Goal: Task Accomplishment & Management: Use online tool/utility

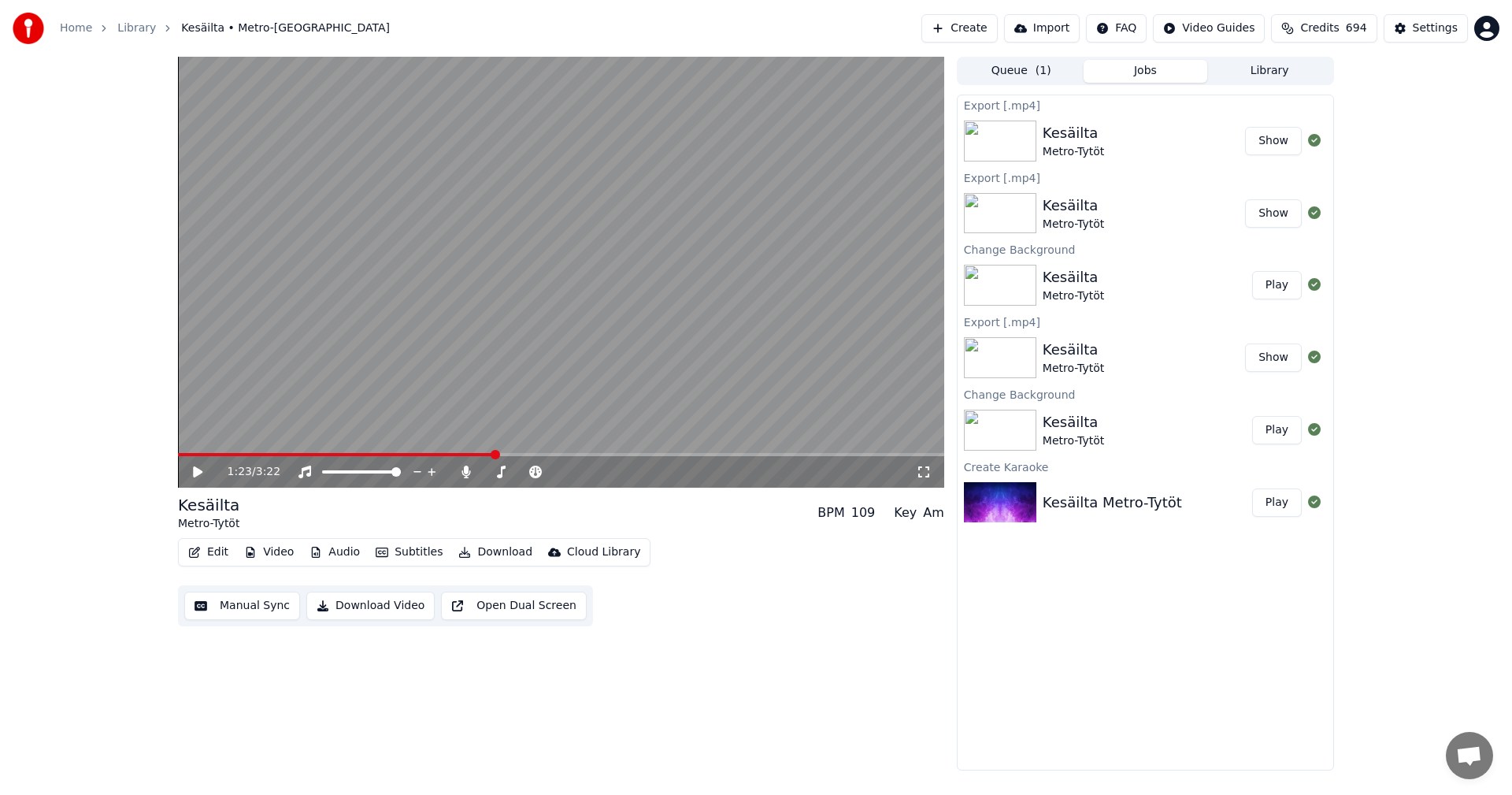
click at [74, 24] on link "Home" at bounding box center [76, 28] width 32 height 16
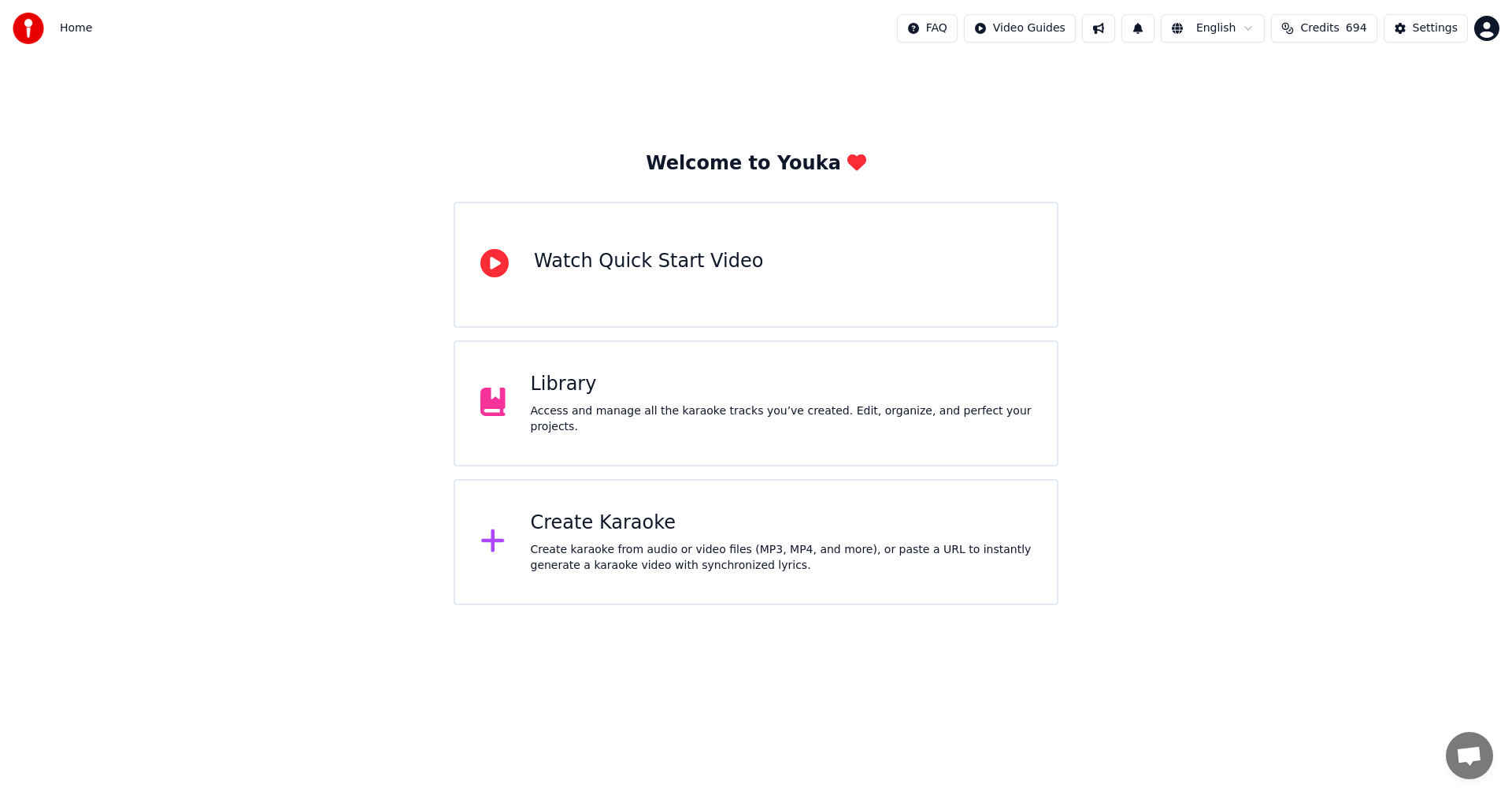
click at [620, 528] on div "Create Karaoke" at bounding box center [781, 523] width 501 height 25
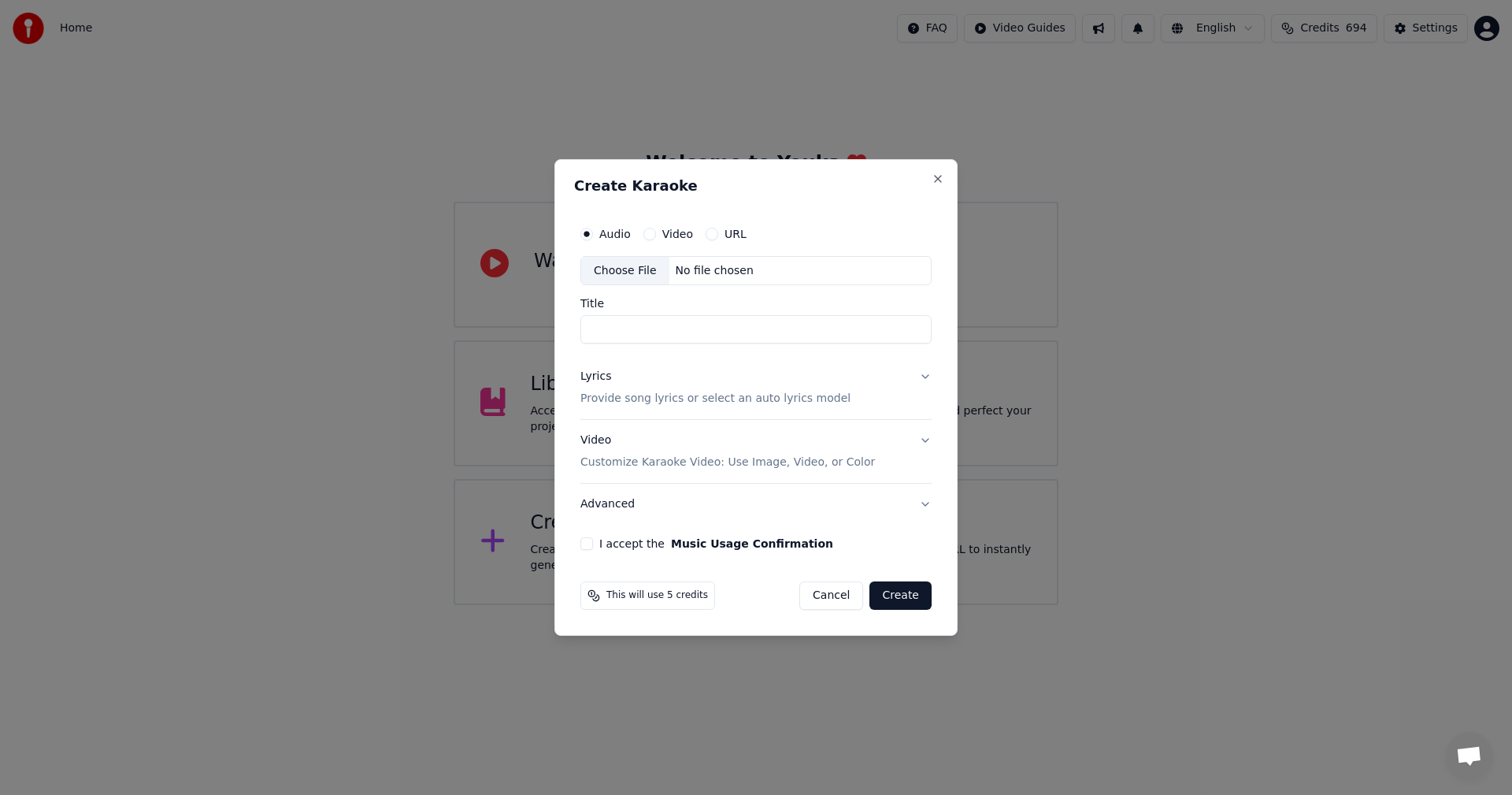
click at [631, 276] on div "Choose File" at bounding box center [626, 271] width 89 height 29
type input "**********"
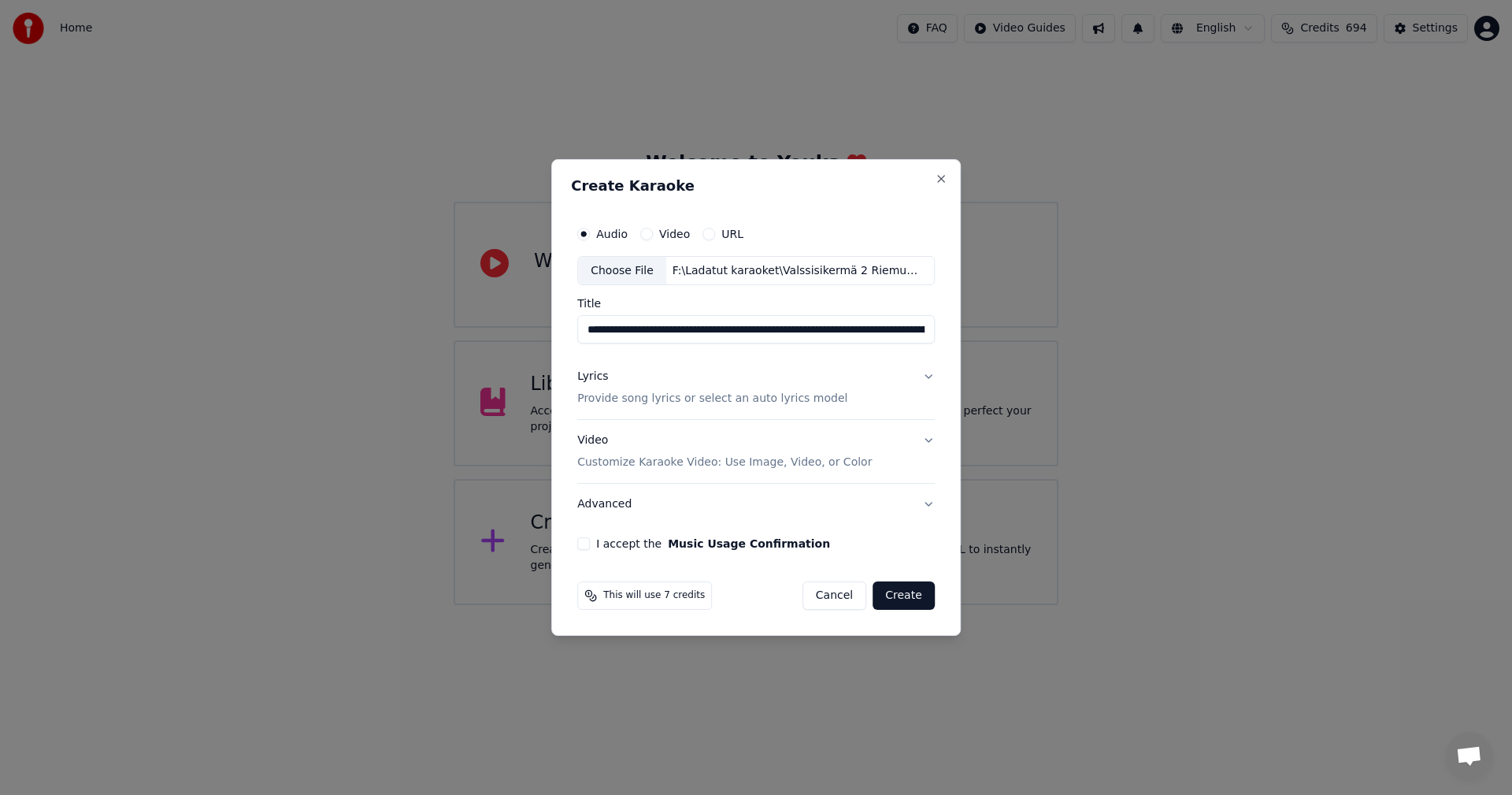
click at [595, 378] on div "Lyrics" at bounding box center [592, 377] width 30 height 16
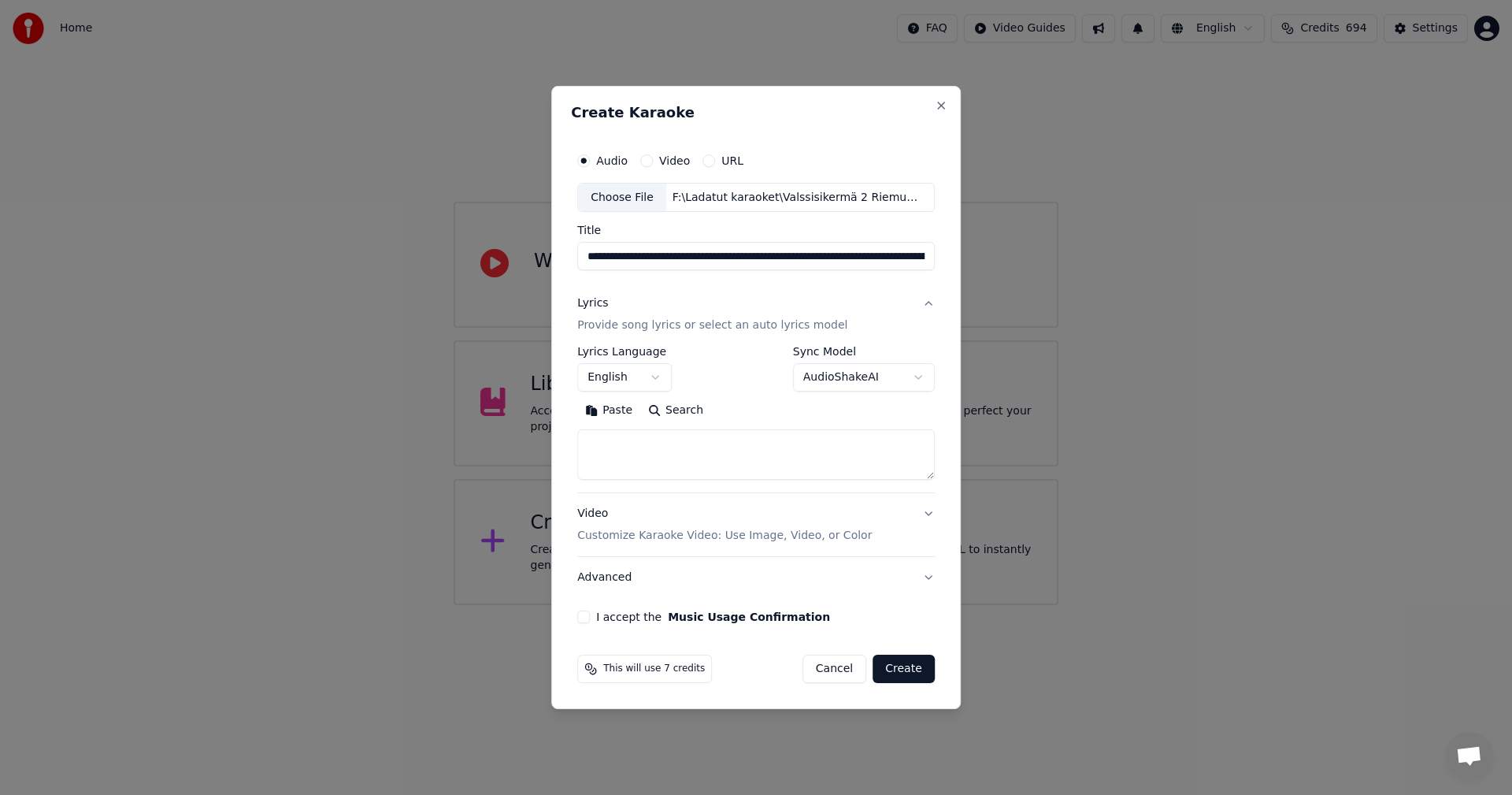
click at [612, 405] on button "Paste" at bounding box center [608, 411] width 63 height 25
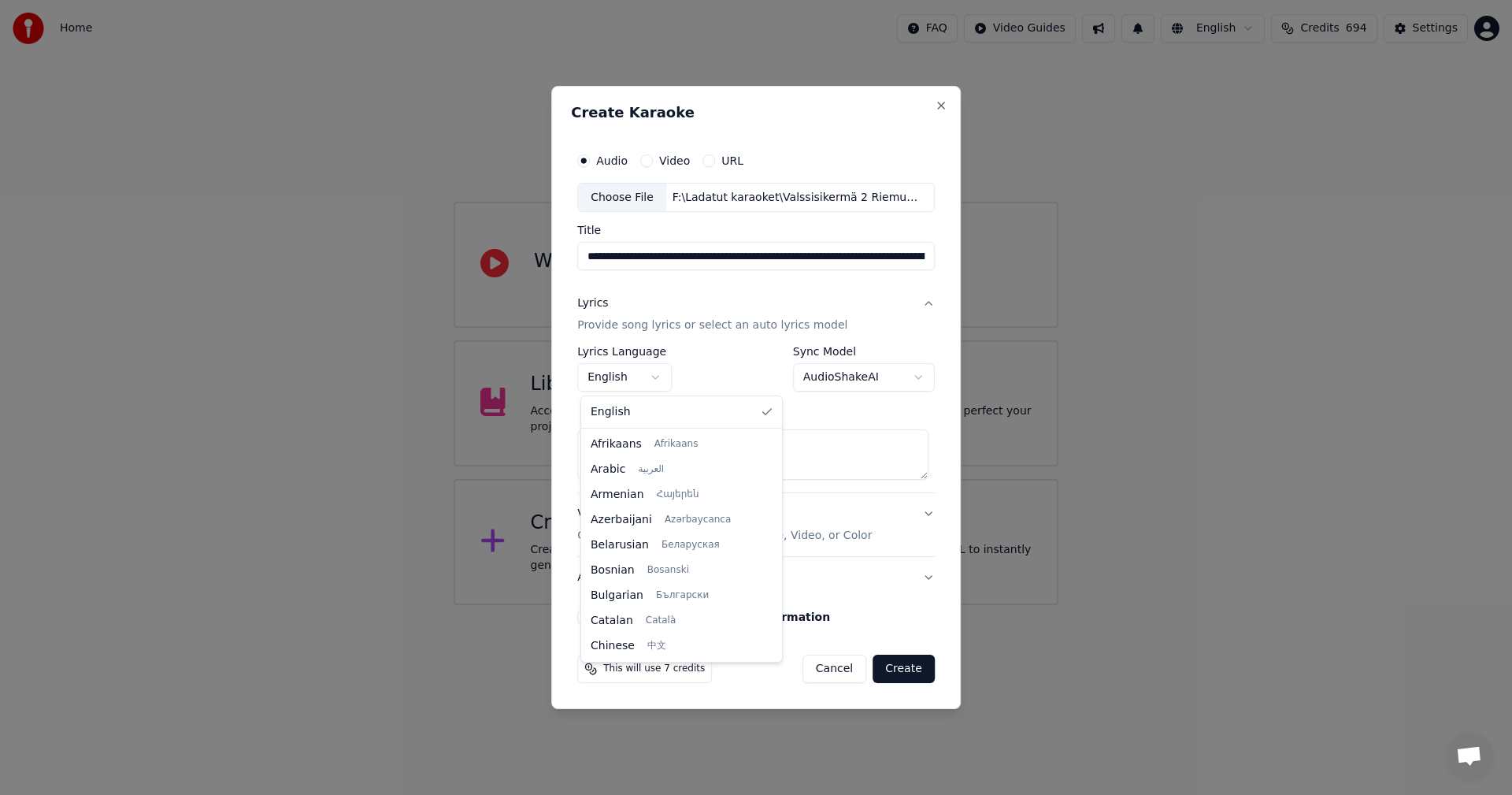
click at [659, 373] on body "**********" at bounding box center [756, 302] width 1512 height 605
type textarea "**********"
select select "**"
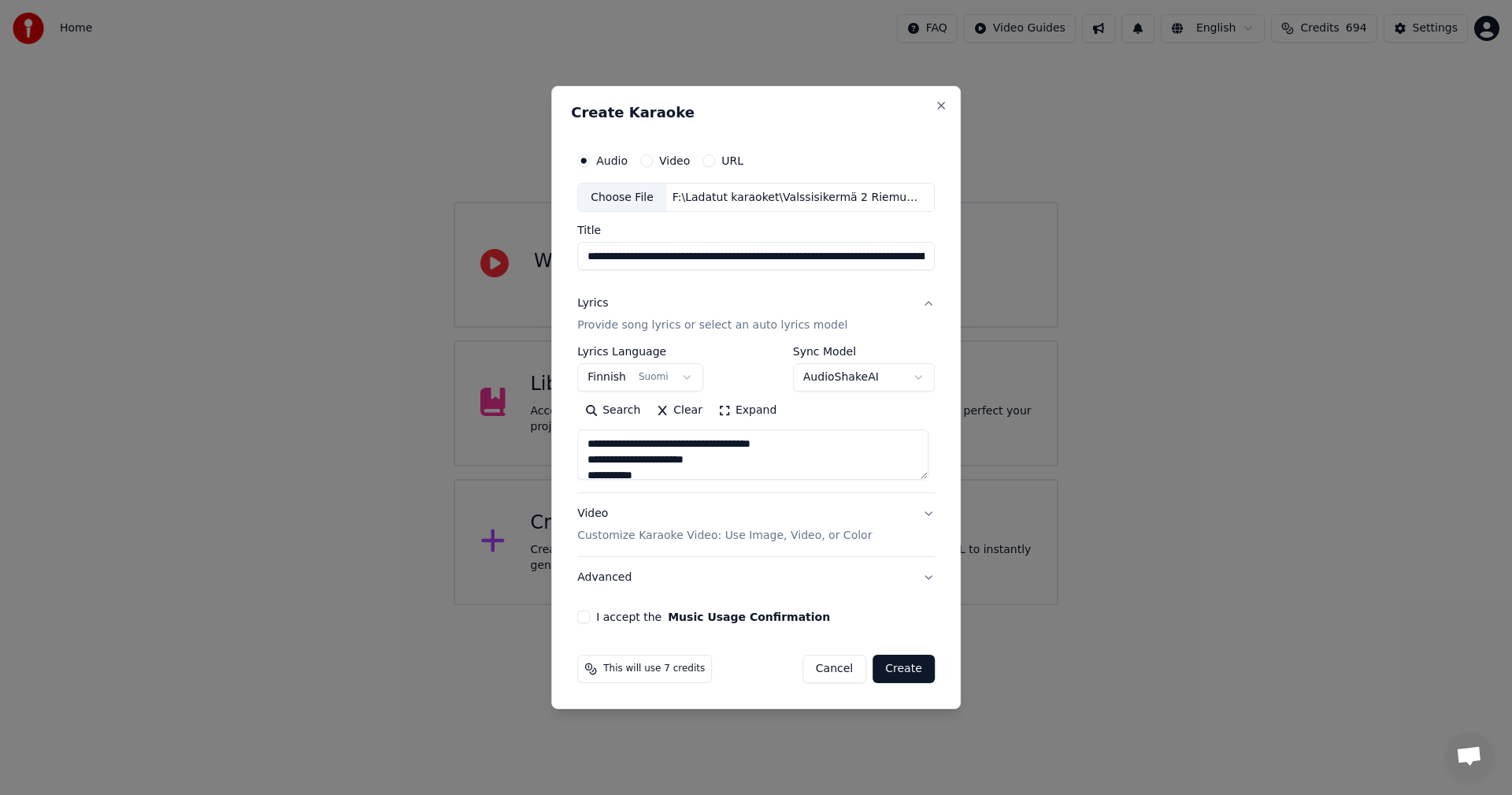
click at [583, 615] on button "I accept the Music Usage Confirmation" at bounding box center [583, 617] width 13 height 13
click at [903, 669] on button "Create" at bounding box center [903, 669] width 62 height 29
type textarea "**********"
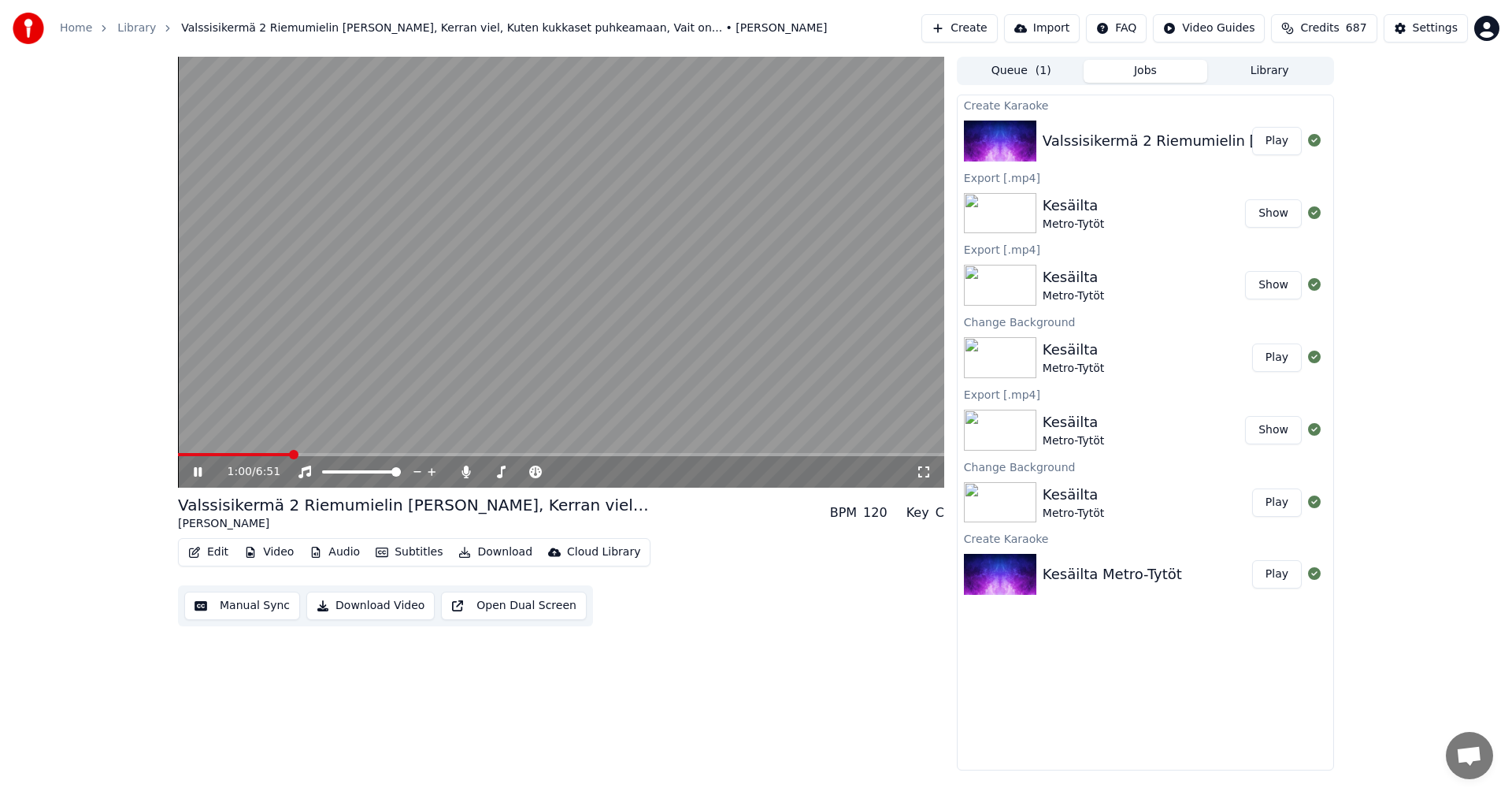
click at [199, 472] on icon at bounding box center [198, 472] width 8 height 9
click at [205, 547] on button "Edit" at bounding box center [208, 552] width 53 height 22
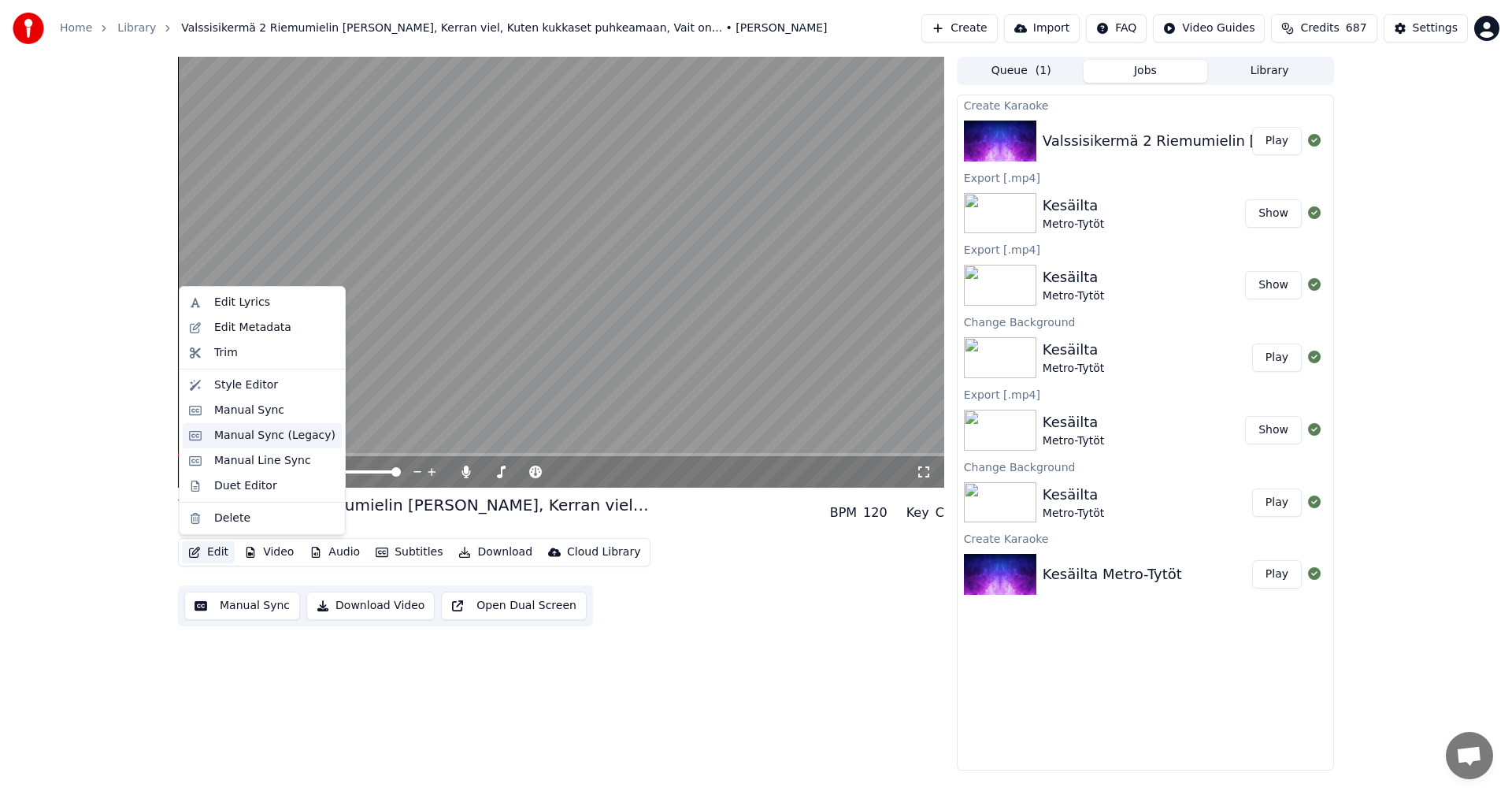
click at [255, 440] on div "Manual Sync (Legacy)" at bounding box center [274, 435] width 121 height 16
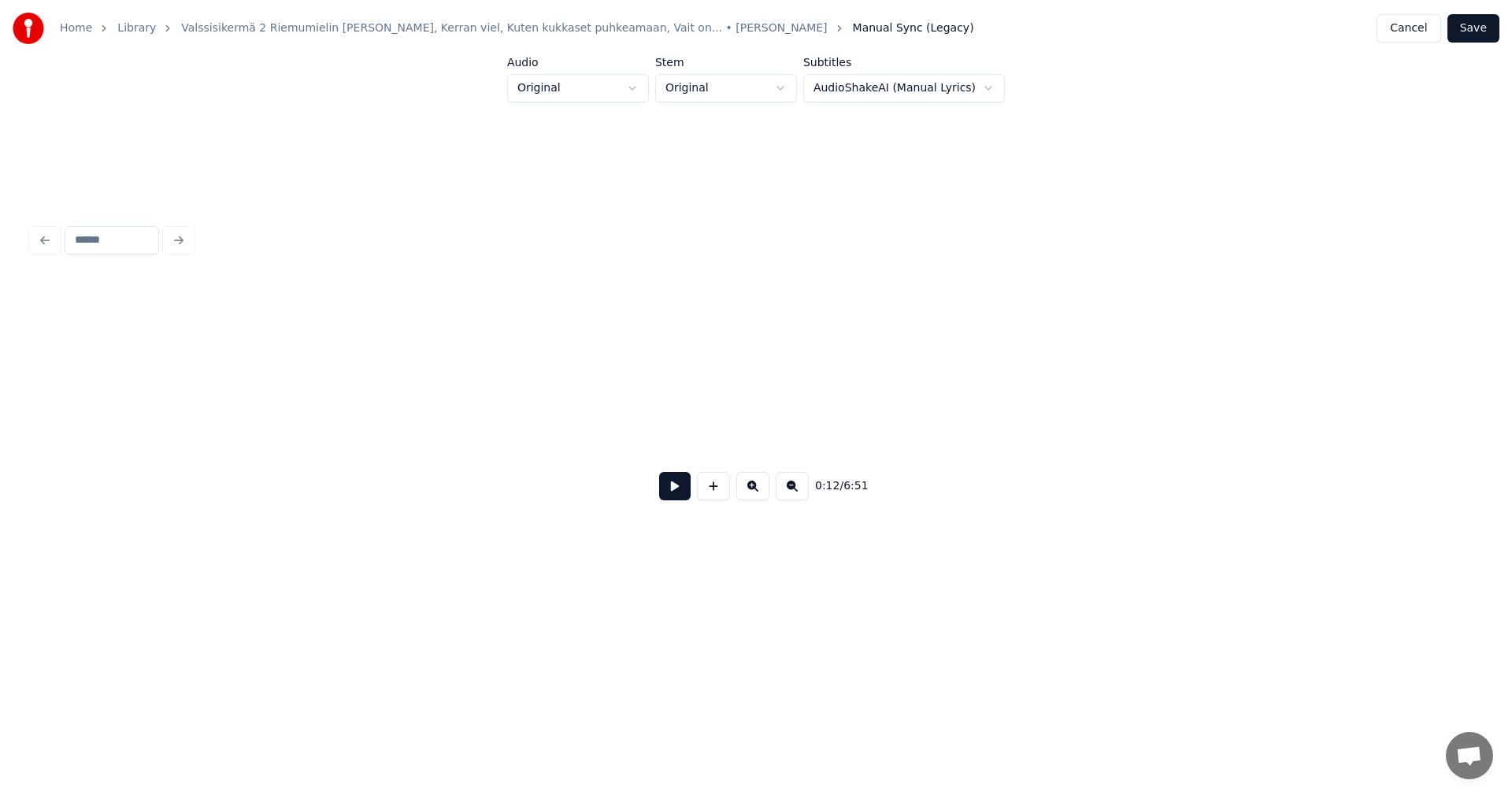
scroll to position [0, 2433]
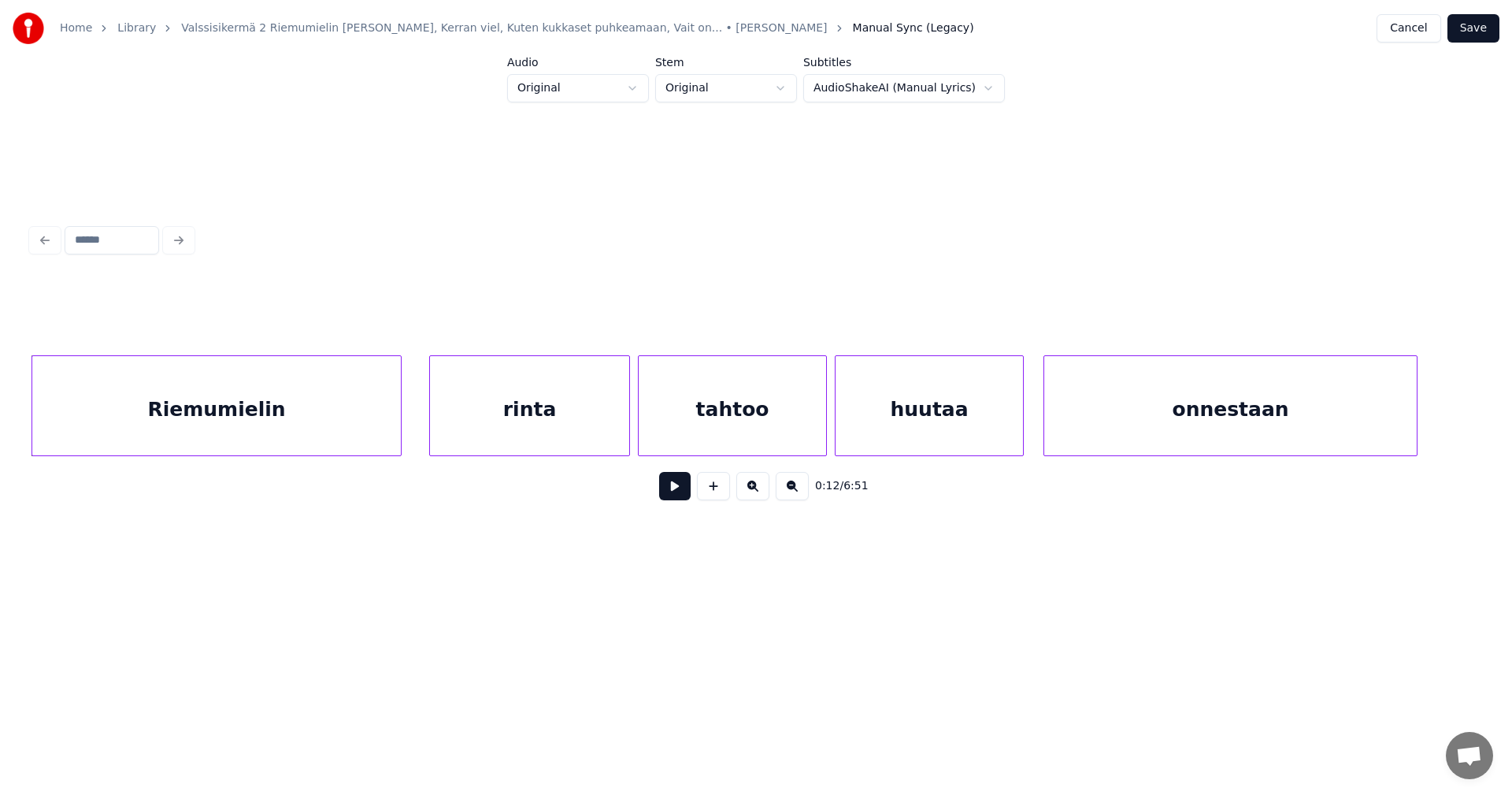
click at [676, 500] on button at bounding box center [675, 486] width 31 height 29
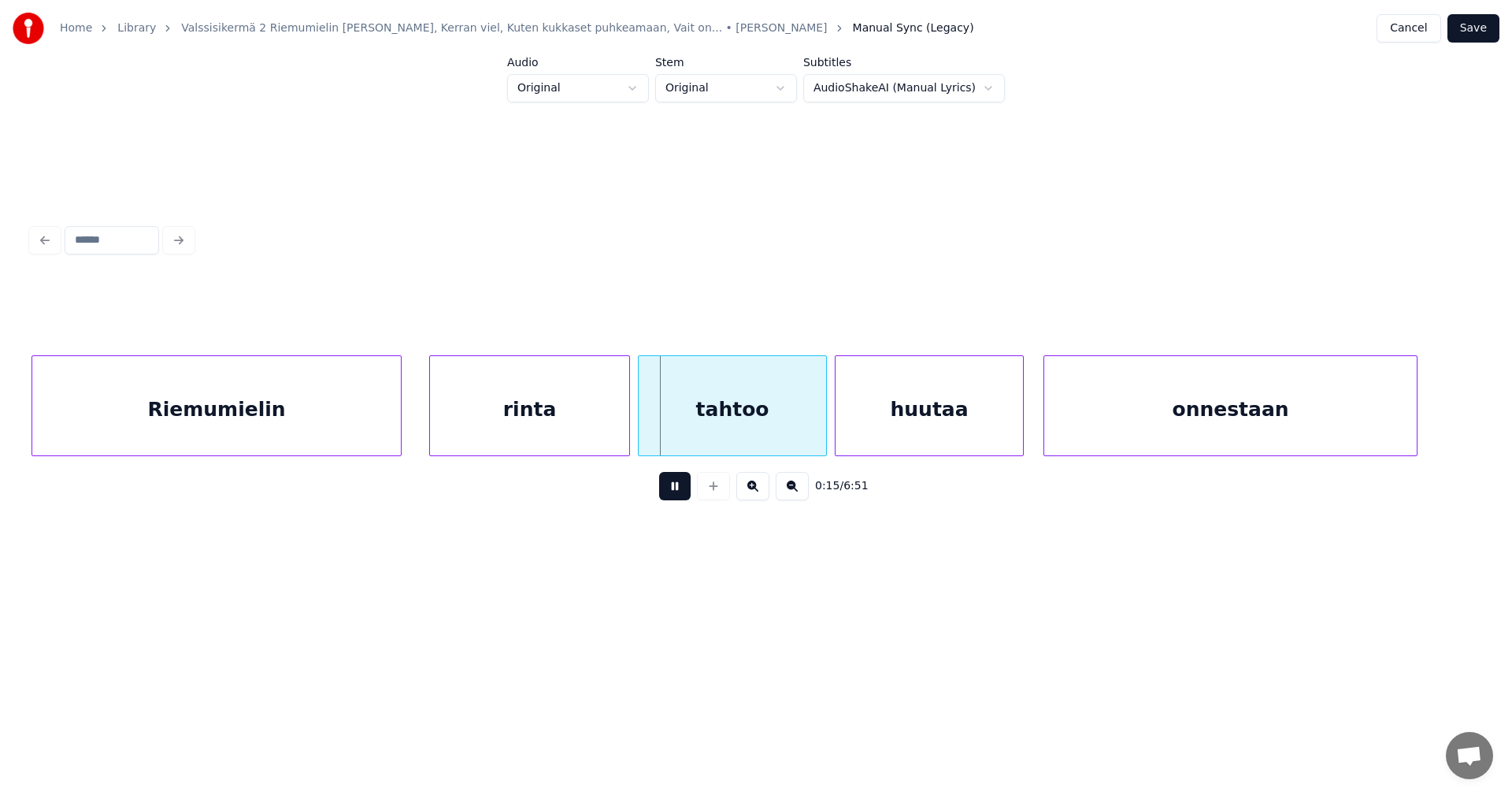
click at [670, 495] on button at bounding box center [675, 486] width 31 height 29
click at [573, 441] on div "rinta" at bounding box center [524, 410] width 199 height 107
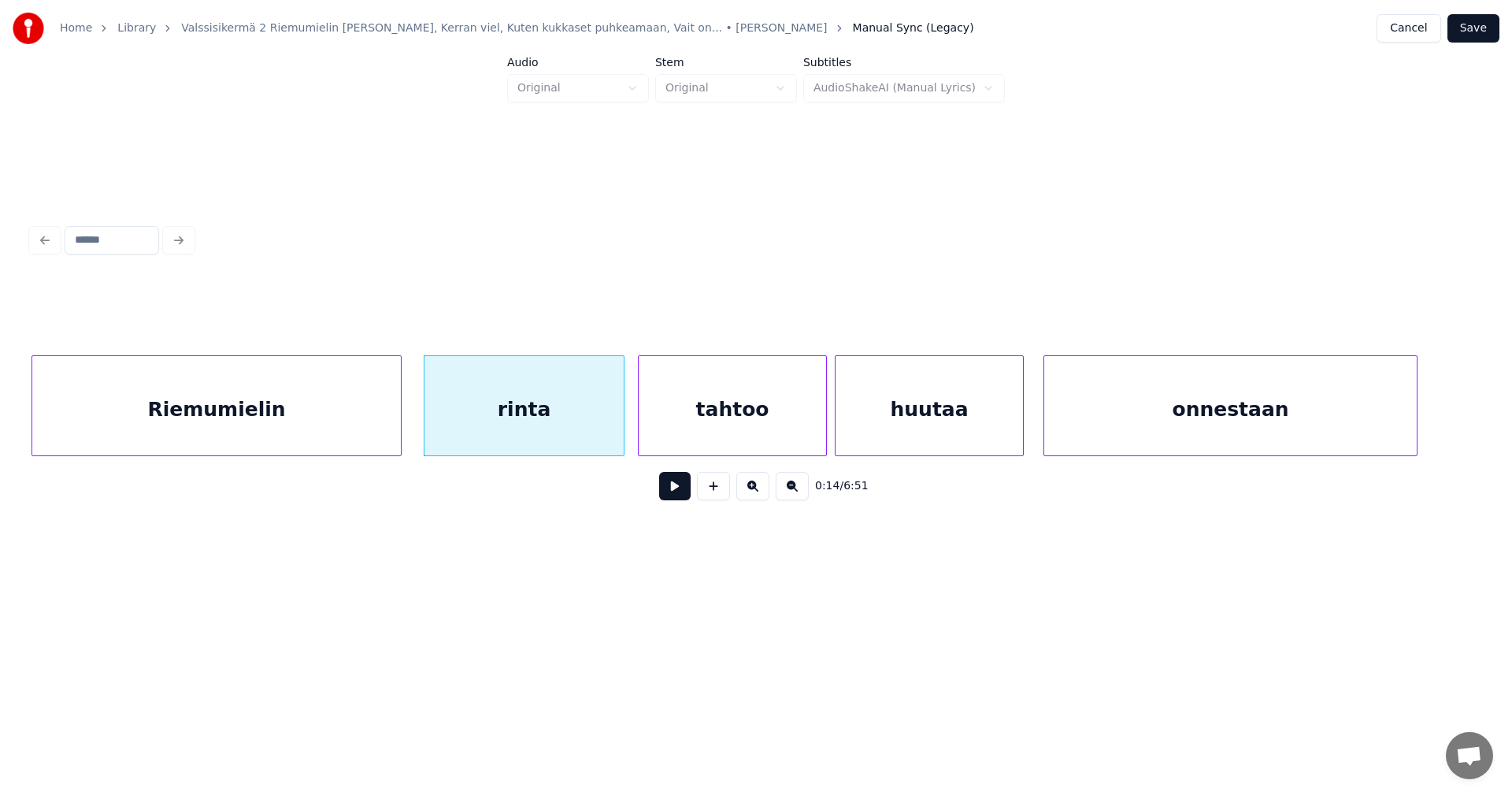
click at [683, 490] on button at bounding box center [675, 486] width 31 height 29
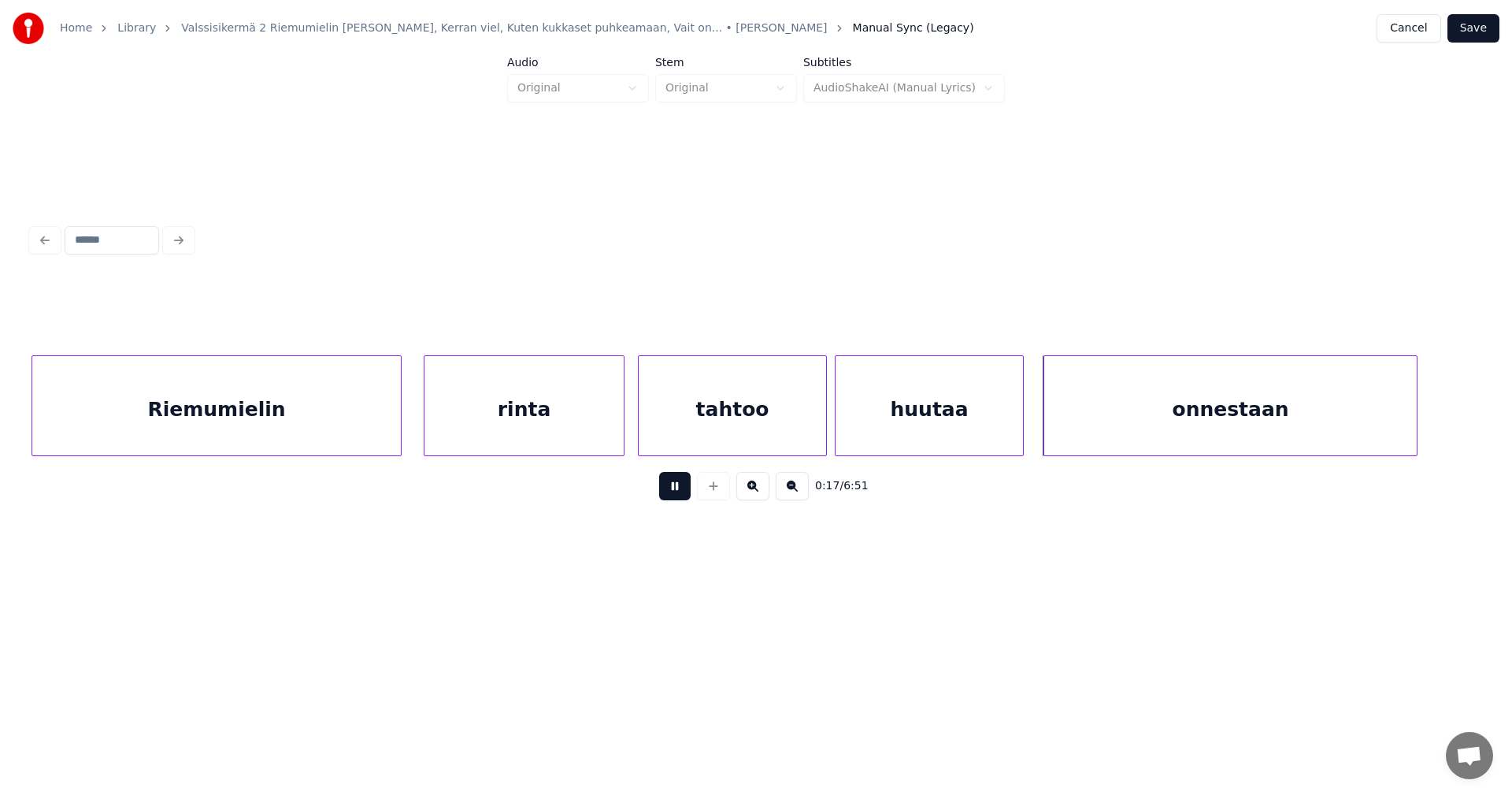
click at [683, 490] on button at bounding box center [675, 486] width 31 height 29
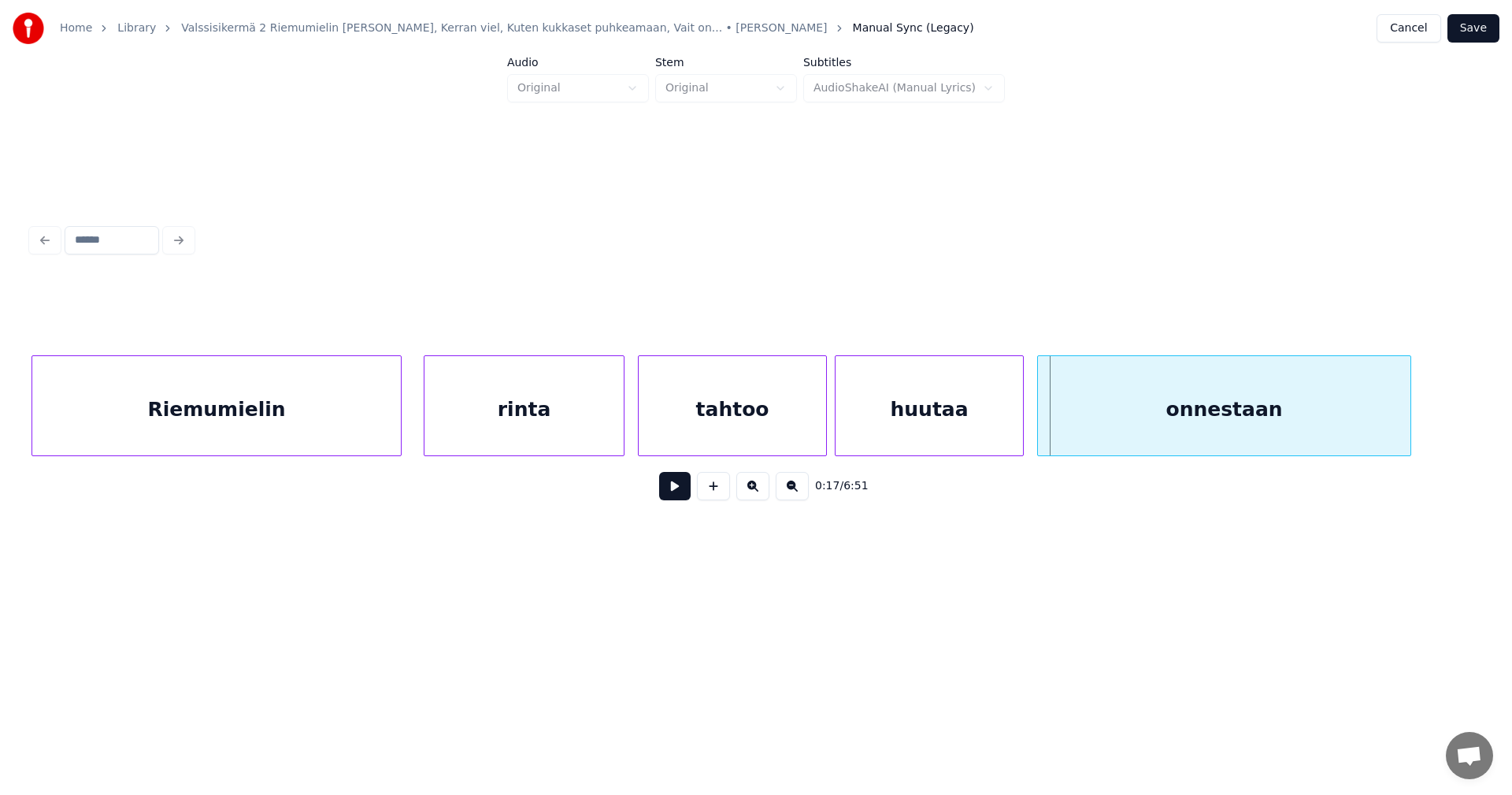
click at [1133, 427] on div "onnestaan" at bounding box center [1223, 410] width 372 height 107
click at [1422, 429] on div at bounding box center [1421, 405] width 5 height 99
click at [672, 491] on button at bounding box center [675, 486] width 31 height 29
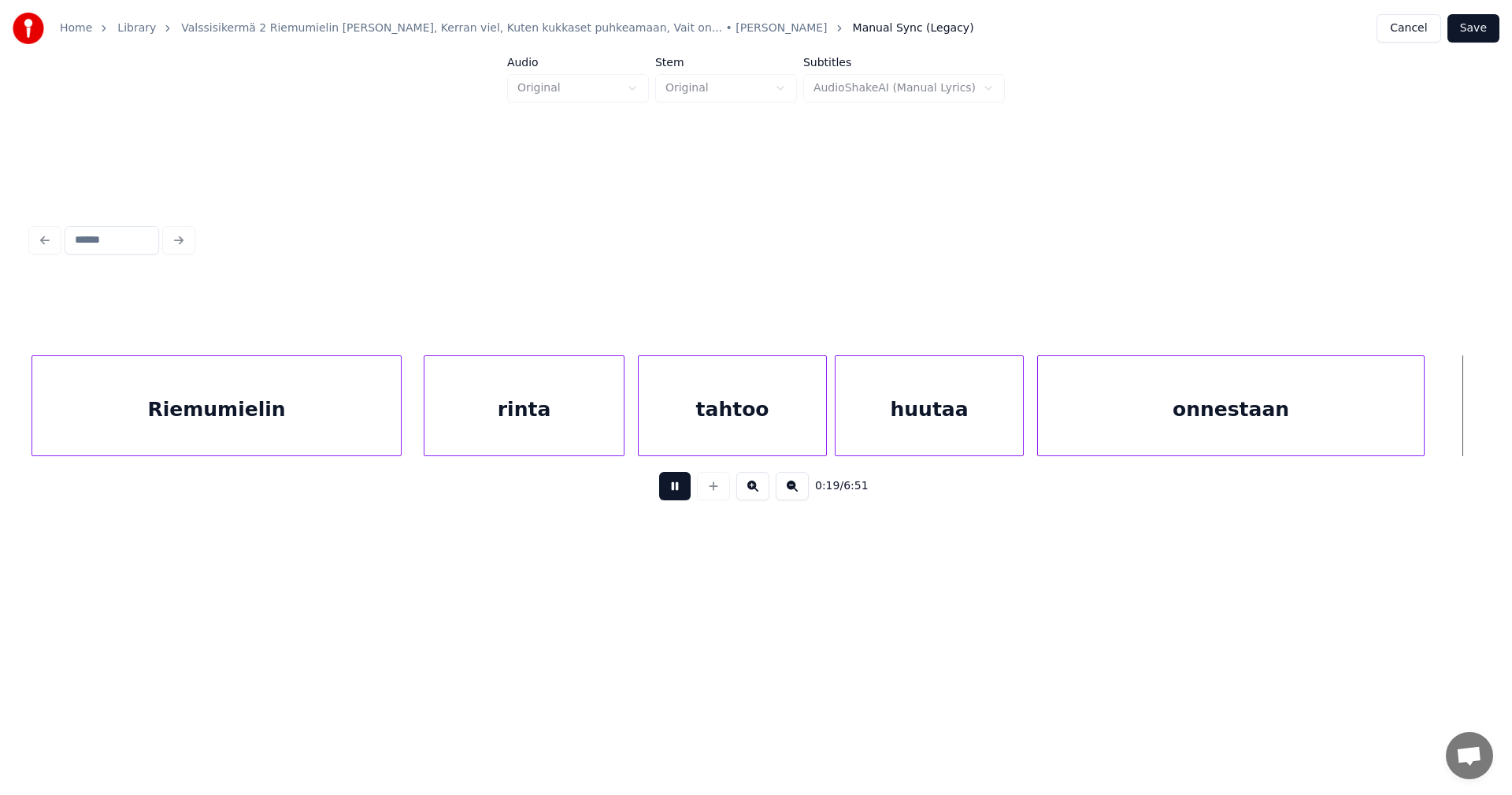
scroll to position [0, 3884]
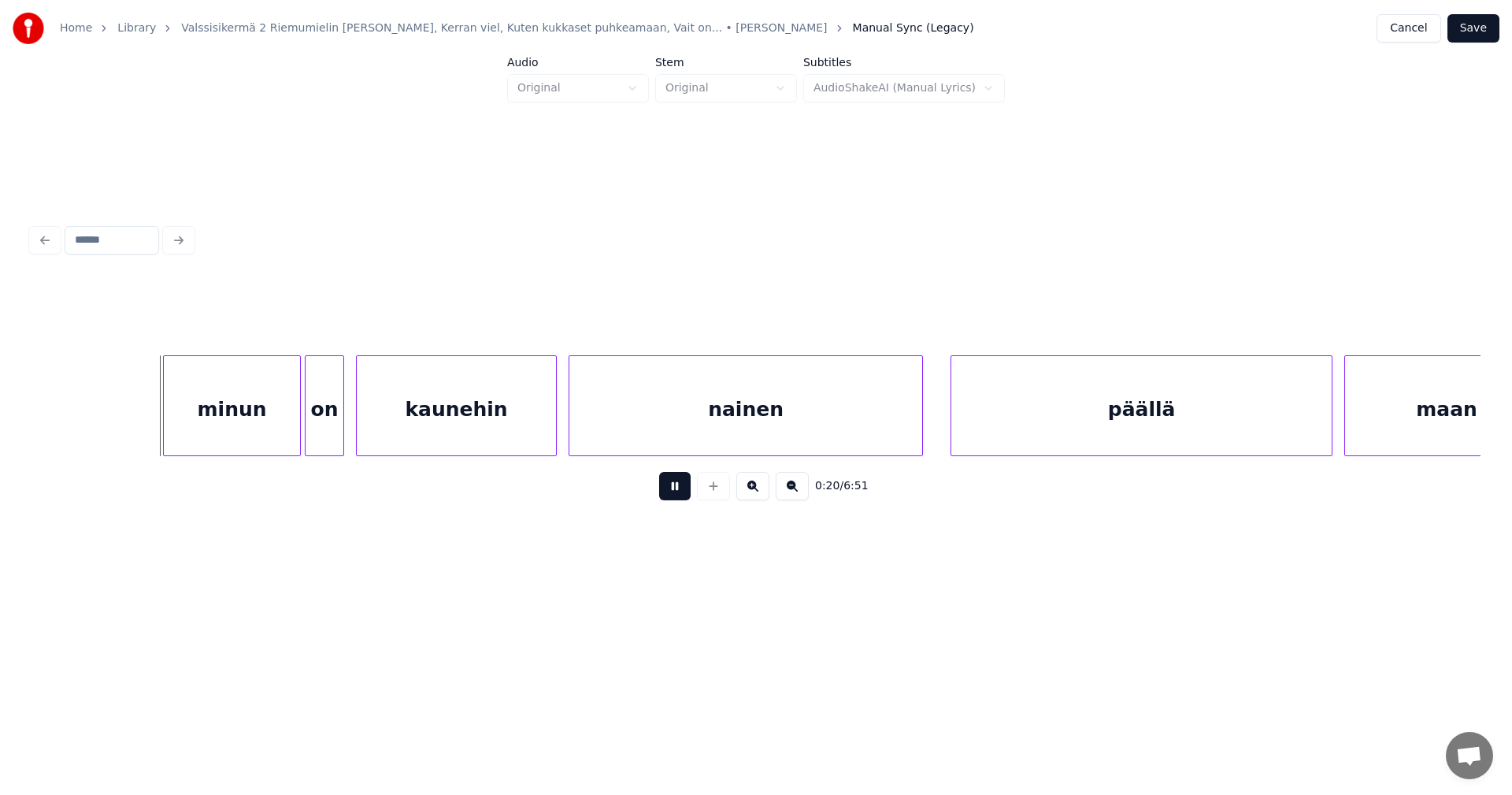
click at [675, 500] on button at bounding box center [675, 486] width 31 height 29
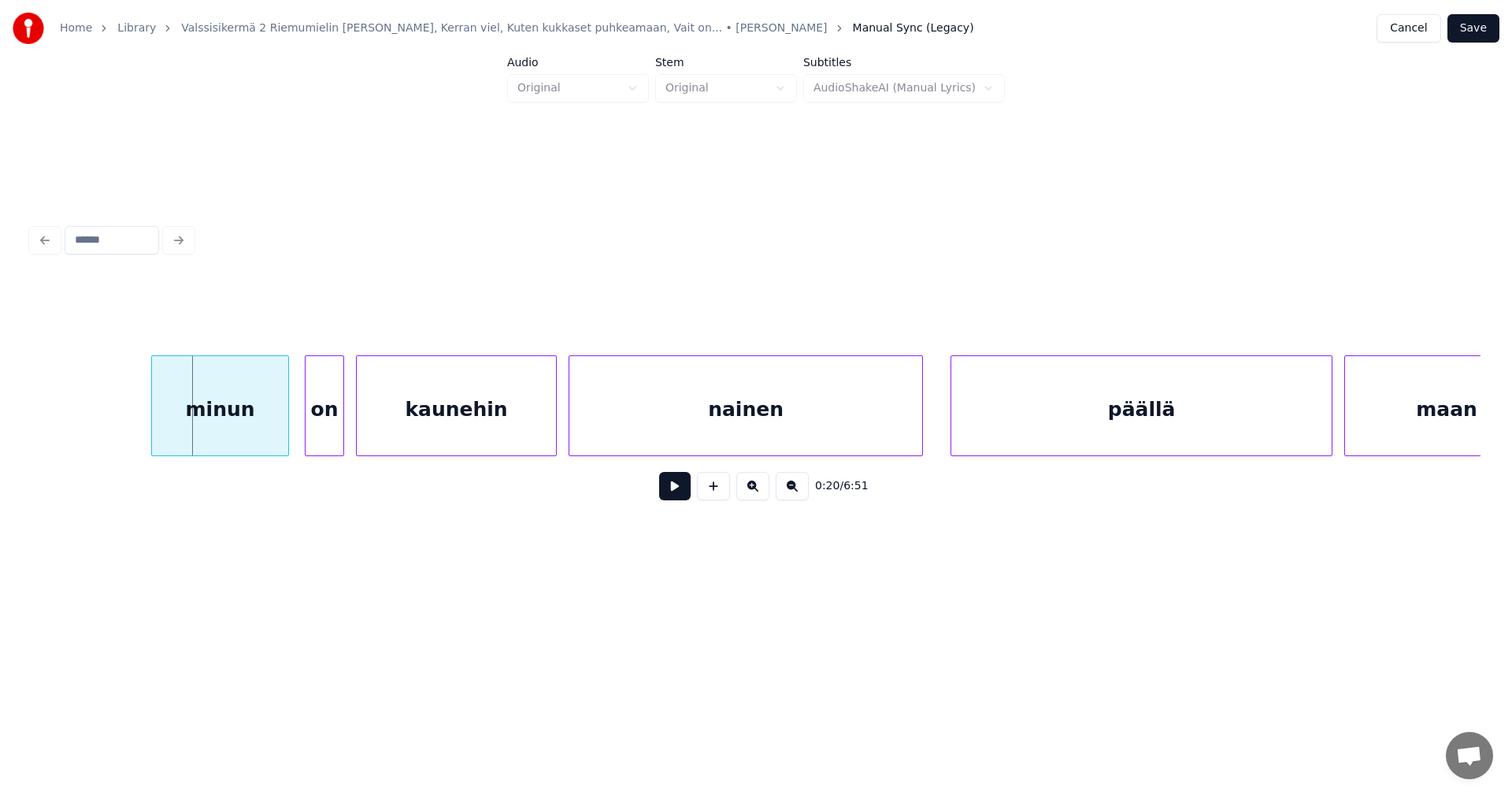
click at [250, 425] on div "minun" at bounding box center [221, 410] width 137 height 107
click at [321, 426] on div "on" at bounding box center [316, 410] width 38 height 107
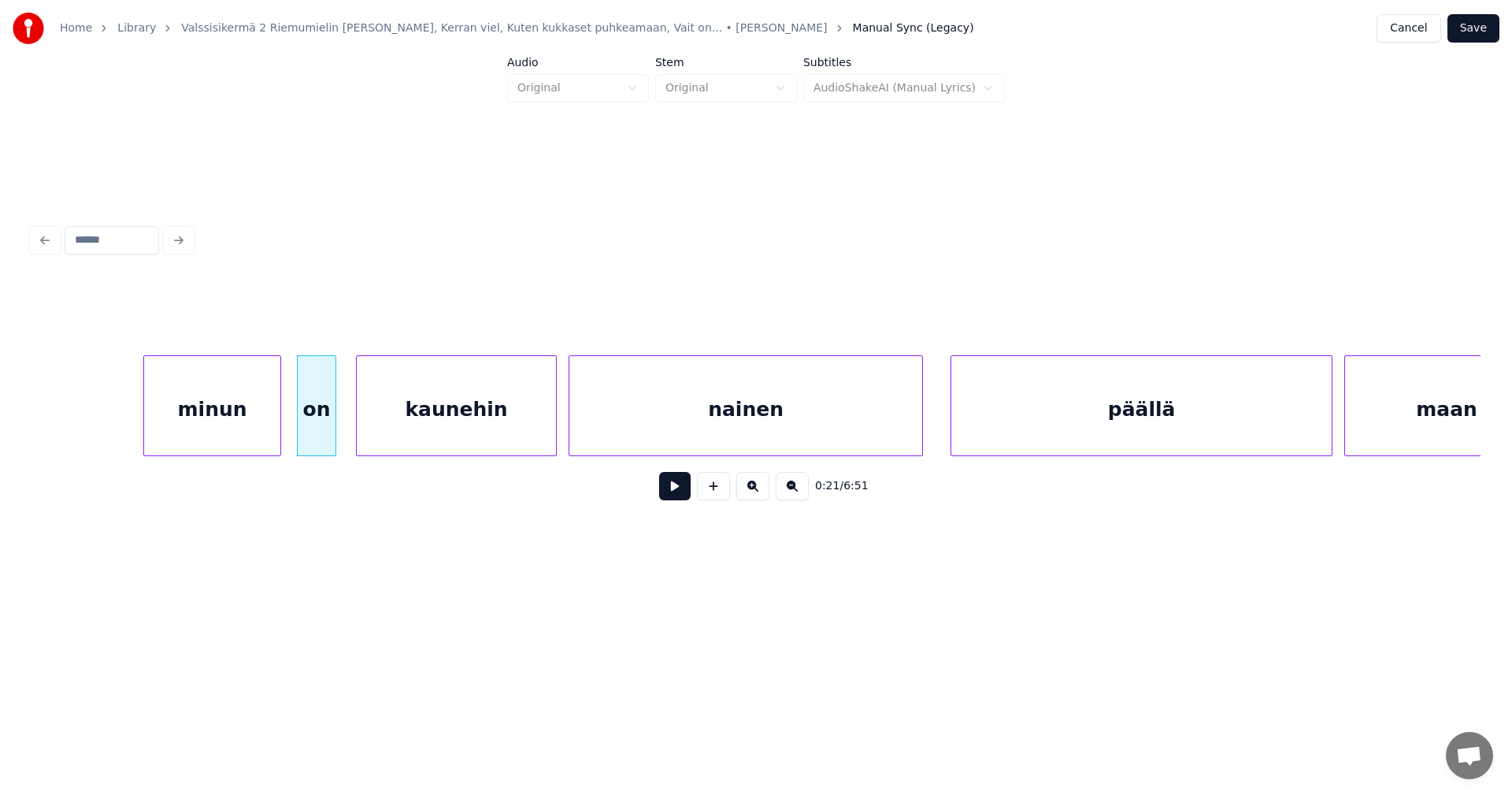
click at [261, 433] on div "minun" at bounding box center [212, 410] width 137 height 107
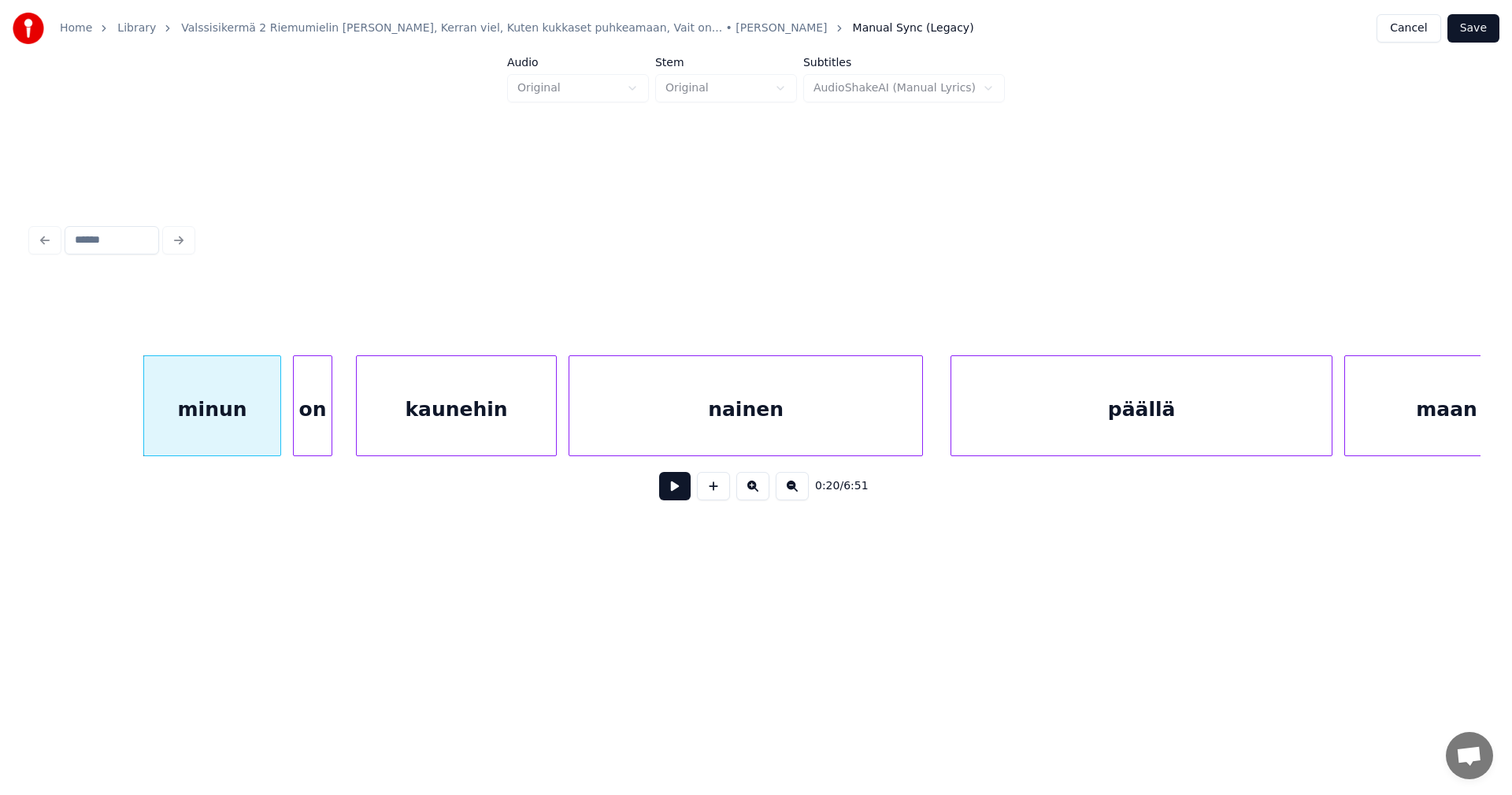
click at [304, 430] on div "on" at bounding box center [312, 410] width 38 height 107
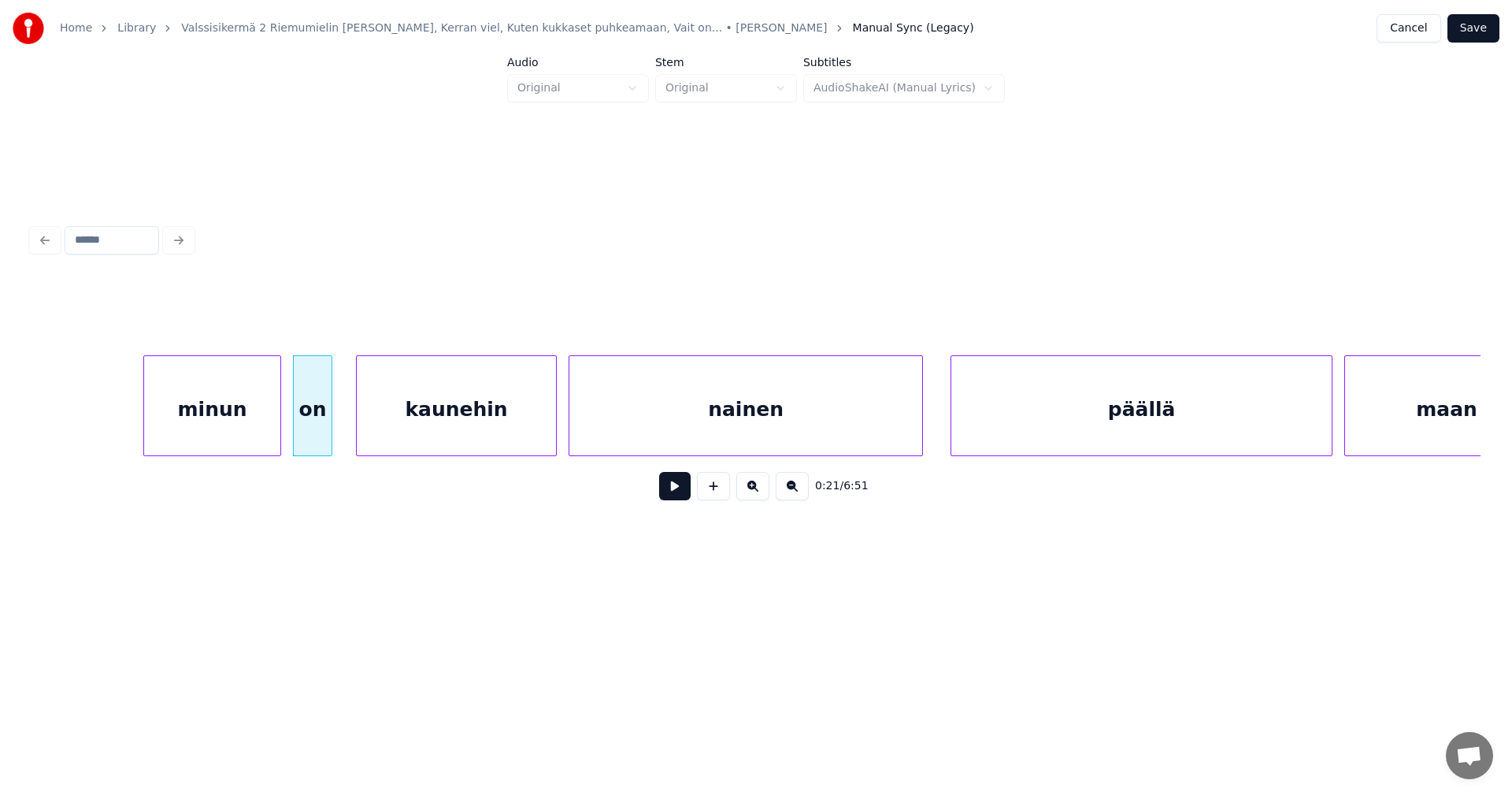
click at [228, 428] on div "minun" at bounding box center [212, 410] width 137 height 107
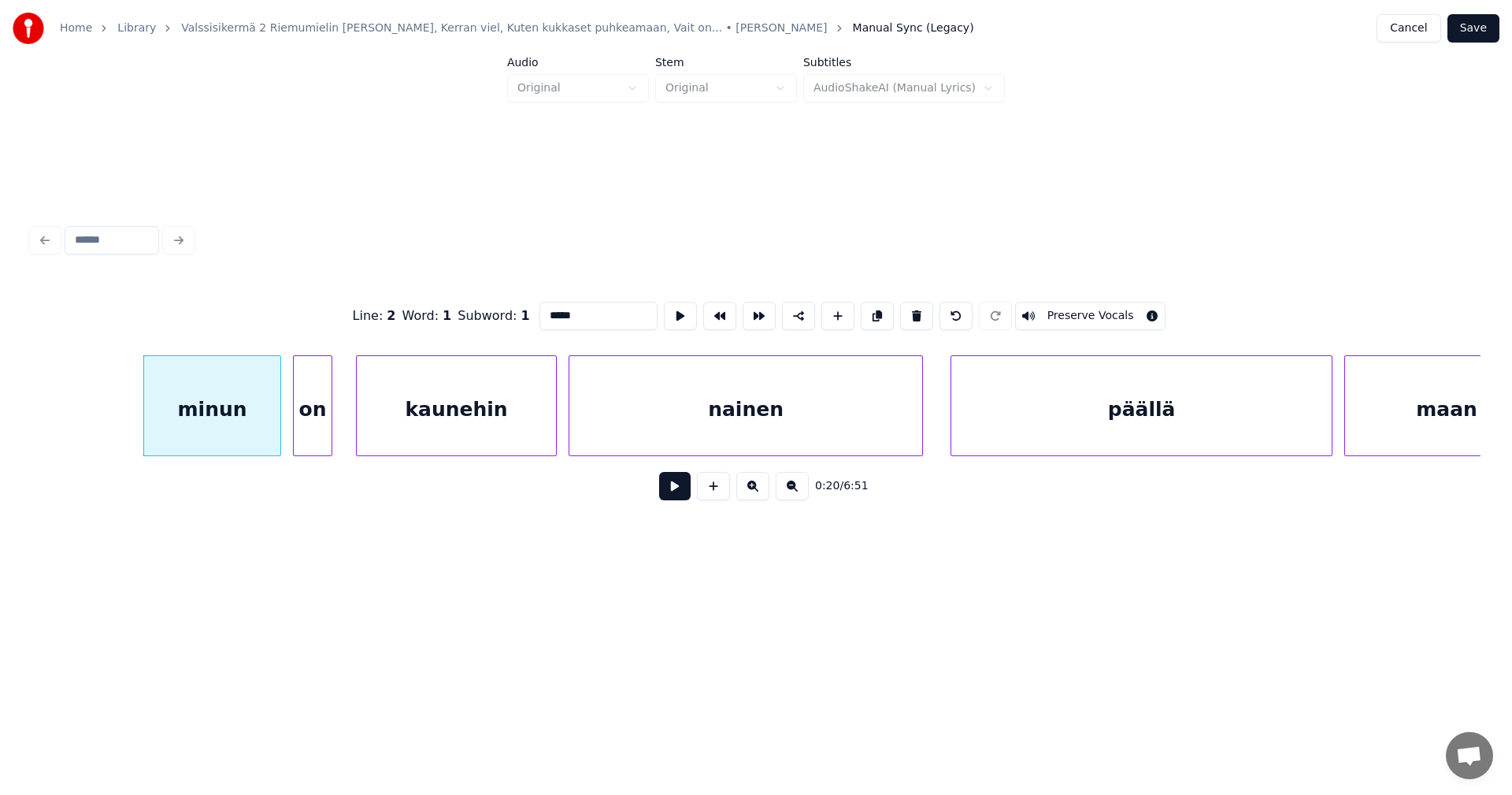
click at [673, 496] on button at bounding box center [675, 486] width 31 height 29
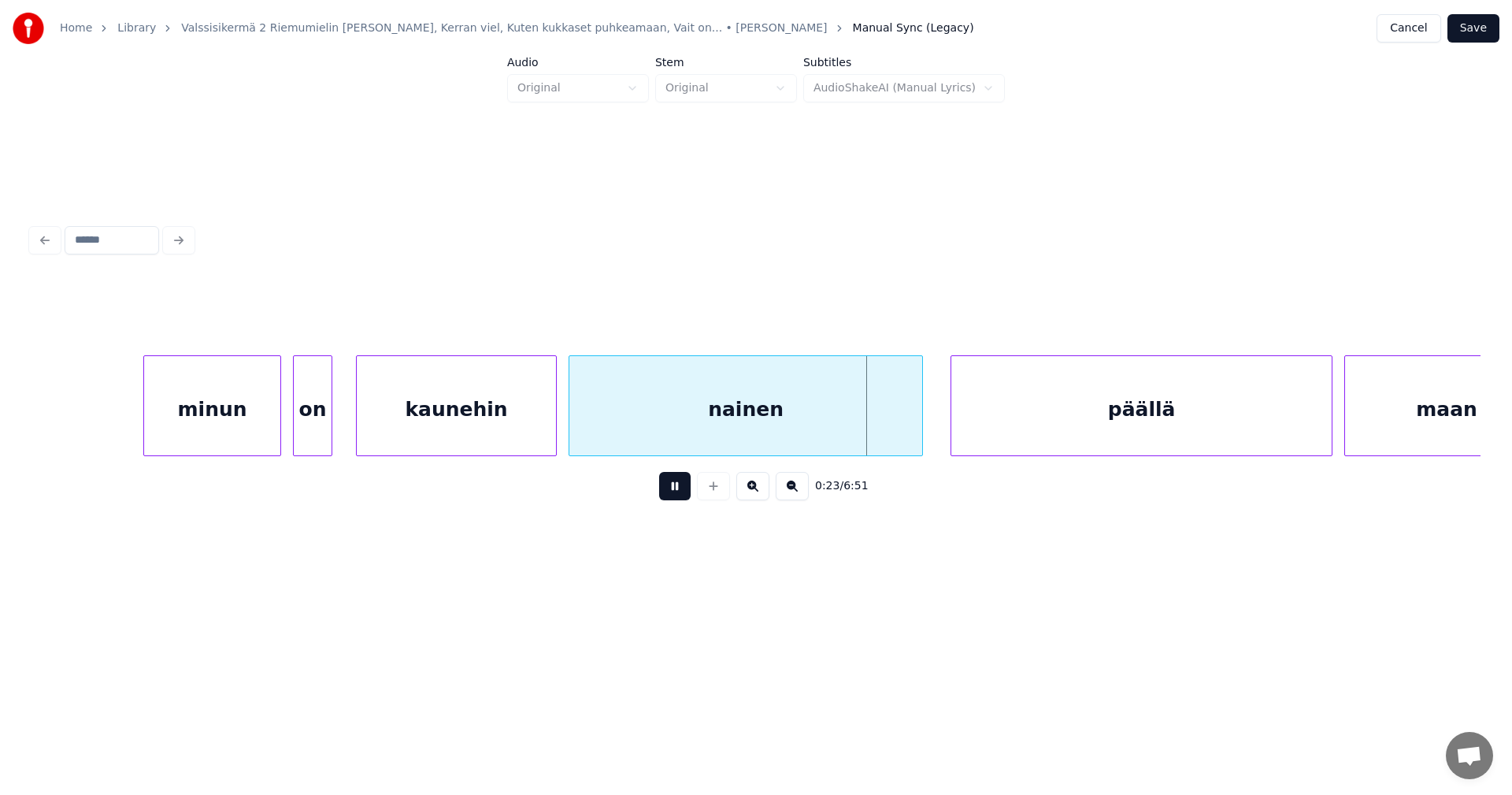
click at [672, 496] on button at bounding box center [675, 486] width 31 height 29
click at [916, 425] on div at bounding box center [914, 405] width 5 height 99
click at [1099, 402] on div "päällä" at bounding box center [1141, 410] width 380 height 107
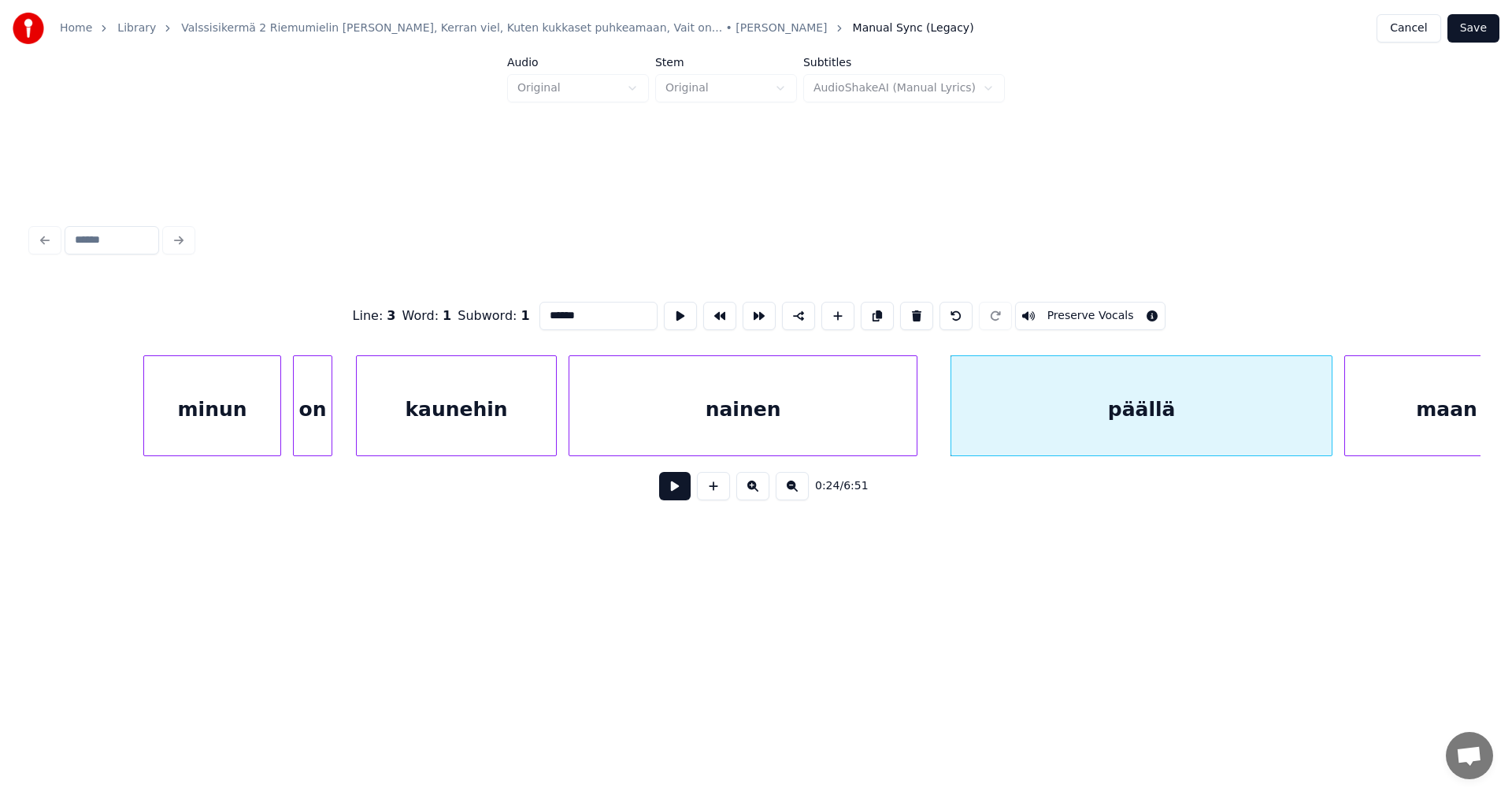
click at [684, 498] on button at bounding box center [675, 486] width 31 height 29
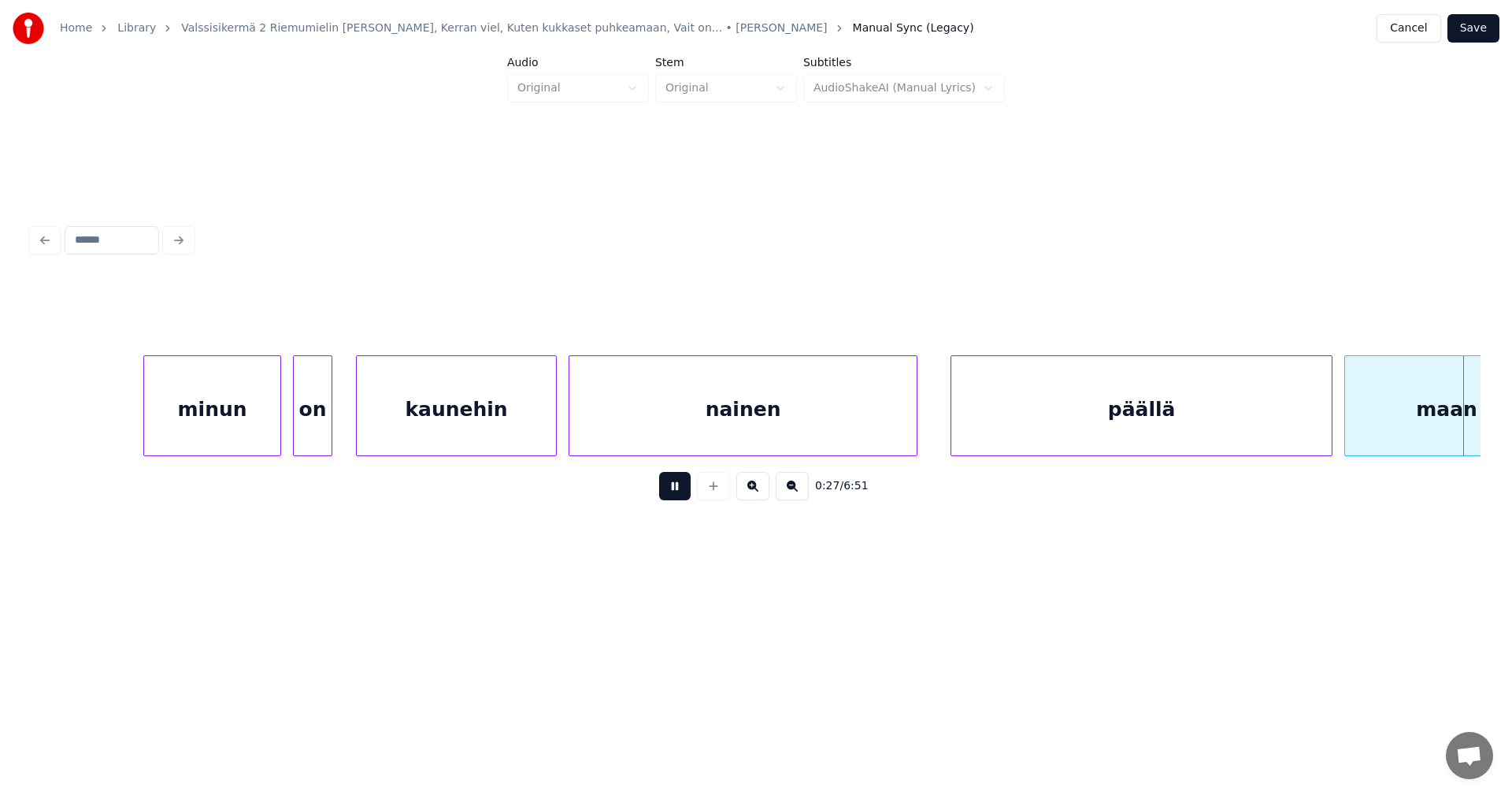
scroll to position [0, 5335]
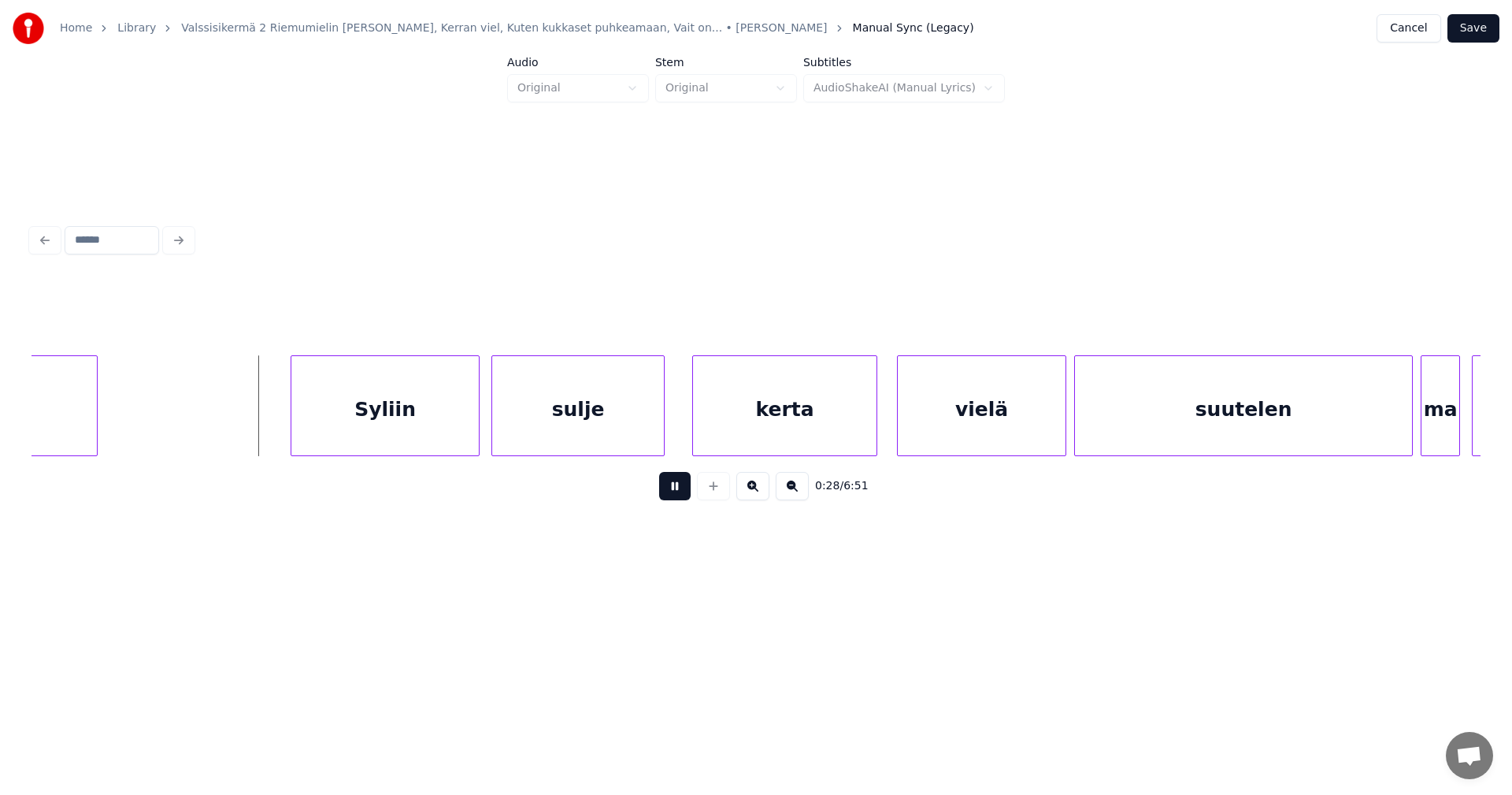
click at [685, 498] on button at bounding box center [675, 486] width 31 height 29
click at [425, 426] on div "Syliin" at bounding box center [367, 410] width 187 height 107
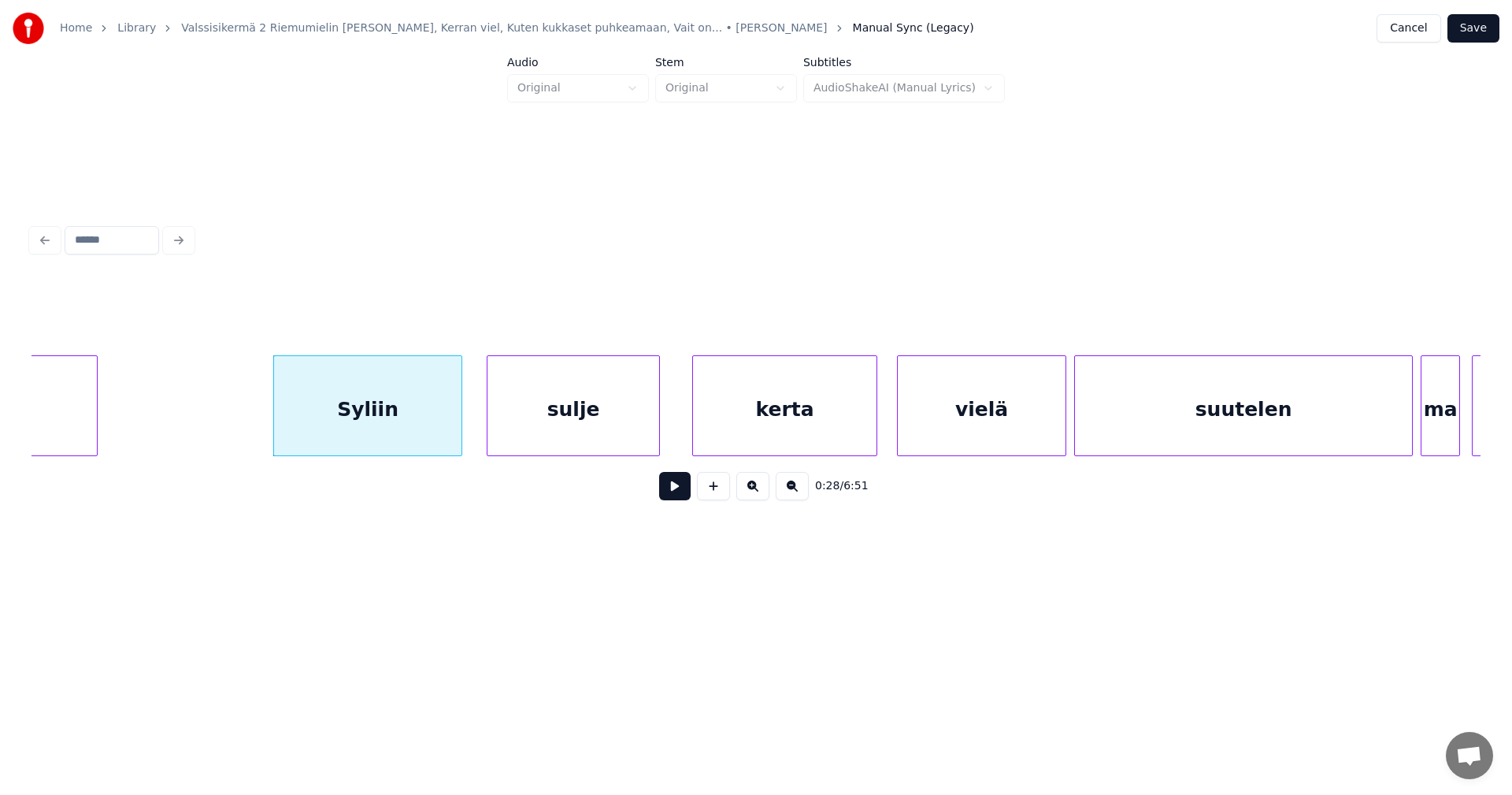
click at [528, 421] on div "sulje" at bounding box center [573, 410] width 172 height 107
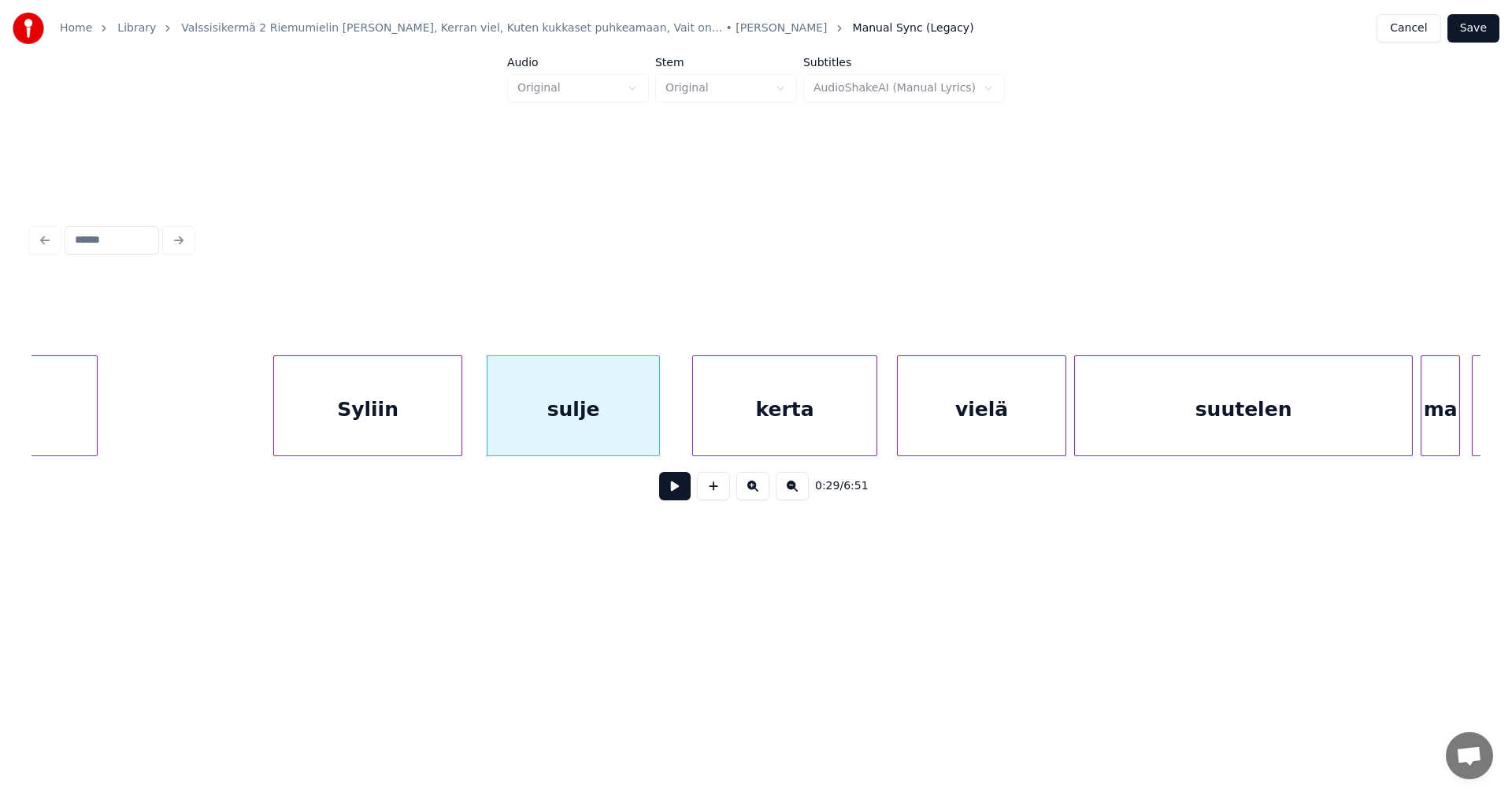
click at [667, 495] on button at bounding box center [675, 486] width 31 height 29
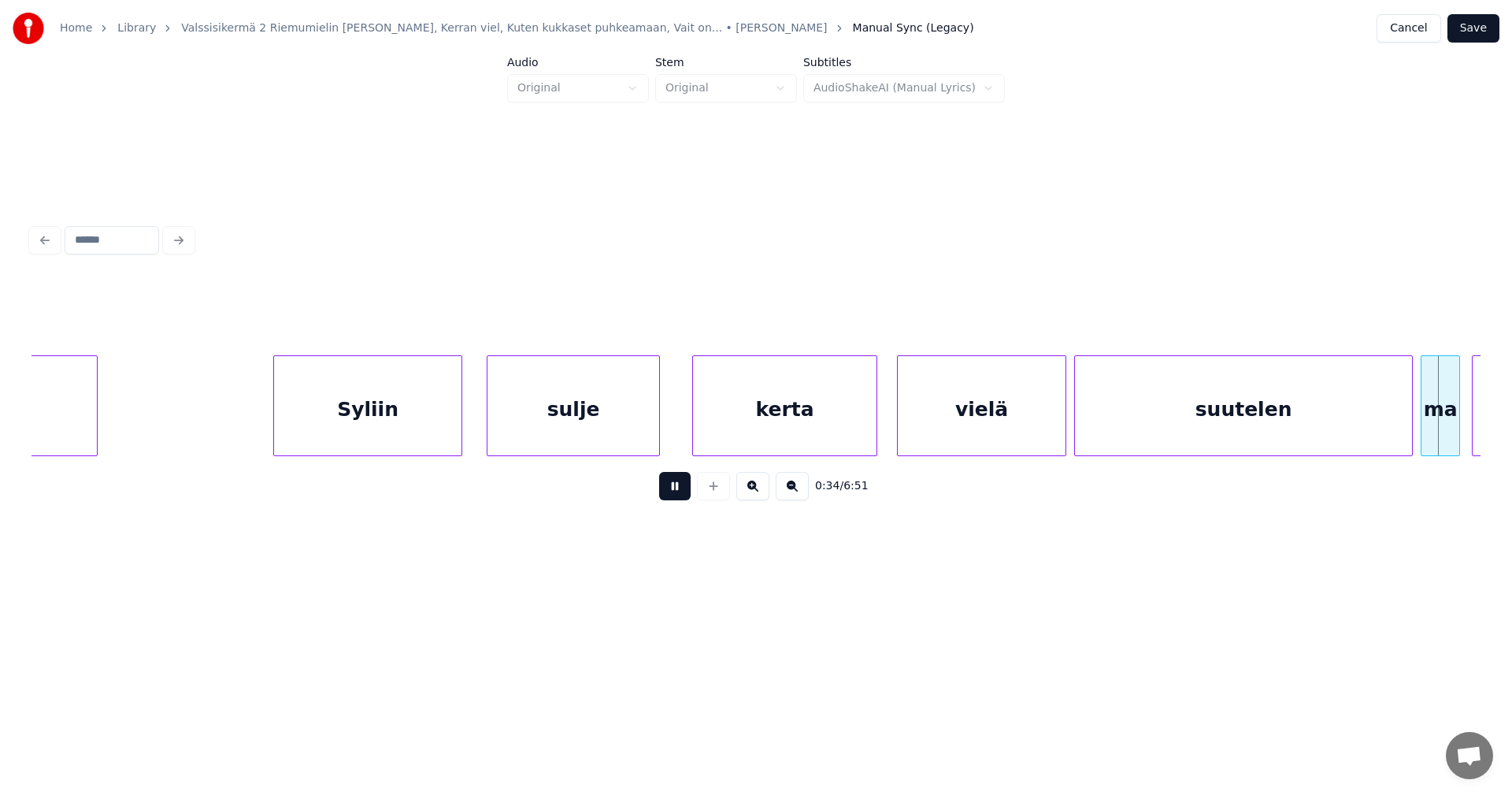
click at [670, 496] on button at bounding box center [675, 486] width 31 height 29
click at [1270, 433] on div "suutelen" at bounding box center [1242, 410] width 337 height 107
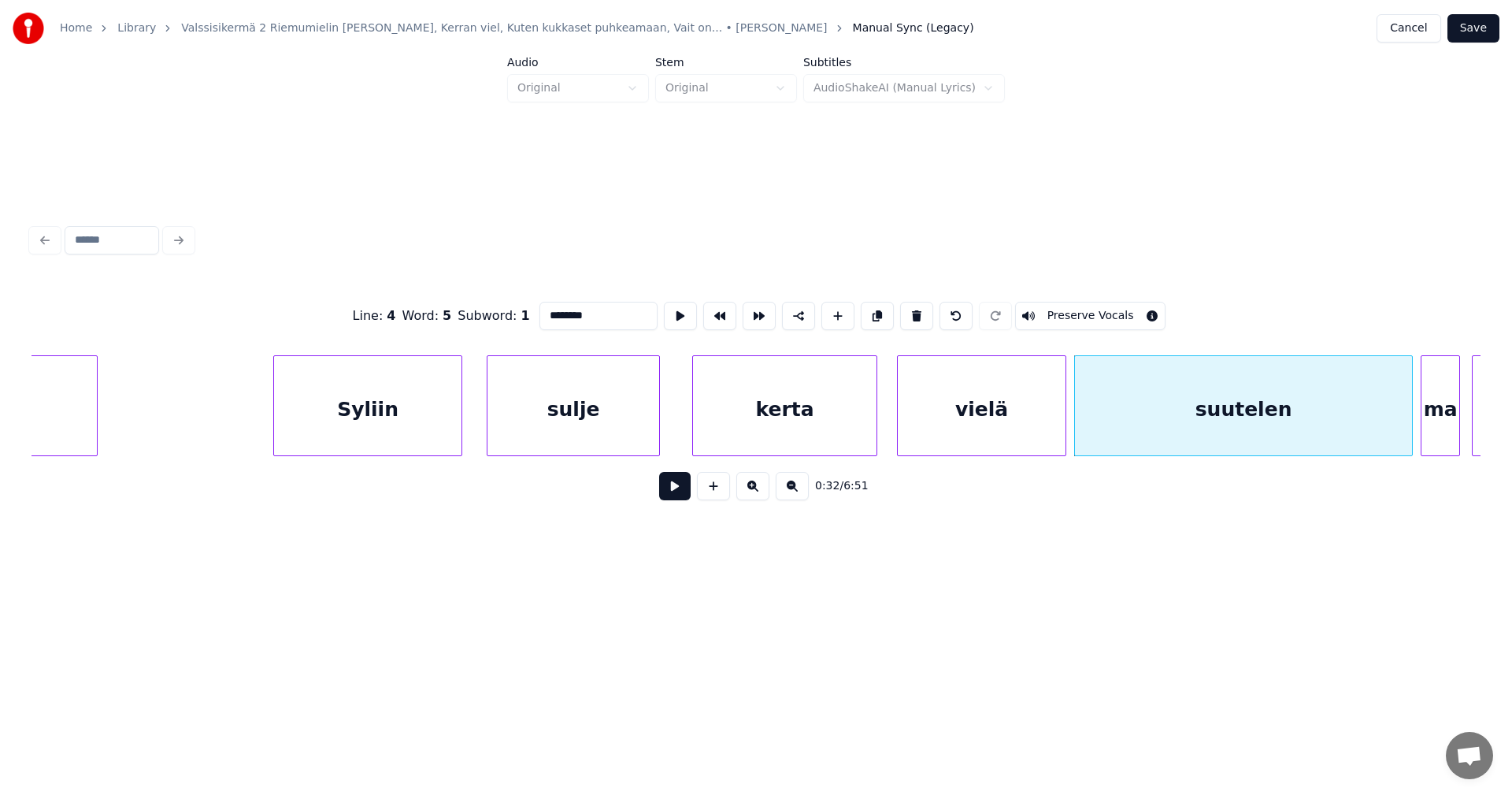
click at [683, 495] on button at bounding box center [675, 486] width 31 height 29
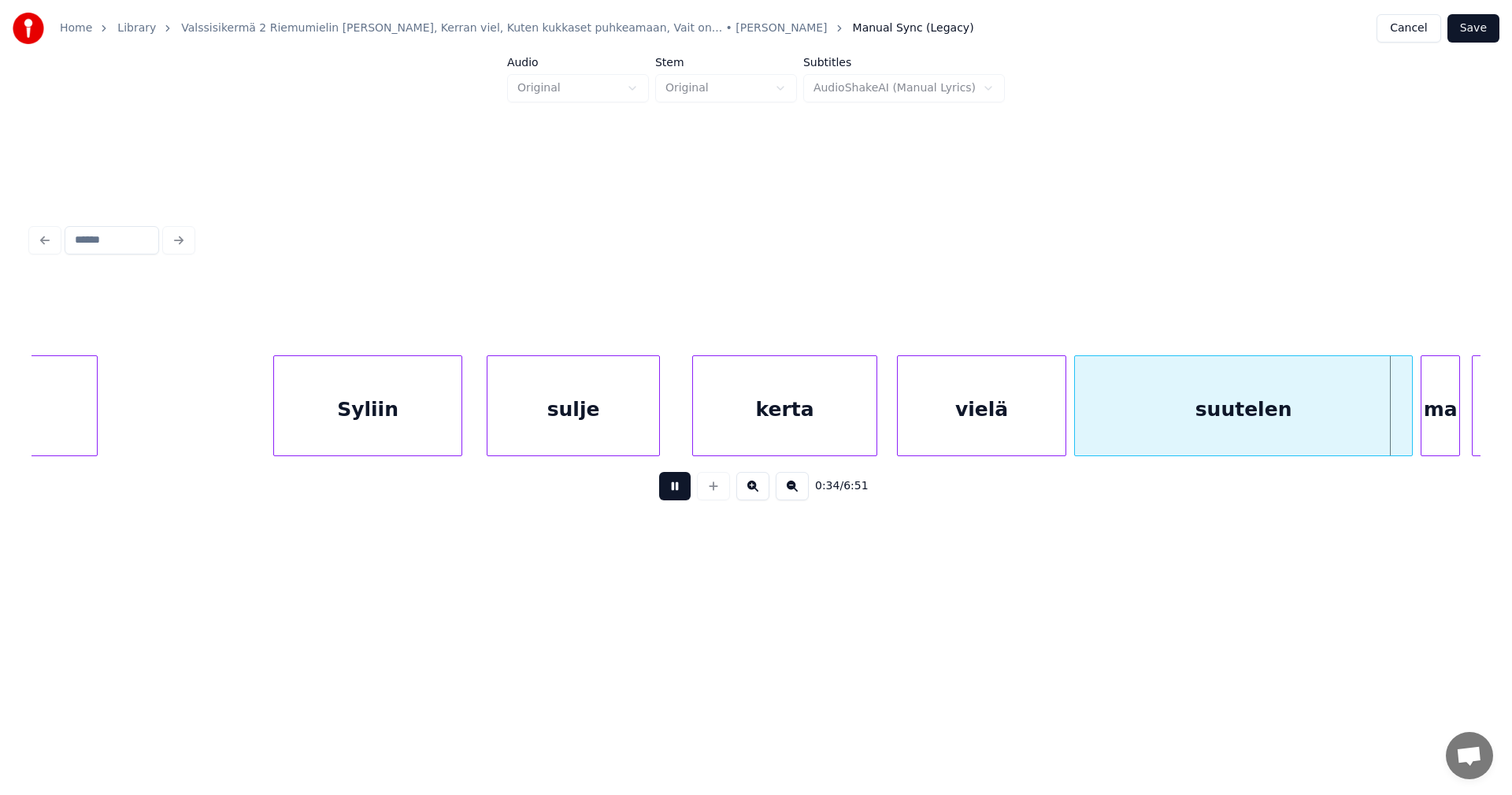
click at [683, 495] on button at bounding box center [675, 486] width 31 height 29
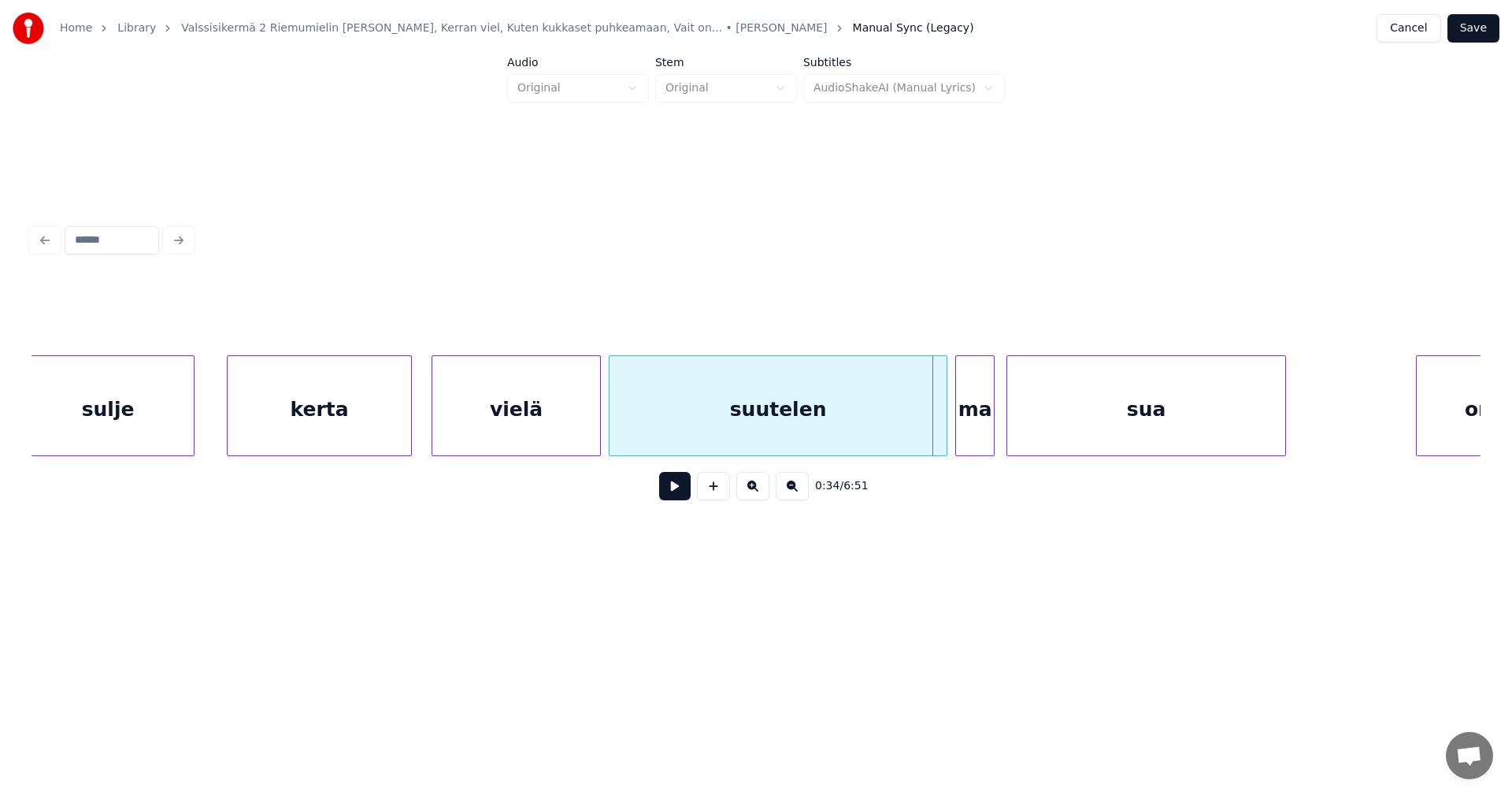
scroll to position [0, 5808]
click at [924, 429] on div at bounding box center [926, 405] width 5 height 99
click at [954, 429] on div "ma" at bounding box center [957, 410] width 38 height 107
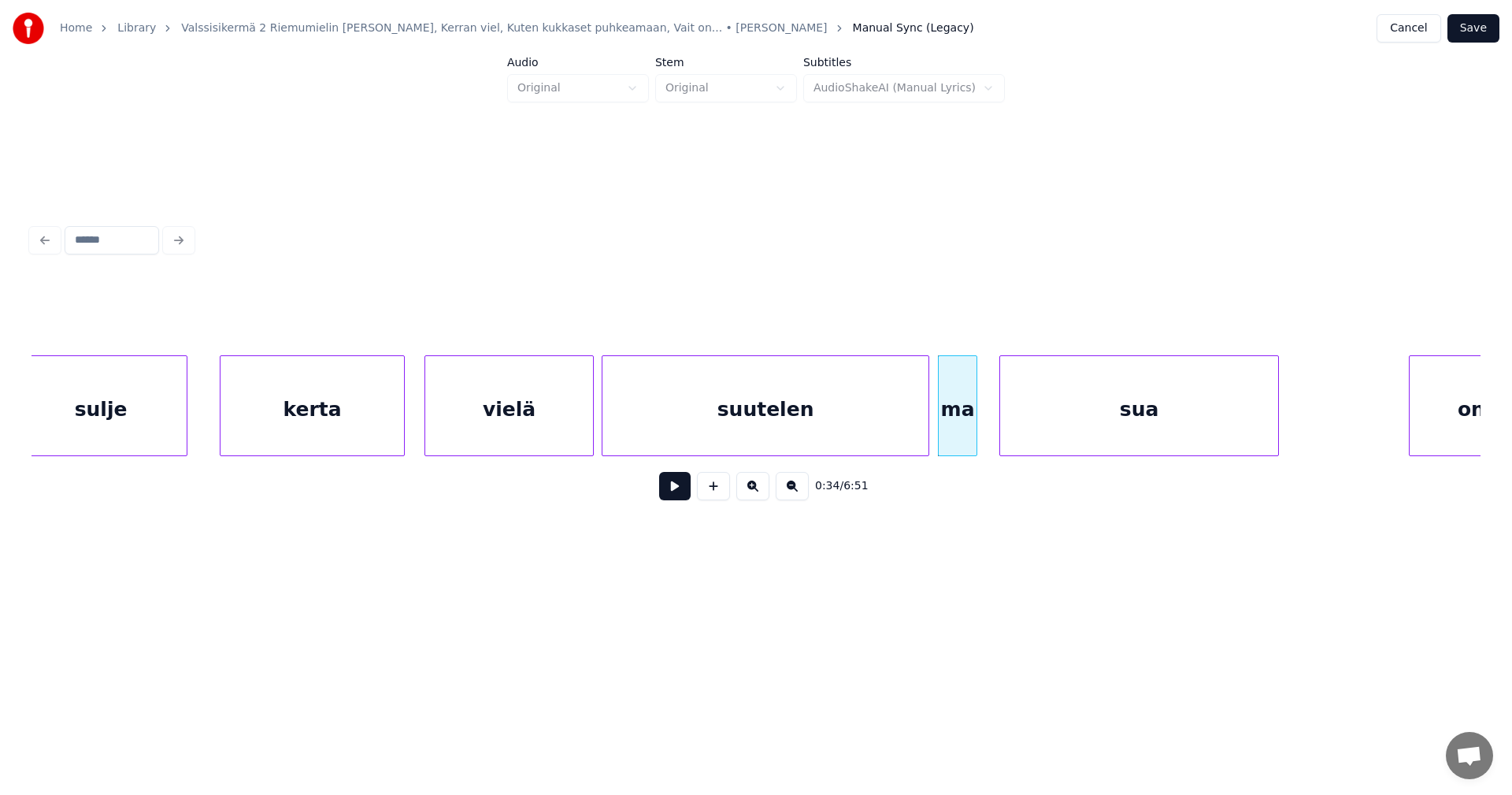
click at [684, 498] on button at bounding box center [675, 486] width 31 height 29
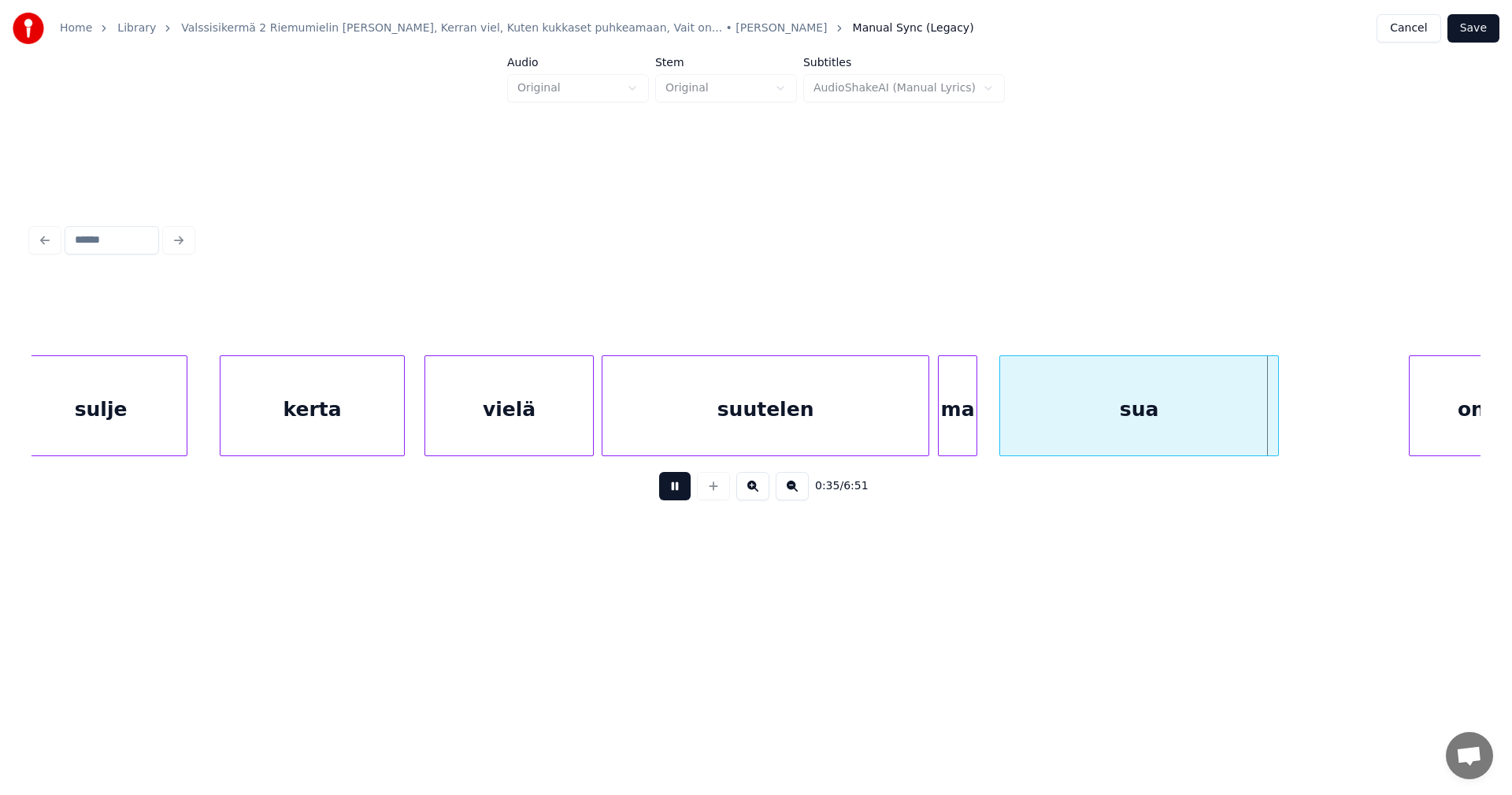
drag, startPoint x: 683, startPoint y: 498, endPoint x: 867, endPoint y: 458, distance: 188.3
click at [683, 497] on button at bounding box center [675, 486] width 31 height 29
click at [983, 431] on div at bounding box center [982, 405] width 5 height 99
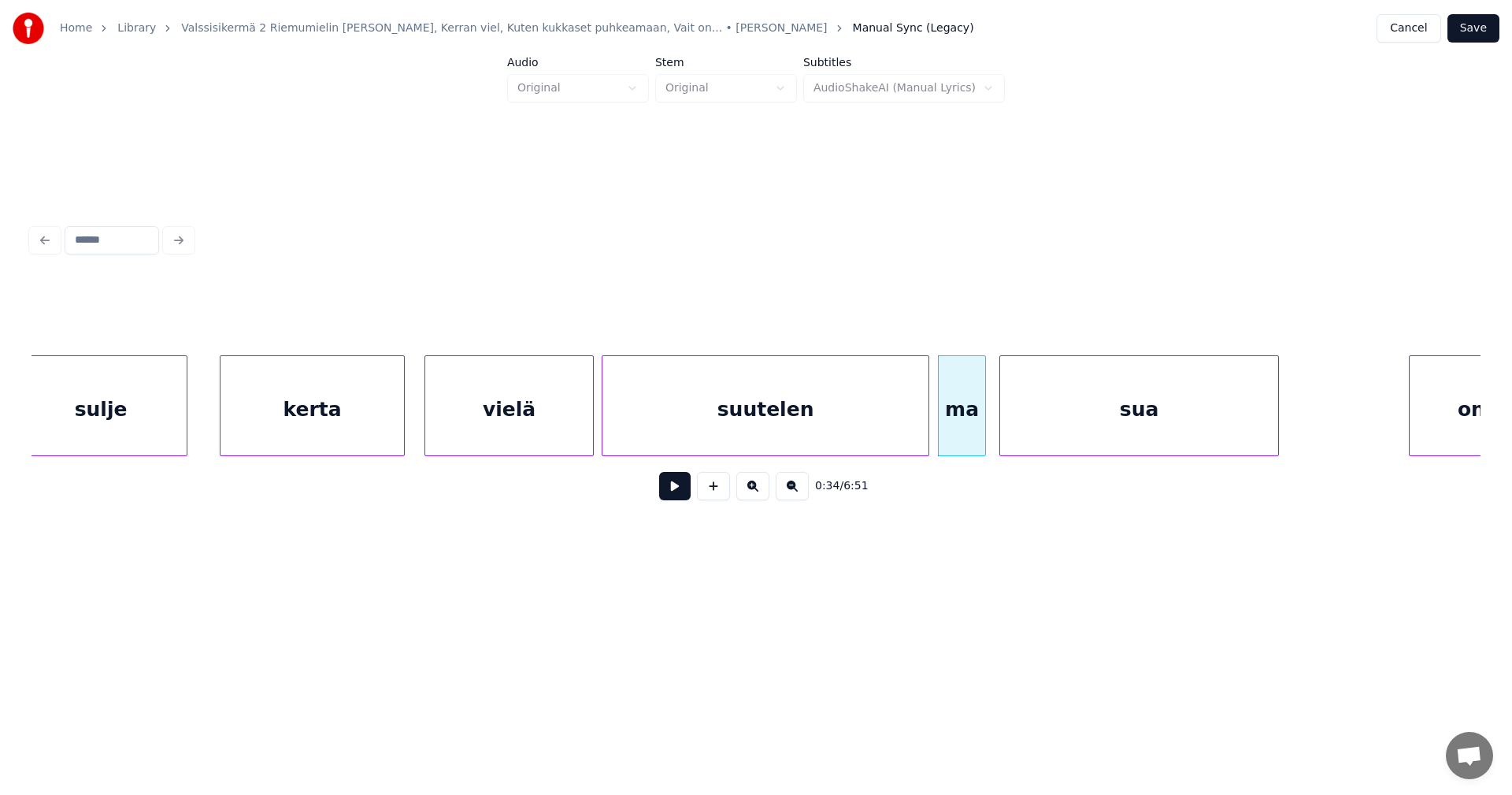
click at [689, 498] on button at bounding box center [675, 486] width 31 height 29
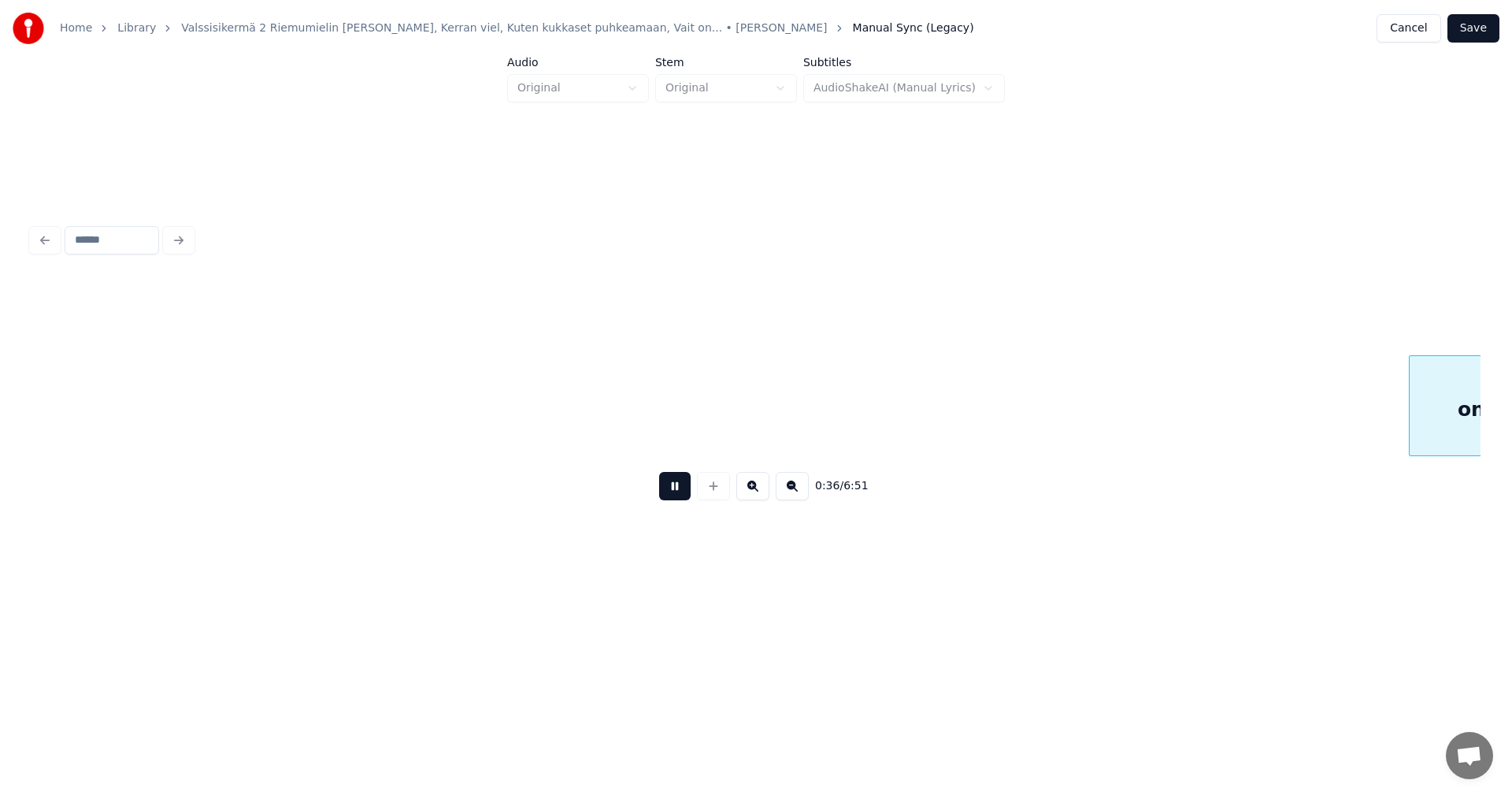
scroll to position [0, 7259]
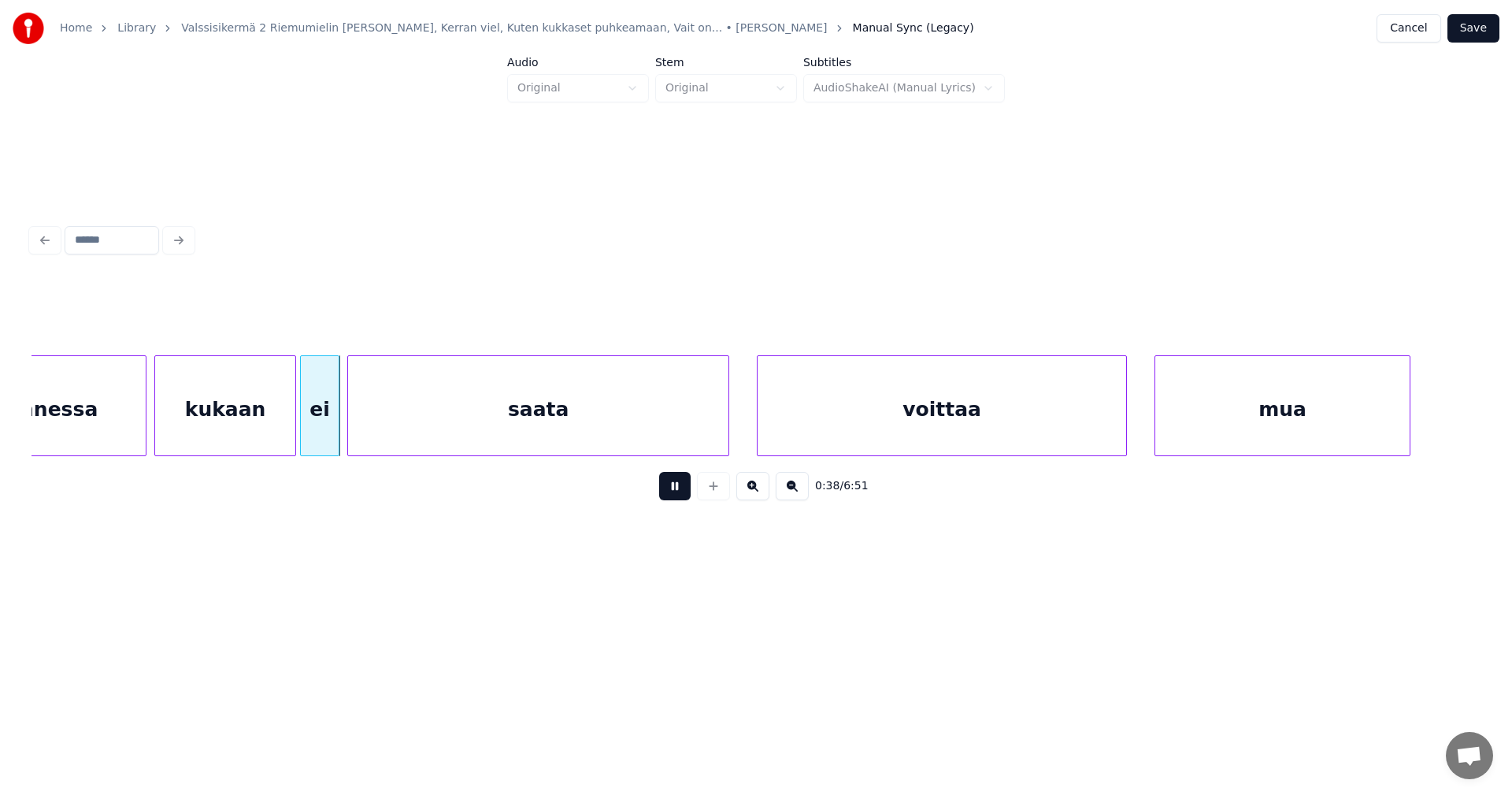
click at [688, 498] on button at bounding box center [675, 486] width 31 height 29
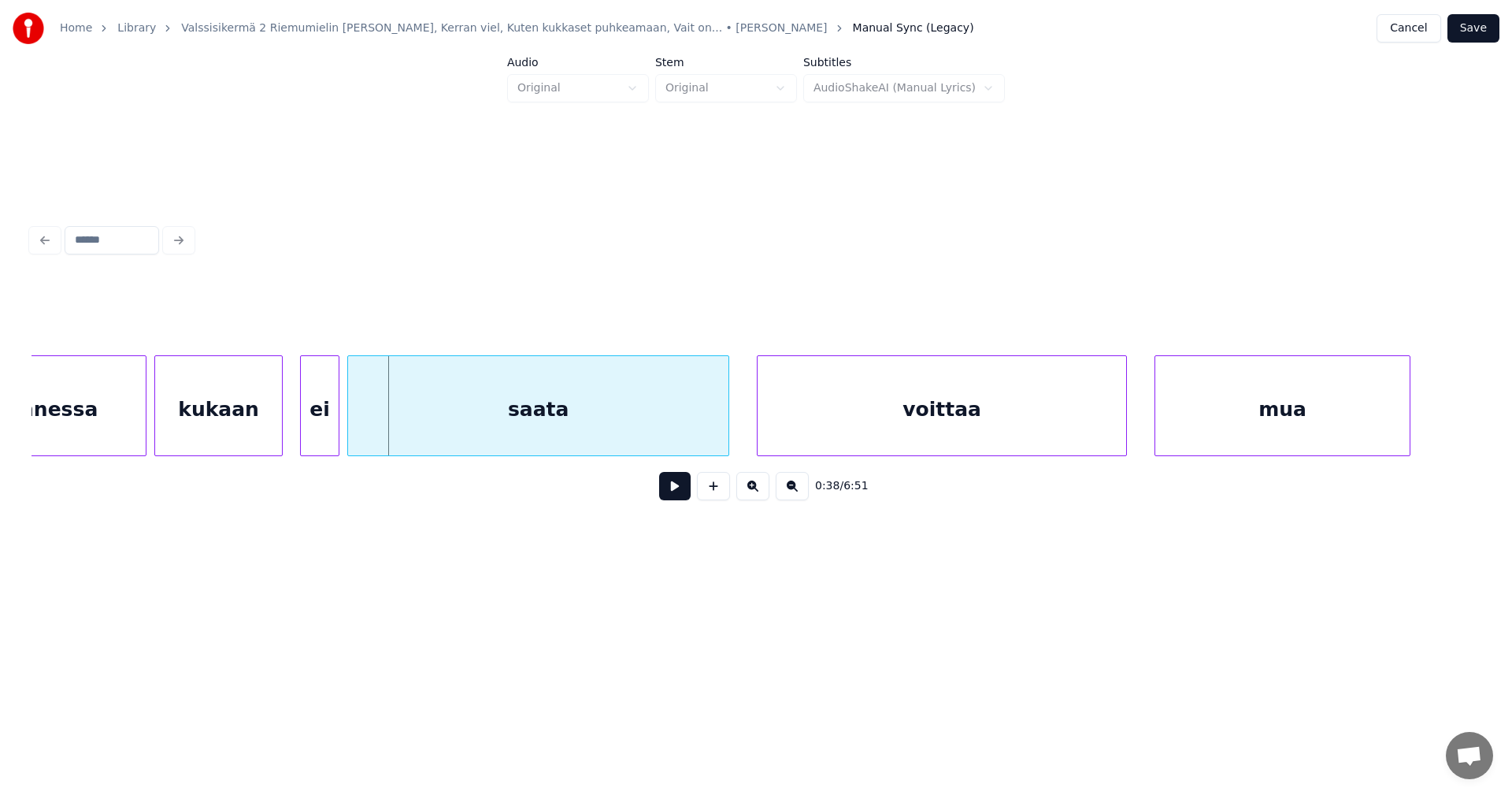
click at [278, 427] on div at bounding box center [279, 405] width 5 height 99
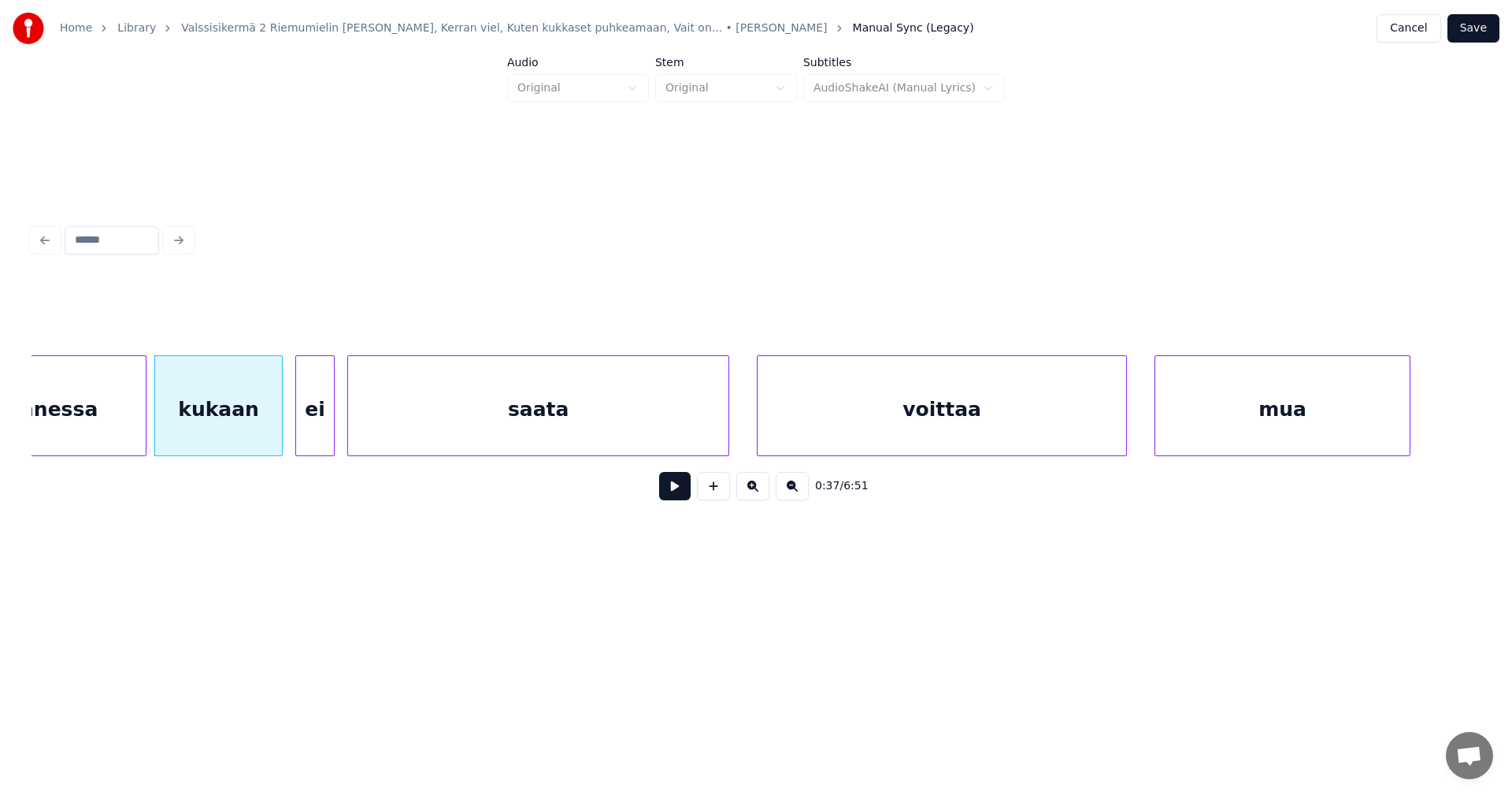
click at [311, 428] on div "ei" at bounding box center [315, 410] width 38 height 107
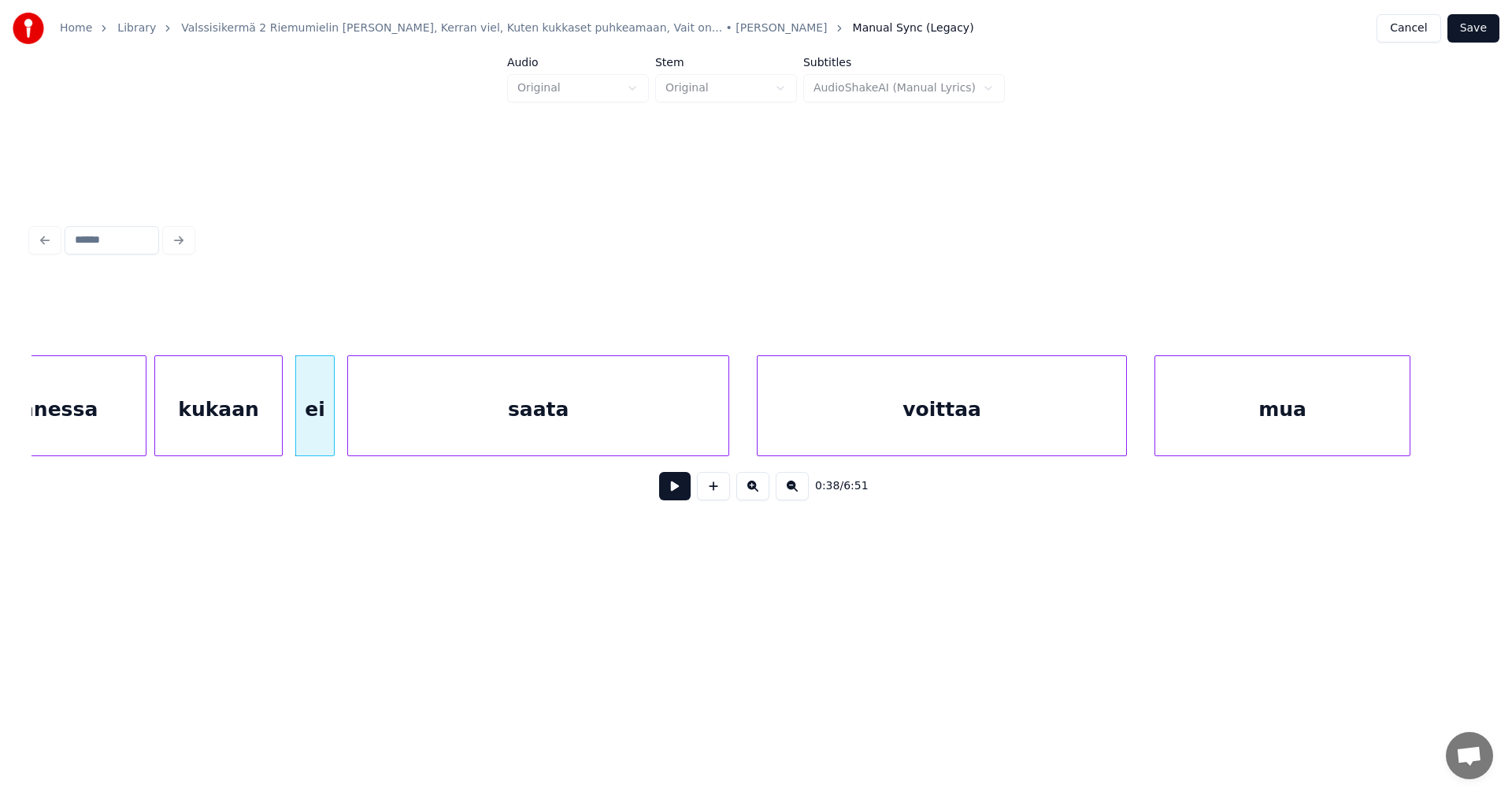
click at [268, 429] on div "kukaan" at bounding box center [218, 410] width 126 height 107
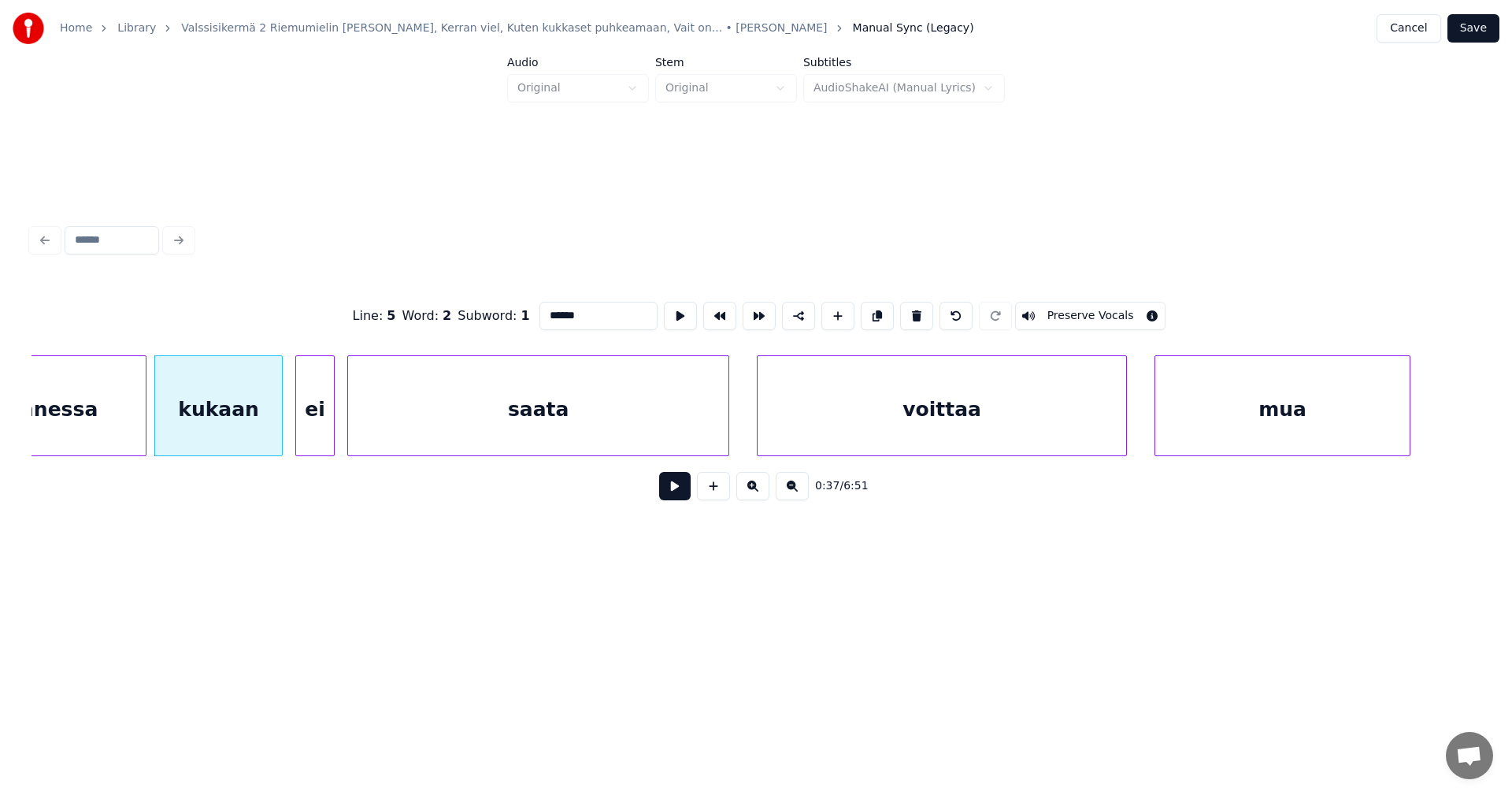
click at [681, 485] on button at bounding box center [675, 486] width 31 height 29
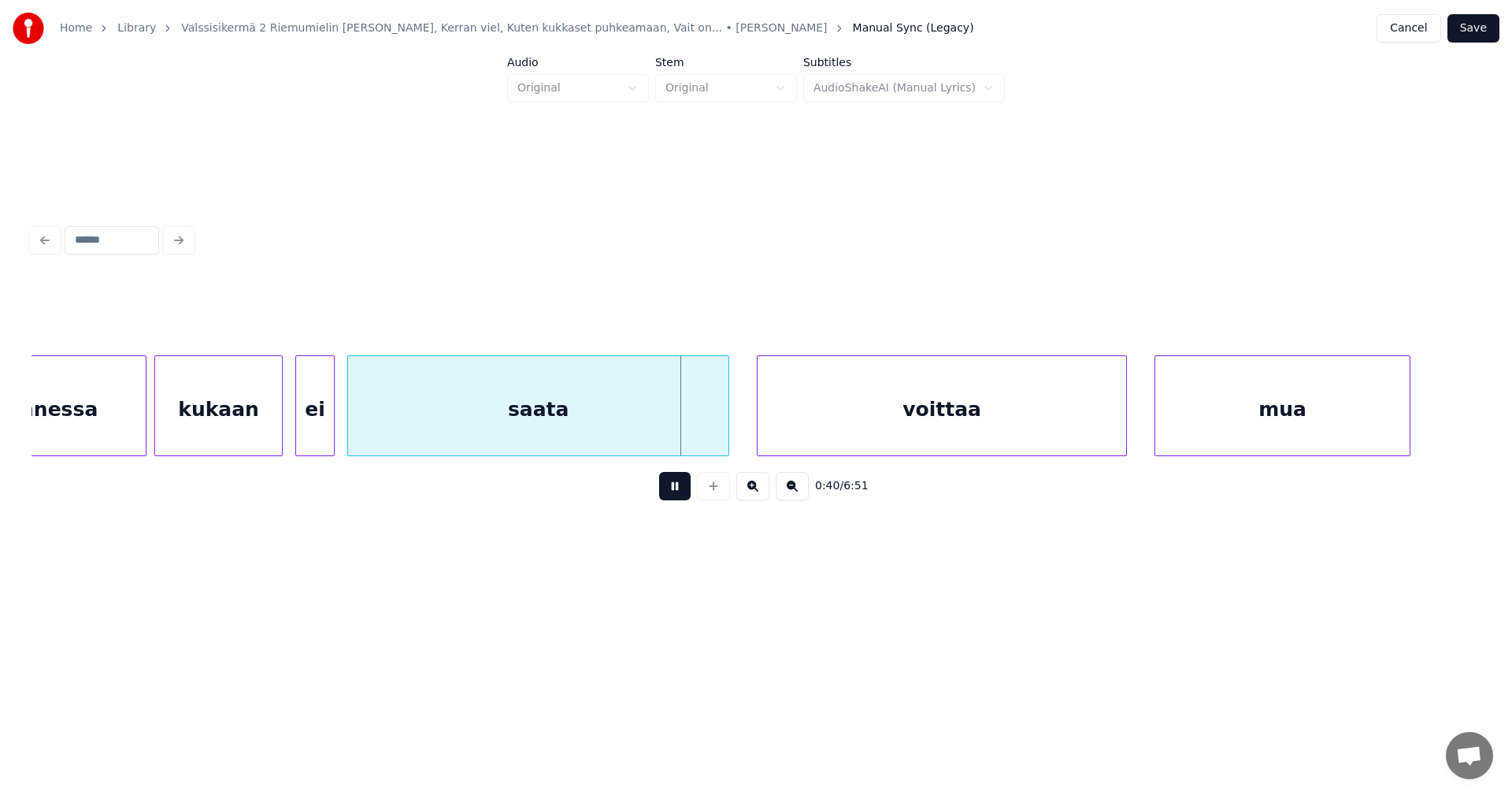
click at [679, 487] on button at bounding box center [675, 486] width 31 height 29
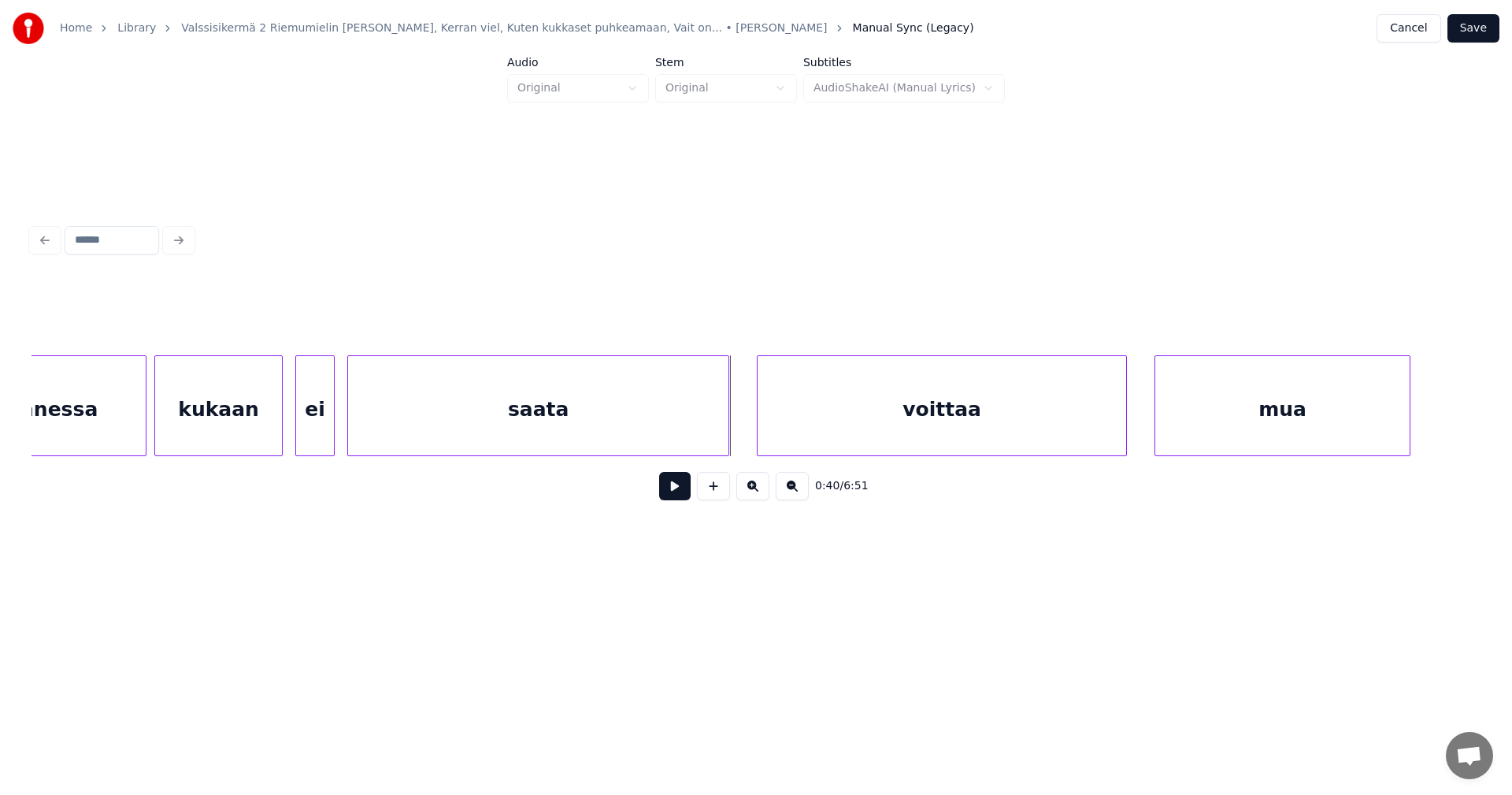
click at [676, 494] on button at bounding box center [675, 486] width 31 height 29
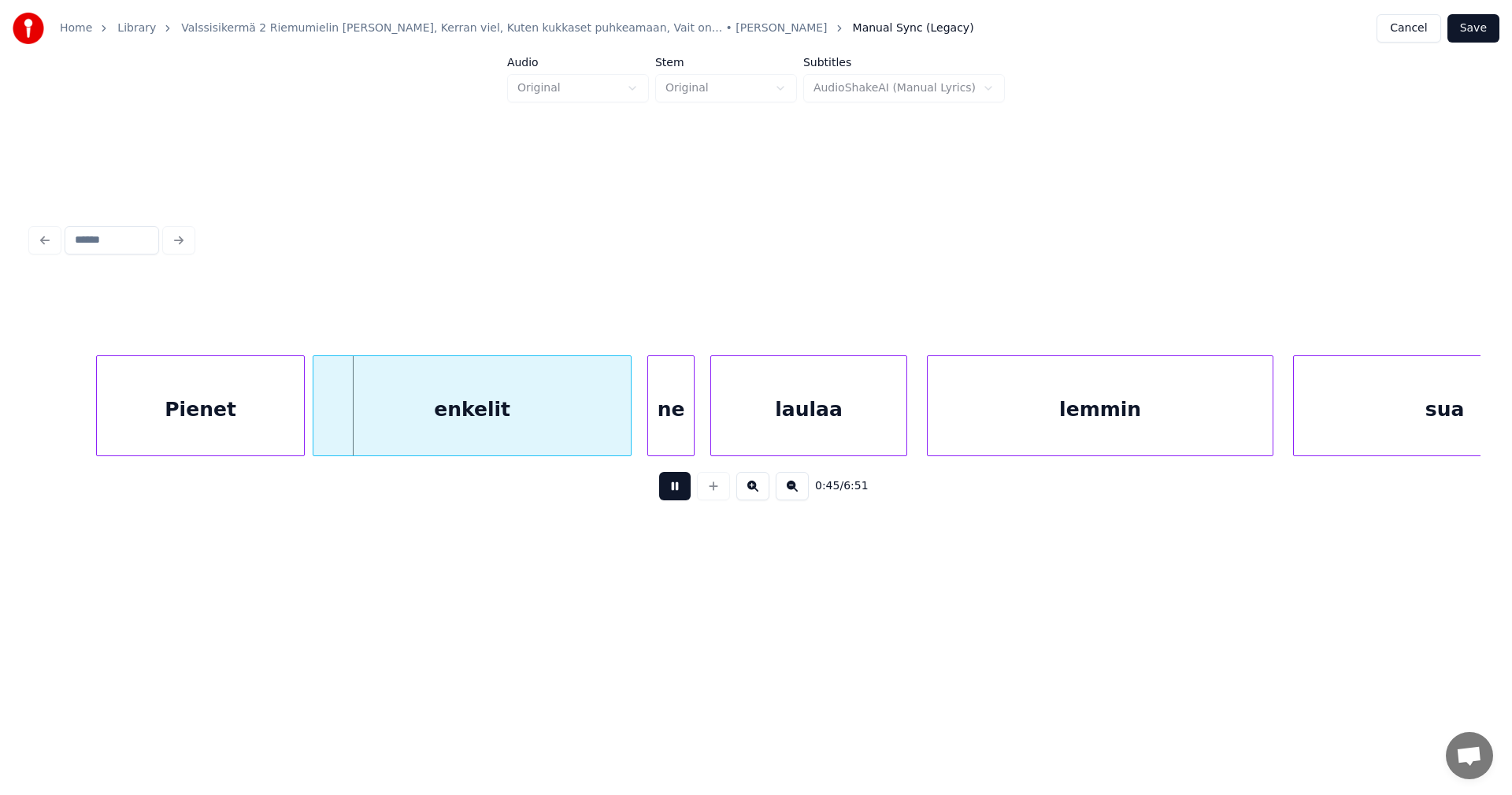
drag, startPoint x: 675, startPoint y: 491, endPoint x: 643, endPoint y: 489, distance: 32.1
click at [663, 490] on button at bounding box center [675, 486] width 31 height 29
click at [284, 436] on div at bounding box center [282, 405] width 5 height 99
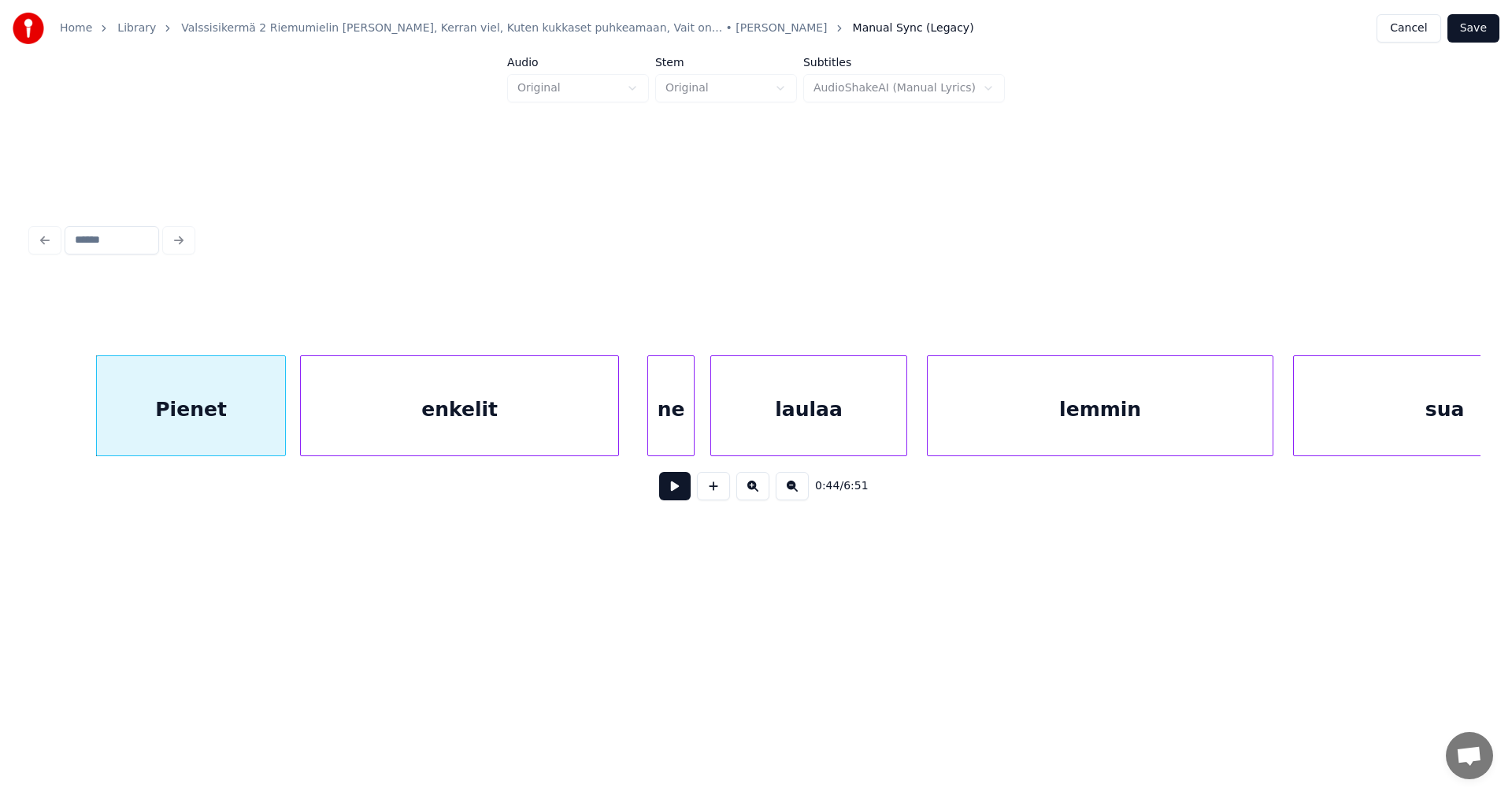
click at [374, 435] on div "enkelit" at bounding box center [460, 410] width 318 height 107
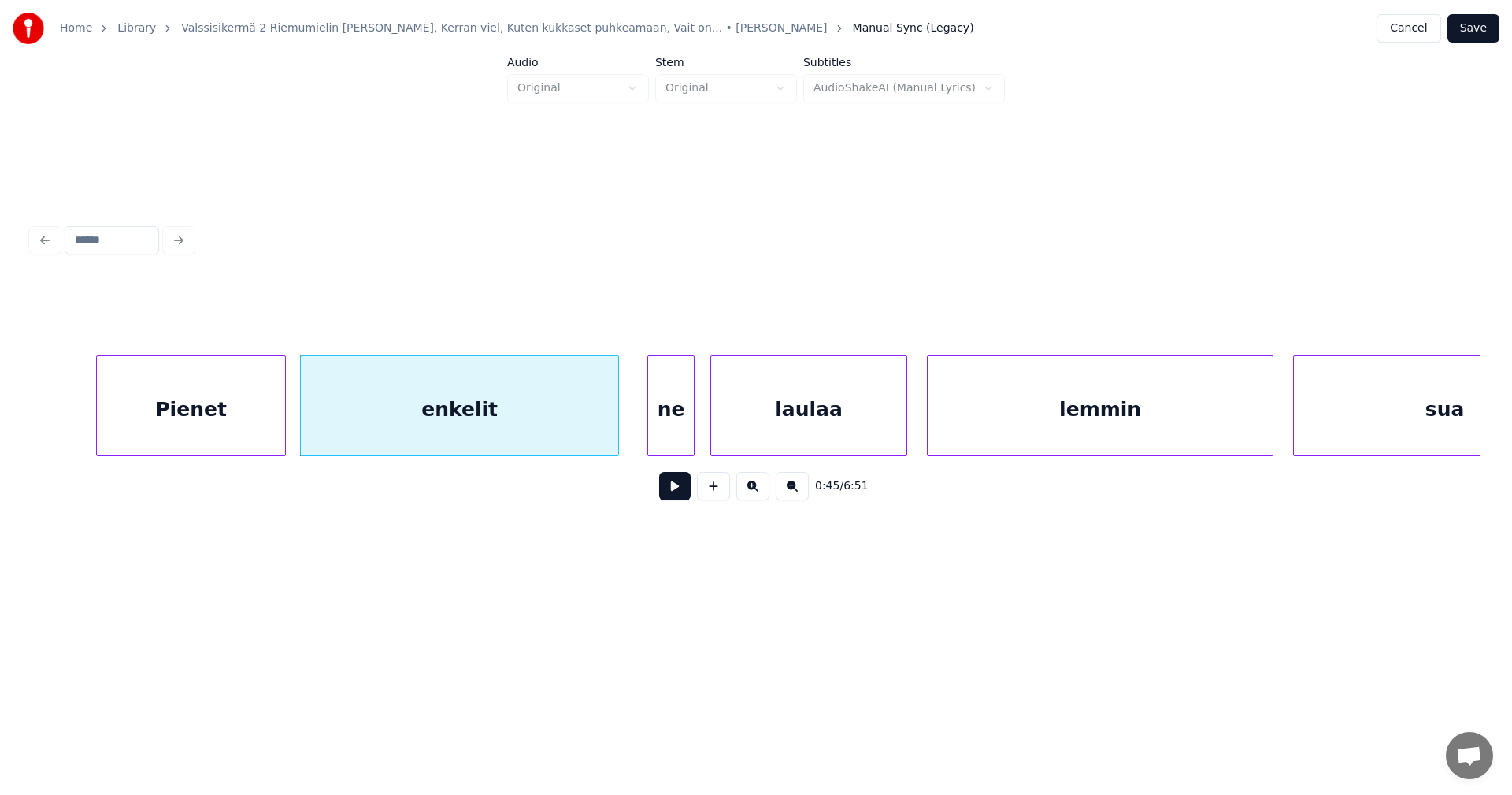
click at [668, 491] on button at bounding box center [675, 486] width 31 height 29
click at [669, 491] on button at bounding box center [675, 486] width 31 height 29
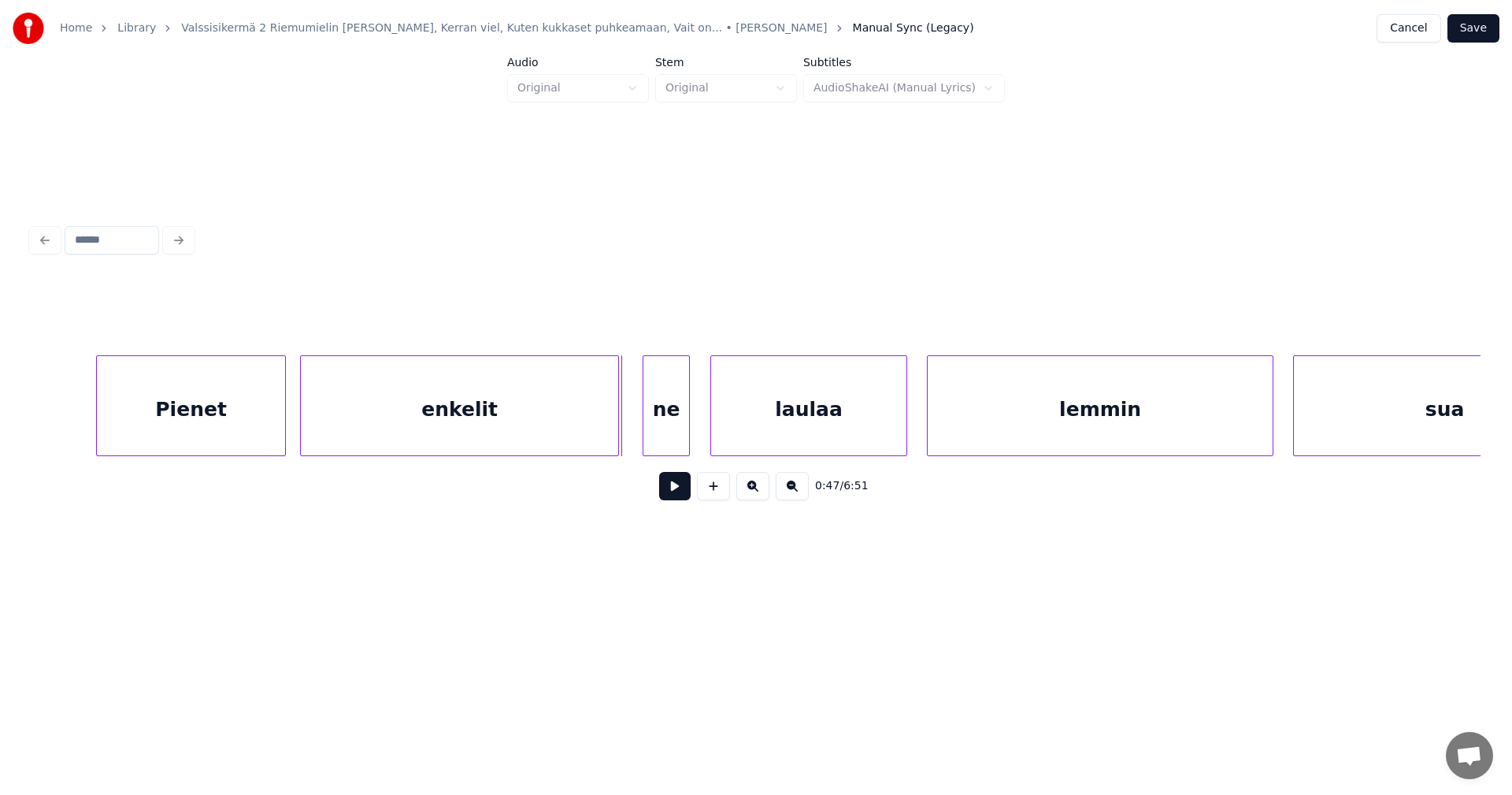
click at [662, 440] on div "ne" at bounding box center [666, 410] width 45 height 107
click at [666, 491] on button at bounding box center [675, 486] width 31 height 29
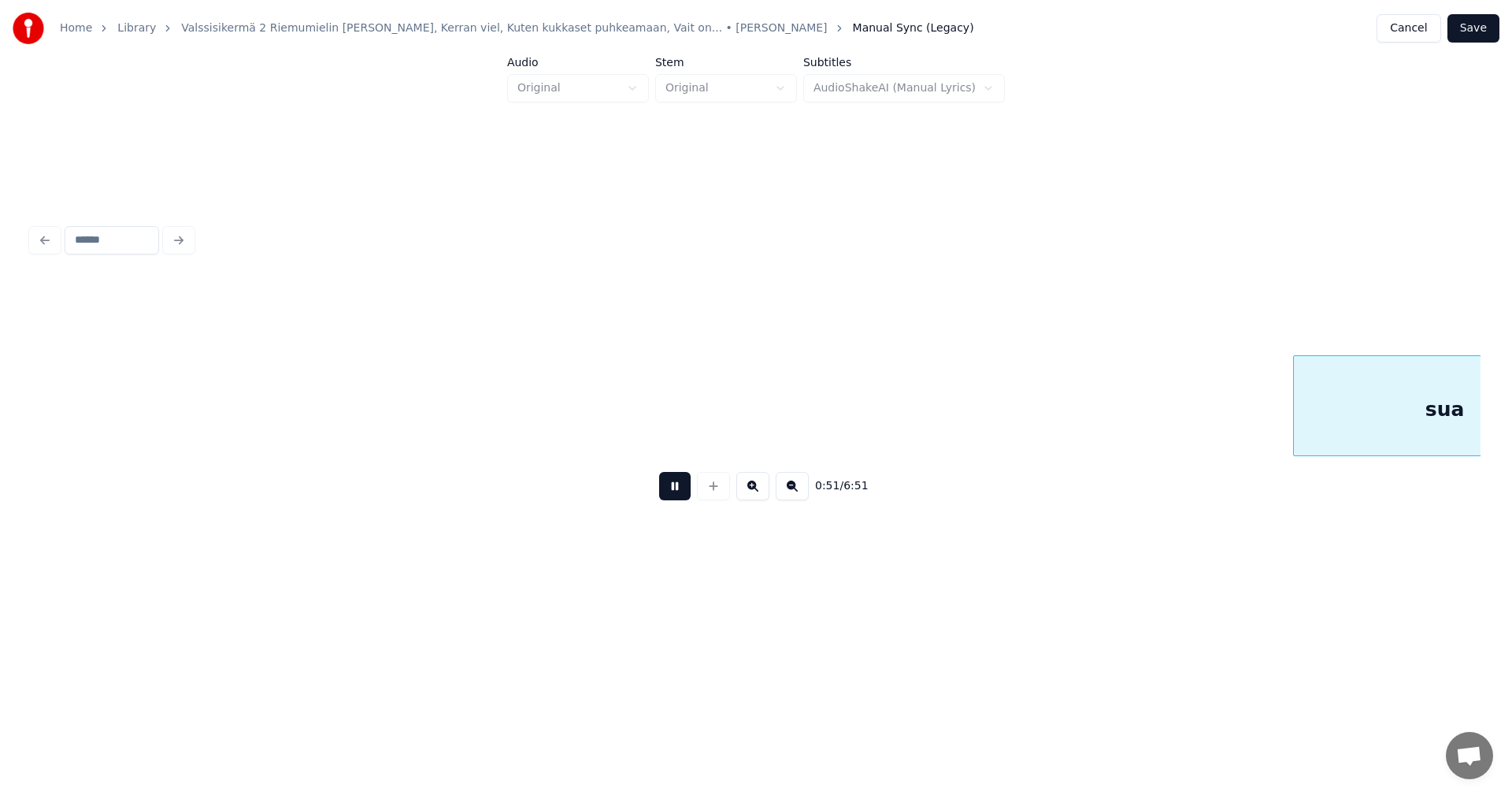
scroll to position [0, 10159]
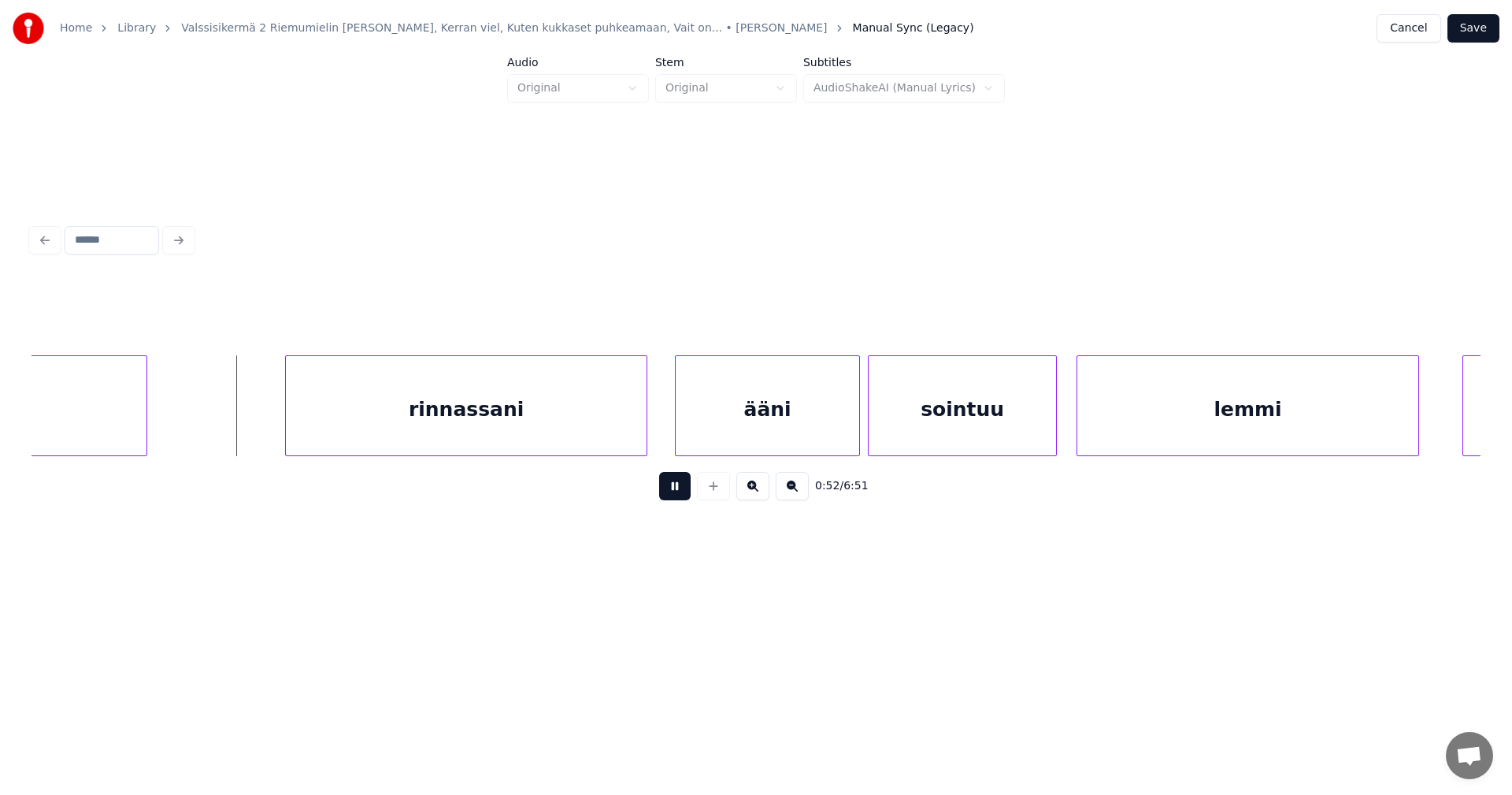
click at [671, 493] on button at bounding box center [675, 486] width 31 height 29
click at [519, 425] on div "rinnassani" at bounding box center [462, 410] width 361 height 107
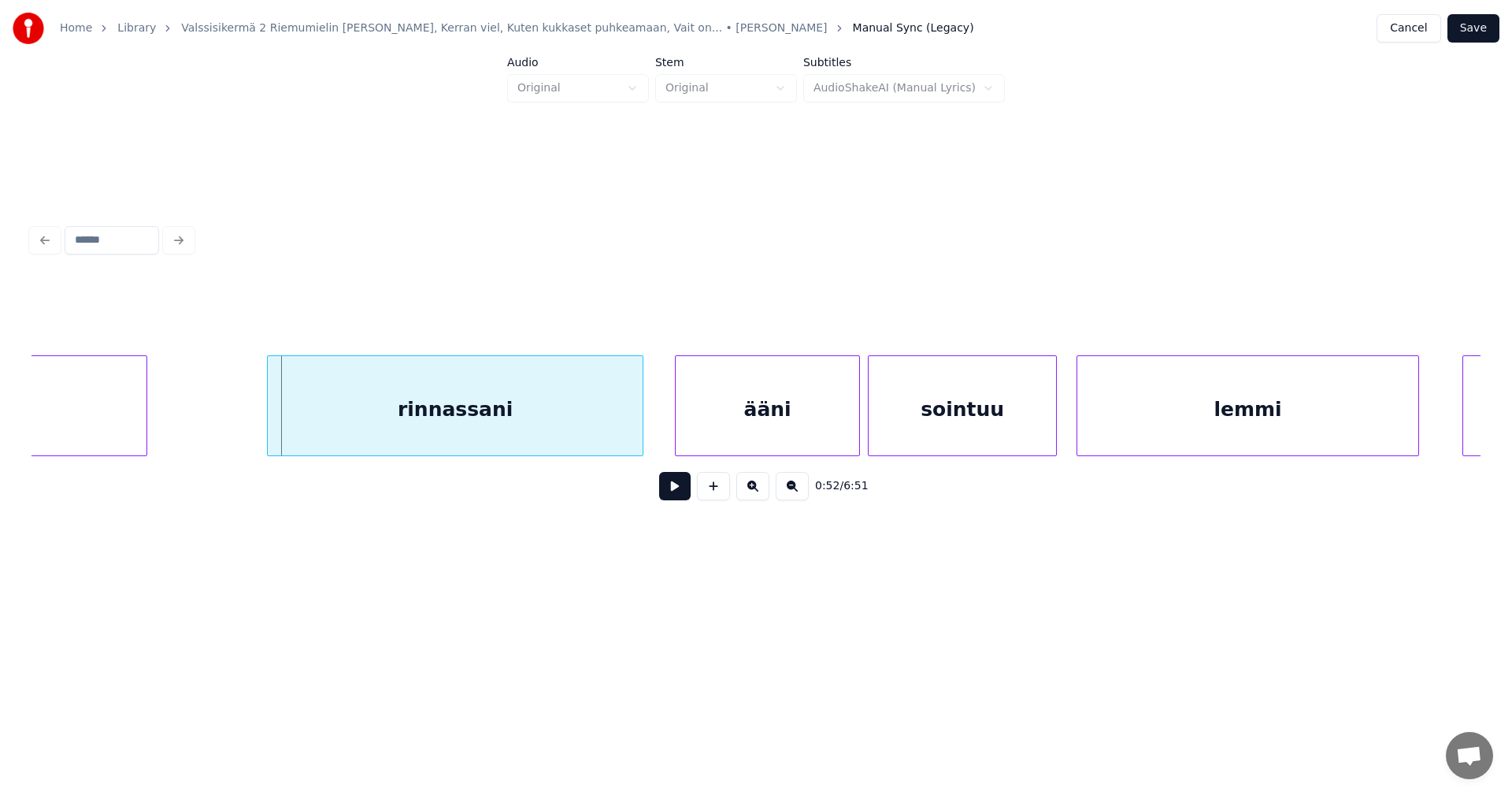
click at [268, 429] on div at bounding box center [270, 405] width 5 height 99
click at [666, 494] on button at bounding box center [675, 486] width 31 height 29
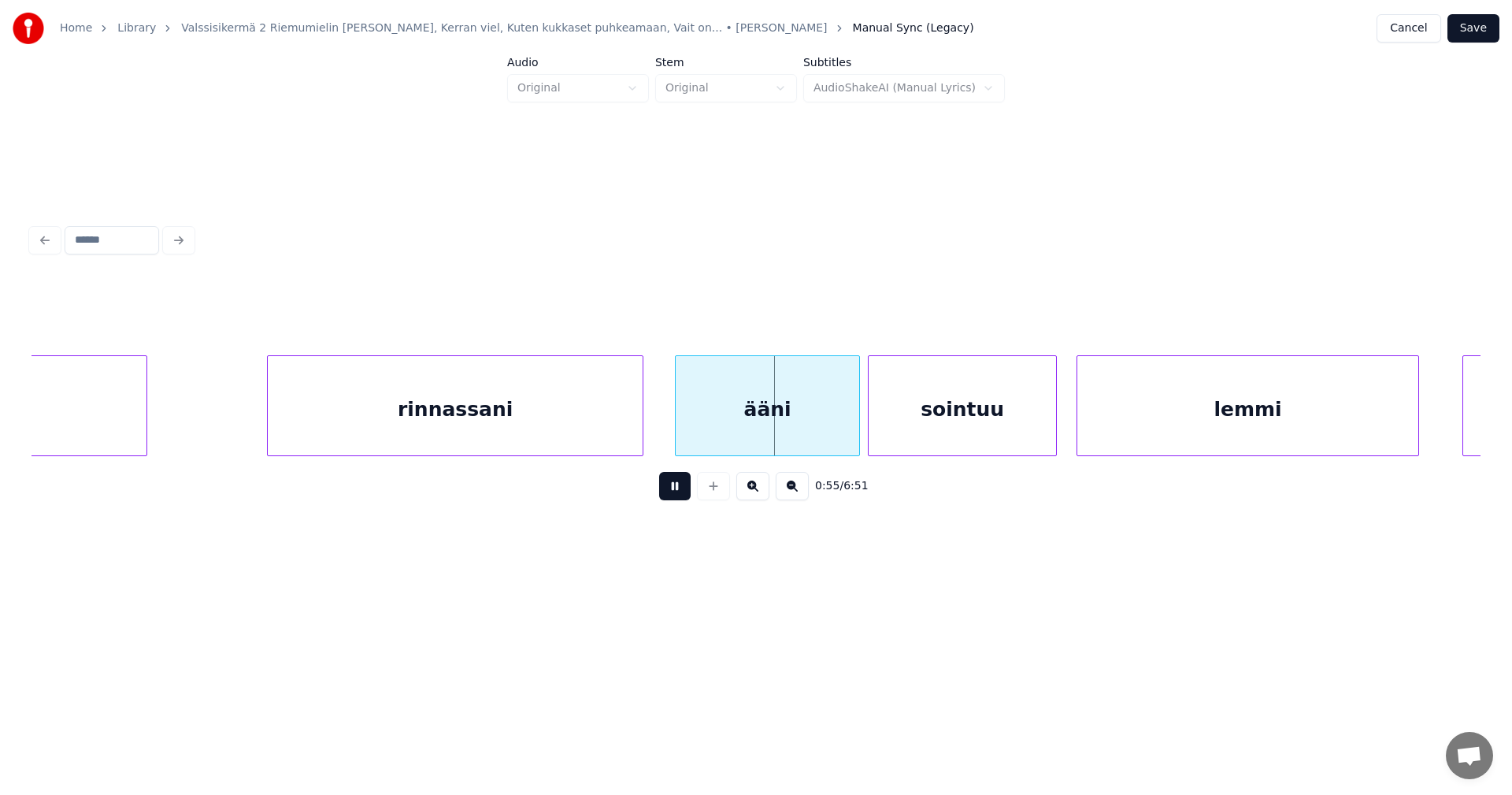
click at [672, 490] on button at bounding box center [675, 486] width 31 height 29
click at [721, 440] on div "ääni" at bounding box center [758, 410] width 184 height 107
click at [676, 490] on button at bounding box center [675, 486] width 31 height 29
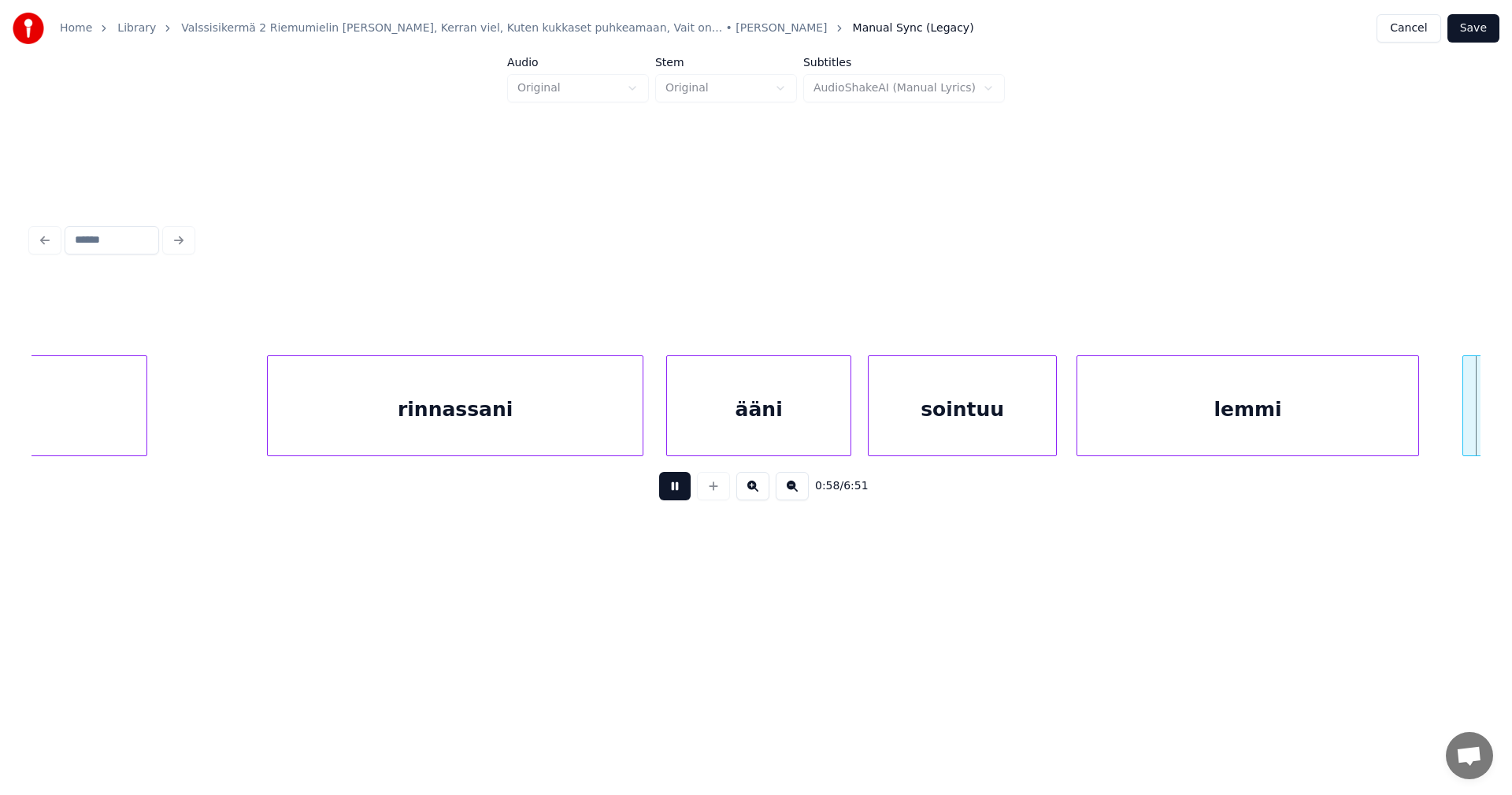
scroll to position [0, 11610]
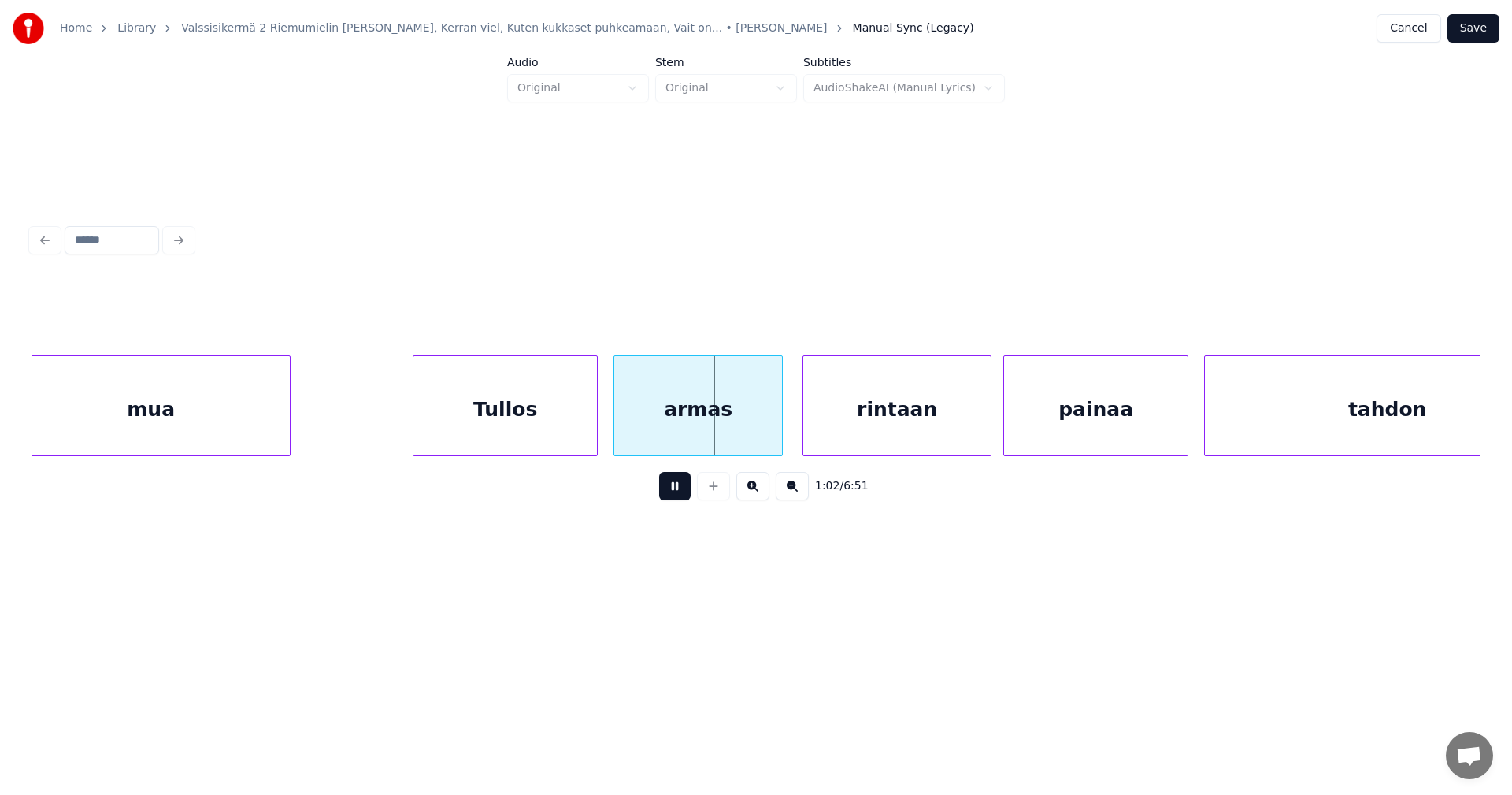
click at [674, 491] on button at bounding box center [675, 486] width 31 height 29
click at [588, 442] on div at bounding box center [588, 405] width 5 height 99
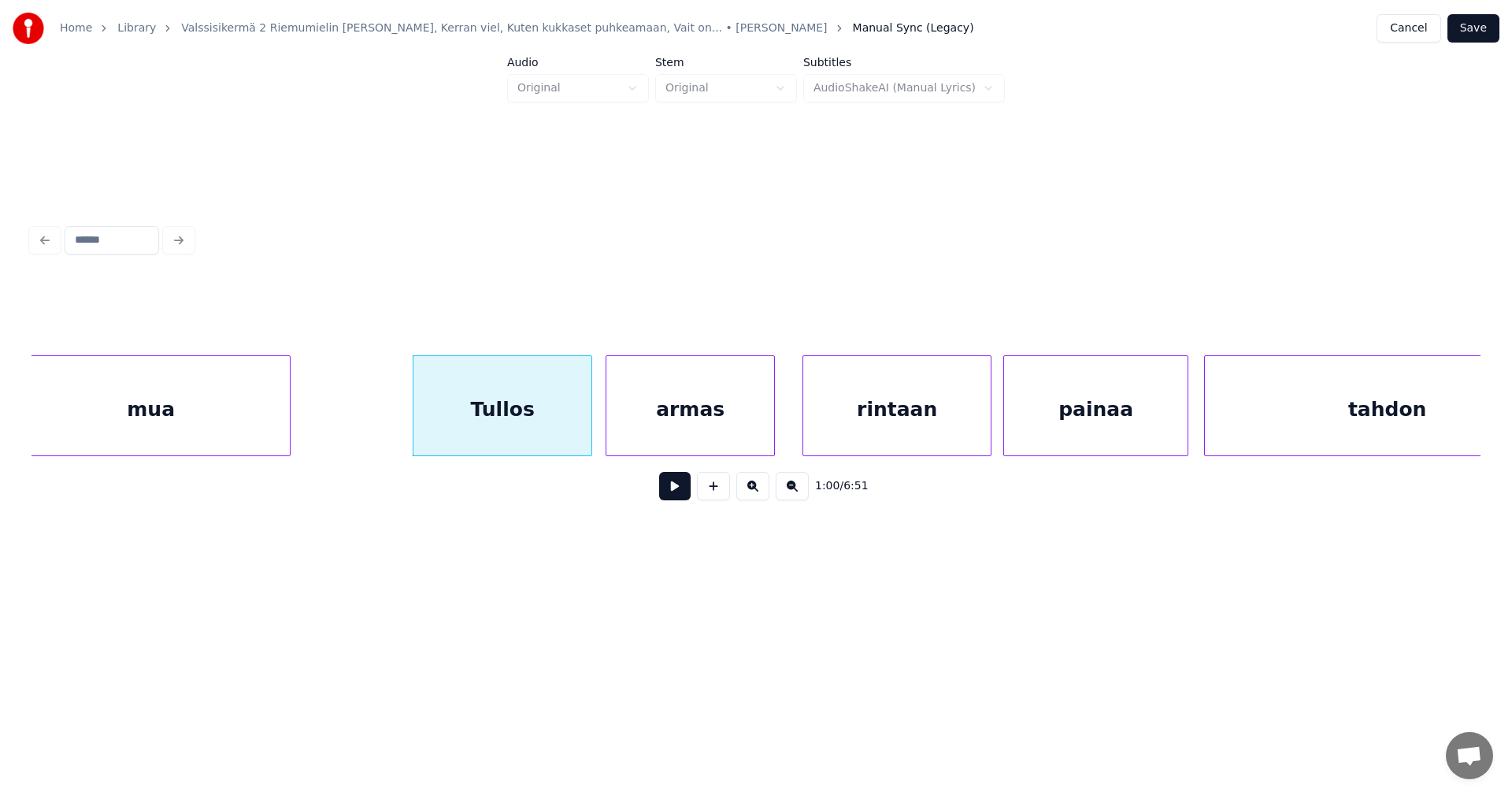
click at [633, 437] on div "armas" at bounding box center [690, 410] width 168 height 107
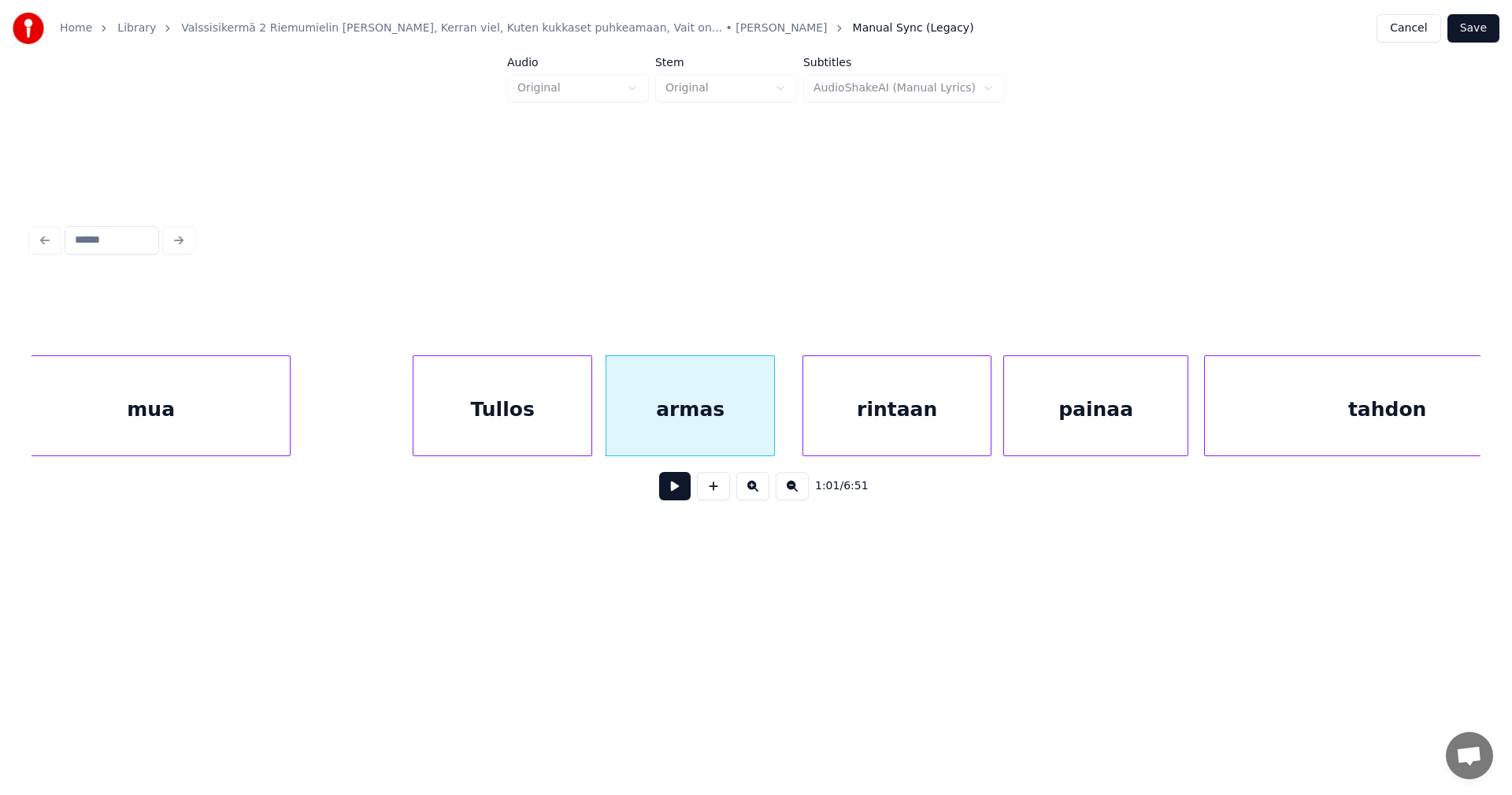
click at [683, 492] on button at bounding box center [675, 486] width 31 height 29
click at [679, 494] on button at bounding box center [675, 486] width 31 height 29
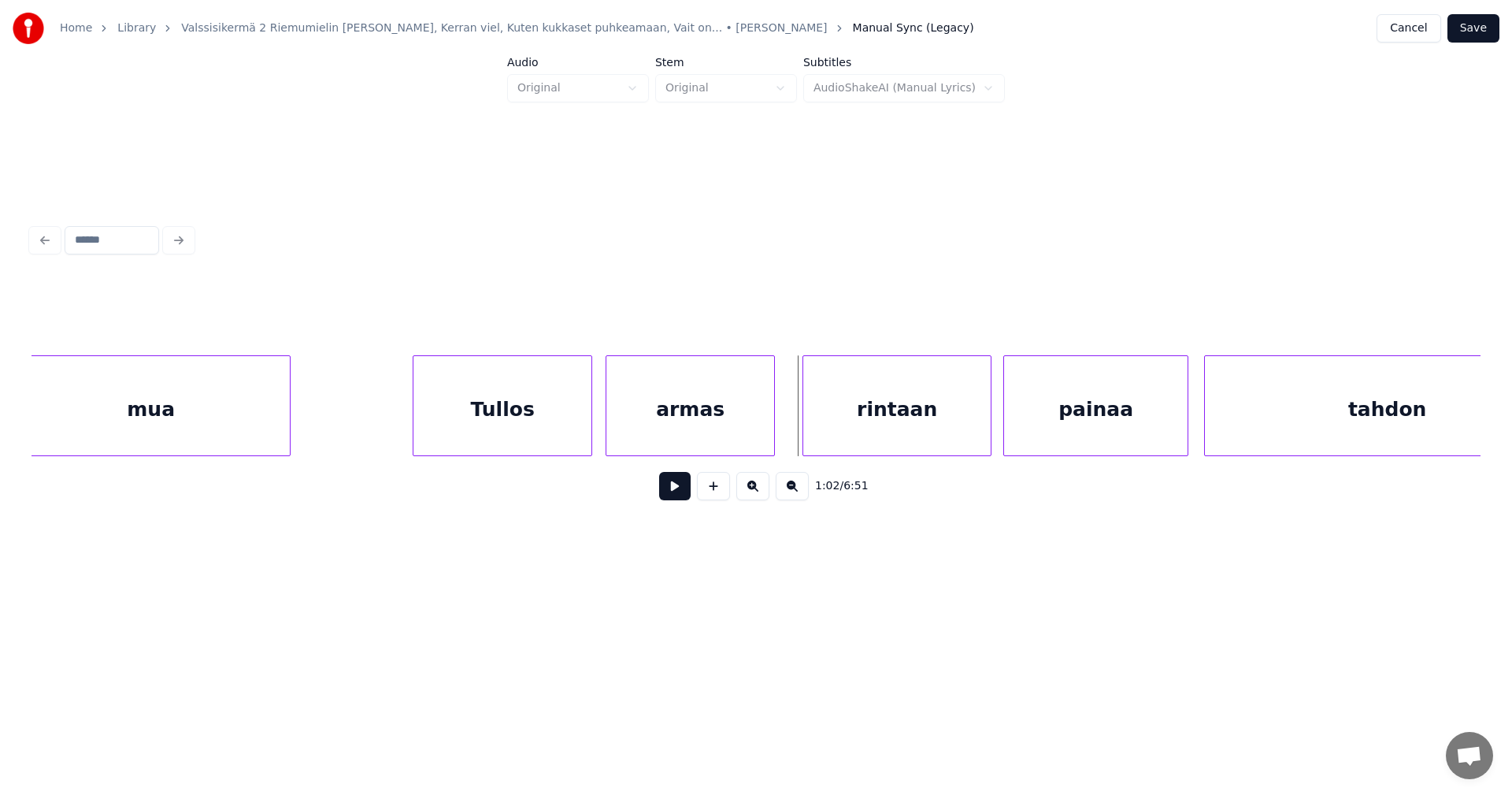
click at [679, 494] on button at bounding box center [675, 486] width 31 height 29
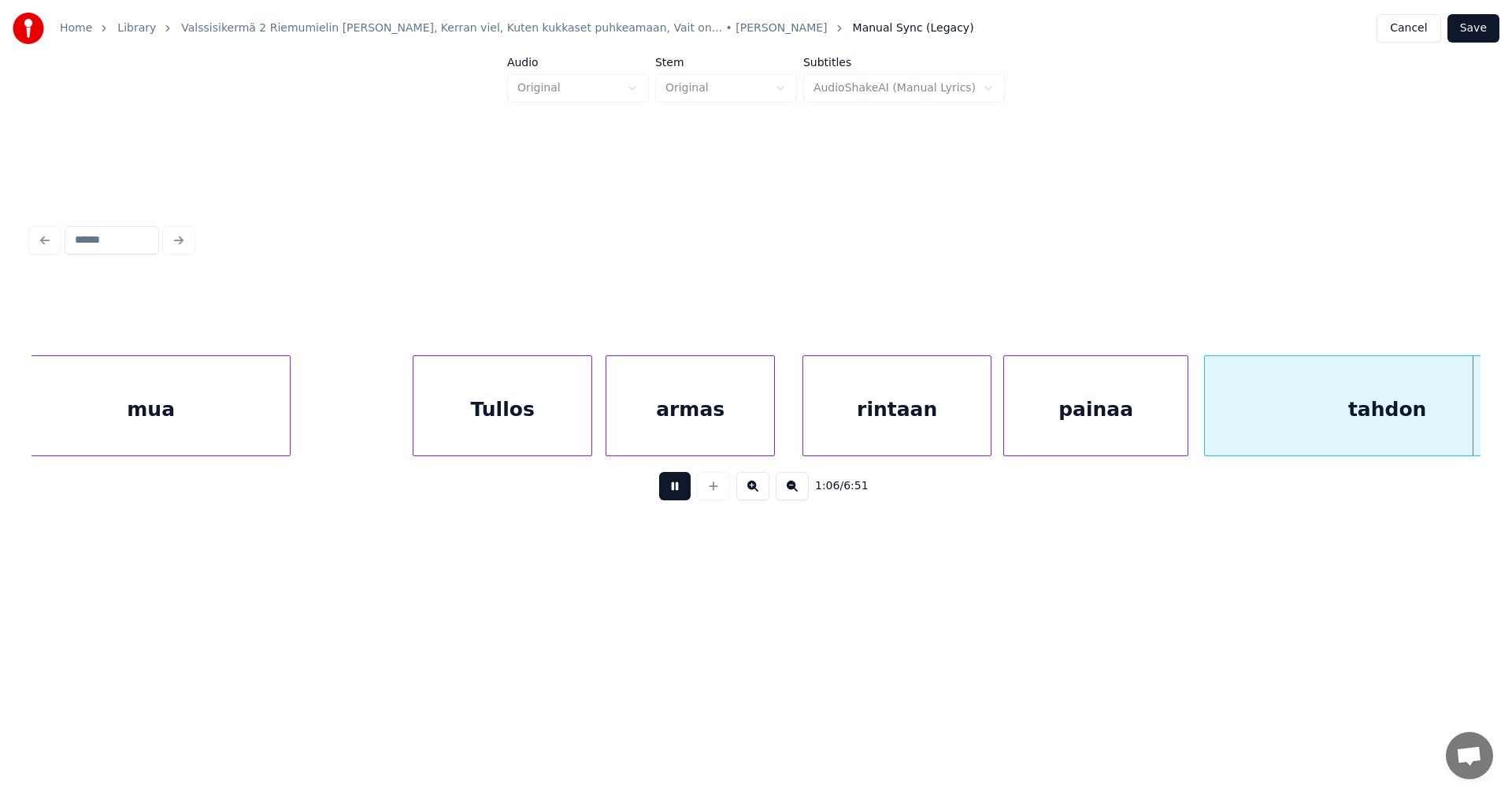
scroll to position [0, 13062]
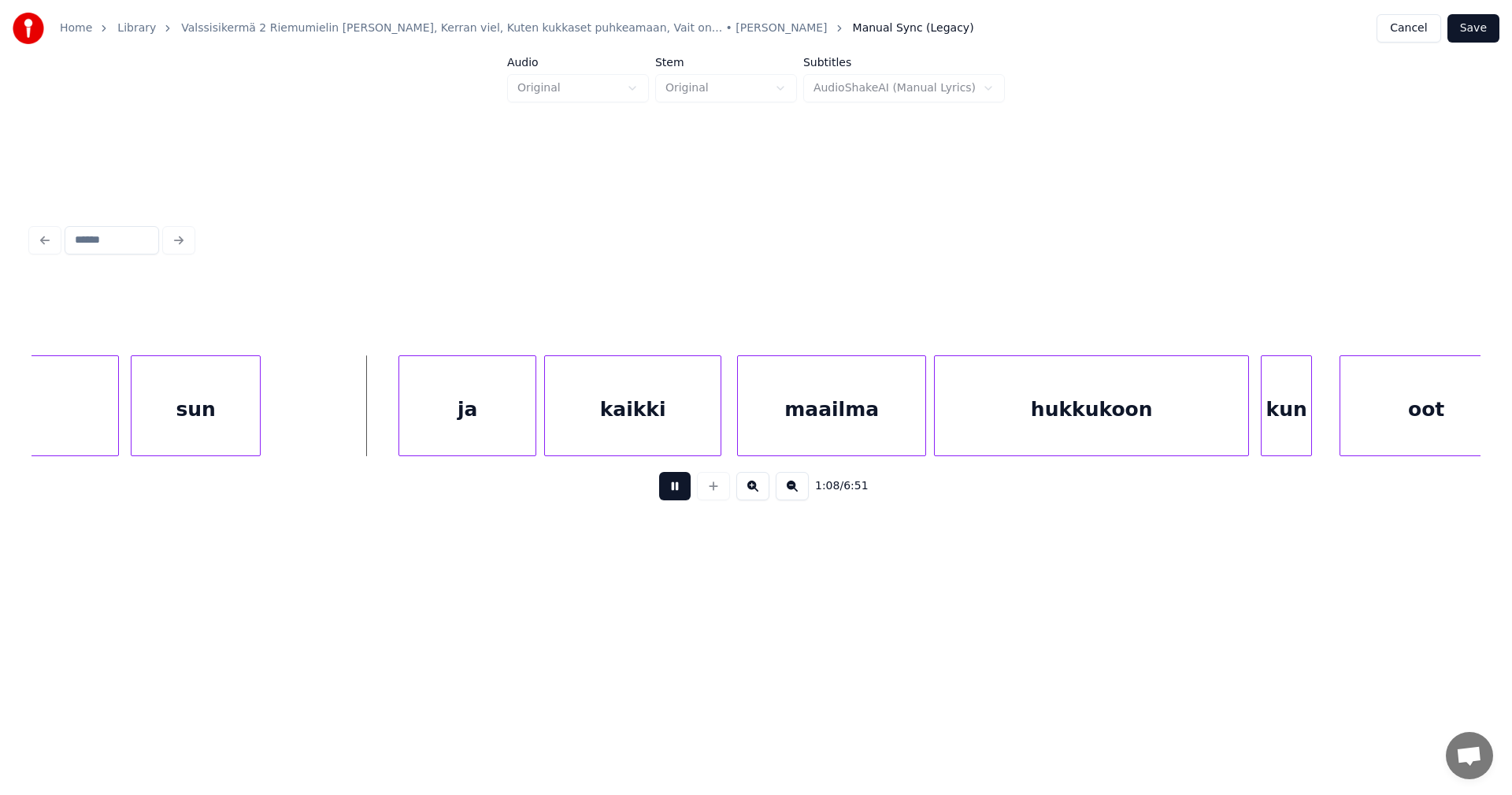
click at [679, 494] on button at bounding box center [675, 486] width 31 height 29
click at [450, 424] on div "ja" at bounding box center [455, 410] width 137 height 107
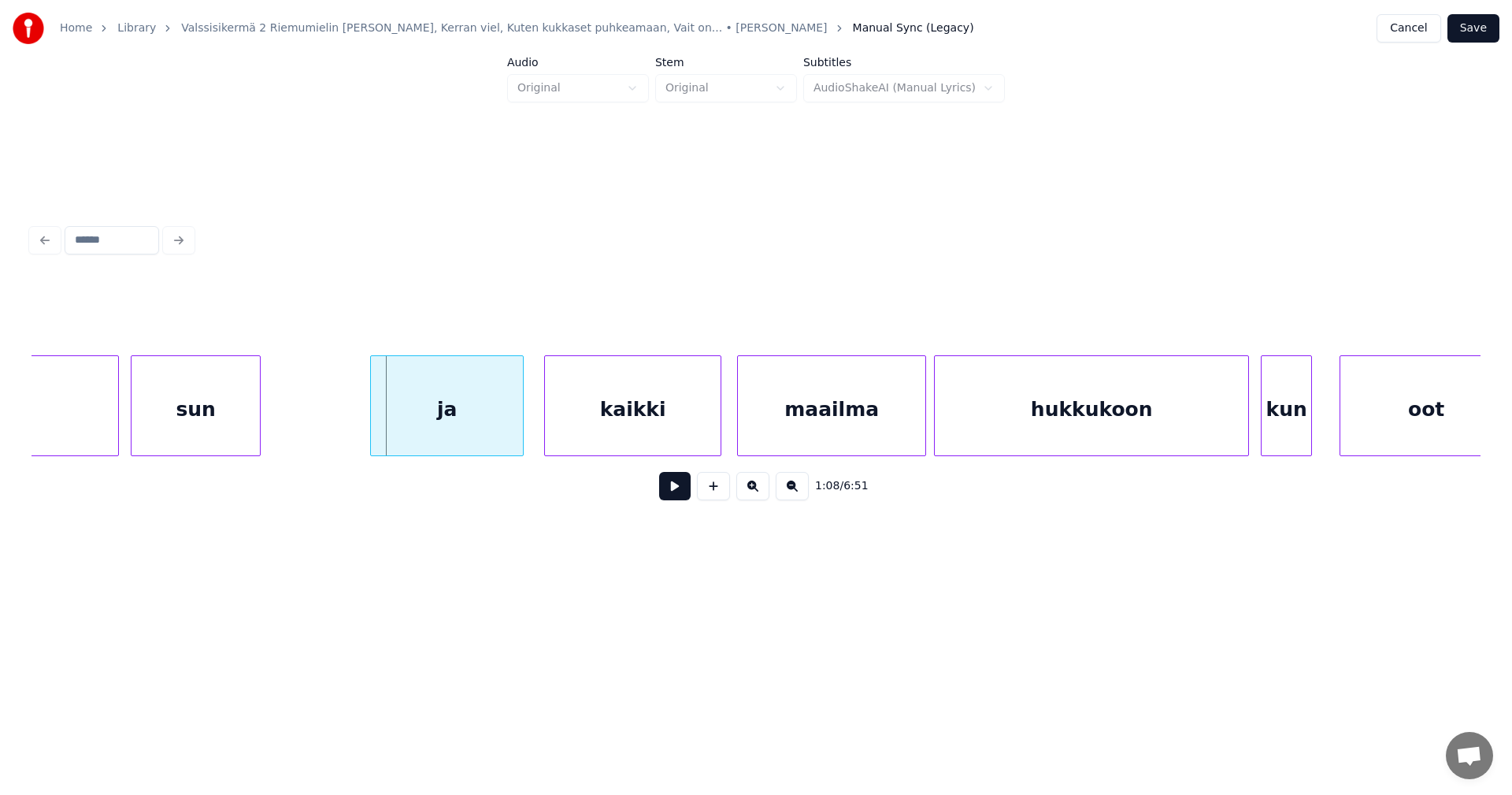
click at [375, 420] on div at bounding box center [373, 405] width 5 height 99
click at [685, 496] on button at bounding box center [675, 486] width 31 height 29
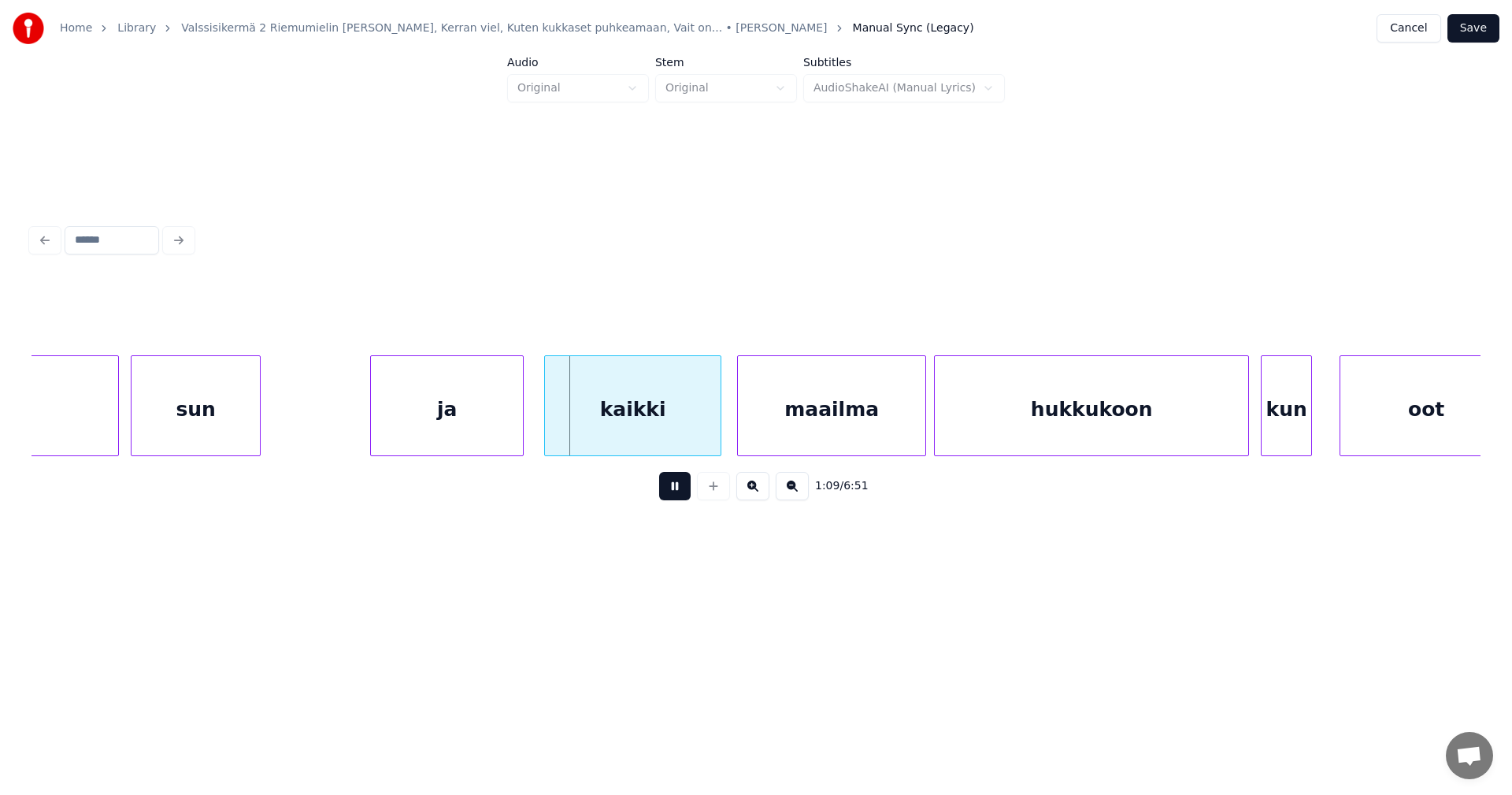
drag, startPoint x: 684, startPoint y: 496, endPoint x: 469, endPoint y: 428, distance: 225.5
click at [683, 495] on button at bounding box center [675, 486] width 31 height 29
click at [426, 417] on div "ja" at bounding box center [432, 410] width 152 height 107
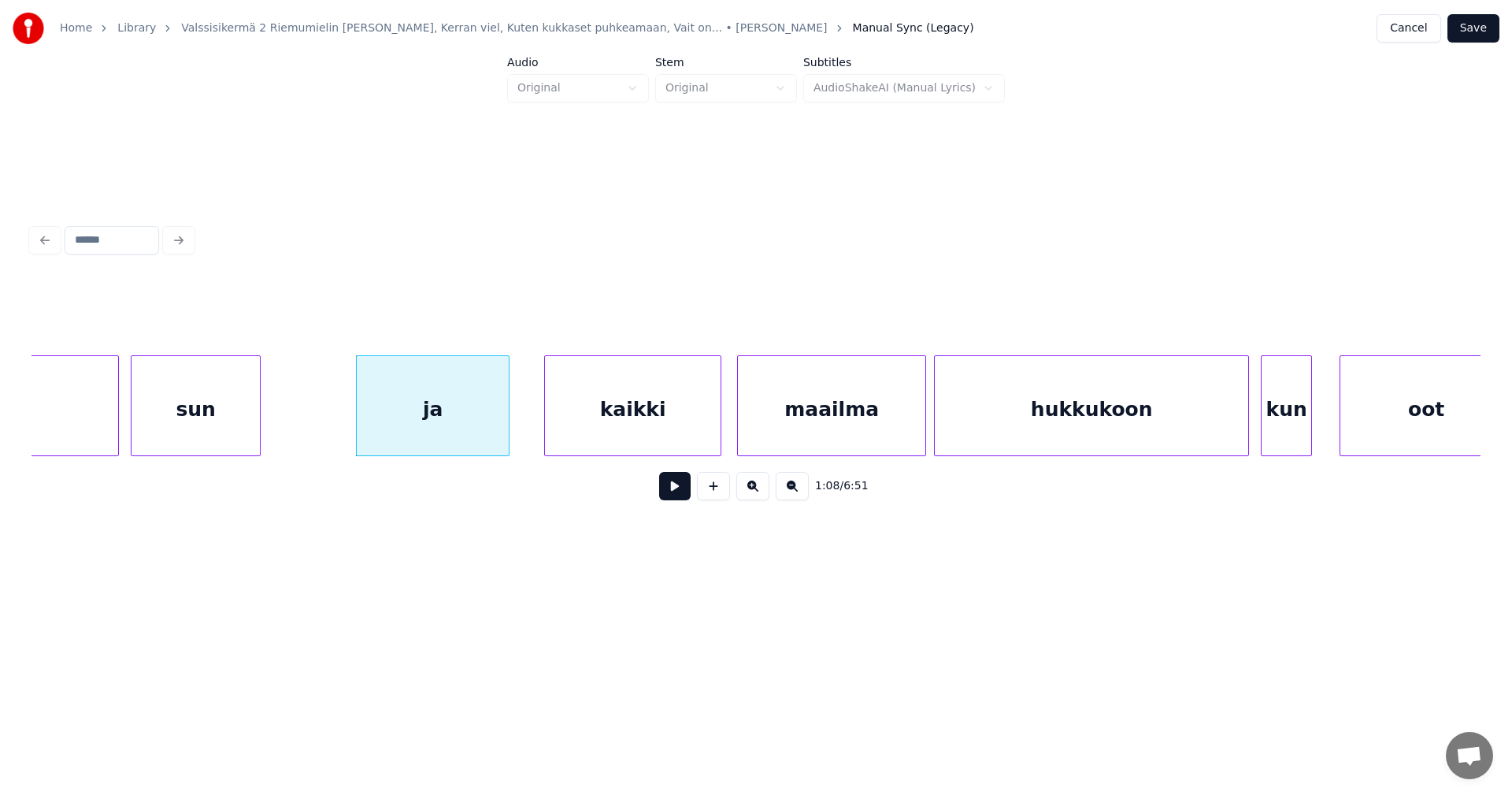
click at [667, 492] on button at bounding box center [675, 486] width 31 height 29
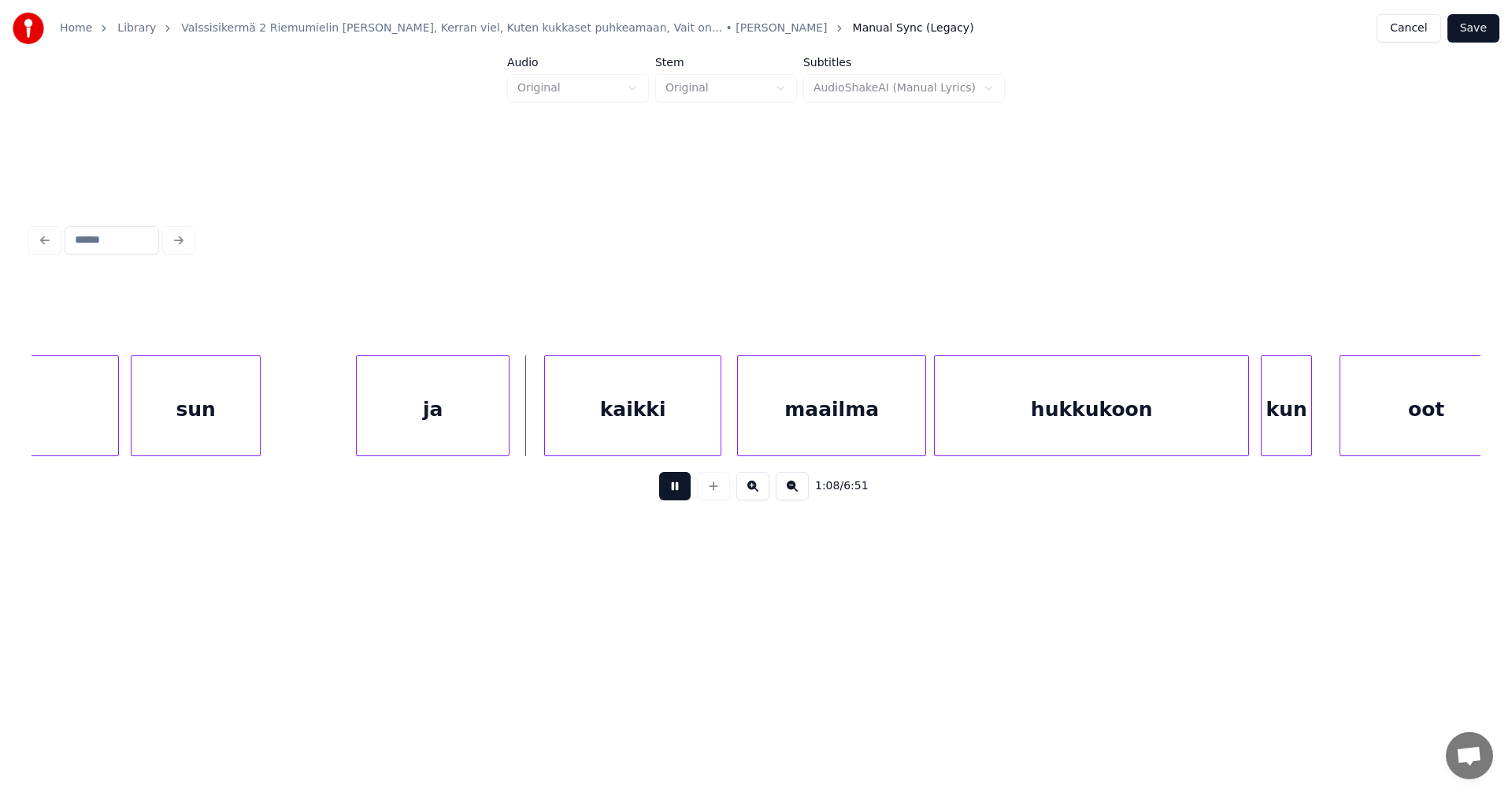
drag, startPoint x: 667, startPoint y: 492, endPoint x: 409, endPoint y: 452, distance: 261.1
click at [660, 490] on button at bounding box center [675, 486] width 31 height 29
click at [345, 427] on div at bounding box center [347, 405] width 5 height 99
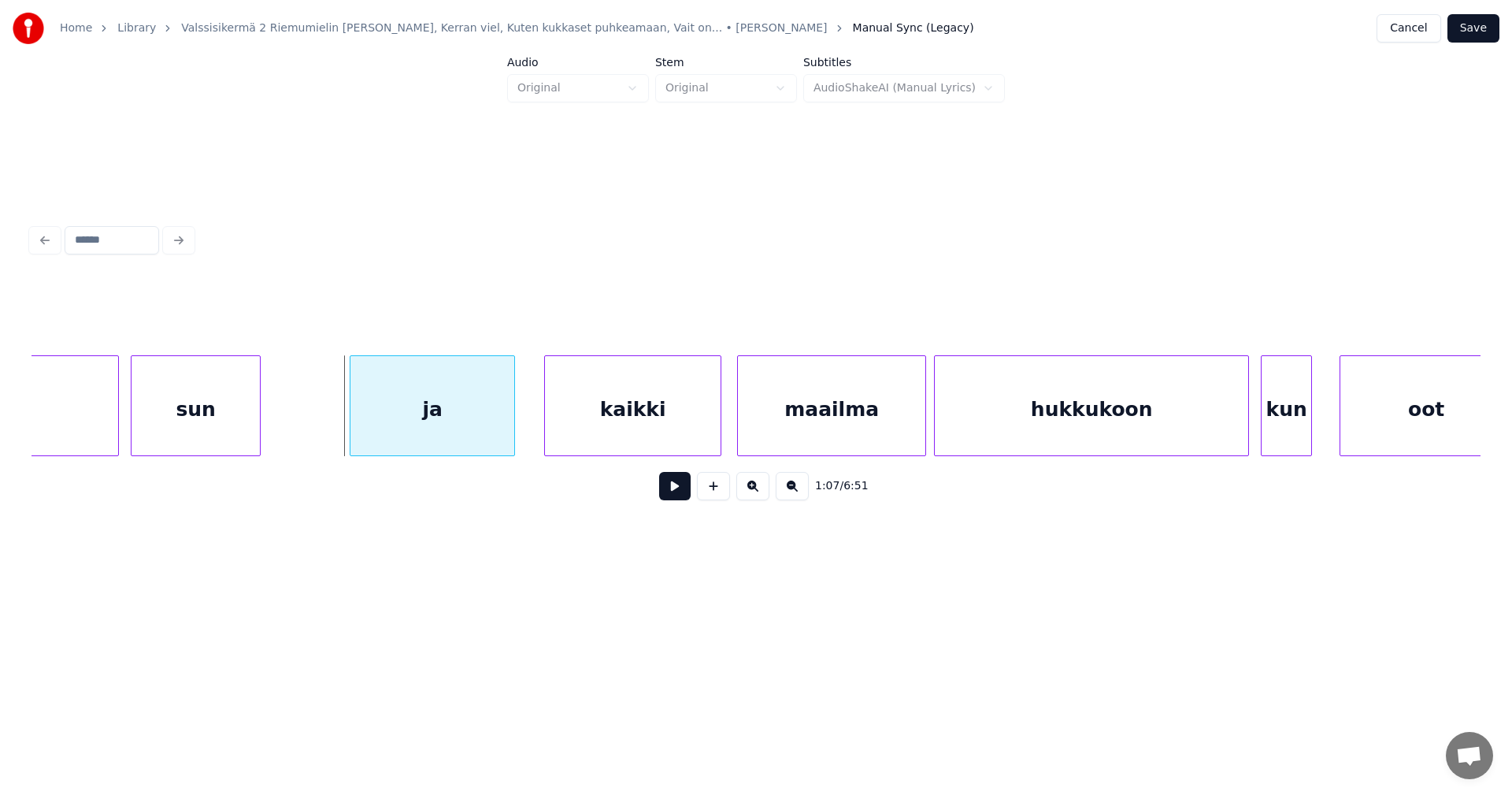
click at [421, 435] on div "ja" at bounding box center [432, 410] width 163 height 107
click at [664, 494] on button at bounding box center [675, 486] width 31 height 29
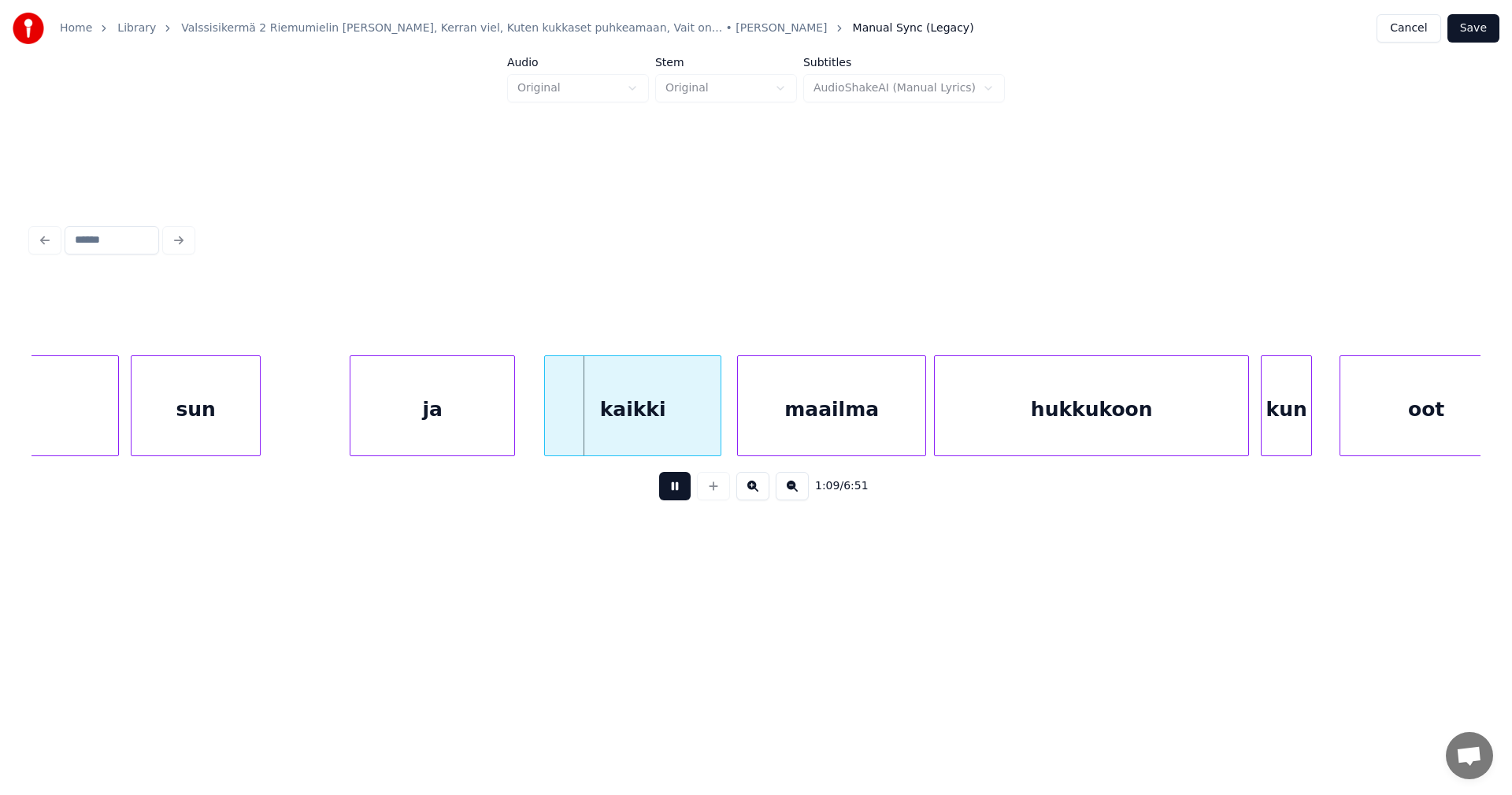
click at [664, 494] on button at bounding box center [675, 486] width 31 height 29
click at [344, 425] on div at bounding box center [346, 405] width 5 height 99
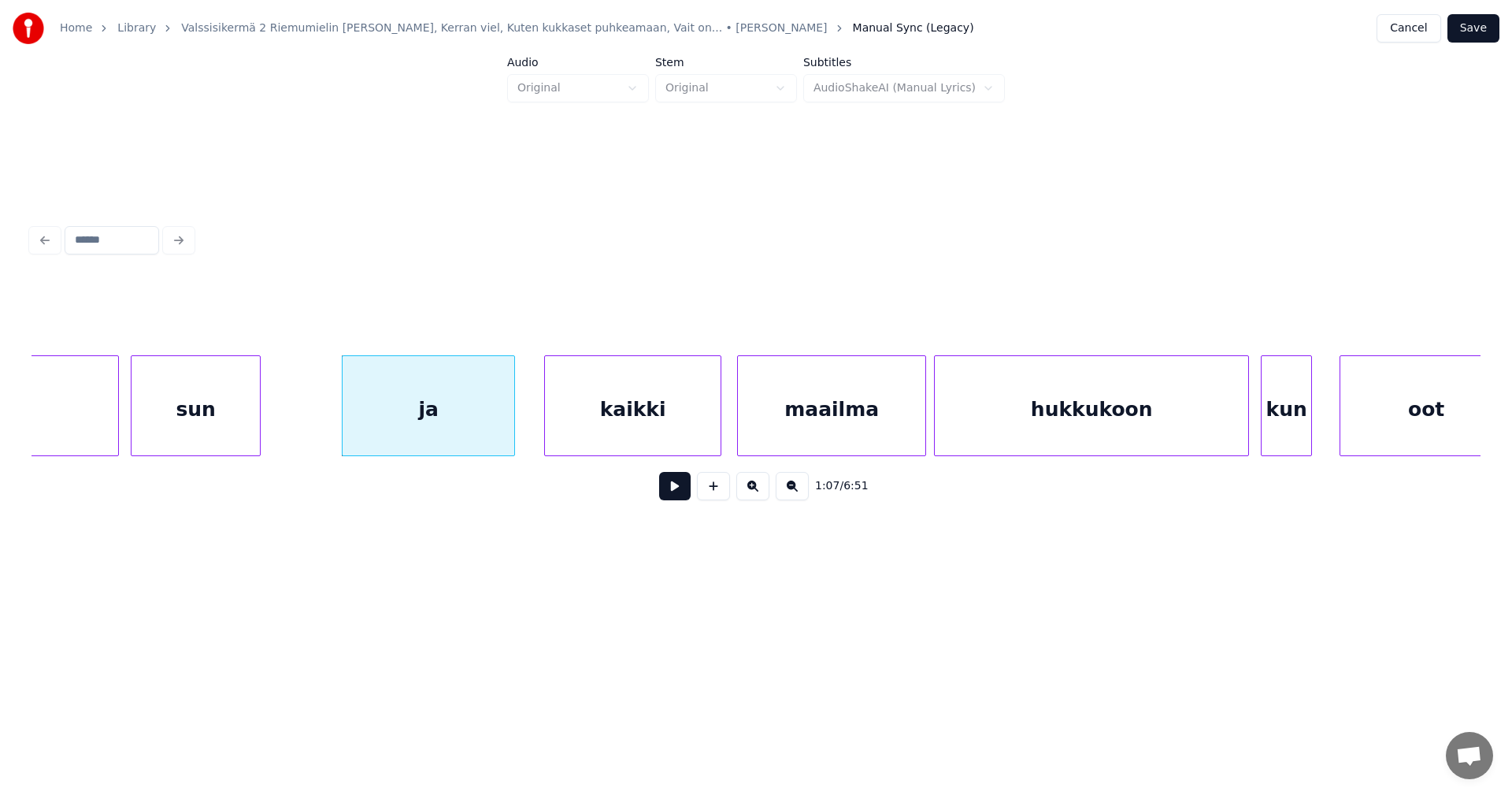
click at [672, 490] on button at bounding box center [675, 486] width 31 height 29
drag, startPoint x: 672, startPoint y: 490, endPoint x: 272, endPoint y: 461, distance: 401.0
click at [665, 490] on button at bounding box center [675, 486] width 31 height 29
click at [226, 436] on div "sun" at bounding box center [195, 410] width 128 height 107
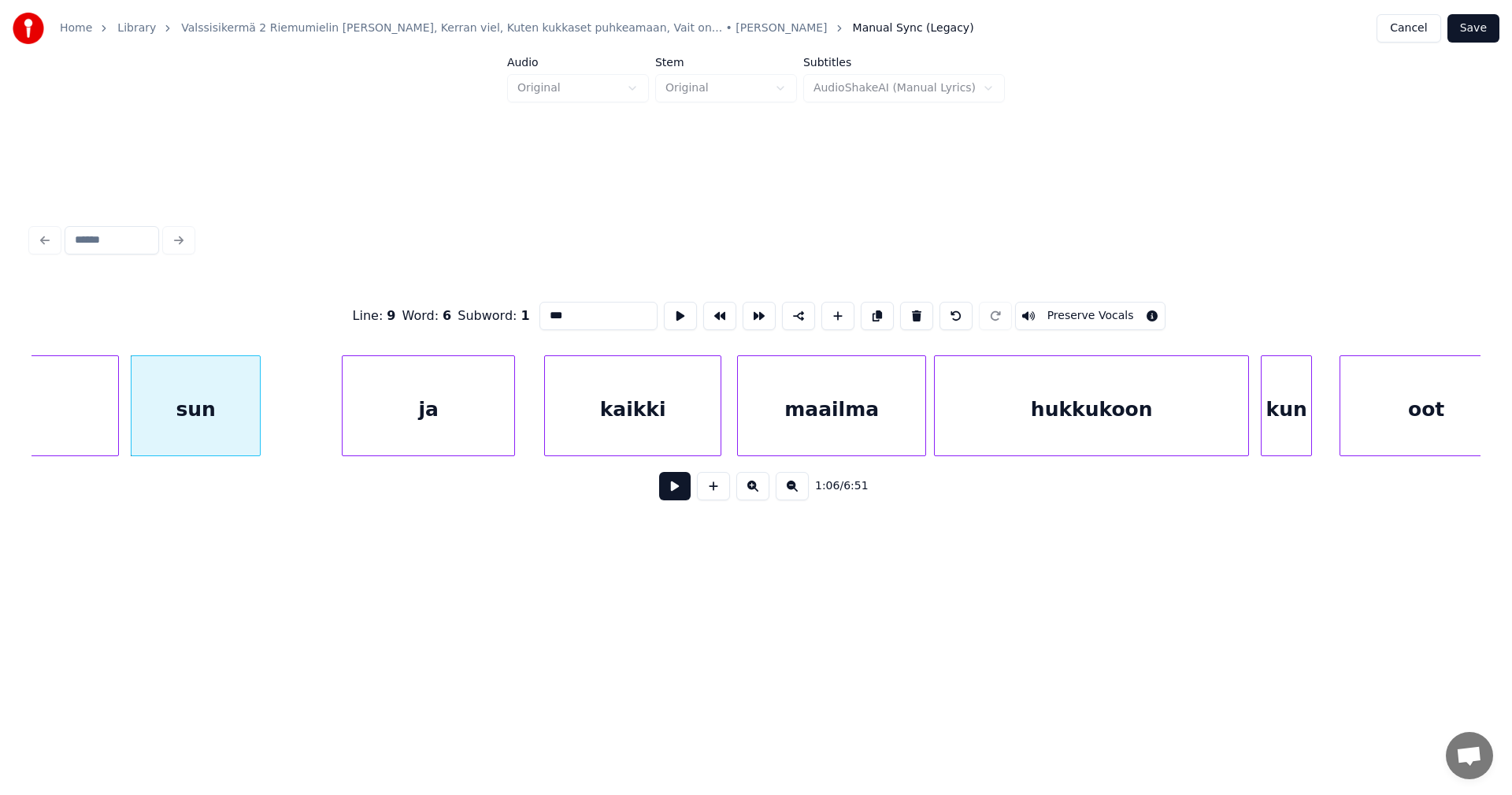
click at [666, 494] on button at bounding box center [675, 486] width 31 height 29
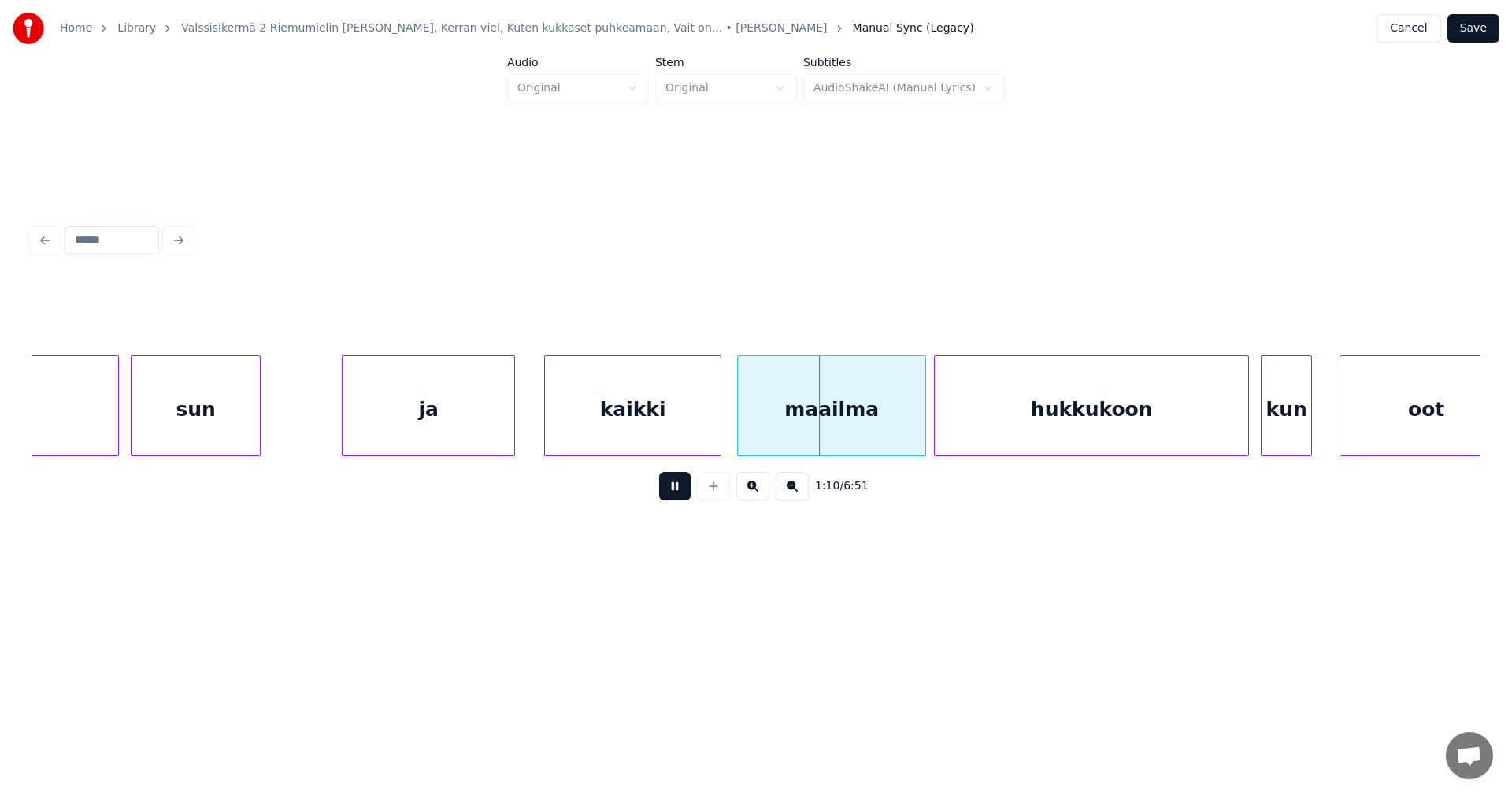
drag, startPoint x: 678, startPoint y: 490, endPoint x: 529, endPoint y: 467, distance: 150.8
click at [678, 490] on button at bounding box center [675, 486] width 31 height 29
click at [417, 431] on div "ja" at bounding box center [428, 410] width 172 height 107
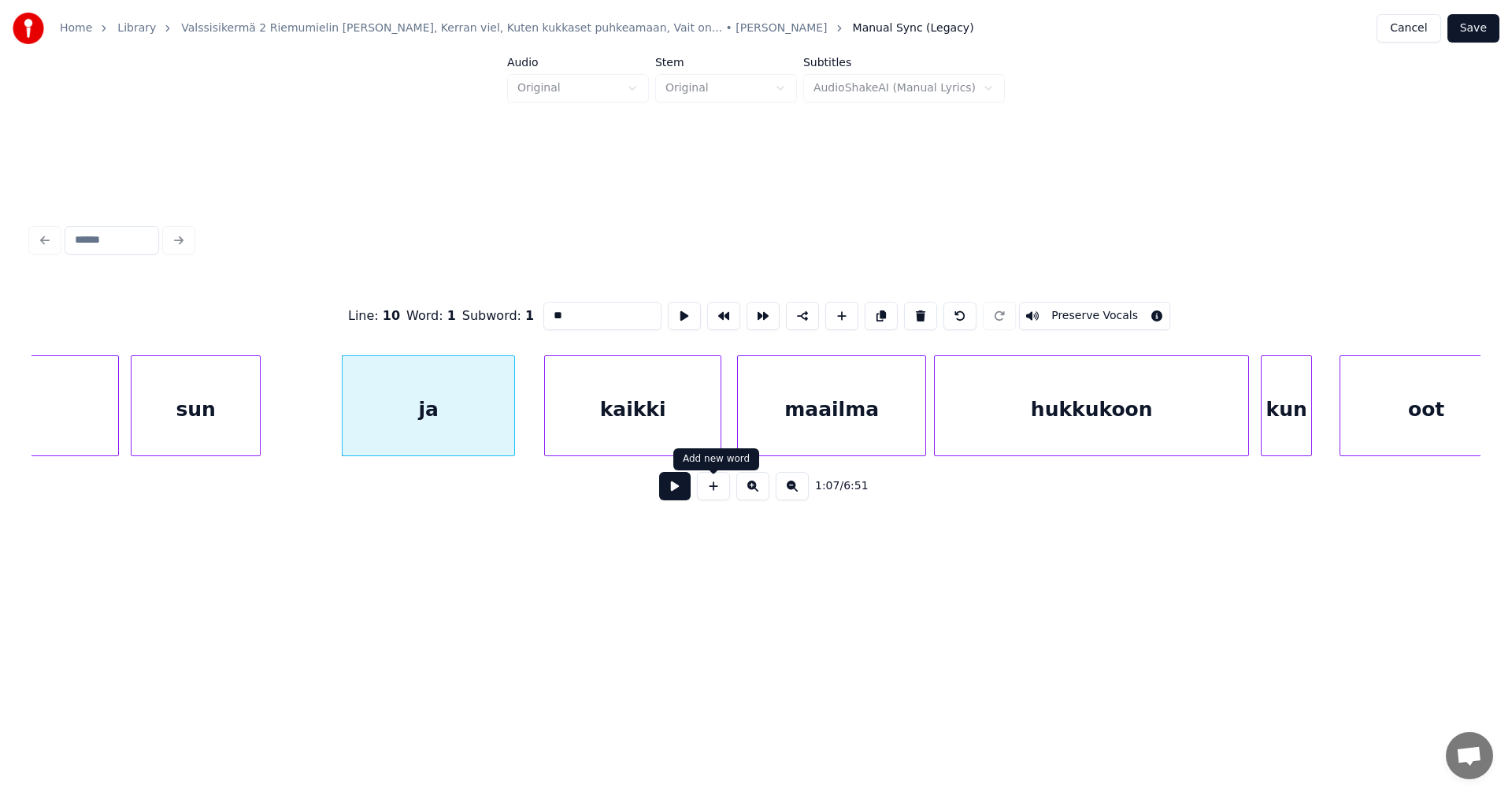
click at [682, 495] on button at bounding box center [675, 486] width 31 height 29
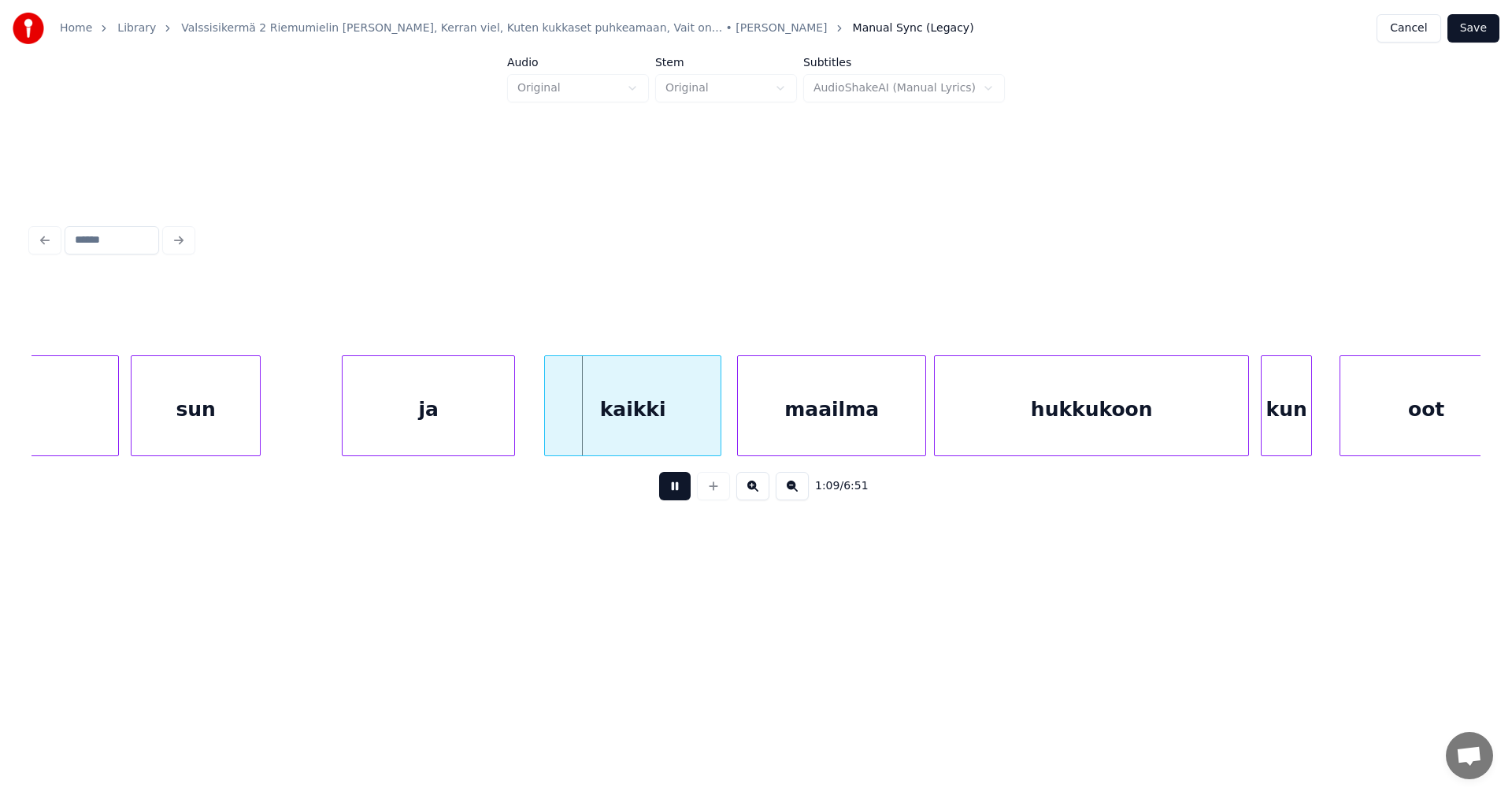
click at [682, 495] on button at bounding box center [675, 486] width 31 height 29
click at [478, 426] on div "ja" at bounding box center [428, 410] width 172 height 107
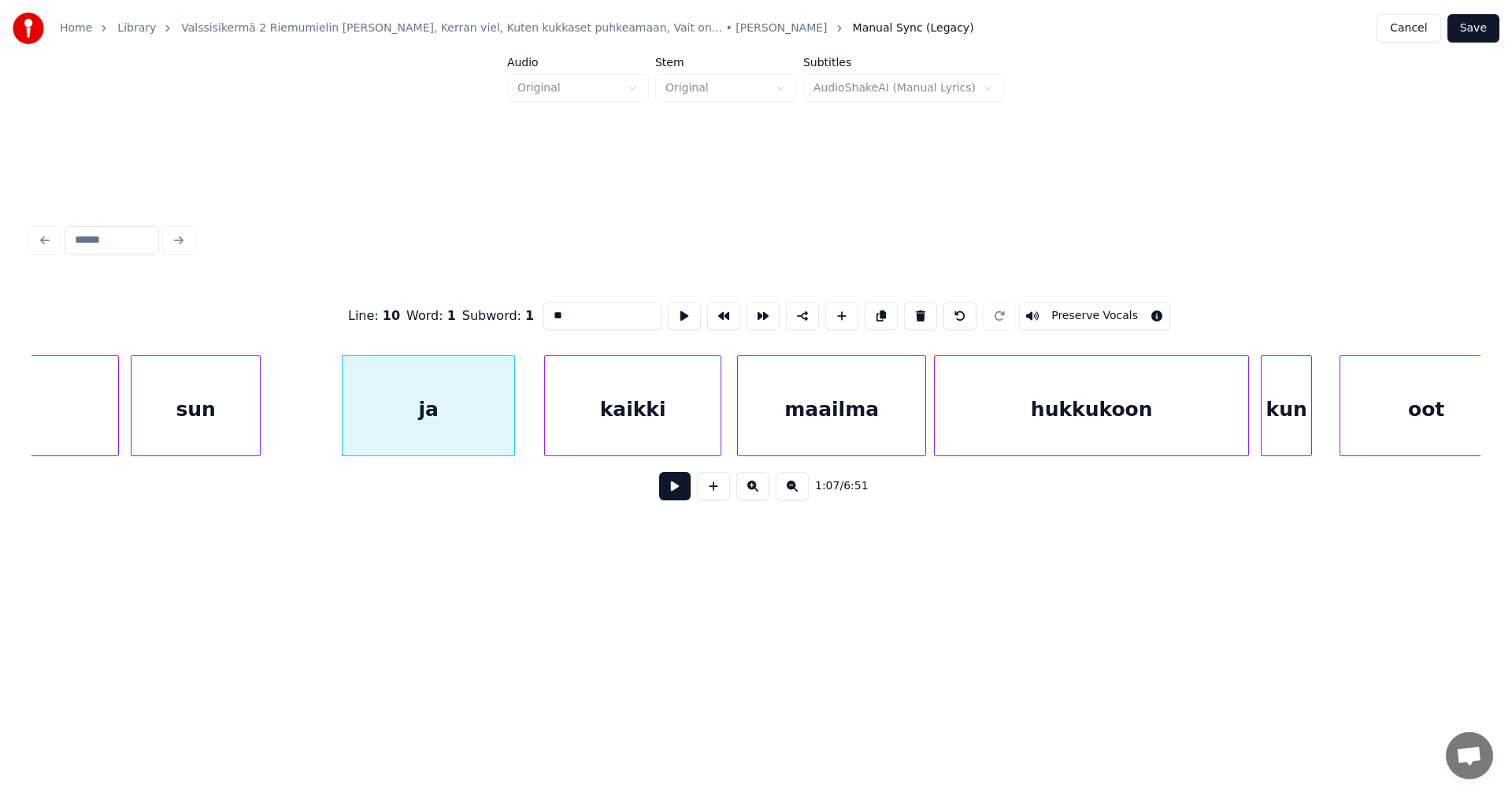
click at [182, 437] on div "sun" at bounding box center [195, 410] width 128 height 107
type input "***"
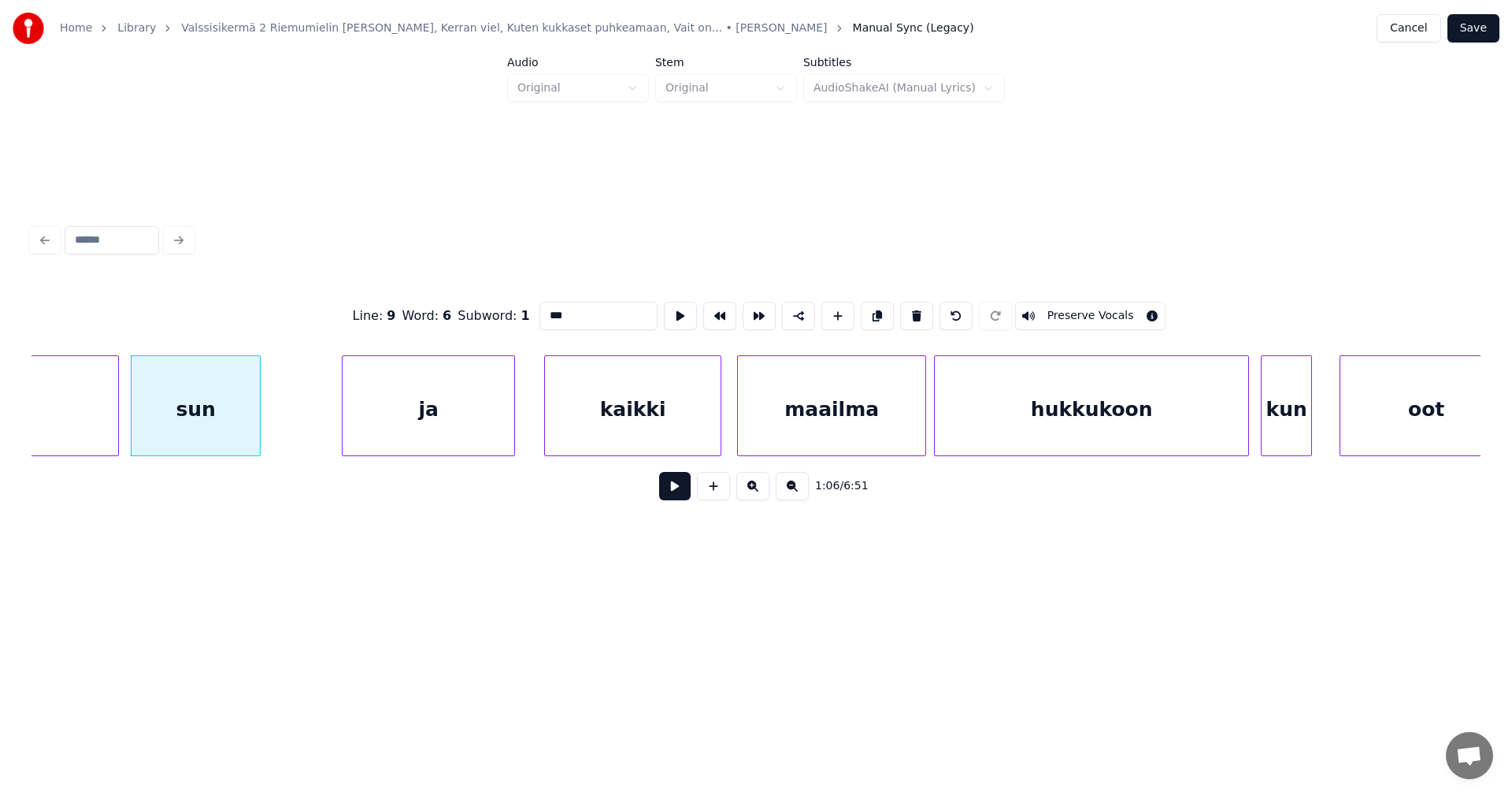
click at [666, 496] on button at bounding box center [675, 486] width 31 height 29
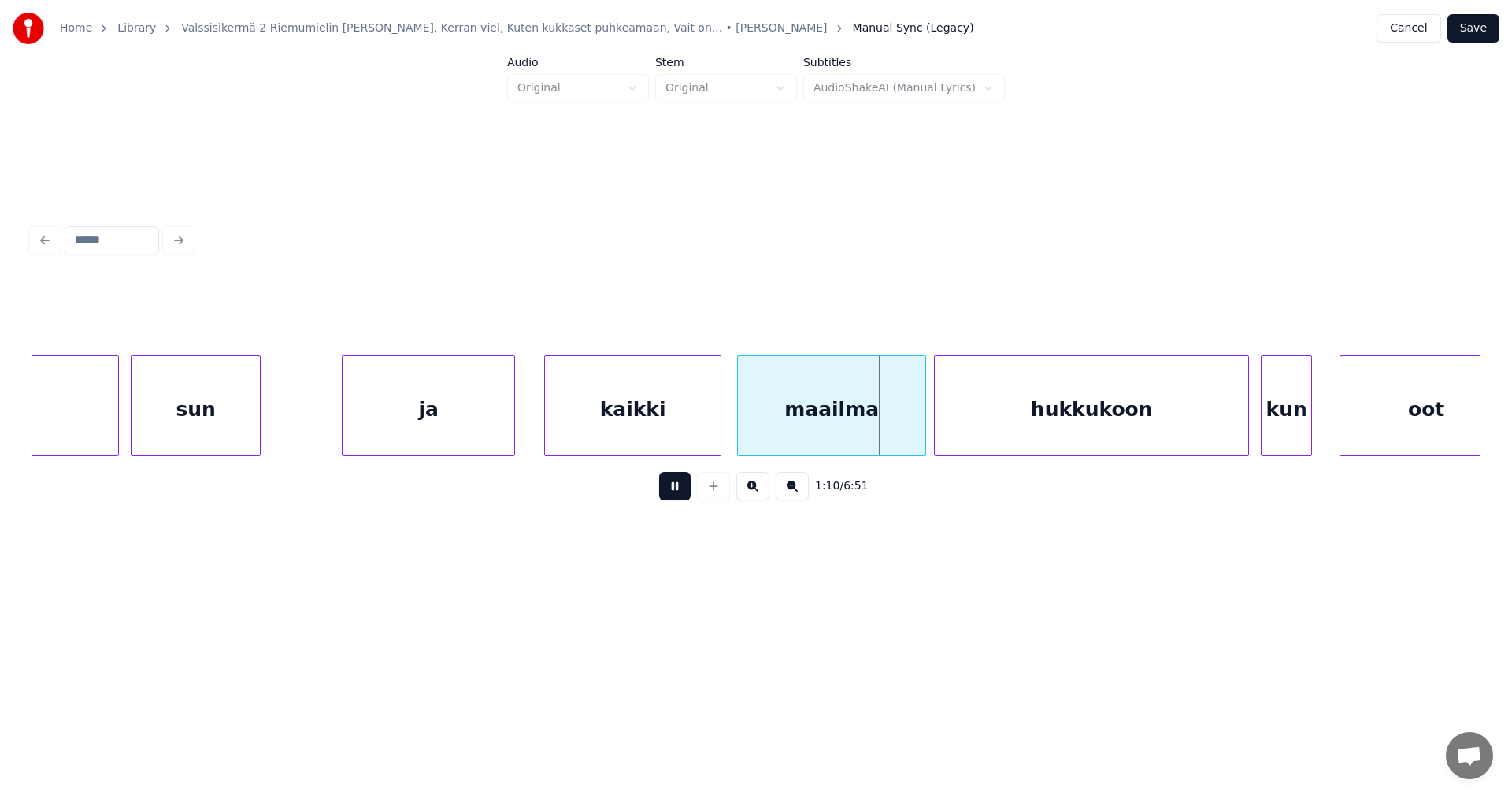
click at [671, 492] on button at bounding box center [675, 486] width 31 height 29
click at [385, 425] on div "ja" at bounding box center [428, 410] width 172 height 107
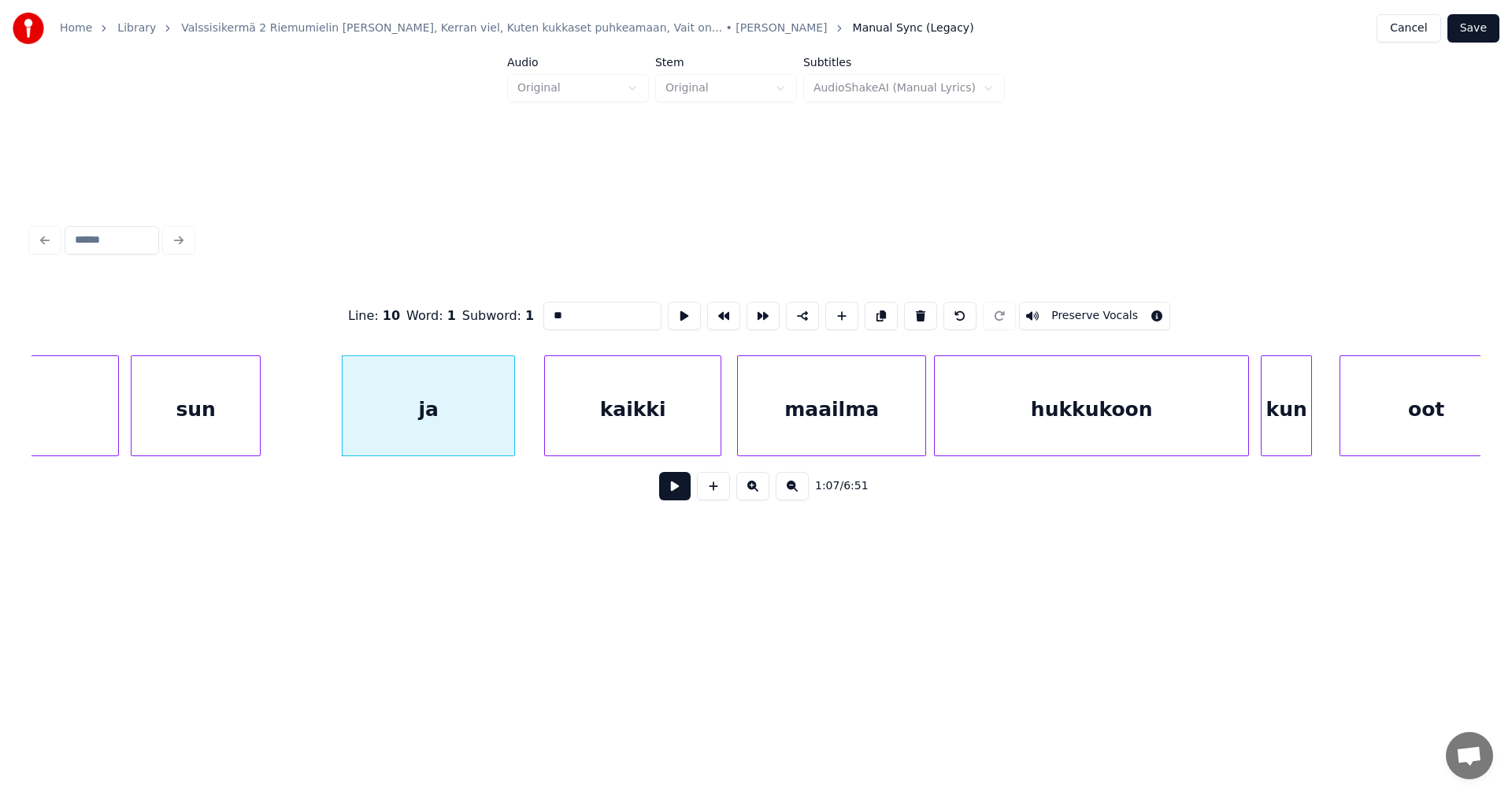
click at [675, 496] on button at bounding box center [675, 486] width 31 height 29
click at [678, 490] on button at bounding box center [675, 486] width 31 height 29
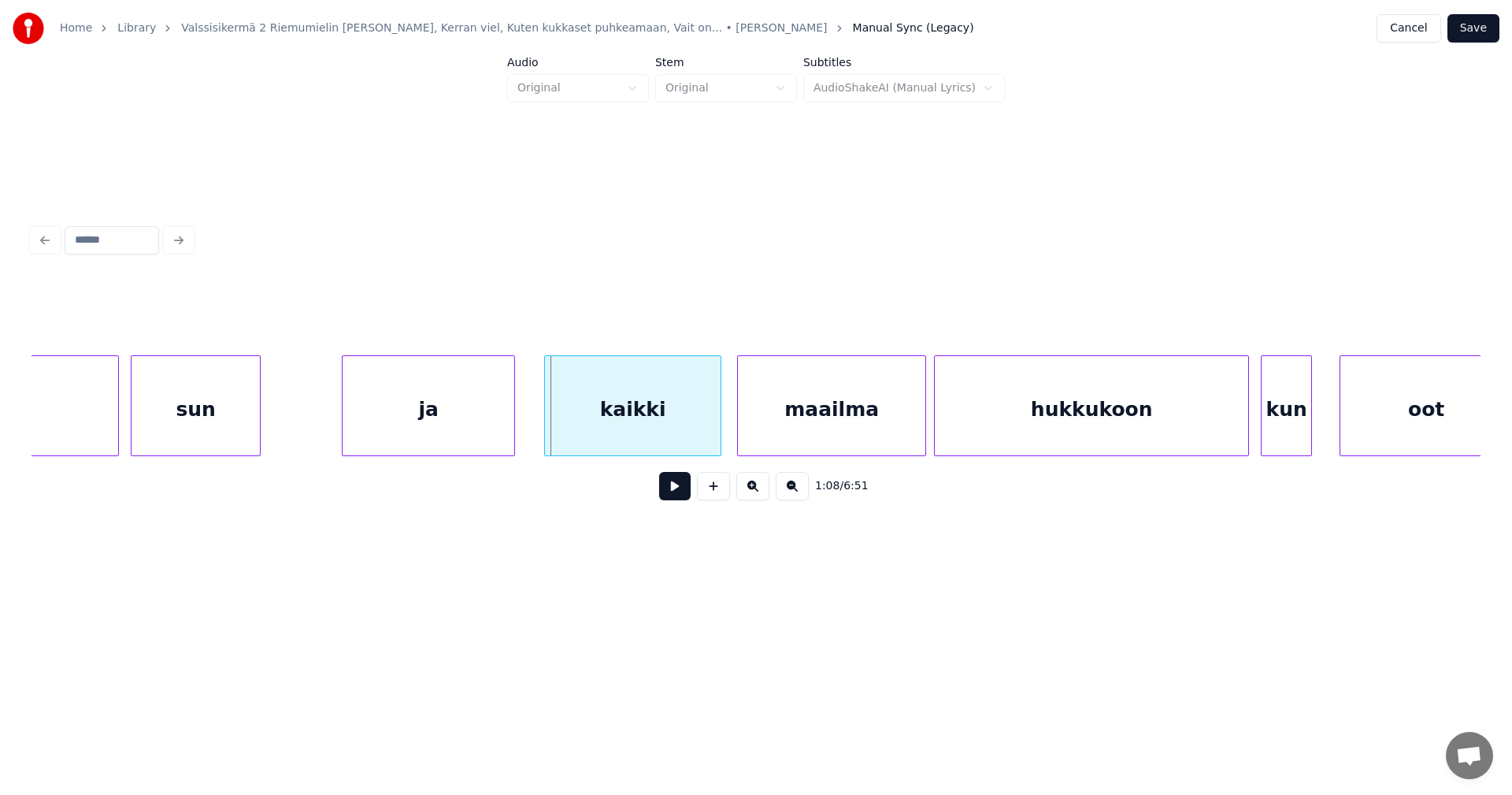
click at [480, 404] on div "ja" at bounding box center [428, 410] width 172 height 107
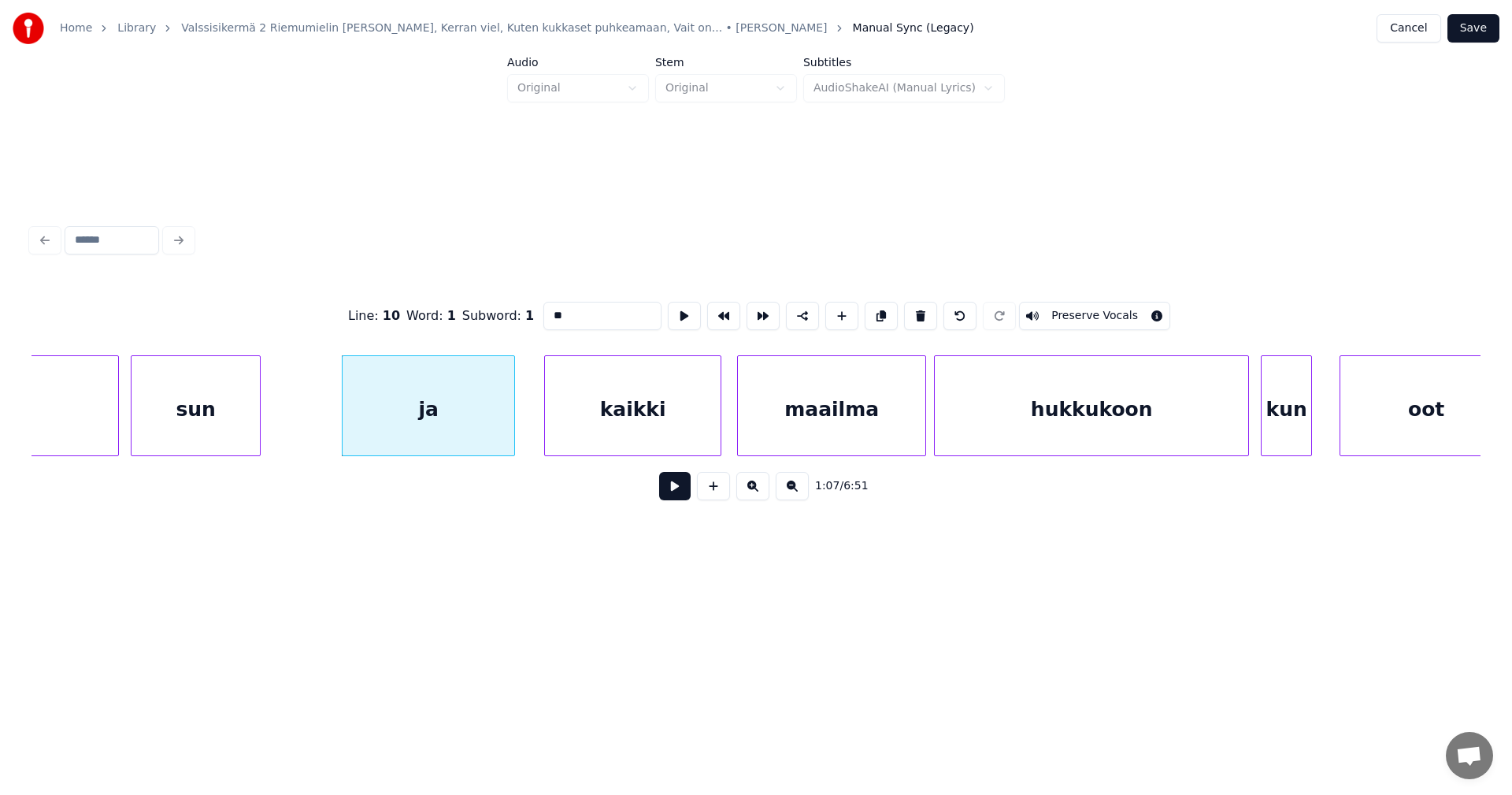
drag, startPoint x: 567, startPoint y: 316, endPoint x: 543, endPoint y: 315, distance: 24.0
click at [544, 315] on input "**" at bounding box center [603, 316] width 118 height 29
click at [360, 427] on div "ja" at bounding box center [428, 410] width 172 height 107
click at [196, 416] on div "sun" at bounding box center [195, 410] width 128 height 107
type input "***"
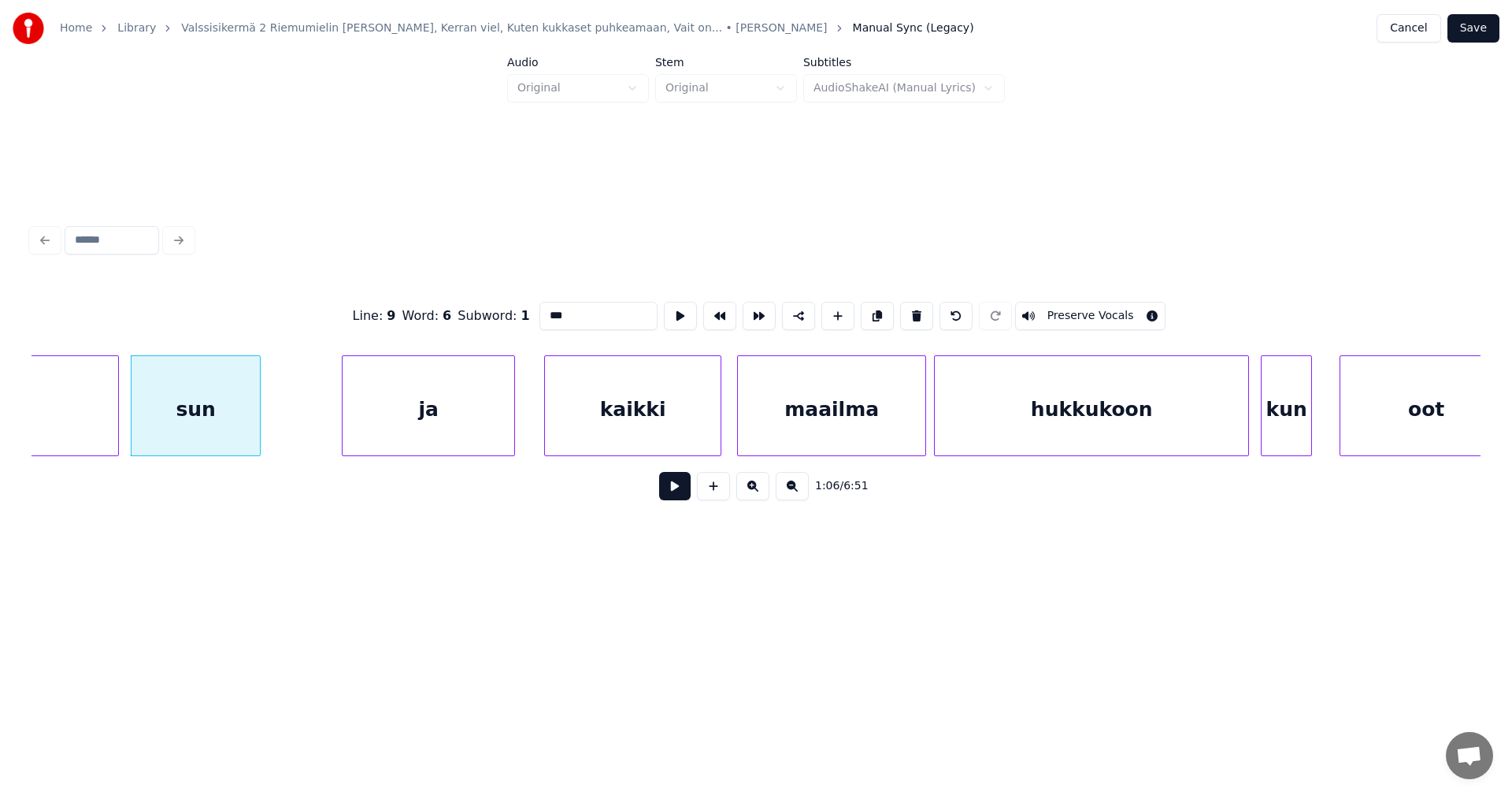
click at [678, 491] on button at bounding box center [675, 486] width 31 height 29
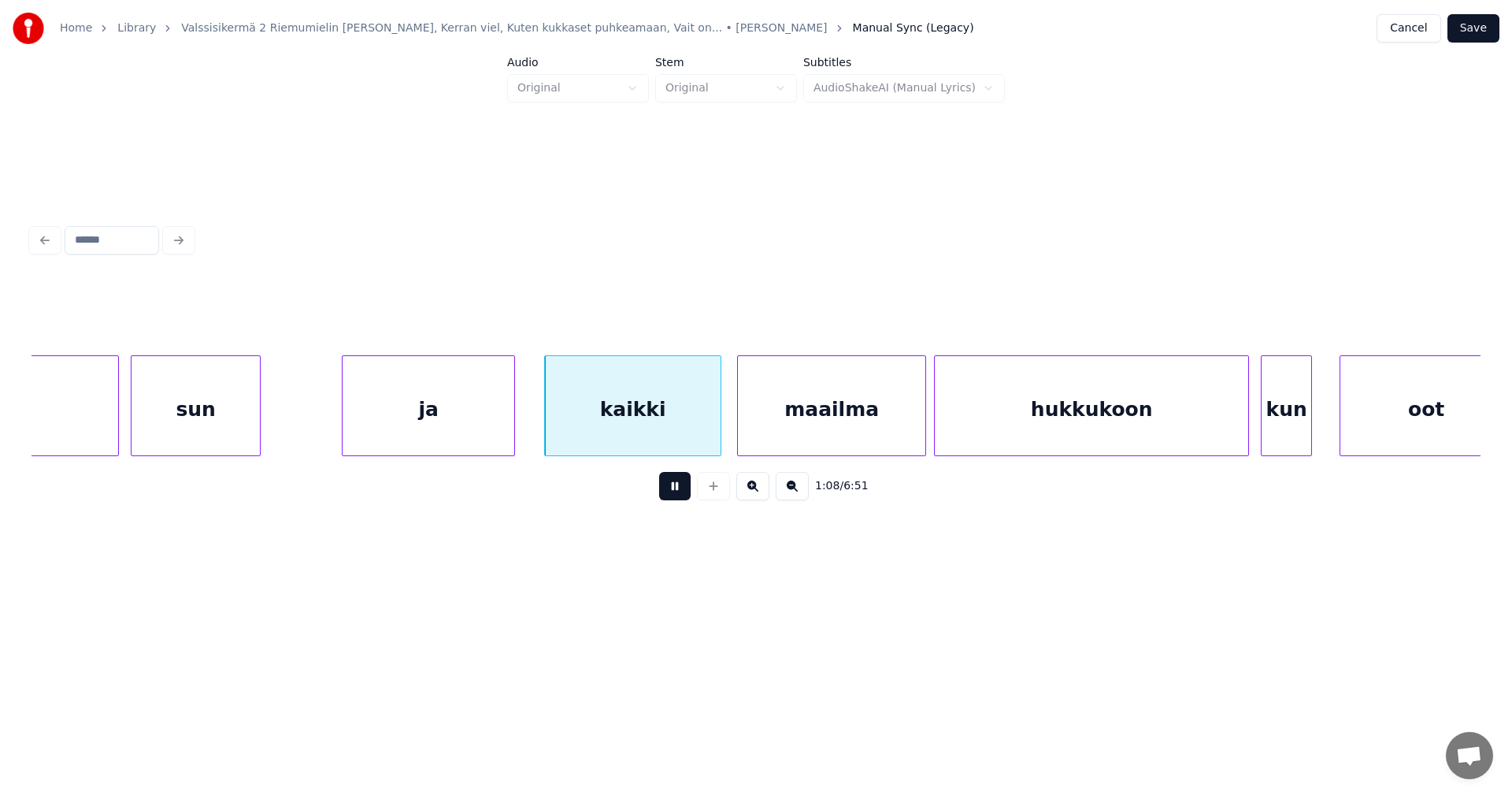
click at [678, 490] on button at bounding box center [675, 486] width 31 height 29
click at [474, 400] on div "ja" at bounding box center [428, 410] width 172 height 107
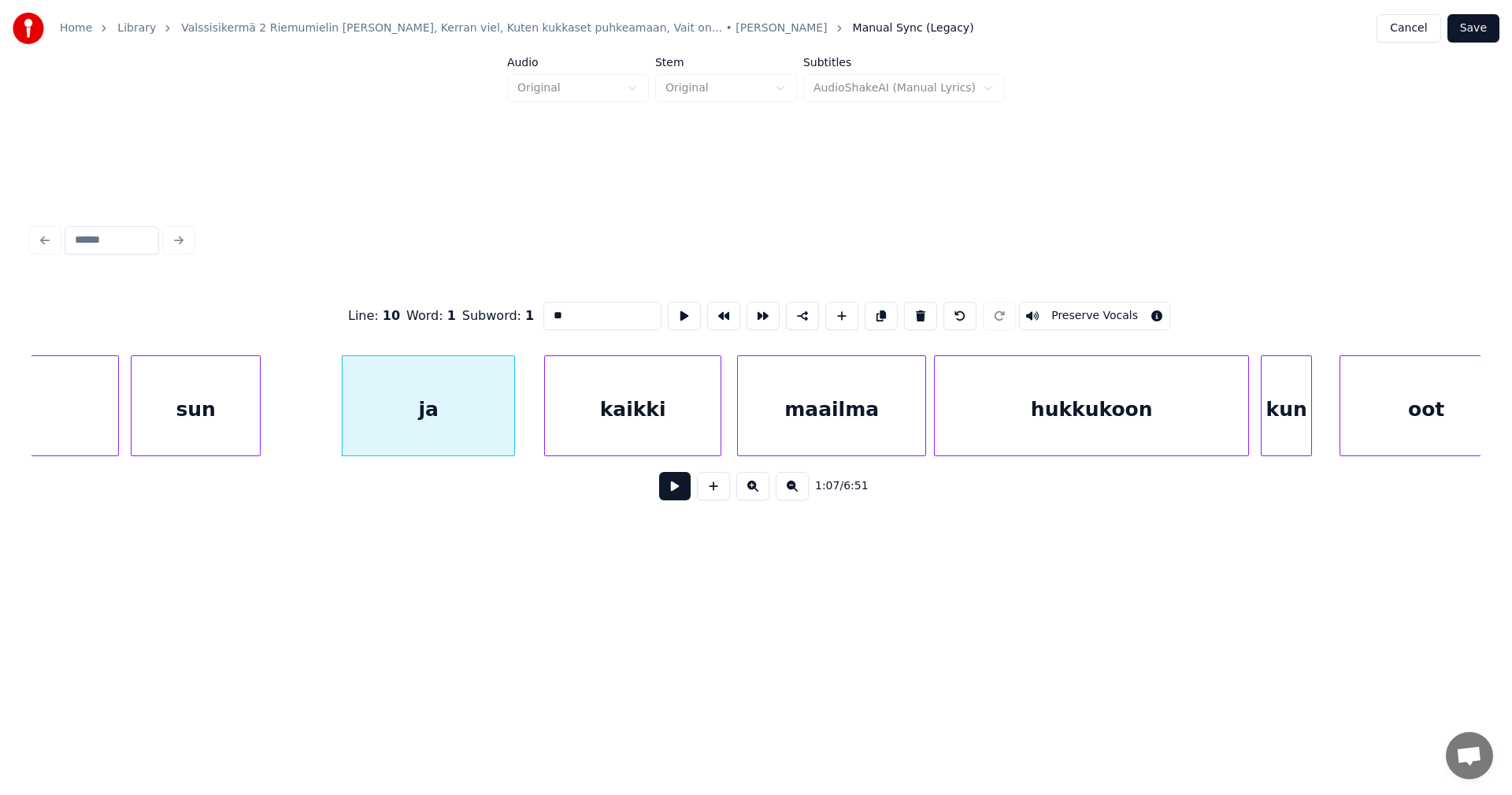
drag, startPoint x: 567, startPoint y: 311, endPoint x: 534, endPoint y: 340, distance: 43.9
click at [544, 313] on input "**" at bounding box center [603, 316] width 118 height 29
click at [251, 416] on div "sun" at bounding box center [195, 410] width 128 height 107
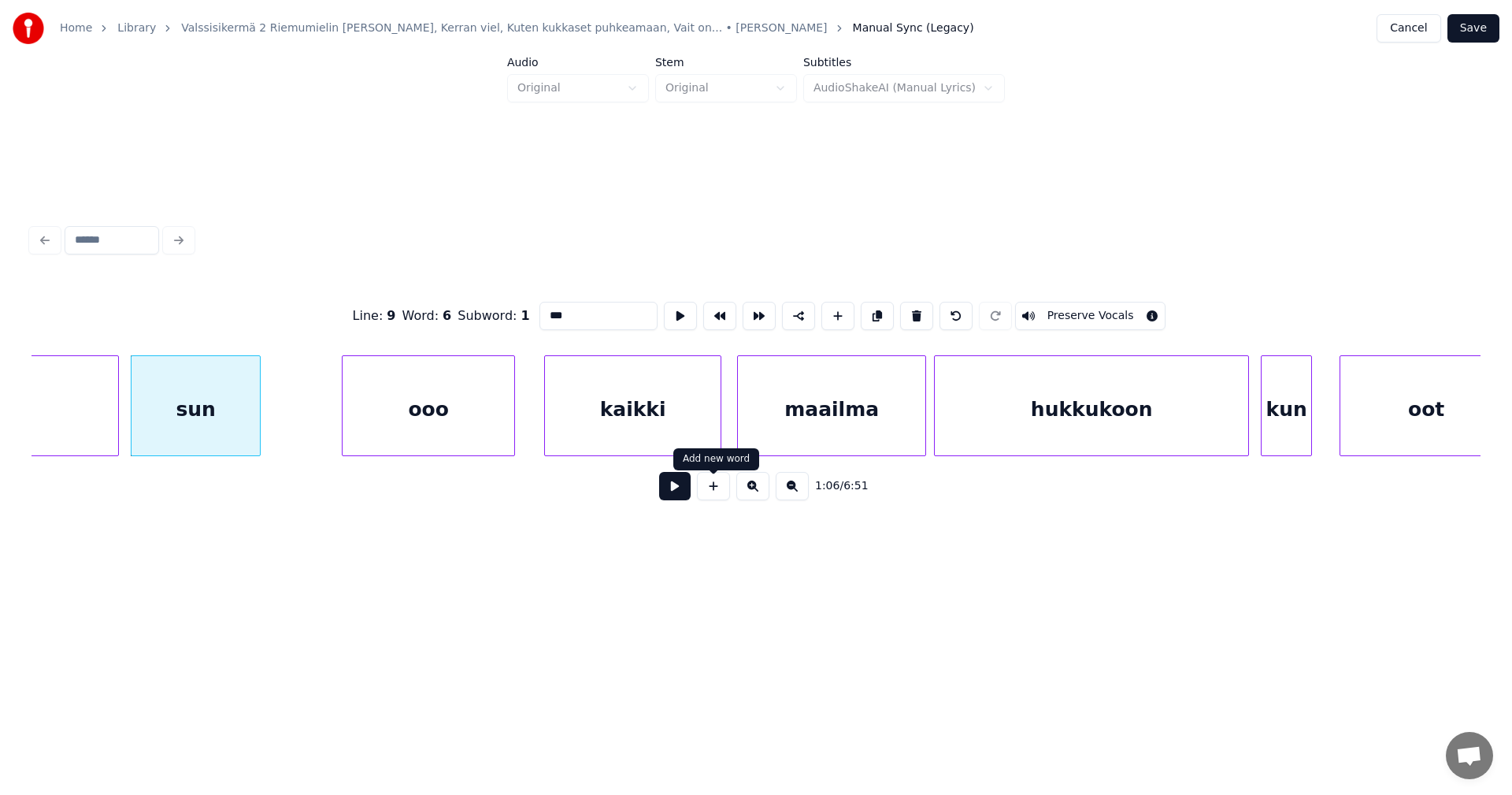
type input "***"
click at [686, 493] on button at bounding box center [675, 486] width 31 height 29
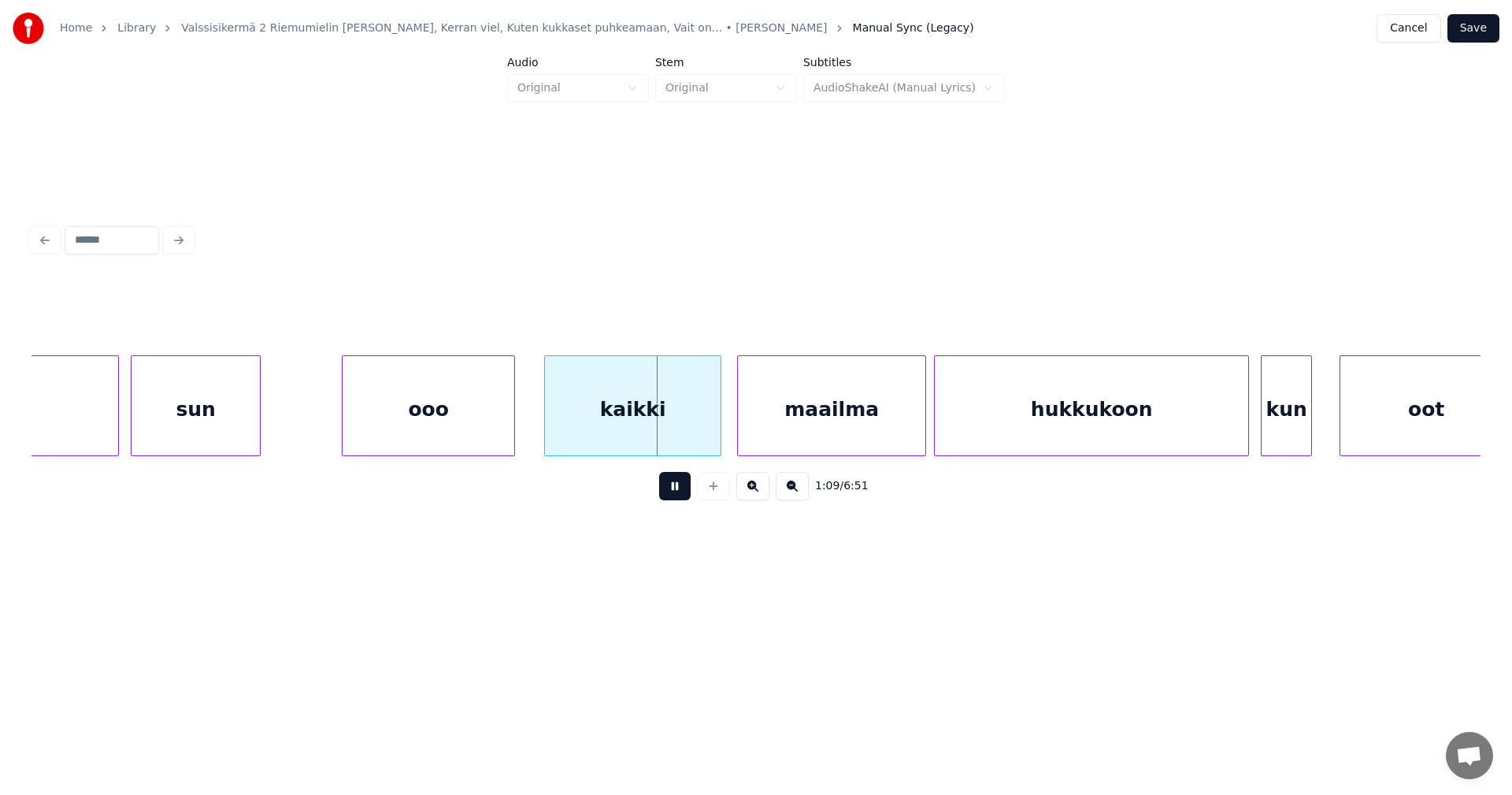
drag, startPoint x: 675, startPoint y: 492, endPoint x: 665, endPoint y: 487, distance: 11.2
click at [675, 491] on button at bounding box center [675, 486] width 31 height 29
click at [1481, 26] on button "Save" at bounding box center [1473, 28] width 52 height 29
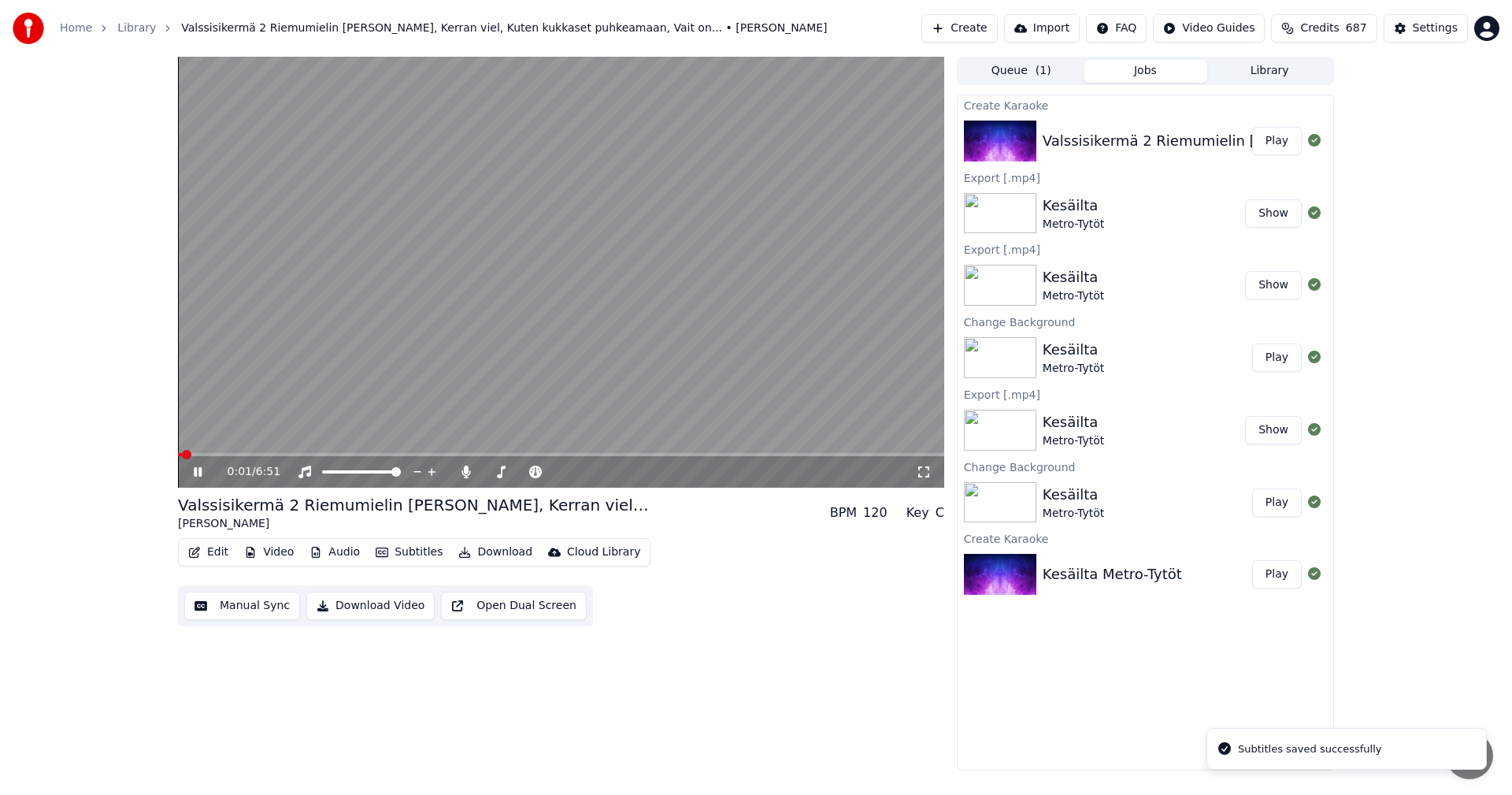
click at [1267, 76] on button "Library" at bounding box center [1269, 71] width 125 height 23
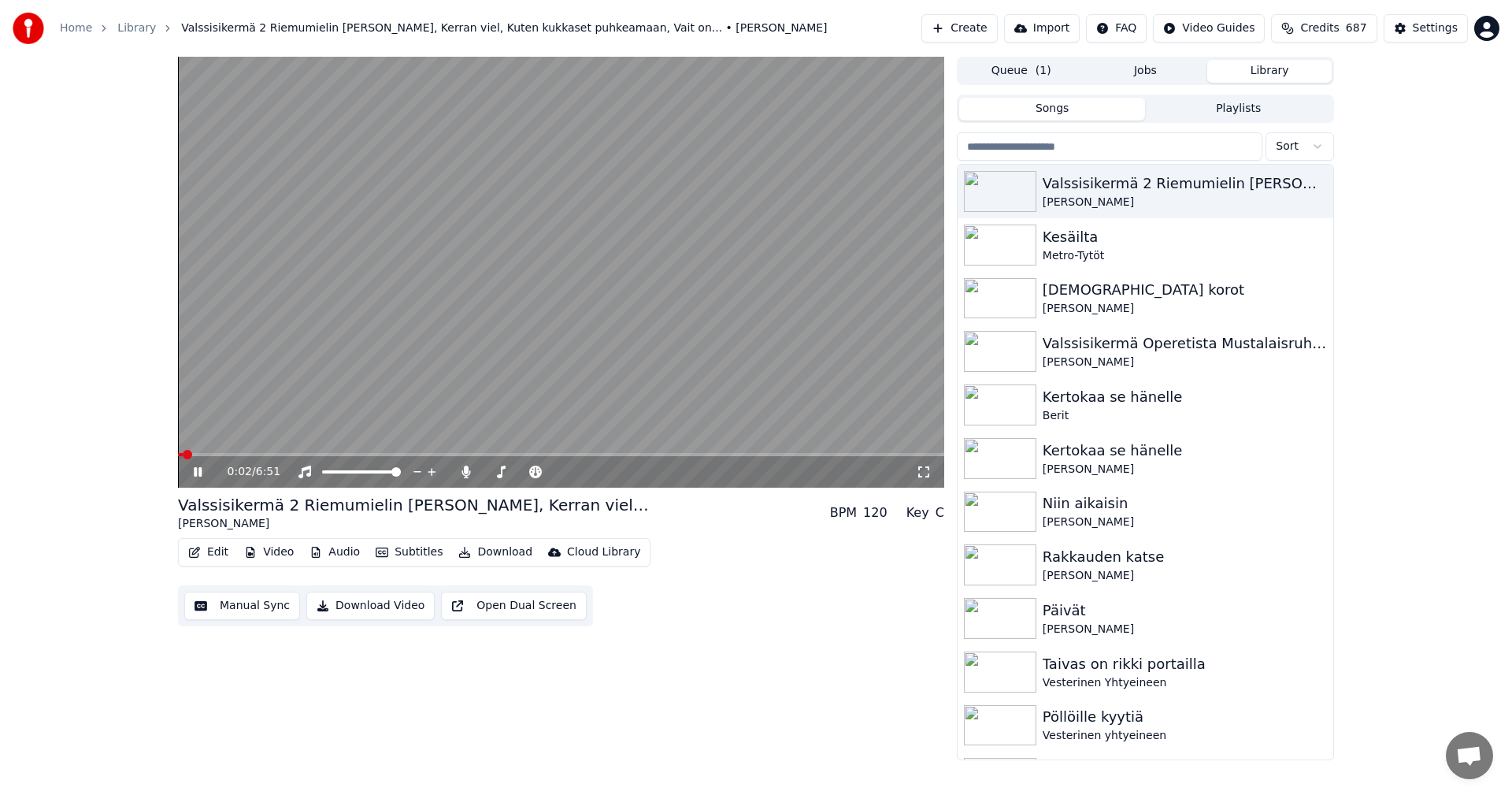
click at [1287, 66] on button "Library" at bounding box center [1269, 71] width 125 height 23
click at [201, 471] on icon at bounding box center [198, 472] width 8 height 9
click at [1265, 69] on button "Library" at bounding box center [1269, 71] width 125 height 23
click at [1173, 349] on div "Valssisikermä Operetista Mustalaisruhtinatar" at bounding box center [1176, 343] width 269 height 22
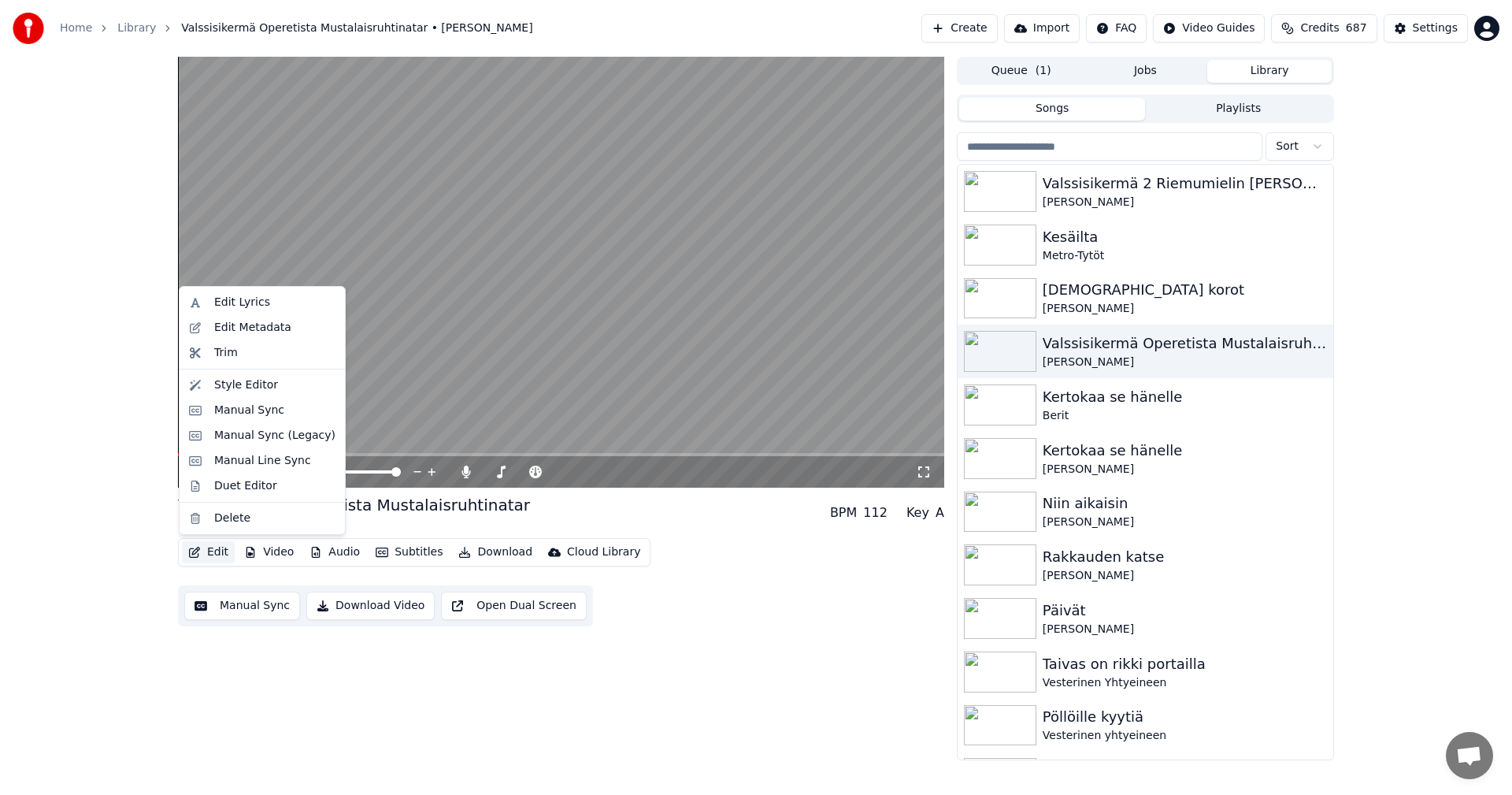
click at [229, 548] on button "Edit" at bounding box center [208, 552] width 53 height 22
click at [286, 440] on div "Manual Sync (Legacy)" at bounding box center [274, 435] width 121 height 16
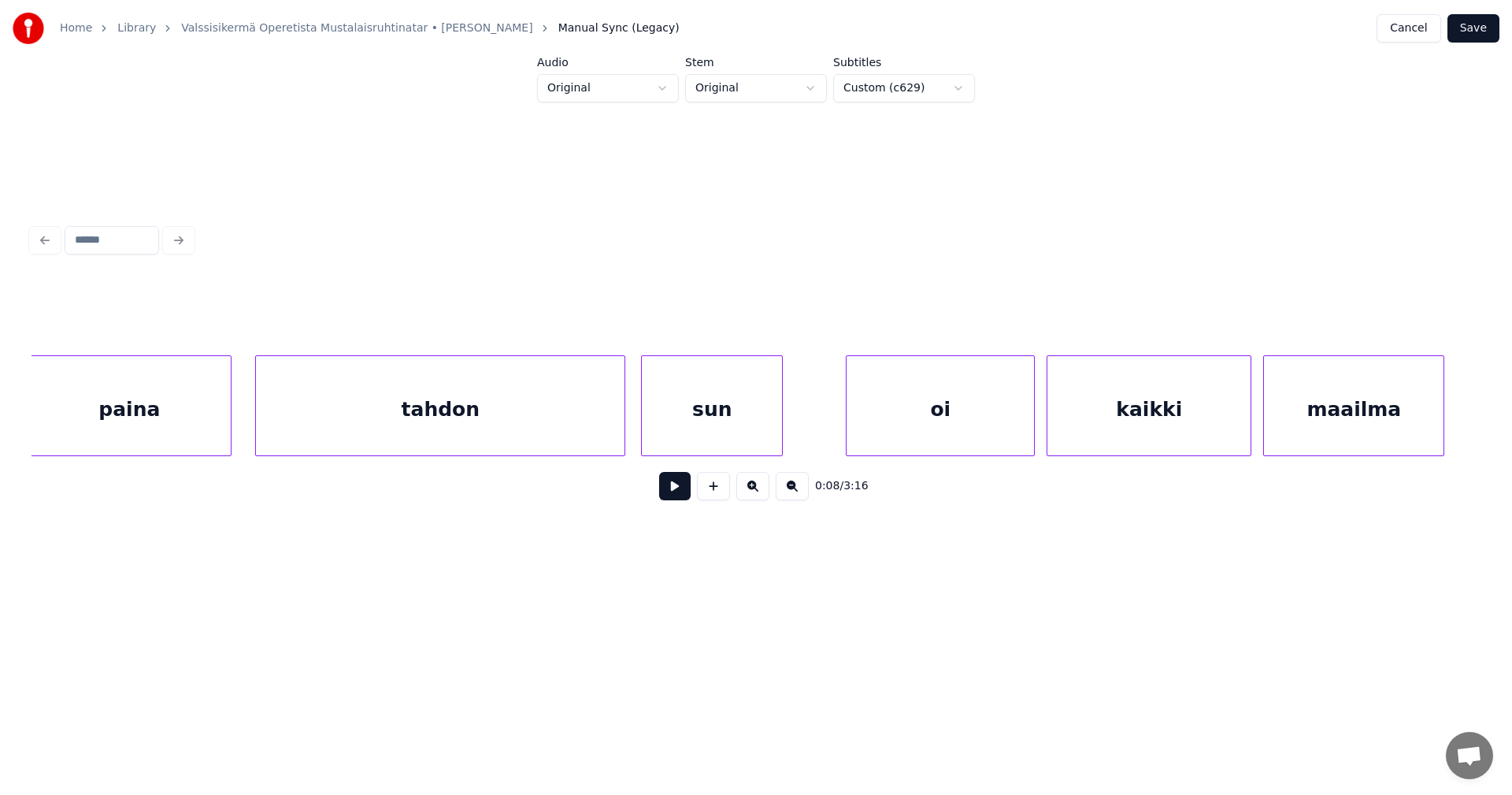
scroll to position [0, 12278]
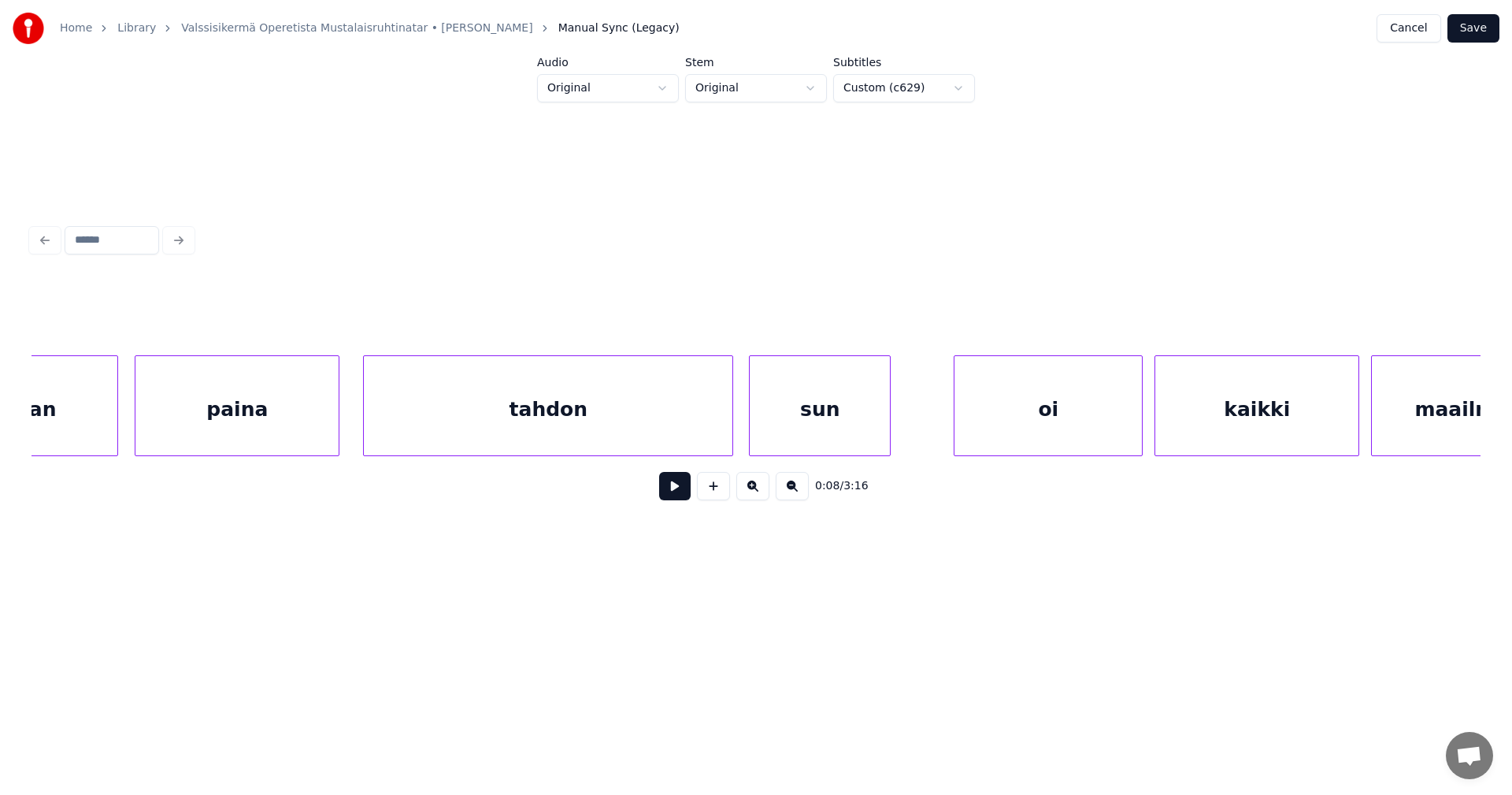
click at [288, 420] on div "paina" at bounding box center [237, 410] width 203 height 107
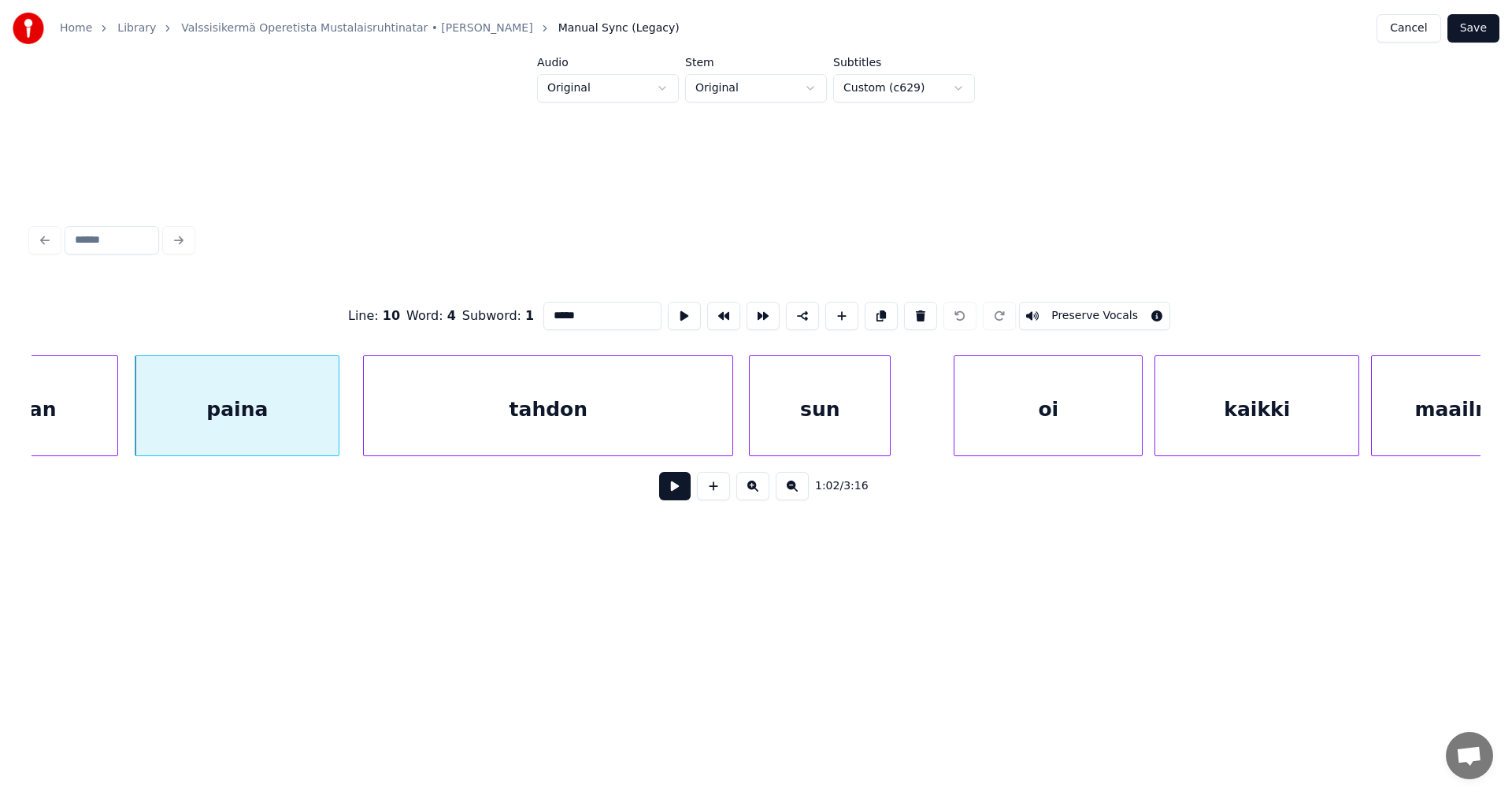
click at [577, 310] on input "*****" at bounding box center [603, 316] width 118 height 29
click at [297, 408] on div "painaa" at bounding box center [237, 410] width 203 height 107
type input "******"
click at [681, 498] on button at bounding box center [675, 486] width 31 height 29
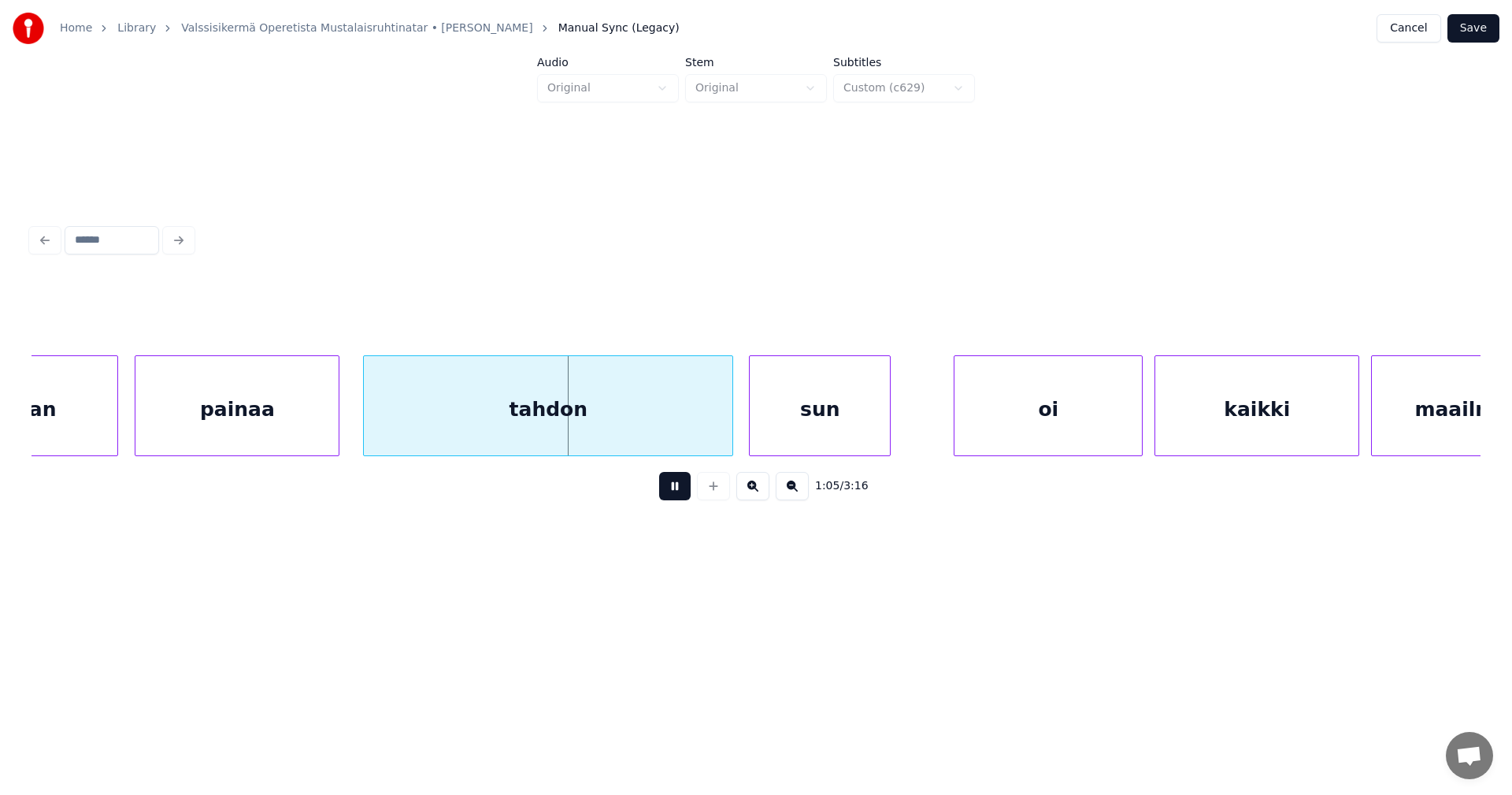
click at [682, 497] on button at bounding box center [675, 486] width 31 height 29
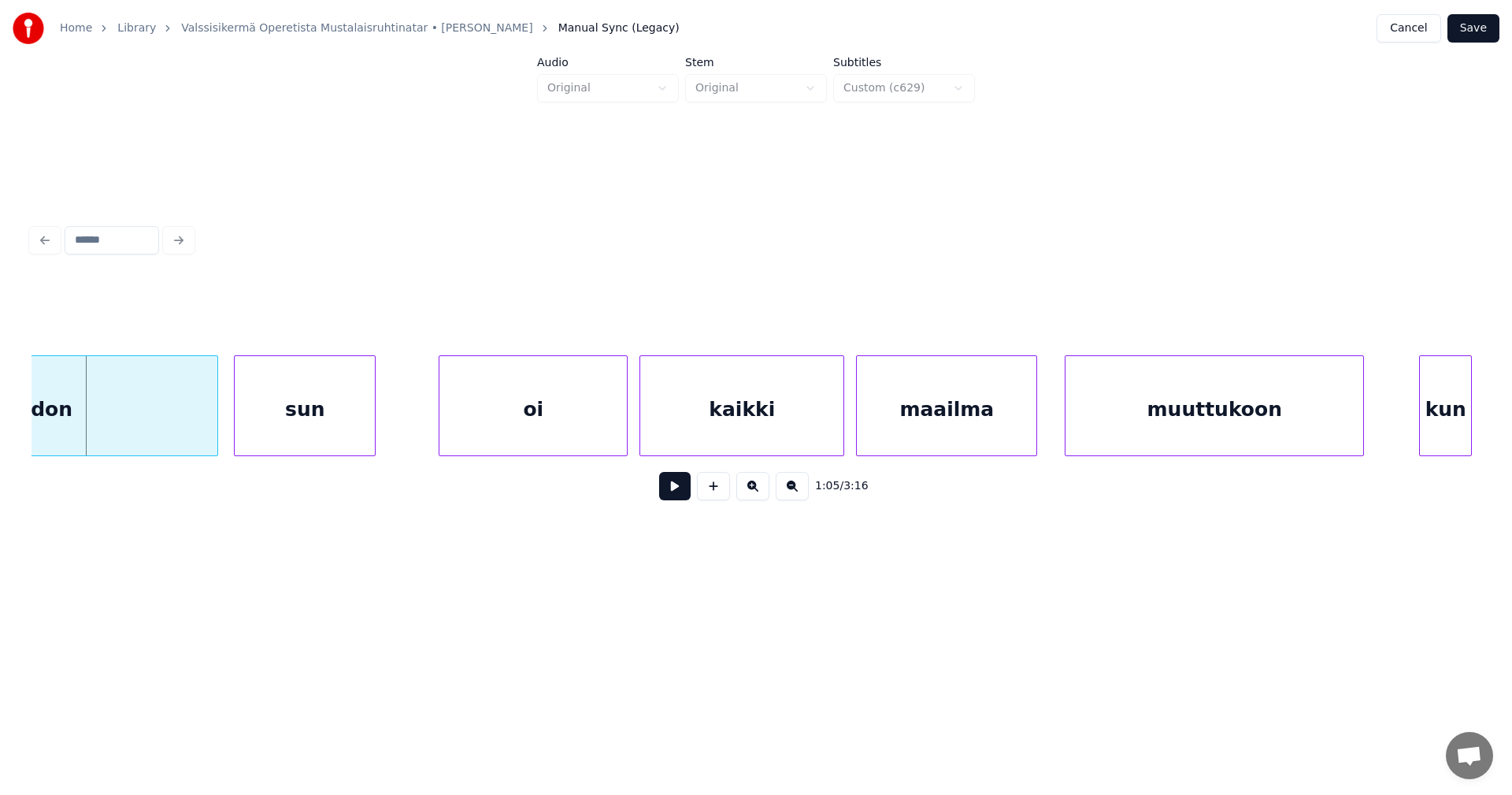
scroll to position [0, 12816]
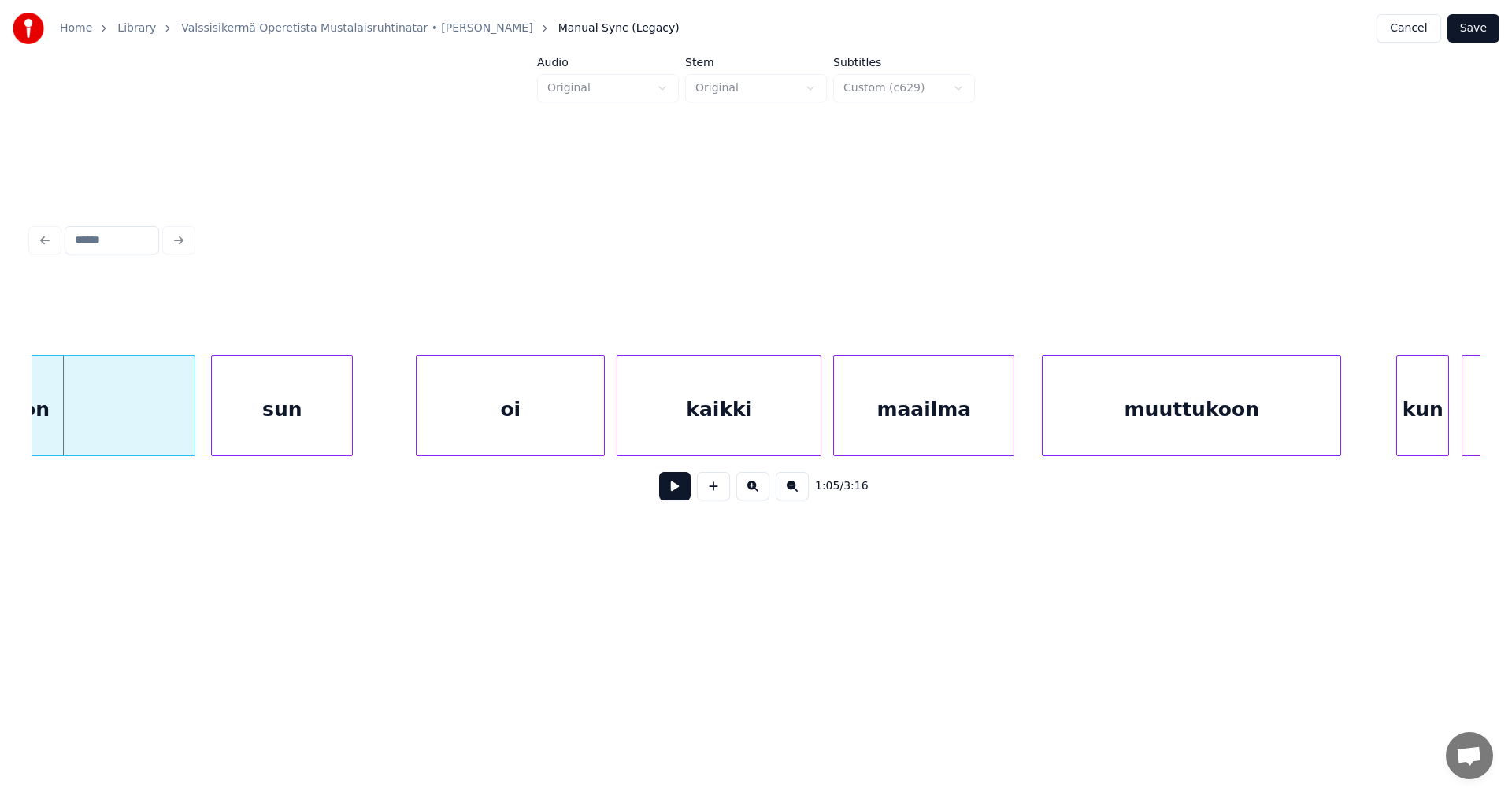
click at [532, 428] on div "oi" at bounding box center [510, 410] width 187 height 107
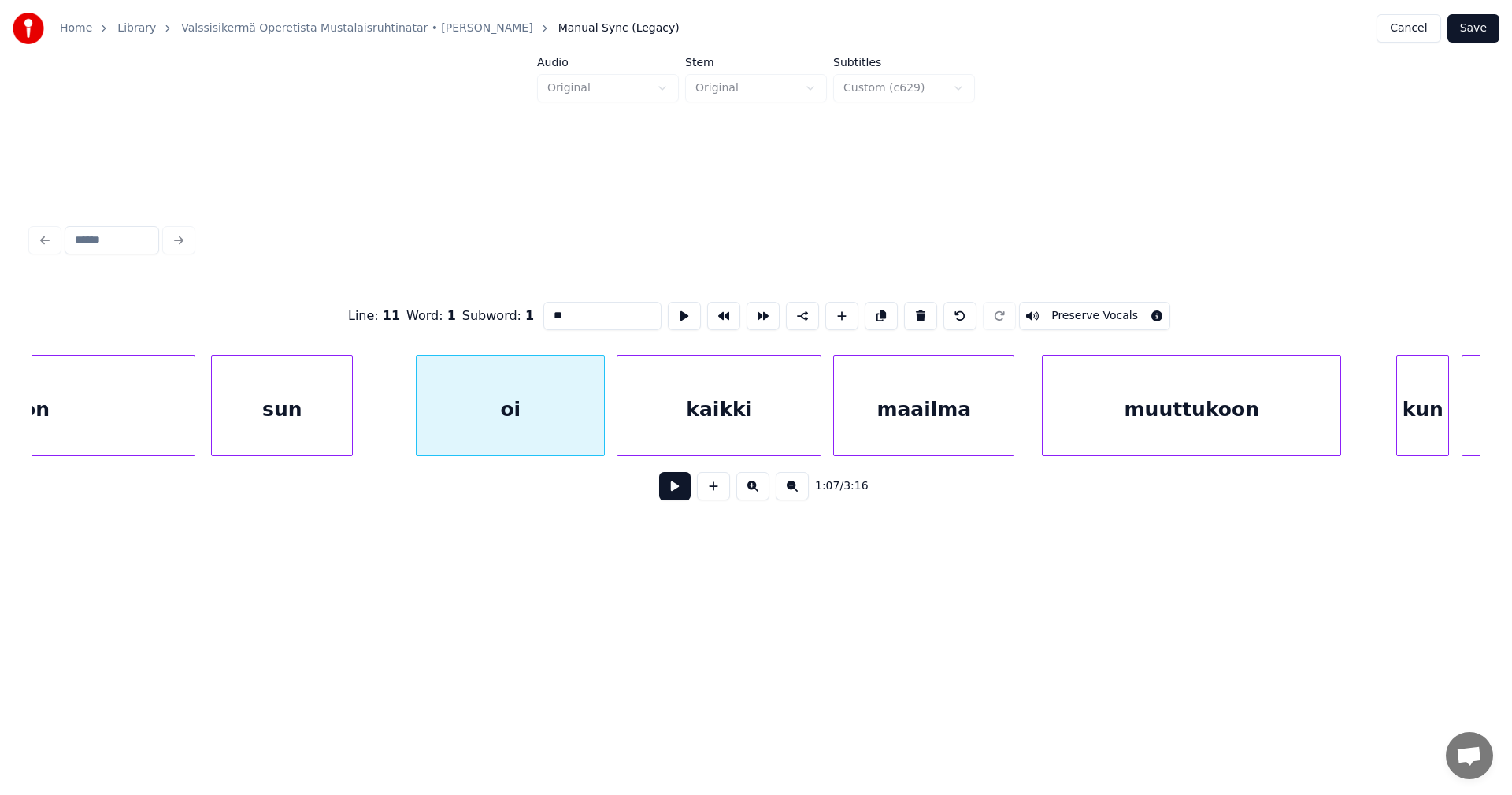
click at [668, 484] on button at bounding box center [675, 486] width 31 height 29
click at [669, 484] on button at bounding box center [675, 486] width 31 height 29
click at [599, 439] on div at bounding box center [598, 405] width 5 height 99
click at [1482, 34] on button "Save" at bounding box center [1473, 28] width 52 height 29
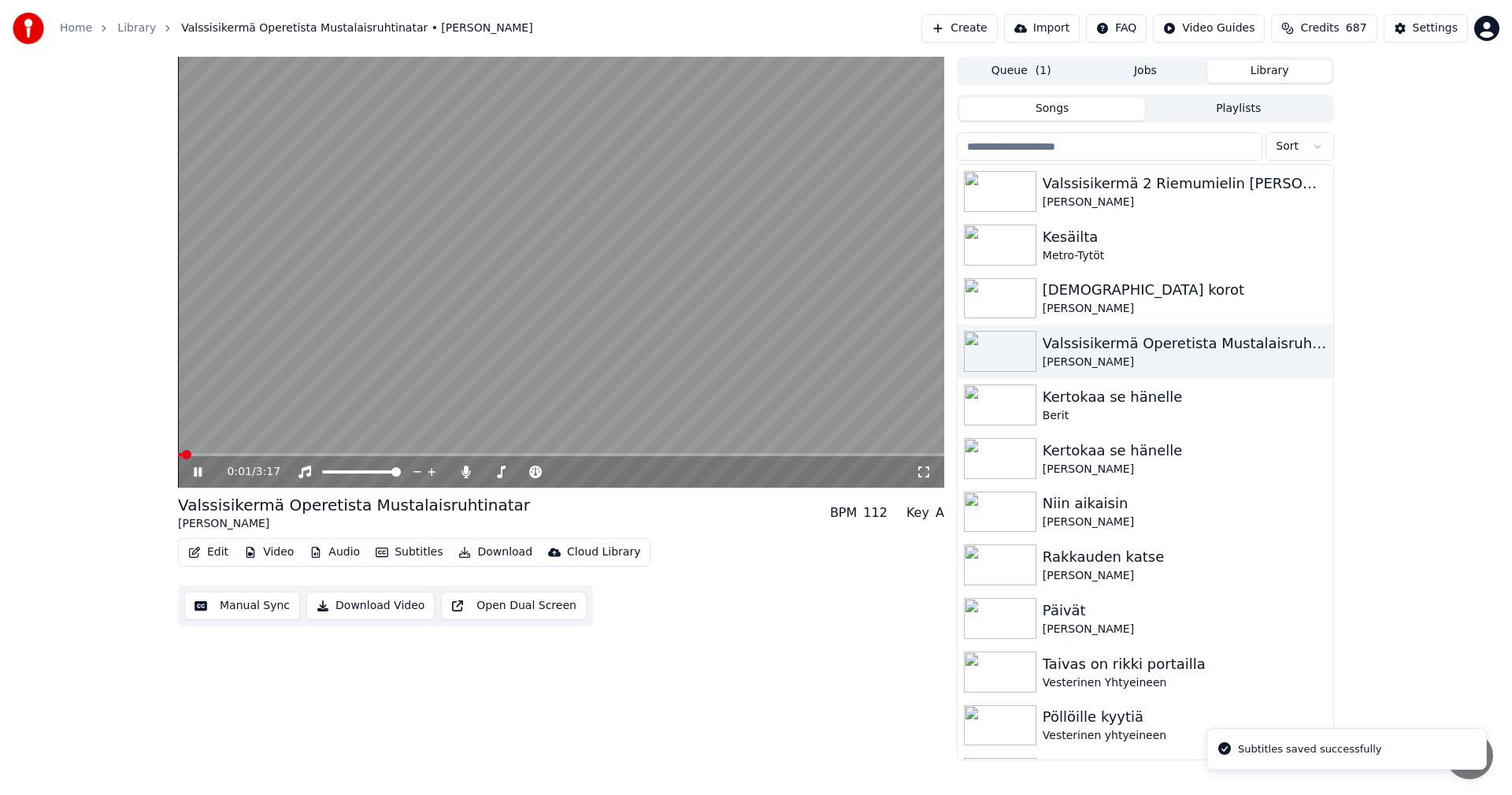
click at [191, 479] on div "0:01 / 3:17" at bounding box center [561, 471] width 753 height 16
click at [197, 476] on icon at bounding box center [209, 472] width 37 height 13
click at [463, 478] on icon at bounding box center [465, 472] width 16 height 13
click at [496, 549] on button "Download" at bounding box center [496, 552] width 87 height 22
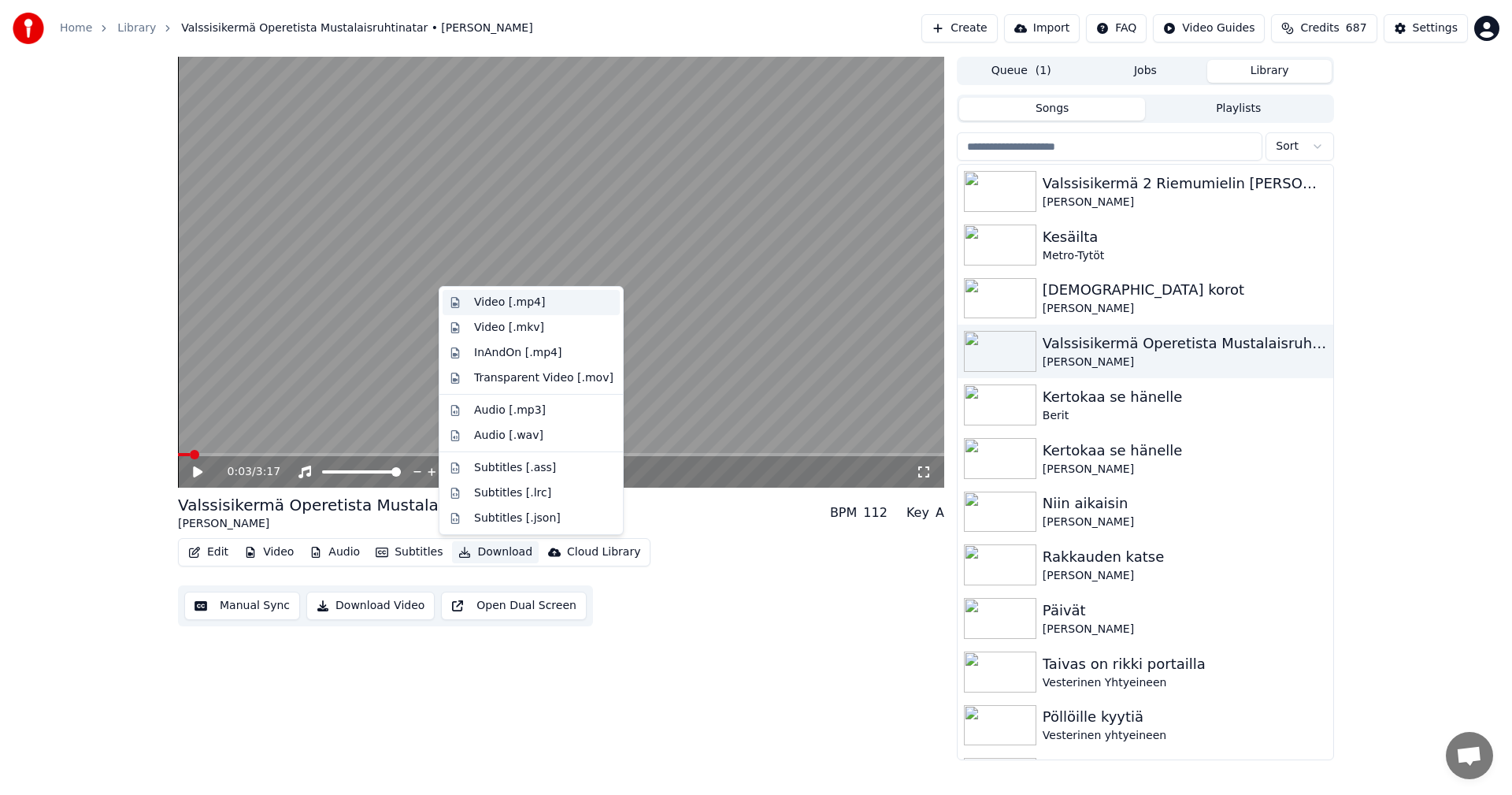
click at [530, 303] on div "Video [.mp4]" at bounding box center [510, 302] width 71 height 16
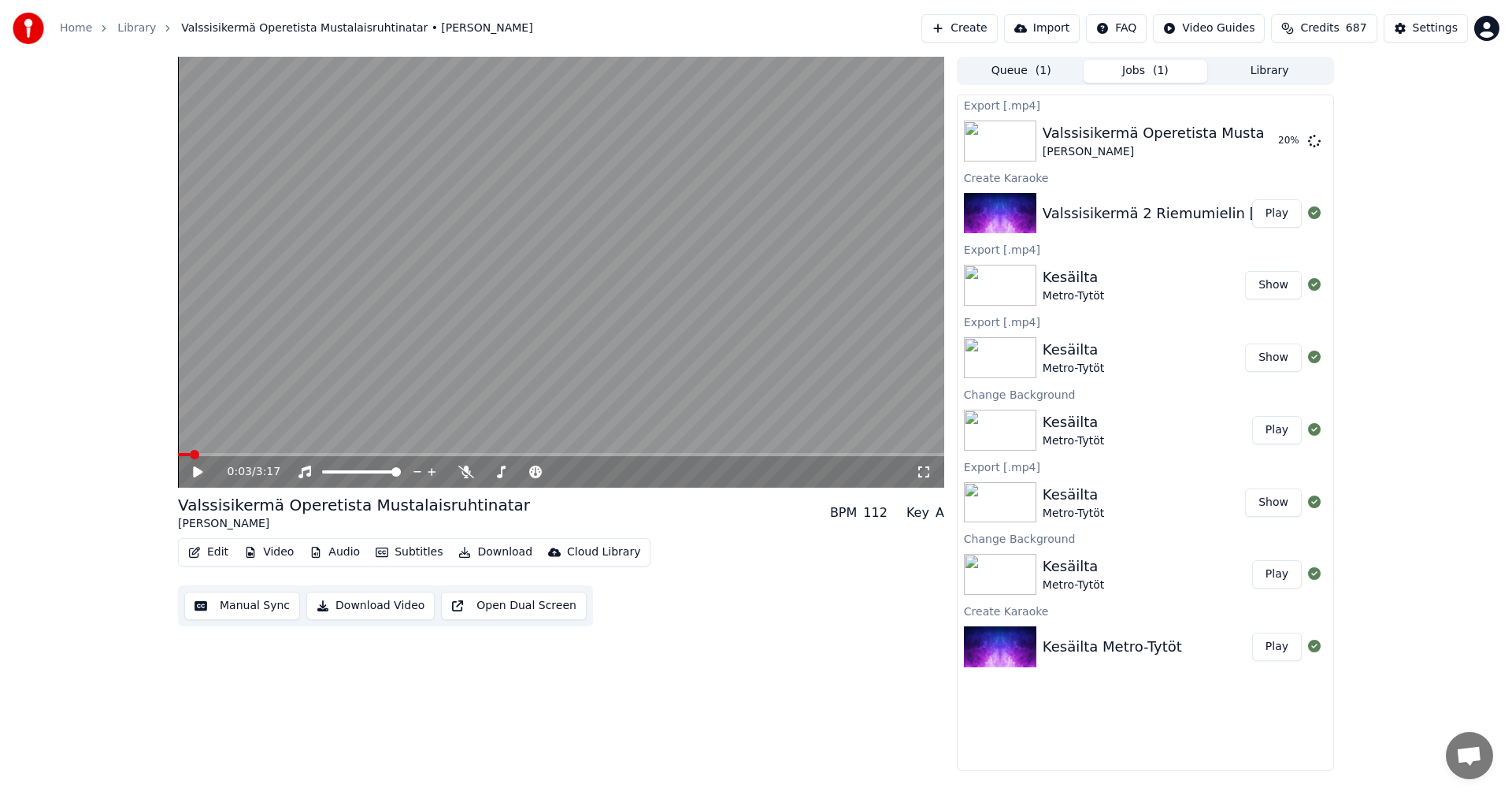
click at [851, 672] on div "0:03 / 3:17 Valssisikermä Operetista Mustalaisruhtinatar [PERSON_NAME] BPM 112 …" at bounding box center [561, 413] width 766 height 714
click at [1085, 151] on div "[PERSON_NAME]" at bounding box center [1200, 151] width 317 height 16
click at [1018, 217] on img at bounding box center [1000, 213] width 72 height 41
click at [1266, 206] on button "Play" at bounding box center [1277, 213] width 50 height 29
click at [214, 549] on button "Edit" at bounding box center [208, 552] width 53 height 22
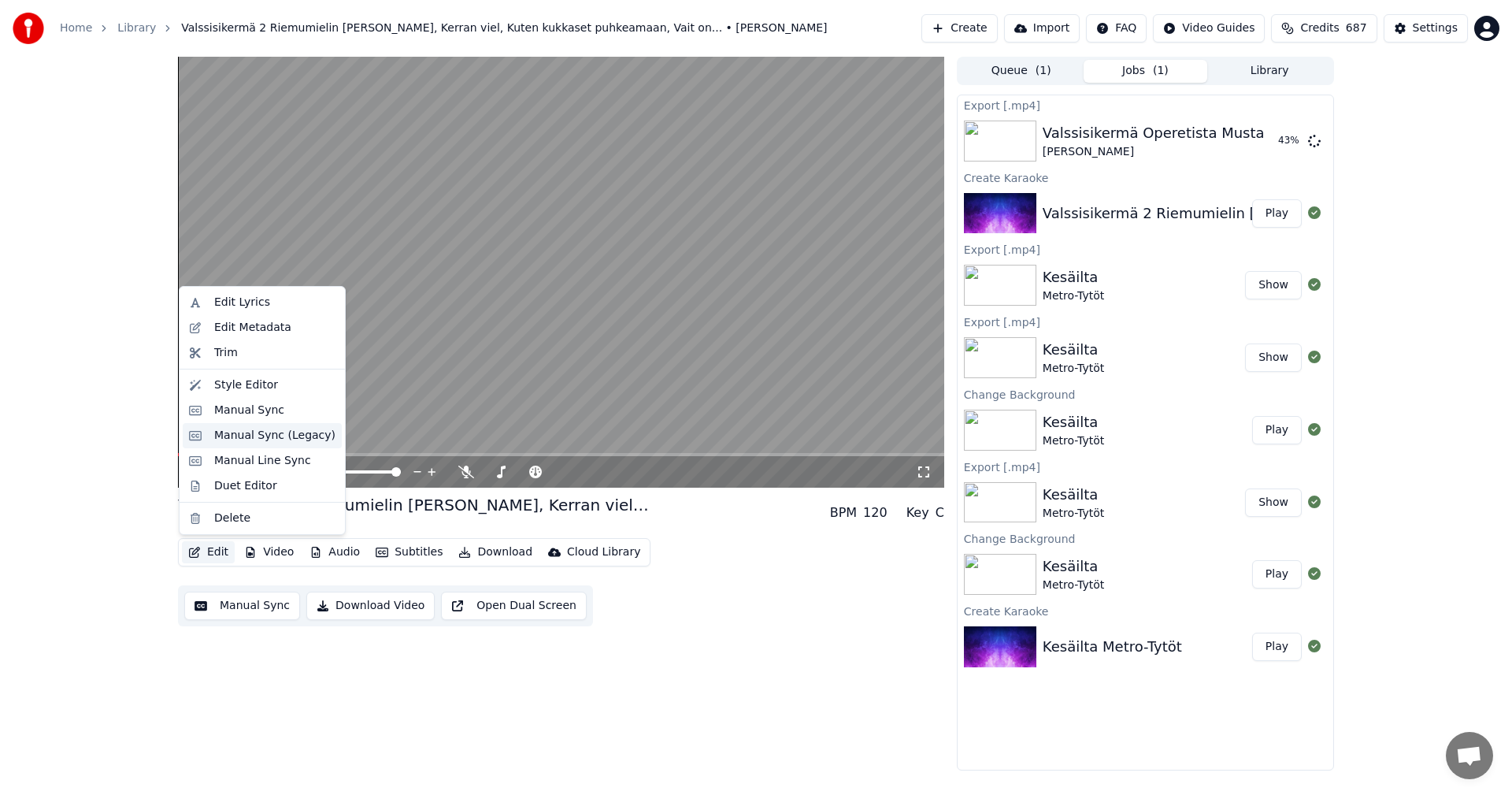
click at [274, 442] on div "Manual Sync (Legacy)" at bounding box center [274, 435] width 121 height 16
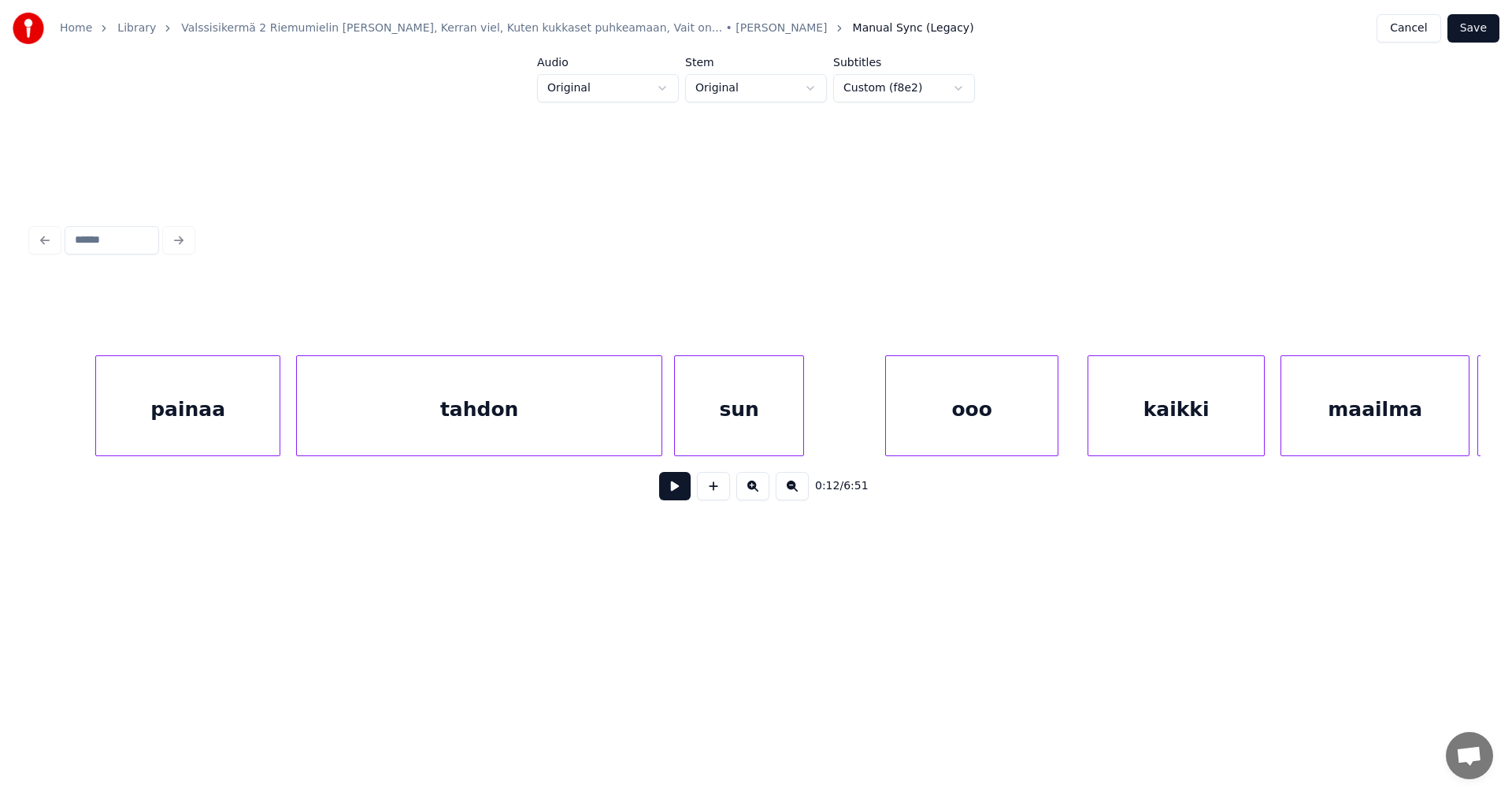
scroll to position [0, 12698]
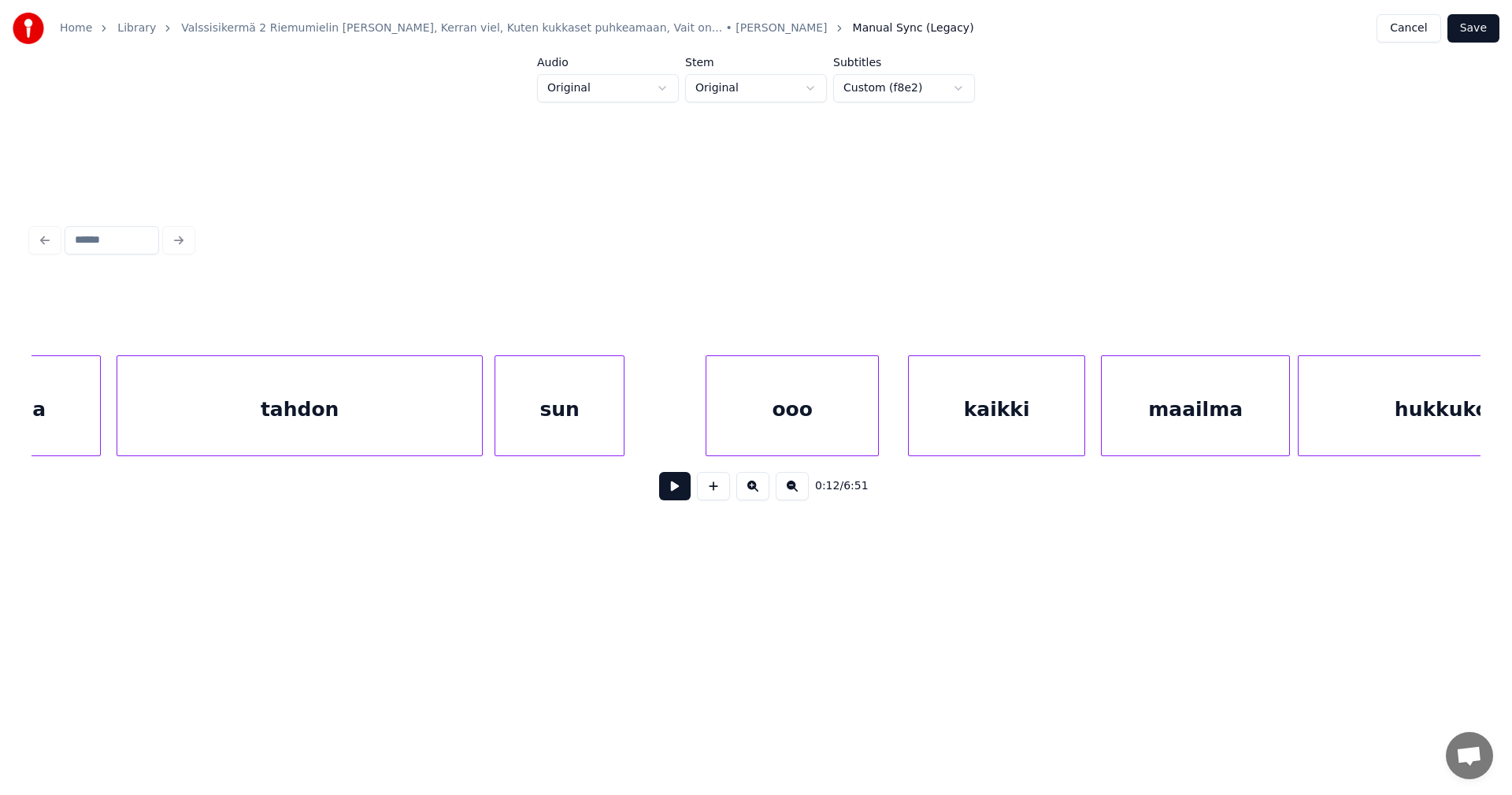
click at [339, 423] on div "tahdon" at bounding box center [299, 410] width 365 height 107
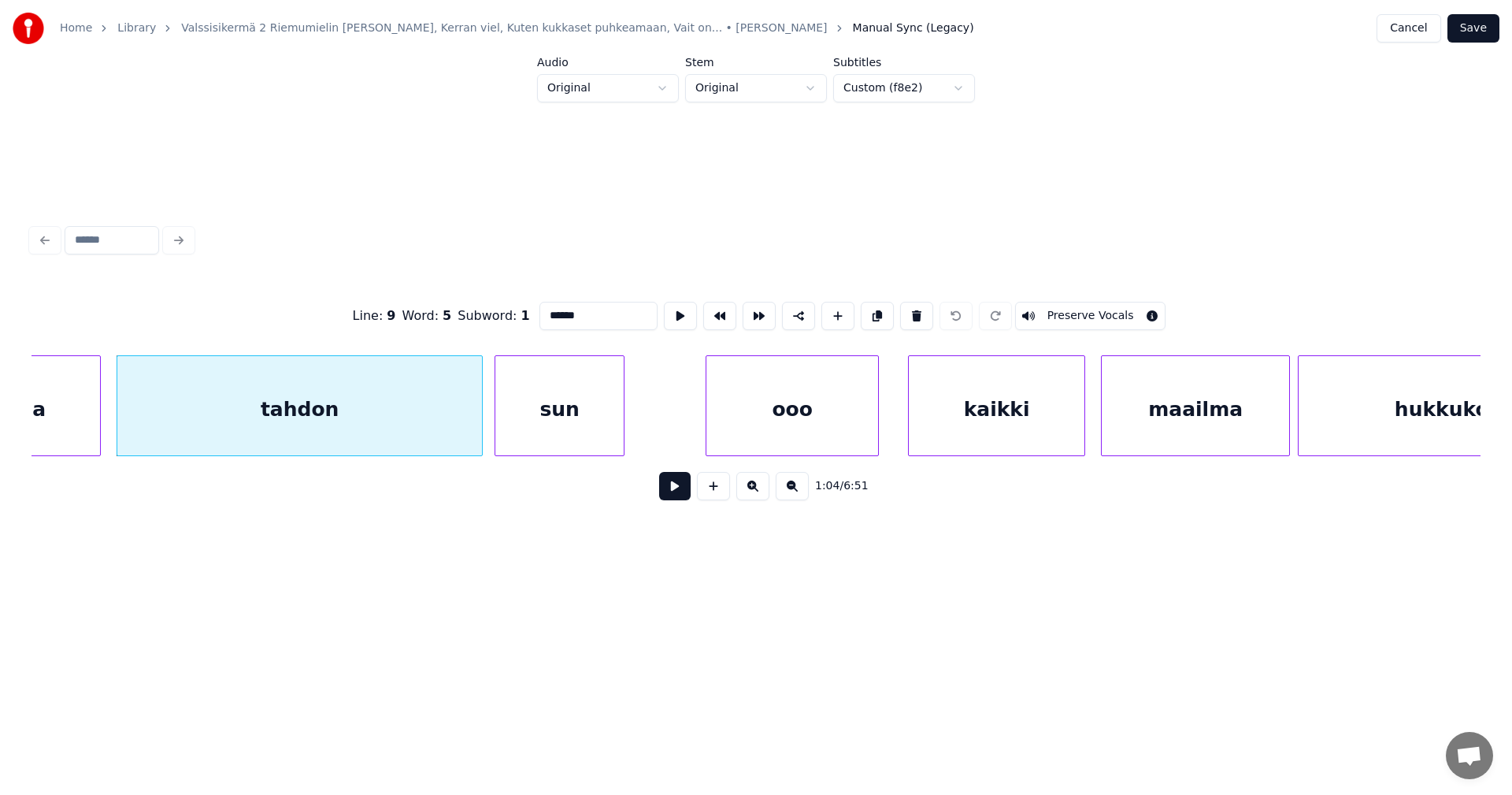
click at [681, 496] on button at bounding box center [675, 486] width 31 height 29
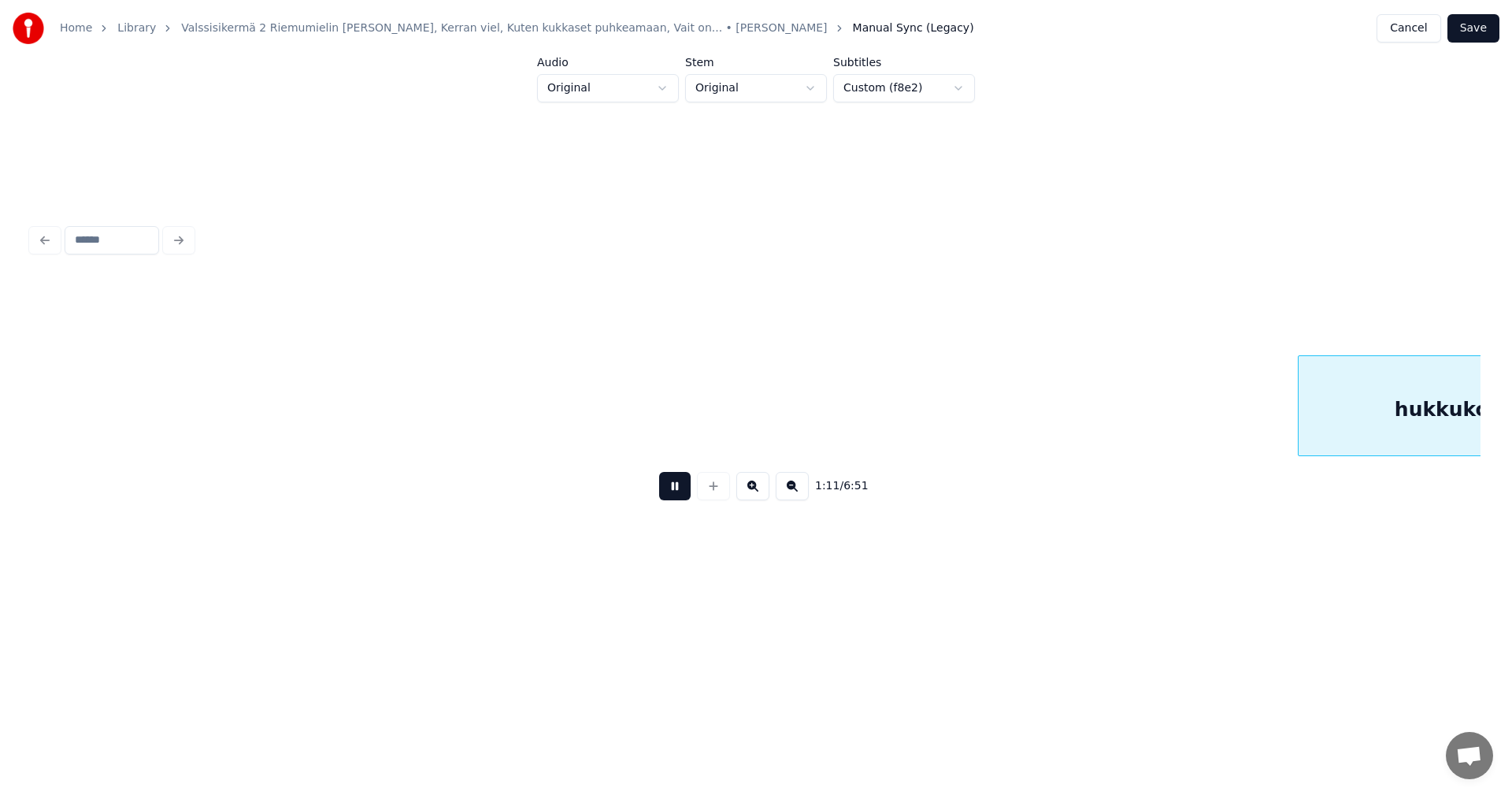
scroll to position [0, 14147]
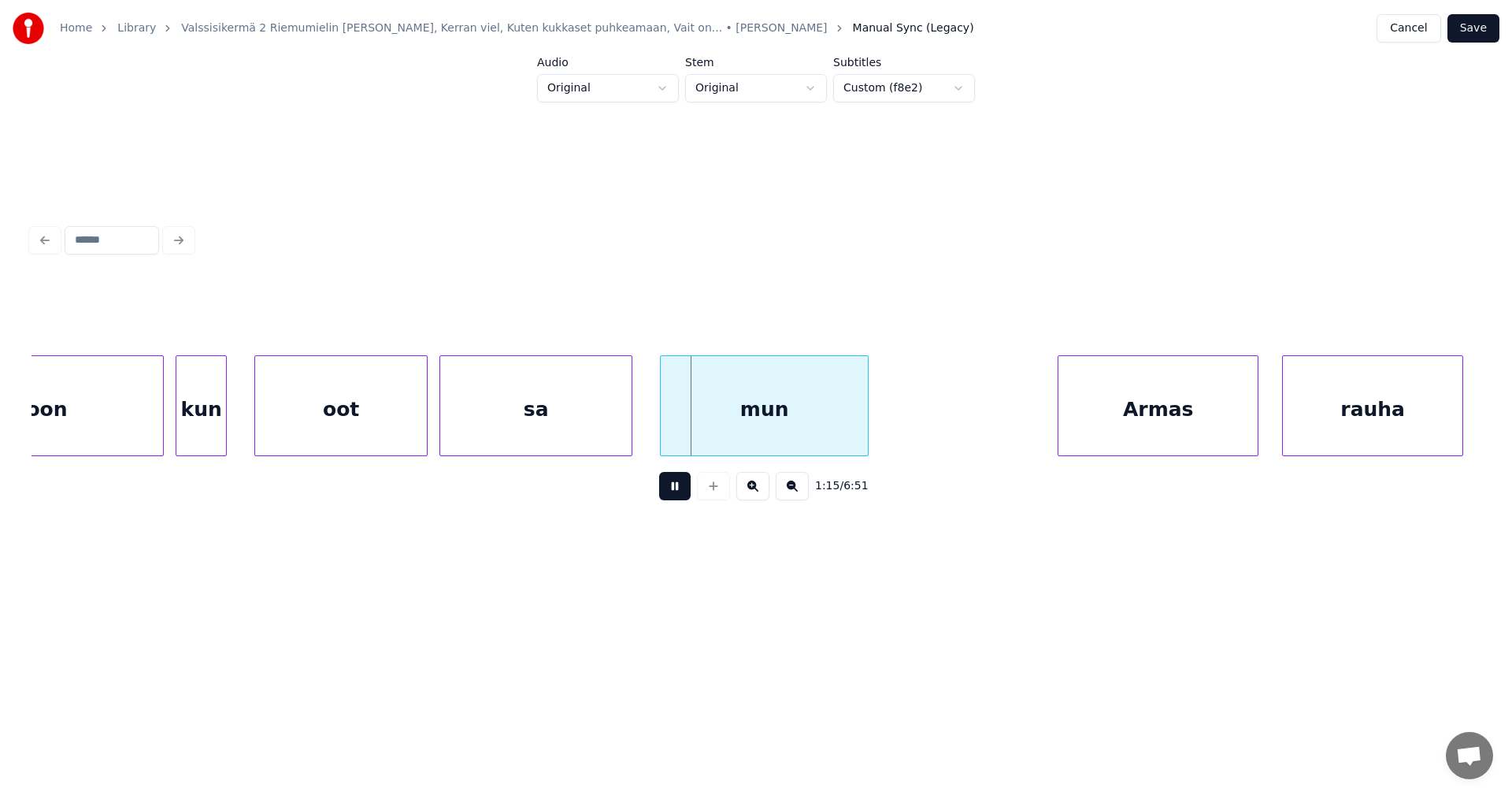
click at [683, 490] on button at bounding box center [675, 486] width 31 height 29
click at [406, 439] on div "oot" at bounding box center [341, 410] width 172 height 107
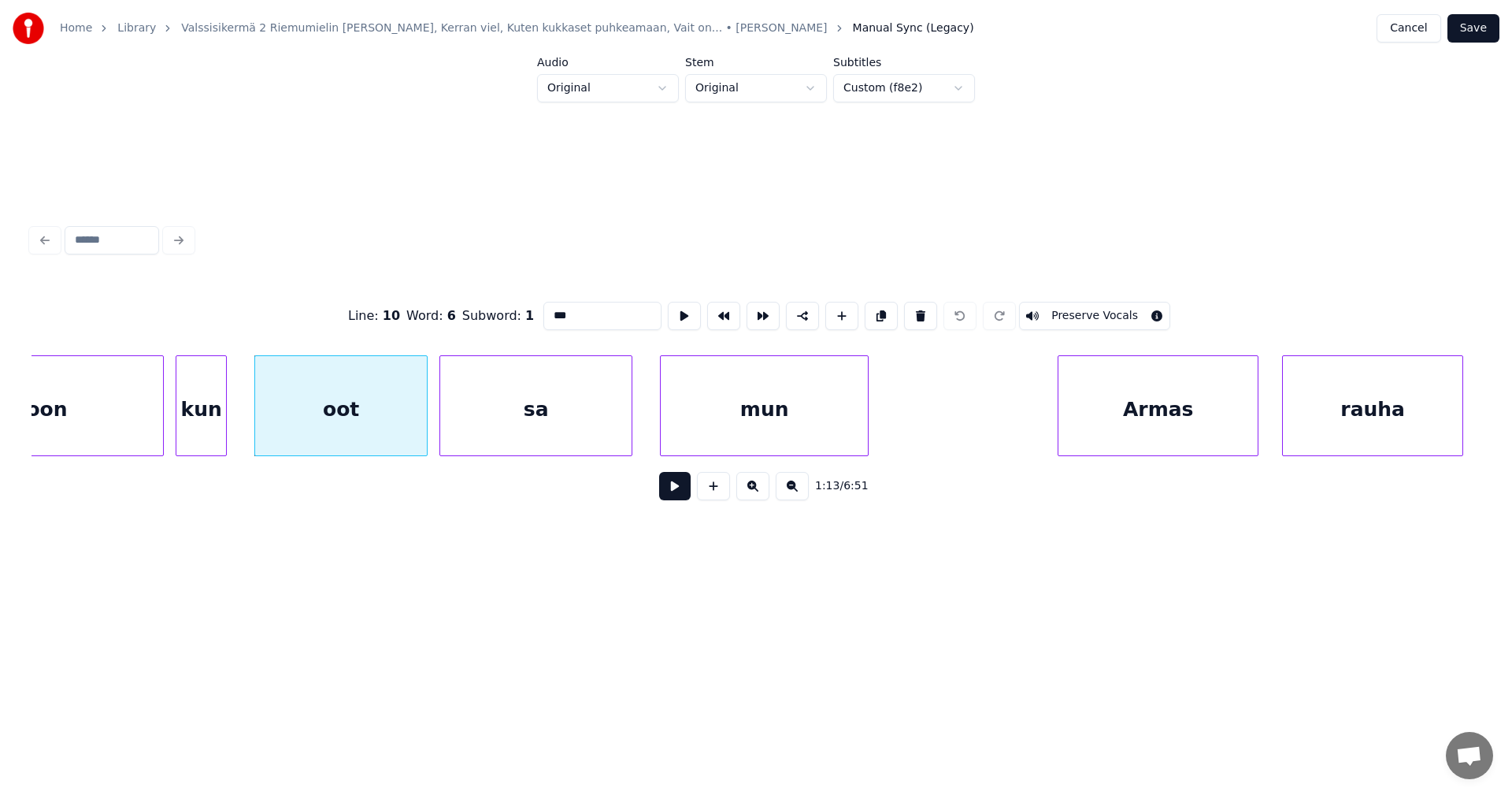
click at [678, 491] on button at bounding box center [675, 486] width 31 height 29
click at [421, 433] on div at bounding box center [421, 405] width 5 height 99
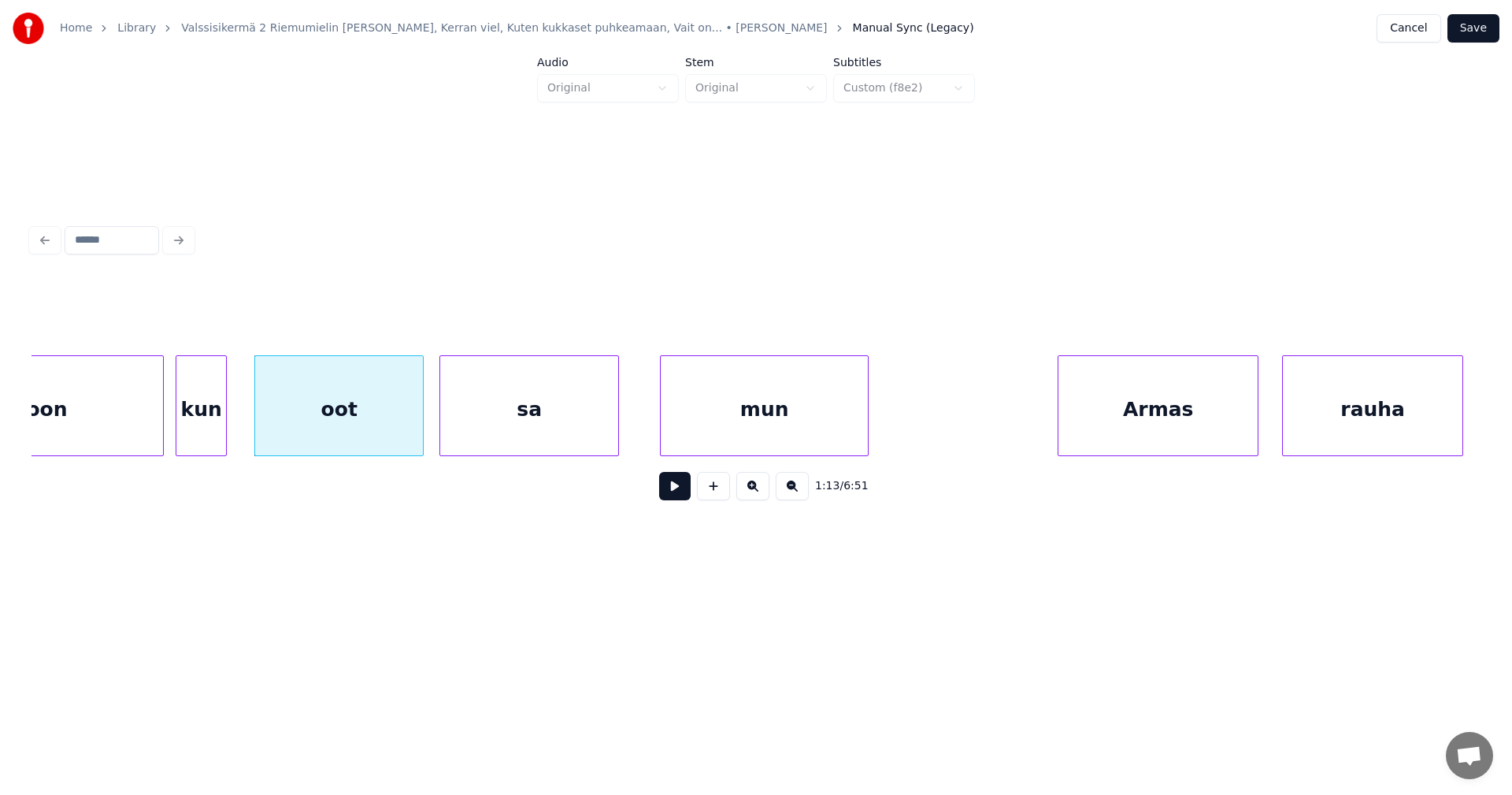
click at [614, 432] on div at bounding box center [615, 405] width 5 height 99
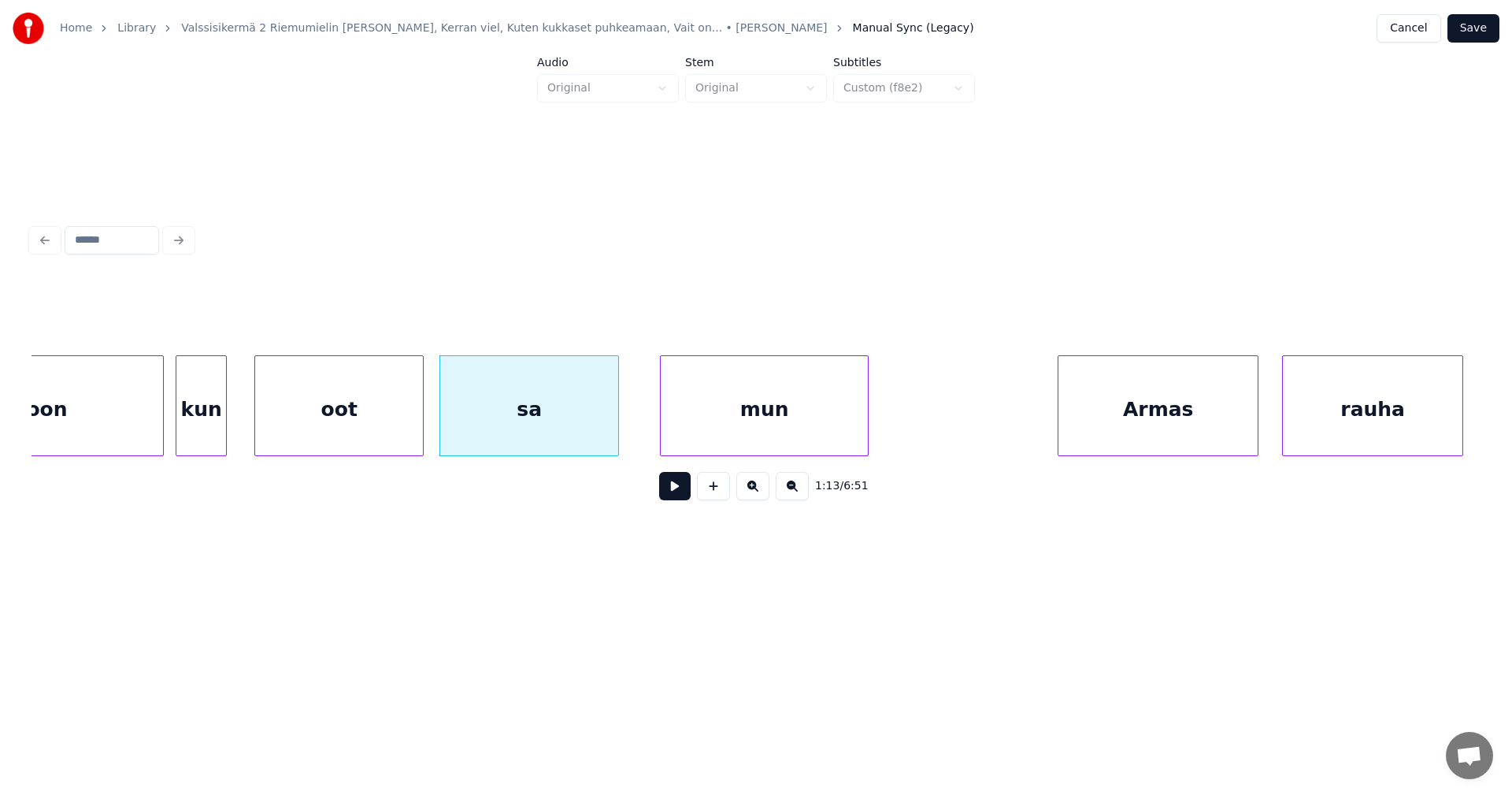
click at [586, 436] on div "sa" at bounding box center [529, 410] width 178 height 107
click at [683, 488] on button at bounding box center [675, 486] width 31 height 29
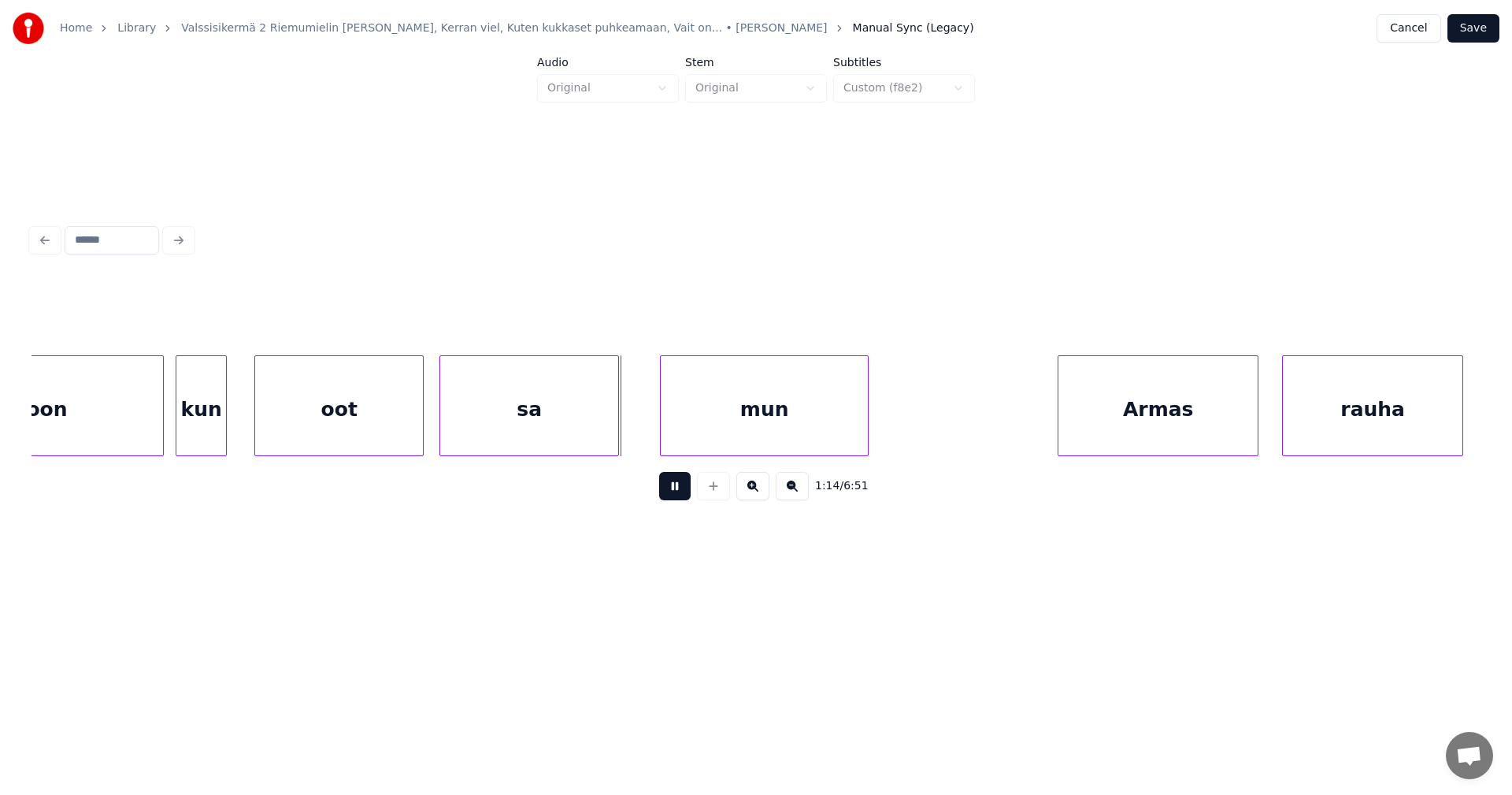
click at [680, 490] on button at bounding box center [675, 486] width 31 height 29
click at [603, 439] on div "sa" at bounding box center [536, 410] width 178 height 107
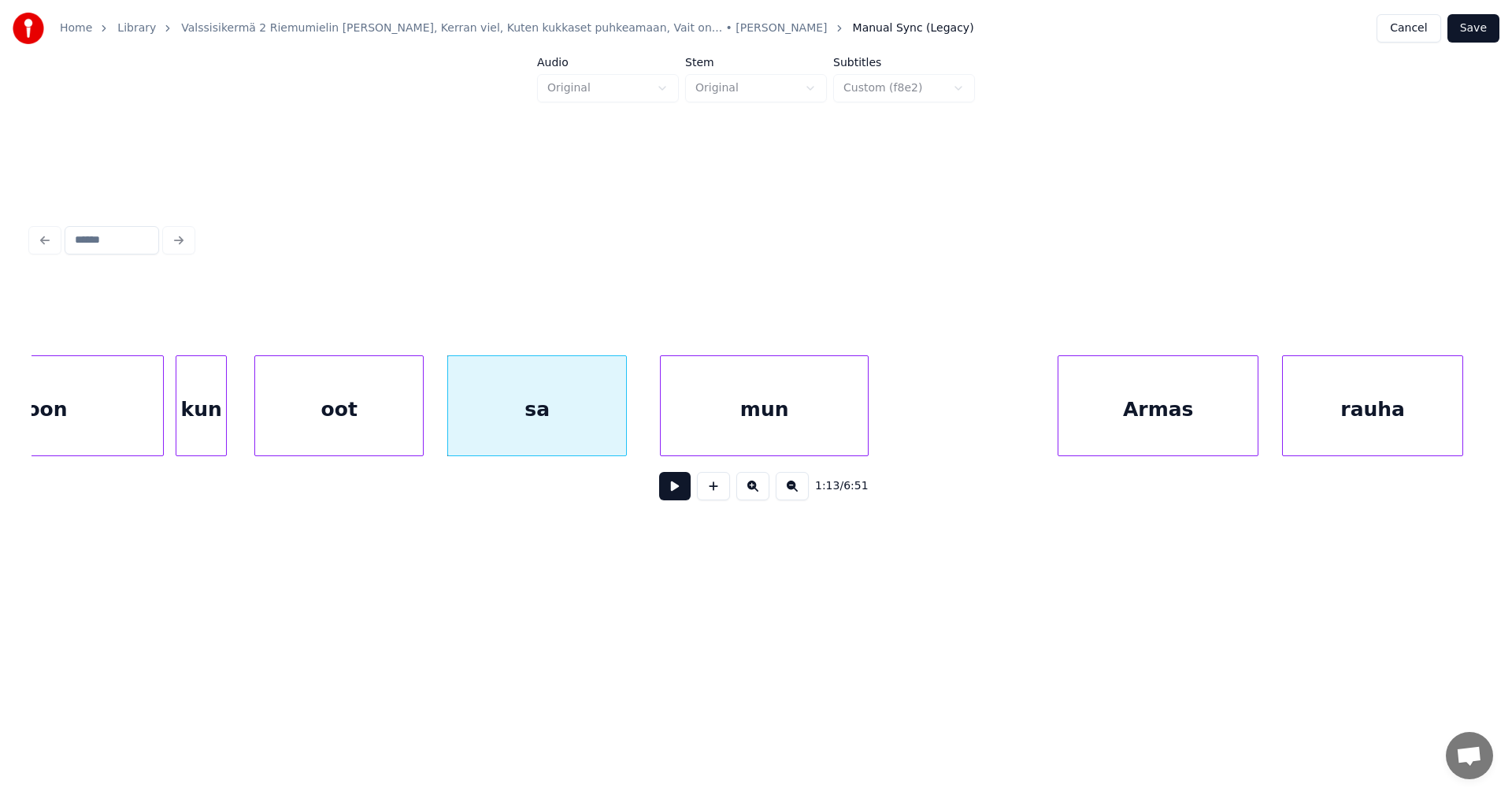
click at [676, 491] on button at bounding box center [675, 486] width 31 height 29
drag, startPoint x: 676, startPoint y: 491, endPoint x: 343, endPoint y: 464, distance: 334.1
click at [667, 491] on button at bounding box center [675, 486] width 31 height 29
click at [305, 436] on div "oot" at bounding box center [339, 410] width 168 height 107
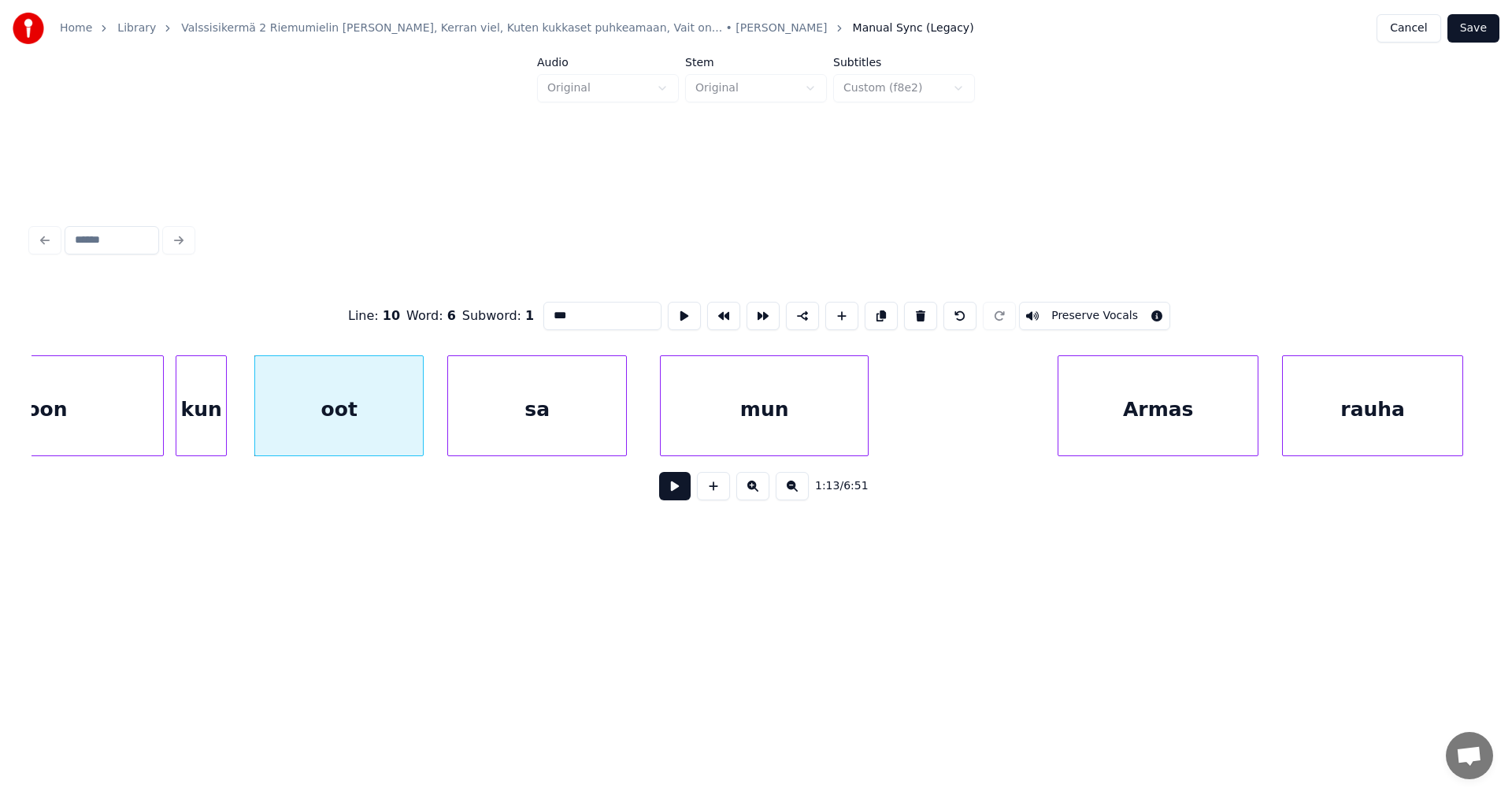
click at [666, 499] on button at bounding box center [675, 486] width 31 height 29
click at [671, 492] on button at bounding box center [675, 486] width 31 height 29
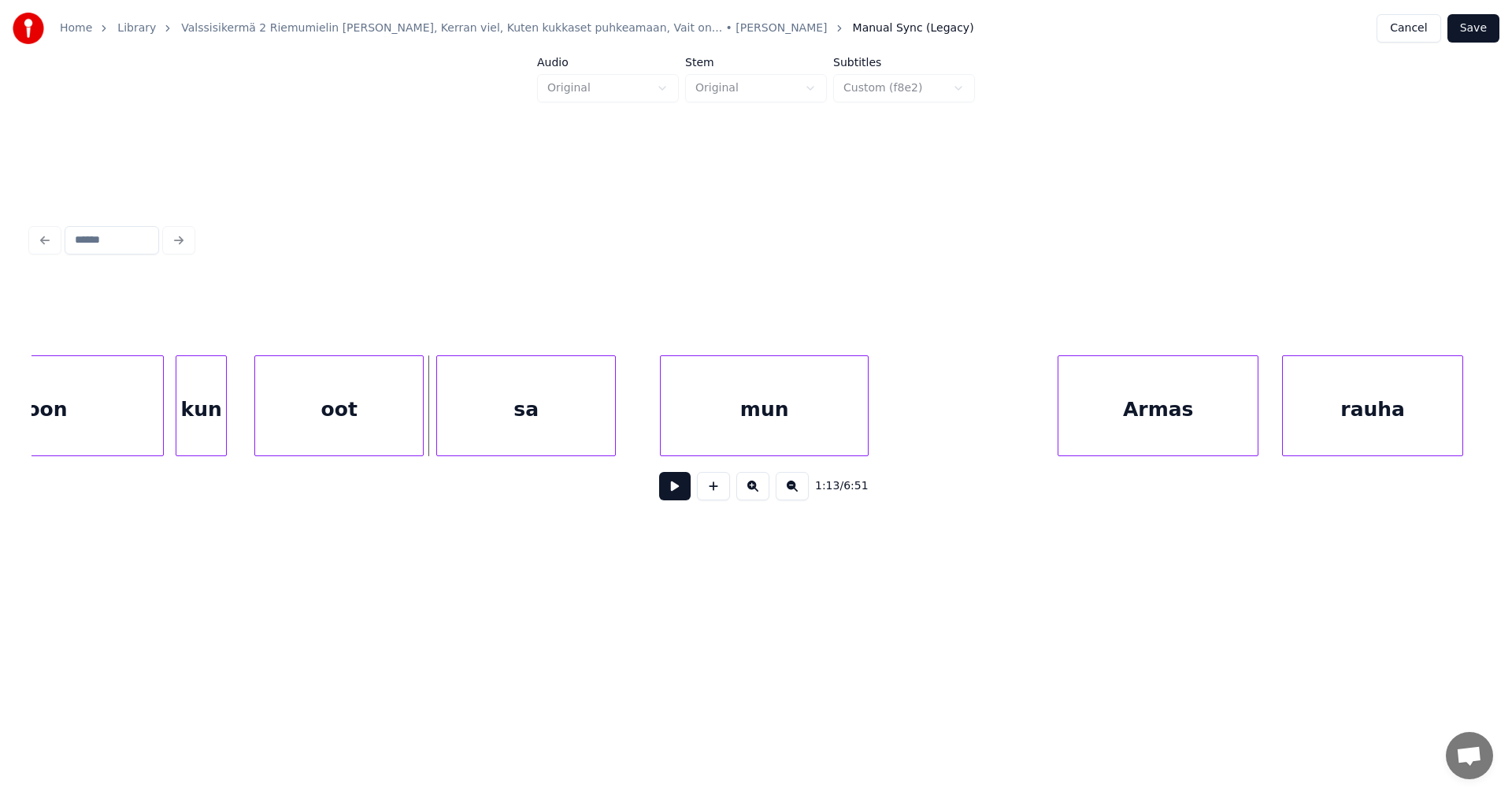
click at [576, 435] on div "sa" at bounding box center [525, 410] width 178 height 107
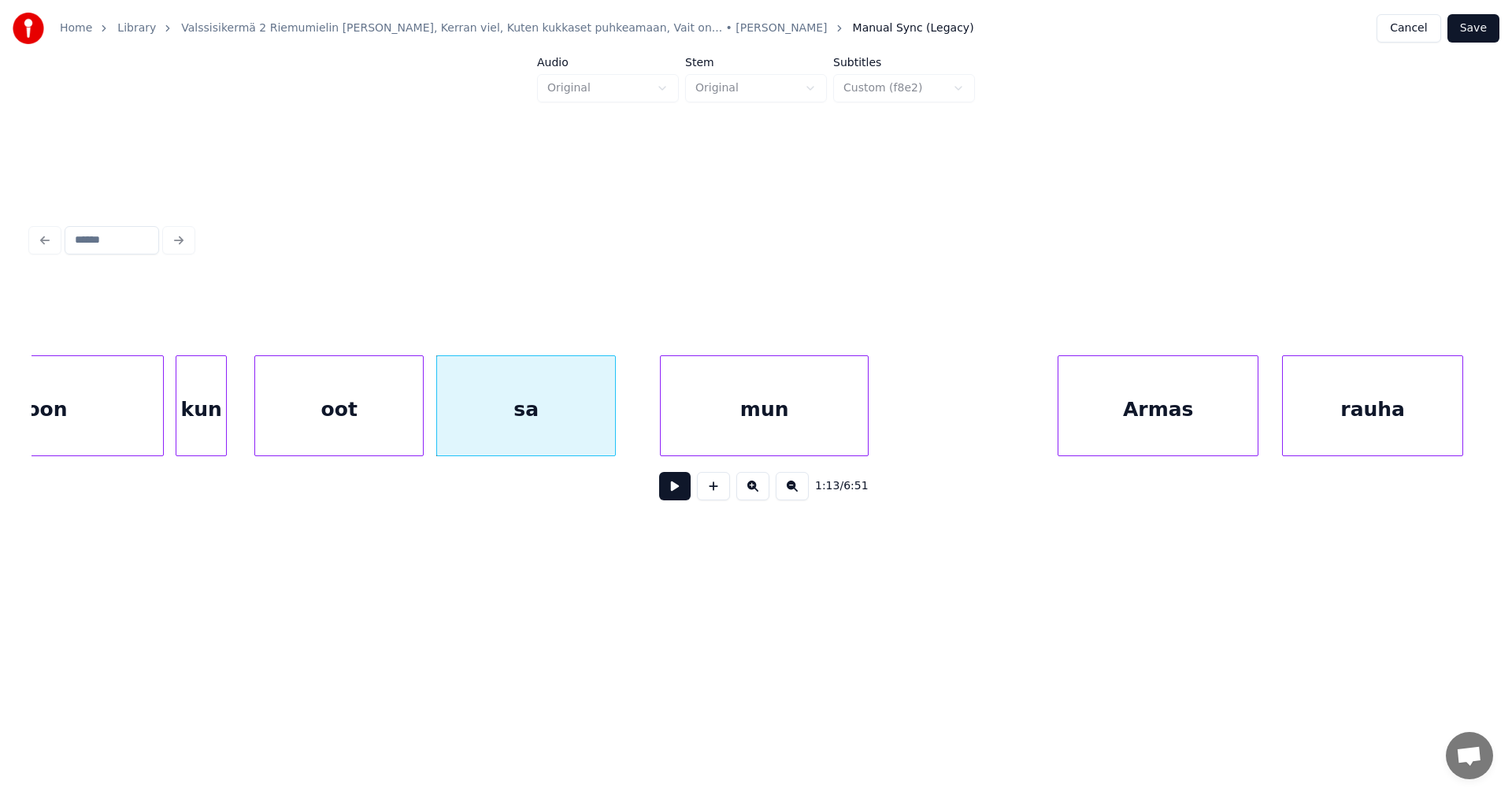
click at [418, 430] on div at bounding box center [420, 405] width 5 height 99
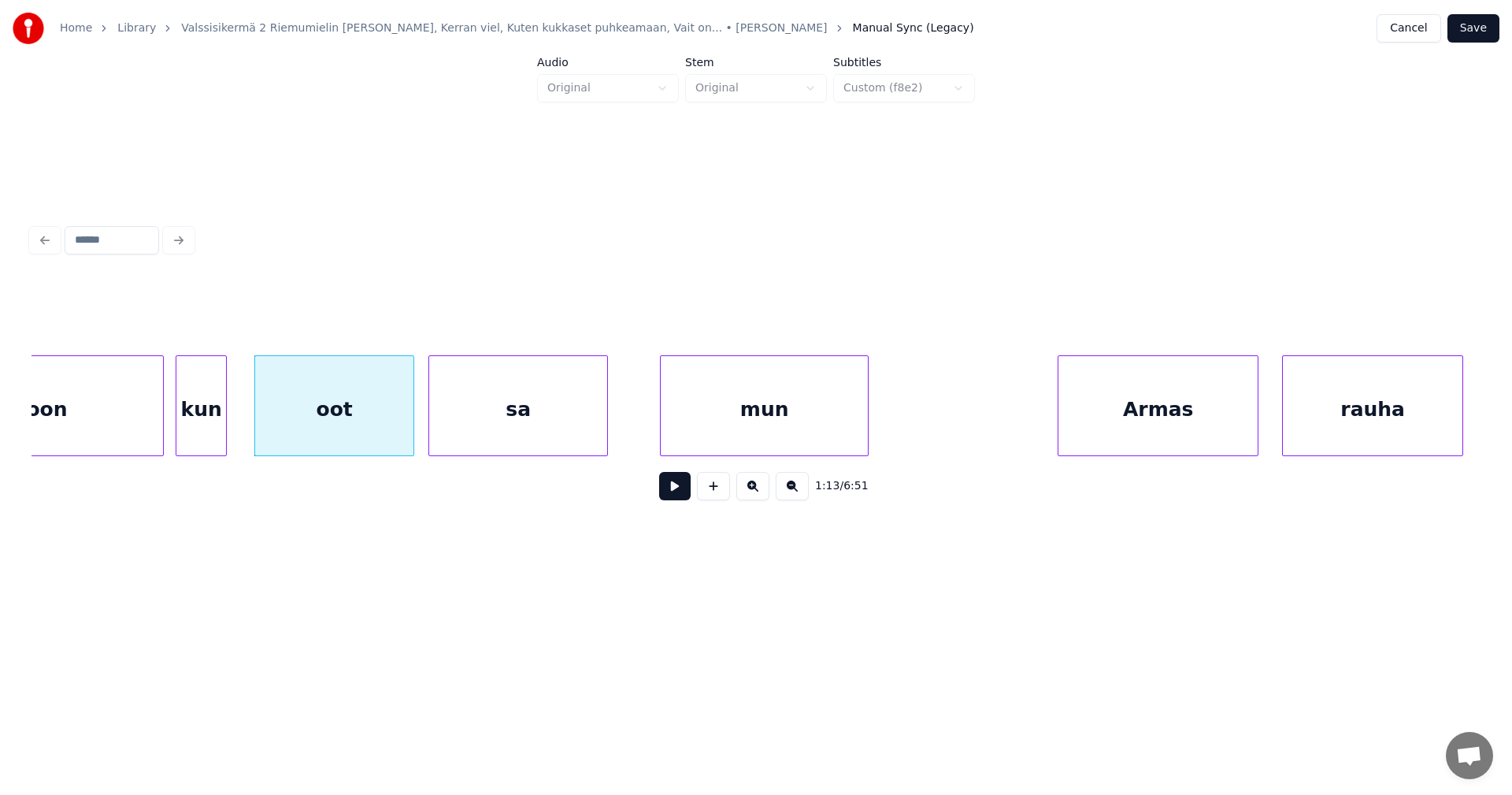
click at [474, 430] on div "sa" at bounding box center [518, 410] width 178 height 107
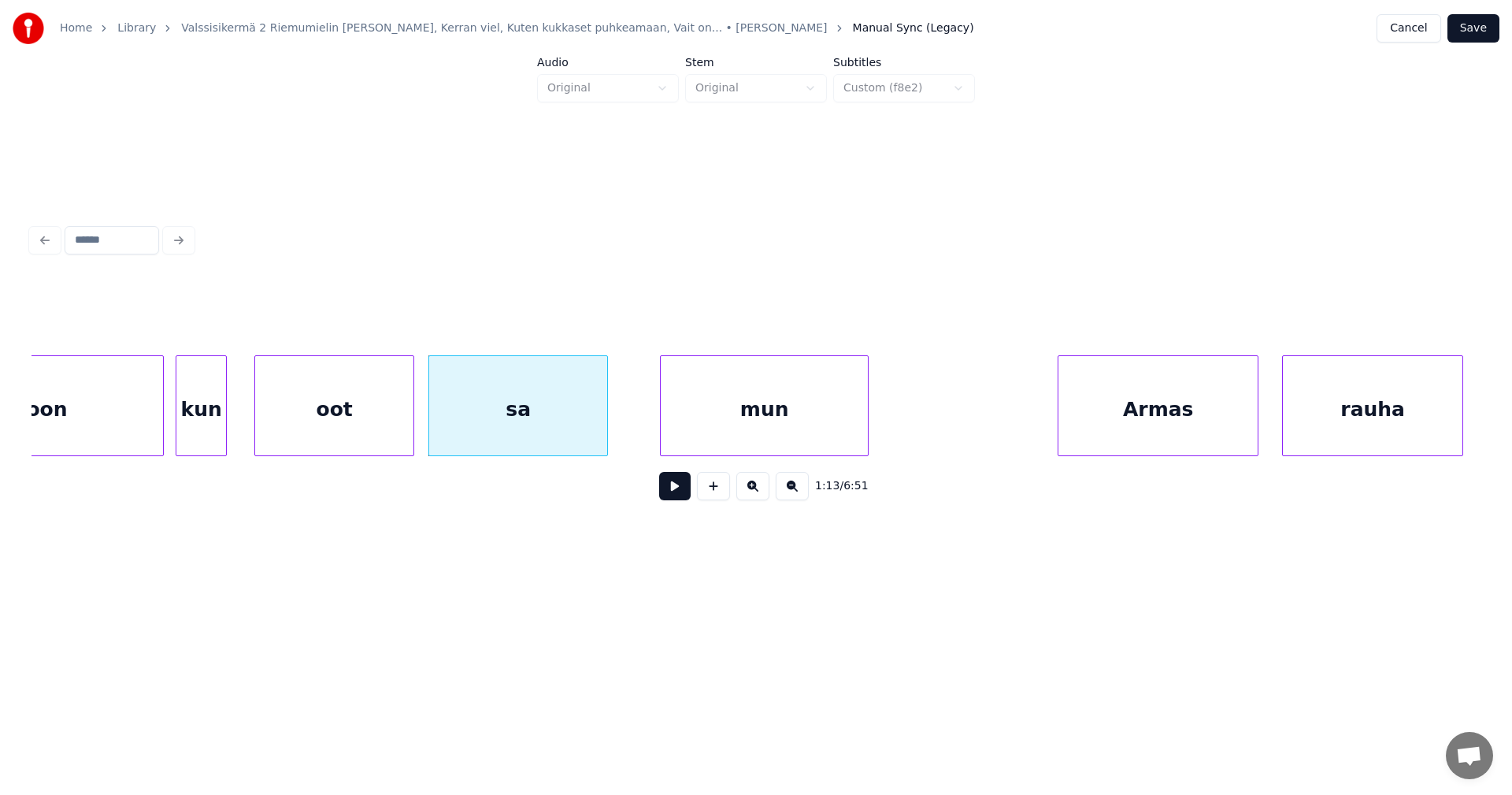
click at [685, 495] on button at bounding box center [675, 486] width 31 height 29
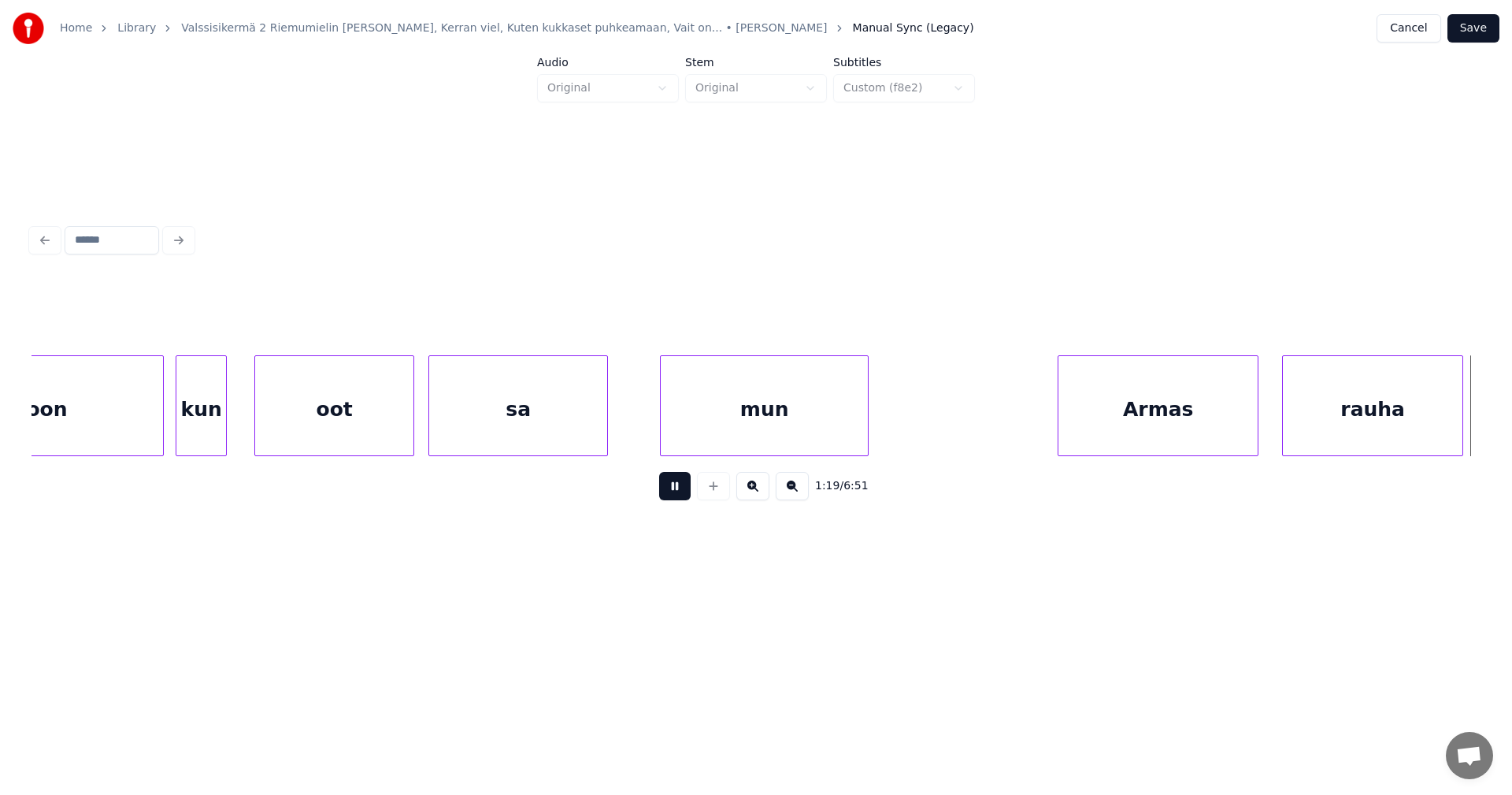
scroll to position [0, 15599]
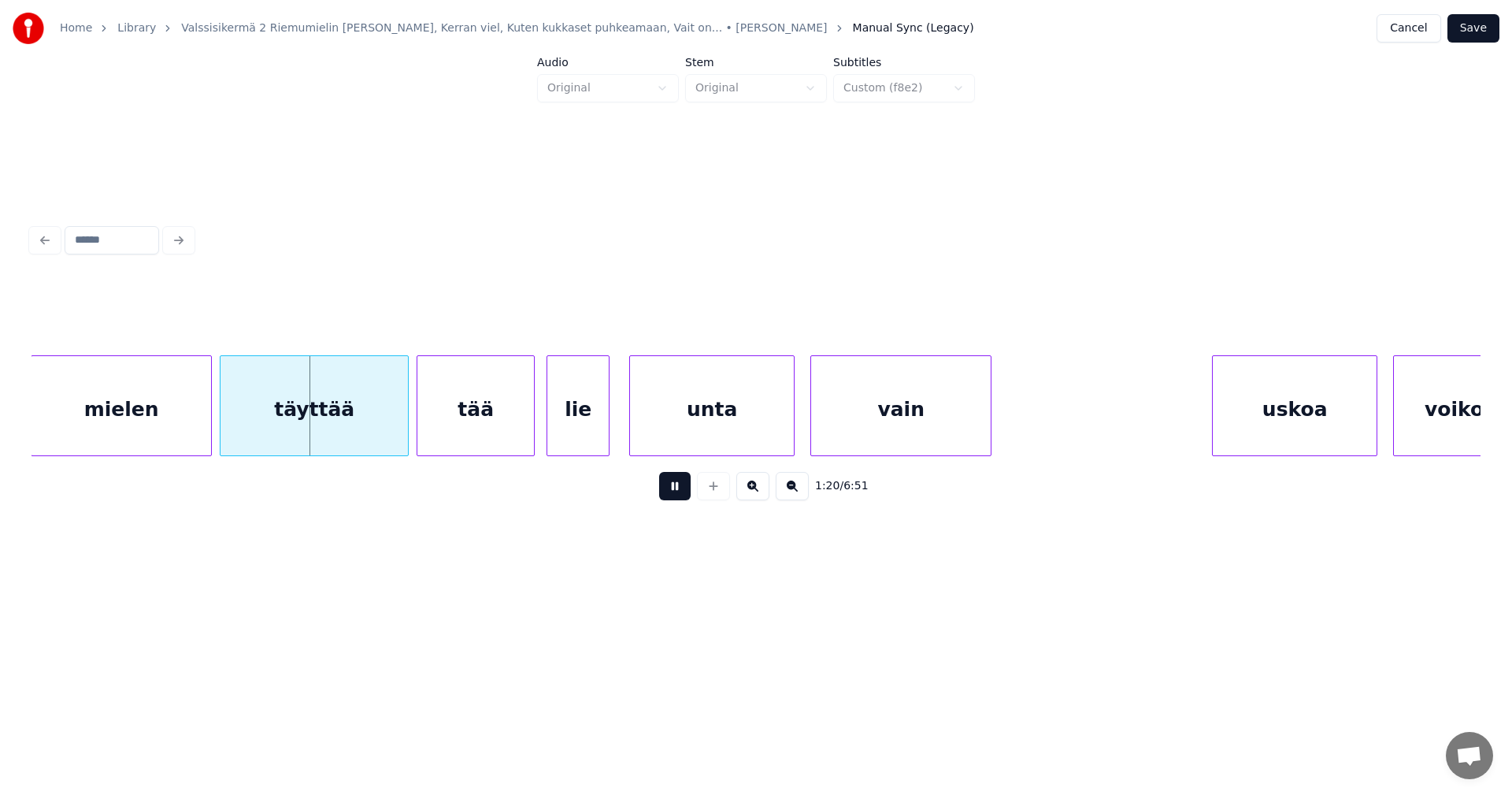
click at [685, 491] on button at bounding box center [675, 486] width 31 height 29
click at [174, 425] on div "mielen" at bounding box center [121, 410] width 179 height 107
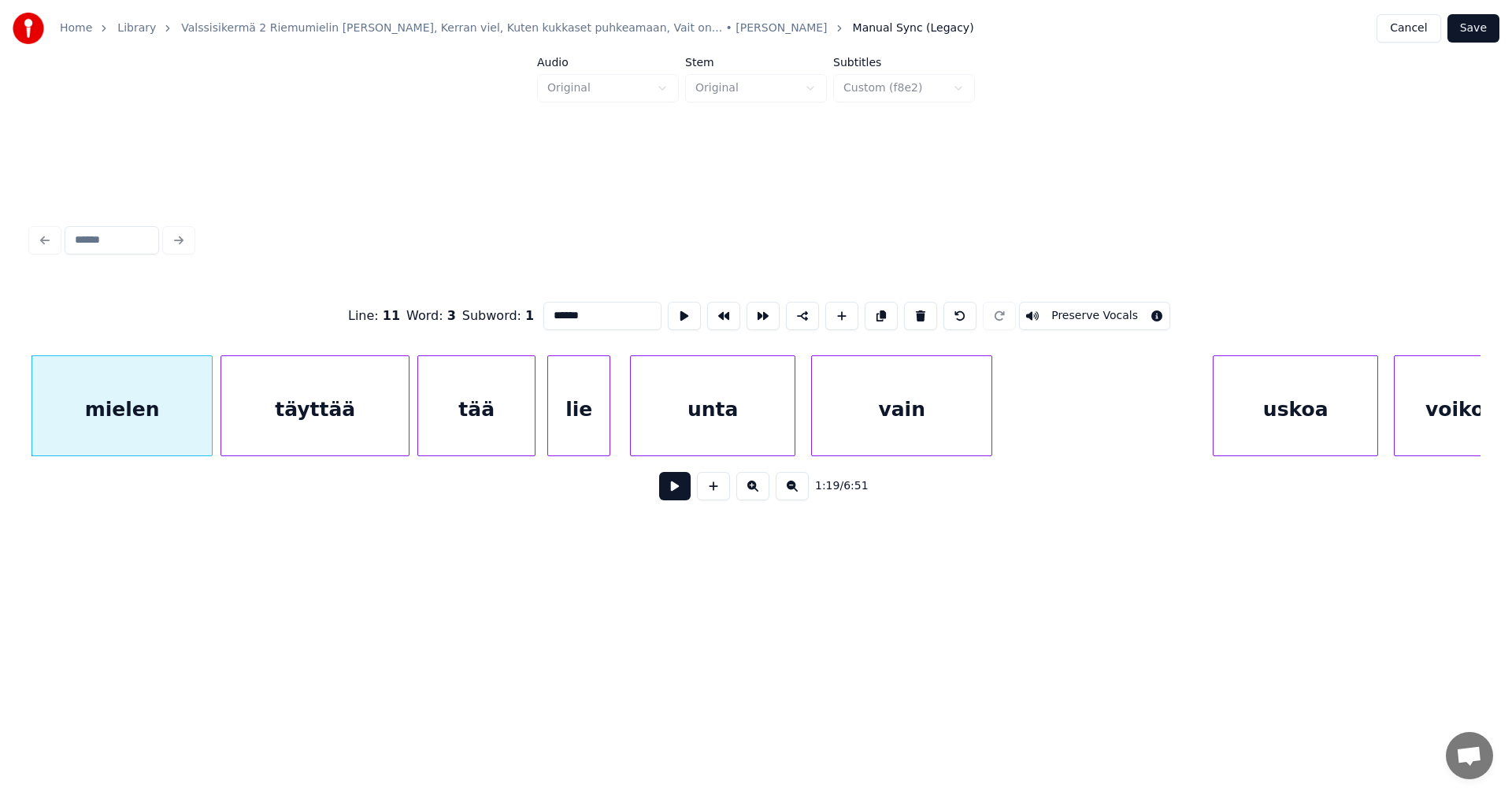
click at [680, 486] on button at bounding box center [675, 486] width 31 height 29
click at [681, 488] on button at bounding box center [675, 486] width 31 height 29
click at [207, 431] on div at bounding box center [204, 405] width 5 height 99
click at [671, 495] on button at bounding box center [675, 486] width 31 height 29
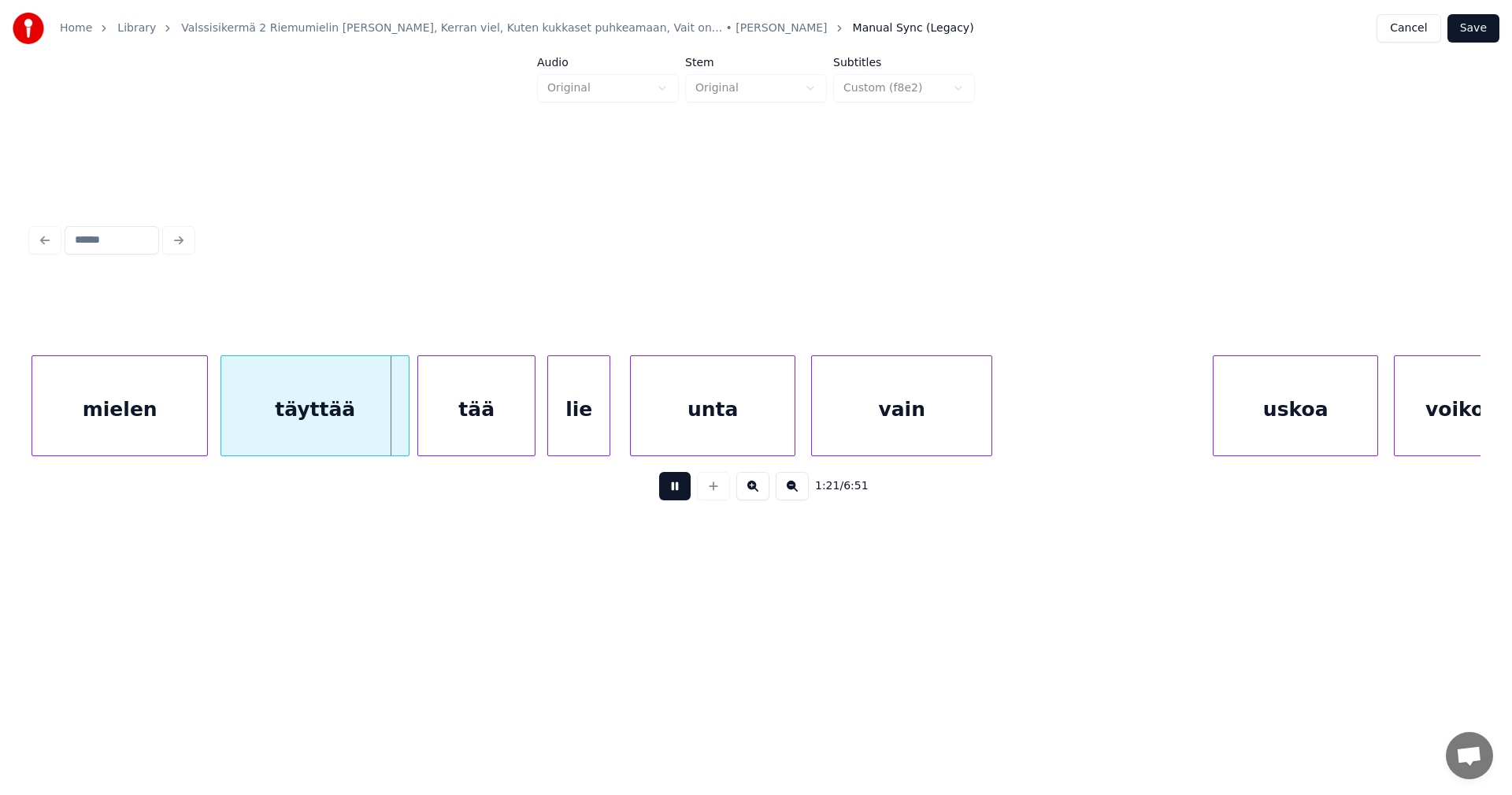
click at [678, 491] on button at bounding box center [675, 486] width 31 height 29
click at [402, 436] on div at bounding box center [401, 405] width 5 height 99
click at [671, 496] on button at bounding box center [675, 486] width 31 height 29
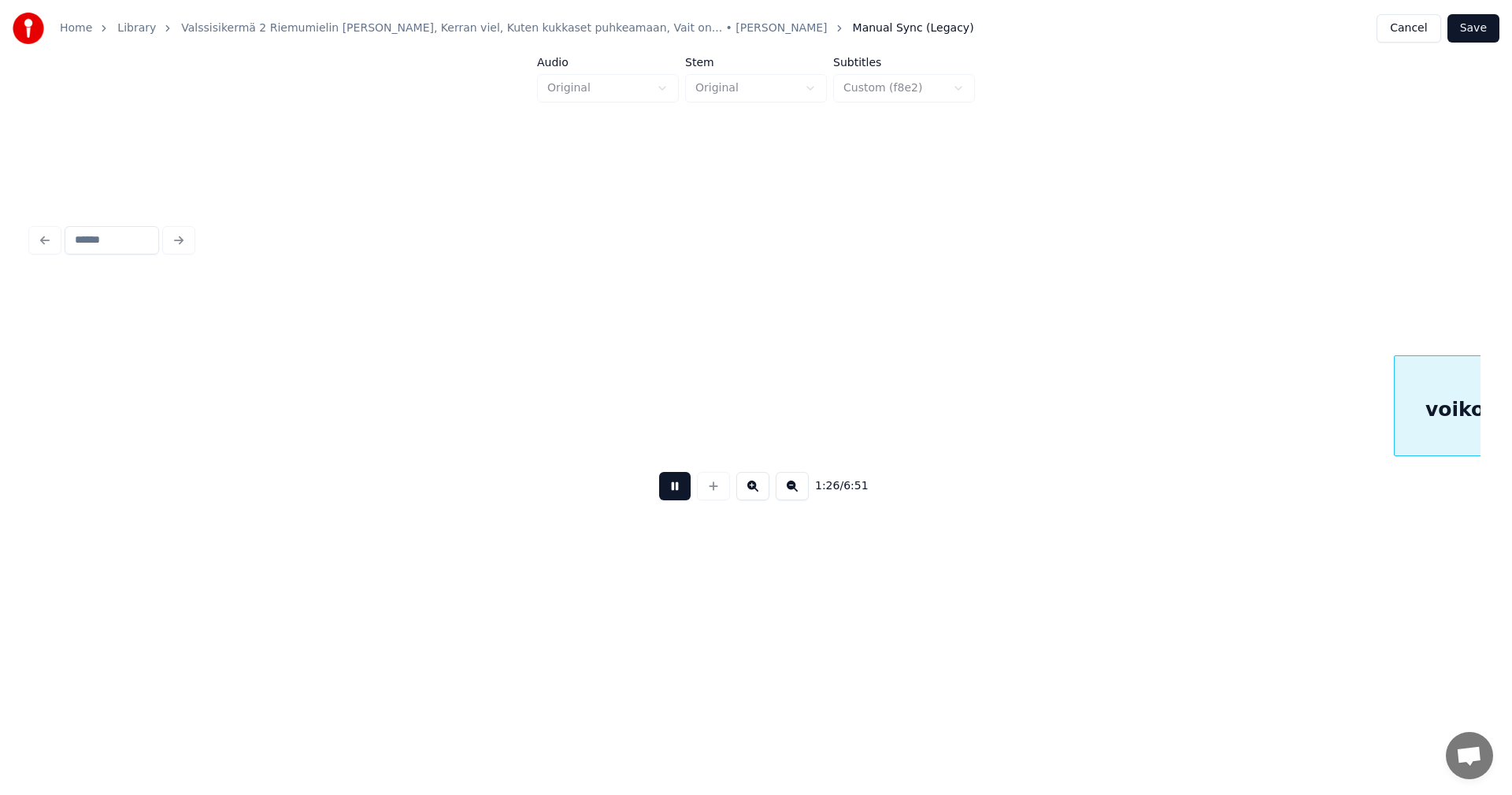
scroll to position [0, 17047]
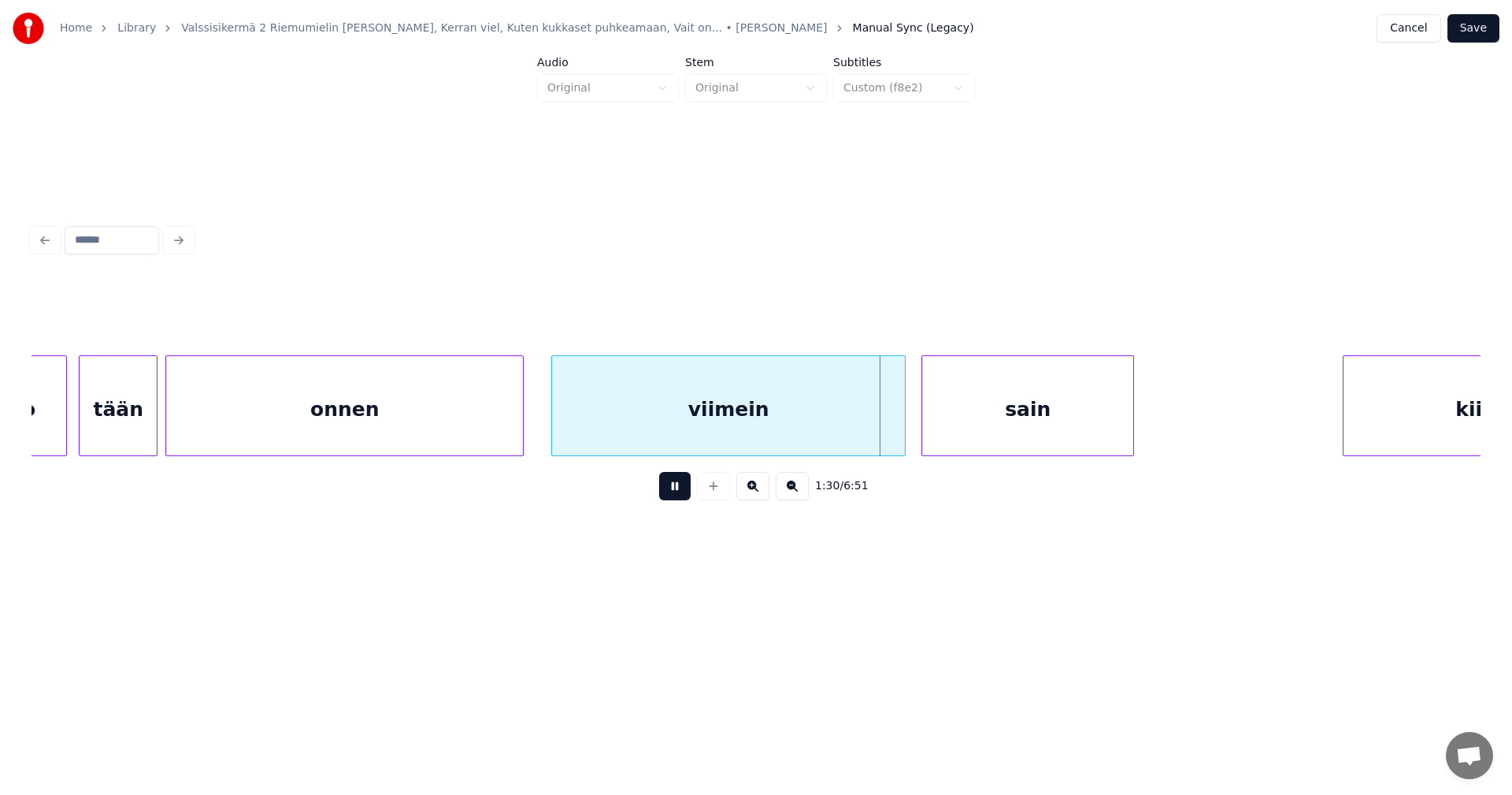
click at [678, 496] on button at bounding box center [675, 486] width 31 height 29
click at [681, 497] on button at bounding box center [675, 486] width 31 height 29
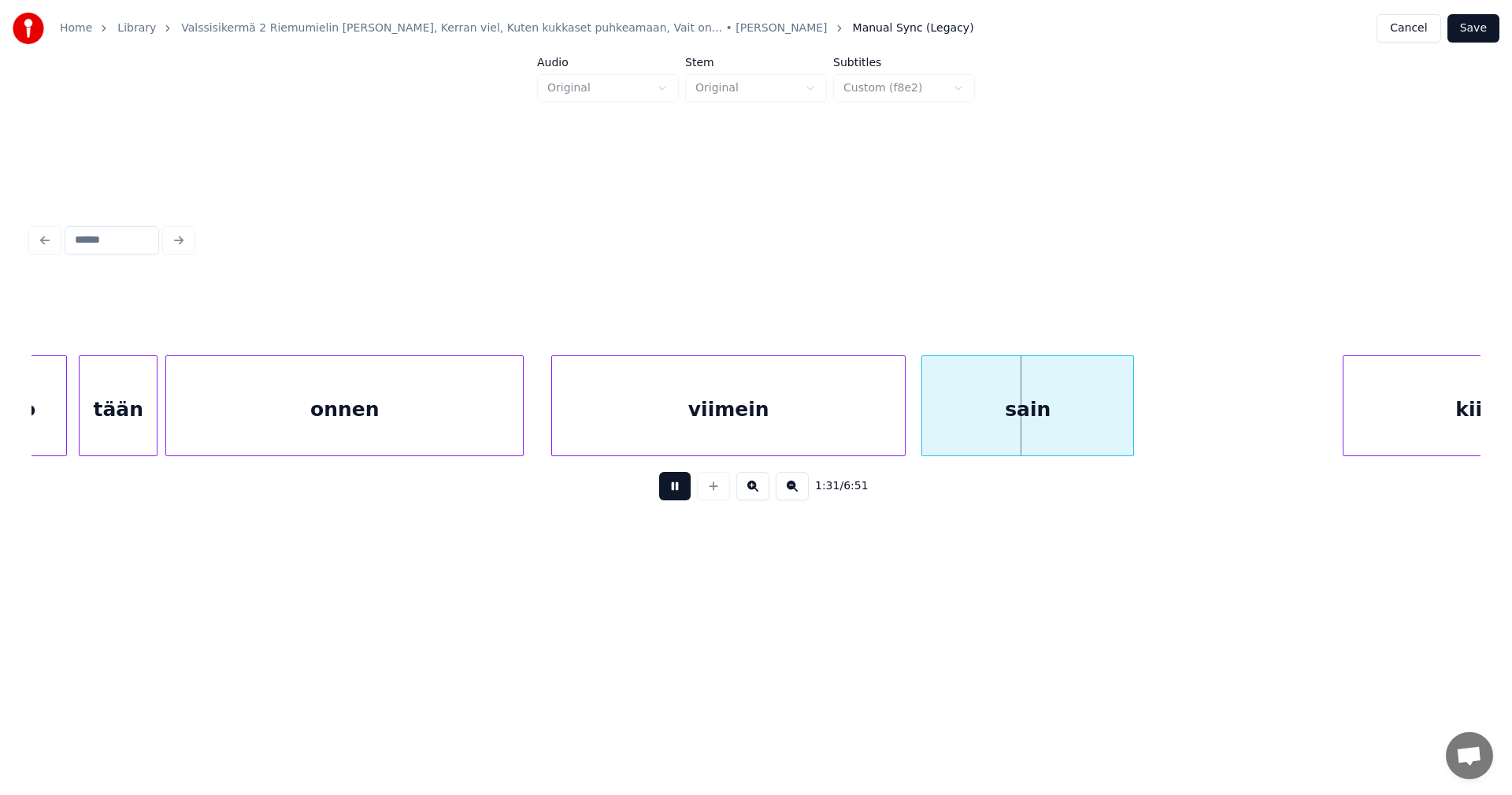
drag, startPoint x: 681, startPoint y: 497, endPoint x: 966, endPoint y: 449, distance: 289.0
click at [684, 497] on button at bounding box center [675, 486] width 31 height 29
click at [968, 440] on div "sain" at bounding box center [1027, 410] width 211 height 107
click at [672, 500] on button at bounding box center [675, 486] width 31 height 29
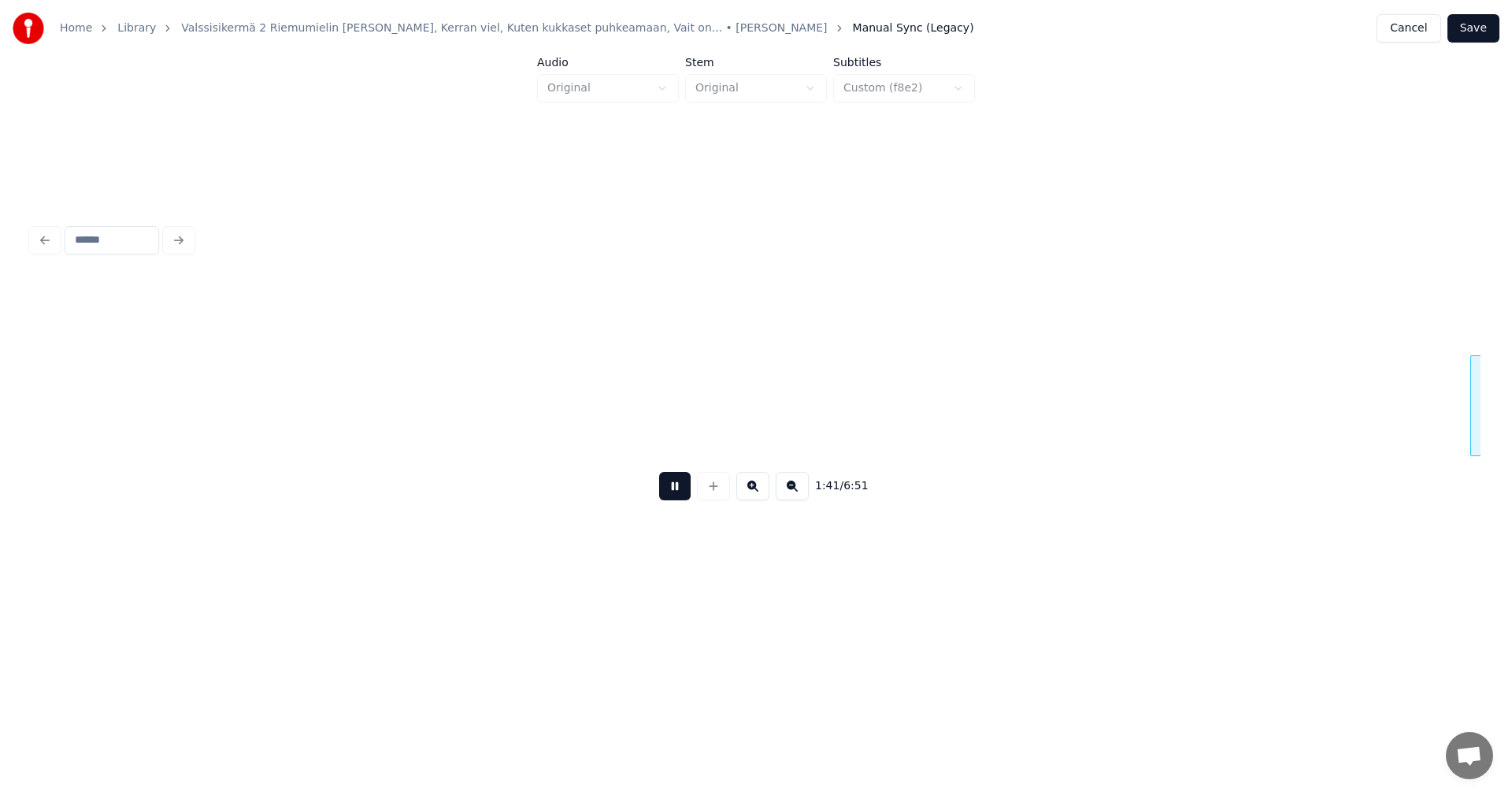
scroll to position [0, 19949]
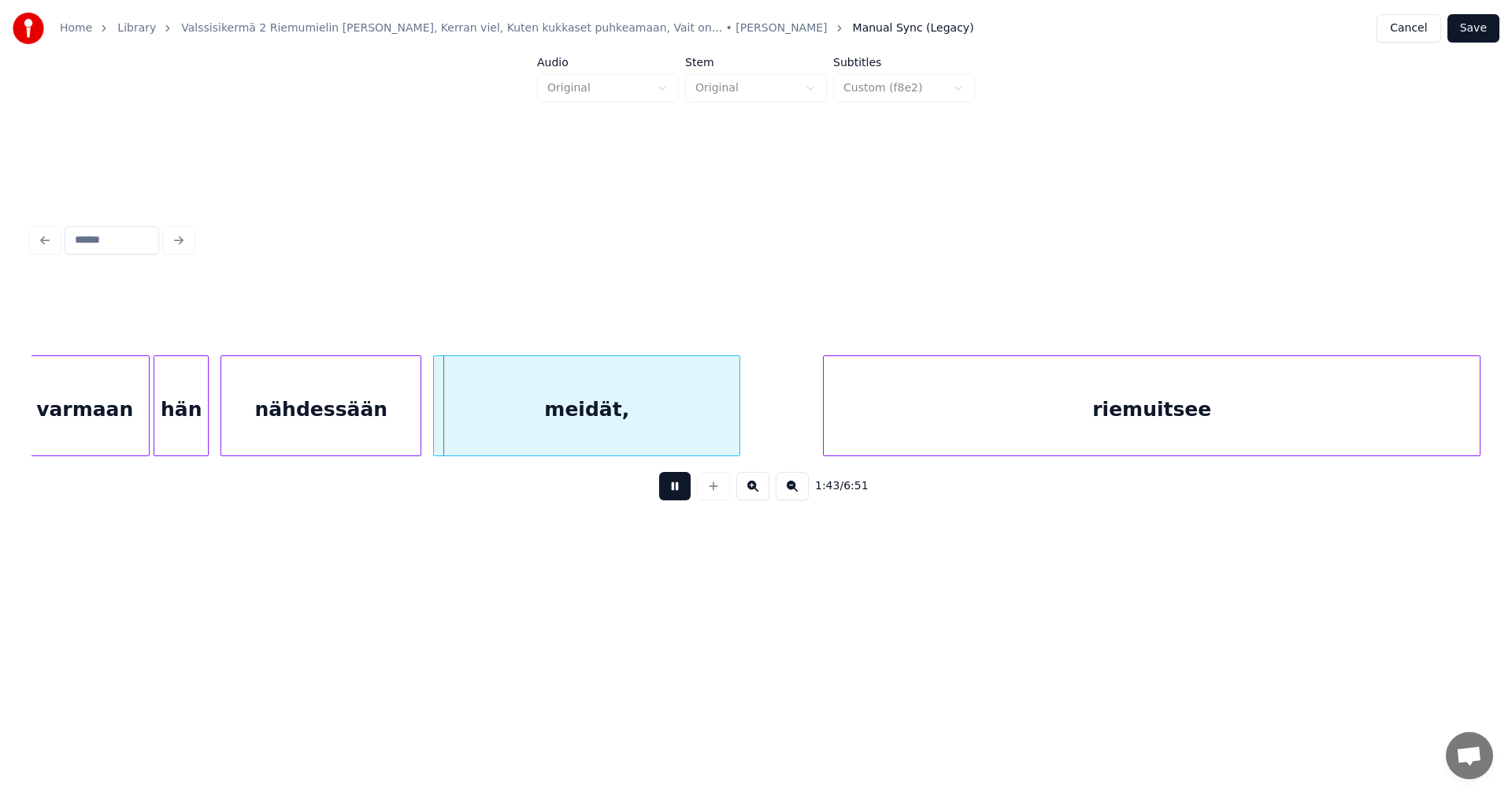
click at [678, 496] on button at bounding box center [675, 486] width 31 height 29
click at [102, 436] on div "varmaan" at bounding box center [84, 410] width 128 height 107
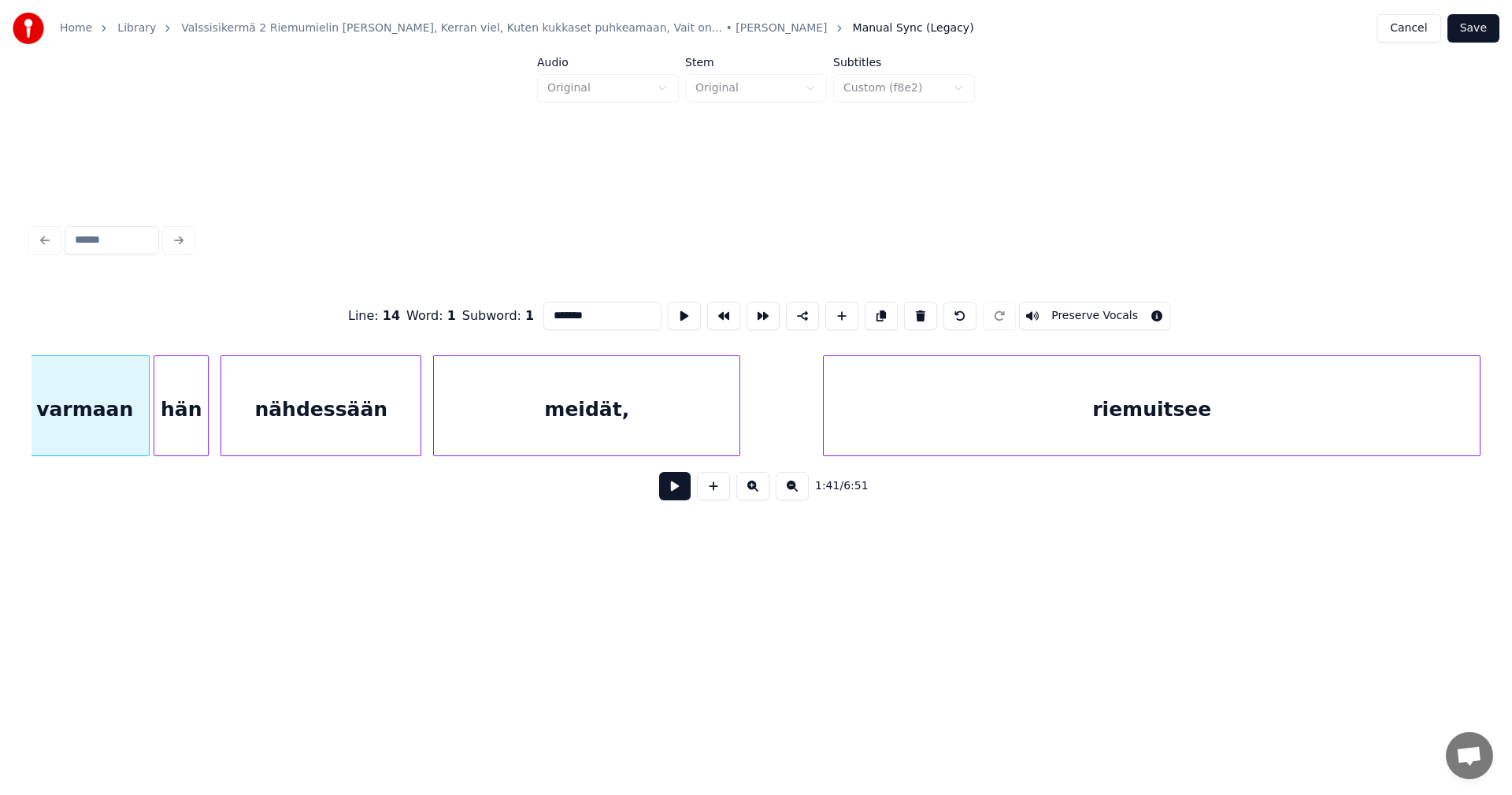
scroll to position [0, 19937]
click at [673, 492] on button at bounding box center [675, 486] width 31 height 29
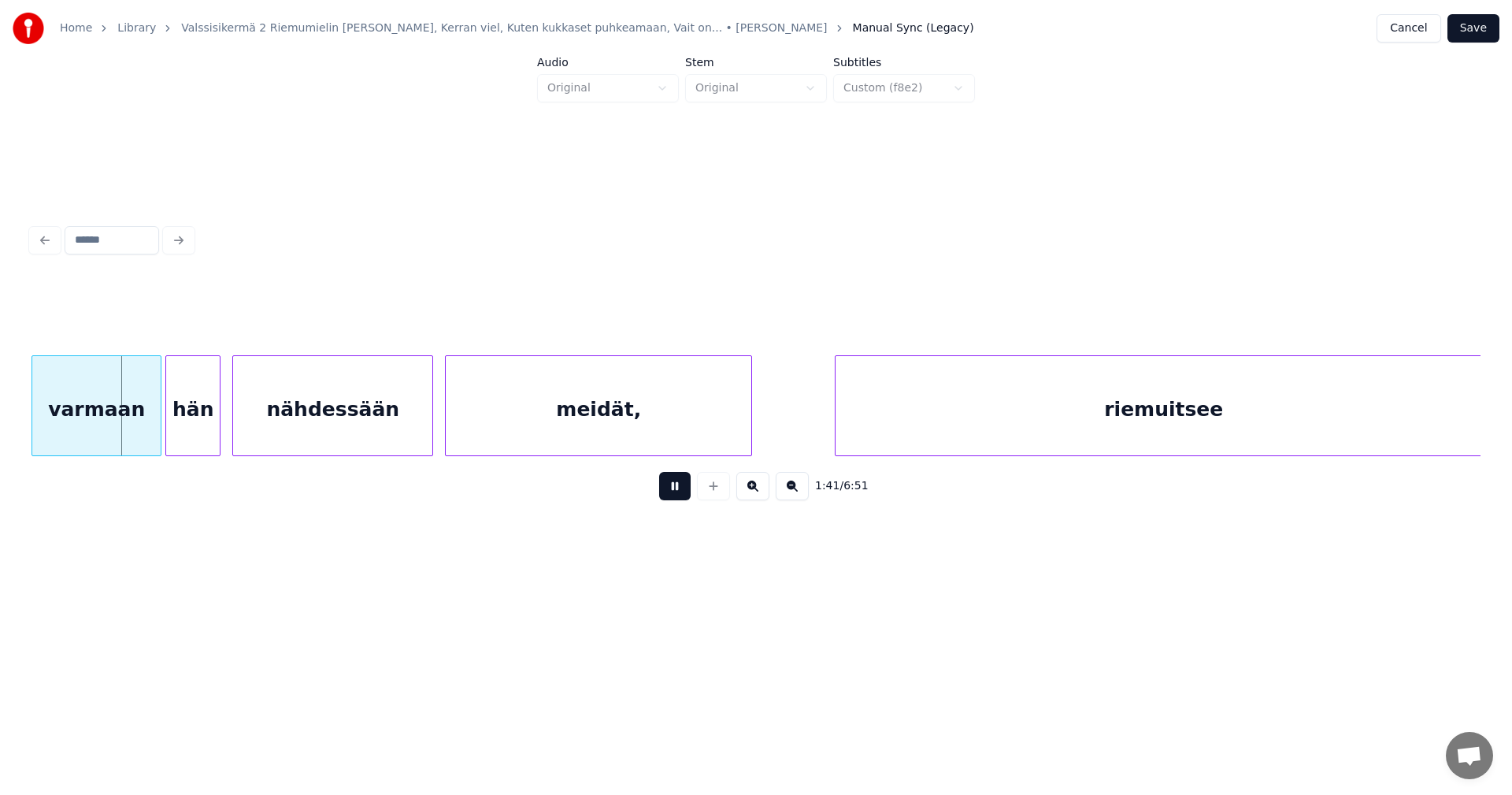
click at [673, 492] on button at bounding box center [675, 486] width 31 height 29
click at [149, 423] on div at bounding box center [148, 405] width 5 height 99
click at [195, 424] on div "hän" at bounding box center [193, 410] width 54 height 107
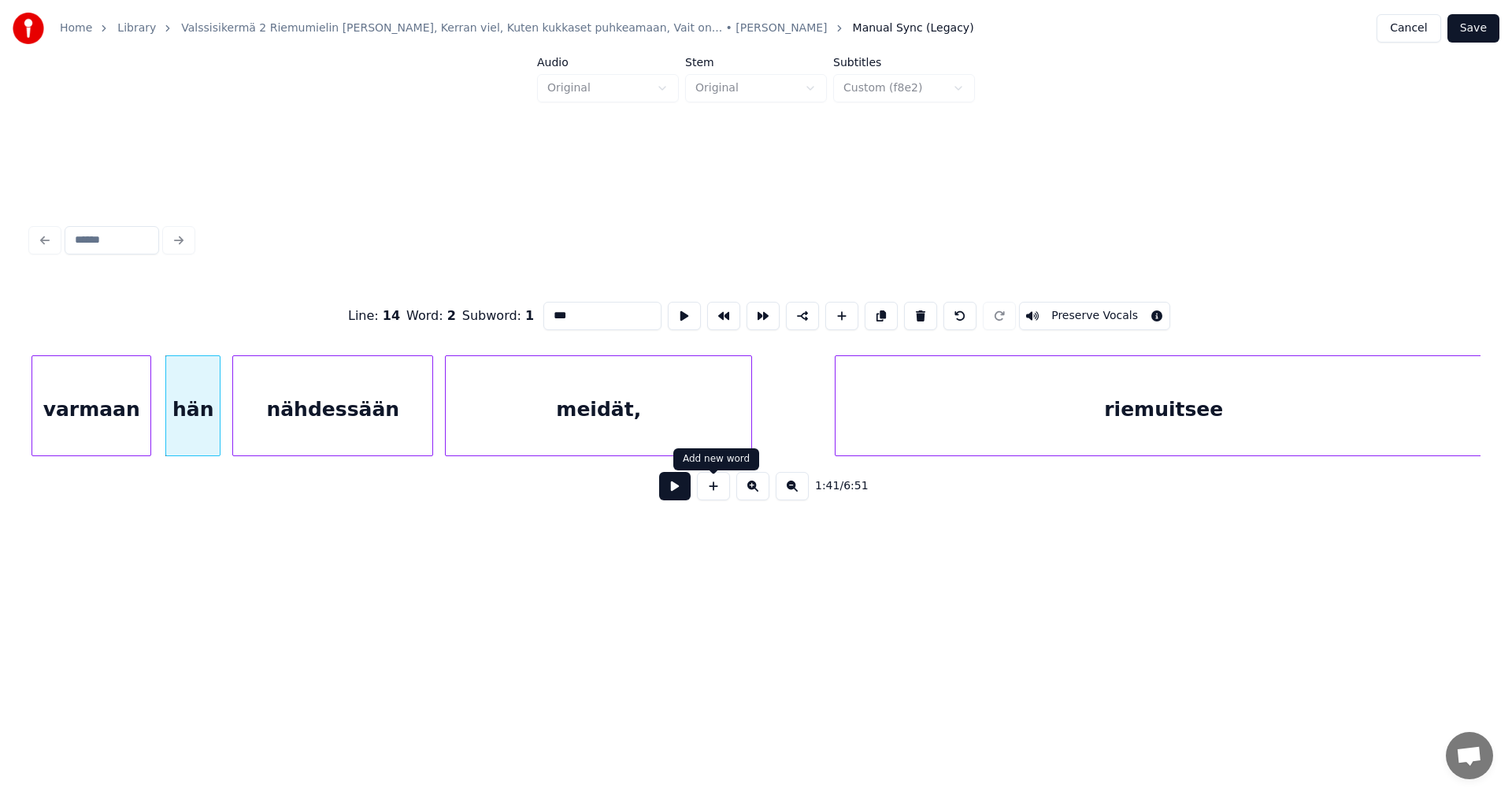
click at [678, 497] on button at bounding box center [675, 486] width 31 height 29
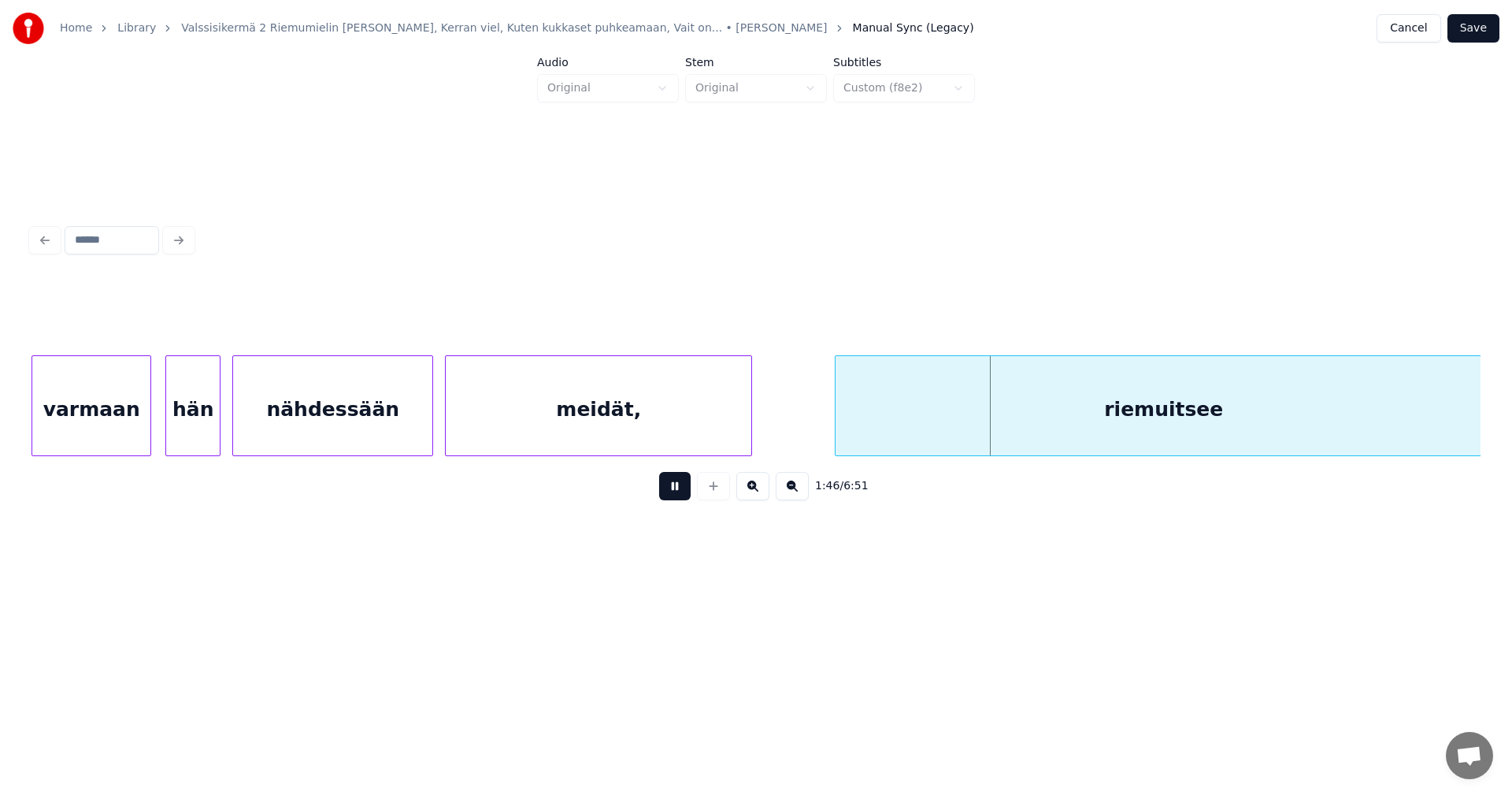
drag, startPoint x: 678, startPoint y: 497, endPoint x: 844, endPoint y: 439, distance: 175.8
click at [678, 496] on button at bounding box center [675, 486] width 31 height 29
click at [861, 426] on div "riemuitsee" at bounding box center [1163, 410] width 656 height 107
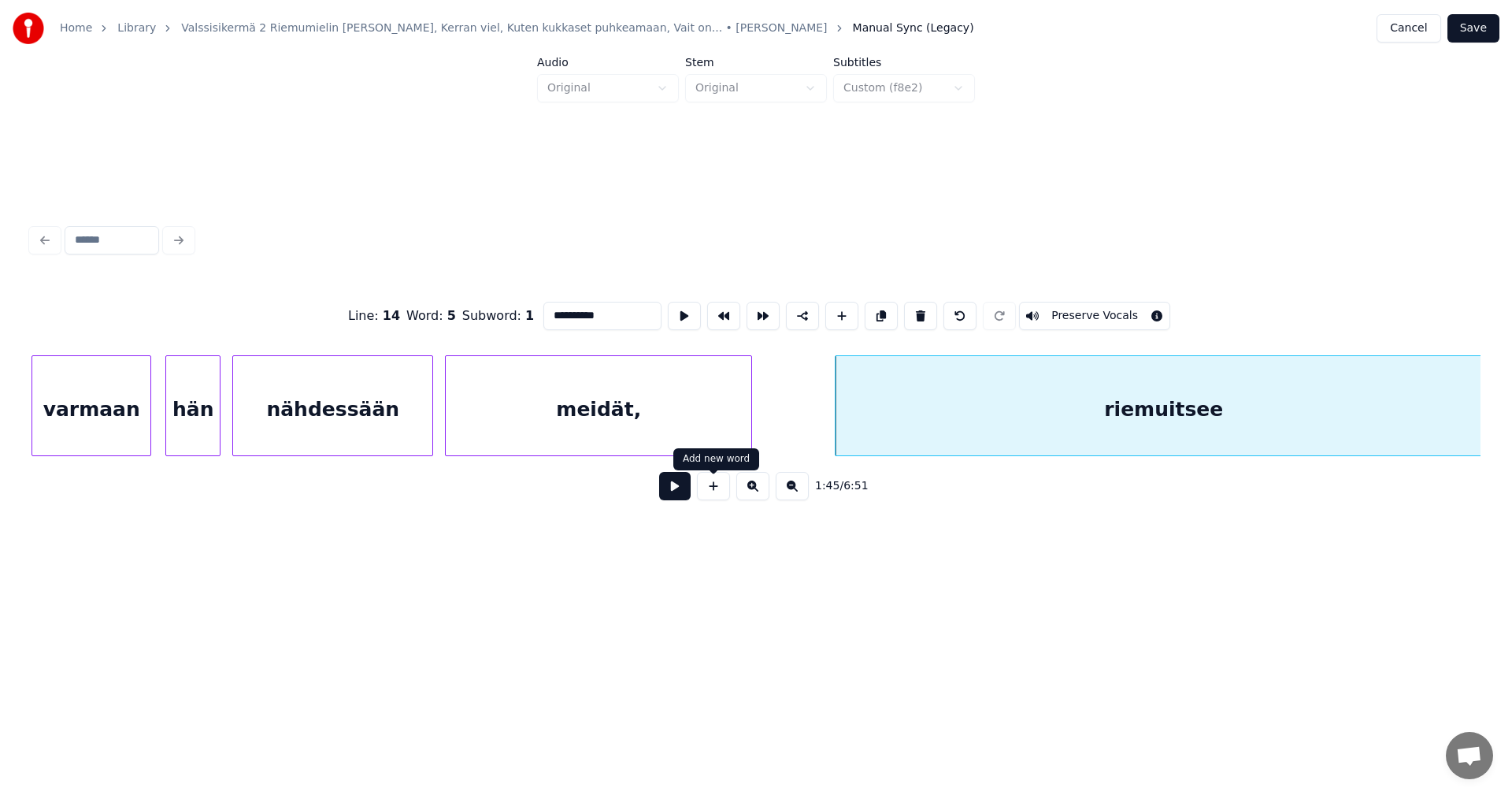
click at [683, 498] on button at bounding box center [675, 486] width 31 height 29
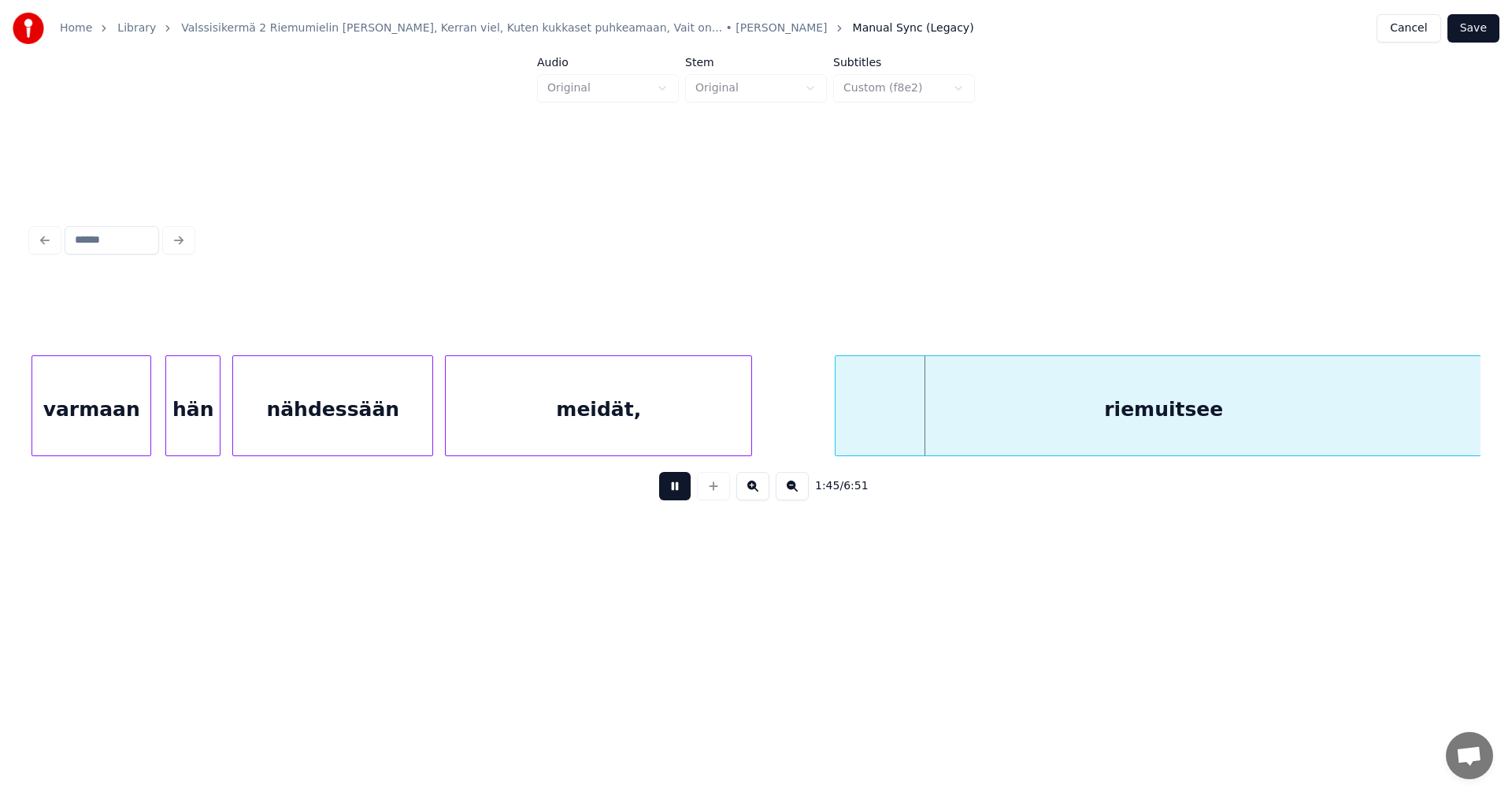
click at [683, 498] on button at bounding box center [675, 486] width 31 height 29
click at [850, 431] on div "riemuitsee" at bounding box center [1144, 410] width 656 height 107
click at [683, 500] on button at bounding box center [675, 486] width 31 height 29
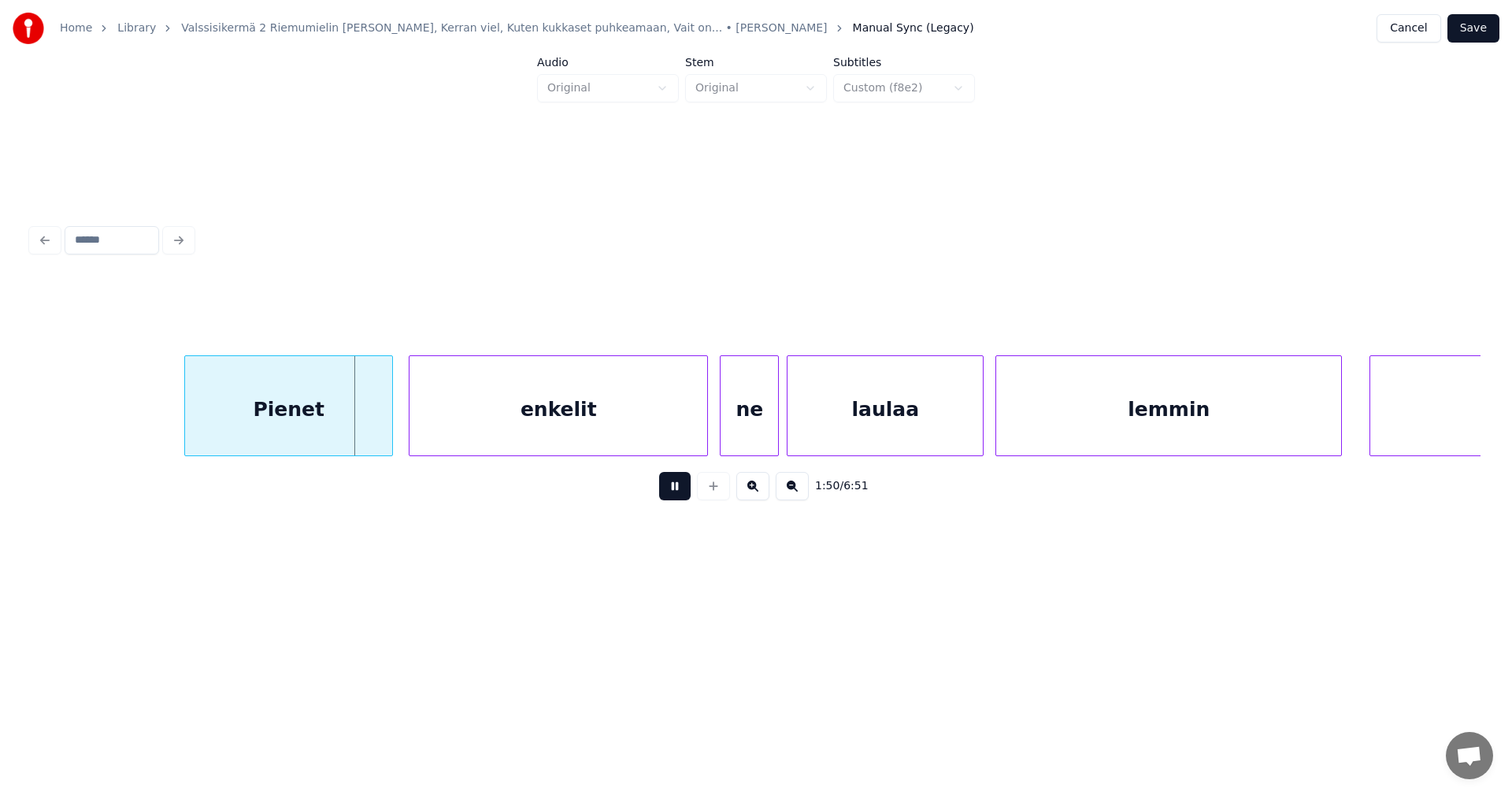
click at [683, 500] on button at bounding box center [675, 486] width 31 height 29
click at [388, 432] on div at bounding box center [387, 405] width 5 height 99
click at [452, 431] on div "enkelit" at bounding box center [547, 410] width 297 height 107
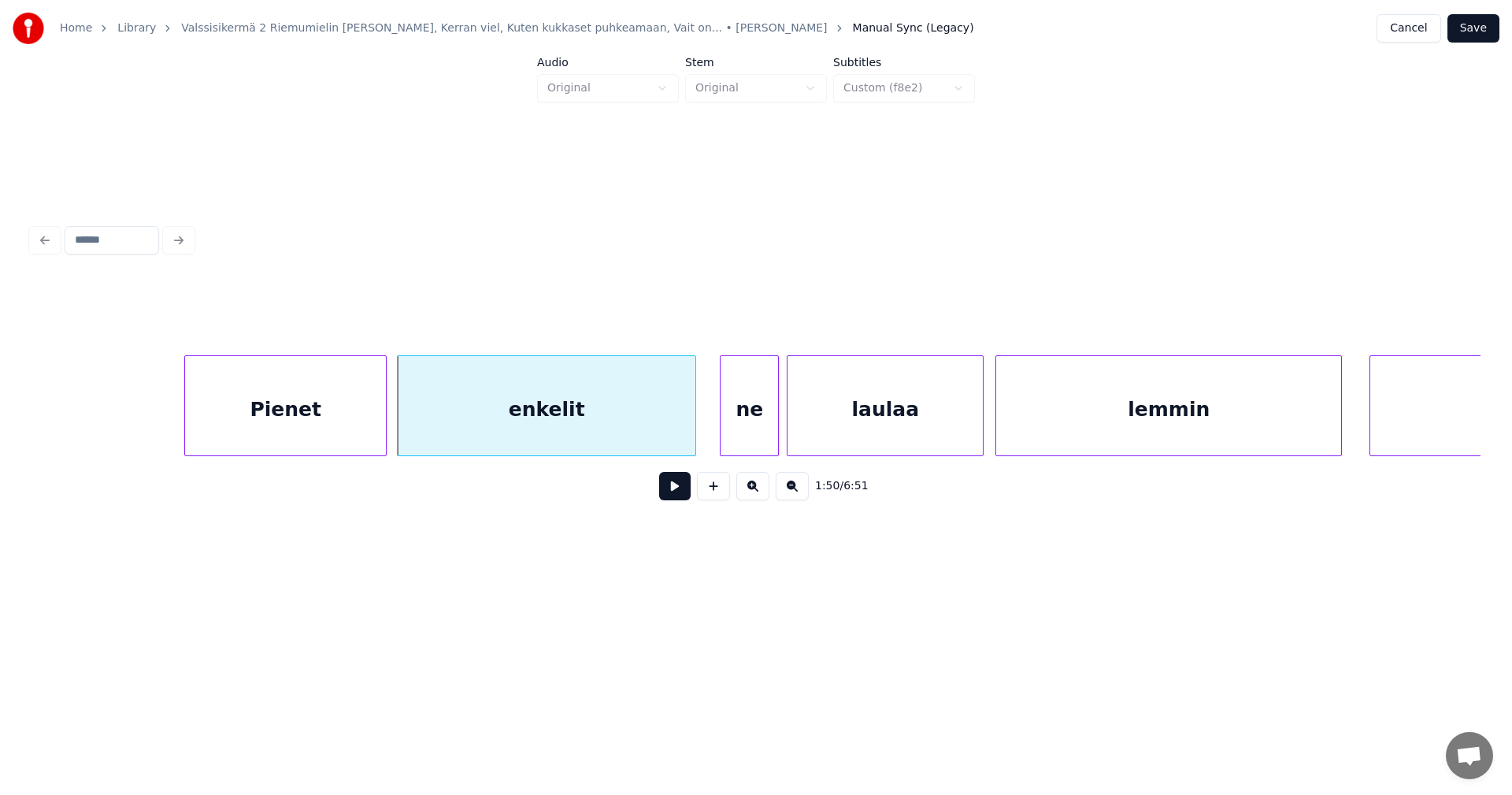
click at [383, 435] on div at bounding box center [383, 405] width 5 height 99
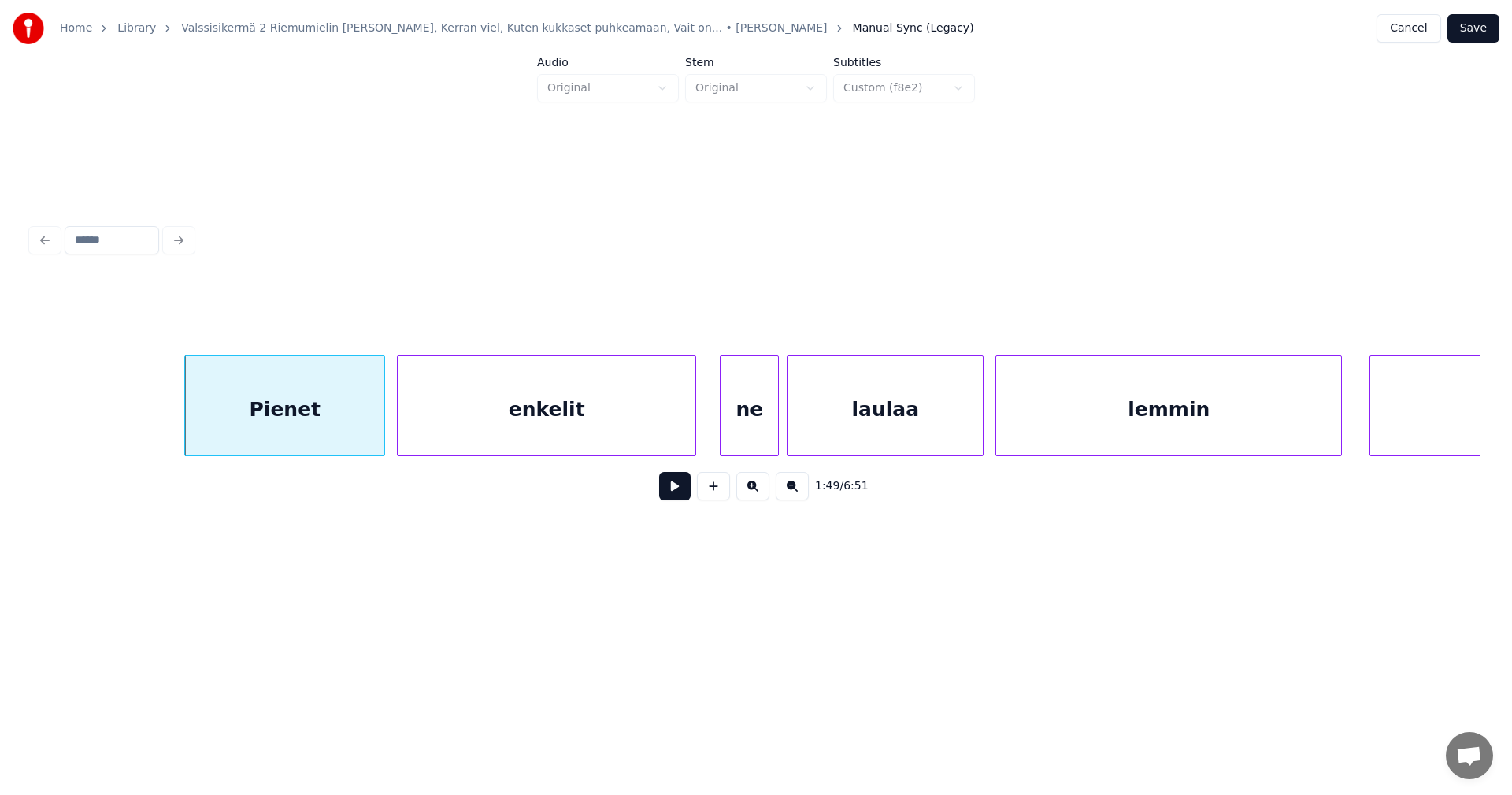
click at [678, 496] on button at bounding box center [675, 486] width 31 height 29
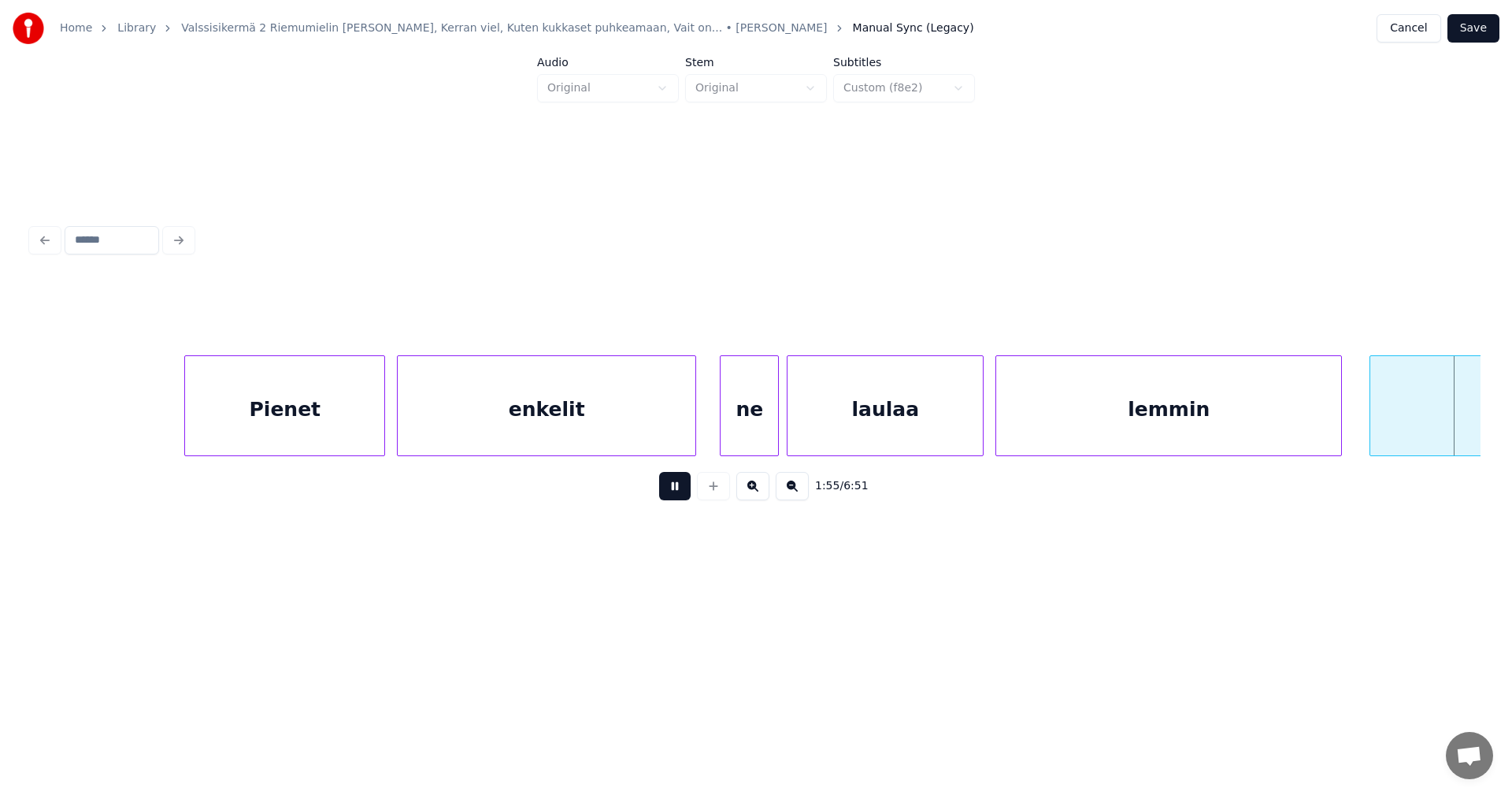
scroll to position [0, 22843]
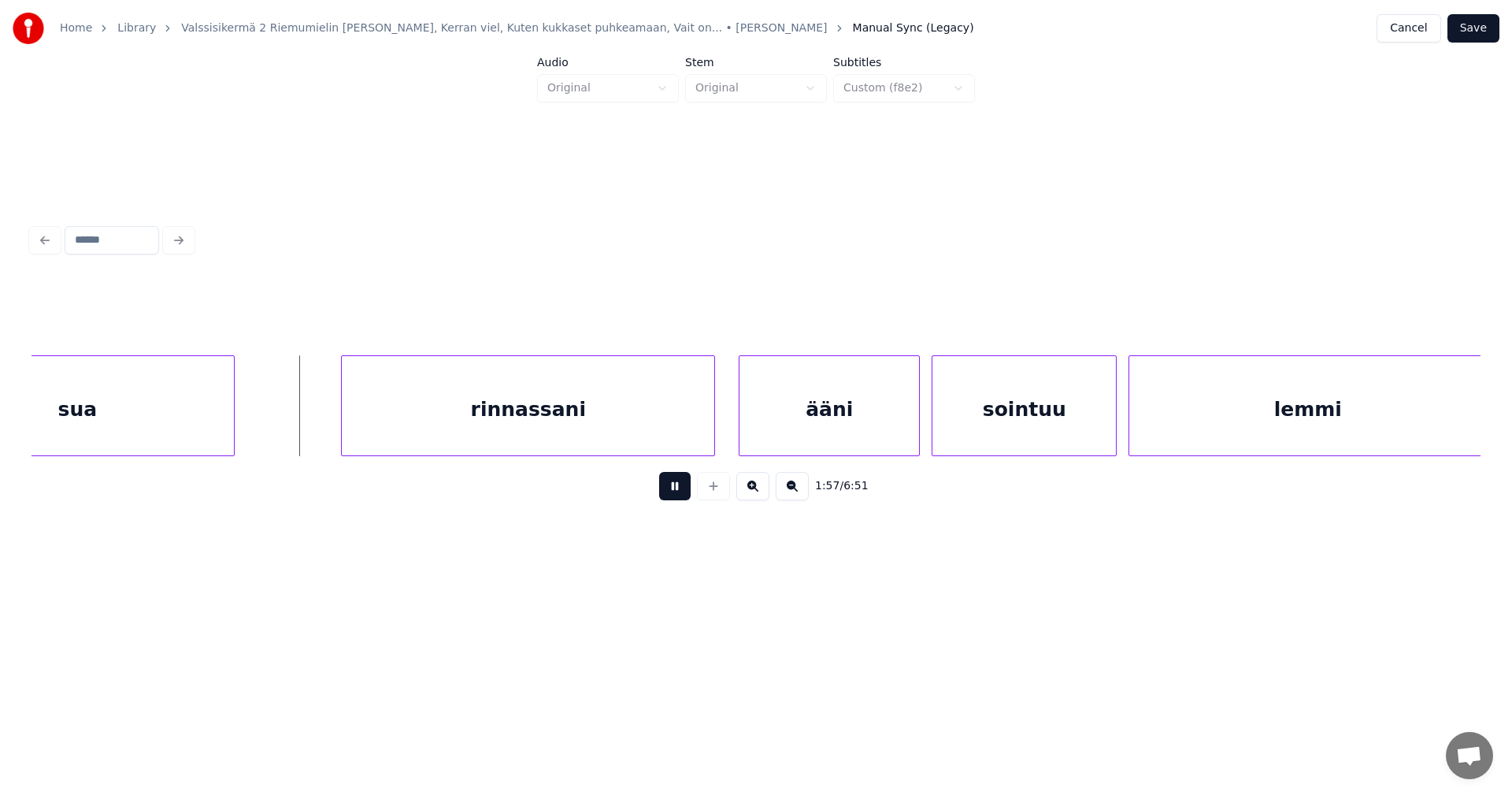
click at [677, 495] on button at bounding box center [675, 486] width 31 height 29
click at [571, 429] on div "rinnassani" at bounding box center [515, 410] width 372 height 107
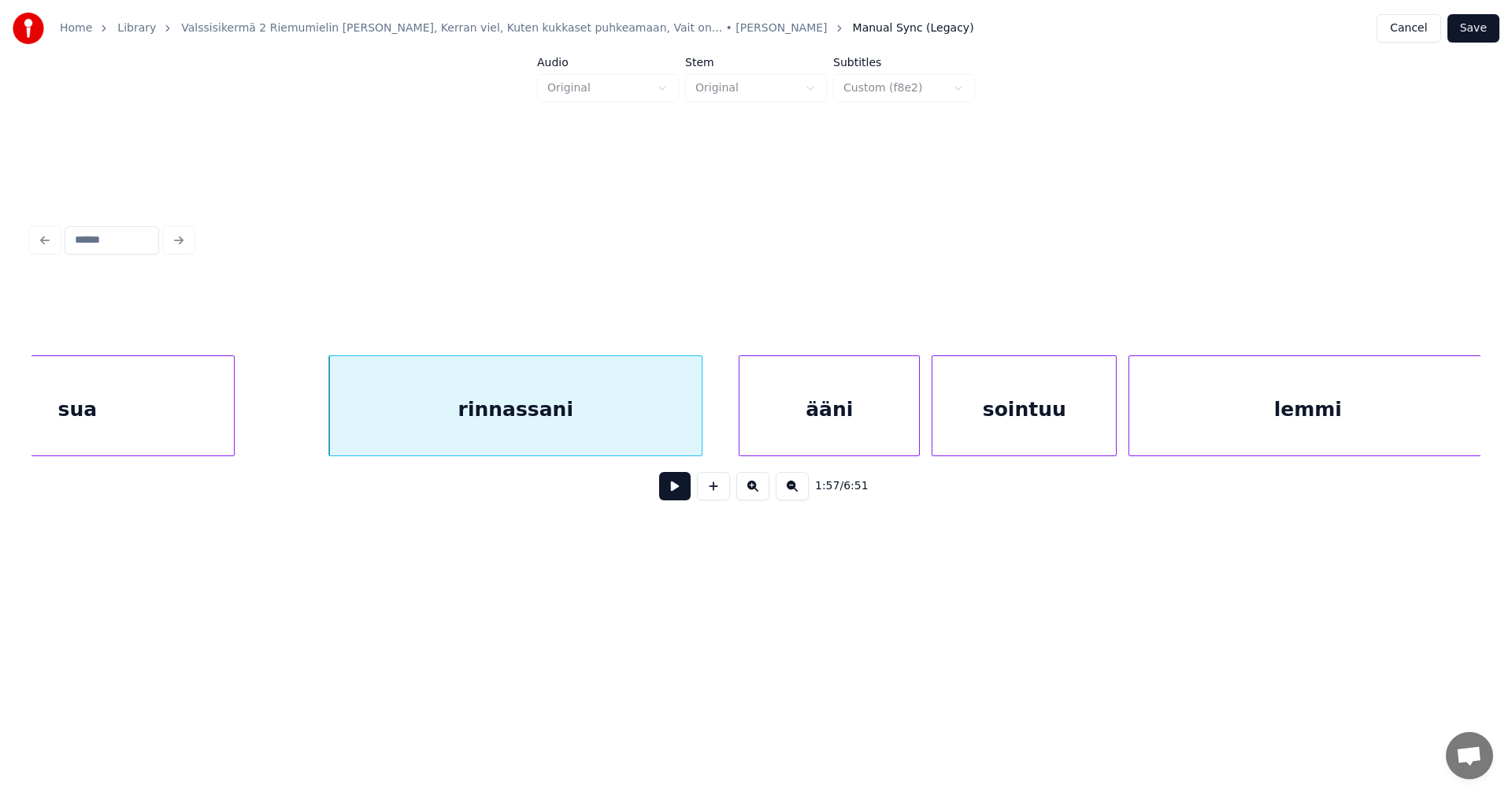
click at [666, 500] on button at bounding box center [675, 486] width 31 height 29
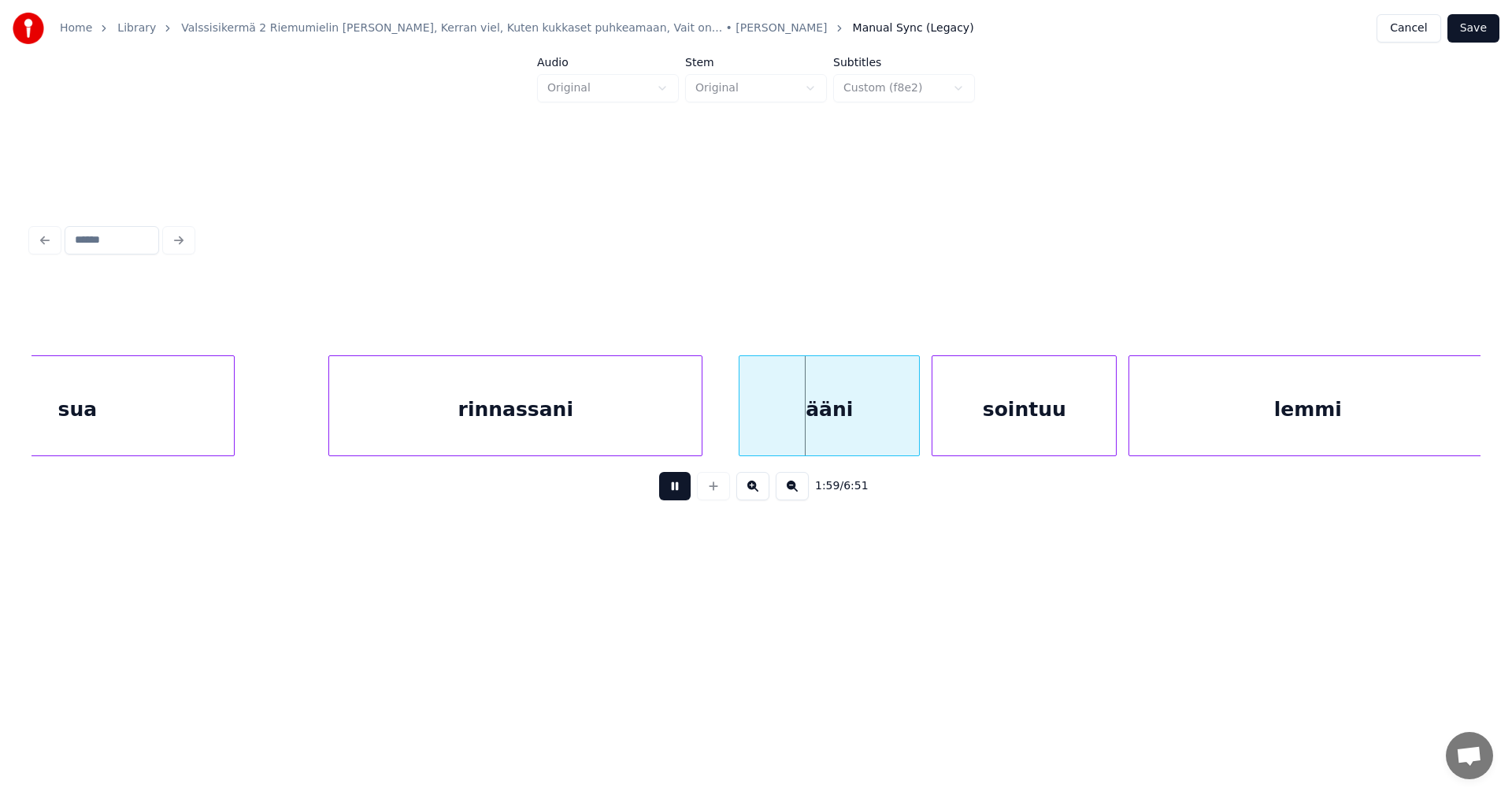
click at [666, 500] on button at bounding box center [675, 486] width 31 height 29
click at [803, 427] on div "ääni" at bounding box center [823, 410] width 179 height 107
click at [681, 496] on button at bounding box center [675, 486] width 31 height 29
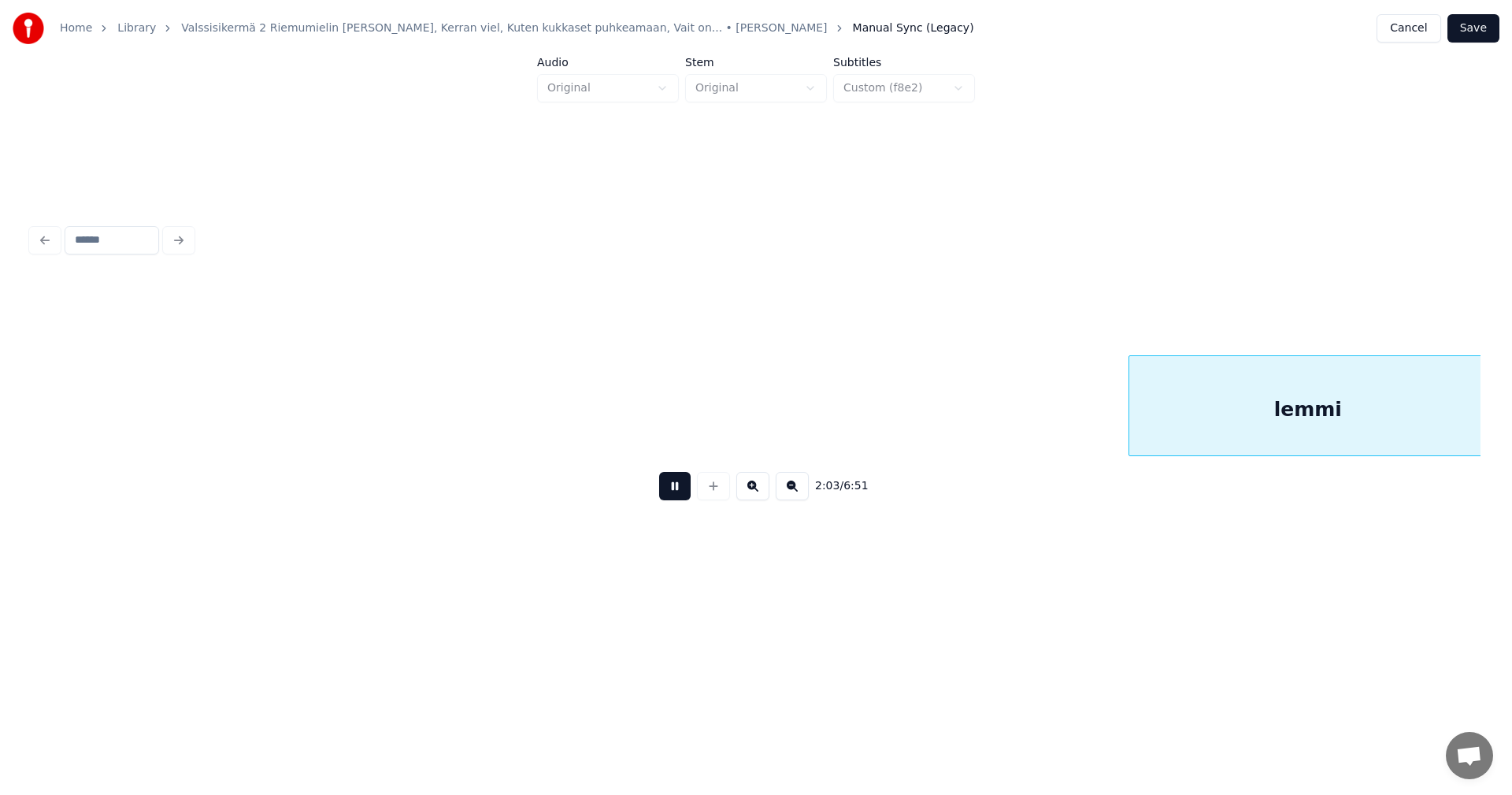
scroll to position [0, 24293]
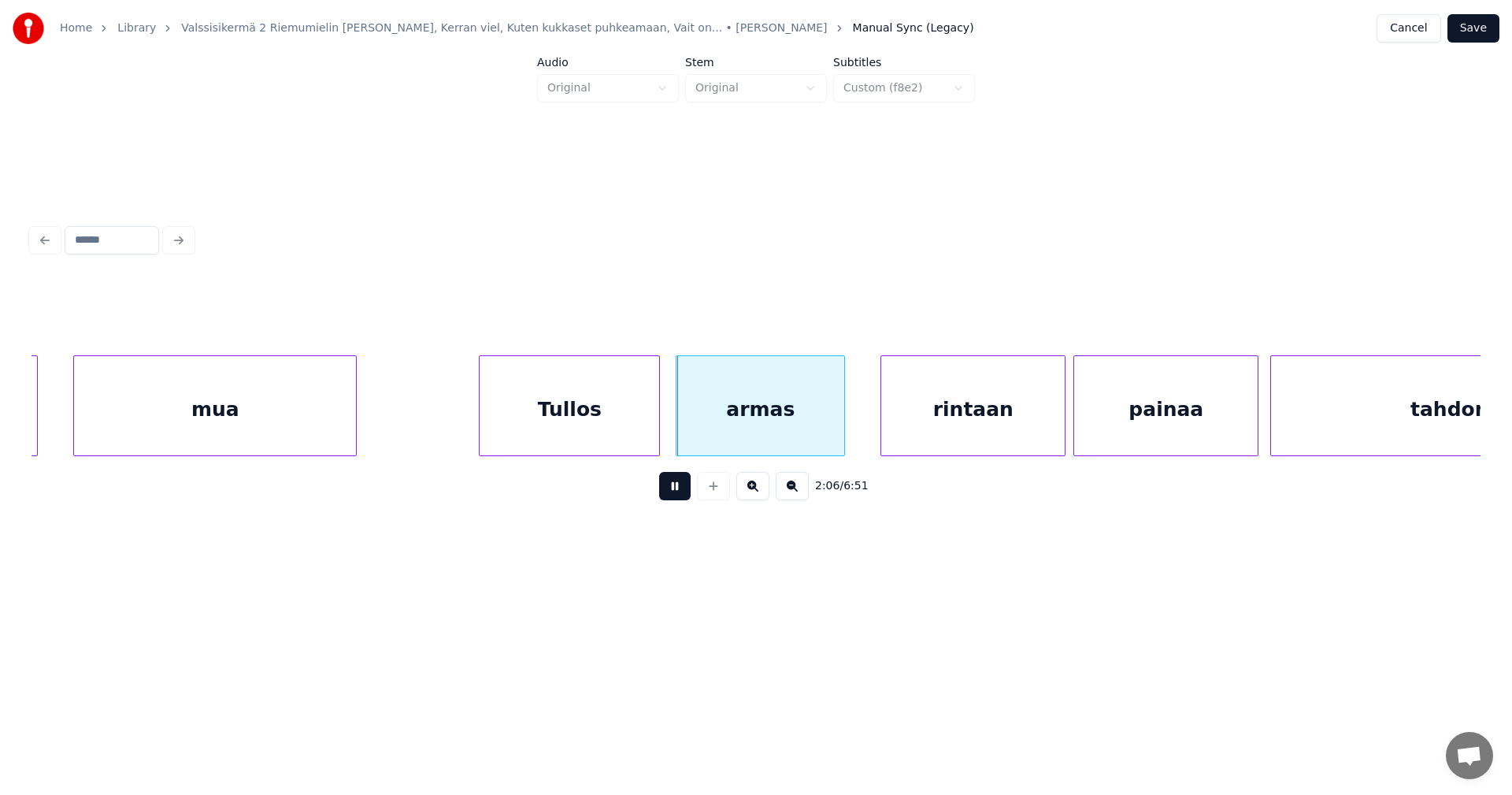
click at [681, 496] on button at bounding box center [675, 486] width 31 height 29
click at [725, 439] on div "armas" at bounding box center [756, 410] width 168 height 107
click at [678, 488] on button at bounding box center [675, 486] width 31 height 29
click at [678, 489] on button at bounding box center [675, 486] width 31 height 29
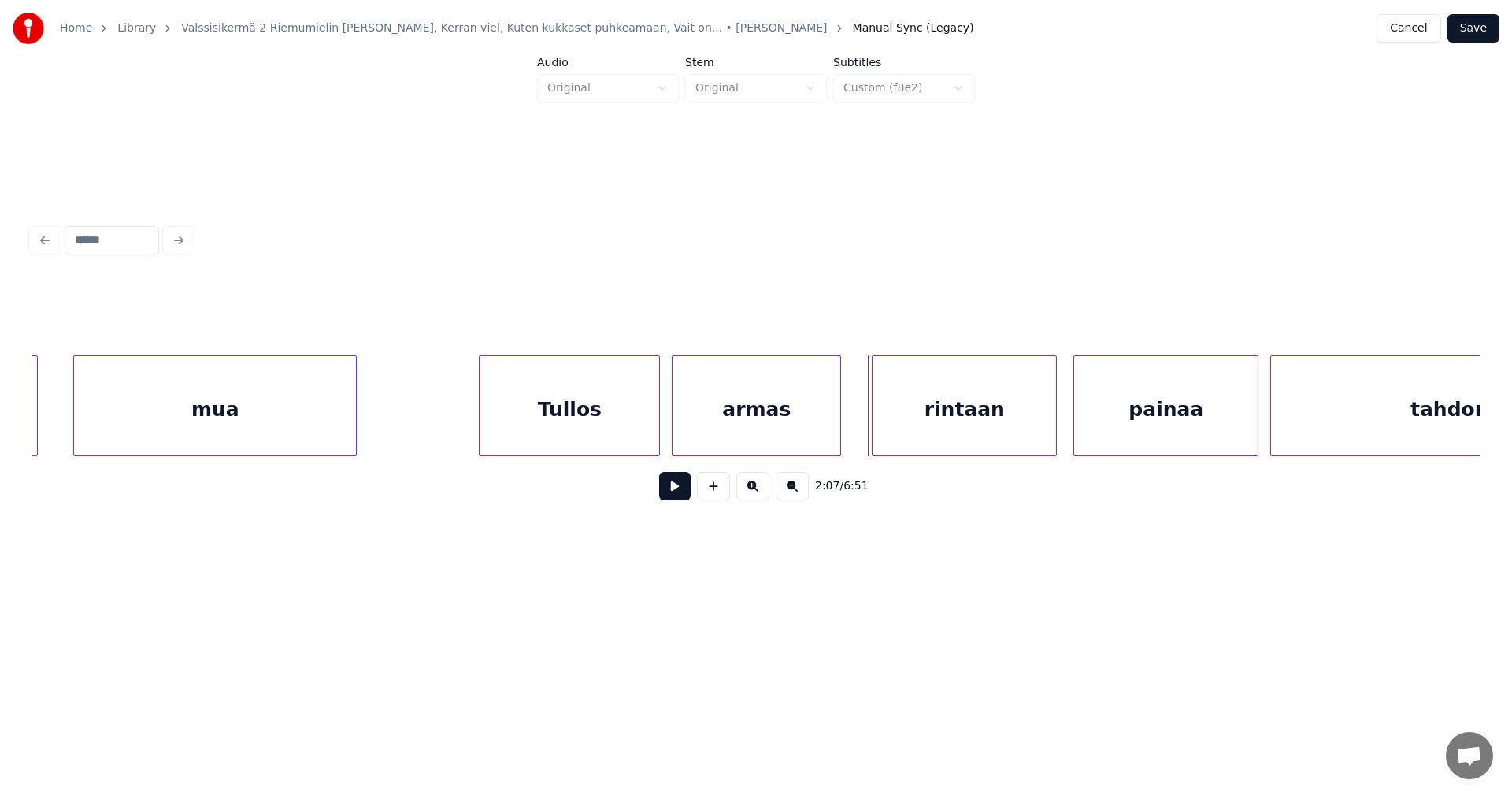
click at [902, 439] on div "rintaan" at bounding box center [964, 410] width 184 height 107
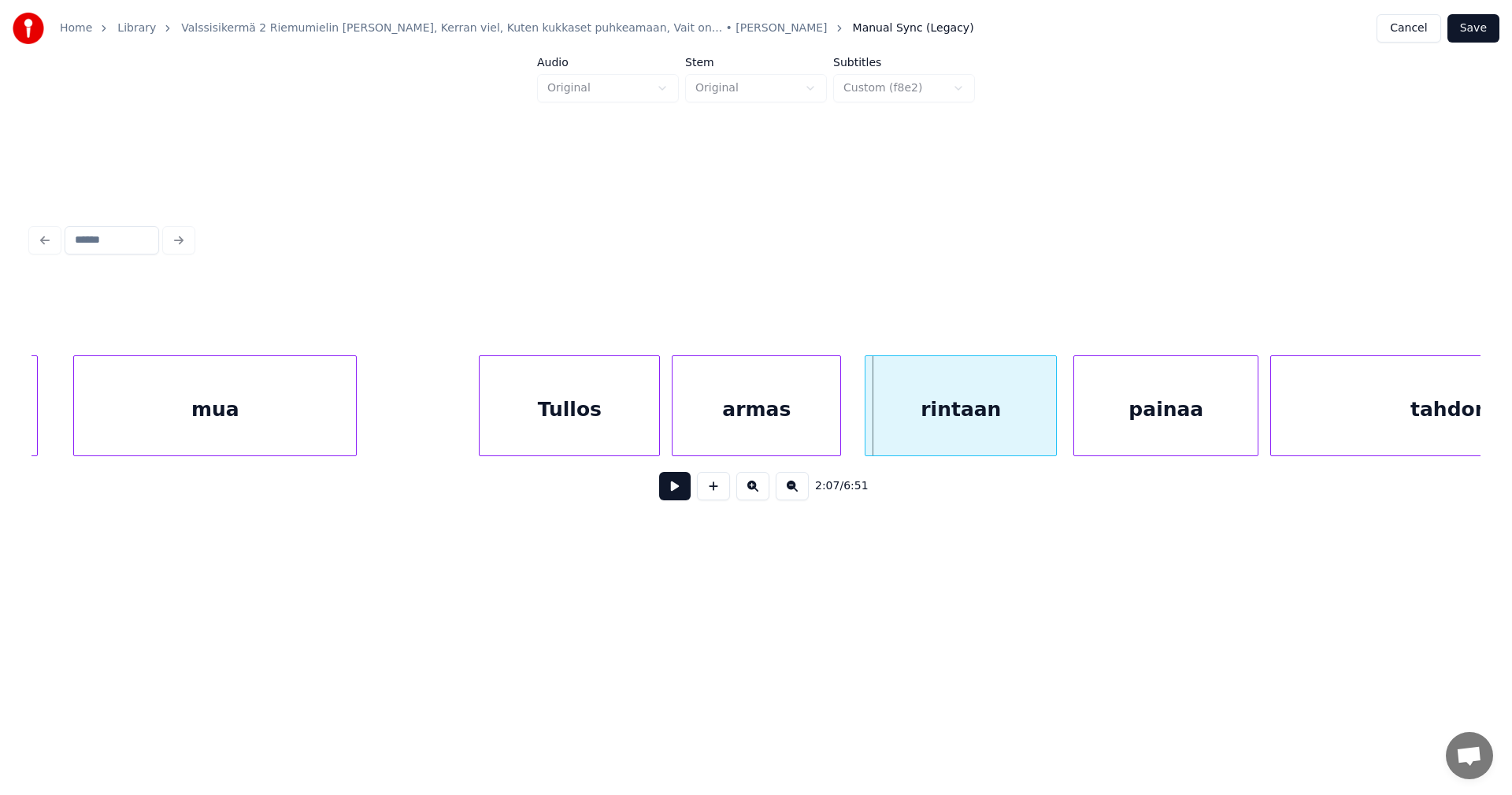
click at [868, 433] on div at bounding box center [867, 405] width 5 height 99
click at [672, 496] on button at bounding box center [675, 486] width 31 height 29
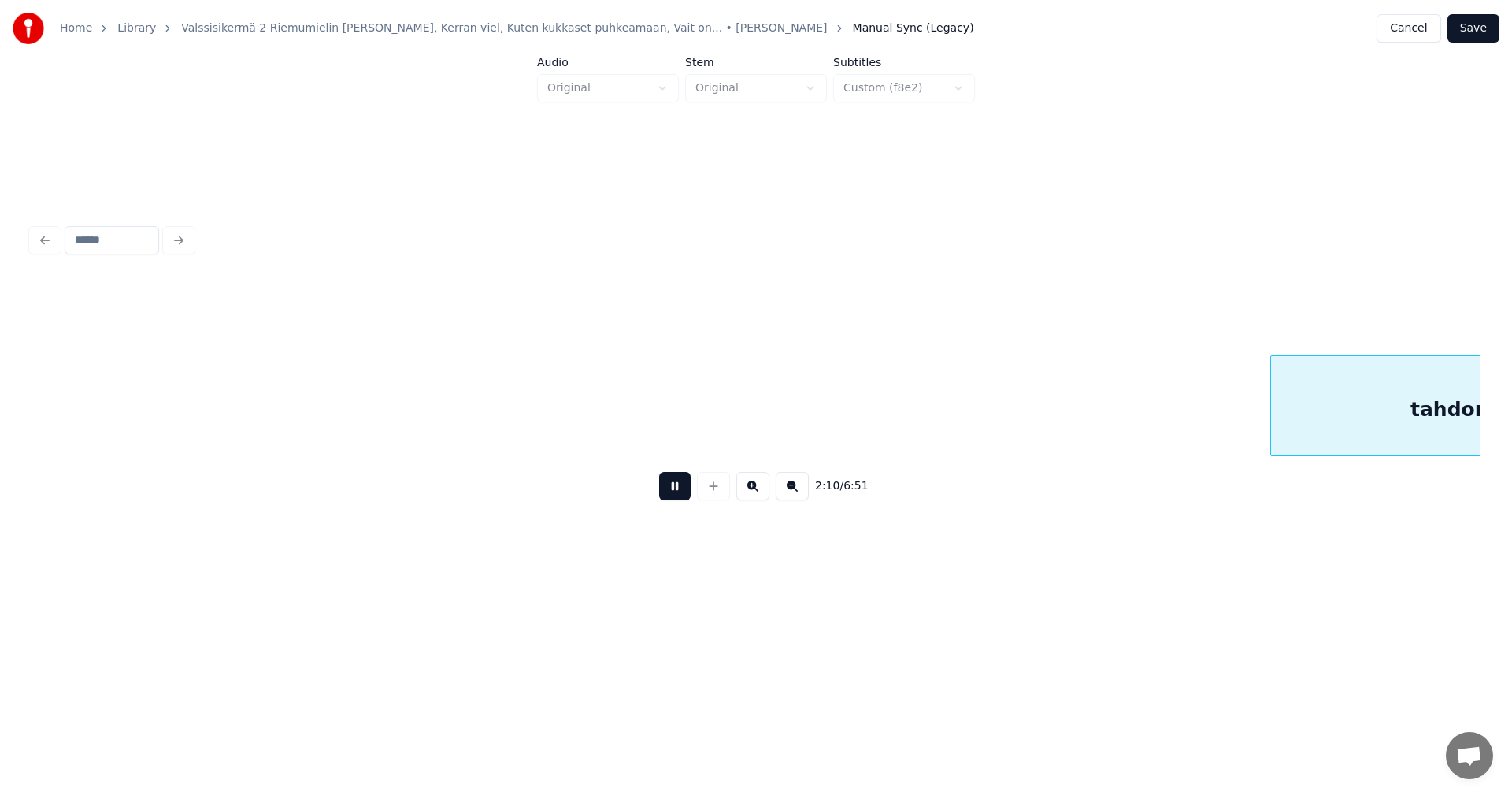
scroll to position [0, 25742]
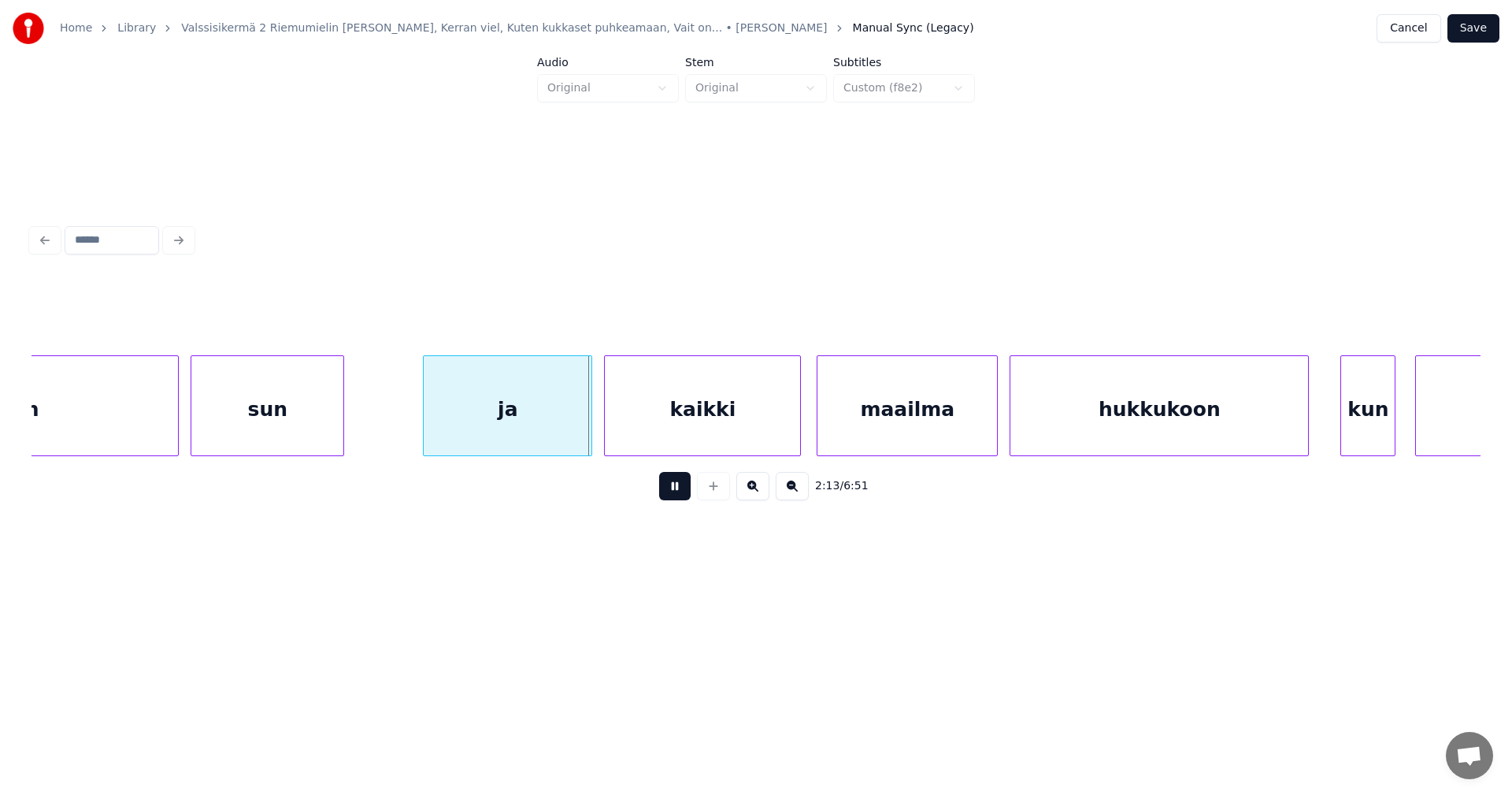
click at [675, 496] on button at bounding box center [675, 486] width 31 height 29
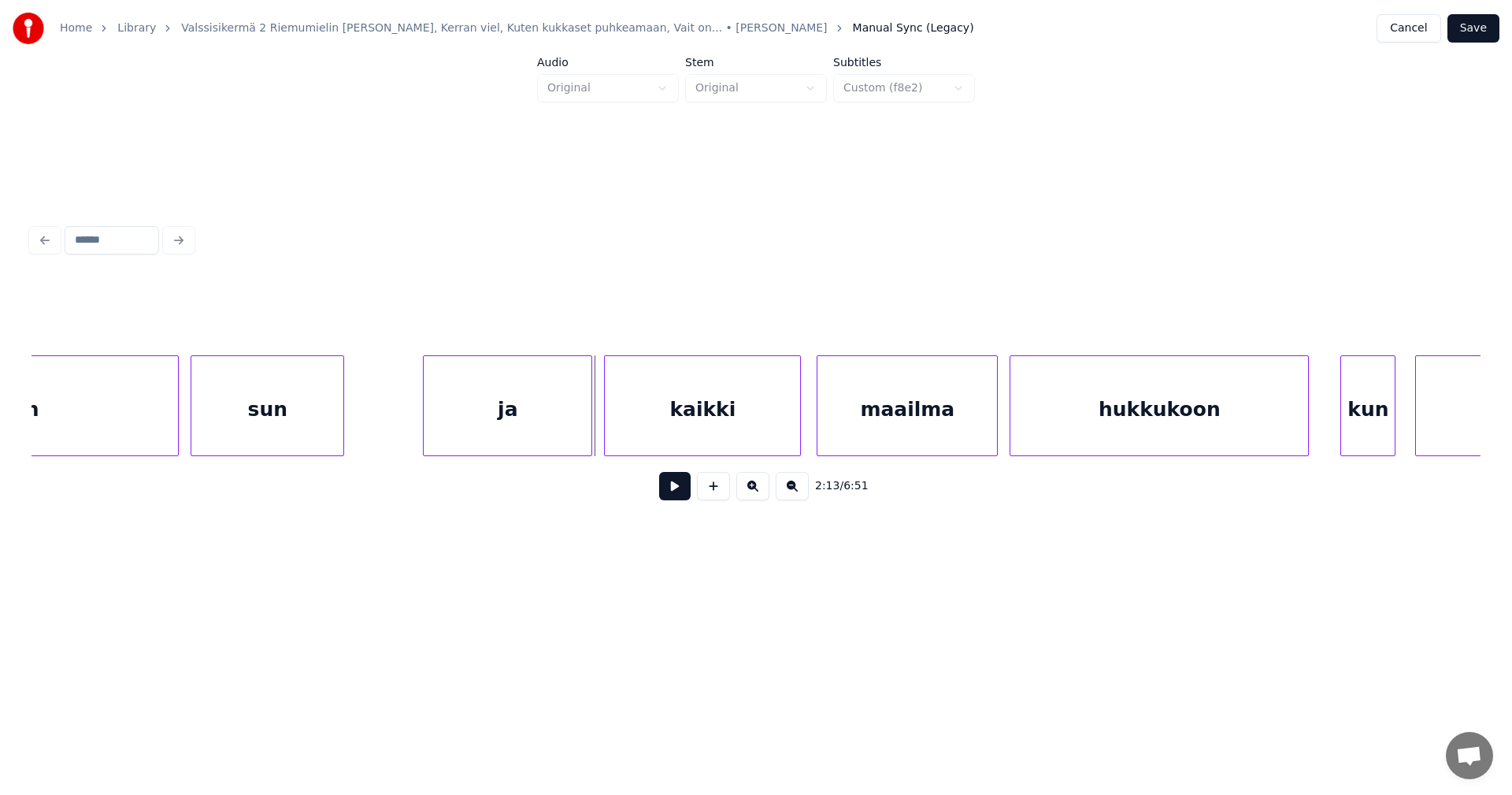
click at [580, 433] on div "ja" at bounding box center [508, 410] width 168 height 107
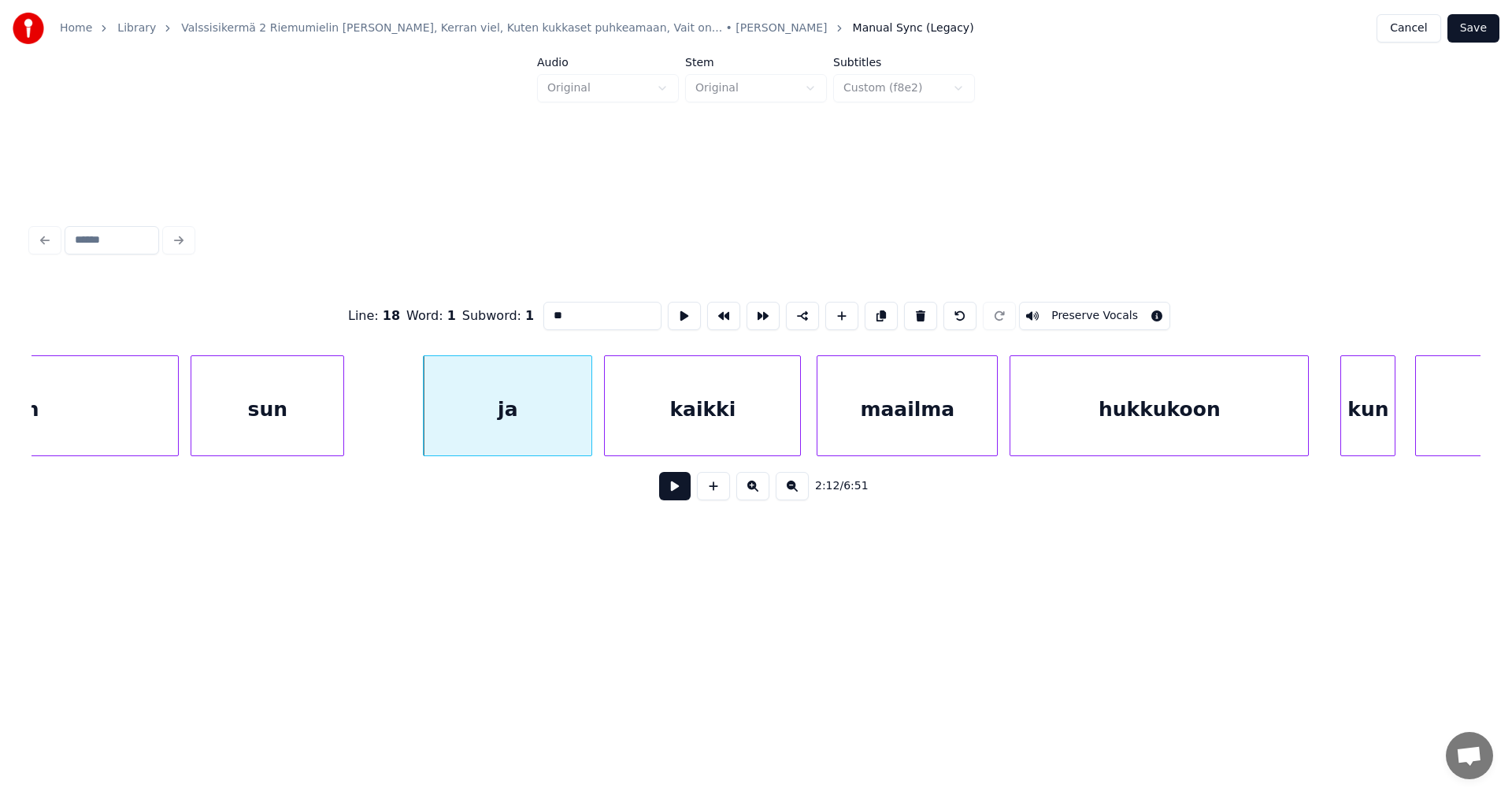
drag, startPoint x: 568, startPoint y: 315, endPoint x: 545, endPoint y: 315, distance: 23.0
click at [545, 315] on input "**" at bounding box center [603, 316] width 118 height 29
click at [511, 438] on div "ooo" at bounding box center [508, 410] width 168 height 107
type input "***"
click at [678, 492] on button at bounding box center [675, 486] width 31 height 29
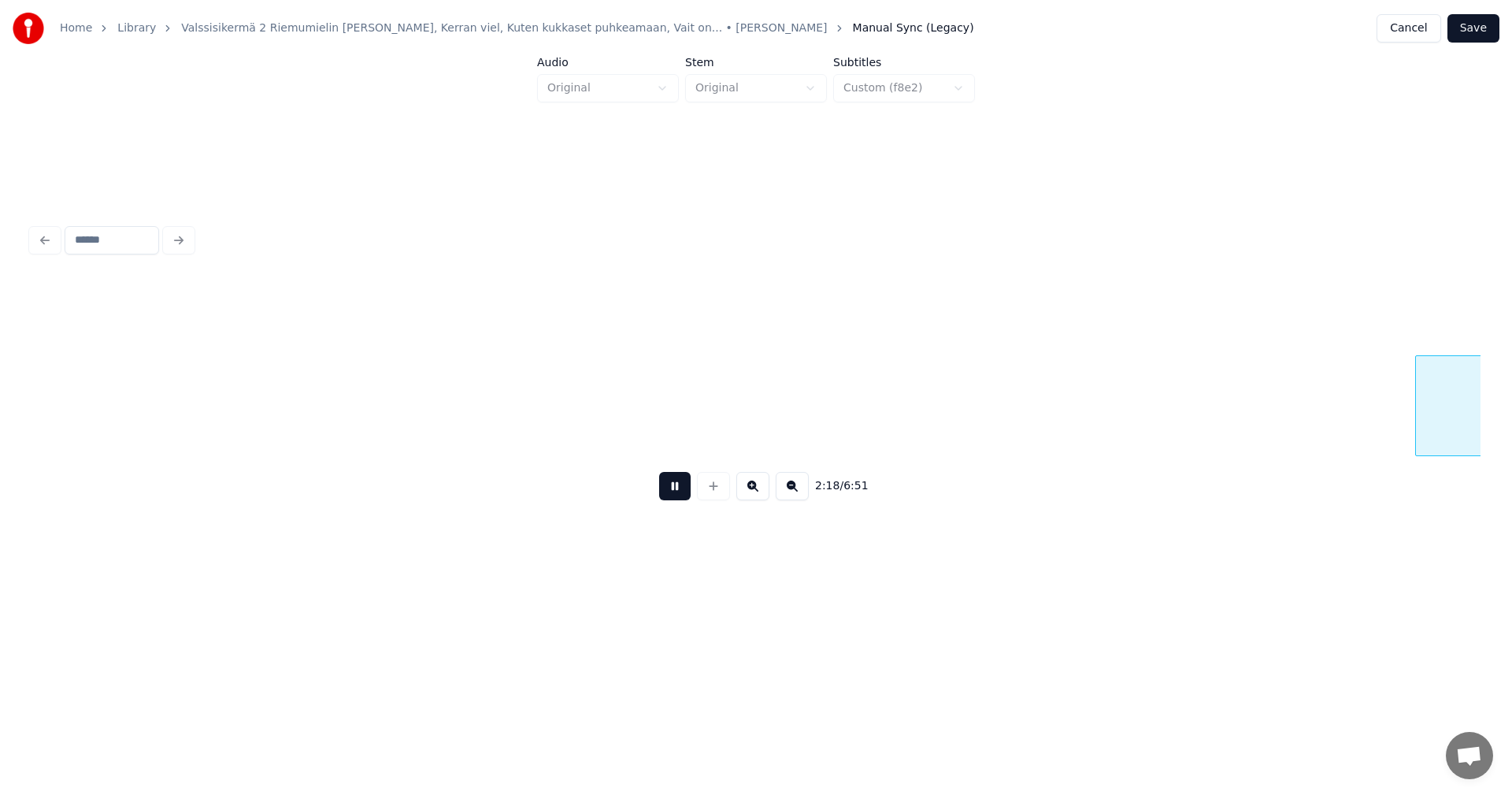
scroll to position [0, 27192]
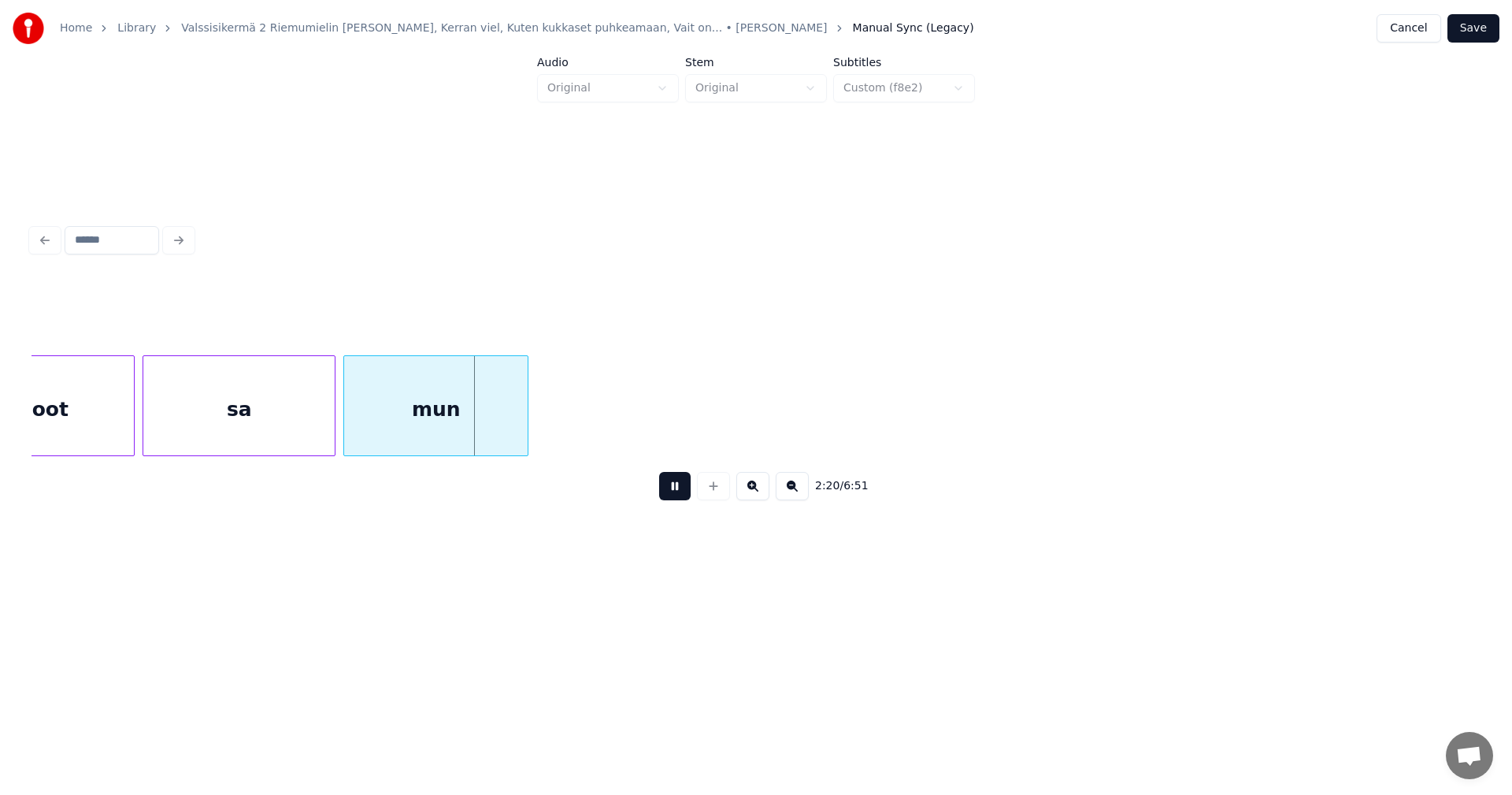
click at [687, 500] on button at bounding box center [675, 486] width 31 height 29
click at [313, 442] on div "sa" at bounding box center [238, 410] width 191 height 107
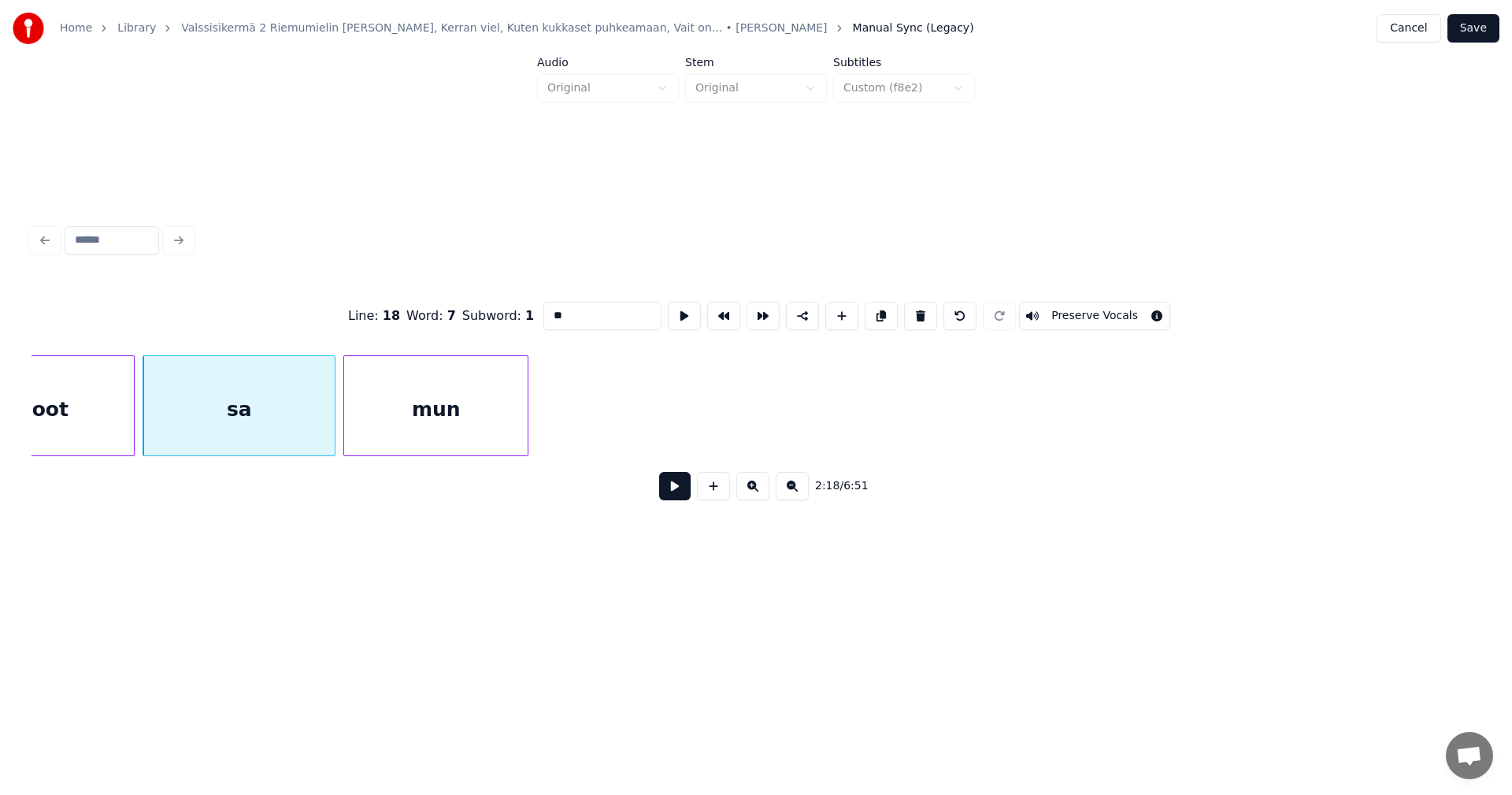
click at [676, 492] on button at bounding box center [675, 486] width 31 height 29
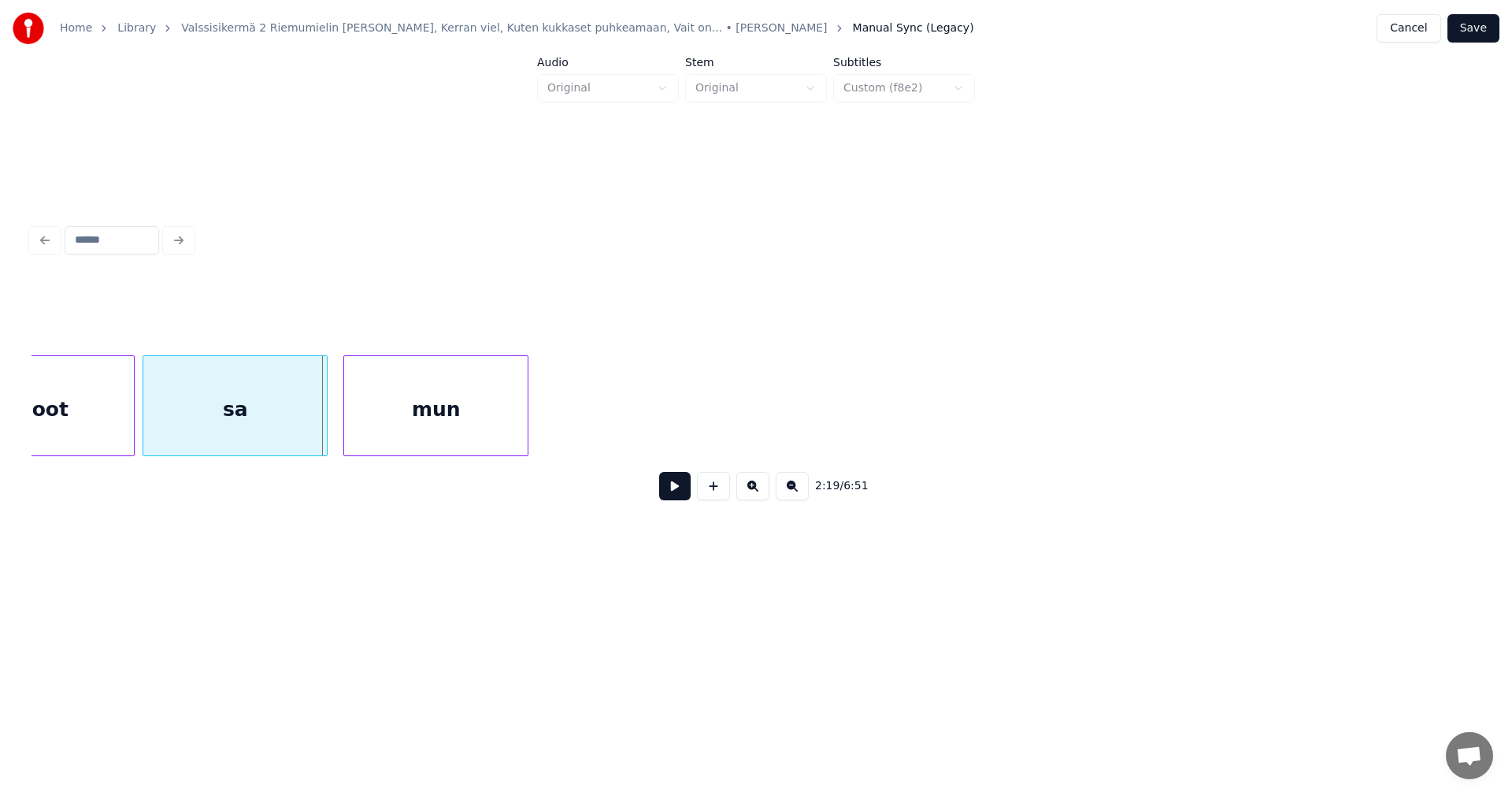
click at [323, 420] on div at bounding box center [324, 405] width 5 height 99
click at [669, 485] on button at bounding box center [675, 486] width 31 height 29
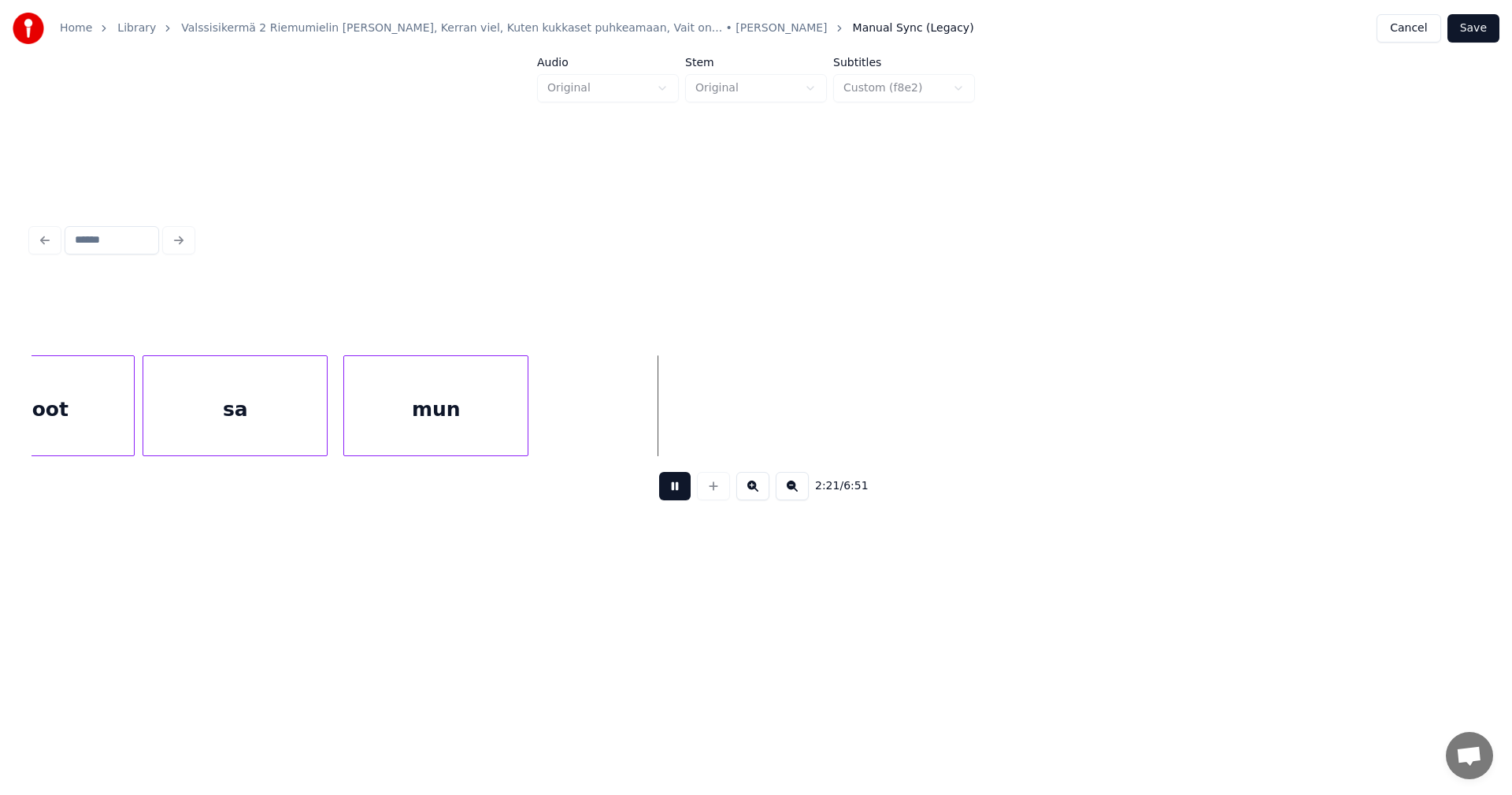
click at [672, 491] on button at bounding box center [675, 486] width 31 height 29
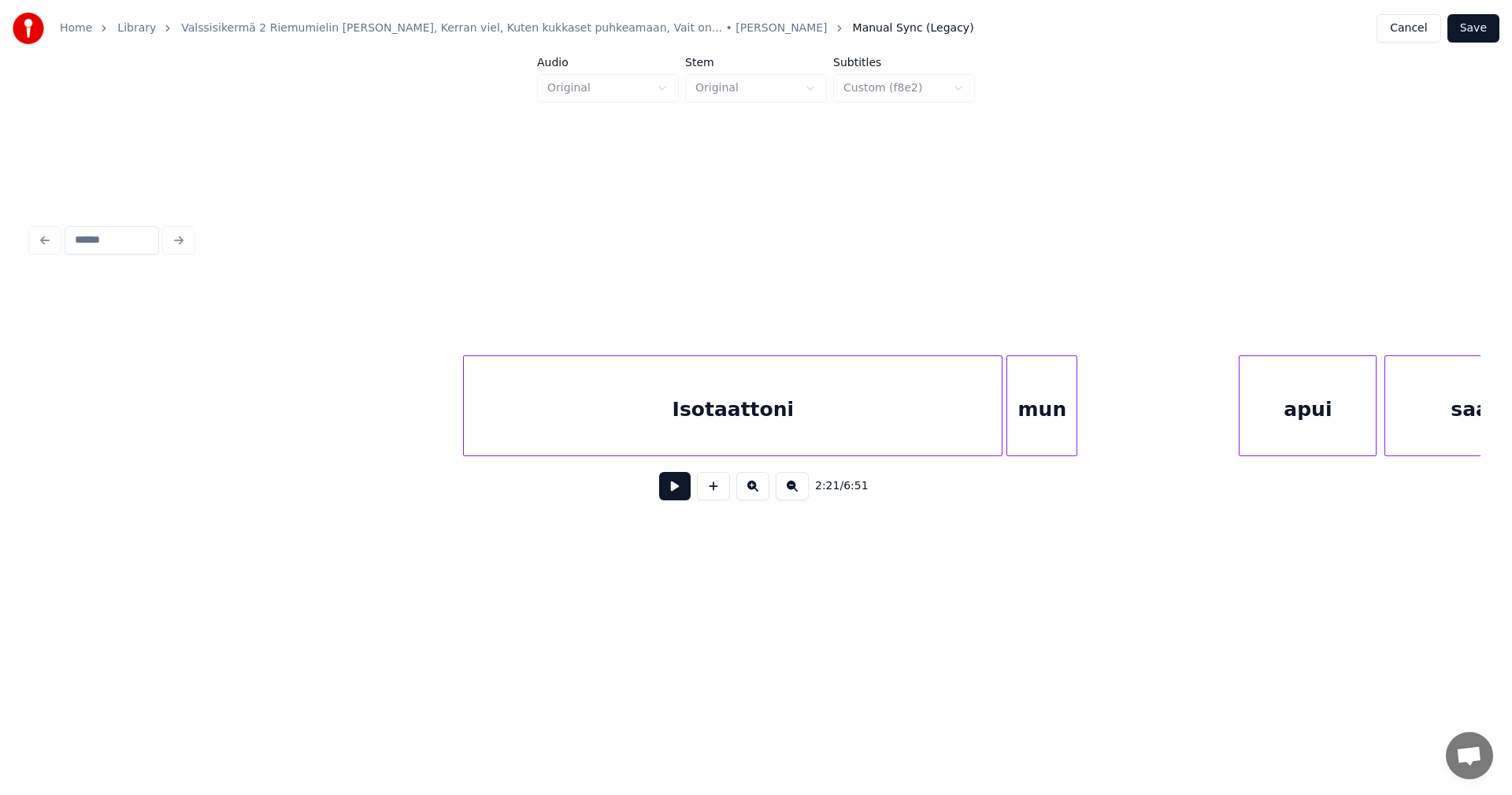
scroll to position [0, 29120]
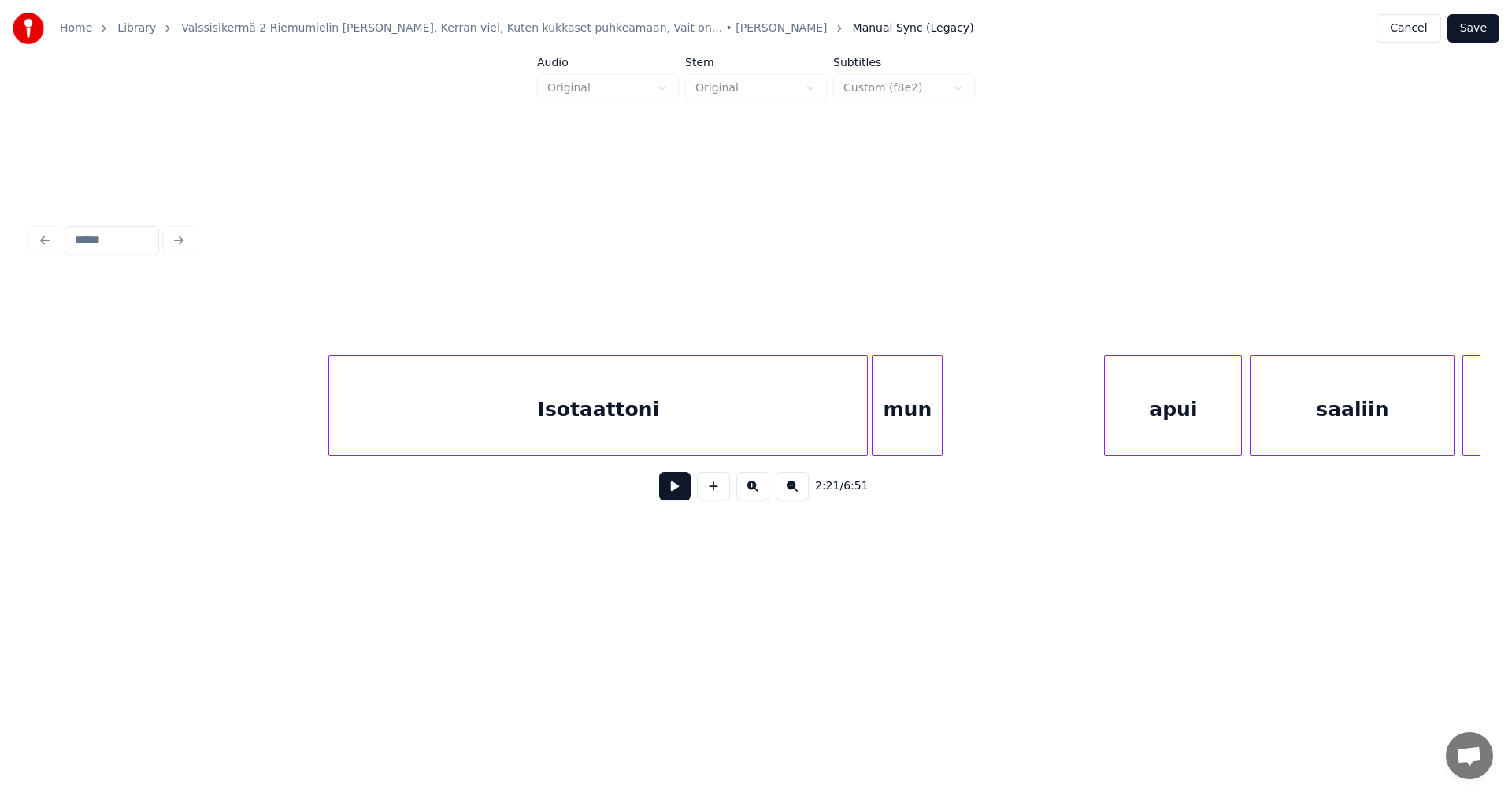
click at [609, 411] on div "Isotaattoni" at bounding box center [598, 410] width 538 height 107
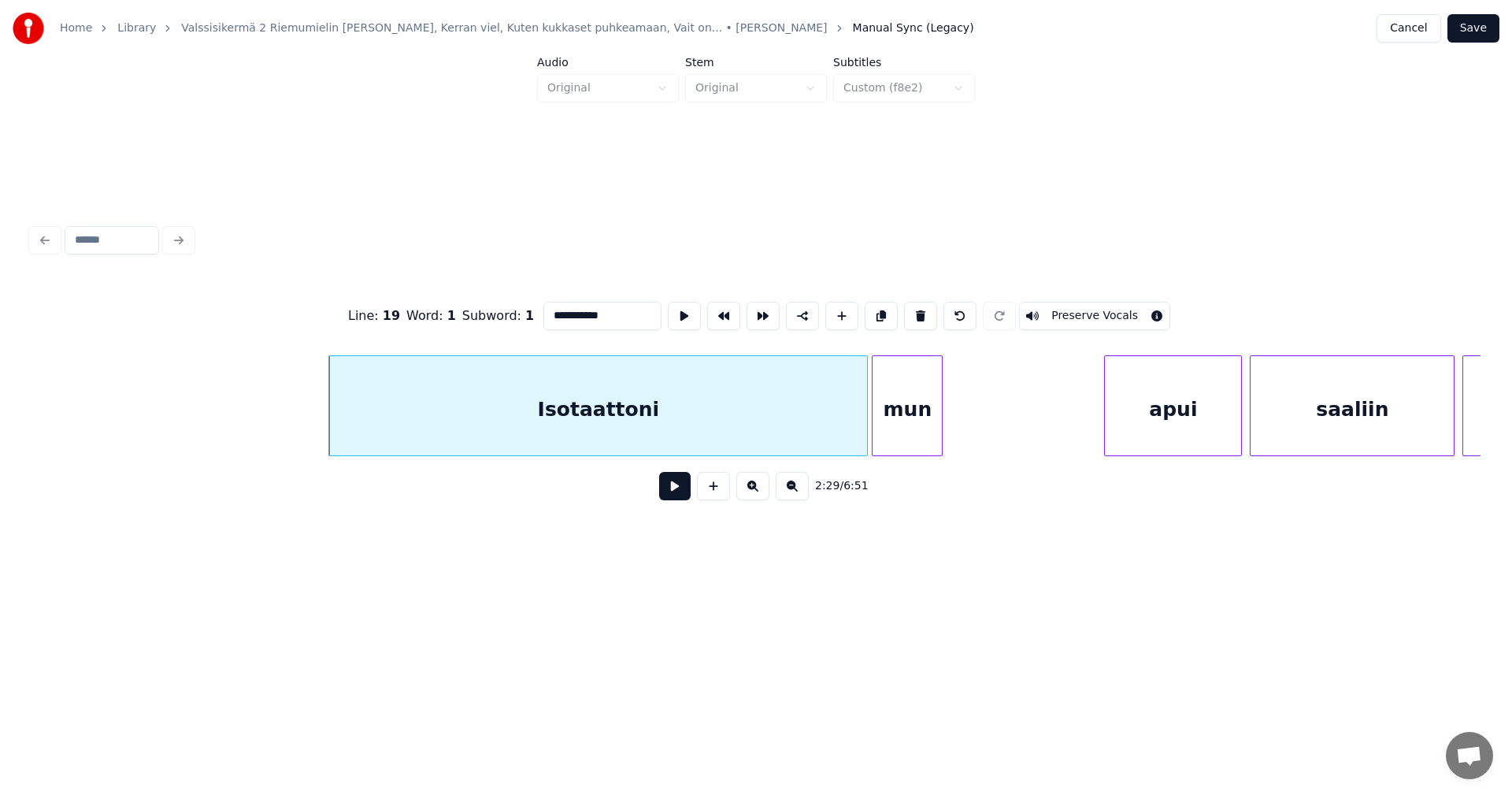
click at [678, 496] on button at bounding box center [675, 486] width 31 height 29
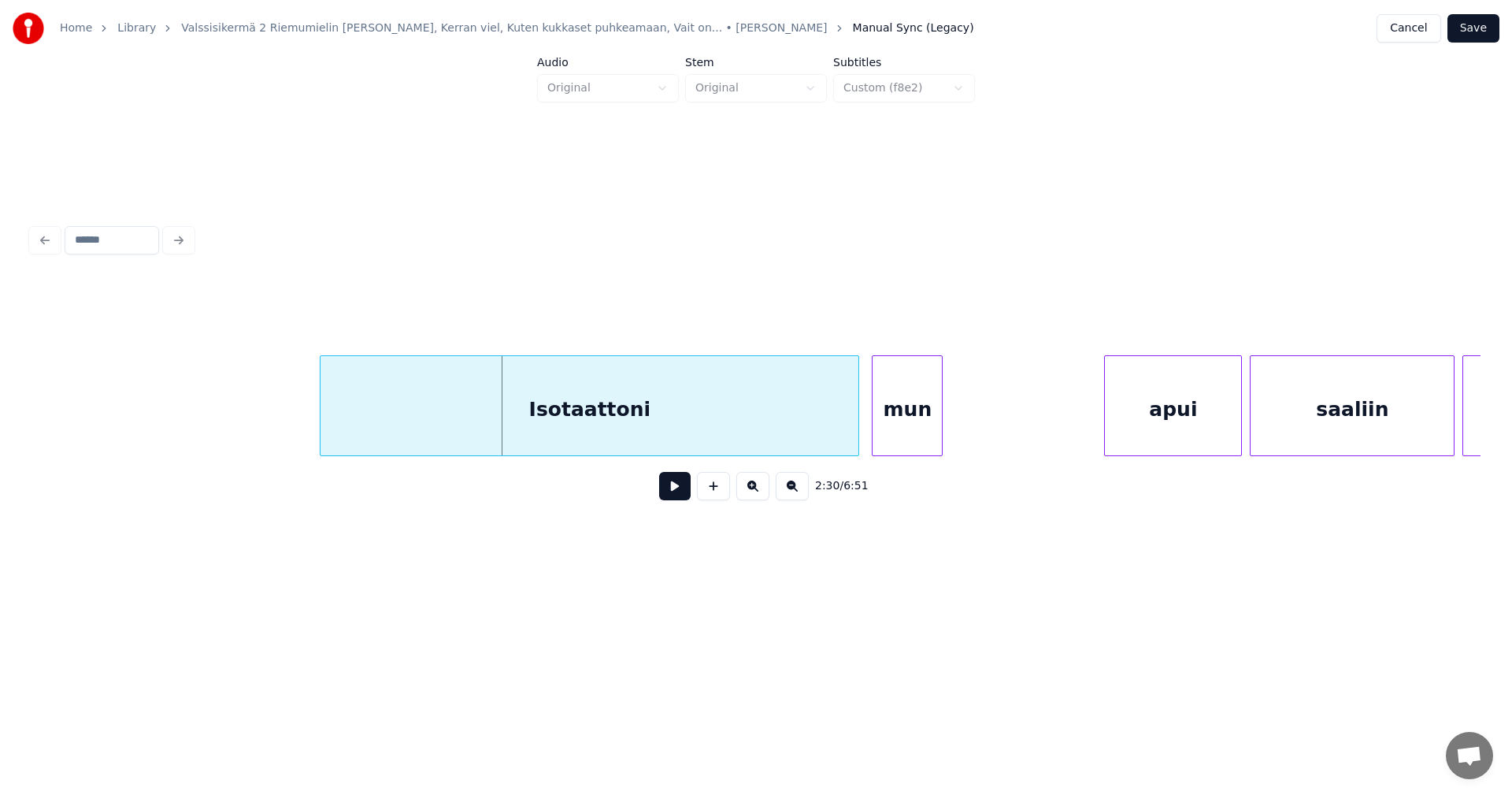
click at [676, 419] on div "Isotaattoni" at bounding box center [589, 410] width 538 height 107
click at [672, 487] on button at bounding box center [675, 486] width 31 height 29
click at [672, 492] on button at bounding box center [675, 486] width 31 height 29
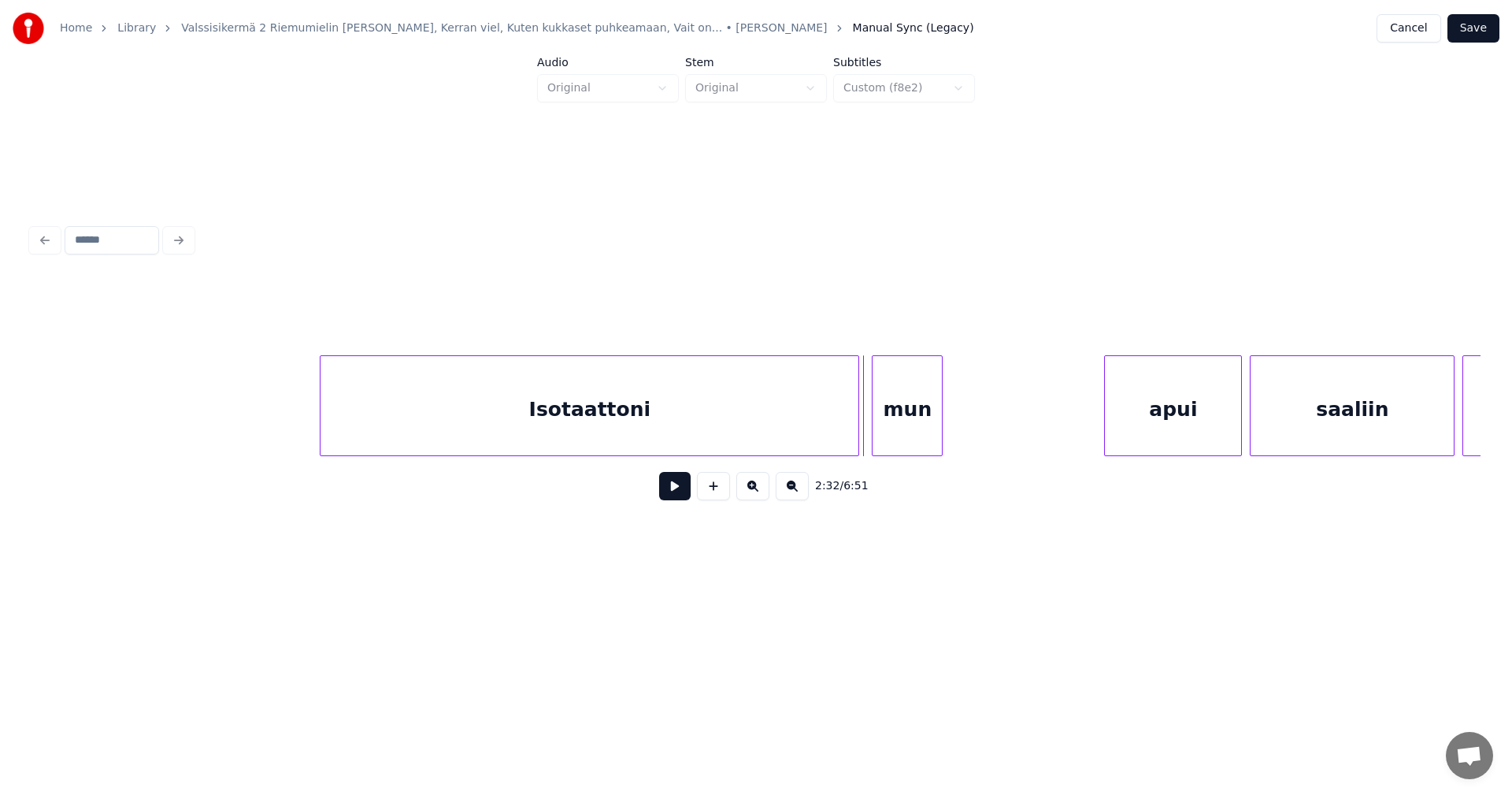
click at [672, 492] on button at bounding box center [675, 486] width 31 height 29
click at [969, 414] on div at bounding box center [967, 405] width 5 height 99
click at [685, 488] on button at bounding box center [675, 486] width 31 height 29
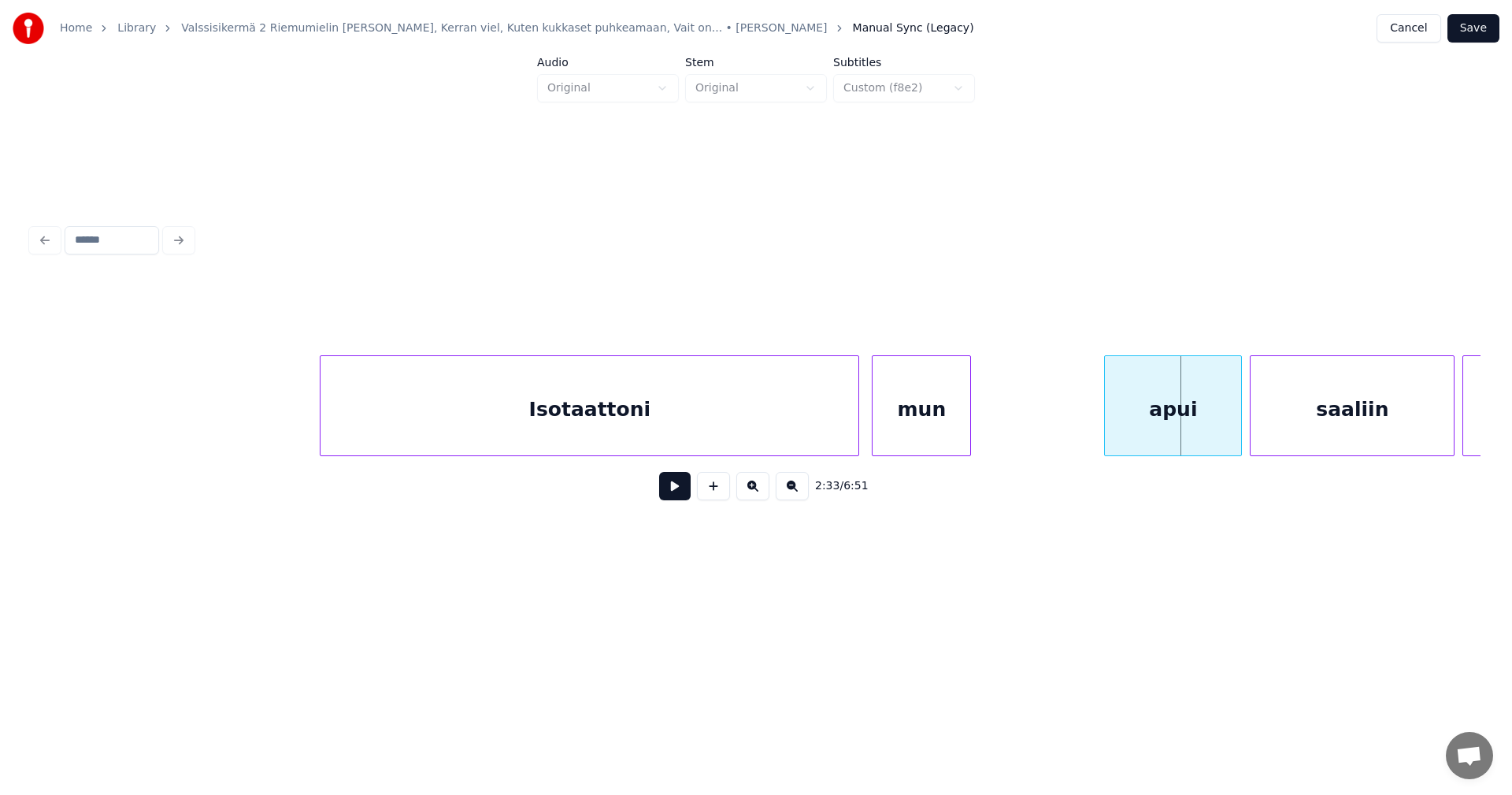
click at [1125, 411] on div "apui" at bounding box center [1173, 410] width 137 height 107
click at [552, 310] on input "****" at bounding box center [603, 316] width 118 height 29
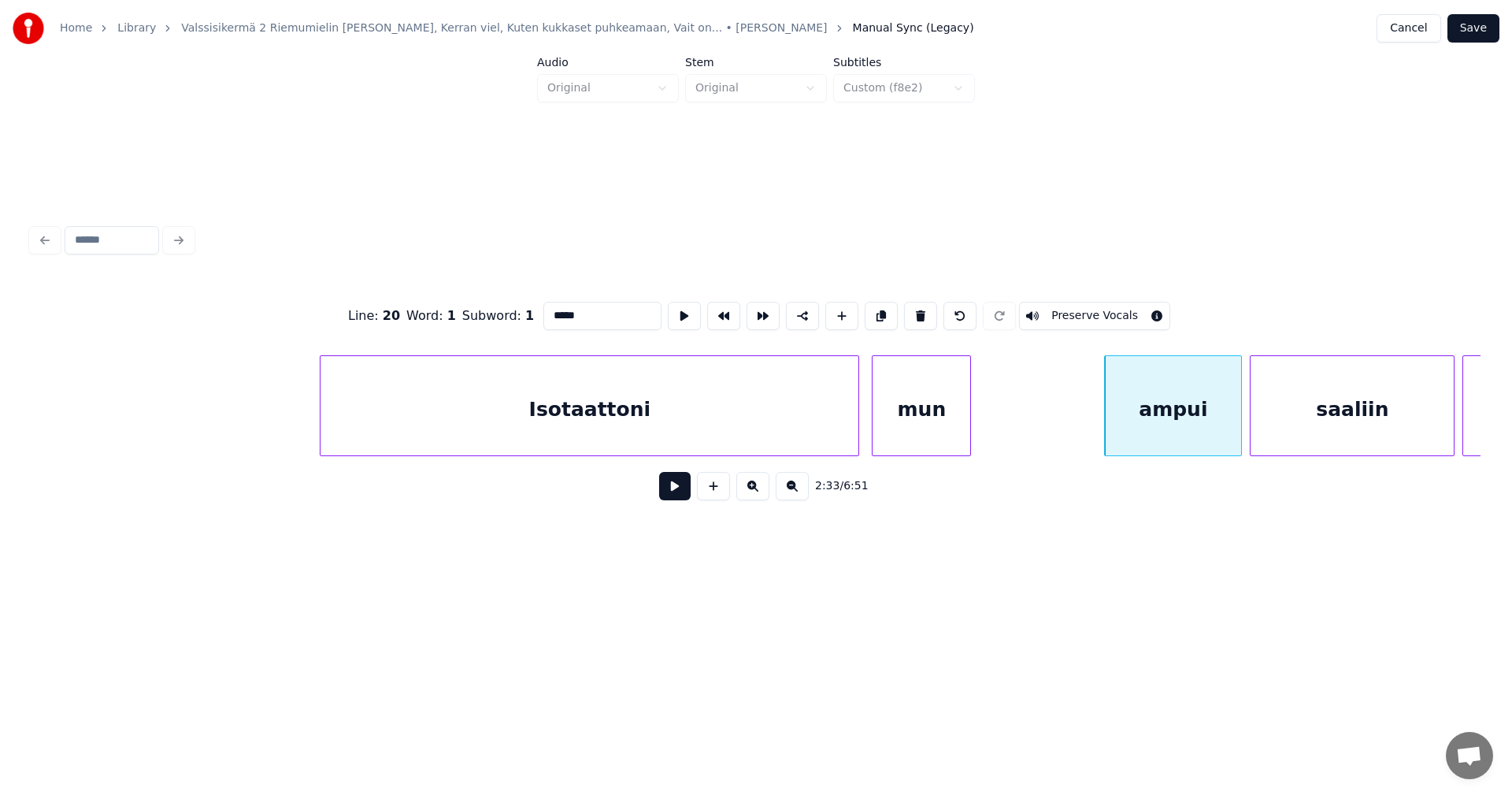
type input "*****"
click at [680, 479] on div "2:33 / 6:51" at bounding box center [756, 487] width 1423 height 35
click at [680, 492] on button at bounding box center [675, 486] width 31 height 29
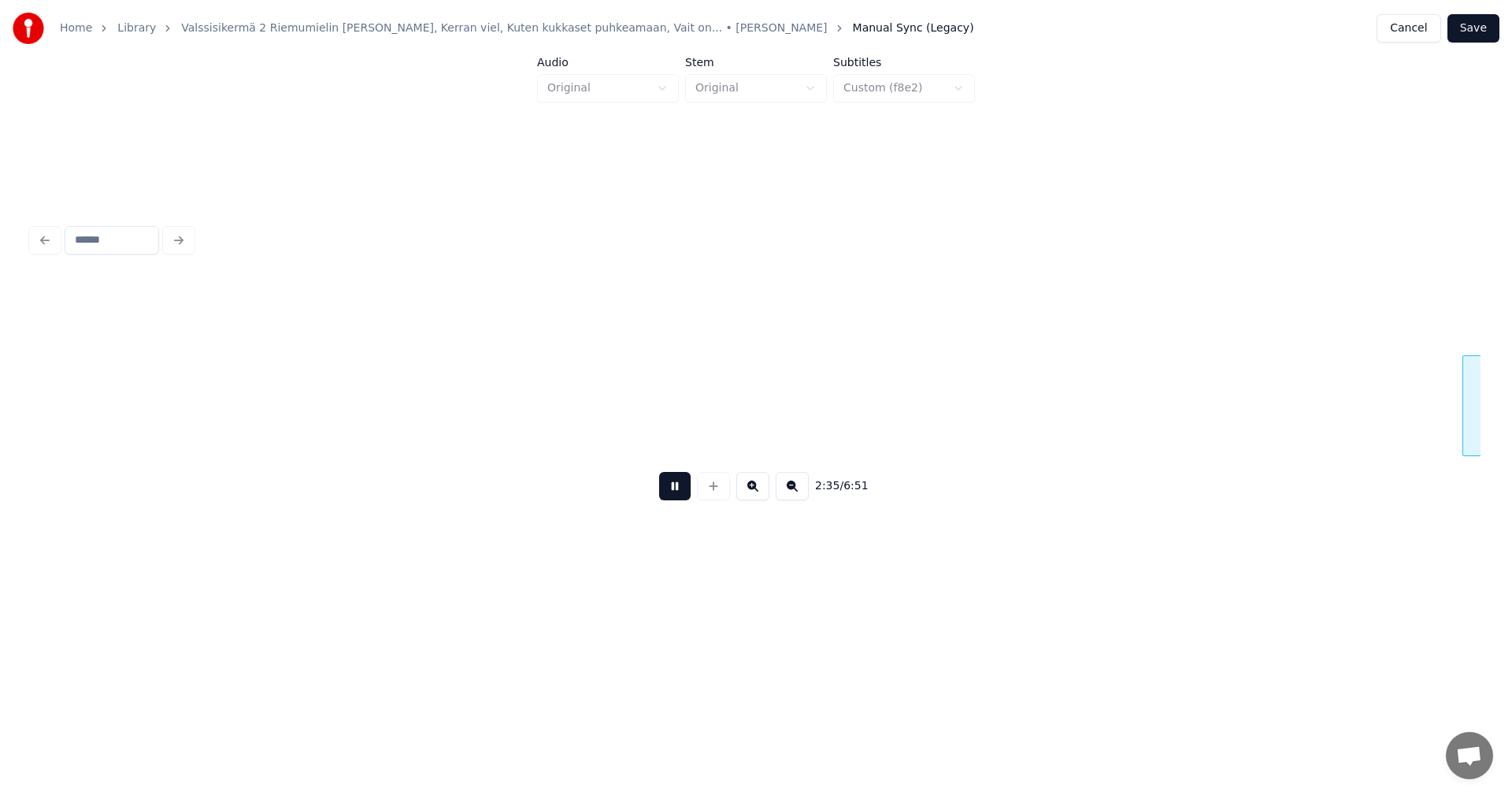
scroll to position [0, 30570]
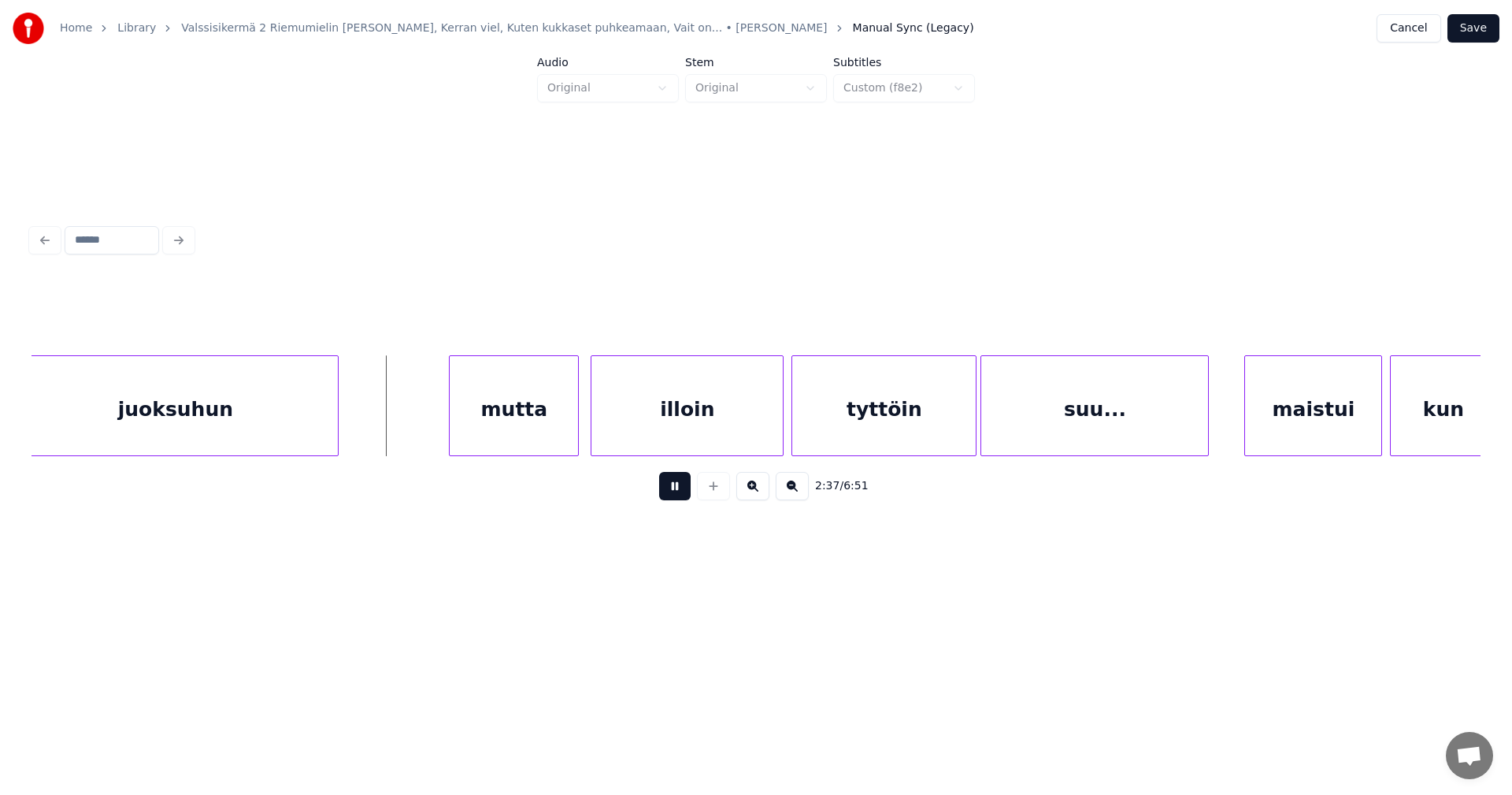
click at [679, 496] on button at bounding box center [675, 486] width 31 height 29
click at [538, 428] on div "mutta" at bounding box center [506, 410] width 128 height 107
click at [431, 422] on div at bounding box center [432, 405] width 5 height 99
click at [672, 490] on button at bounding box center [675, 486] width 31 height 29
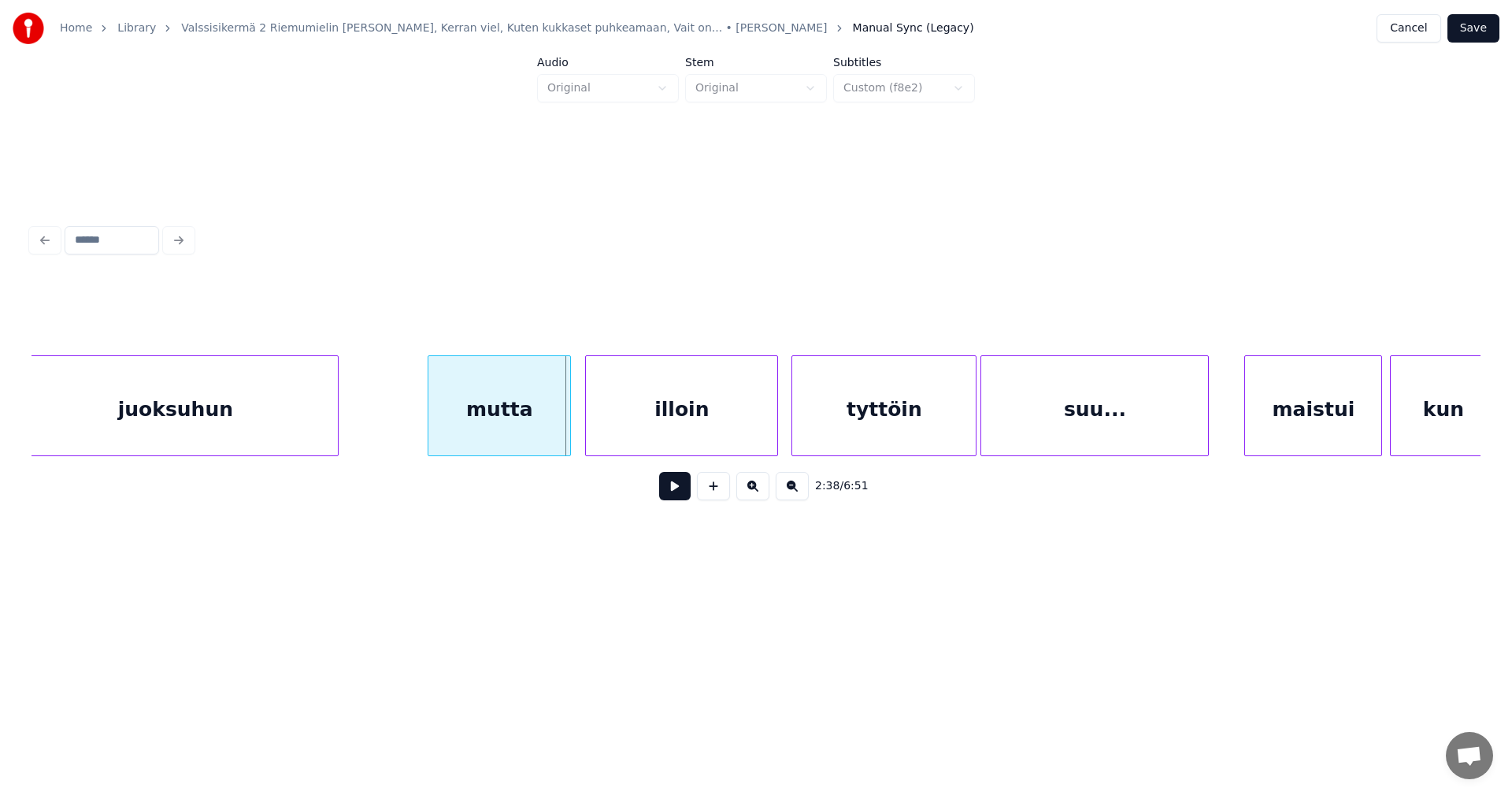
click at [672, 416] on div "illoin" at bounding box center [681, 410] width 191 height 107
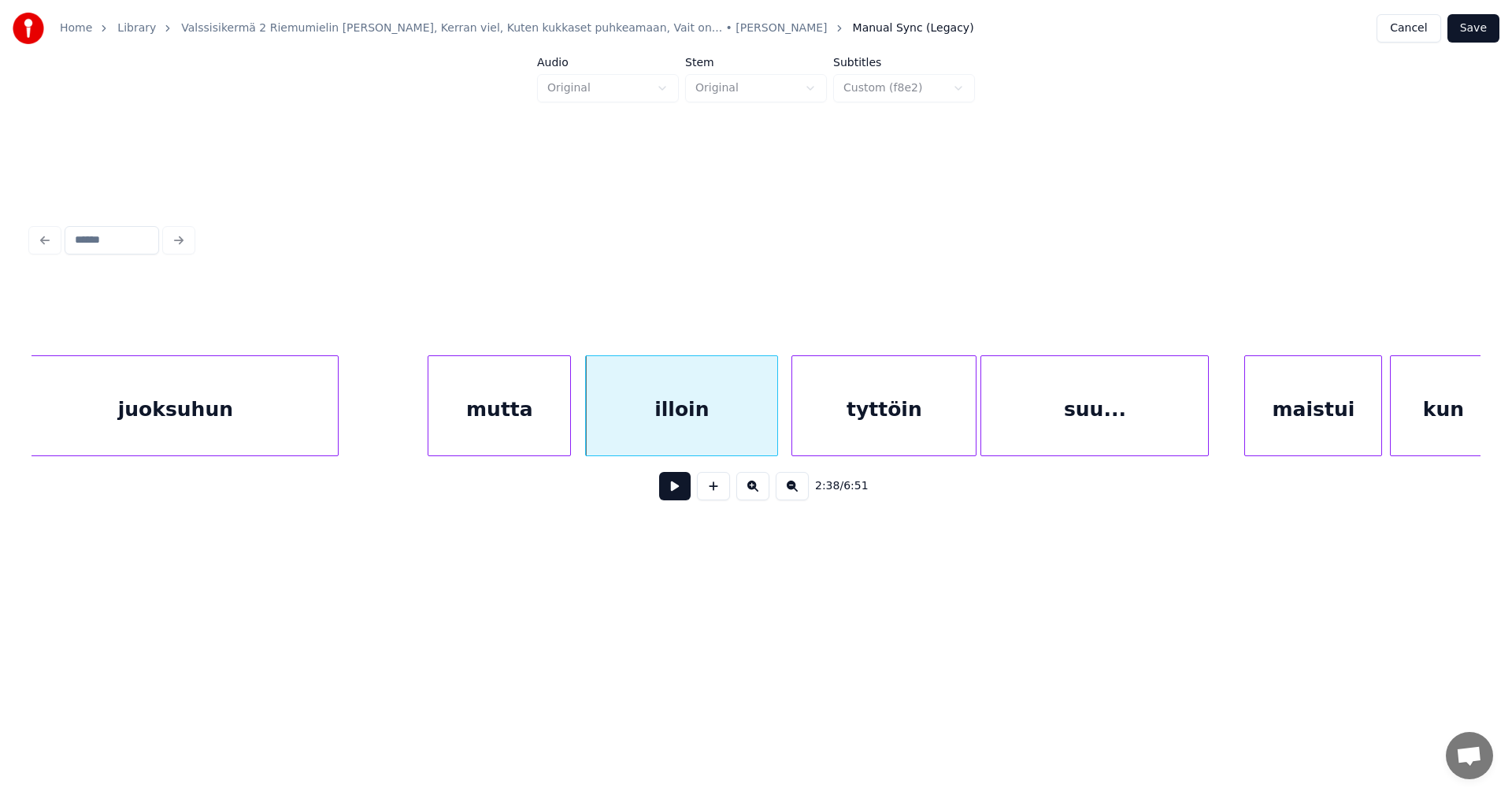
click at [679, 497] on button at bounding box center [675, 486] width 31 height 29
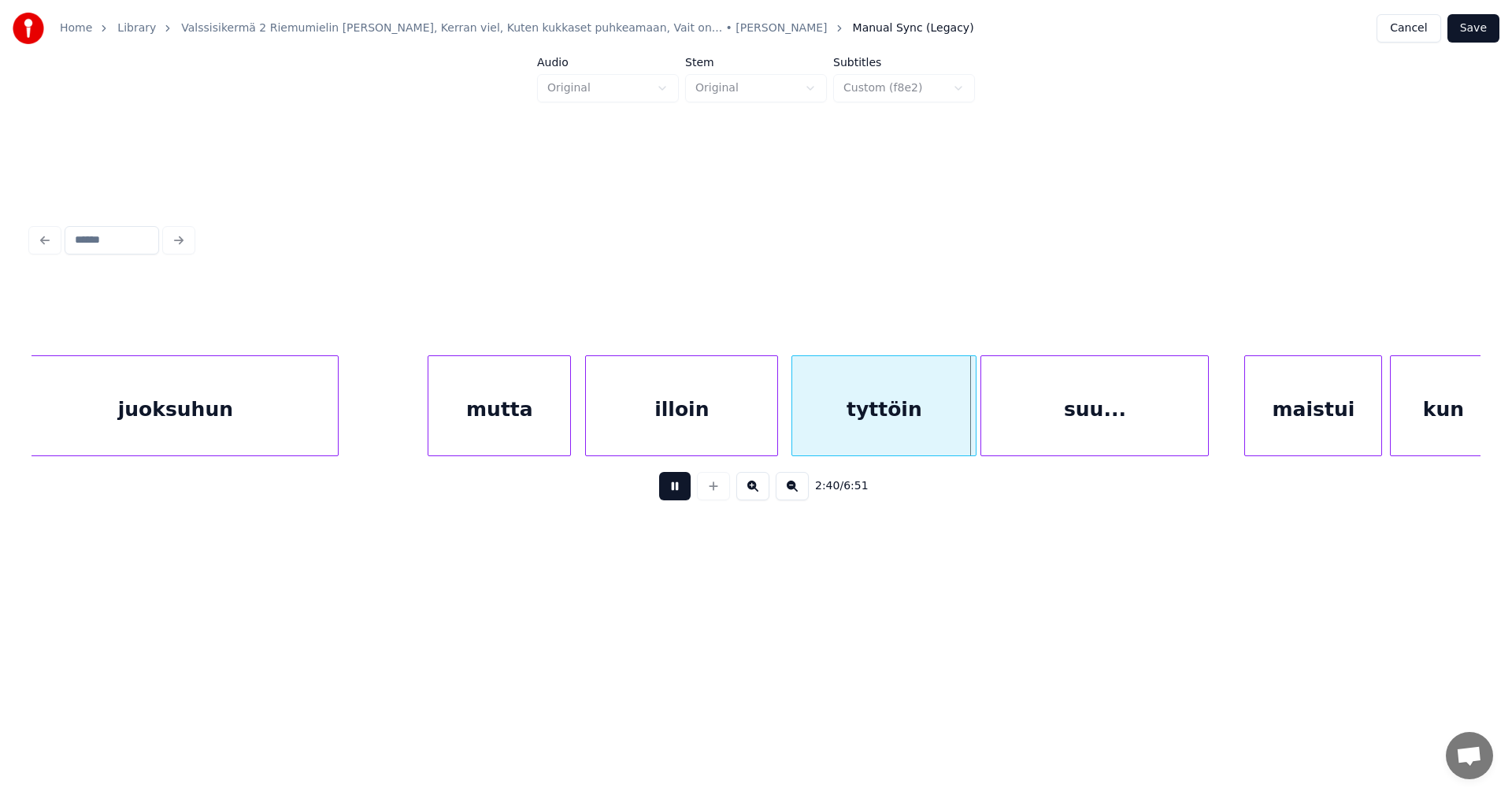
click at [679, 497] on button at bounding box center [675, 486] width 31 height 29
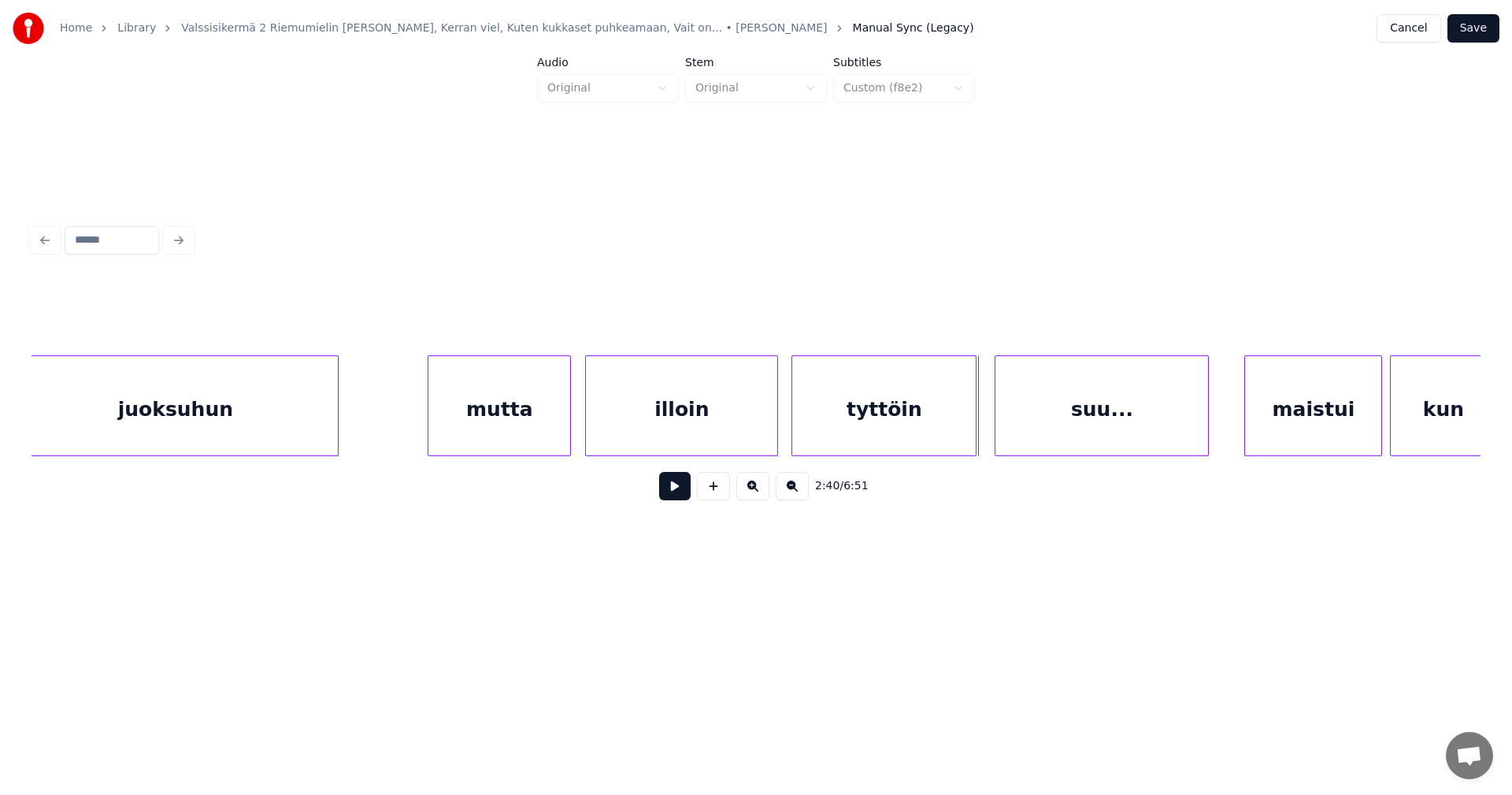
click at [997, 419] on div at bounding box center [997, 405] width 5 height 99
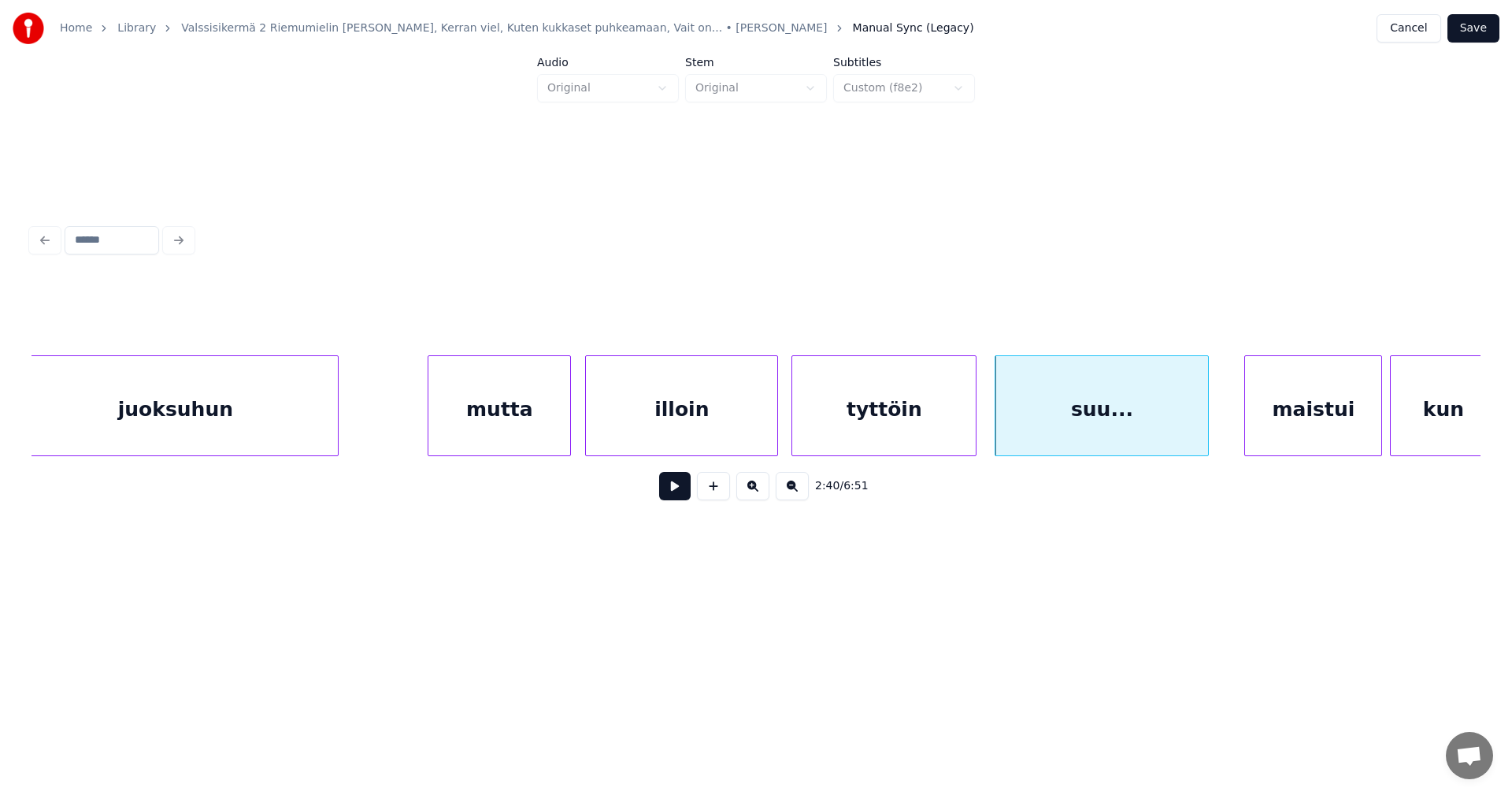
click at [686, 497] on button at bounding box center [675, 486] width 31 height 29
click at [908, 410] on div "tyttöin" at bounding box center [883, 410] width 184 height 107
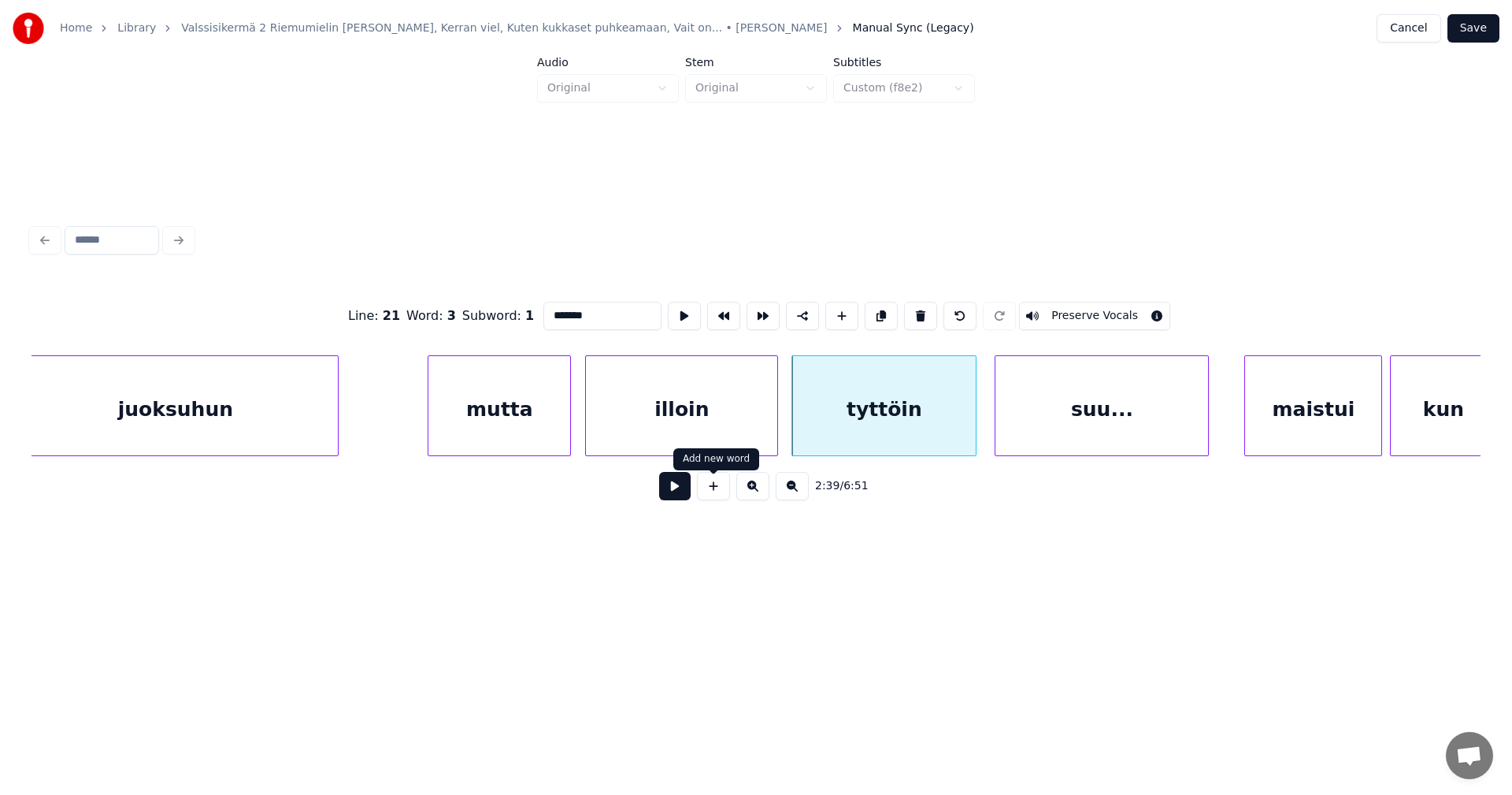
click at [689, 496] on button at bounding box center [675, 486] width 31 height 29
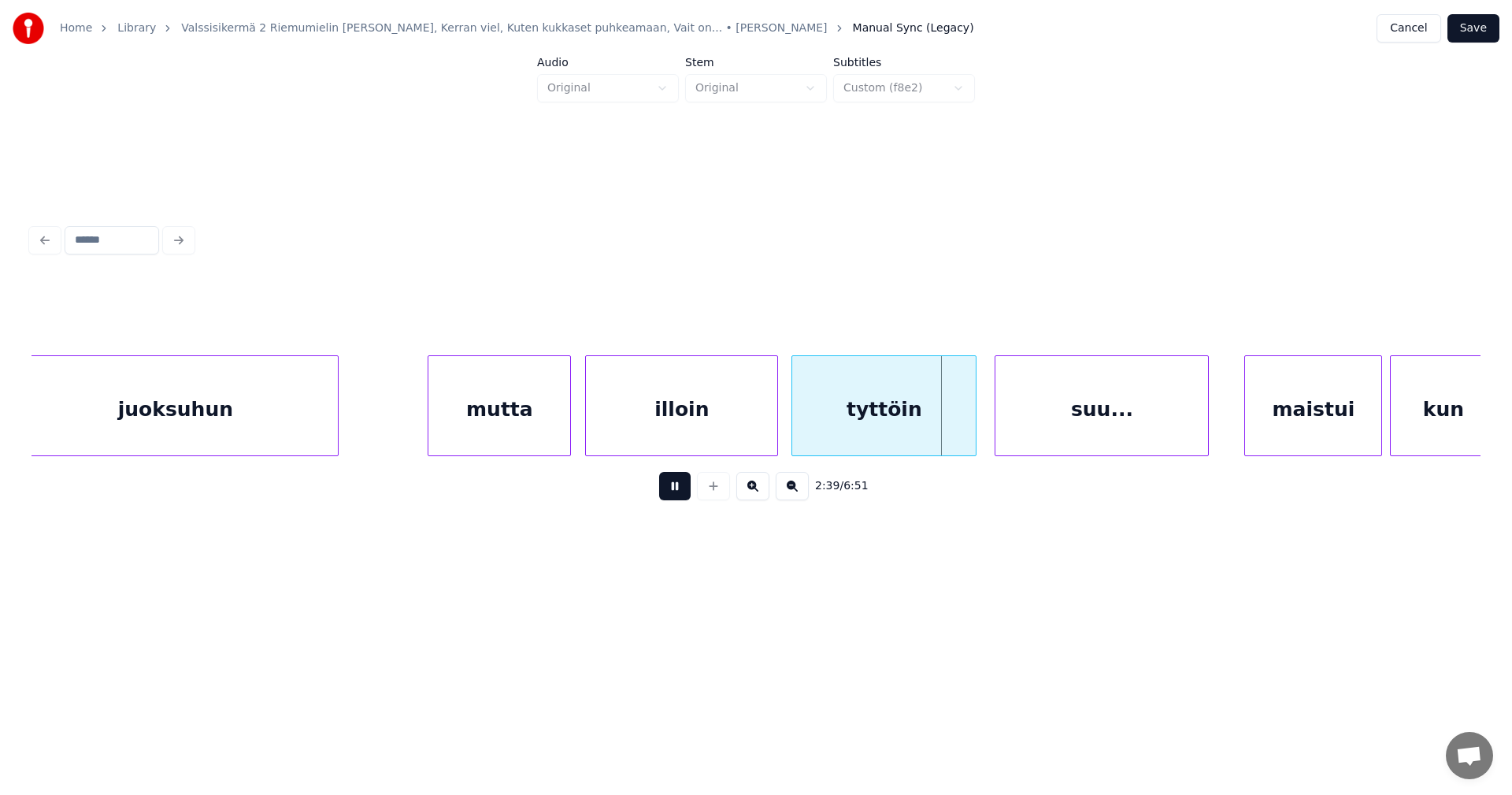
click at [678, 491] on button at bounding box center [675, 486] width 31 height 29
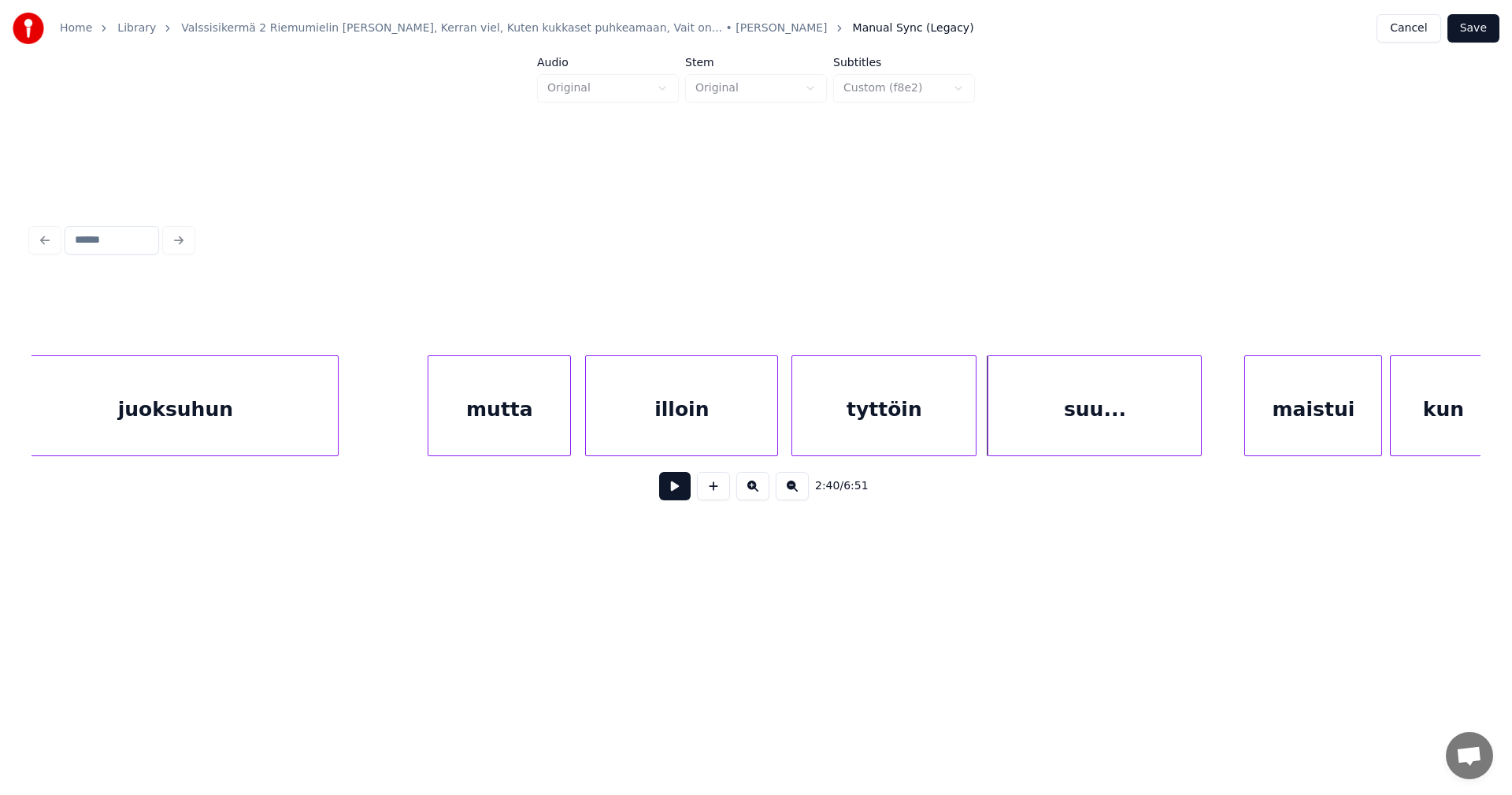
click at [1014, 408] on div "suu..." at bounding box center [1095, 410] width 212 height 107
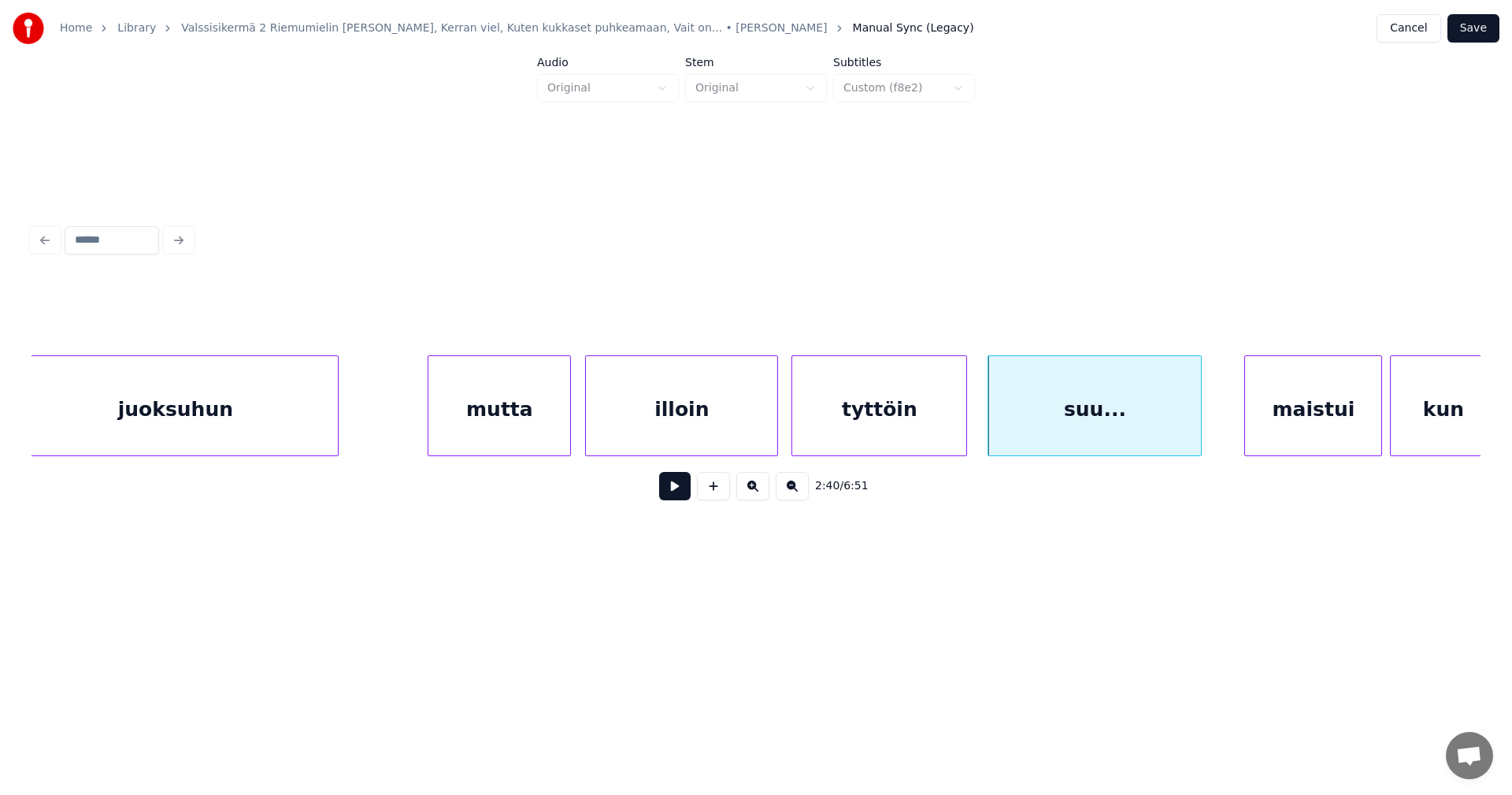
click at [965, 421] on div at bounding box center [964, 405] width 5 height 99
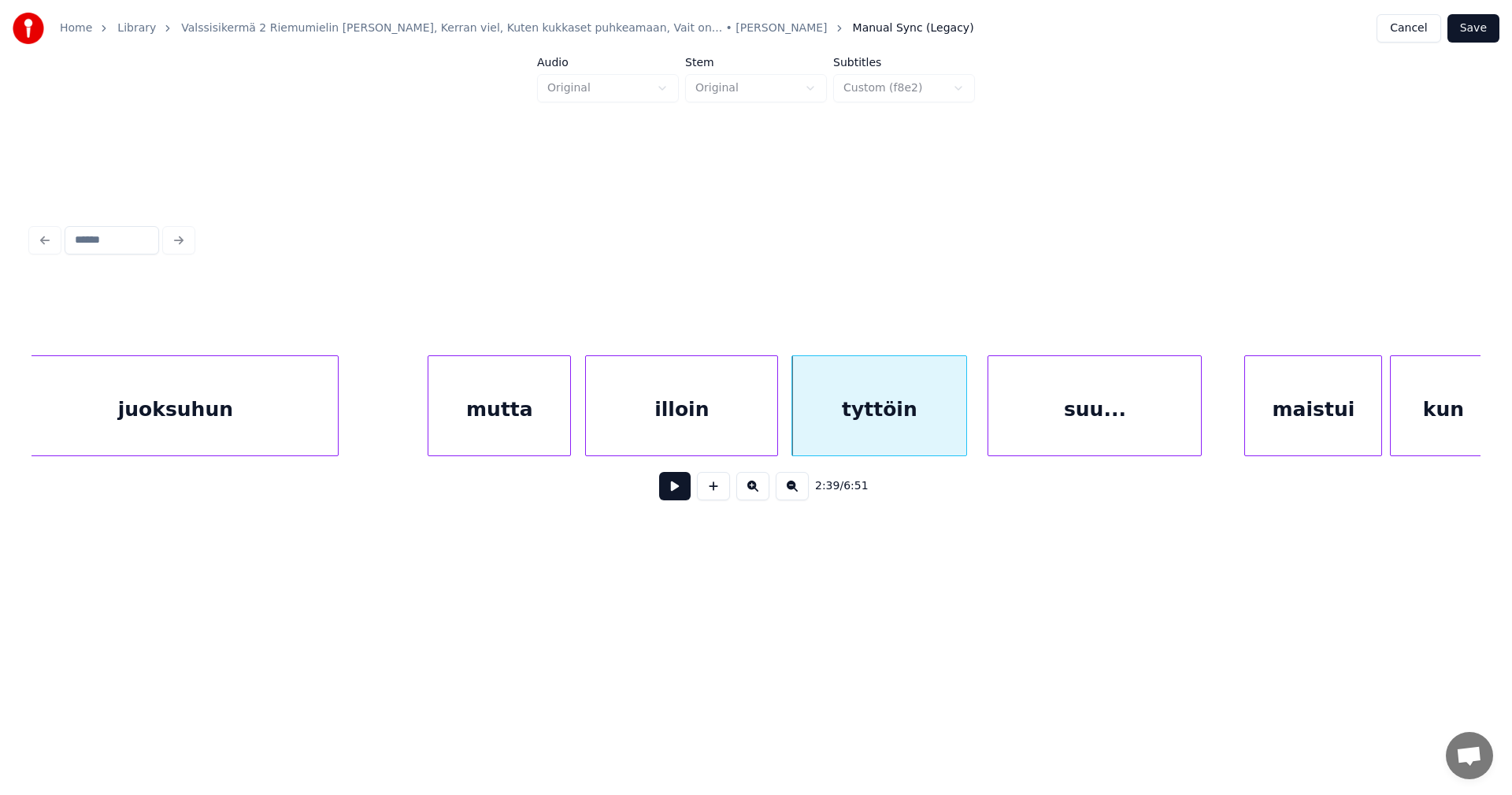
click at [678, 500] on button at bounding box center [675, 486] width 31 height 29
click at [678, 496] on button at bounding box center [675, 486] width 31 height 29
click at [679, 497] on button at bounding box center [675, 486] width 31 height 29
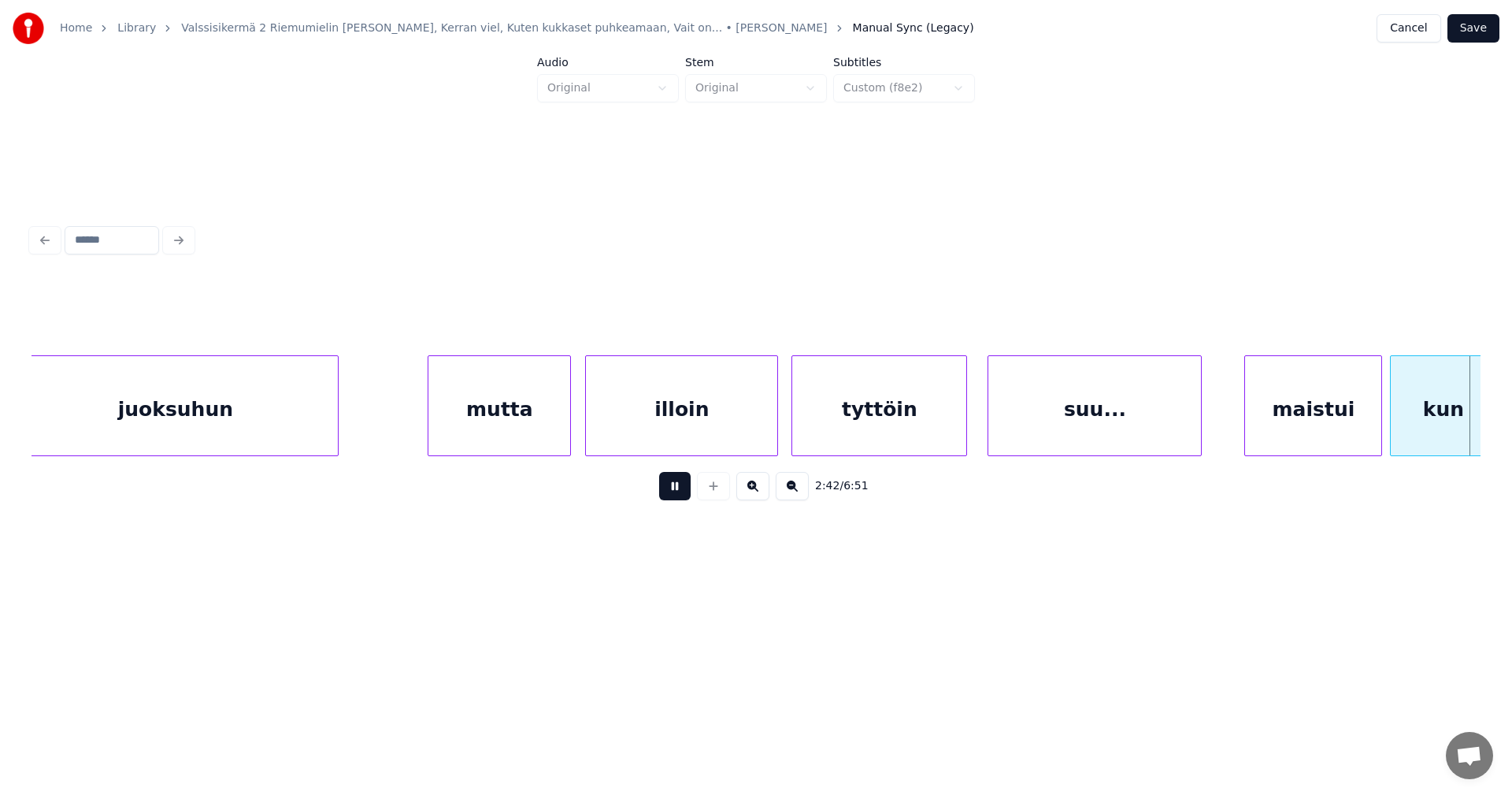
scroll to position [0, 32020]
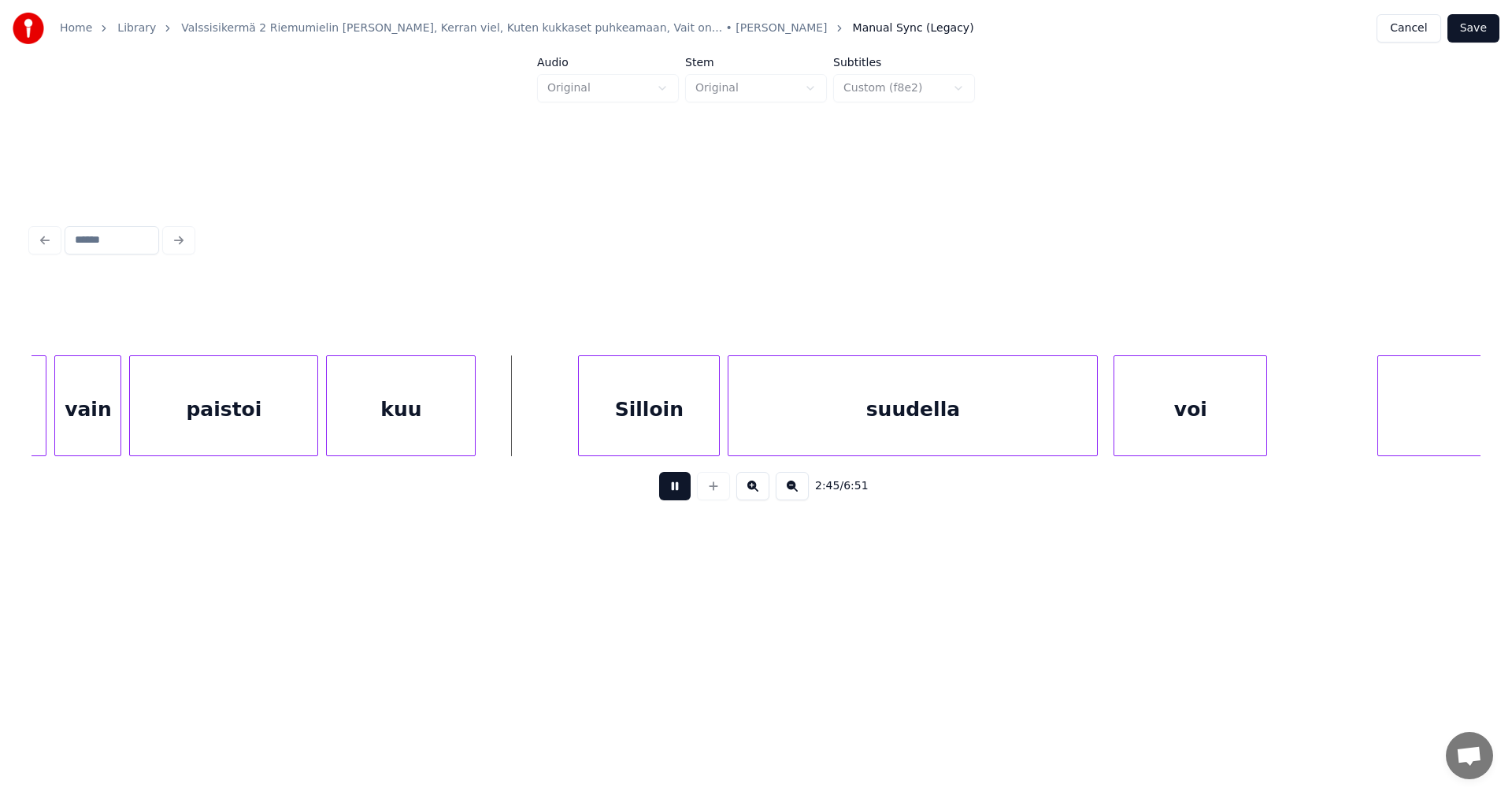
click at [679, 497] on button at bounding box center [675, 486] width 31 height 29
click at [678, 500] on button at bounding box center [675, 486] width 31 height 29
click at [678, 496] on button at bounding box center [675, 486] width 31 height 29
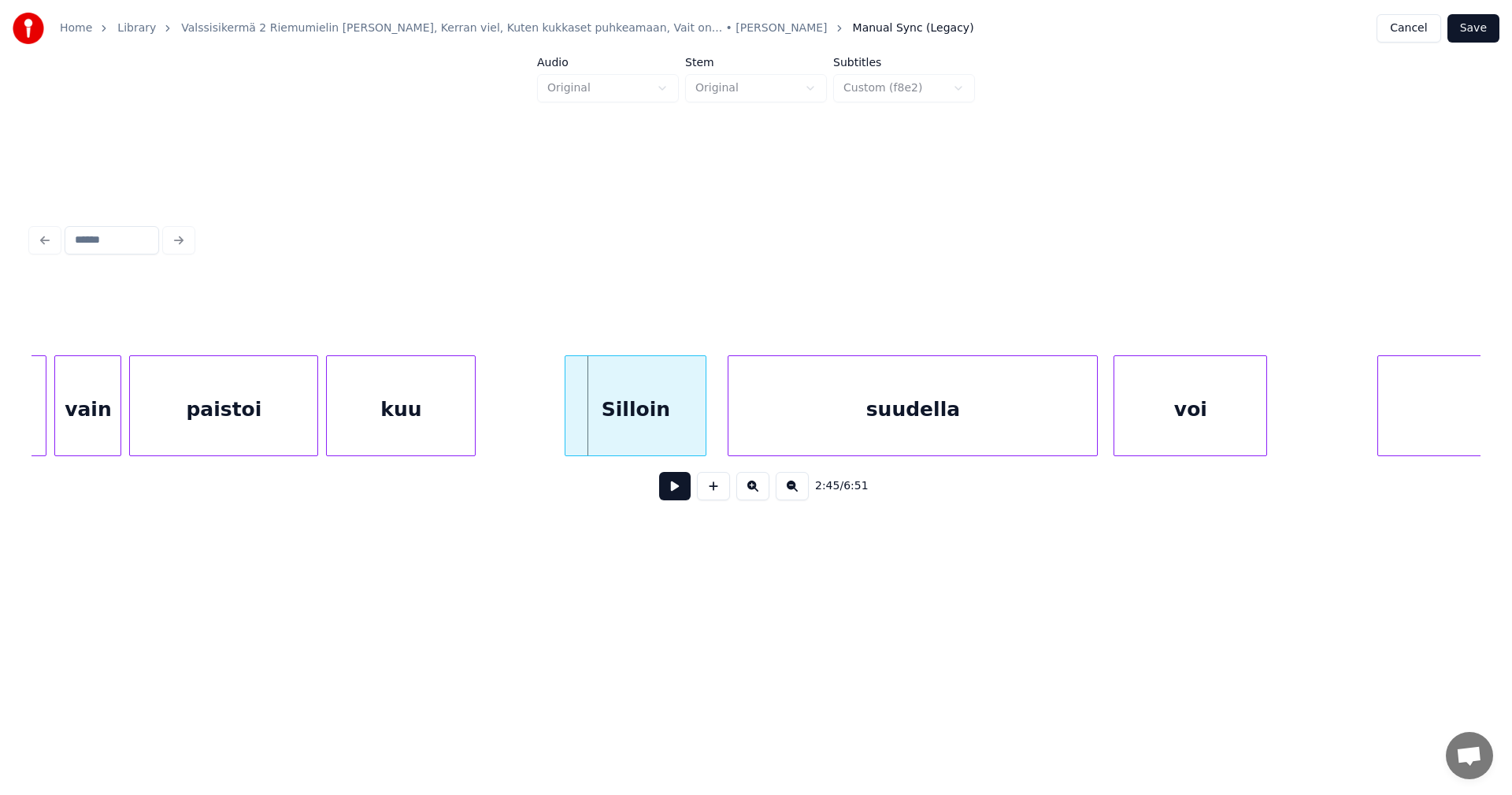
click at [661, 437] on div "Silloin" at bounding box center [635, 410] width 140 height 107
click at [558, 432] on div at bounding box center [557, 405] width 5 height 99
click at [668, 494] on button at bounding box center [675, 486] width 31 height 29
click at [674, 493] on button at bounding box center [675, 486] width 31 height 29
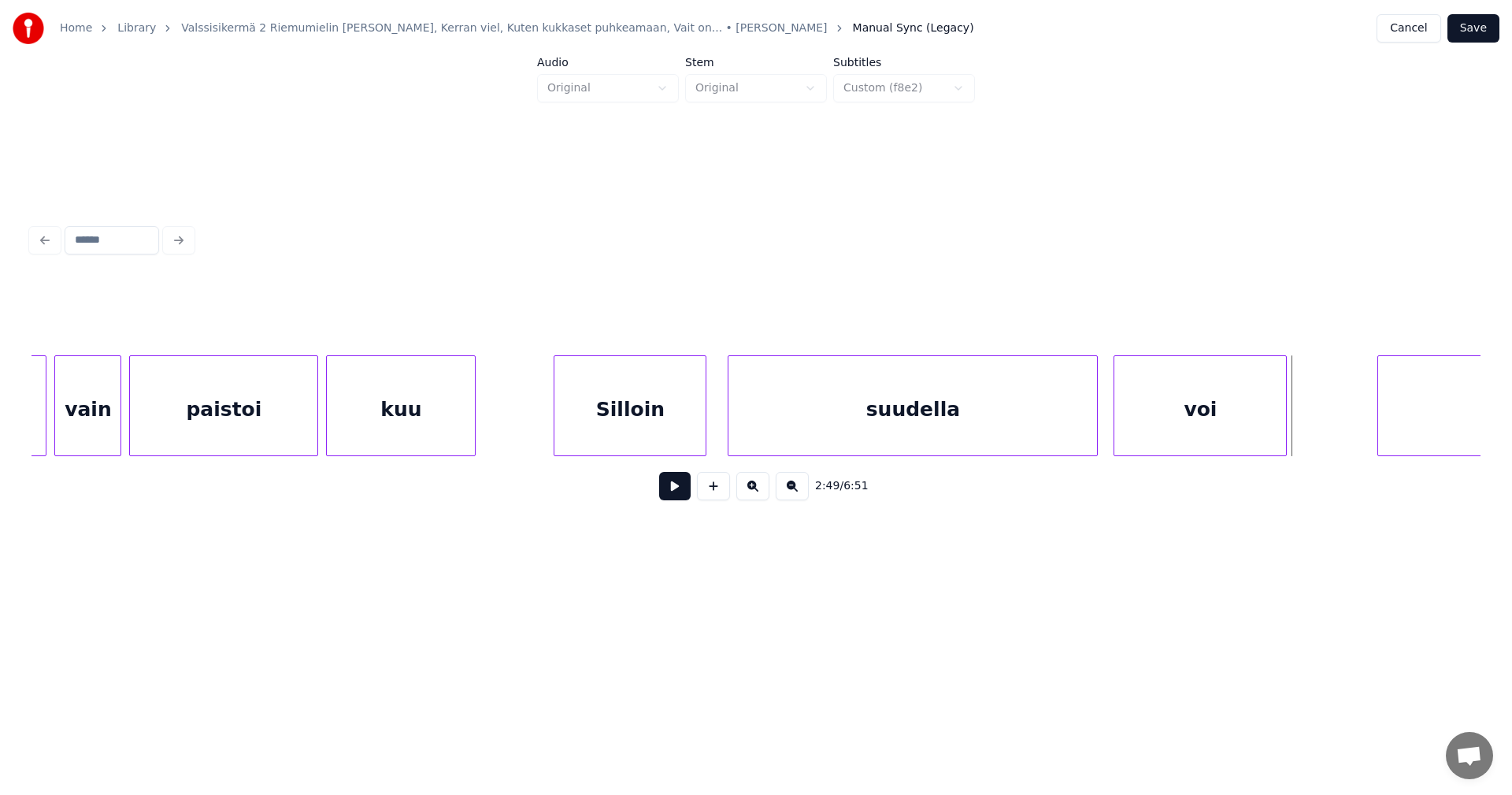
click at [1284, 428] on div at bounding box center [1283, 405] width 5 height 99
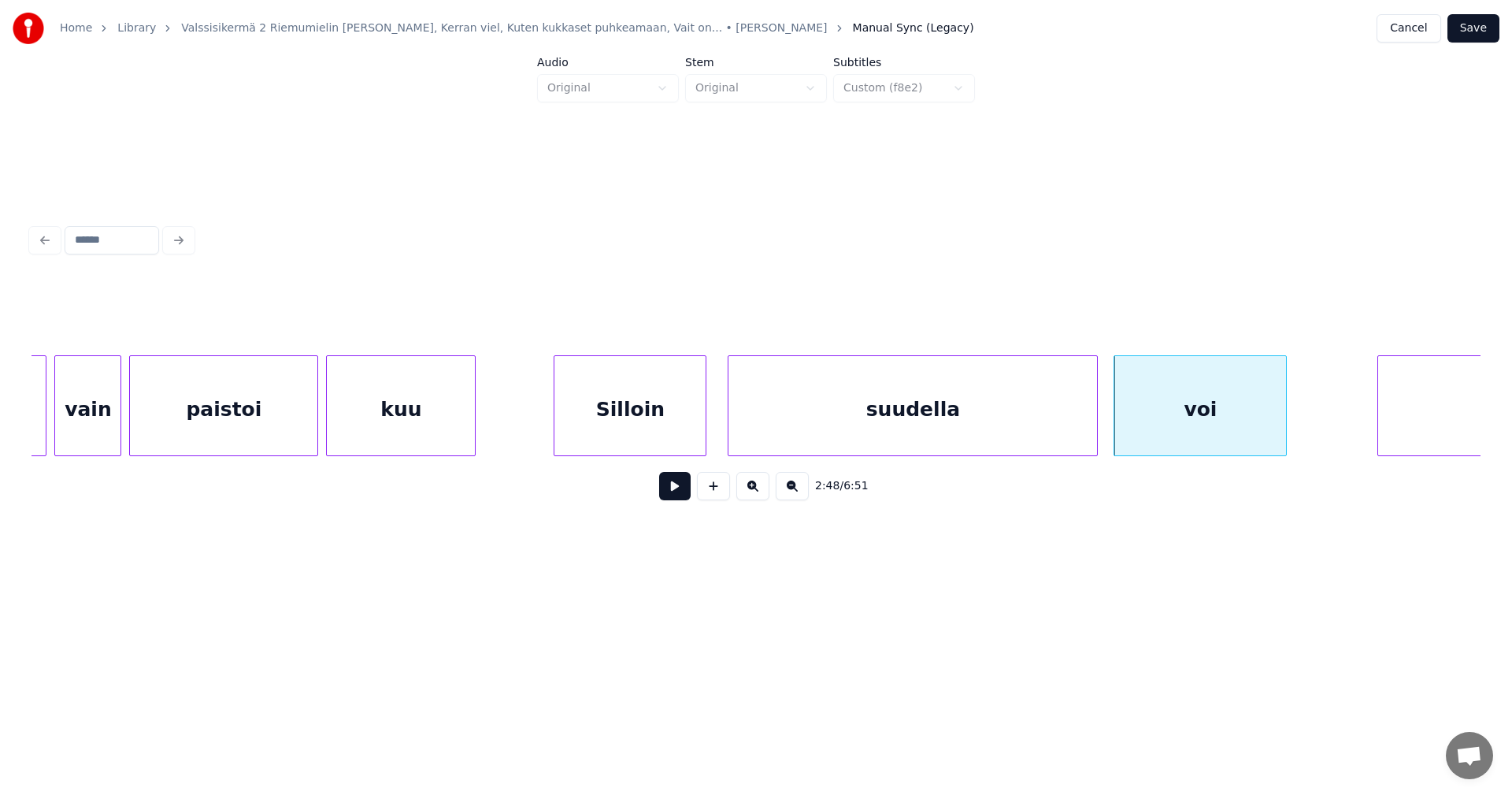
scroll to position [0, 32249]
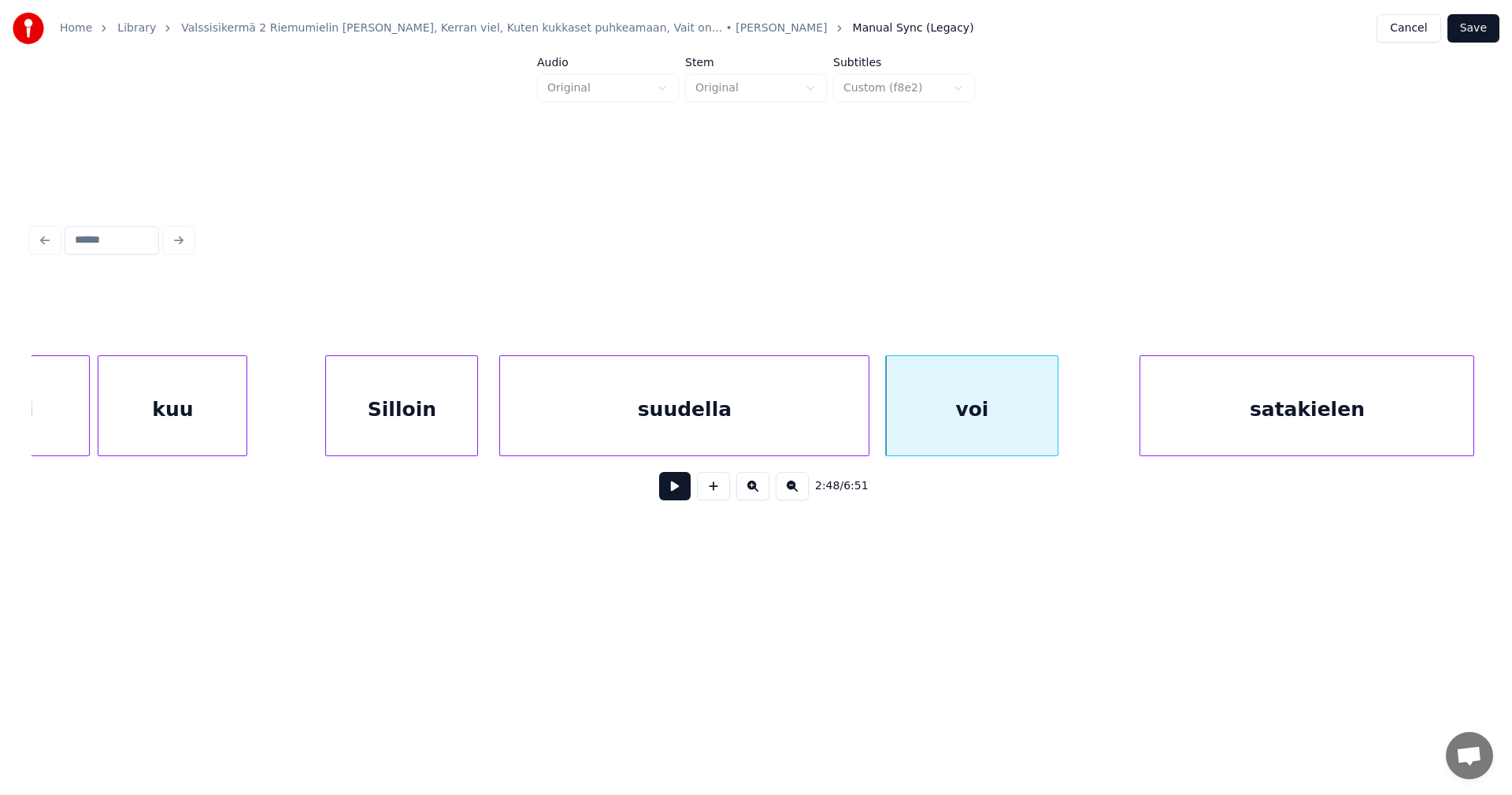
click at [1396, 429] on div "satakielen" at bounding box center [1306, 410] width 333 height 107
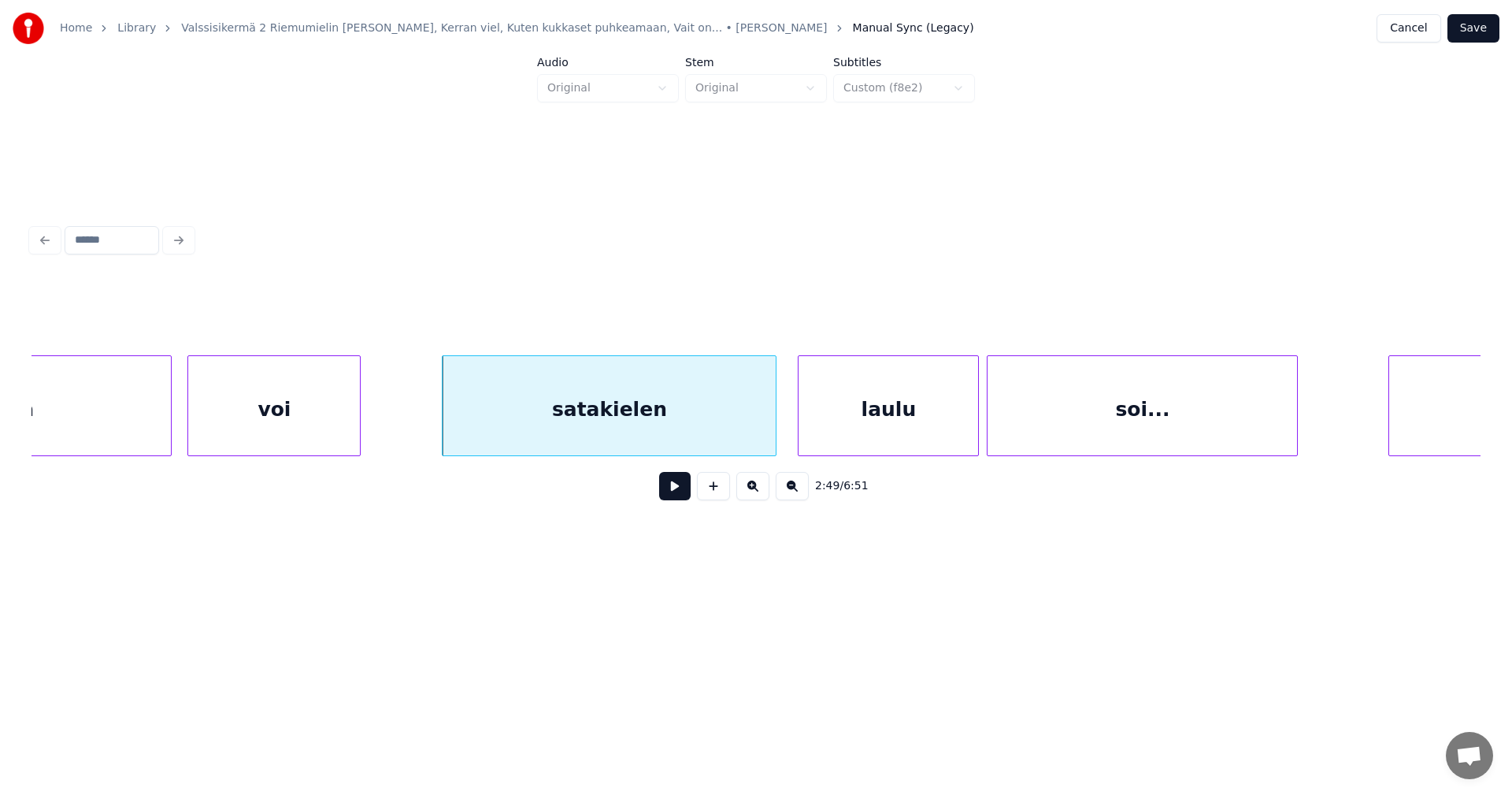
scroll to position [0, 33036]
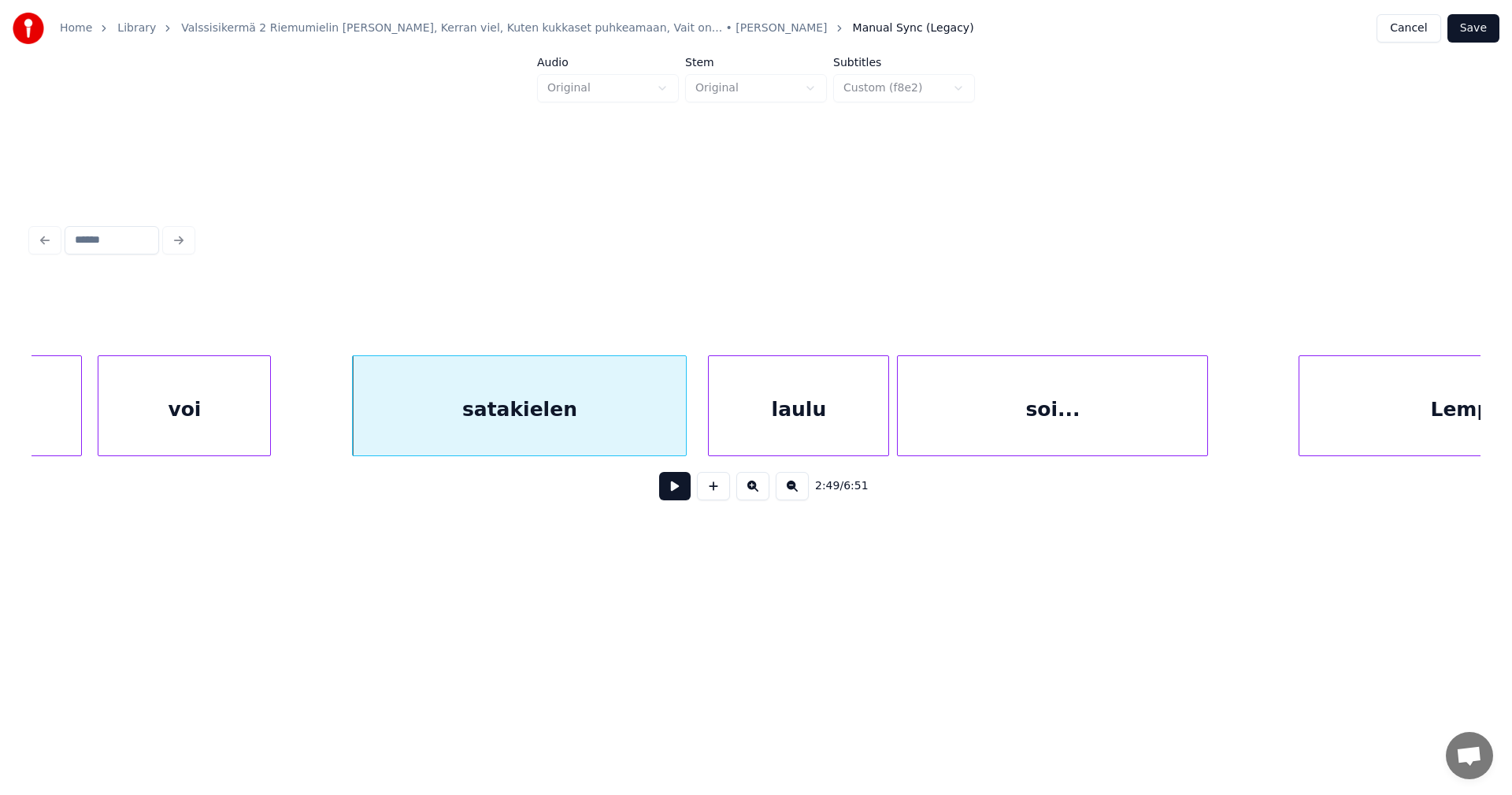
click at [678, 496] on button at bounding box center [675, 486] width 31 height 29
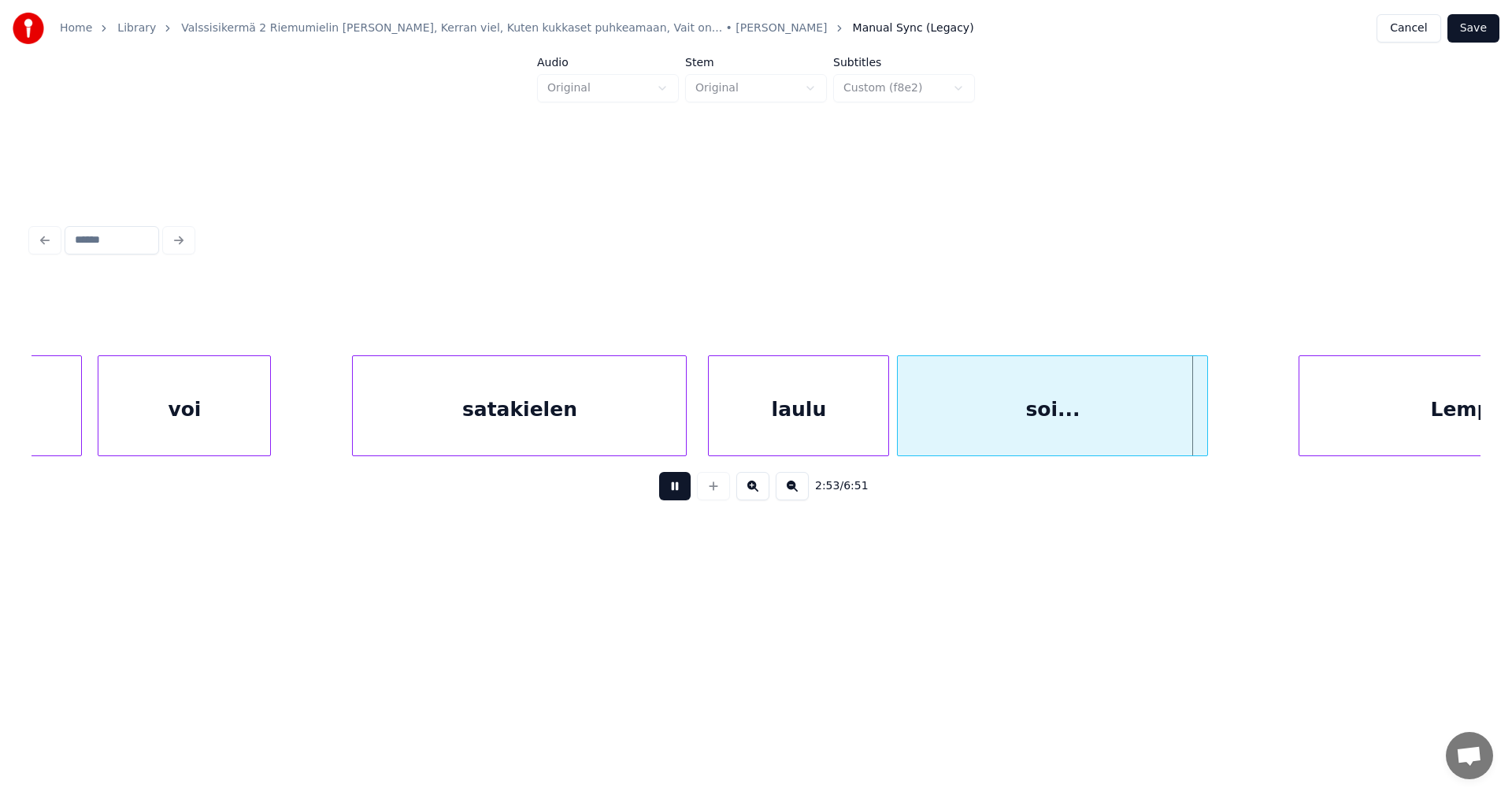
click at [676, 491] on button at bounding box center [675, 486] width 31 height 29
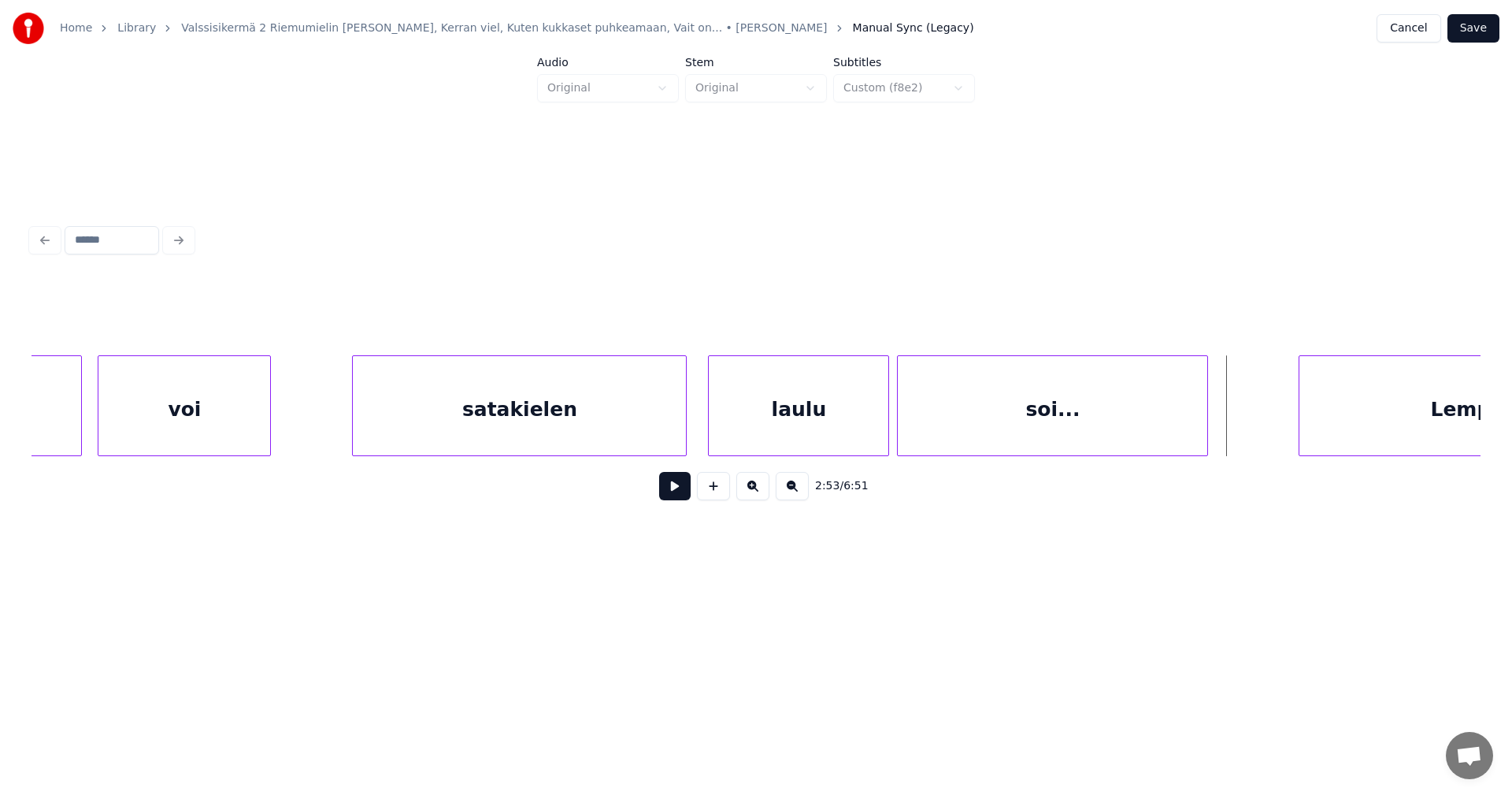
click at [676, 491] on button at bounding box center [675, 486] width 31 height 29
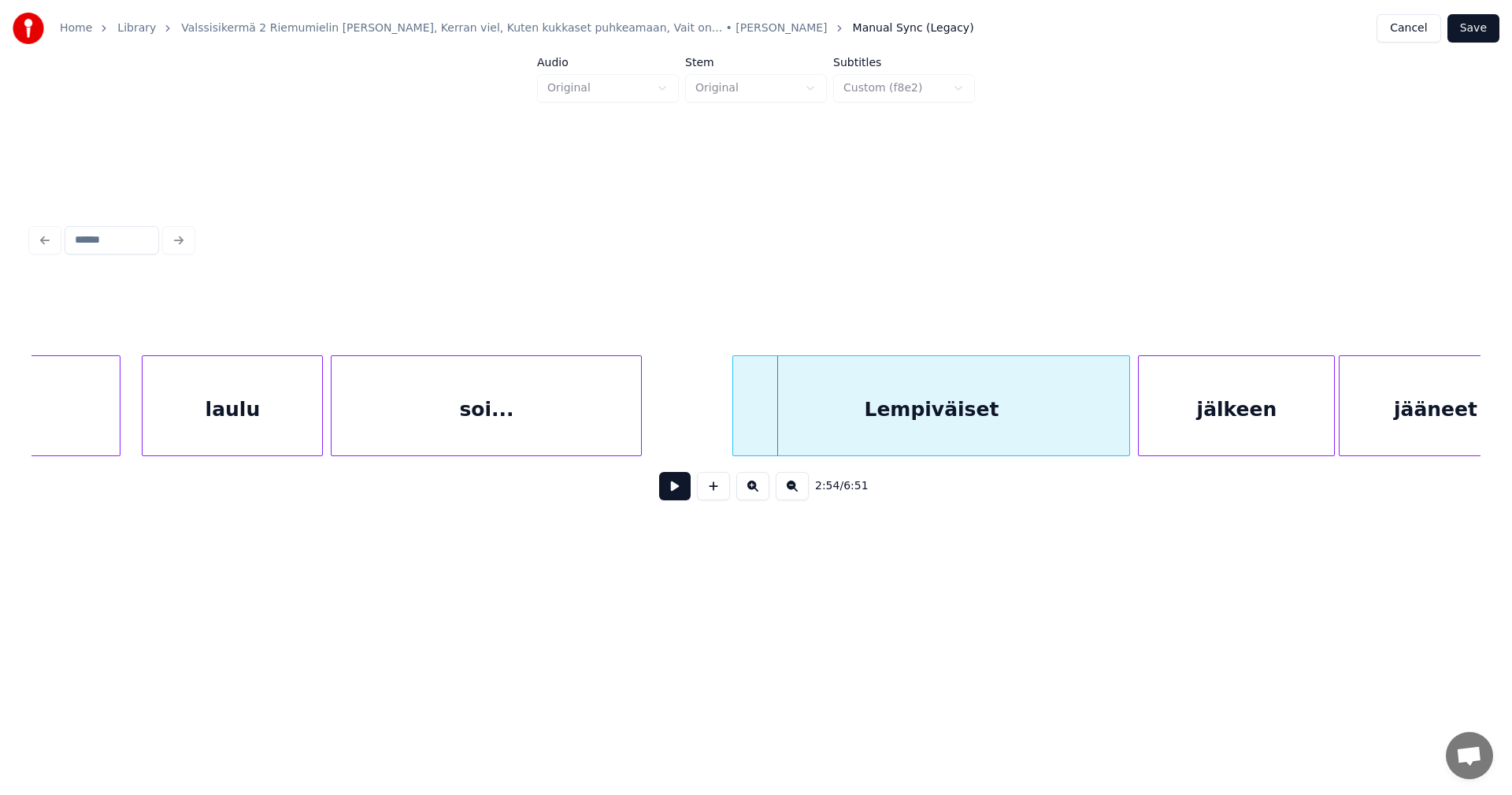
scroll to position [0, 33603]
click at [993, 431] on div "Lempiväiset" at bounding box center [905, 410] width 396 height 107
click at [666, 496] on button at bounding box center [675, 486] width 31 height 29
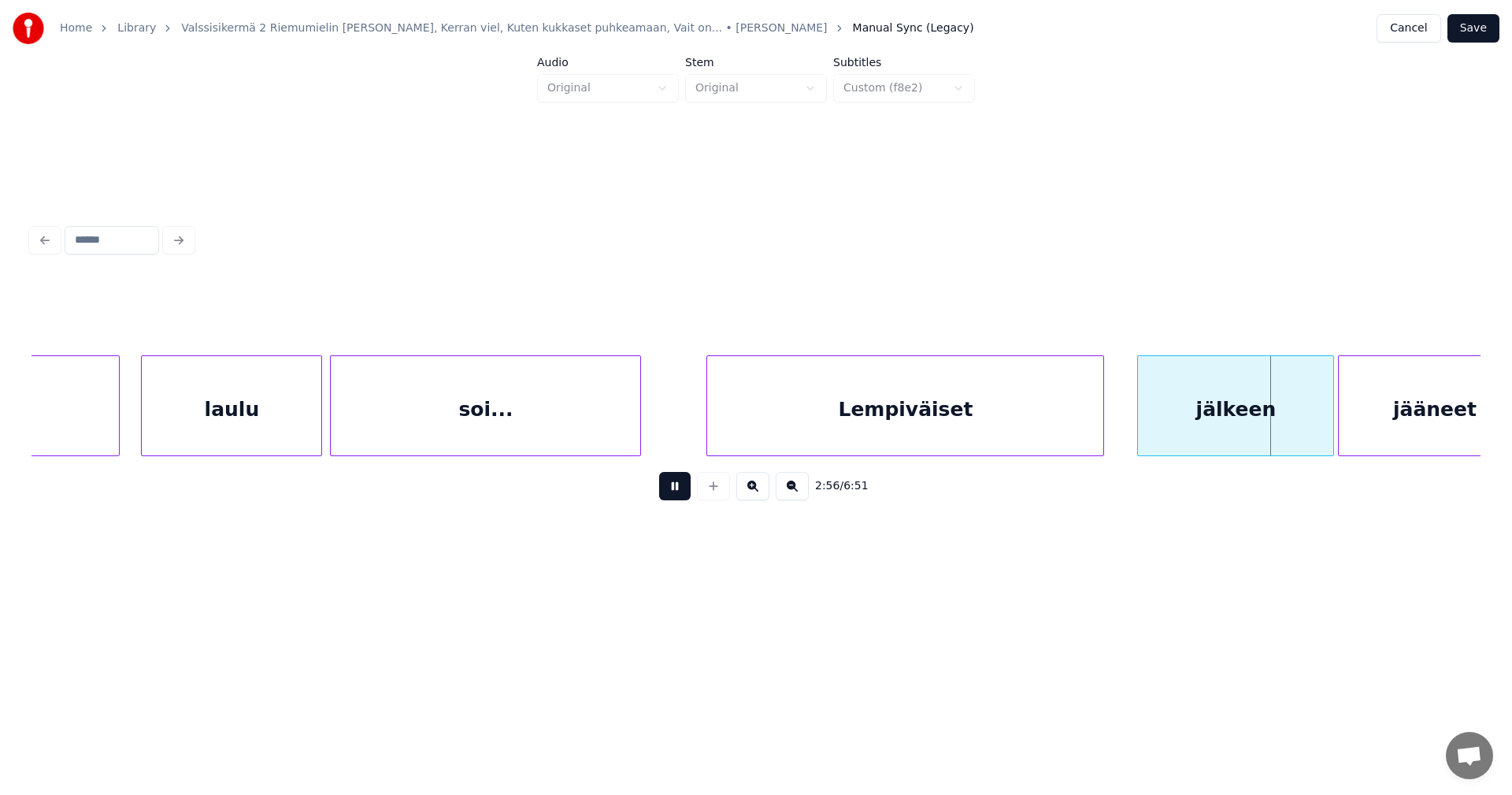
click at [666, 496] on button at bounding box center [675, 486] width 31 height 29
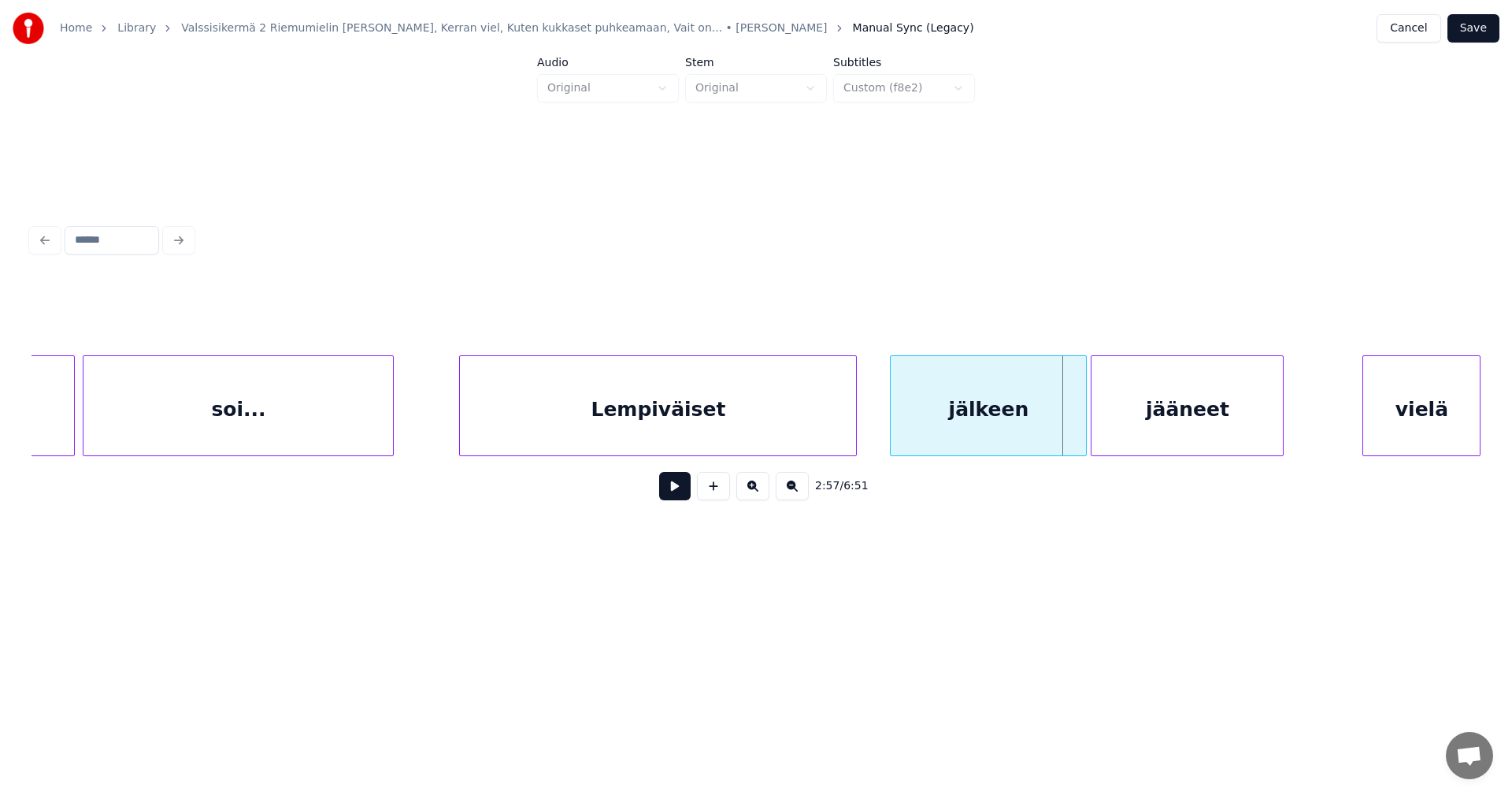
scroll to position [0, 33855]
click at [1069, 432] on div at bounding box center [1067, 405] width 5 height 99
click at [1159, 426] on div "jääneet" at bounding box center [1177, 410] width 191 height 107
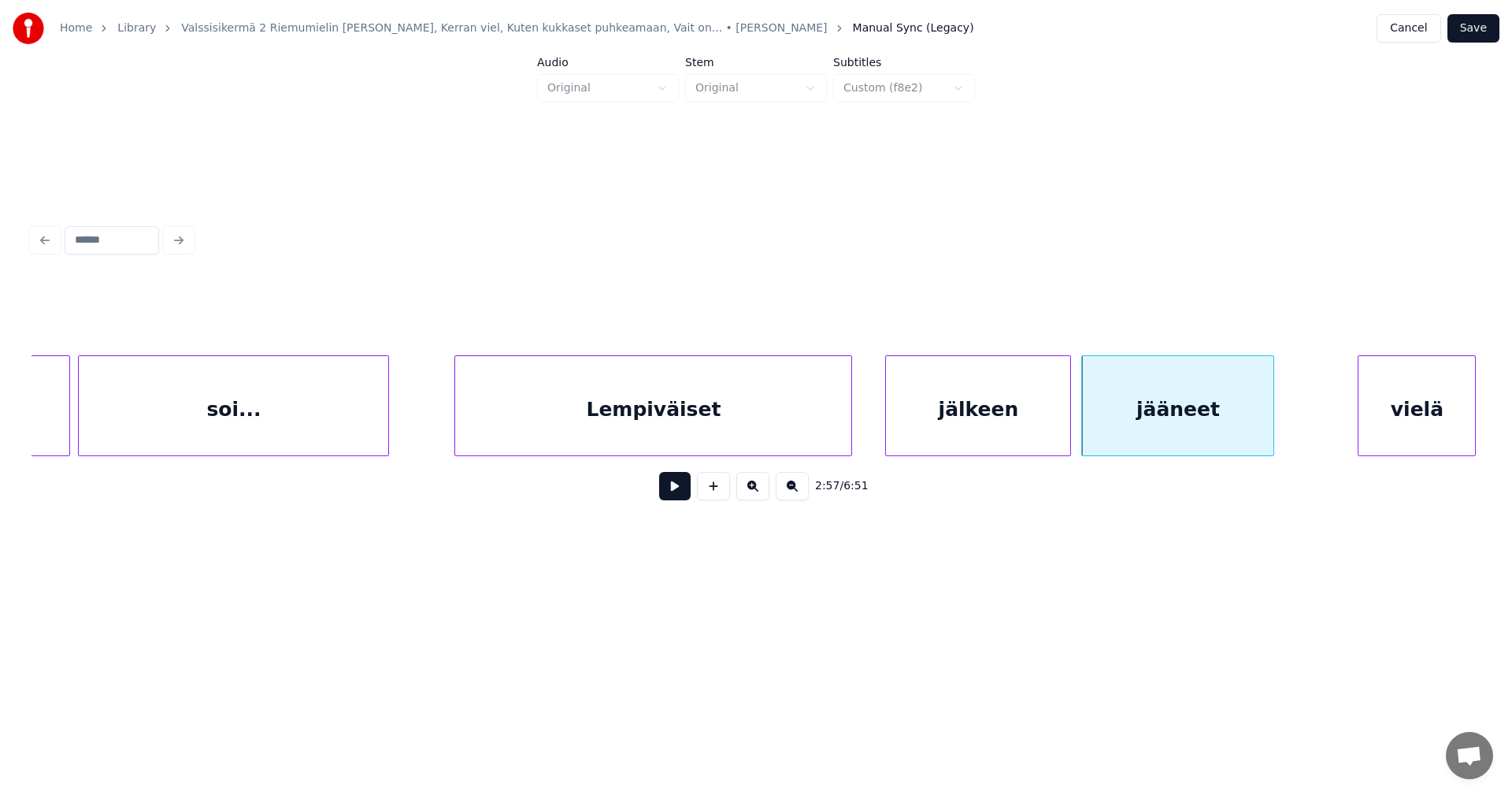
click at [678, 500] on button at bounding box center [675, 486] width 31 height 29
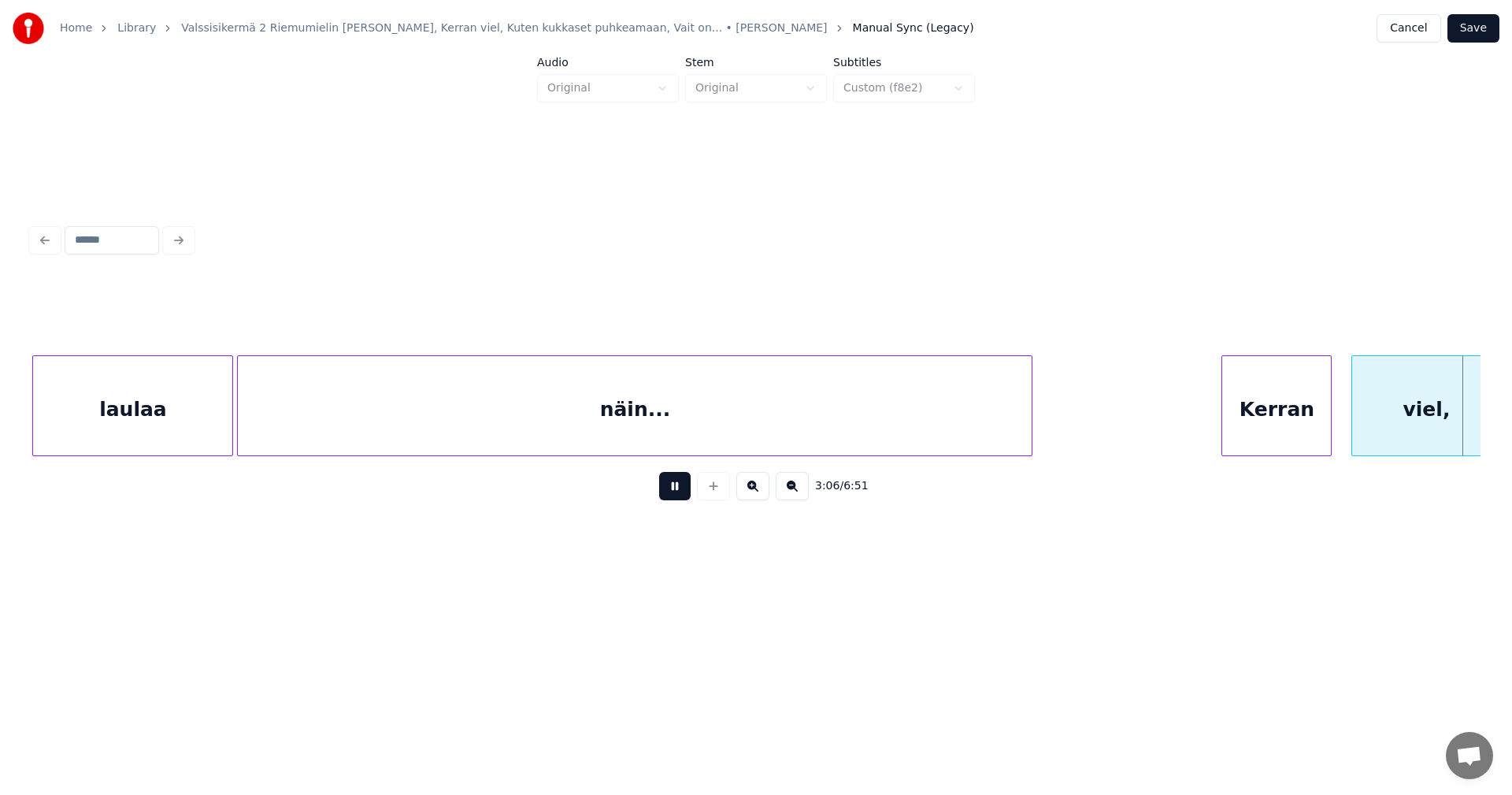
scroll to position [0, 36756]
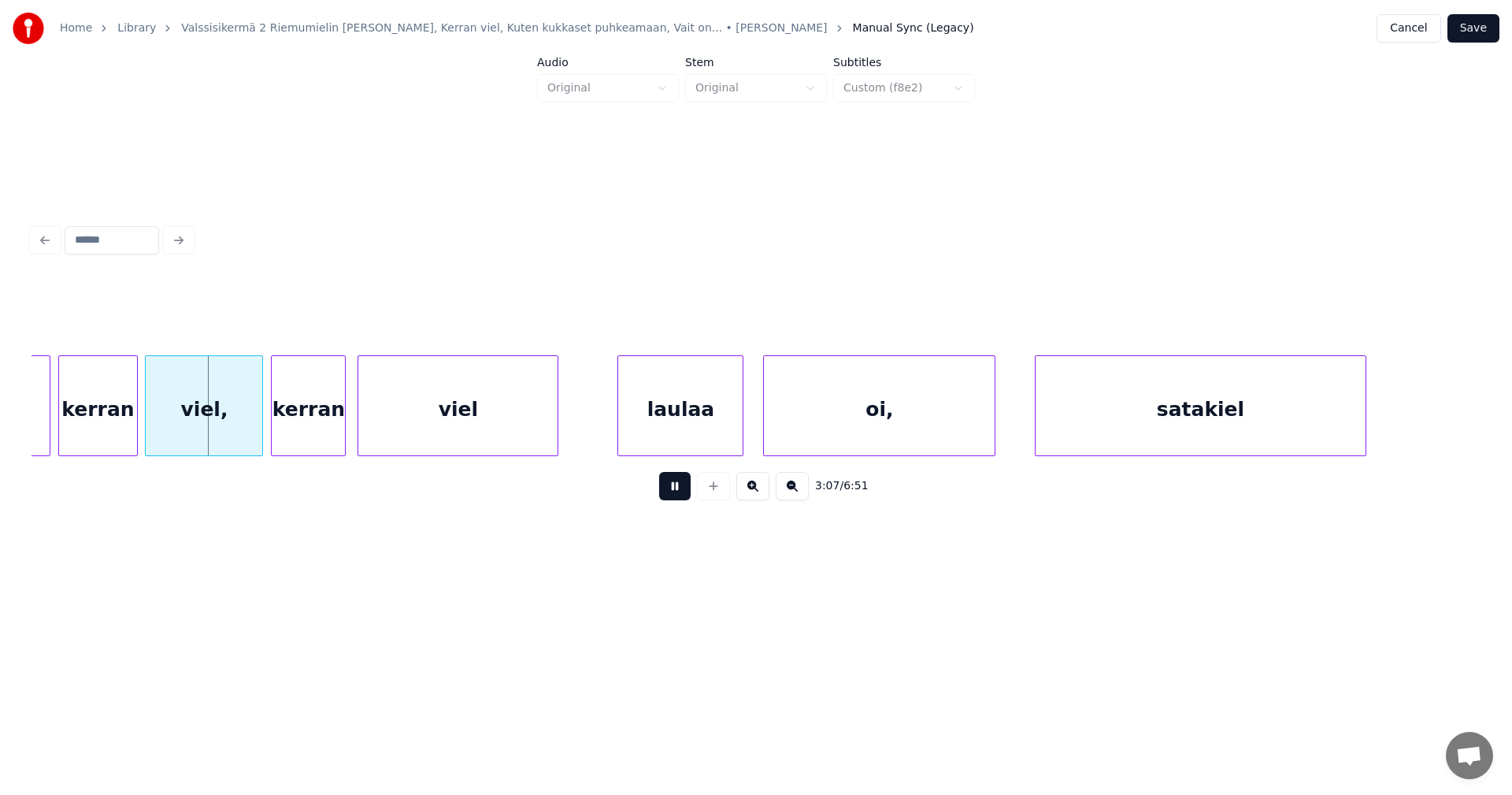
click at [679, 500] on button at bounding box center [675, 486] width 31 height 29
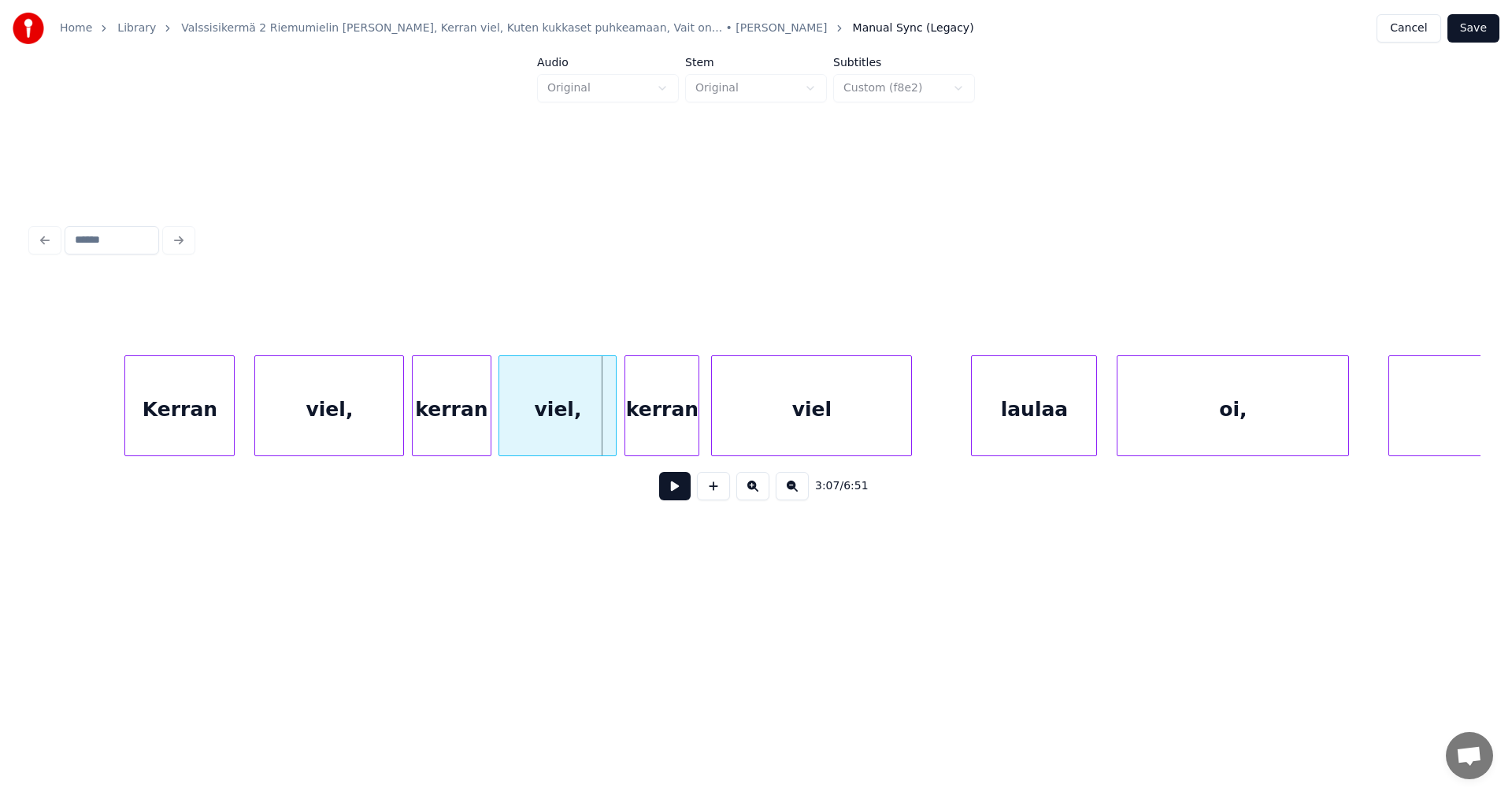
scroll to position [0, 36378]
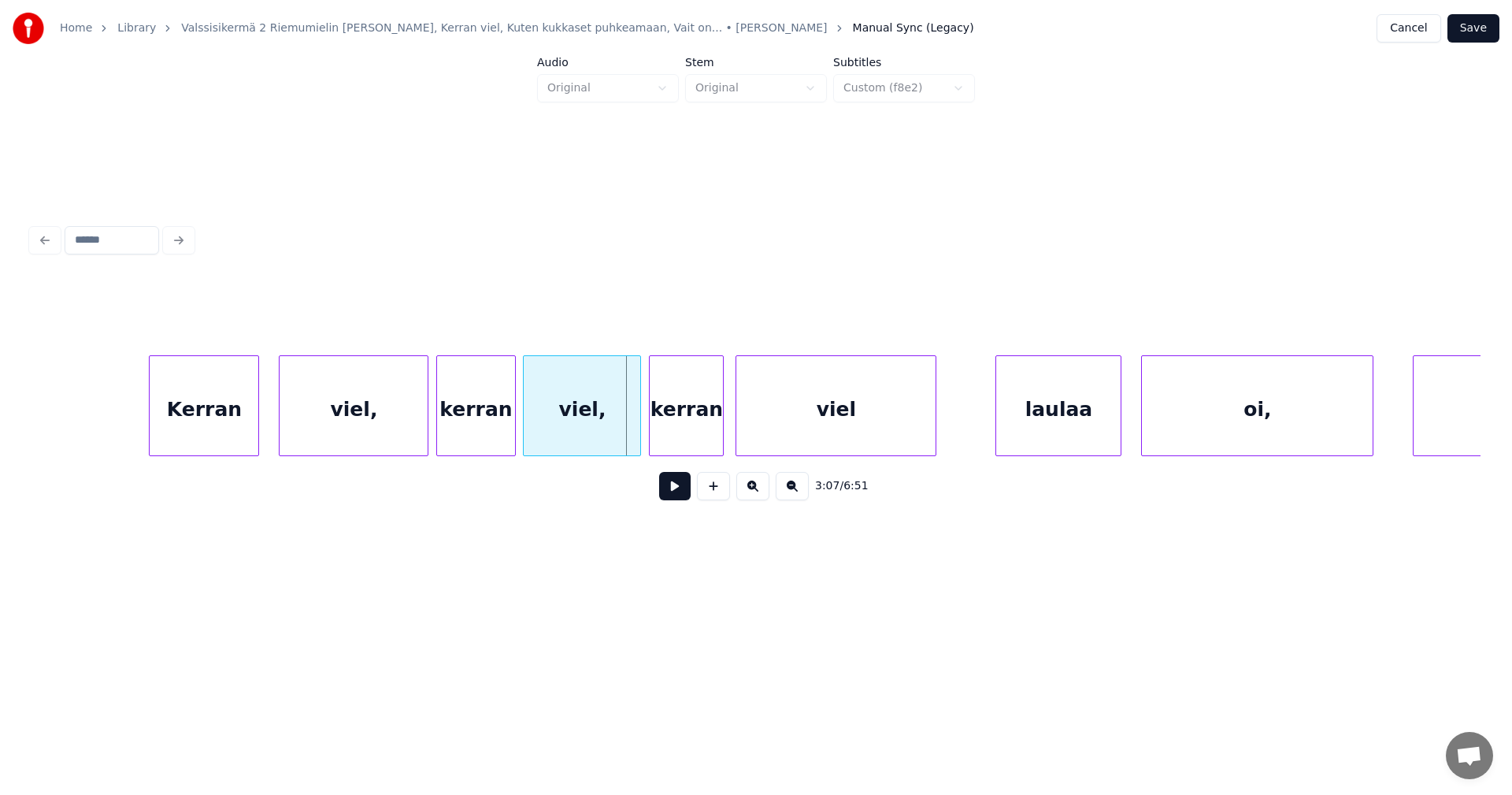
click at [219, 432] on div "Kerran" at bounding box center [204, 410] width 109 height 107
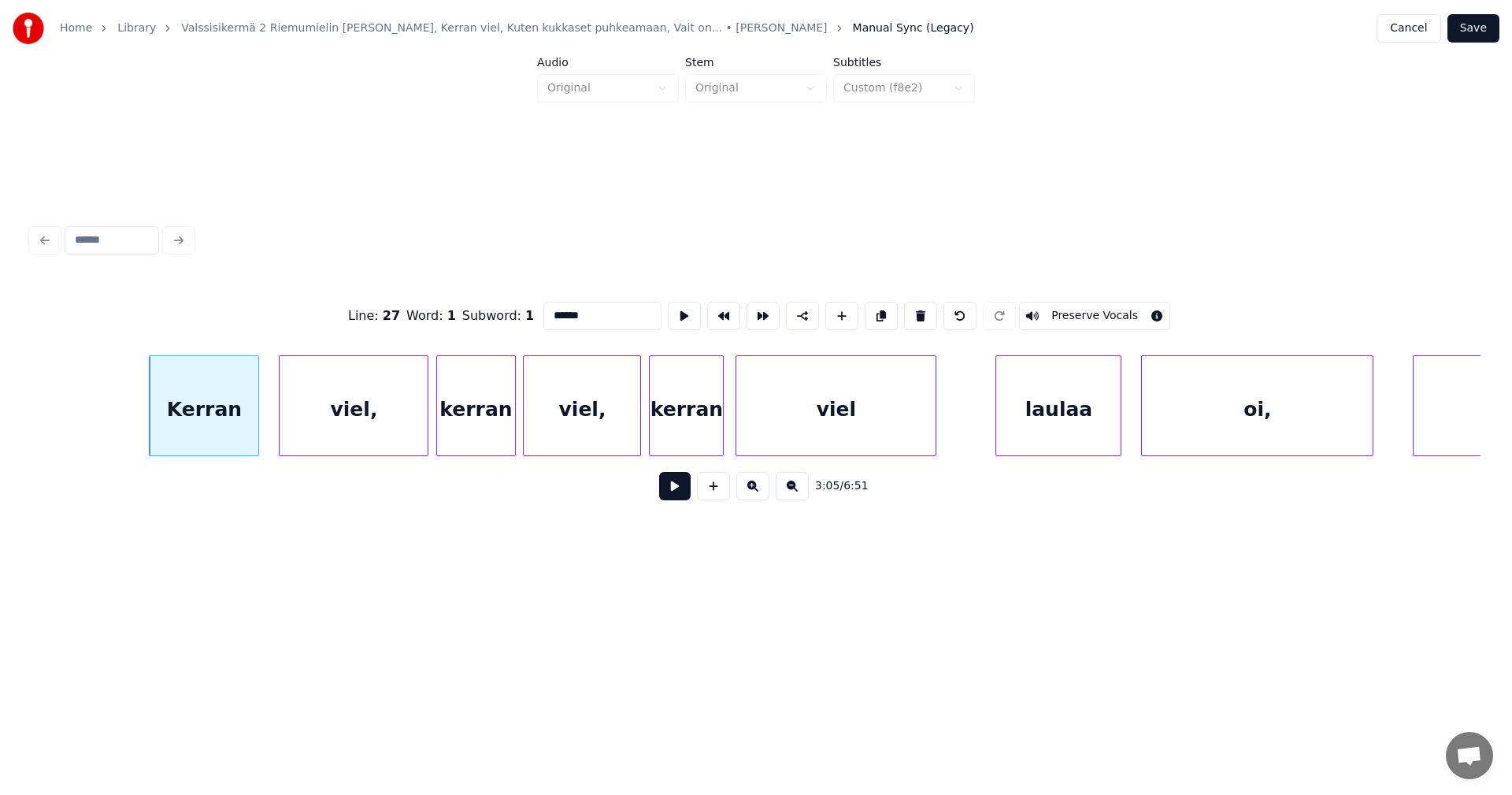
click at [677, 490] on button at bounding box center [675, 486] width 31 height 29
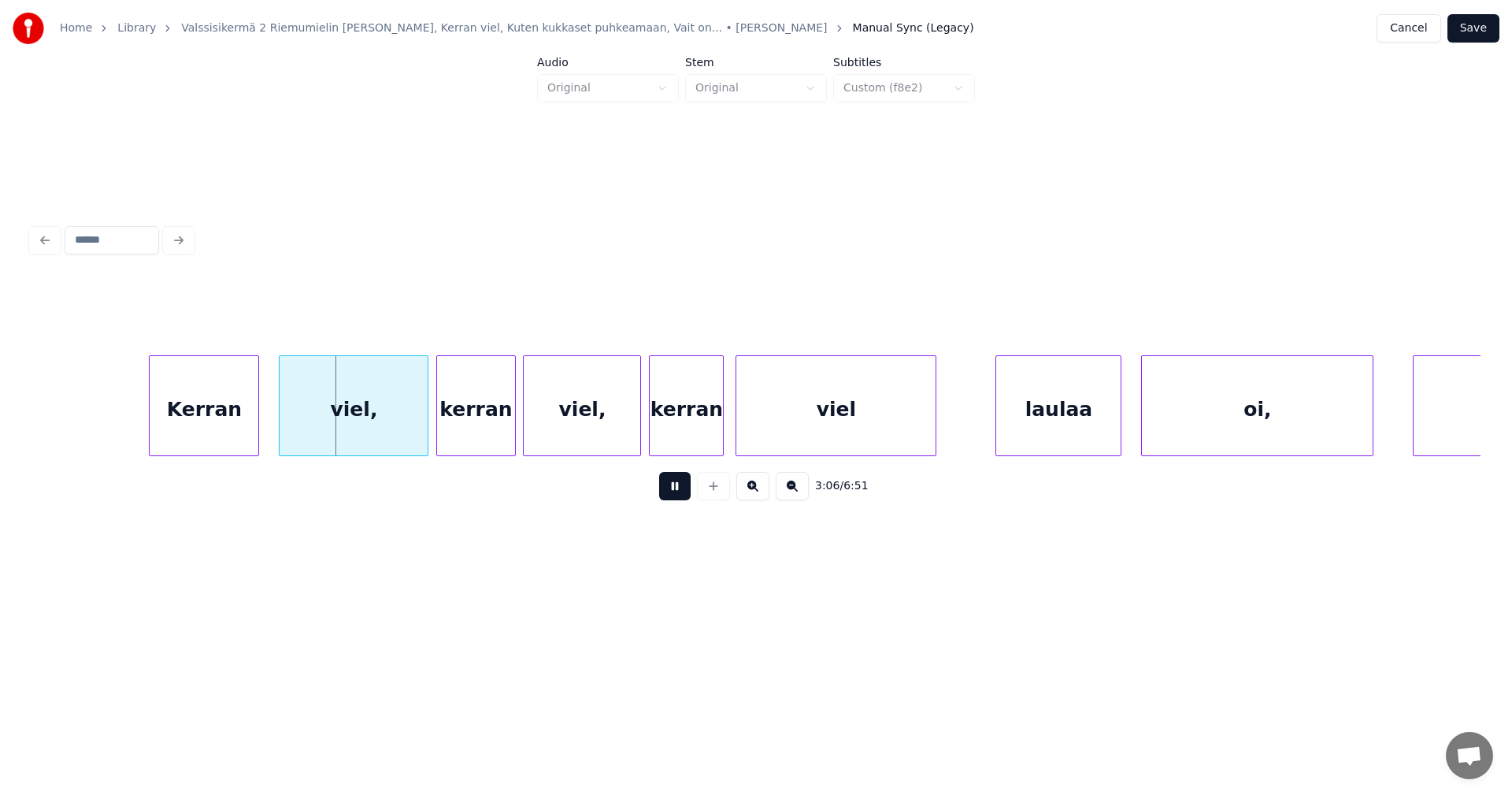
click at [669, 492] on button at bounding box center [675, 486] width 31 height 29
click at [394, 441] on div at bounding box center [395, 405] width 5 height 99
click at [667, 497] on button at bounding box center [675, 486] width 31 height 29
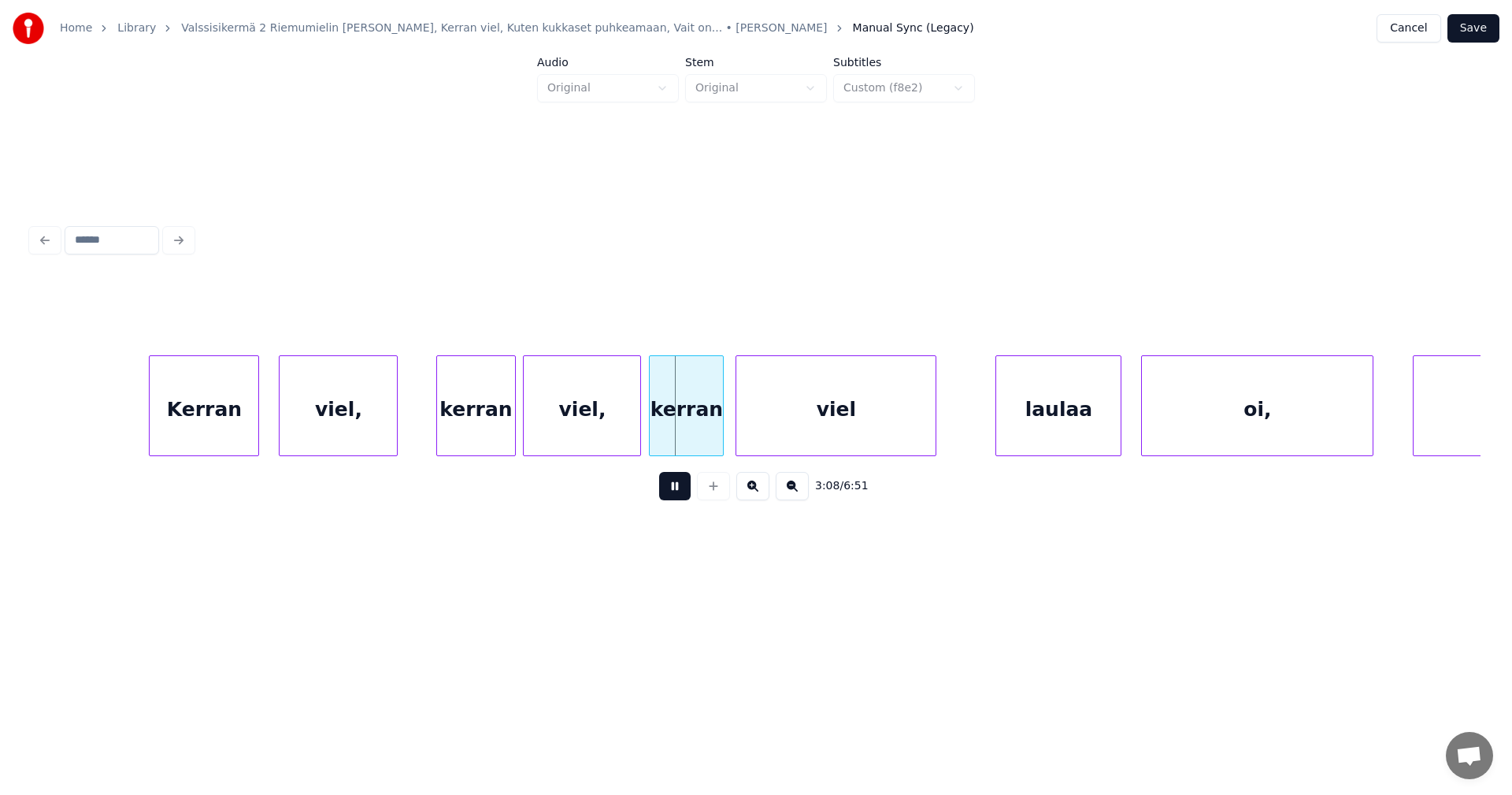
drag, startPoint x: 672, startPoint y: 496, endPoint x: 650, endPoint y: 455, distance: 46.5
click at [672, 494] on button at bounding box center [675, 486] width 31 height 29
click at [627, 441] on div at bounding box center [627, 405] width 5 height 99
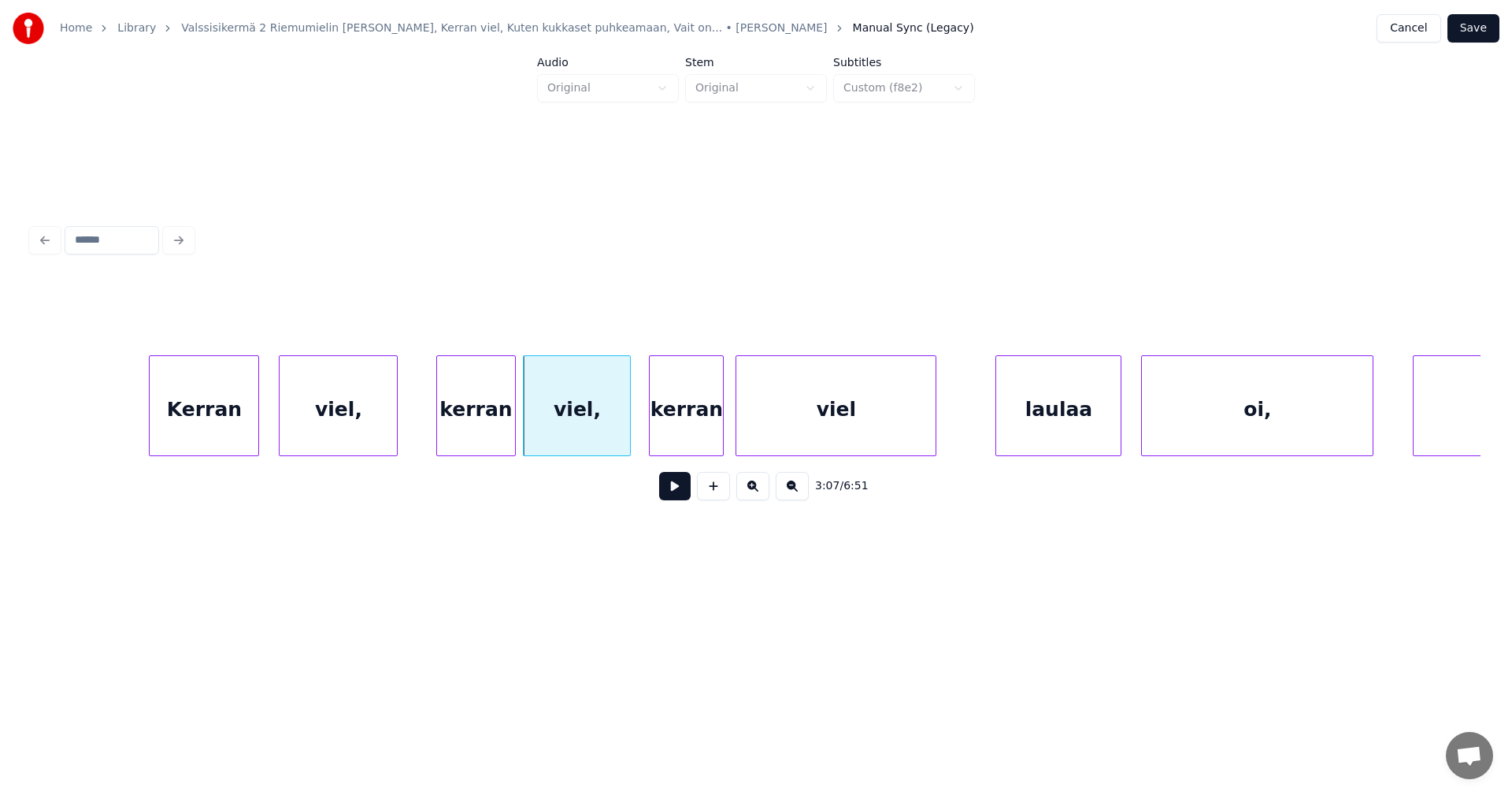
click at [670, 496] on button at bounding box center [675, 486] width 31 height 29
click at [671, 496] on button at bounding box center [675, 486] width 31 height 29
click at [1011, 436] on div "laulaa" at bounding box center [1058, 410] width 125 height 107
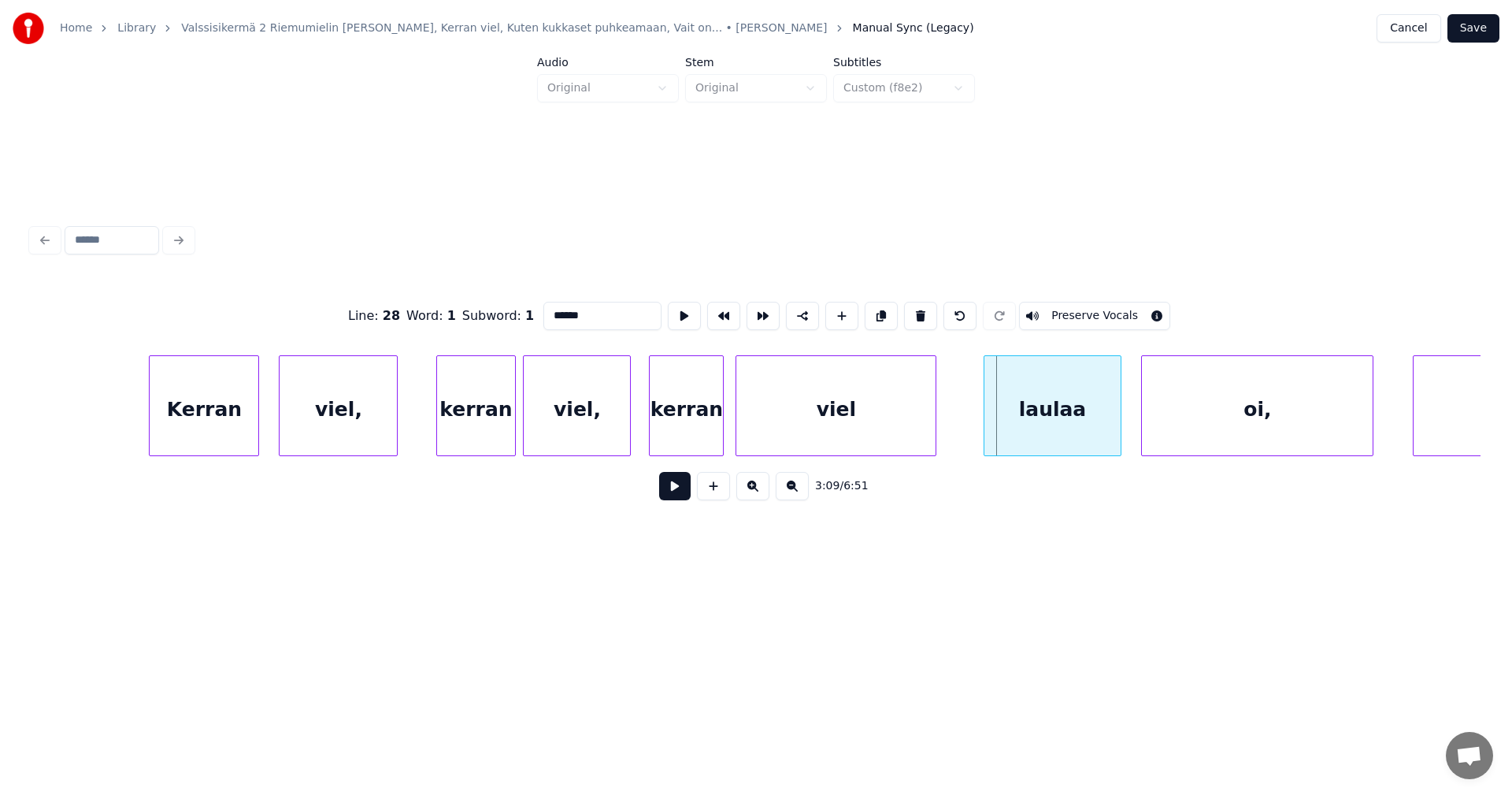
click at [984, 437] on div at bounding box center [986, 405] width 5 height 99
click at [679, 495] on button at bounding box center [675, 486] width 31 height 29
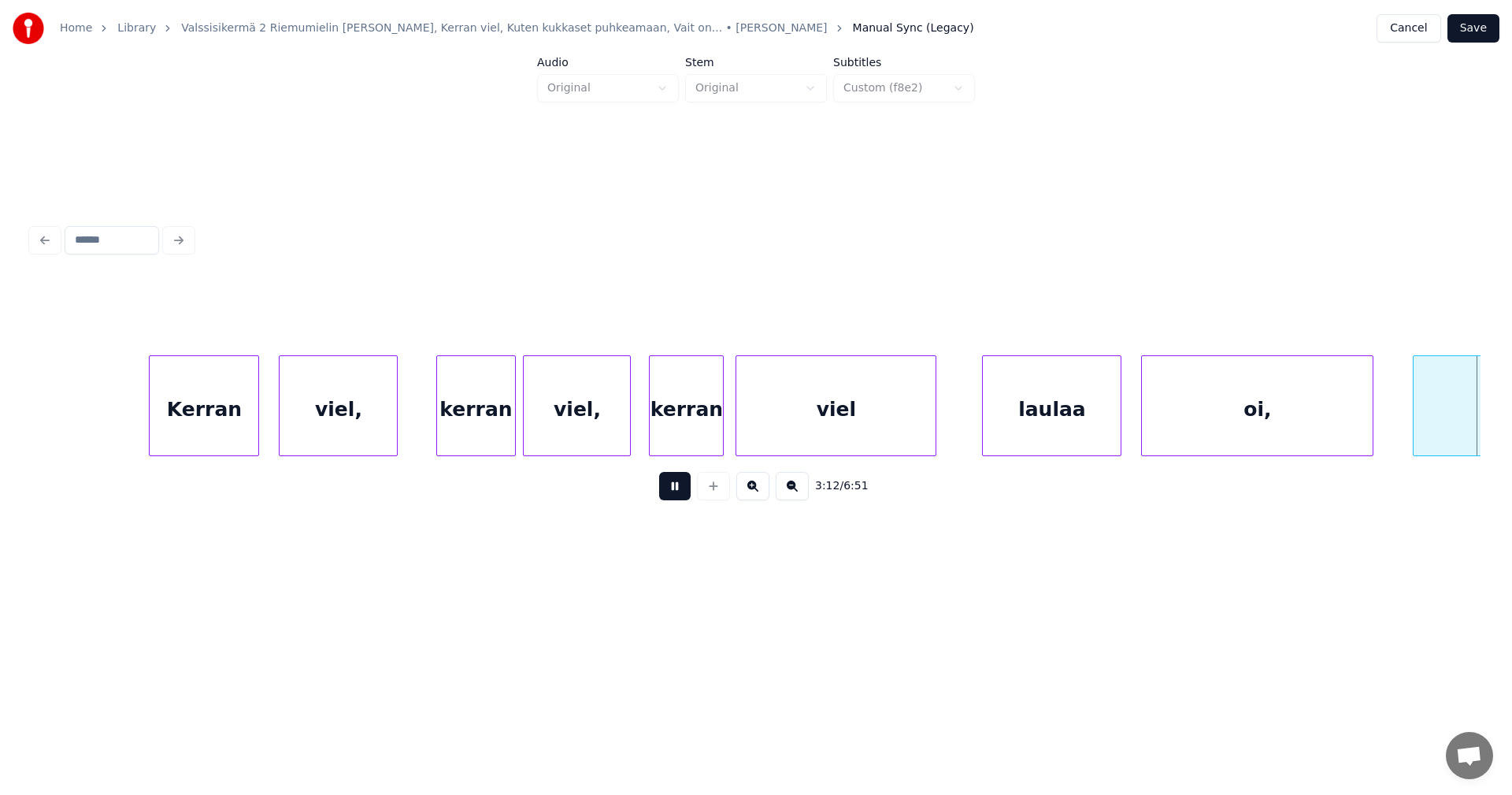
scroll to position [0, 37827]
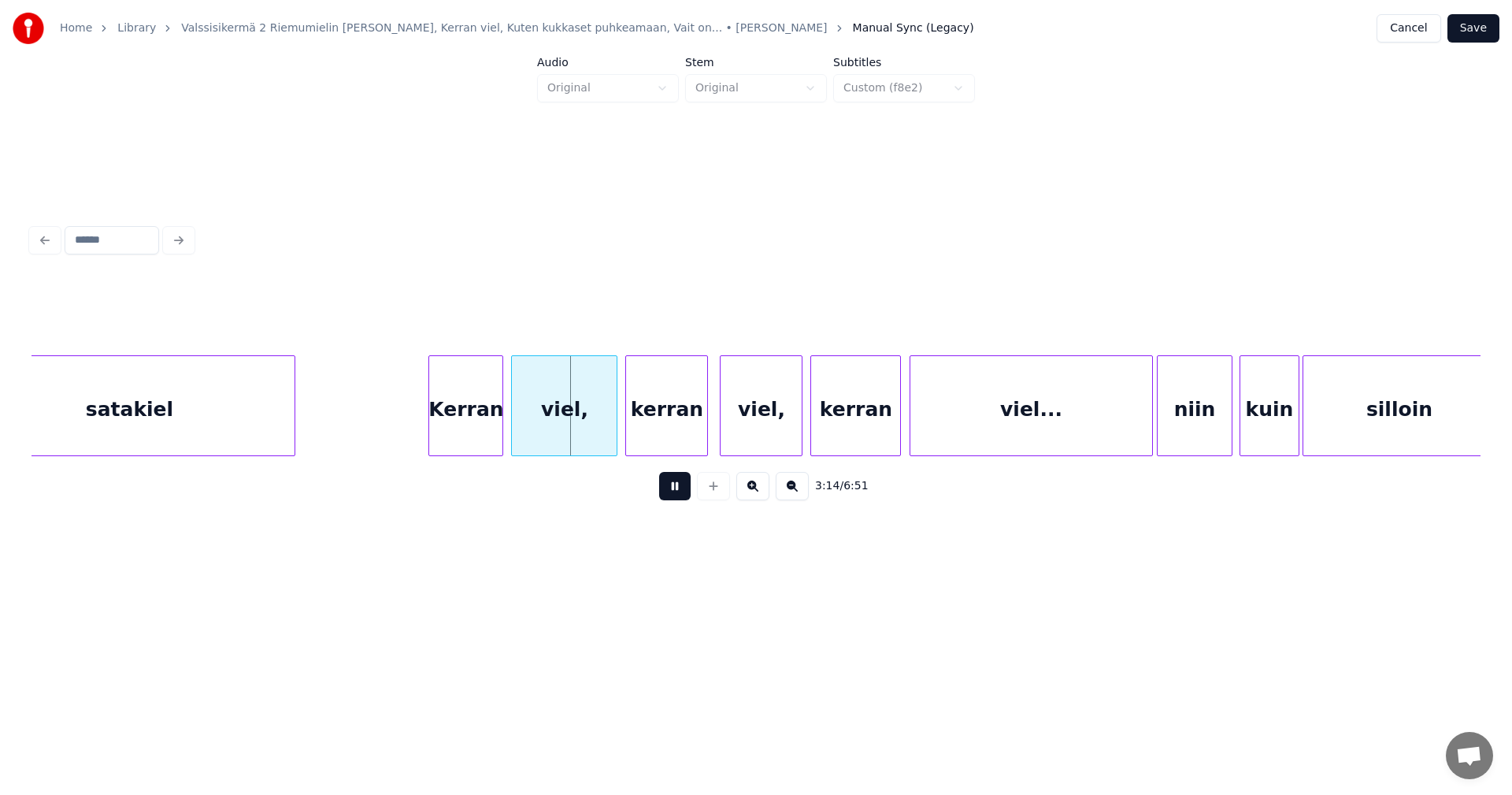
click at [679, 495] on button at bounding box center [675, 486] width 31 height 29
click at [618, 436] on div "viel," at bounding box center [564, 405] width 106 height 101
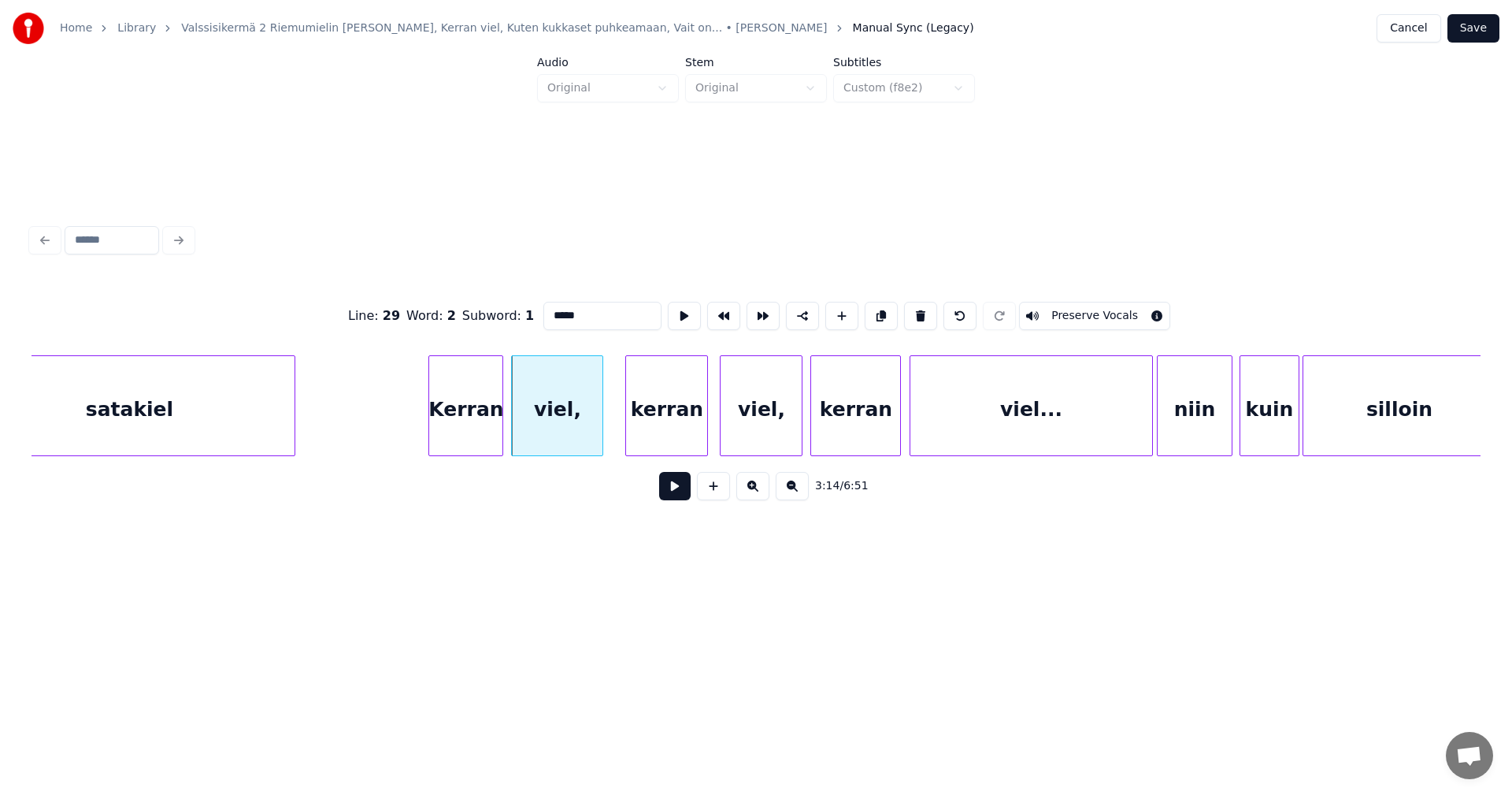
click at [602, 437] on div at bounding box center [599, 405] width 5 height 99
click at [489, 442] on div "Kerran" at bounding box center [465, 410] width 73 height 107
type input "******"
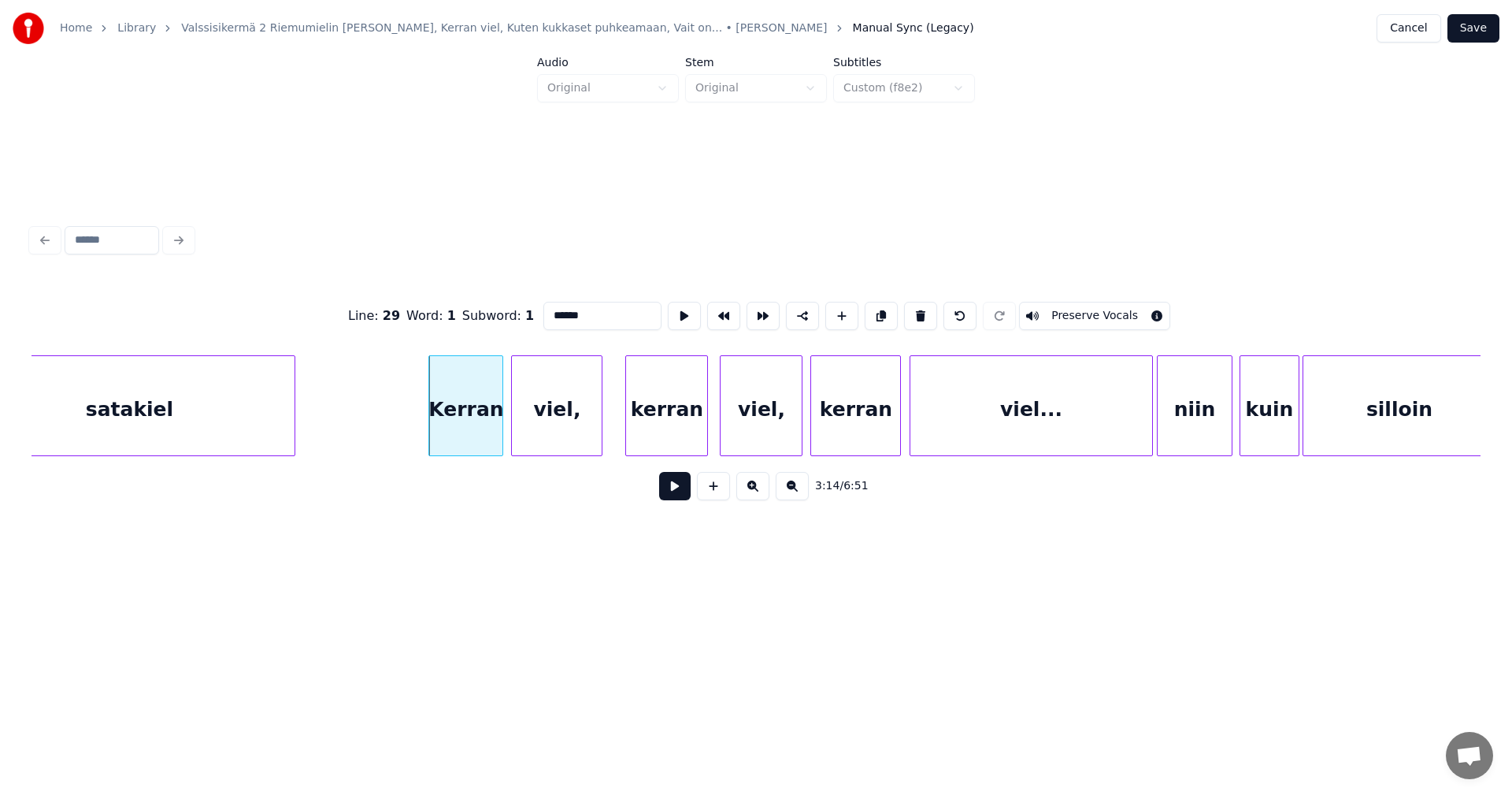
click at [680, 499] on button at bounding box center [675, 486] width 31 height 29
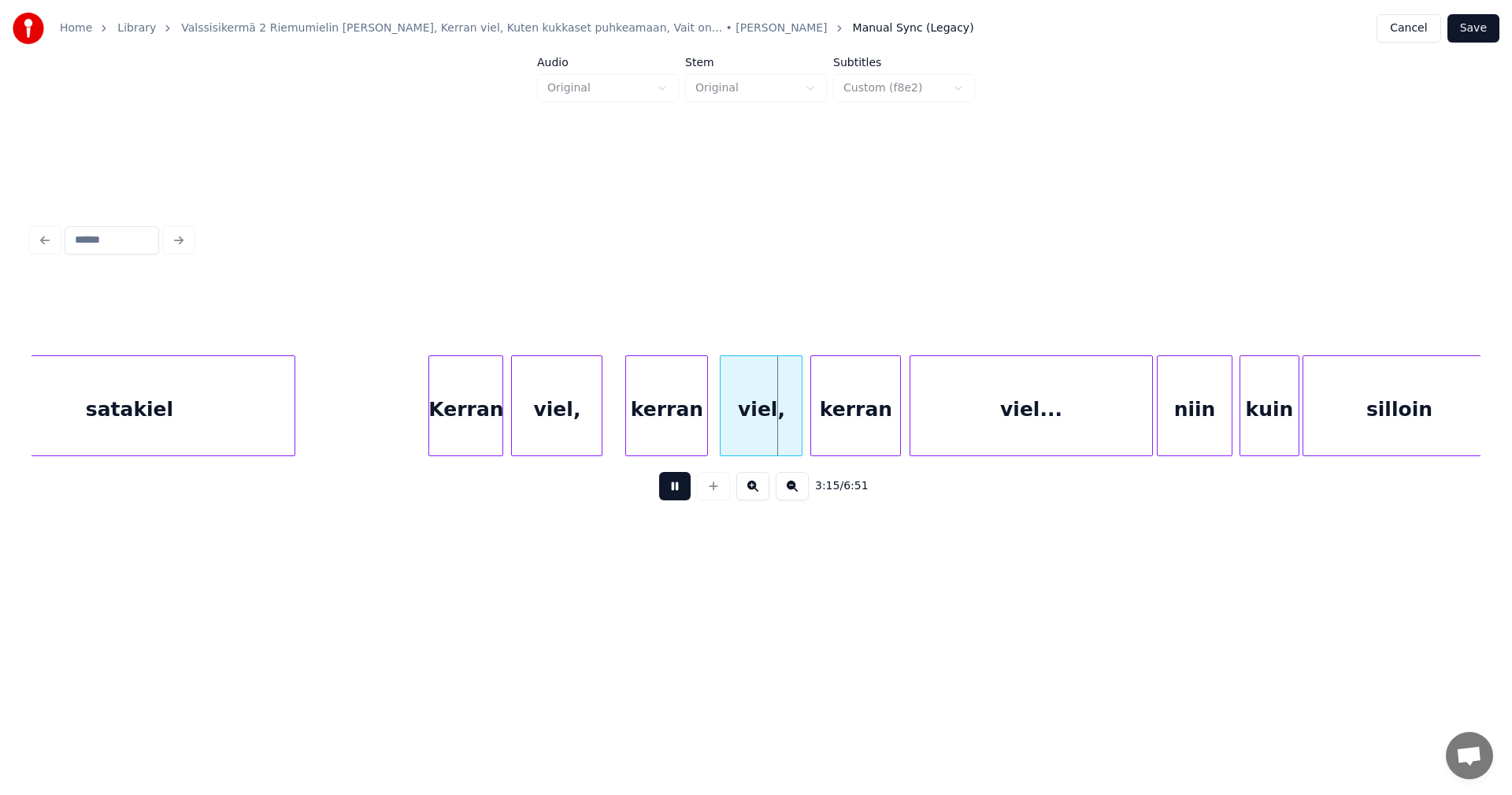
click at [680, 493] on button at bounding box center [675, 486] width 31 height 29
click at [786, 431] on div at bounding box center [787, 405] width 5 height 99
click at [682, 496] on button at bounding box center [675, 486] width 31 height 29
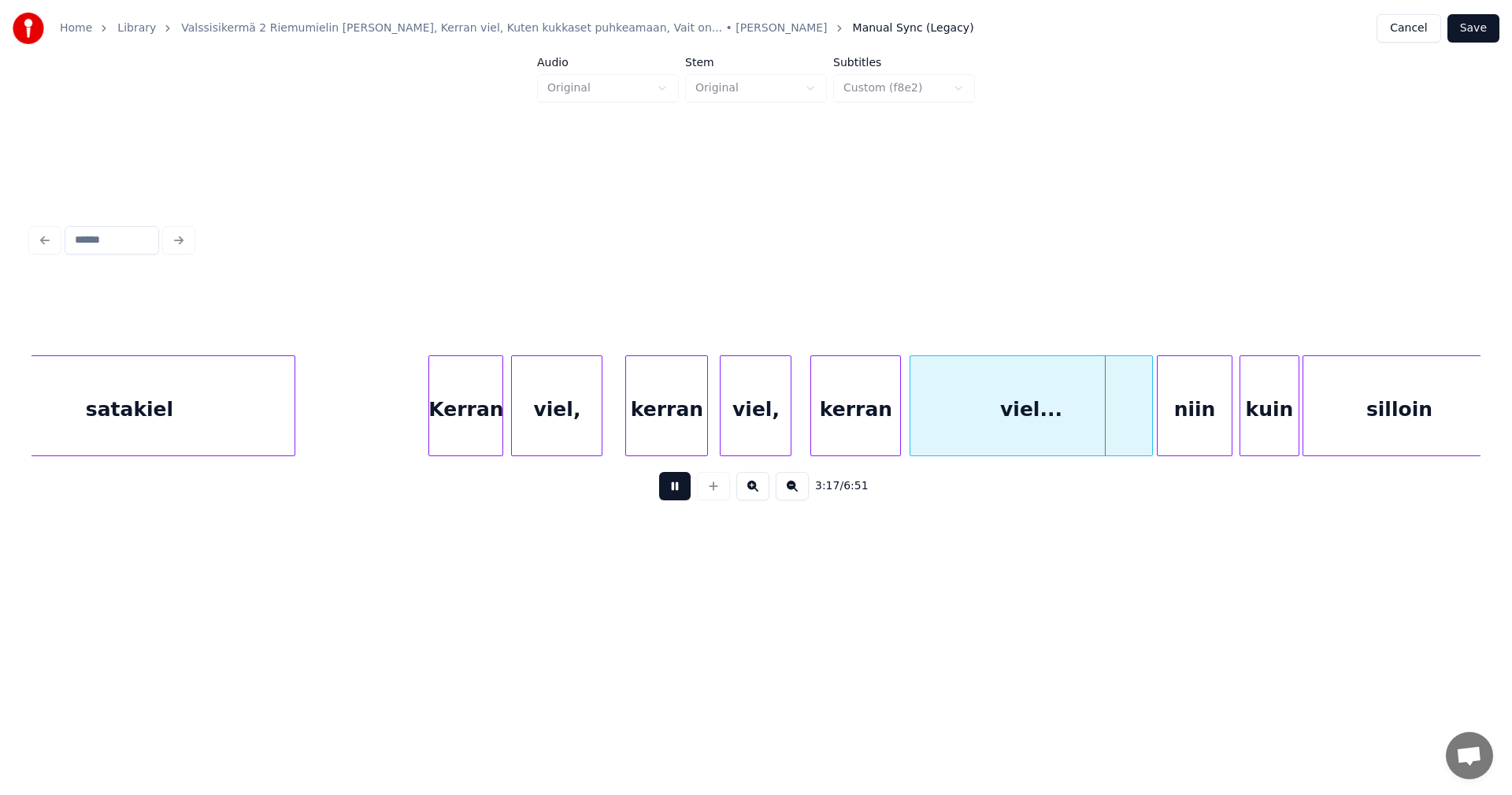
click at [682, 496] on button at bounding box center [675, 486] width 31 height 29
click at [1146, 428] on div at bounding box center [1146, 405] width 5 height 99
click at [688, 499] on button at bounding box center [675, 486] width 31 height 29
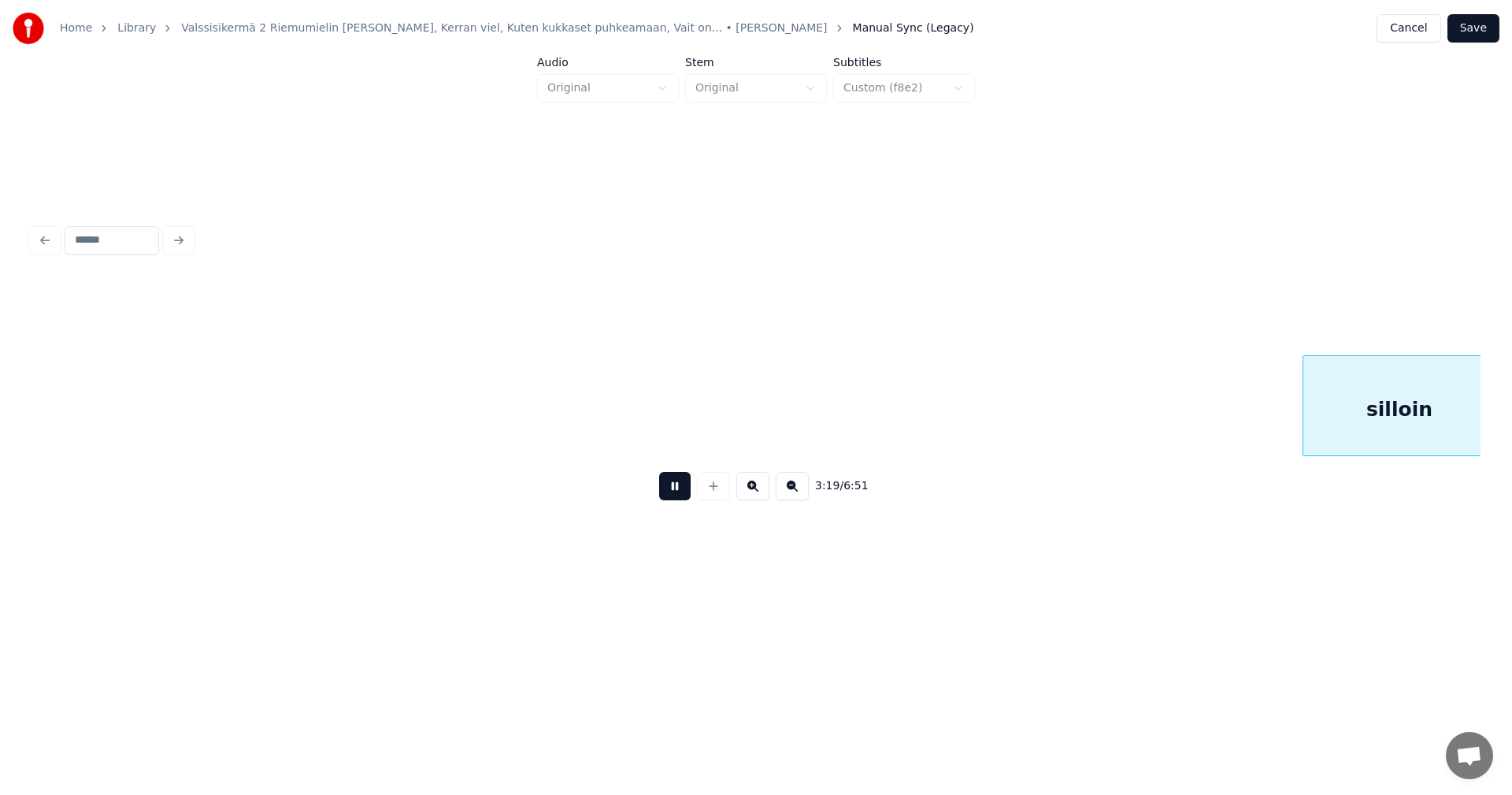
scroll to position [0, 39278]
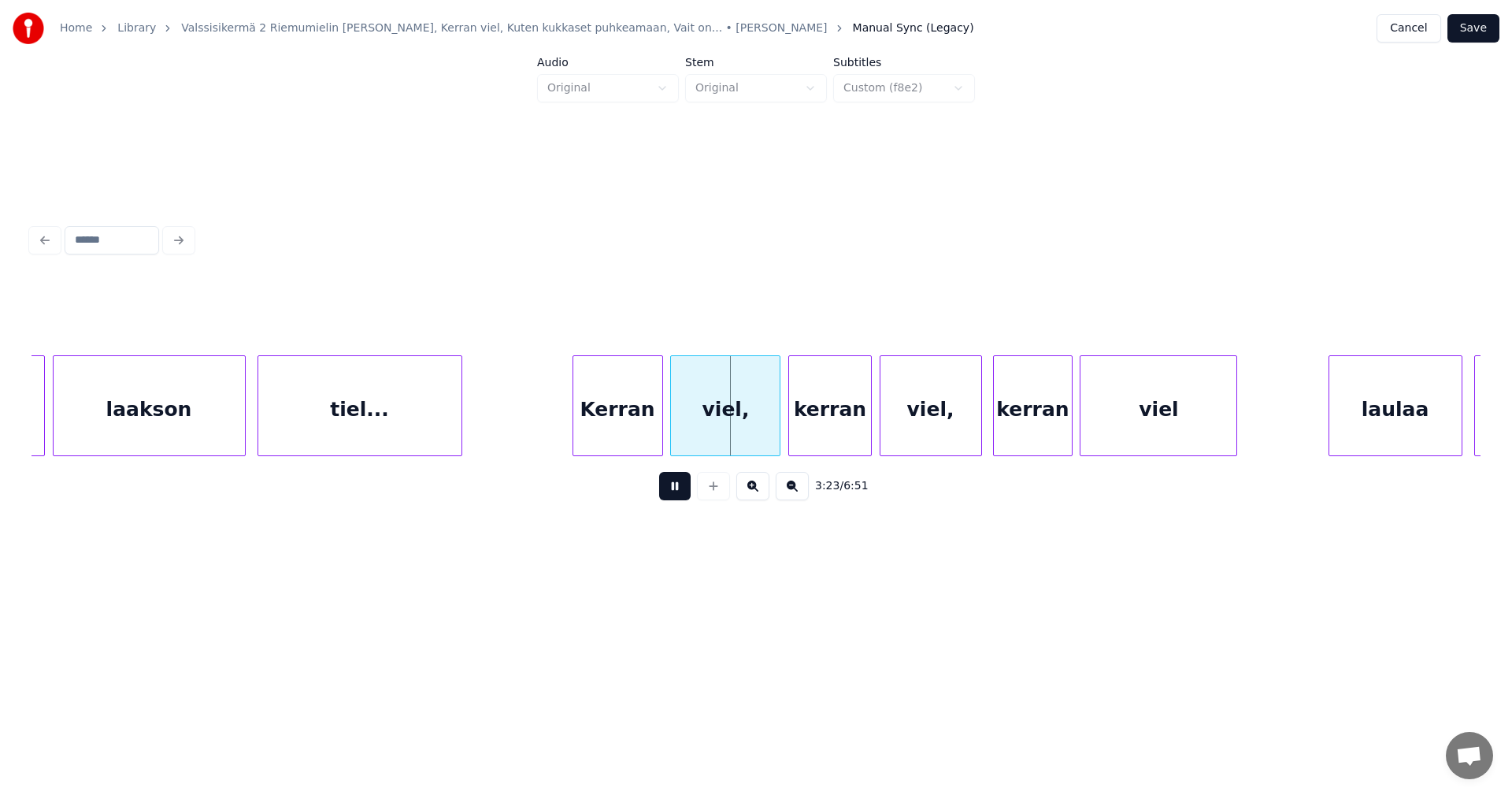
click at [692, 494] on div "3:23 / 6:51" at bounding box center [756, 487] width 1423 height 35
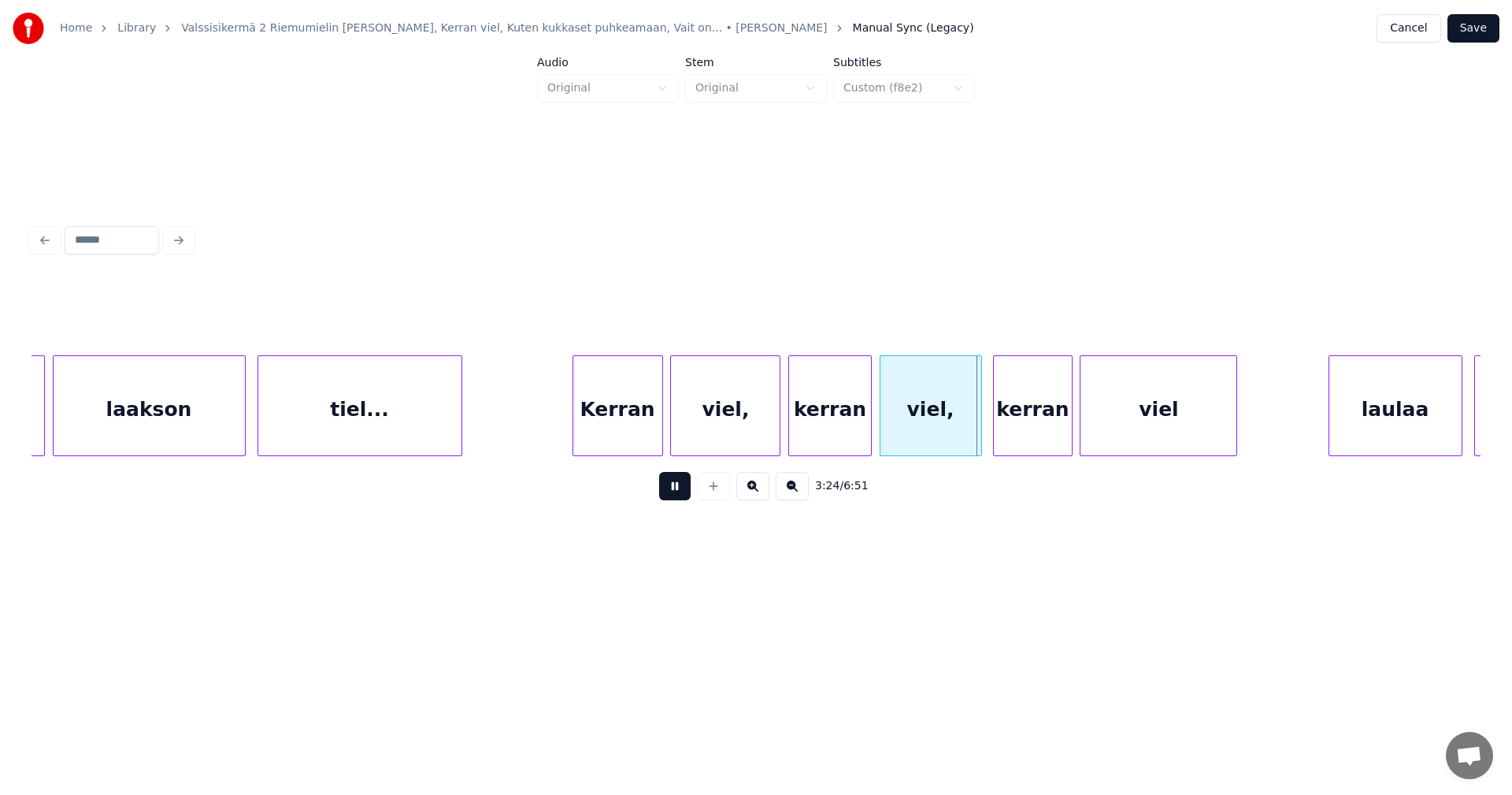
drag, startPoint x: 683, startPoint y: 496, endPoint x: 701, endPoint y: 476, distance: 26.9
click at [683, 496] on button at bounding box center [675, 486] width 31 height 29
click at [768, 425] on div at bounding box center [768, 405] width 5 height 99
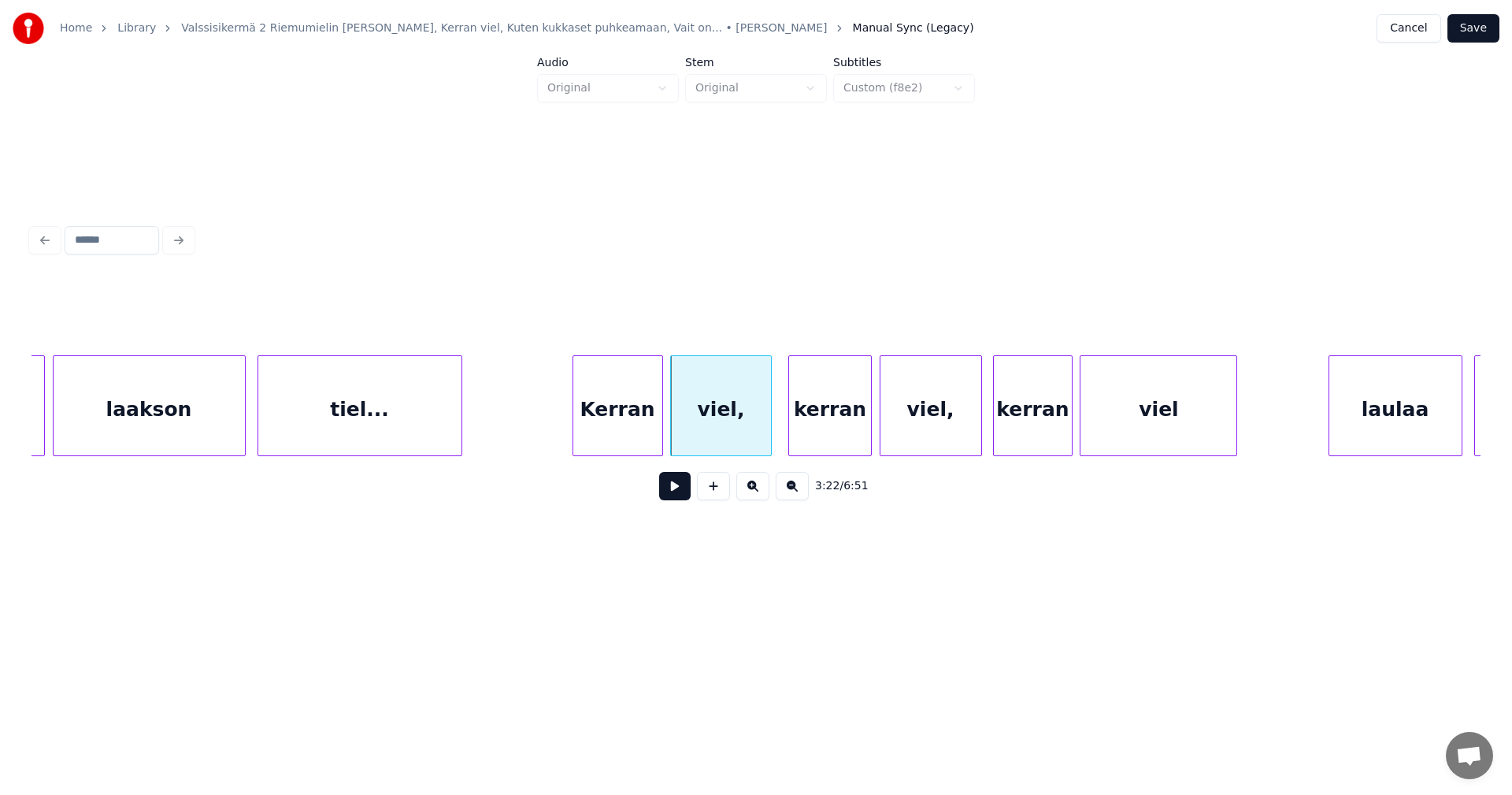
click at [630, 447] on div "Kerran" at bounding box center [618, 410] width 89 height 107
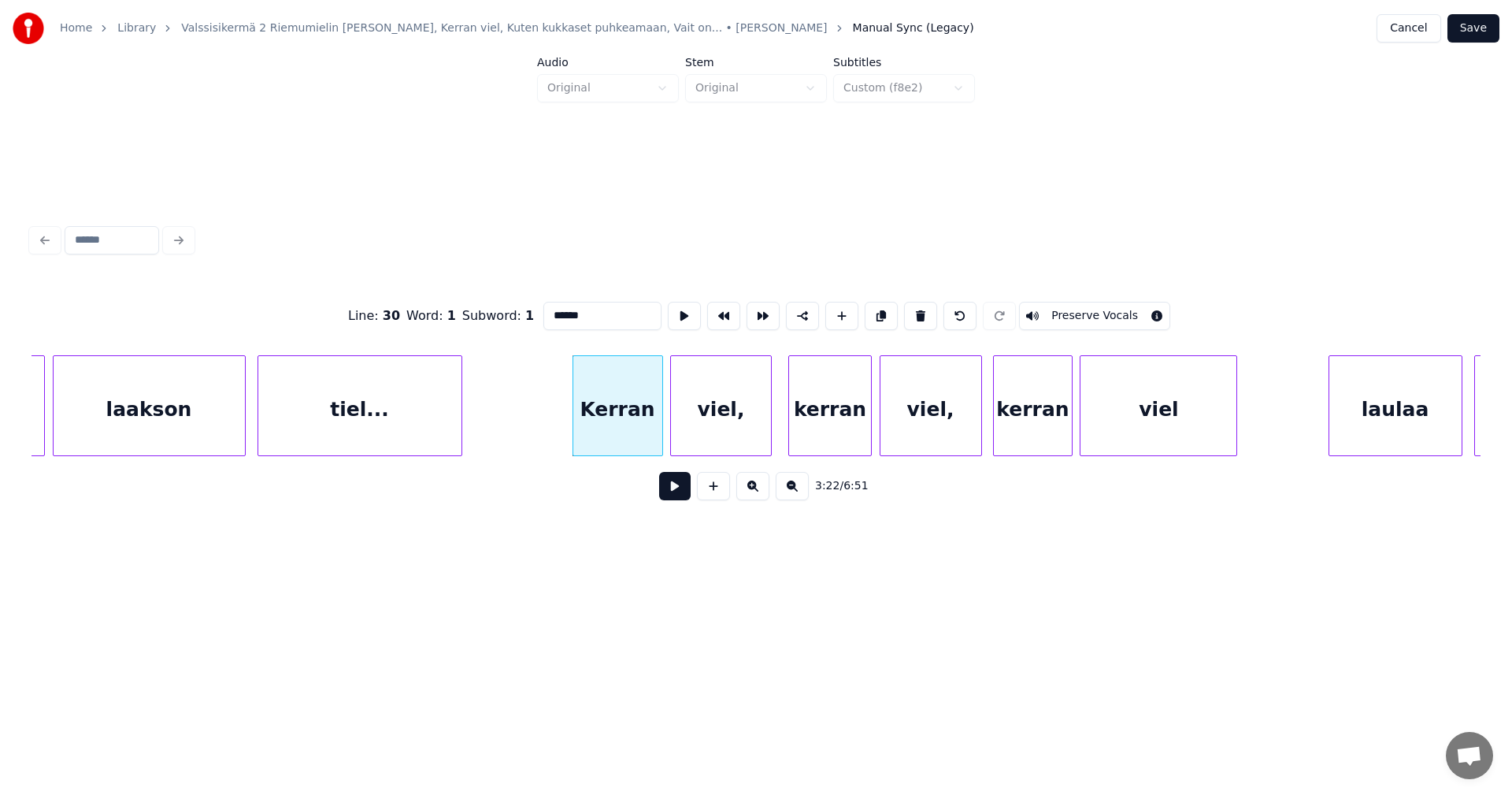
click at [683, 490] on button at bounding box center [675, 486] width 31 height 29
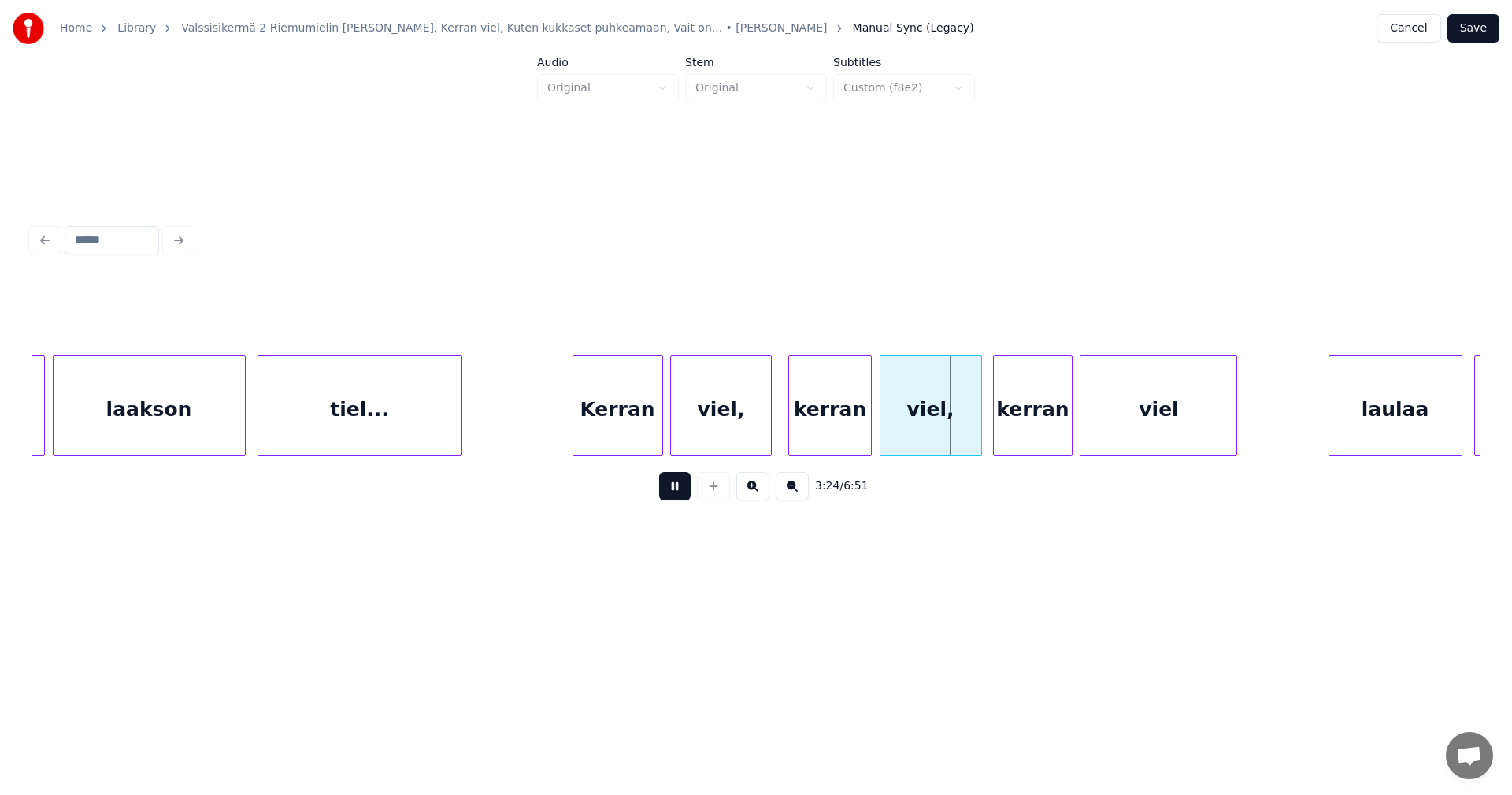
click at [683, 490] on button at bounding box center [675, 486] width 31 height 29
click at [970, 428] on div at bounding box center [968, 405] width 5 height 99
click at [678, 496] on button at bounding box center [675, 486] width 31 height 29
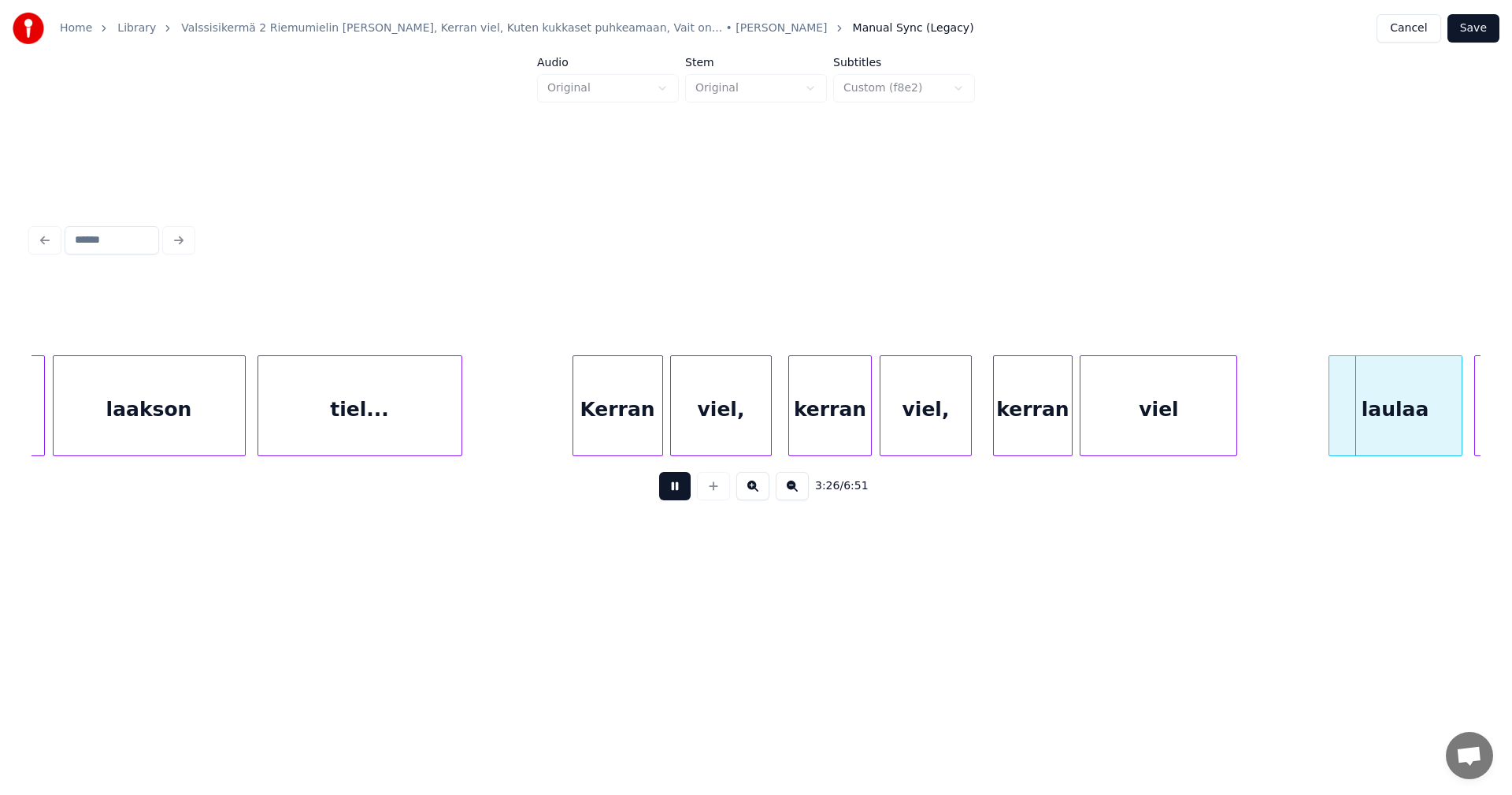
drag, startPoint x: 678, startPoint y: 496, endPoint x: 918, endPoint y: 506, distance: 240.2
click at [679, 496] on button at bounding box center [675, 486] width 31 height 29
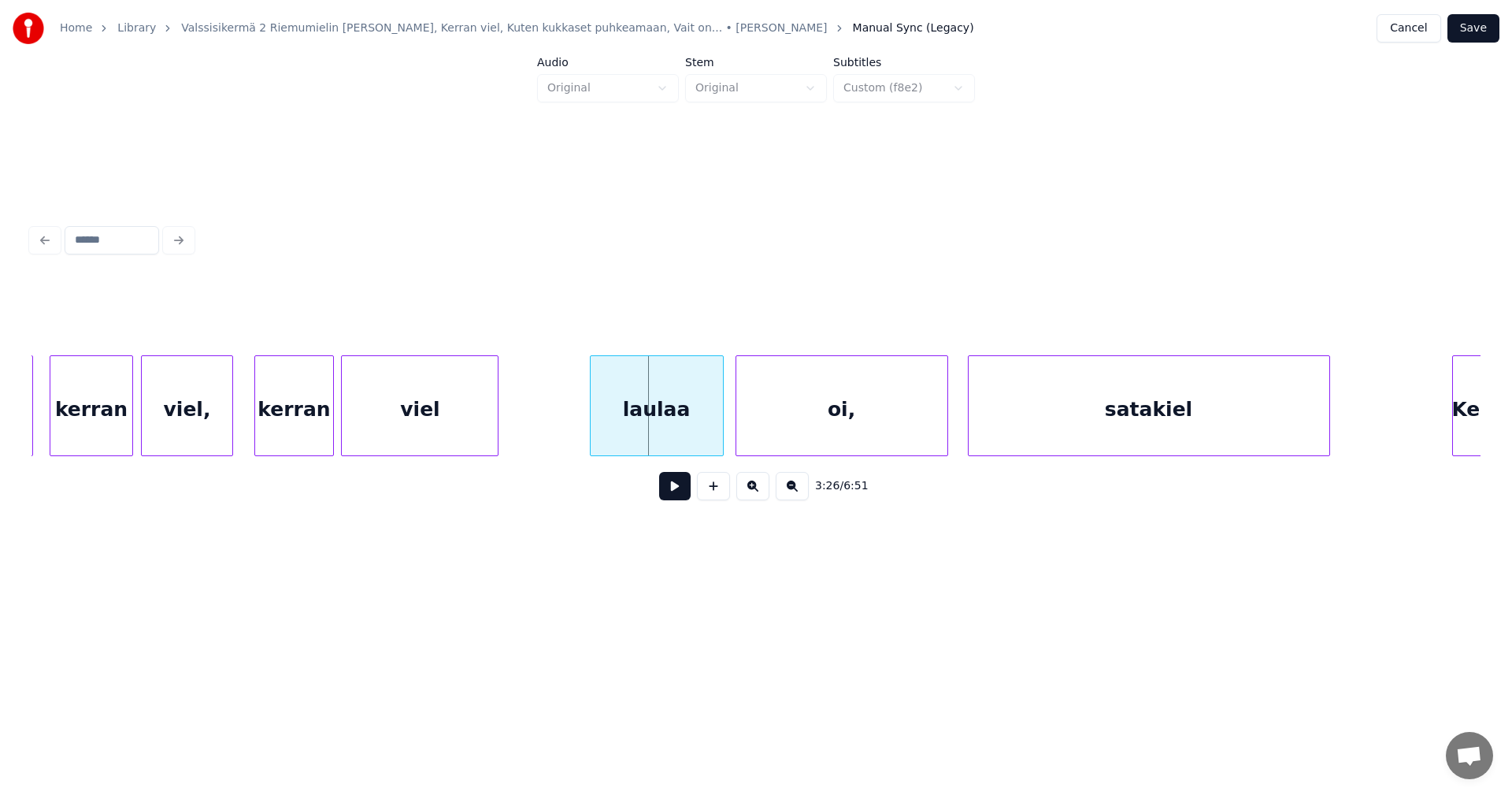
scroll to position [0, 40034]
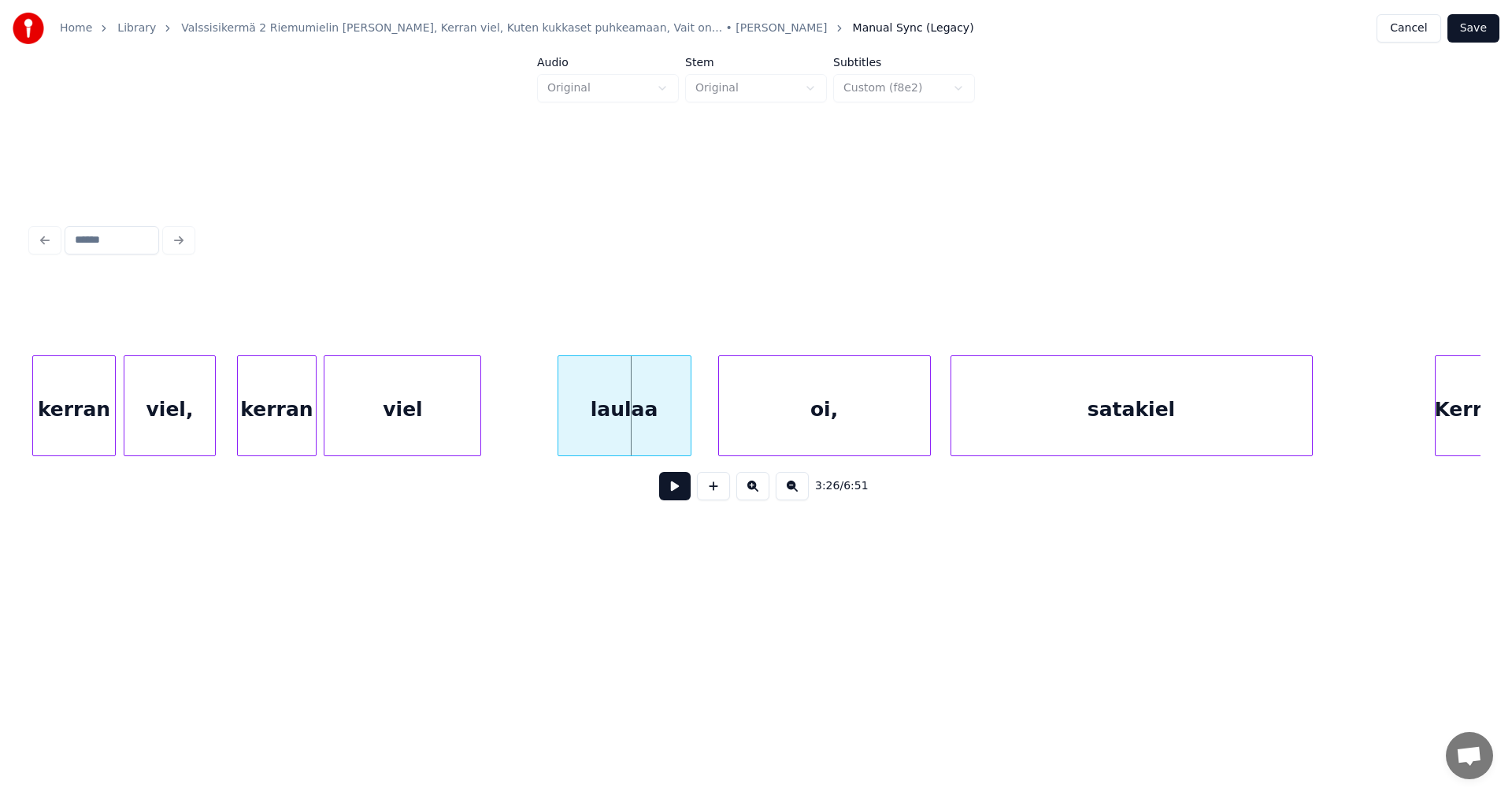
click at [655, 451] on div "kerran viel, kerran viel laulaa oi, [PERSON_NAME]" at bounding box center [756, 405] width 1449 height 101
click at [672, 500] on button at bounding box center [675, 486] width 31 height 29
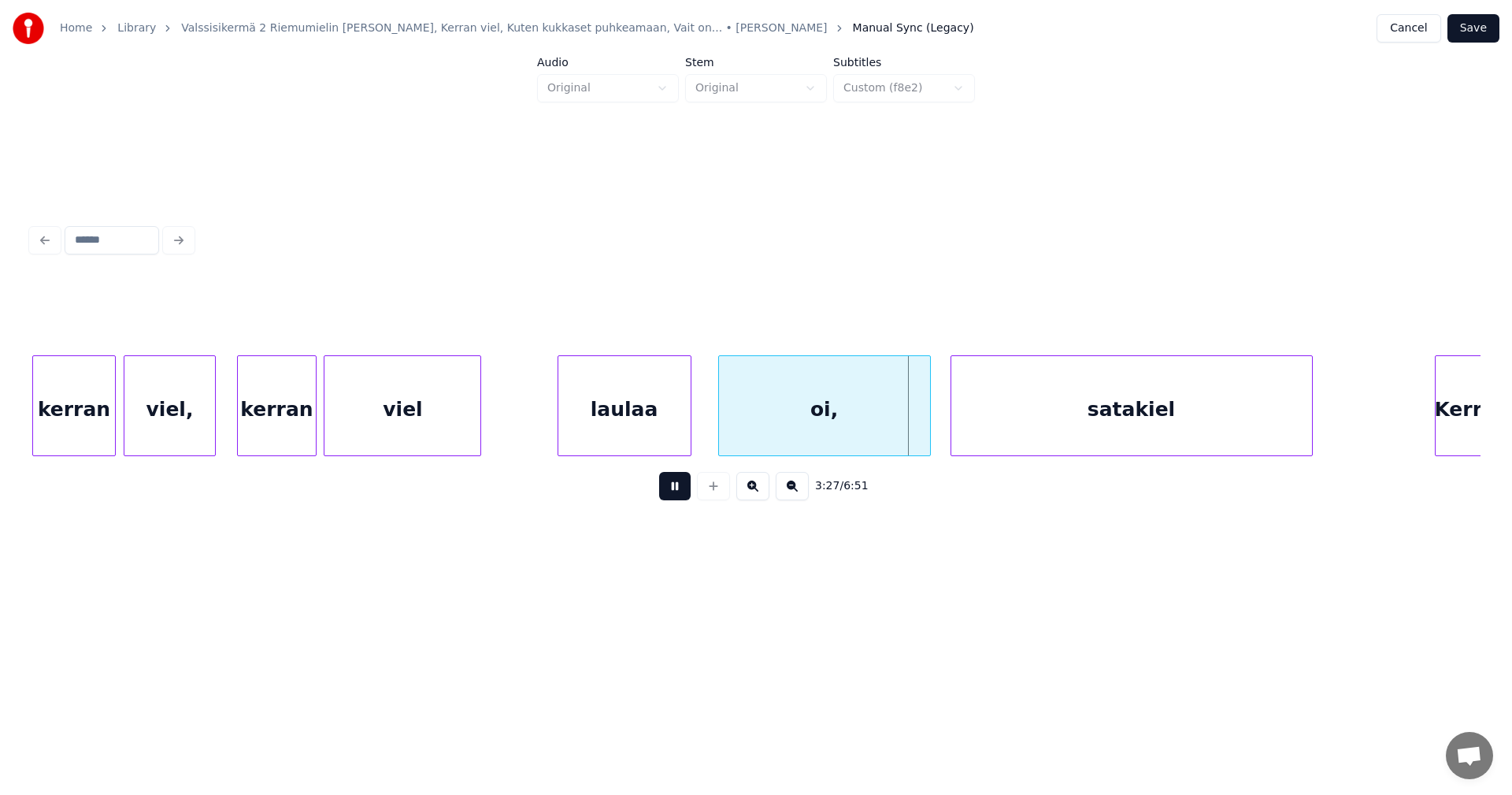
click at [679, 490] on button at bounding box center [675, 486] width 31 height 29
click at [917, 439] on div at bounding box center [917, 405] width 5 height 99
click at [1000, 411] on div "satakiel" at bounding box center [1131, 410] width 361 height 107
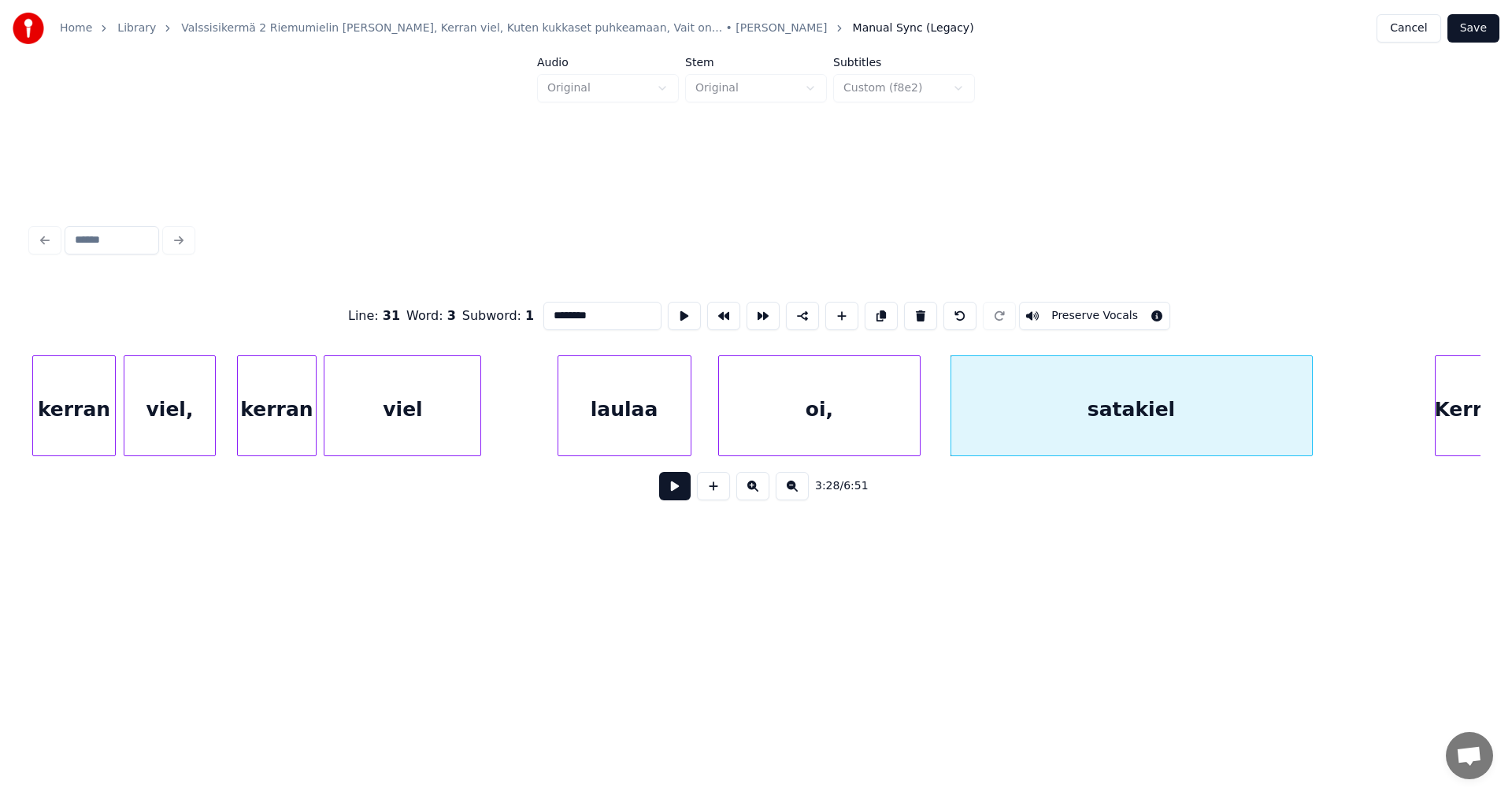
click at [677, 499] on button at bounding box center [675, 486] width 31 height 29
click at [779, 432] on div "oi," at bounding box center [820, 410] width 201 height 107
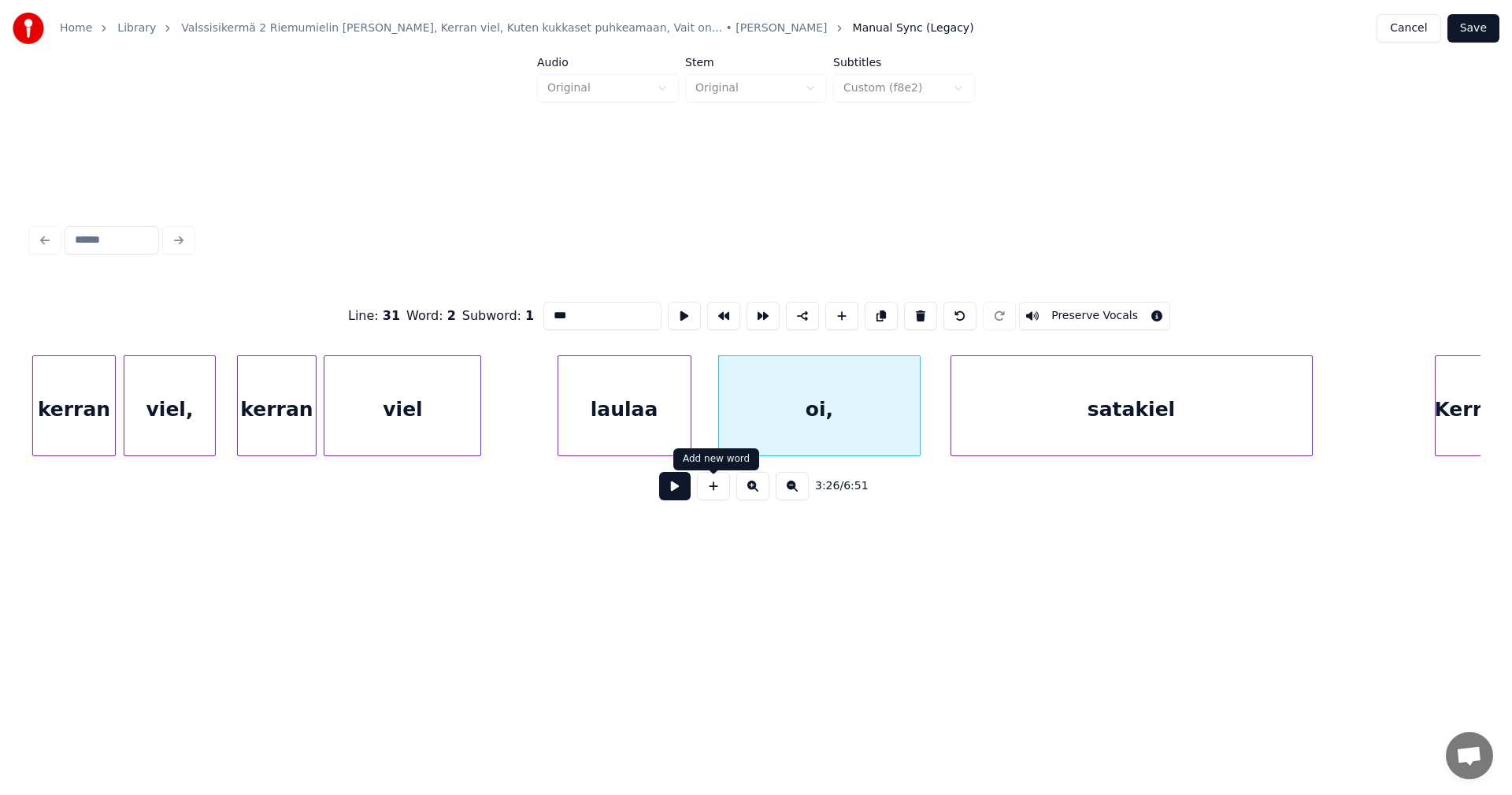
click at [689, 494] on button at bounding box center [675, 486] width 31 height 29
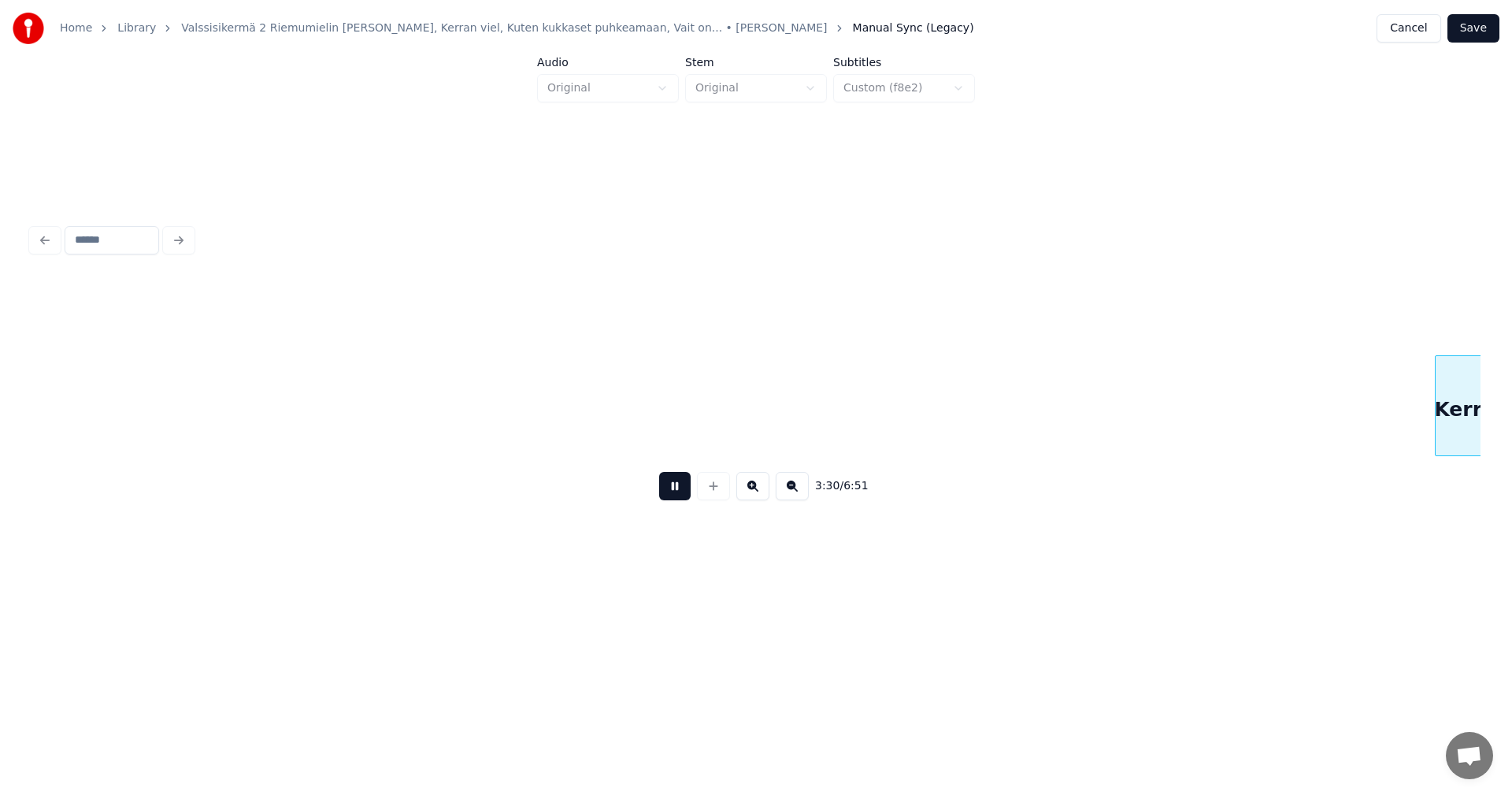
scroll to position [0, 41485]
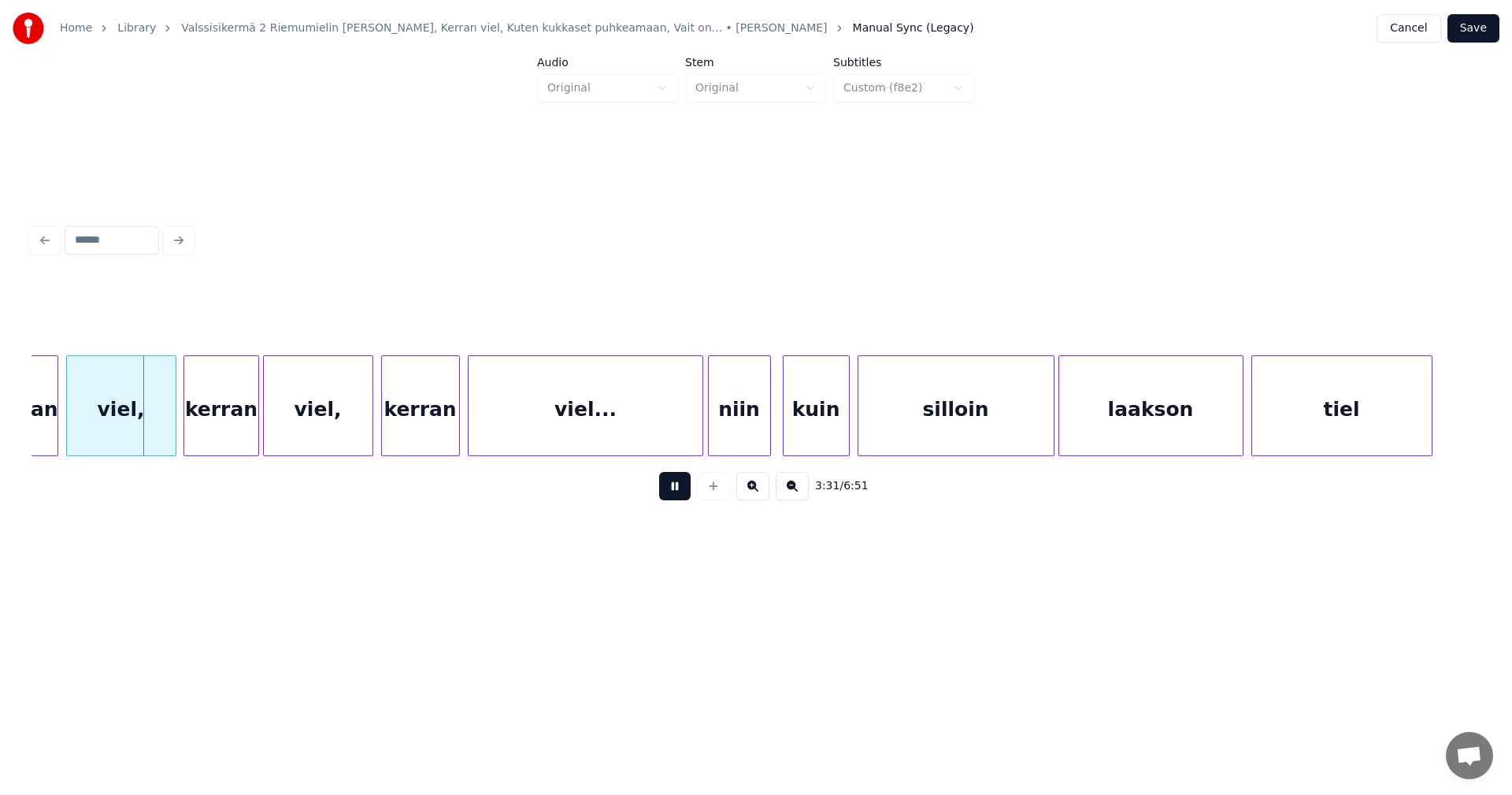
click at [683, 491] on button at bounding box center [675, 486] width 31 height 29
click at [163, 434] on div at bounding box center [164, 405] width 5 height 99
click at [668, 489] on button at bounding box center [675, 486] width 31 height 29
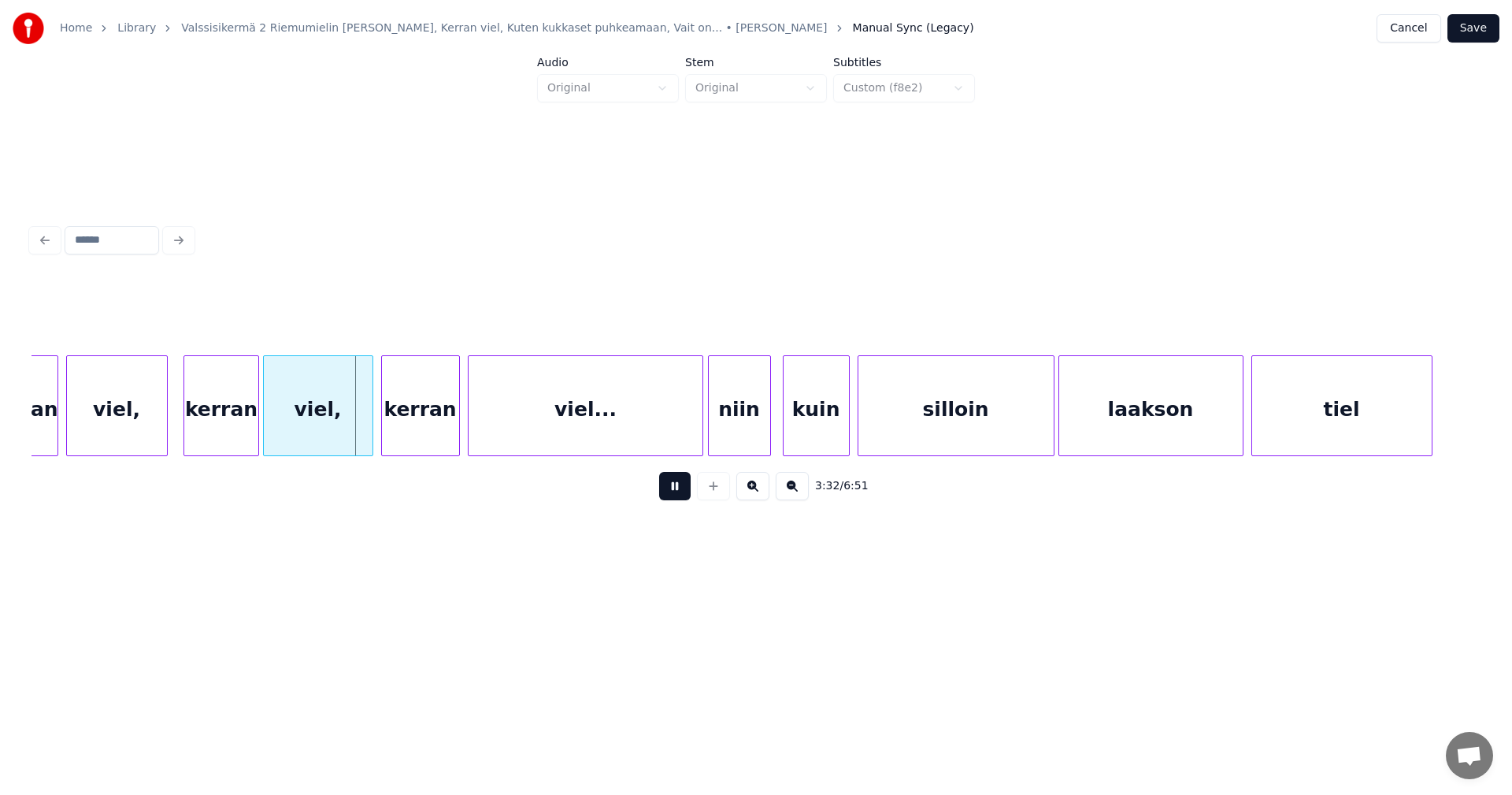
drag, startPoint x: 669, startPoint y: 489, endPoint x: 542, endPoint y: 465, distance: 129.2
click at [666, 489] on button at bounding box center [675, 486] width 31 height 29
click at [365, 433] on div at bounding box center [364, 405] width 5 height 99
click at [683, 496] on button at bounding box center [675, 486] width 31 height 29
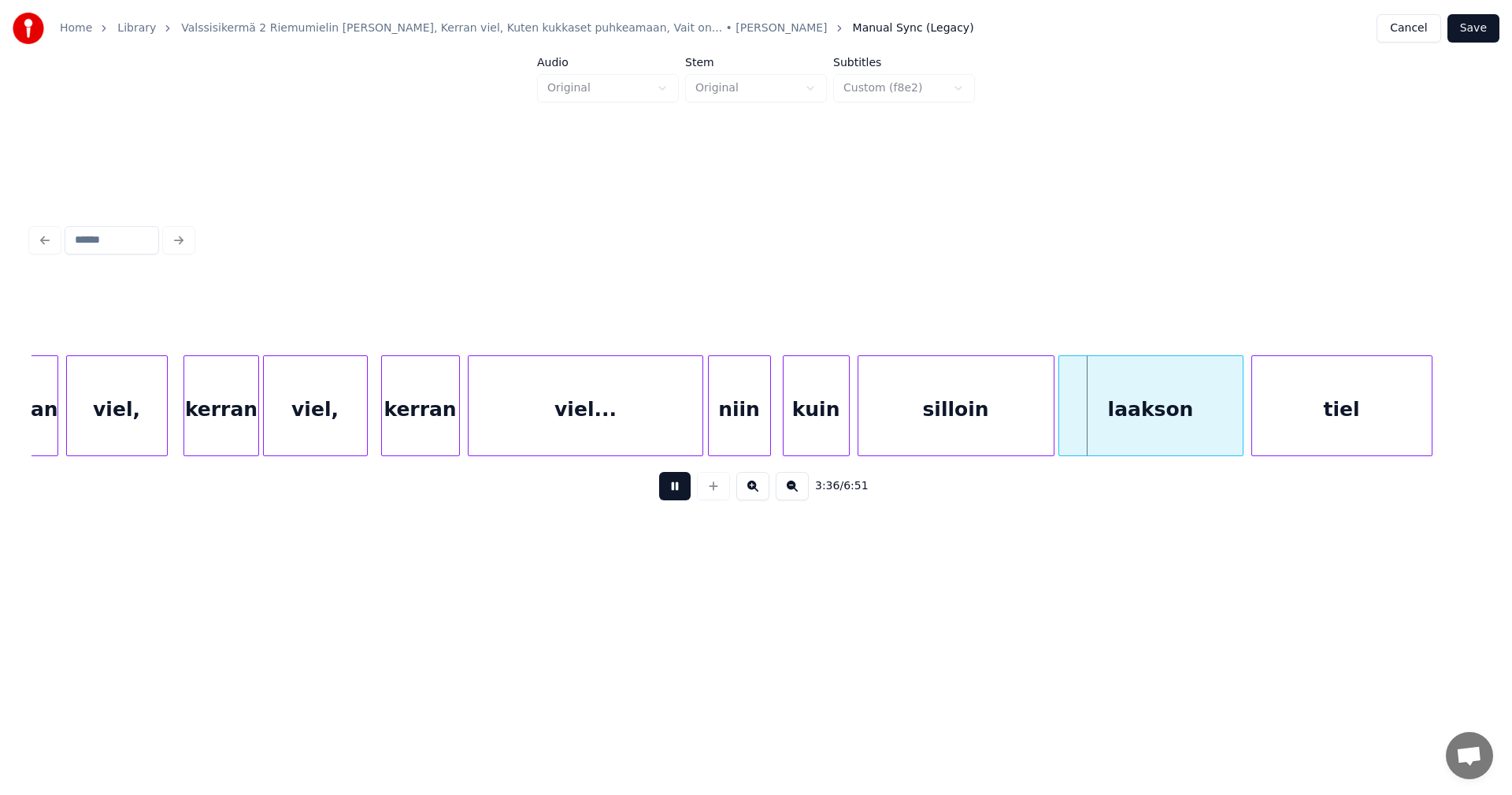
drag, startPoint x: 675, startPoint y: 500, endPoint x: 679, endPoint y: 488, distance: 12.6
click at [675, 497] on button at bounding box center [675, 486] width 31 height 29
click at [697, 435] on div at bounding box center [698, 405] width 5 height 99
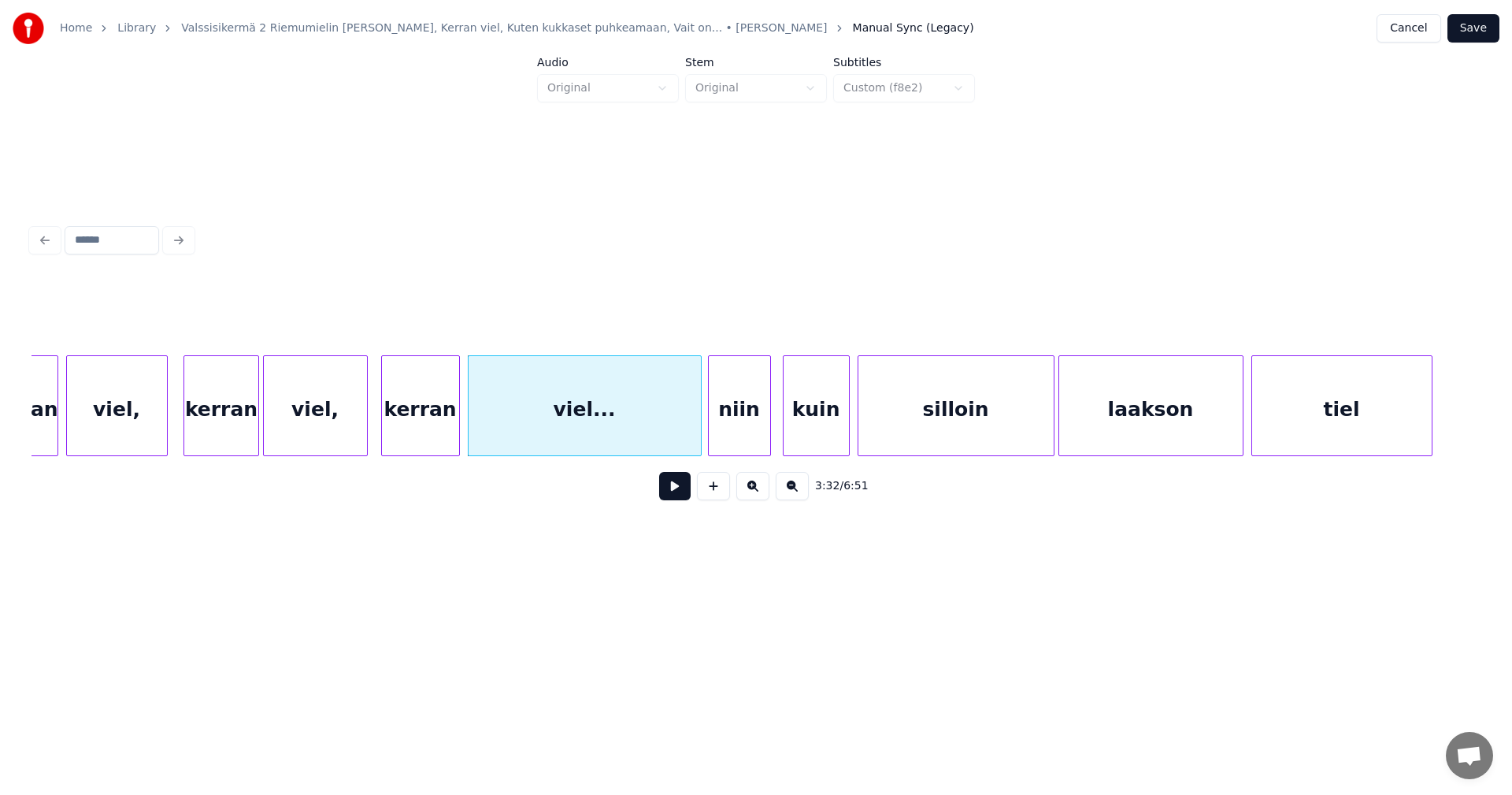
click at [677, 496] on button at bounding box center [675, 486] width 31 height 29
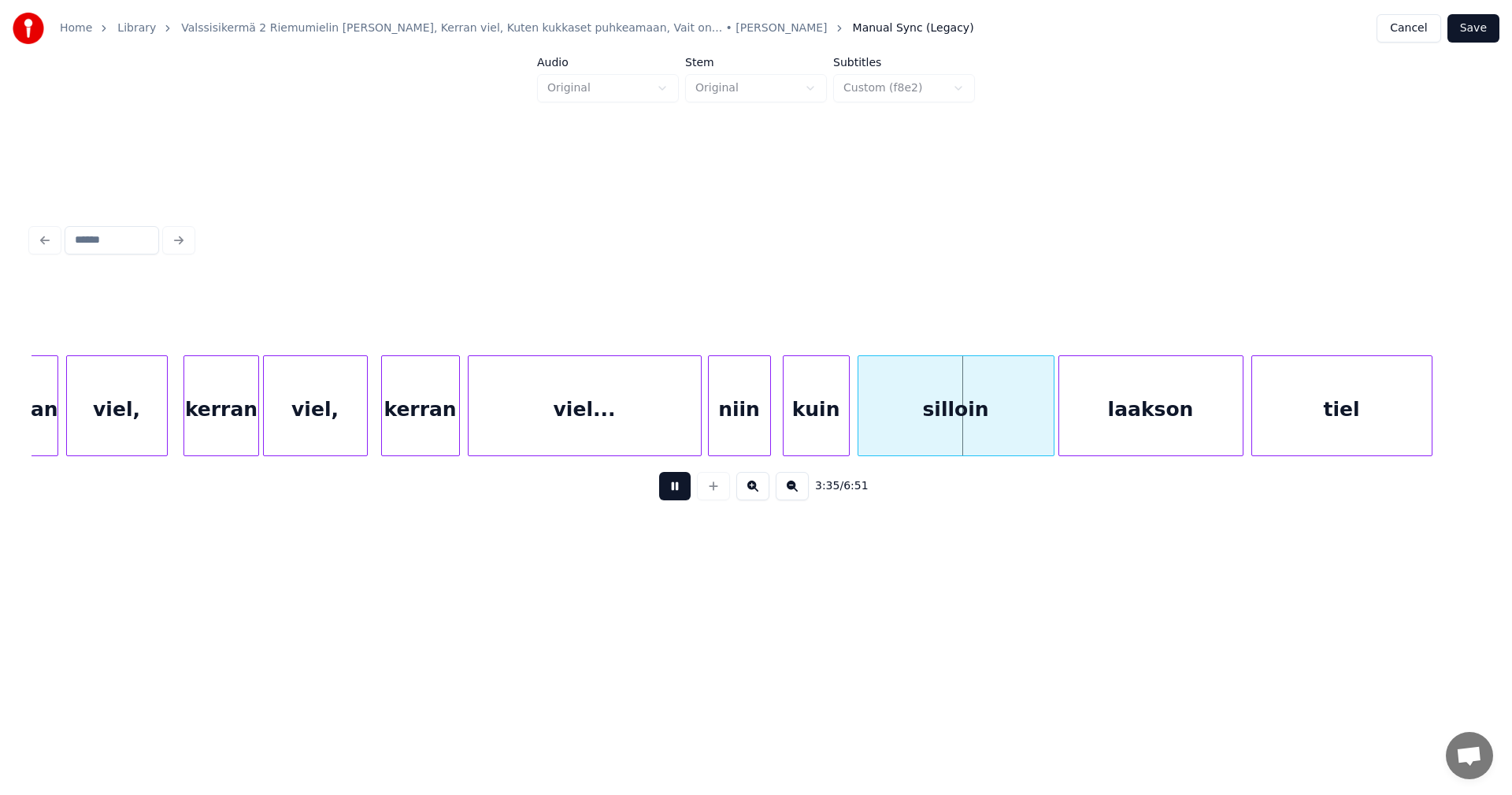
click at [678, 500] on button at bounding box center [675, 486] width 31 height 29
click at [822, 438] on div "kuin" at bounding box center [816, 410] width 66 height 107
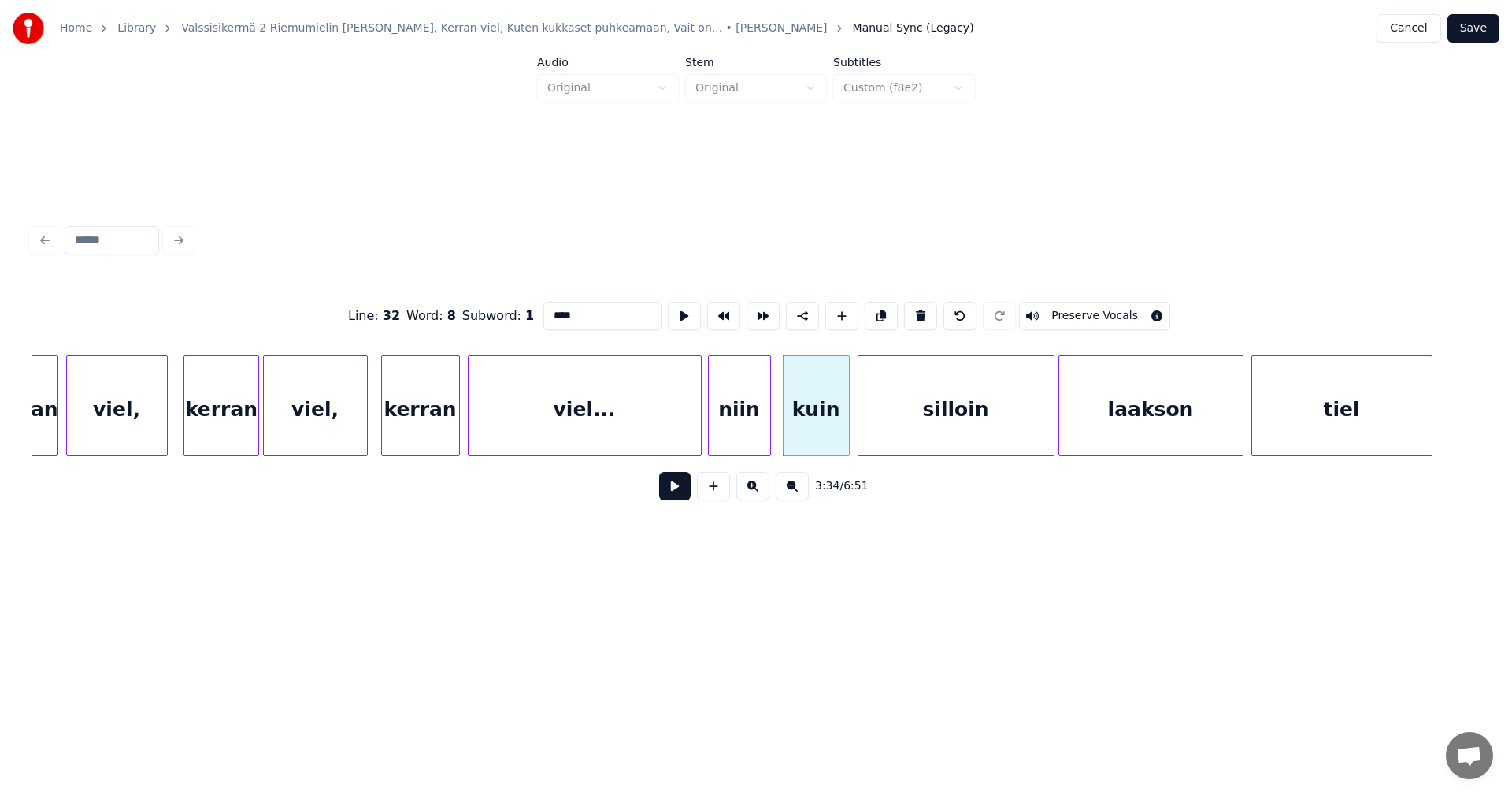
click at [687, 496] on button at bounding box center [675, 486] width 31 height 29
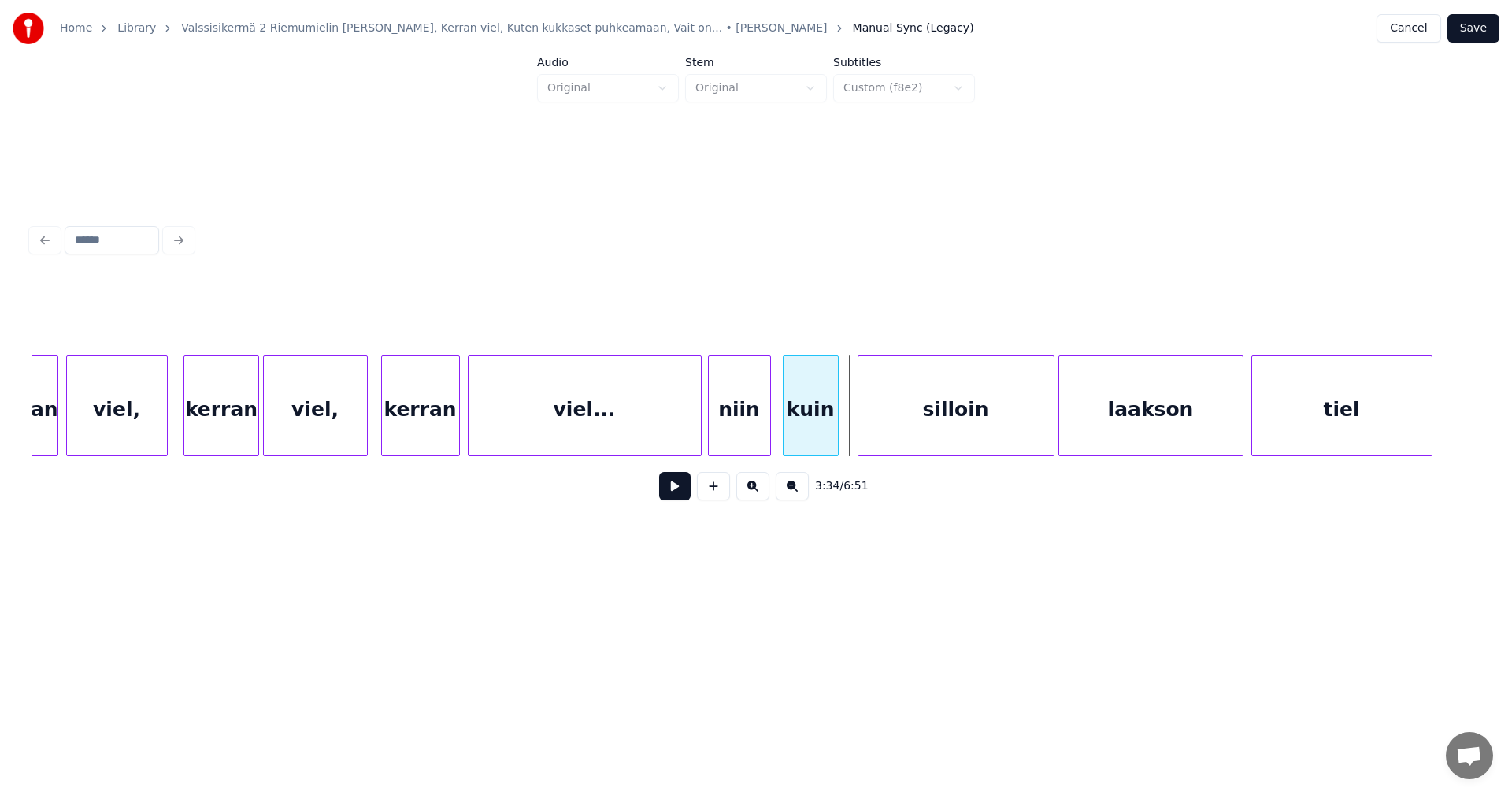
click at [834, 436] on div at bounding box center [834, 405] width 5 height 99
click at [865, 434] on div "silloin" at bounding box center [948, 410] width 196 height 107
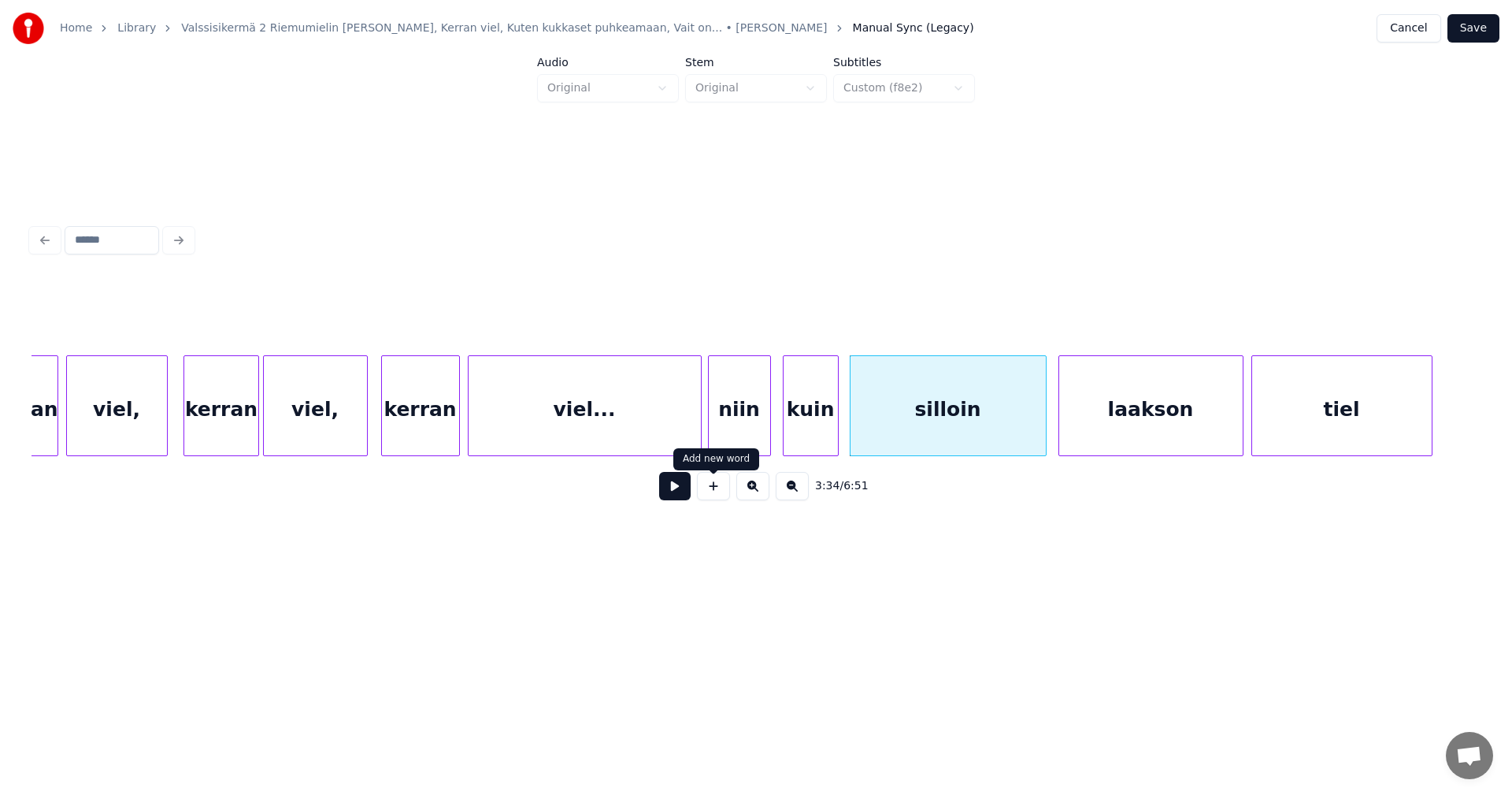
click at [685, 497] on button at bounding box center [675, 486] width 31 height 29
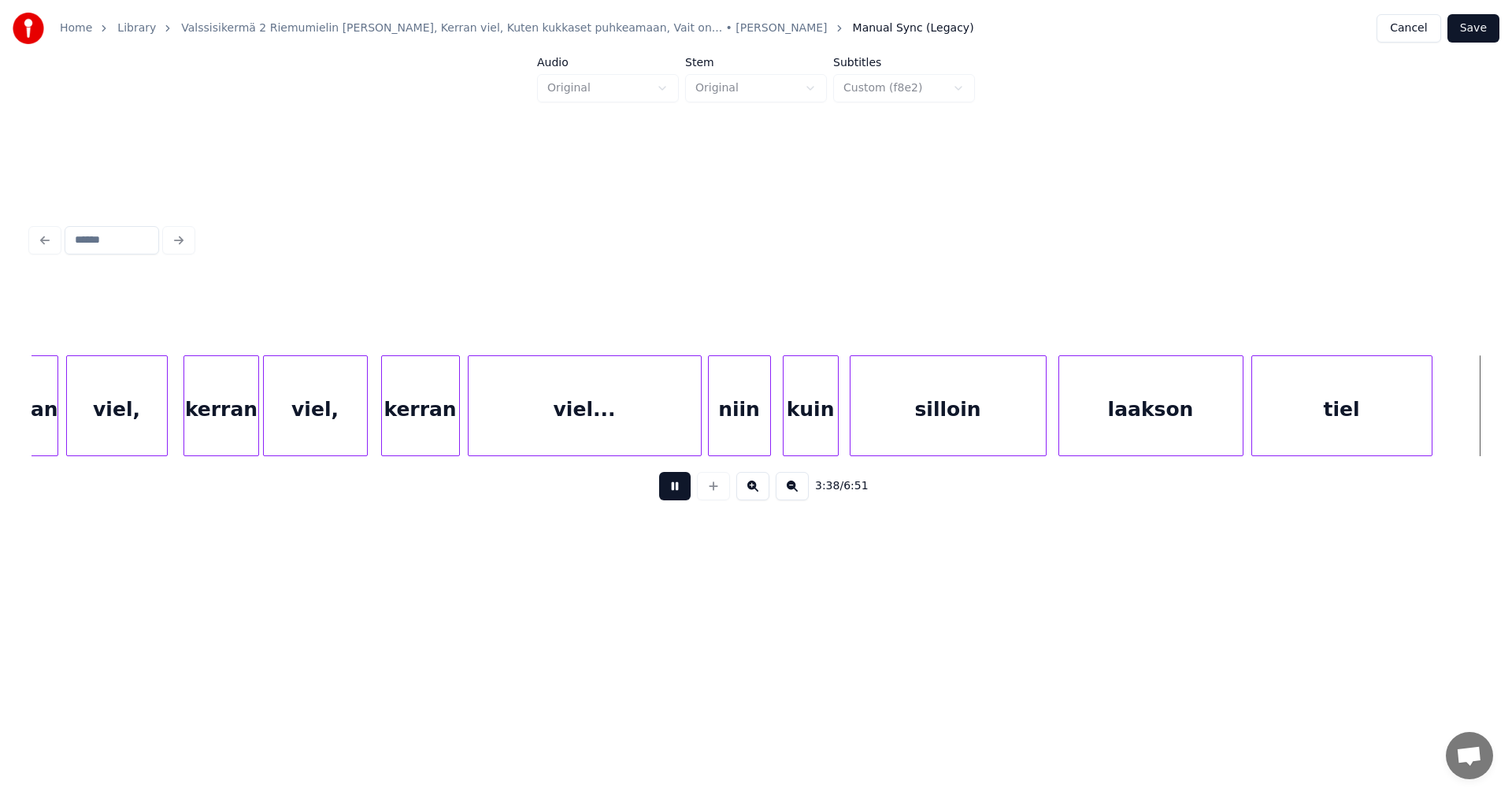
scroll to position [0, 42936]
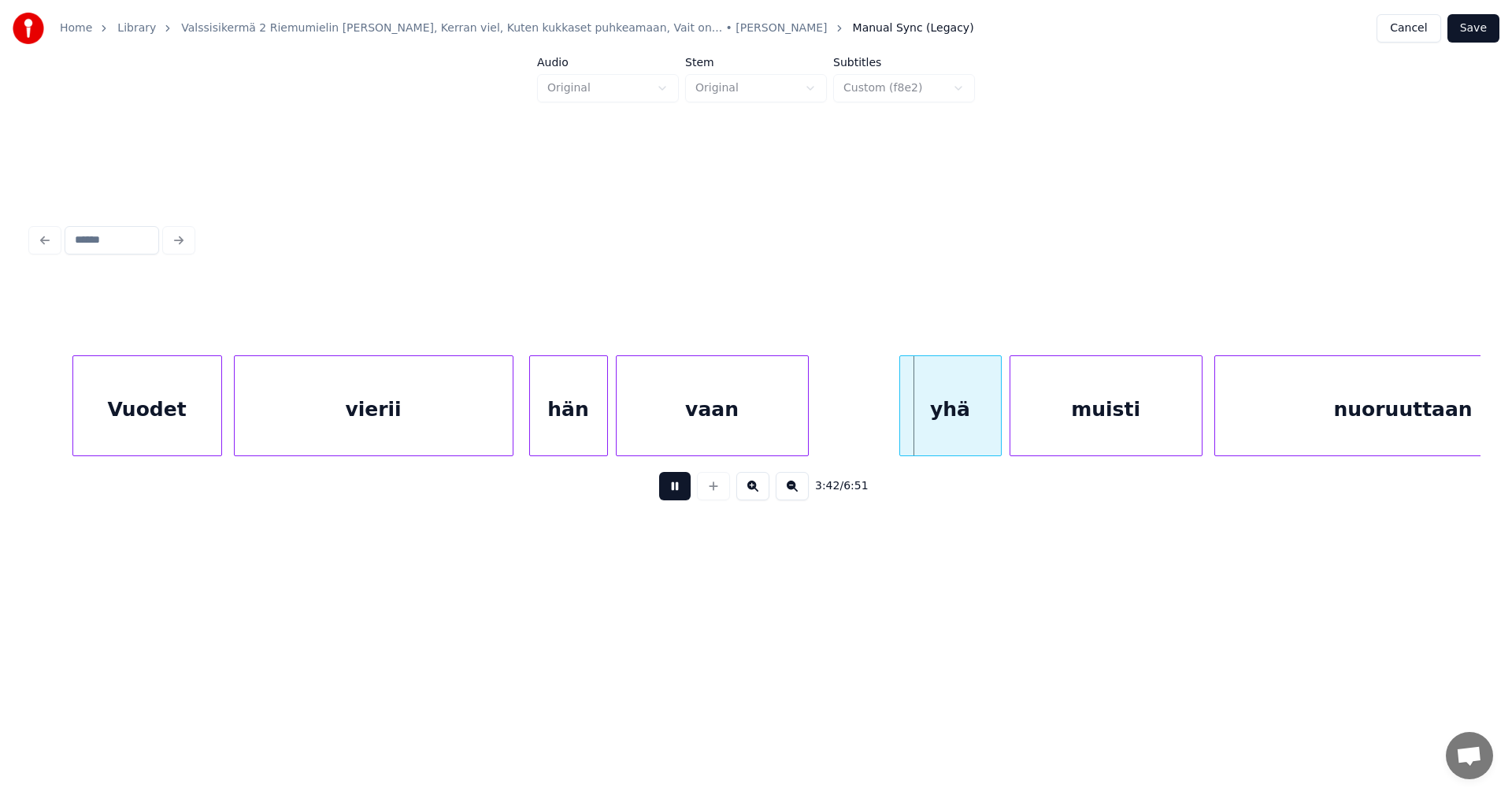
click at [690, 512] on div "3:42 / 6:51" at bounding box center [756, 486] width 1449 height 60
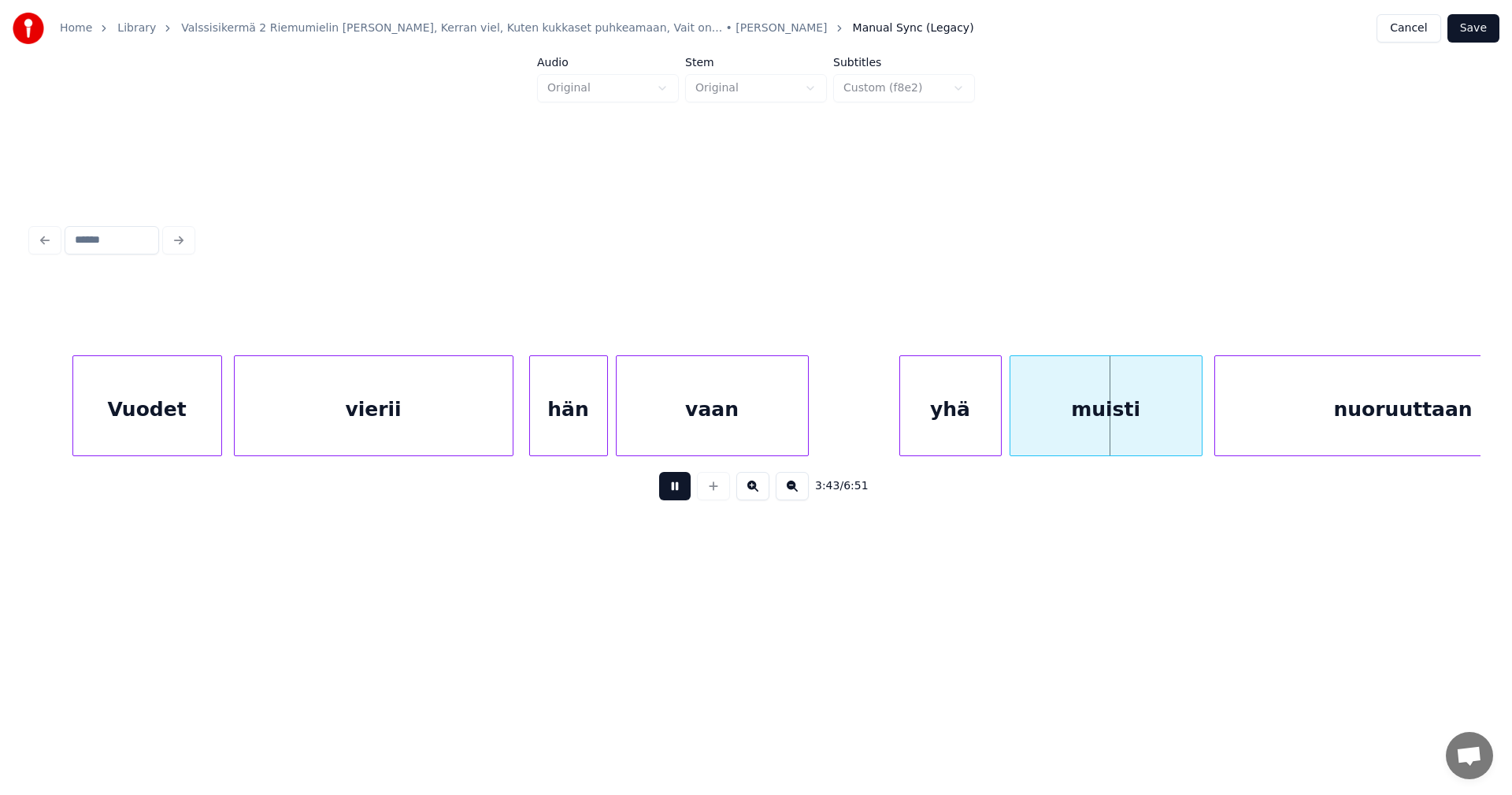
click at [677, 500] on button at bounding box center [675, 486] width 31 height 29
click at [935, 414] on div "yhä" at bounding box center [940, 410] width 101 height 107
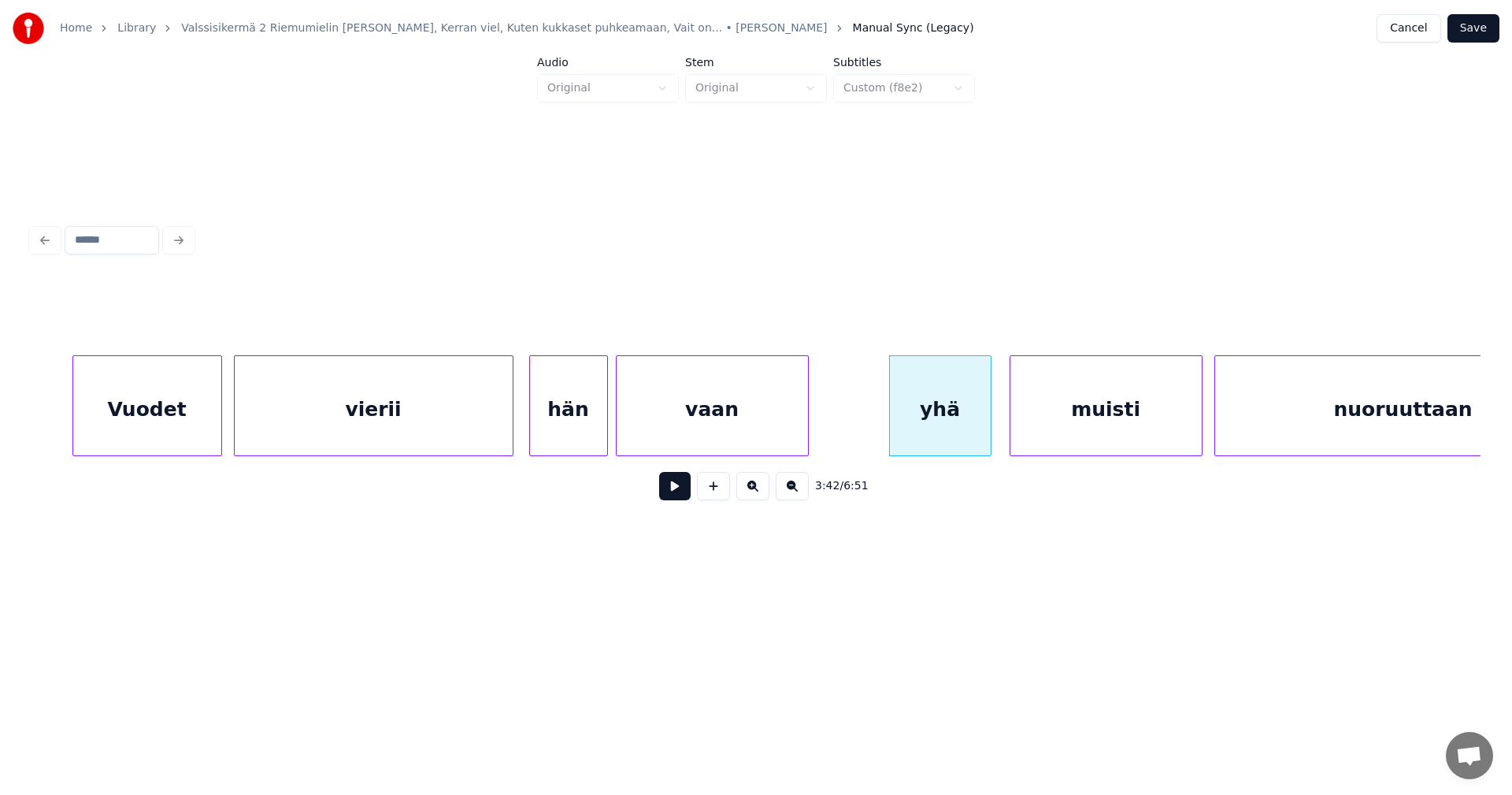
click at [686, 497] on button at bounding box center [675, 486] width 31 height 29
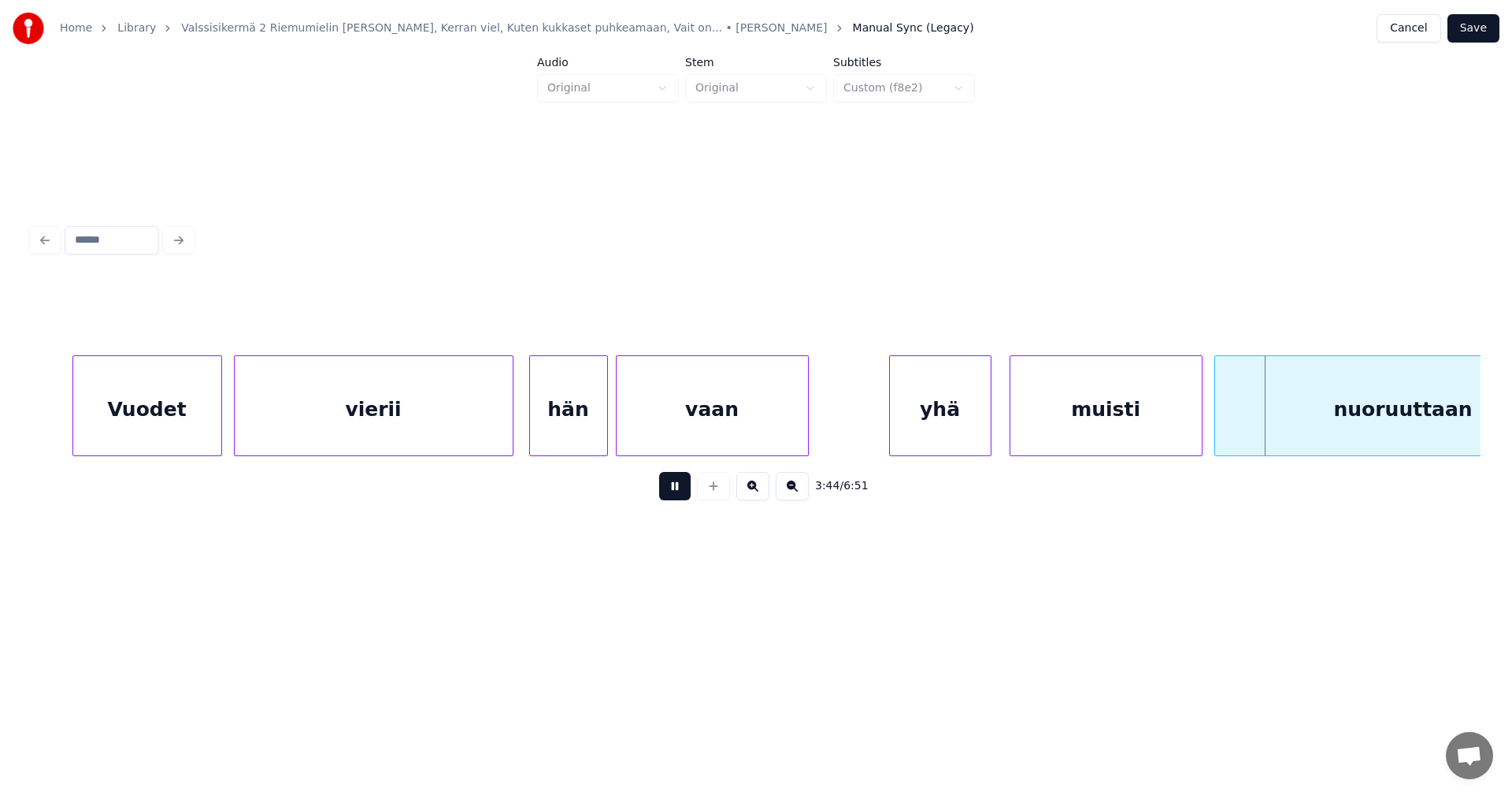
click at [673, 495] on button at bounding box center [675, 486] width 31 height 29
click at [1069, 422] on div "muisti" at bounding box center [1105, 410] width 191 height 107
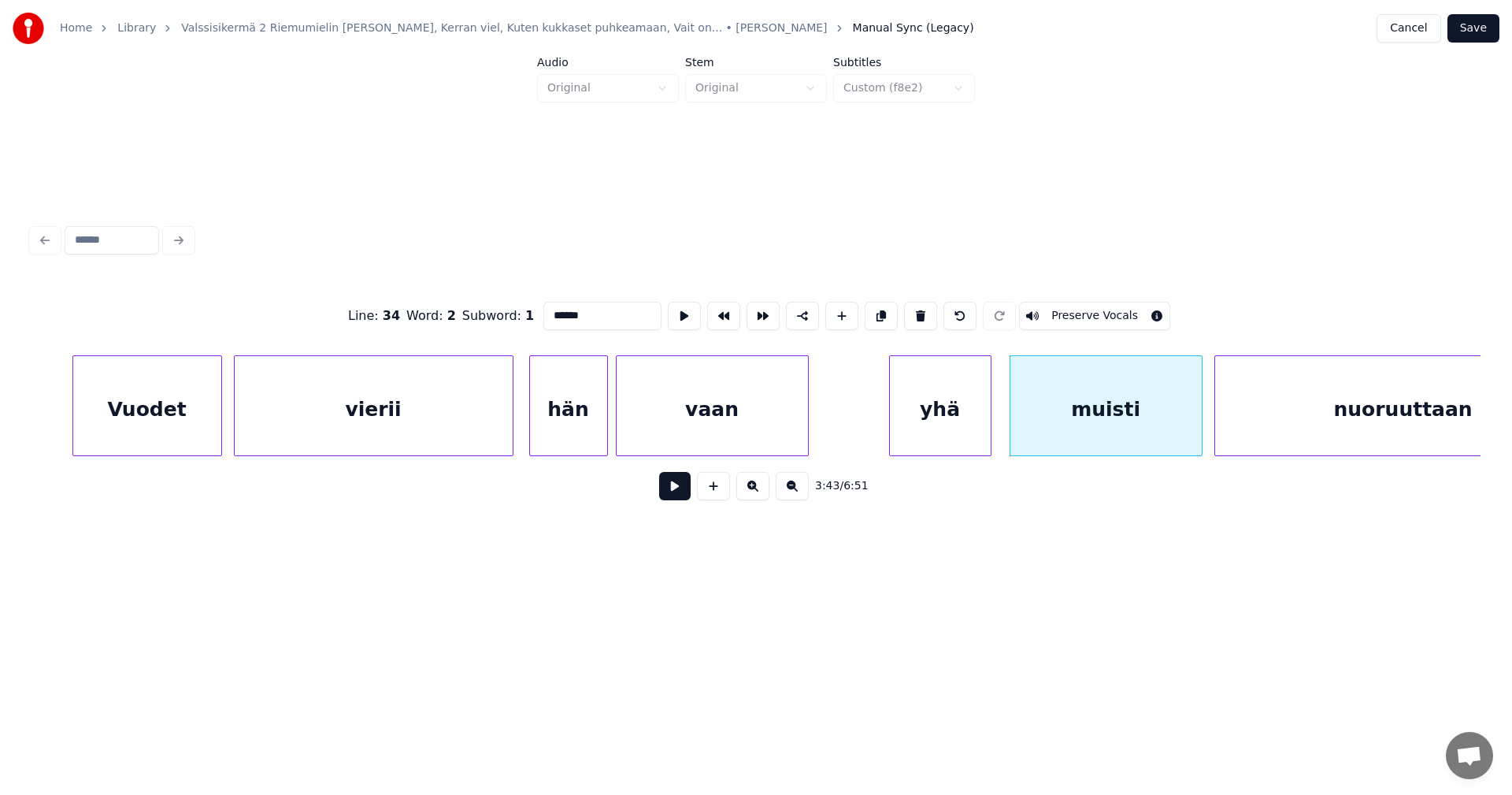
click at [678, 496] on button at bounding box center [675, 486] width 31 height 29
click at [678, 496] on button at bounding box center [675, 486] width 31 height 29
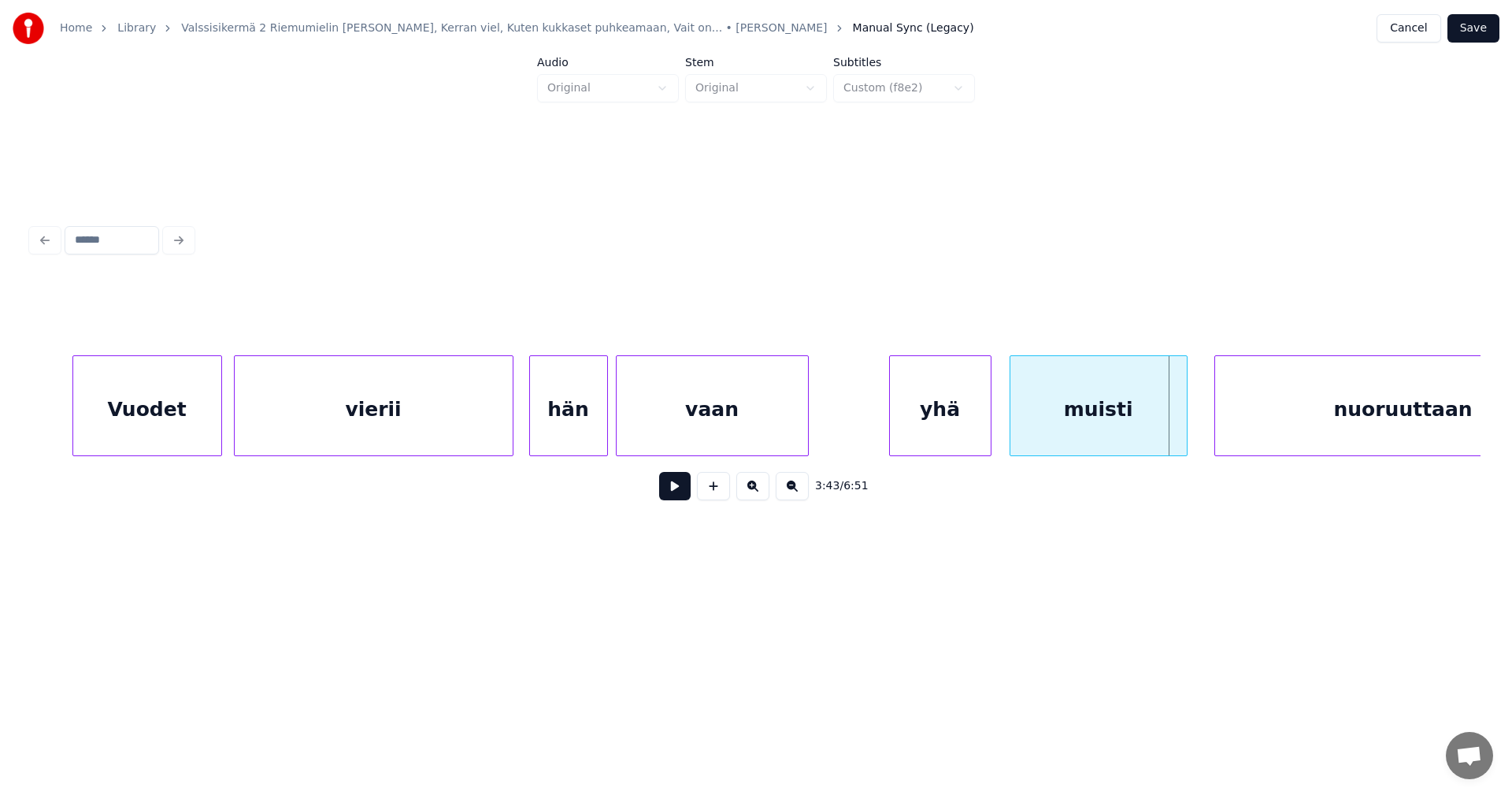
click at [1182, 426] on div at bounding box center [1183, 405] width 5 height 99
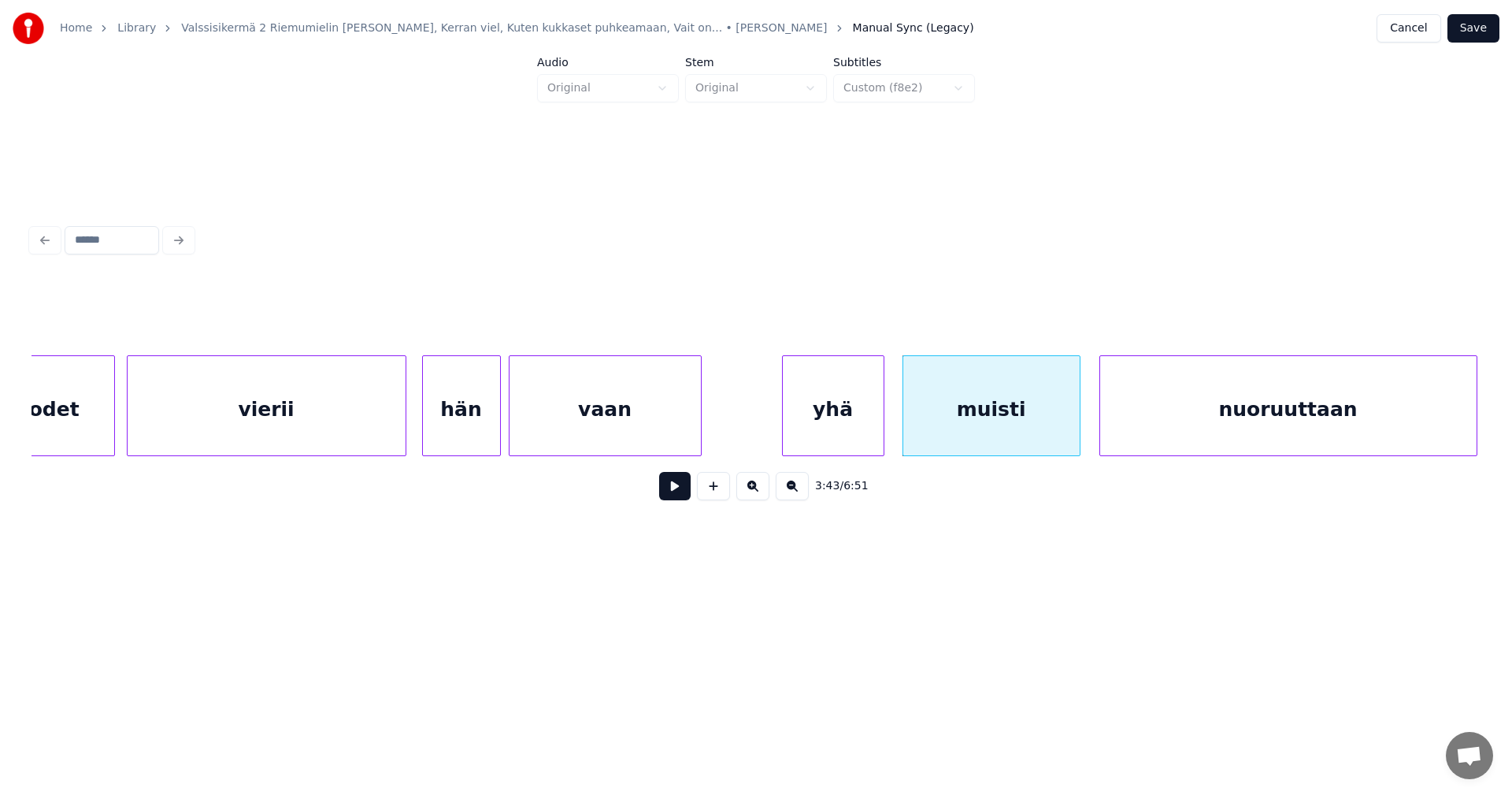
click at [1261, 422] on div "nuoruuttaan" at bounding box center [1289, 410] width 377 height 107
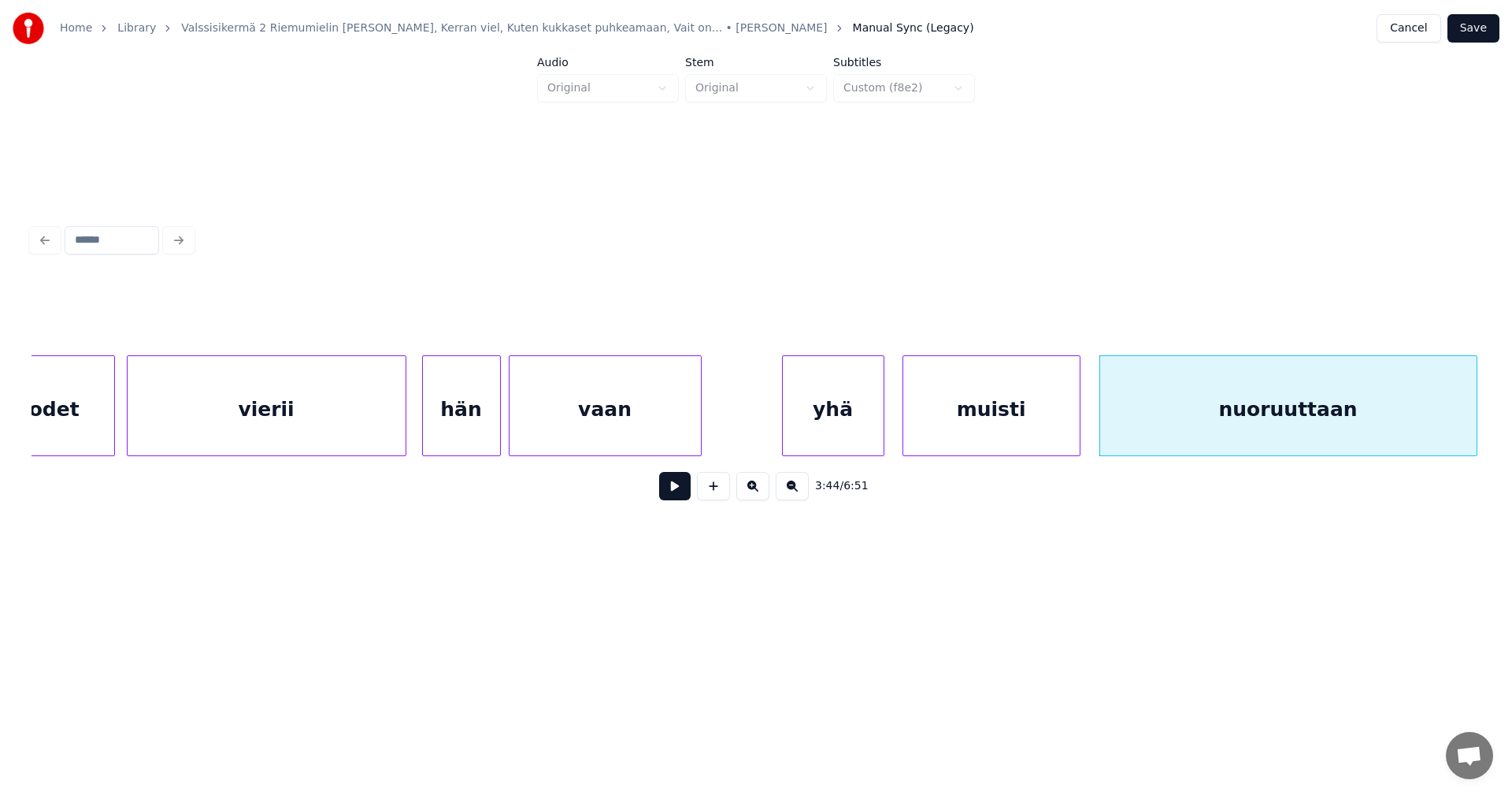
click at [1051, 431] on div "muisti" at bounding box center [990, 410] width 176 height 107
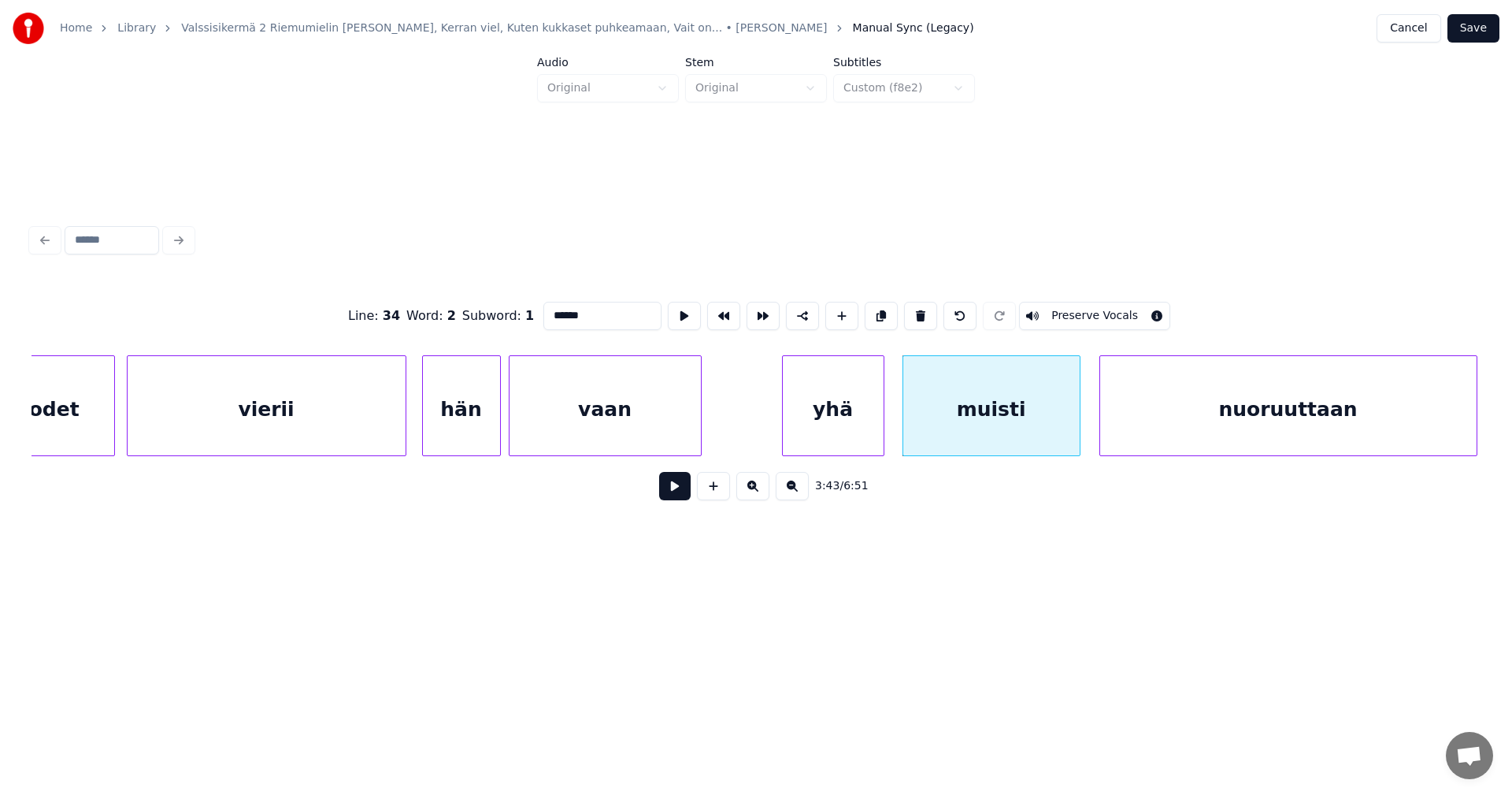
click at [689, 499] on button at bounding box center [675, 486] width 31 height 29
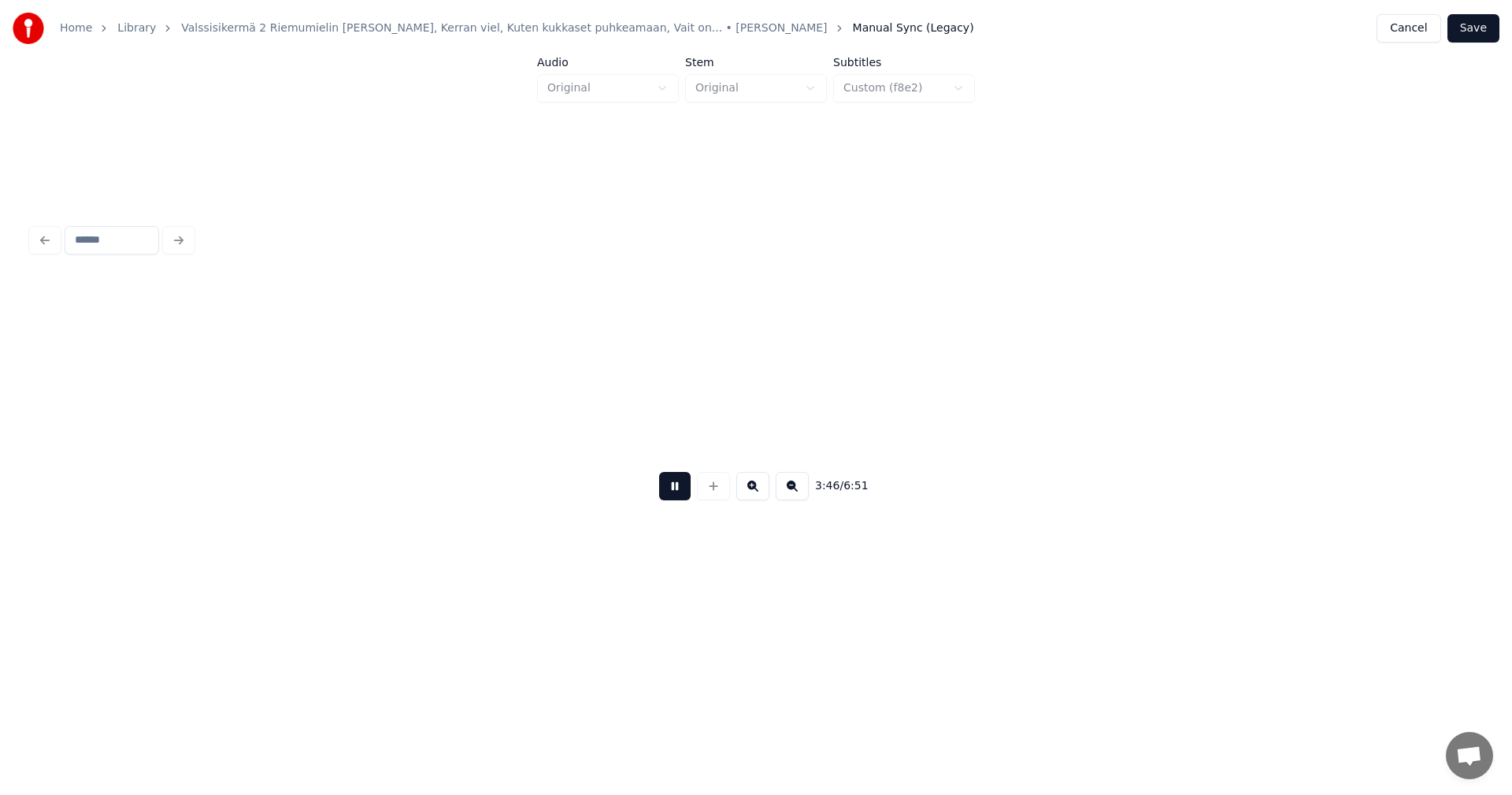
scroll to position [0, 44491]
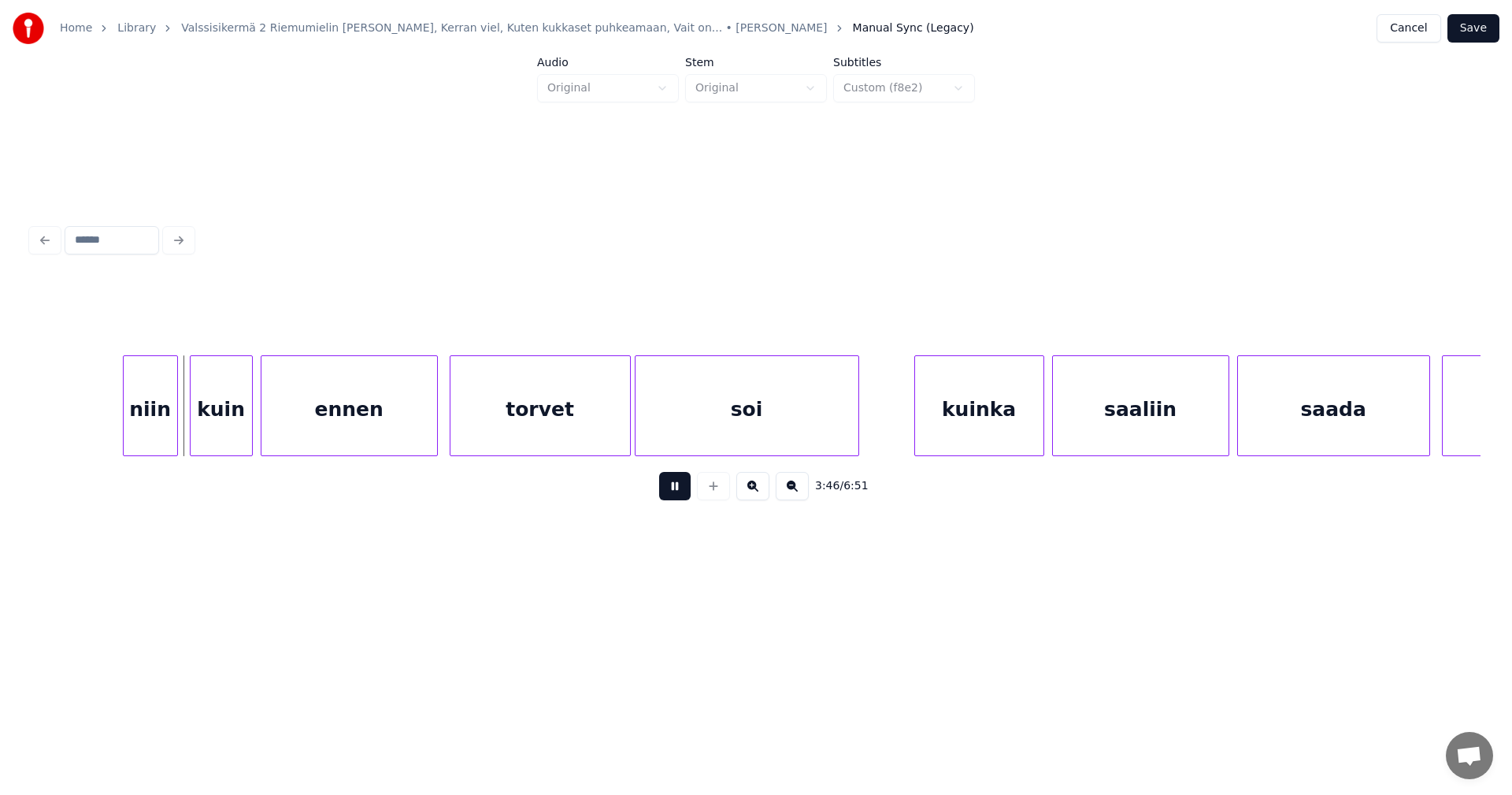
click at [689, 499] on button at bounding box center [675, 486] width 31 height 29
click at [148, 430] on div "niin" at bounding box center [144, 410] width 54 height 107
click at [222, 432] on div "kuin" at bounding box center [221, 410] width 62 height 107
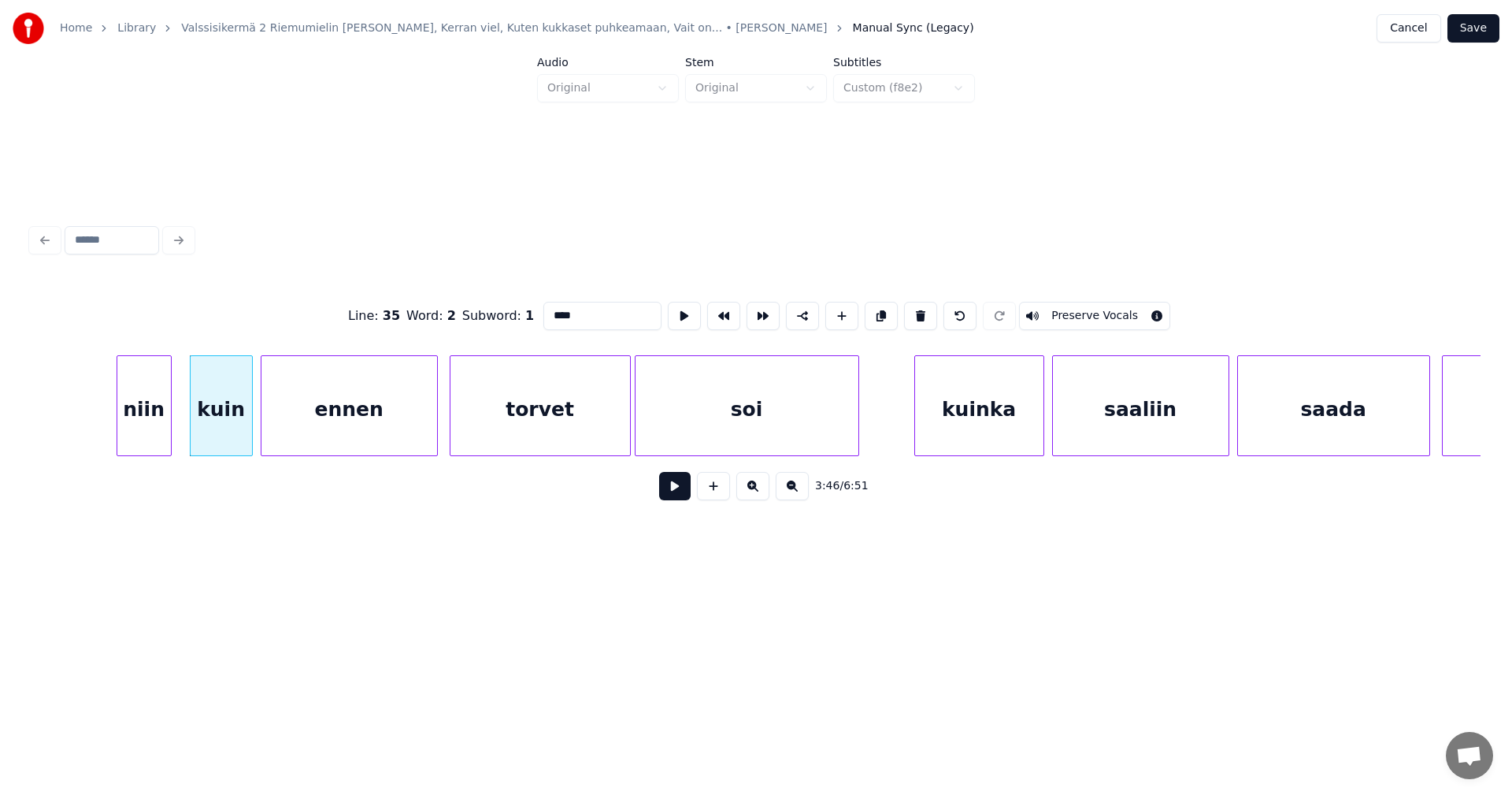
click at [222, 432] on div "kuin" at bounding box center [221, 410] width 62 height 107
click at [243, 428] on div at bounding box center [242, 405] width 5 height 99
click at [315, 431] on div "ennen" at bounding box center [345, 410] width 175 height 107
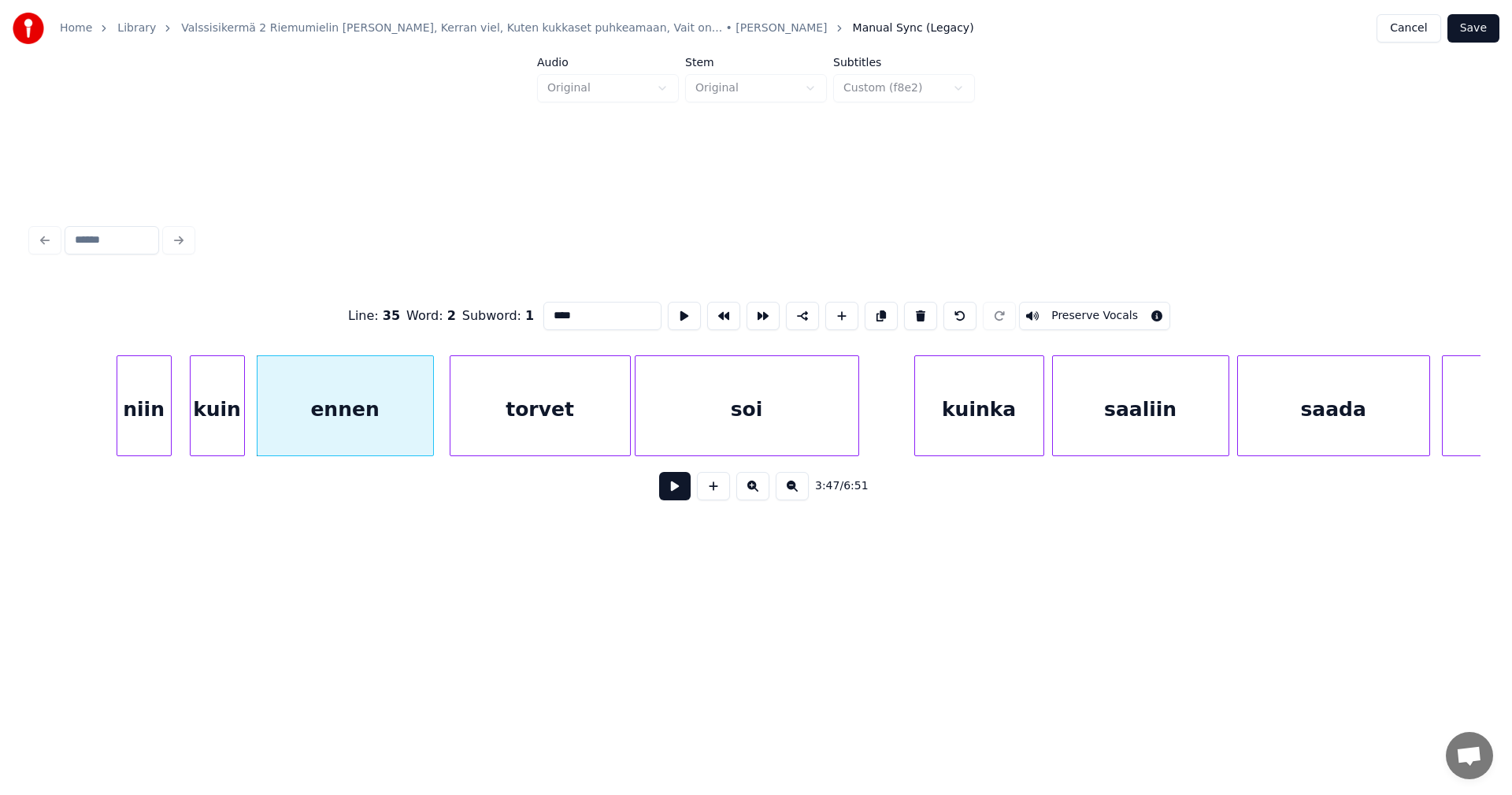
click at [163, 431] on div "niin" at bounding box center [144, 410] width 54 height 107
type input "****"
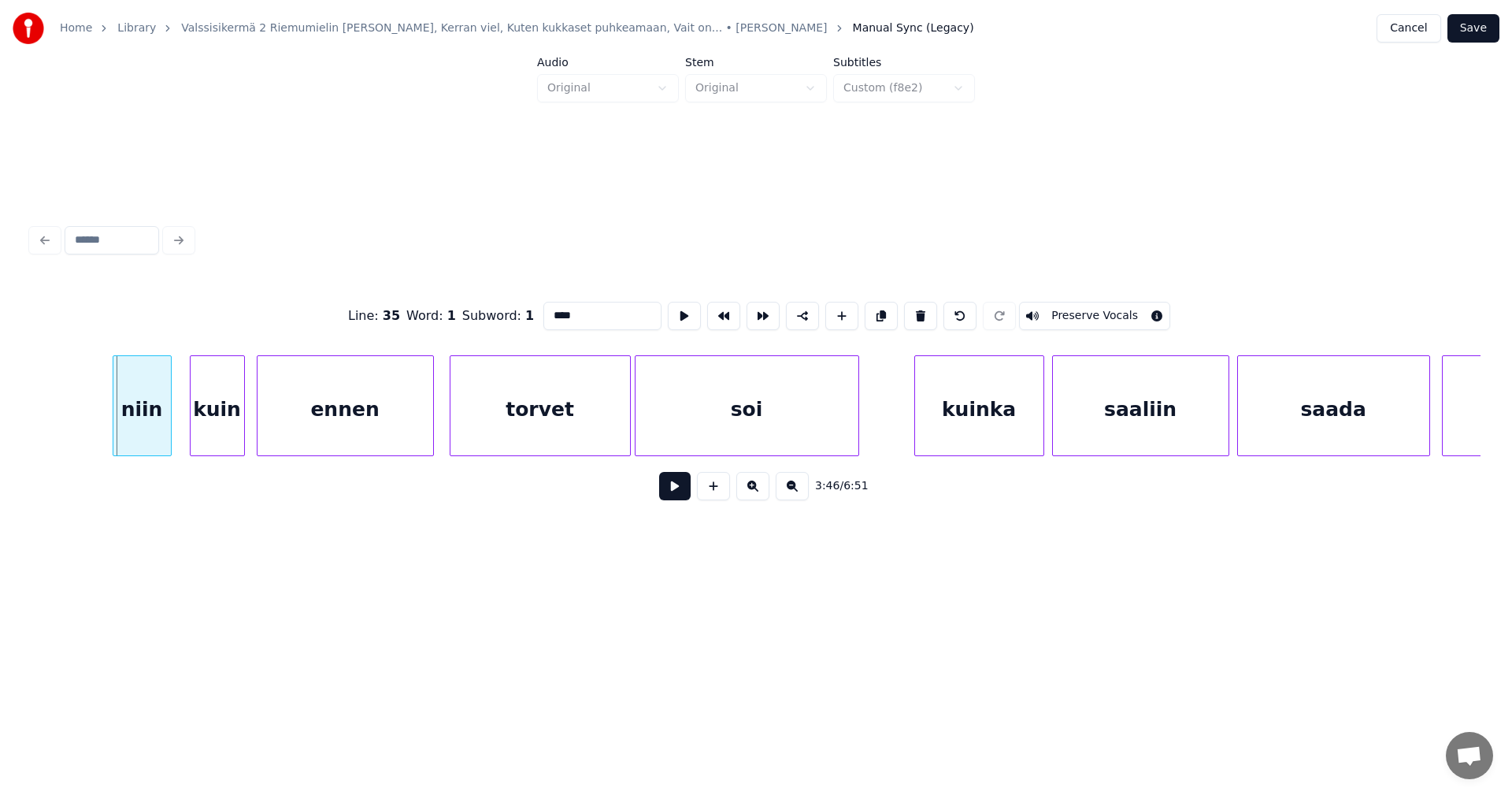
click at [114, 416] on div at bounding box center [115, 405] width 5 height 99
click at [666, 488] on button at bounding box center [675, 486] width 31 height 29
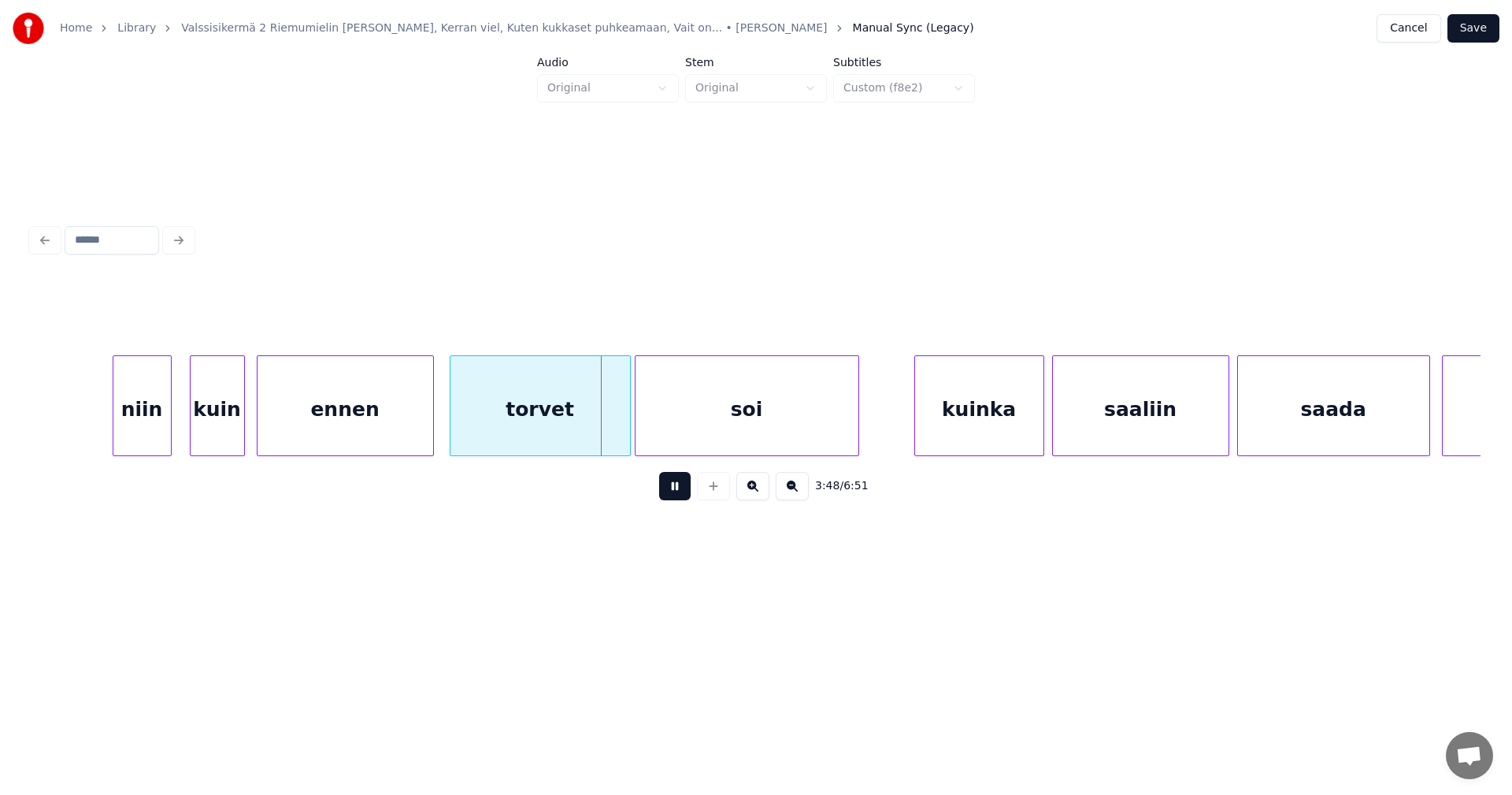
click at [667, 489] on button at bounding box center [675, 486] width 31 height 29
click at [613, 428] on div at bounding box center [614, 405] width 5 height 99
click at [658, 431] on div "soi" at bounding box center [742, 410] width 222 height 107
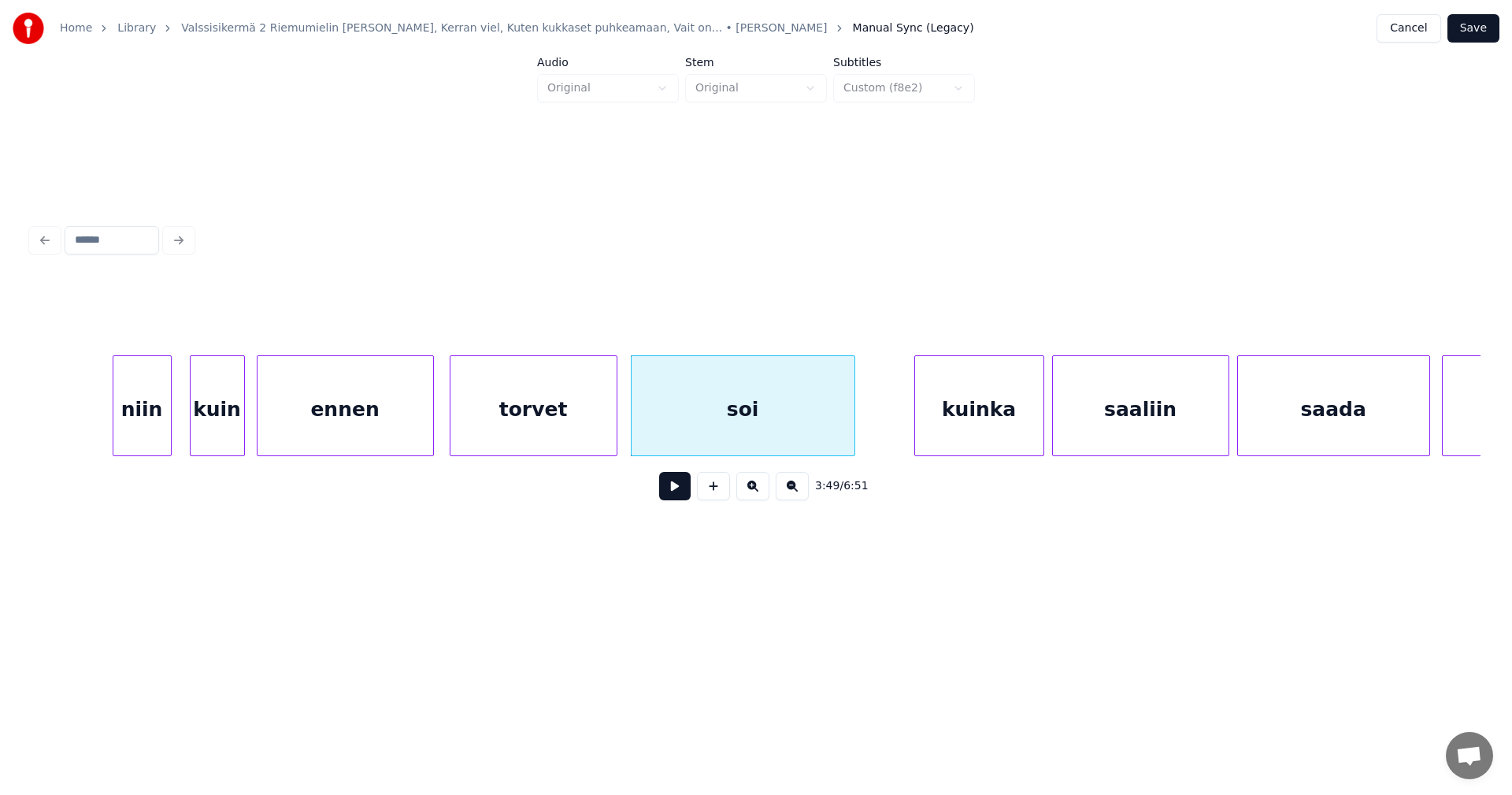
click at [669, 496] on button at bounding box center [675, 486] width 31 height 29
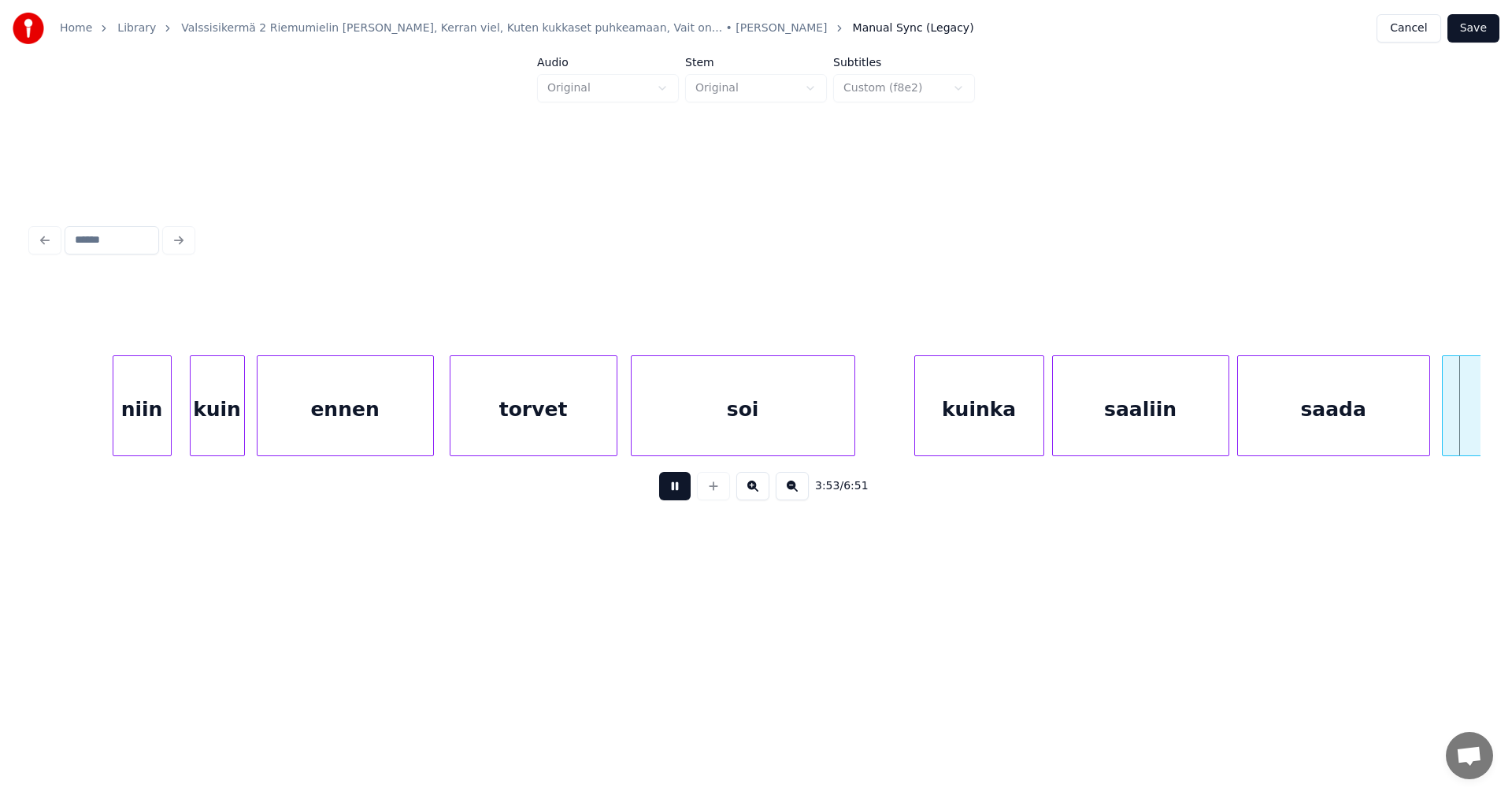
scroll to position [0, 45941]
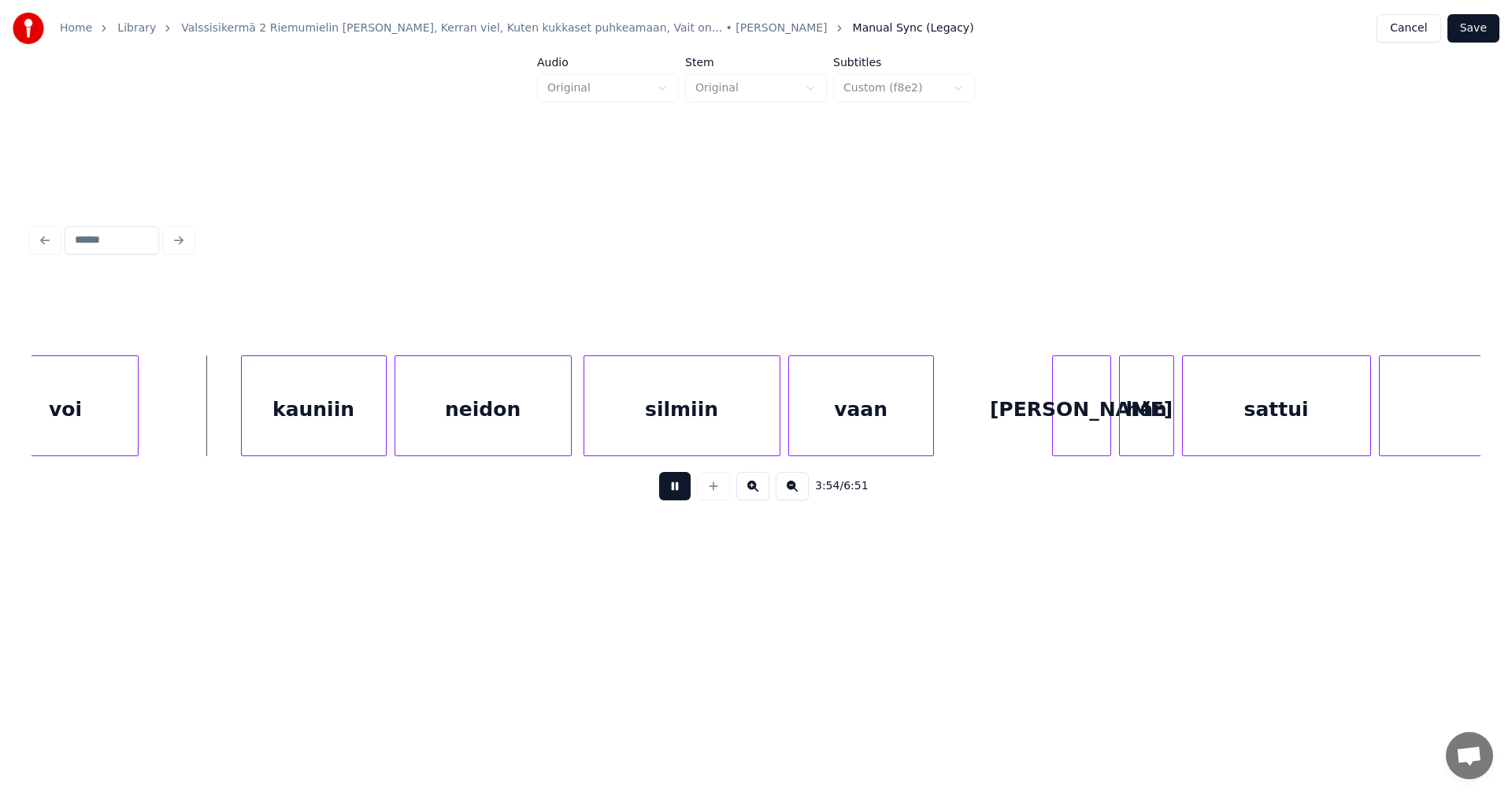
click at [667, 498] on button at bounding box center [675, 486] width 31 height 29
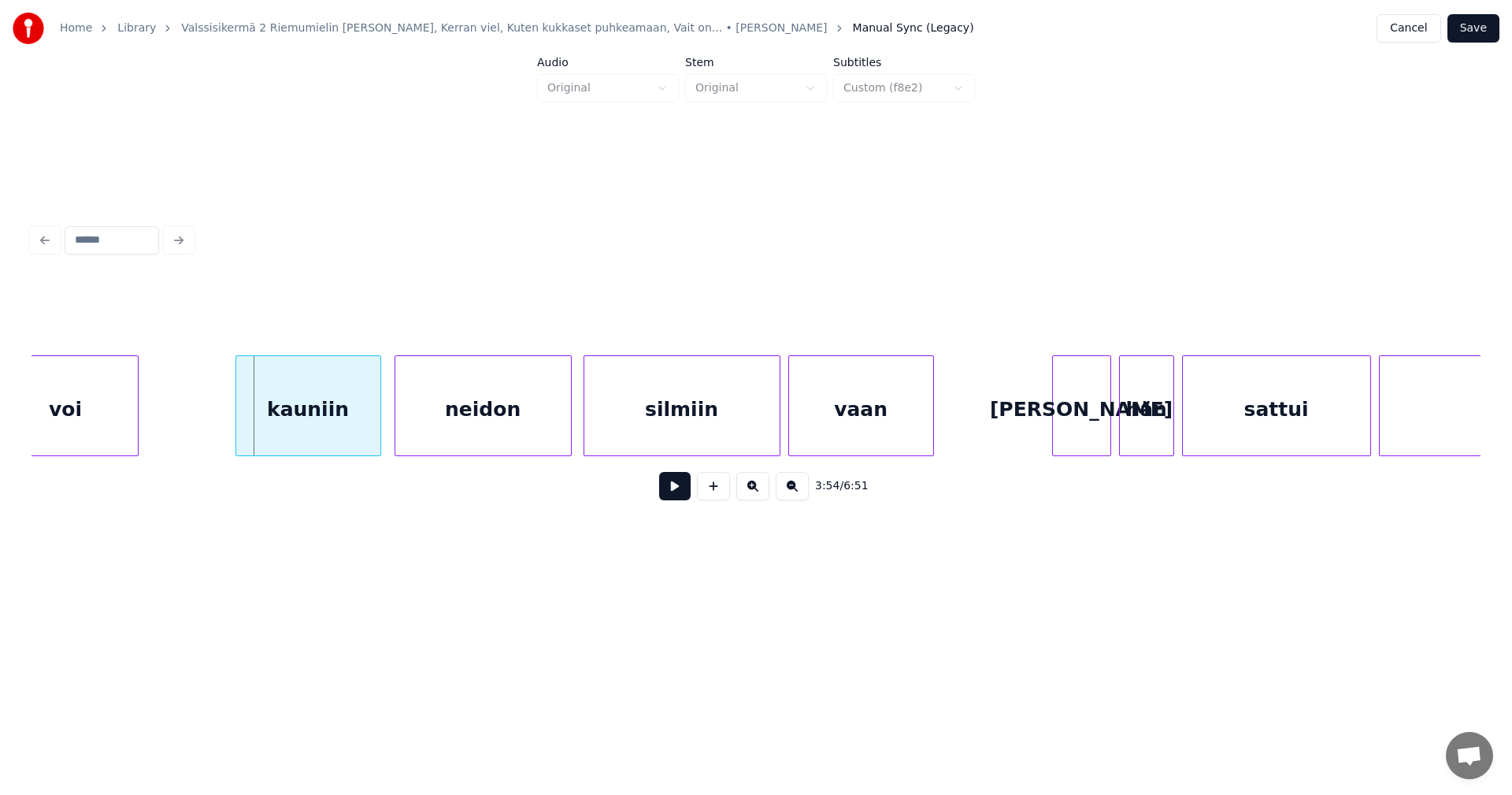
click at [320, 421] on div "kauniin" at bounding box center [308, 410] width 144 height 107
click at [674, 493] on button at bounding box center [675, 486] width 31 height 29
click at [674, 494] on button at bounding box center [675, 486] width 31 height 29
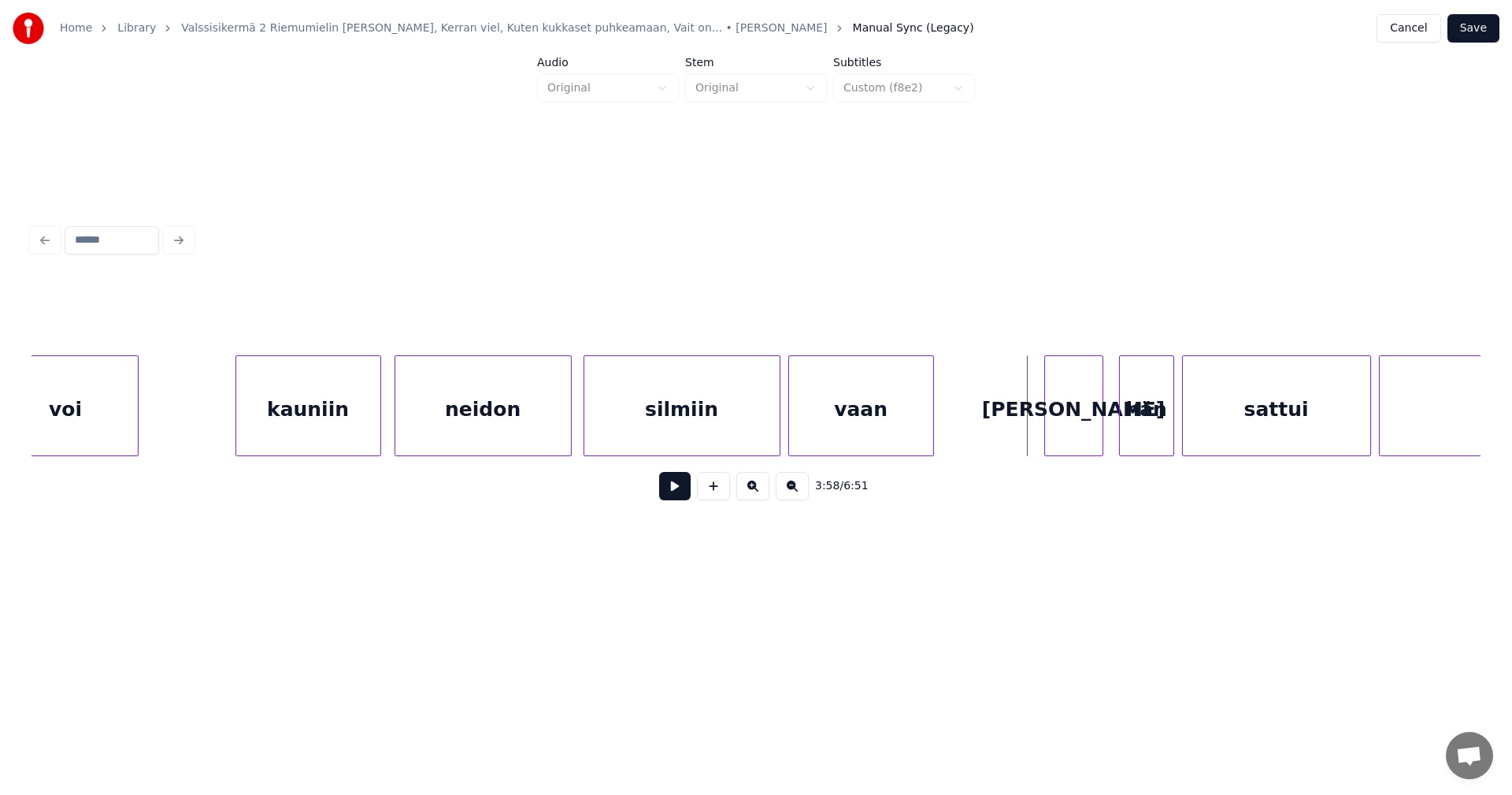
click at [1074, 426] on div "[PERSON_NAME]" at bounding box center [1074, 410] width 57 height 107
click at [1031, 432] on div at bounding box center [1032, 405] width 5 height 99
click at [1130, 434] on div "hän" at bounding box center [1146, 410] width 54 height 107
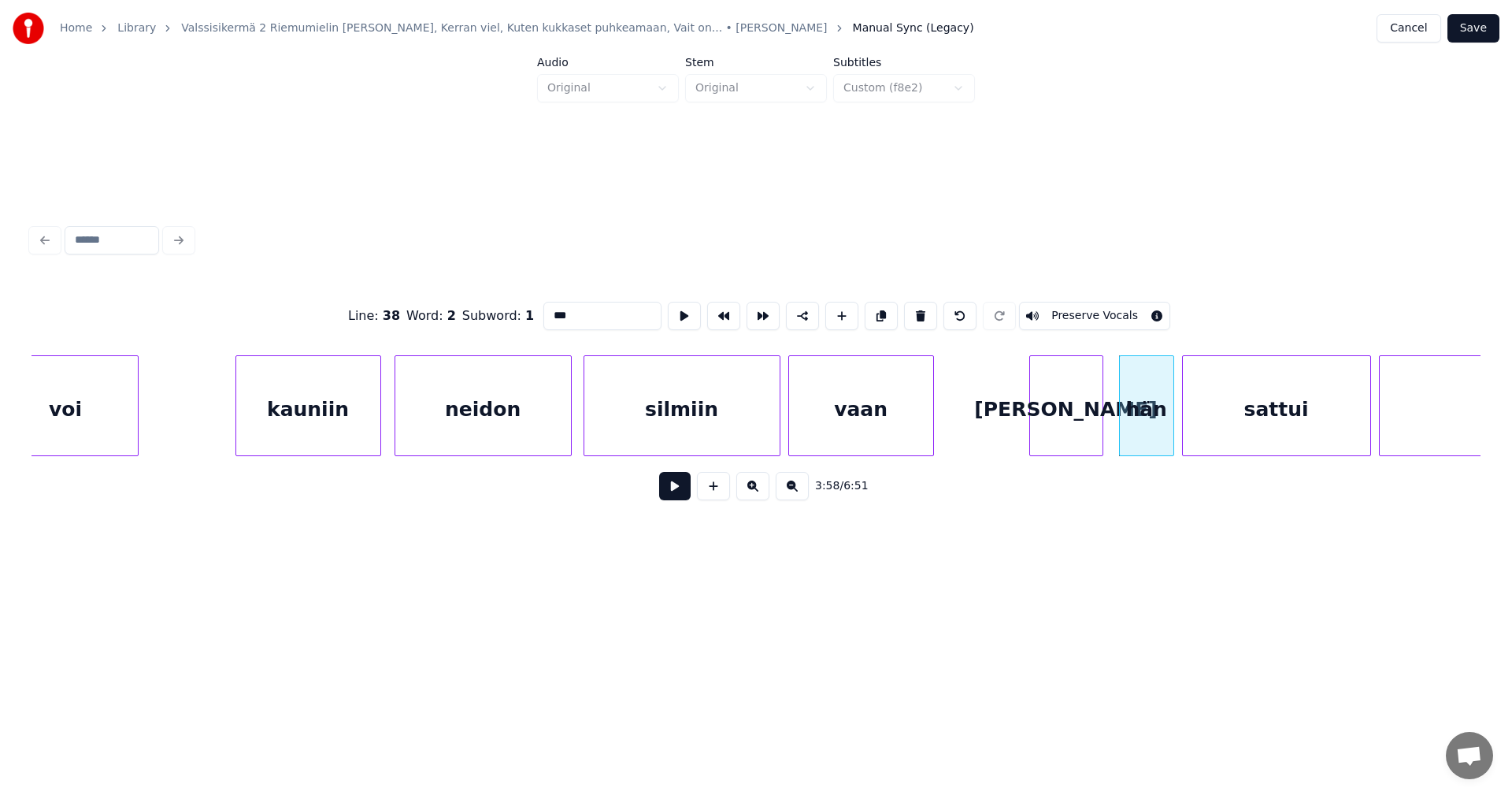
click at [1085, 435] on div "[PERSON_NAME]" at bounding box center [1066, 410] width 72 height 107
type input "***"
click at [673, 496] on button at bounding box center [675, 486] width 31 height 29
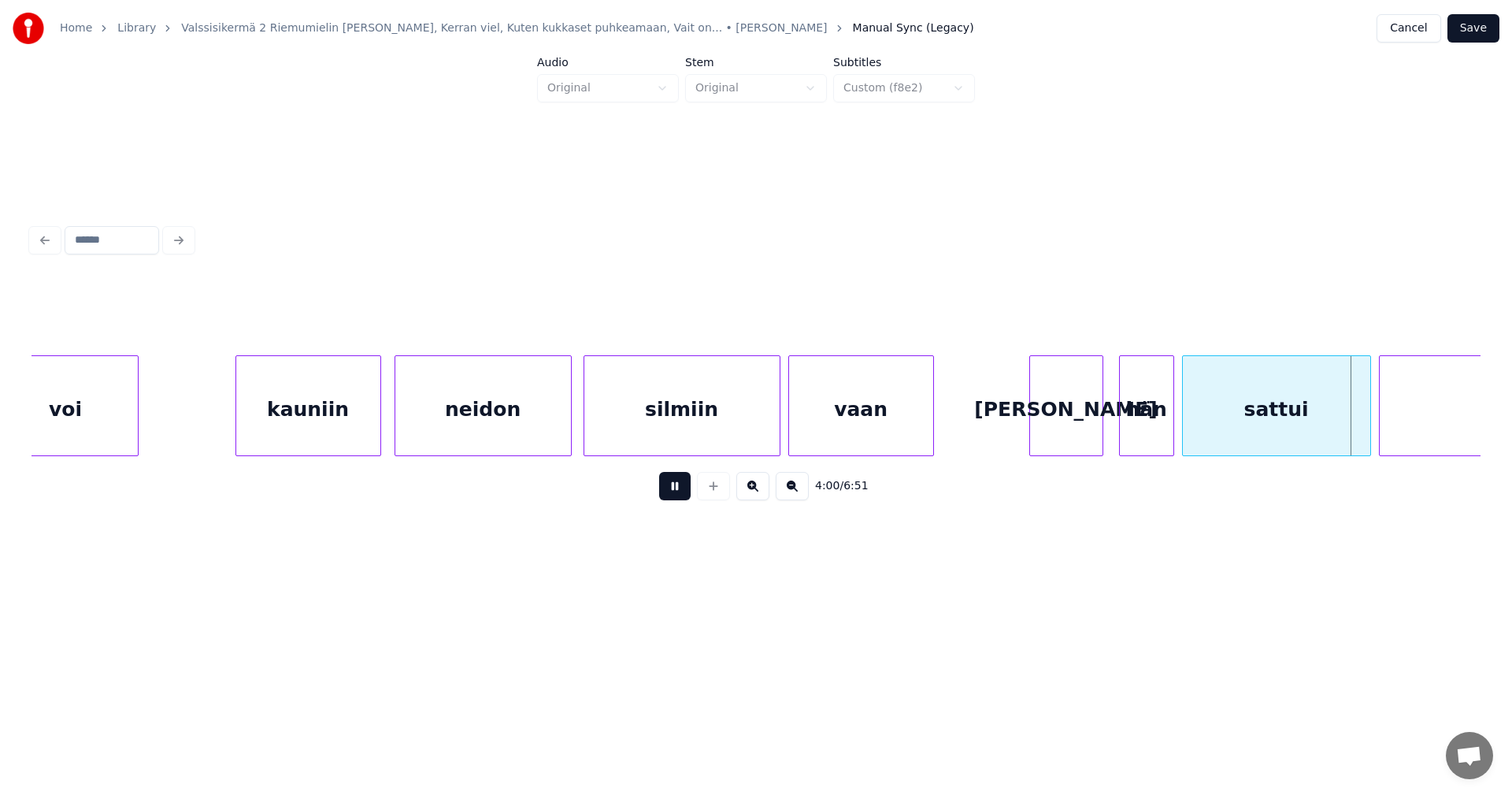
click at [678, 496] on button at bounding box center [675, 486] width 31 height 29
click at [687, 500] on button at bounding box center [675, 486] width 31 height 29
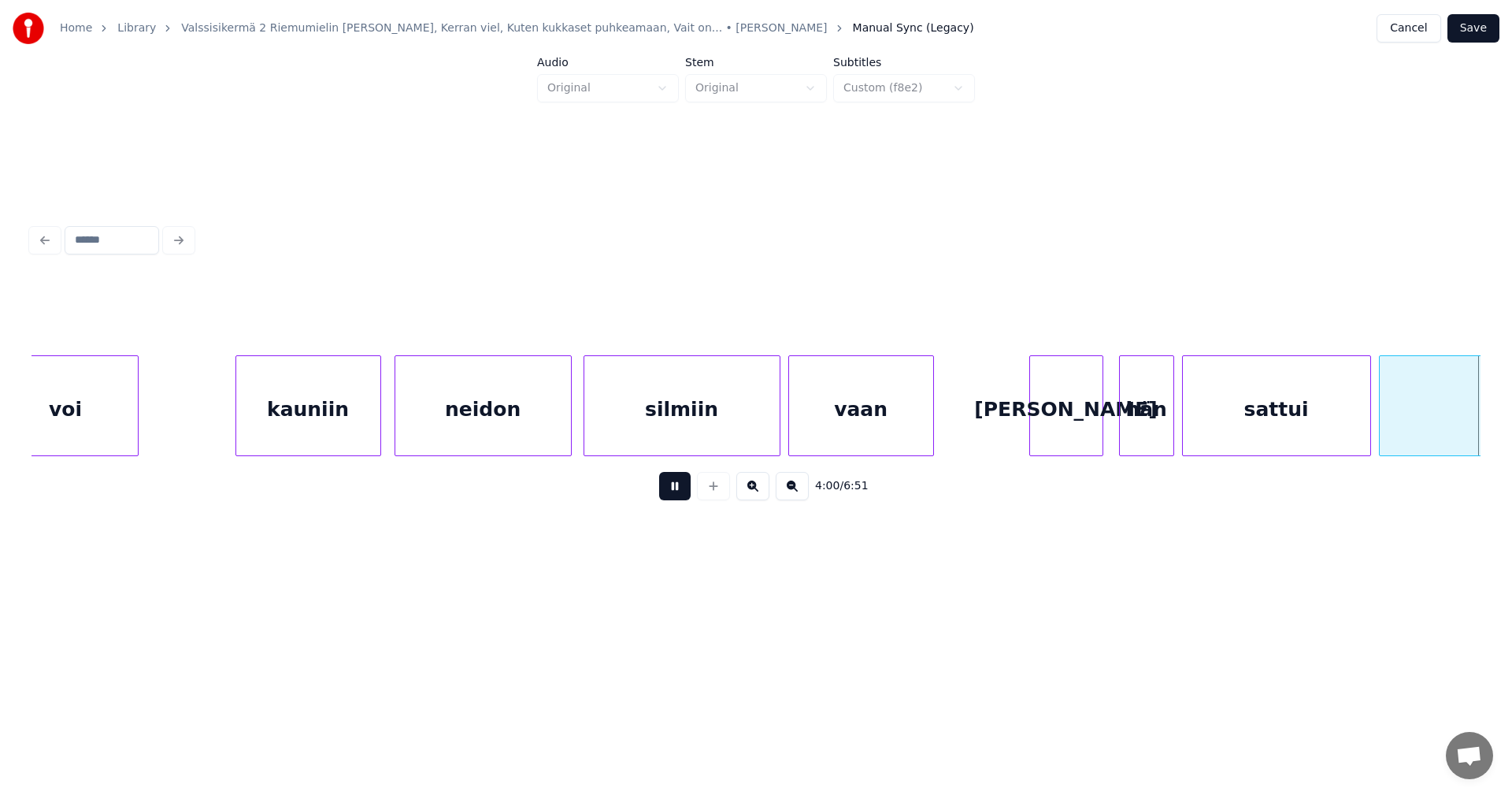
scroll to position [0, 47390]
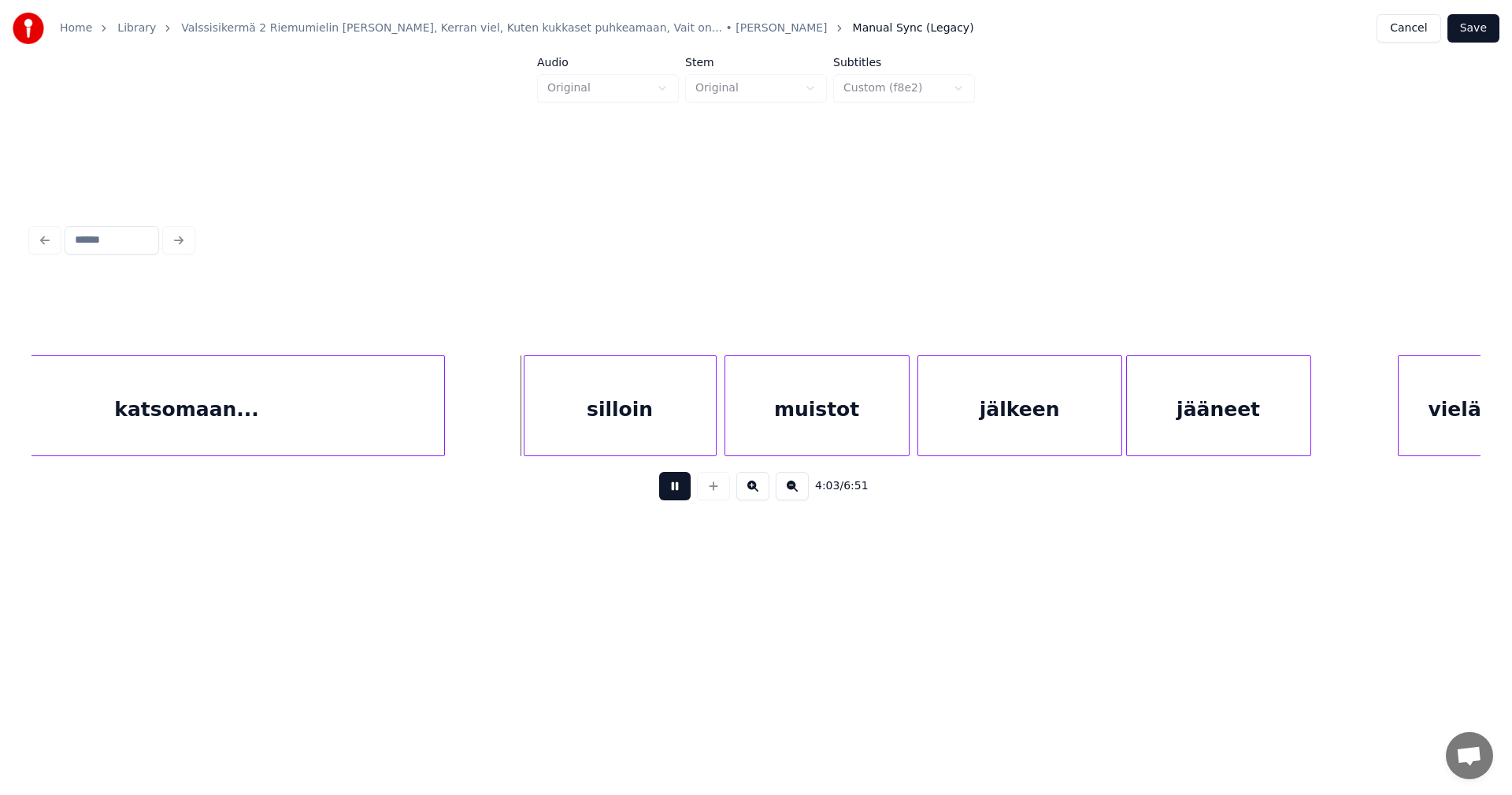
click at [681, 495] on button at bounding box center [675, 486] width 31 height 29
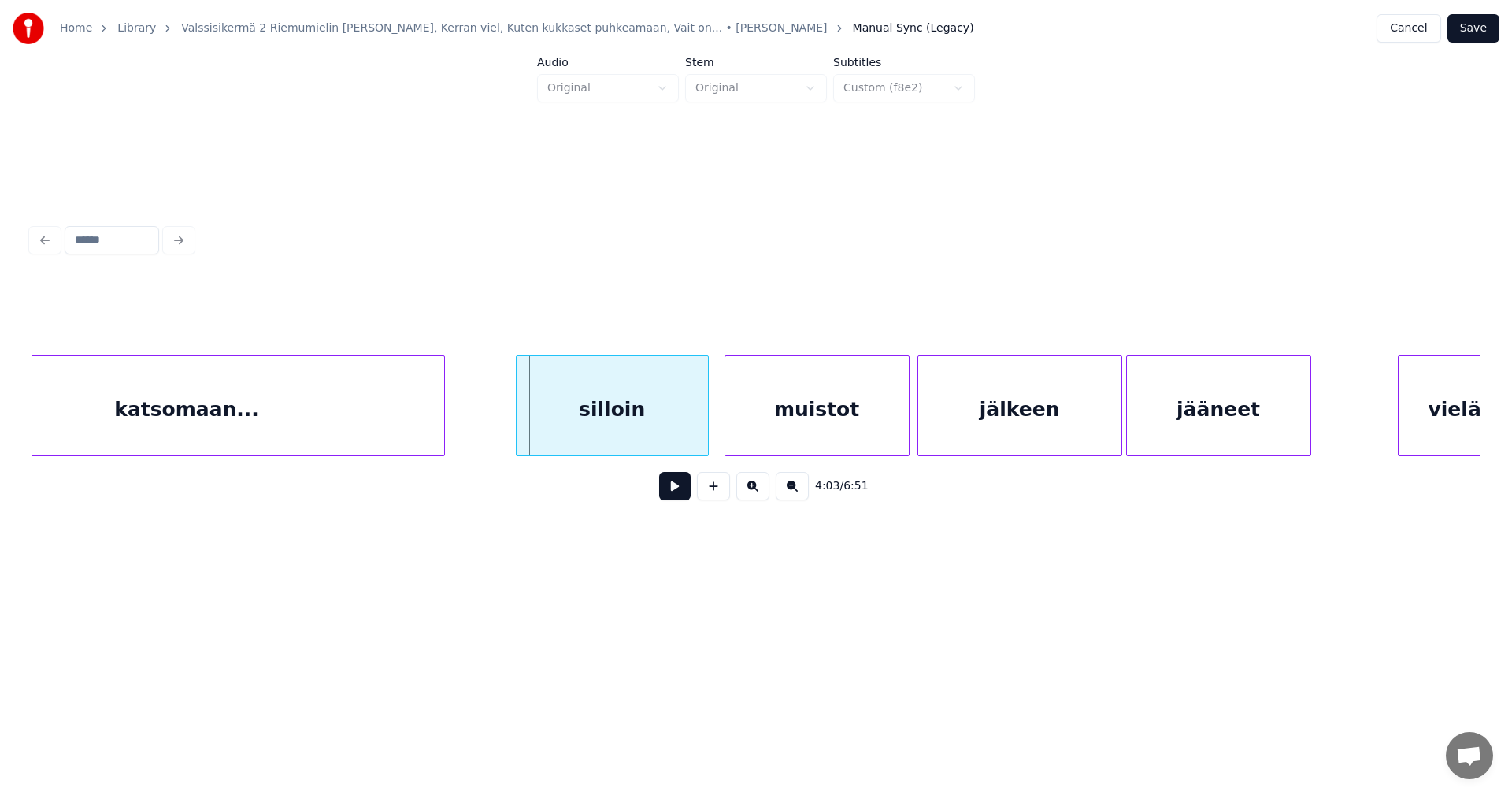
click at [657, 442] on div "silloin" at bounding box center [612, 410] width 191 height 107
click at [672, 500] on button at bounding box center [675, 486] width 31 height 29
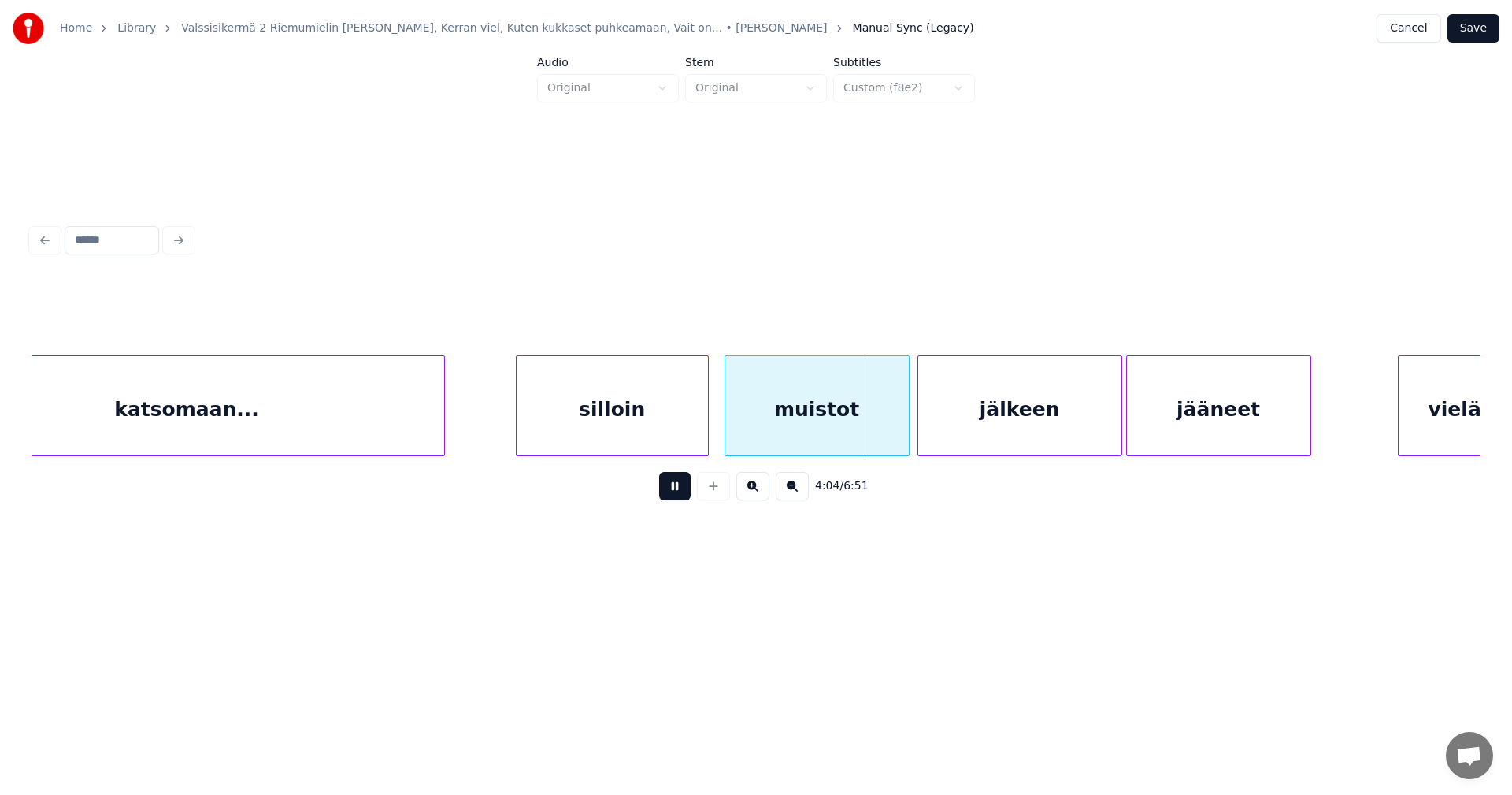
click at [673, 497] on button at bounding box center [675, 486] width 31 height 29
click at [887, 432] on div at bounding box center [888, 405] width 5 height 99
click at [947, 428] on div "jälkeen" at bounding box center [1014, 410] width 203 height 107
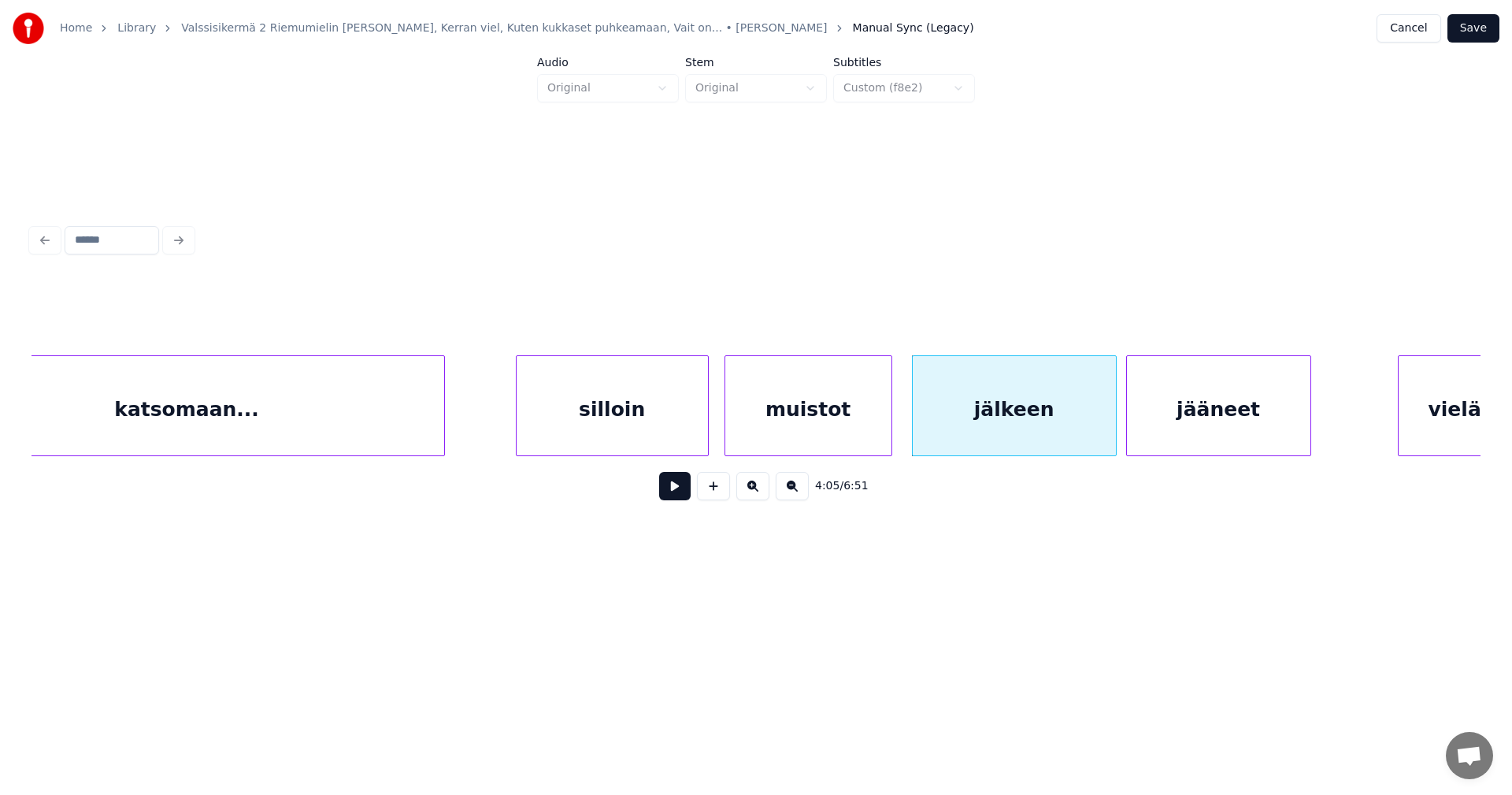
click at [686, 497] on button at bounding box center [675, 486] width 31 height 29
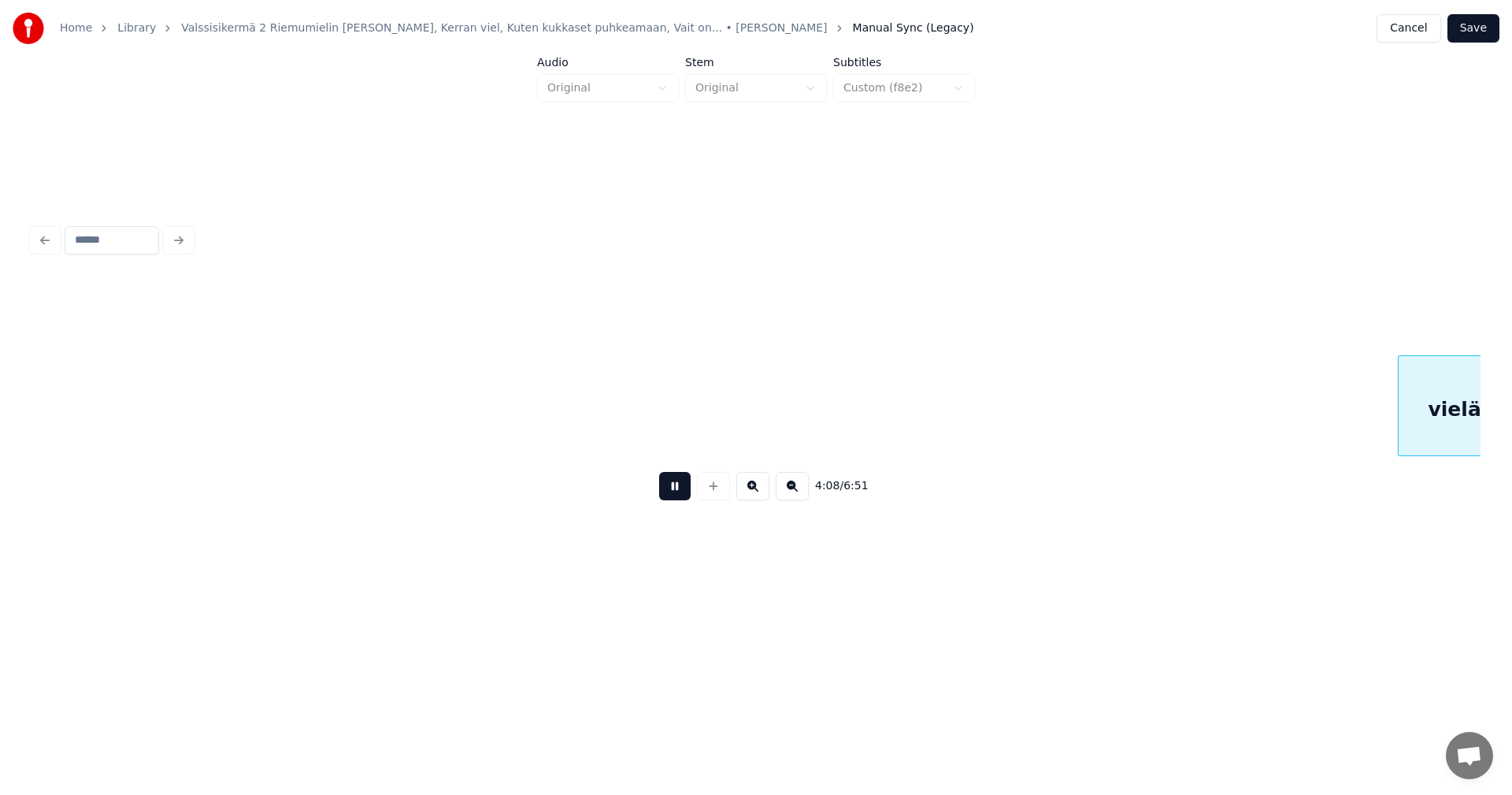
scroll to position [0, 48841]
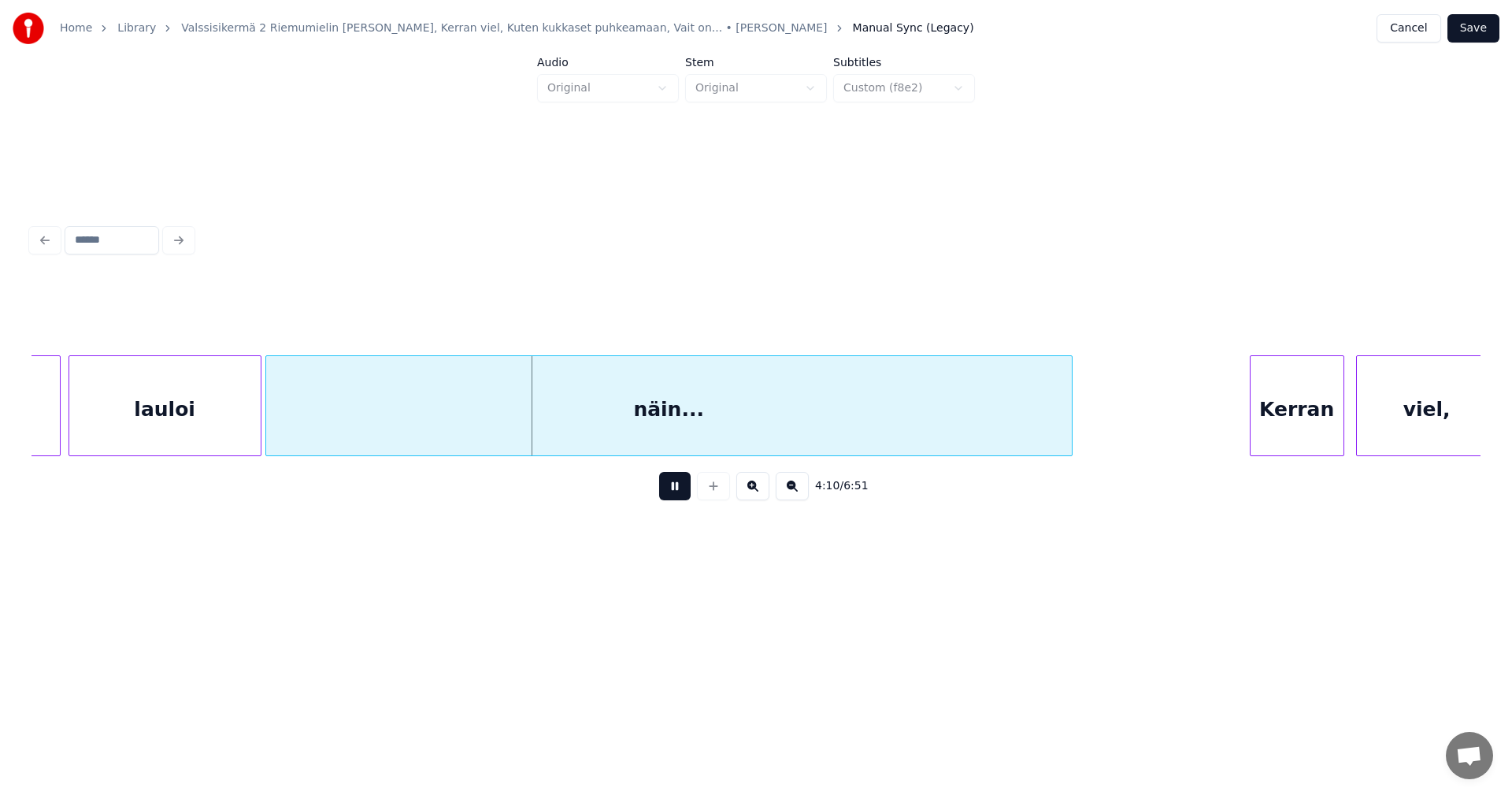
click at [683, 498] on button at bounding box center [675, 486] width 31 height 29
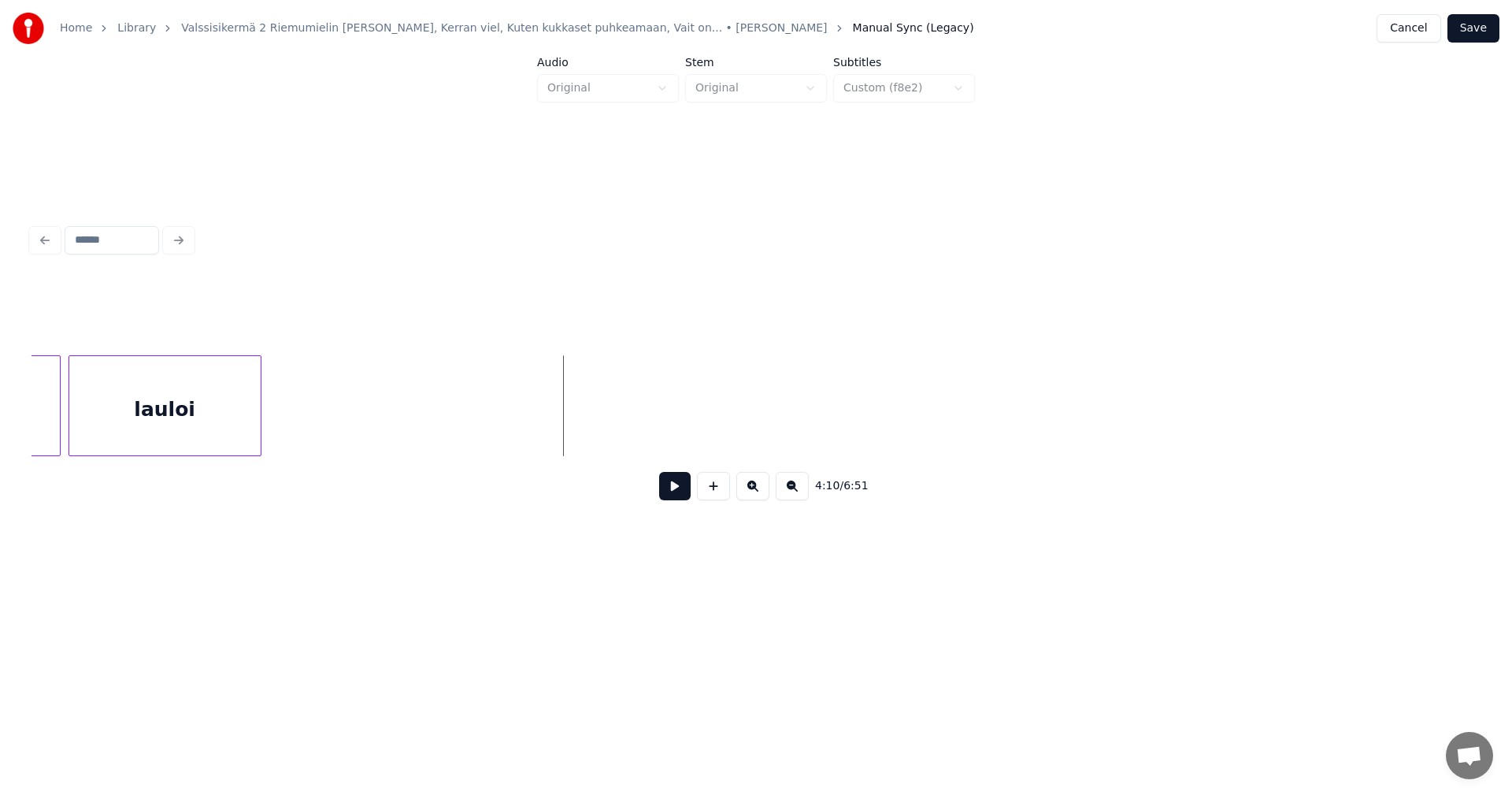
scroll to position [0, 47574]
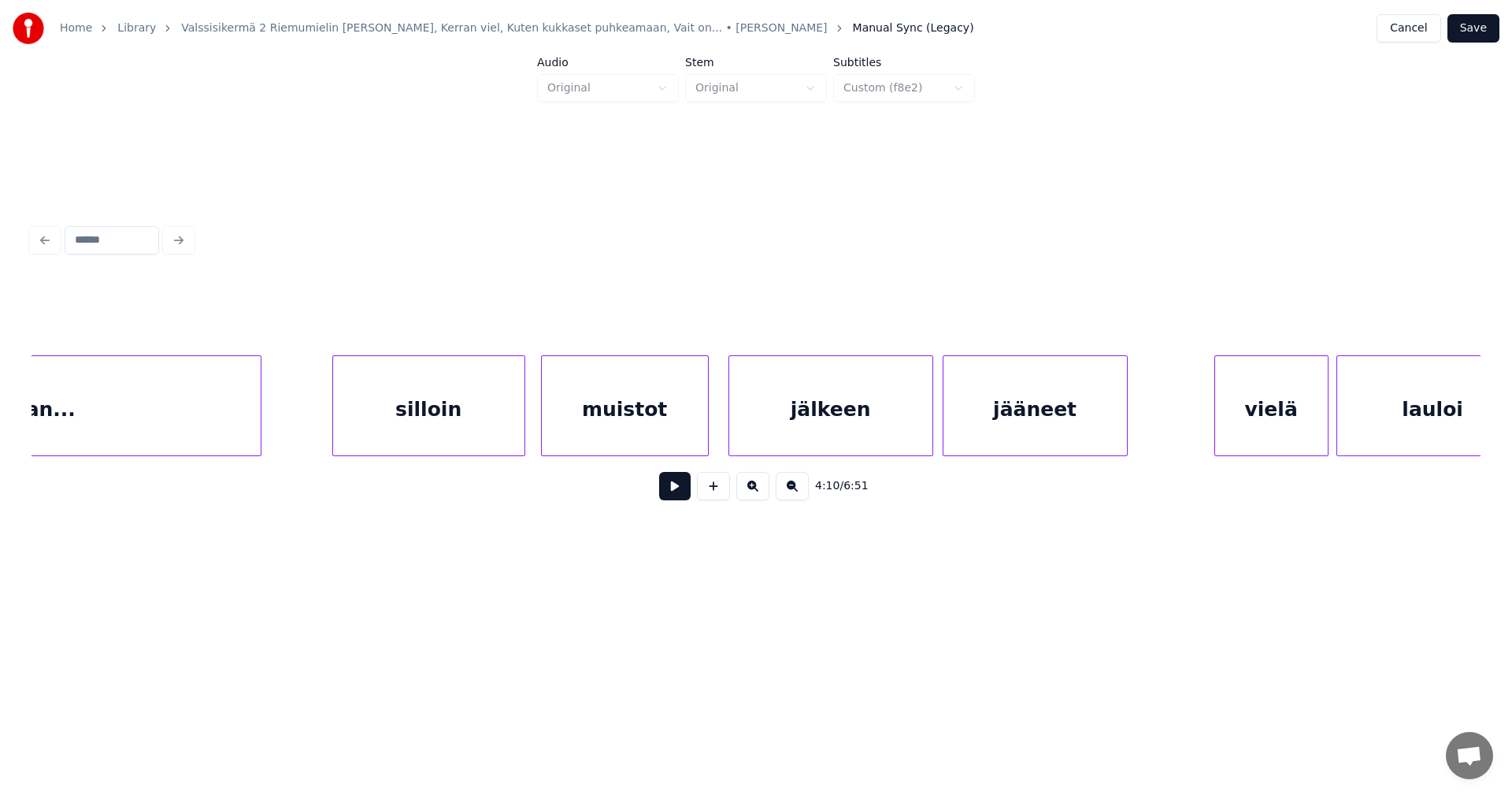
click at [1045, 429] on div "jääneet" at bounding box center [1035, 410] width 184 height 107
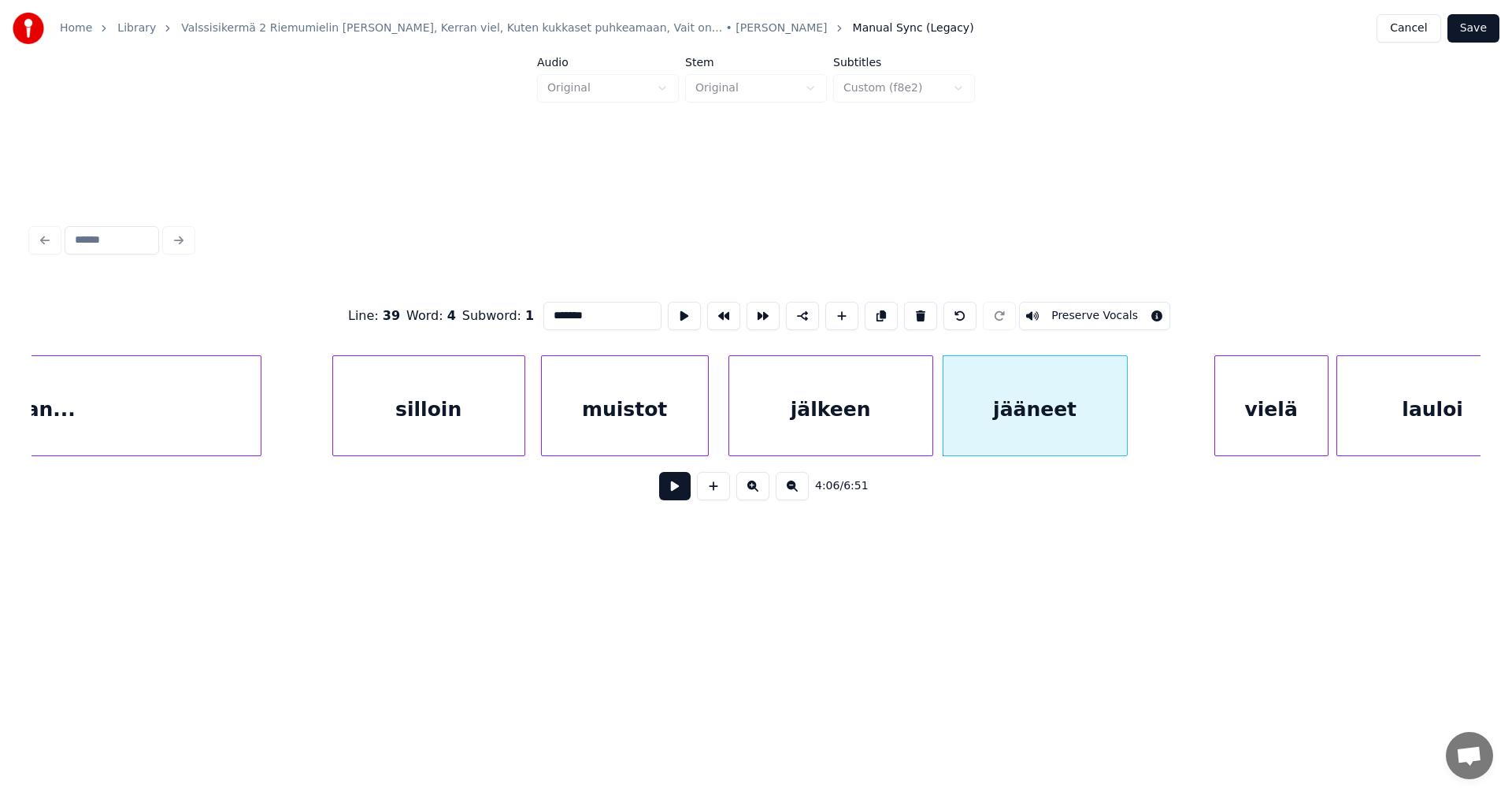
click at [1233, 424] on div "vielä" at bounding box center [1271, 410] width 113 height 107
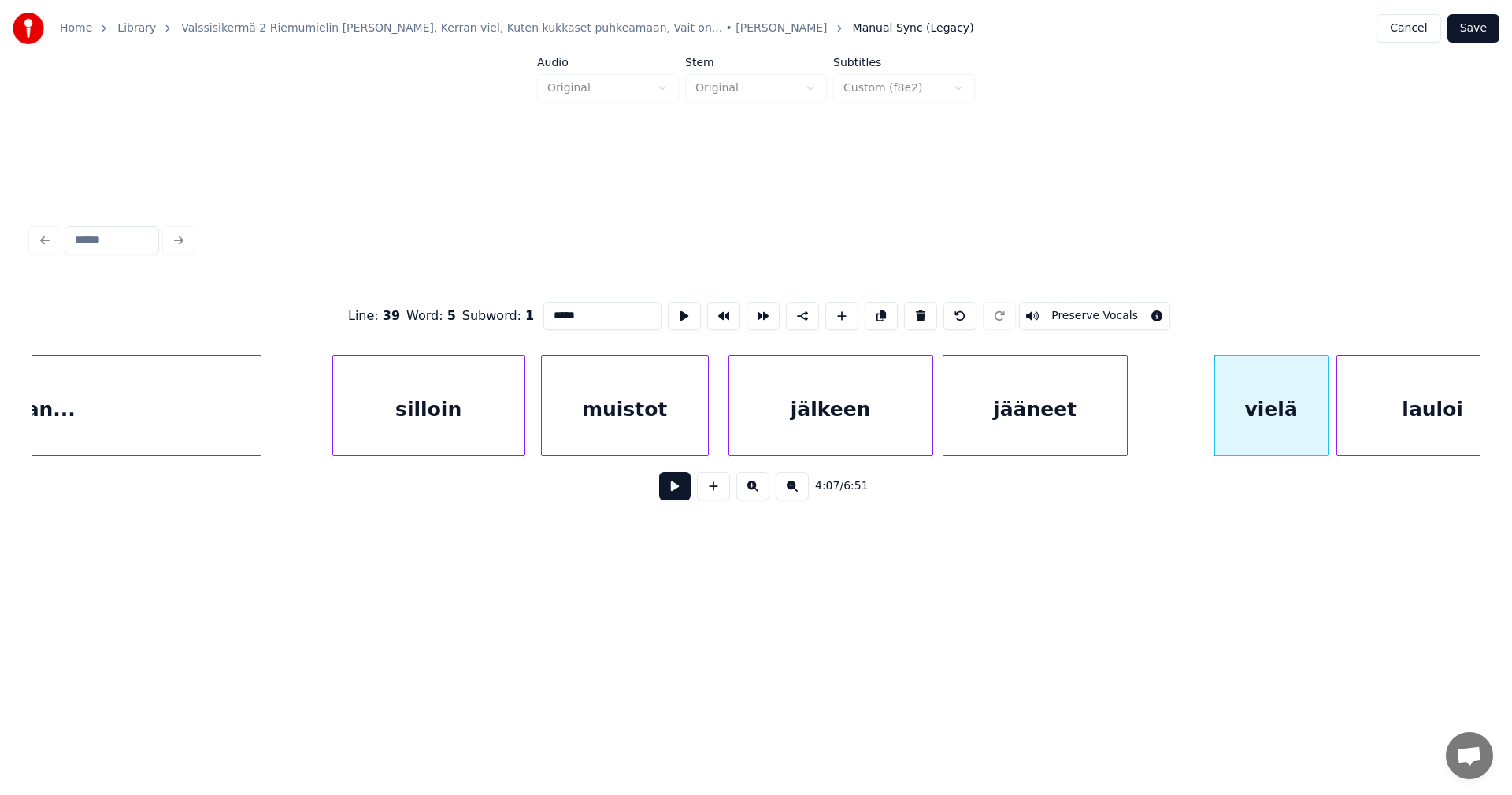
click at [1086, 430] on div "jääneet" at bounding box center [1035, 410] width 184 height 107
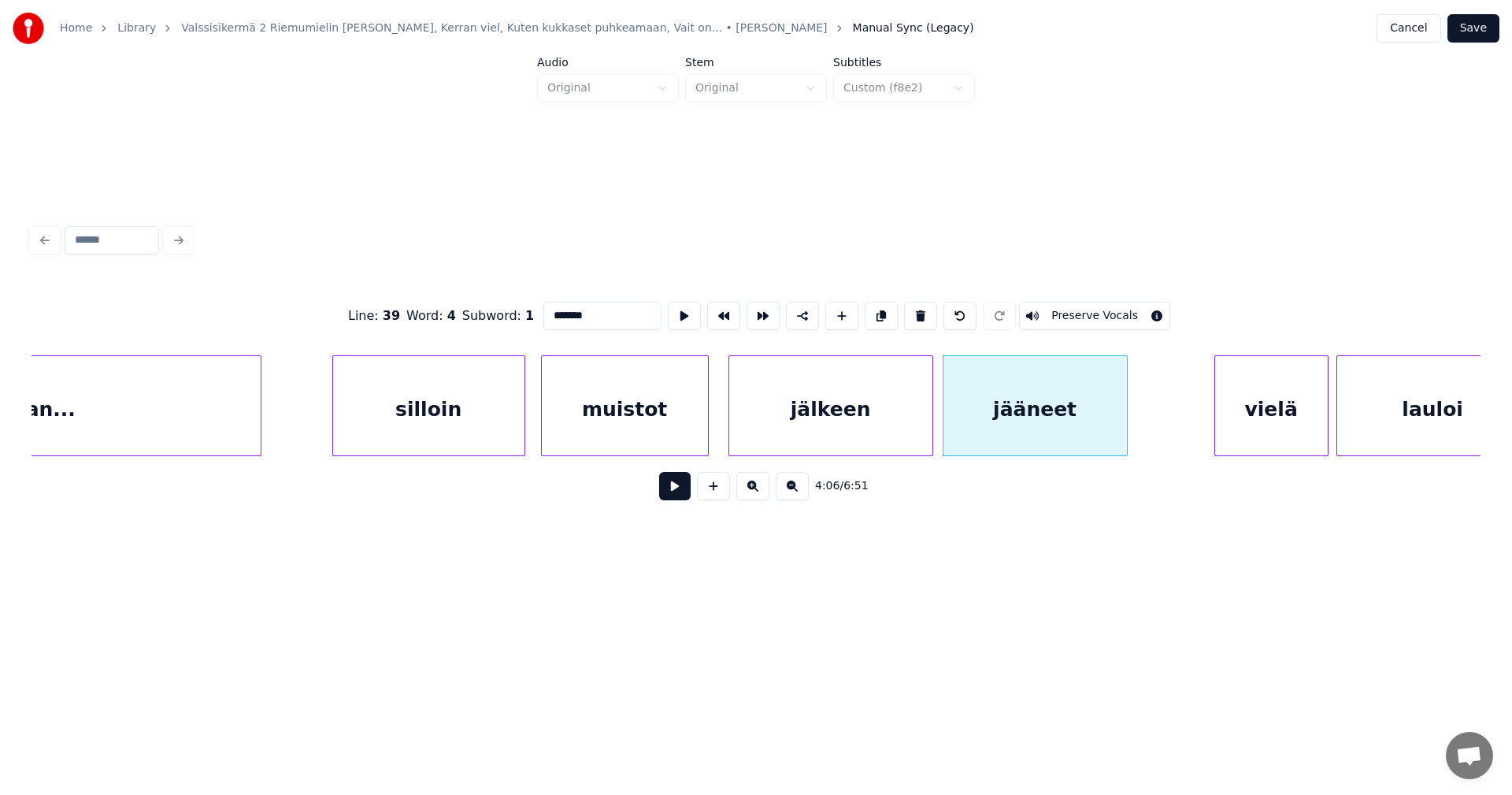
click at [488, 440] on div "silloin" at bounding box center [428, 410] width 191 height 107
type input "*******"
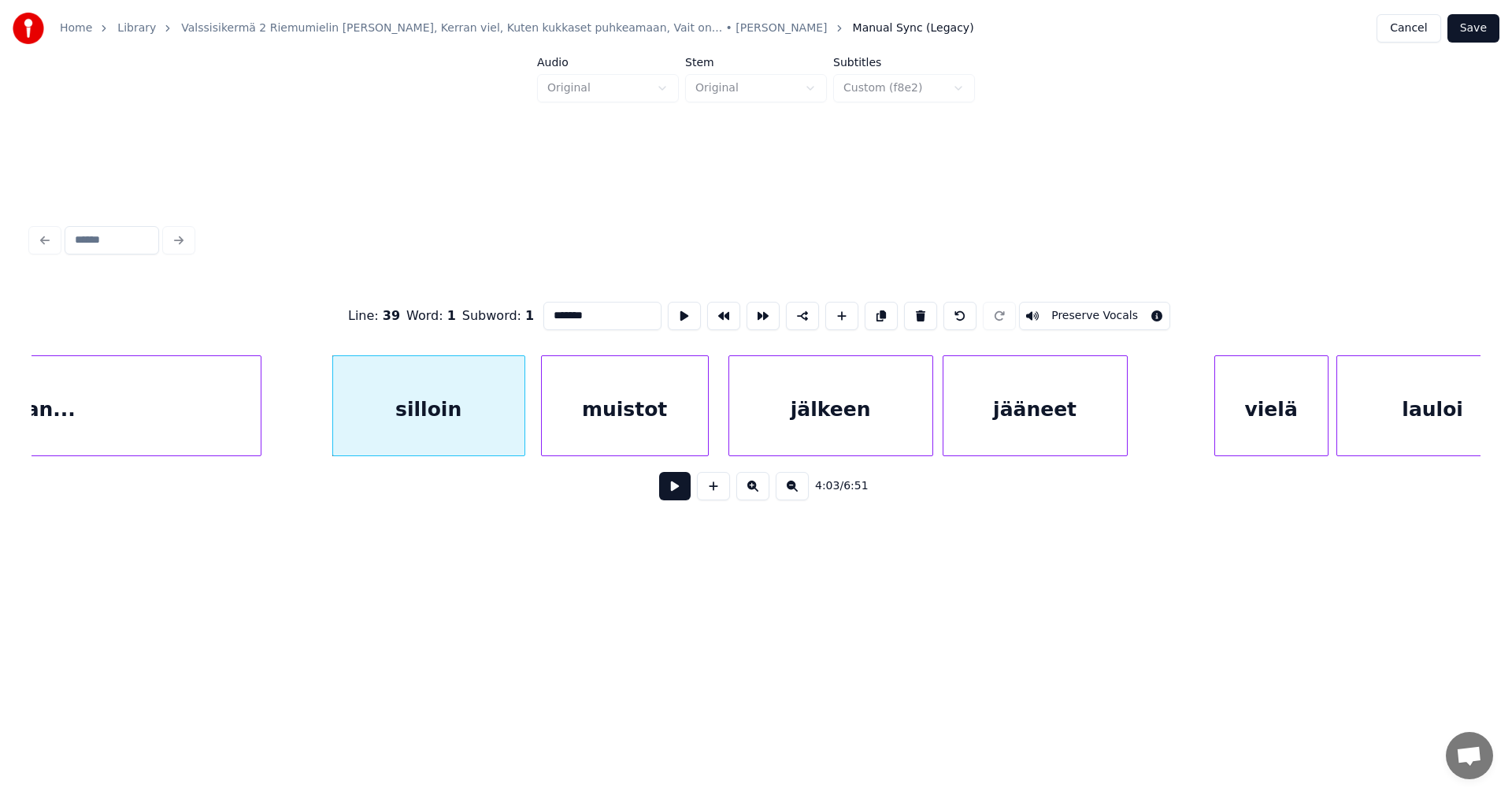
click at [678, 491] on button at bounding box center [675, 486] width 31 height 29
drag, startPoint x: 678, startPoint y: 491, endPoint x: 498, endPoint y: 490, distance: 180.0
click at [677, 491] on button at bounding box center [675, 486] width 31 height 29
click at [212, 424] on div "katsomaan..." at bounding box center [3, 410] width 514 height 107
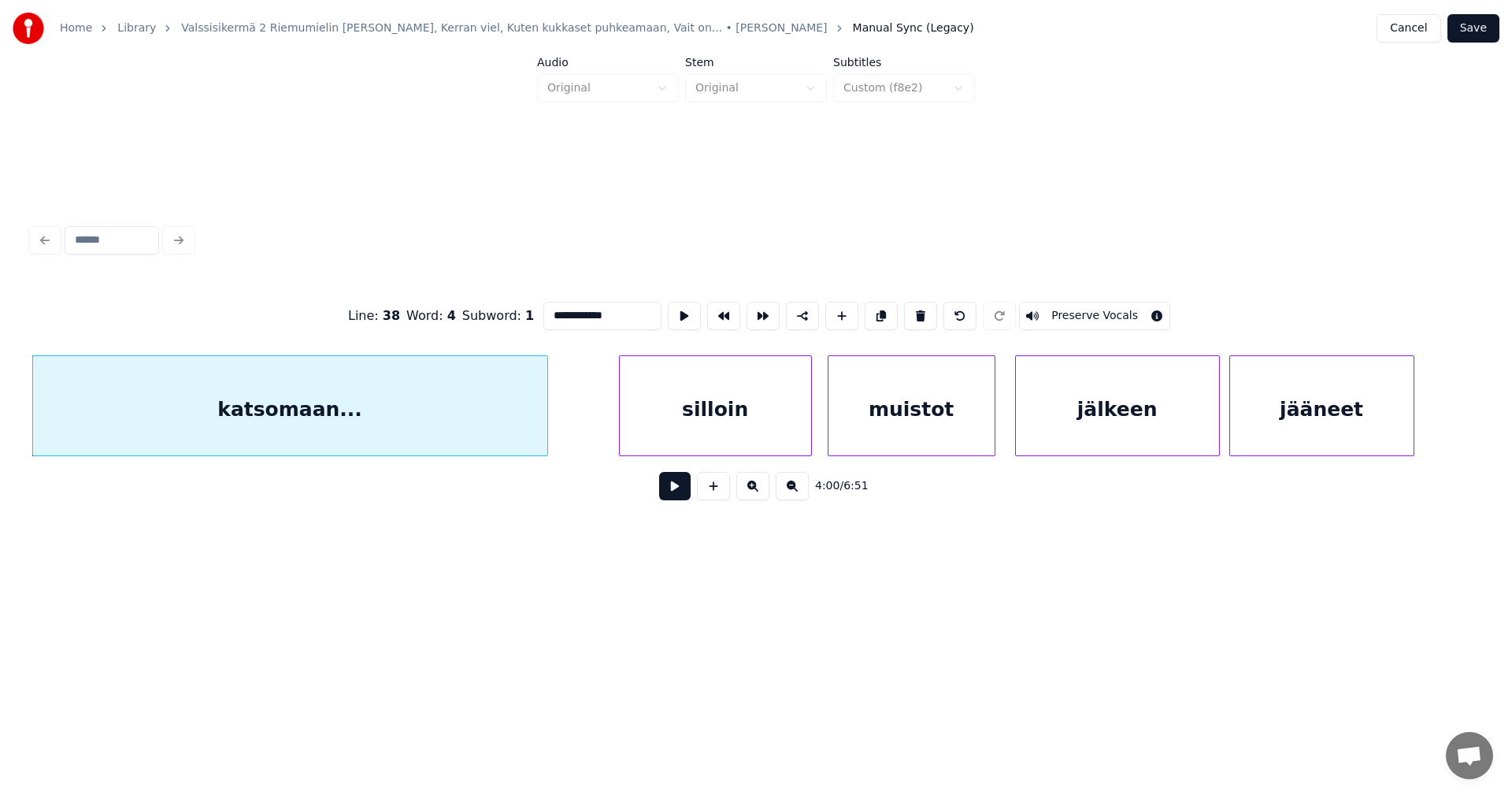
click at [785, 421] on div "silloin" at bounding box center [714, 410] width 191 height 107
type input "*******"
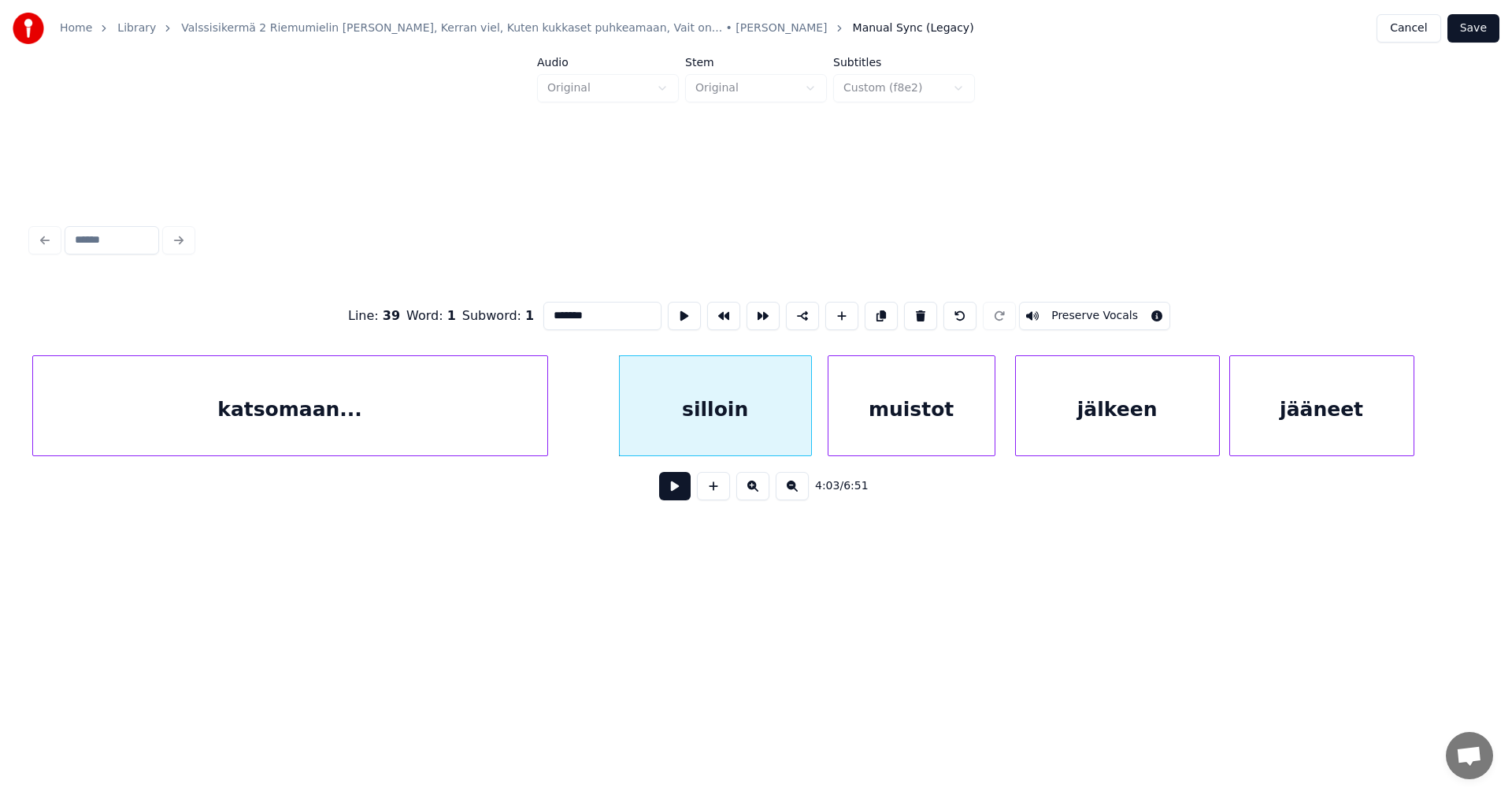
click at [681, 498] on button at bounding box center [675, 486] width 31 height 29
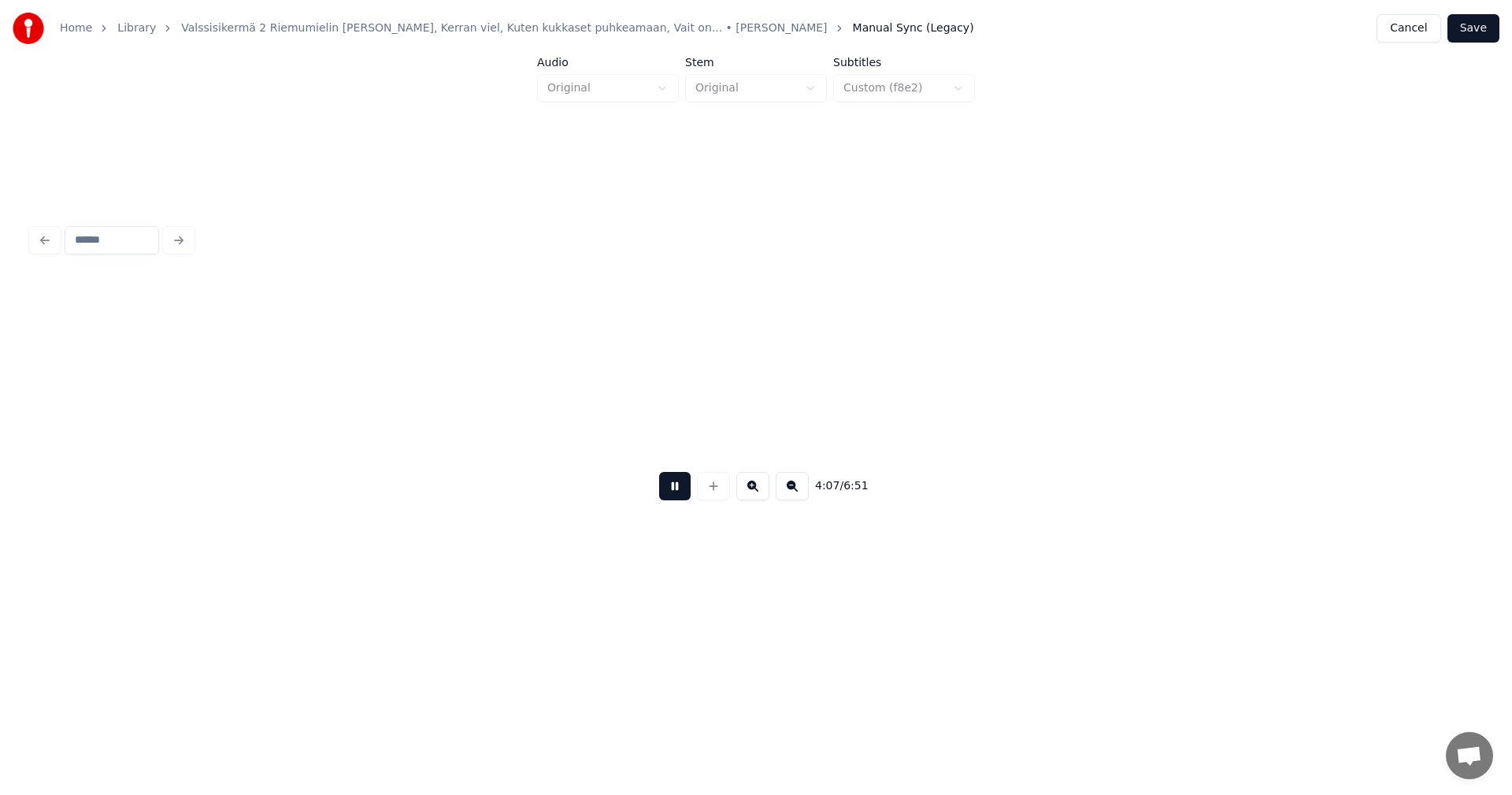
scroll to position [0, 48737]
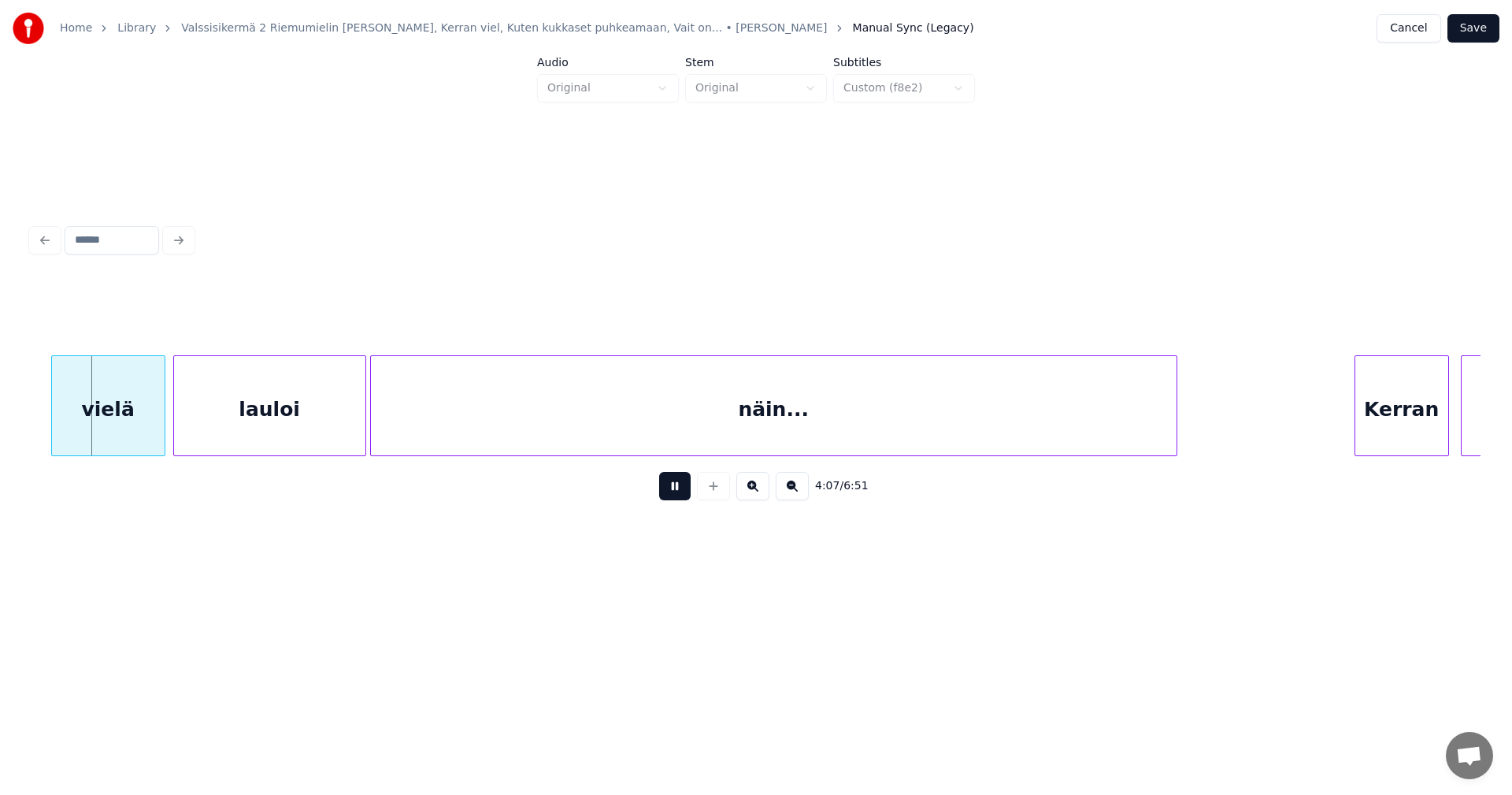
click at [681, 498] on button at bounding box center [675, 486] width 31 height 29
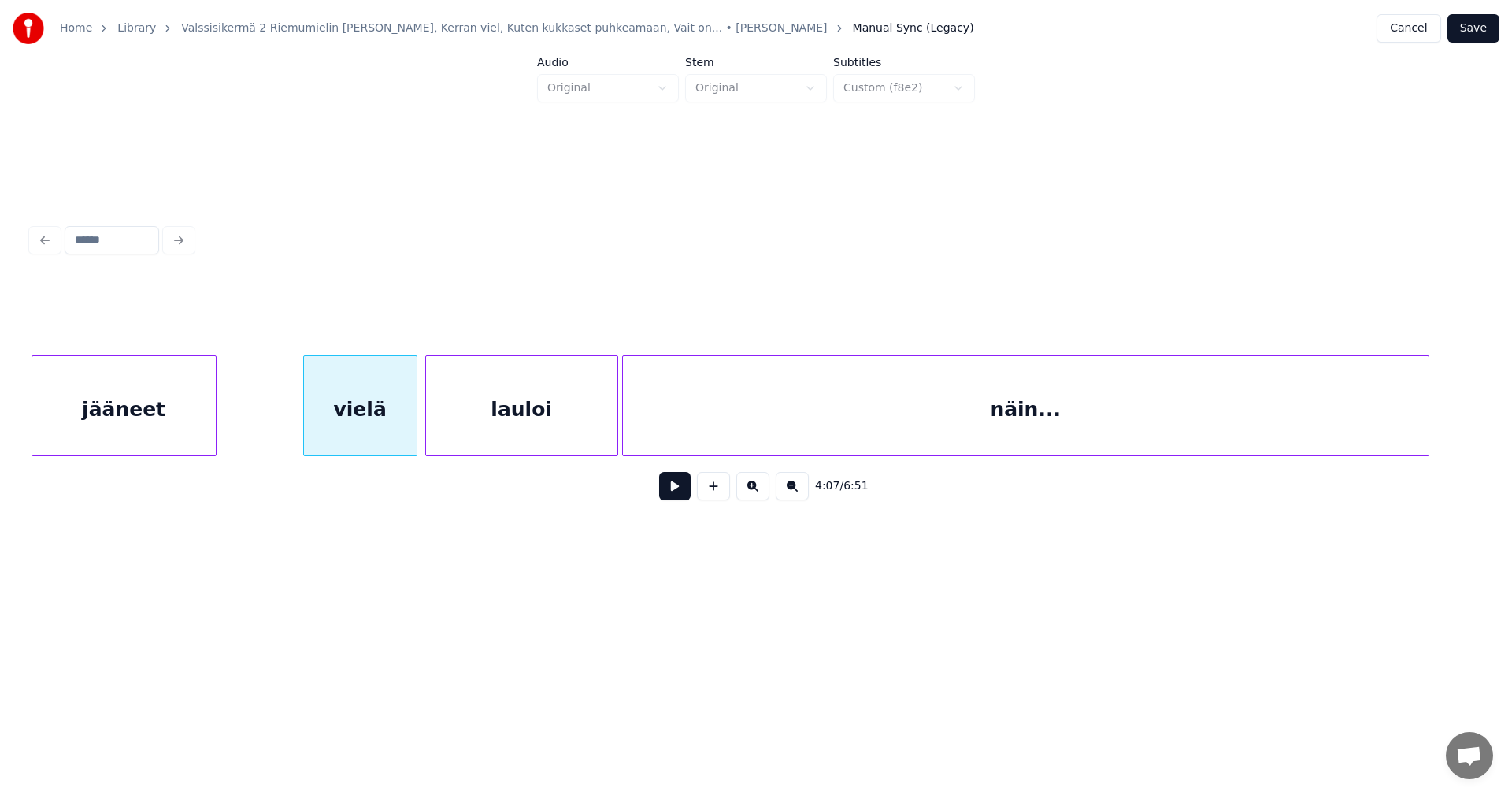
click at [143, 440] on div "jääneet" at bounding box center [124, 410] width 184 height 107
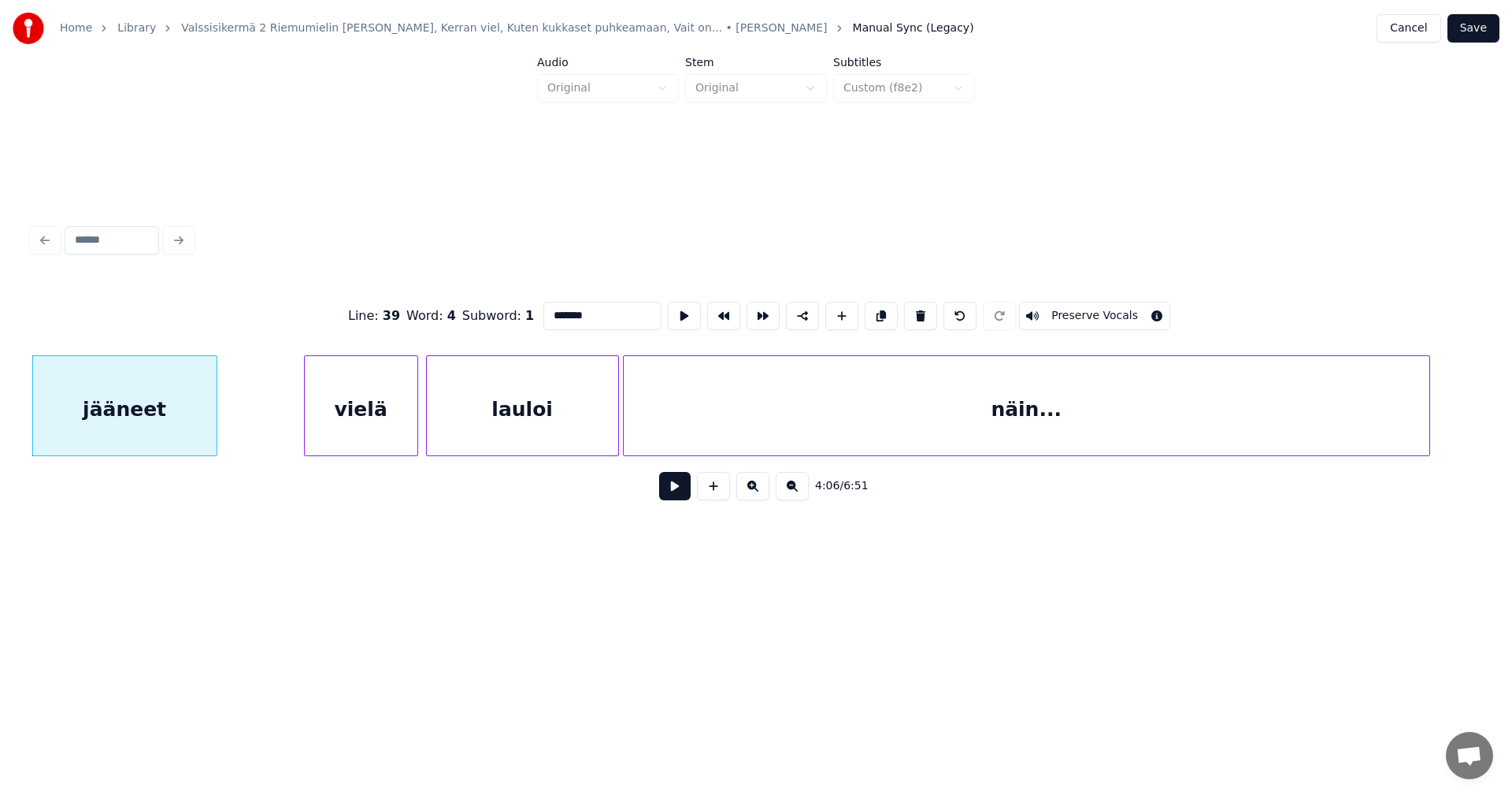
drag, startPoint x: 683, startPoint y: 499, endPoint x: 674, endPoint y: 499, distance: 9.0
click at [682, 499] on button at bounding box center [675, 486] width 31 height 29
click at [670, 497] on button at bounding box center [675, 486] width 31 height 29
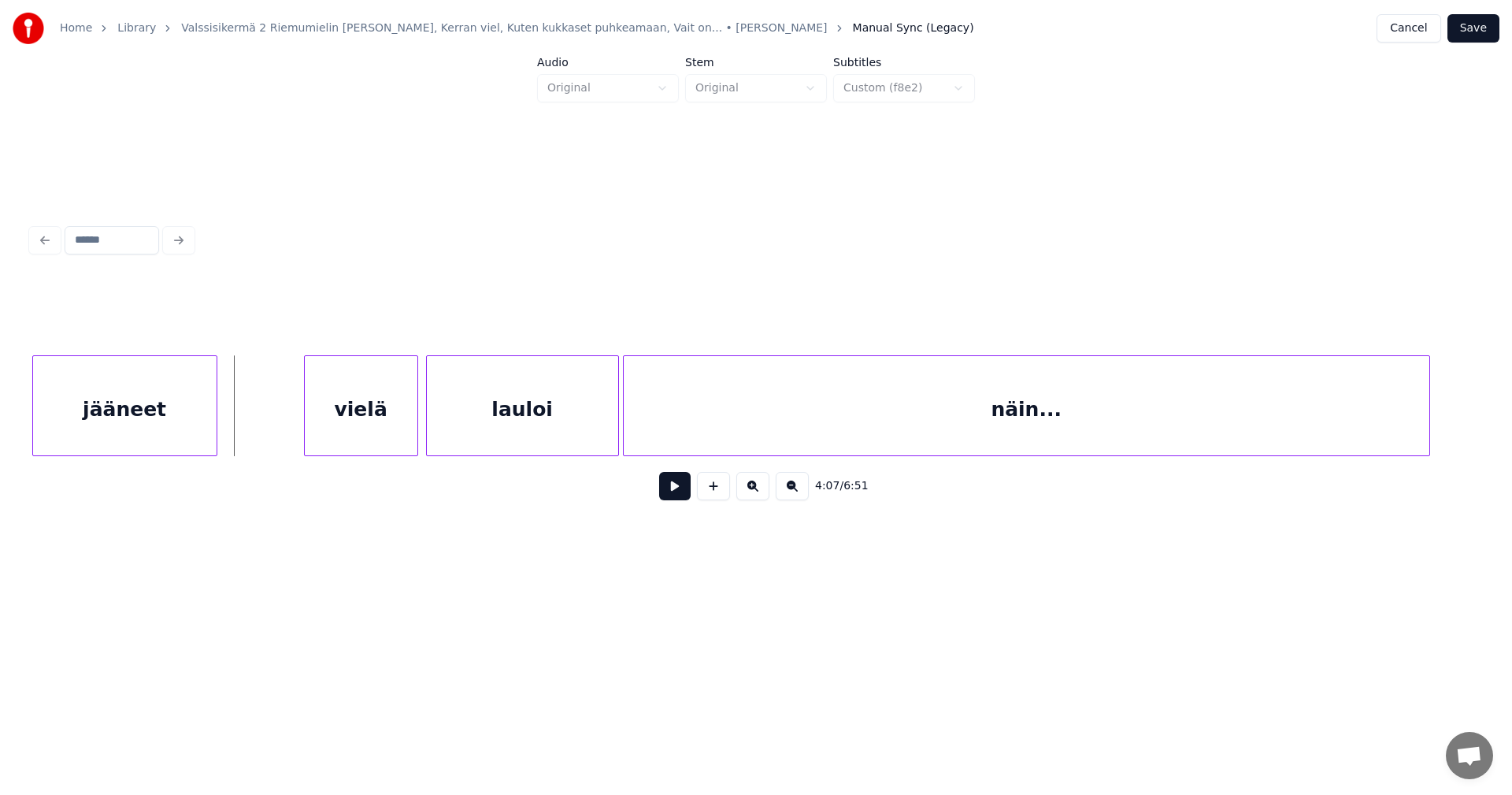
click at [192, 415] on div "jääneet" at bounding box center [125, 410] width 184 height 107
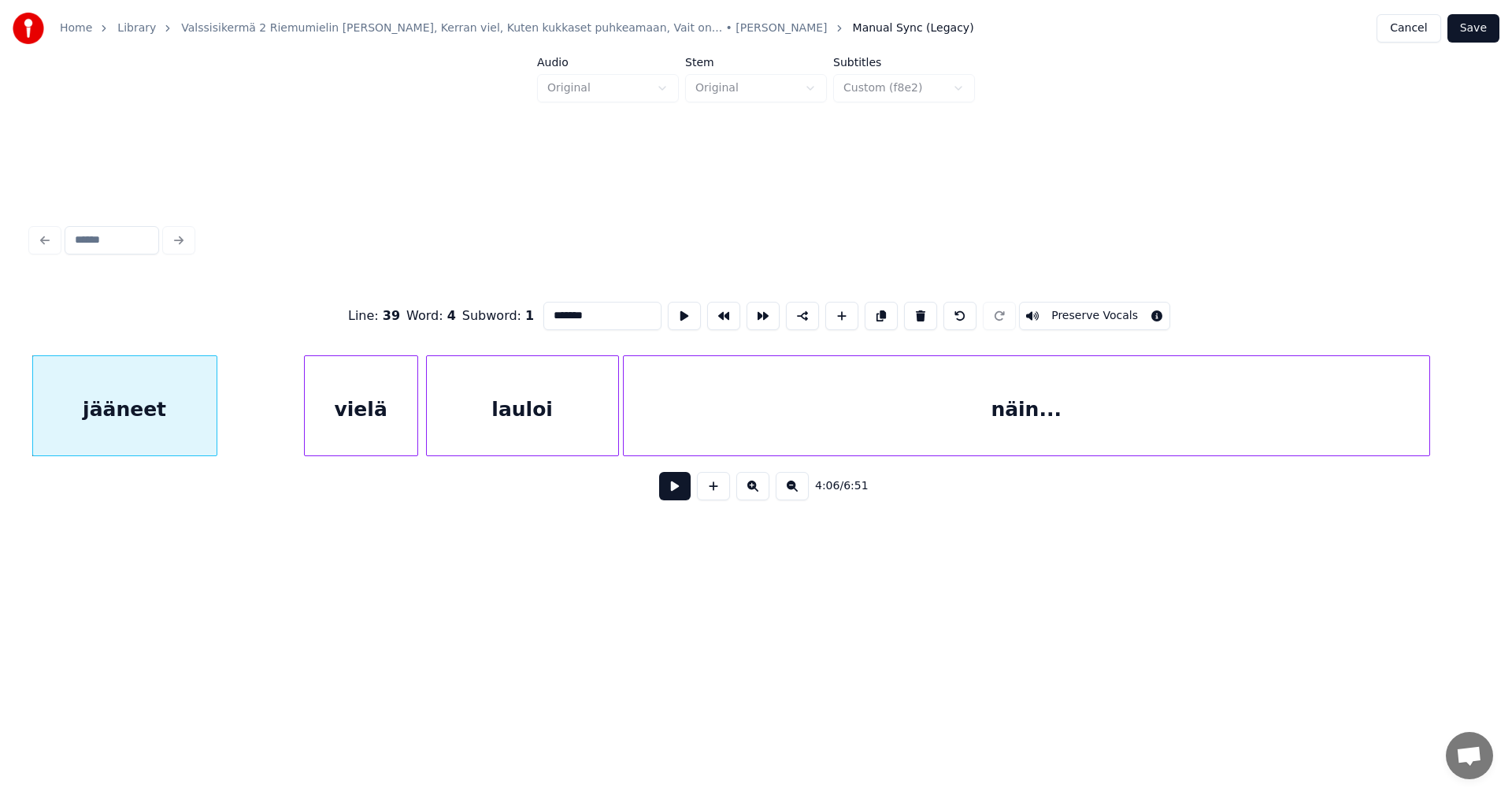
click at [350, 420] on div "vielä" at bounding box center [361, 410] width 113 height 107
type input "*****"
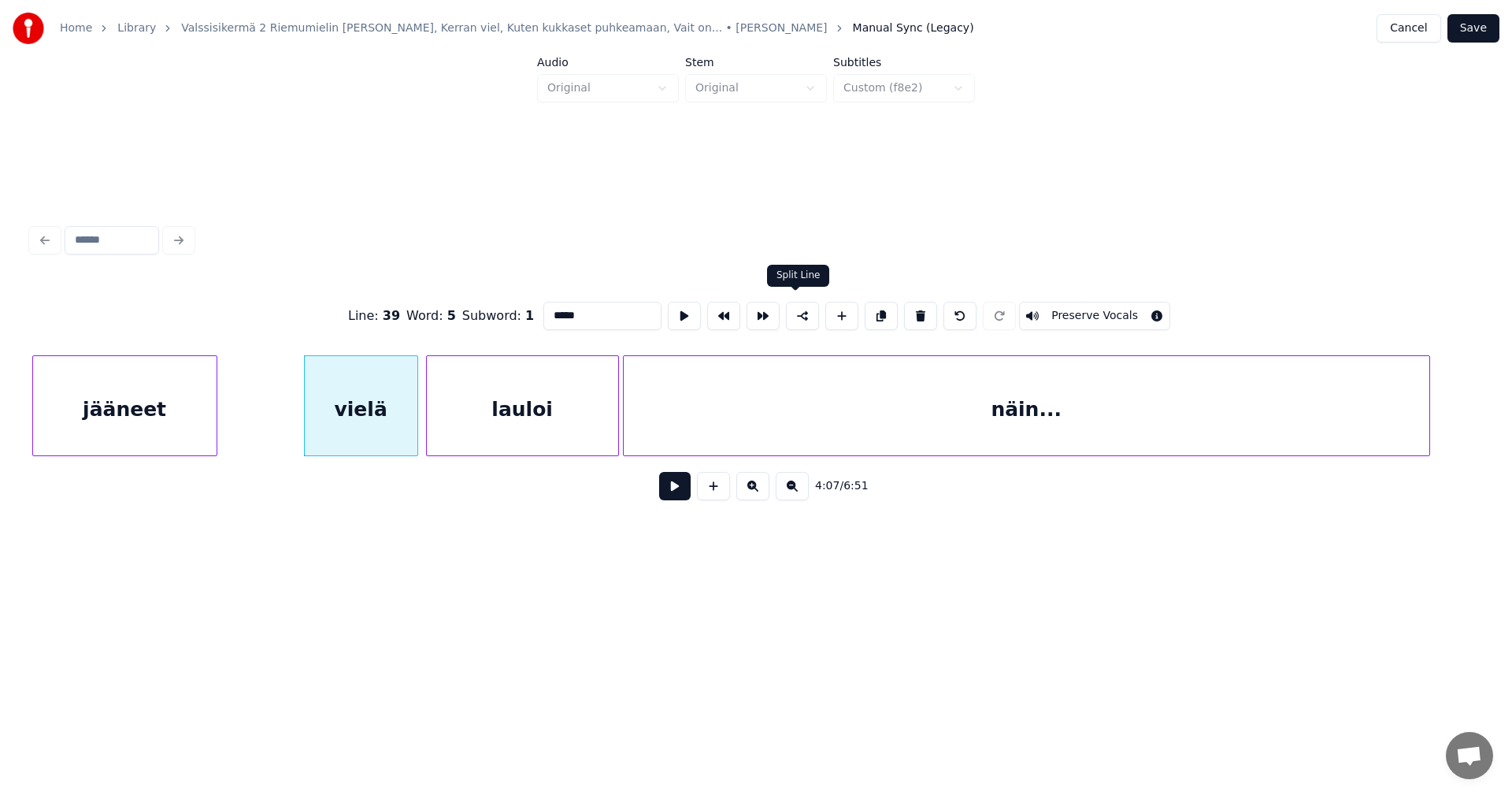
click at [802, 313] on button at bounding box center [802, 316] width 33 height 29
click at [676, 499] on button at bounding box center [675, 486] width 31 height 29
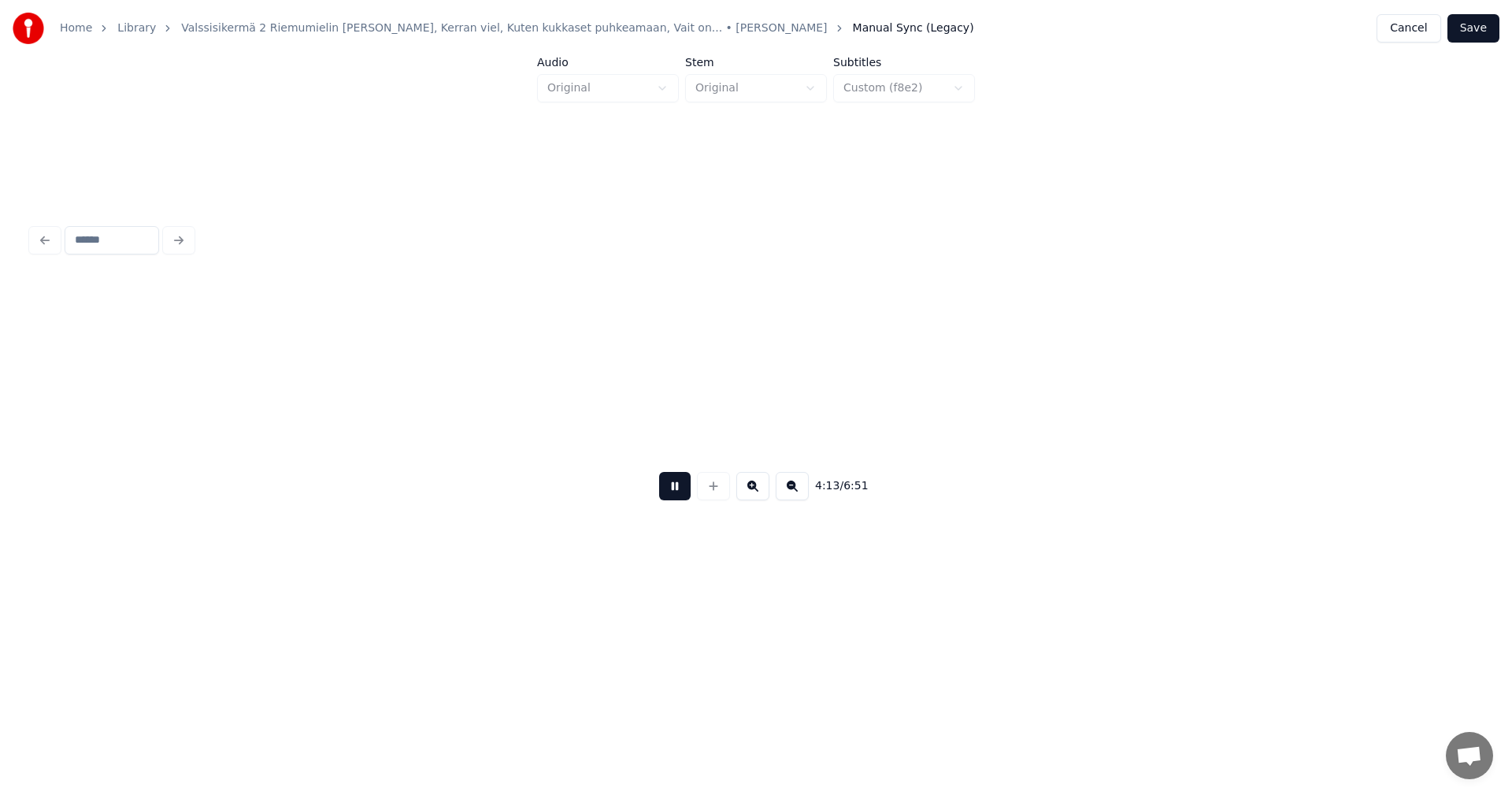
scroll to position [0, 49935]
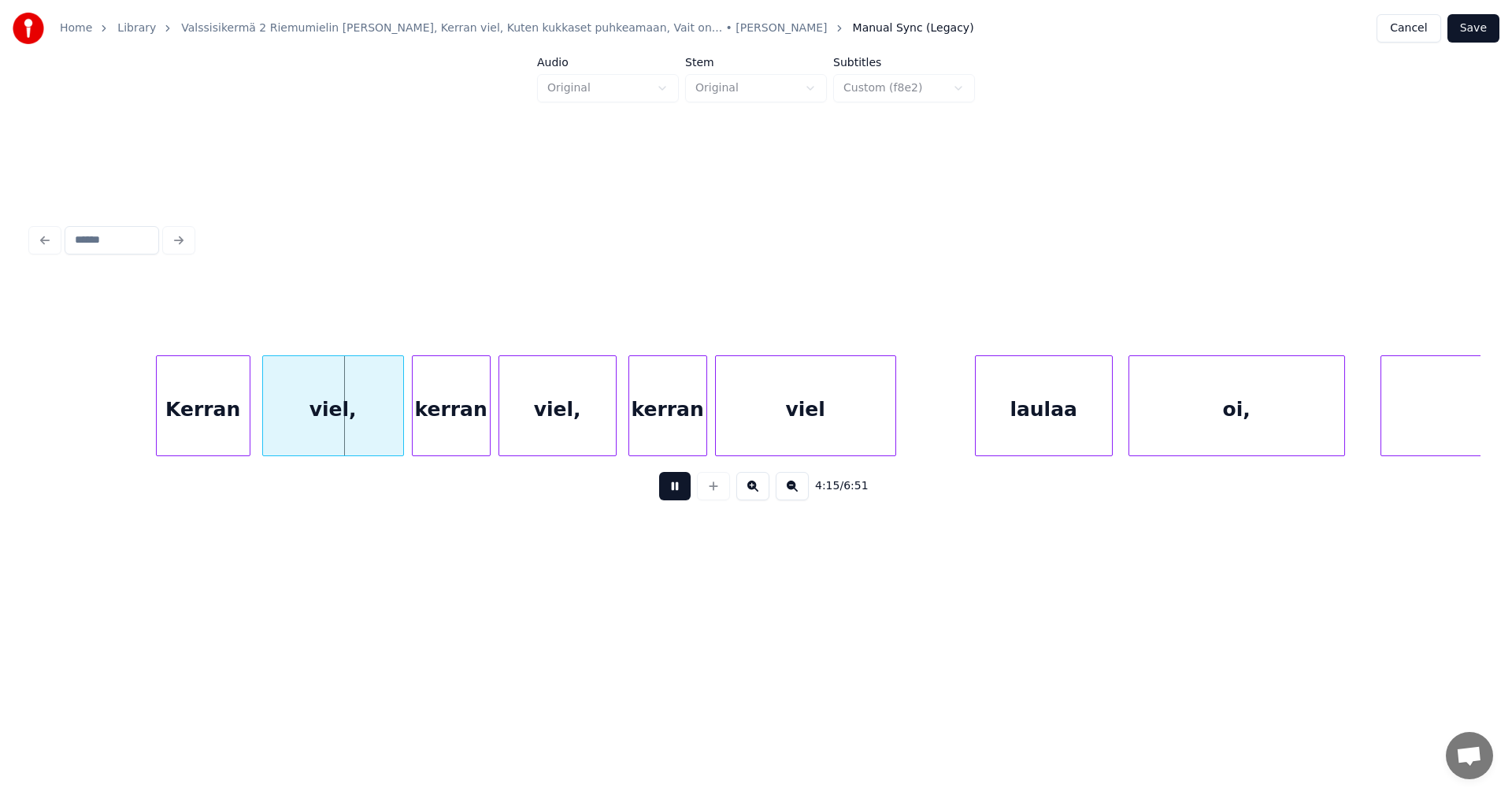
click at [678, 496] on button at bounding box center [675, 486] width 31 height 29
click at [385, 428] on div at bounding box center [383, 405] width 5 height 99
click at [448, 432] on div "kerran" at bounding box center [451, 410] width 78 height 107
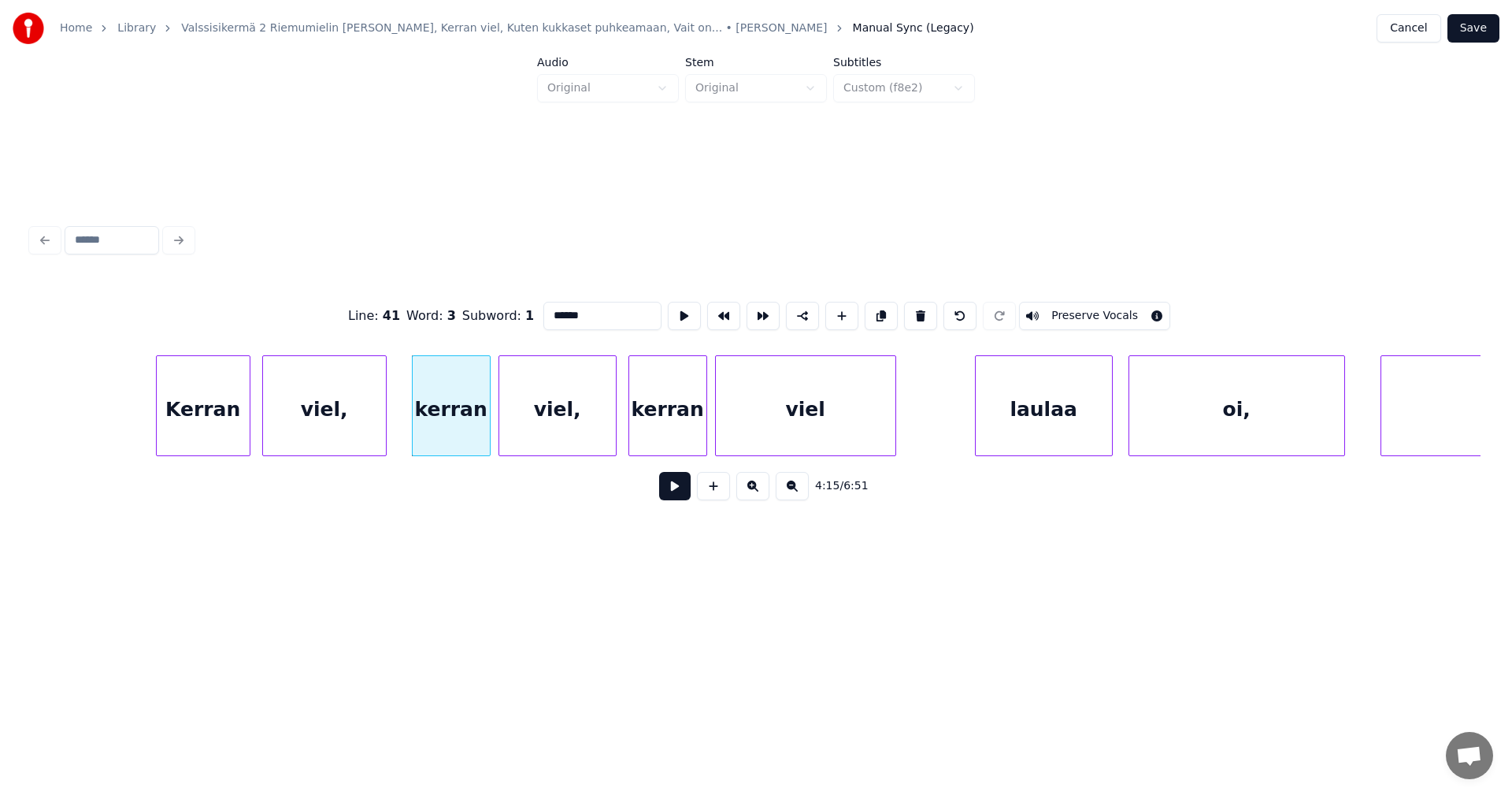
click at [681, 490] on button at bounding box center [675, 486] width 31 height 29
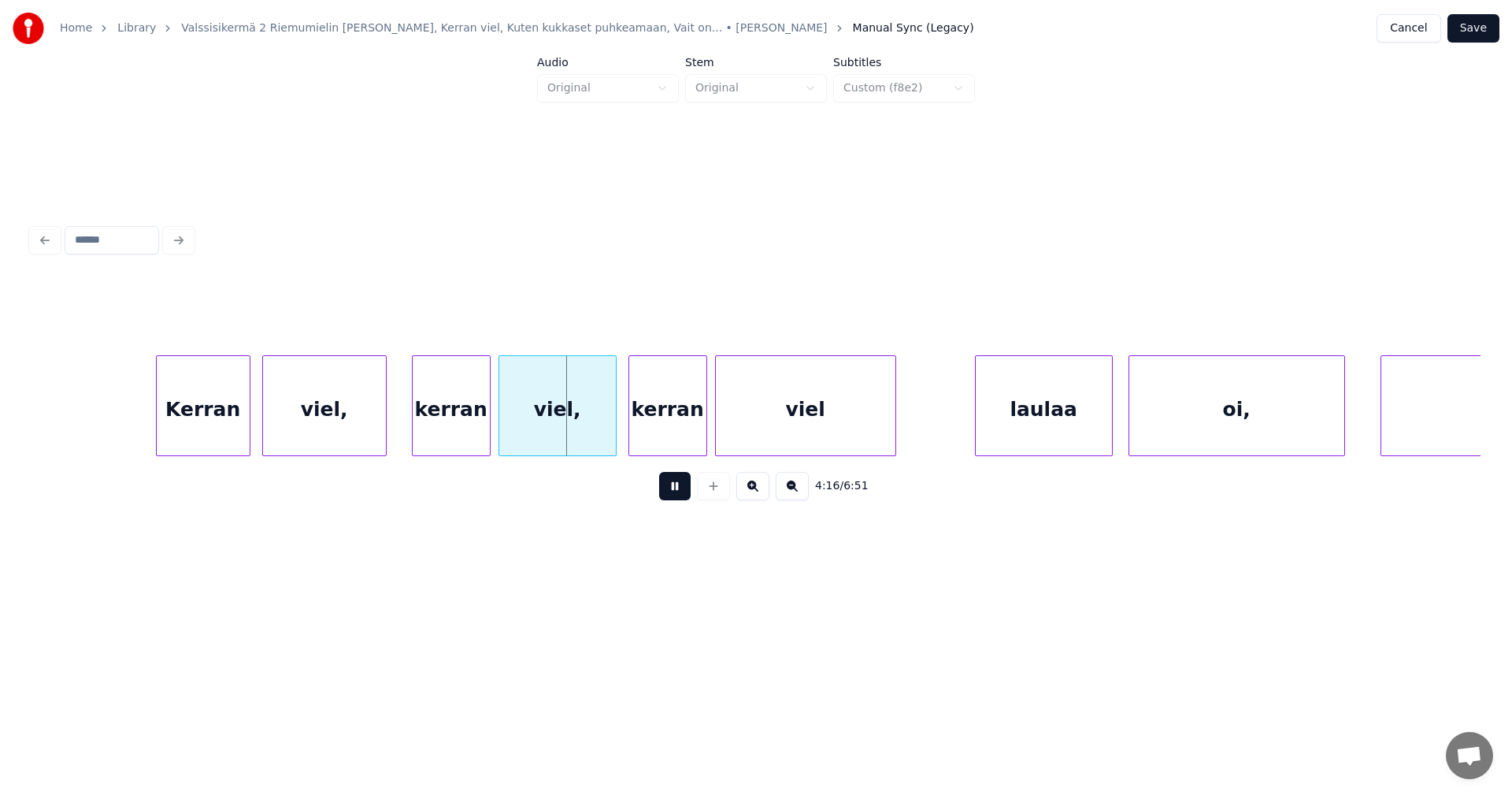
click at [680, 493] on button at bounding box center [675, 486] width 31 height 29
click at [606, 436] on div at bounding box center [606, 405] width 5 height 99
click at [671, 496] on button at bounding box center [675, 486] width 31 height 29
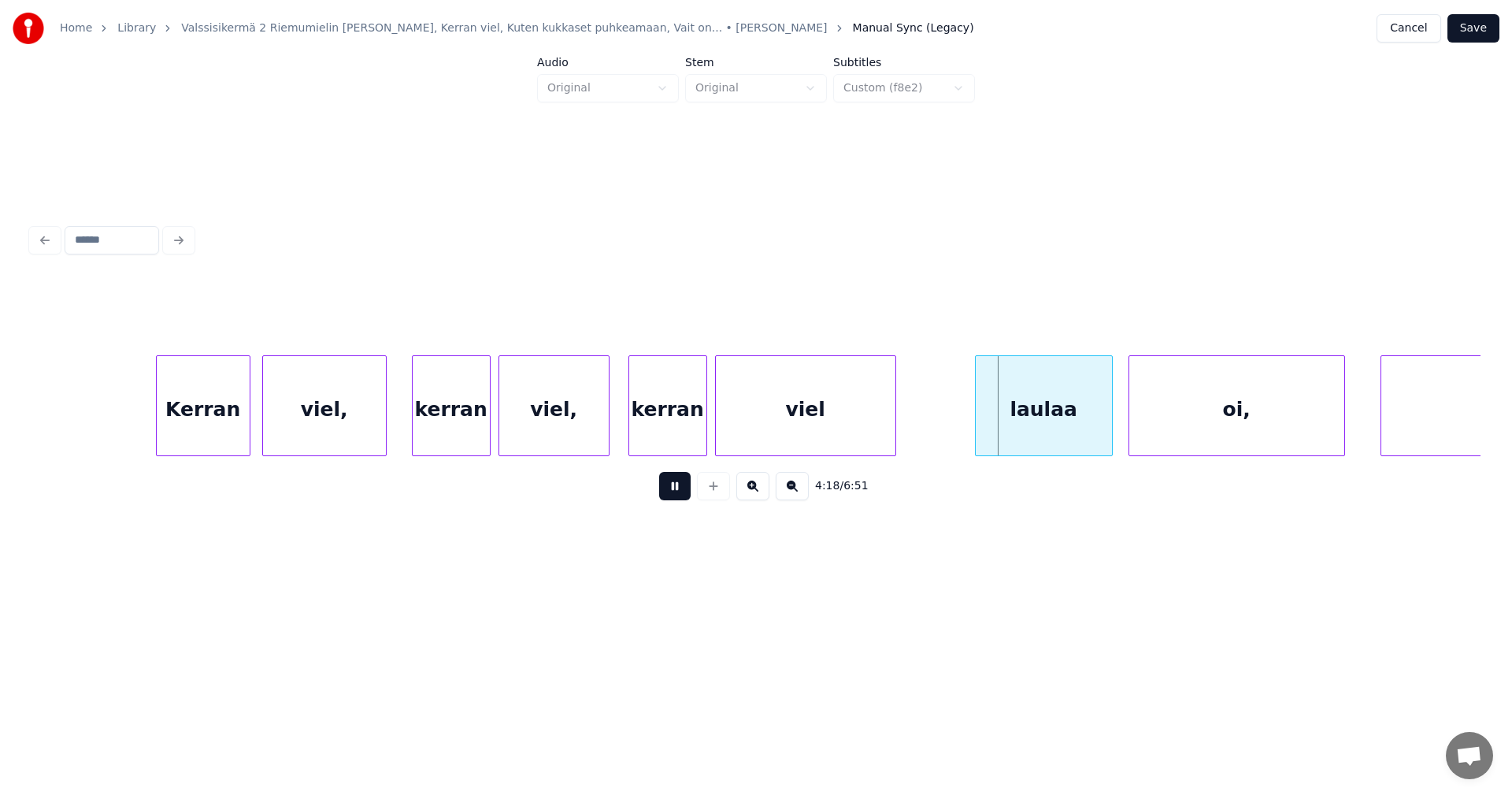
click at [672, 496] on button at bounding box center [675, 486] width 31 height 29
click at [1009, 438] on div "laulaa" at bounding box center [1044, 410] width 137 height 107
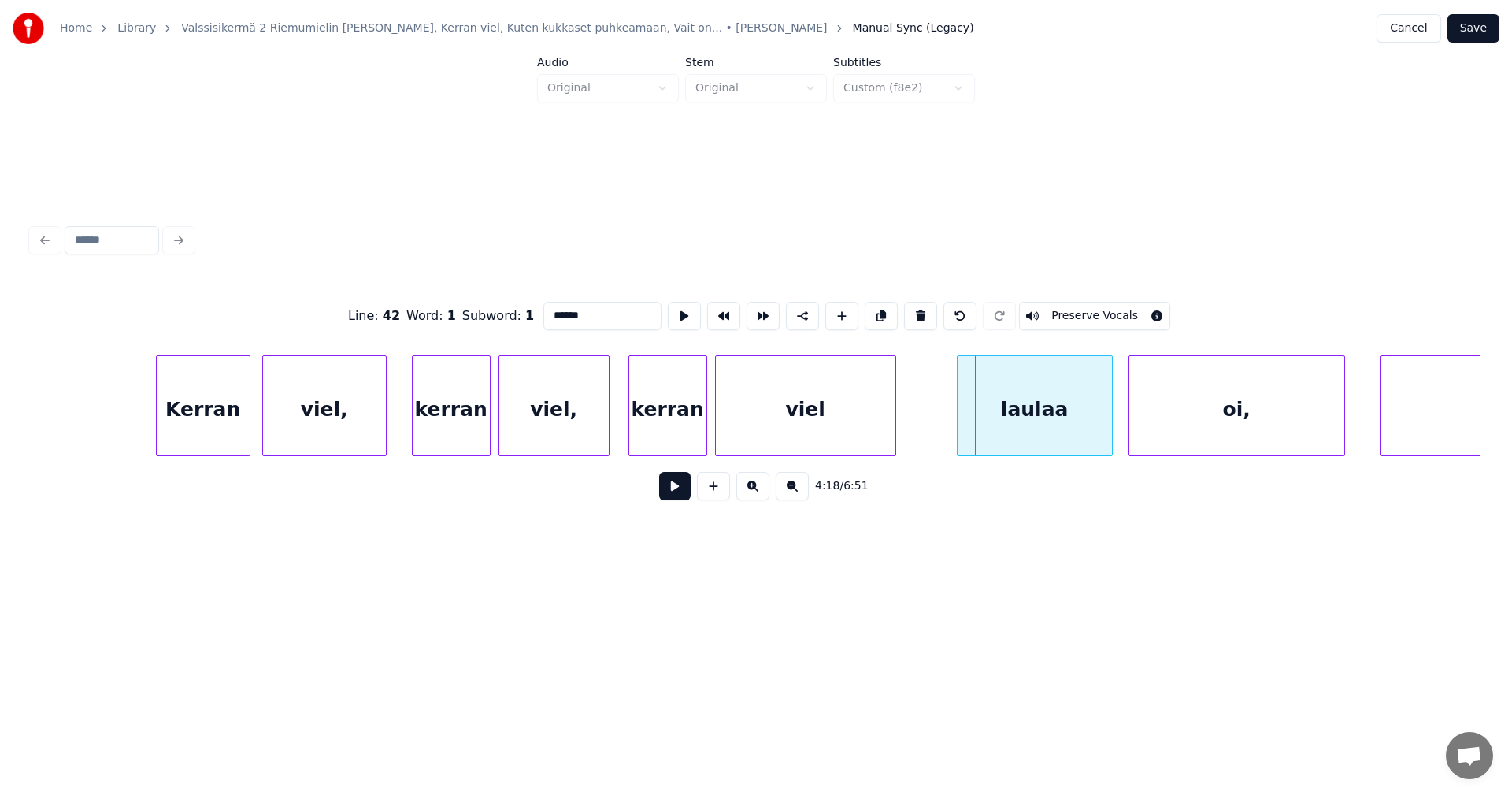
click at [961, 438] on div at bounding box center [959, 405] width 5 height 99
click at [678, 499] on button at bounding box center [675, 486] width 31 height 29
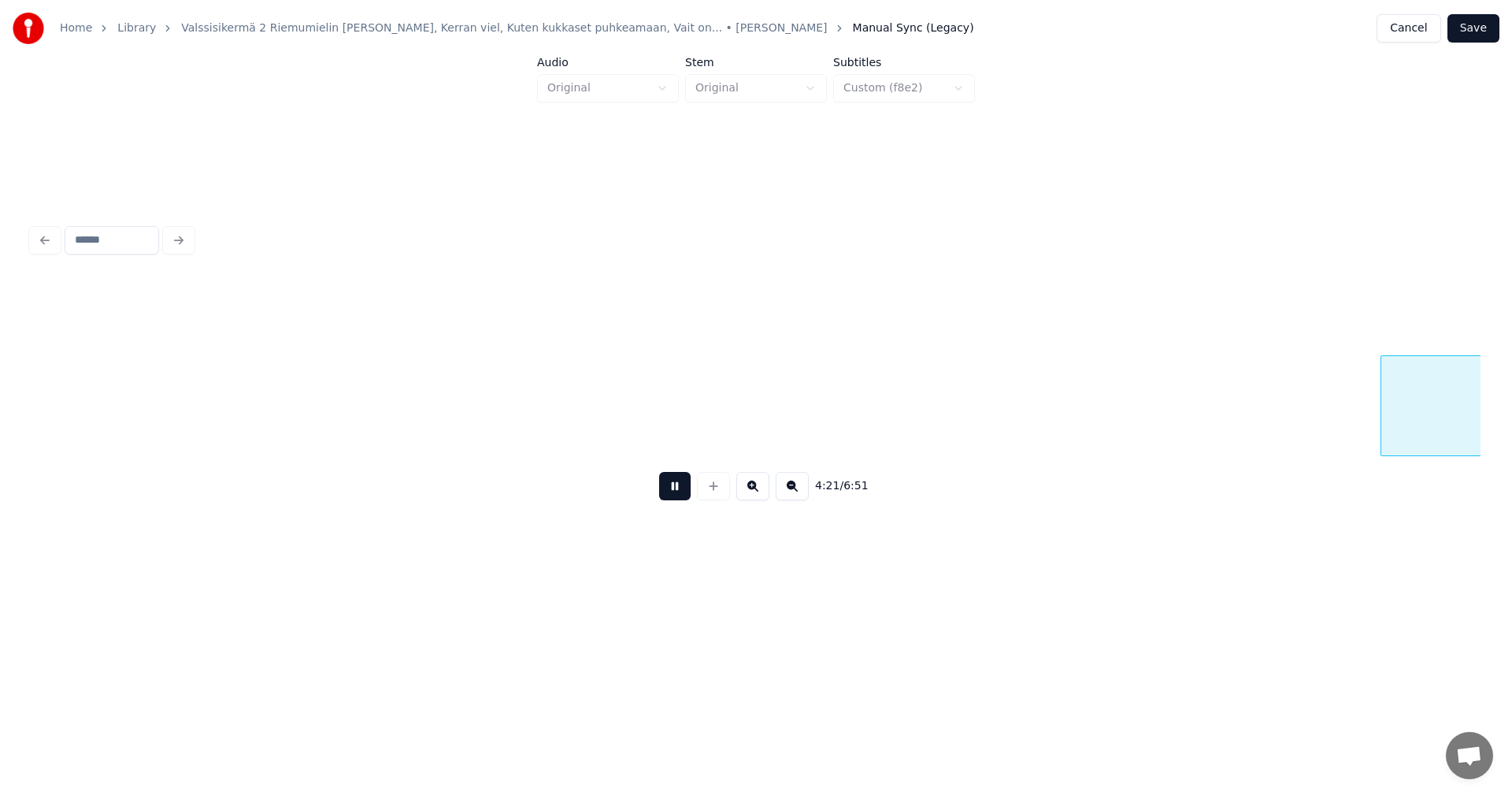
click at [681, 499] on button at bounding box center [675, 486] width 31 height 29
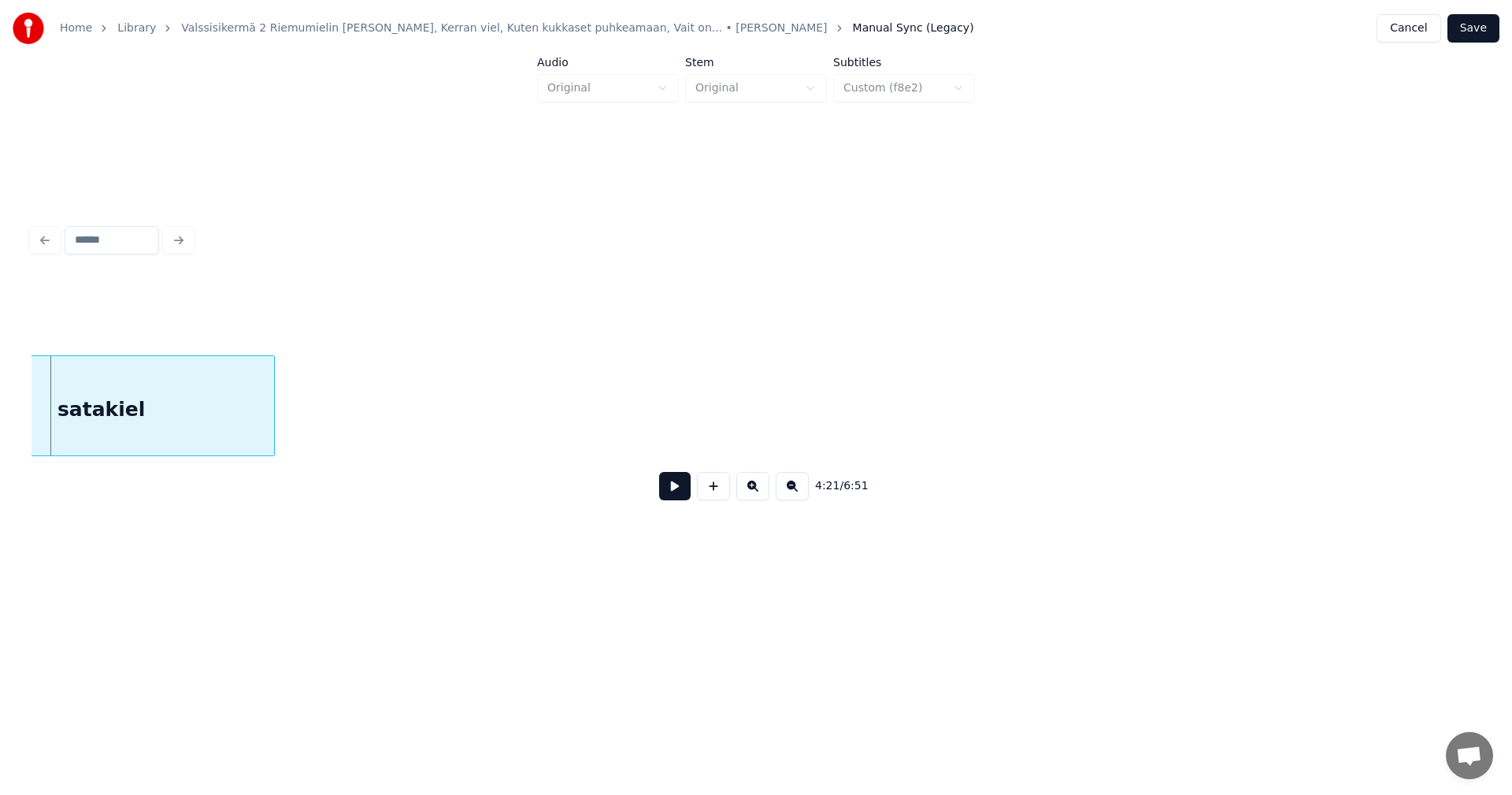
scroll to position [0, 50119]
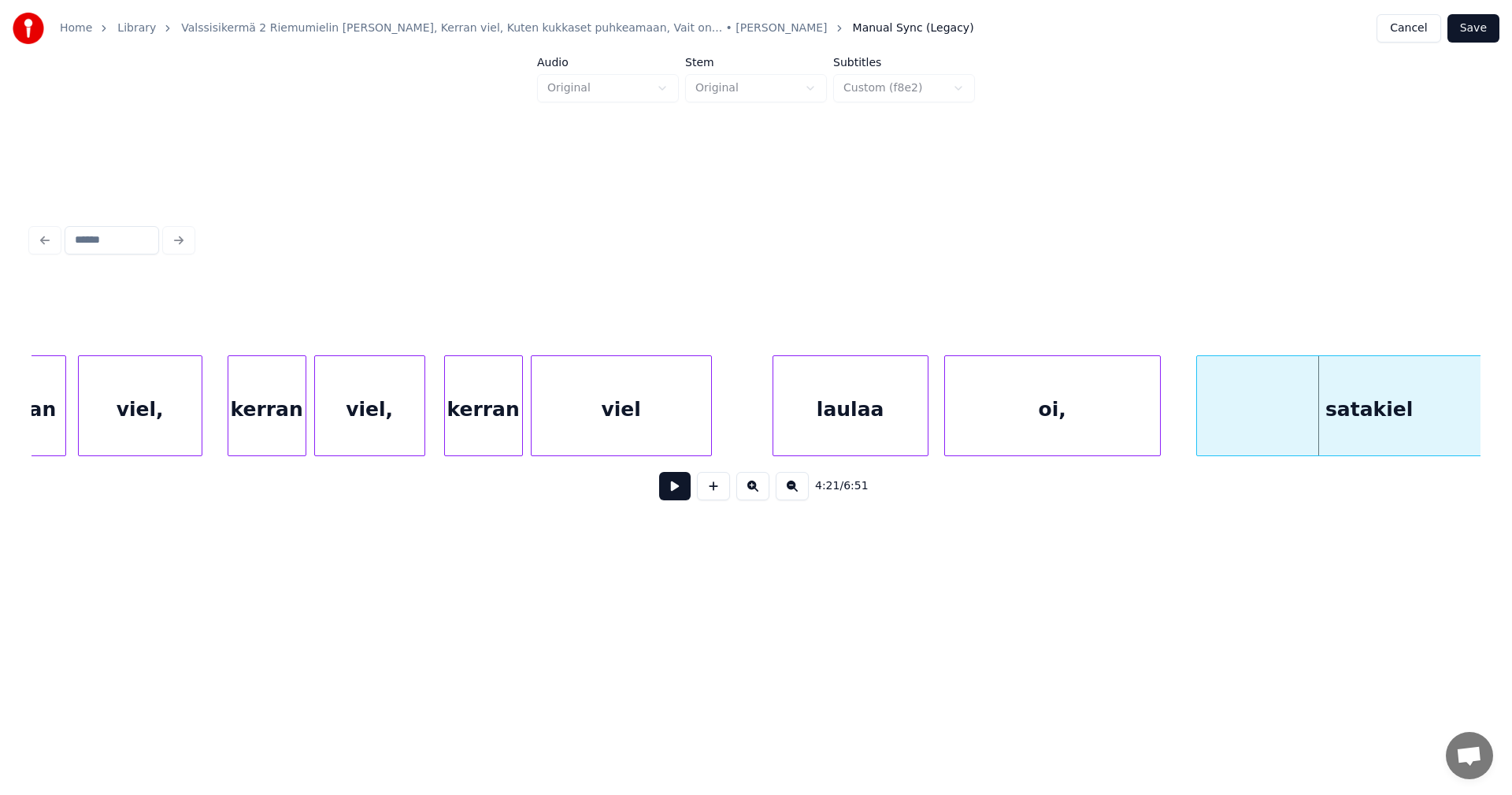
click at [1034, 434] on div "oi," at bounding box center [1052, 410] width 215 height 107
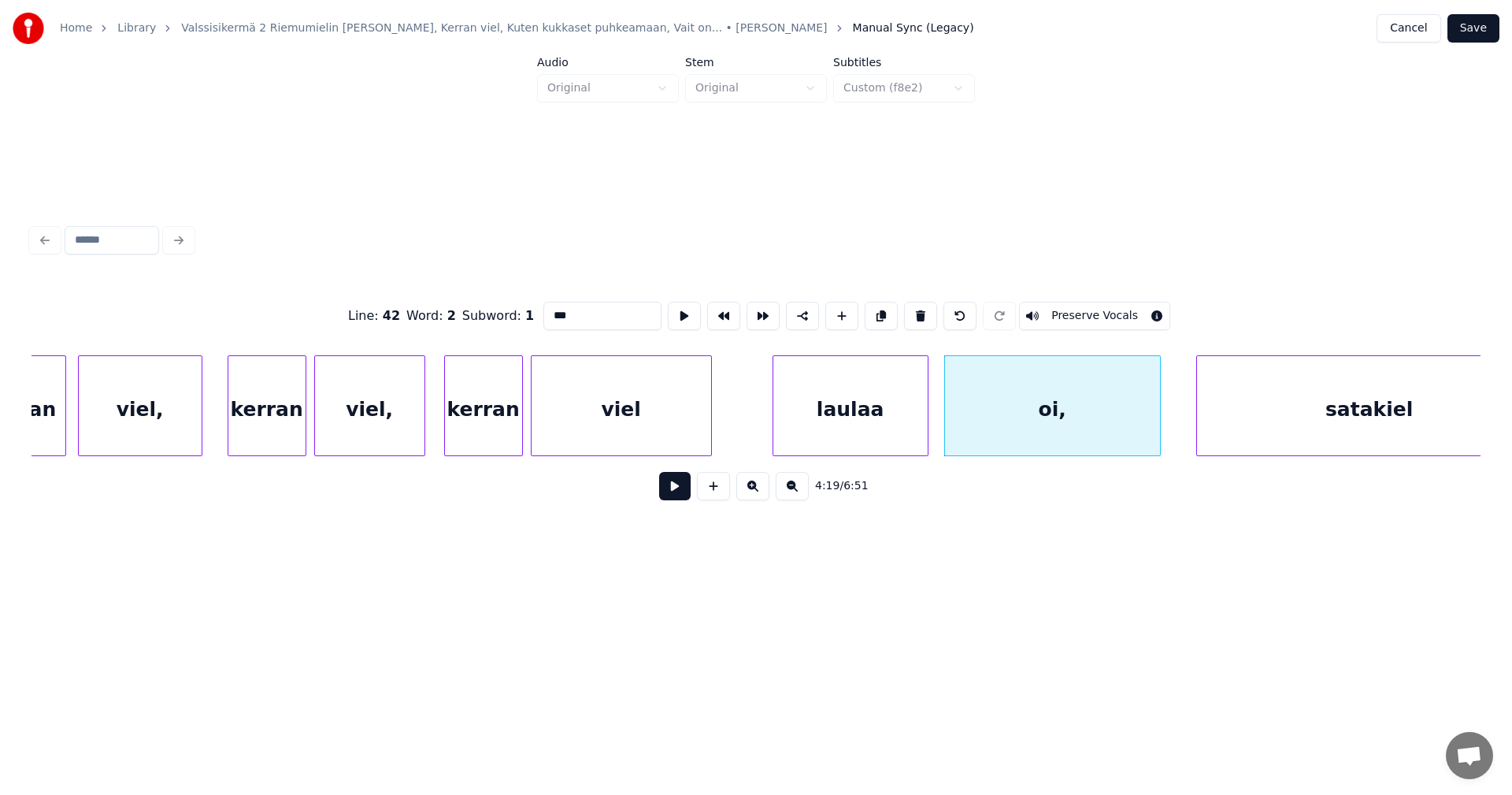
click at [685, 494] on button at bounding box center [675, 486] width 31 height 29
click at [685, 491] on button at bounding box center [675, 486] width 31 height 29
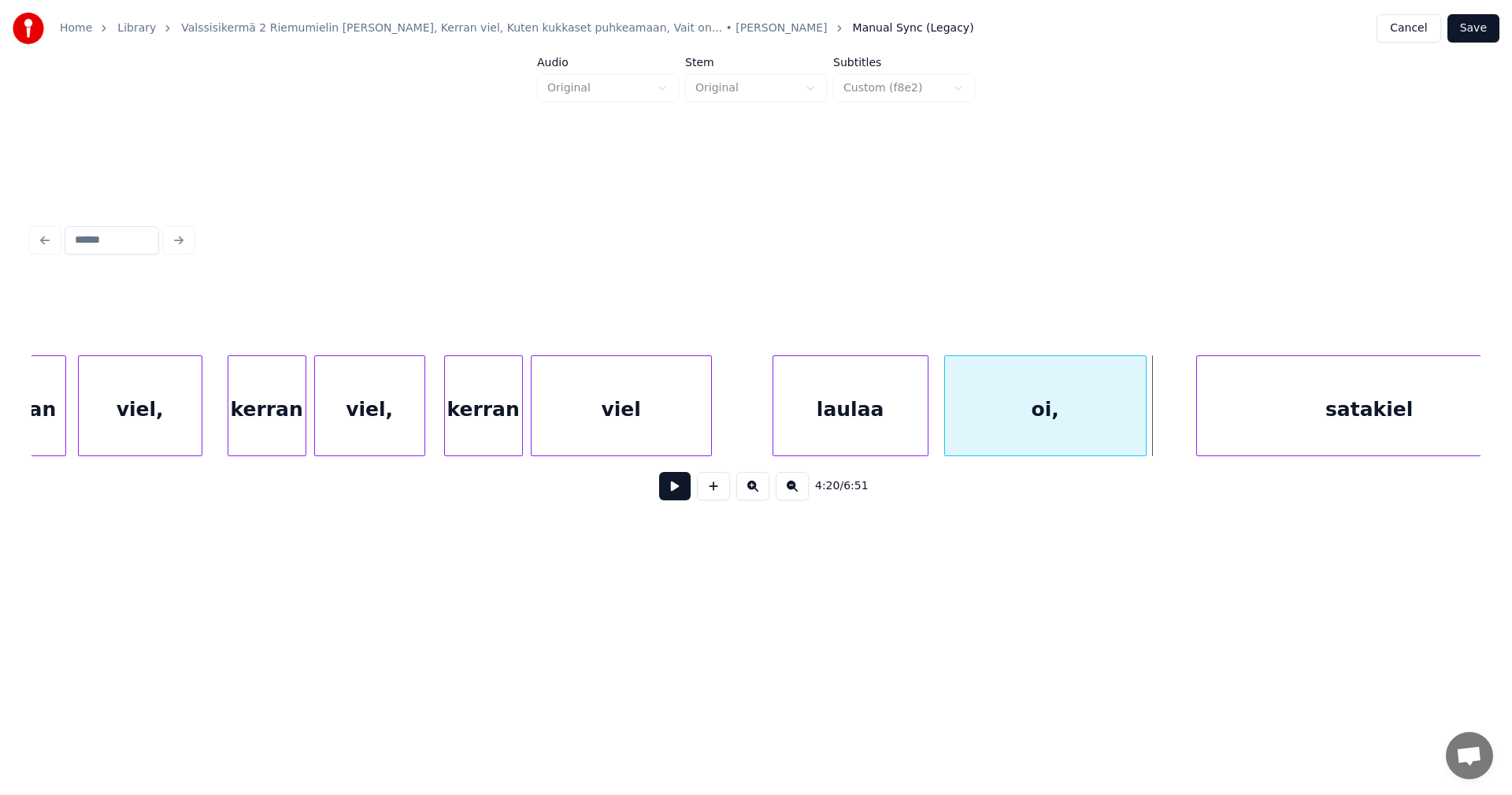
click at [1144, 437] on div at bounding box center [1143, 405] width 5 height 99
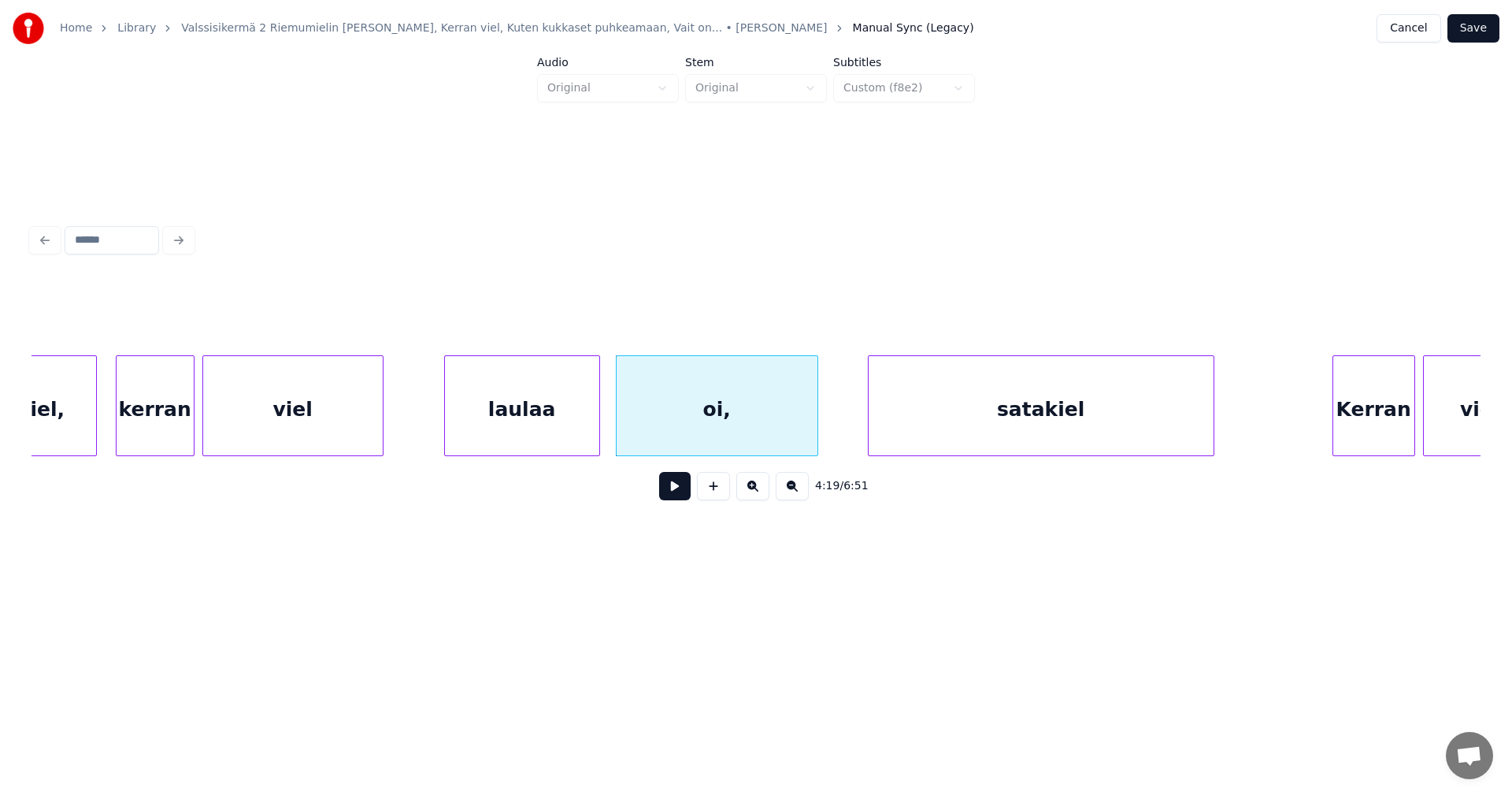
scroll to position [0, 50466]
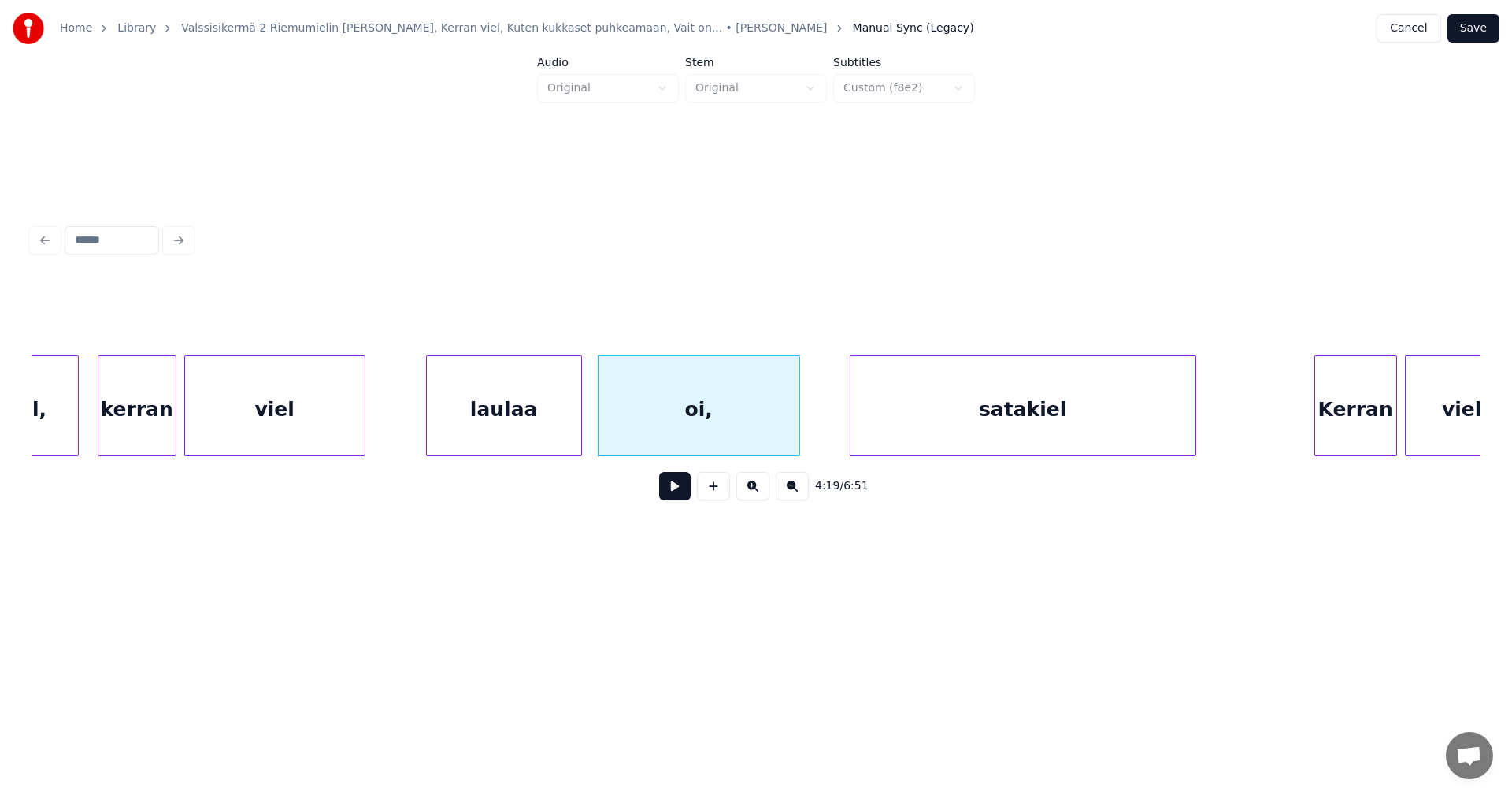
click at [878, 426] on div "satakiel" at bounding box center [1023, 410] width 345 height 107
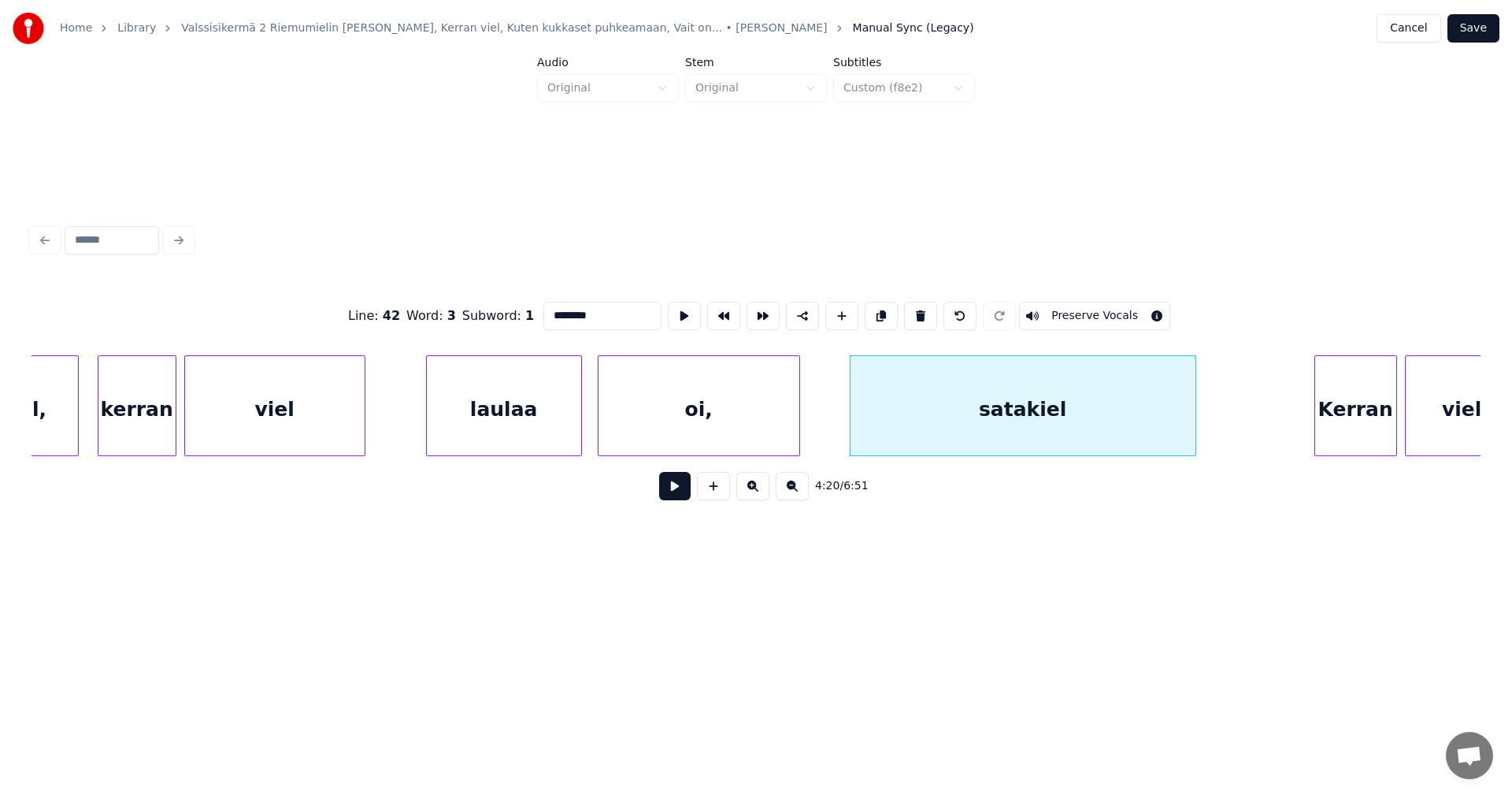
click at [678, 500] on button at bounding box center [675, 486] width 31 height 29
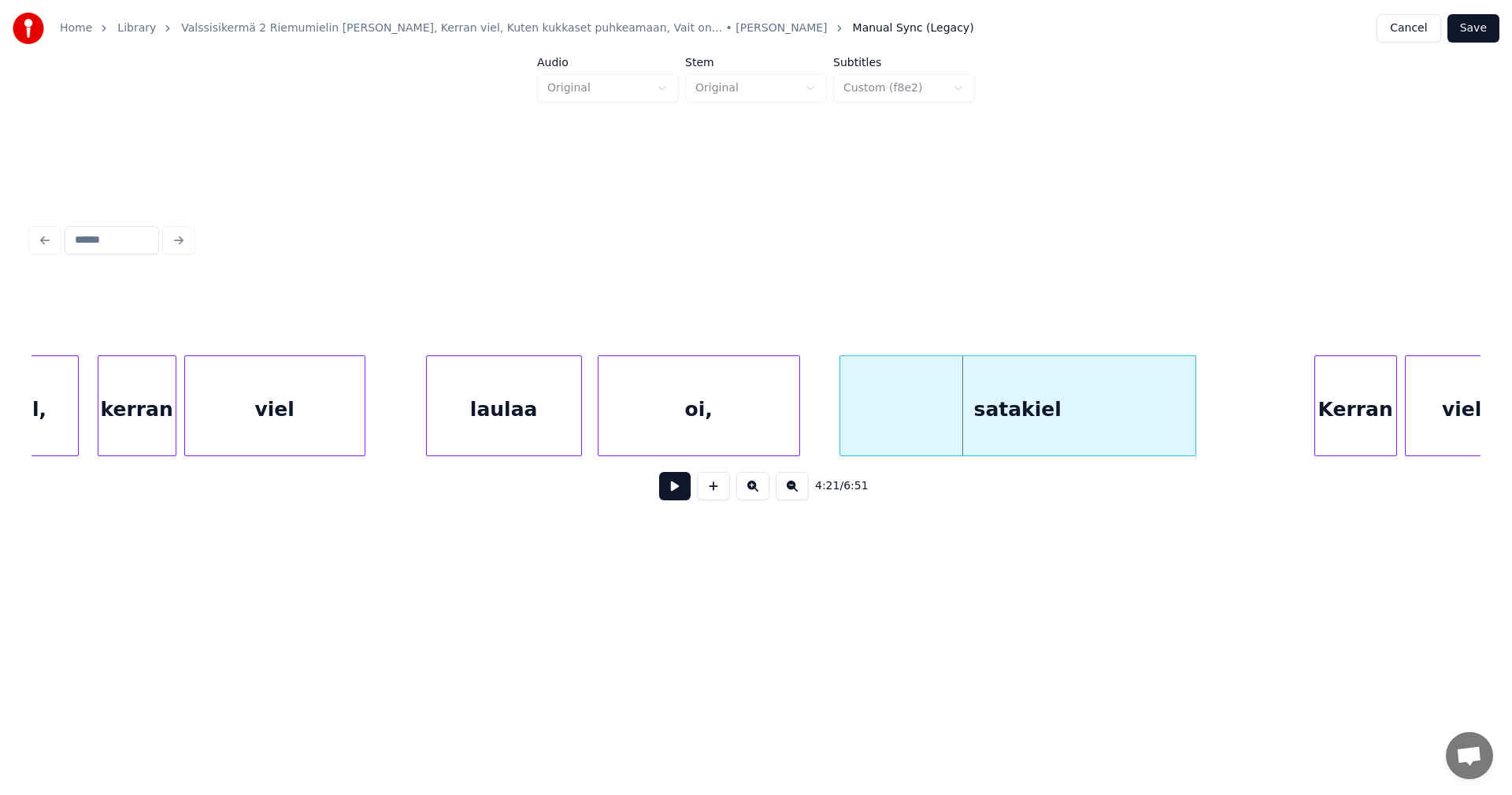
click at [840, 431] on div at bounding box center [842, 405] width 5 height 99
click at [762, 445] on div "oi," at bounding box center [699, 410] width 201 height 107
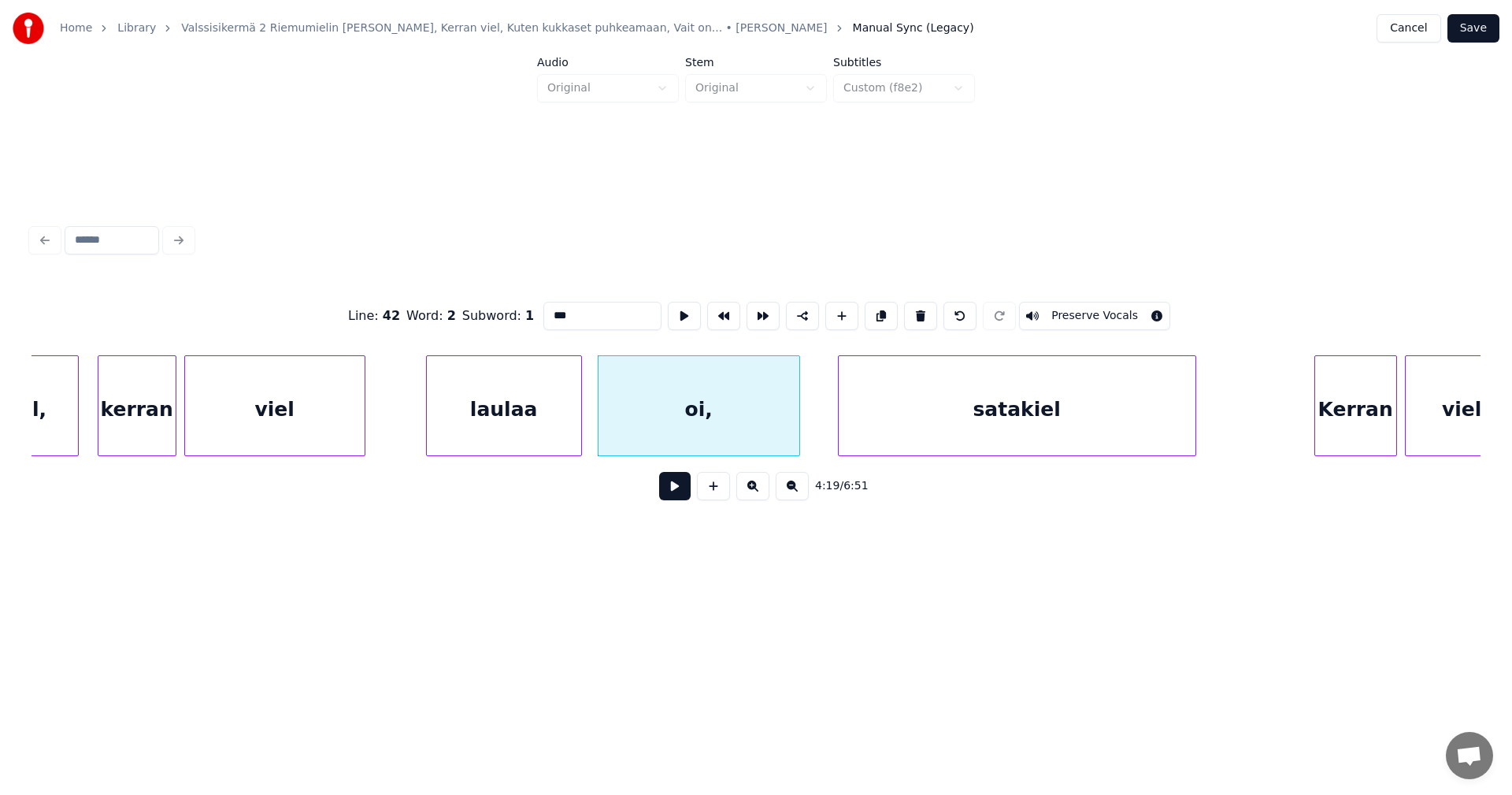
click at [683, 499] on button at bounding box center [675, 486] width 31 height 29
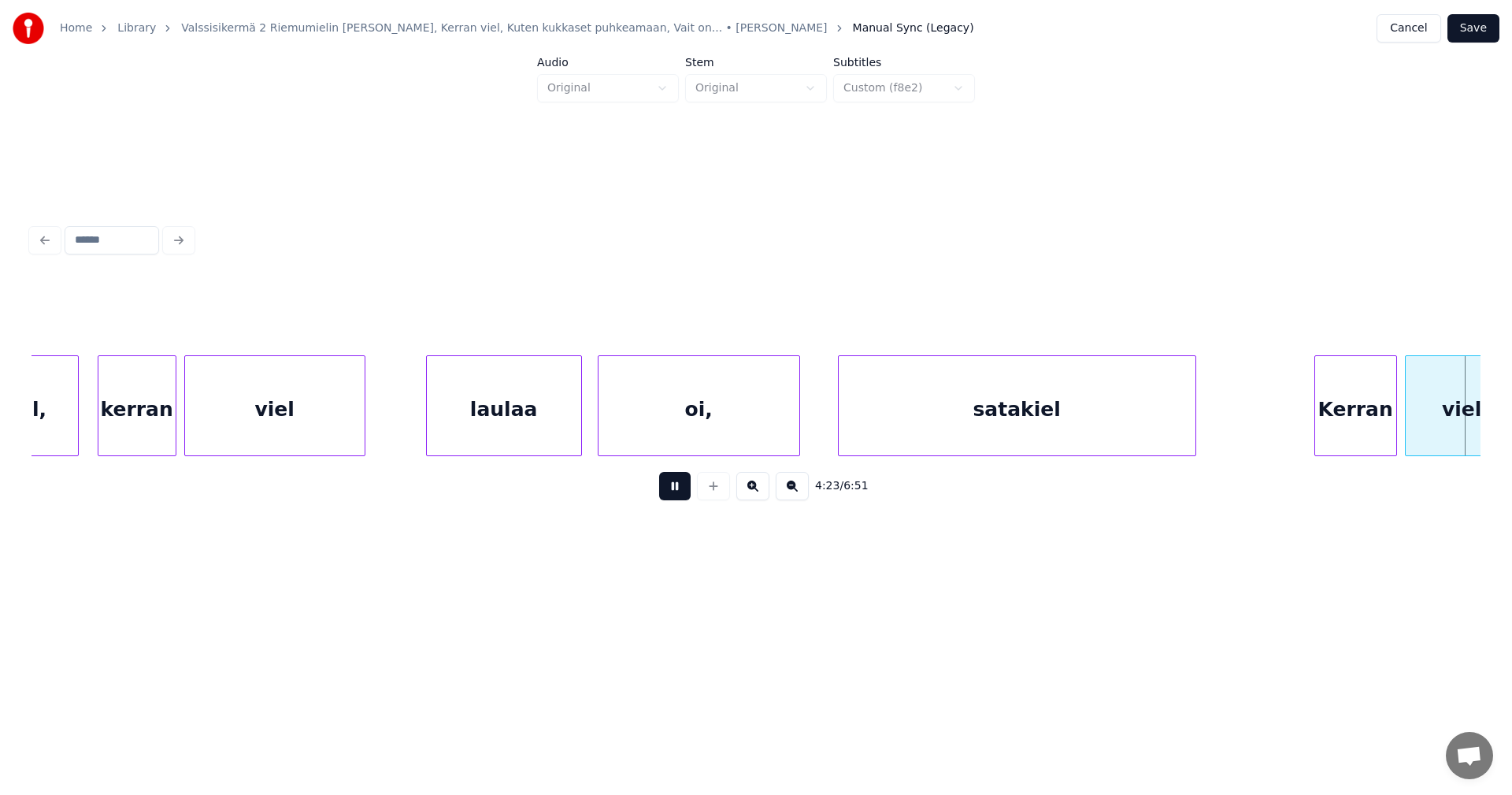
scroll to position [0, 51915]
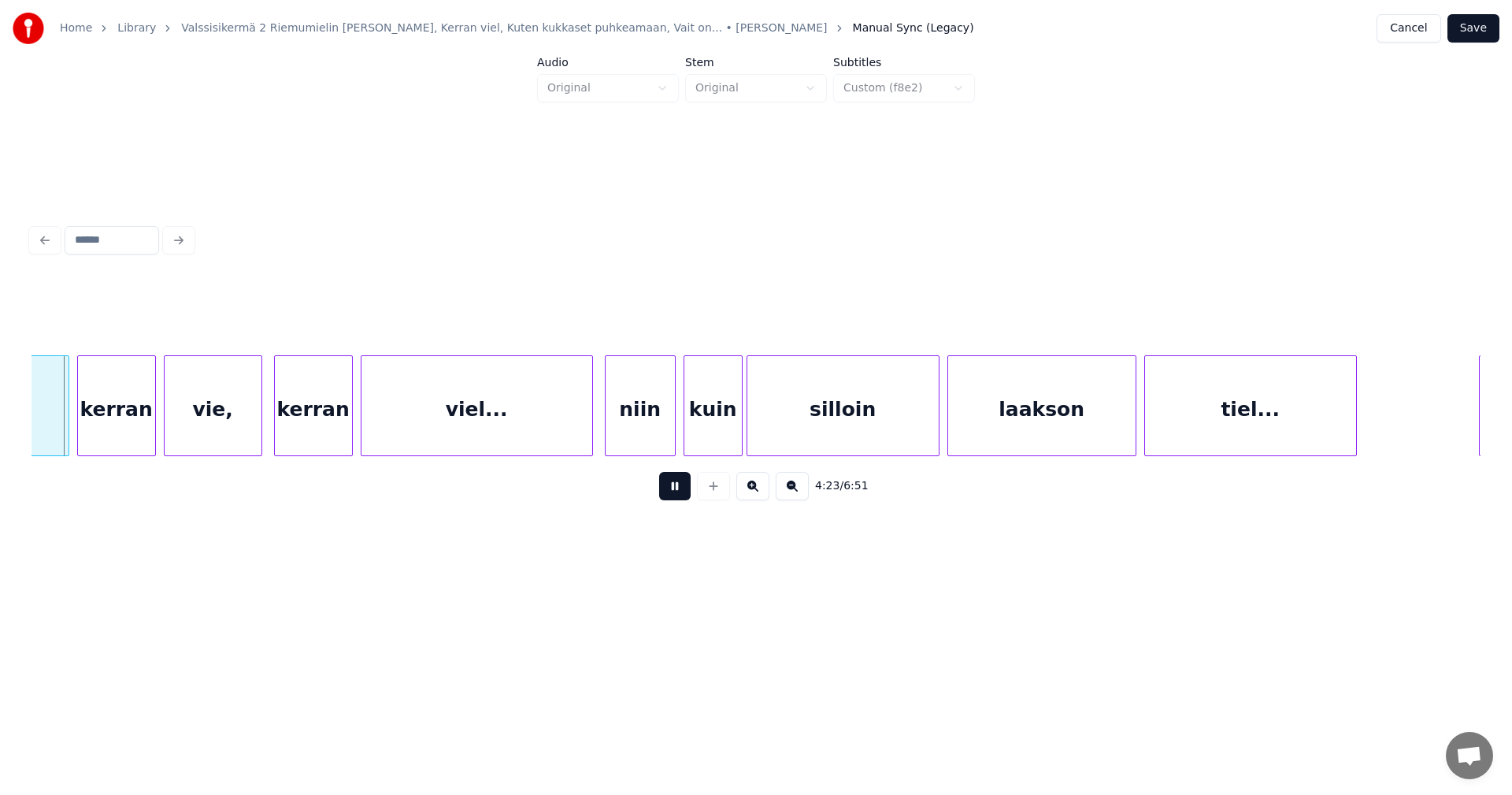
click at [682, 498] on button at bounding box center [675, 486] width 31 height 29
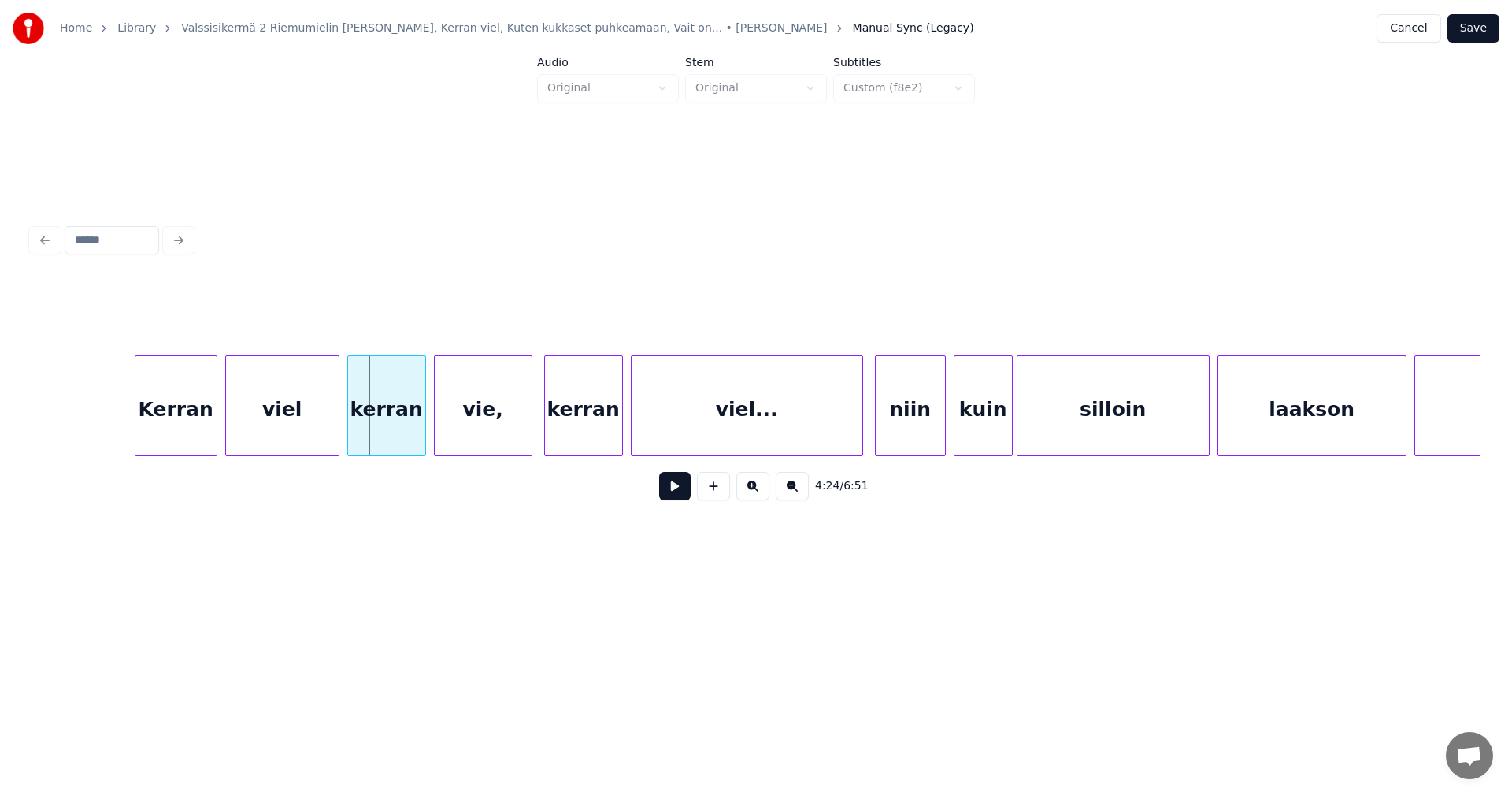
scroll to position [0, 51631]
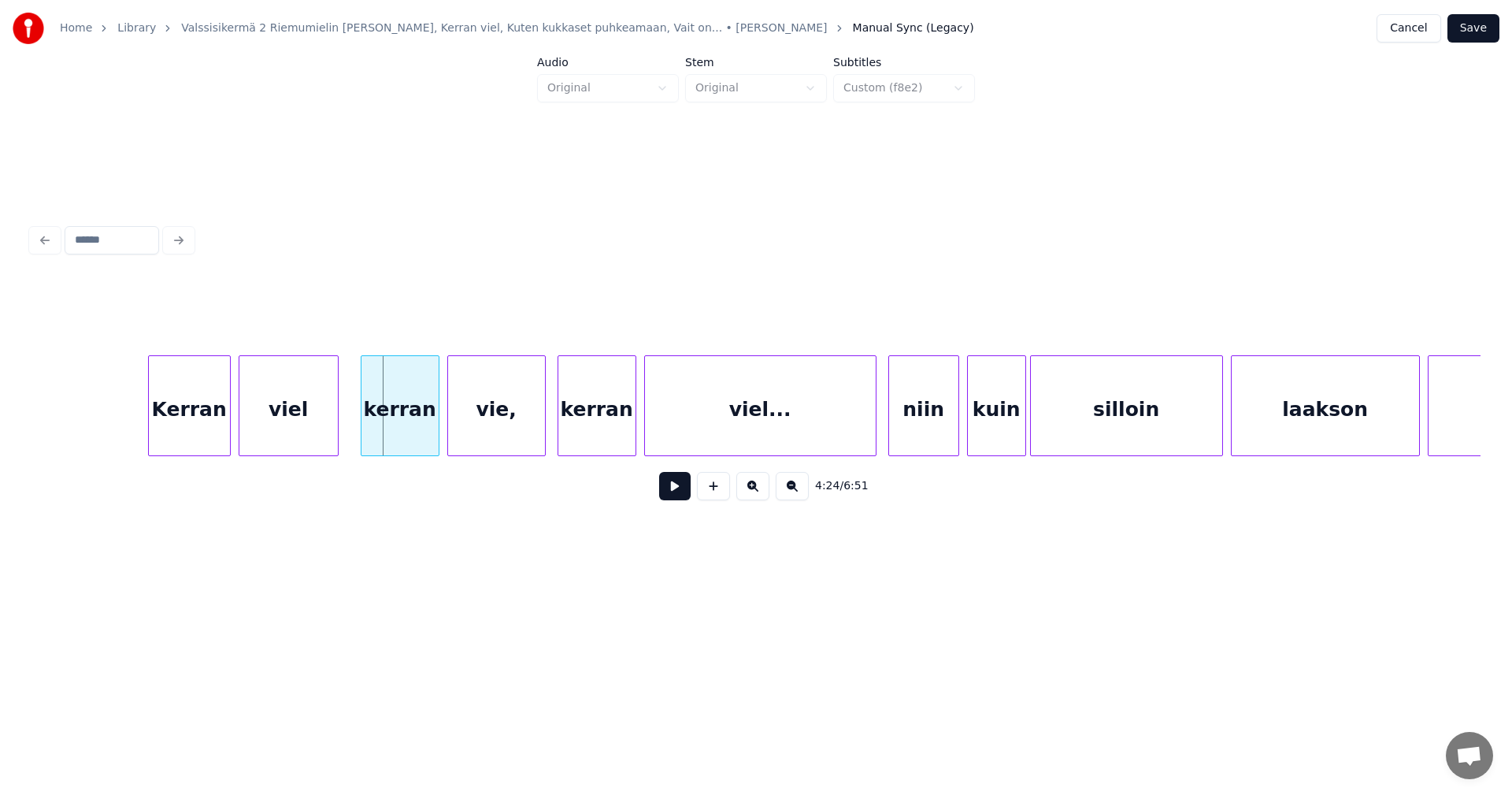
click at [333, 427] on div at bounding box center [335, 405] width 5 height 99
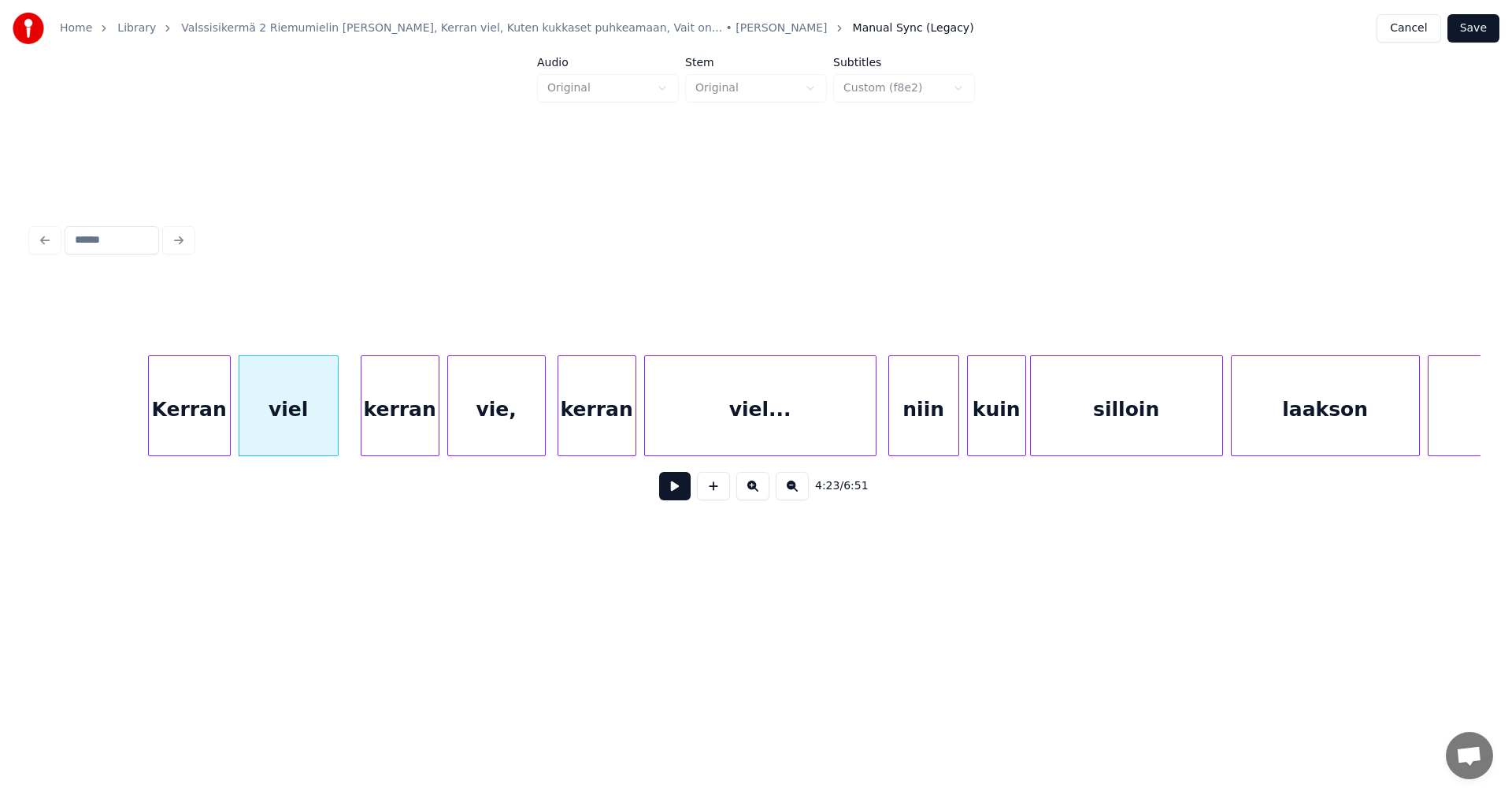
click at [333, 437] on div at bounding box center [335, 405] width 5 height 99
click at [574, 309] on input "****" at bounding box center [603, 316] width 118 height 29
click at [496, 438] on div "vie," at bounding box center [496, 410] width 97 height 107
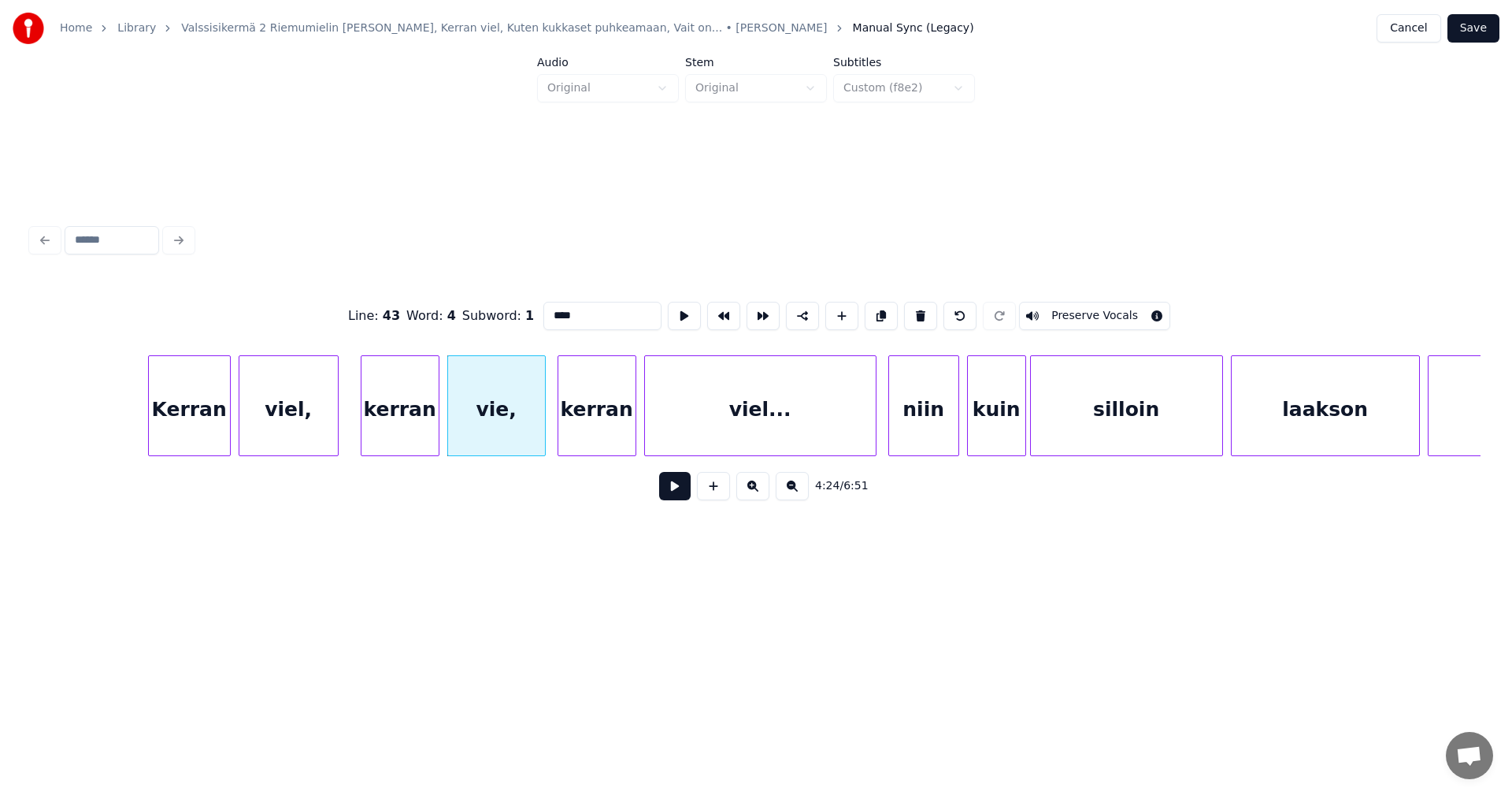
click at [560, 311] on input "****" at bounding box center [603, 316] width 118 height 29
click at [220, 440] on div "Kerran" at bounding box center [189, 410] width 81 height 107
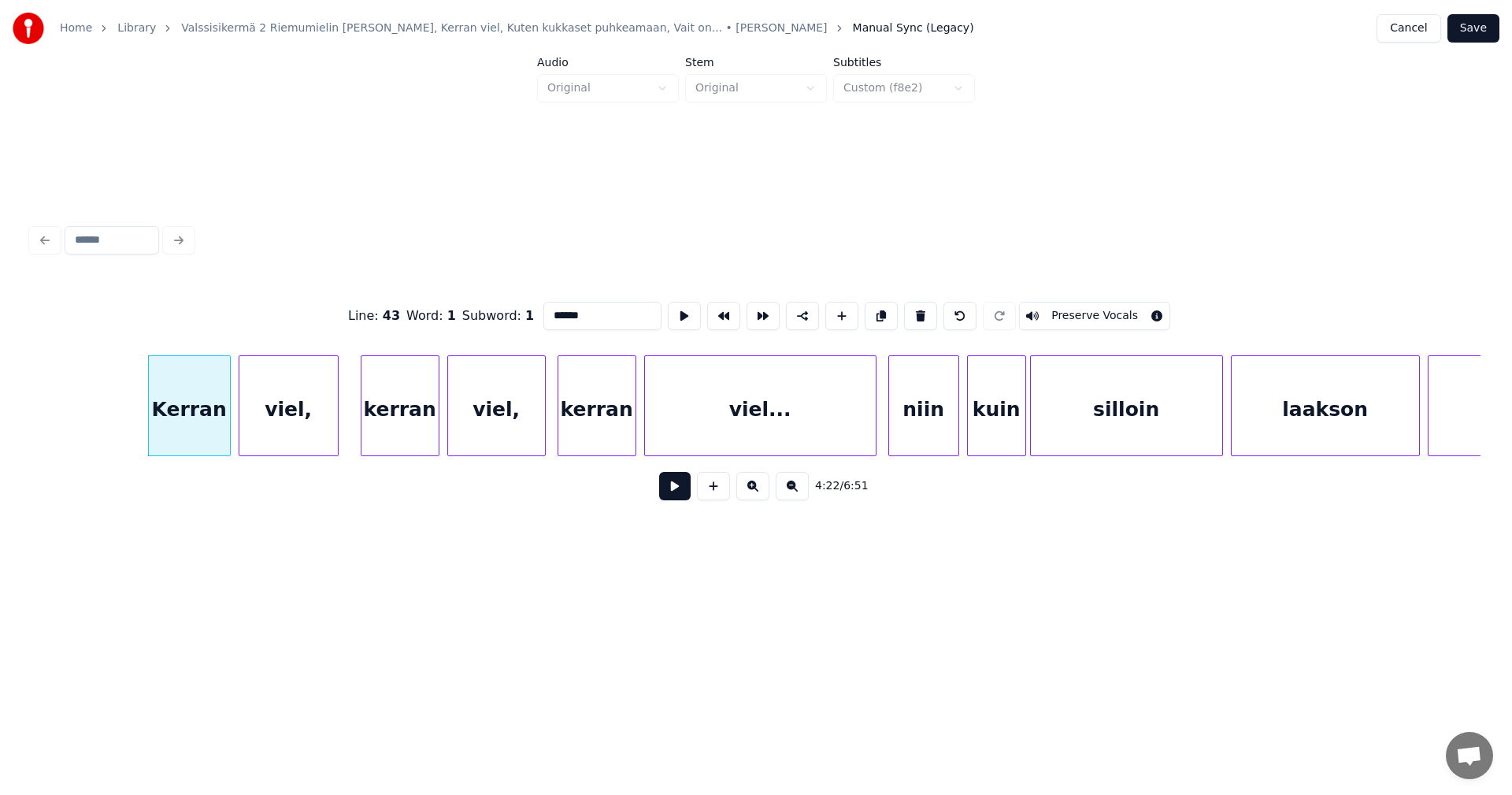
type input "******"
click at [681, 491] on button at bounding box center [675, 486] width 31 height 29
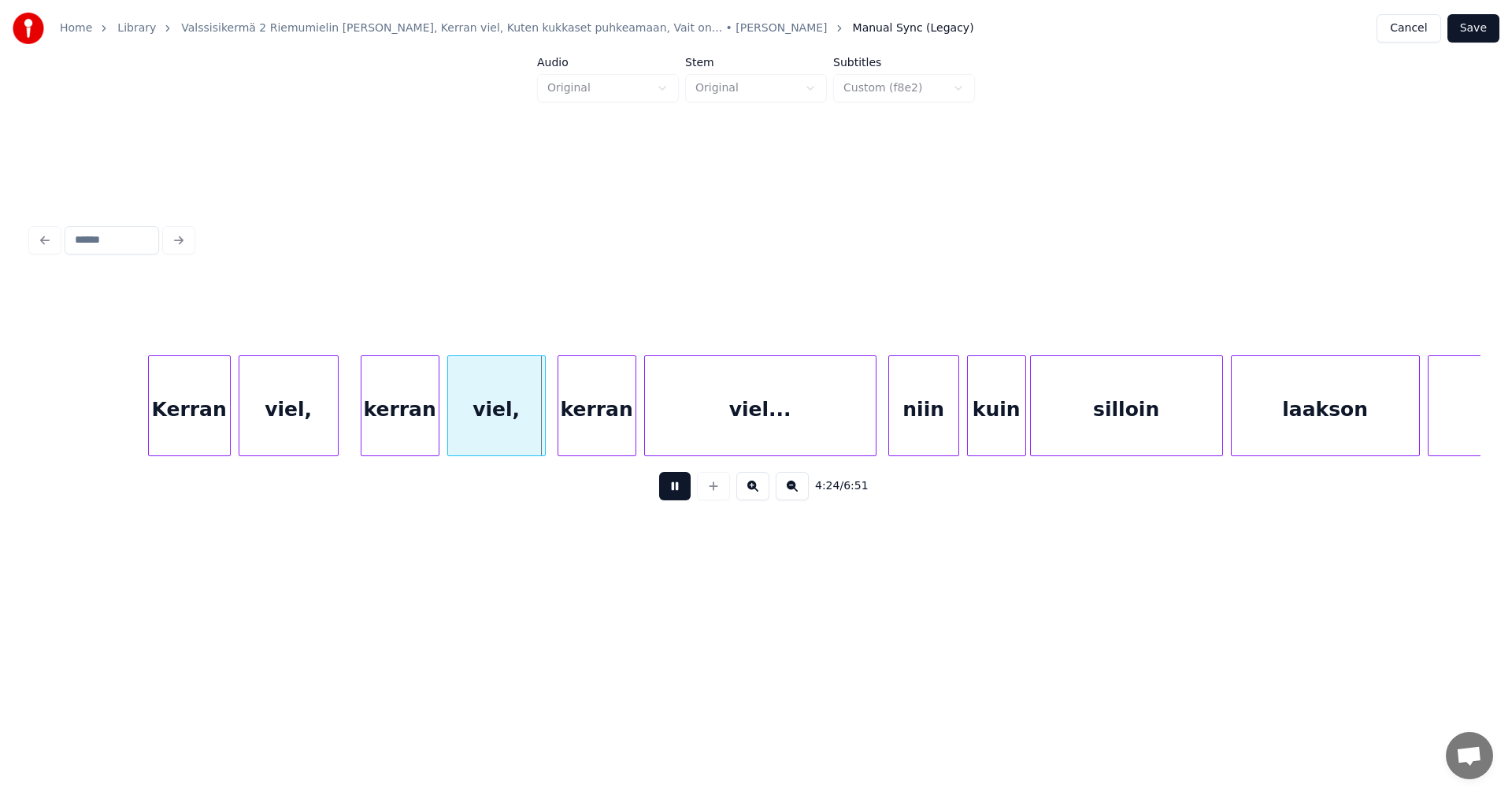
drag, startPoint x: 678, startPoint y: 492, endPoint x: 669, endPoint y: 490, distance: 9.2
click at [669, 490] on button at bounding box center [675, 486] width 31 height 29
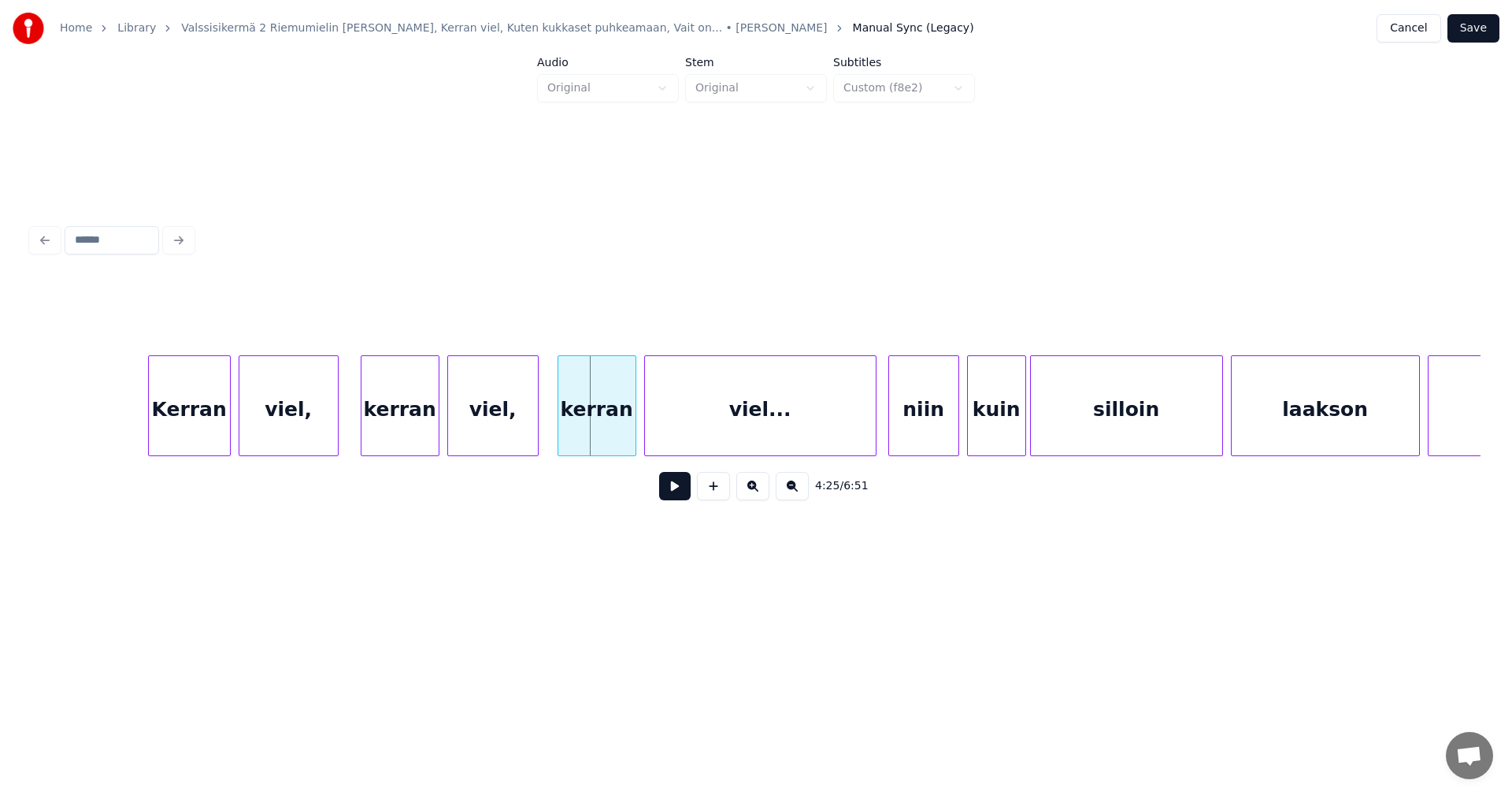
click at [533, 431] on div at bounding box center [534, 405] width 5 height 99
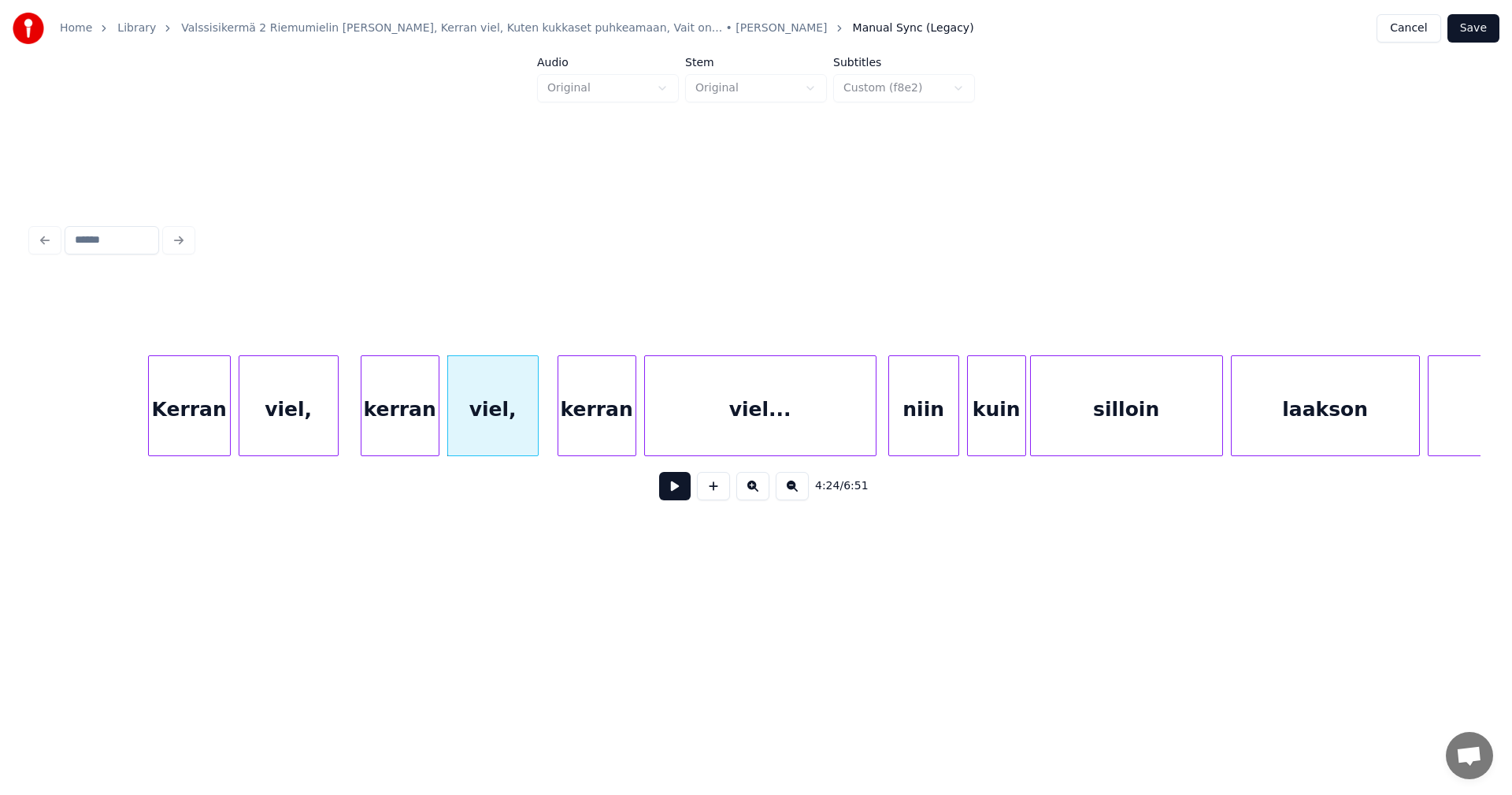
click at [689, 496] on button at bounding box center [675, 486] width 31 height 29
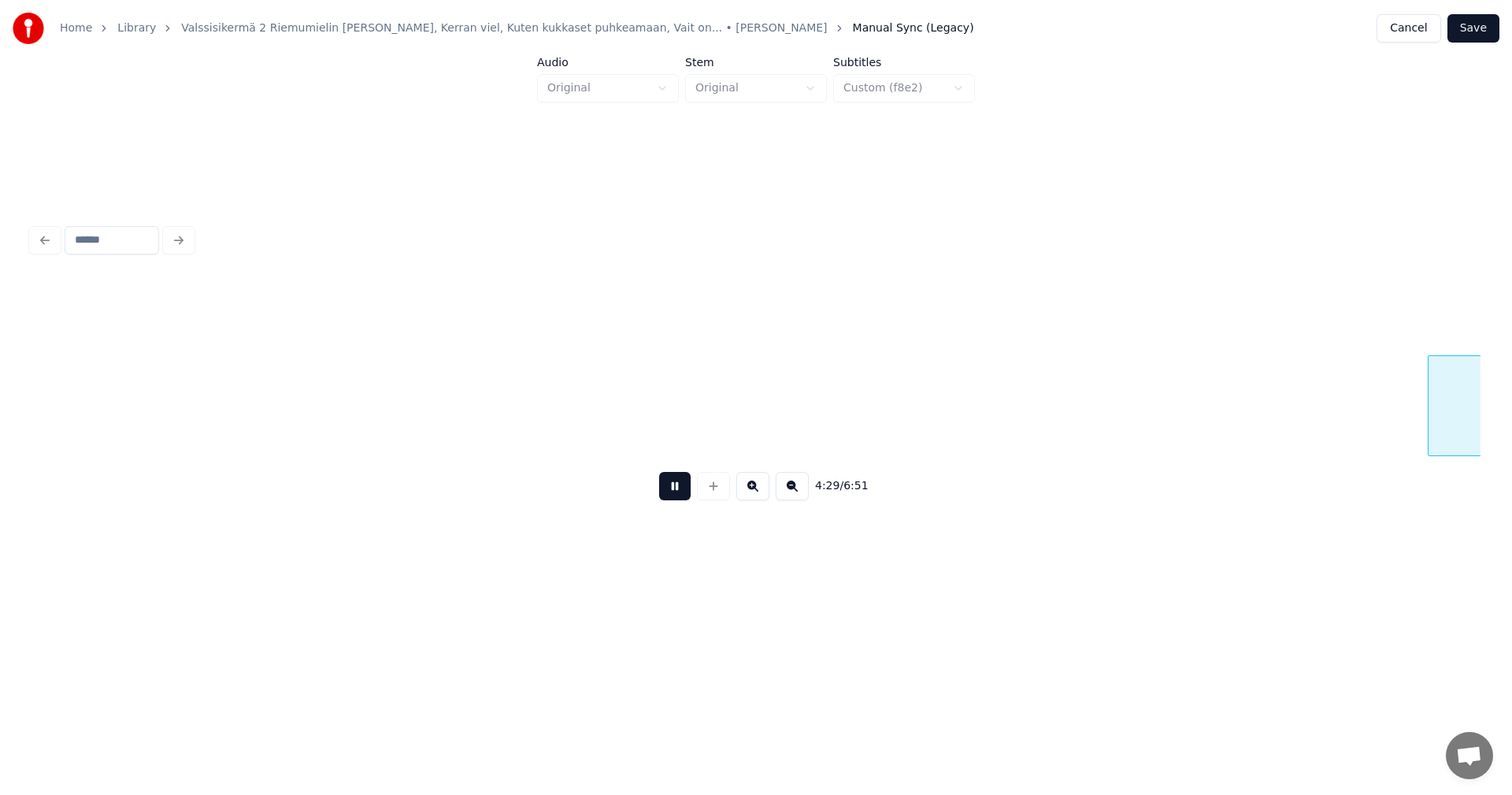
scroll to position [0, 53083]
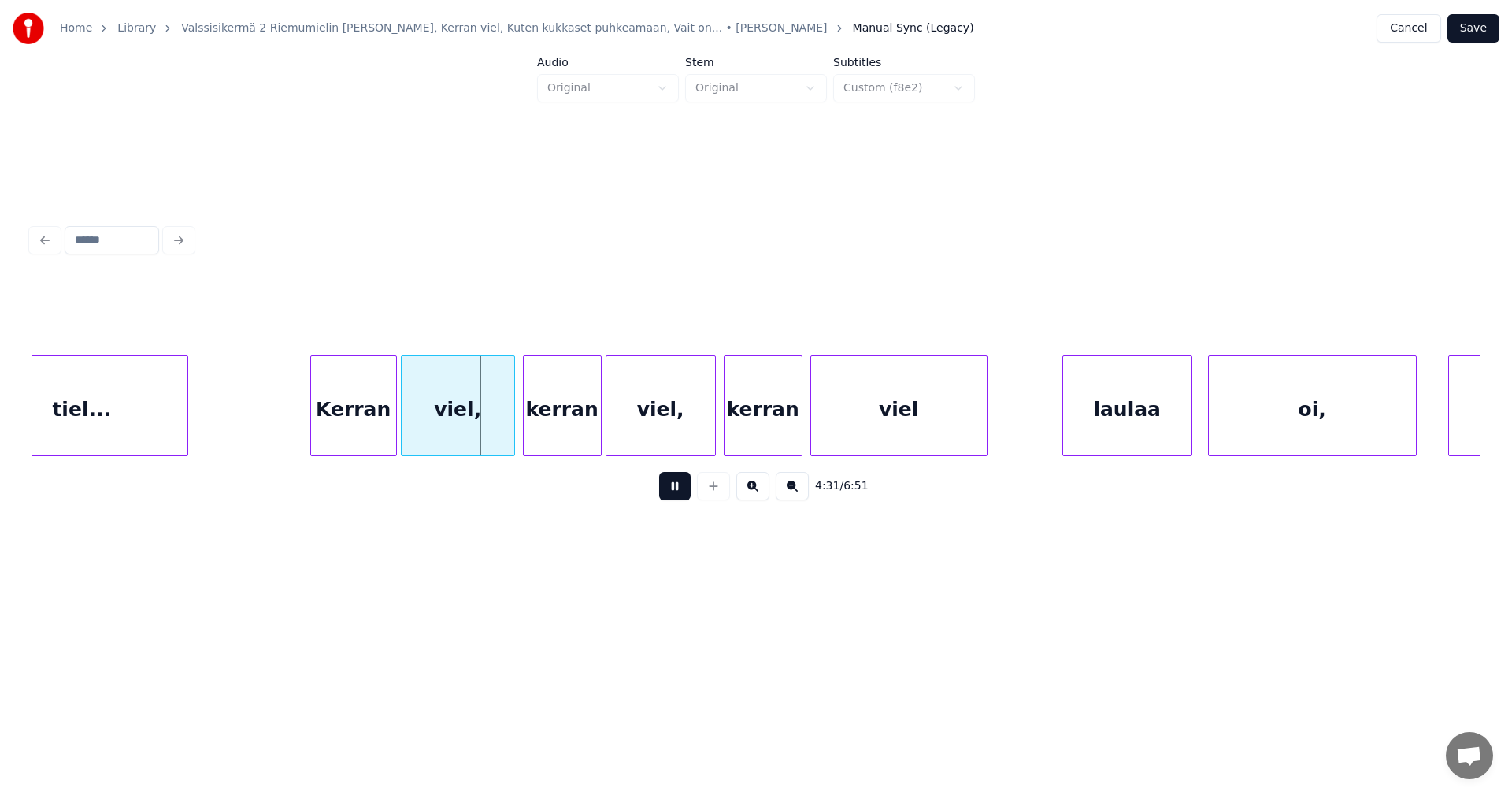
click at [680, 495] on button at bounding box center [675, 486] width 31 height 29
click at [507, 437] on div at bounding box center [507, 405] width 5 height 99
click at [396, 434] on div "Kerran" at bounding box center [354, 405] width 87 height 101
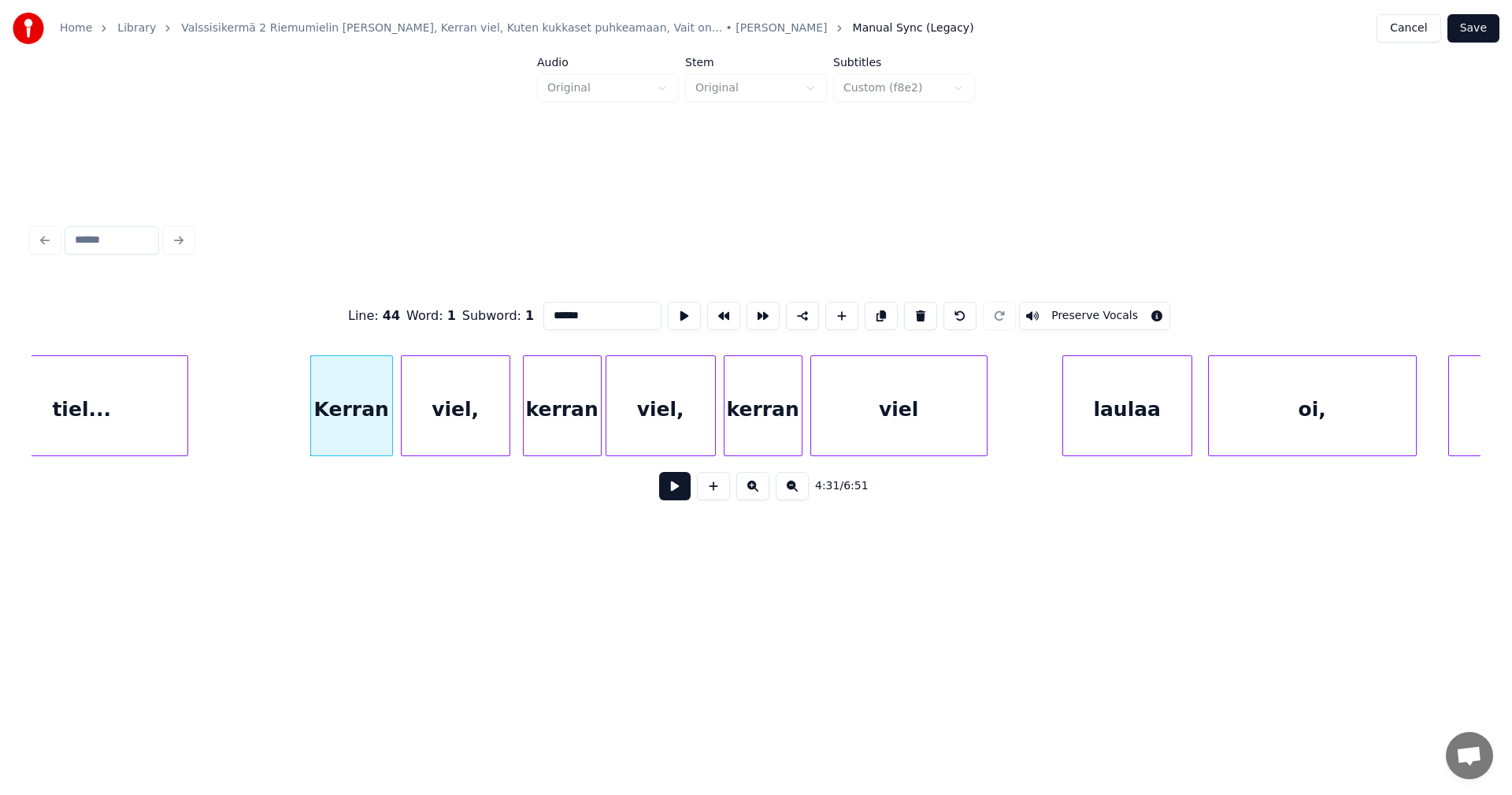
click at [390, 436] on div at bounding box center [390, 405] width 5 height 99
click at [502, 437] on div at bounding box center [503, 405] width 5 height 99
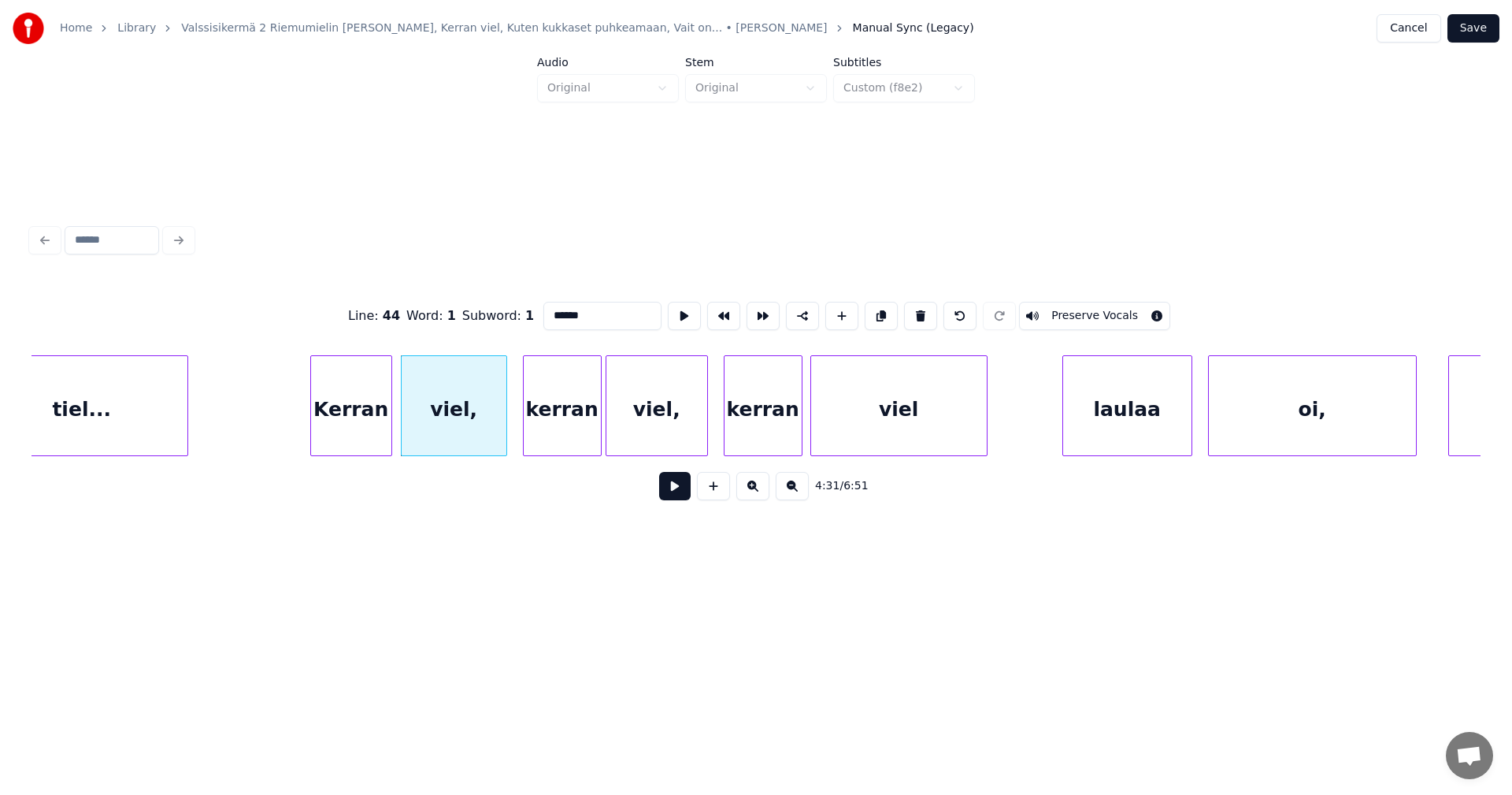
click at [702, 433] on div at bounding box center [704, 405] width 5 height 99
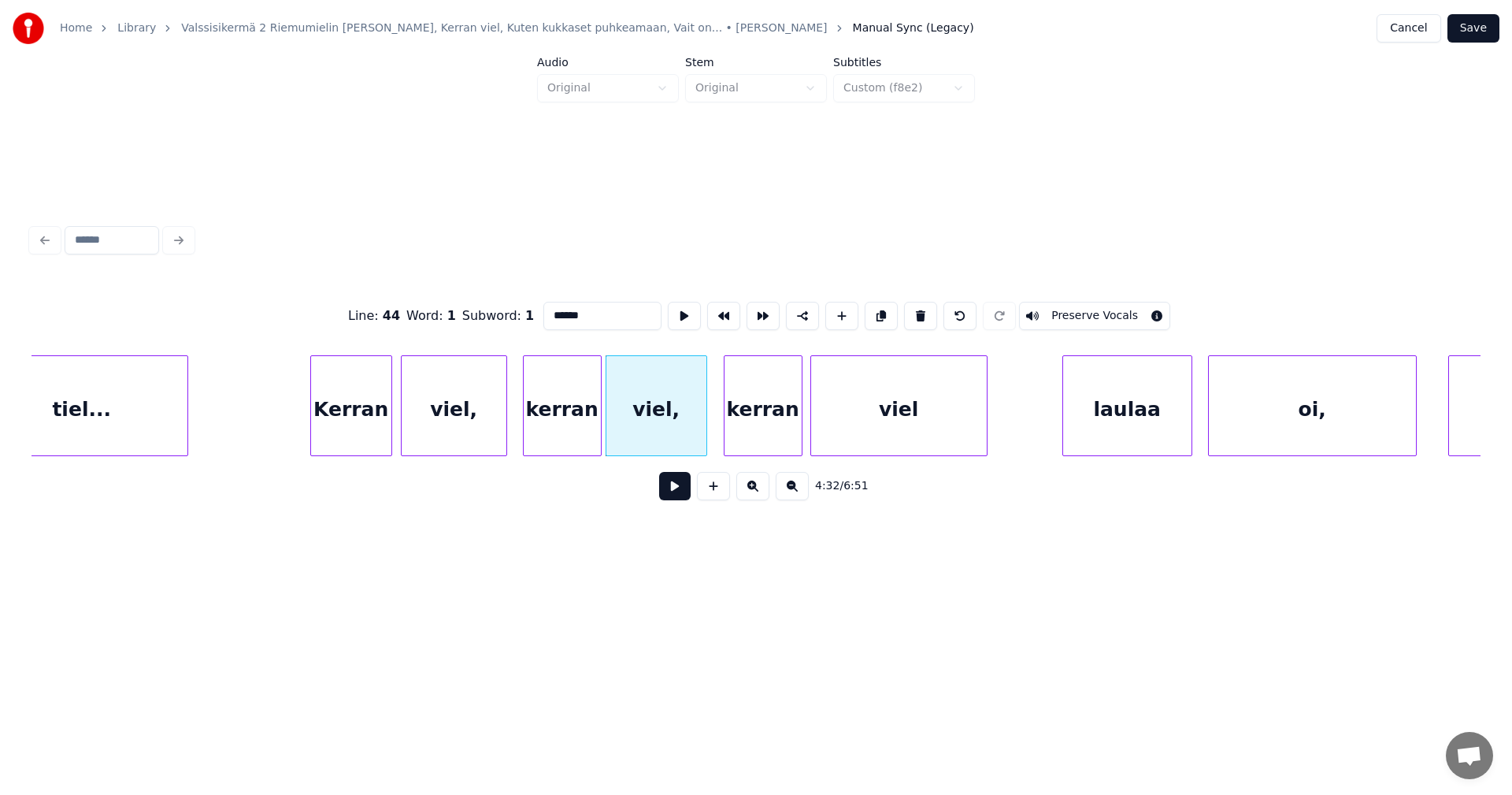
click at [586, 442] on div "kerran" at bounding box center [562, 410] width 78 height 107
type input "******"
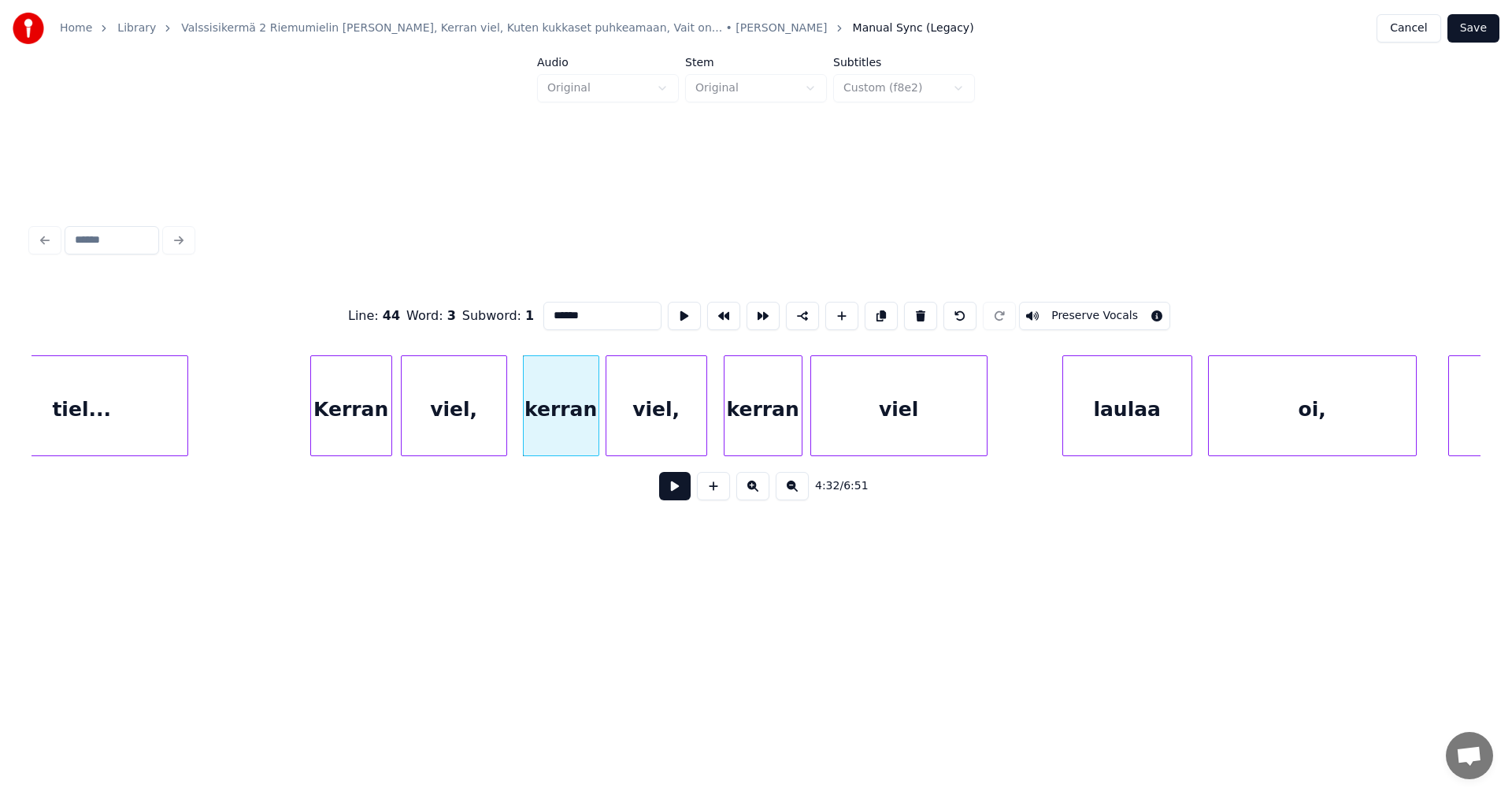
click at [594, 437] on div at bounding box center [595, 405] width 5 height 99
click at [677, 490] on button at bounding box center [675, 486] width 31 height 29
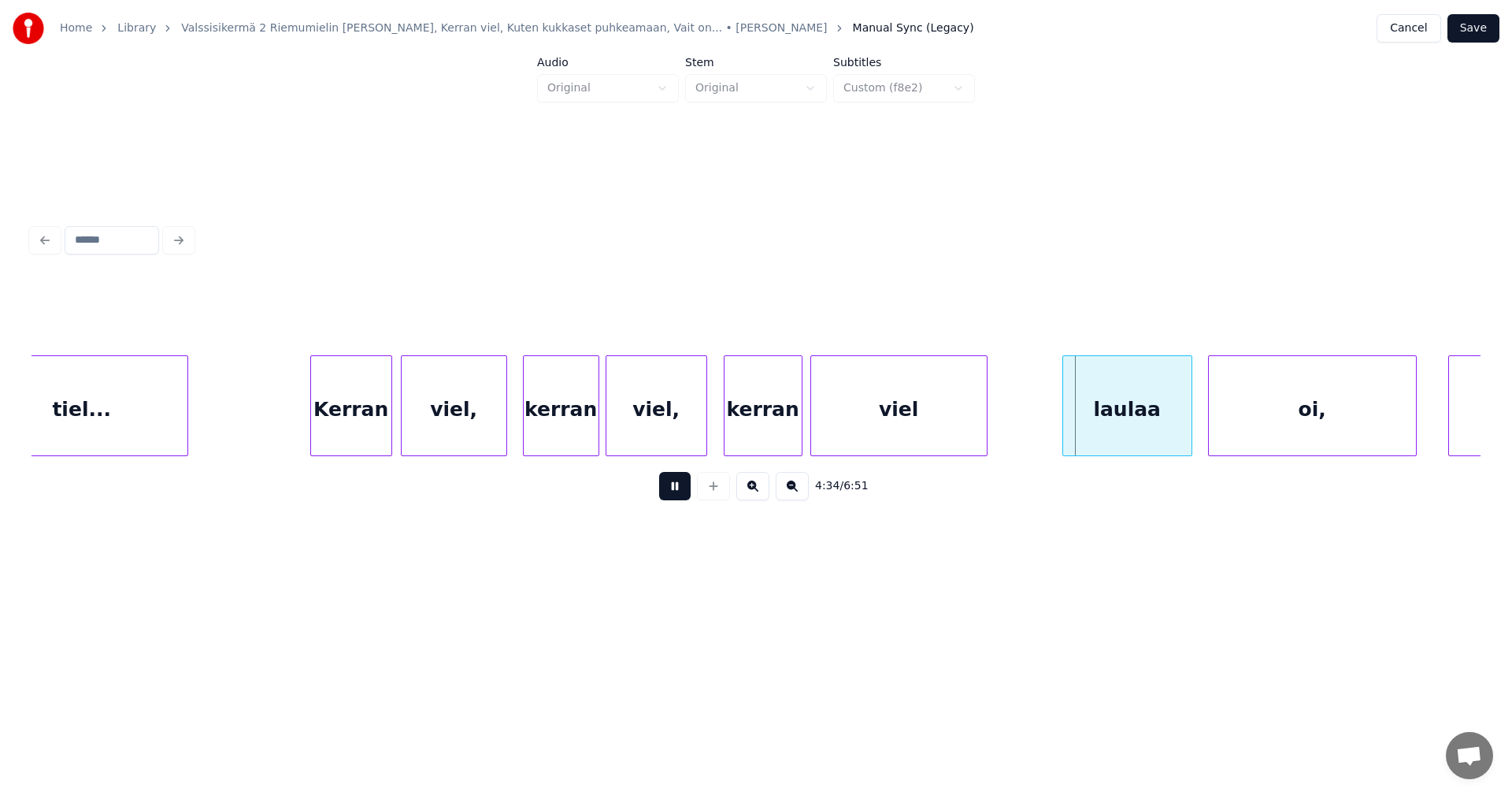
click at [677, 490] on button at bounding box center [675, 486] width 31 height 29
click at [1102, 428] on div "laulaa" at bounding box center [1118, 410] width 128 height 107
click at [1182, 423] on div at bounding box center [1183, 405] width 5 height 99
click at [678, 499] on button at bounding box center [675, 486] width 31 height 29
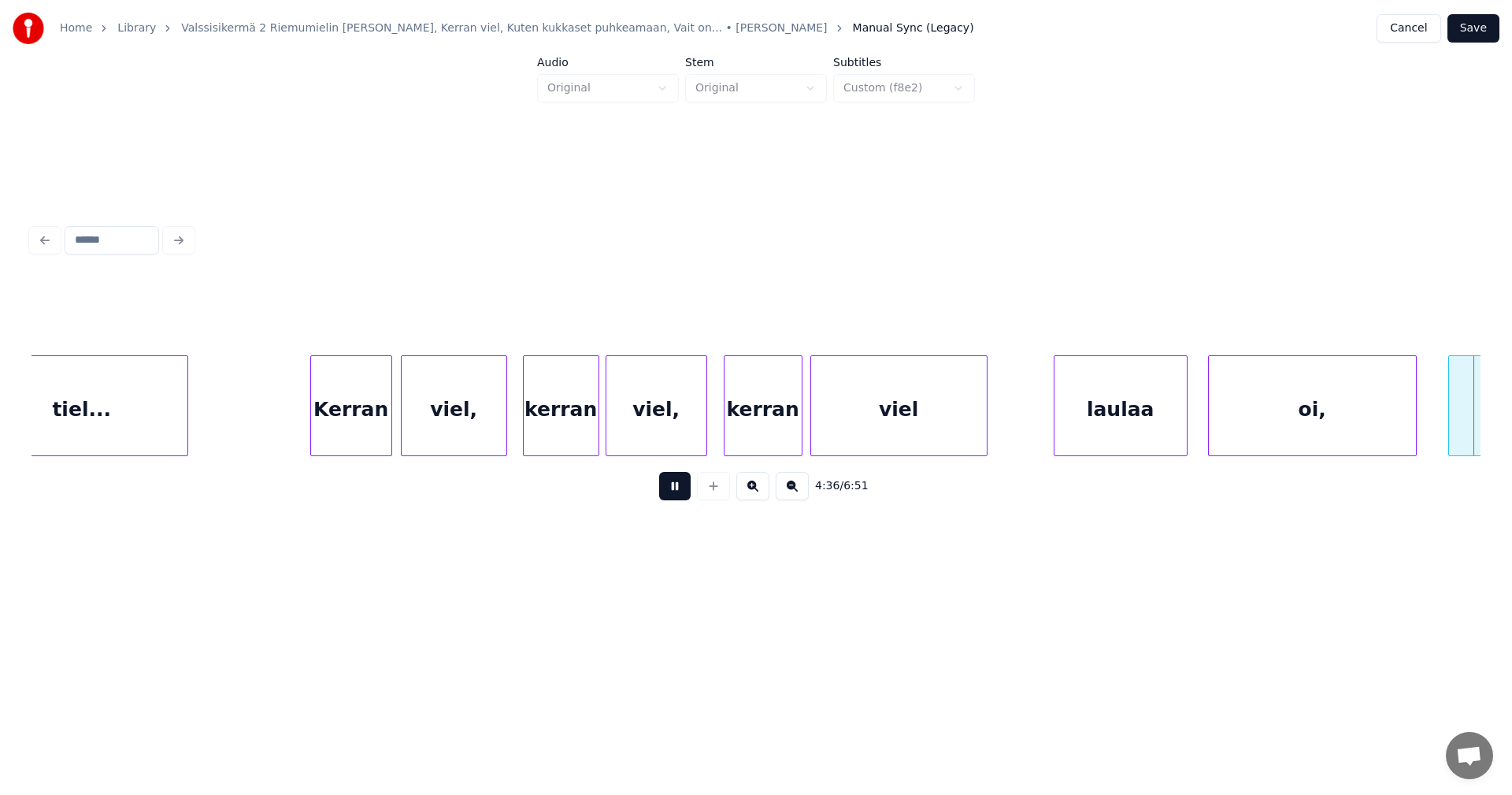
scroll to position [0, 54535]
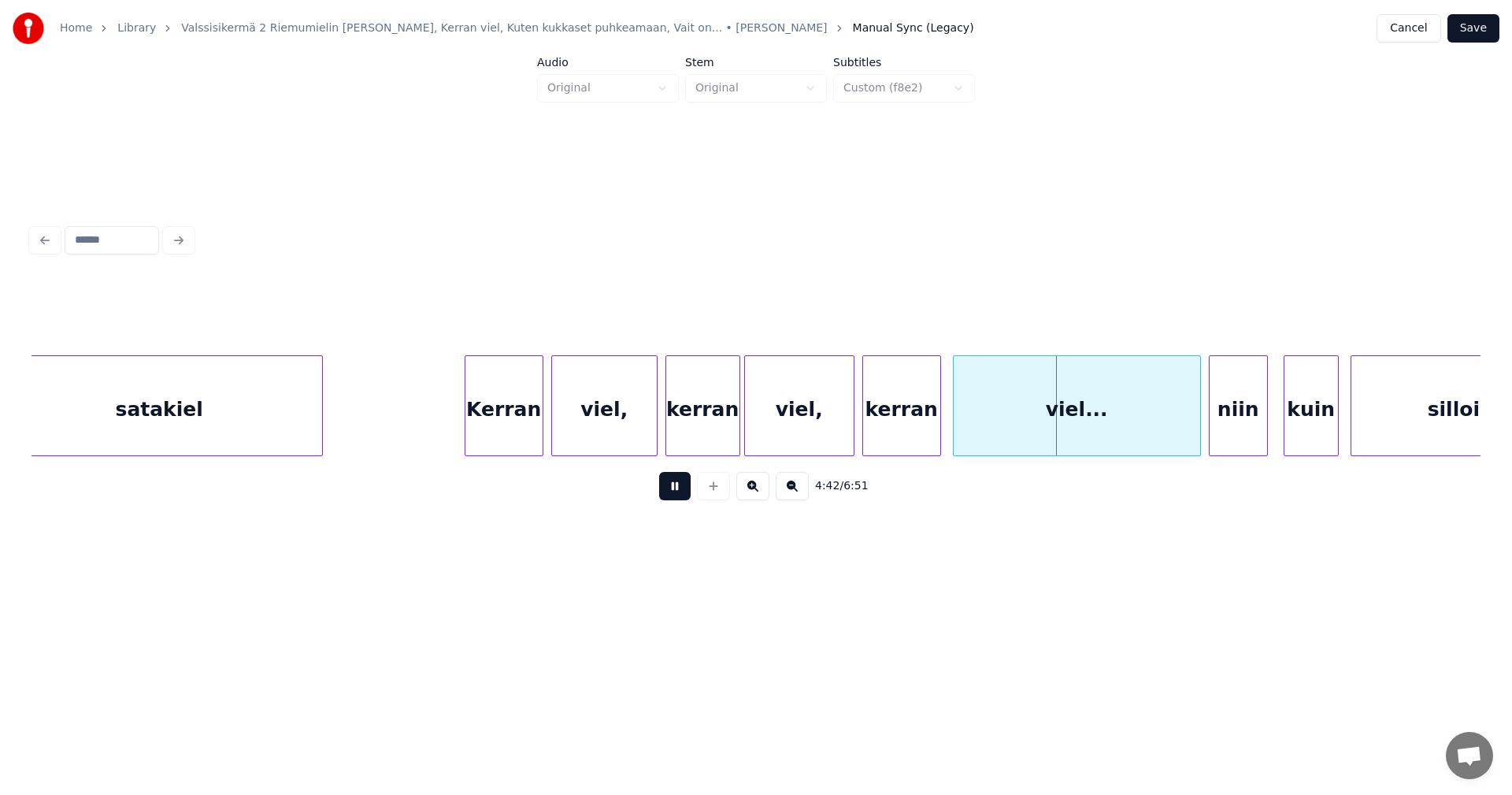
click at [685, 496] on button at bounding box center [675, 486] width 31 height 29
click at [643, 436] on div at bounding box center [644, 405] width 5 height 99
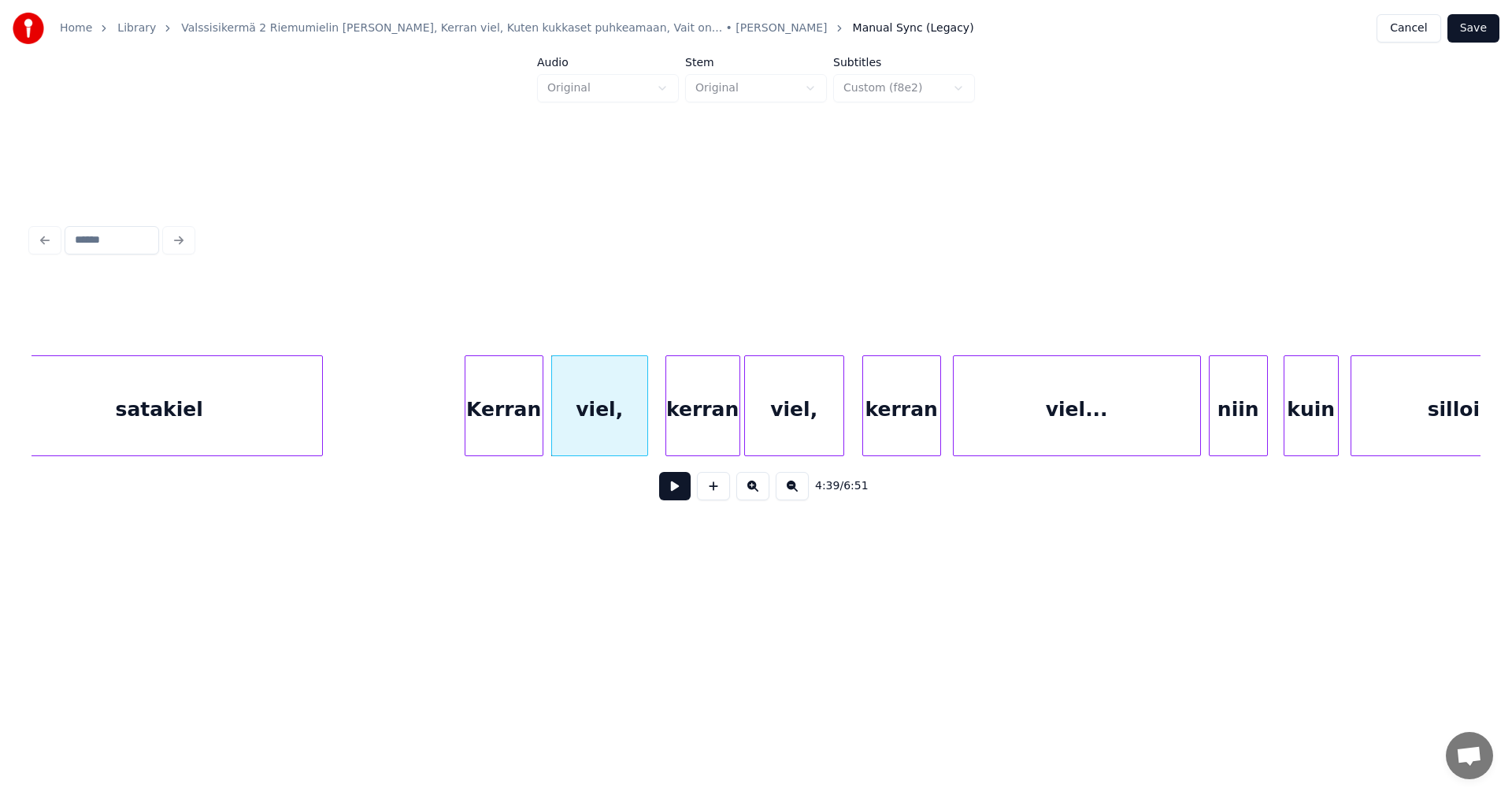
click at [841, 440] on div at bounding box center [840, 405] width 5 height 99
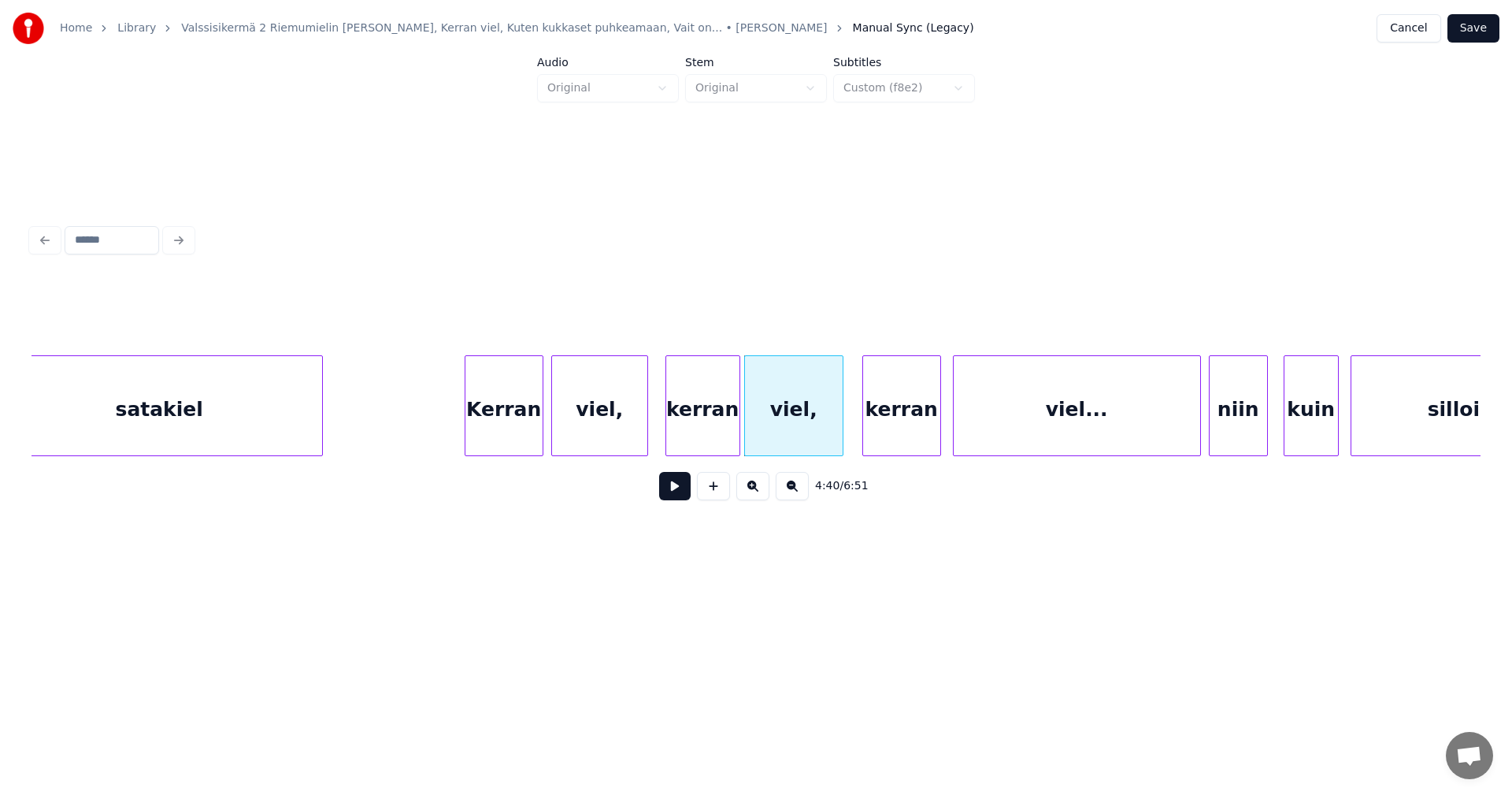
click at [1227, 434] on div "niin" at bounding box center [1238, 410] width 57 height 107
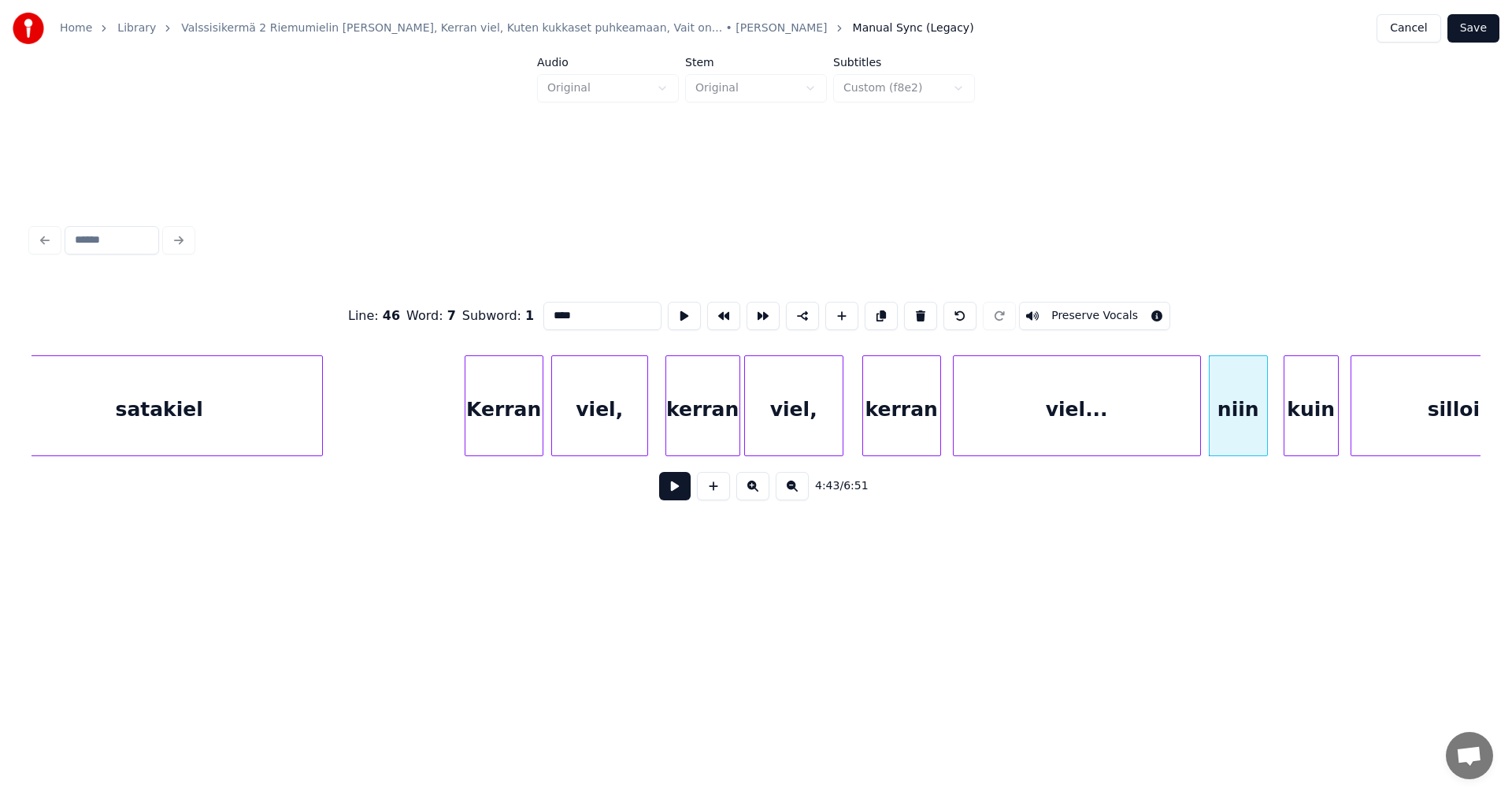
click at [668, 495] on button at bounding box center [675, 486] width 31 height 29
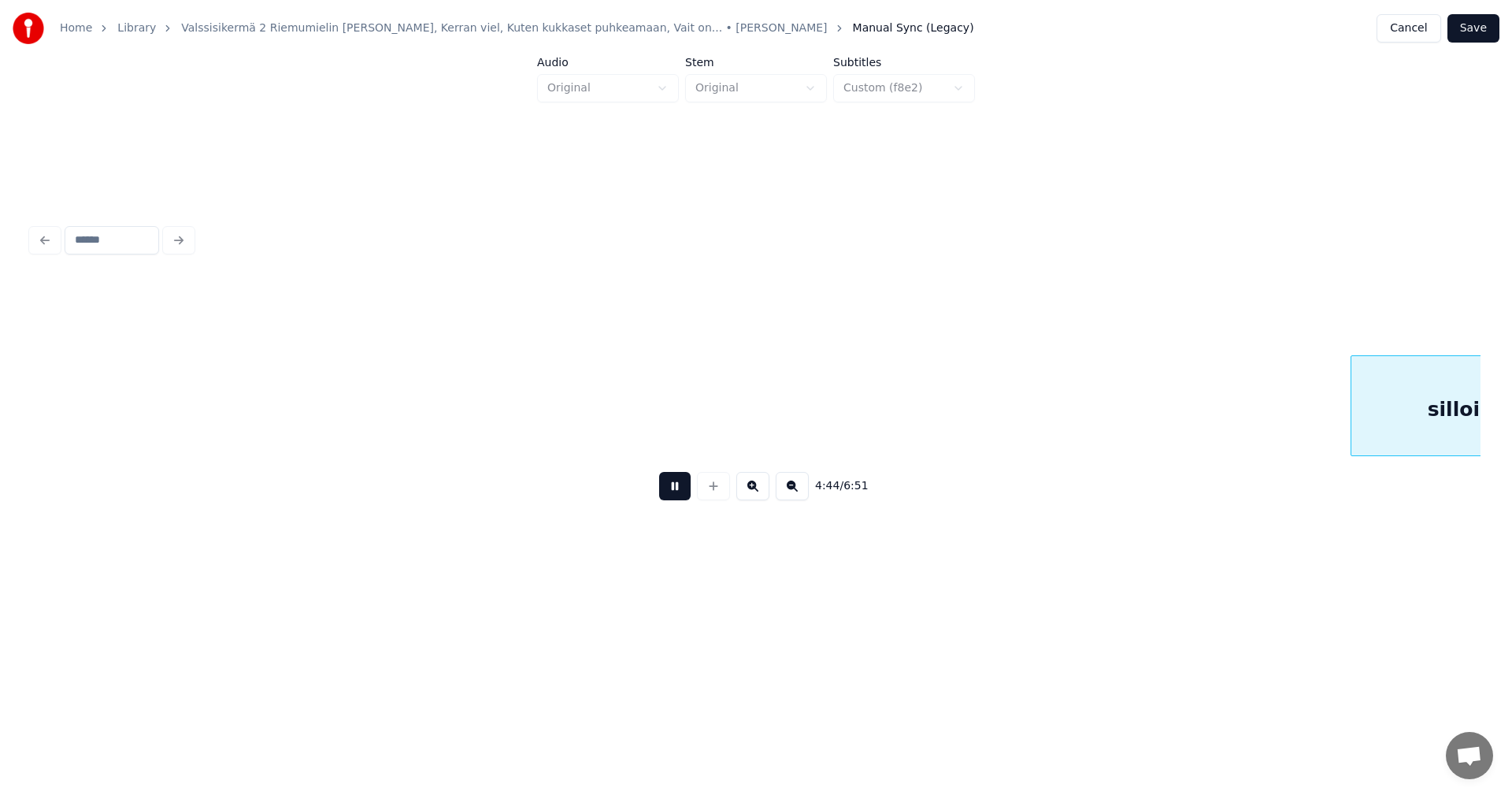
scroll to position [0, 55987]
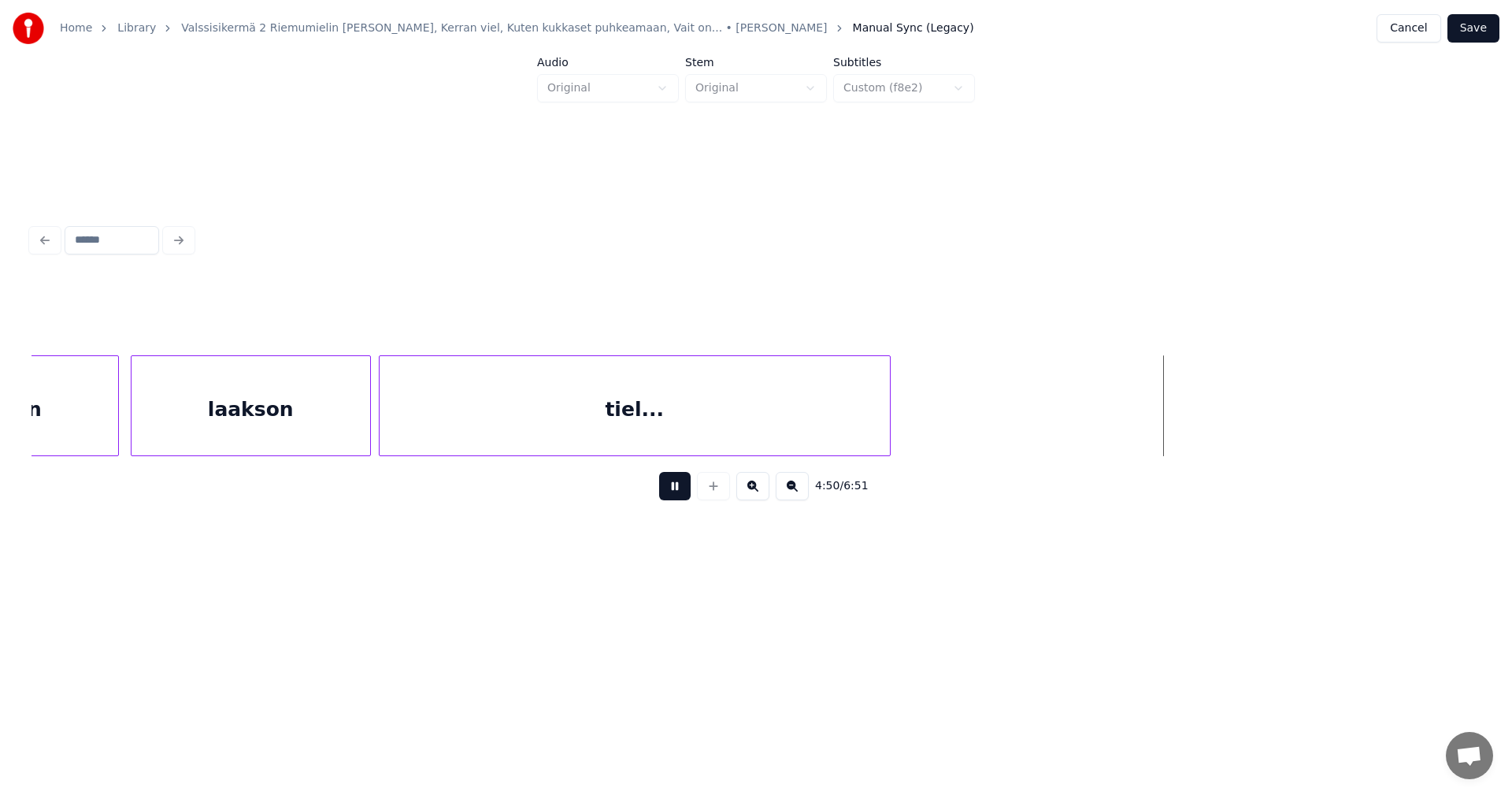
click at [672, 495] on button at bounding box center [675, 486] width 31 height 29
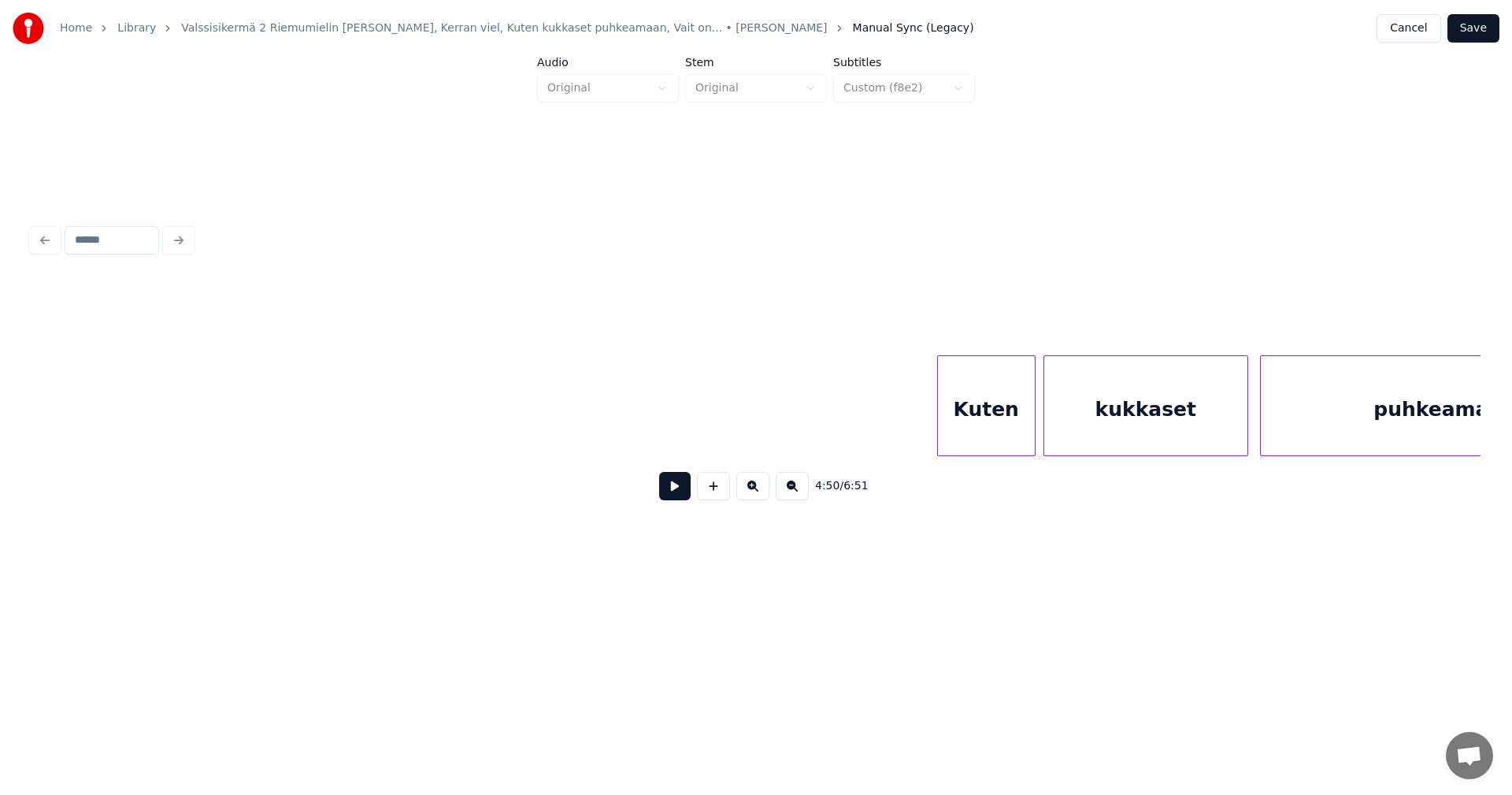
scroll to position [0, 58107]
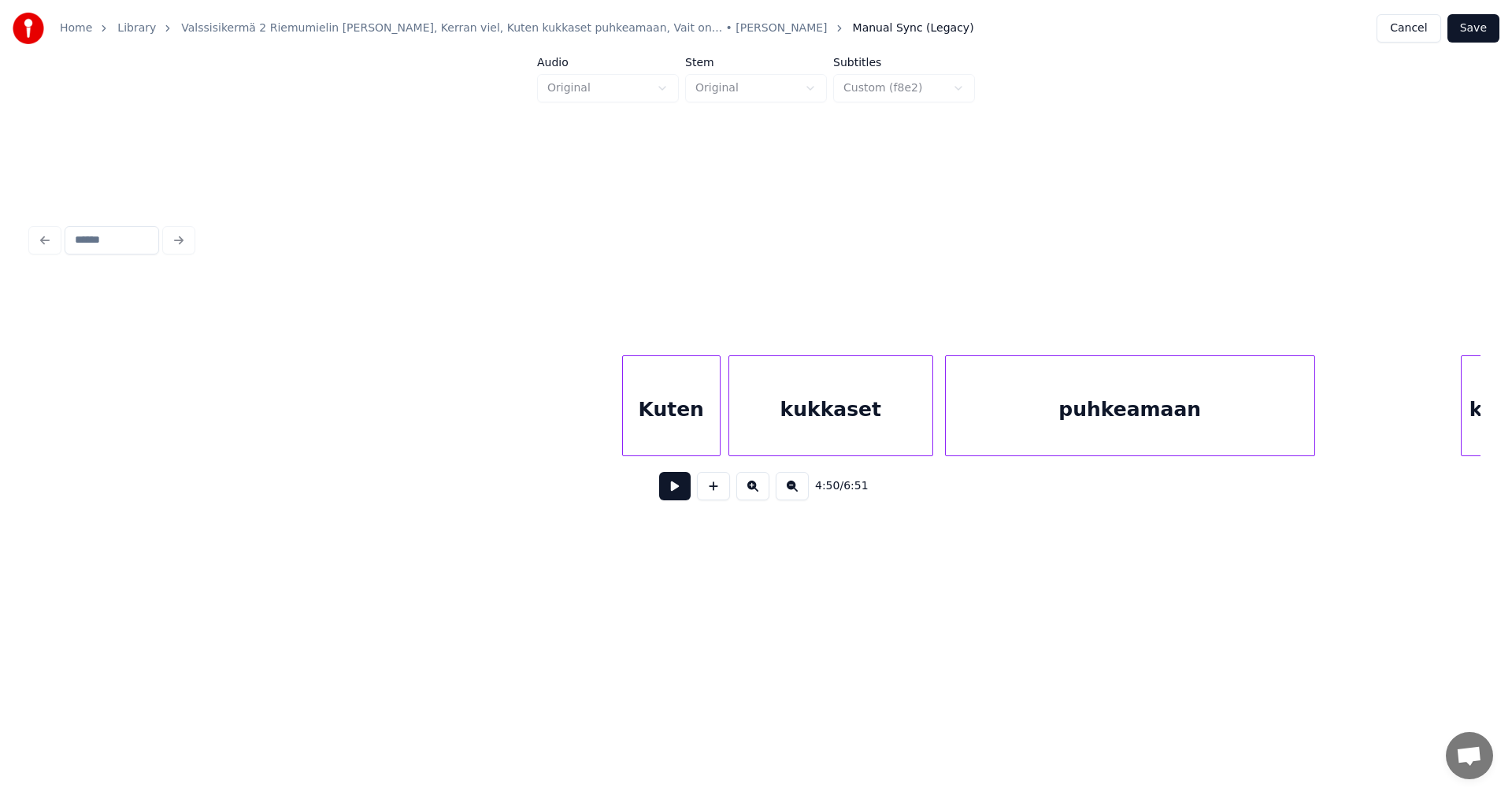
click at [707, 433] on div "Kuten" at bounding box center [671, 410] width 97 height 107
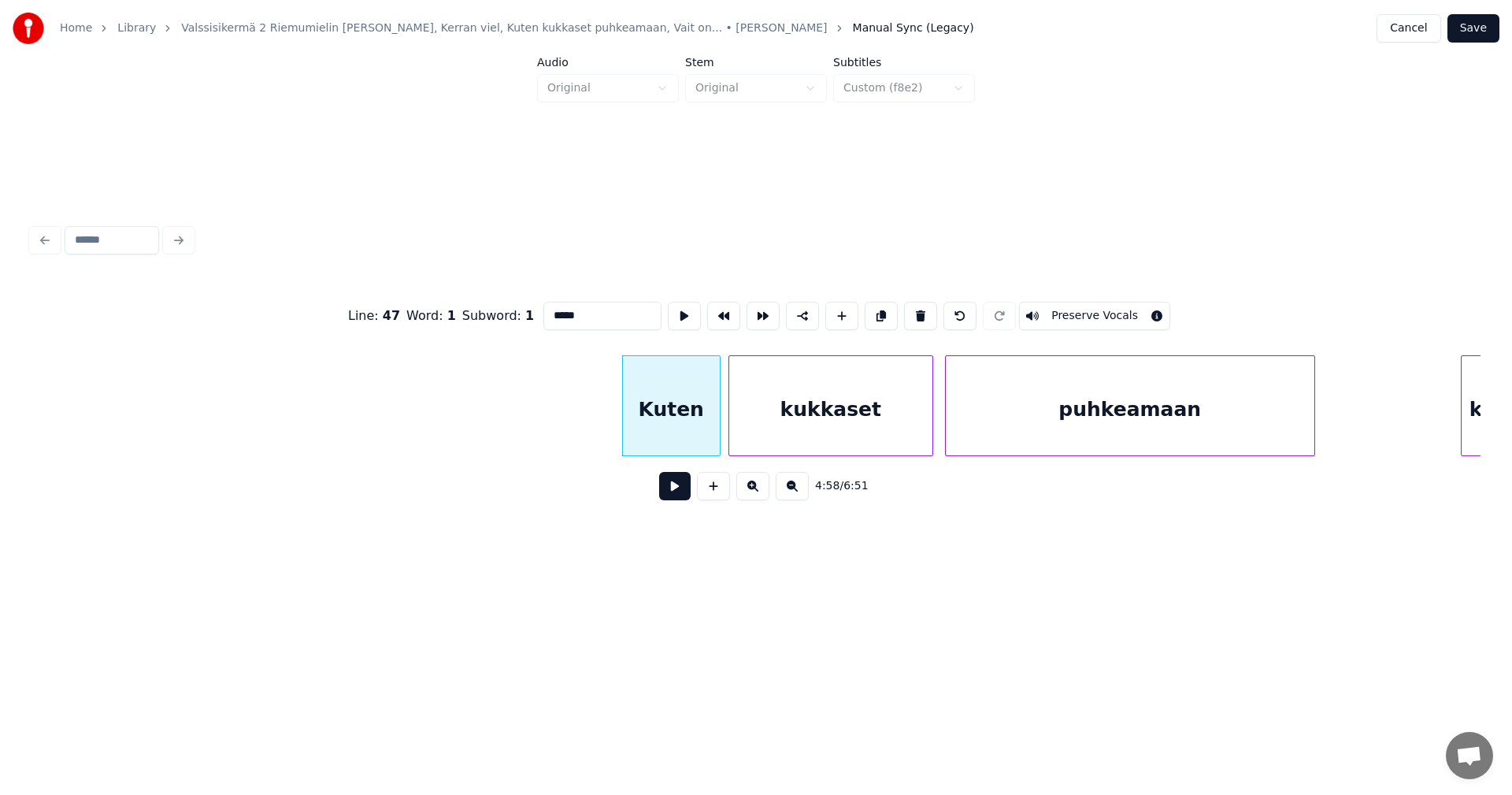
click at [684, 494] on button at bounding box center [675, 486] width 31 height 29
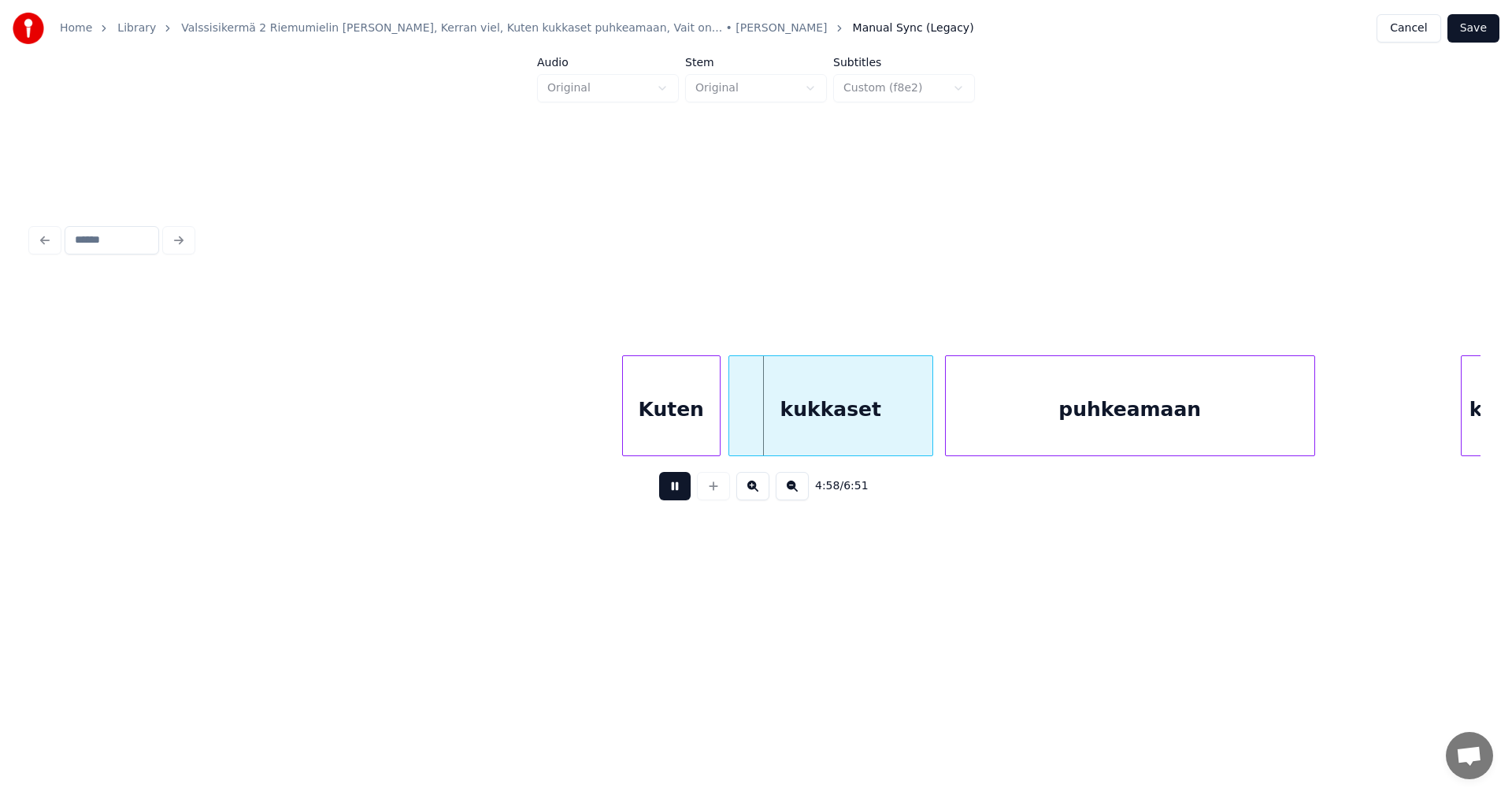
drag, startPoint x: 684, startPoint y: 494, endPoint x: 694, endPoint y: 440, distance: 54.9
click at [684, 493] on button at bounding box center [675, 486] width 31 height 29
click at [688, 433] on div "Kuten" at bounding box center [666, 410] width 97 height 107
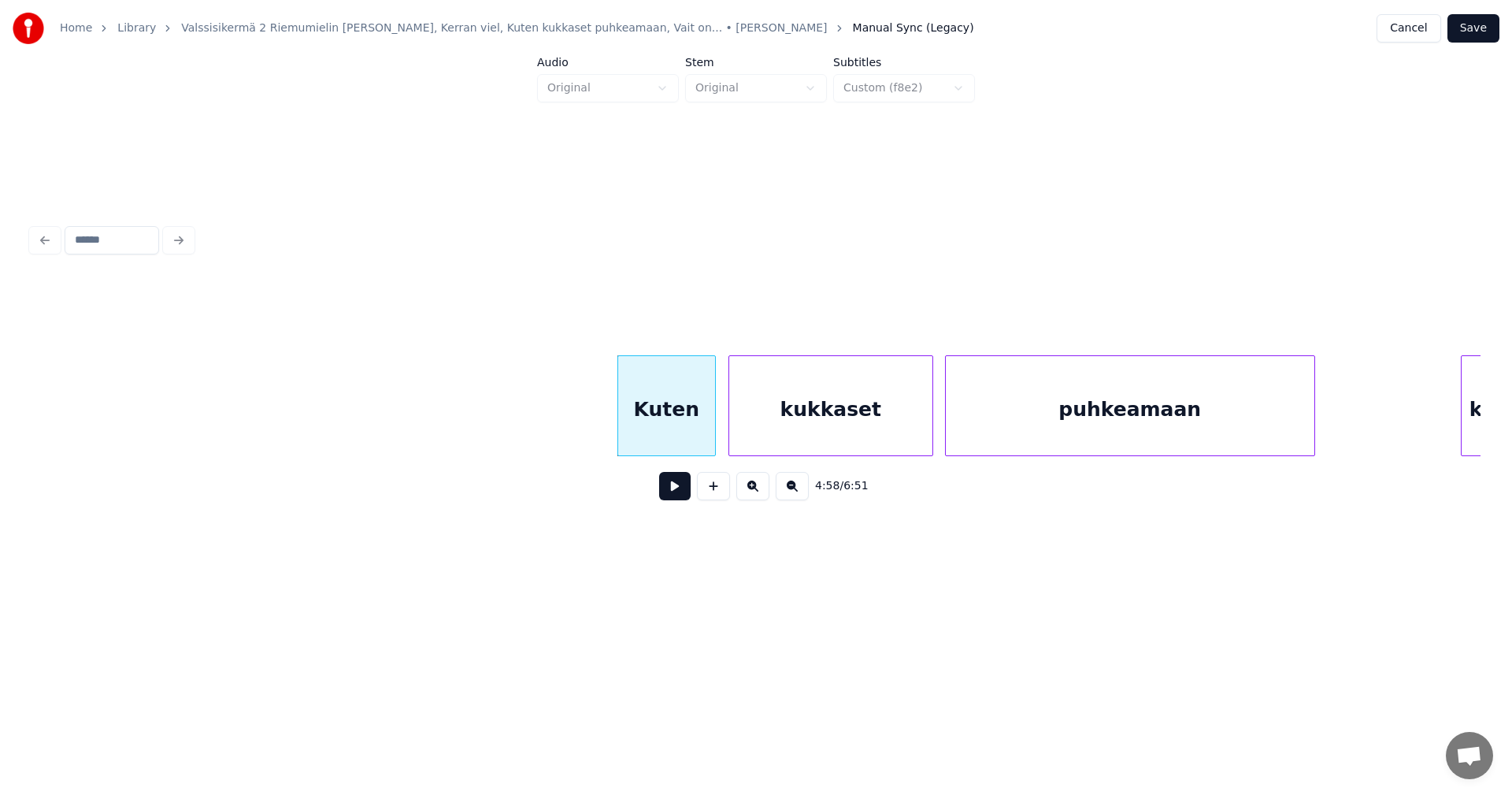
click at [680, 489] on button at bounding box center [675, 486] width 31 height 29
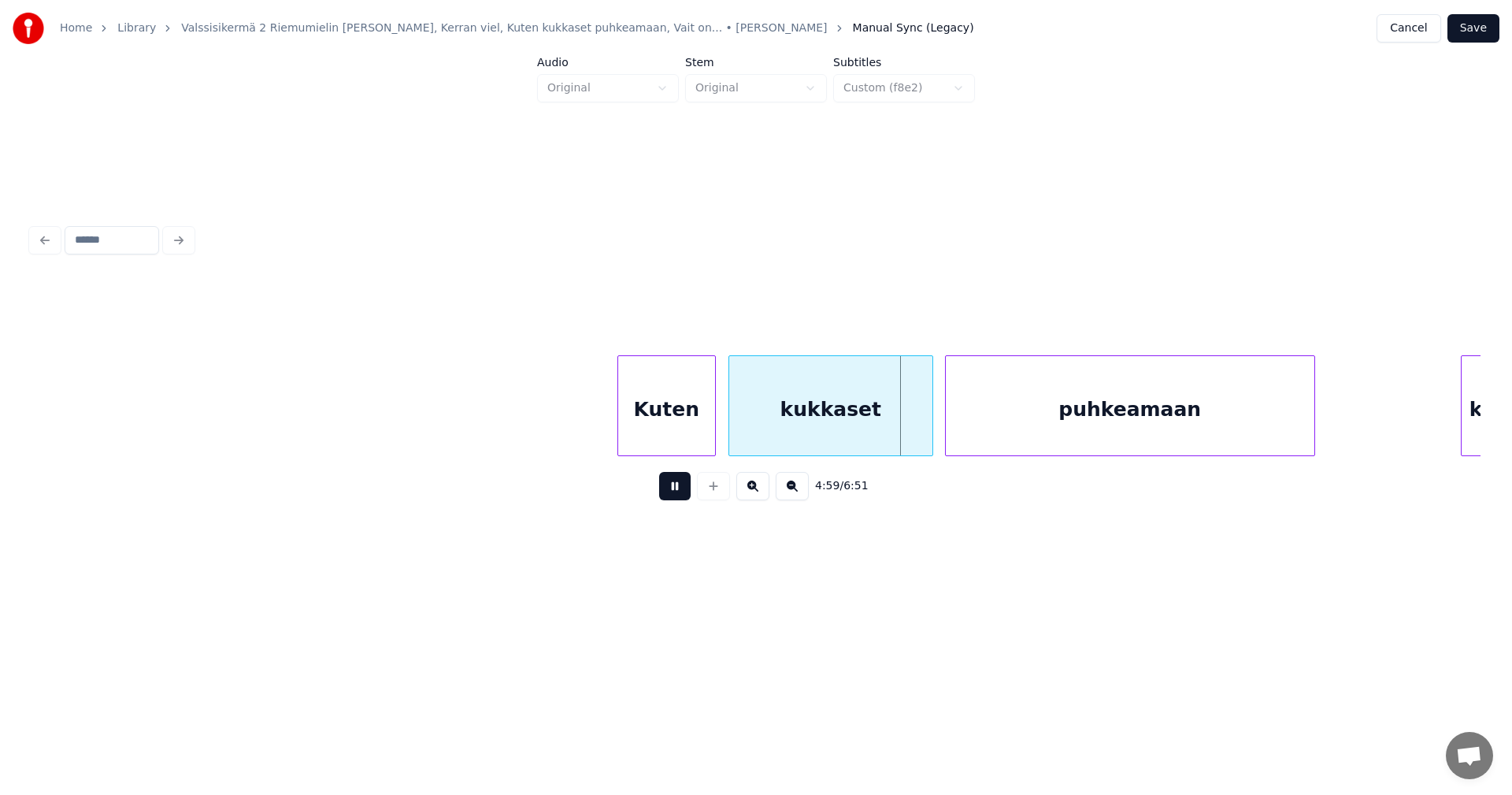
click at [680, 489] on button at bounding box center [675, 486] width 31 height 29
click at [925, 436] on div at bounding box center [926, 405] width 5 height 99
click at [999, 437] on div "puhkeamaan" at bounding box center [1125, 410] width 368 height 107
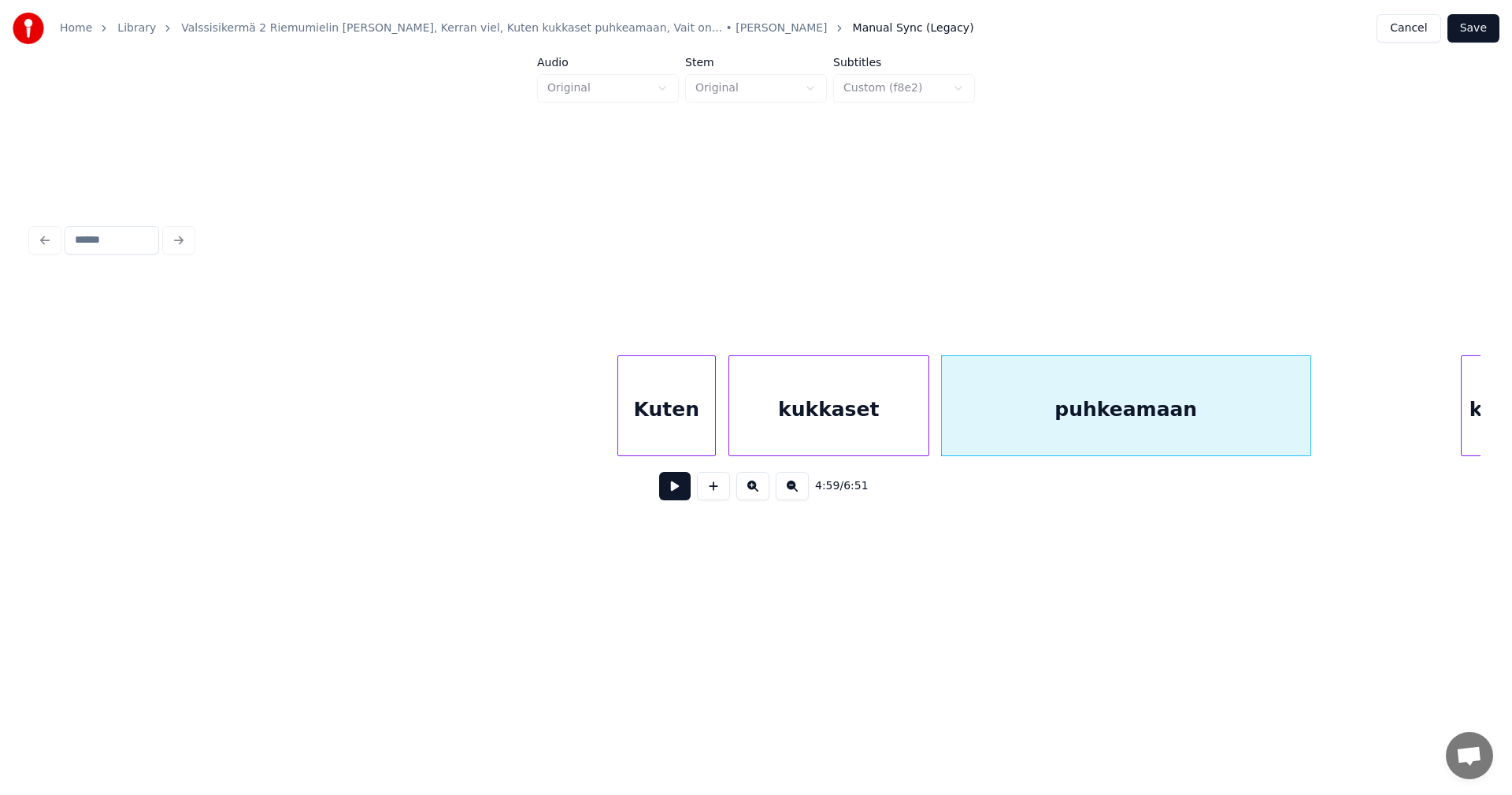
click at [676, 500] on button at bounding box center [675, 486] width 31 height 29
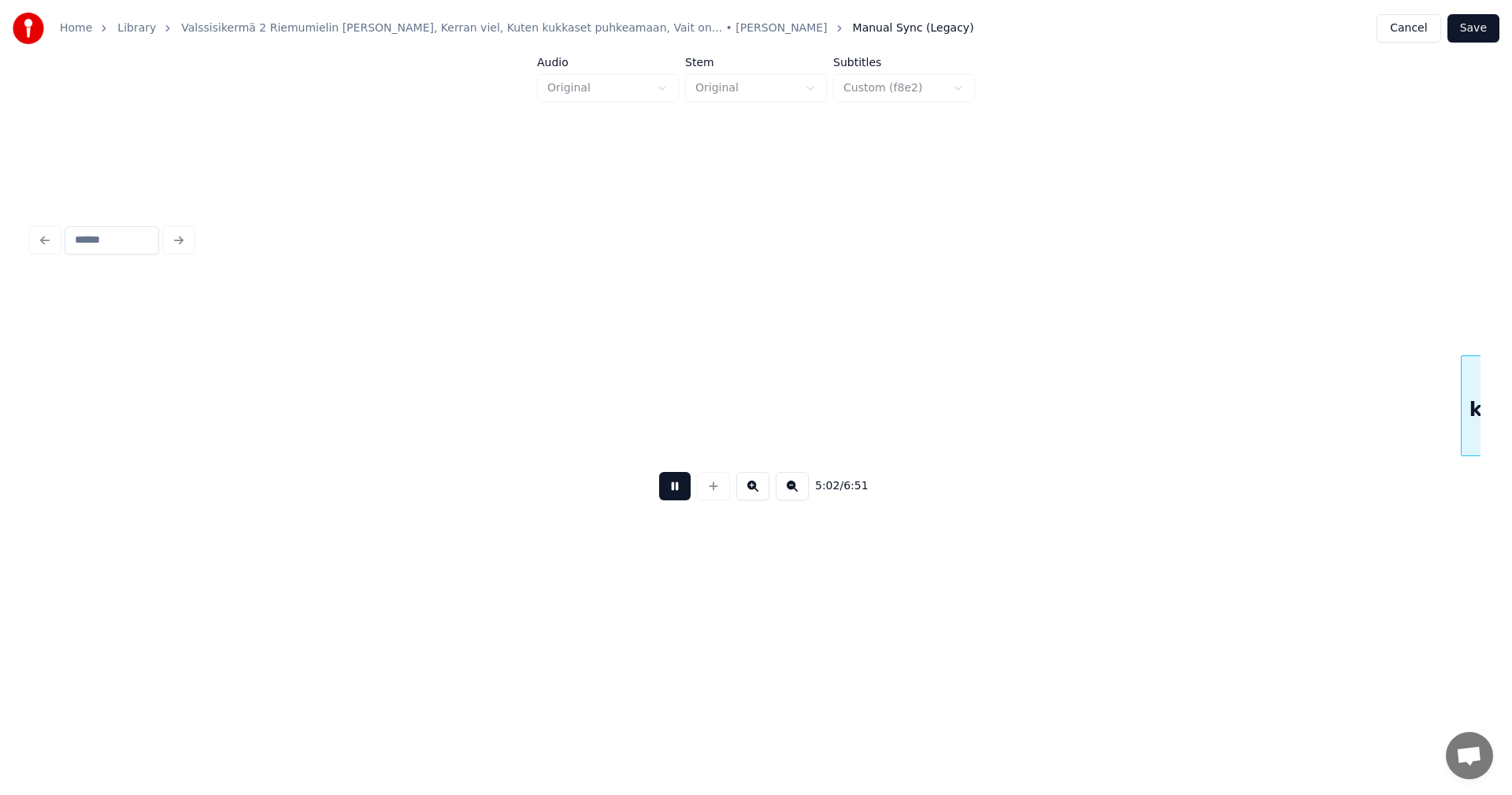
scroll to position [0, 59556]
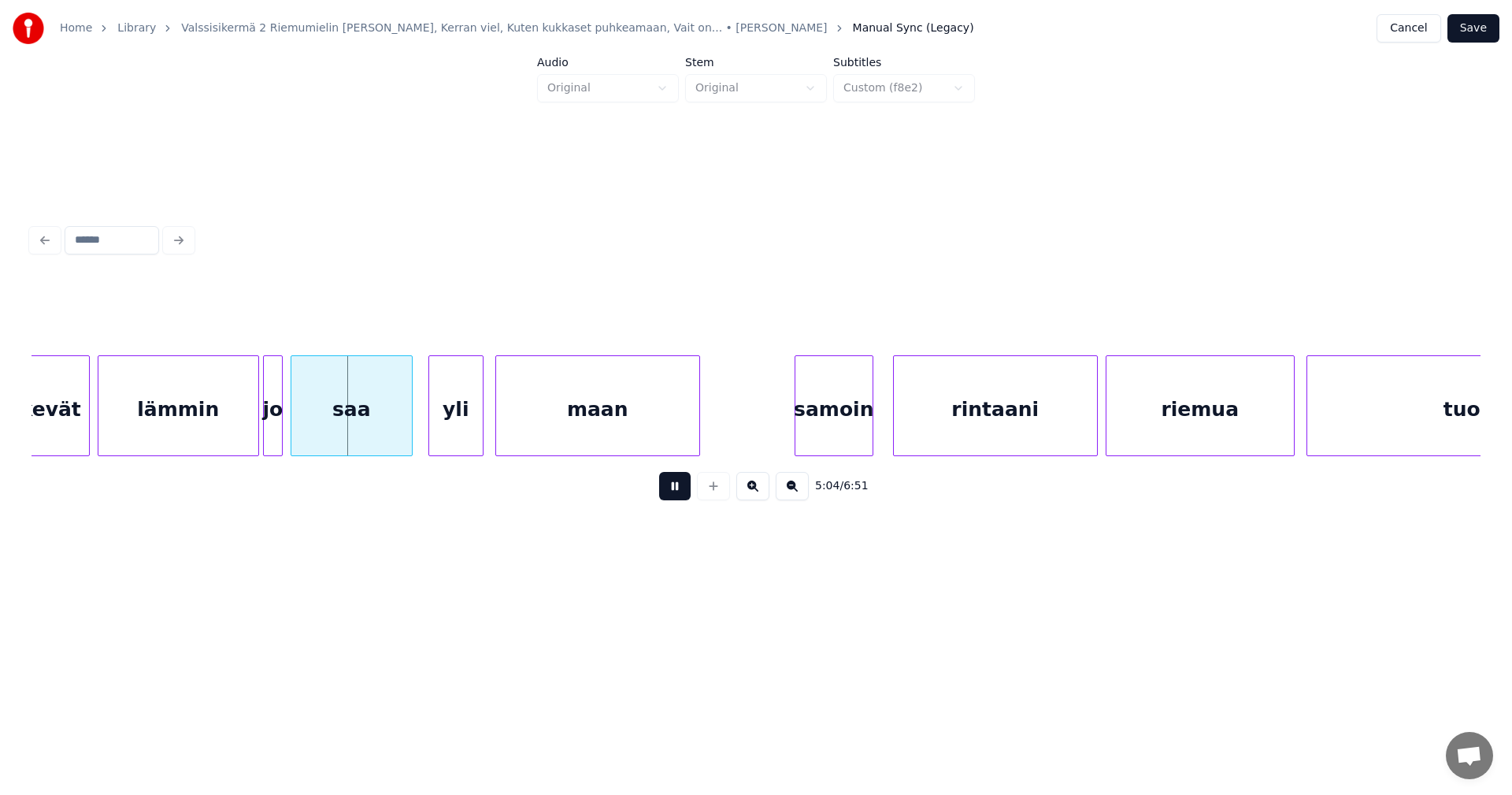
click at [677, 500] on button at bounding box center [675, 486] width 31 height 29
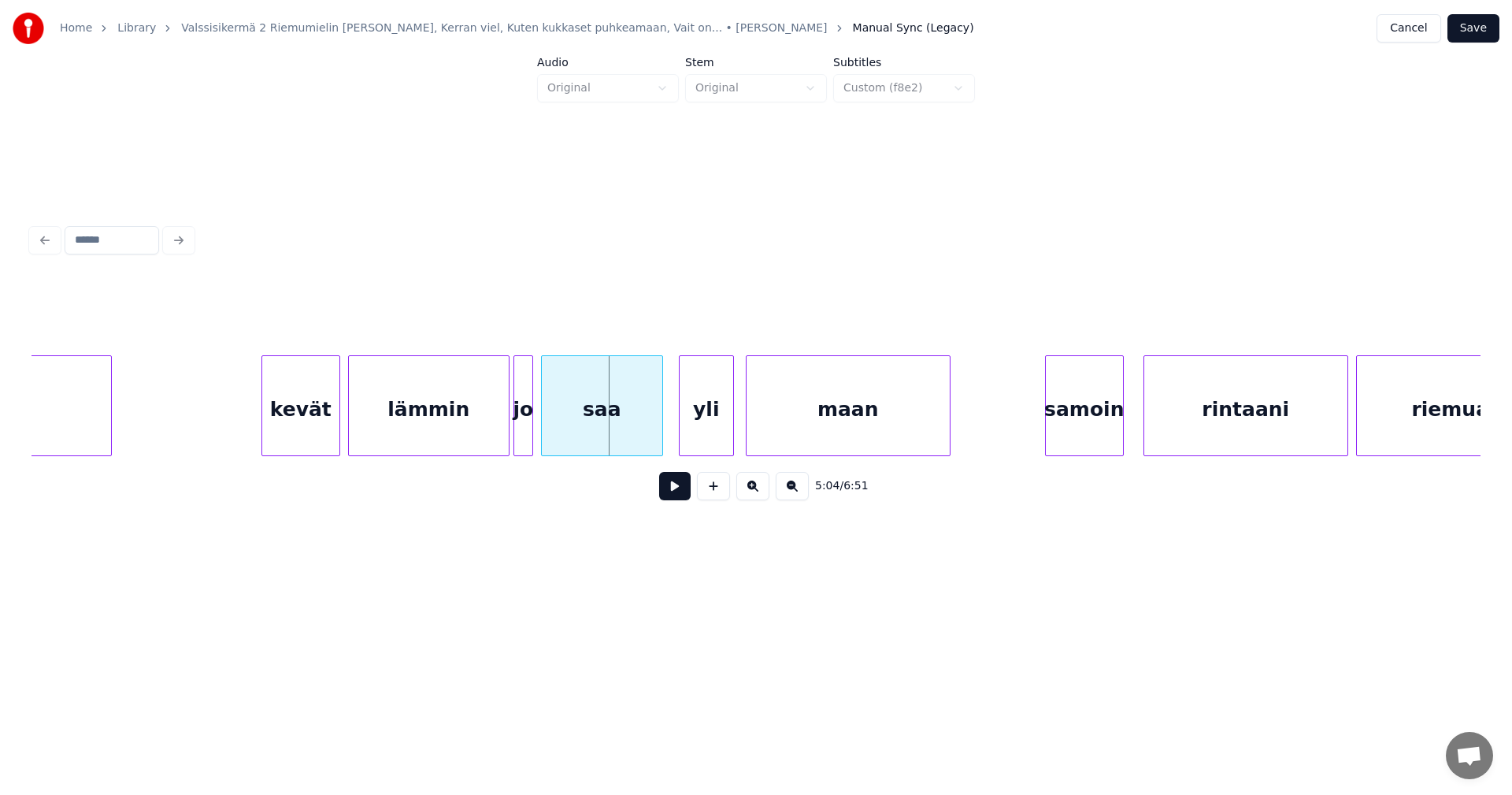
scroll to position [0, 59304]
click at [306, 433] on div "kevät" at bounding box center [303, 410] width 78 height 107
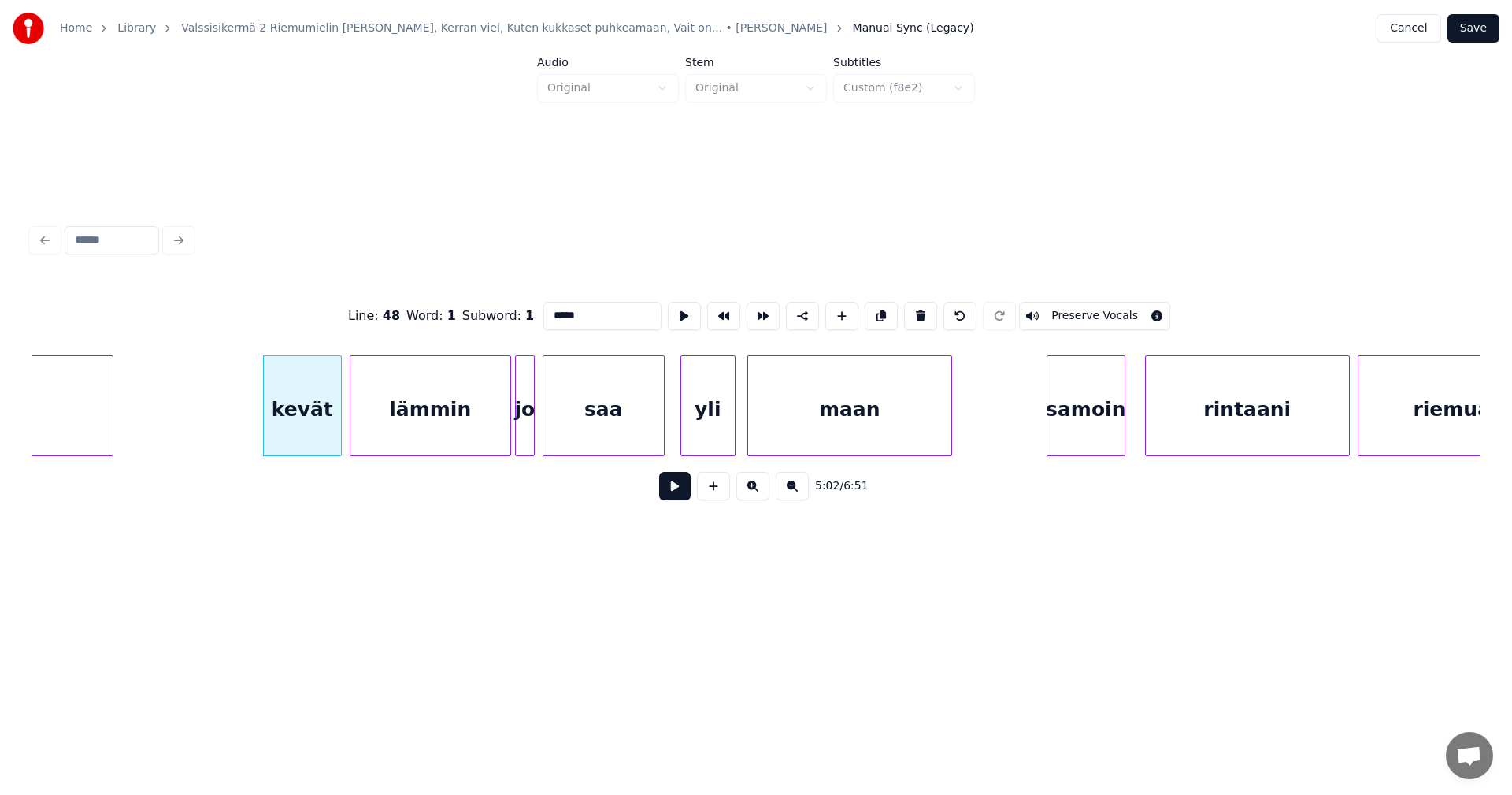
click at [678, 490] on button at bounding box center [675, 486] width 31 height 29
click at [670, 491] on button at bounding box center [675, 486] width 31 height 29
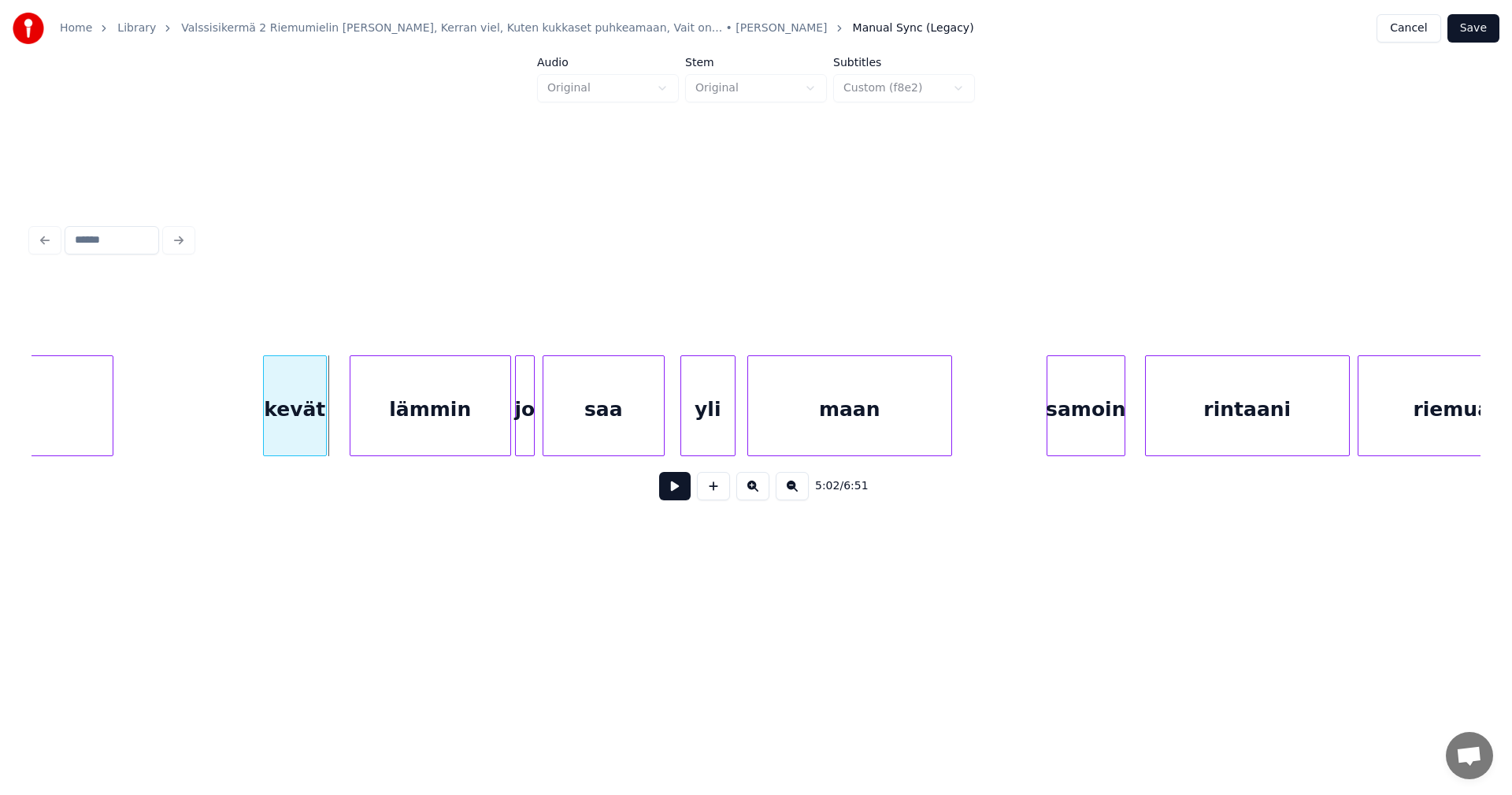
click at [324, 434] on div at bounding box center [323, 405] width 5 height 99
click at [375, 438] on div "lämmin" at bounding box center [418, 410] width 160 height 107
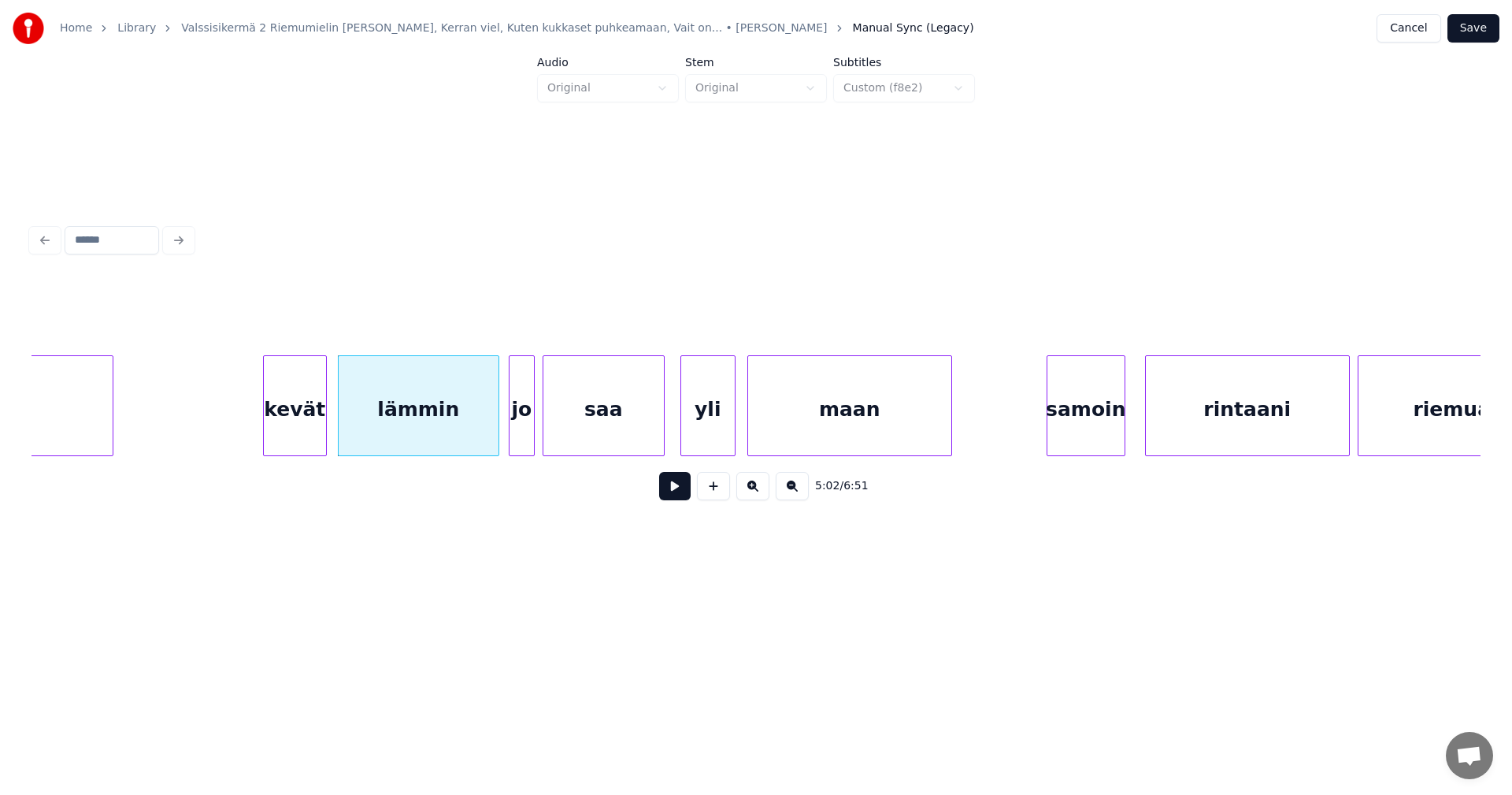
click at [512, 430] on div at bounding box center [511, 405] width 5 height 99
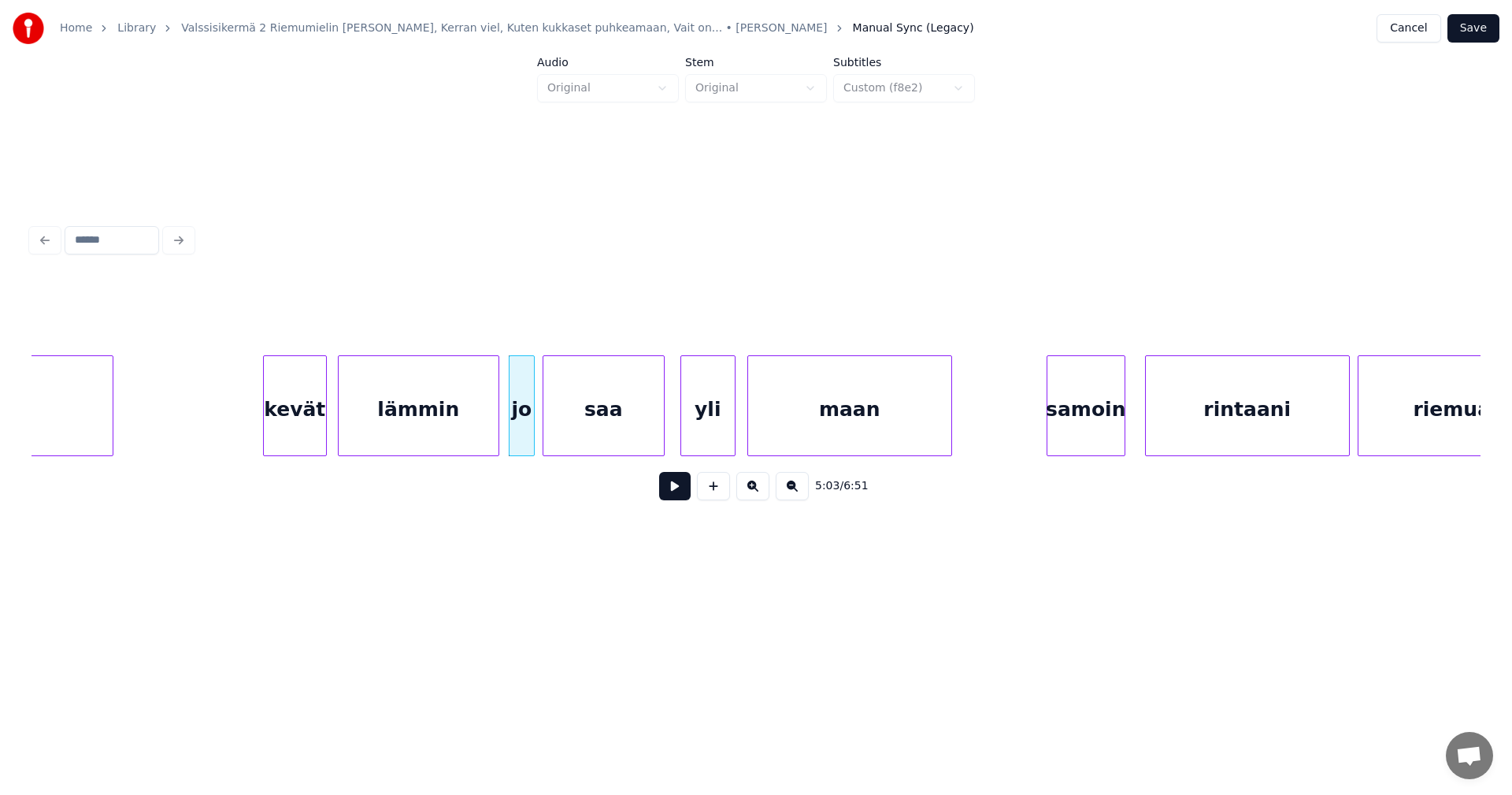
click at [494, 438] on div at bounding box center [496, 405] width 5 height 99
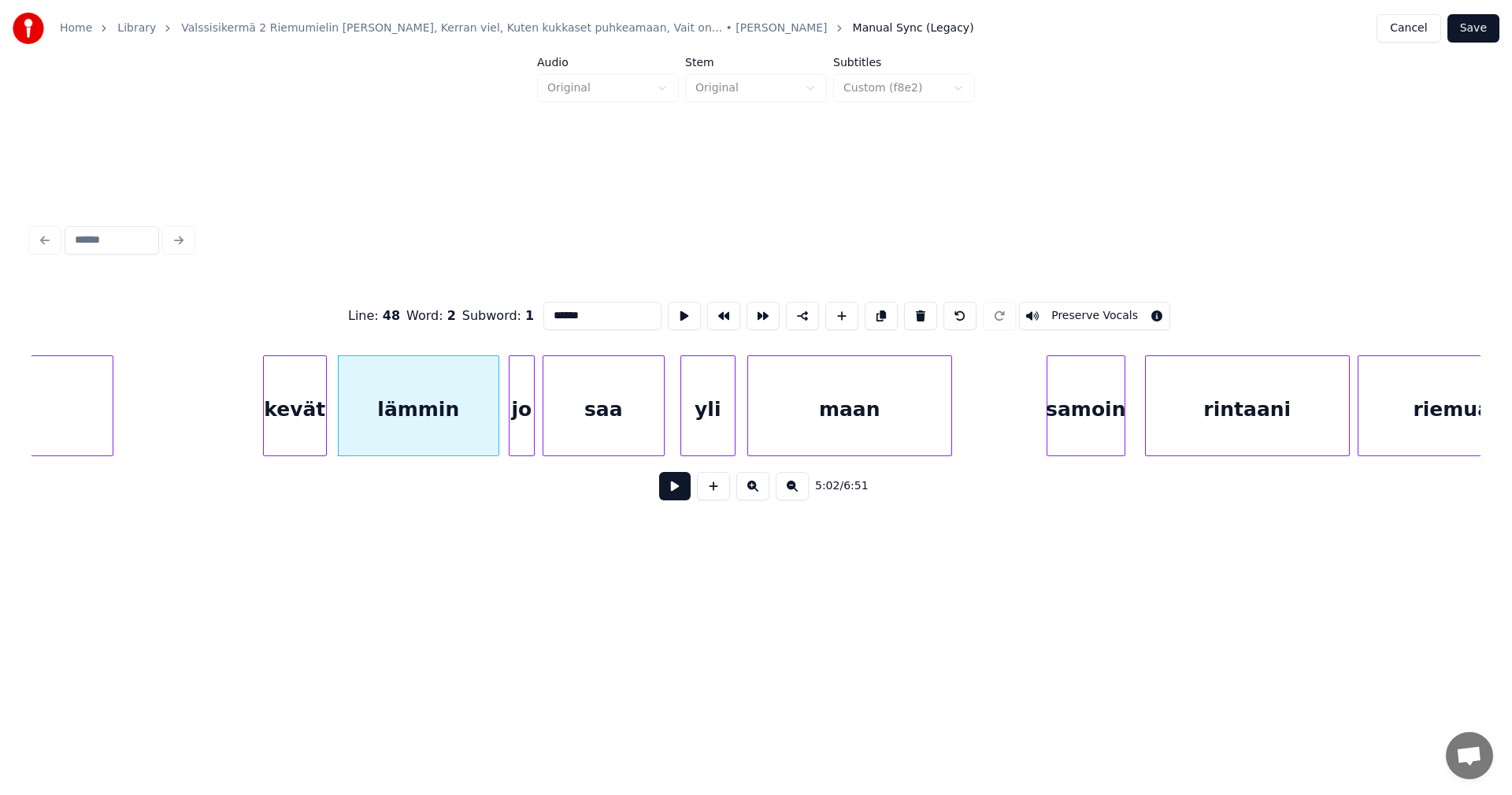
click at [669, 490] on button at bounding box center [675, 486] width 31 height 29
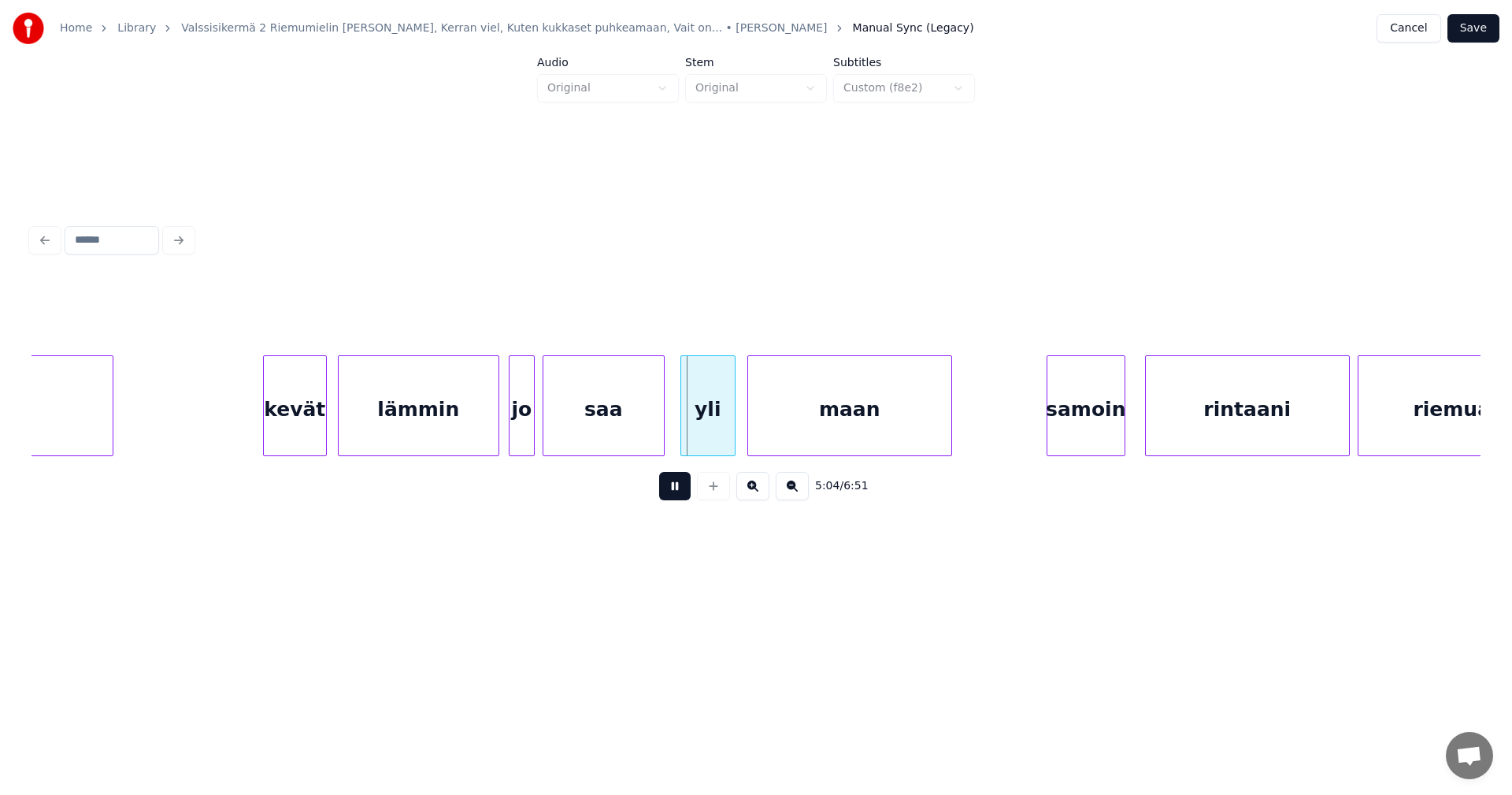
drag, startPoint x: 678, startPoint y: 489, endPoint x: 709, endPoint y: 442, distance: 56.3
click at [678, 486] on button at bounding box center [675, 486] width 31 height 29
click at [704, 440] on div "yli" at bounding box center [702, 410] width 54 height 107
click at [682, 488] on button at bounding box center [675, 486] width 31 height 29
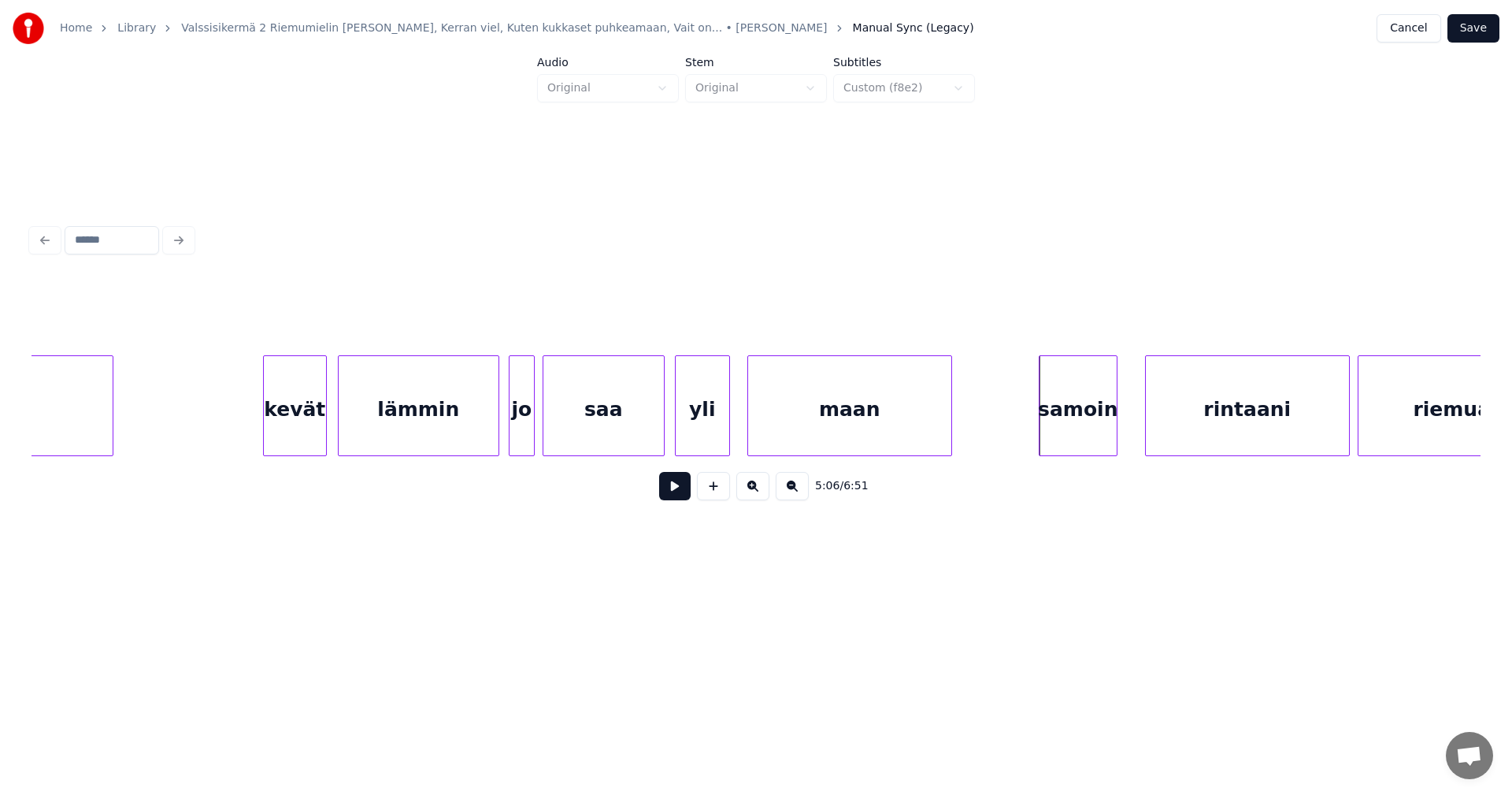
click at [1056, 431] on div "samoin" at bounding box center [1078, 410] width 78 height 107
click at [1161, 428] on div "rintaani" at bounding box center [1239, 410] width 203 height 107
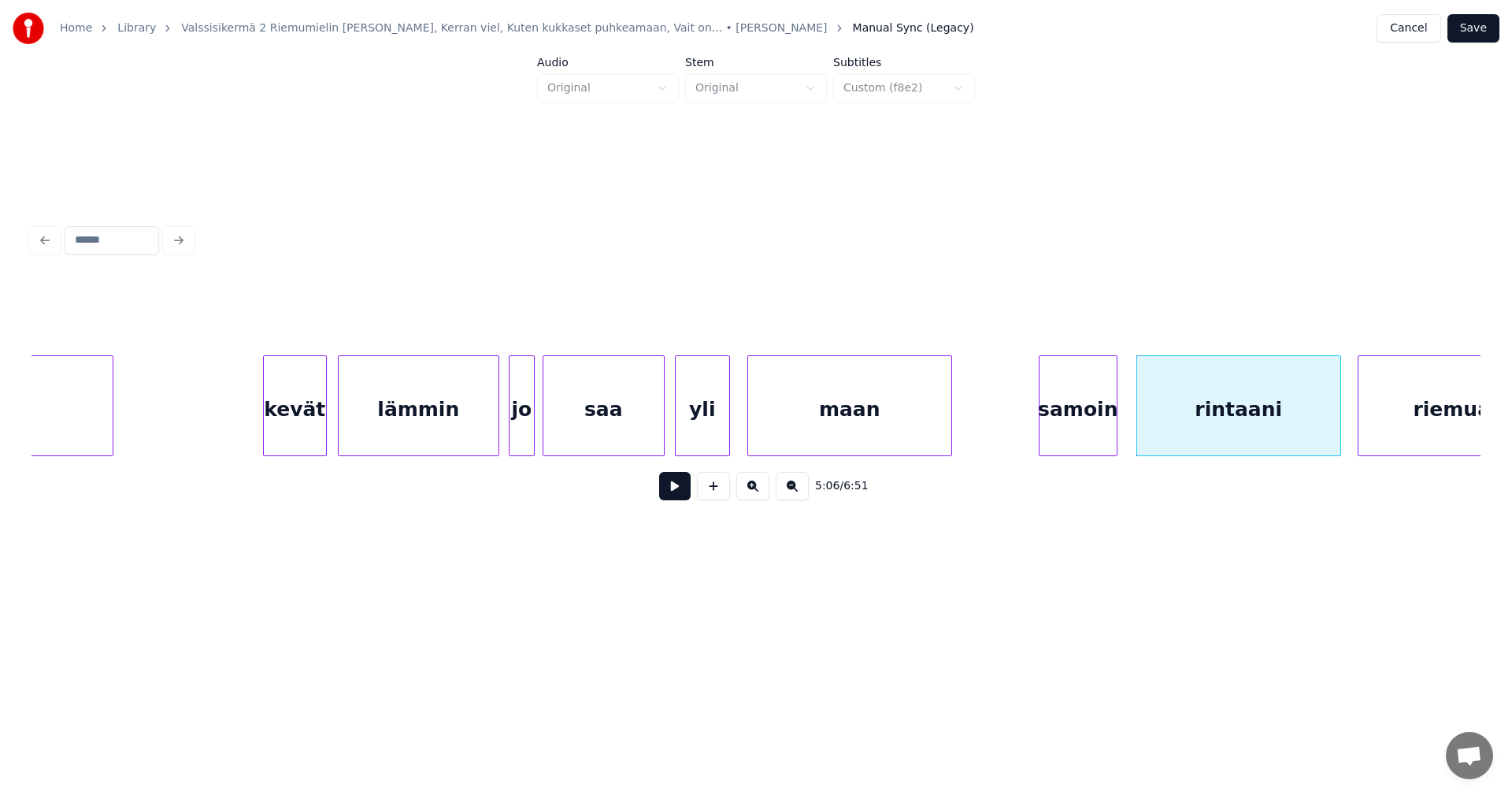
click at [1099, 429] on div "samoin" at bounding box center [1078, 410] width 78 height 107
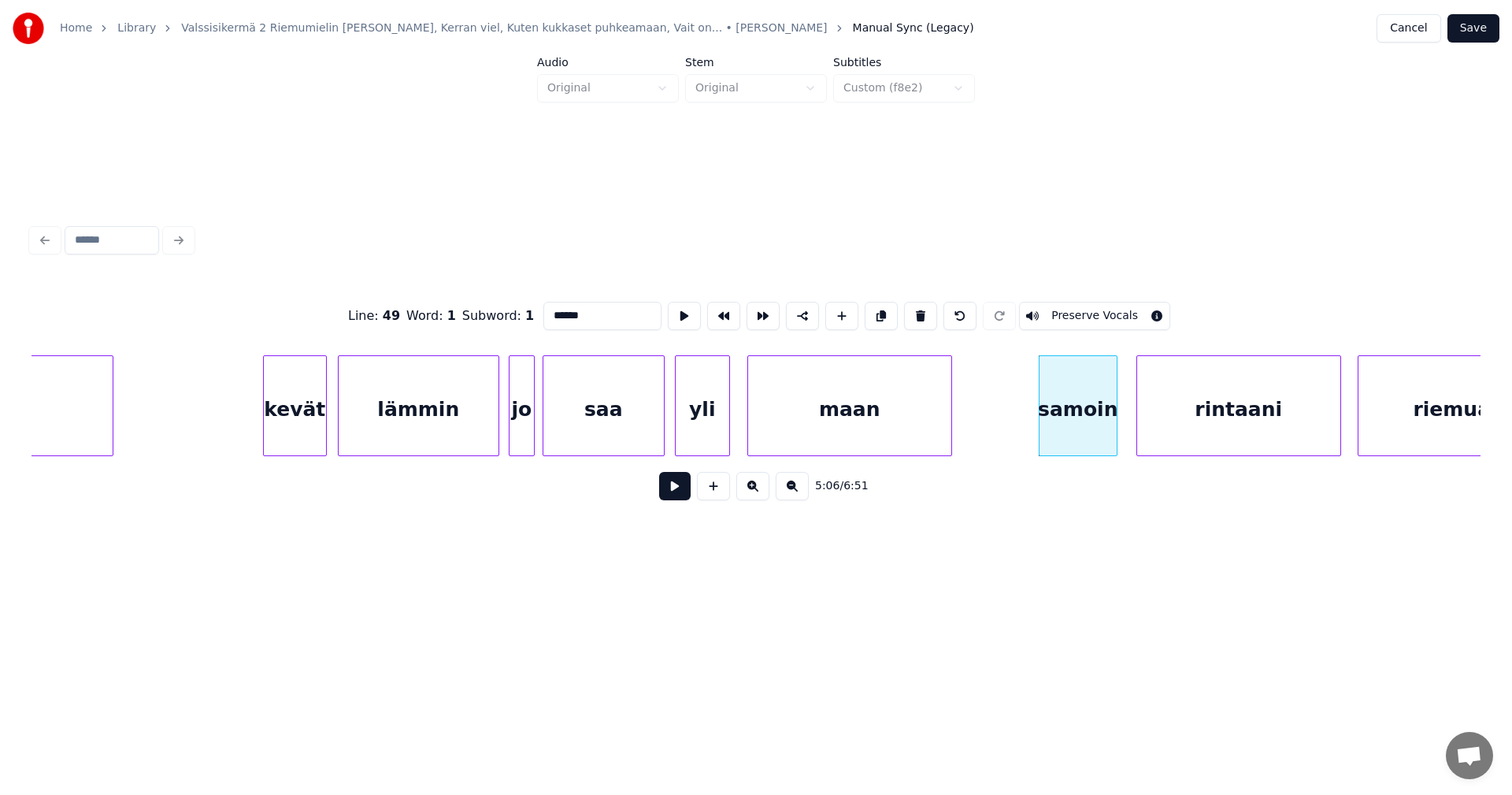
click at [672, 498] on button at bounding box center [675, 486] width 31 height 29
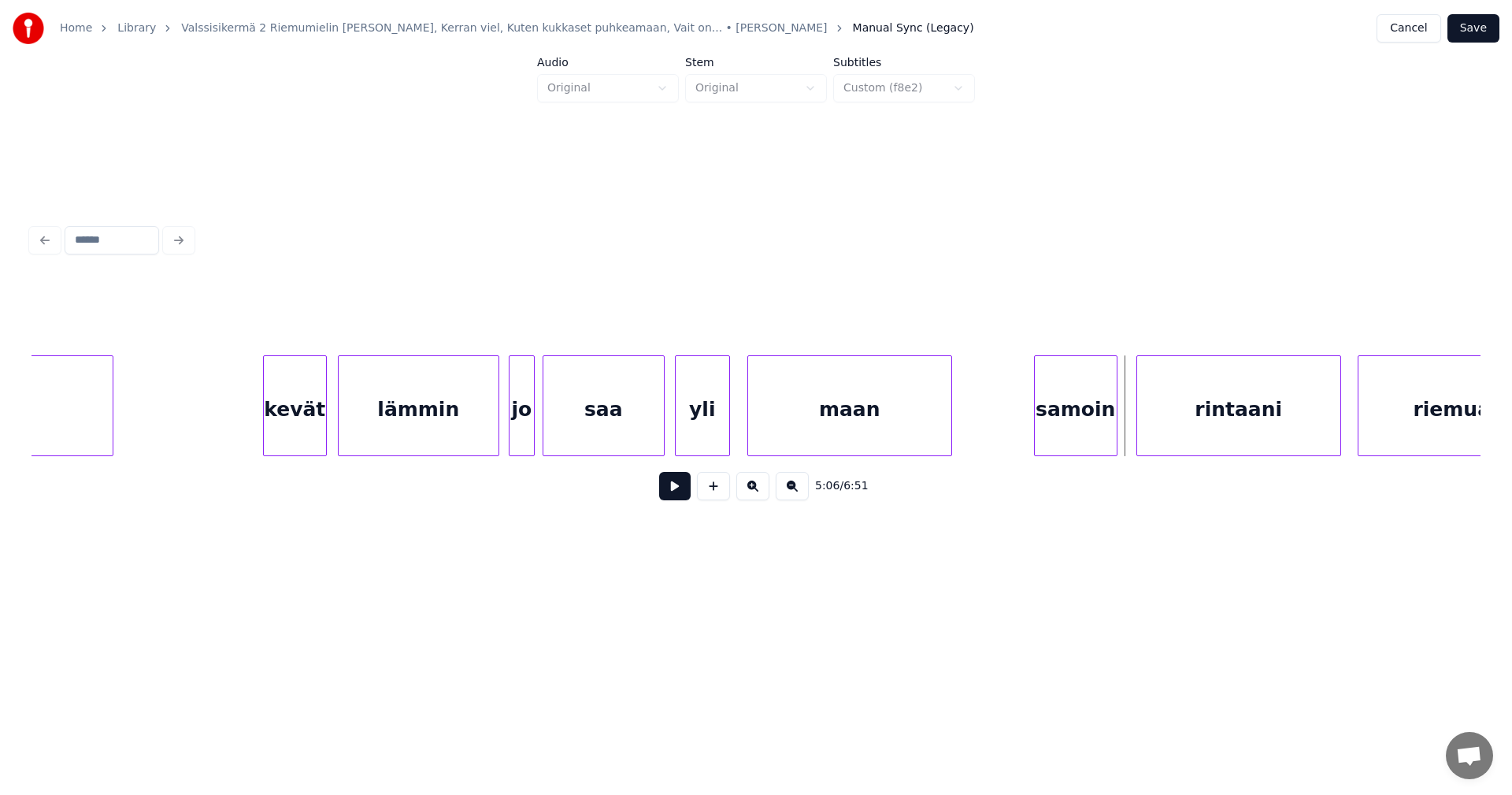
click at [1035, 426] on div at bounding box center [1037, 405] width 5 height 99
click at [687, 500] on button at bounding box center [675, 486] width 31 height 29
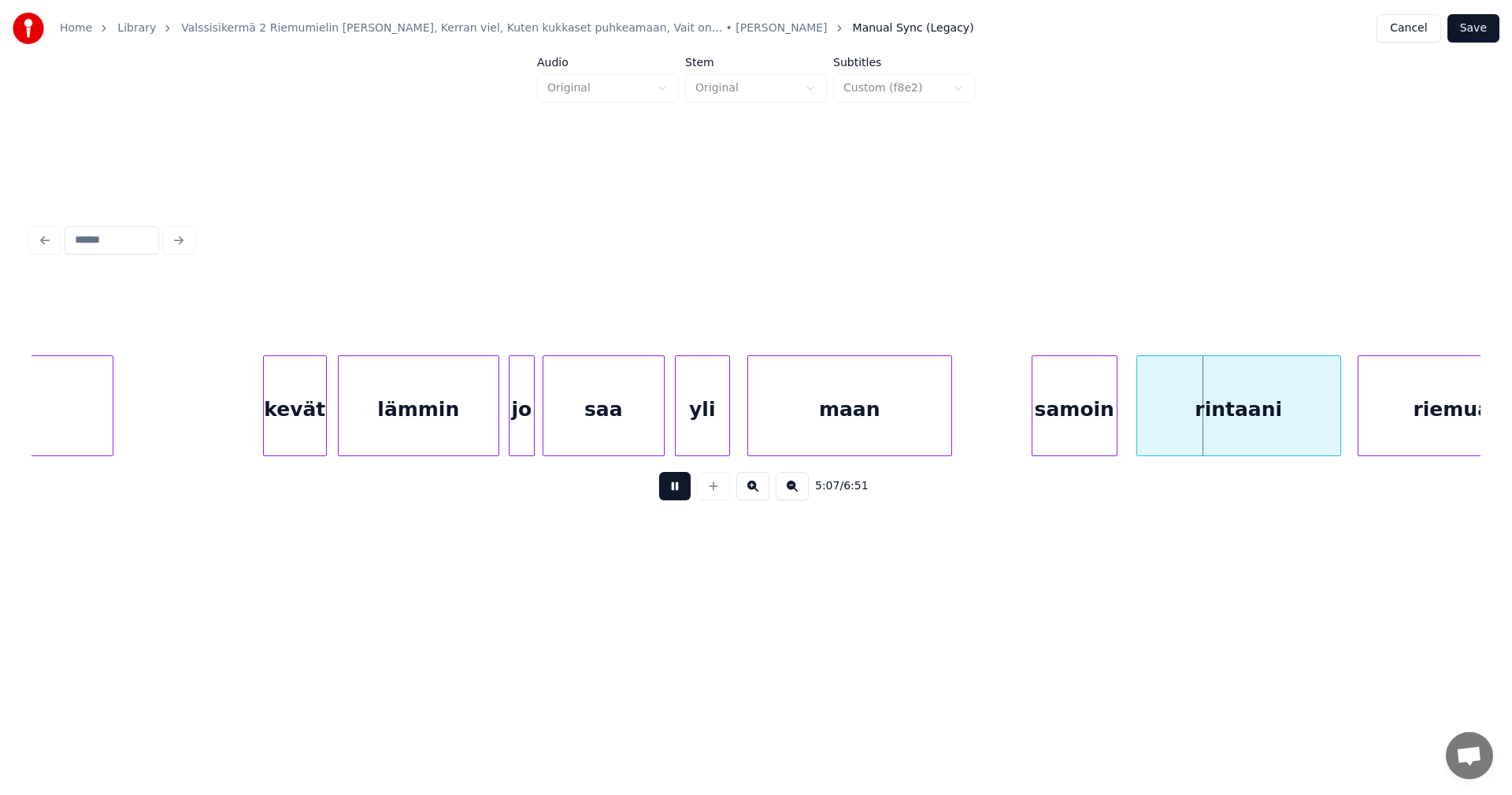
click at [687, 500] on button at bounding box center [675, 486] width 31 height 29
click at [1122, 413] on div at bounding box center [1122, 405] width 5 height 99
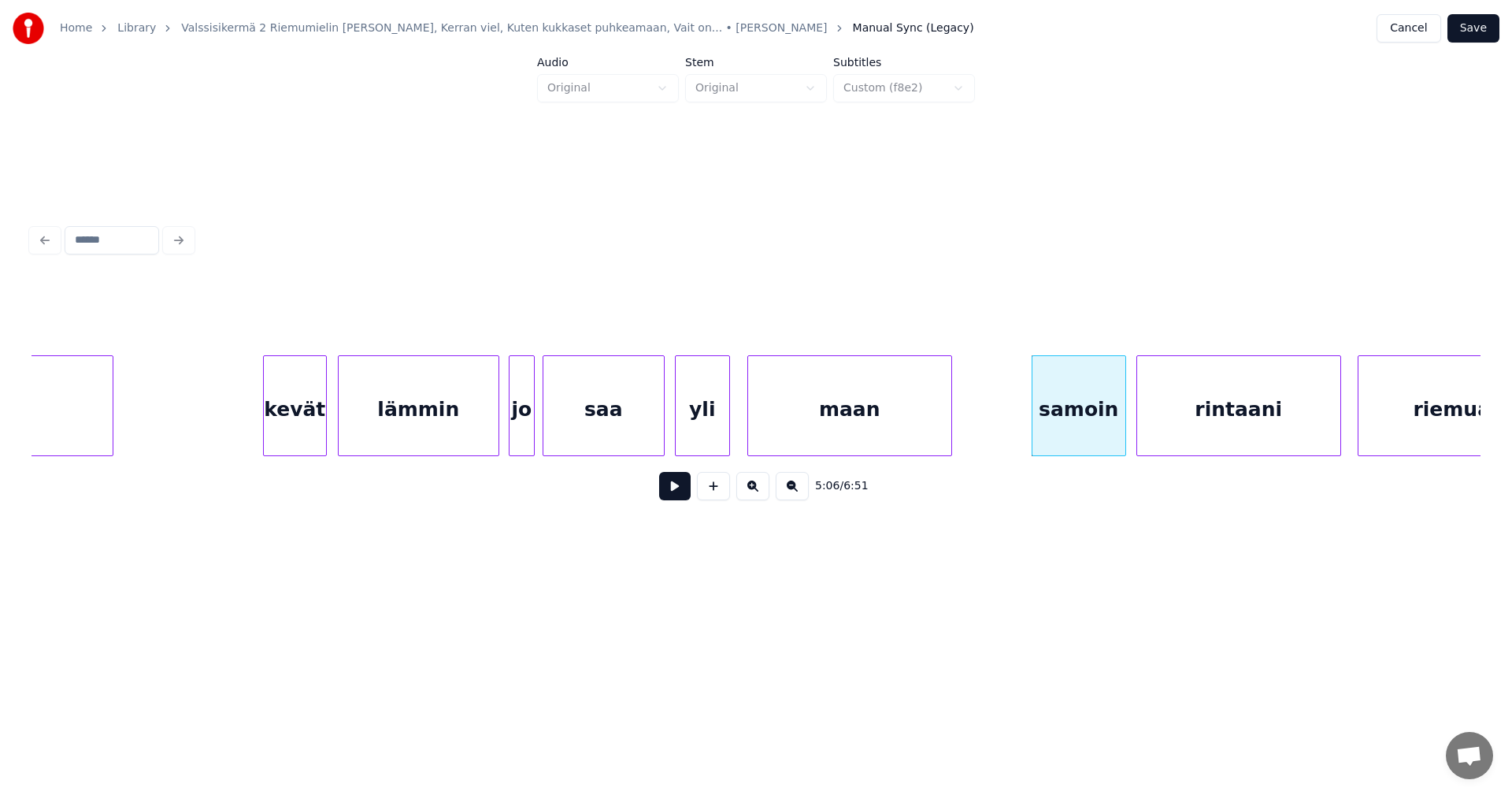
click at [677, 495] on button at bounding box center [675, 486] width 31 height 29
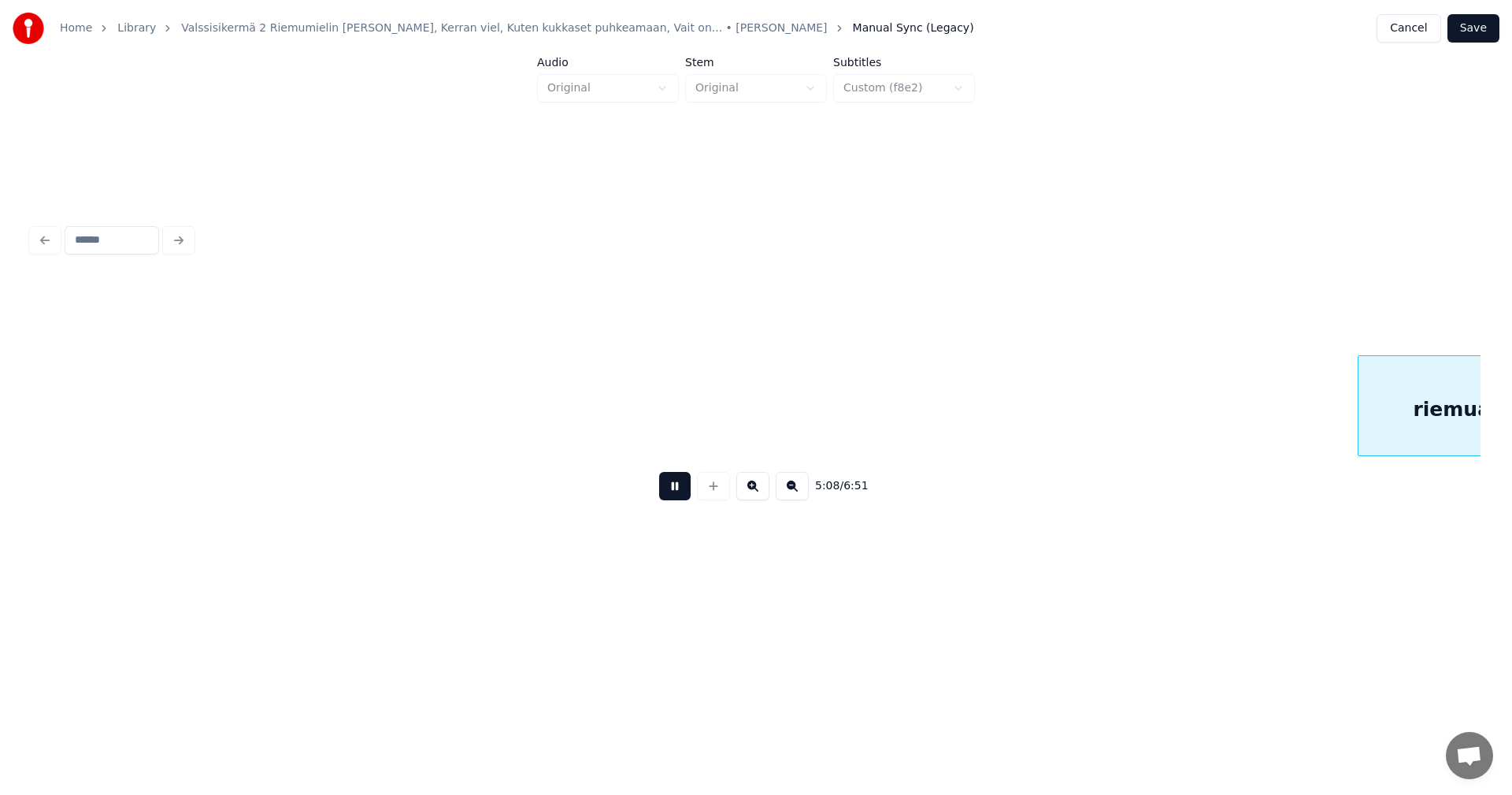
scroll to position [0, 60753]
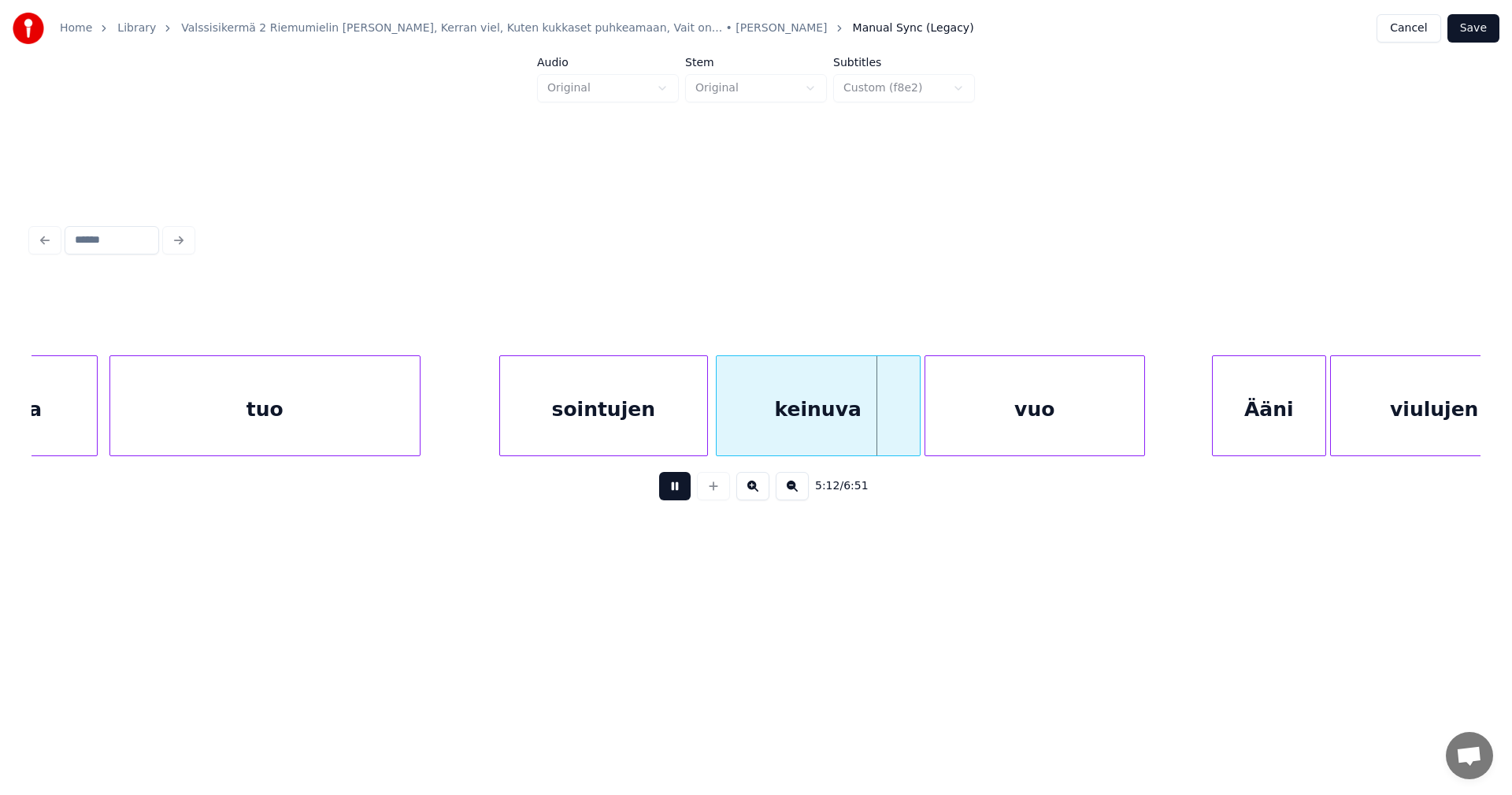
click at [681, 496] on button at bounding box center [675, 486] width 31 height 29
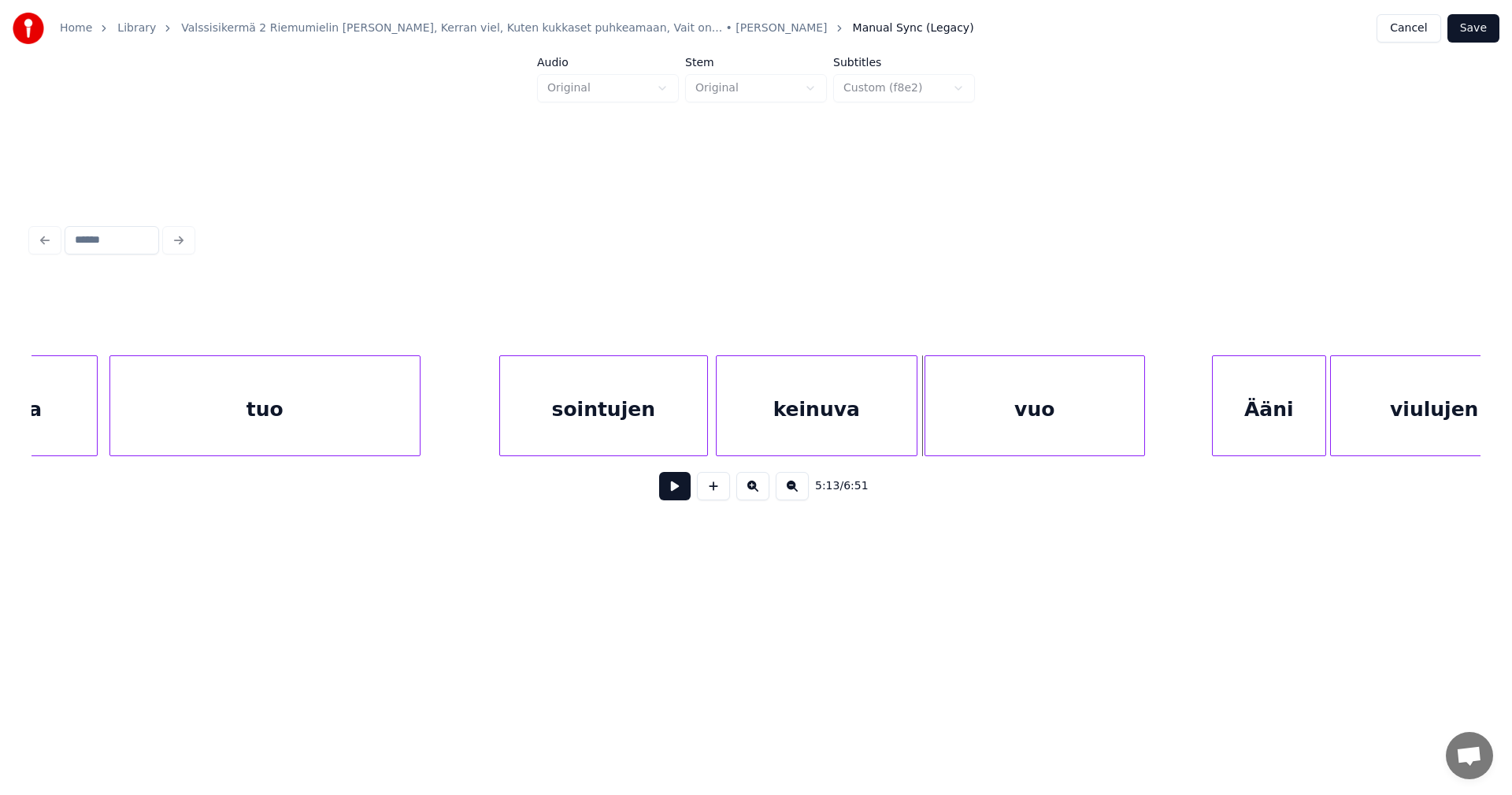
click at [913, 431] on div at bounding box center [914, 405] width 5 height 99
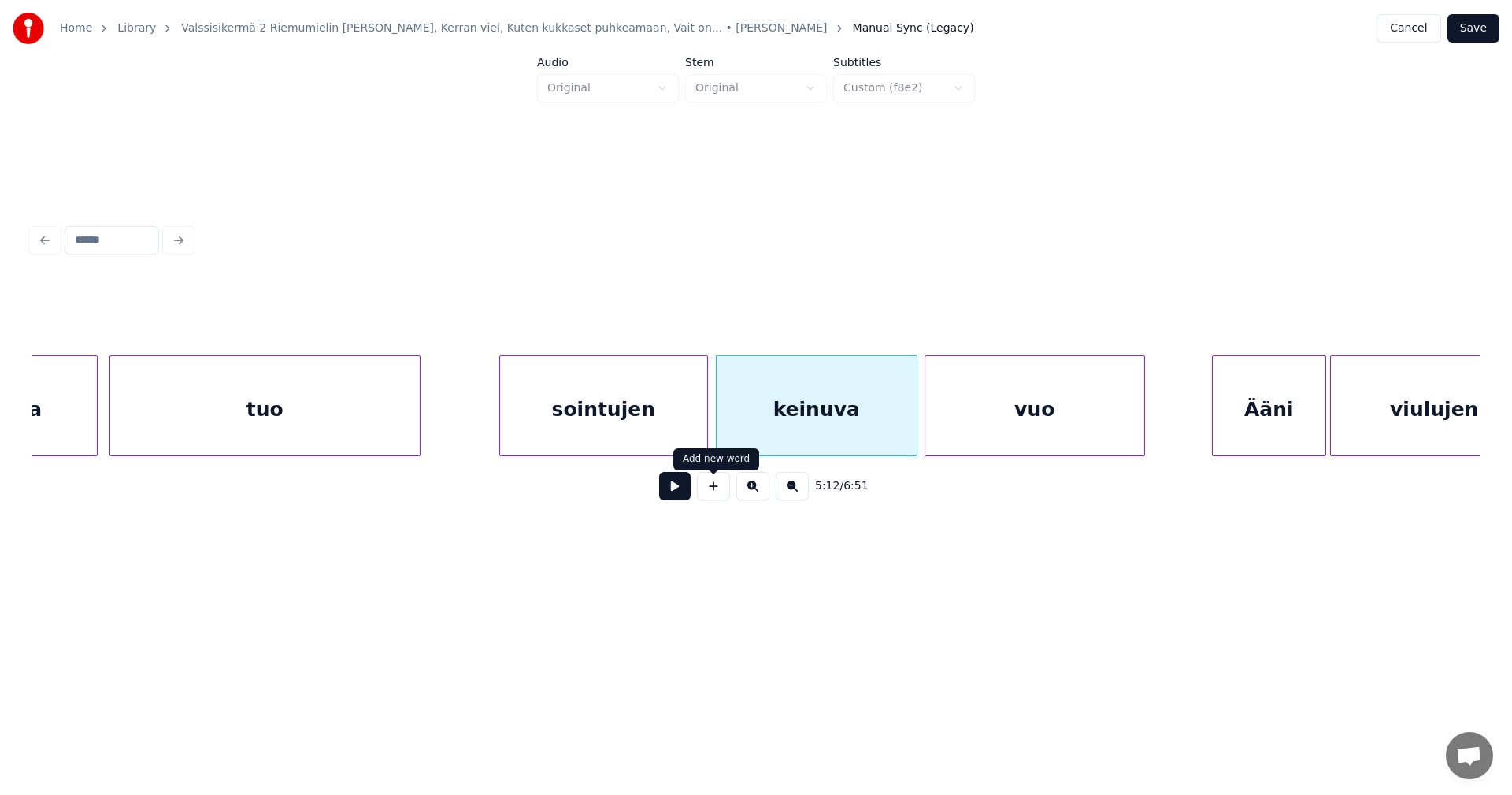
click at [682, 492] on button at bounding box center [675, 486] width 31 height 29
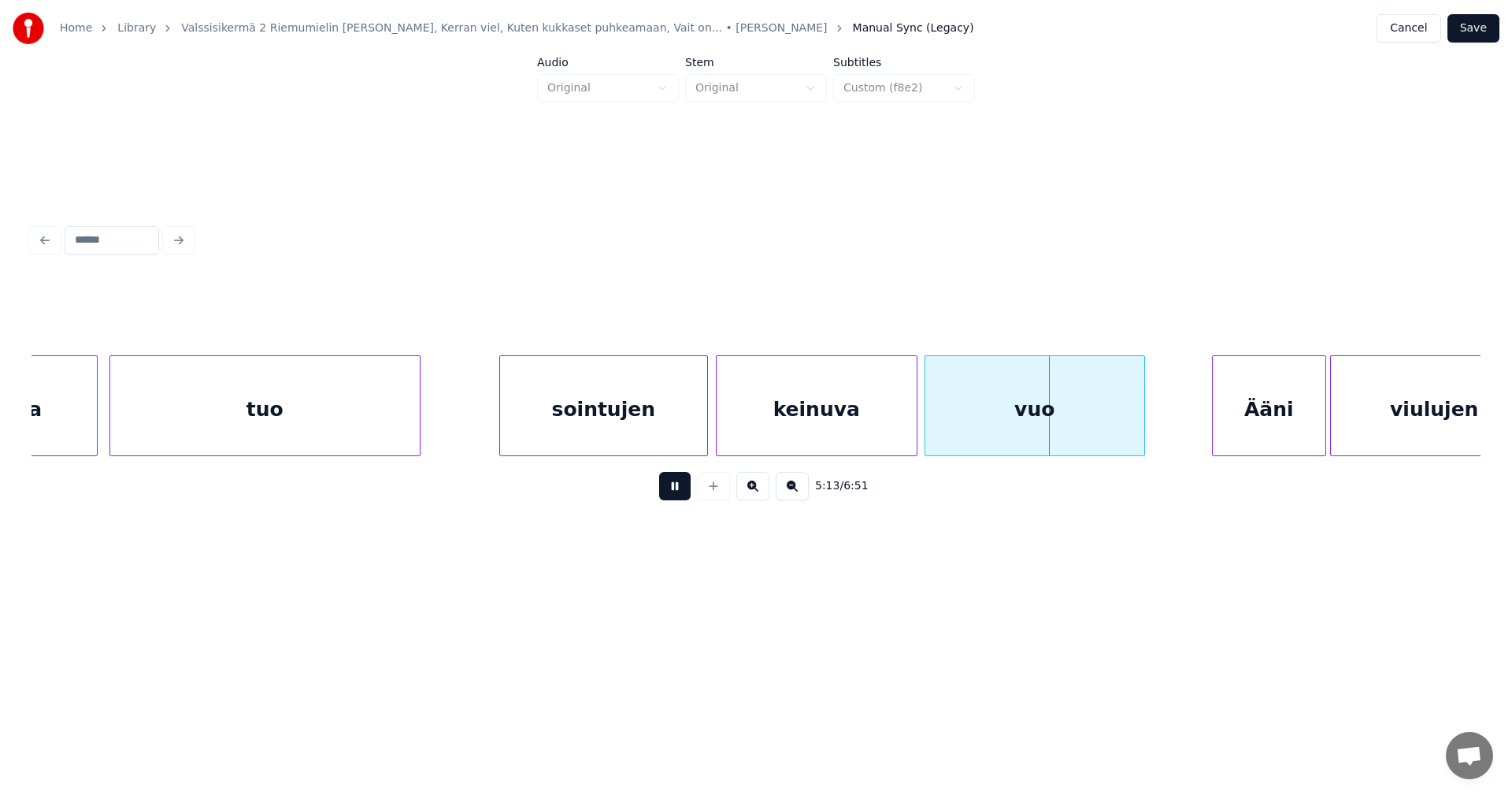
click at [682, 492] on button at bounding box center [675, 486] width 31 height 29
click at [1216, 429] on div "Ääni" at bounding box center [1262, 410] width 113 height 107
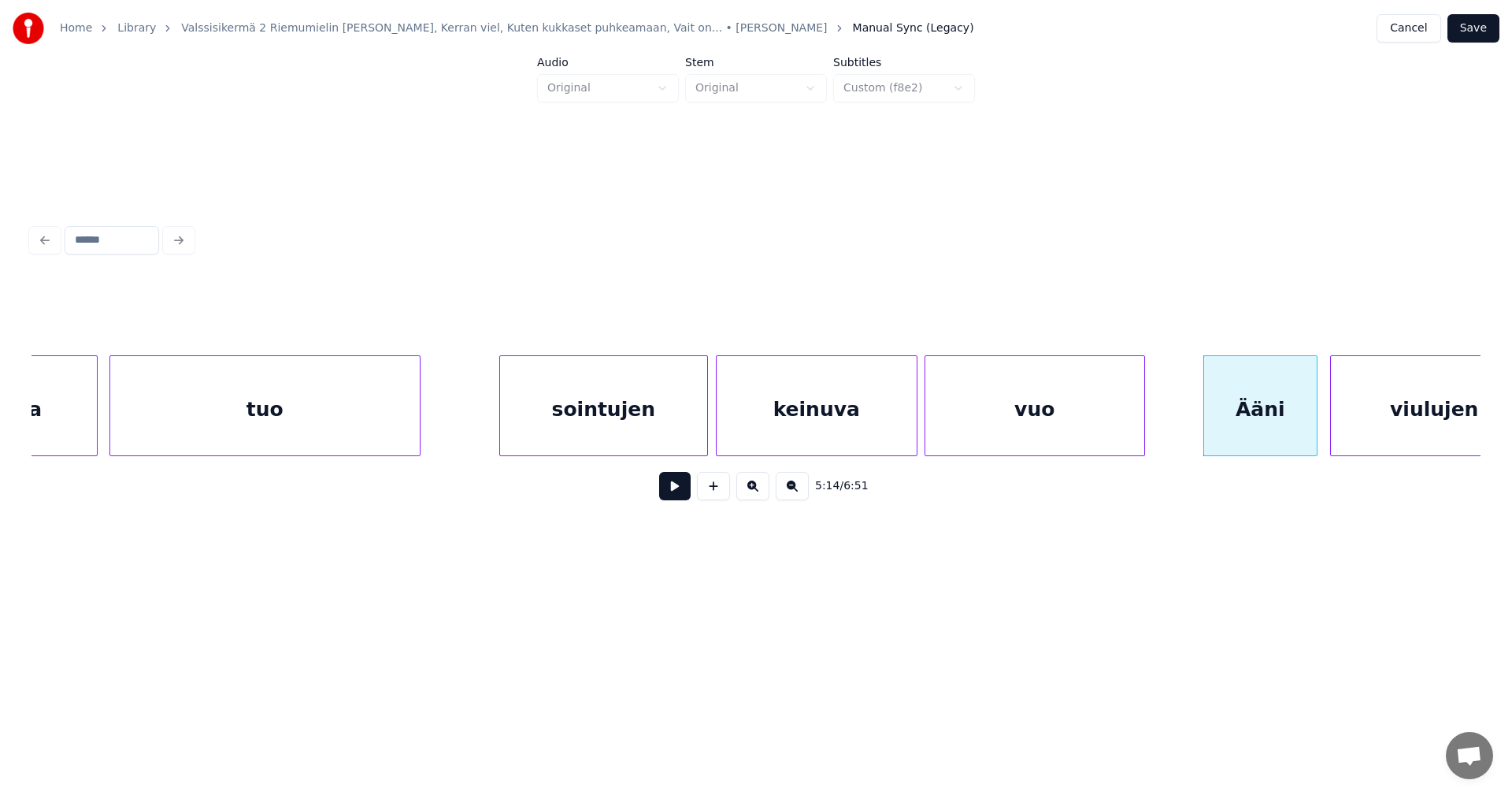
click at [678, 490] on button at bounding box center [675, 486] width 31 height 29
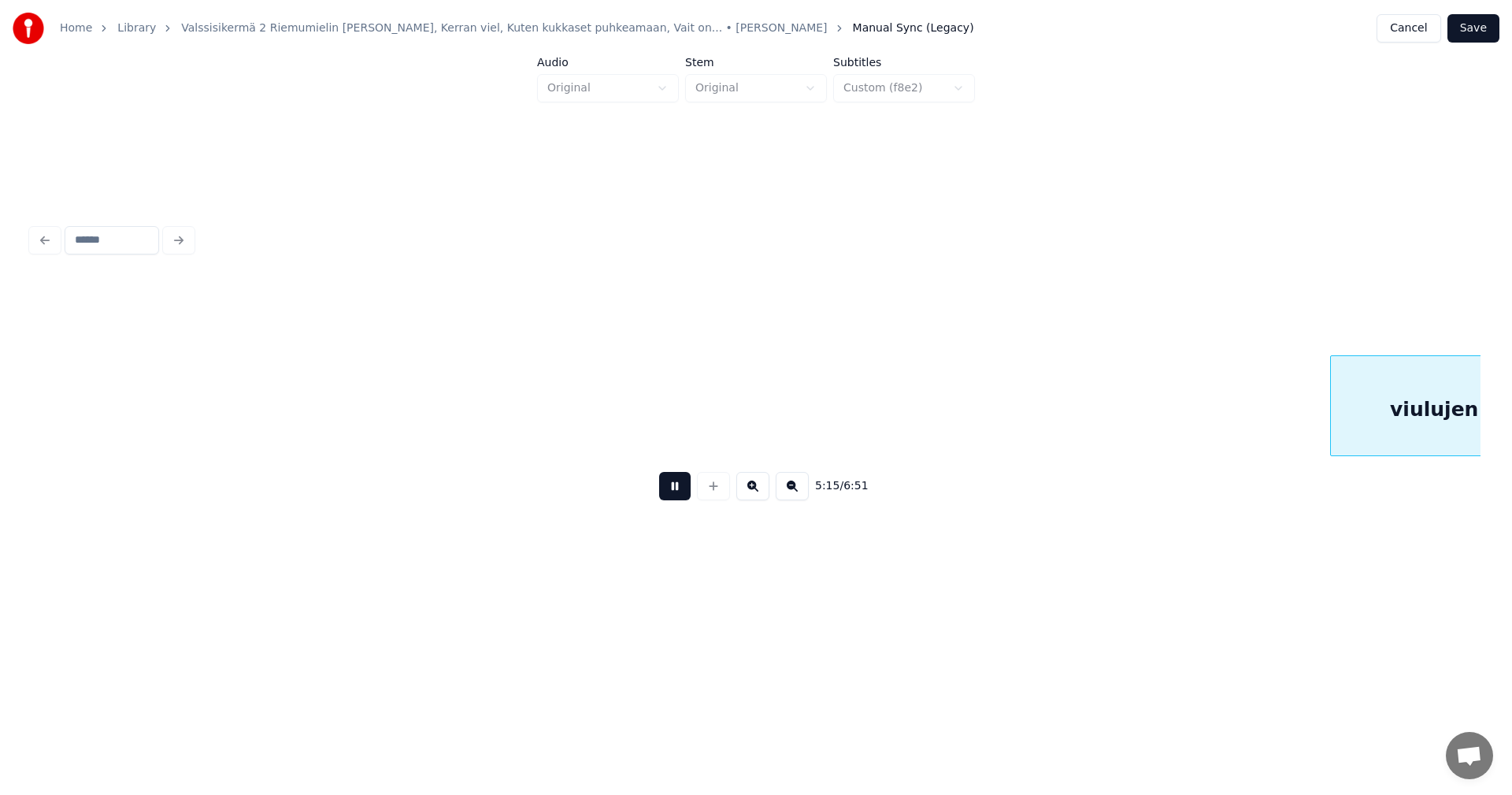
scroll to position [0, 62202]
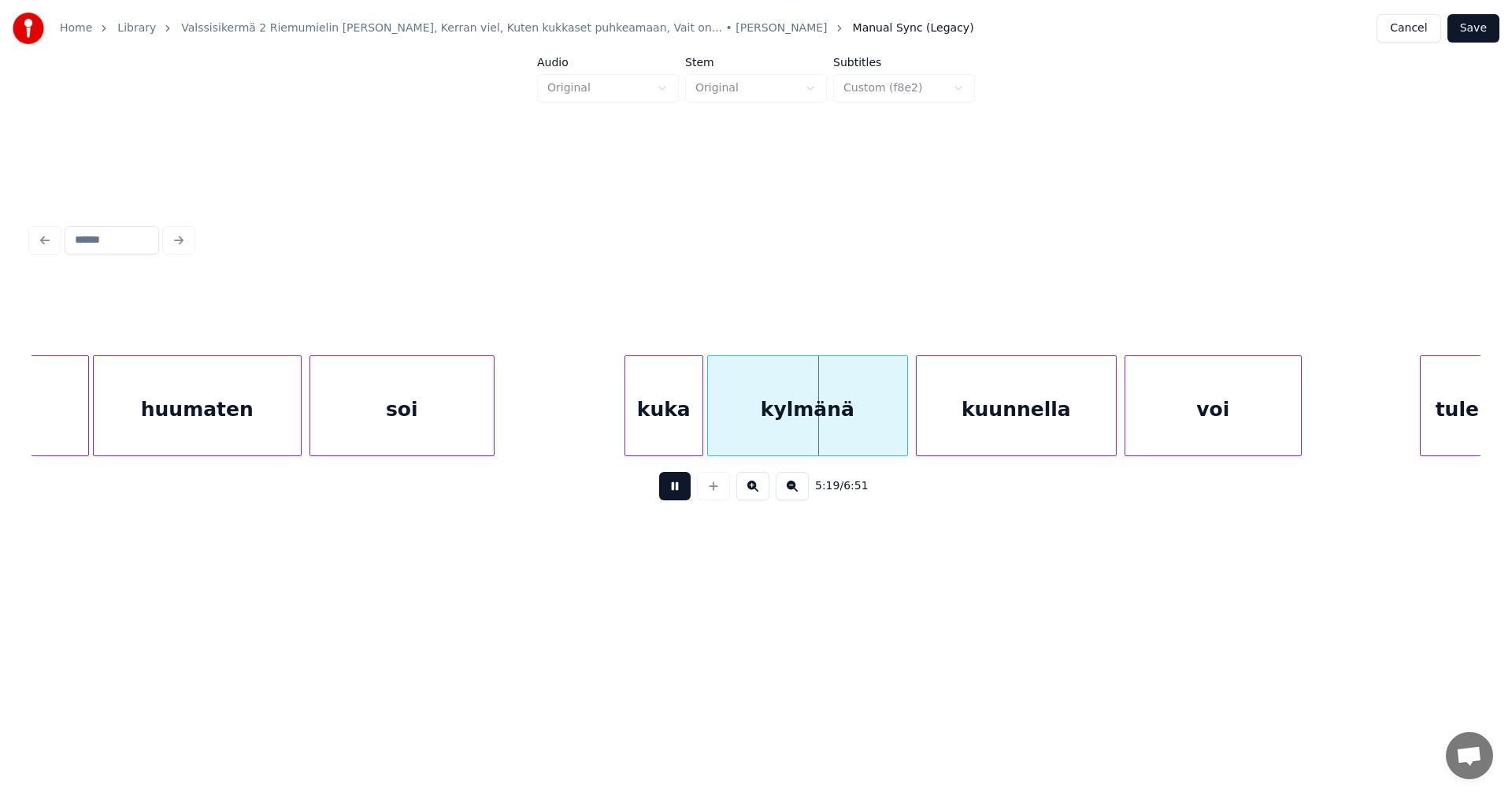
click at [678, 490] on button at bounding box center [675, 486] width 31 height 29
click at [695, 437] on div at bounding box center [694, 405] width 5 height 99
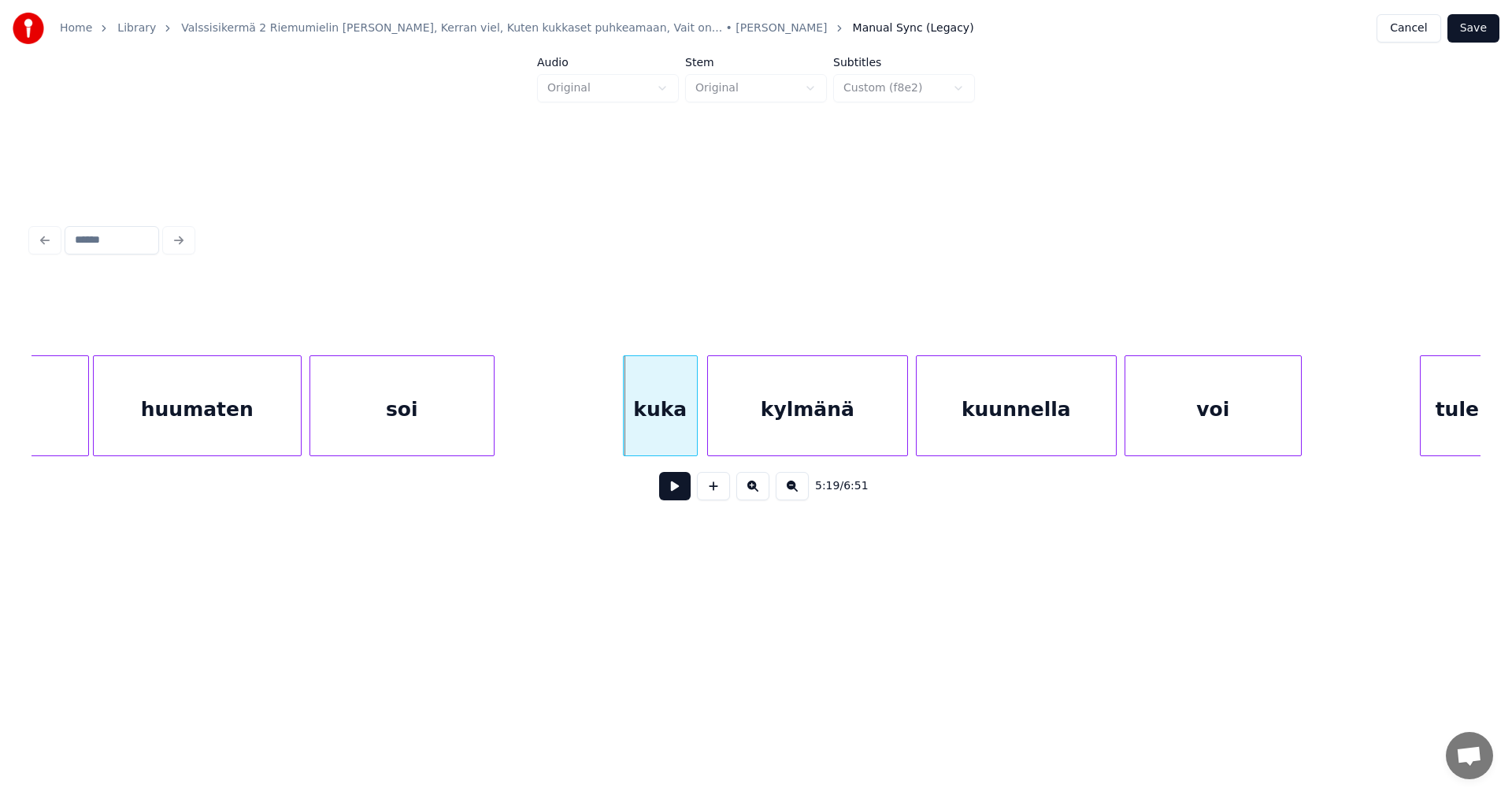
click at [624, 436] on div at bounding box center [626, 405] width 5 height 99
click at [668, 490] on button at bounding box center [675, 486] width 31 height 29
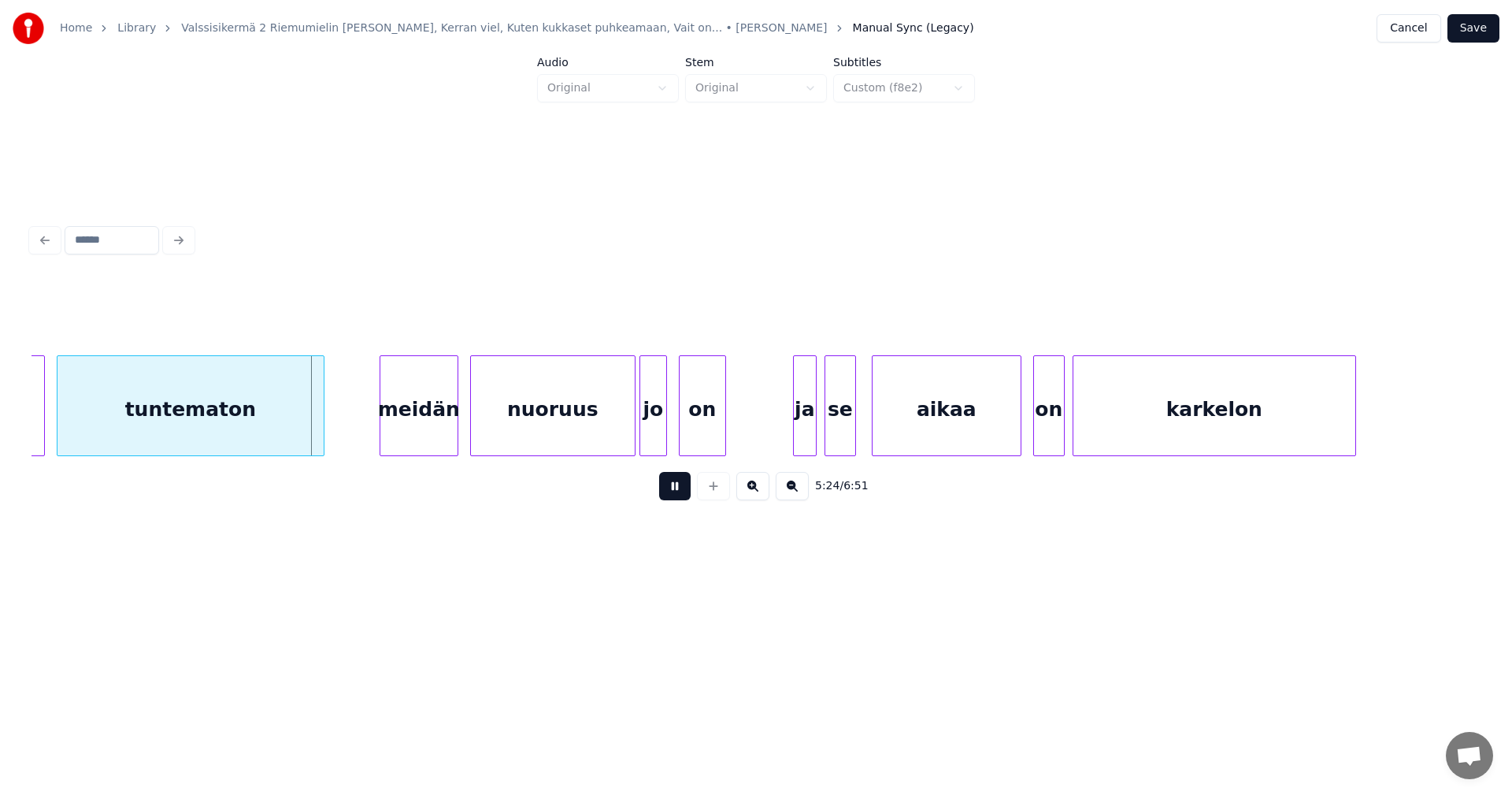
click at [677, 490] on button at bounding box center [675, 486] width 31 height 29
click at [431, 440] on div "meidän" at bounding box center [414, 410] width 78 height 107
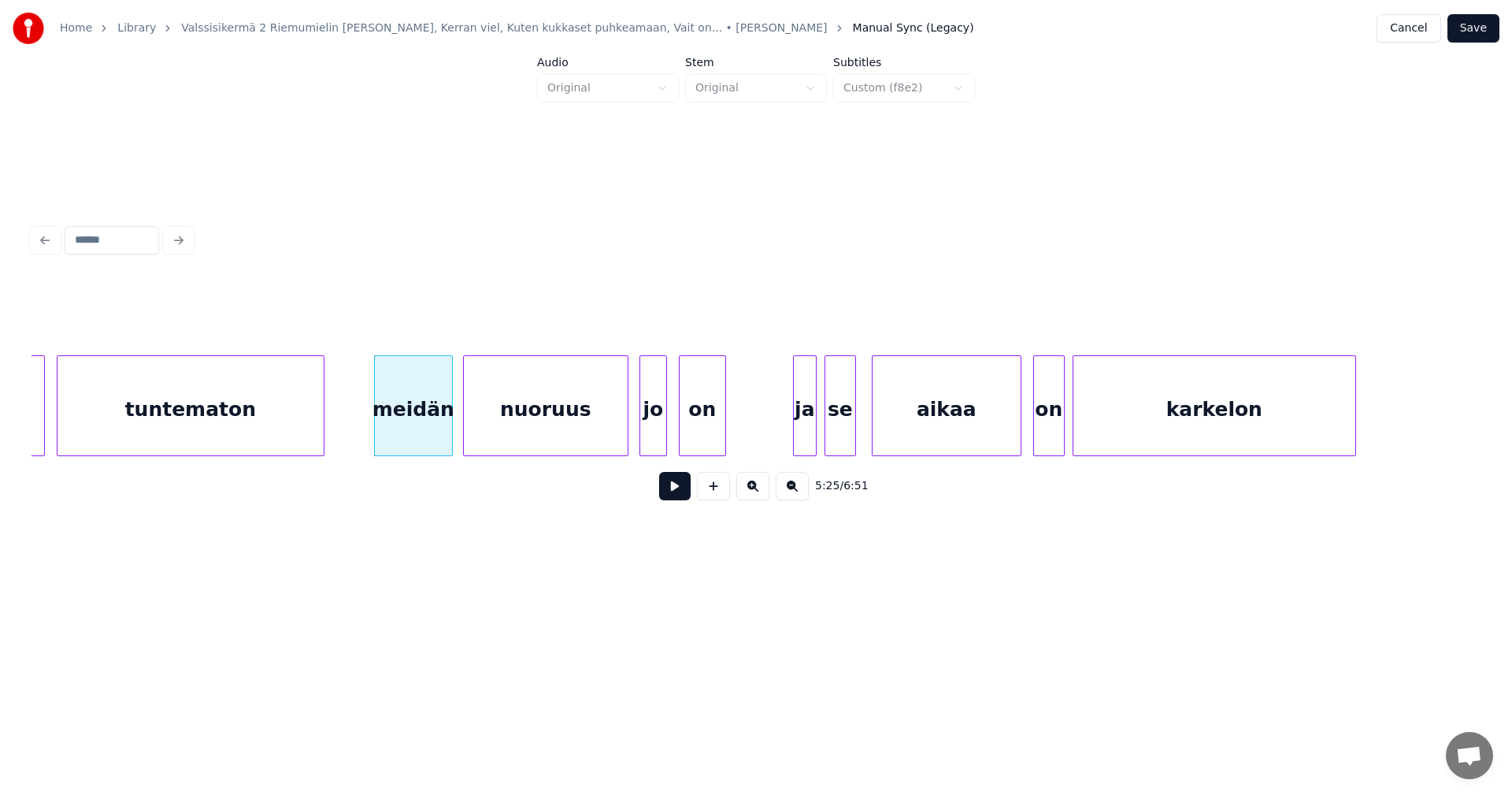
click at [529, 436] on div "nuoruus" at bounding box center [545, 410] width 163 height 107
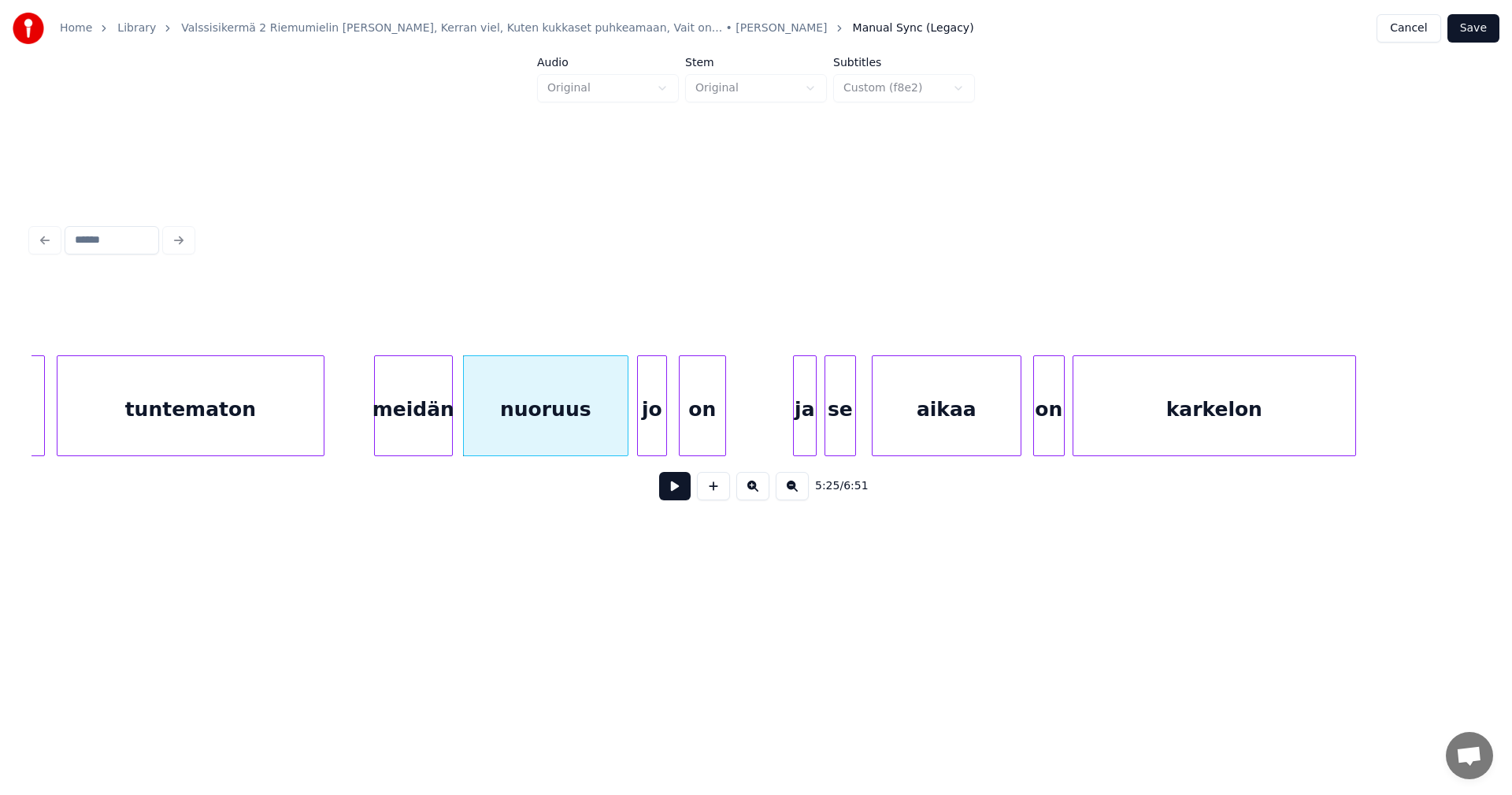
click at [639, 437] on div at bounding box center [640, 405] width 5 height 99
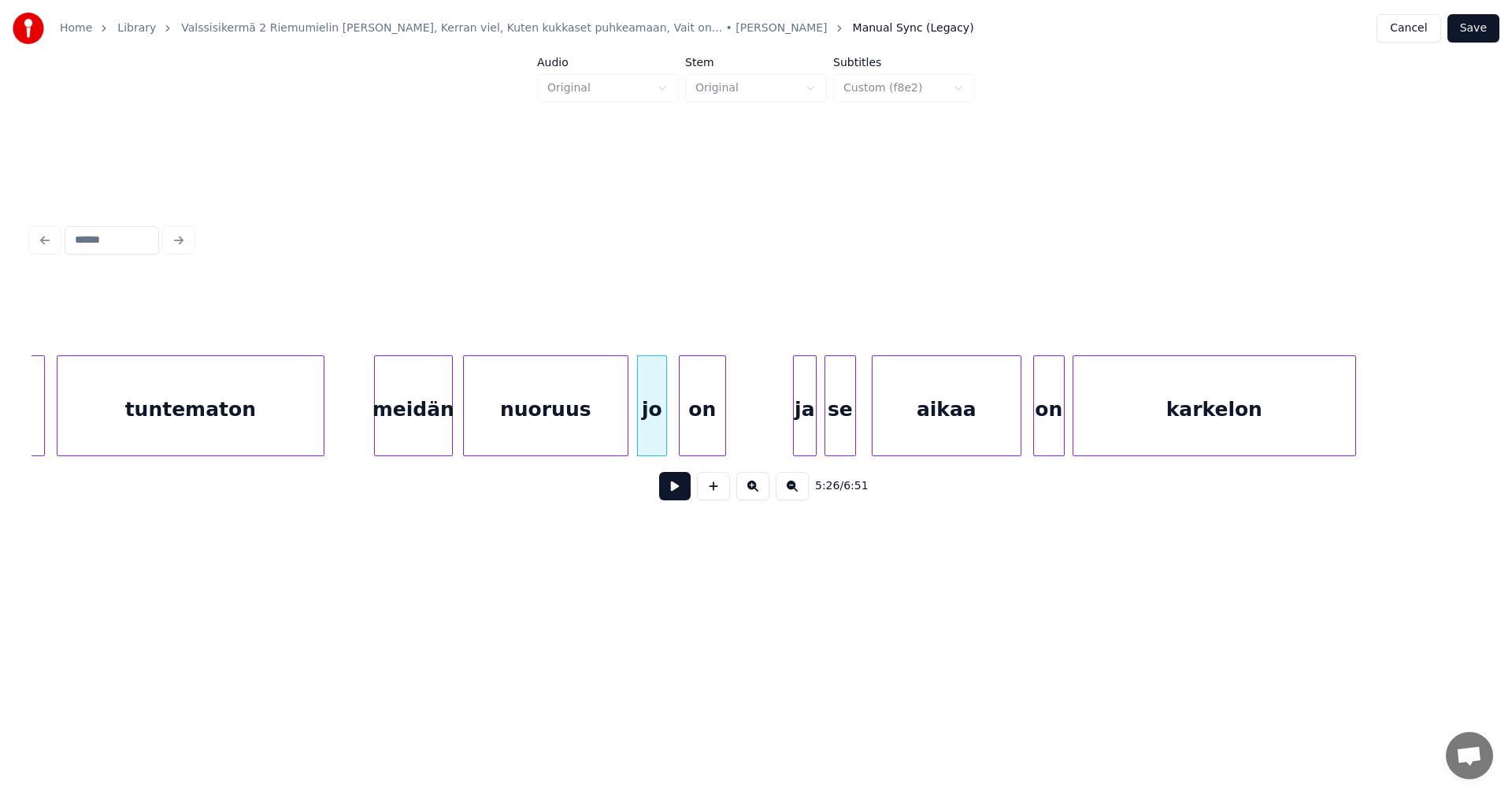
click at [451, 437] on div at bounding box center [450, 405] width 5 height 99
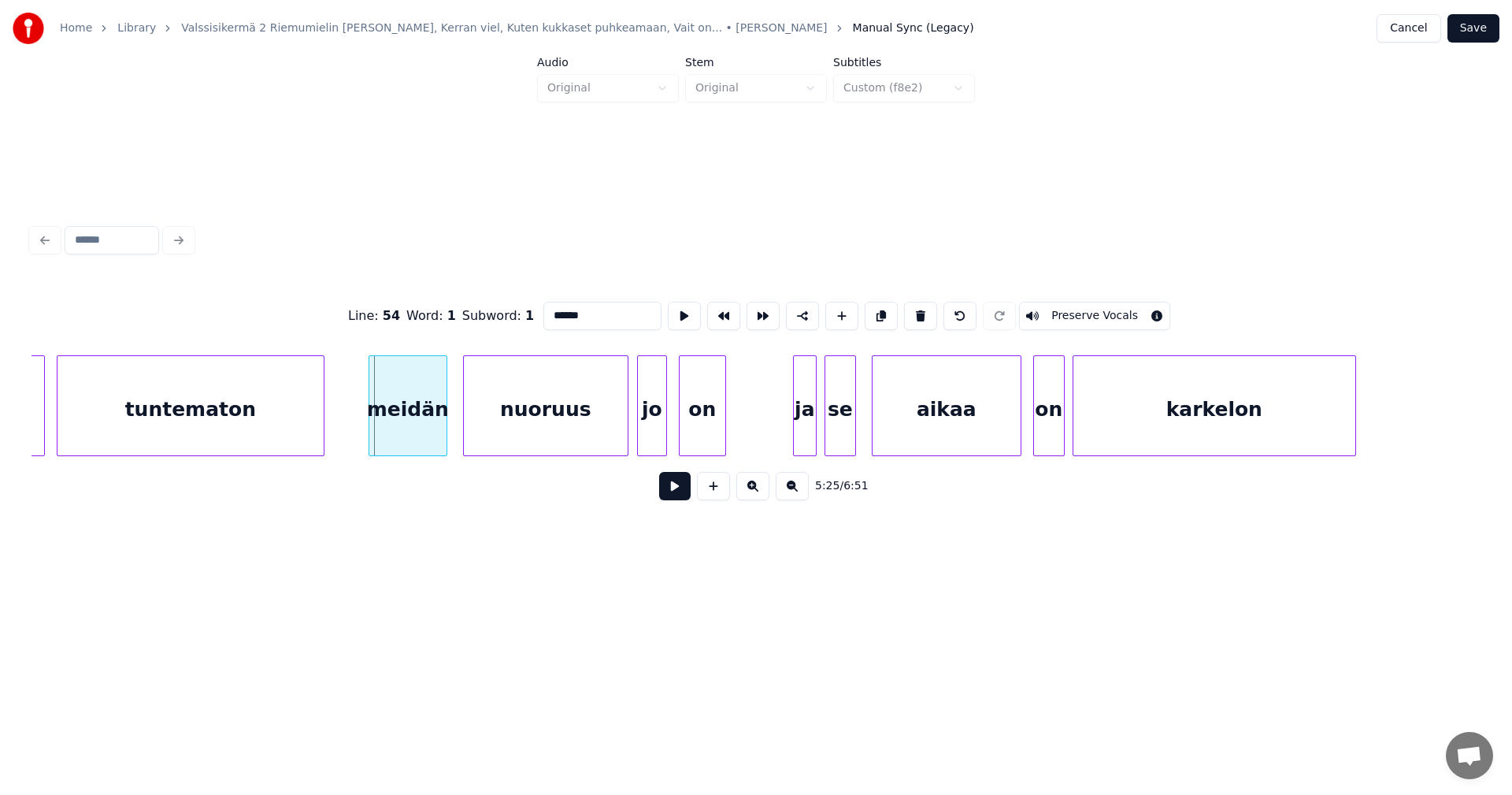
click at [438, 438] on div "meidän" at bounding box center [408, 410] width 78 height 107
click at [509, 438] on div "nuoruus" at bounding box center [541, 410] width 163 height 107
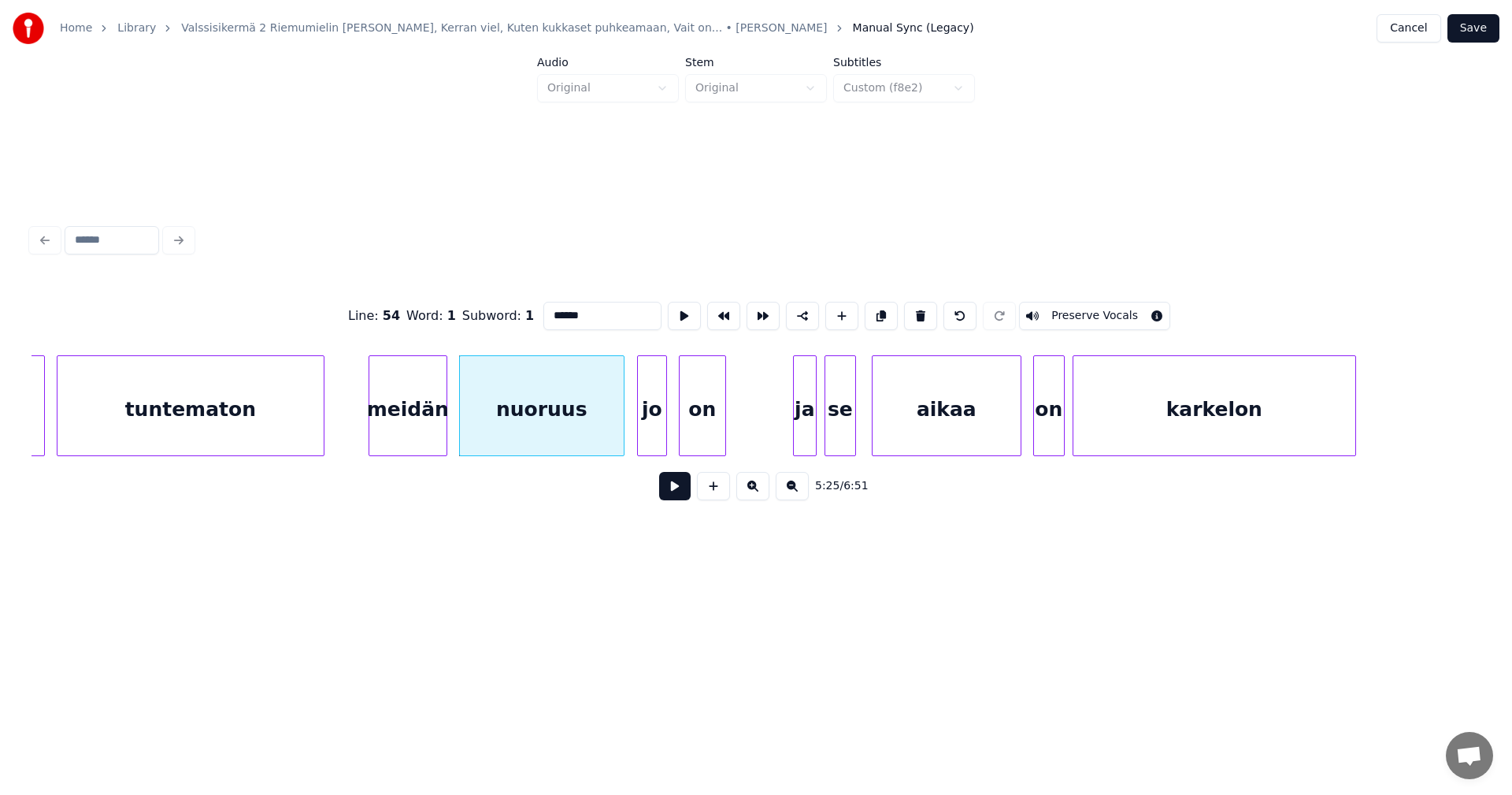
click at [442, 442] on div at bounding box center [444, 405] width 5 height 99
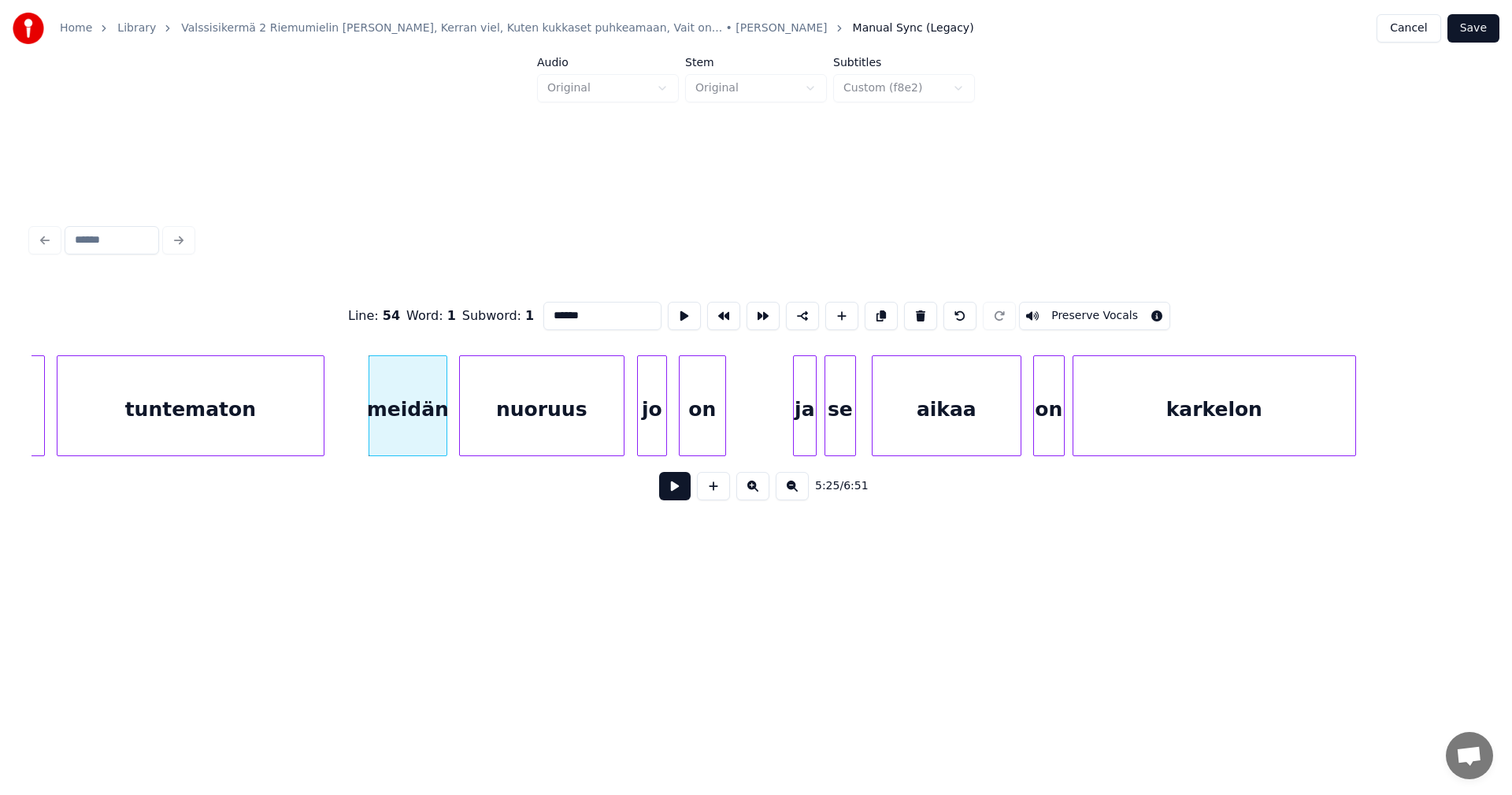
click at [667, 493] on button at bounding box center [675, 486] width 31 height 29
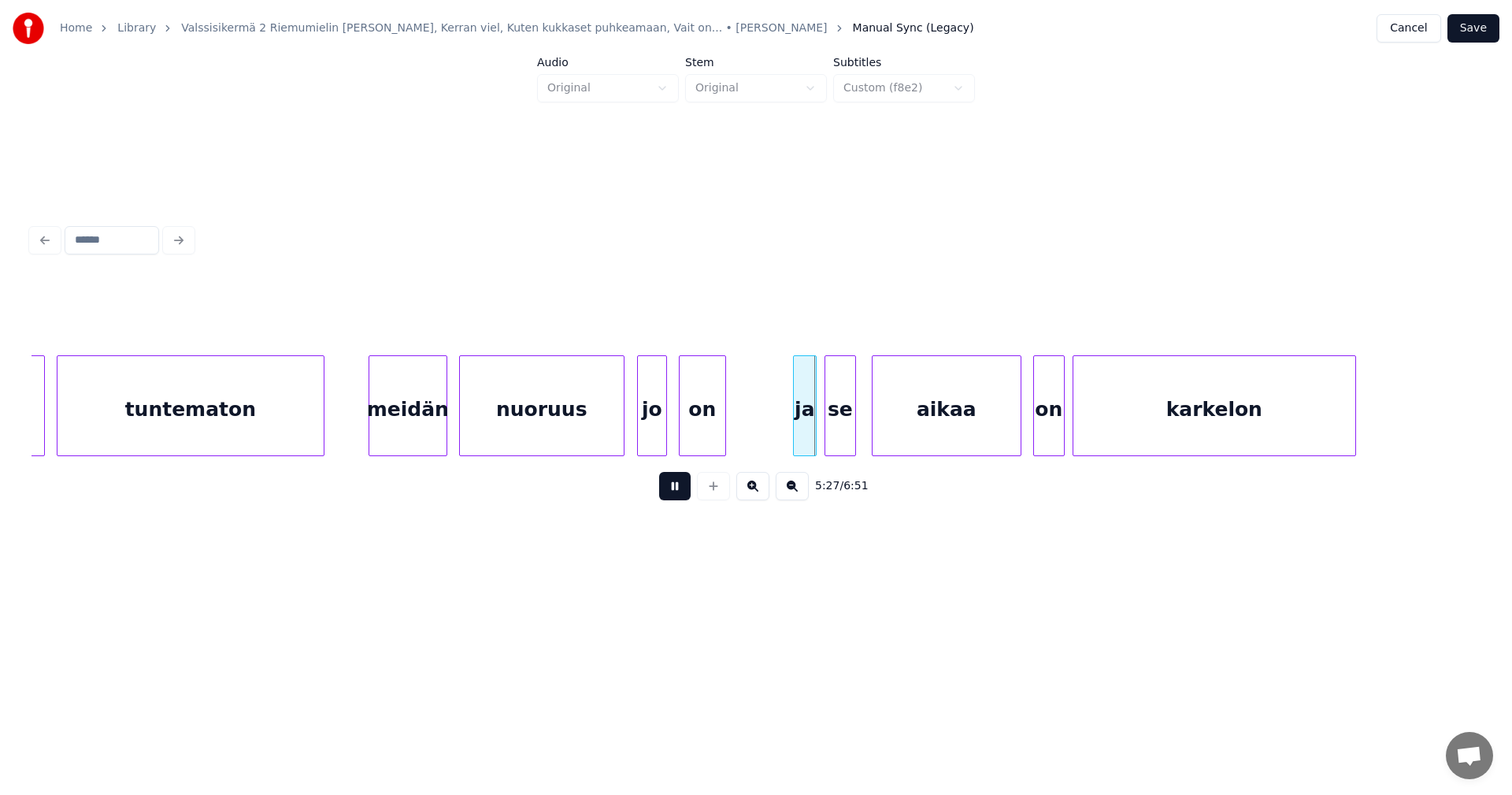
click at [670, 492] on button at bounding box center [675, 486] width 31 height 29
click at [772, 430] on div "ja" at bounding box center [770, 410] width 22 height 107
click at [804, 428] on div at bounding box center [806, 405] width 5 height 99
click at [827, 427] on div "se" at bounding box center [836, 410] width 30 height 107
click at [903, 425] on div "aikaa" at bounding box center [941, 410] width 148 height 107
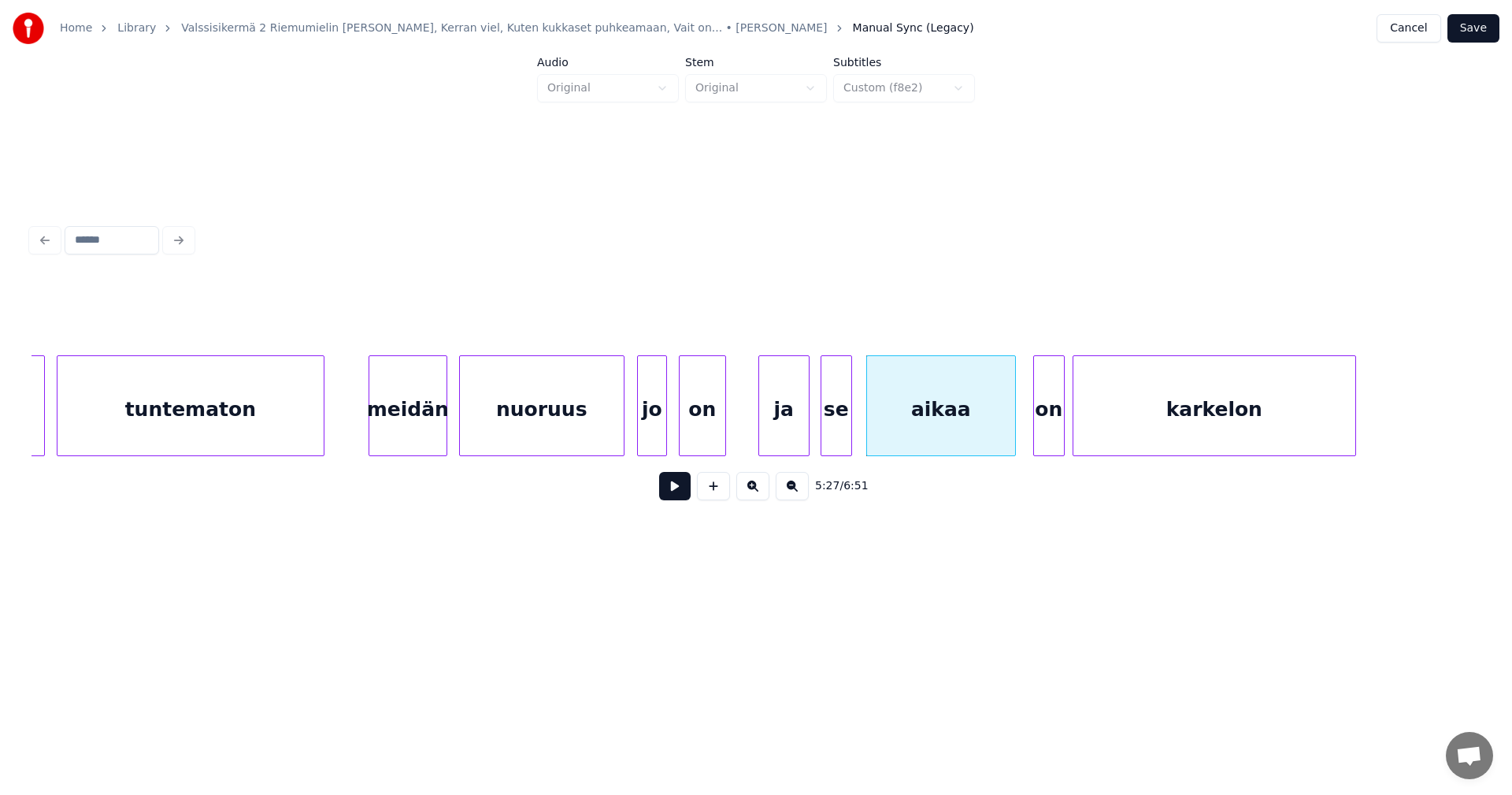
click at [777, 440] on div "ja" at bounding box center [784, 410] width 50 height 107
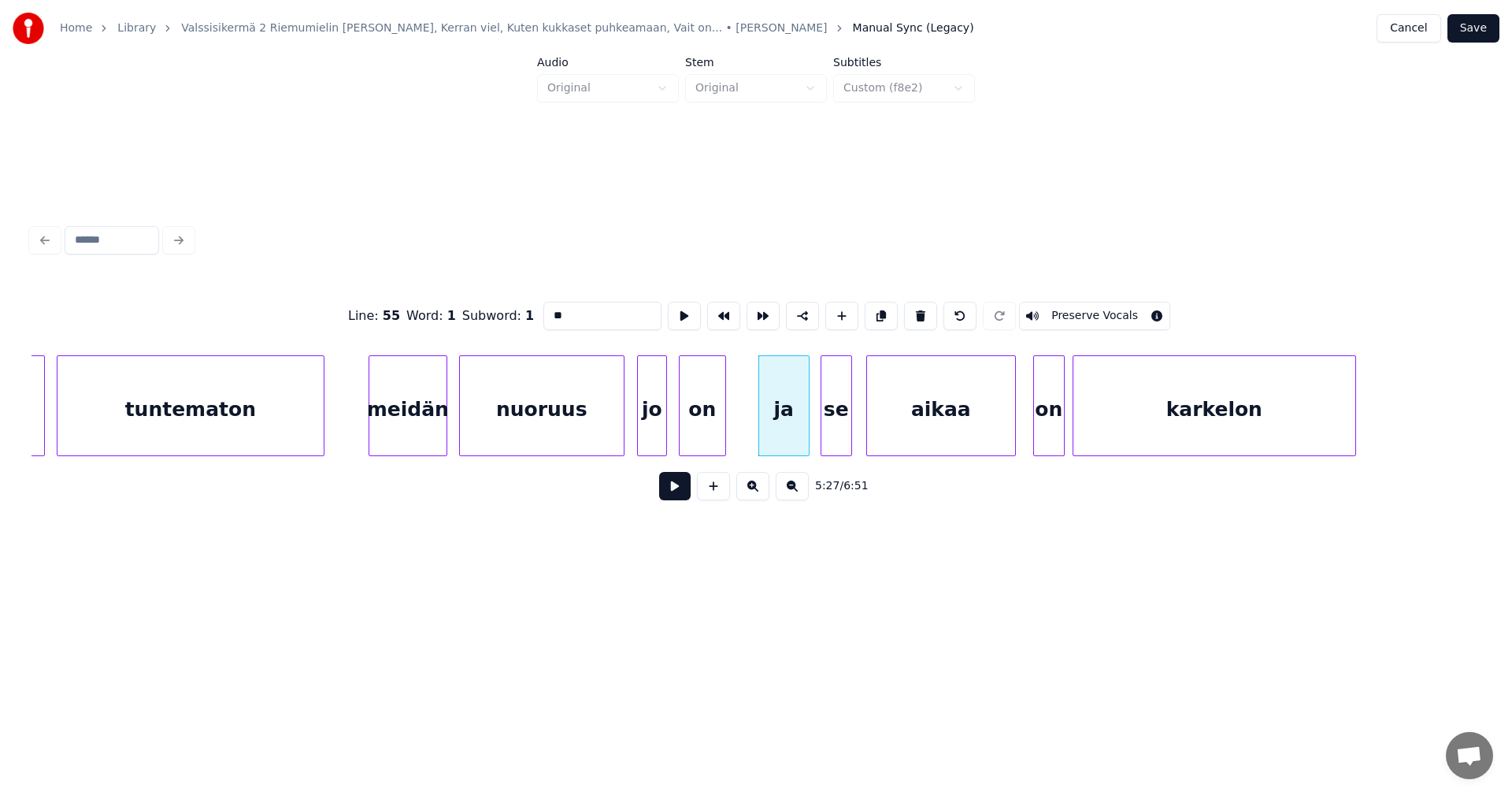
click at [685, 497] on button at bounding box center [675, 486] width 31 height 29
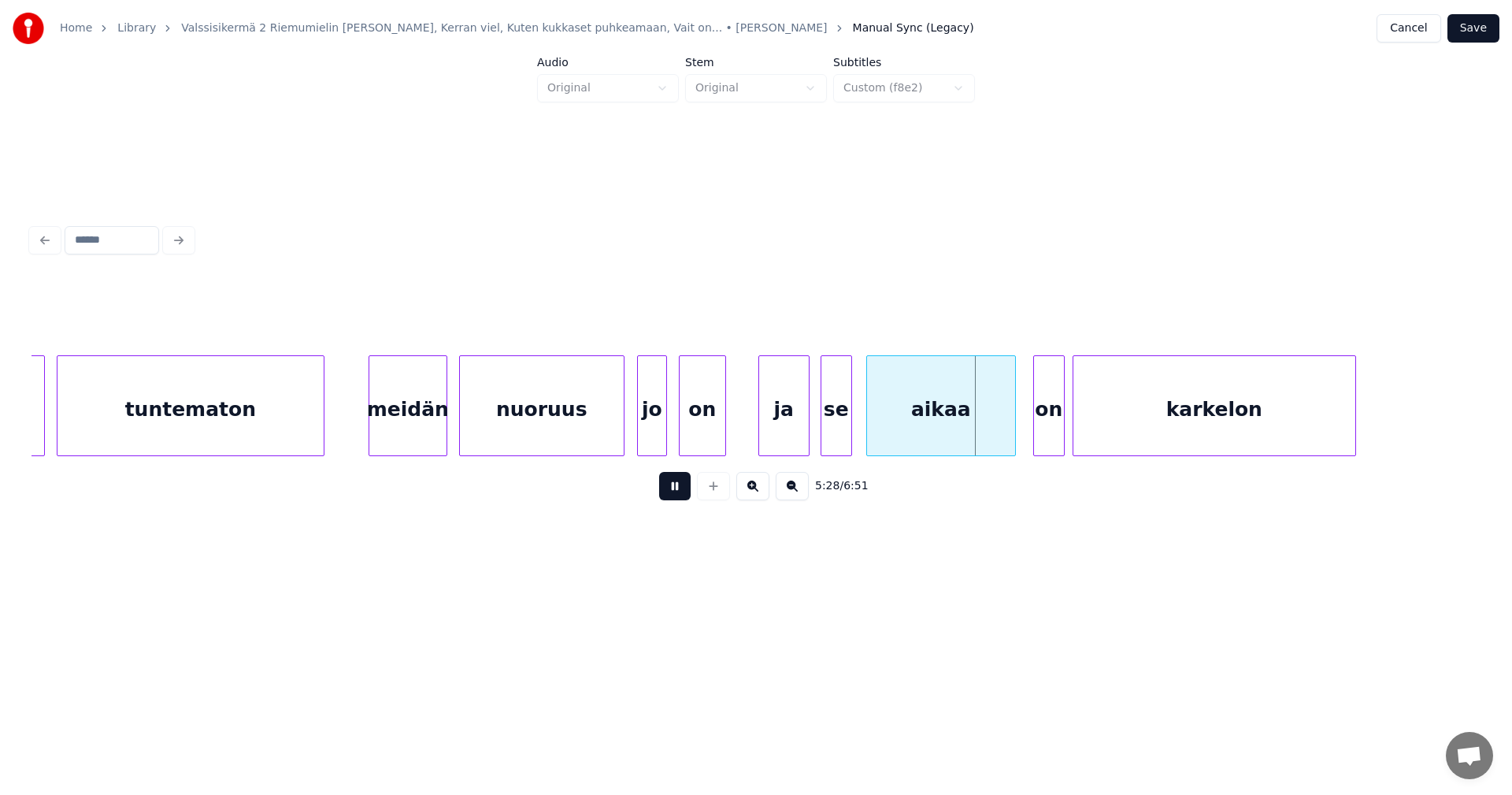
click at [685, 497] on button at bounding box center [675, 486] width 31 height 29
click at [1042, 429] on div "on" at bounding box center [1041, 410] width 30 height 107
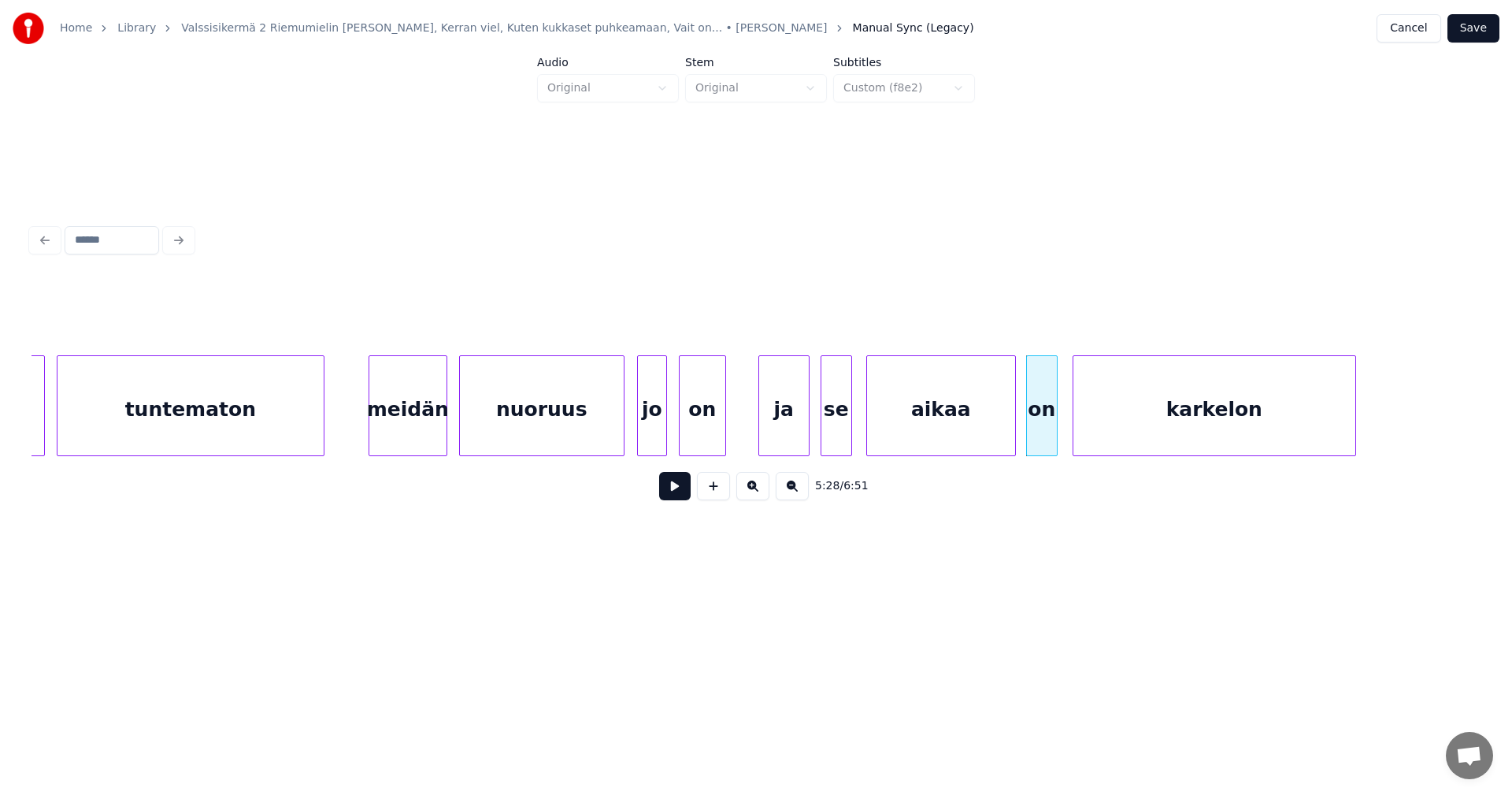
click at [683, 499] on button at bounding box center [675, 486] width 31 height 29
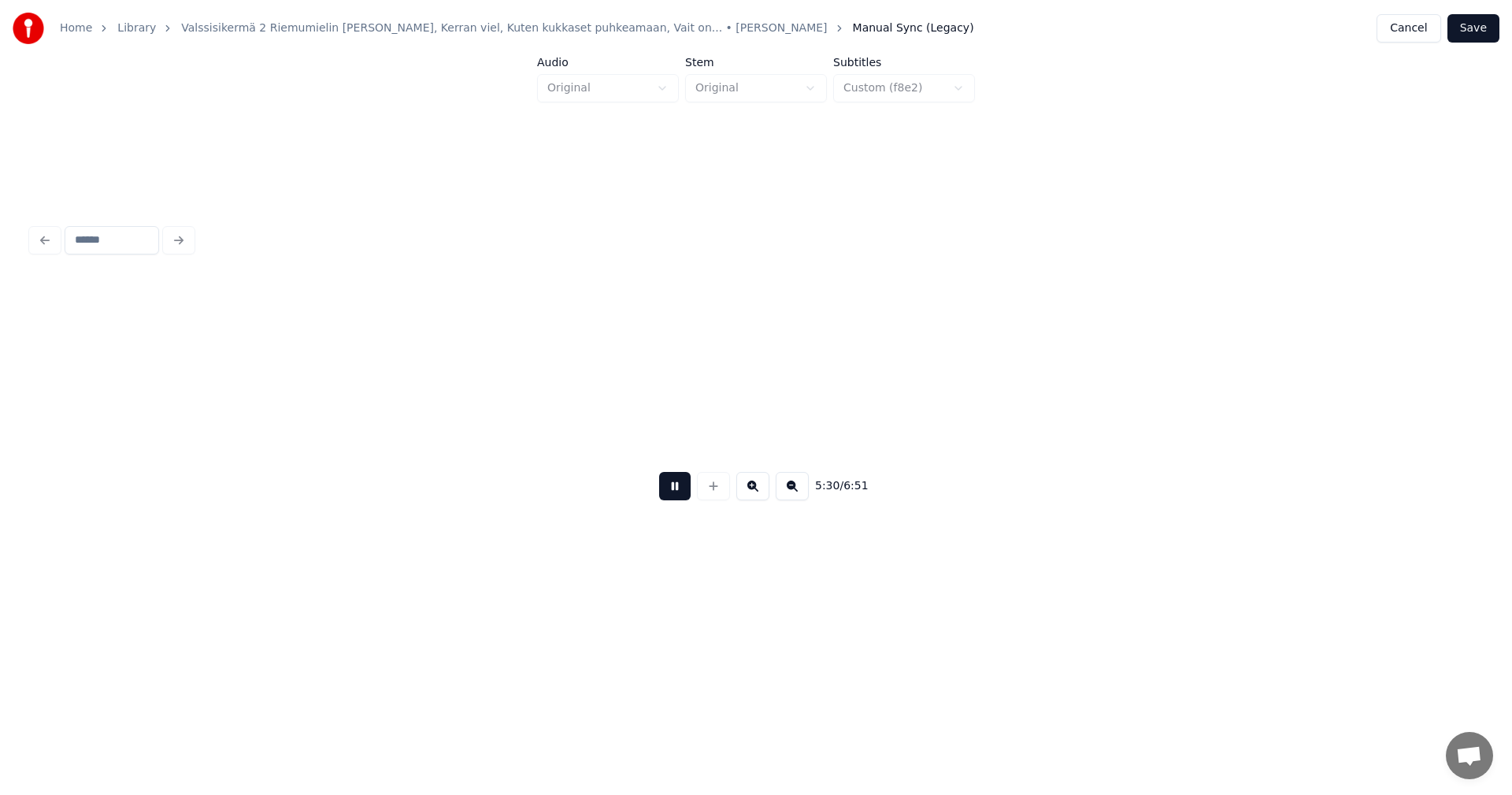
scroll to position [0, 65103]
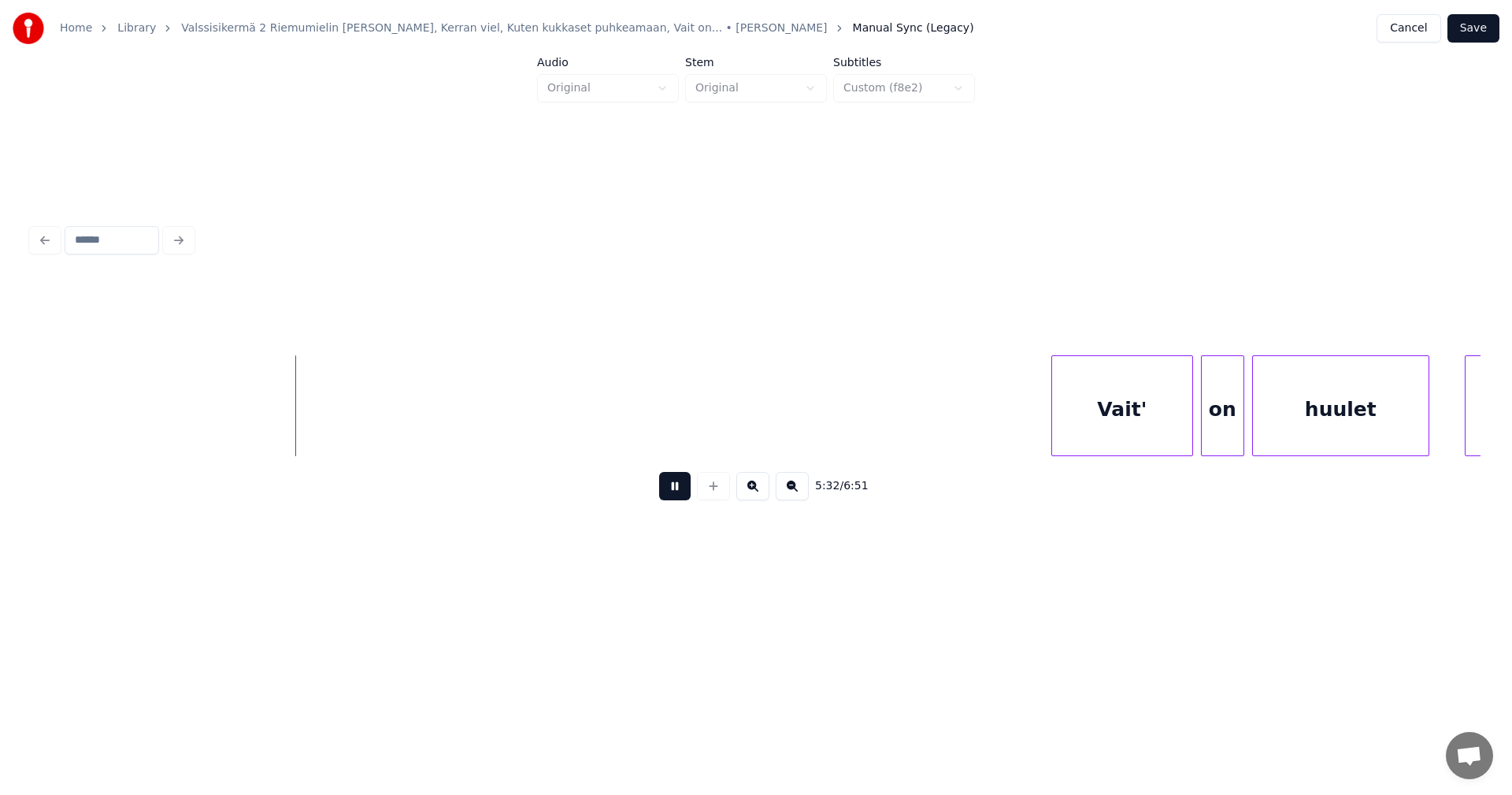
click at [683, 499] on button at bounding box center [675, 486] width 31 height 29
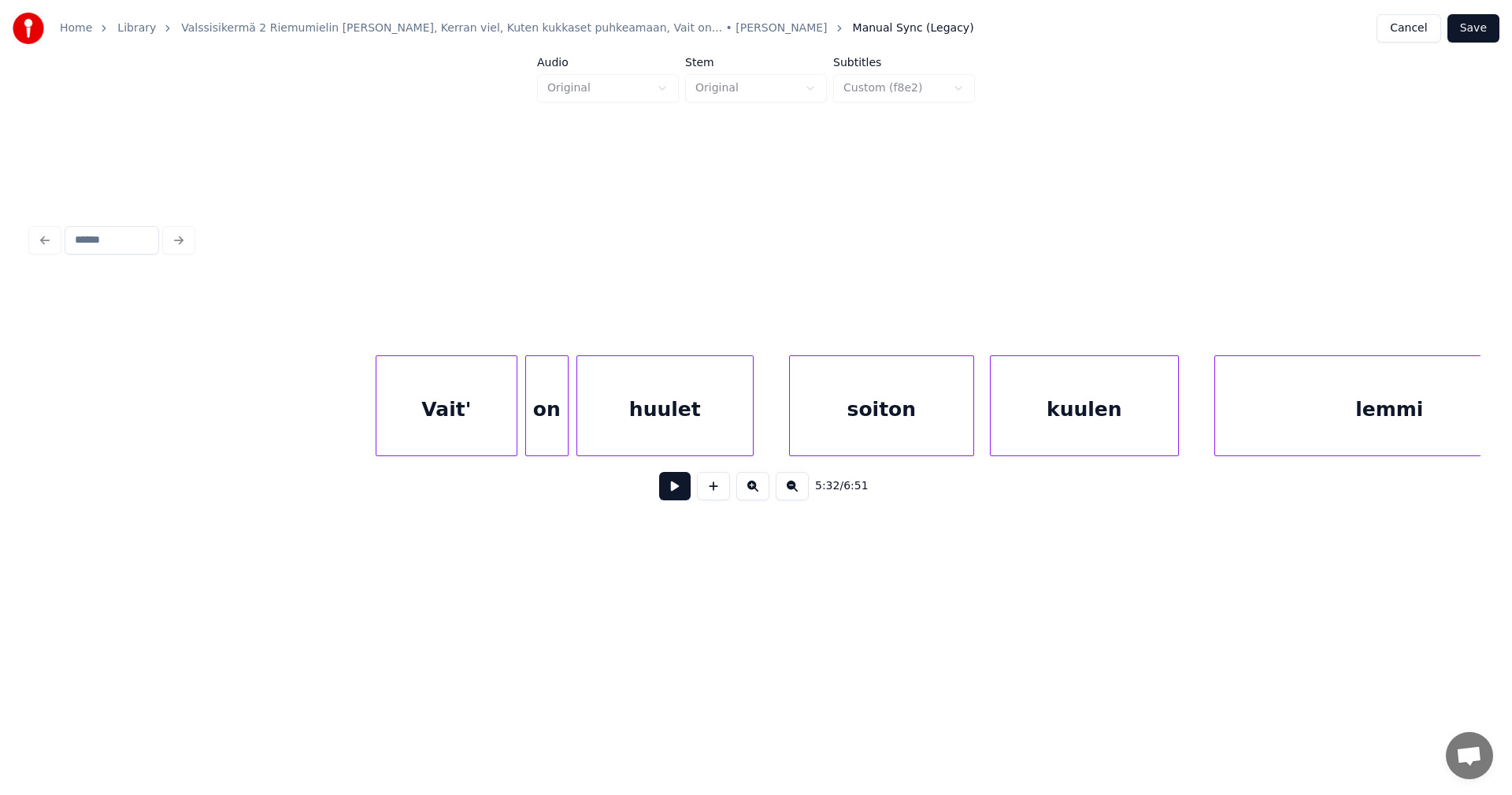
scroll to position [0, 65795]
click at [480, 442] on div at bounding box center [481, 405] width 5 height 99
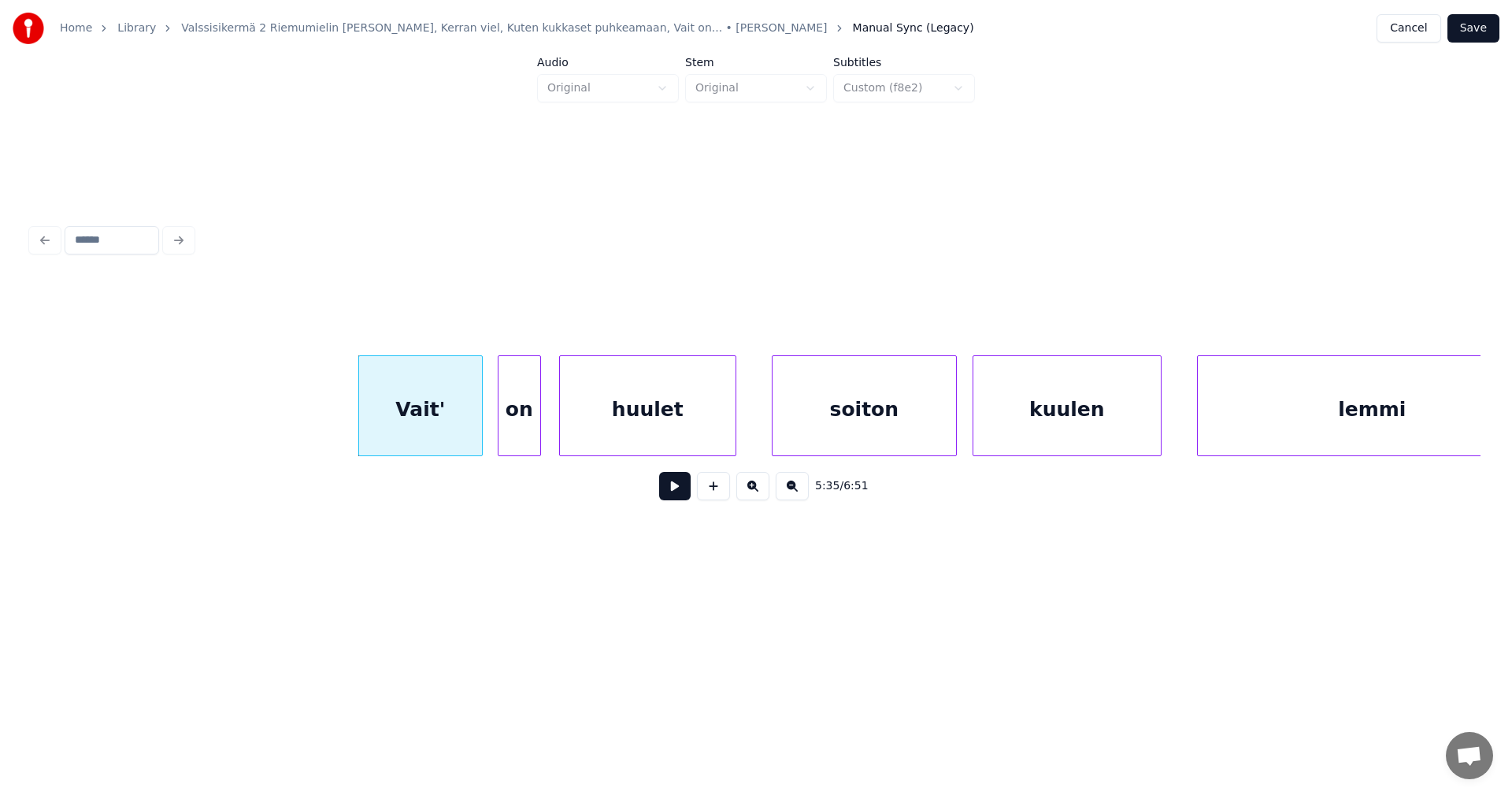
click at [521, 442] on div "on" at bounding box center [519, 410] width 42 height 107
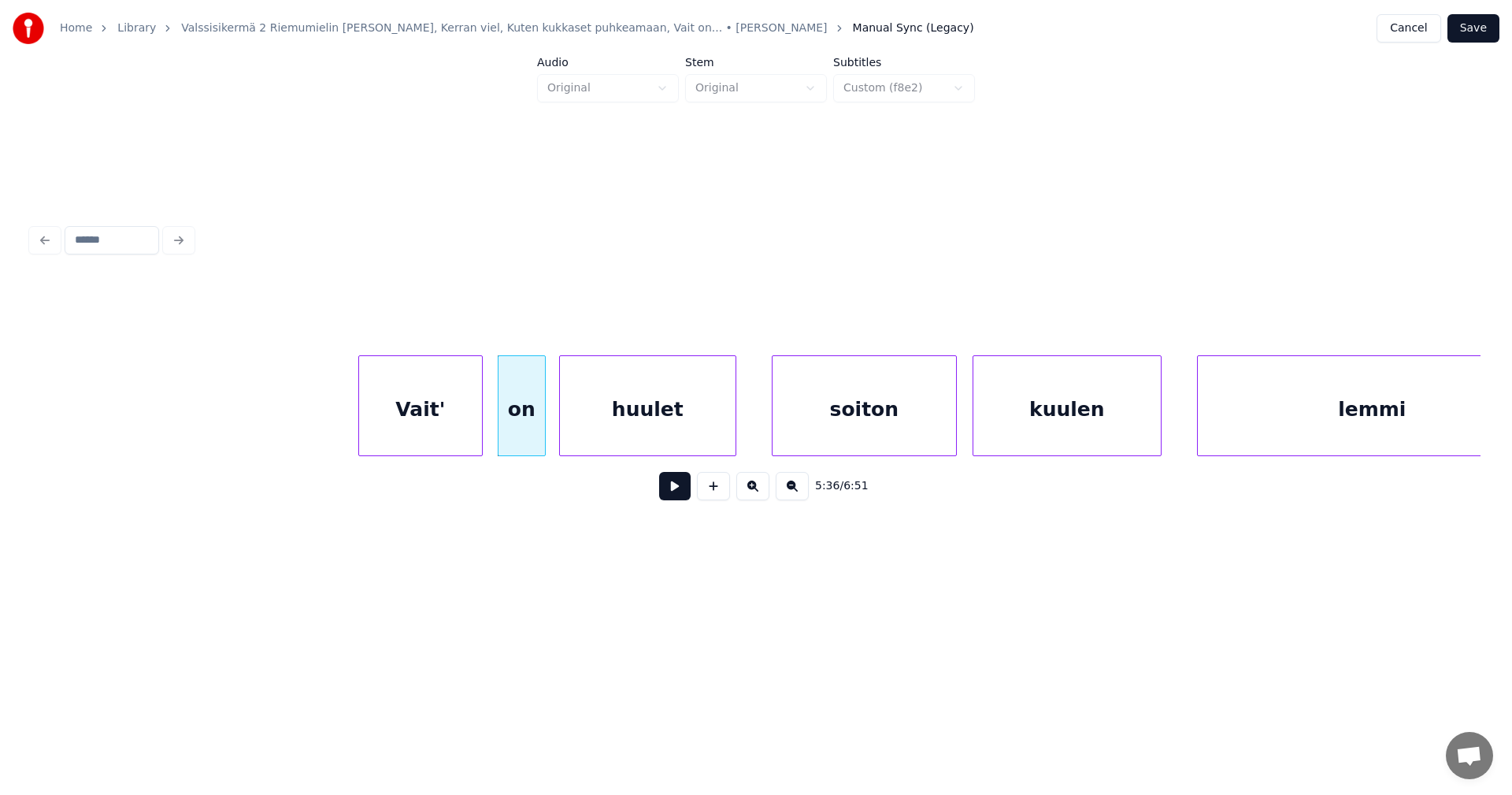
click at [540, 442] on div at bounding box center [542, 405] width 5 height 99
click at [445, 432] on div "Vait'" at bounding box center [420, 410] width 123 height 107
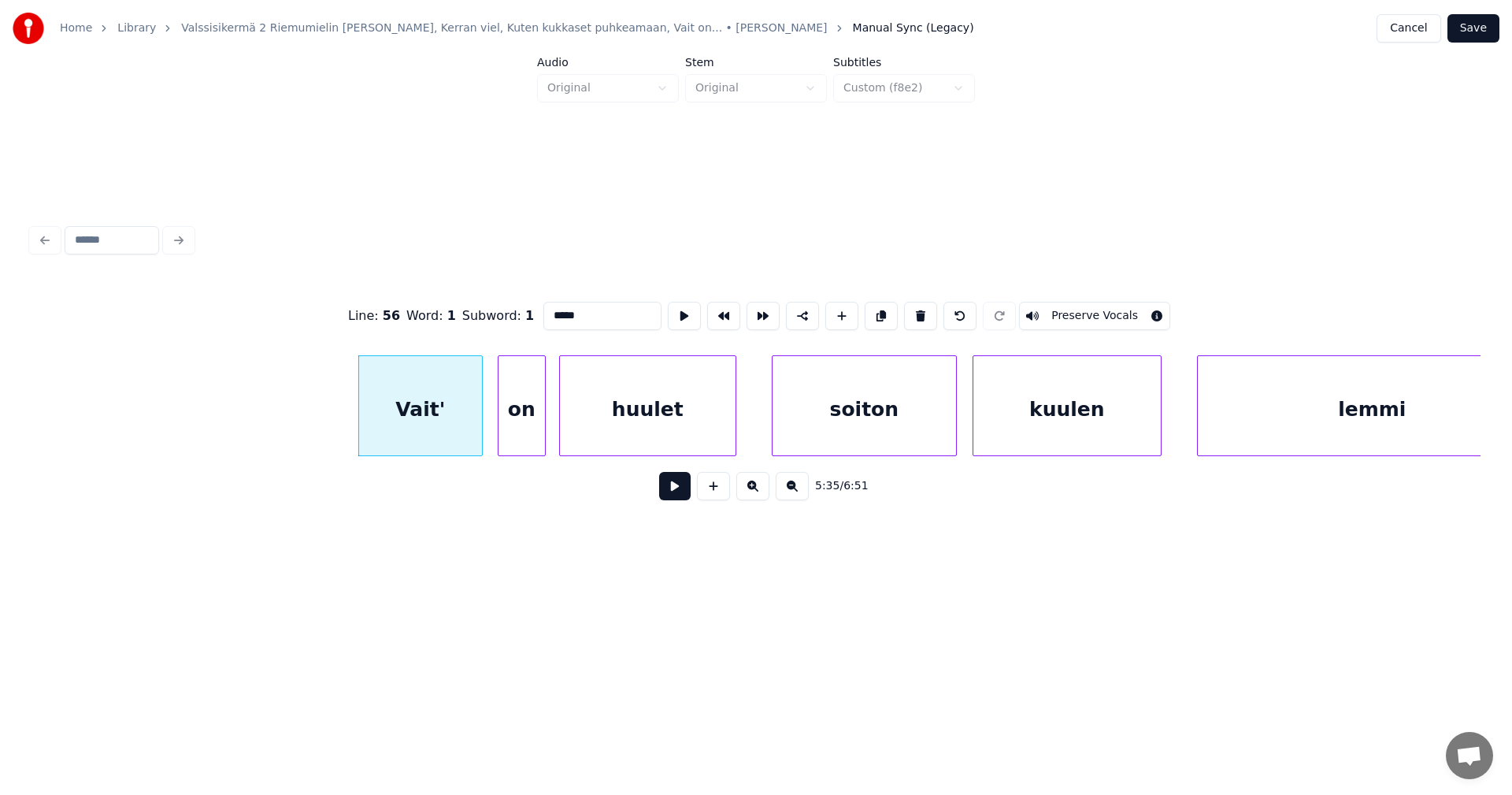
click at [678, 490] on button at bounding box center [675, 486] width 31 height 29
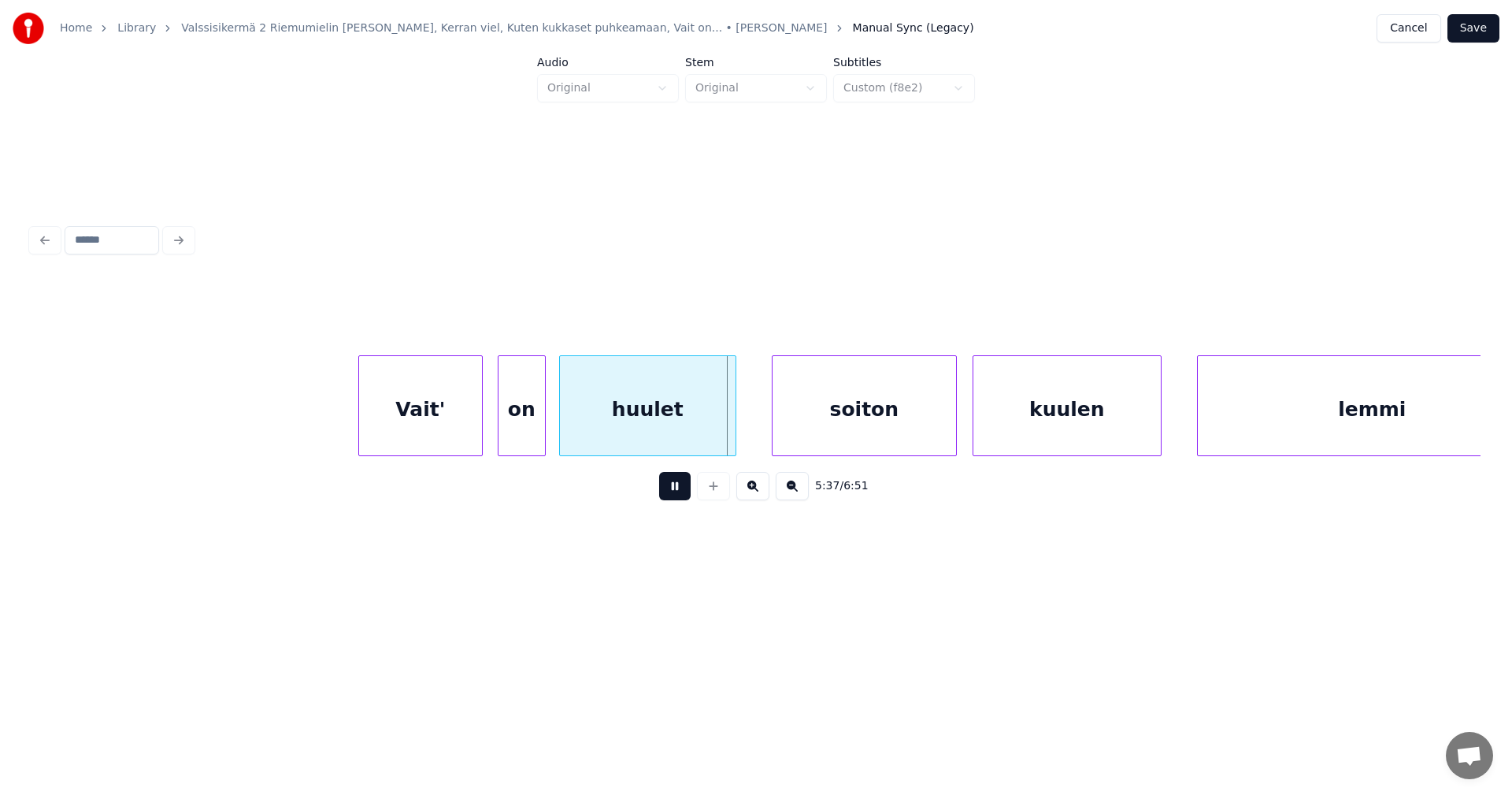
click at [678, 493] on button at bounding box center [675, 486] width 31 height 29
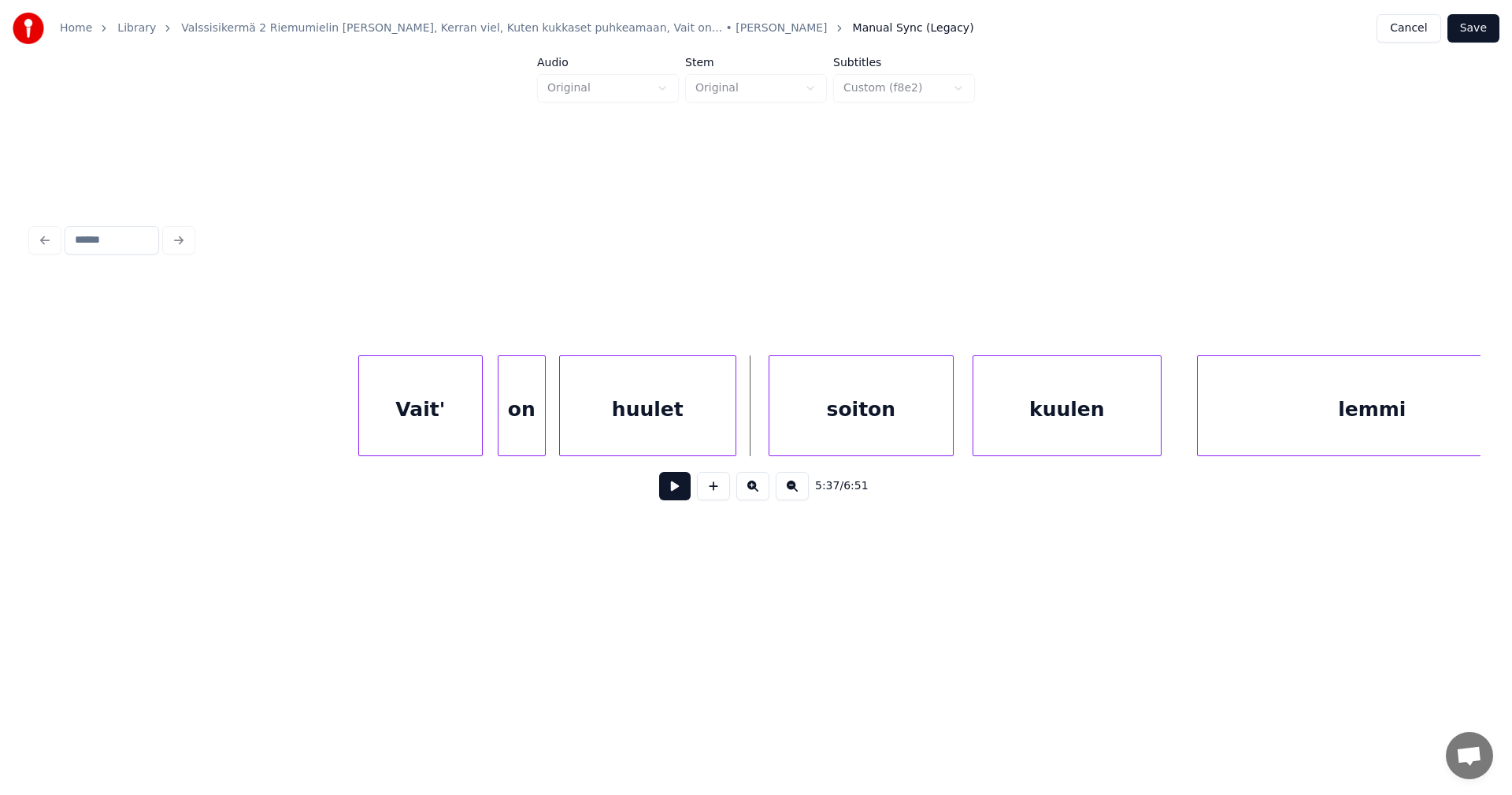
click at [817, 440] on div "soiton" at bounding box center [860, 410] width 184 height 107
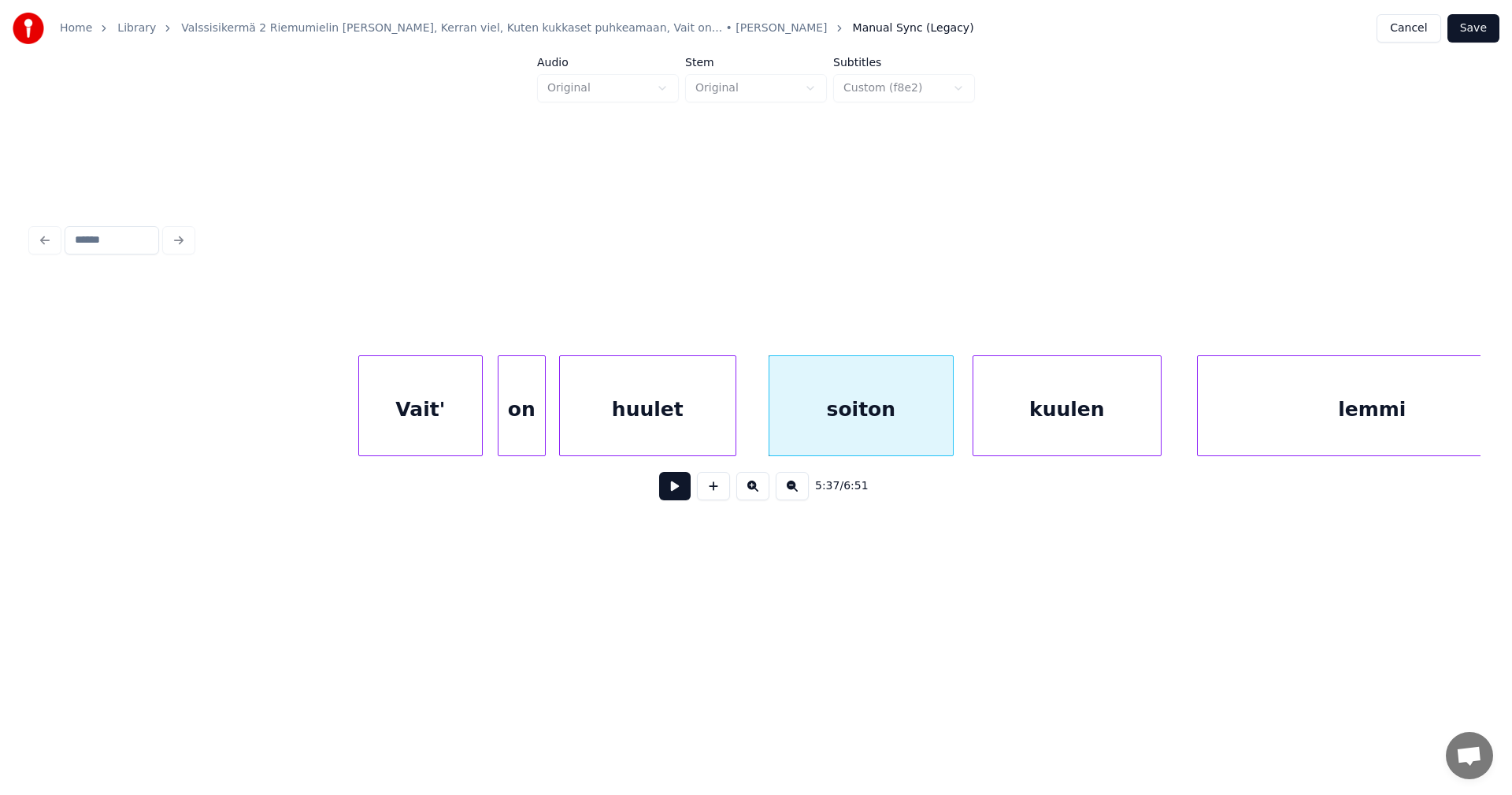
click at [731, 431] on div at bounding box center [733, 405] width 5 height 99
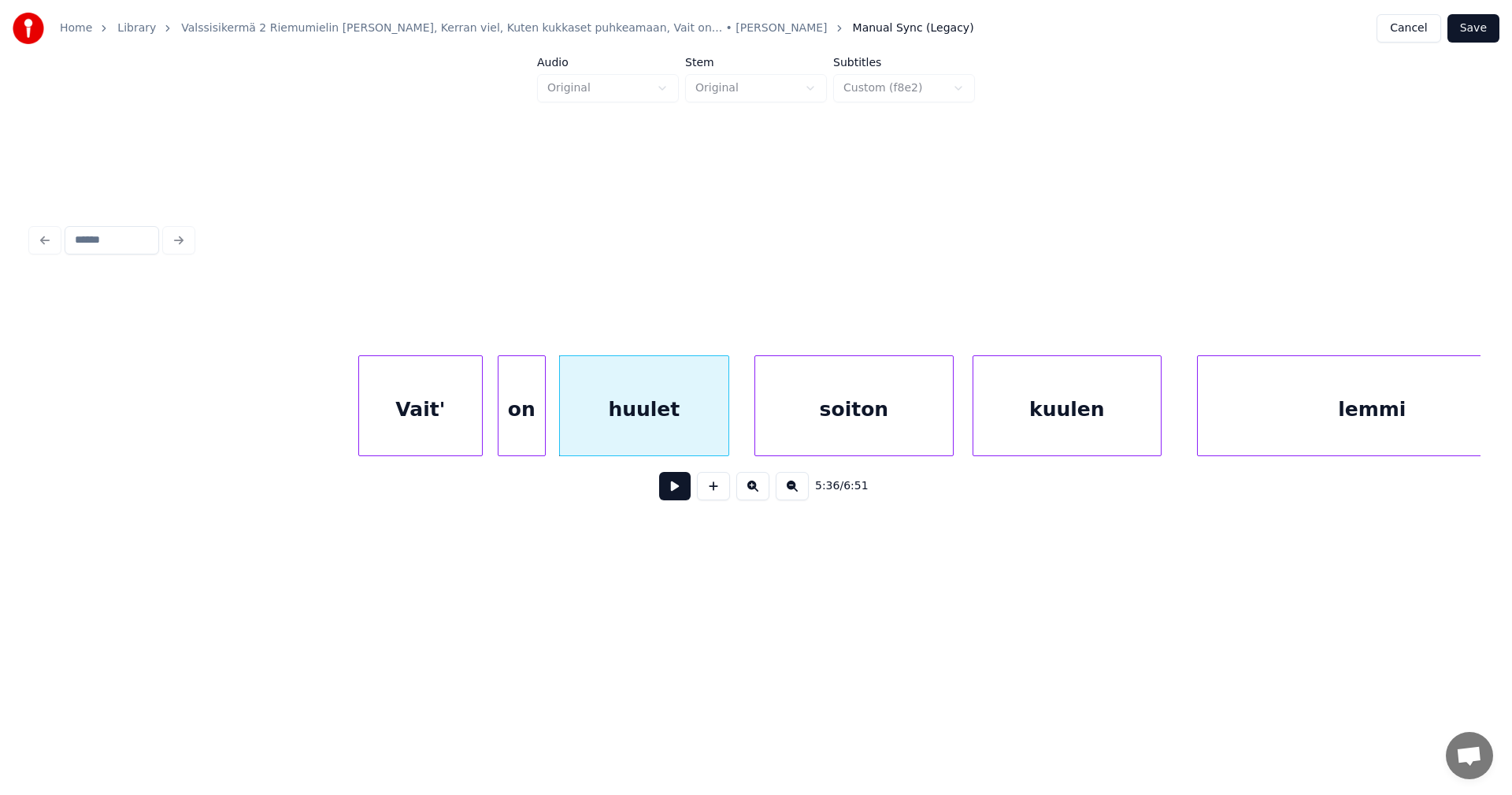
click at [755, 431] on div at bounding box center [757, 405] width 5 height 99
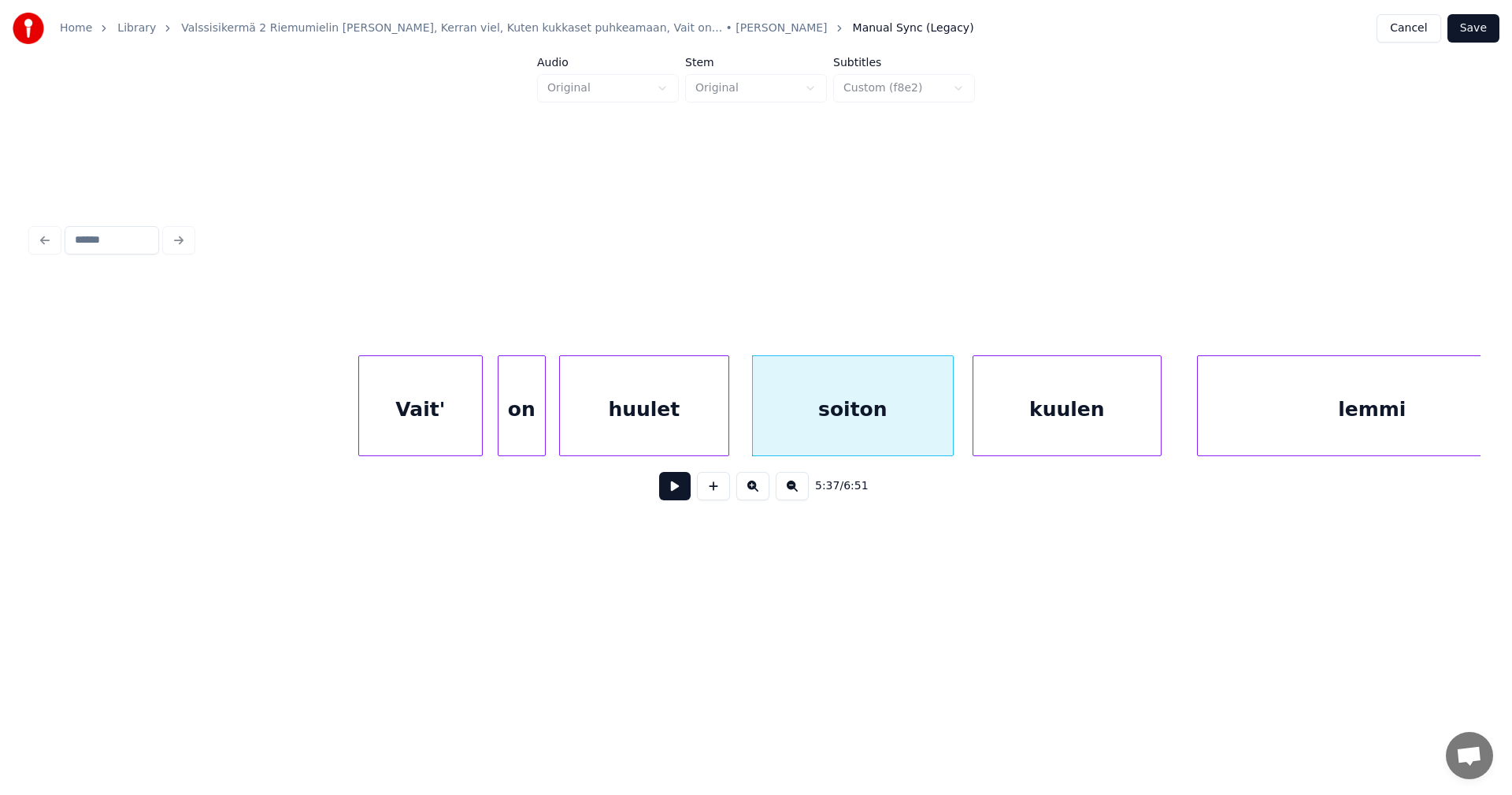
click at [702, 436] on div "huulet" at bounding box center [643, 410] width 169 height 107
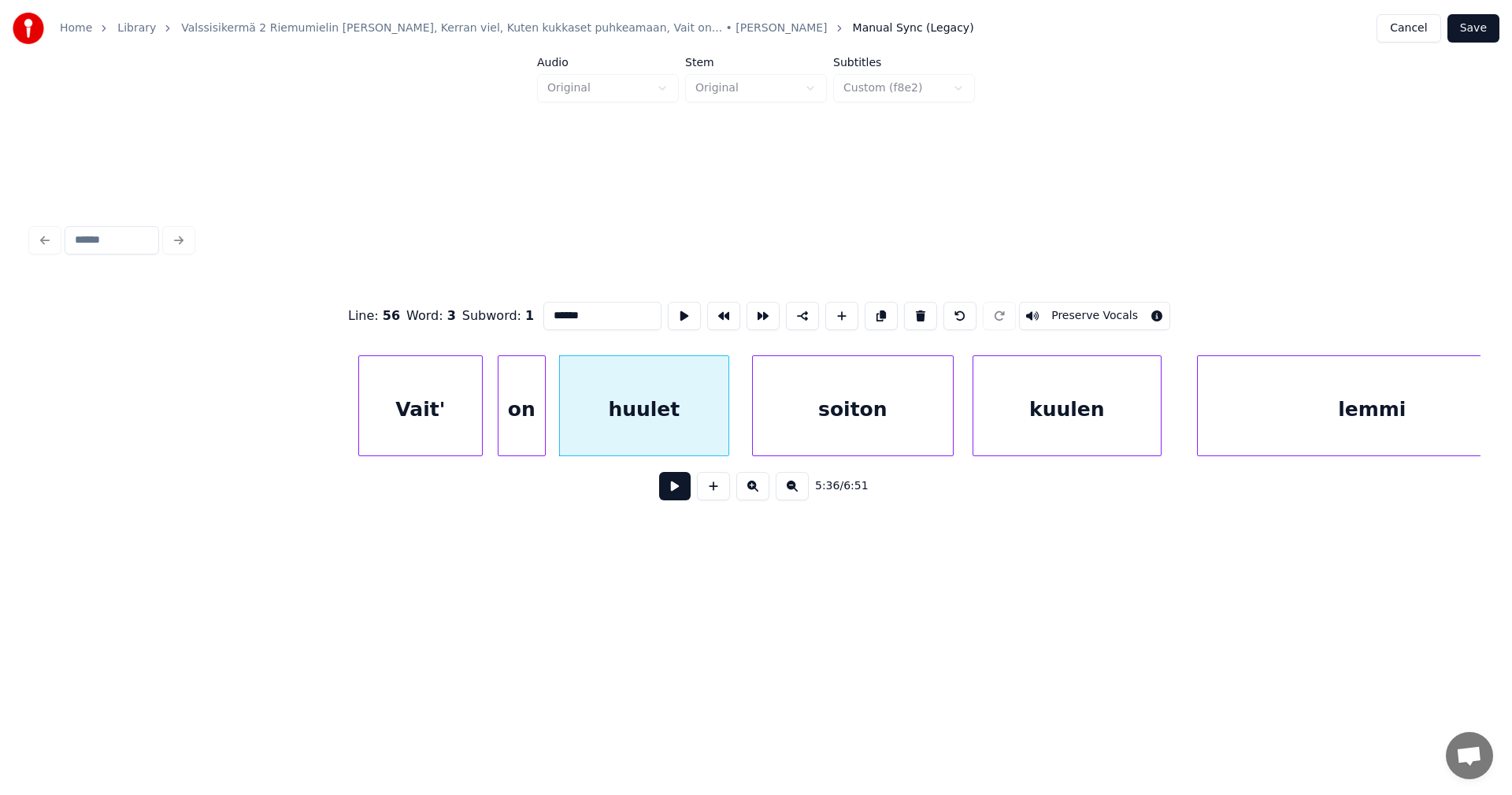
click at [677, 499] on button at bounding box center [675, 486] width 31 height 29
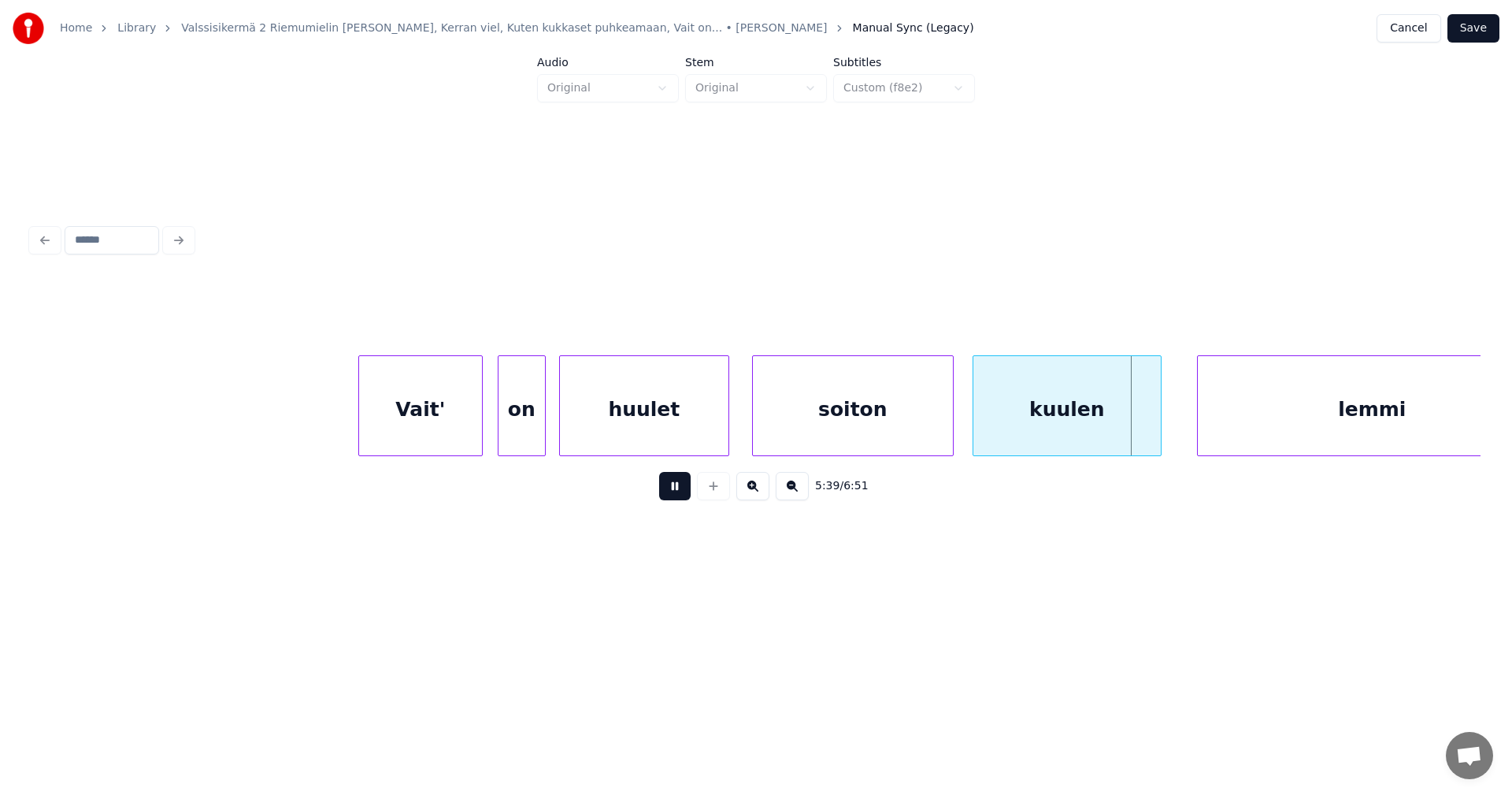
click at [678, 499] on button at bounding box center [675, 486] width 31 height 29
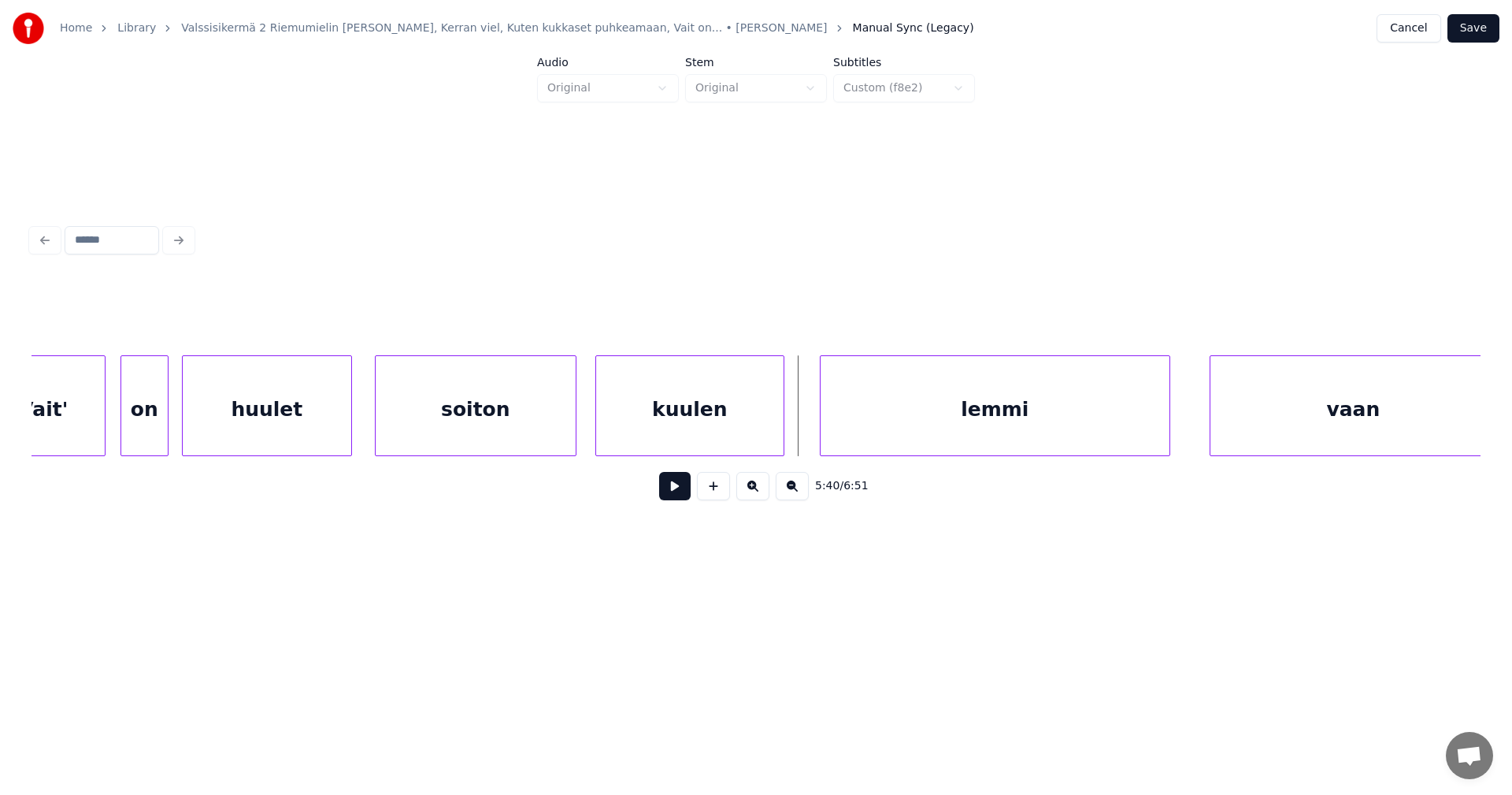
scroll to position [0, 66174]
click at [1081, 434] on div "lemmi" at bounding box center [983, 410] width 349 height 107
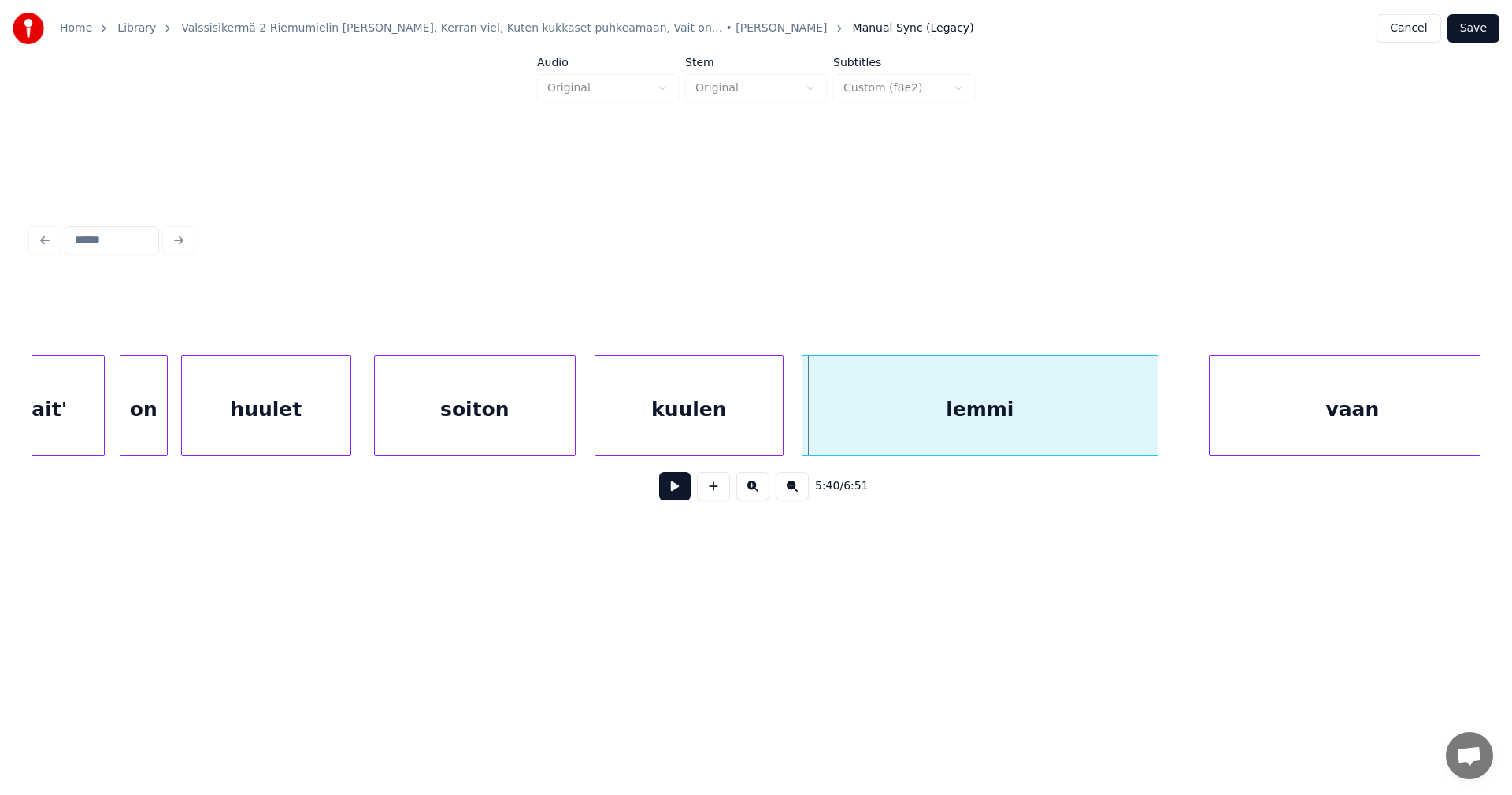
click at [806, 433] on div at bounding box center [804, 405] width 5 height 99
click at [765, 437] on div "kuulen" at bounding box center [689, 410] width 187 height 107
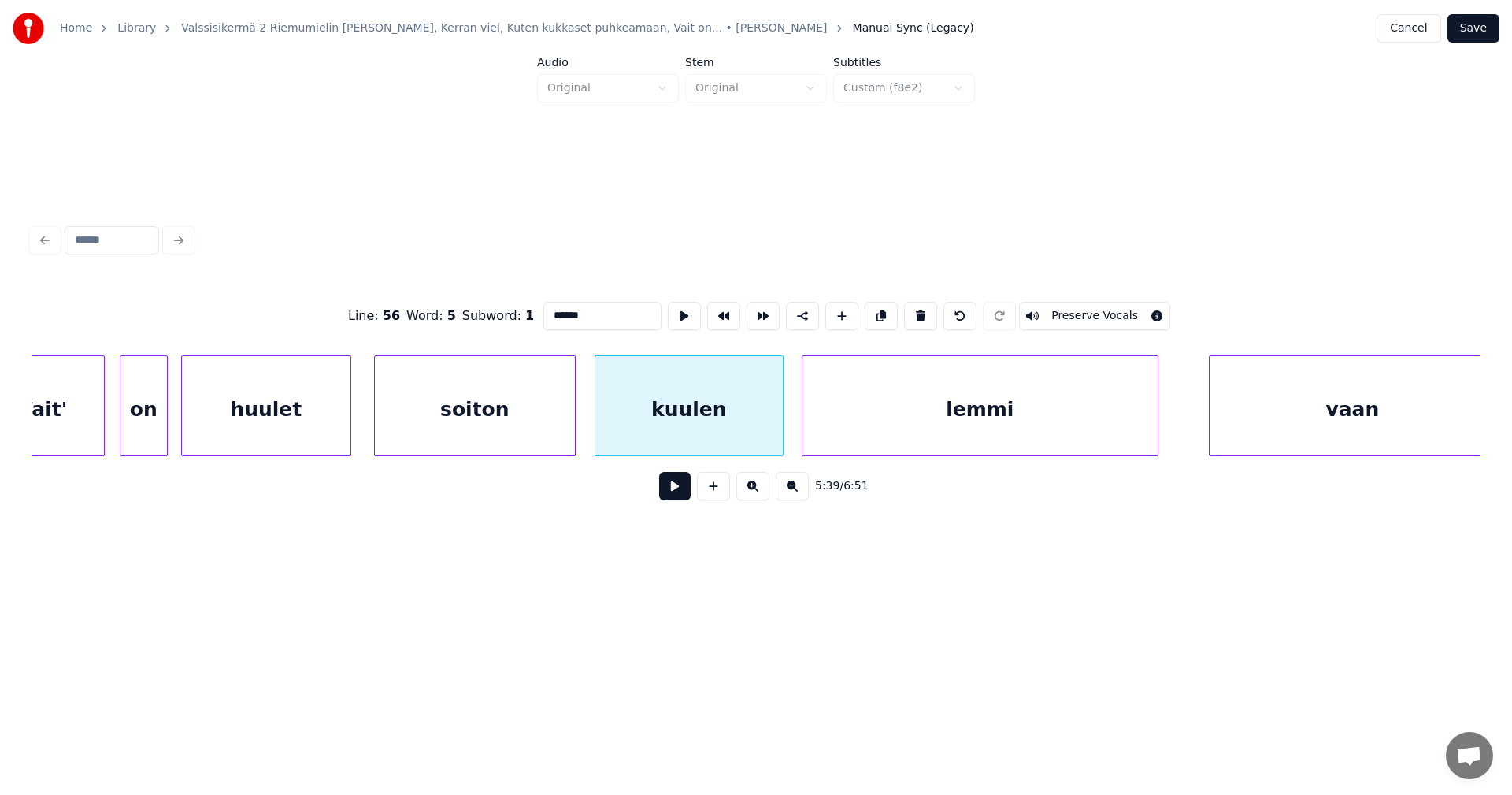
click at [685, 490] on button at bounding box center [675, 486] width 31 height 29
click at [683, 490] on button at bounding box center [675, 486] width 31 height 29
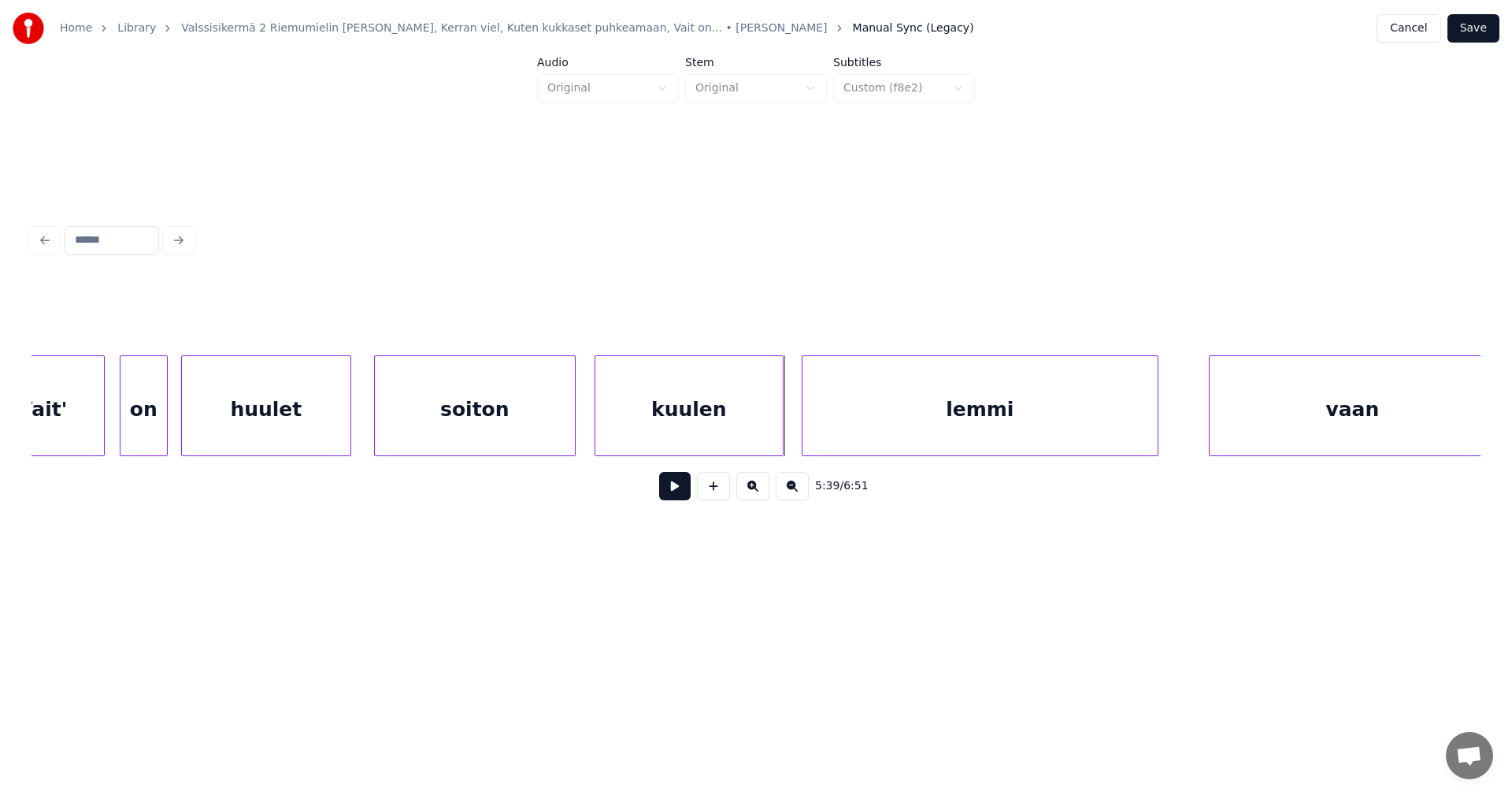
click at [683, 490] on button at bounding box center [675, 486] width 31 height 29
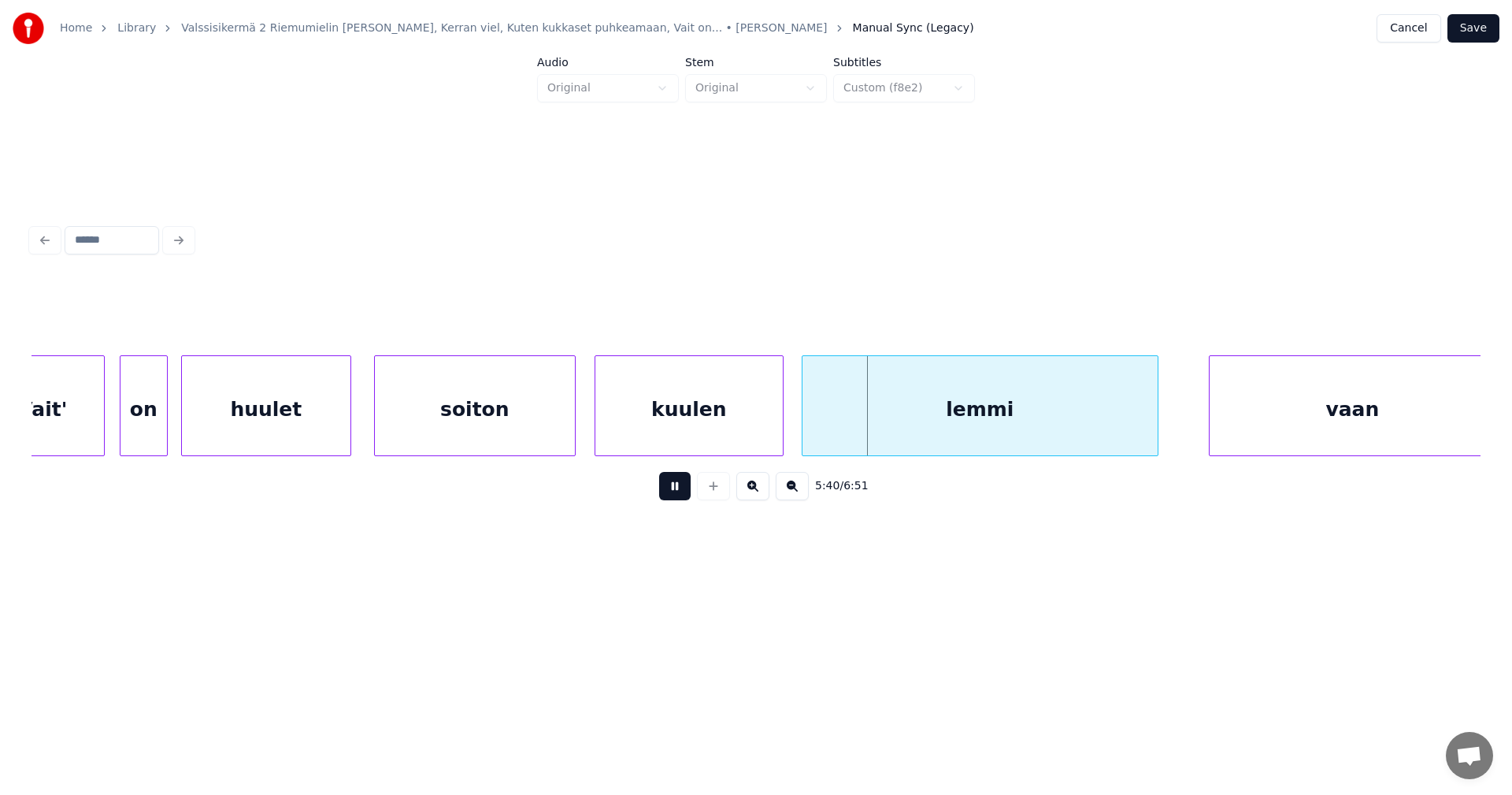
click at [683, 490] on button at bounding box center [675, 486] width 31 height 29
click at [758, 442] on div at bounding box center [760, 405] width 5 height 99
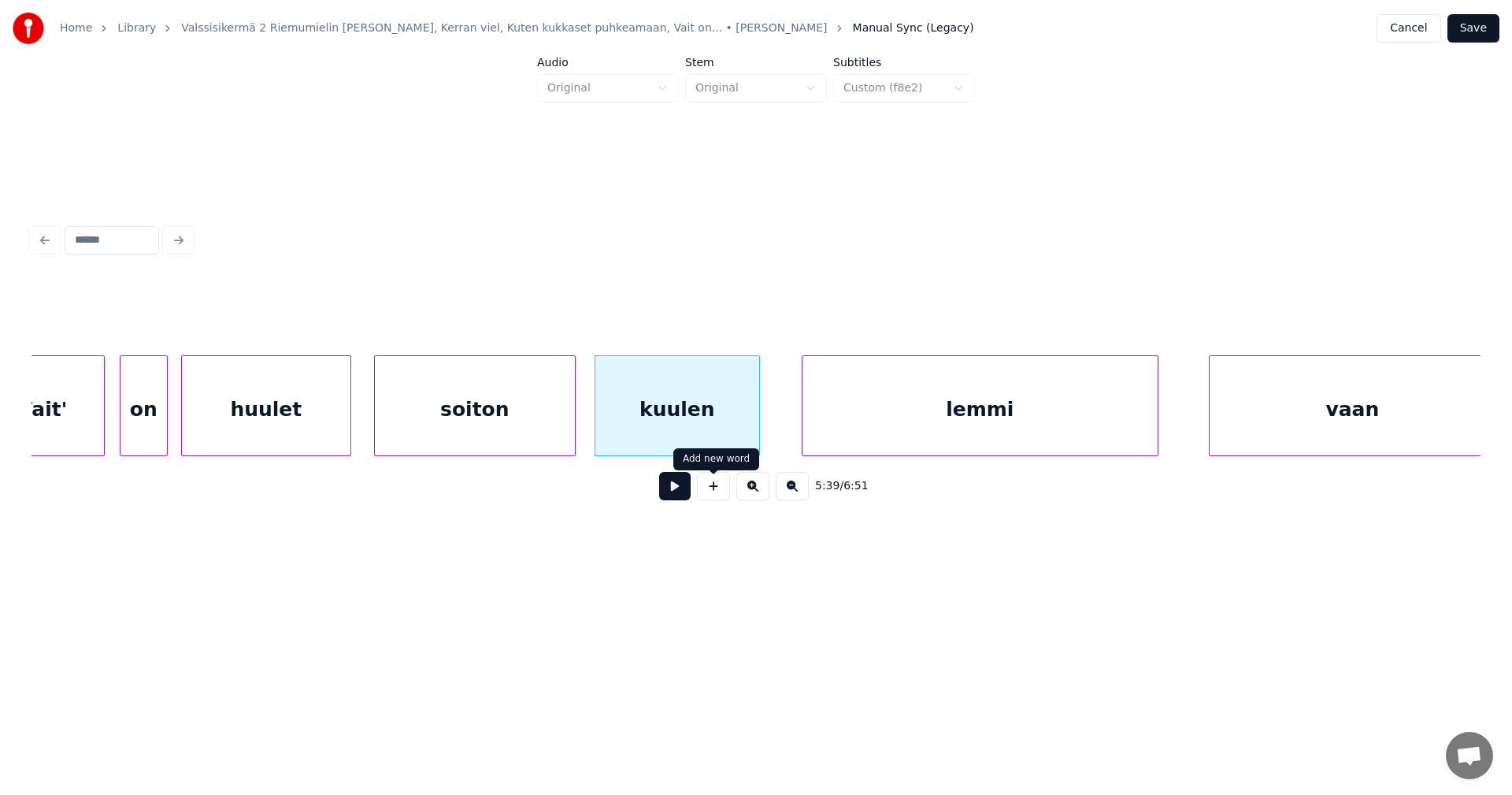
click at [688, 490] on button at bounding box center [675, 486] width 31 height 29
click at [683, 492] on button at bounding box center [675, 486] width 31 height 29
click at [751, 442] on div at bounding box center [753, 405] width 5 height 99
click at [777, 432] on div at bounding box center [778, 405] width 5 height 99
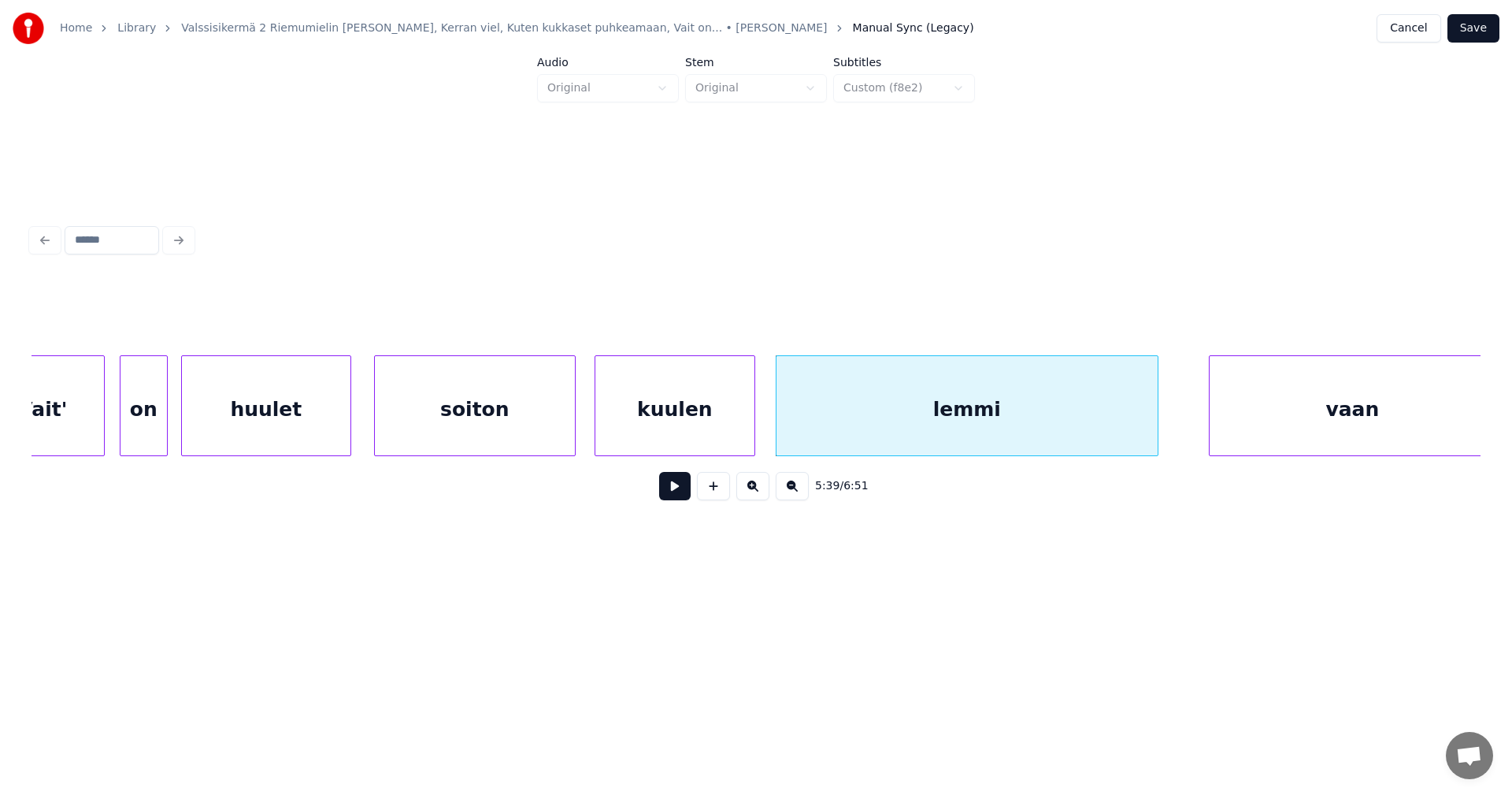
click at [687, 495] on button at bounding box center [675, 486] width 31 height 29
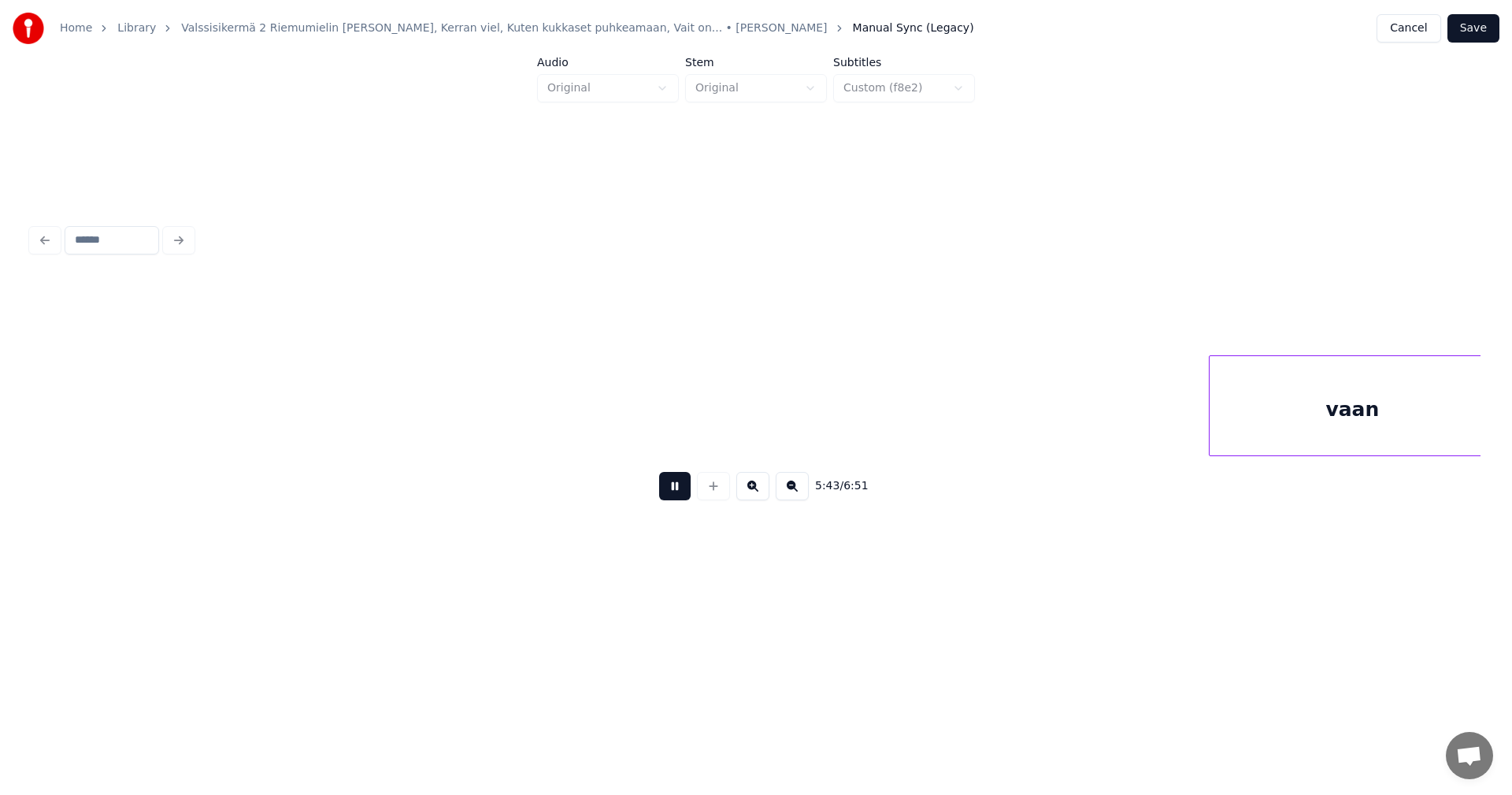
scroll to position [0, 67626]
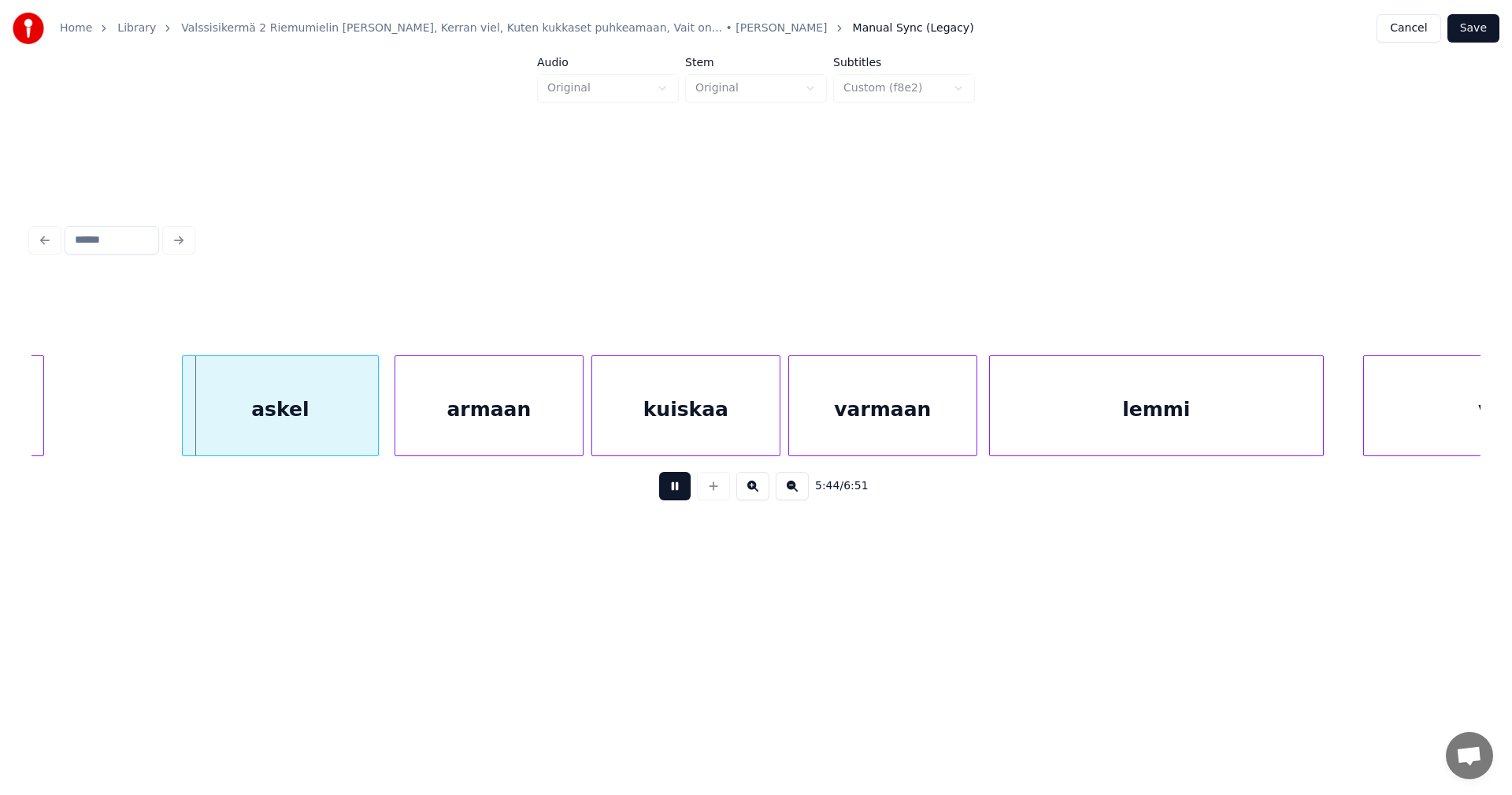
click at [683, 496] on button at bounding box center [675, 486] width 31 height 29
click at [337, 416] on div "askel" at bounding box center [276, 410] width 196 height 107
click at [674, 497] on button at bounding box center [675, 486] width 31 height 29
click at [667, 497] on button at bounding box center [675, 486] width 31 height 29
click at [516, 435] on div "armaan" at bounding box center [481, 410] width 187 height 107
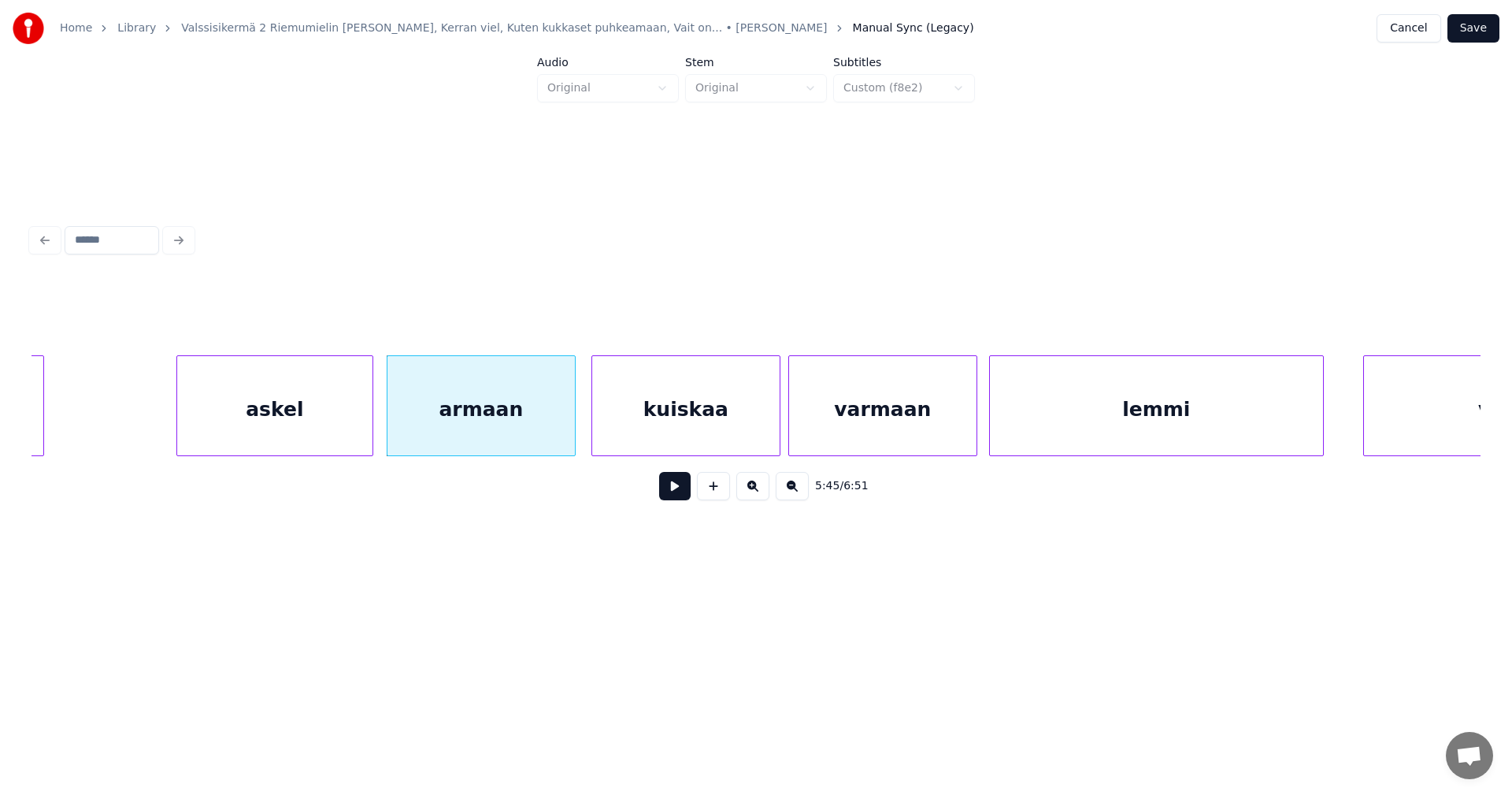
click at [669, 493] on button at bounding box center [675, 486] width 31 height 29
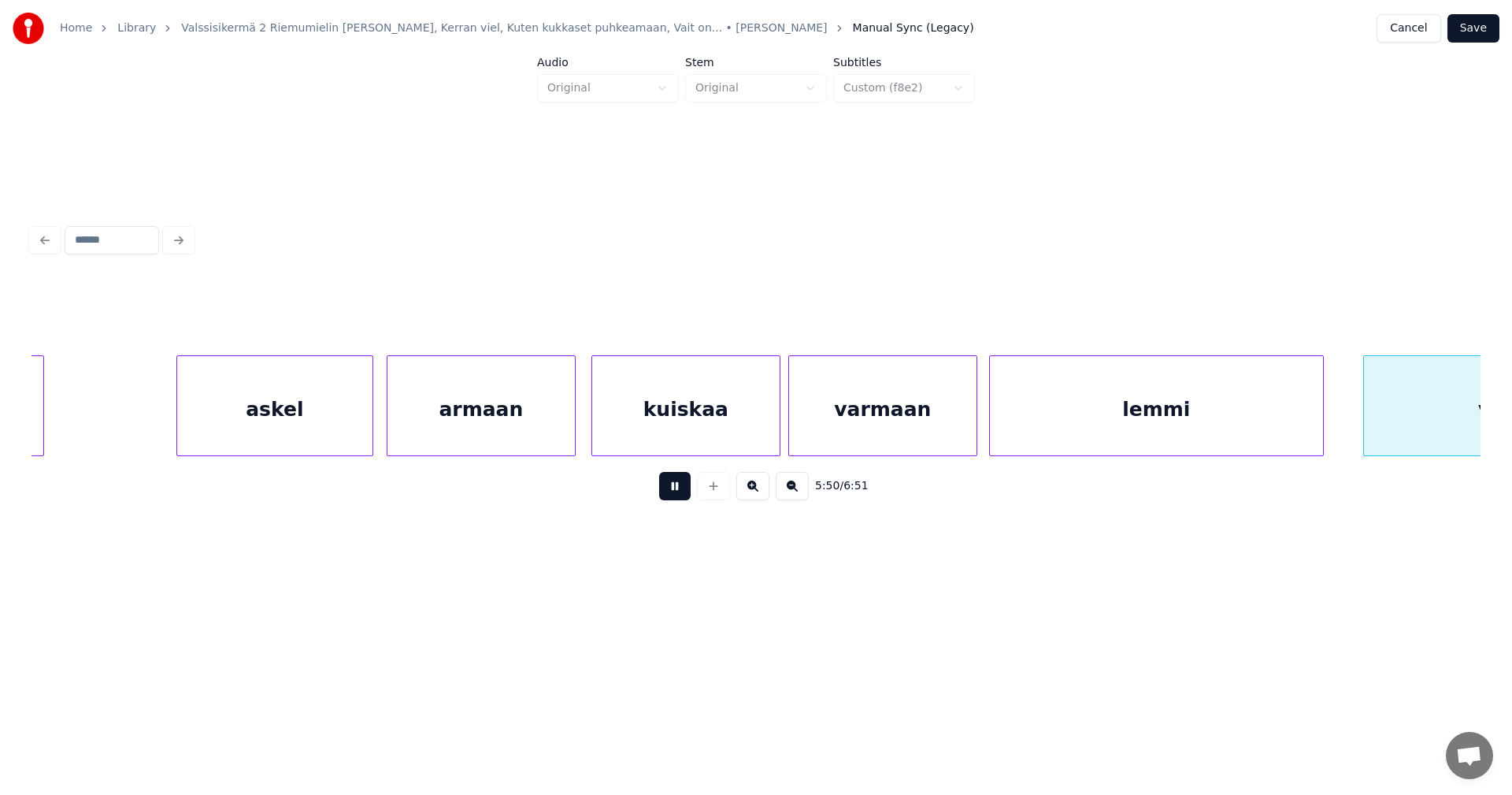
scroll to position [0, 69077]
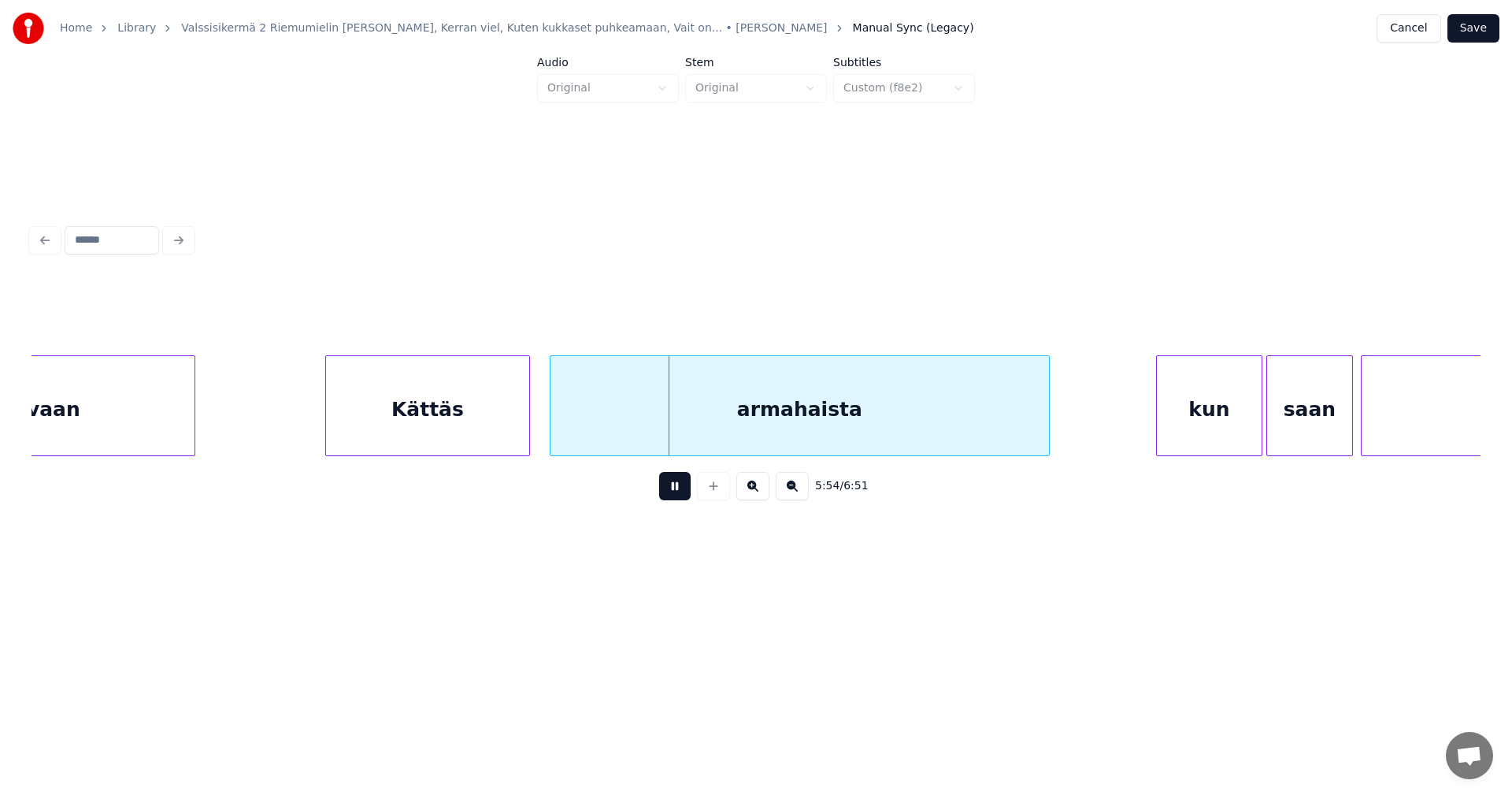
click at [672, 496] on button at bounding box center [675, 486] width 31 height 29
click at [678, 434] on div "armahaista" at bounding box center [793, 410] width 498 height 107
click at [523, 432] on div at bounding box center [522, 405] width 5 height 99
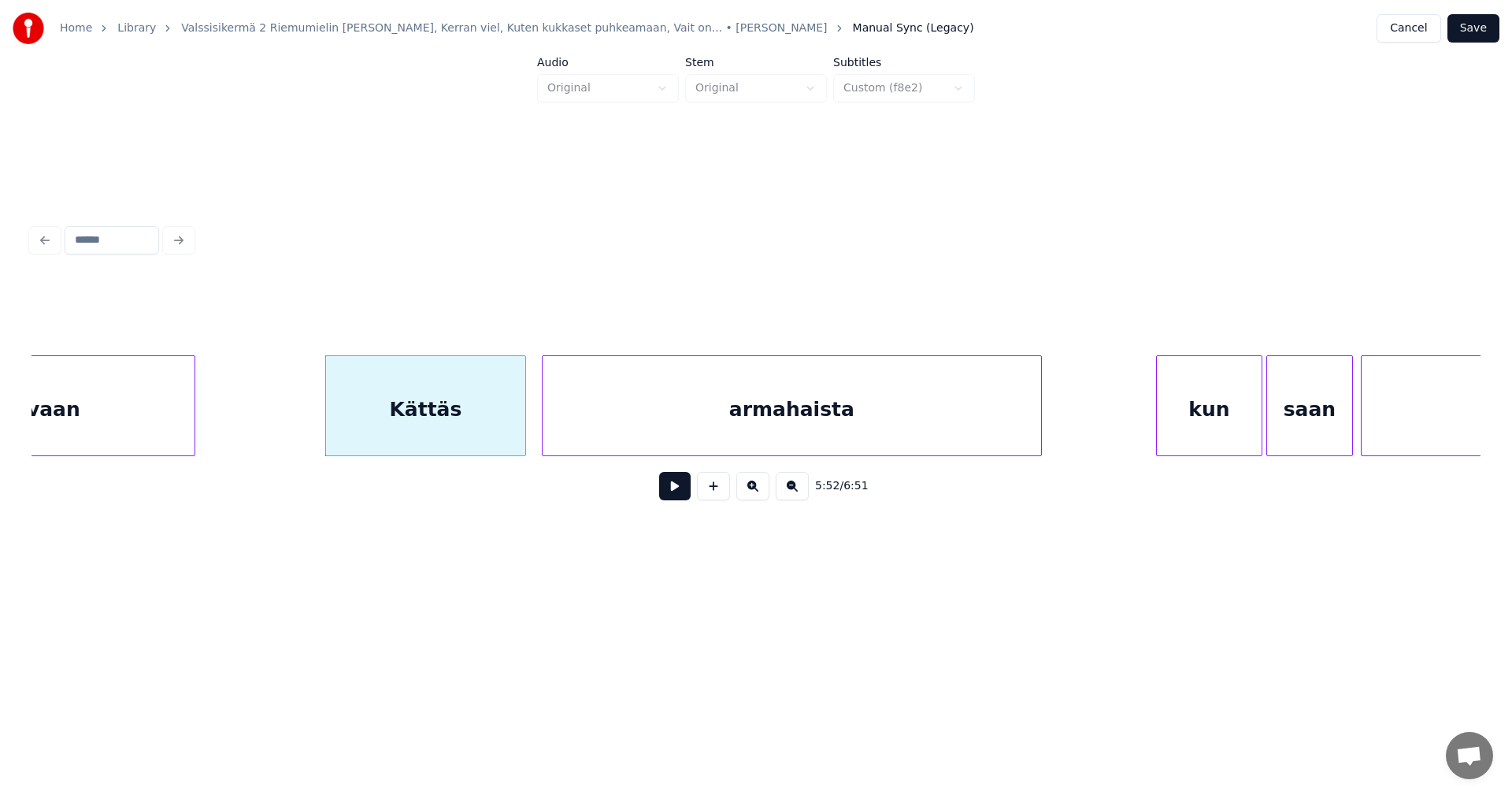
click at [694, 434] on div "armahaista" at bounding box center [792, 410] width 498 height 107
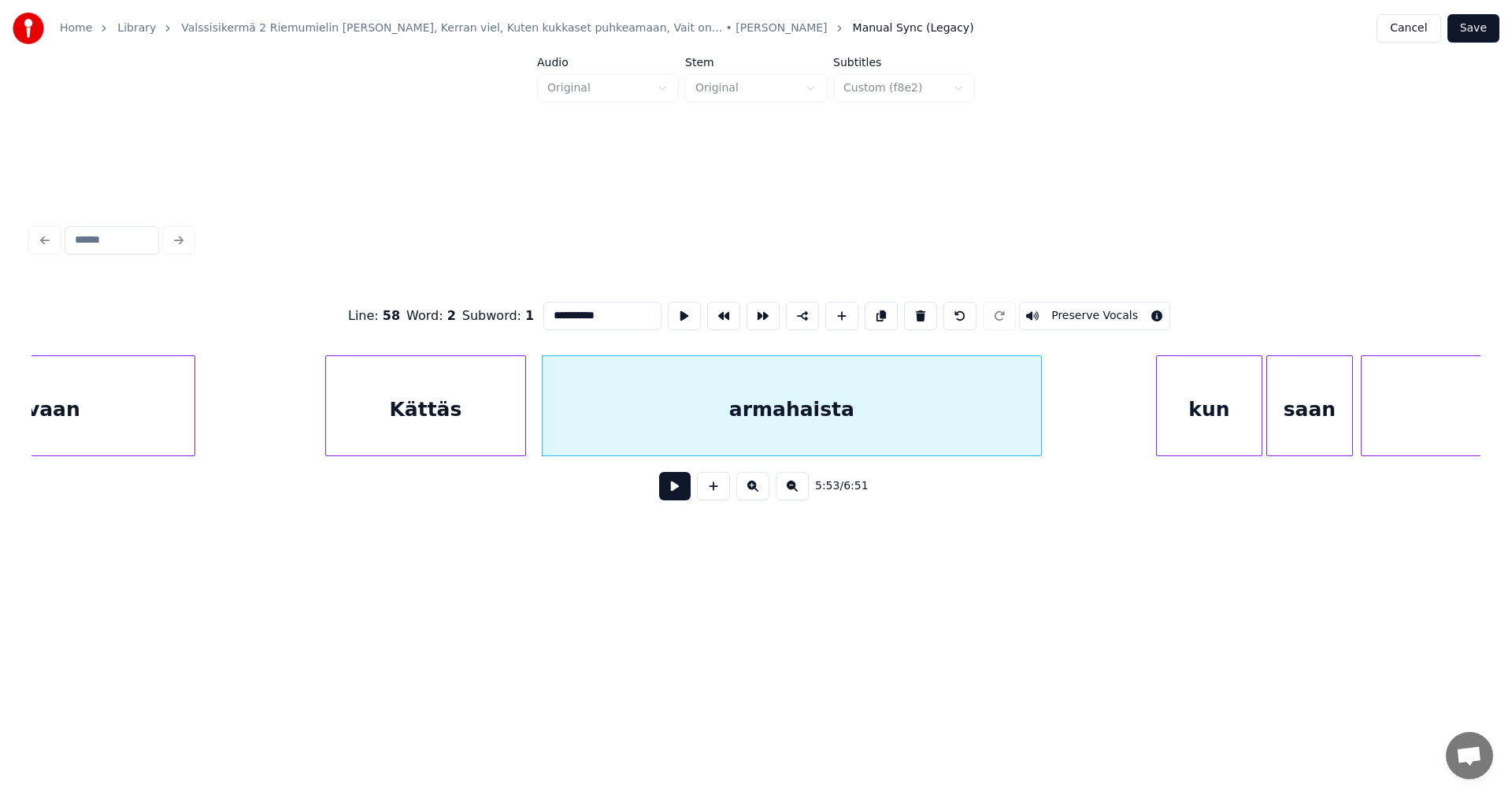
click at [680, 499] on button at bounding box center [675, 486] width 31 height 29
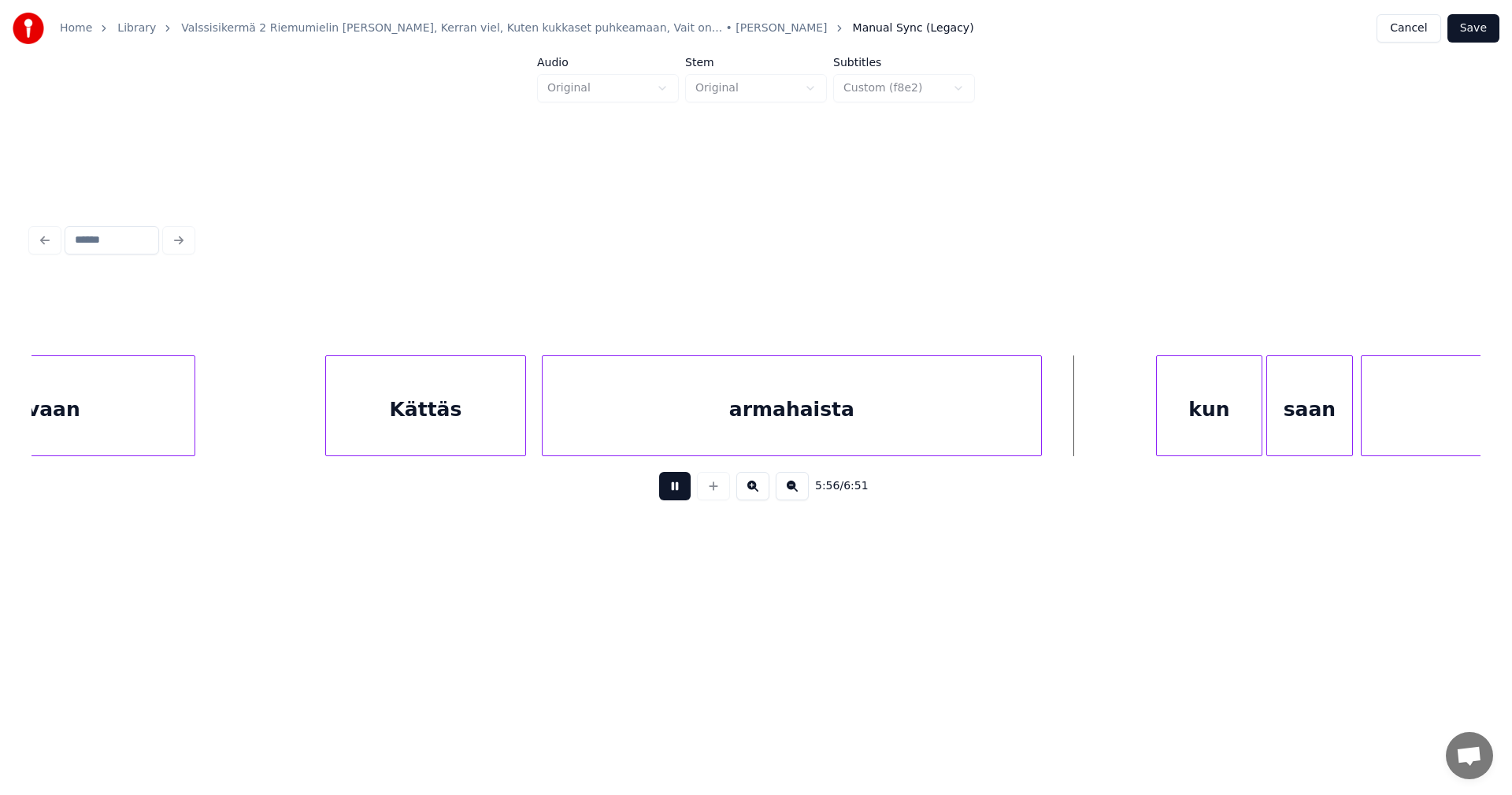
click at [683, 497] on button at bounding box center [675, 486] width 31 height 29
click at [1068, 437] on div at bounding box center [1070, 405] width 5 height 99
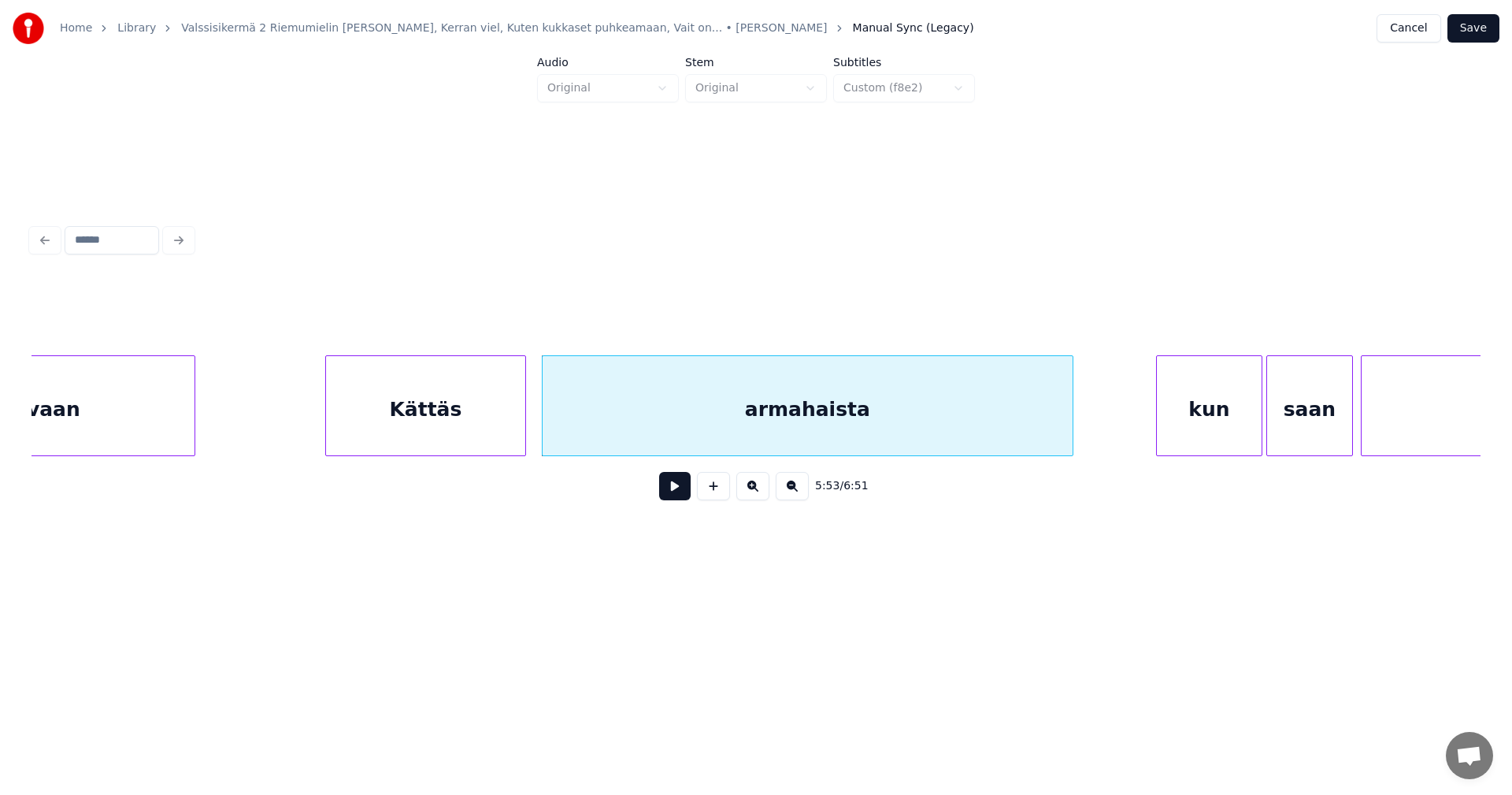
click at [683, 493] on button at bounding box center [675, 486] width 31 height 29
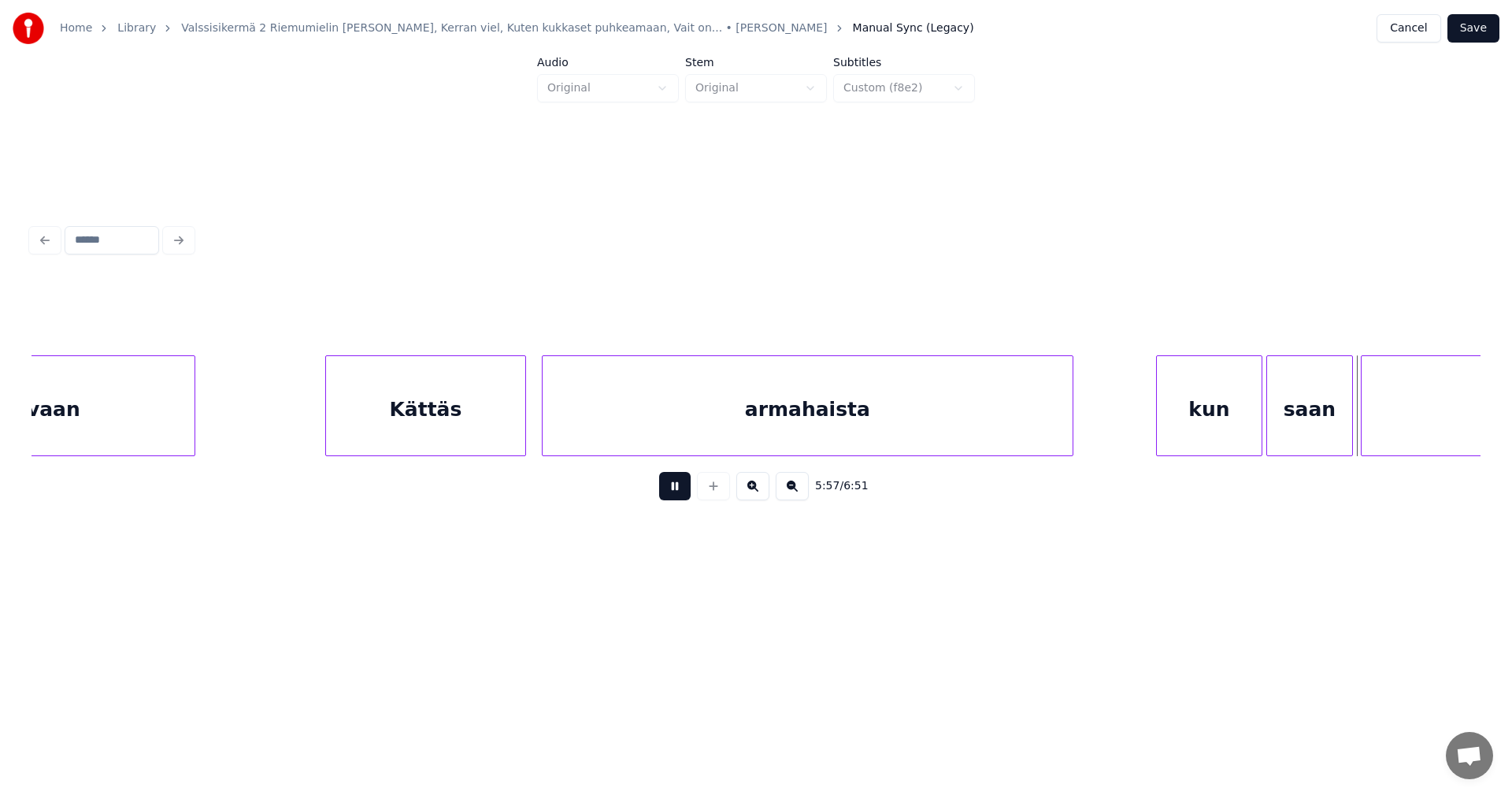
drag, startPoint x: 692, startPoint y: 495, endPoint x: 714, endPoint y: 496, distance: 22.0
click at [693, 495] on div "5:57 / 6:51" at bounding box center [756, 487] width 1423 height 35
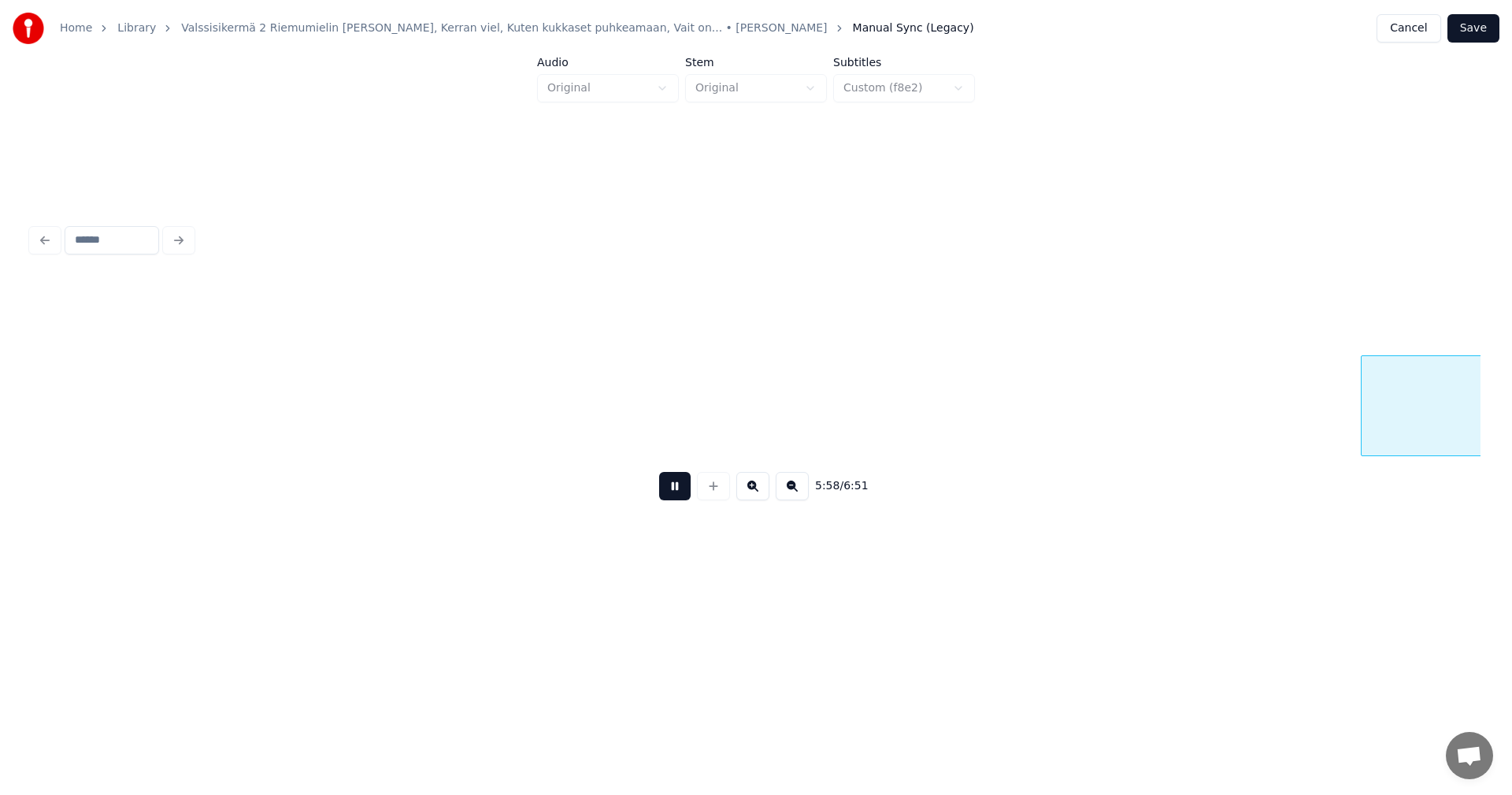
scroll to position [0, 70529]
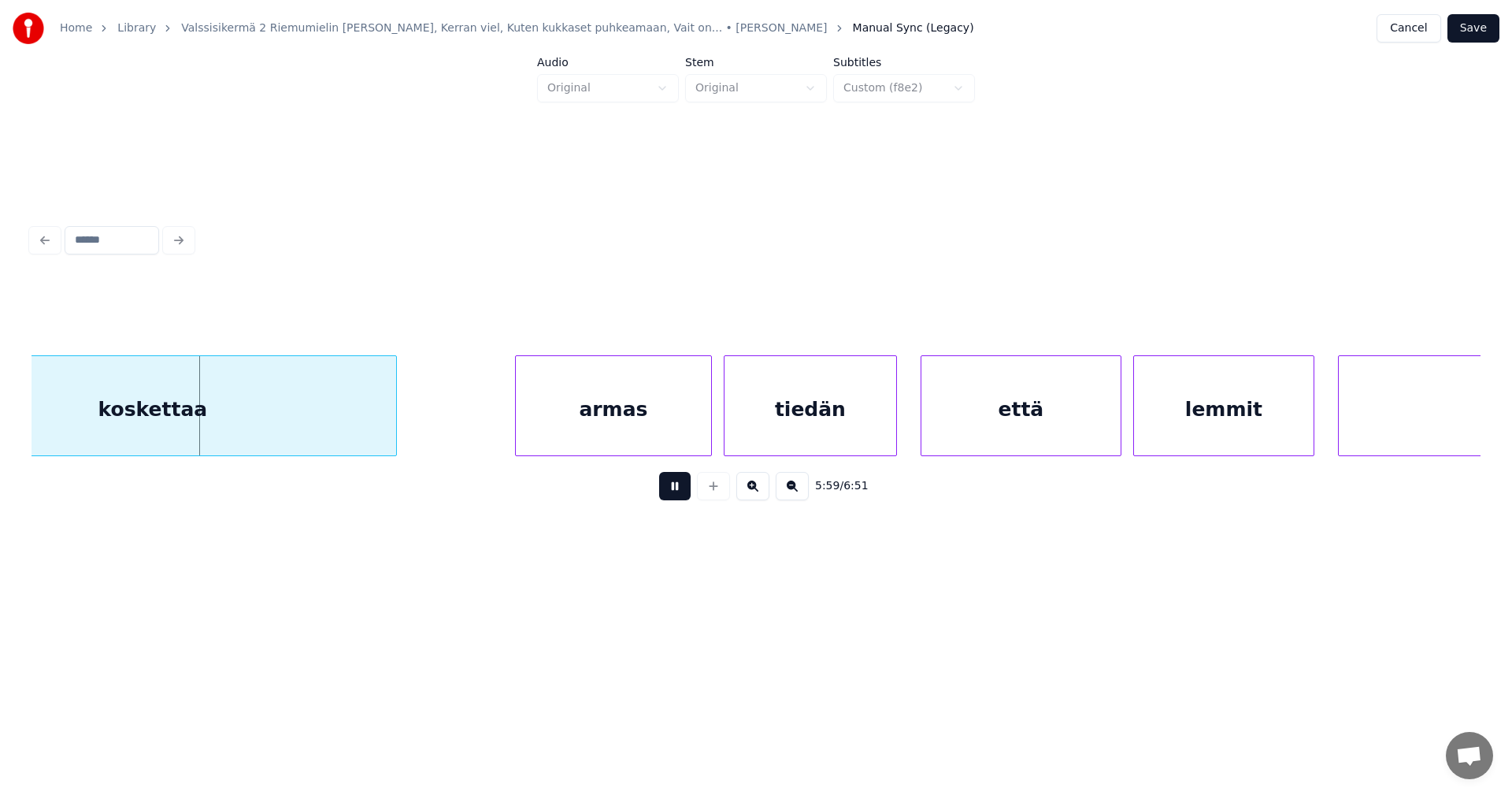
click at [669, 495] on button at bounding box center [675, 486] width 31 height 29
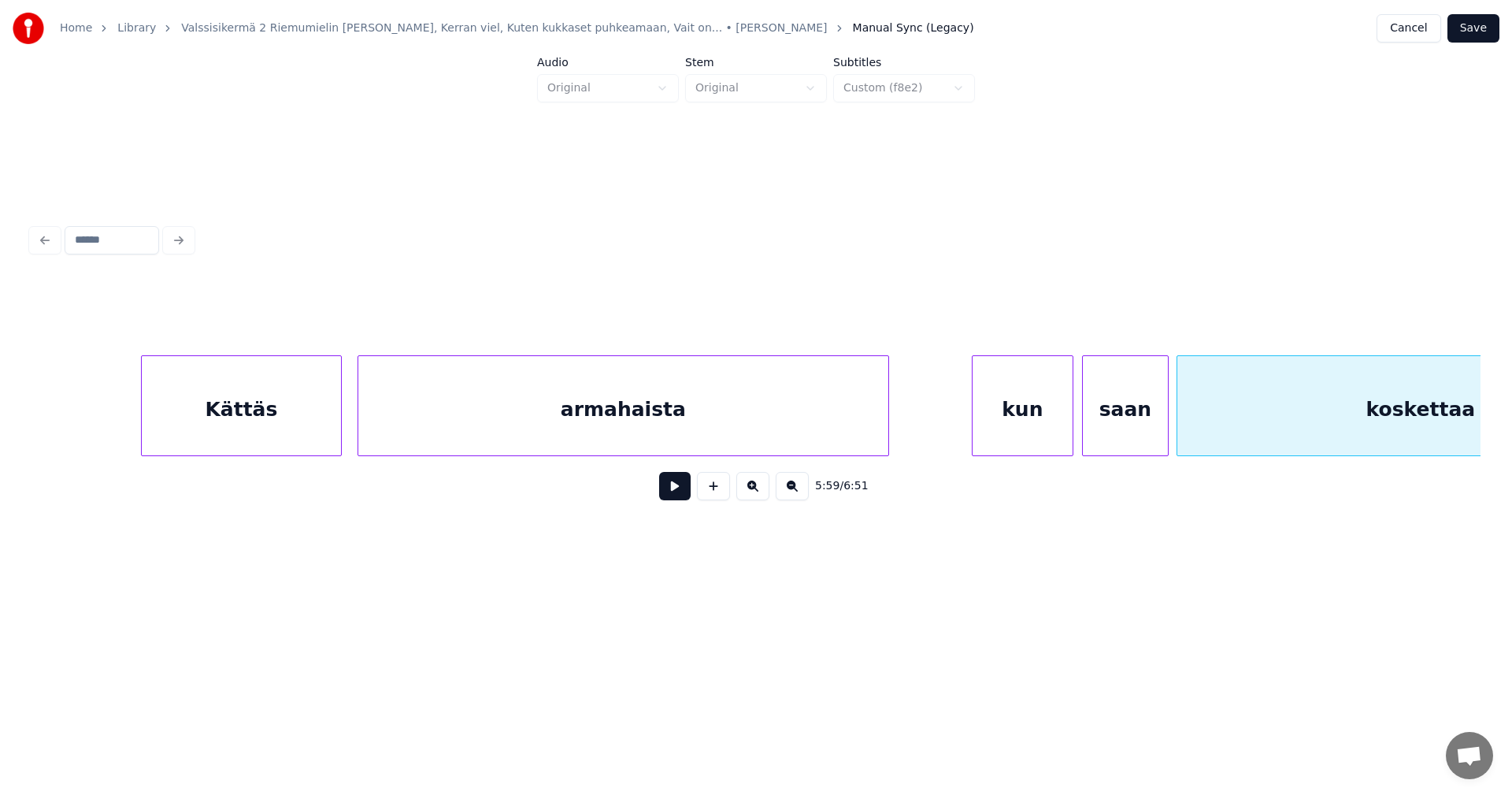
click at [1069, 438] on div at bounding box center [1070, 405] width 5 height 99
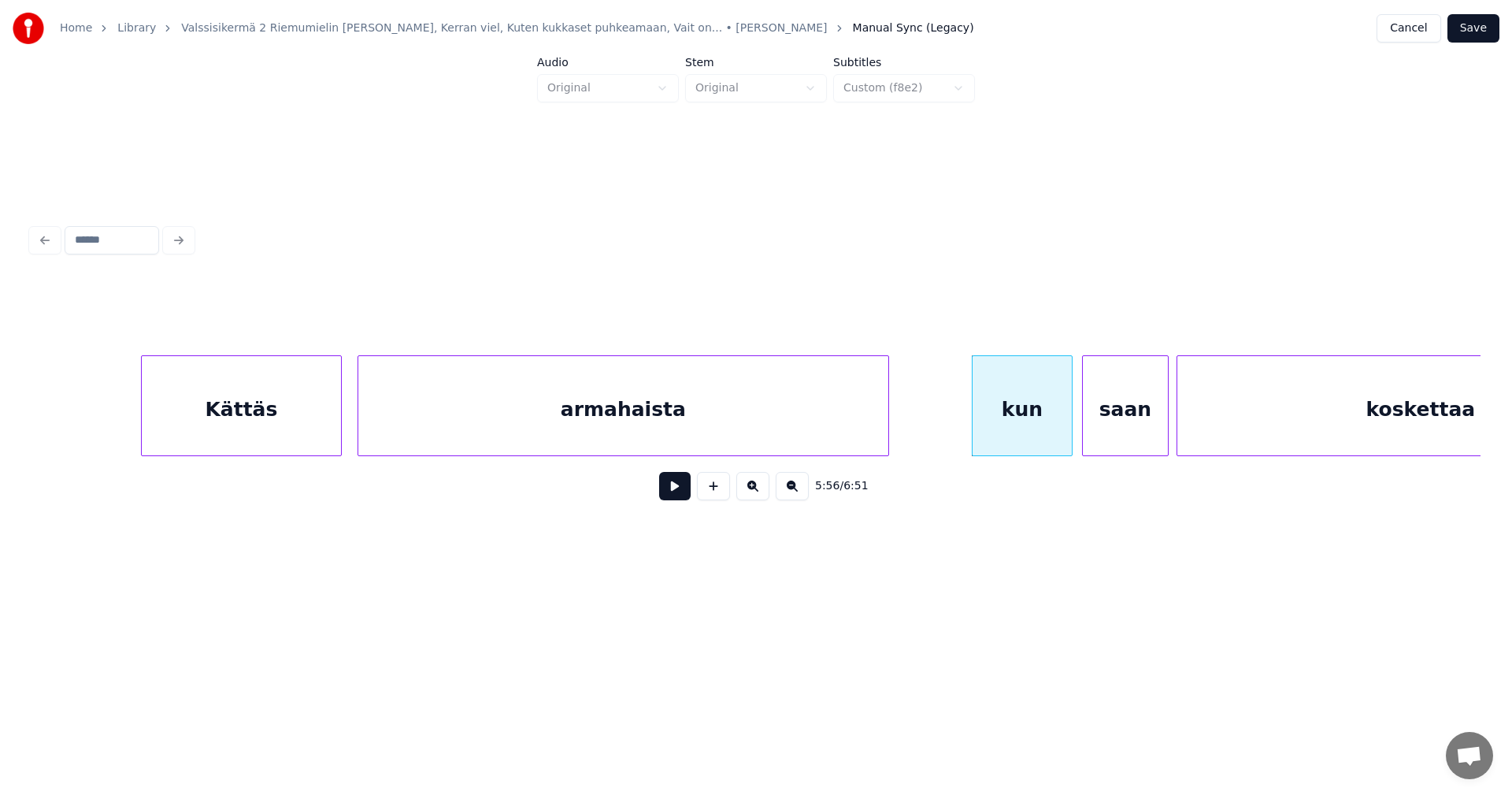
click at [1112, 438] on div "saan" at bounding box center [1125, 410] width 85 height 107
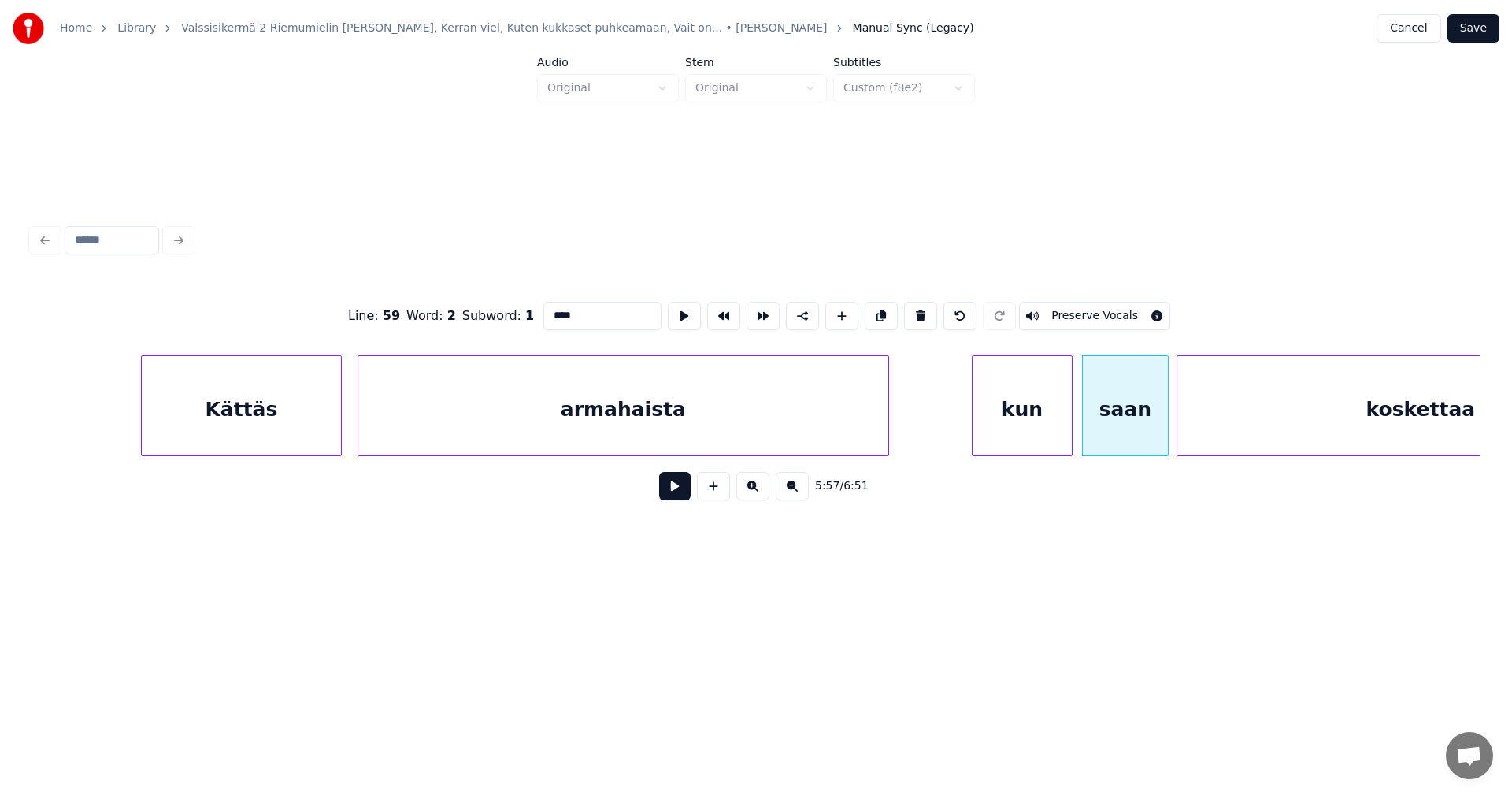
click at [1028, 438] on div "kun" at bounding box center [1021, 410] width 99 height 107
type input "***"
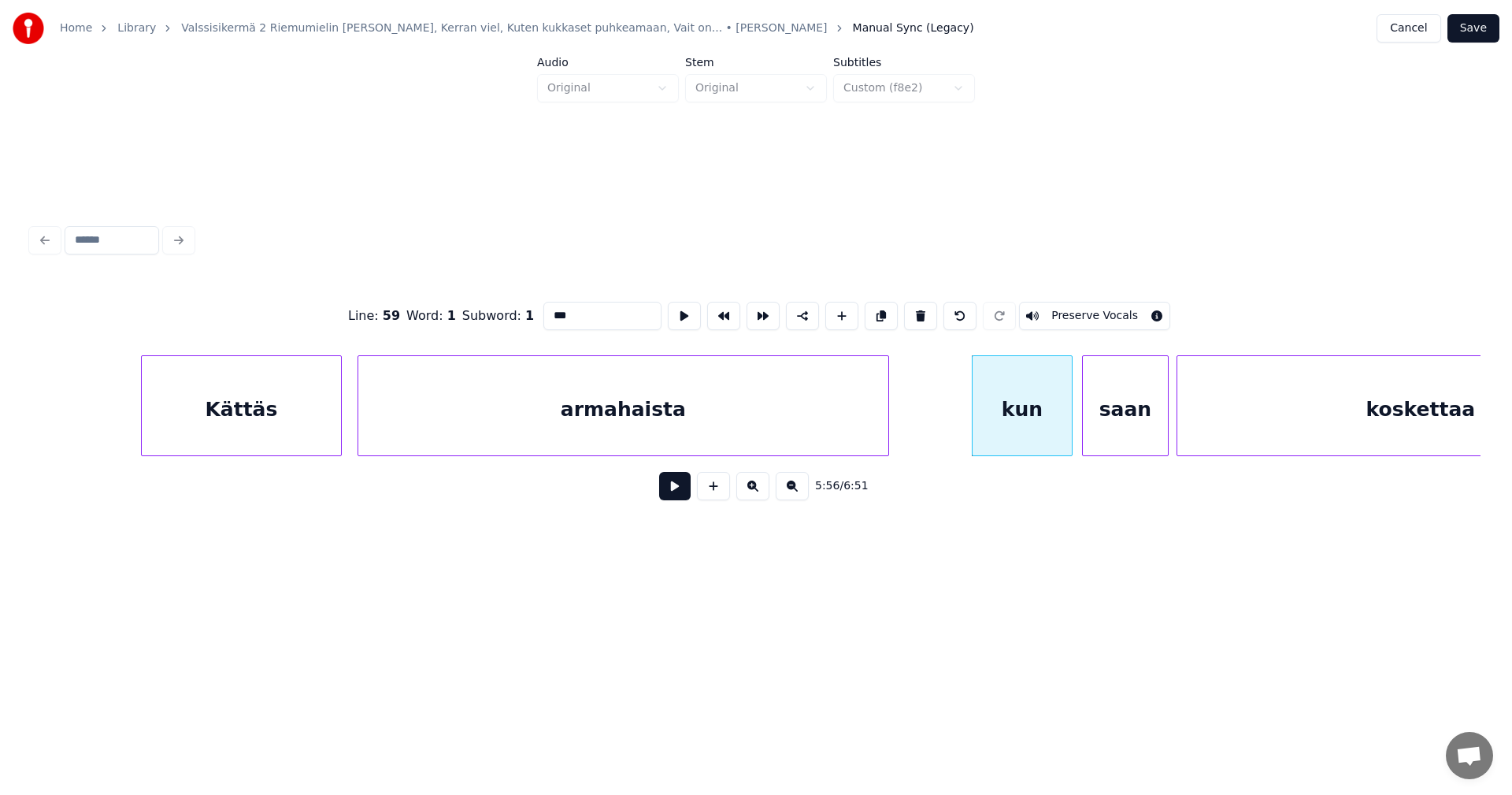
click at [682, 500] on button at bounding box center [675, 486] width 31 height 29
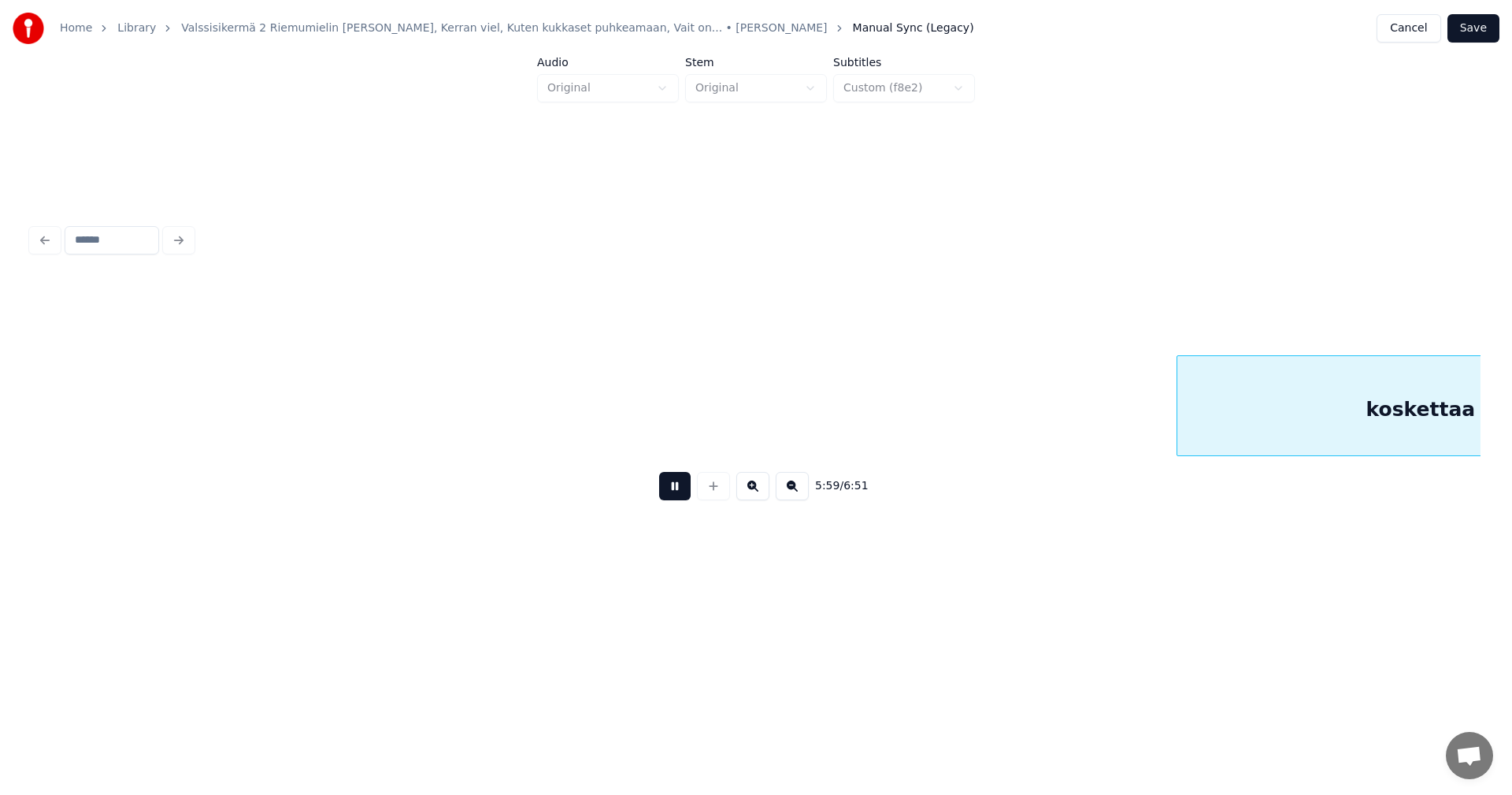
scroll to position [0, 70710]
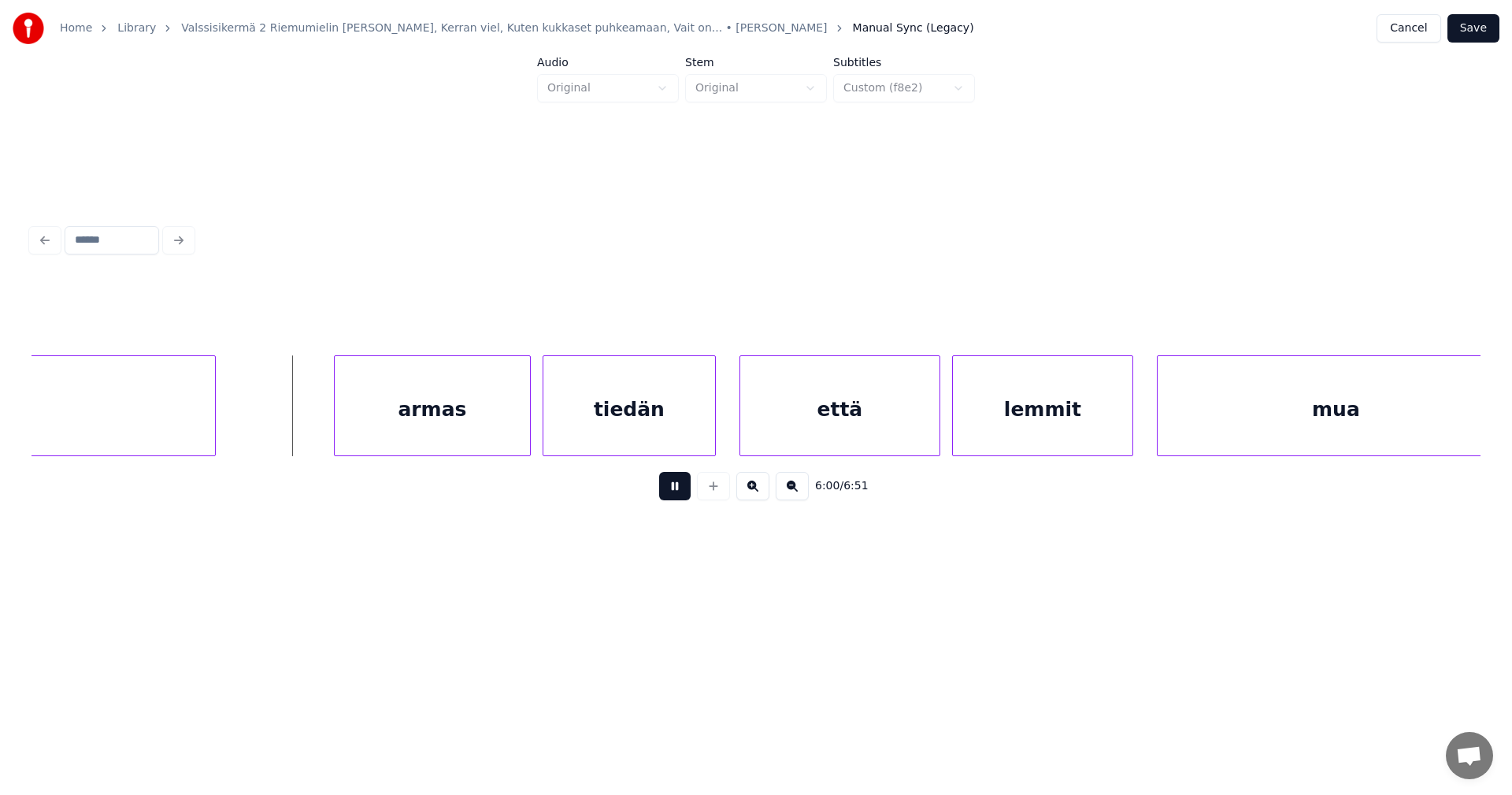
click at [683, 500] on button at bounding box center [675, 486] width 31 height 29
click at [498, 433] on div "armas" at bounding box center [429, 410] width 196 height 107
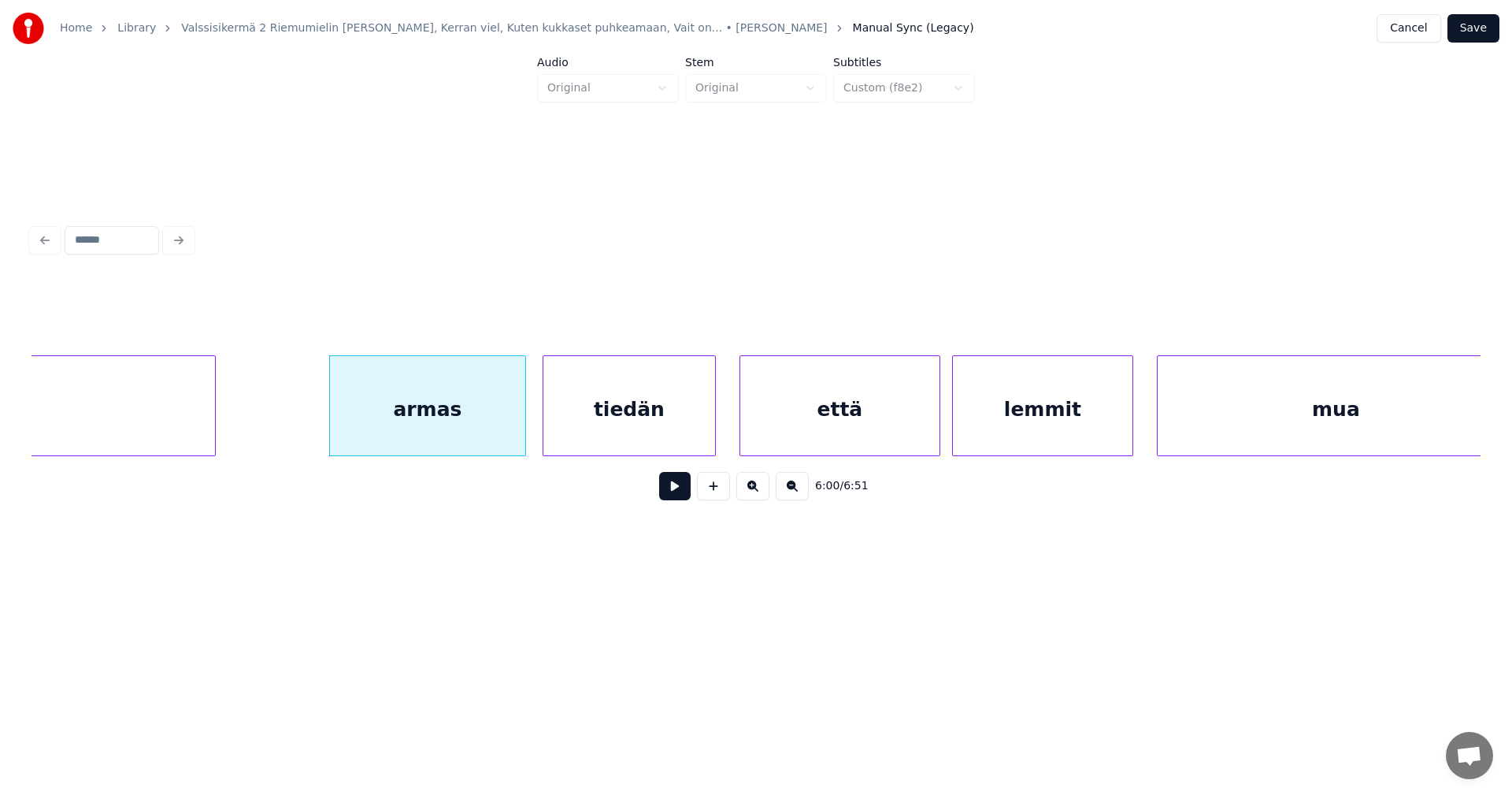
click at [668, 487] on button at bounding box center [675, 486] width 31 height 29
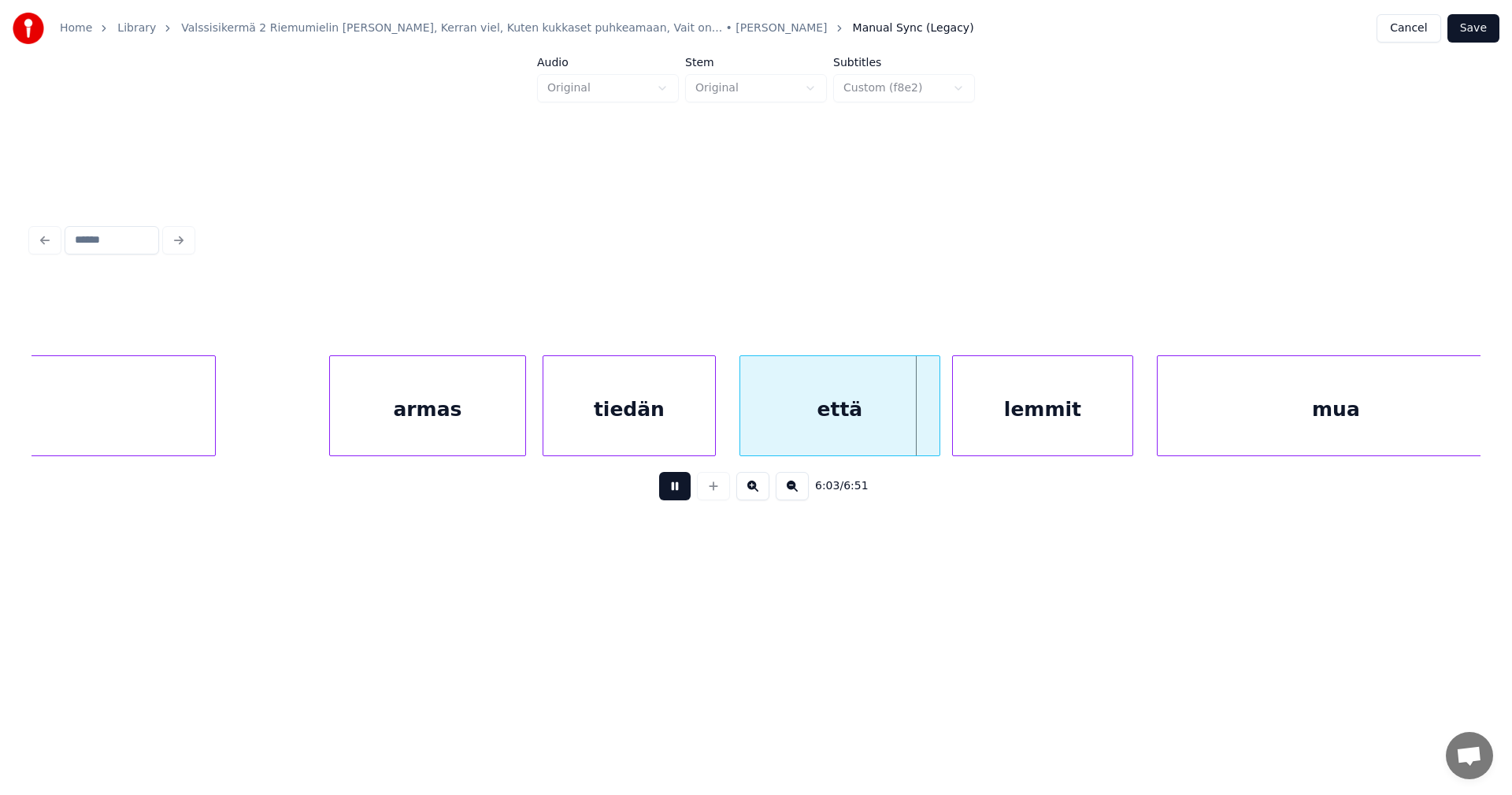
click at [675, 495] on button at bounding box center [675, 486] width 31 height 29
click at [860, 429] on div at bounding box center [861, 405] width 5 height 99
click at [810, 426] on div "että" at bounding box center [798, 410] width 125 height 107
click at [684, 497] on button at bounding box center [675, 486] width 31 height 29
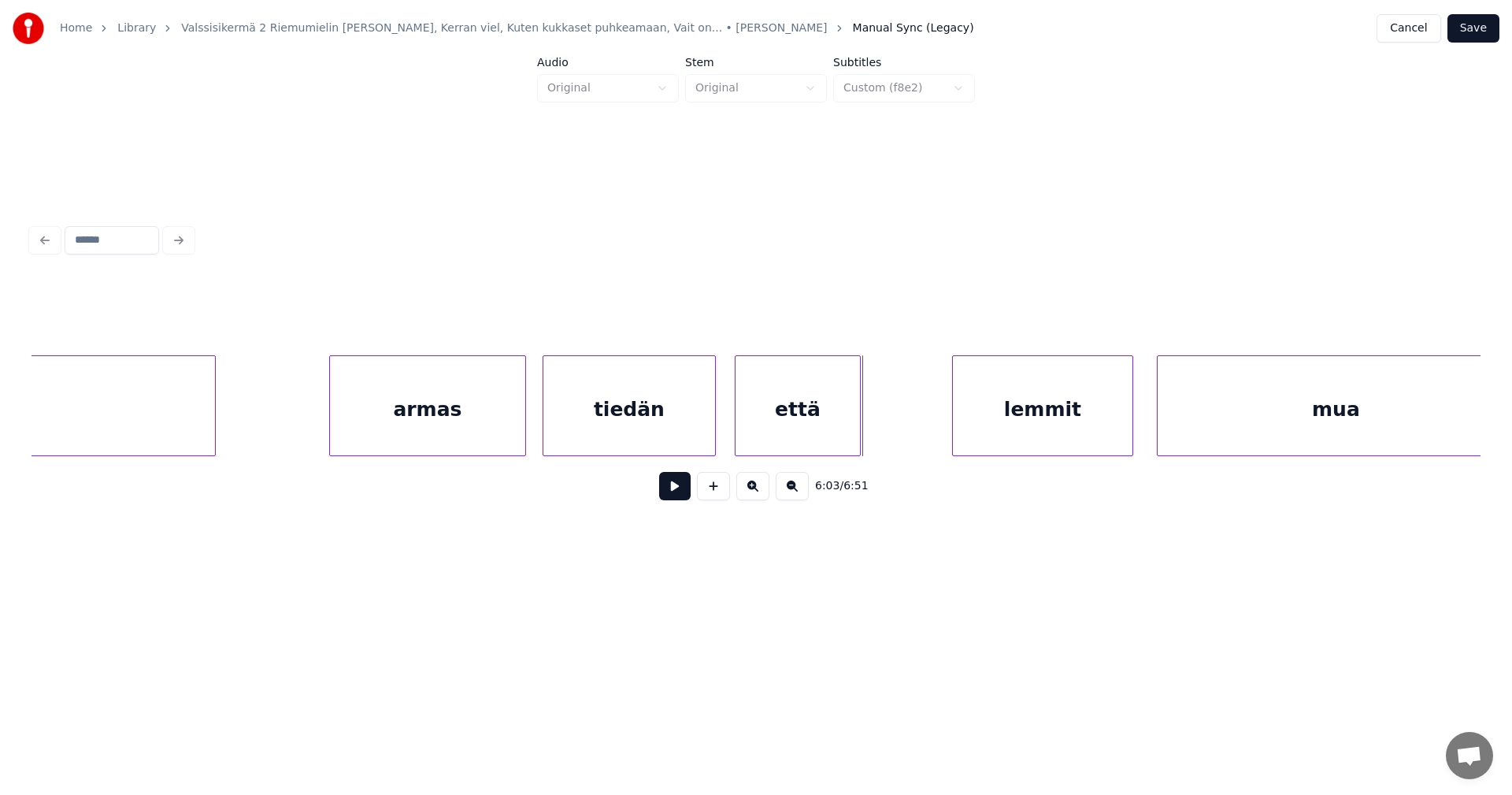
click at [818, 432] on div "että" at bounding box center [798, 410] width 125 height 107
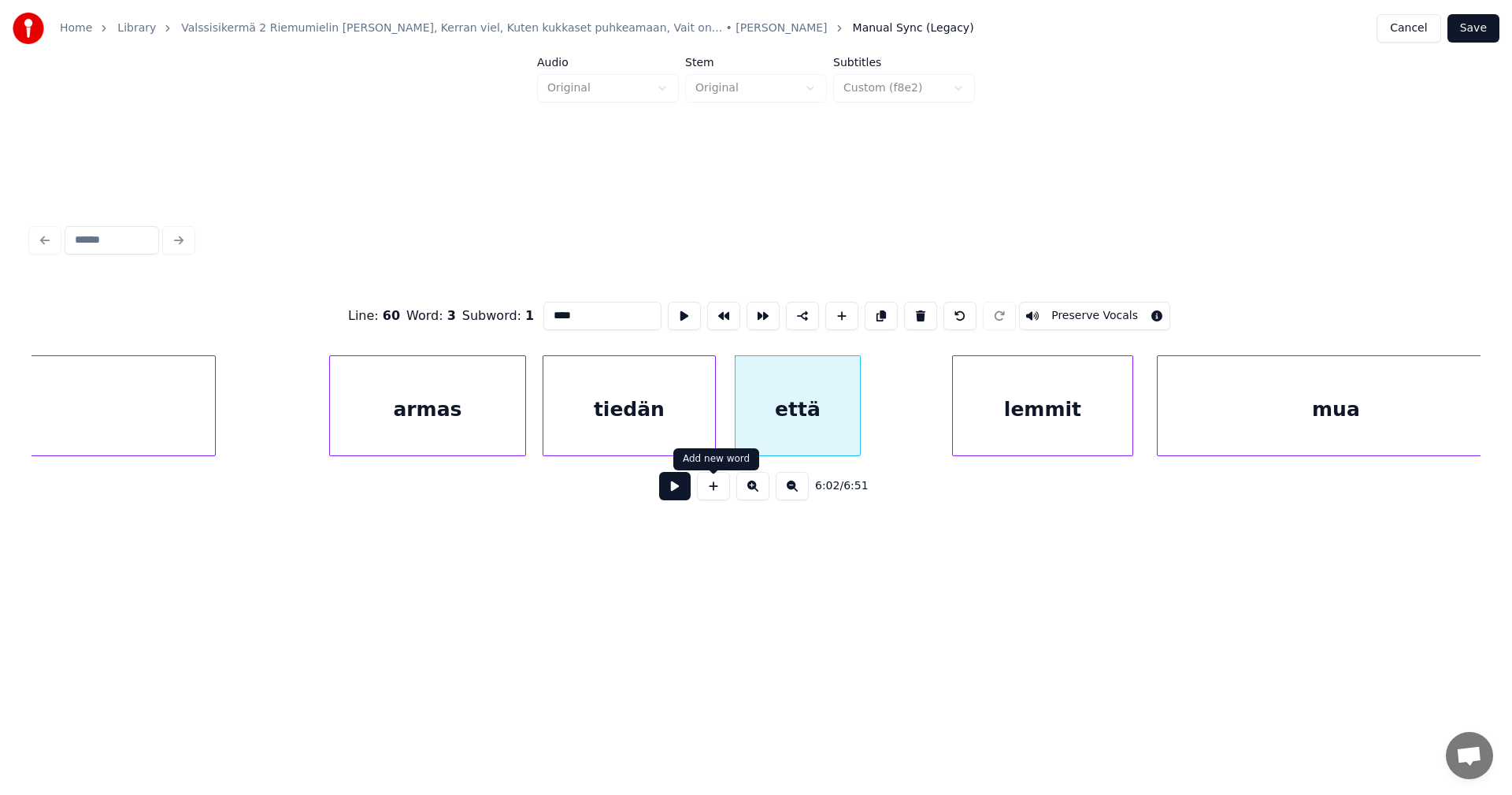
click at [682, 489] on button at bounding box center [675, 486] width 31 height 29
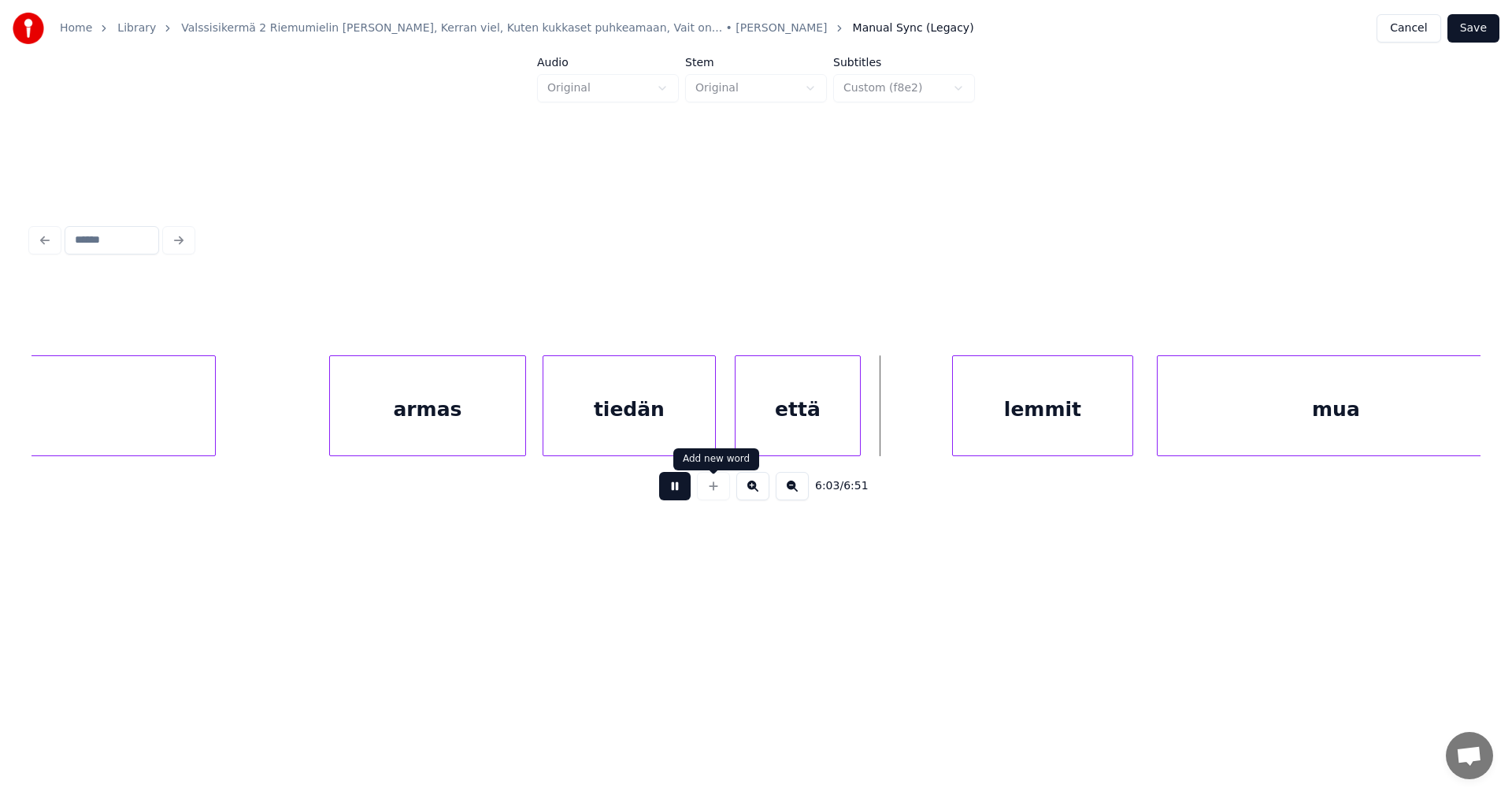
click at [694, 485] on div at bounding box center [714, 486] width 40 height 29
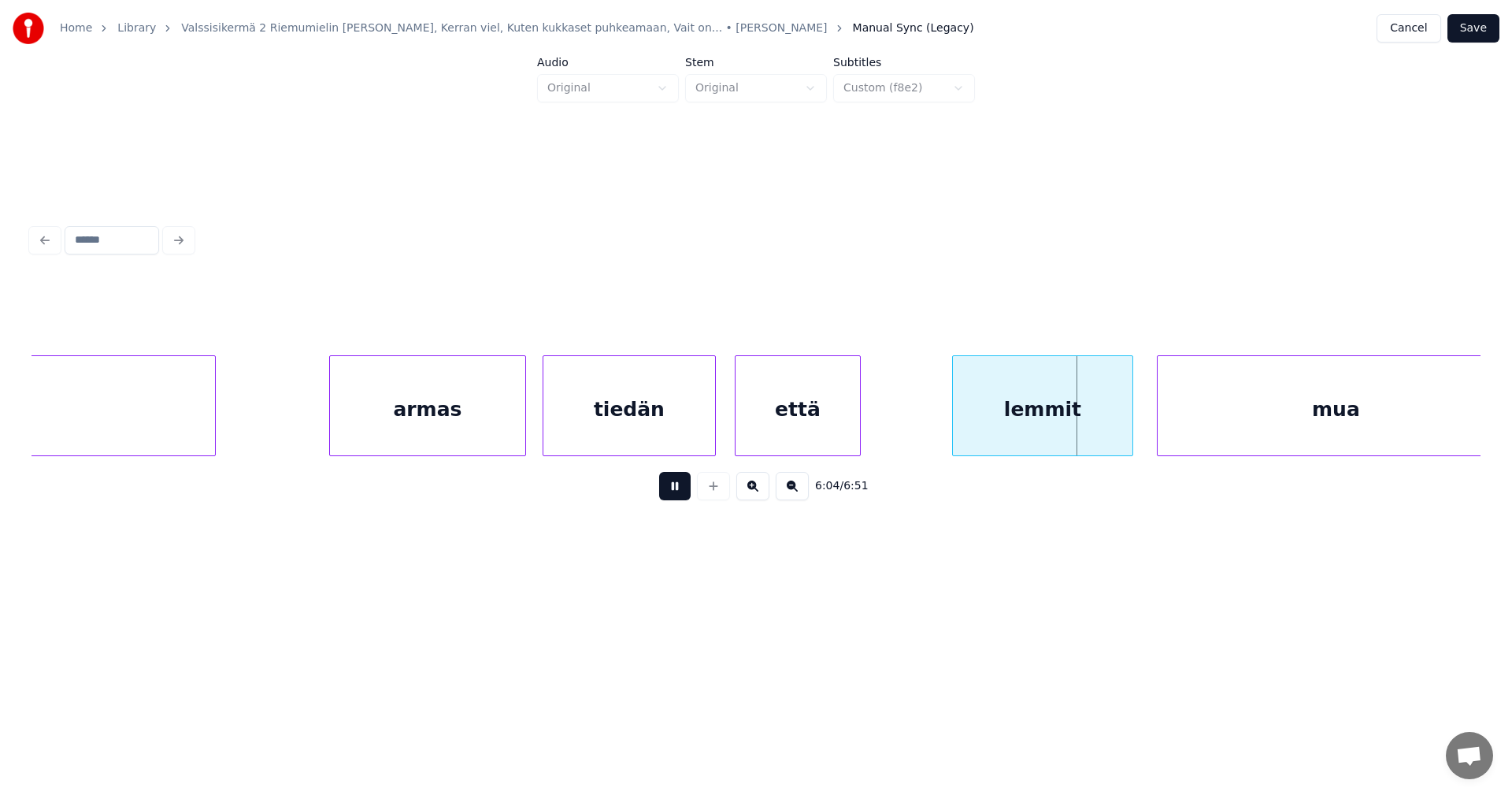
click at [673, 495] on button at bounding box center [675, 486] width 31 height 29
click at [911, 420] on div at bounding box center [910, 405] width 5 height 99
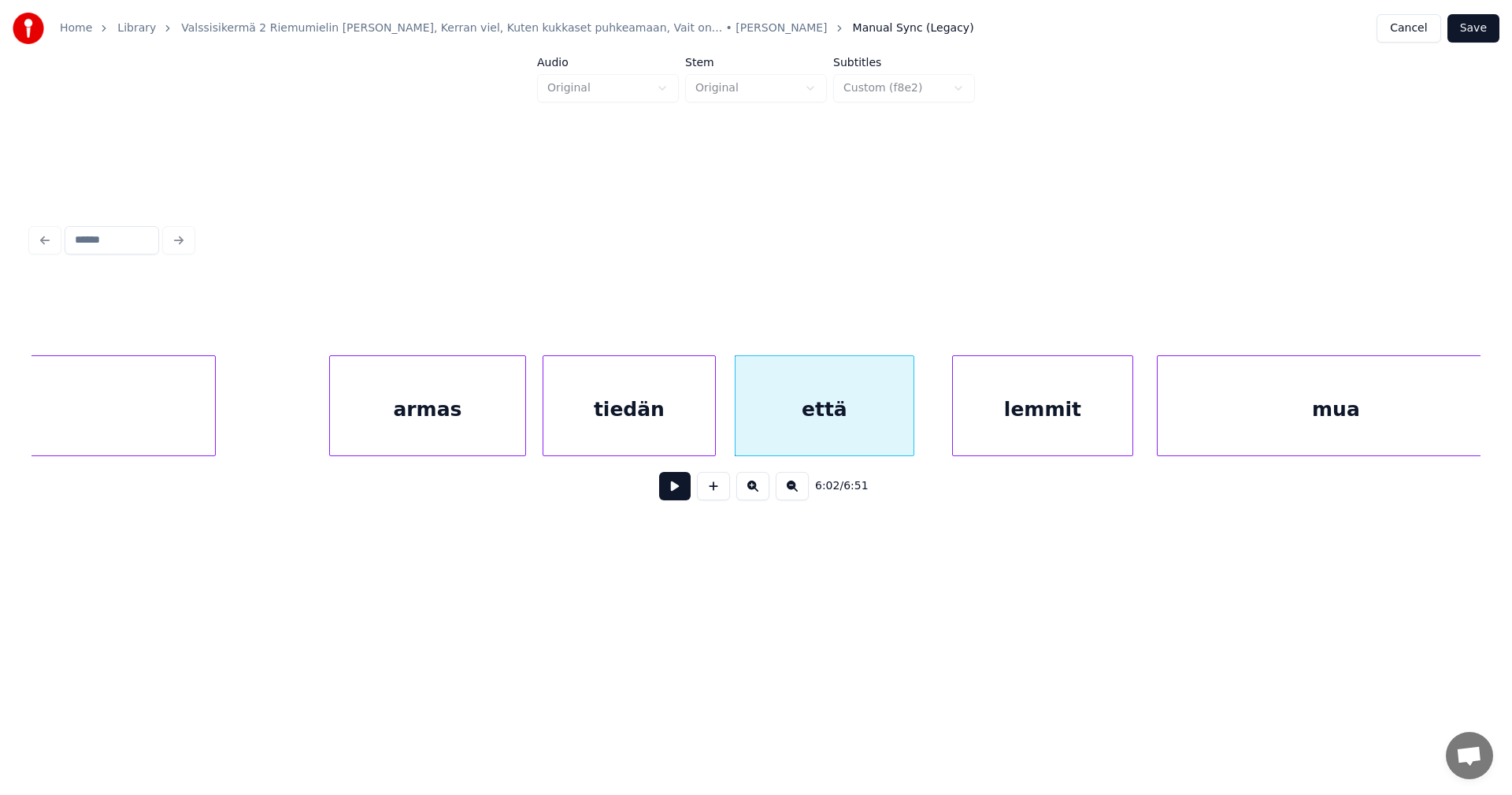
click at [678, 497] on button at bounding box center [675, 486] width 31 height 29
click at [688, 492] on button at bounding box center [675, 486] width 31 height 29
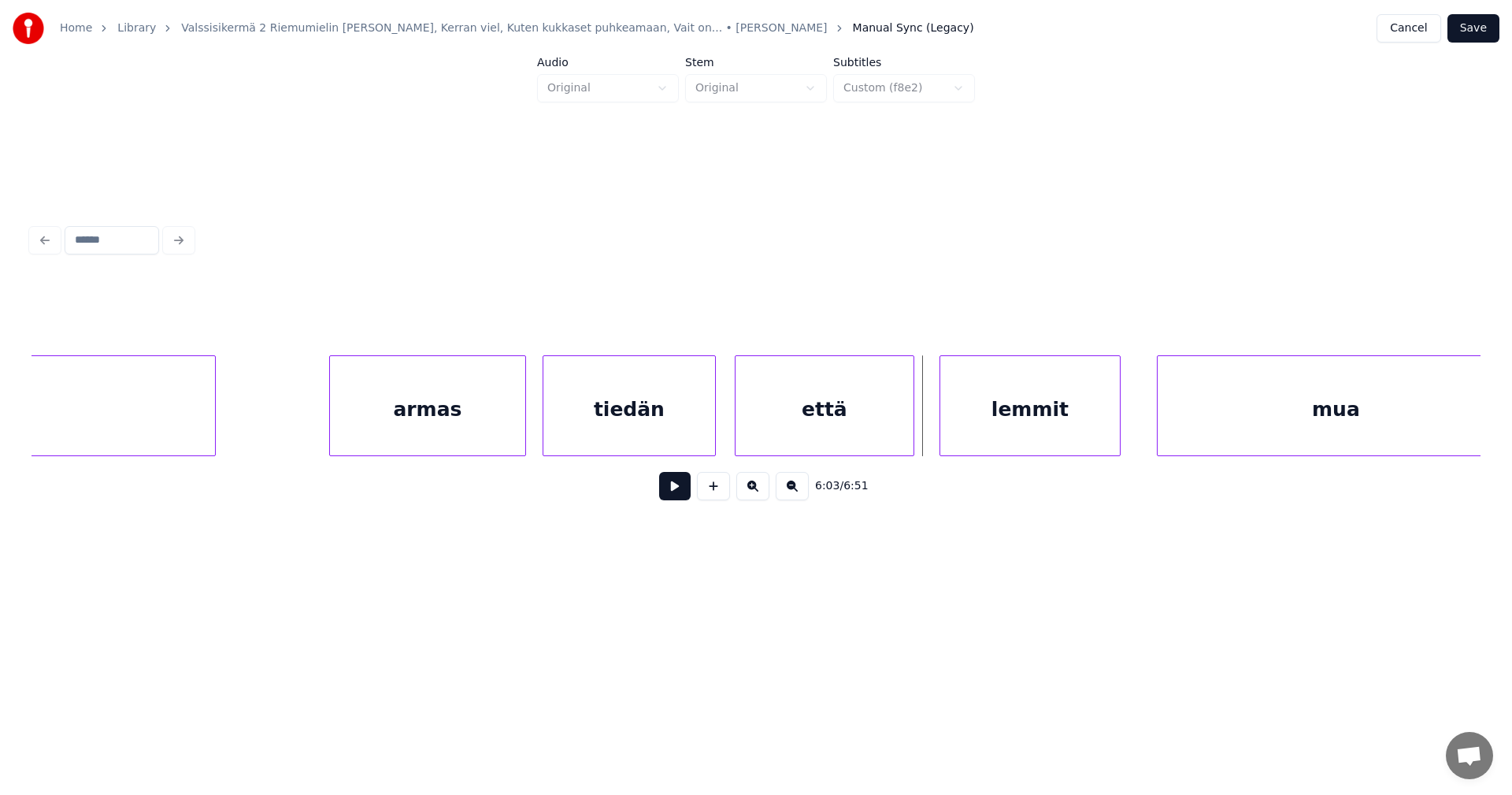
click at [966, 418] on div "lemmit" at bounding box center [1029, 410] width 179 height 107
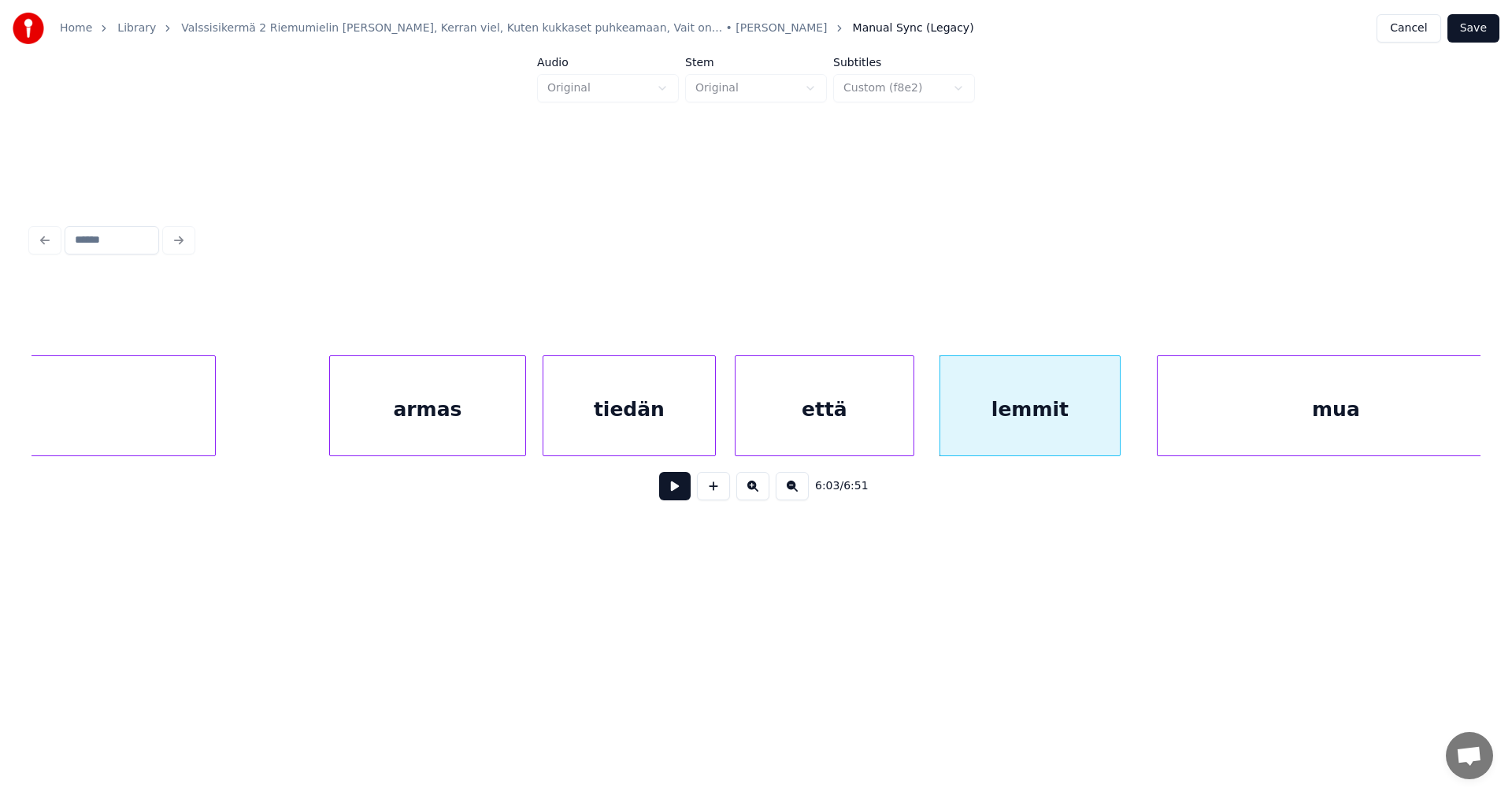
click at [678, 500] on button at bounding box center [675, 486] width 31 height 29
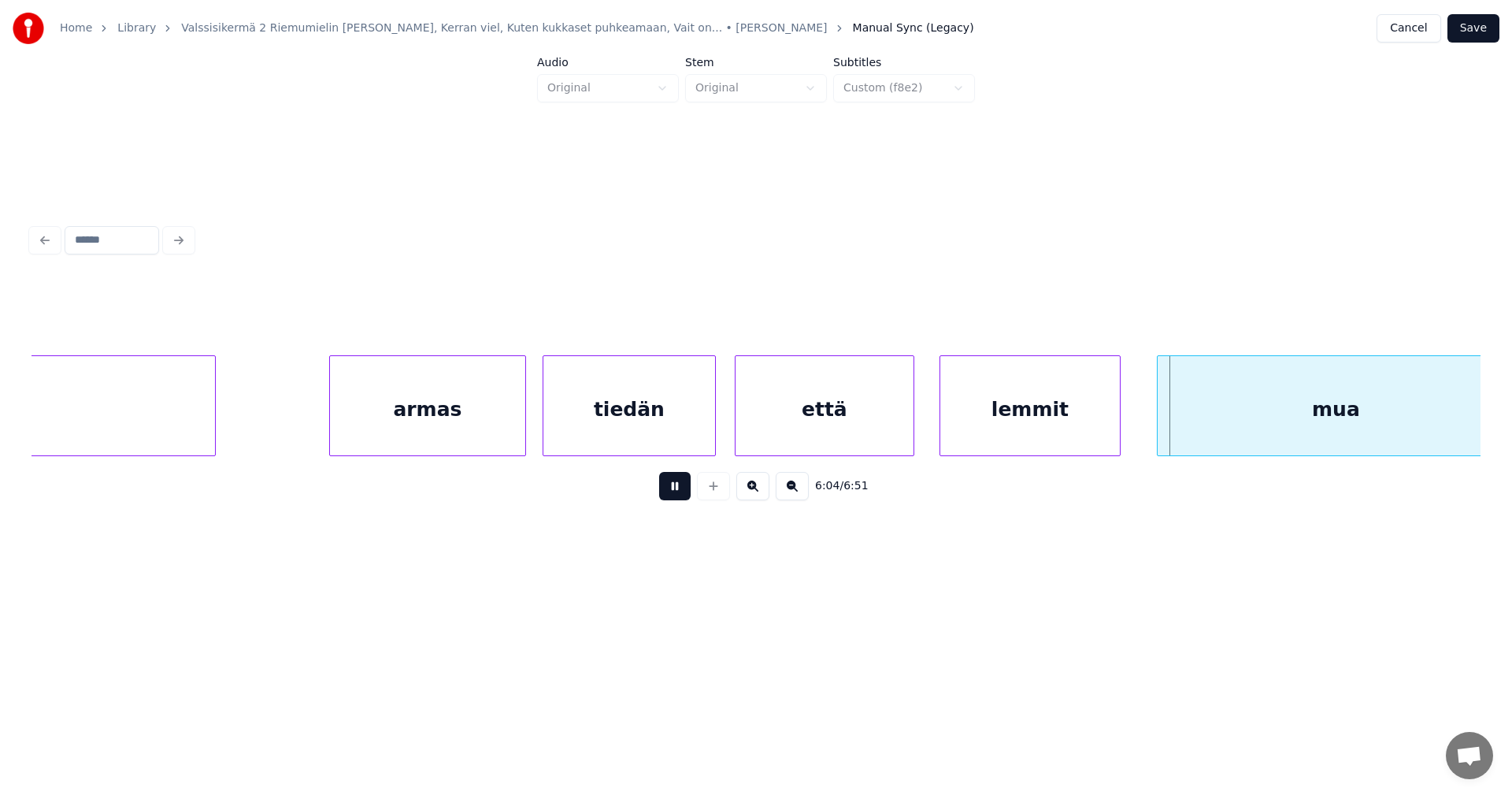
drag, startPoint x: 688, startPoint y: 494, endPoint x: 748, endPoint y: 492, distance: 60.0
click at [690, 494] on button at bounding box center [675, 486] width 31 height 29
click at [486, 437] on div "armas" at bounding box center [427, 410] width 196 height 107
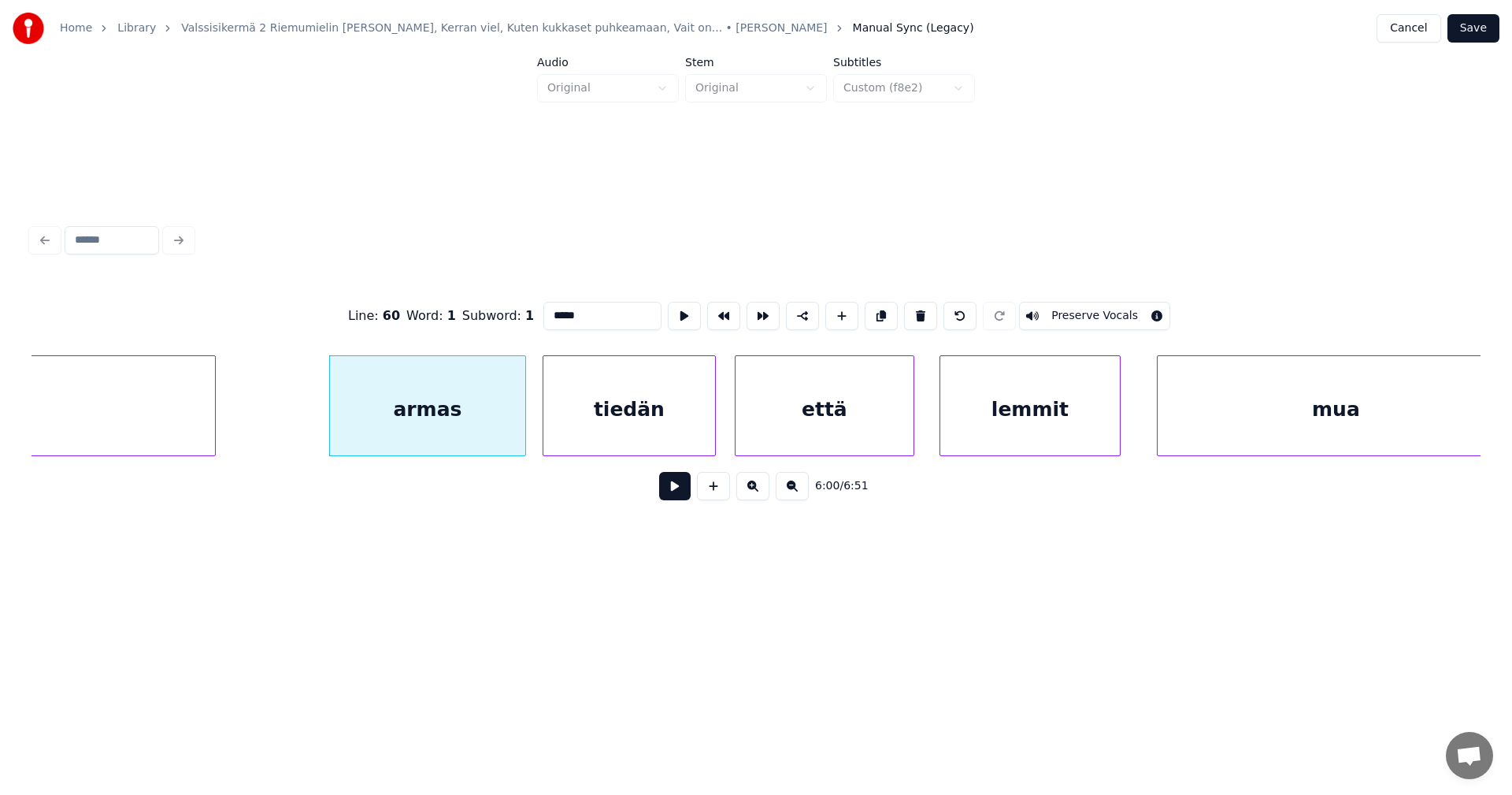
click at [670, 490] on button at bounding box center [675, 486] width 31 height 29
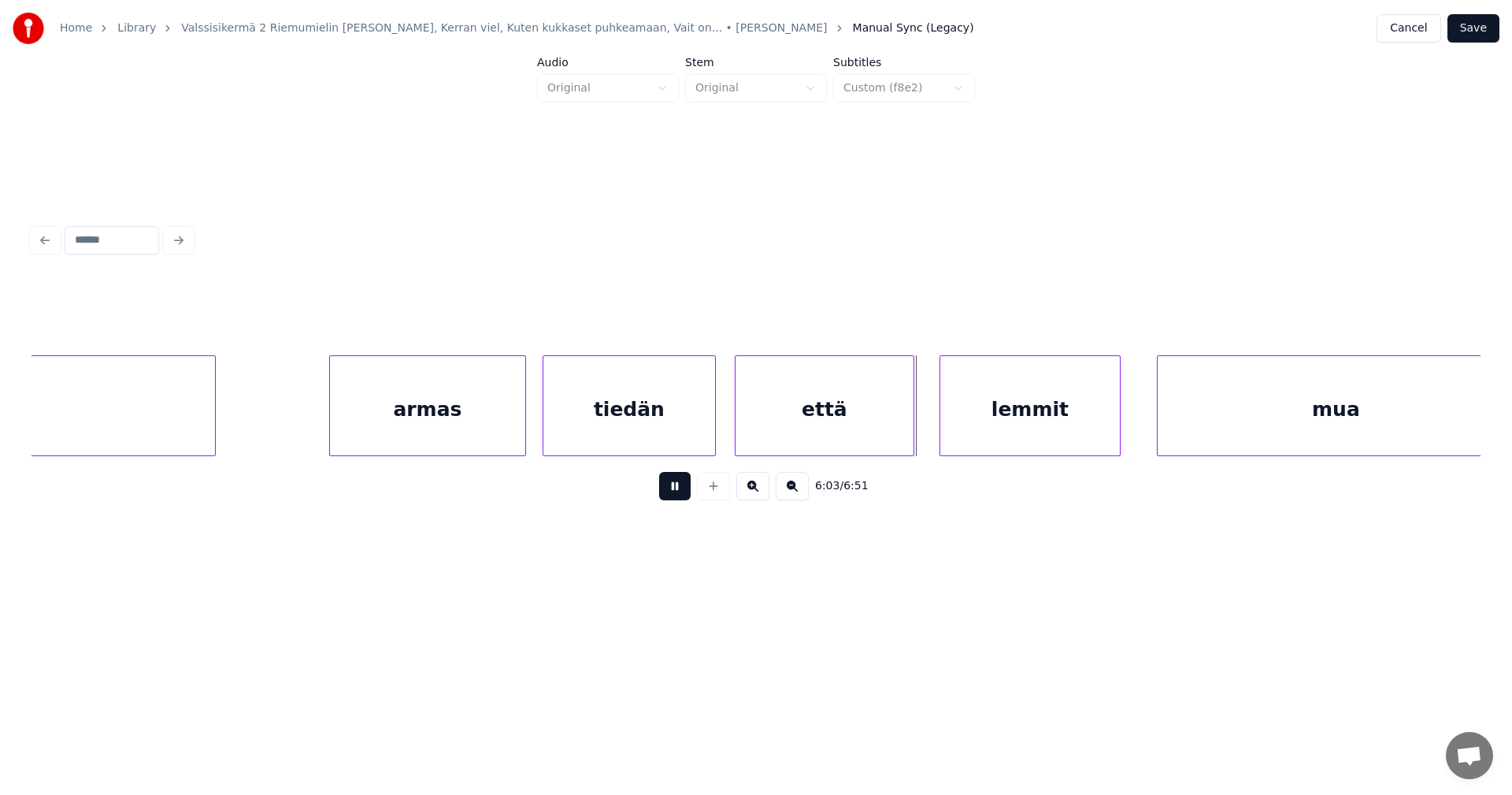
click at [678, 493] on button at bounding box center [675, 486] width 31 height 29
click at [974, 436] on div "lemmit" at bounding box center [1016, 410] width 179 height 107
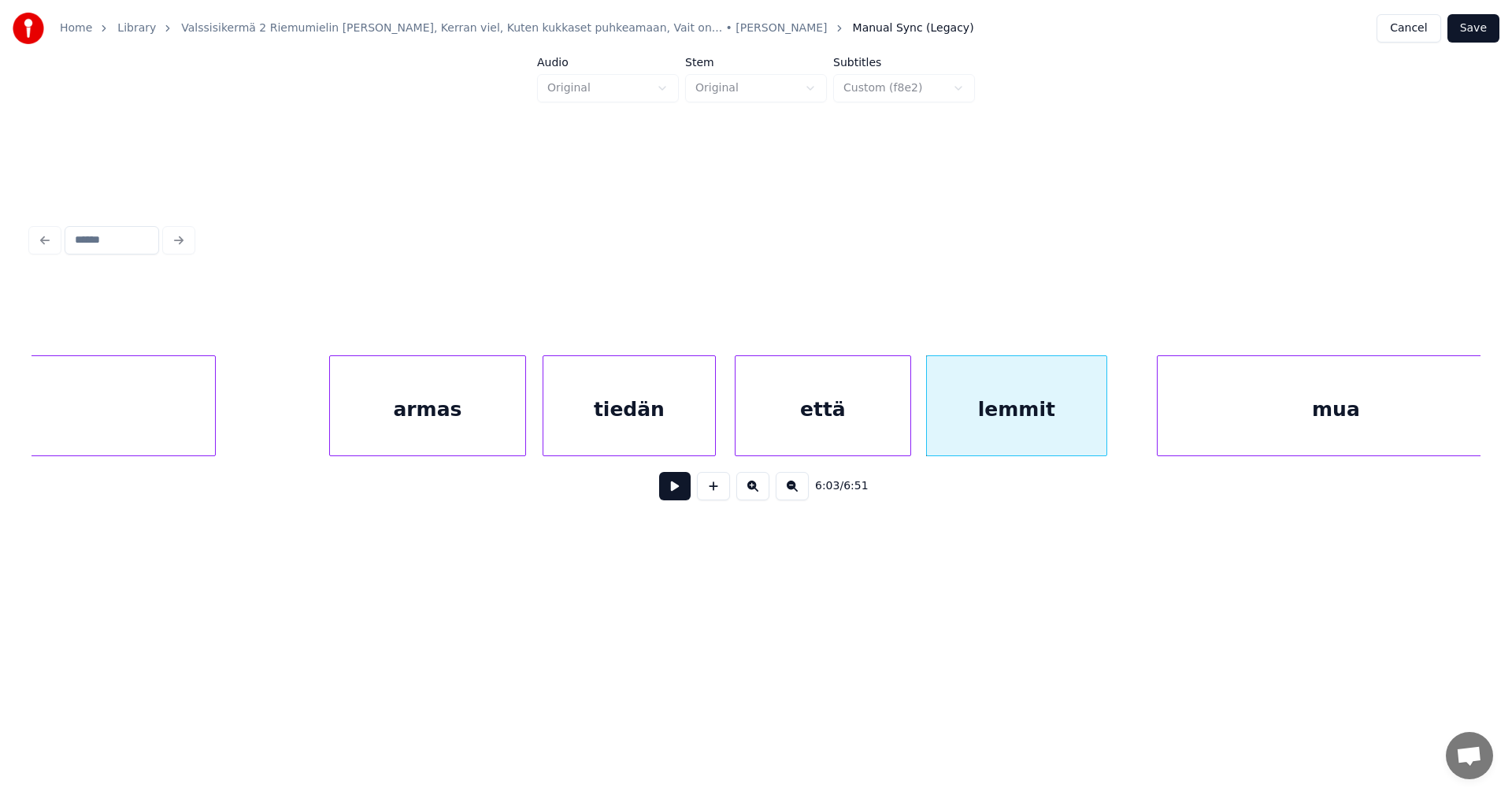
click at [908, 433] on div at bounding box center [907, 405] width 5 height 99
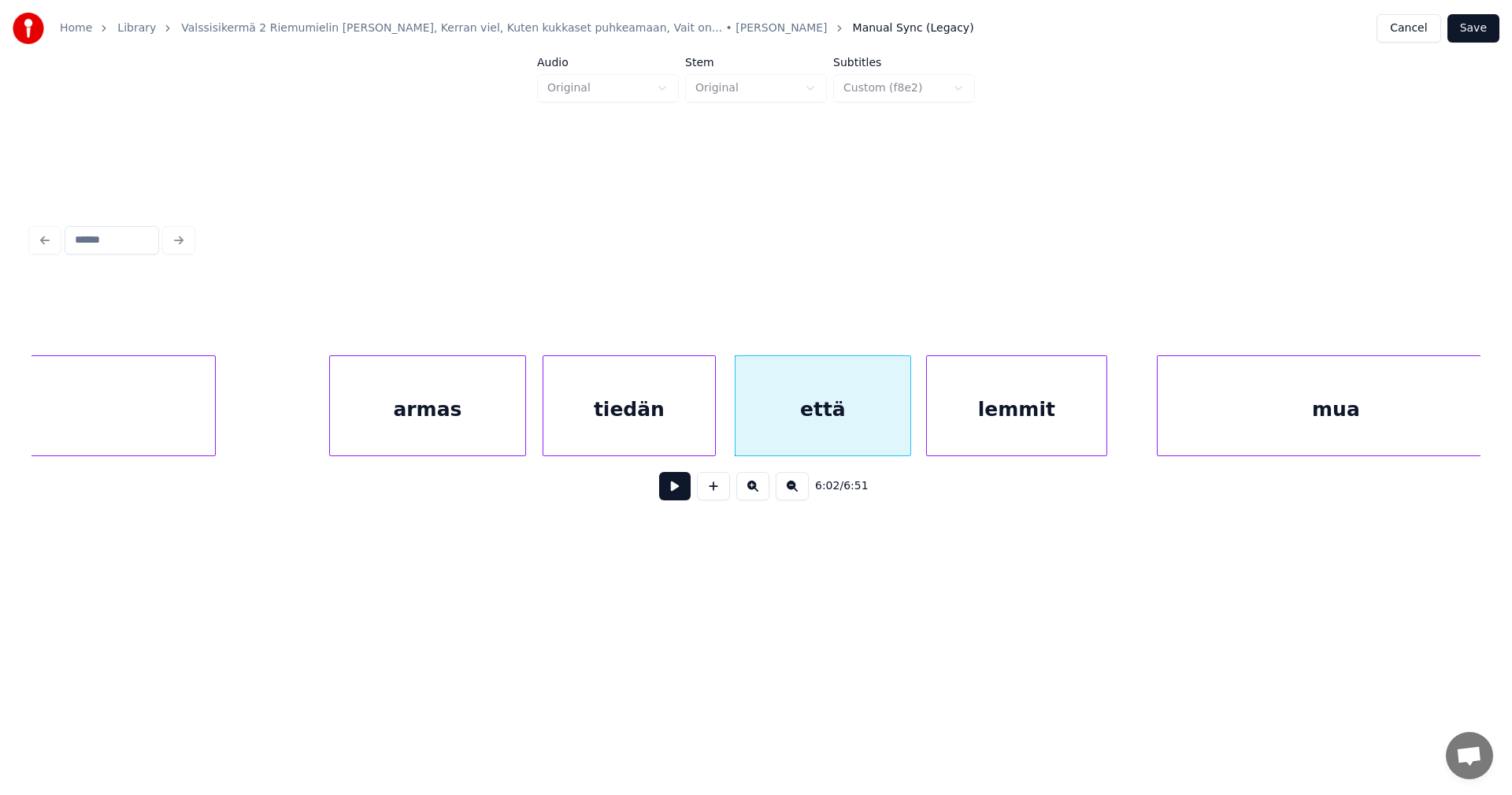
click at [683, 497] on button at bounding box center [675, 486] width 31 height 29
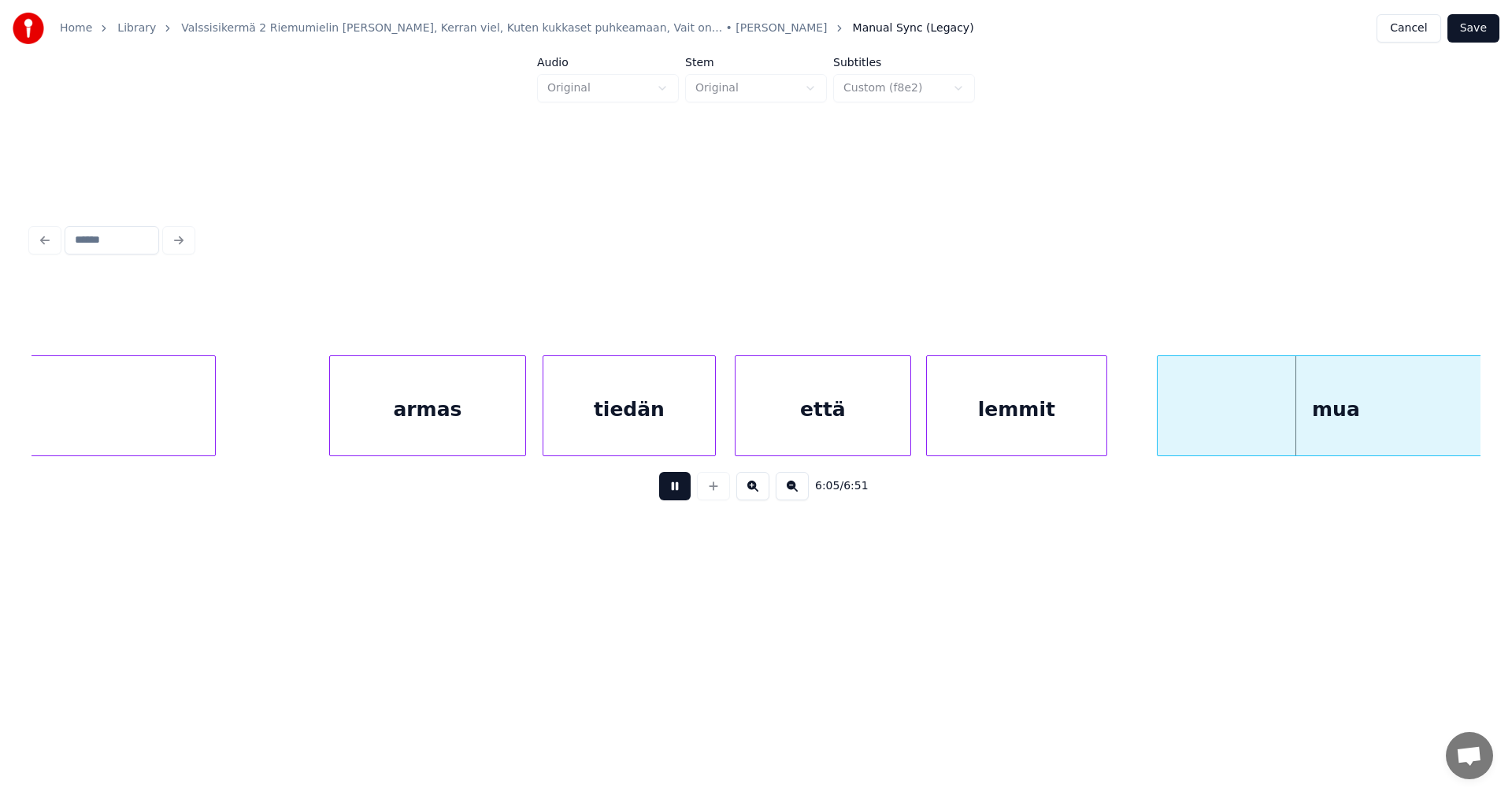
click at [904, 475] on div "6:05 / 6:51" at bounding box center [756, 486] width 1449 height 60
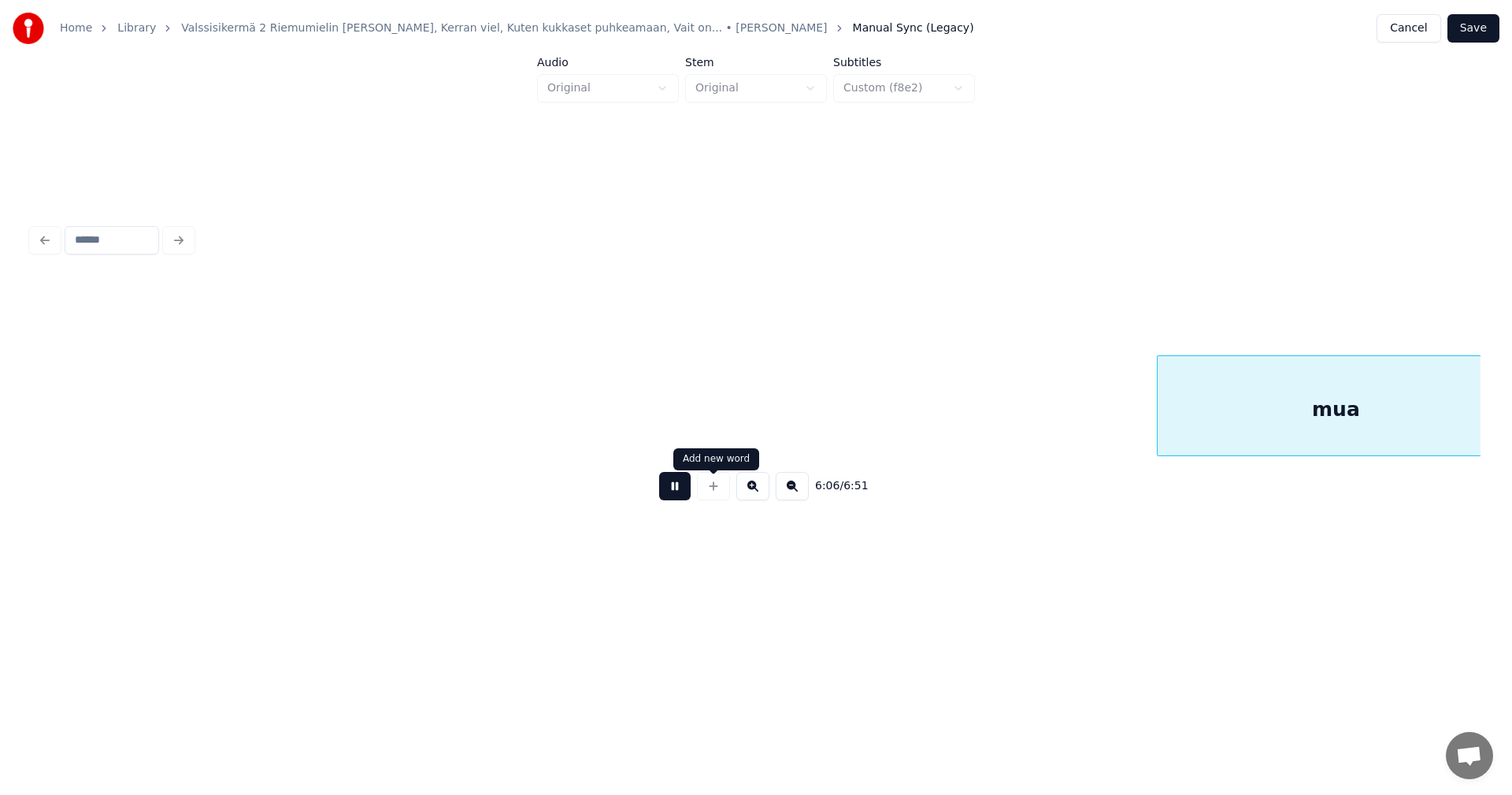
scroll to position [0, 72161]
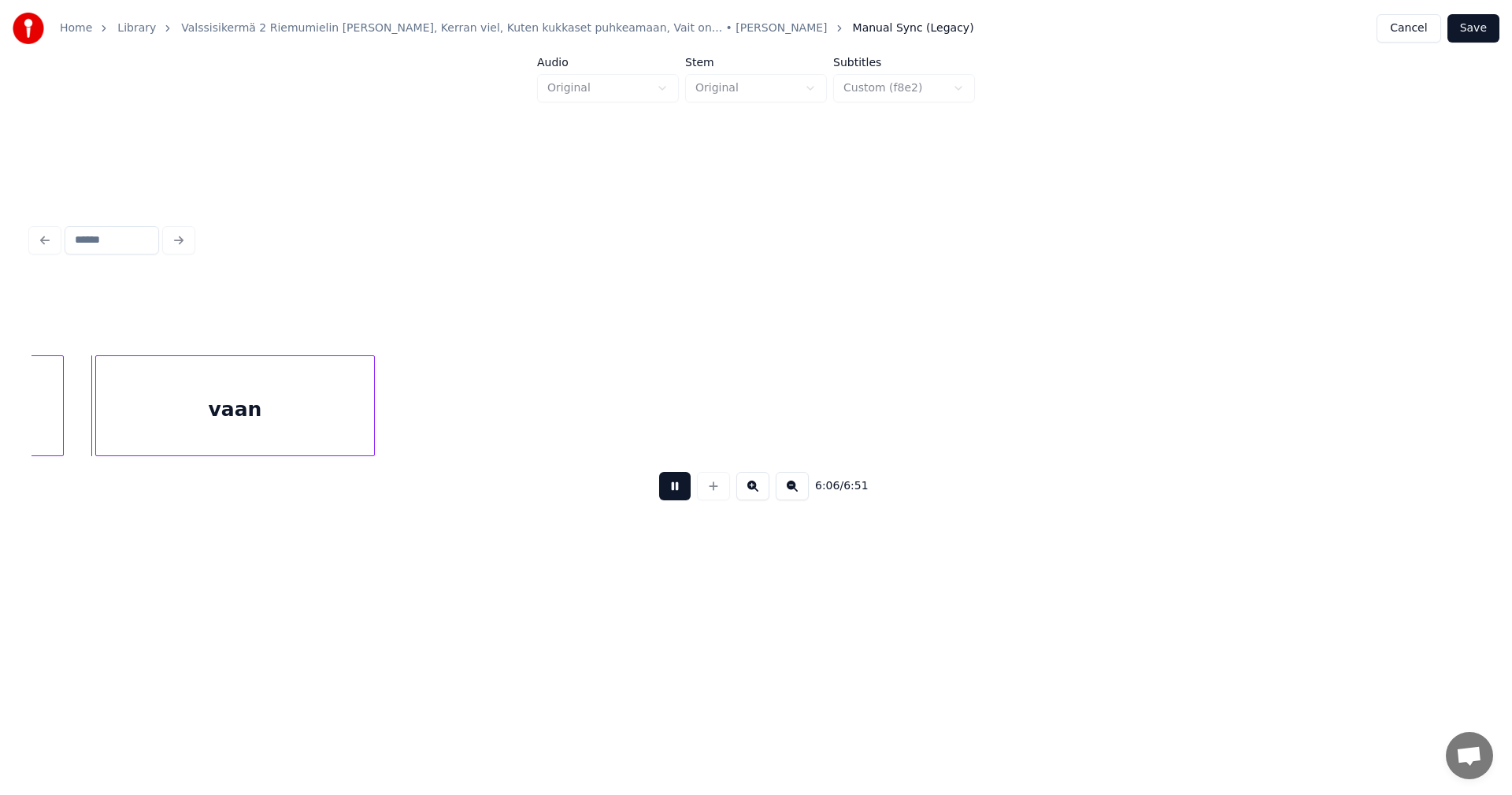
click at [685, 500] on button at bounding box center [675, 486] width 31 height 29
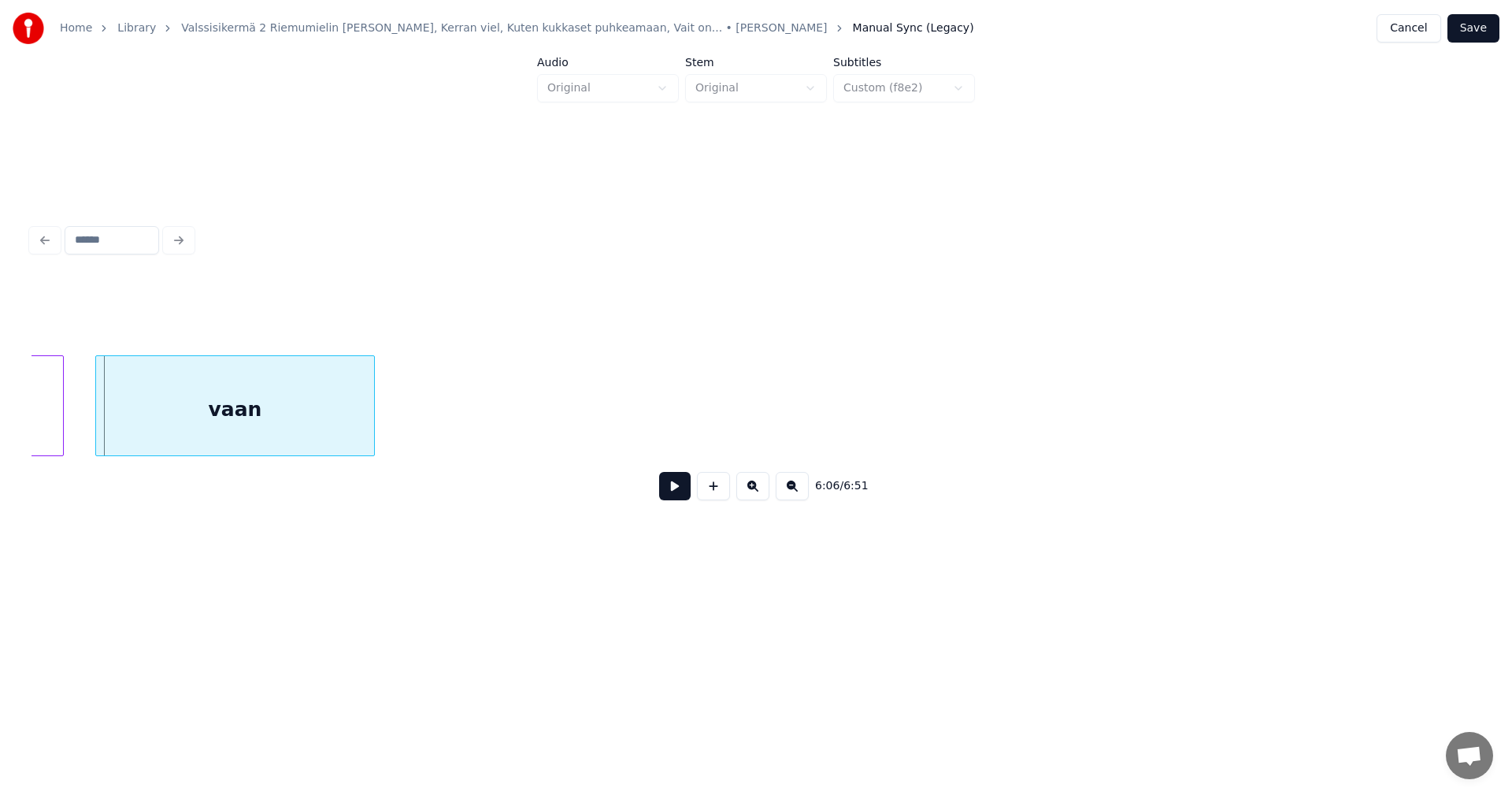
click at [678, 464] on div "6:06 / 6:51" at bounding box center [756, 486] width 1449 height 60
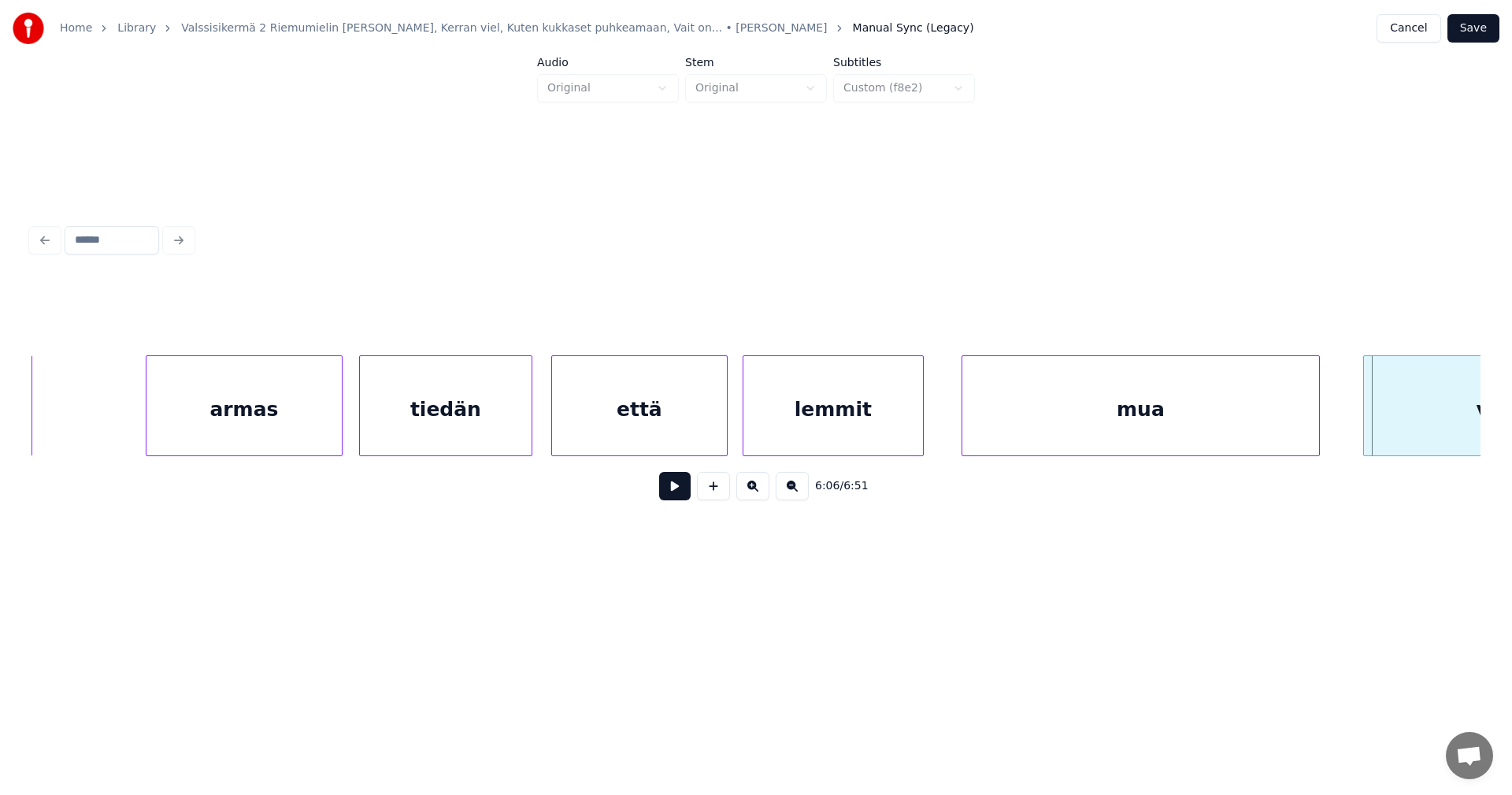
click at [1042, 423] on div "mua" at bounding box center [1140, 410] width 356 height 107
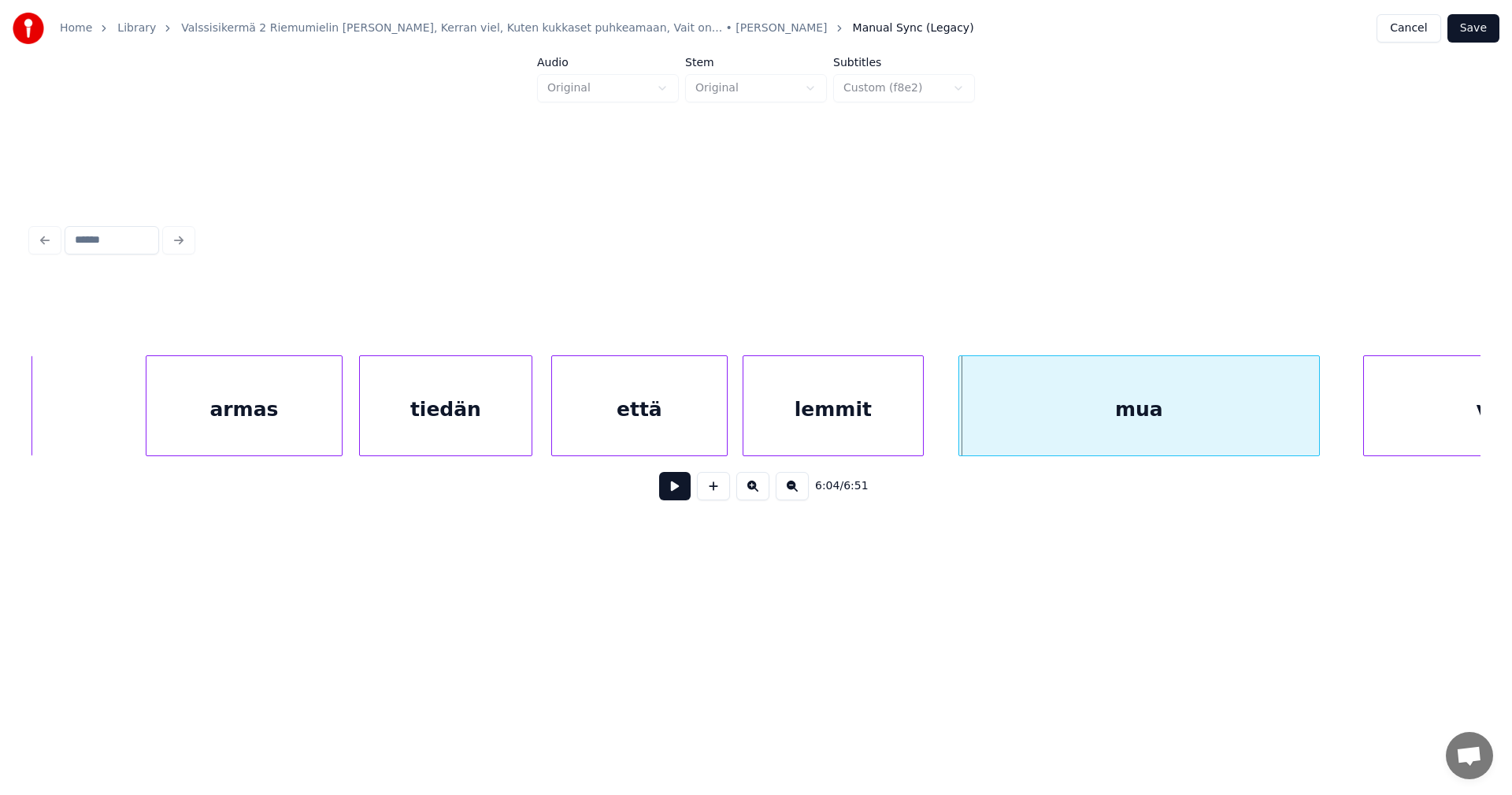
click at [961, 421] on div at bounding box center [961, 405] width 5 height 99
click at [866, 434] on div "lemmit" at bounding box center [833, 410] width 179 height 107
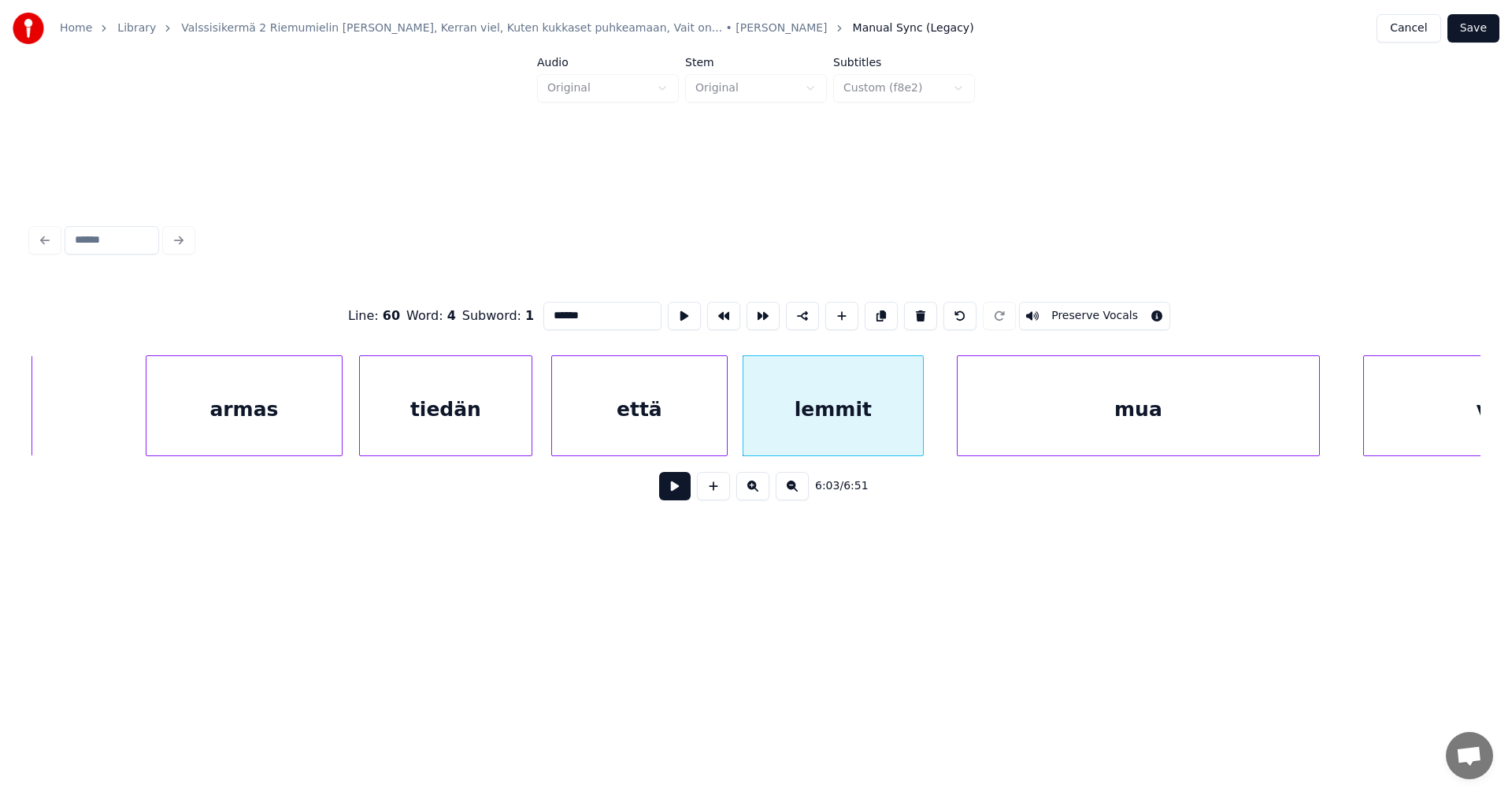
click at [687, 495] on button at bounding box center [675, 486] width 31 height 29
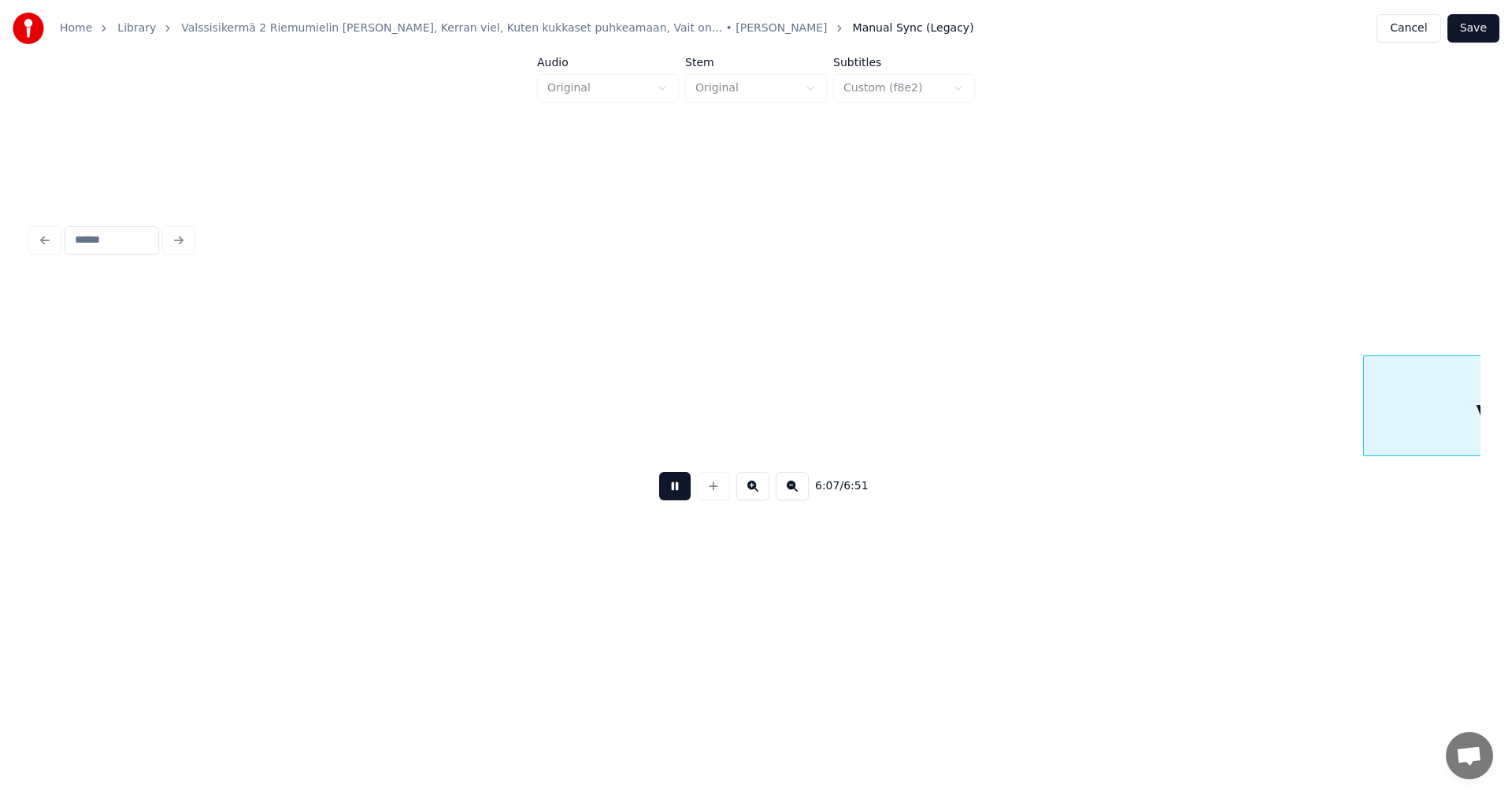
scroll to position [0, 72344]
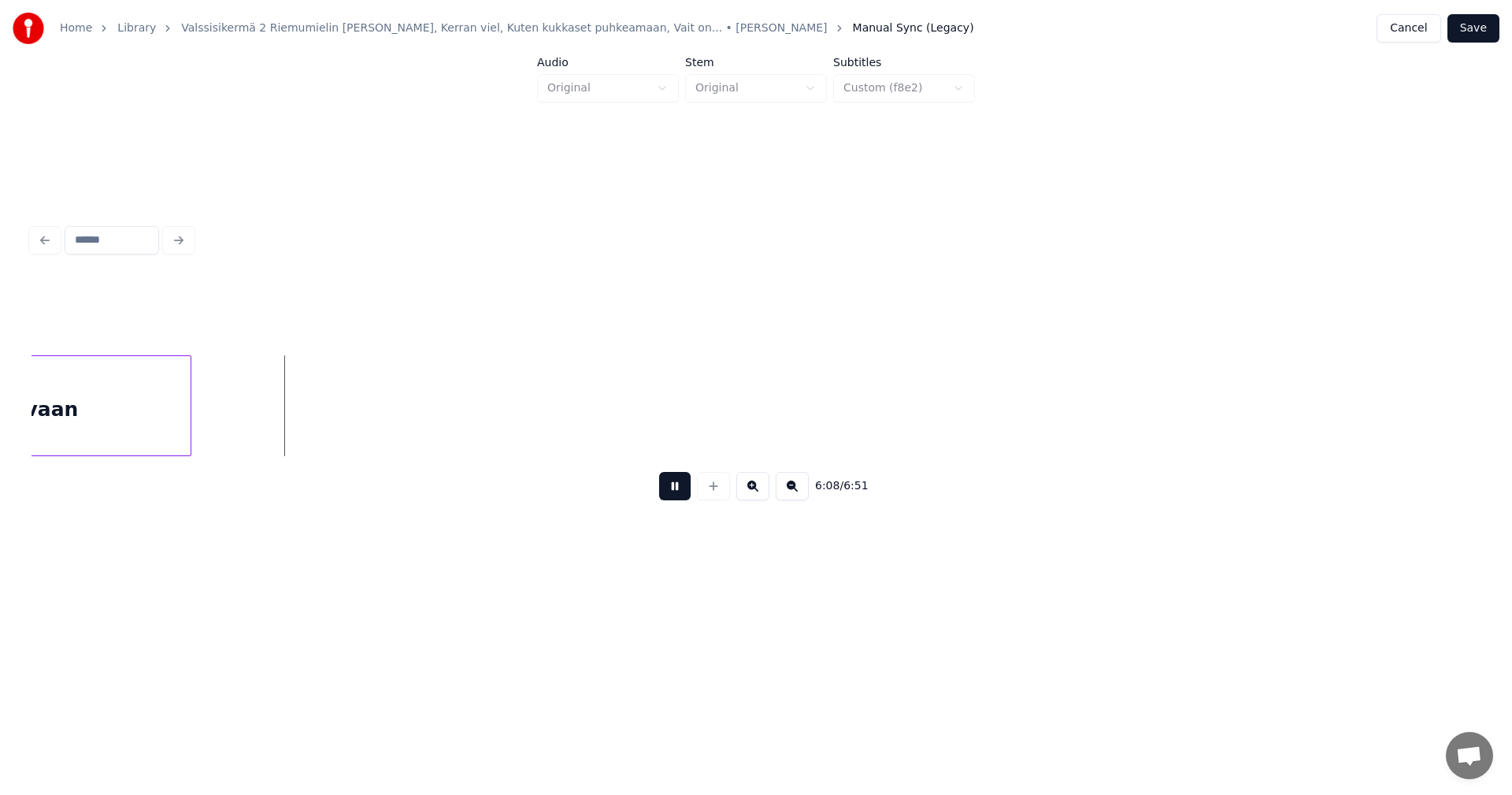
click at [688, 495] on button at bounding box center [675, 486] width 31 height 29
click at [223, 409] on div at bounding box center [221, 405] width 5 height 99
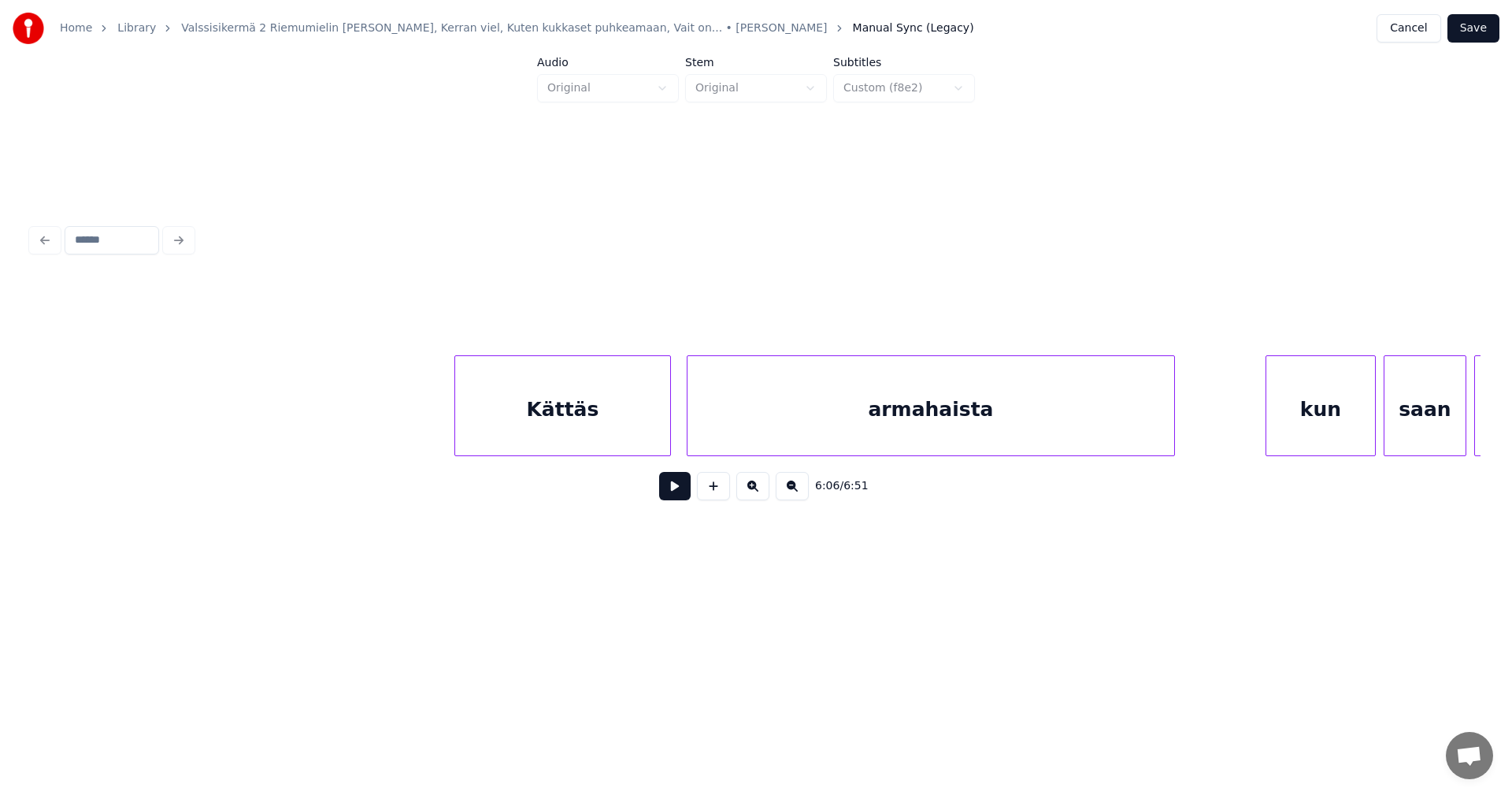
scroll to position [0, 75515]
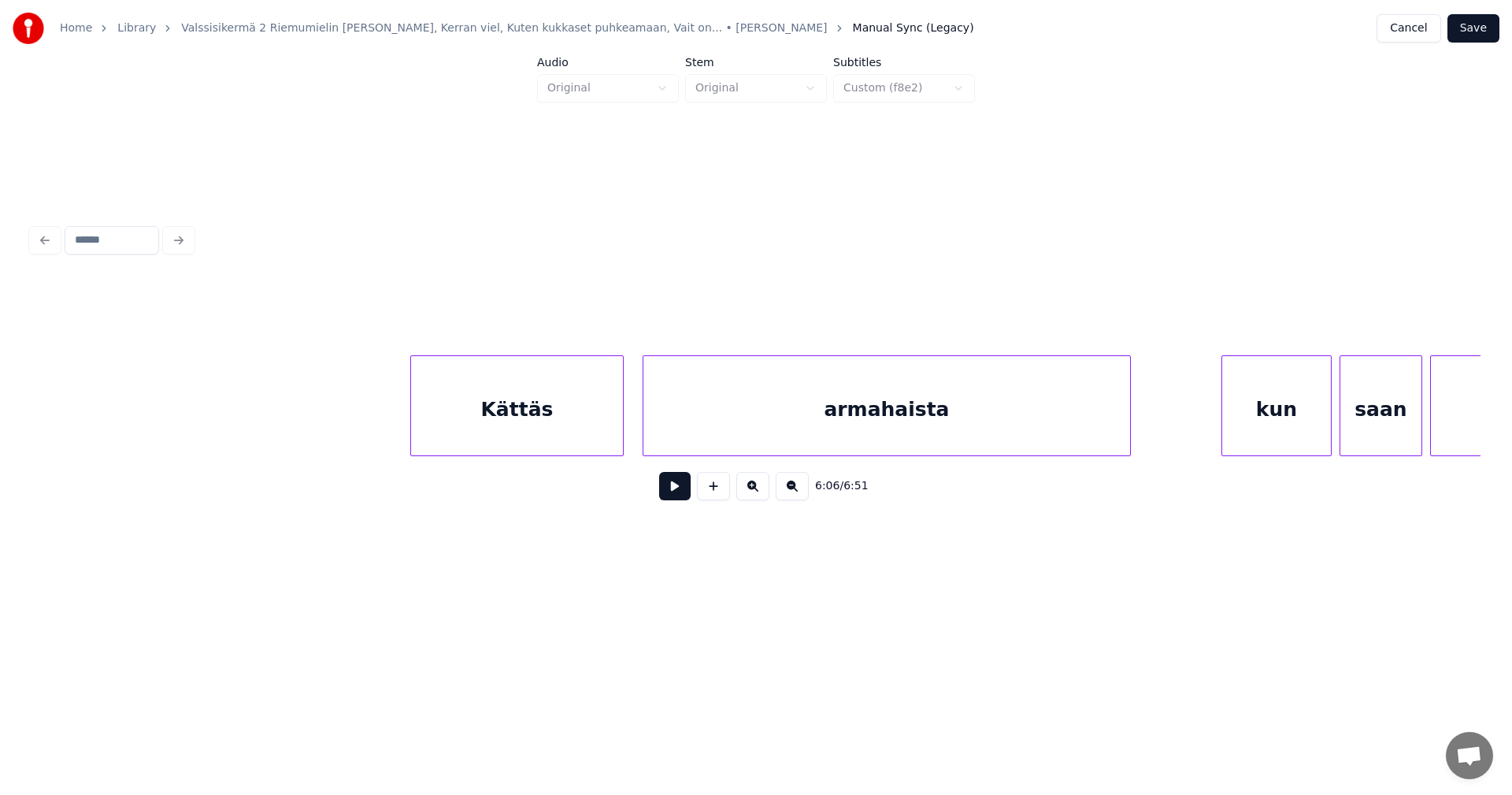
click at [618, 433] on div at bounding box center [620, 405] width 5 height 99
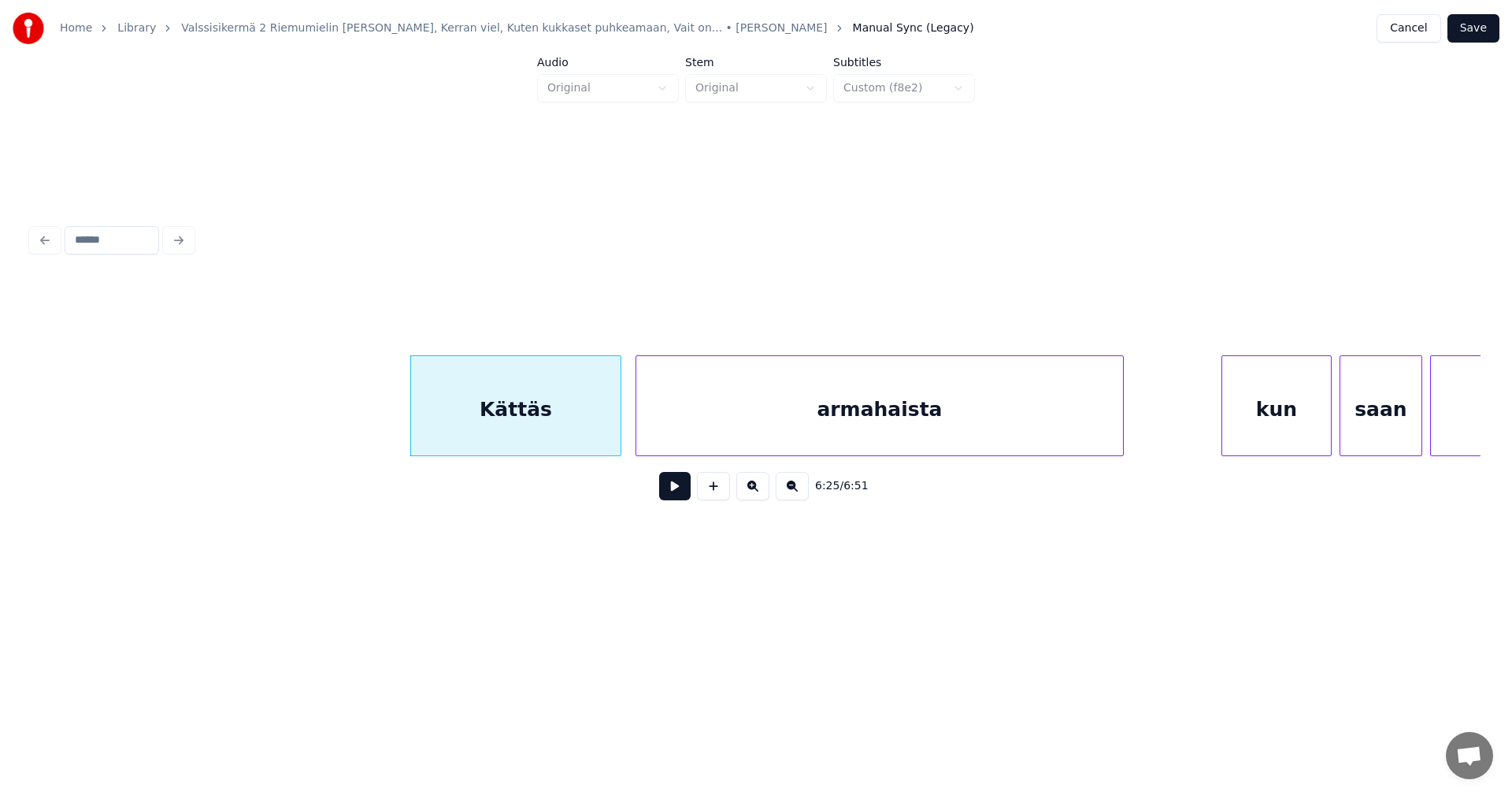
click at [672, 434] on div "armahaista" at bounding box center [879, 410] width 486 height 107
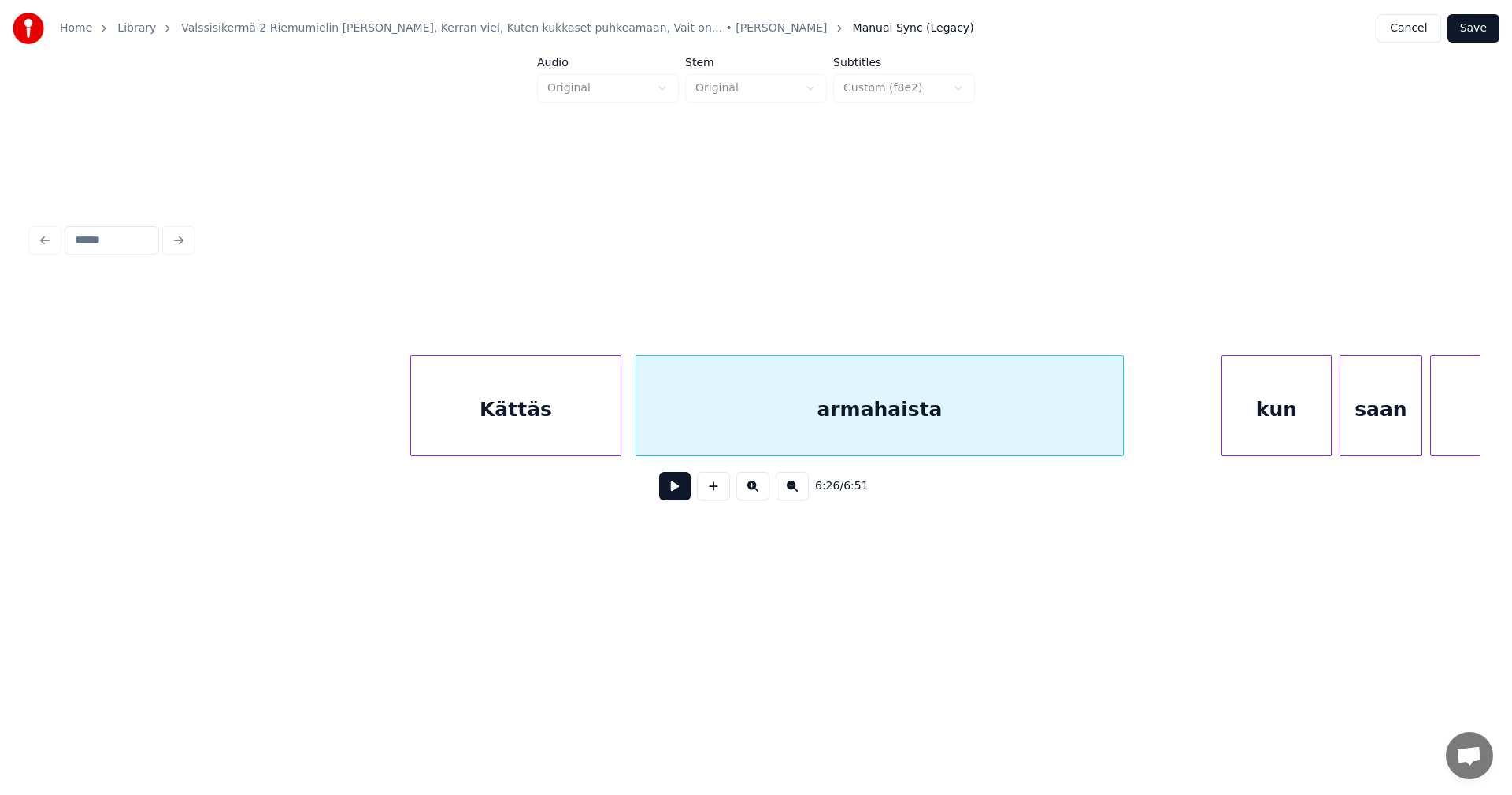
click at [582, 436] on div "Kättäs" at bounding box center [515, 410] width 210 height 107
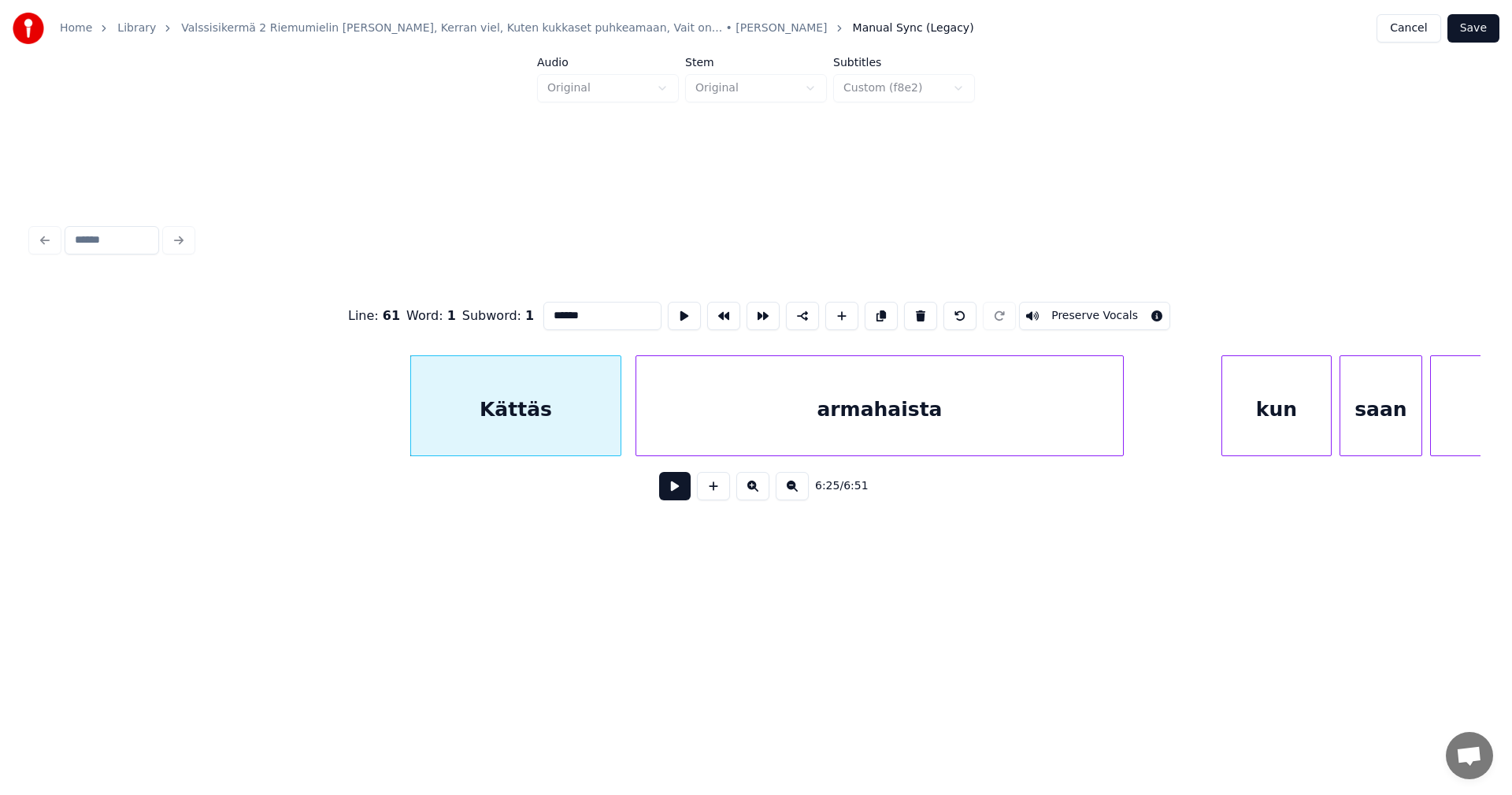
click at [678, 500] on button at bounding box center [675, 486] width 31 height 29
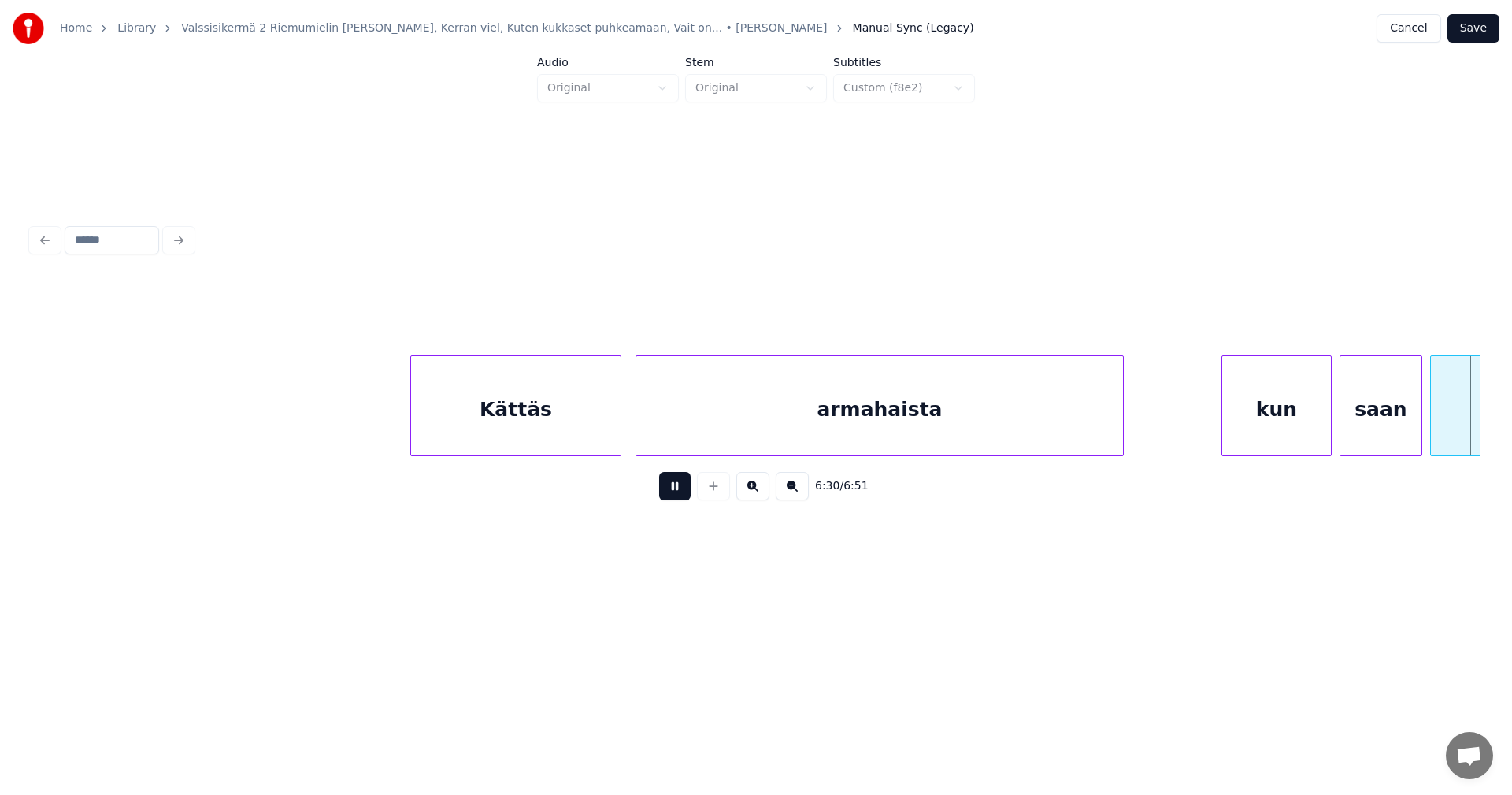
scroll to position [0, 76963]
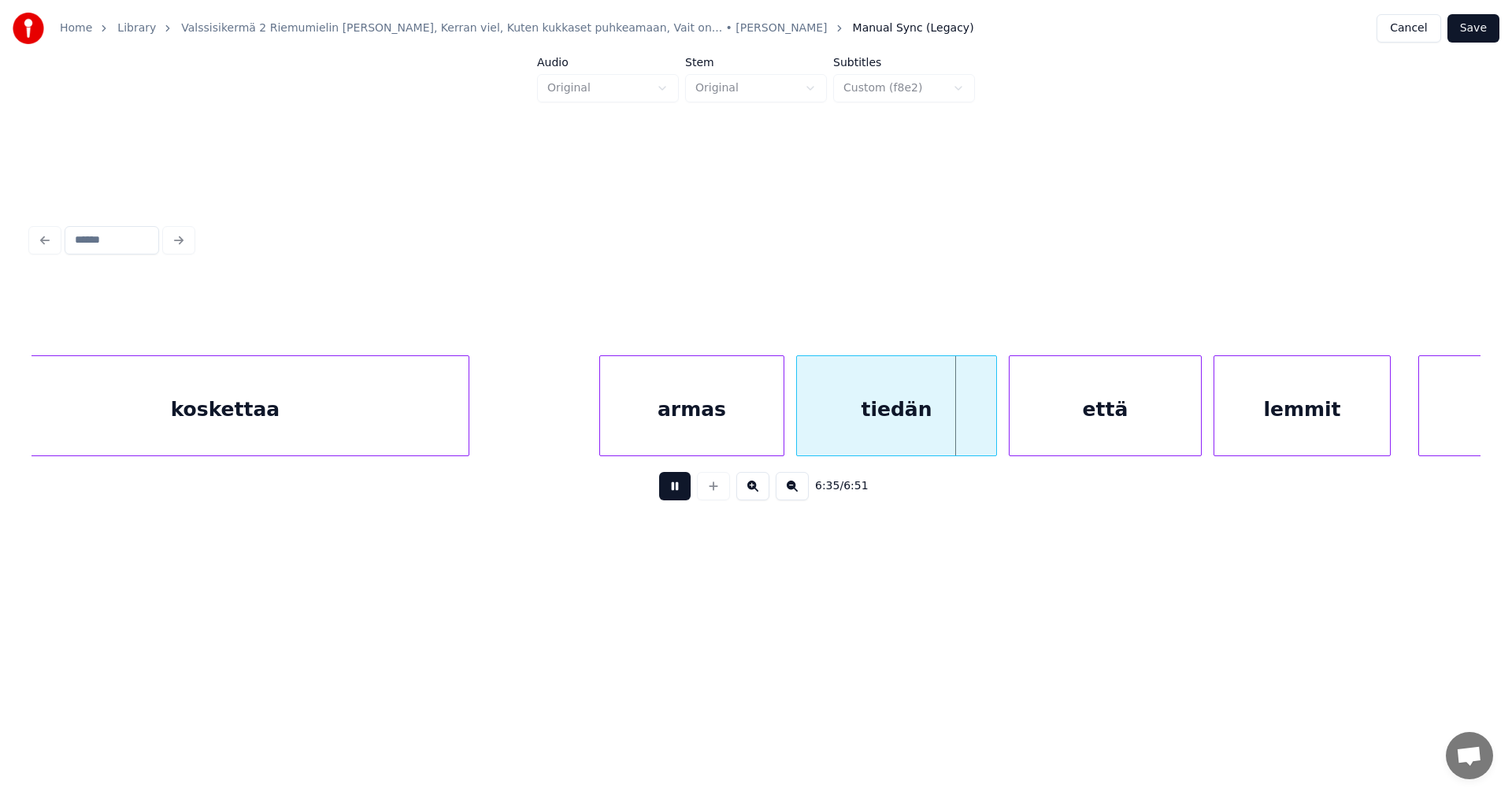
click at [677, 500] on button at bounding box center [675, 486] width 31 height 29
click at [983, 436] on div at bounding box center [985, 405] width 5 height 99
click at [1047, 431] on div "että" at bounding box center [1099, 410] width 191 height 107
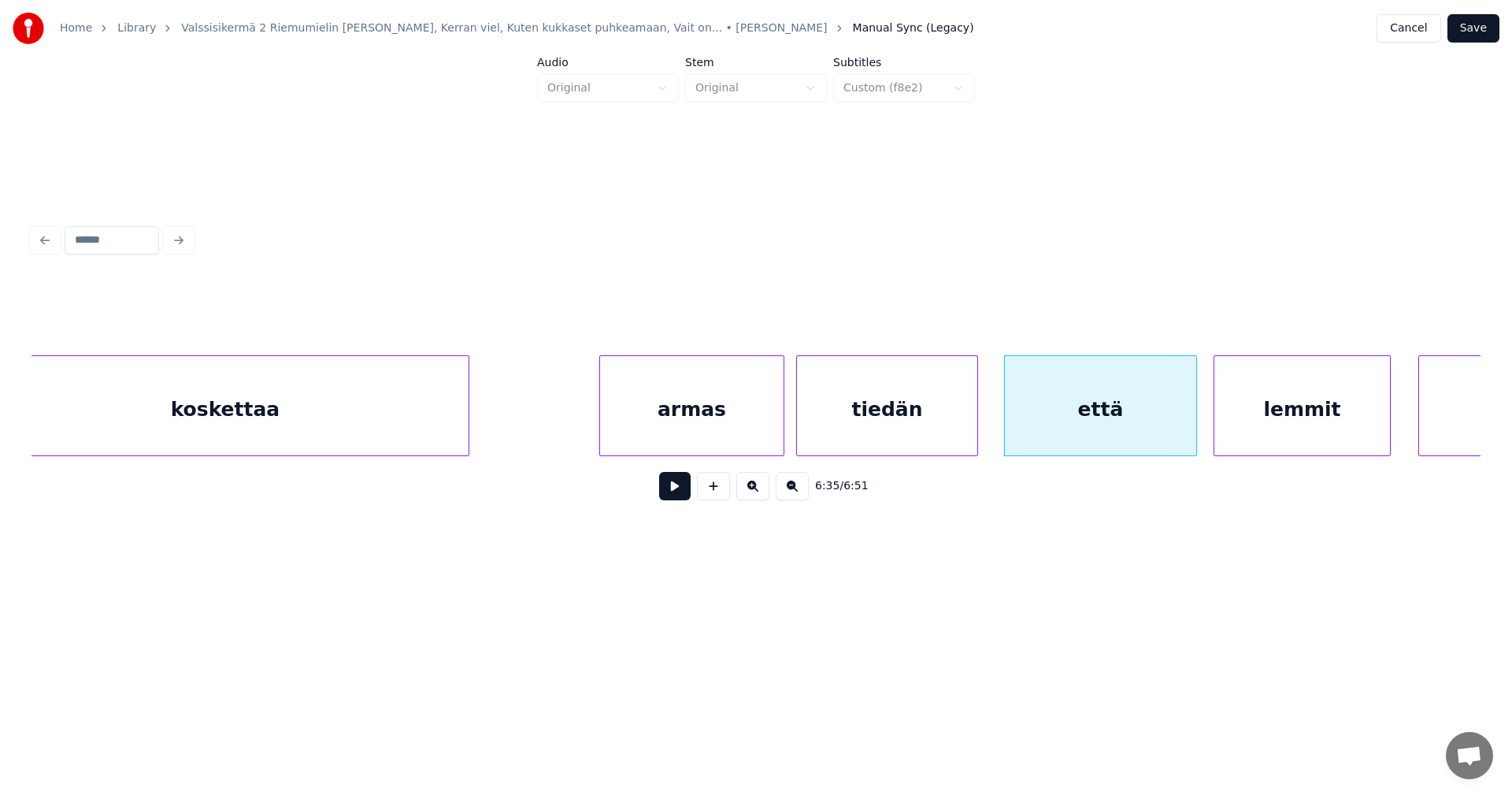
click at [673, 496] on button at bounding box center [675, 486] width 31 height 29
click at [1166, 430] on div at bounding box center [1168, 405] width 5 height 99
click at [1225, 432] on div "lemmit" at bounding box center [1282, 410] width 175 height 107
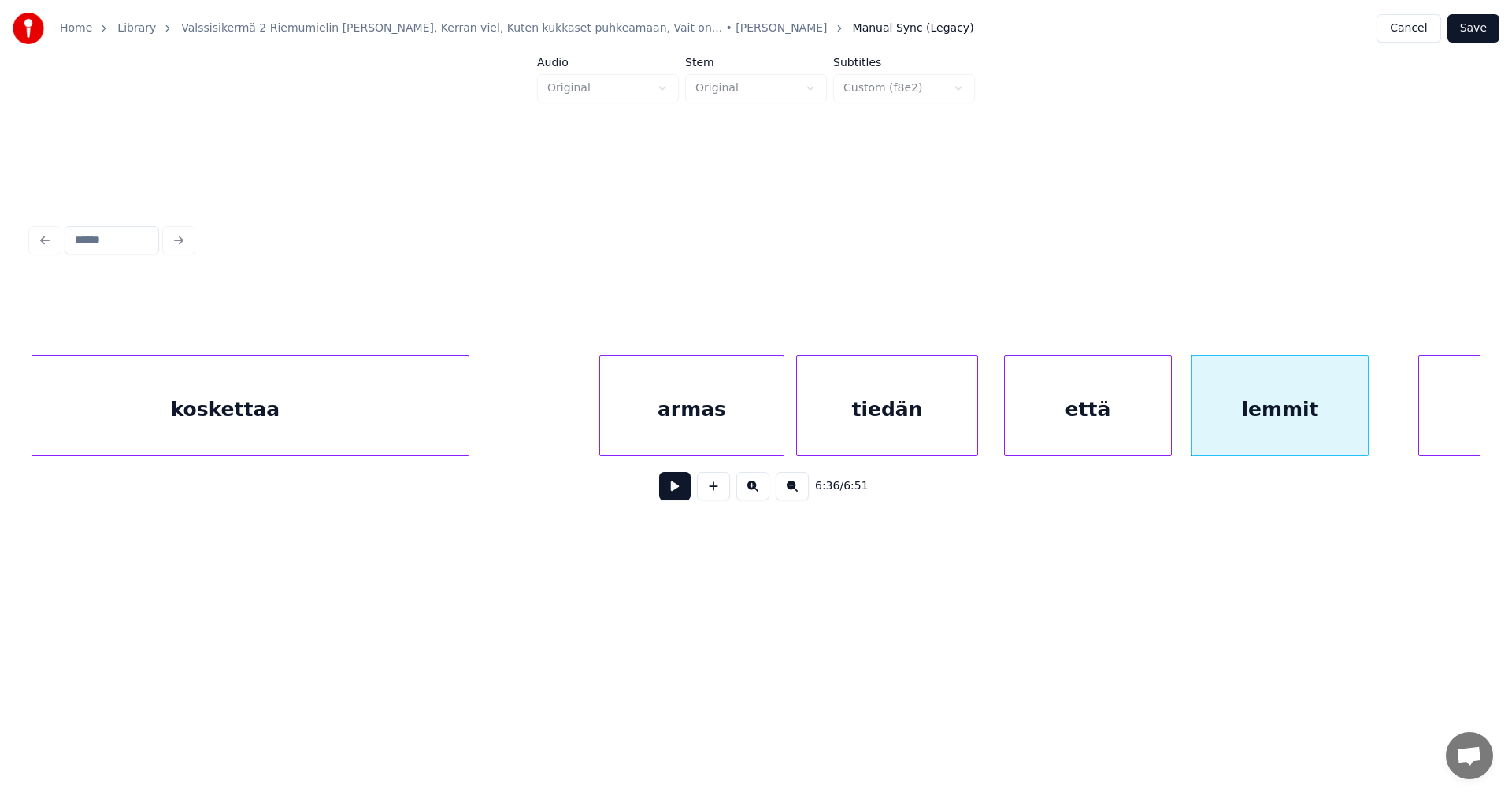
click at [1127, 434] on div "että" at bounding box center [1087, 410] width 166 height 107
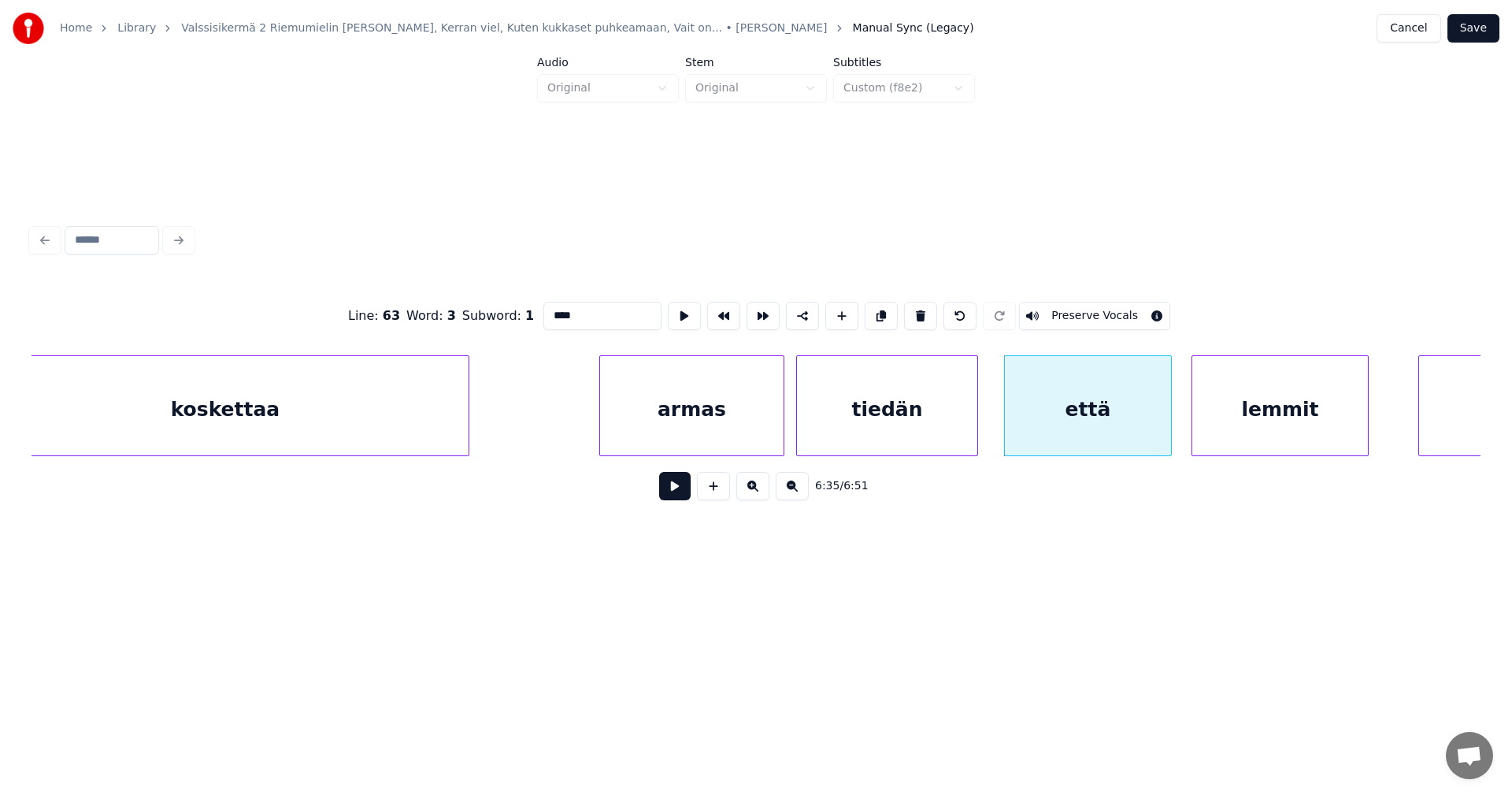
click at [684, 500] on button at bounding box center [675, 486] width 31 height 29
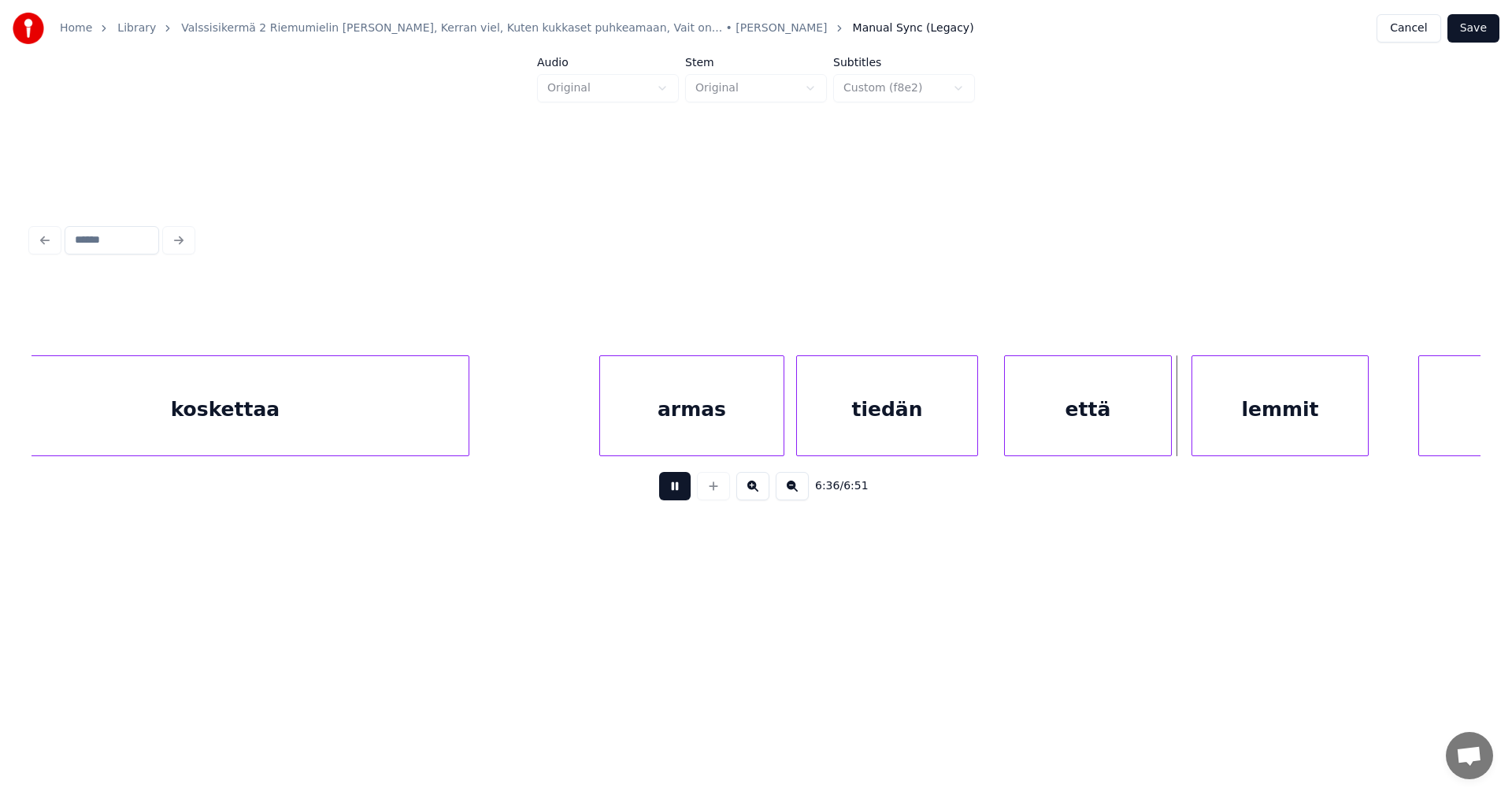
click at [684, 500] on button at bounding box center [675, 486] width 31 height 29
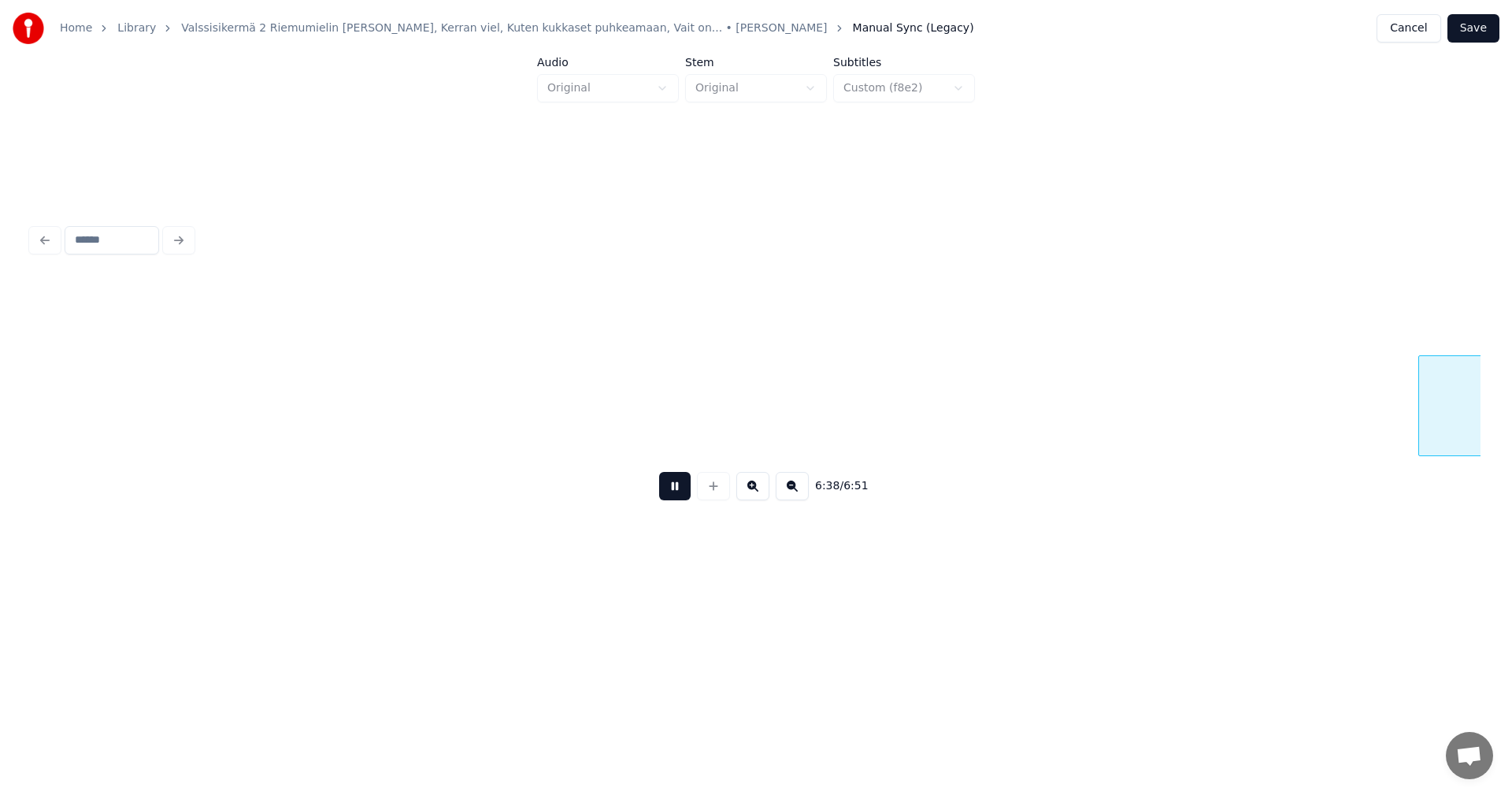
scroll to position [0, 78414]
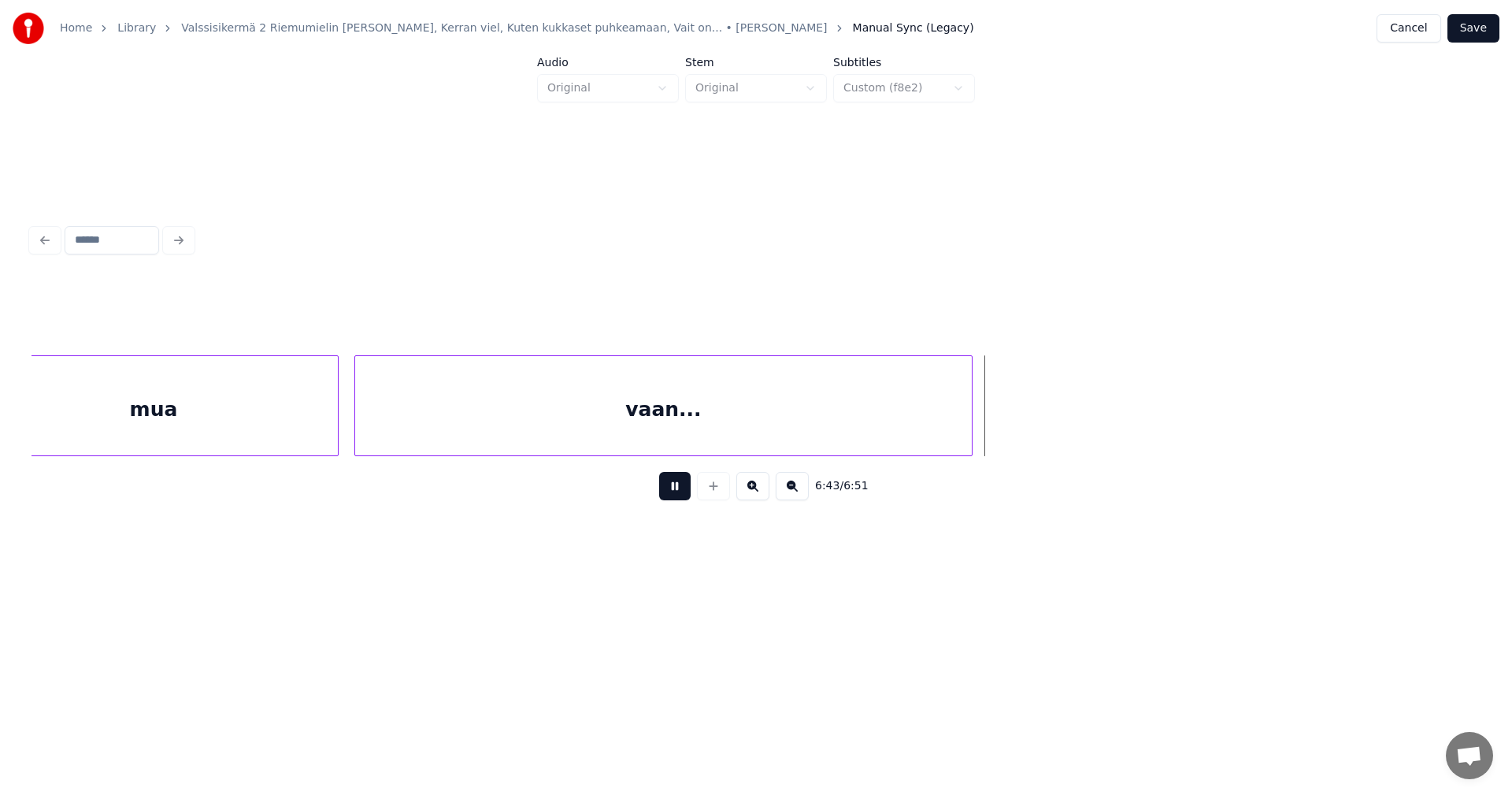
click at [683, 500] on button at bounding box center [675, 486] width 31 height 29
click at [995, 439] on div at bounding box center [996, 405] width 5 height 99
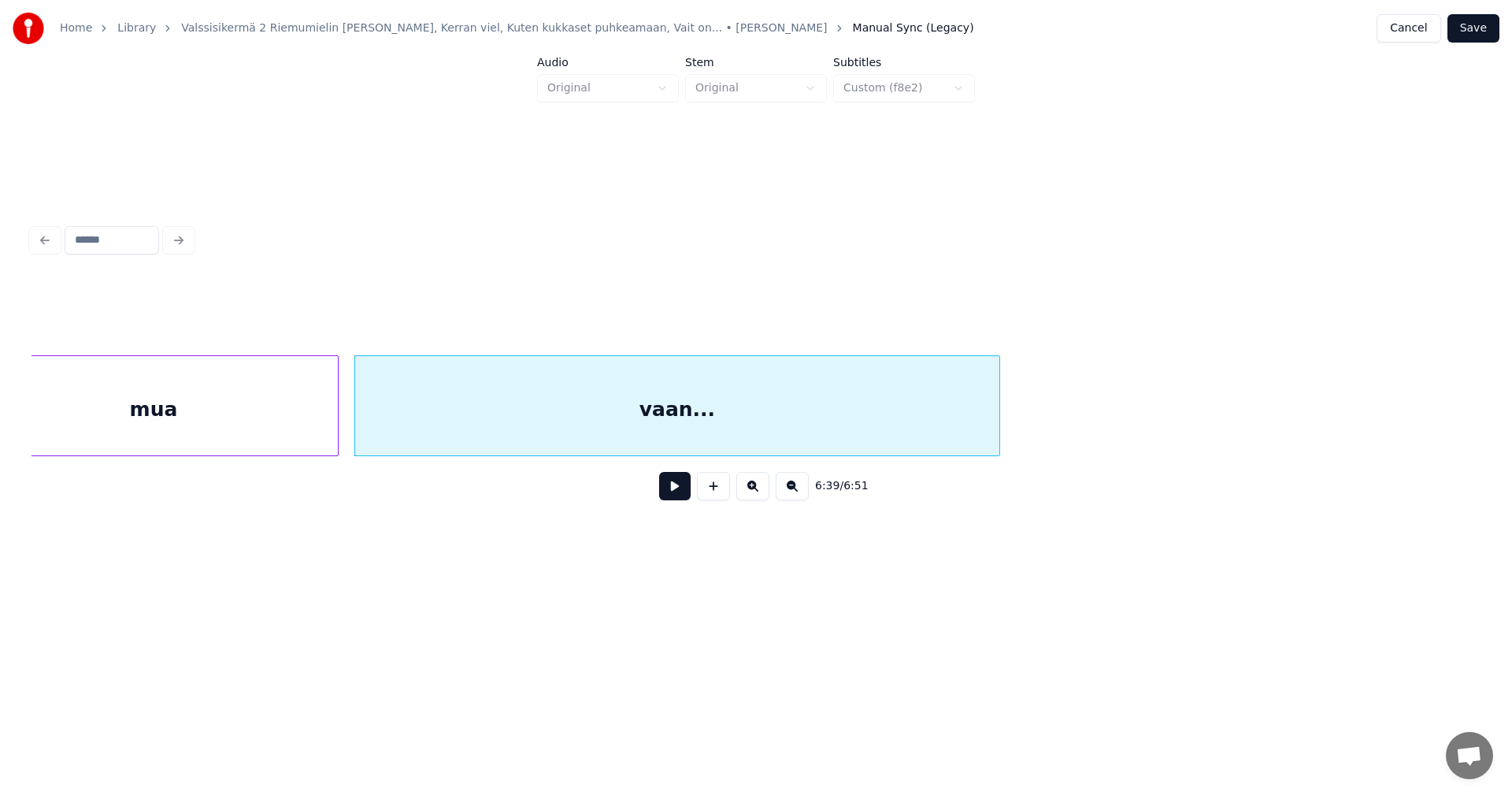
click at [1478, 30] on button "Save" at bounding box center [1473, 28] width 52 height 29
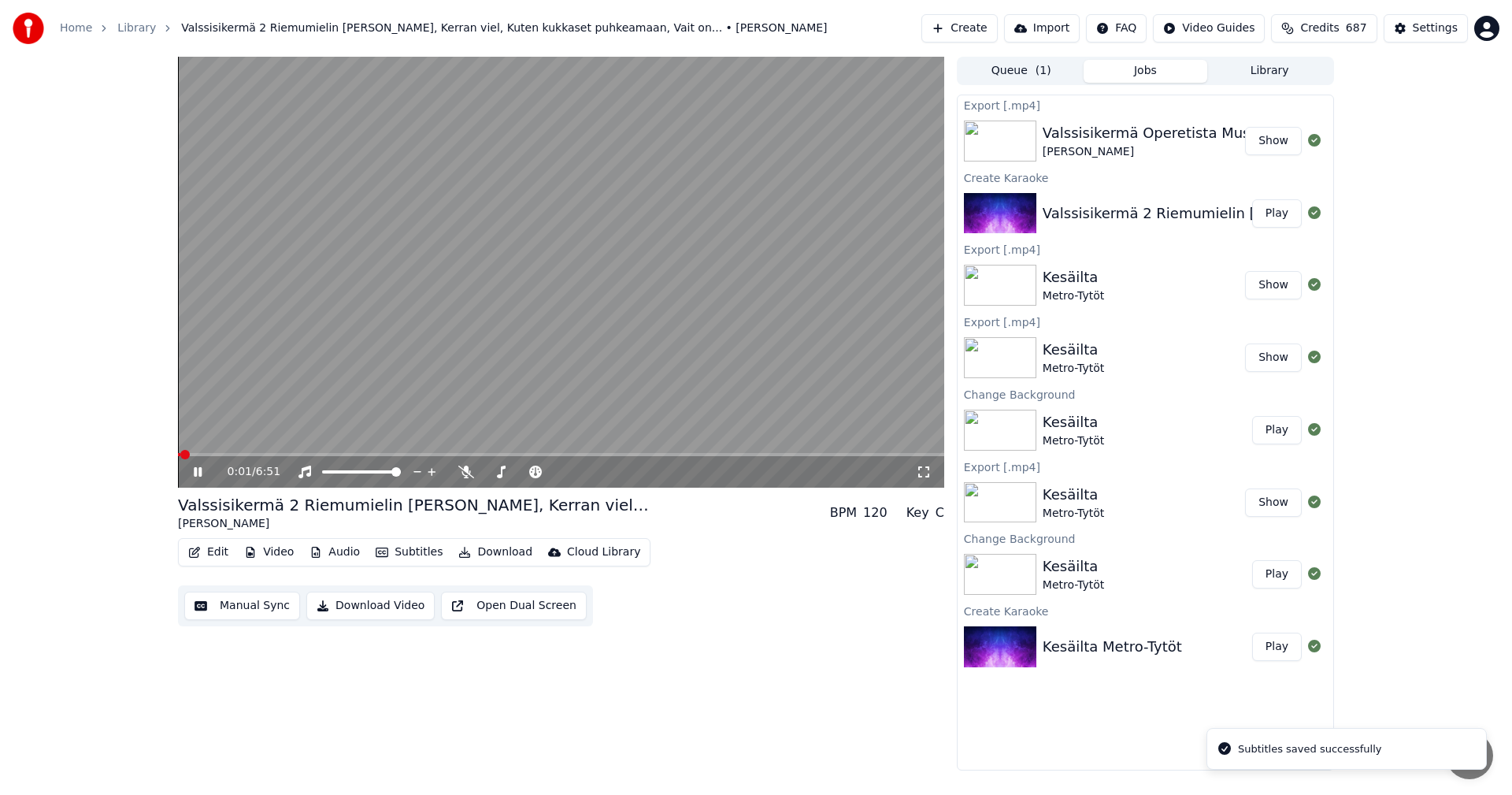
click at [217, 556] on button "Edit" at bounding box center [208, 552] width 53 height 22
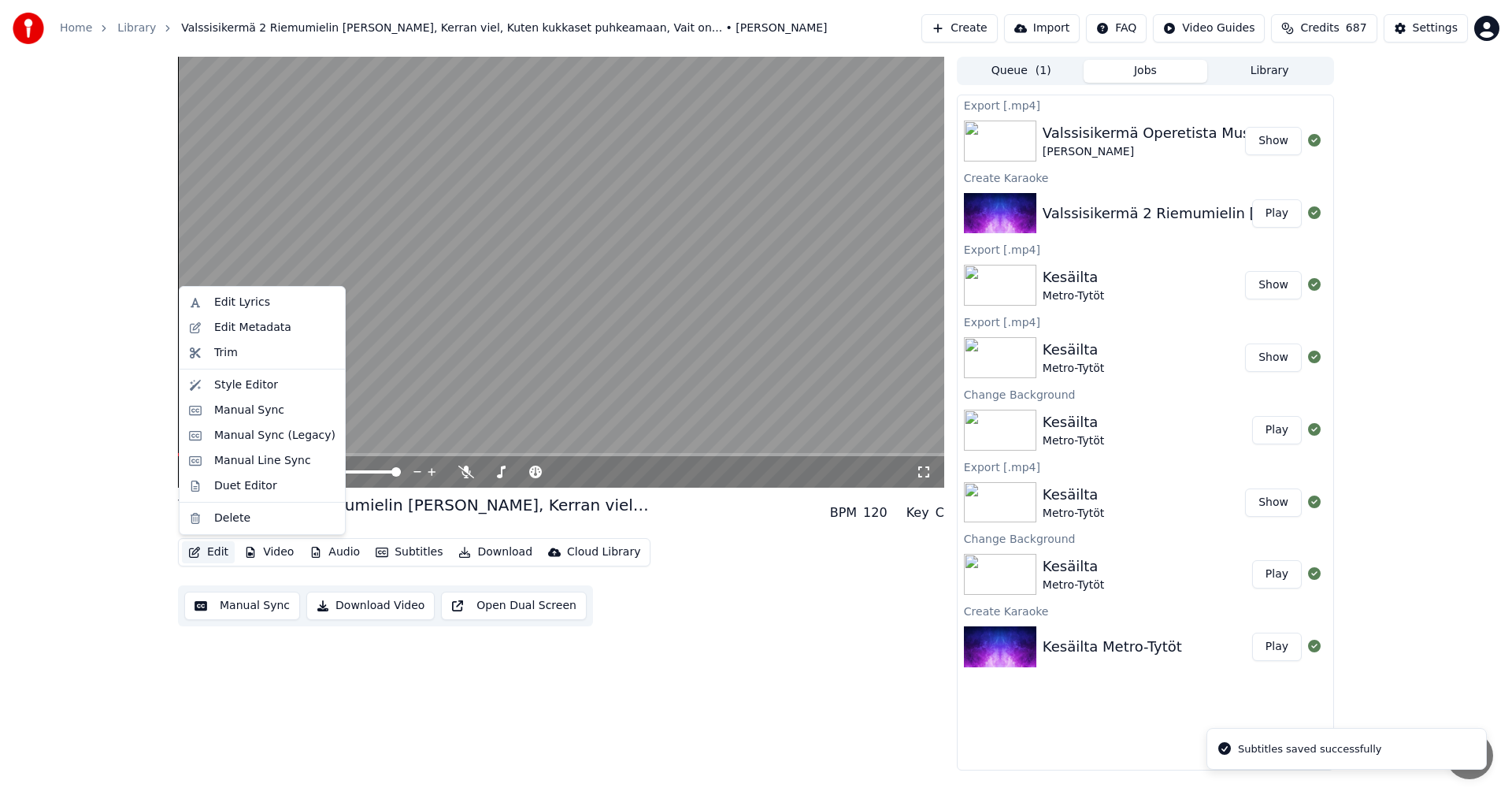
click at [70, 513] on div "0:02 / 6:51 Valssisikermä 2 Riemumielin [PERSON_NAME], Kerran viel, Kuten kukka…" at bounding box center [756, 413] width 1512 height 714
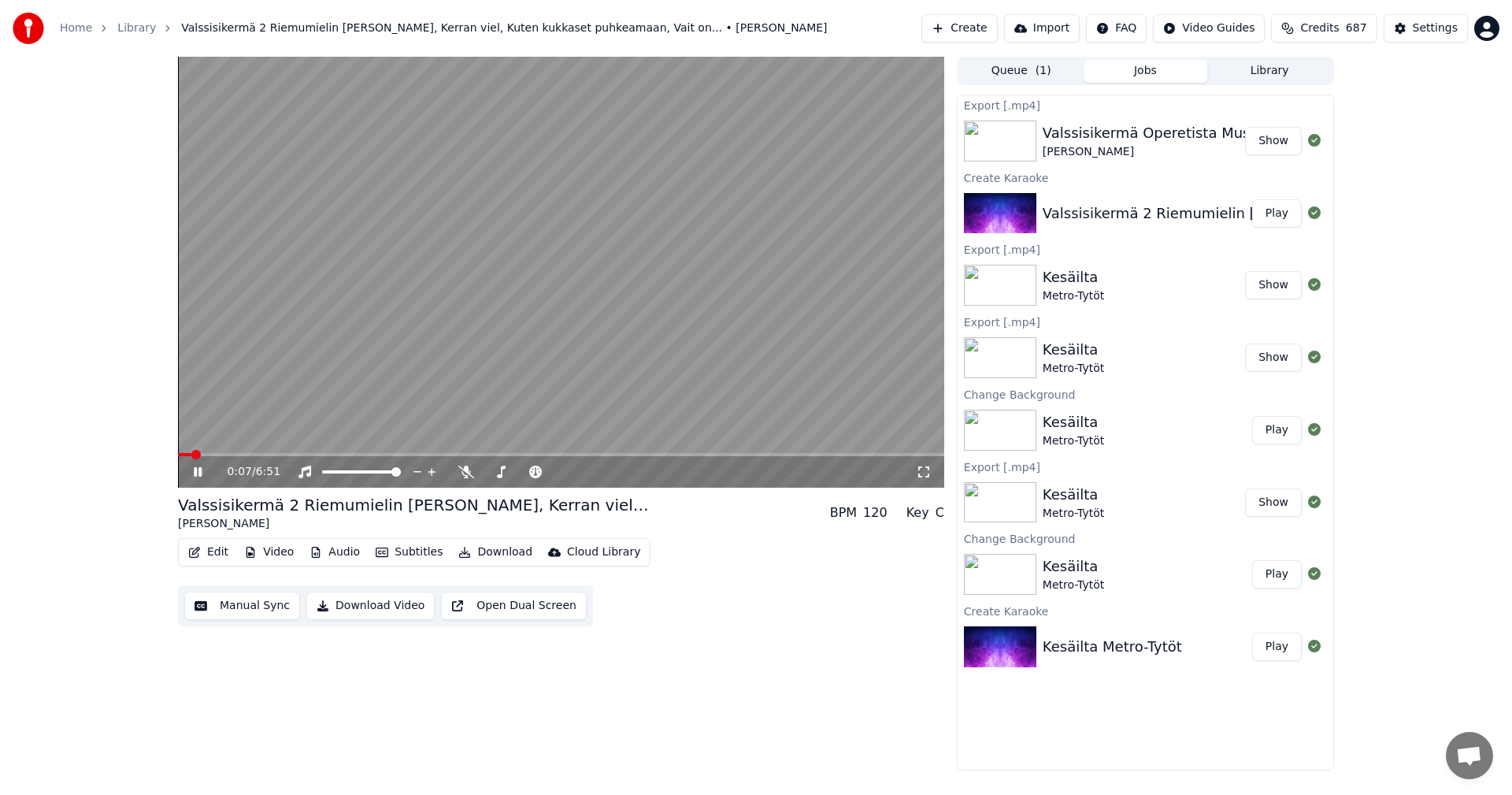
click at [195, 475] on icon at bounding box center [198, 472] width 8 height 9
click at [1434, 25] on div "Settings" at bounding box center [1434, 28] width 45 height 16
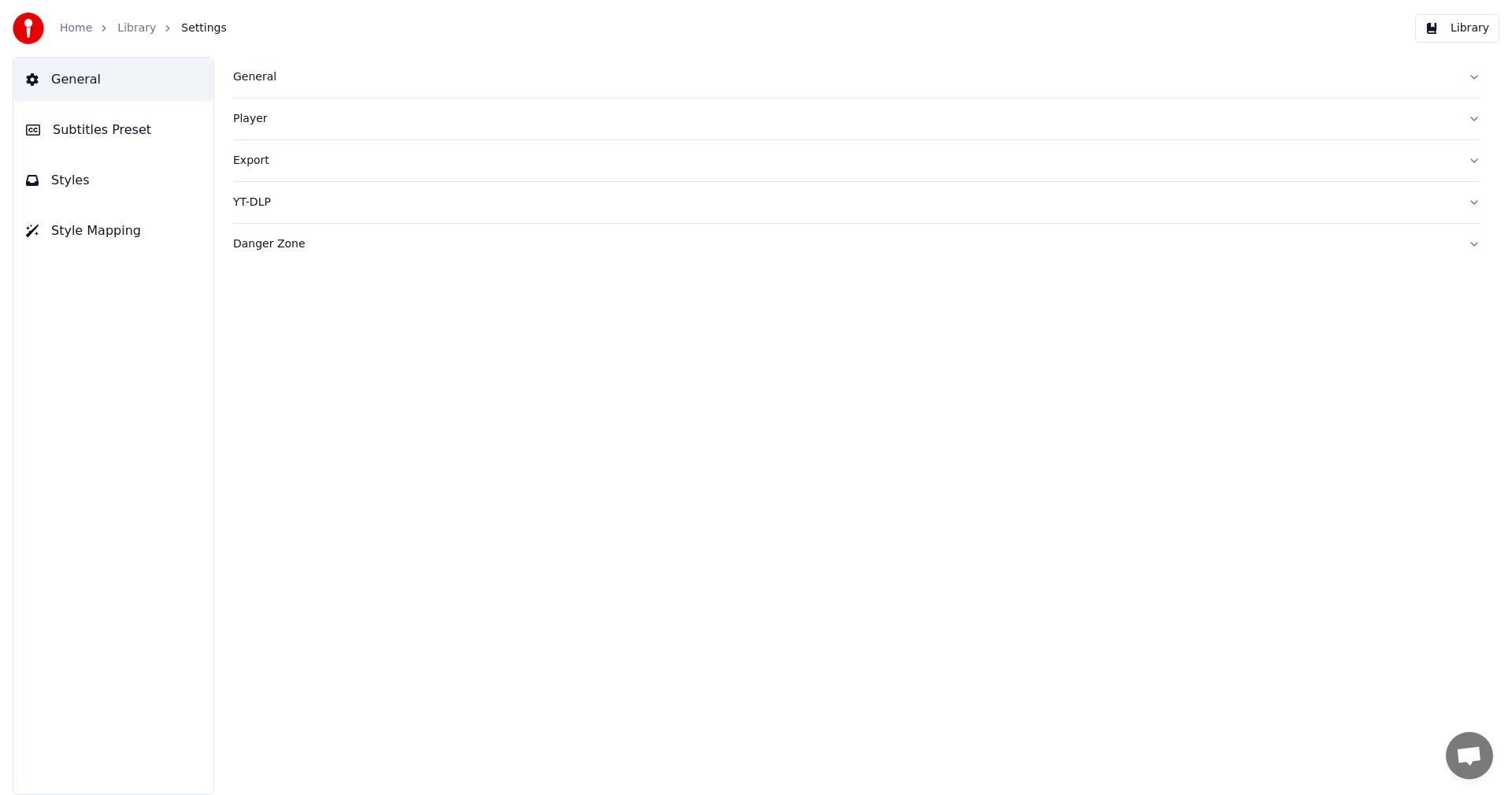
click at [124, 133] on span "Subtitles Preset" at bounding box center [102, 130] width 99 height 18
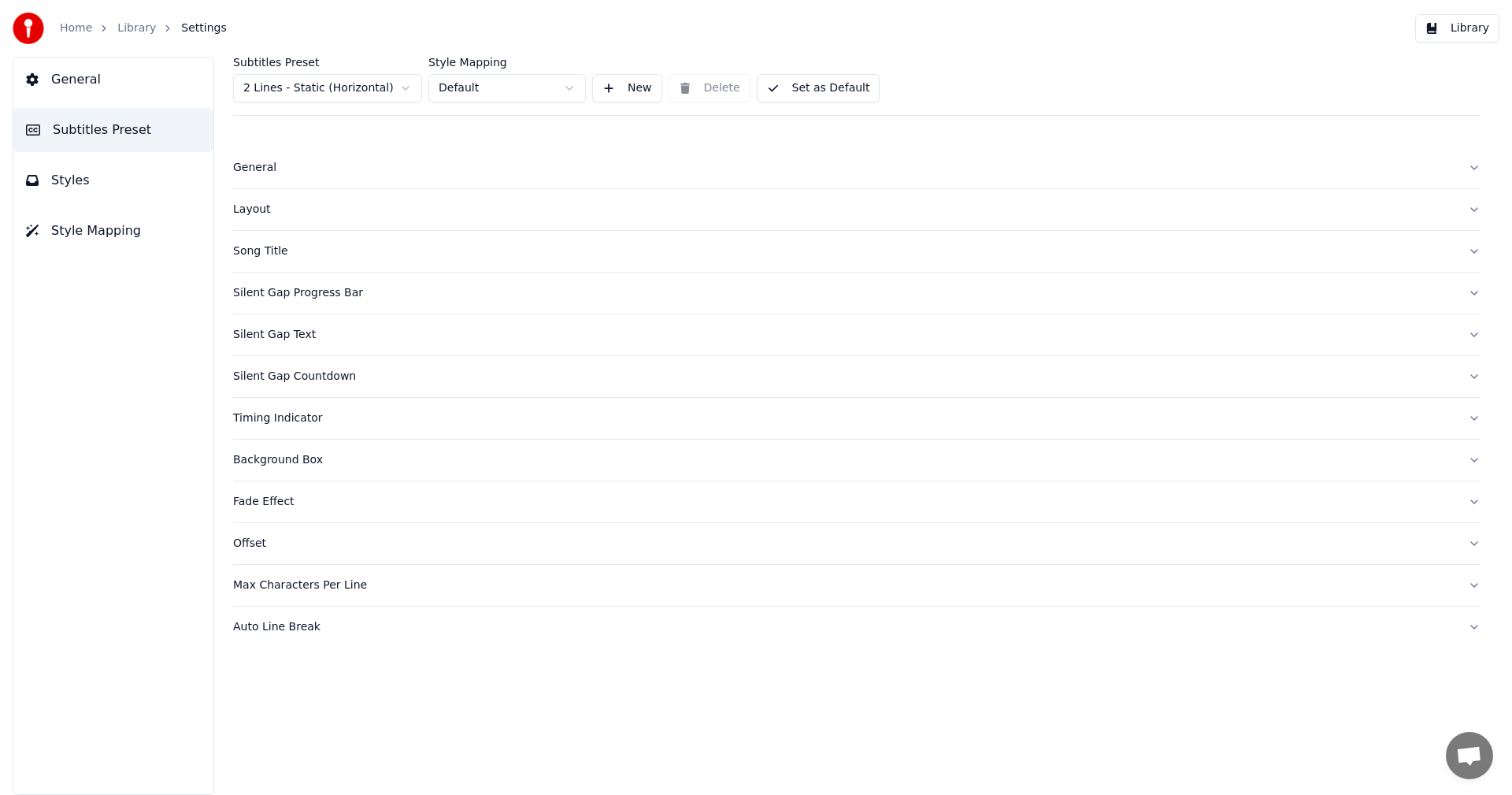
click at [268, 244] on div "Song Title" at bounding box center [844, 251] width 1222 height 16
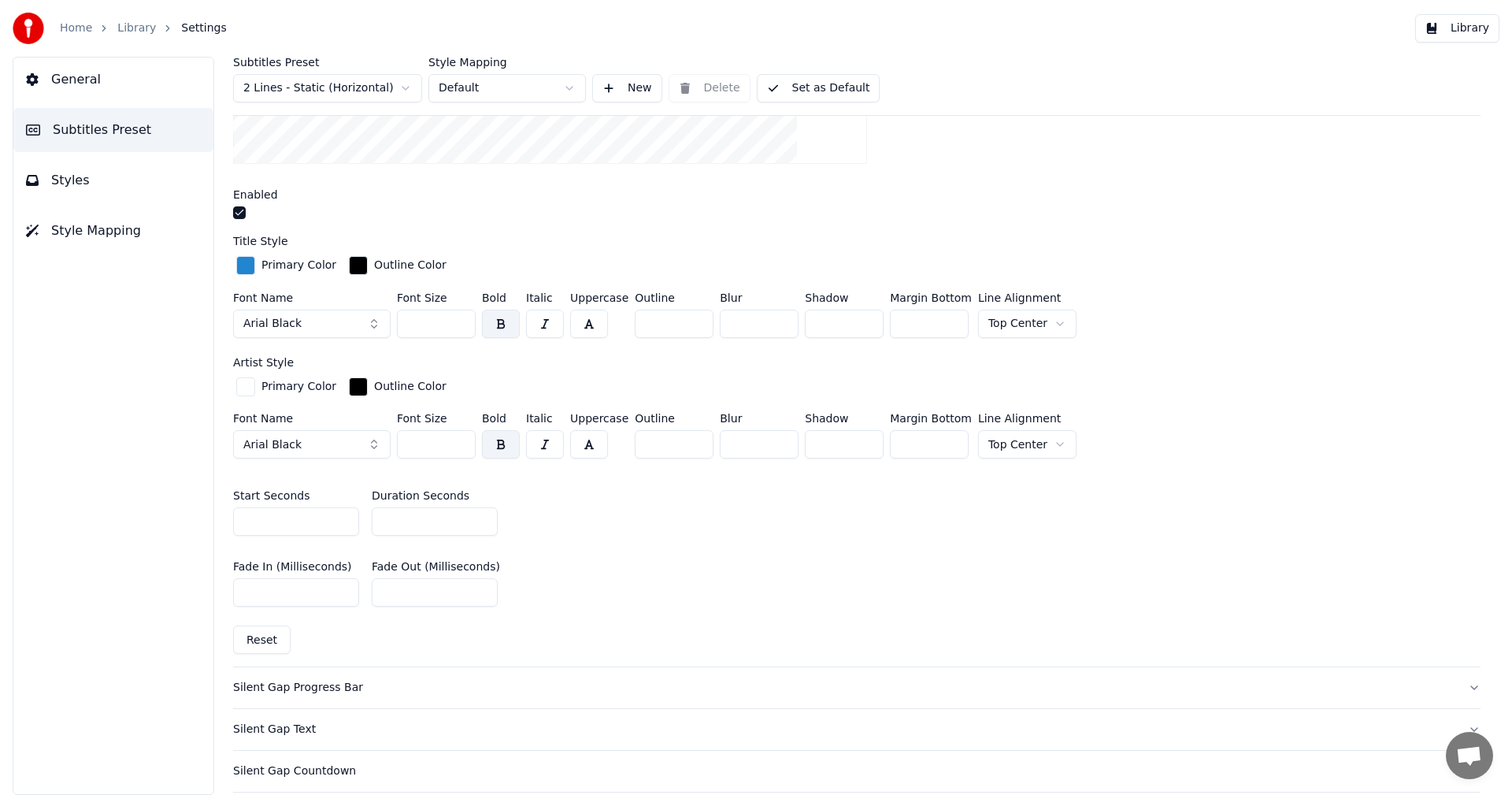
scroll to position [473, 0]
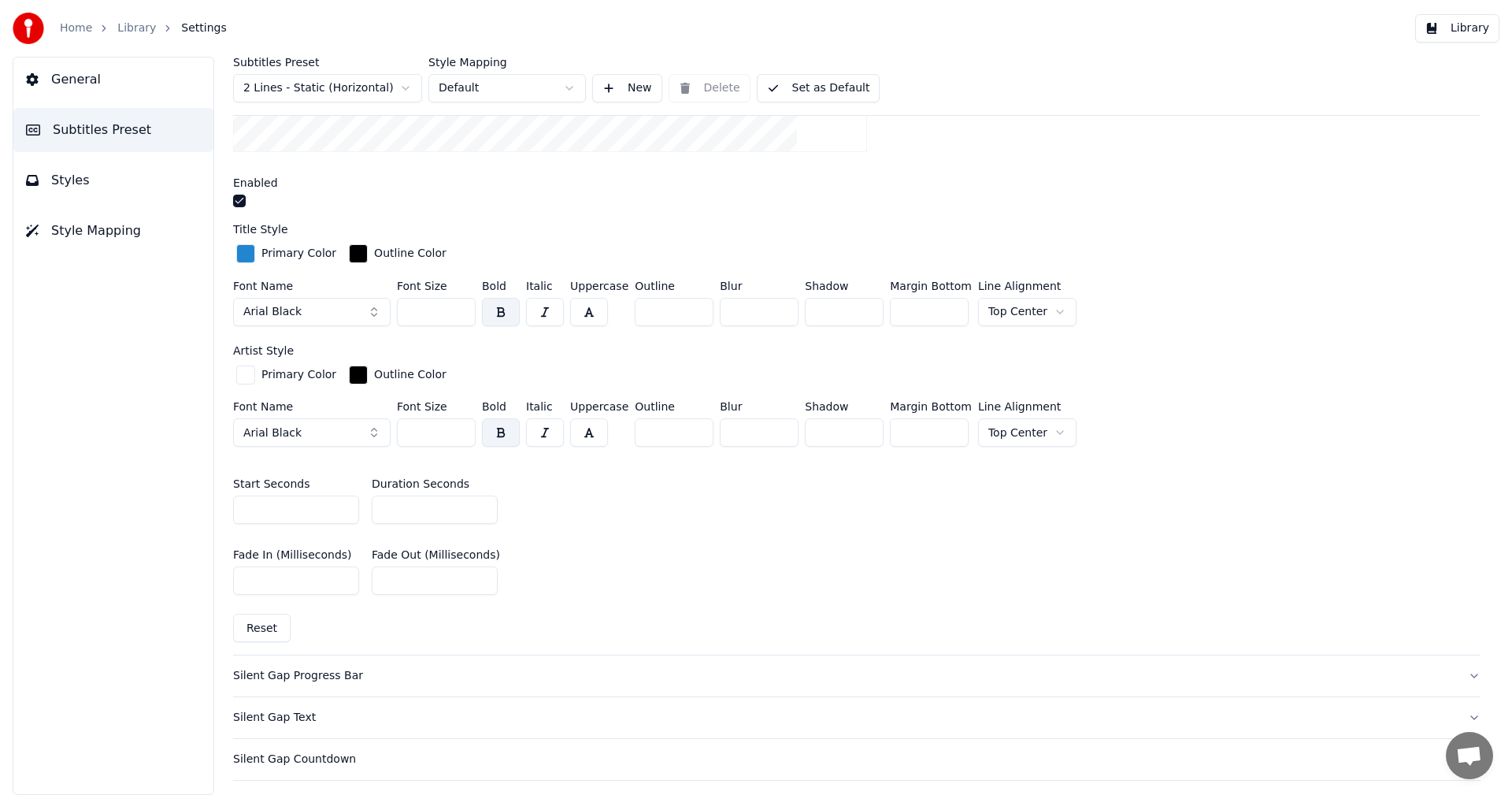
click at [460, 434] on input "**" at bounding box center [436, 432] width 78 height 29
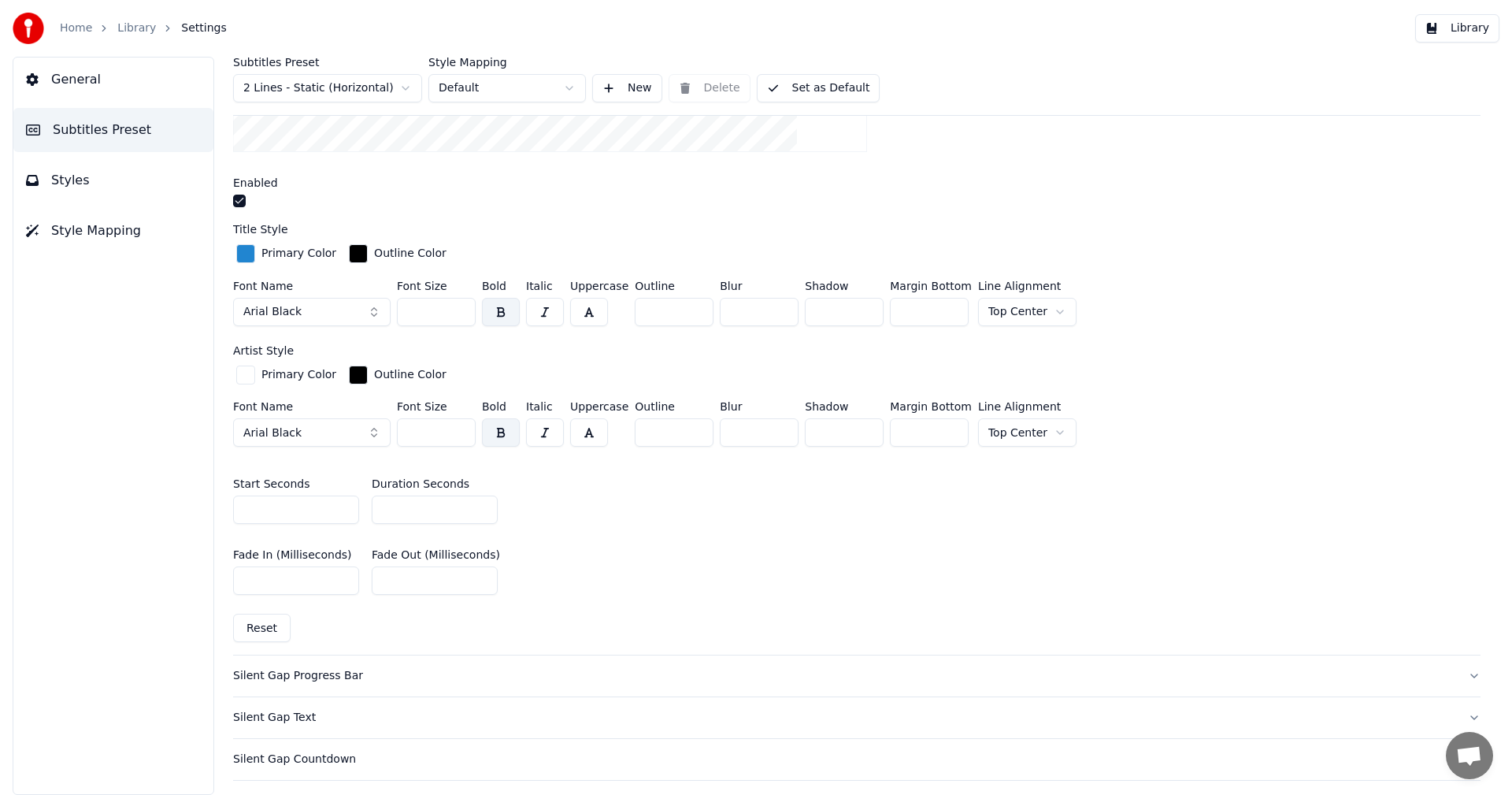
click at [460, 434] on input "**" at bounding box center [436, 432] width 78 height 29
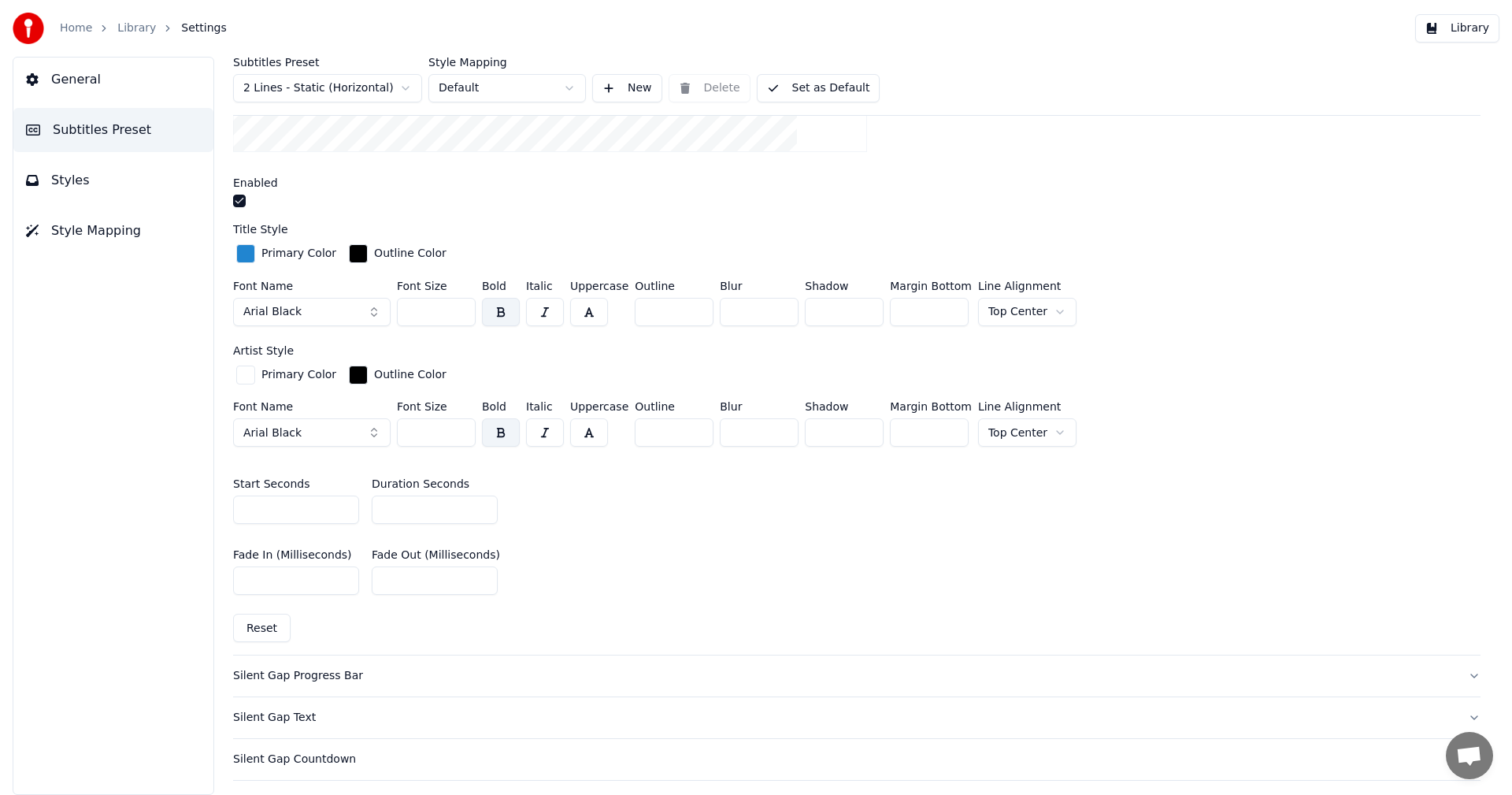
click at [460, 434] on input "**" at bounding box center [436, 432] width 78 height 29
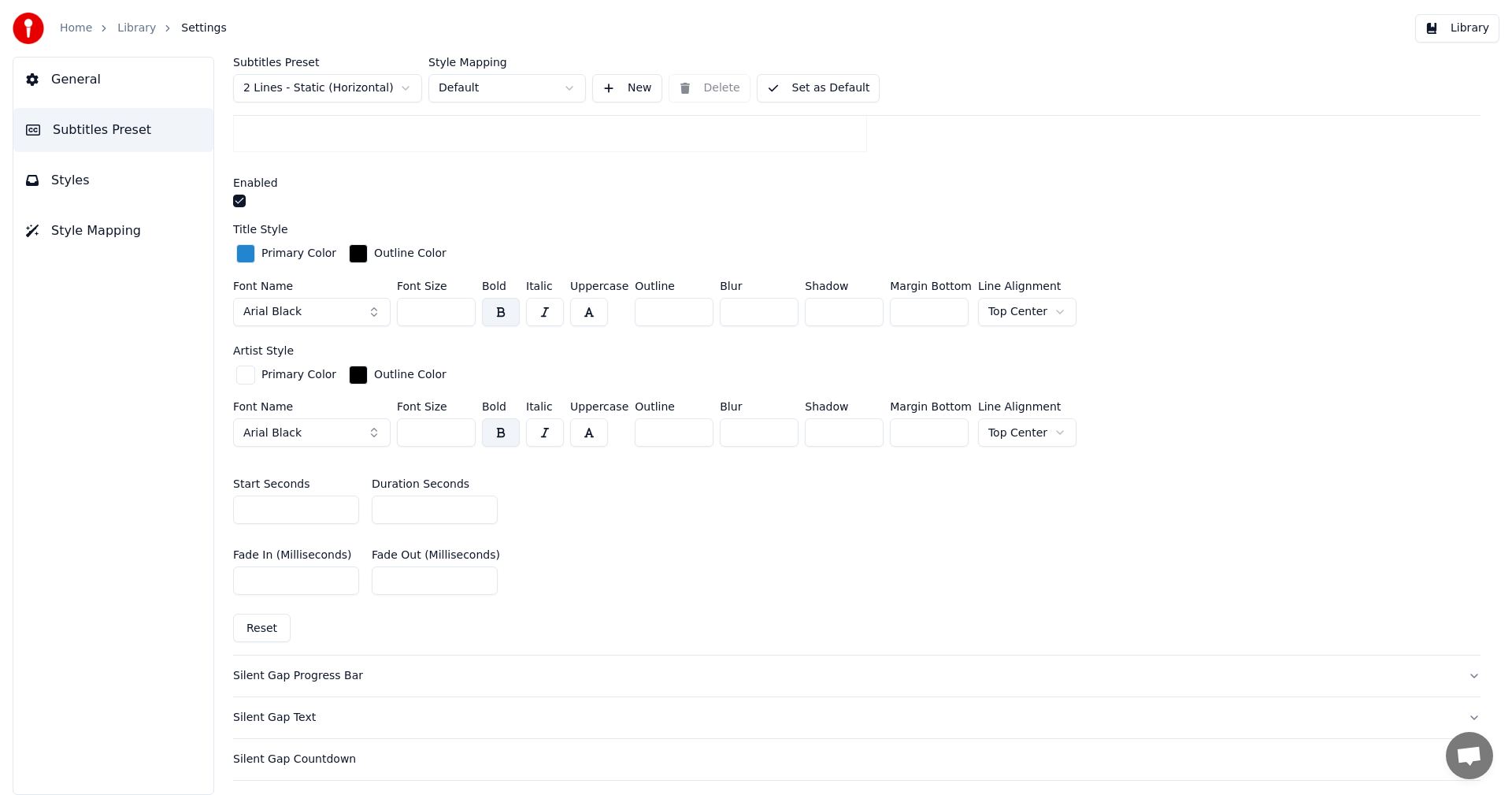
click at [460, 434] on input "**" at bounding box center [436, 432] width 78 height 29
type input "**"
click at [460, 434] on input "**" at bounding box center [436, 432] width 78 height 29
click at [1477, 31] on button "Library" at bounding box center [1457, 28] width 84 height 29
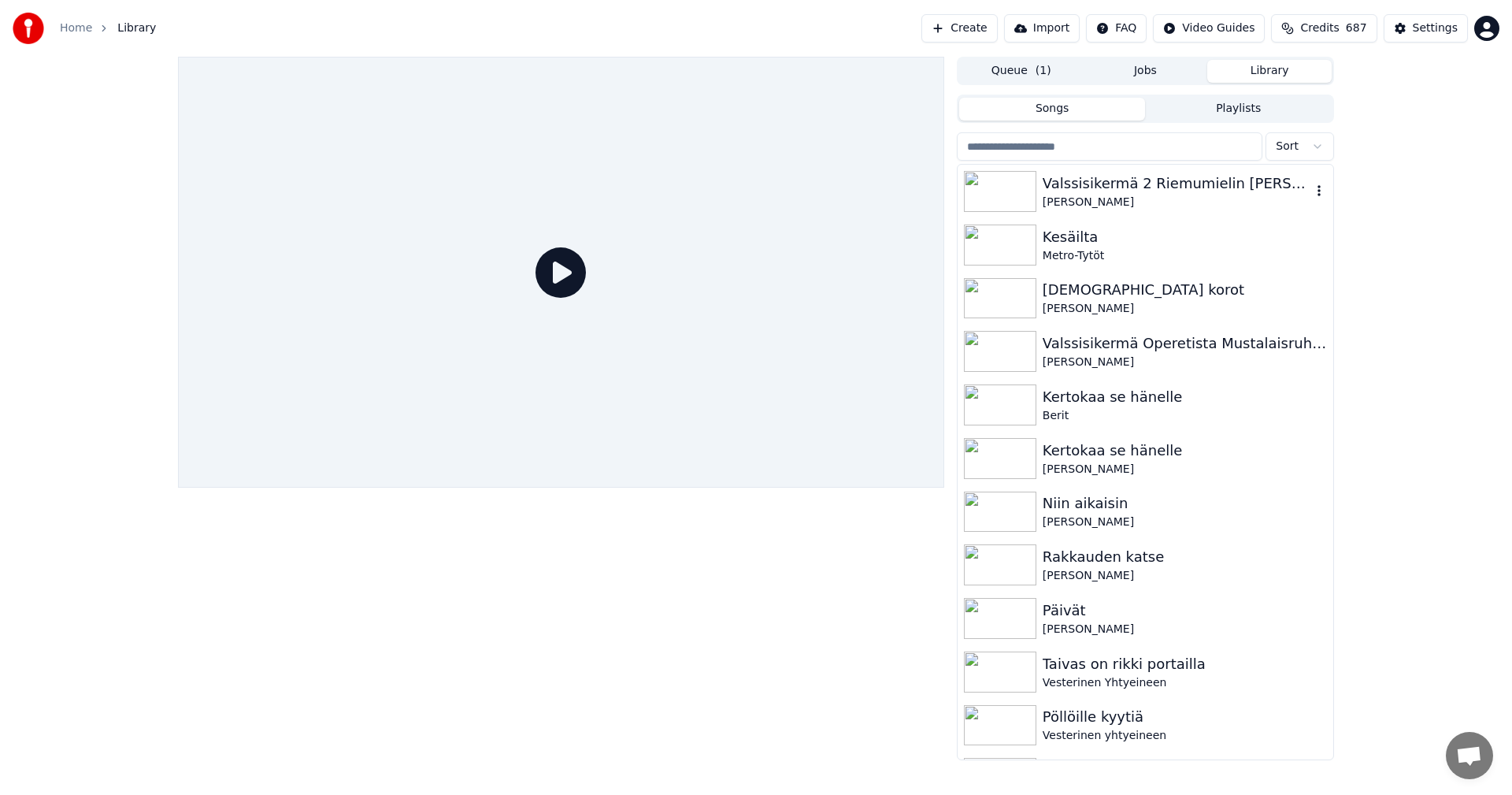
click at [1228, 183] on div "Valssisikermä 2 Riemumielin [PERSON_NAME], Kerran viel, Kuten kukkaset puhkeama…" at bounding box center [1176, 184] width 269 height 22
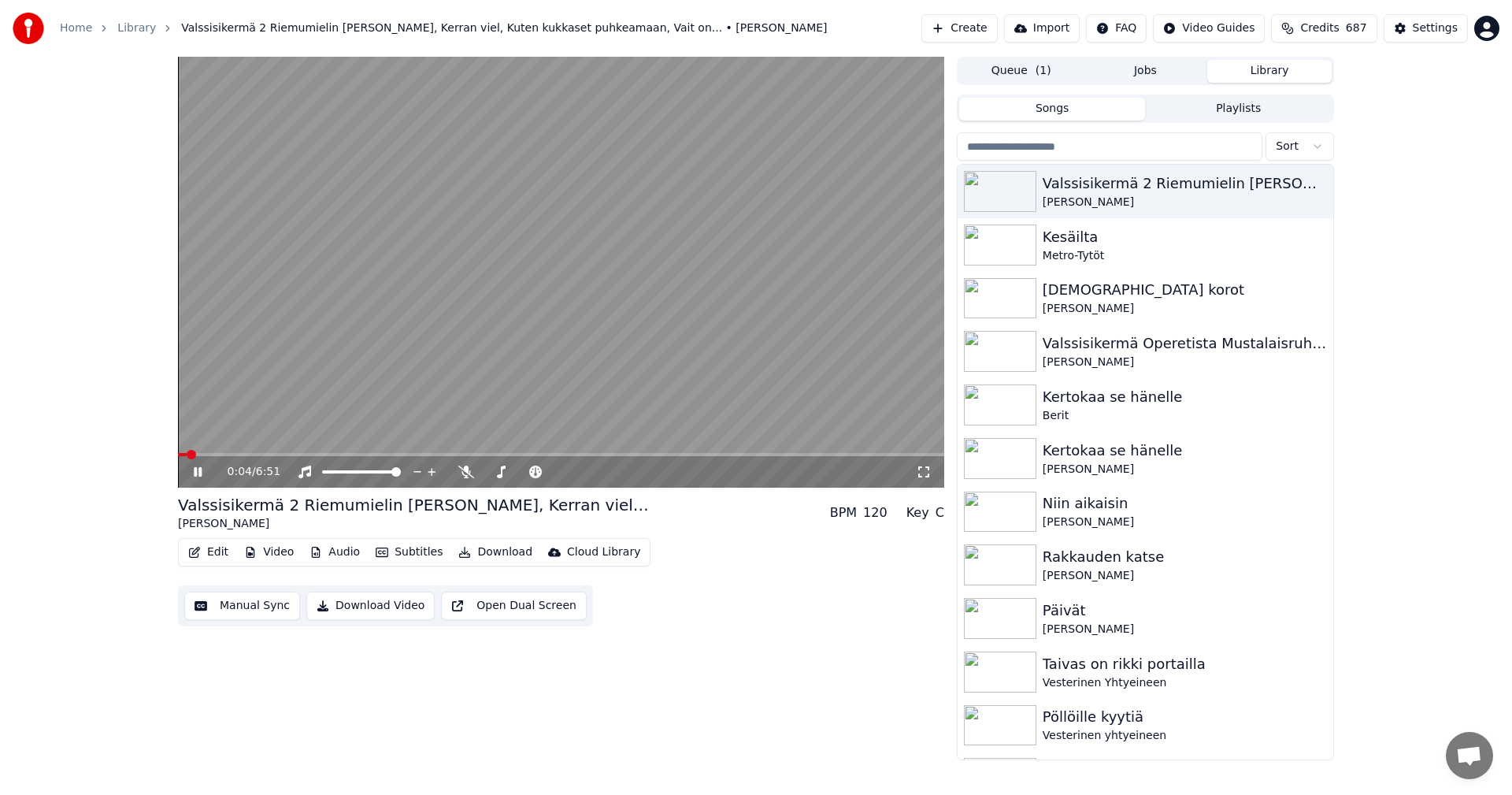
click at [199, 474] on icon at bounding box center [198, 472] width 8 height 9
click at [227, 549] on button "Edit" at bounding box center [208, 552] width 53 height 22
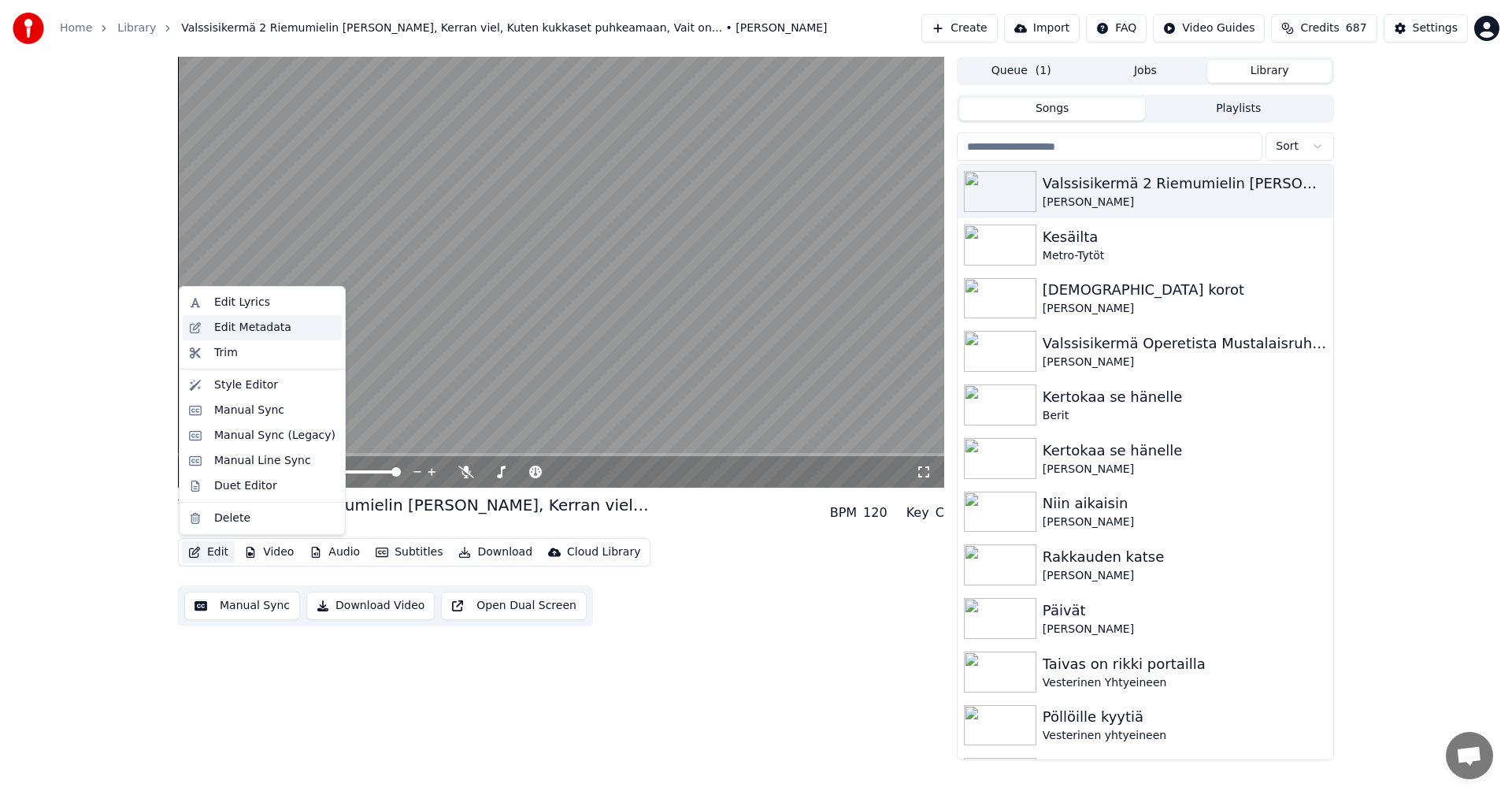
click at [265, 334] on div "Edit Metadata" at bounding box center [253, 327] width 78 height 16
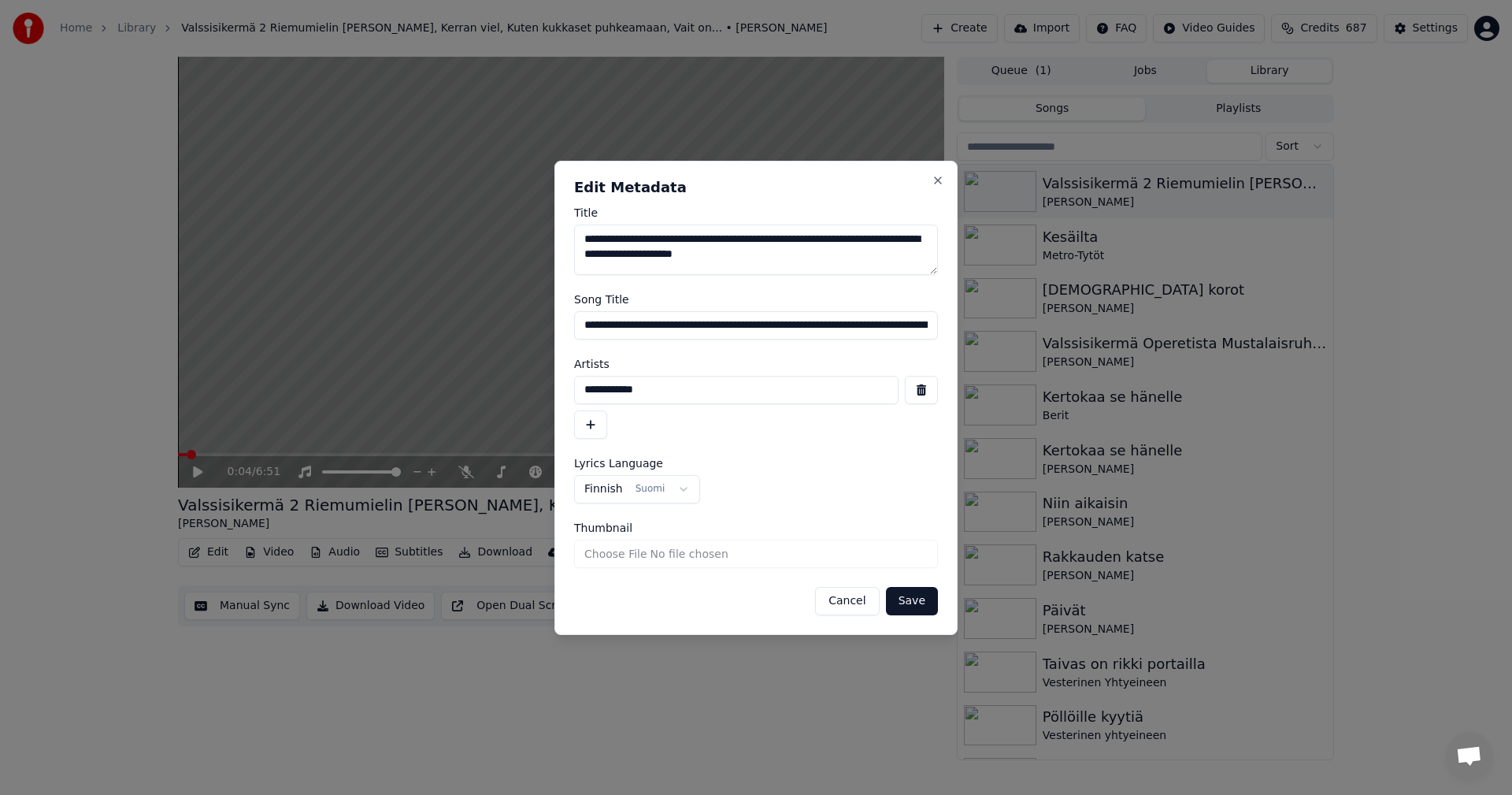
drag, startPoint x: 790, startPoint y: 261, endPoint x: 699, endPoint y: 271, distance: 91.5
click at [699, 271] on textarea "**********" at bounding box center [756, 249] width 364 height 51
drag, startPoint x: 838, startPoint y: 325, endPoint x: 951, endPoint y: 319, distance: 113.2
click at [951, 319] on div "**********" at bounding box center [756, 398] width 403 height 475
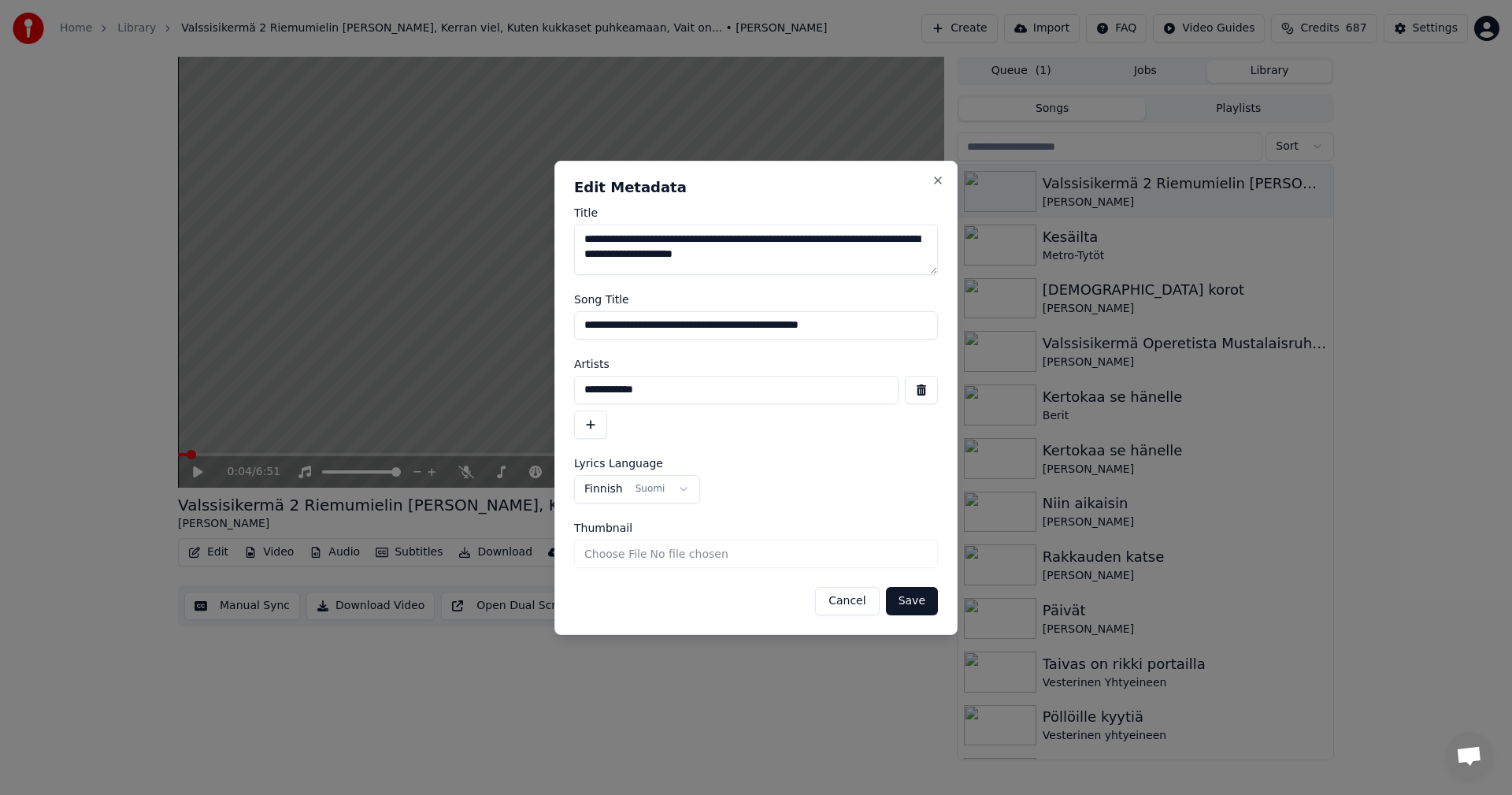
scroll to position [0, 0]
click at [847, 327] on input "**********" at bounding box center [756, 325] width 364 height 29
click at [837, 331] on input "**********" at bounding box center [756, 325] width 364 height 29
type input "**********"
click at [916, 605] on button "Save" at bounding box center [912, 600] width 52 height 29
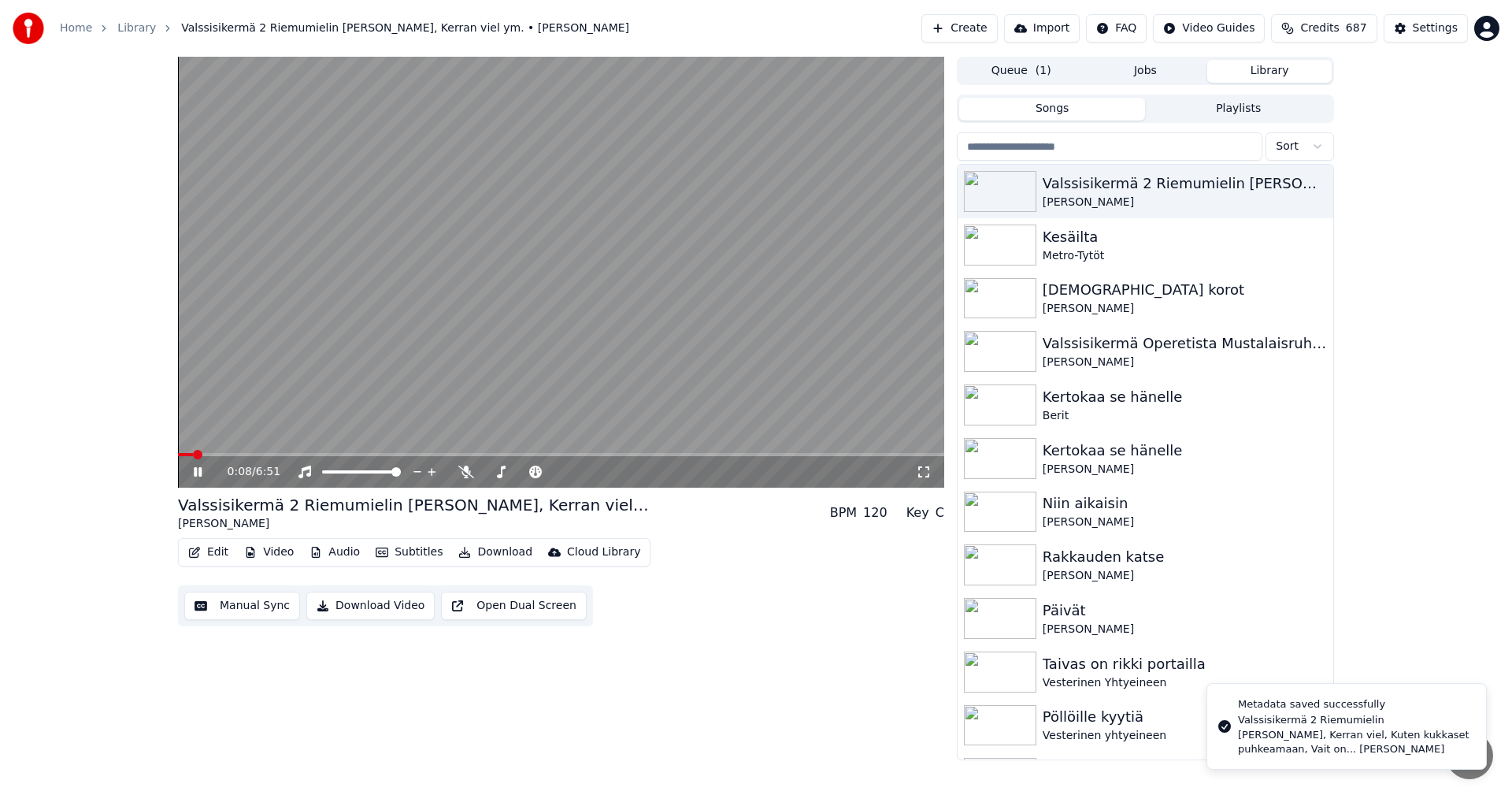
click at [193, 458] on span at bounding box center [198, 454] width 9 height 9
click at [198, 474] on icon at bounding box center [209, 472] width 37 height 13
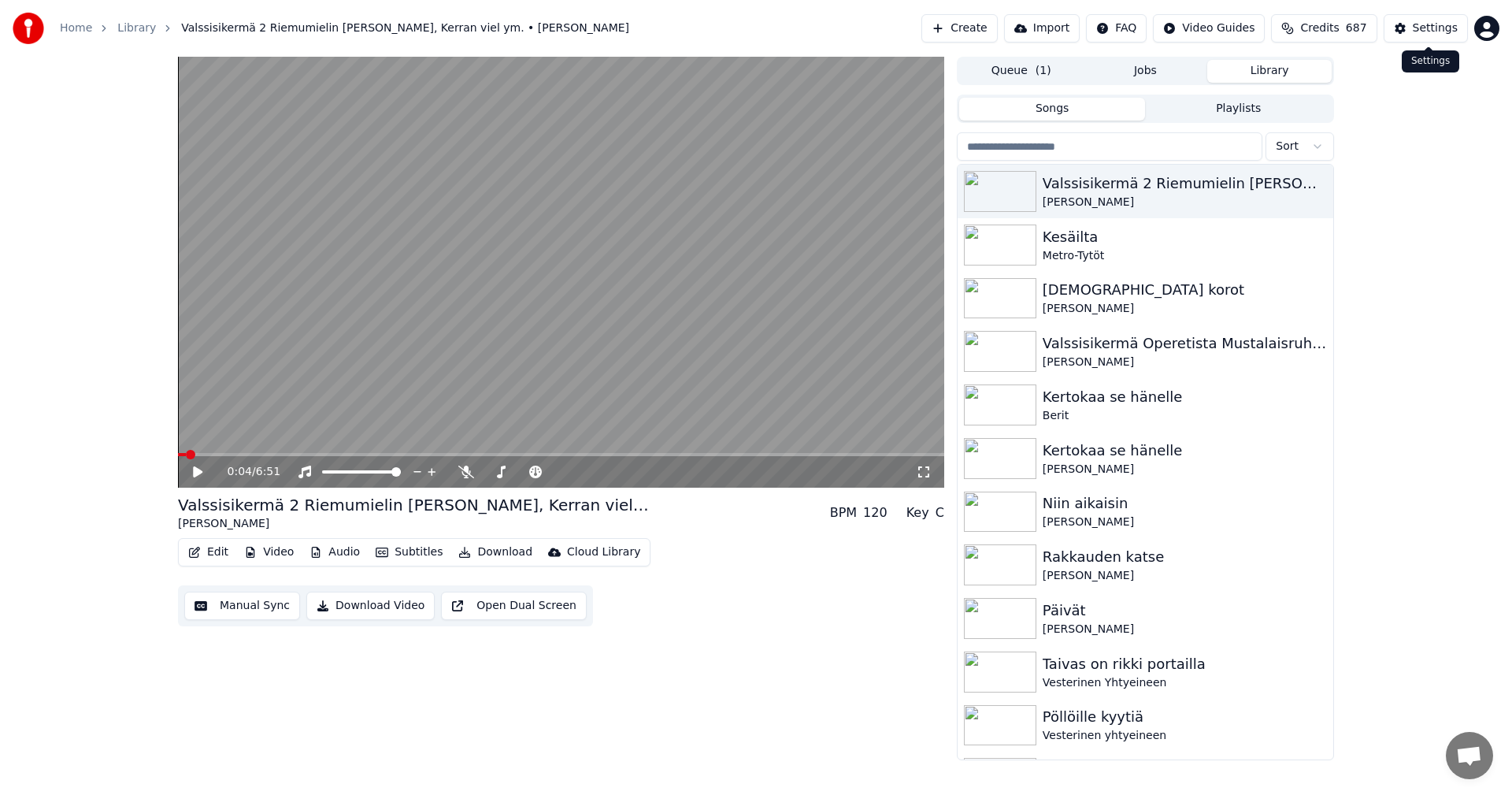
click at [1447, 34] on div "Settings" at bounding box center [1434, 28] width 45 height 16
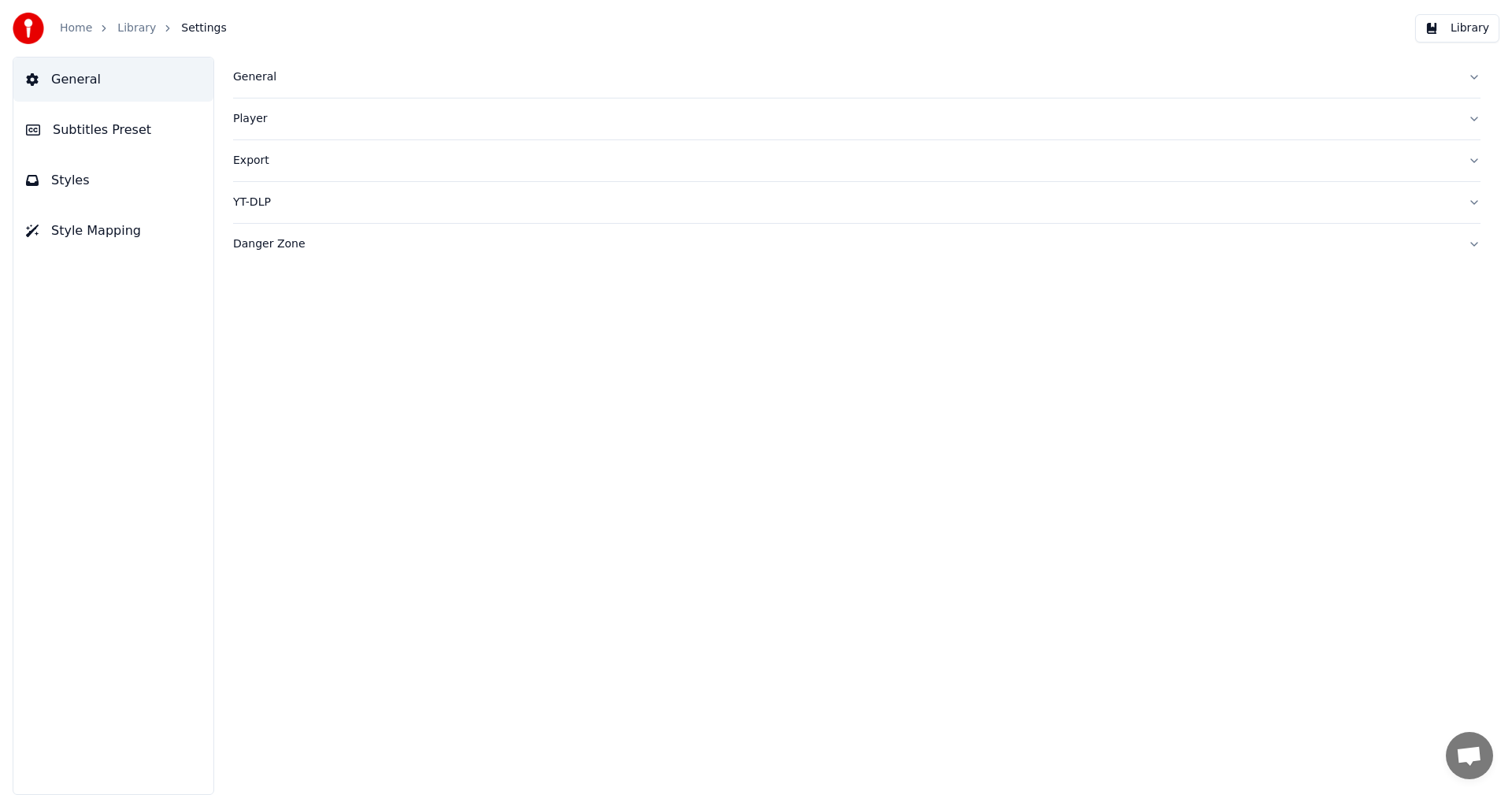
click at [115, 134] on span "Subtitles Preset" at bounding box center [102, 130] width 99 height 18
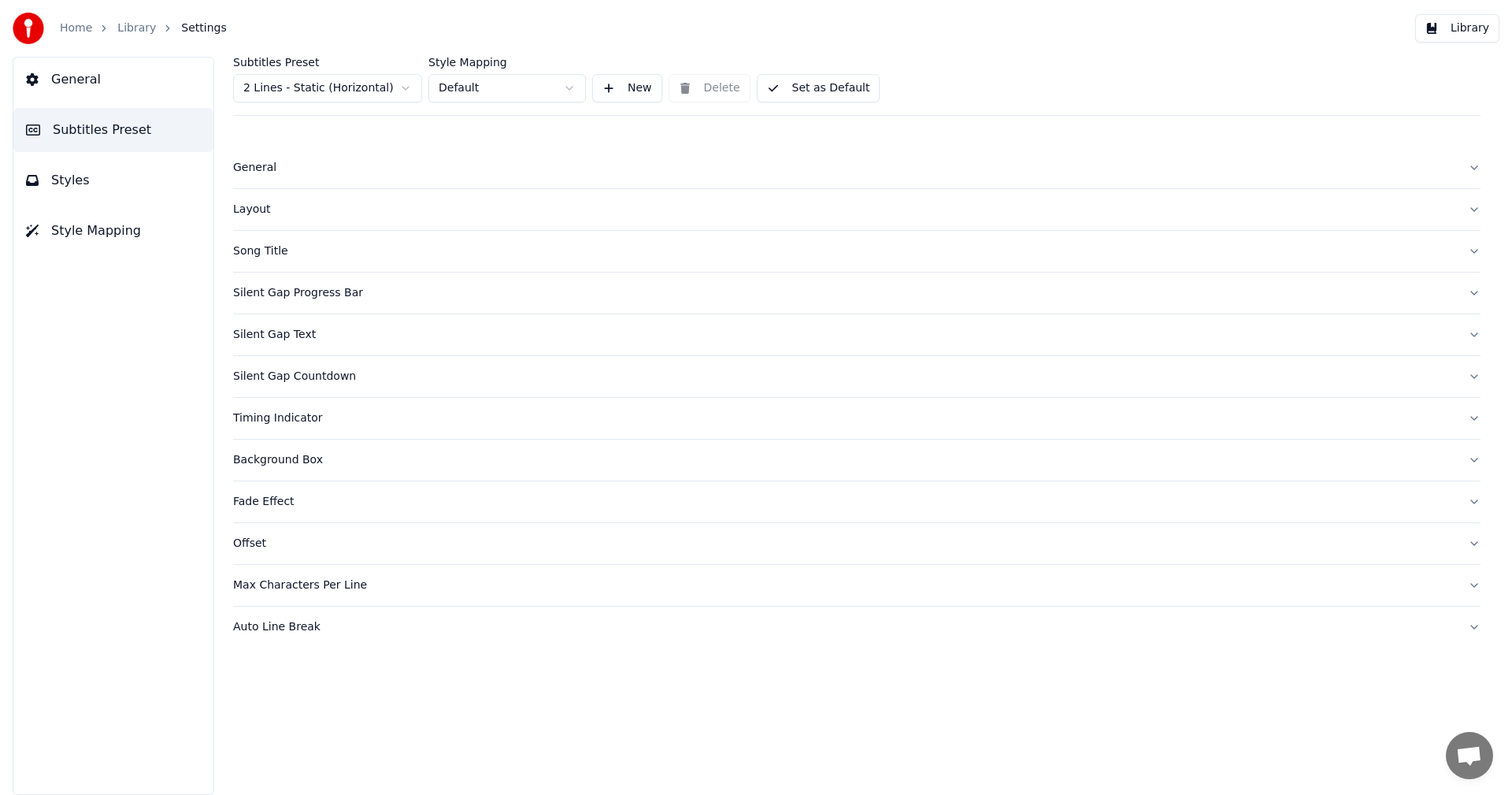
click at [262, 256] on div "Song Title" at bounding box center [844, 251] width 1222 height 16
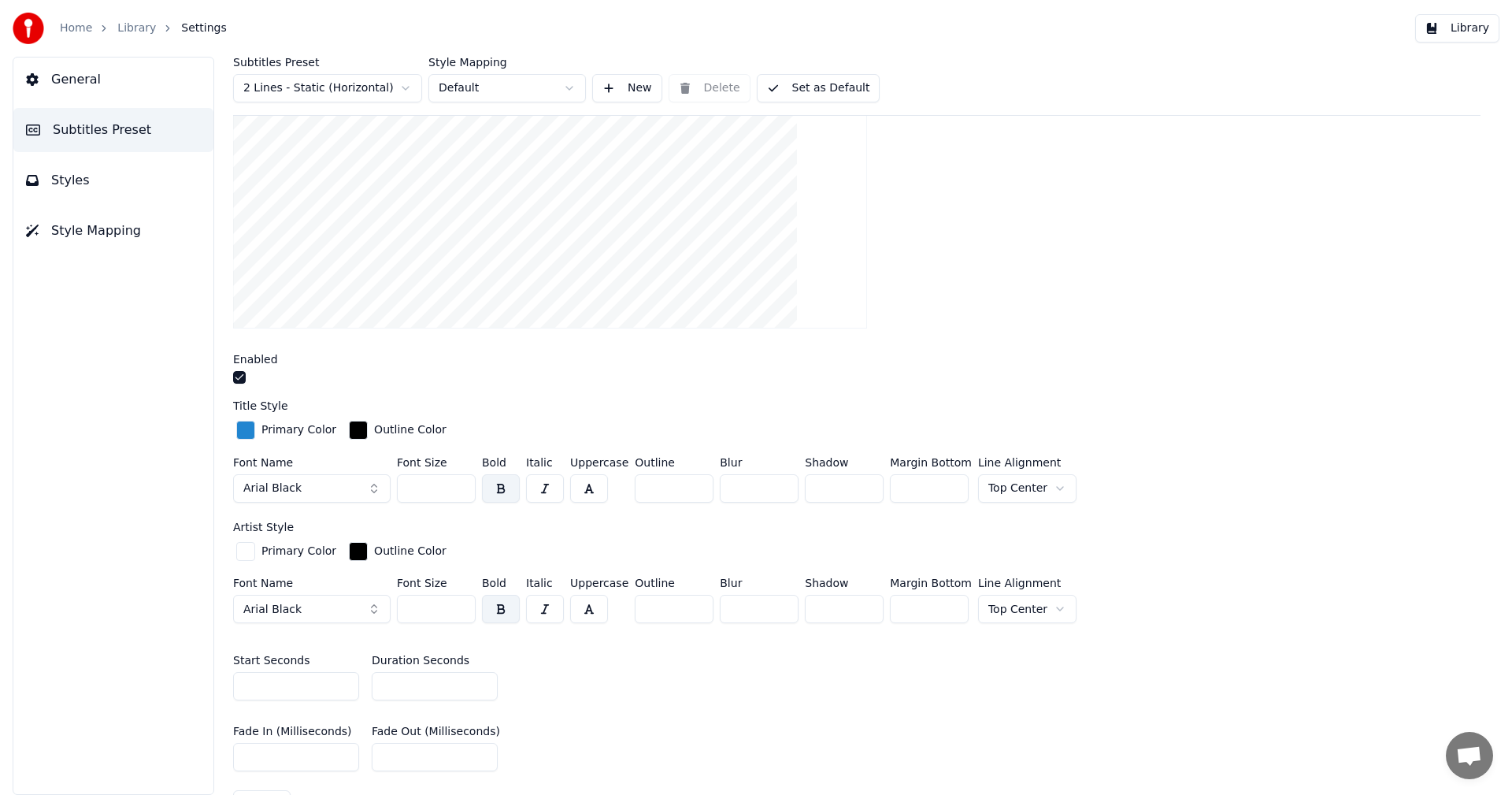
scroll to position [394, 0]
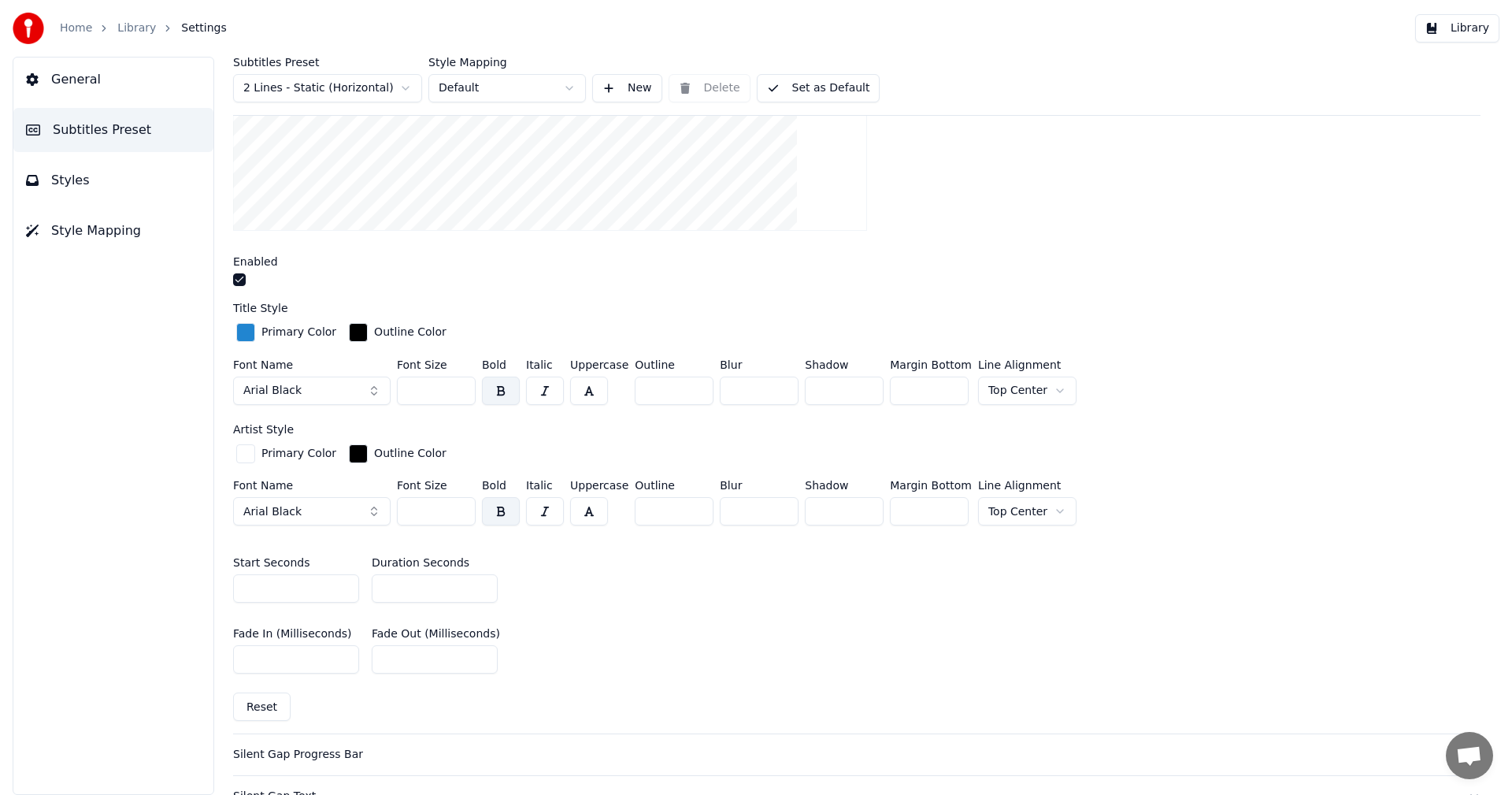
click at [414, 391] on input "***" at bounding box center [436, 391] width 78 height 29
type input "***"
click at [1476, 30] on button "Library" at bounding box center [1457, 28] width 84 height 29
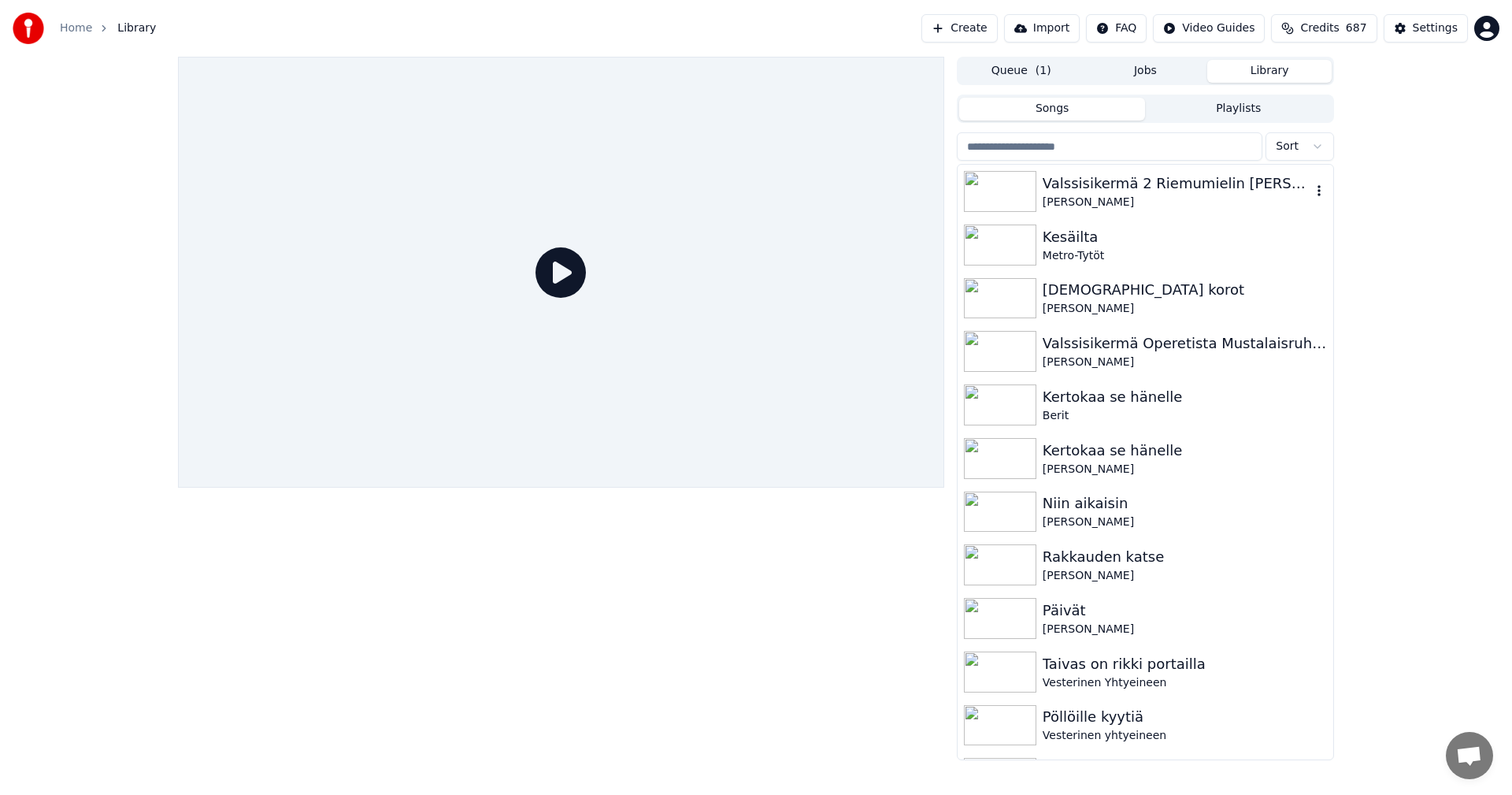
click at [1171, 183] on div "Valssisikermä 2 Riemumielin [PERSON_NAME], Kerran viel ym." at bounding box center [1176, 184] width 269 height 22
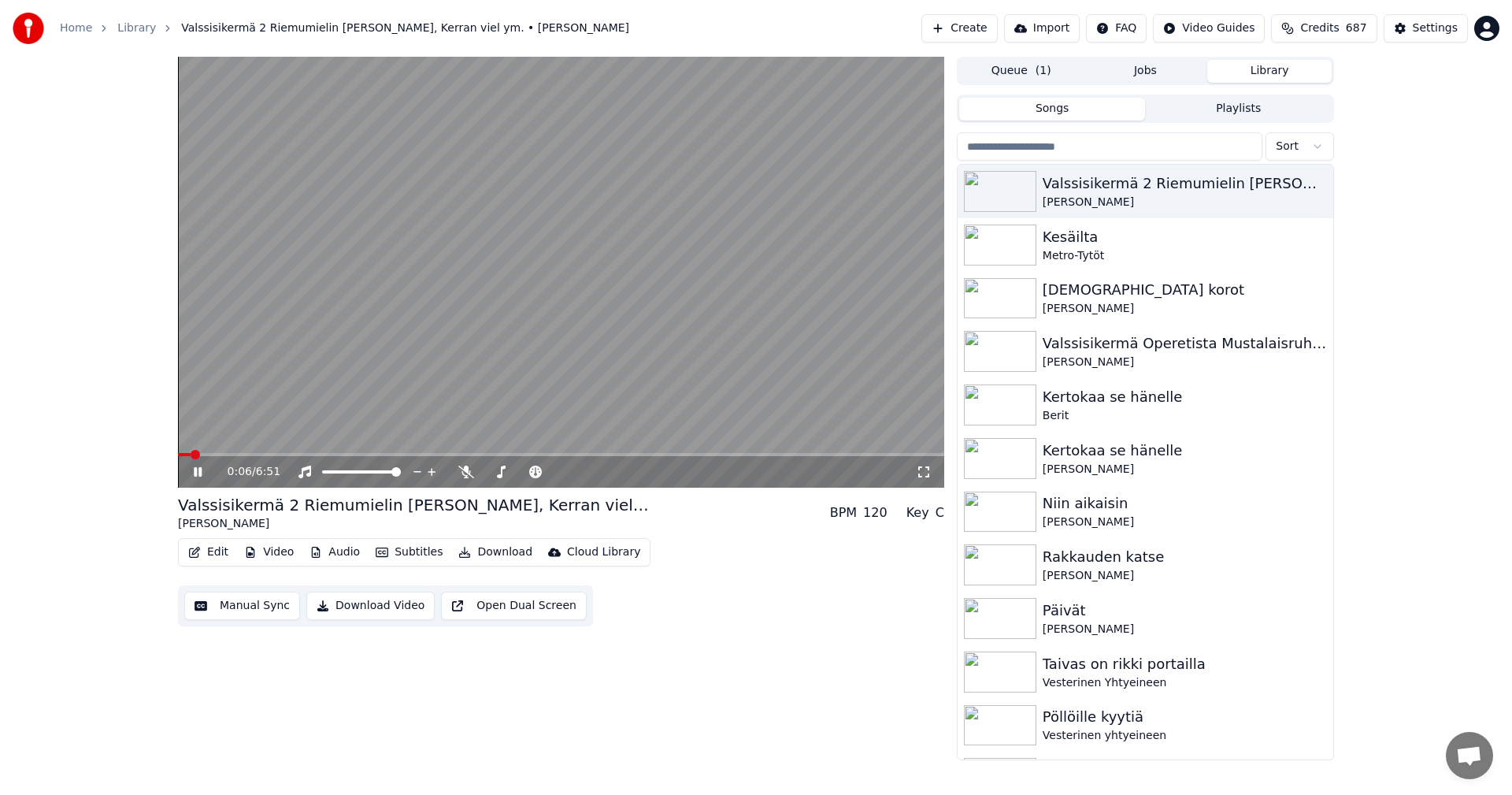
click at [197, 475] on icon at bounding box center [198, 472] width 8 height 9
click at [1421, 35] on div "Settings" at bounding box center [1434, 28] width 45 height 16
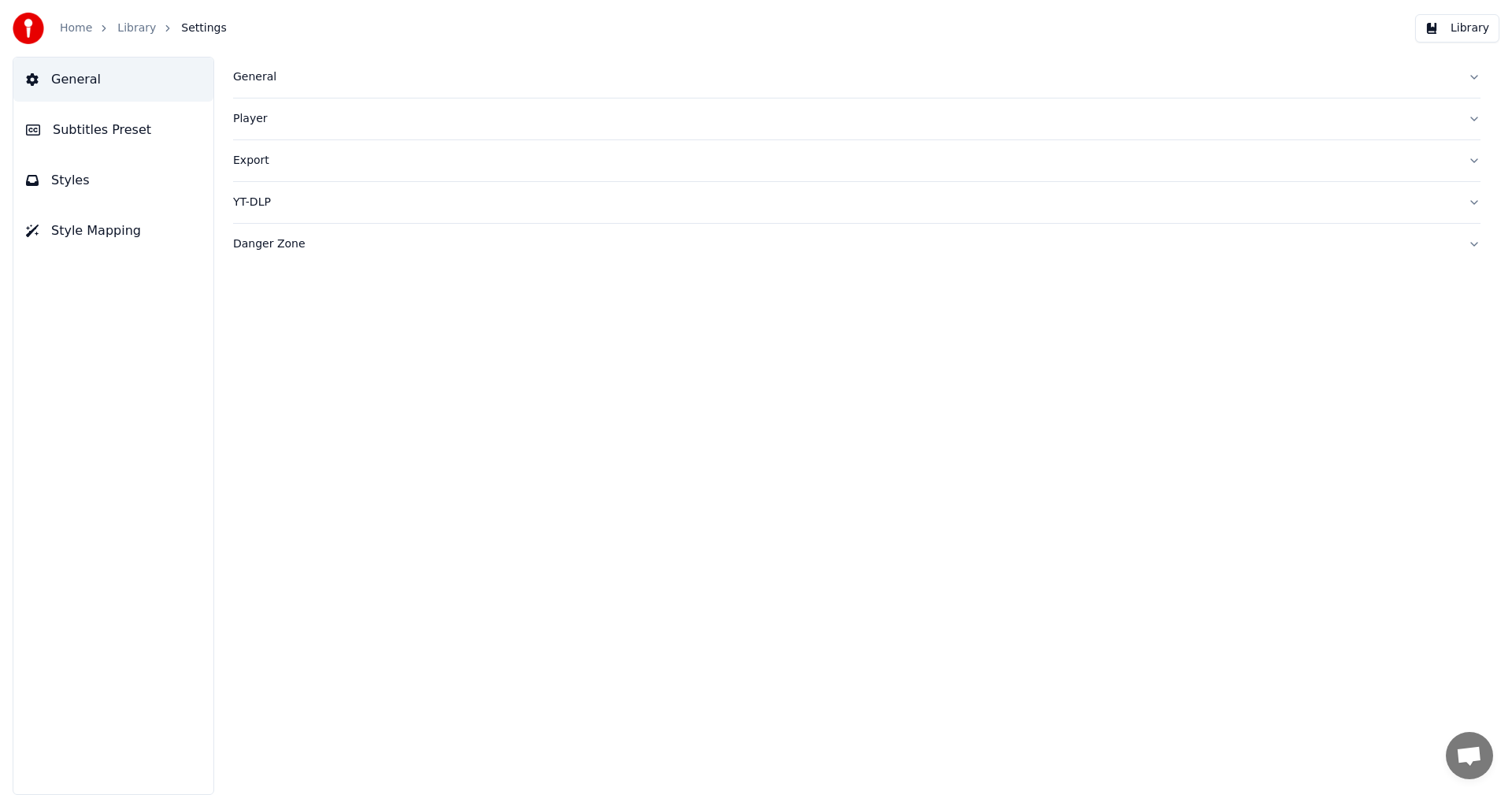
click at [127, 127] on span "Subtitles Preset" at bounding box center [102, 130] width 99 height 18
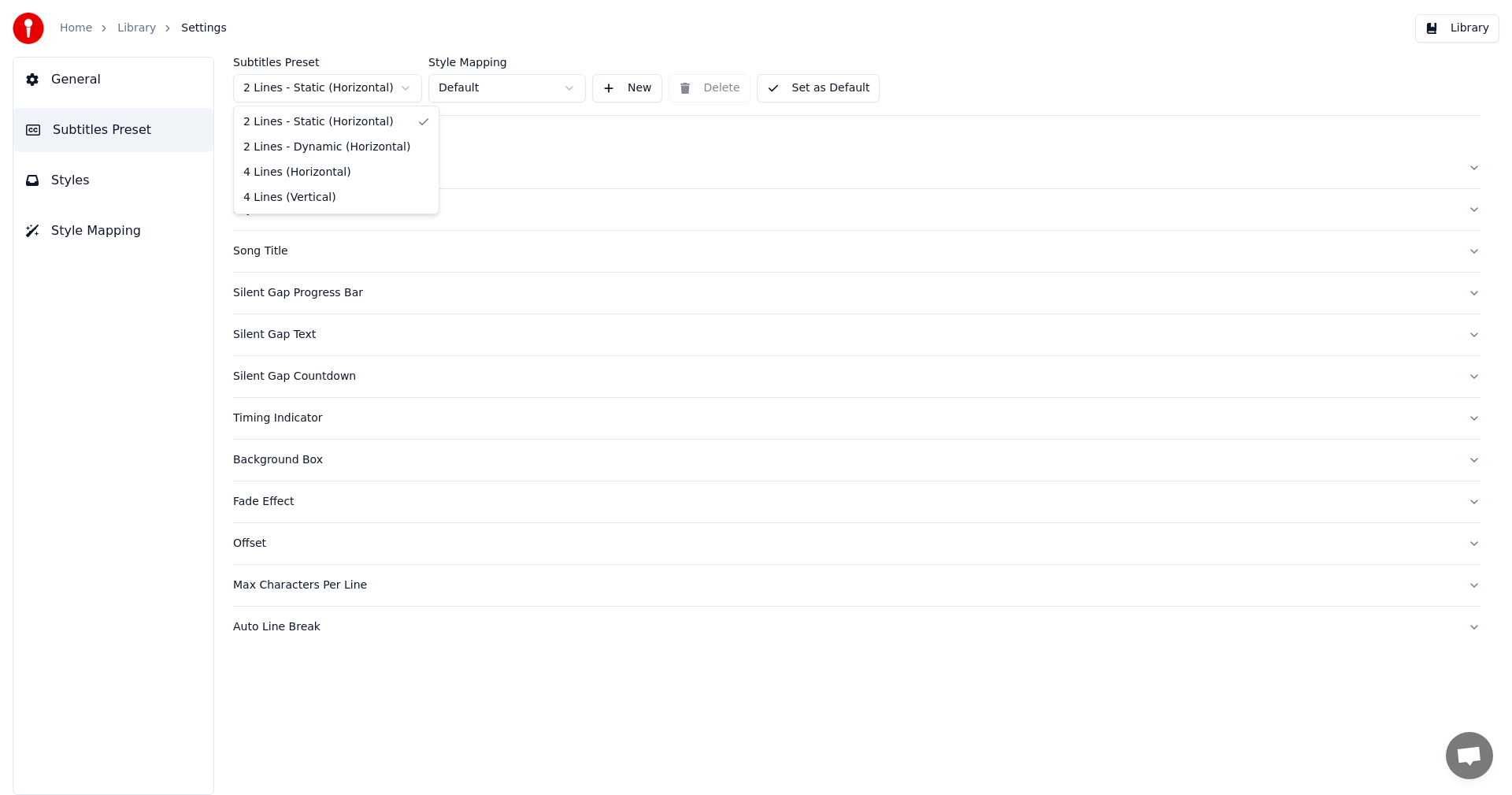
click at [370, 91] on html "Home Library Settings Library General Subtitles Preset Styles Style Mapping Sub…" at bounding box center [756, 397] width 1512 height 795
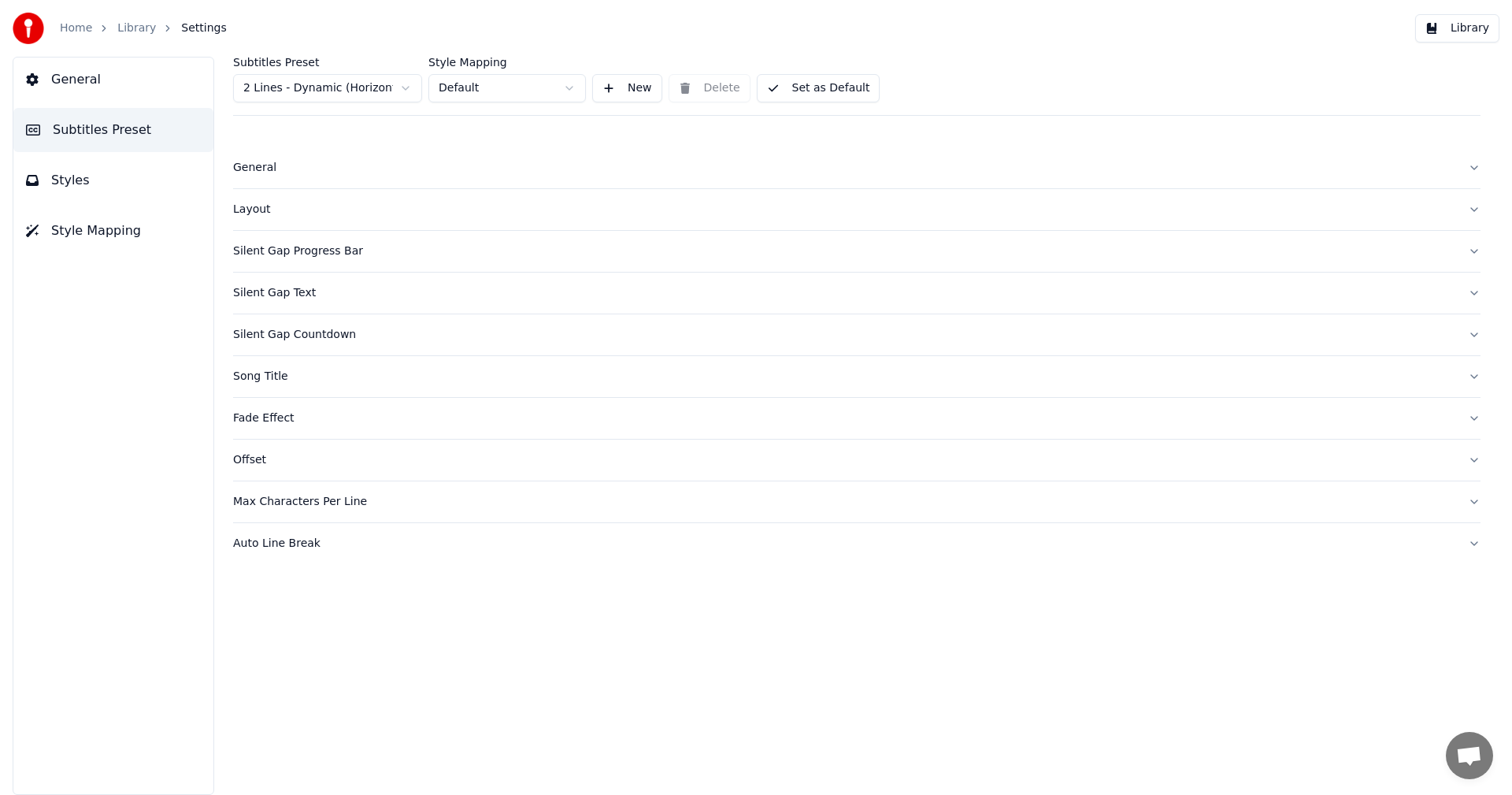
click at [120, 140] on button "Subtitles Preset" at bounding box center [114, 130] width 200 height 44
click at [285, 375] on div "Song Title" at bounding box center [844, 376] width 1222 height 16
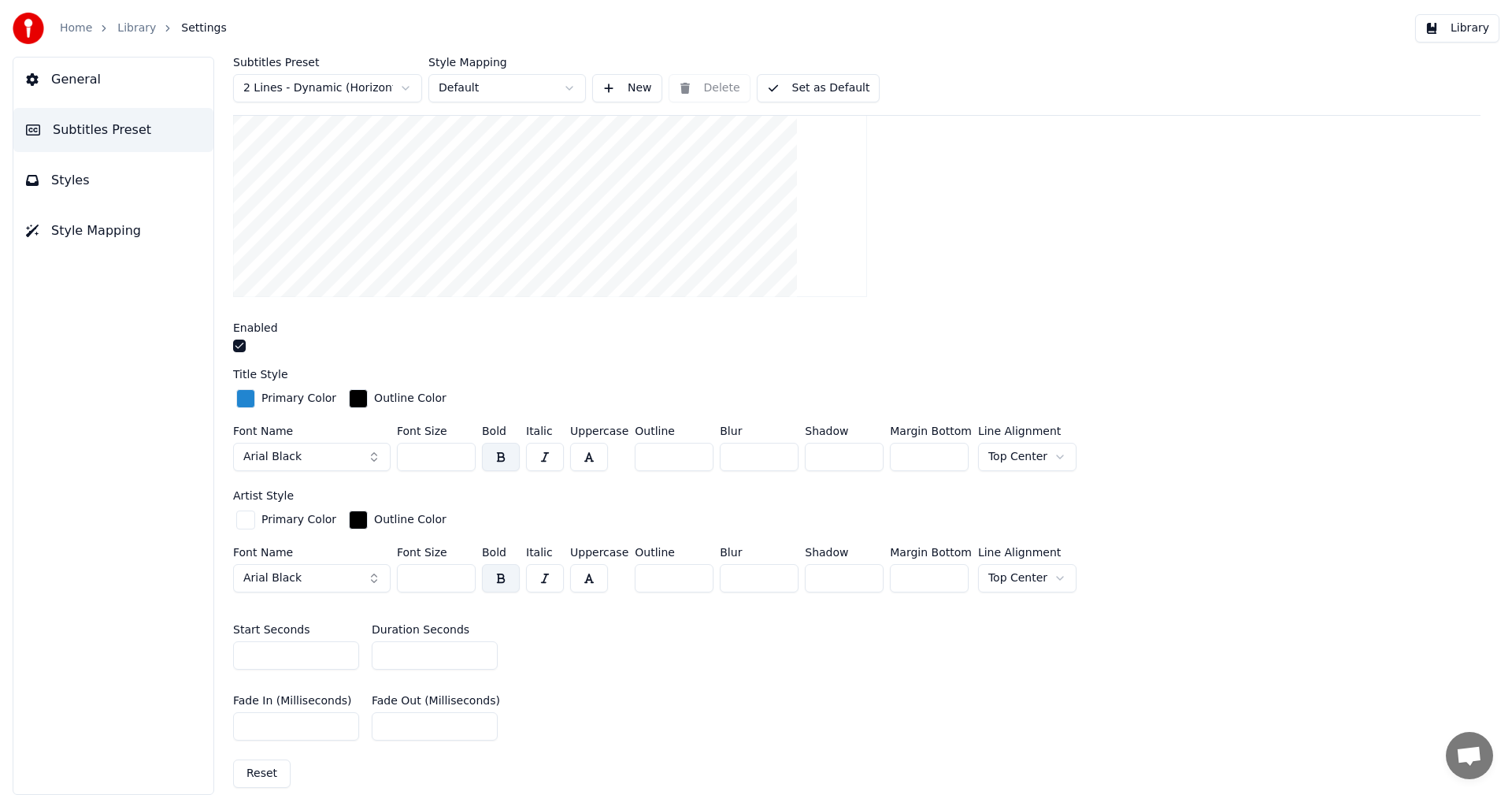
scroll to position [551, 0]
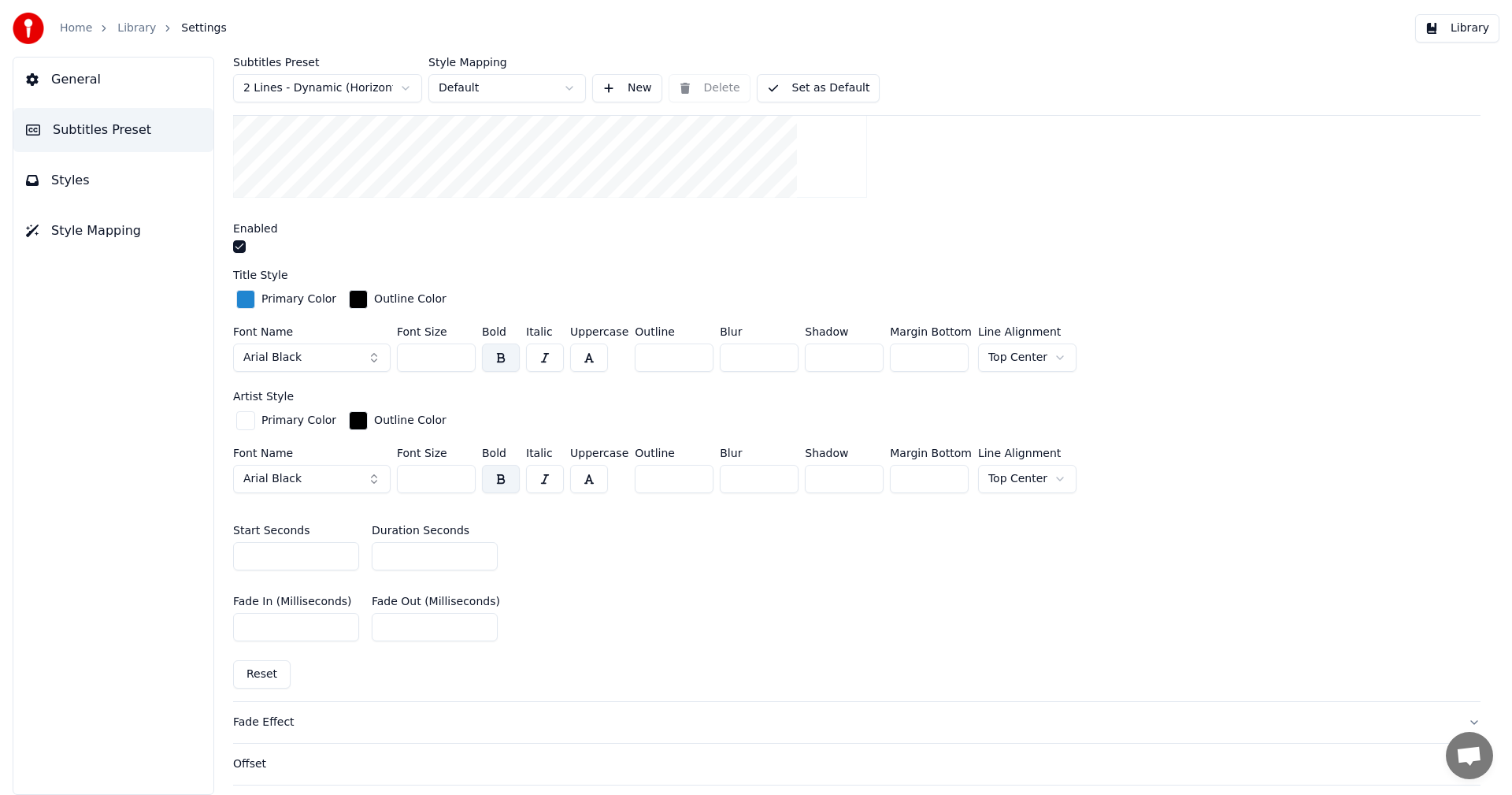
click at [419, 477] on input "***" at bounding box center [436, 478] width 78 height 29
click at [423, 483] on input "**" at bounding box center [436, 478] width 78 height 29
type input "***"
click at [1304, 242] on div at bounding box center [856, 248] width 1247 height 17
click at [1464, 34] on button "Library" at bounding box center [1457, 28] width 84 height 29
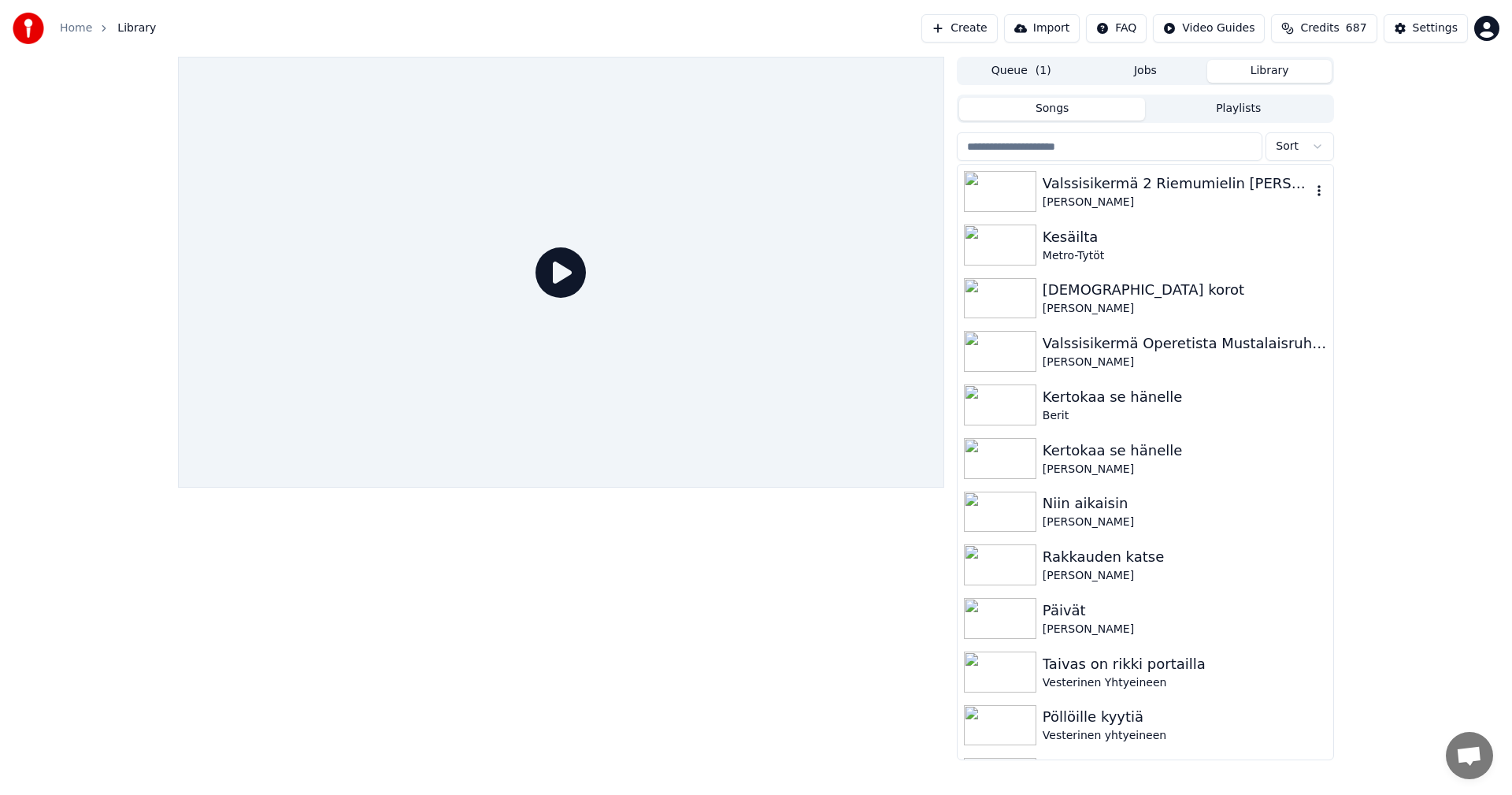
click at [1095, 187] on div "Valssisikermä 2 Riemumielin [PERSON_NAME], Kerran viel ym." at bounding box center [1176, 184] width 269 height 22
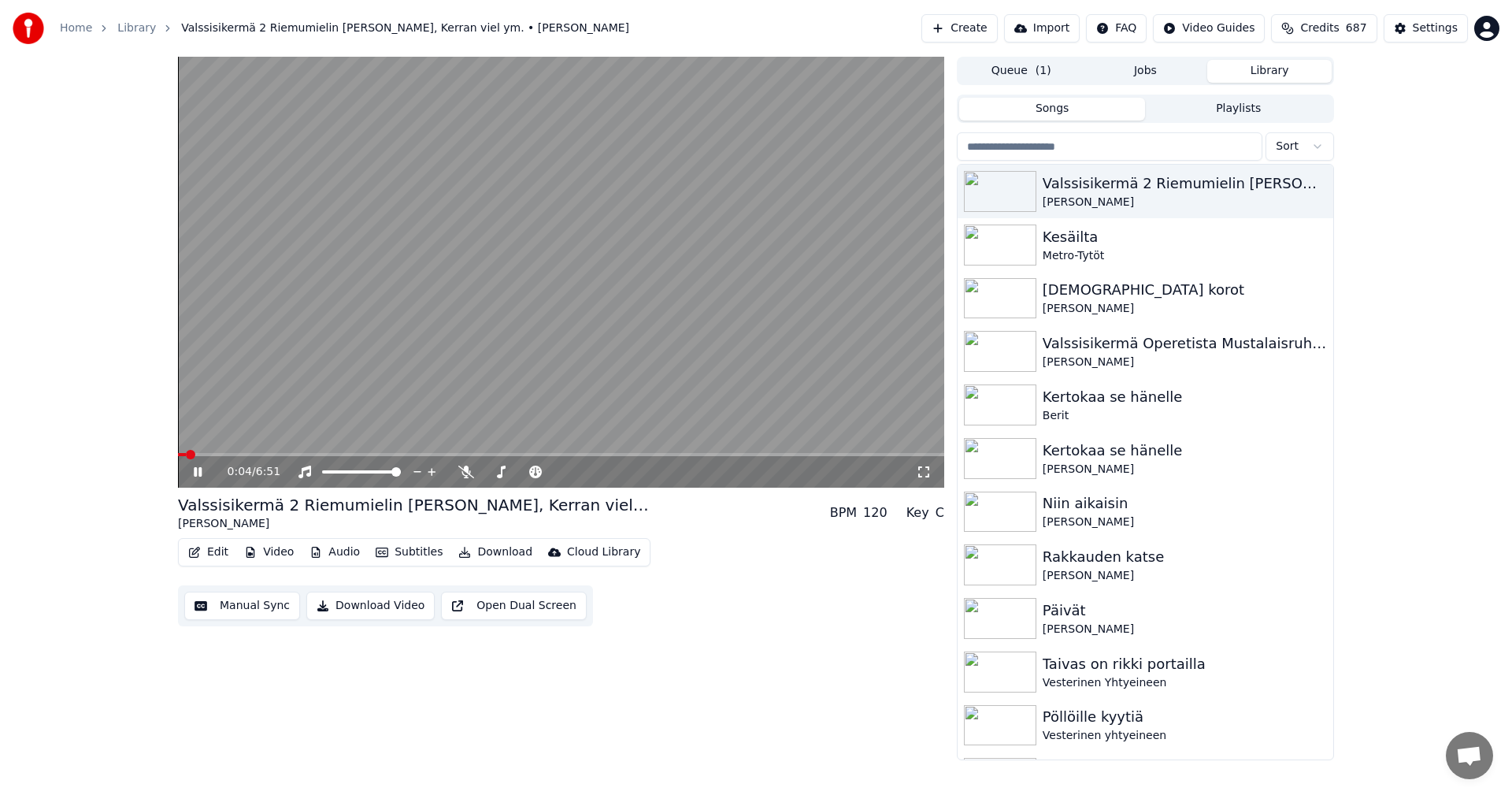
click at [197, 475] on icon at bounding box center [198, 472] width 8 height 9
click at [1434, 30] on div "Settings" at bounding box center [1434, 28] width 45 height 16
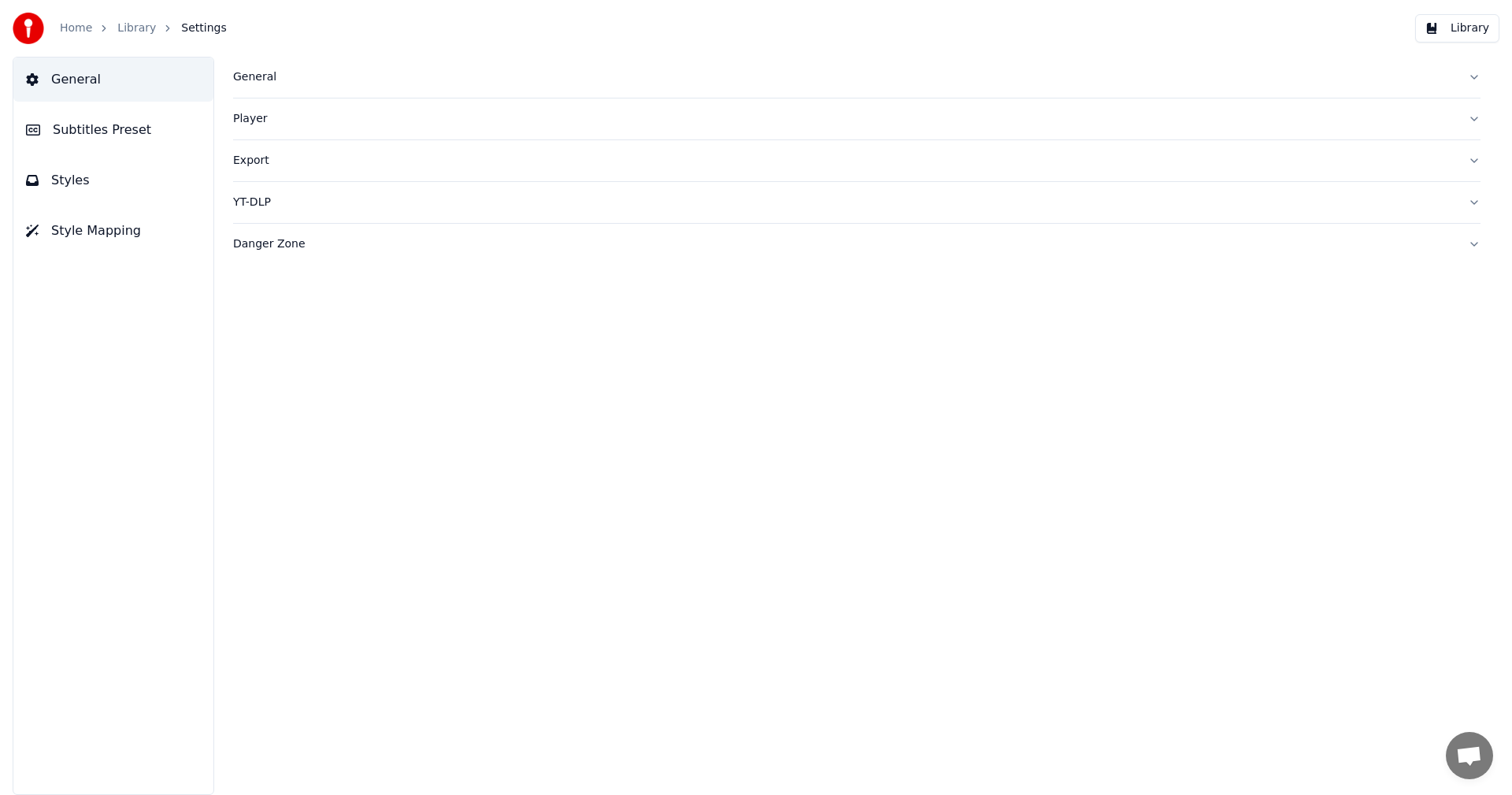
click at [113, 137] on span "Subtitles Preset" at bounding box center [102, 130] width 99 height 18
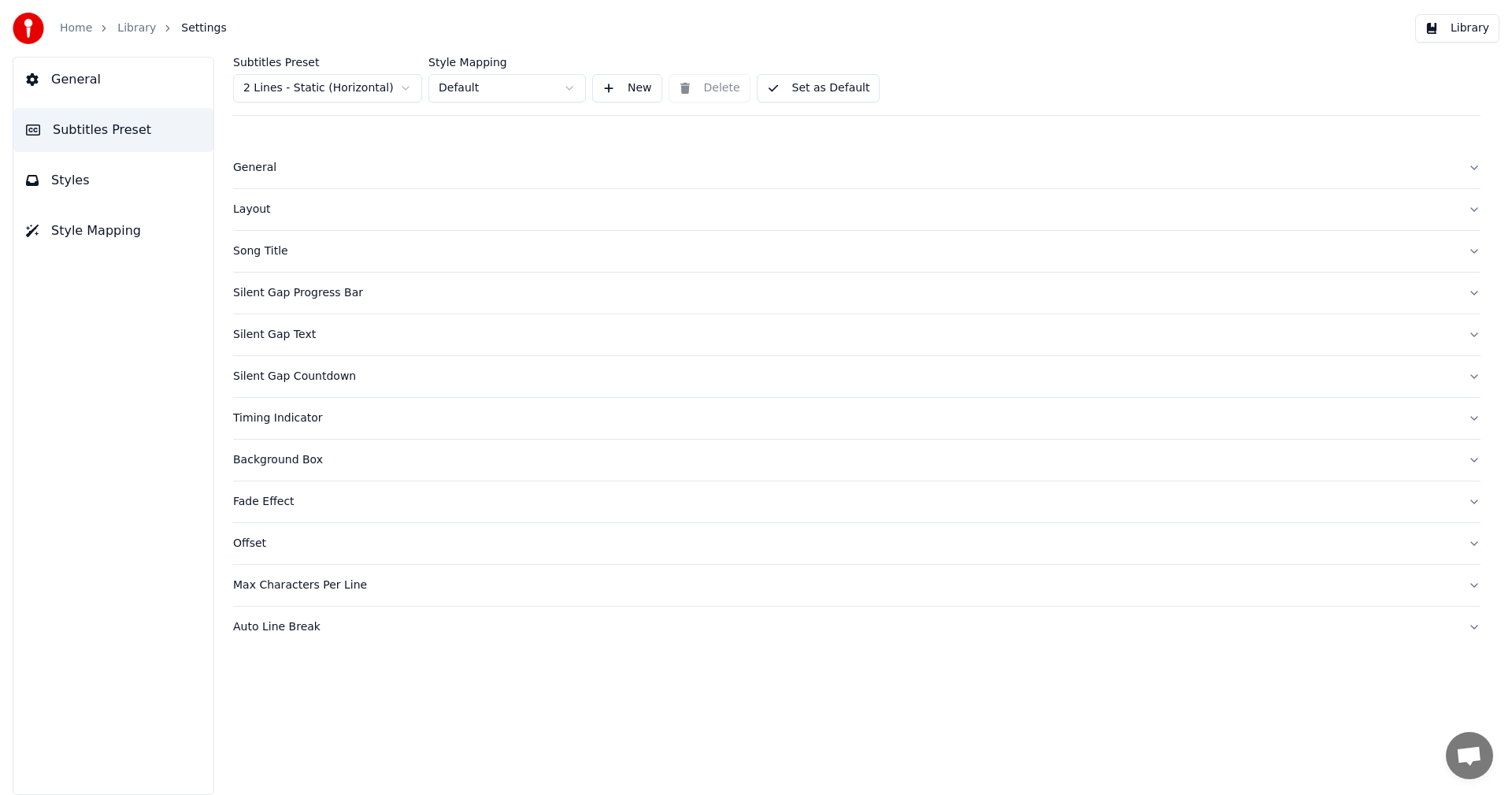
click at [397, 86] on html "Home Library Settings Library General Subtitles Preset Styles Style Mapping Sub…" at bounding box center [756, 397] width 1512 height 795
click at [274, 383] on div "Song Title" at bounding box center [844, 376] width 1222 height 16
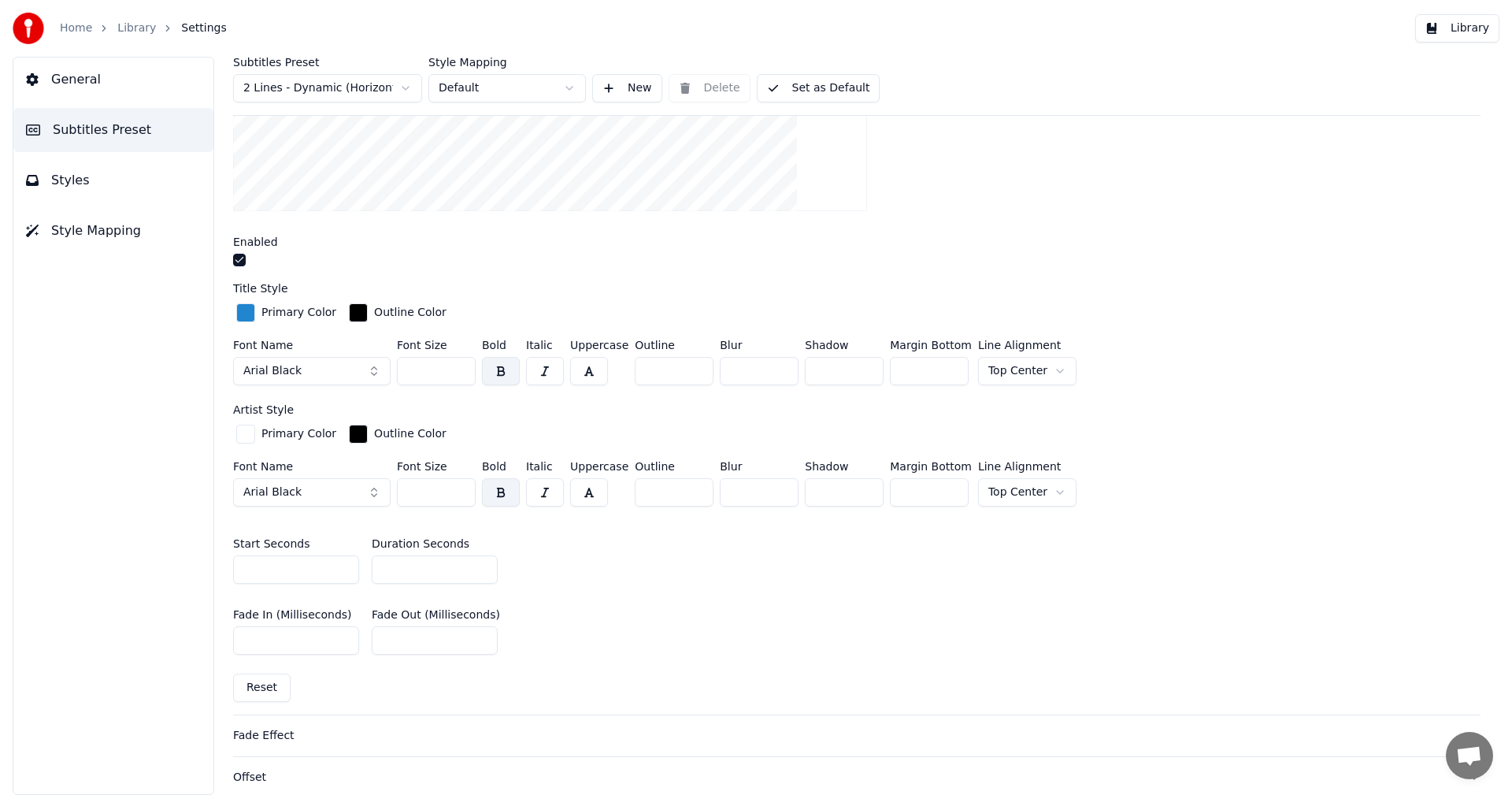
scroll to position [630, 0]
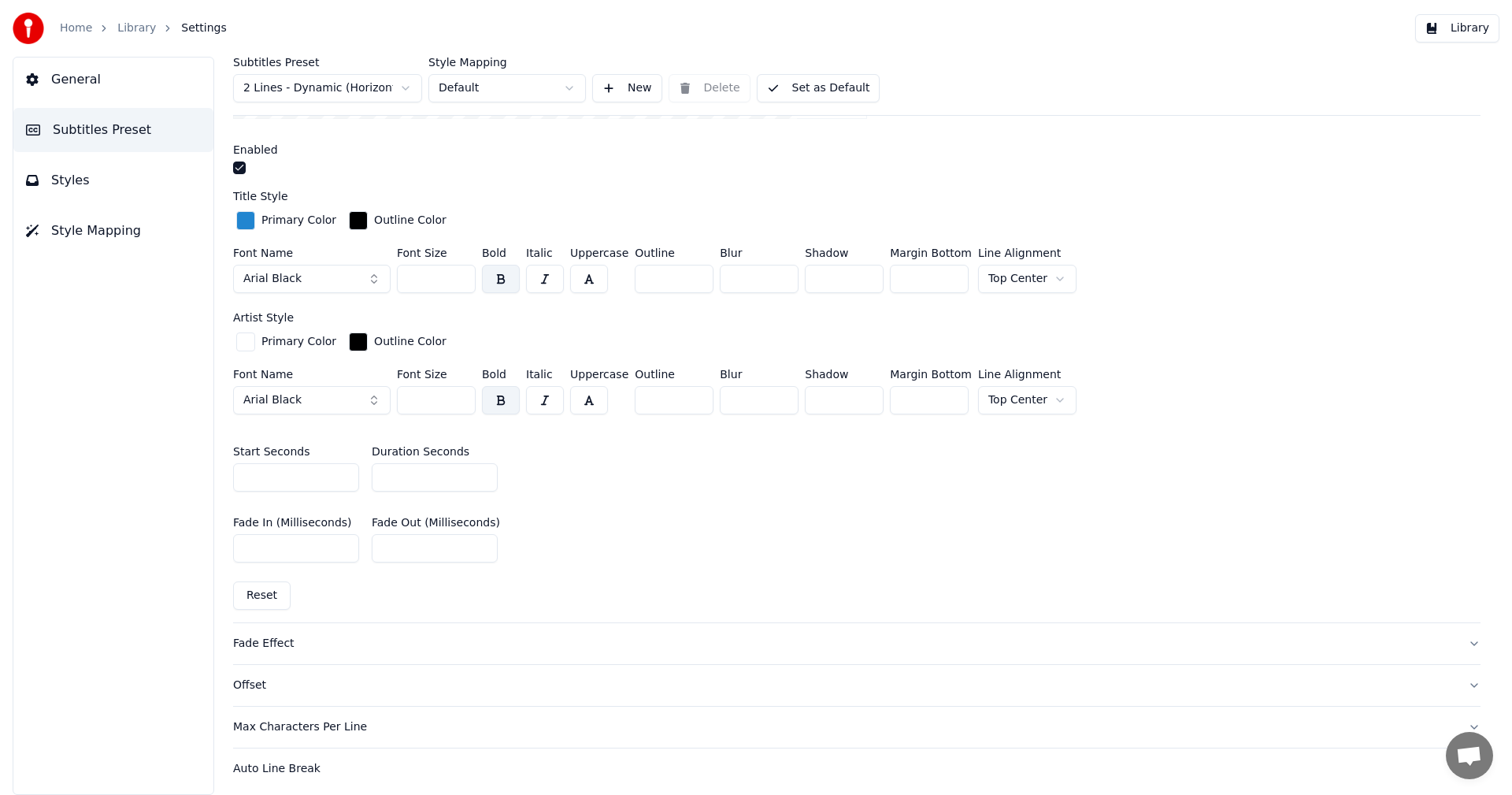
type input "*"
click at [480, 473] on input "*" at bounding box center [435, 477] width 126 height 29
click at [1223, 247] on div "Font Name Arial Black Font Size *** Bold Italic Uppercase Outline * Blur * Shad…" at bounding box center [856, 273] width 1247 height 52
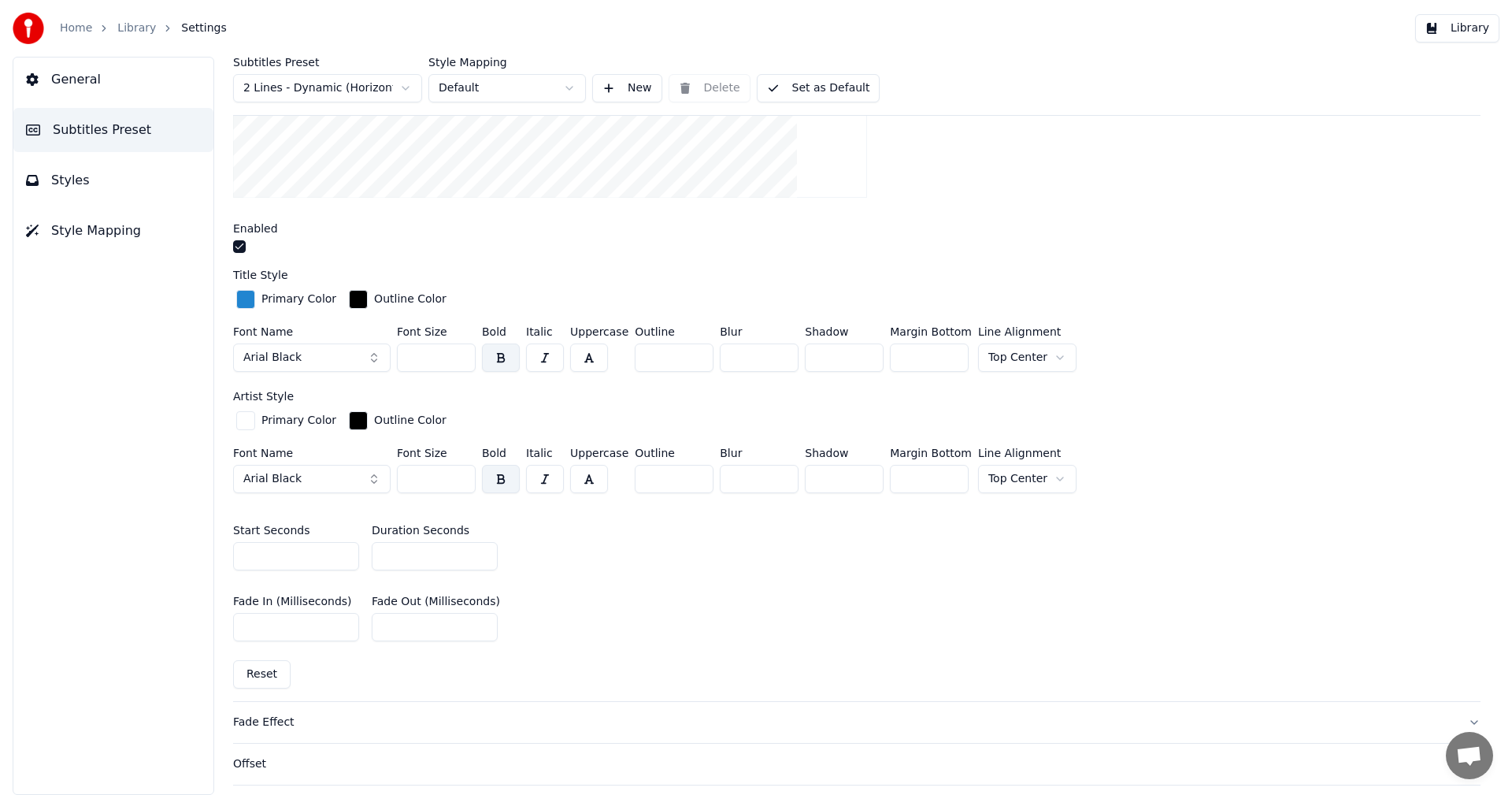
click at [413, 355] on input "***" at bounding box center [436, 357] width 78 height 29
type input "***"
click at [1174, 279] on div "Title Style" at bounding box center [856, 275] width 1247 height 11
click at [1477, 29] on button "Library" at bounding box center [1457, 28] width 84 height 29
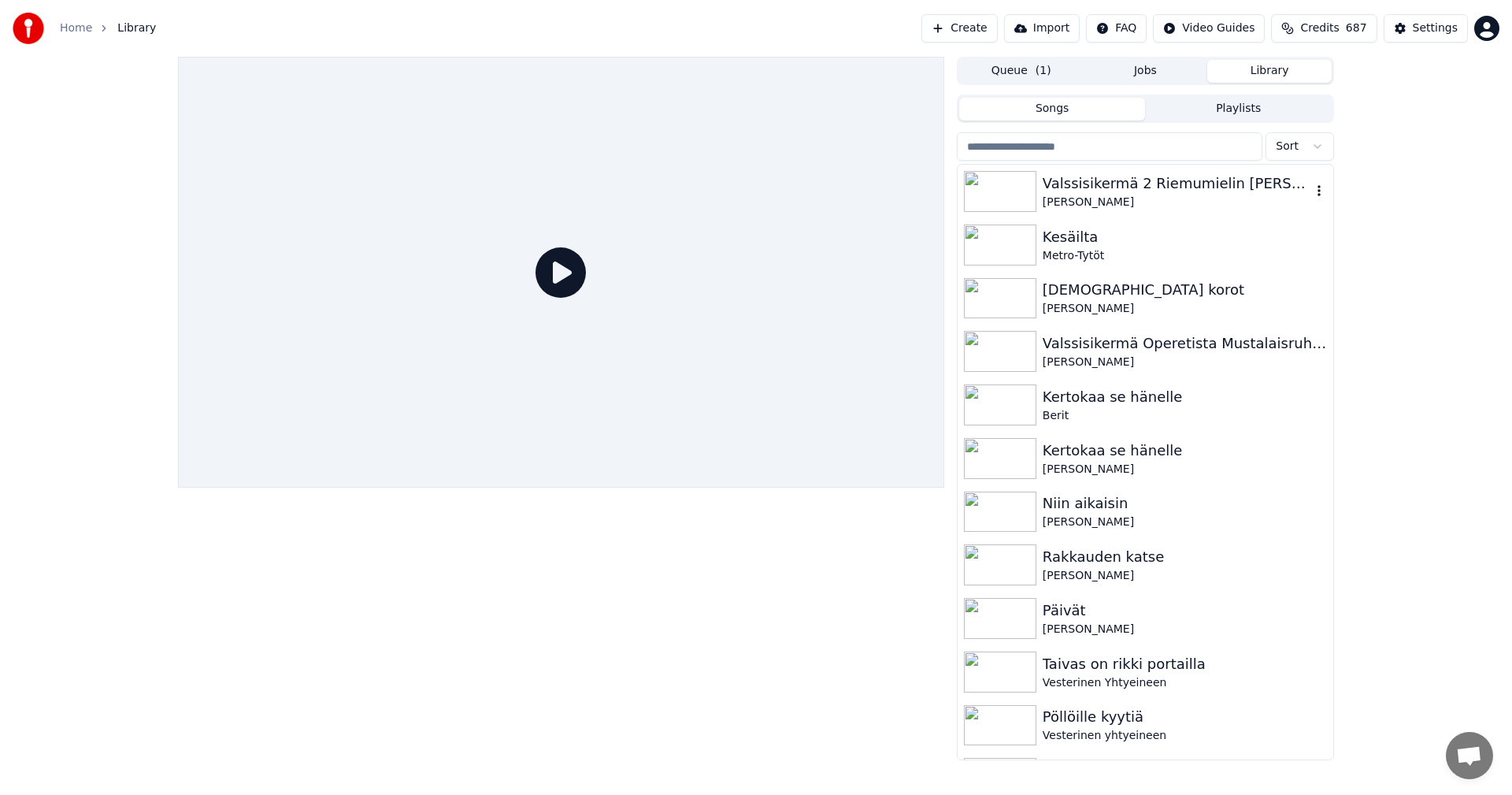
click at [1199, 179] on div "Valssisikermä 2 Riemumielin [PERSON_NAME], Kerran viel ym." at bounding box center [1176, 184] width 269 height 22
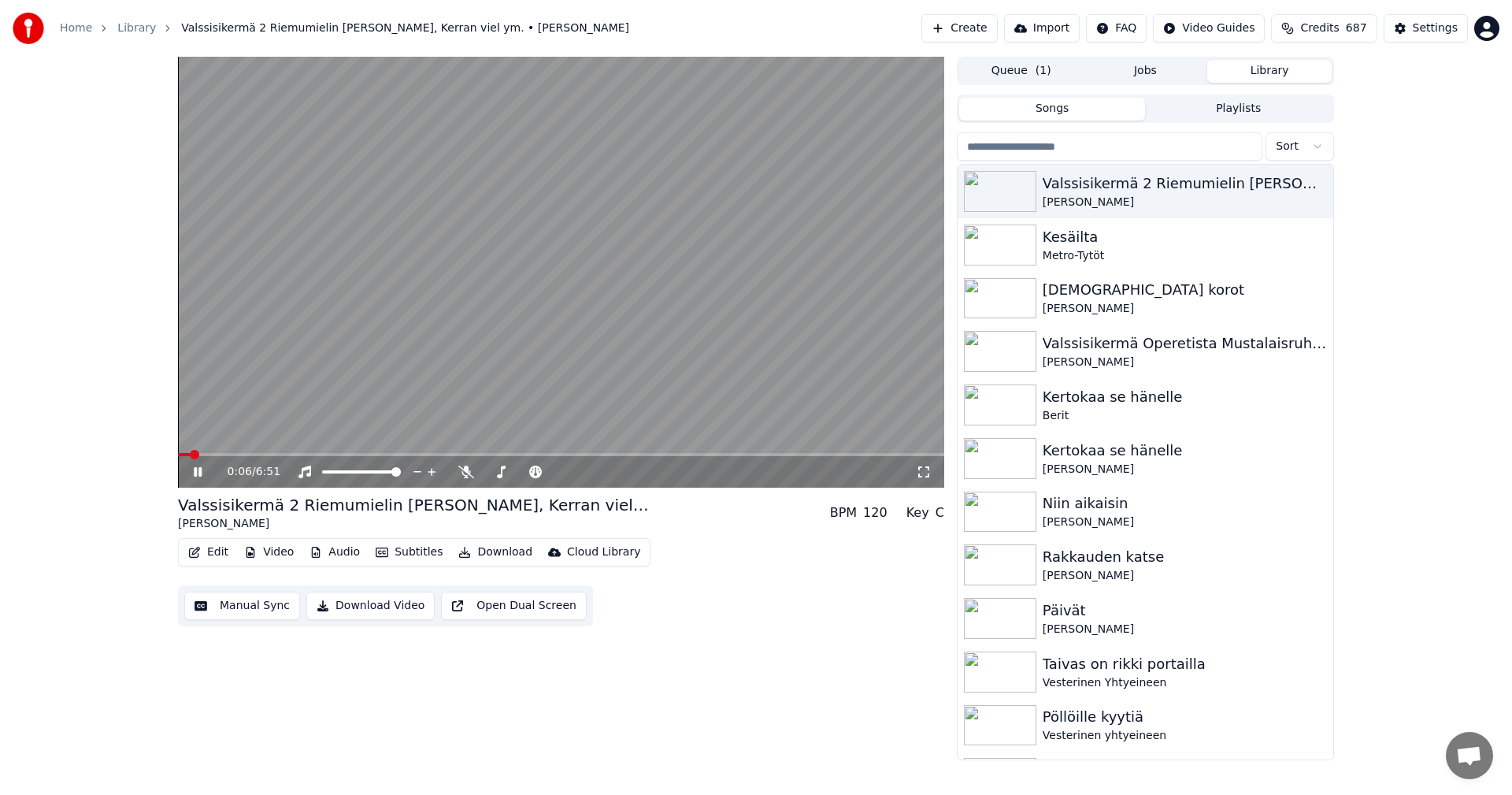
click at [198, 479] on div "0:06 / 6:51" at bounding box center [561, 471] width 753 height 16
click at [198, 475] on icon at bounding box center [209, 472] width 37 height 13
click at [228, 553] on button "Edit" at bounding box center [208, 552] width 53 height 22
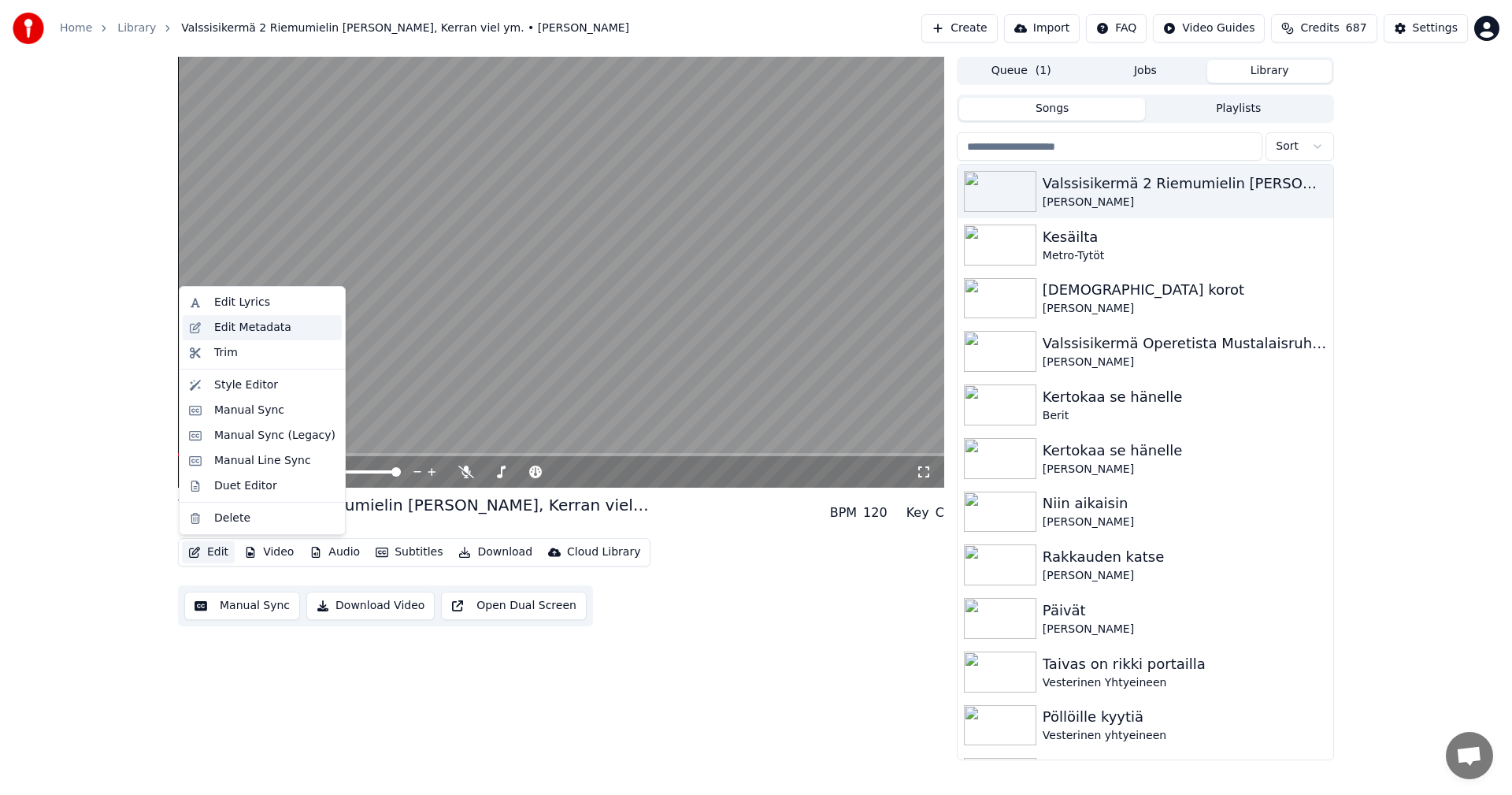
click at [270, 331] on div "Edit Metadata" at bounding box center [253, 327] width 78 height 16
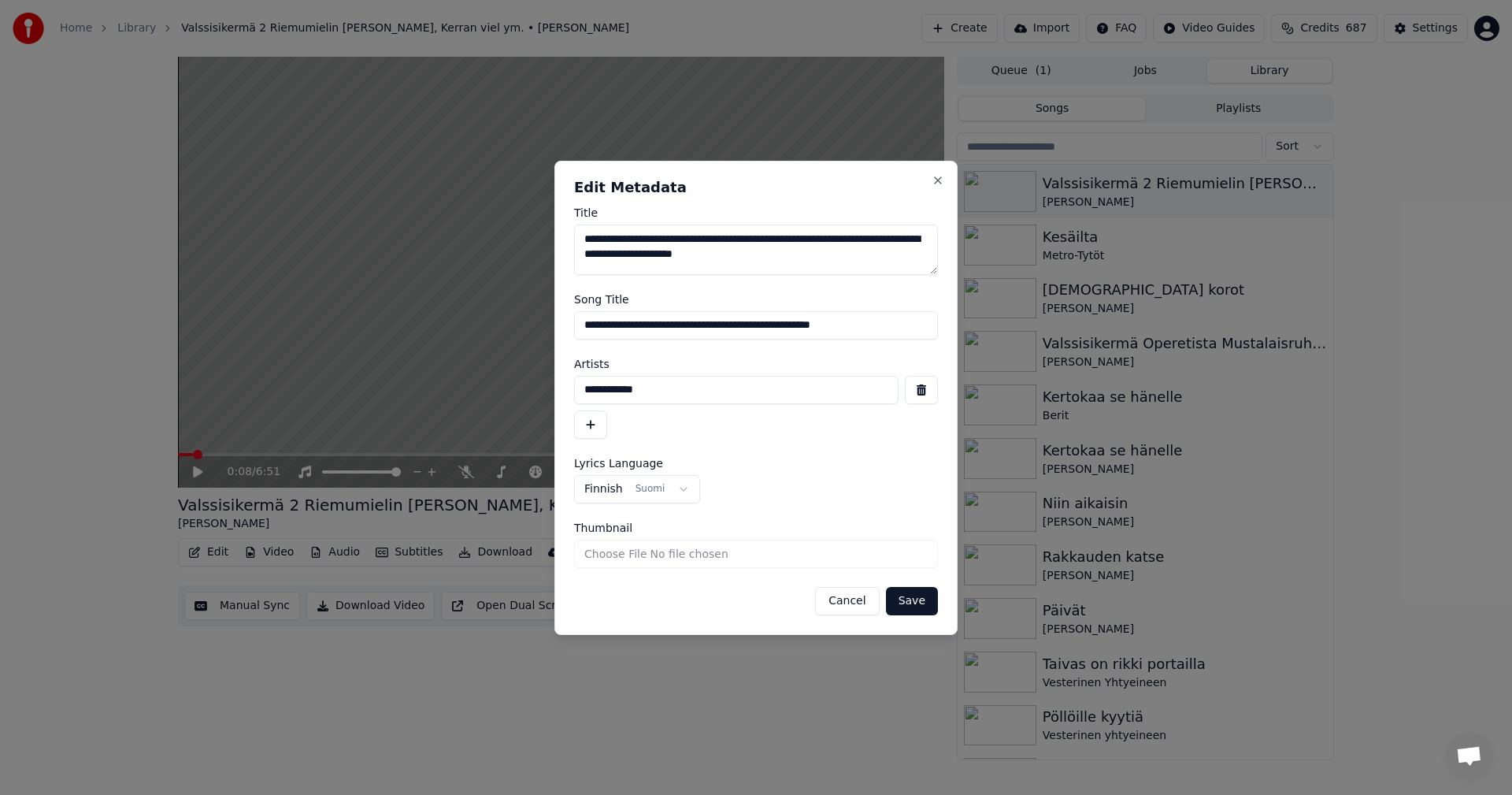
drag, startPoint x: 867, startPoint y: 323, endPoint x: 578, endPoint y: 342, distance: 289.6
click at [578, 342] on form "**********" at bounding box center [756, 411] width 364 height 408
click at [860, 319] on input "**********" at bounding box center [756, 325] width 364 height 29
drag, startPoint x: 861, startPoint y: 328, endPoint x: 837, endPoint y: 334, distance: 24.7
click at [837, 334] on input "**********" at bounding box center [756, 325] width 364 height 29
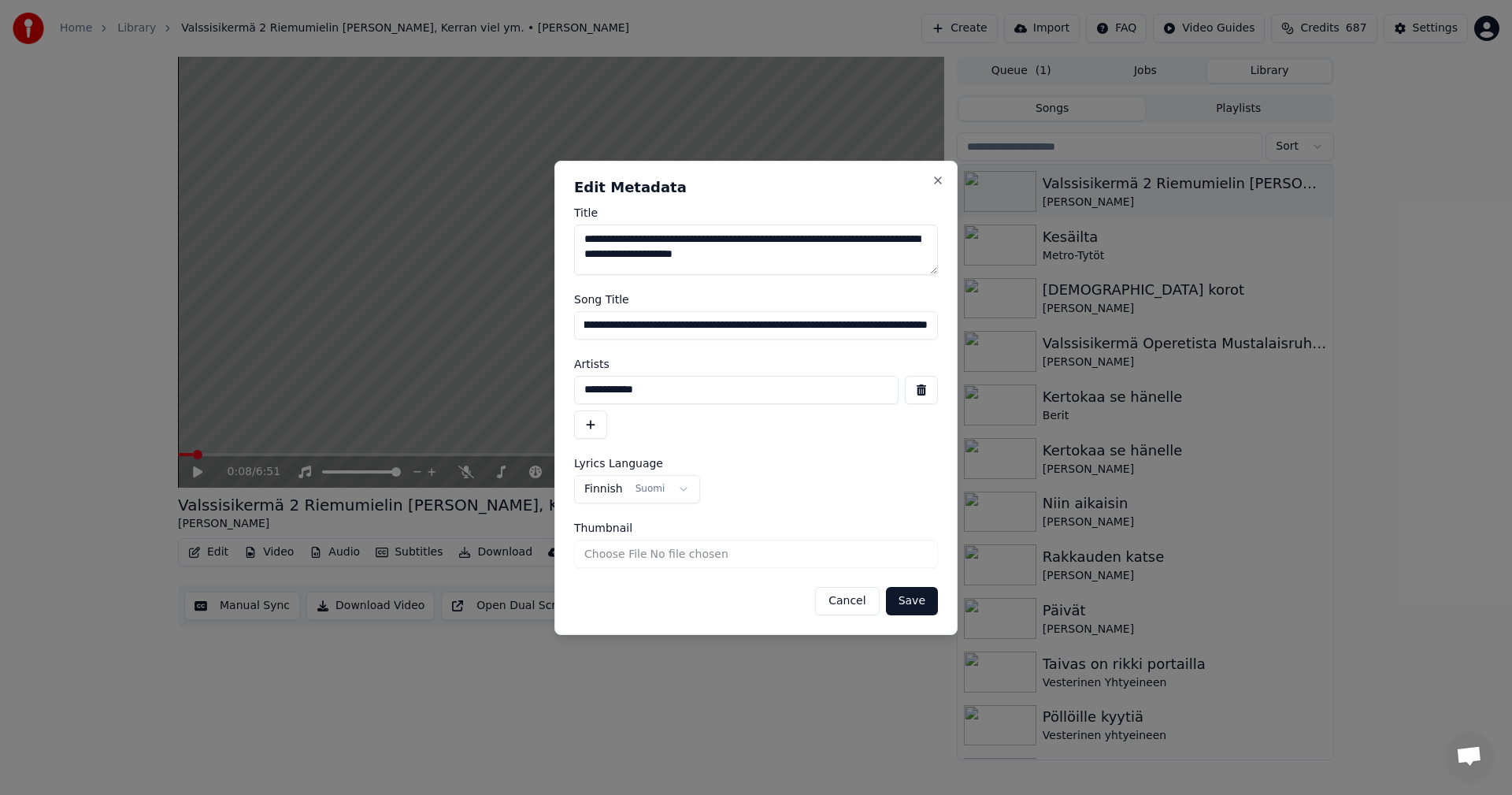
scroll to position [0, 103]
type input "**********"
click at [925, 604] on button "Save" at bounding box center [912, 600] width 52 height 29
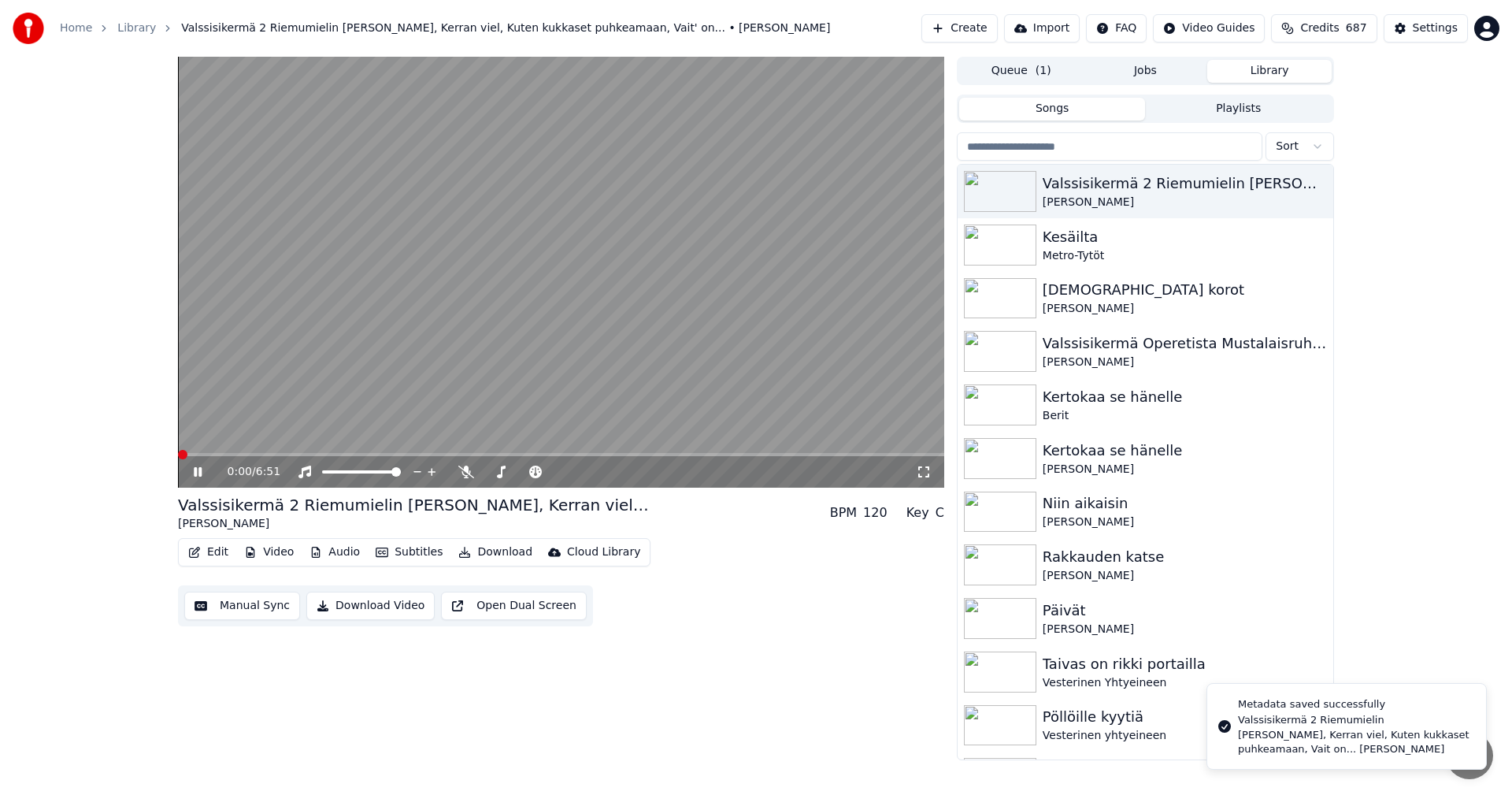
click at [178, 457] on span at bounding box center [183, 454] width 9 height 9
click at [184, 459] on span at bounding box center [188, 454] width 9 height 9
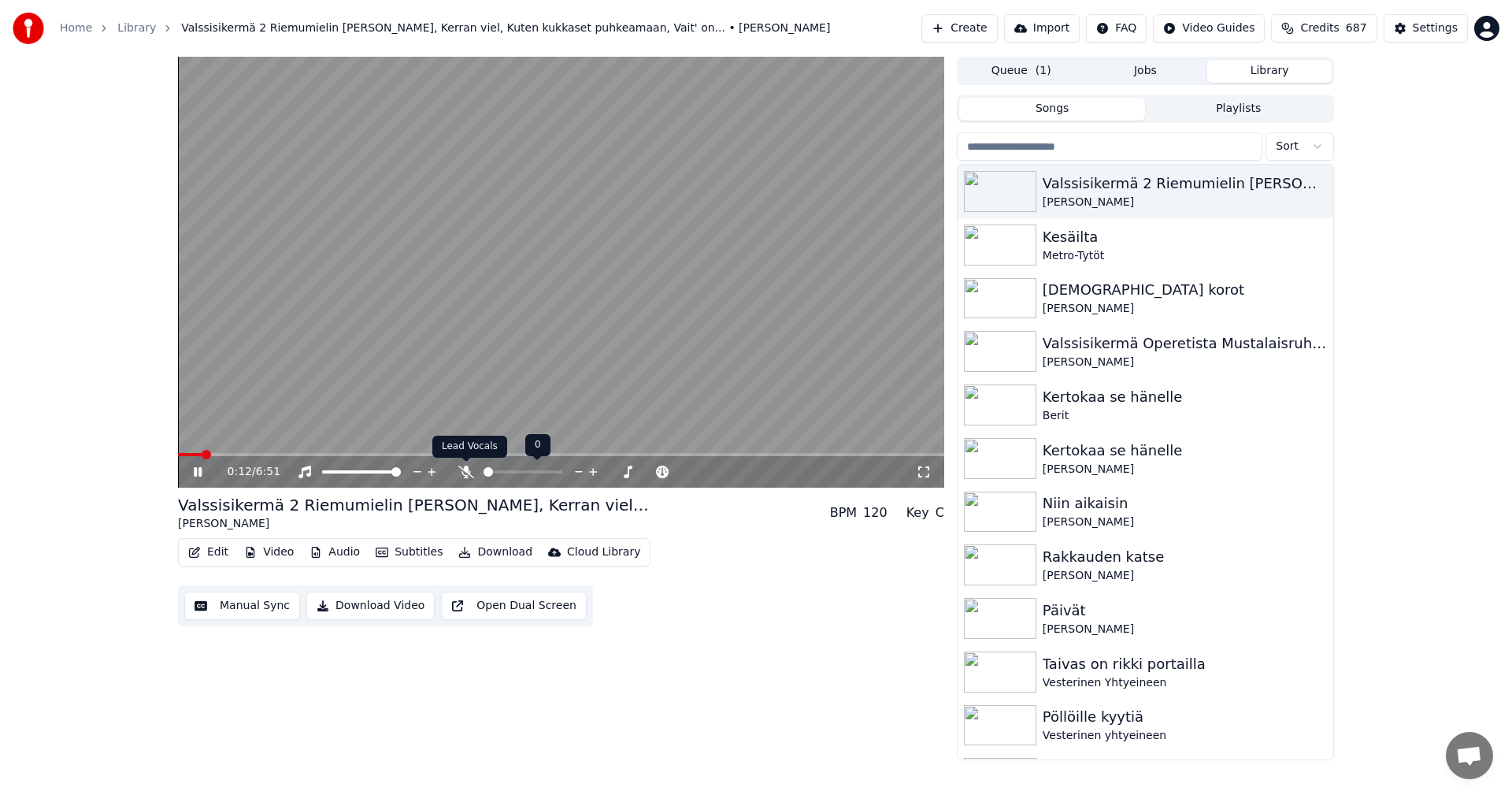
drag, startPoint x: 462, startPoint y: 473, endPoint x: 453, endPoint y: 470, distance: 9.5
click at [462, 473] on icon at bounding box center [465, 472] width 16 height 13
click at [461, 456] on span at bounding box center [561, 453] width 766 height 3
click at [577, 455] on span at bounding box center [378, 453] width 400 height 3
click at [198, 472] on icon at bounding box center [209, 472] width 37 height 13
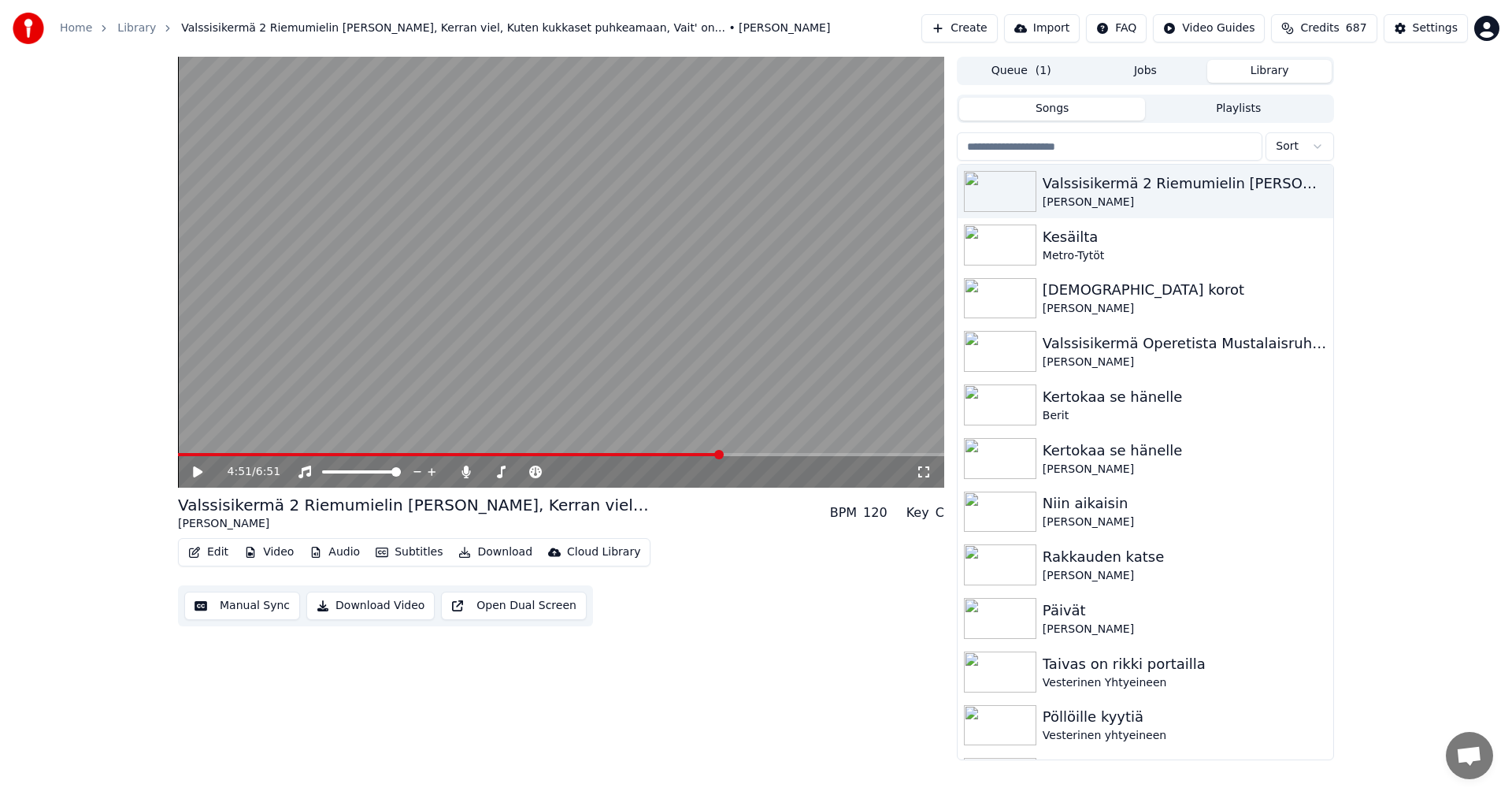
click at [269, 552] on button "Video" at bounding box center [269, 552] width 62 height 22
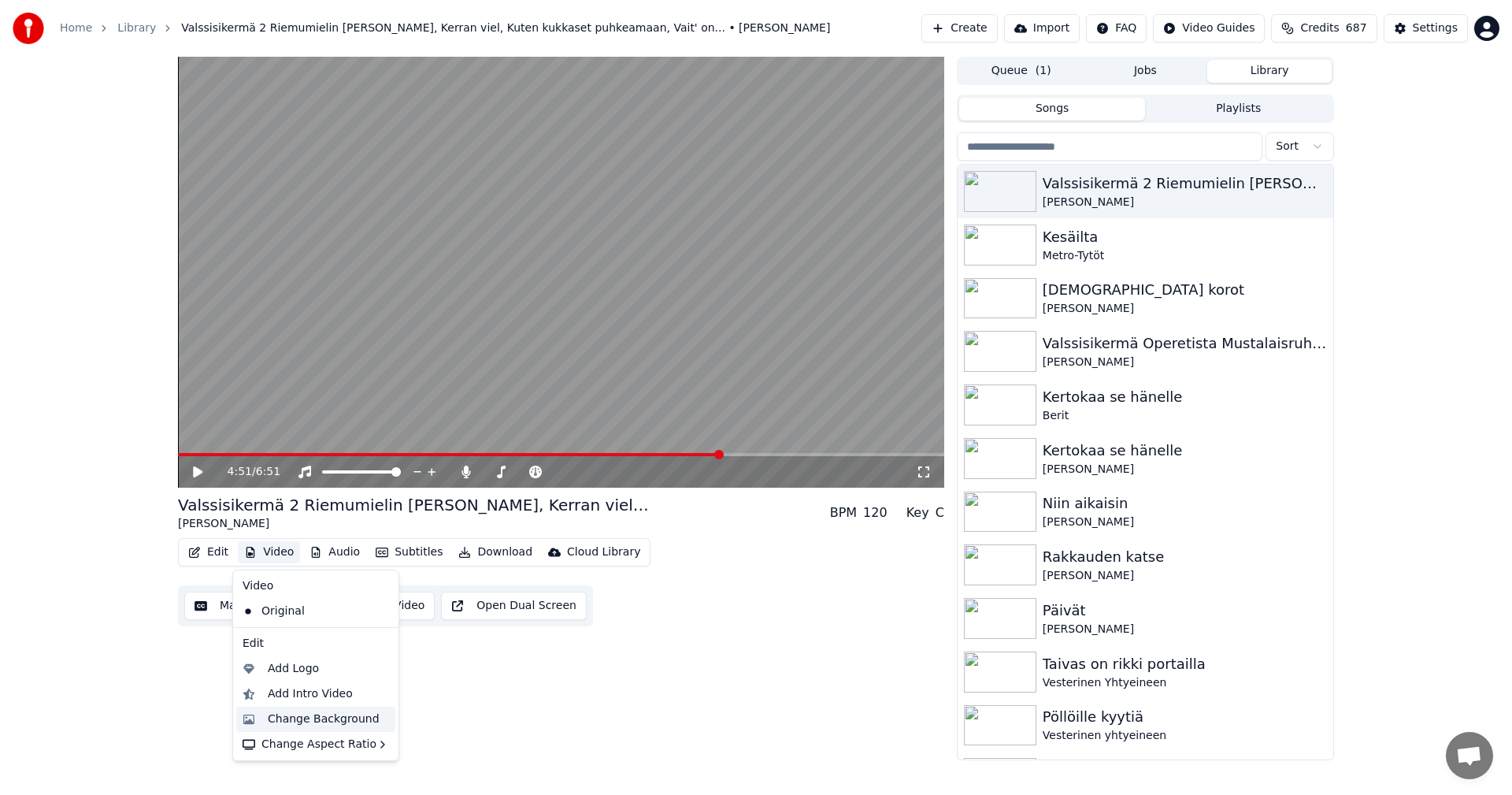
click at [296, 717] on div "Change Background" at bounding box center [323, 718] width 112 height 16
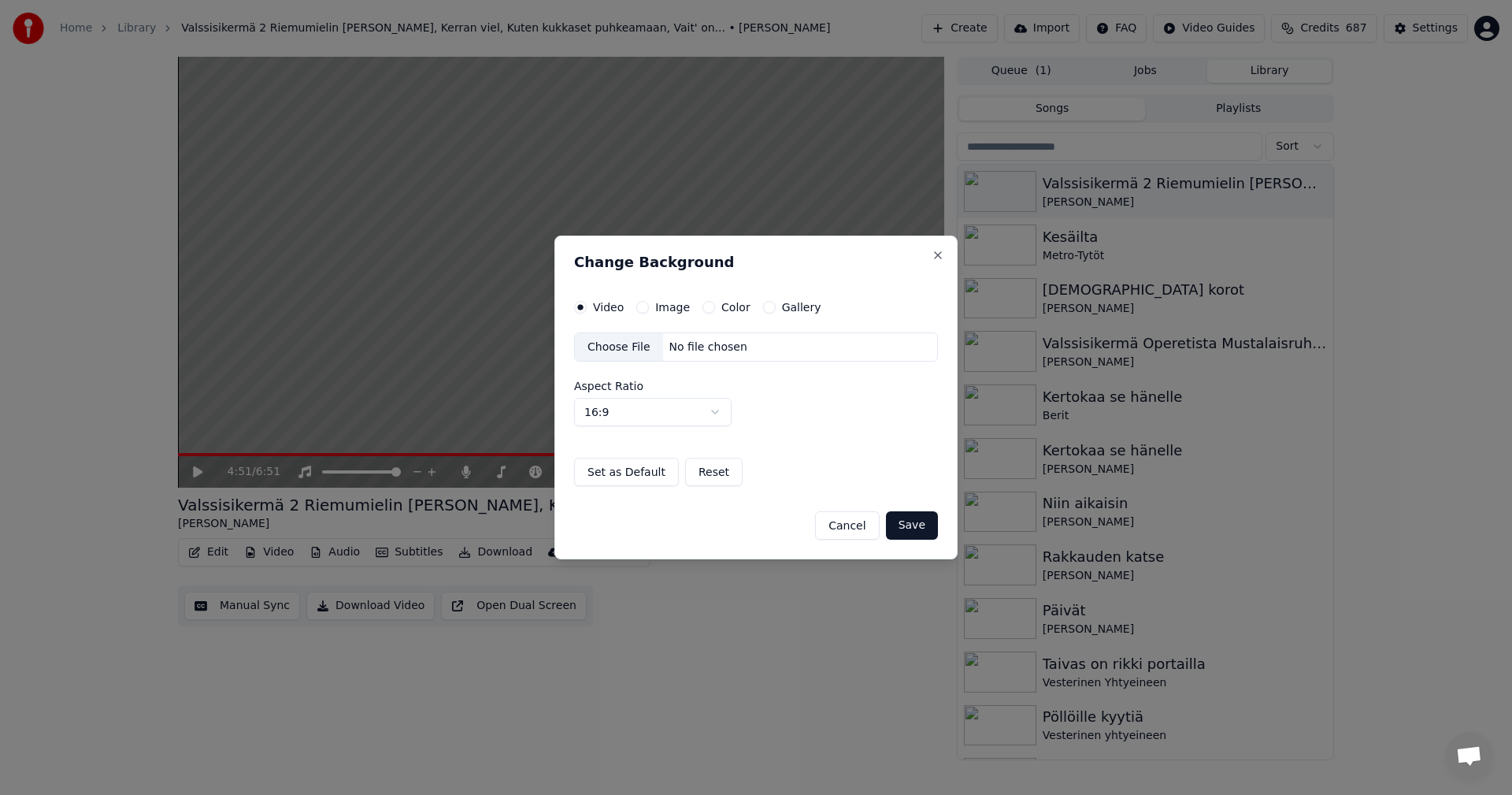
click at [638, 308] on button "Image" at bounding box center [642, 307] width 13 height 13
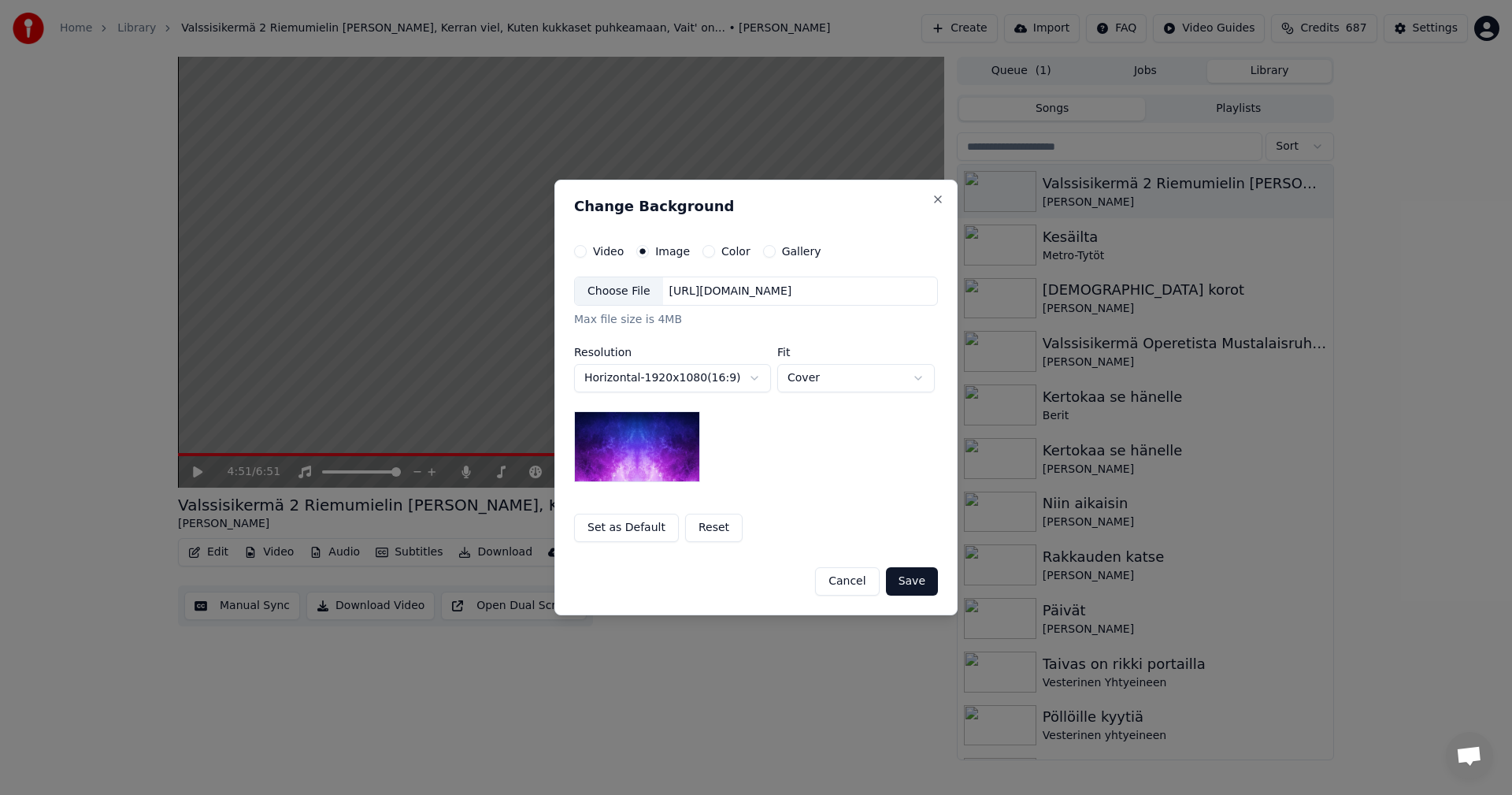
click at [631, 296] on div "Choose File" at bounding box center [619, 291] width 89 height 29
click at [919, 579] on button "Save" at bounding box center [912, 581] width 52 height 29
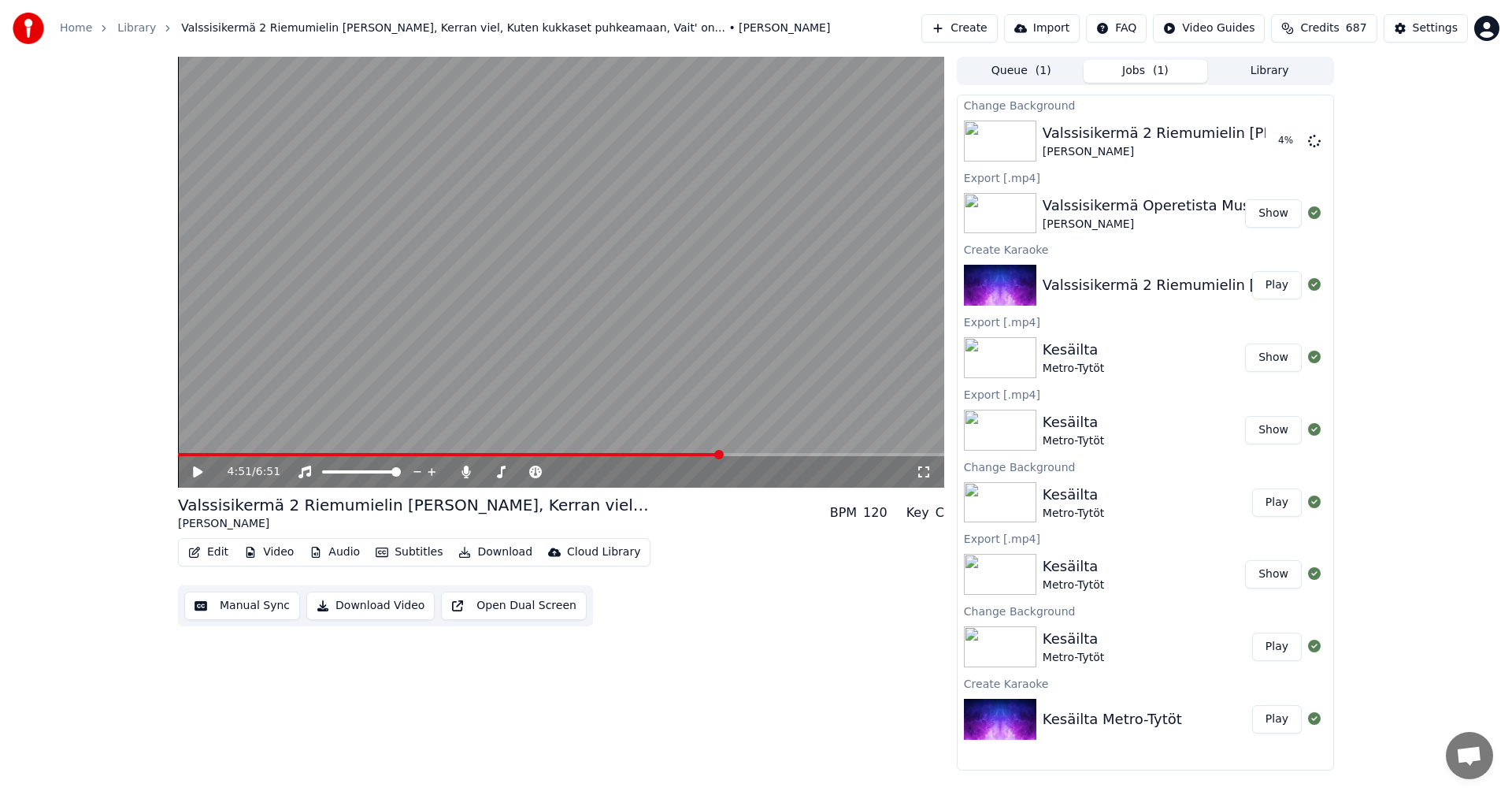
click at [196, 476] on icon at bounding box center [198, 472] width 9 height 11
click at [742, 455] on span at bounding box center [561, 453] width 766 height 3
click at [200, 476] on icon at bounding box center [198, 472] width 8 height 9
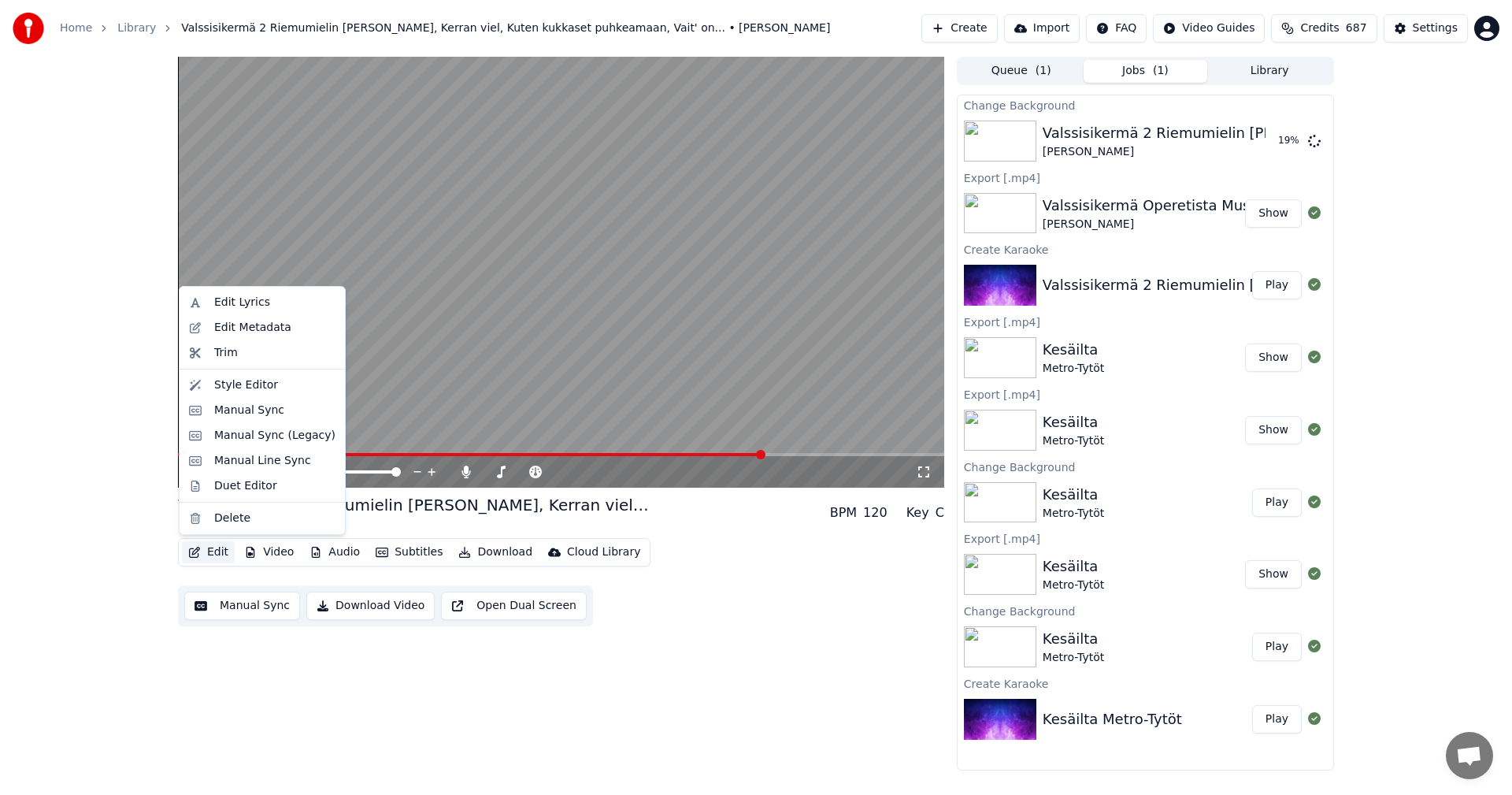
click at [222, 560] on button "Edit" at bounding box center [208, 552] width 53 height 22
click at [265, 435] on div "Manual Sync (Legacy)" at bounding box center [274, 435] width 121 height 16
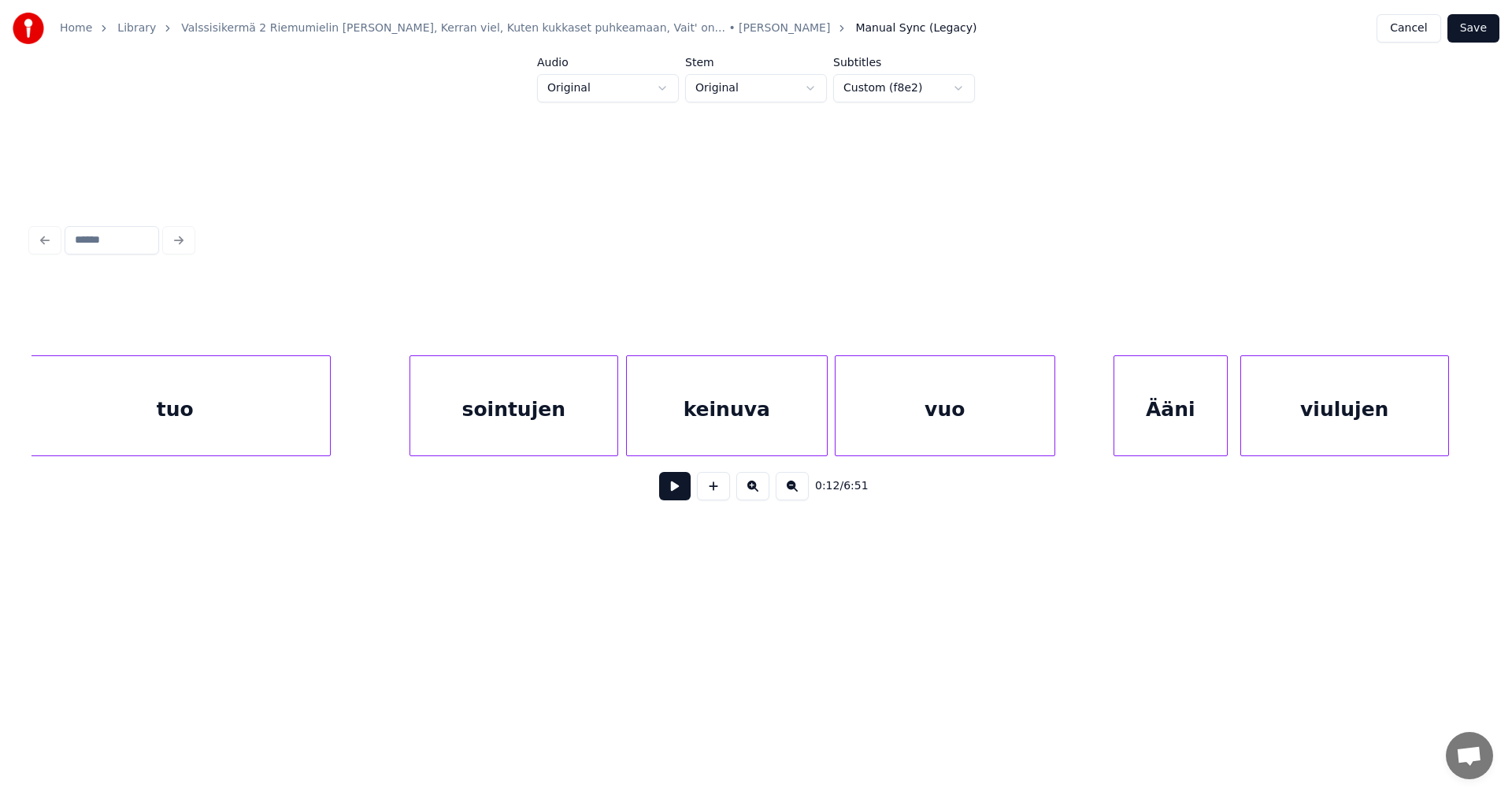
scroll to position [0, 60618]
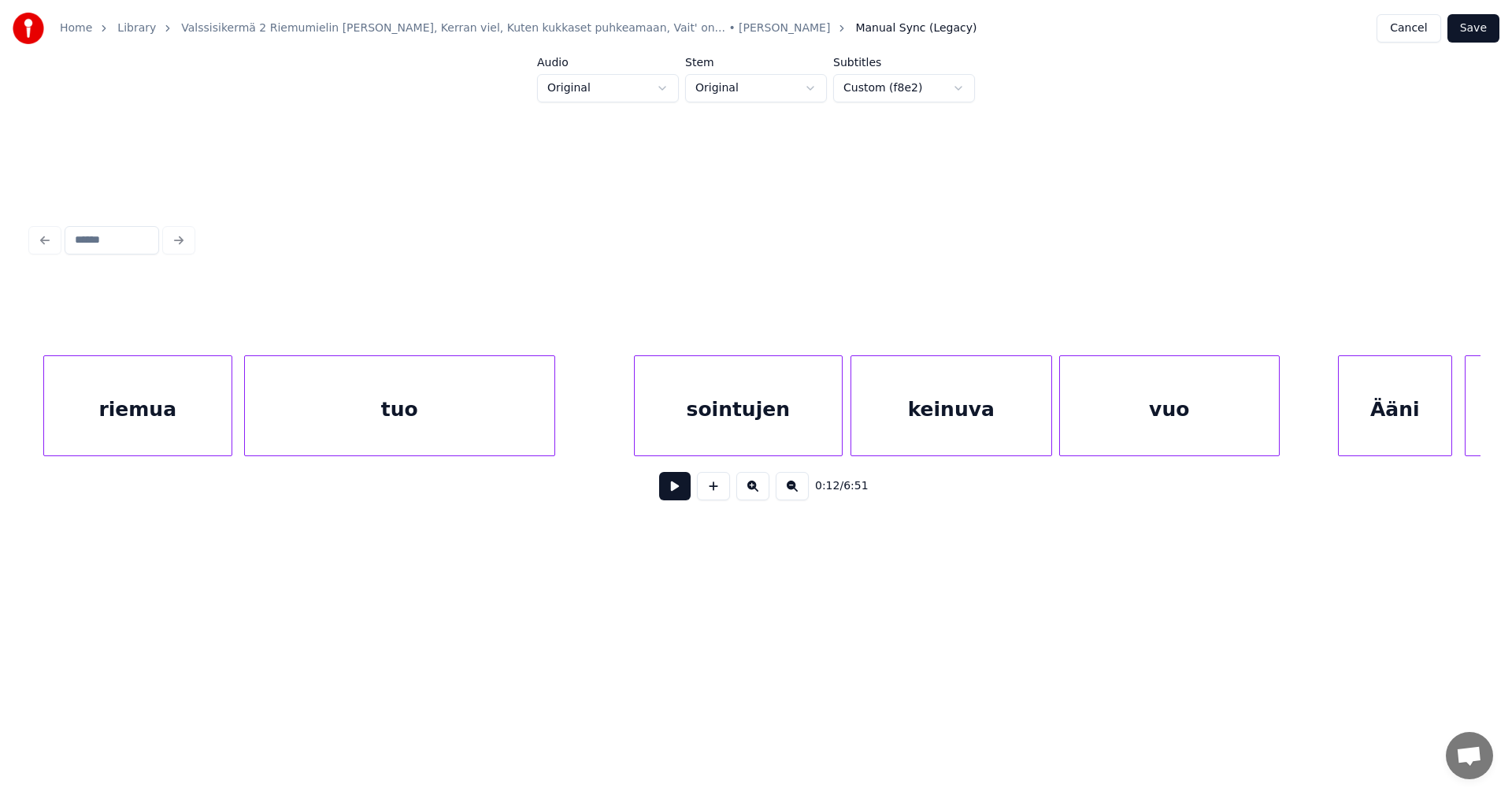
click at [145, 426] on div "riemua" at bounding box center [138, 410] width 187 height 107
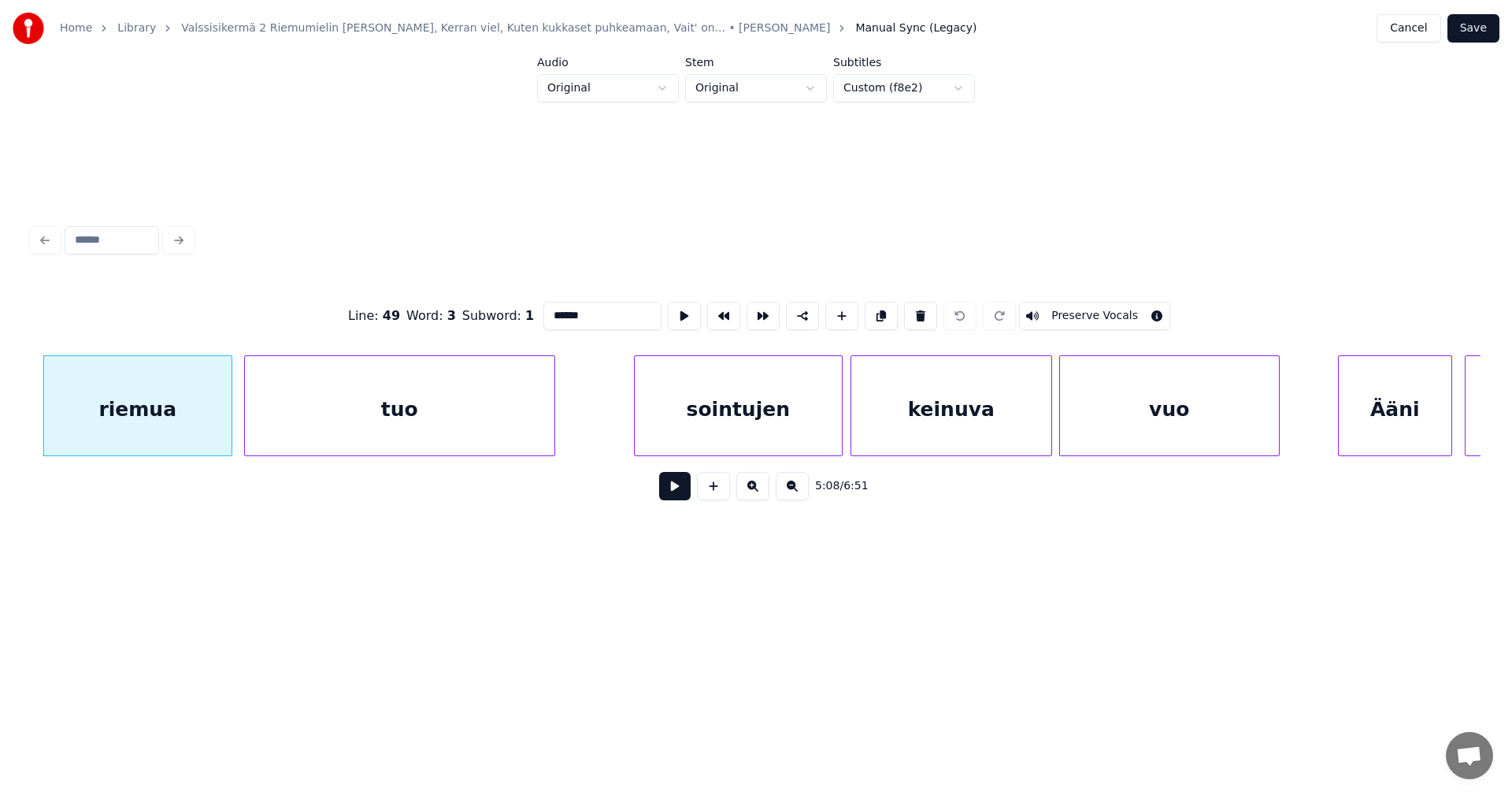
click at [678, 491] on button at bounding box center [675, 486] width 31 height 29
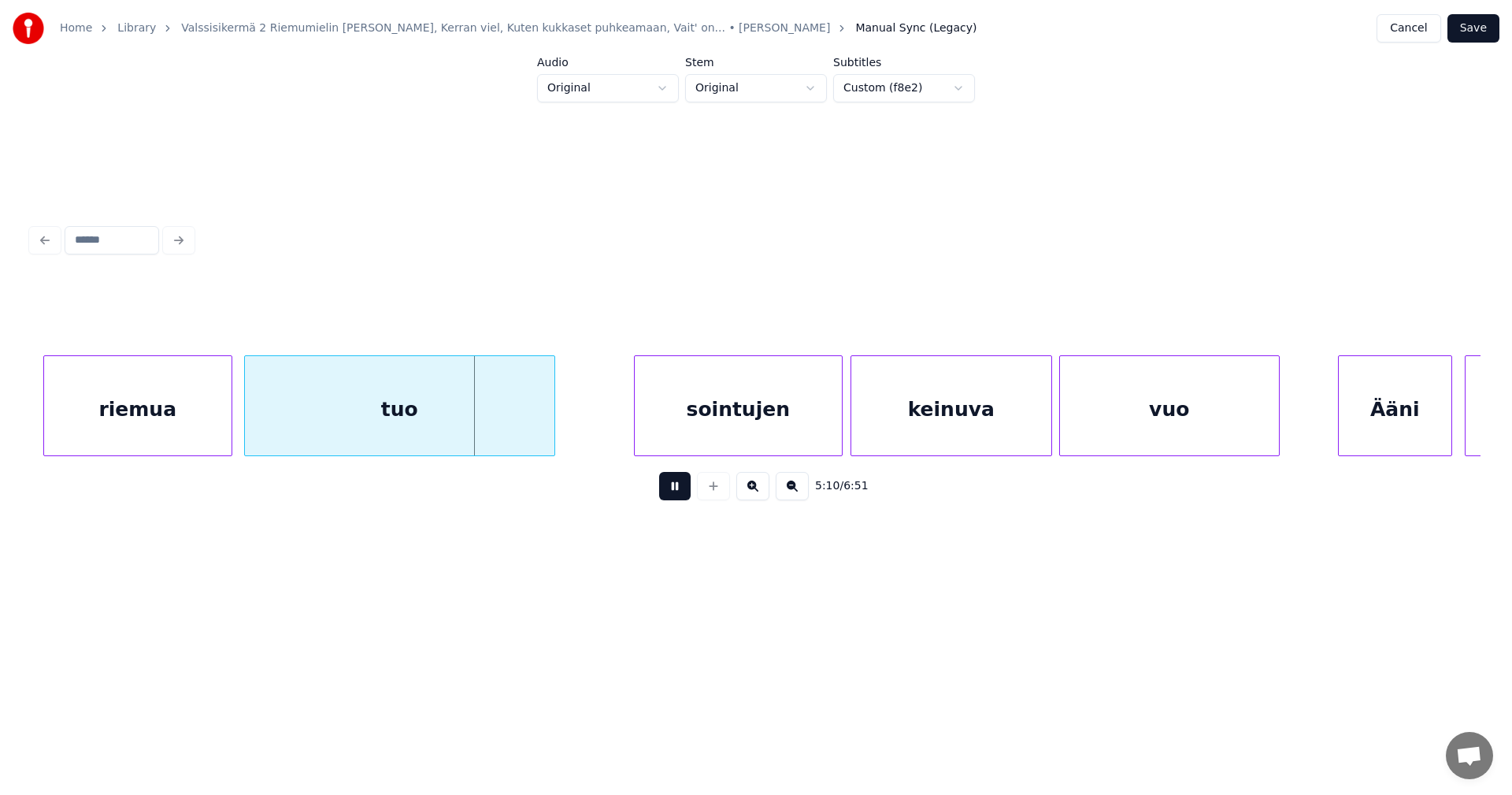
click at [678, 491] on button at bounding box center [675, 486] width 31 height 29
click at [427, 419] on div "tuo" at bounding box center [399, 410] width 309 height 107
click at [578, 304] on input "***" at bounding box center [603, 316] width 118 height 29
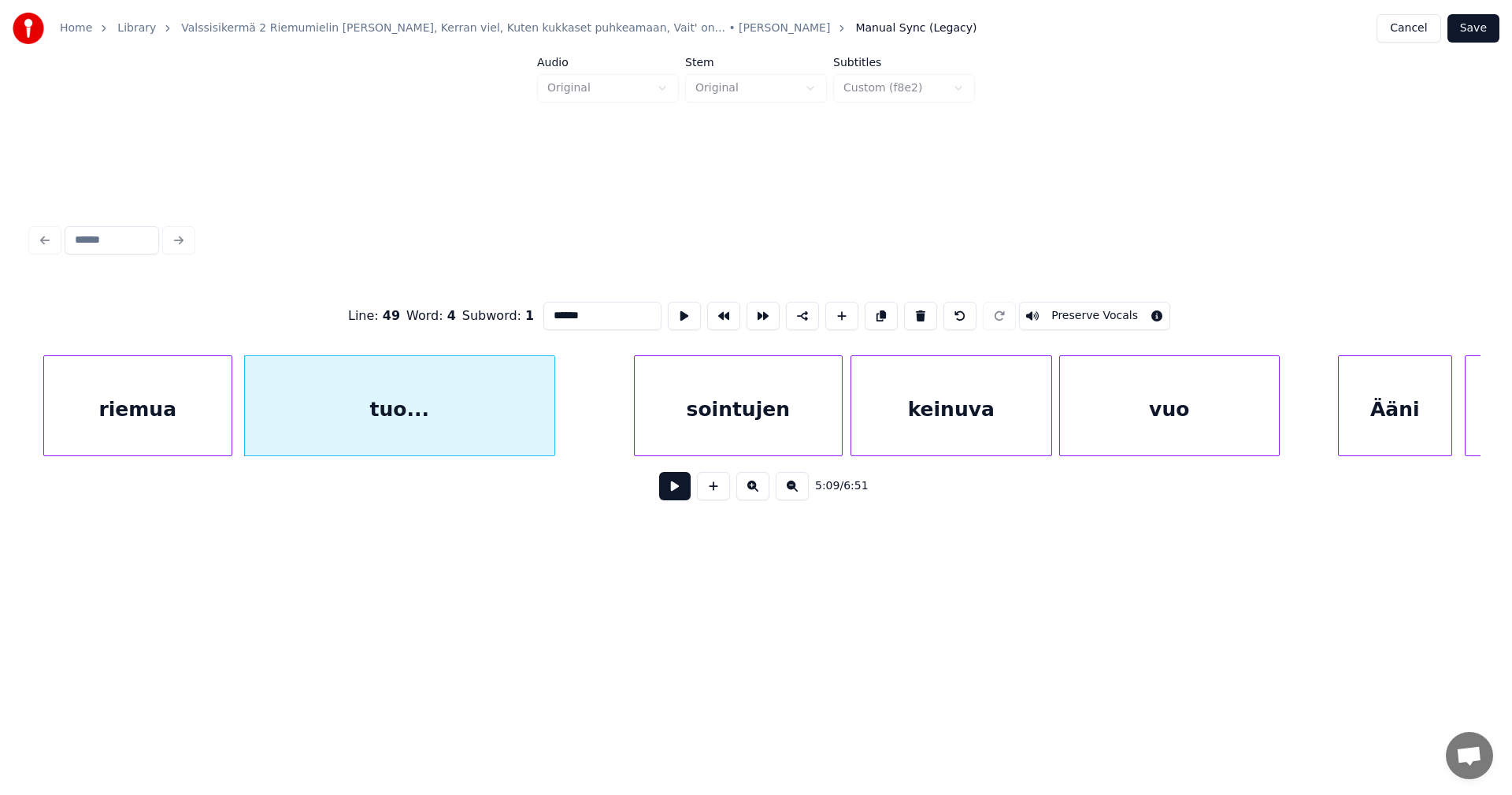
type input "******"
click at [1485, 22] on button "Save" at bounding box center [1473, 28] width 52 height 29
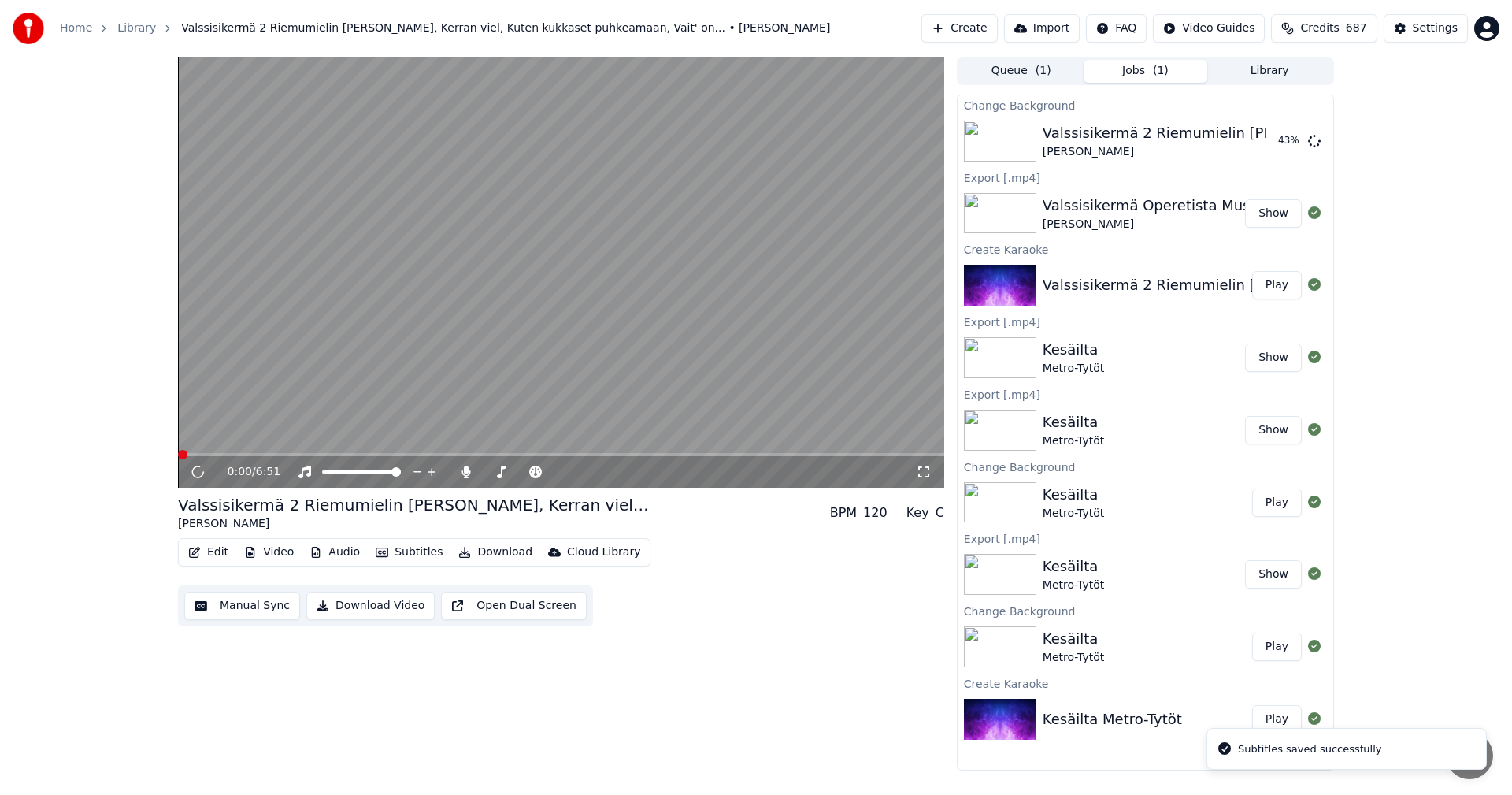
click at [731, 455] on span at bounding box center [561, 453] width 766 height 3
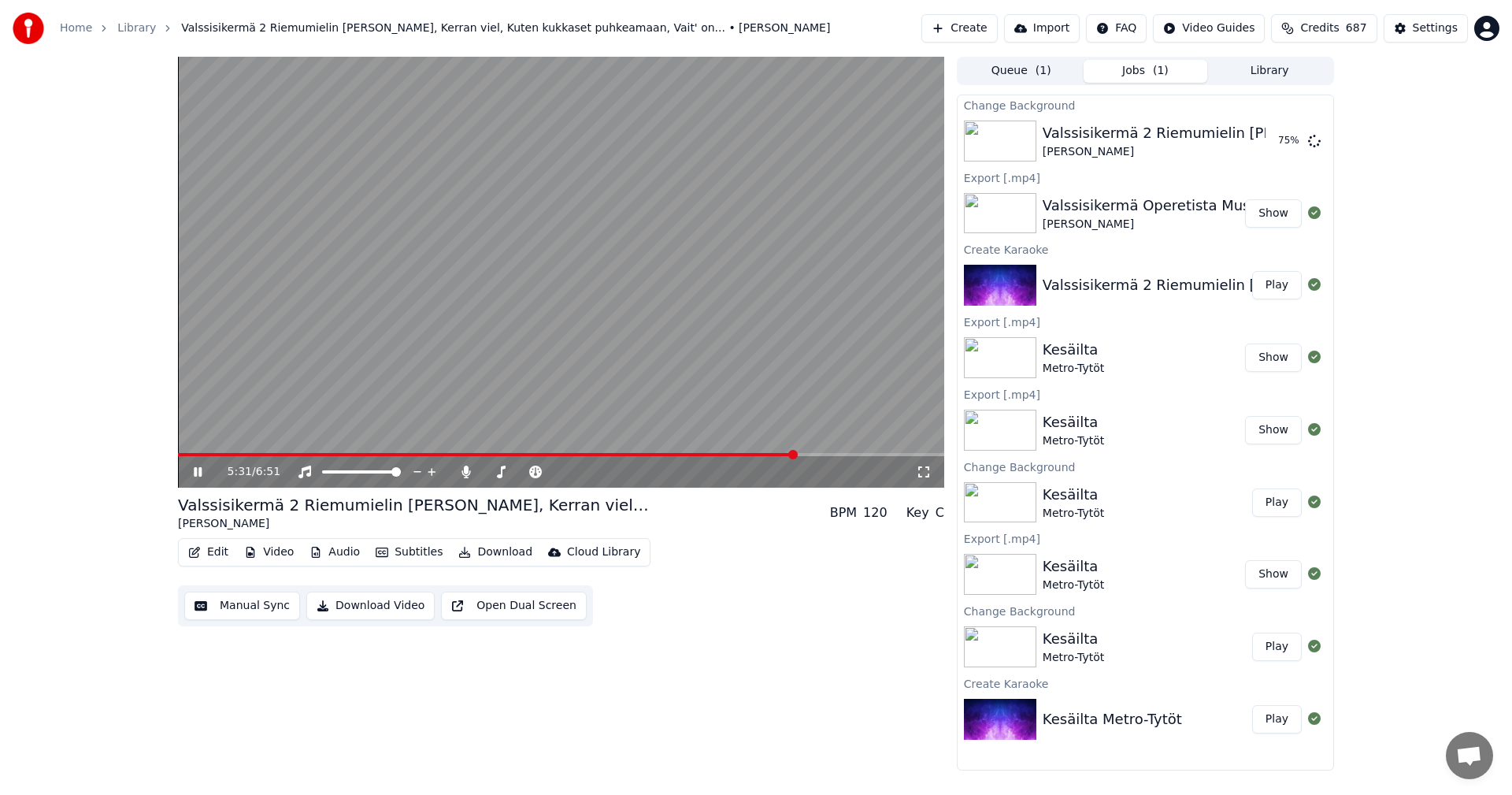
click at [774, 458] on div "5:31 / 6:51" at bounding box center [561, 472] width 766 height 31
click at [771, 454] on span at bounding box center [487, 453] width 618 height 3
drag, startPoint x: 201, startPoint y: 470, endPoint x: 237, endPoint y: 519, distance: 60.8
click at [201, 470] on icon at bounding box center [198, 472] width 8 height 9
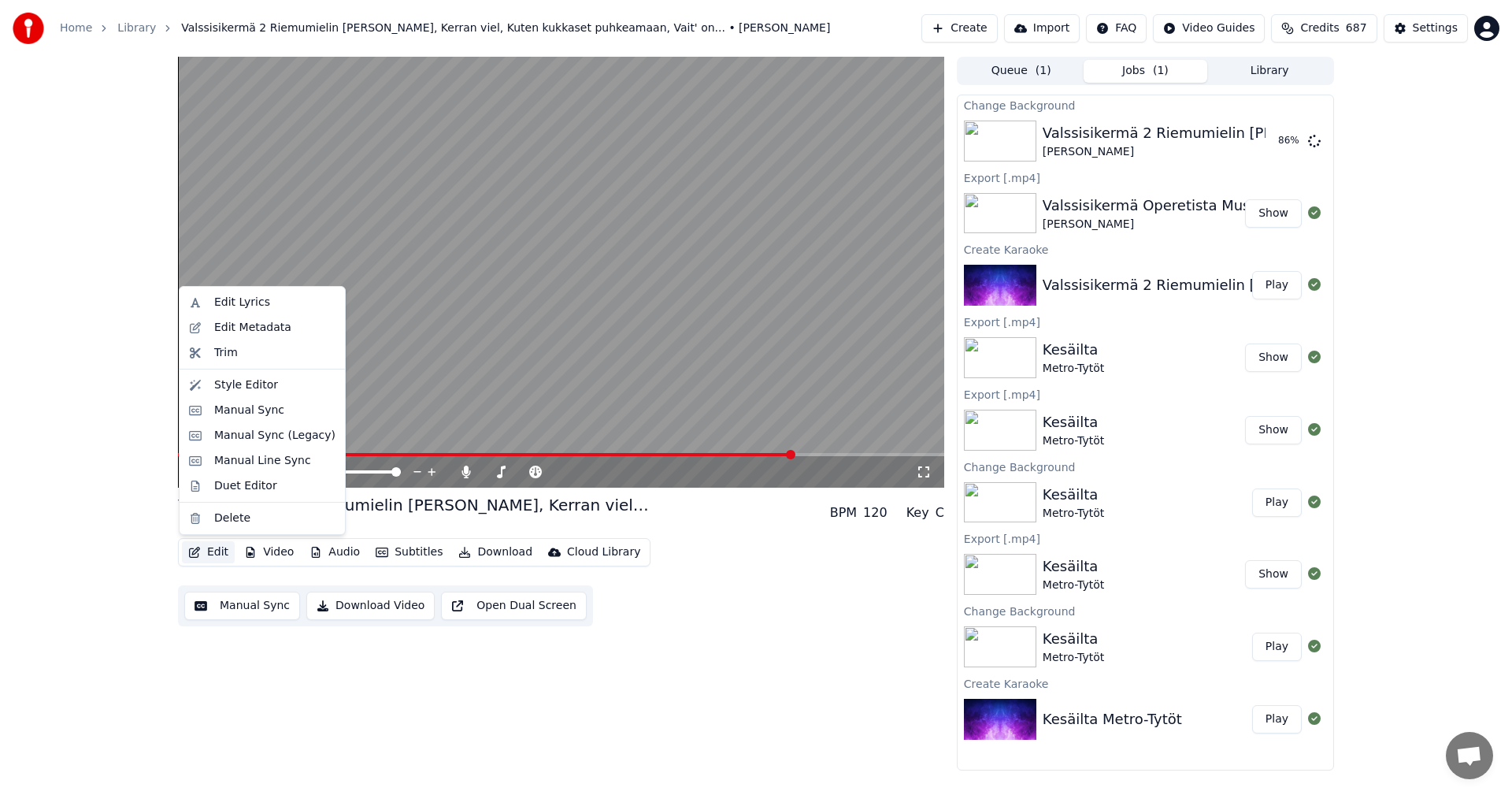
click at [227, 544] on button "Edit" at bounding box center [208, 552] width 53 height 22
click at [293, 435] on div "Manual Sync (Legacy)" at bounding box center [274, 435] width 121 height 16
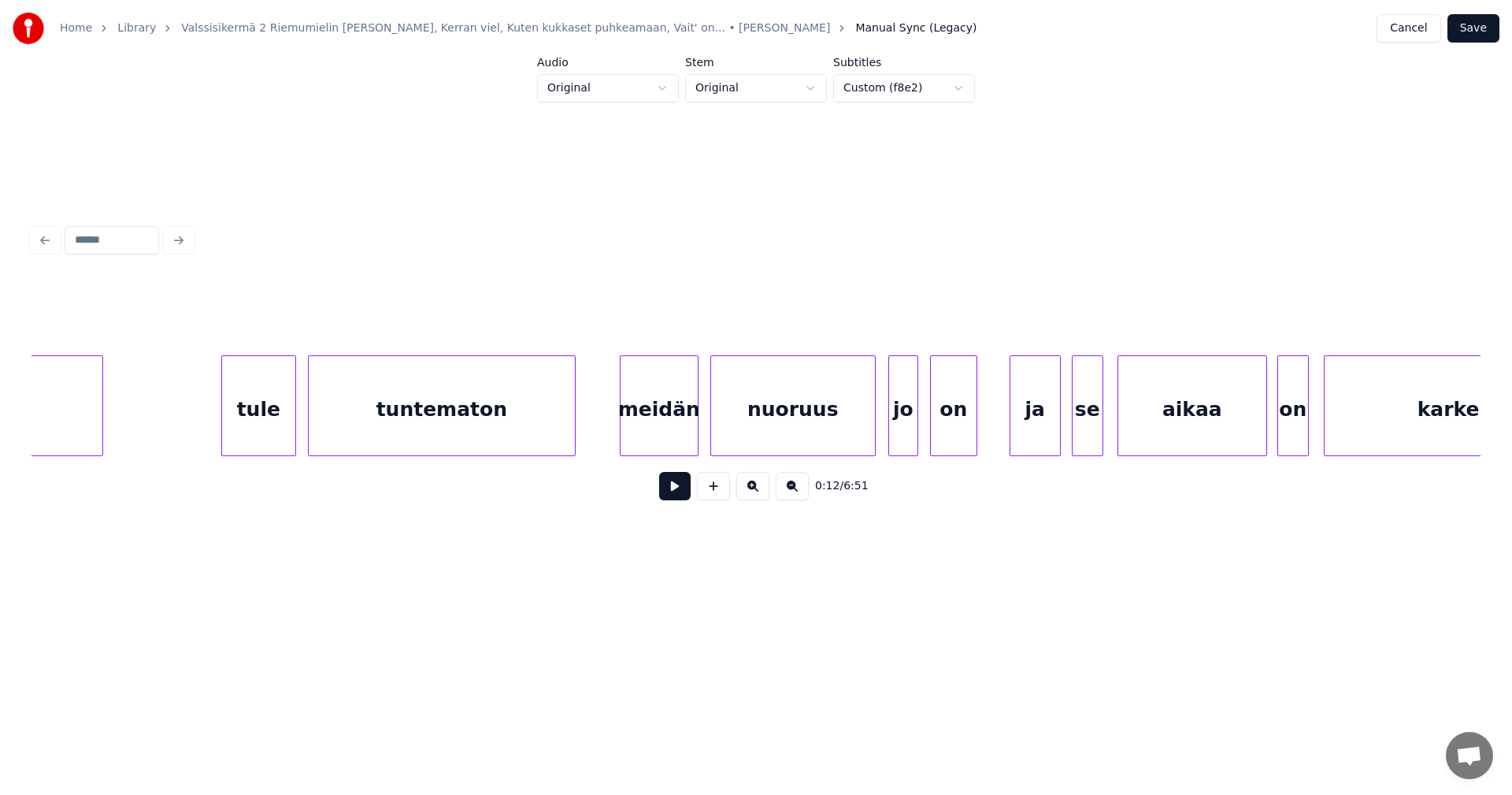
scroll to position [0, 63580]
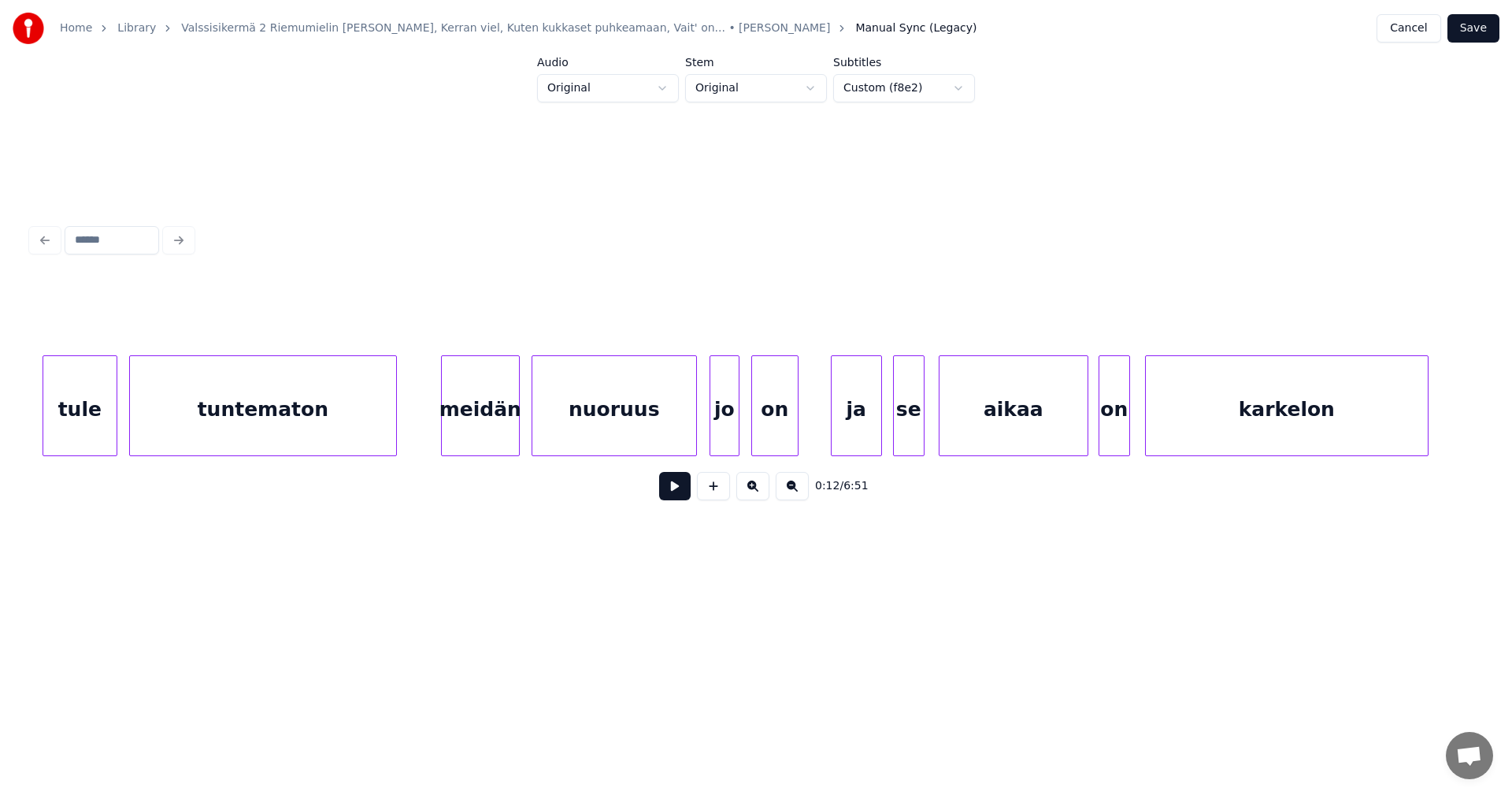
click at [727, 431] on div "jo" at bounding box center [724, 410] width 29 height 107
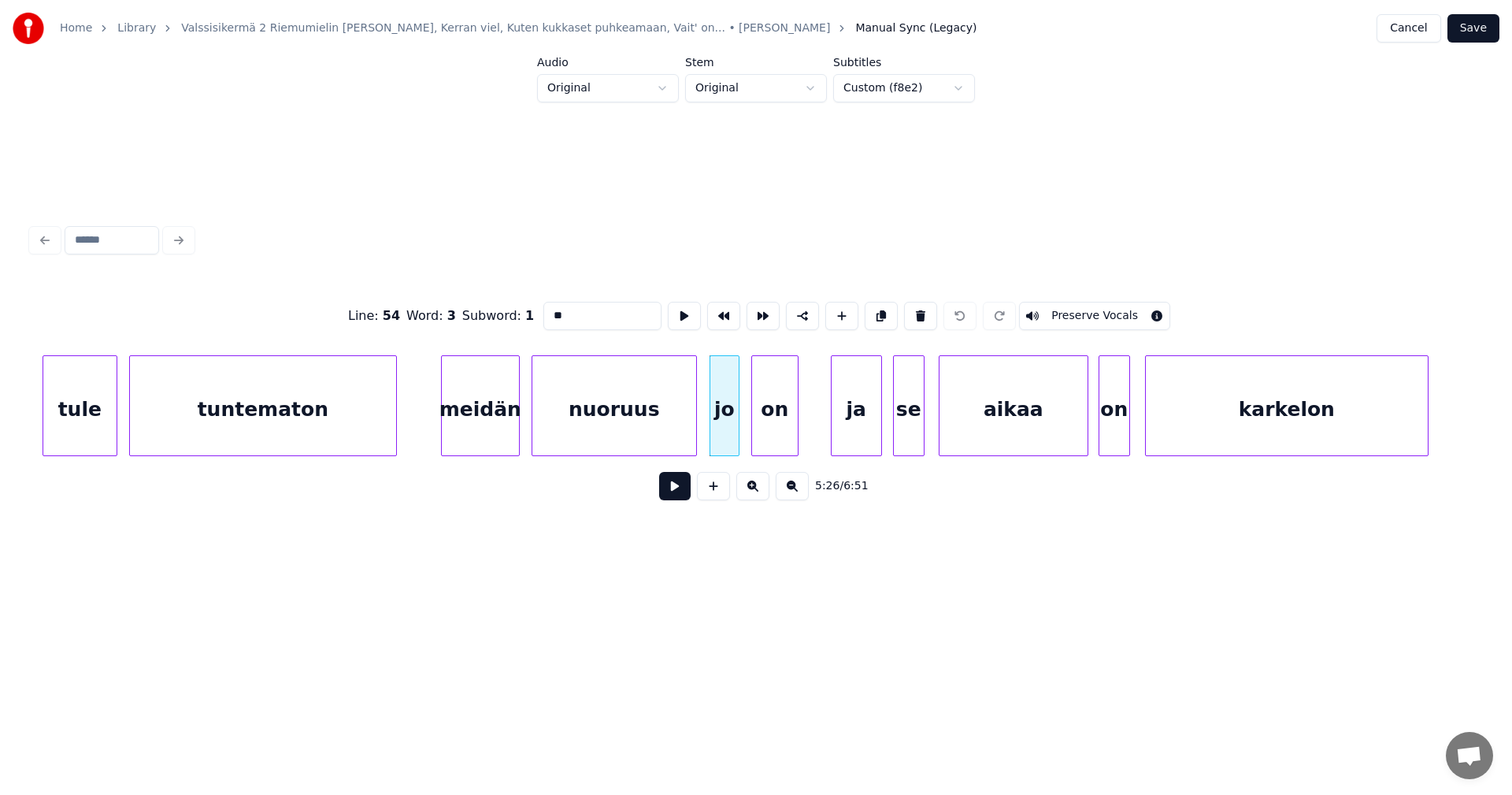
click at [672, 495] on button at bounding box center [675, 486] width 31 height 29
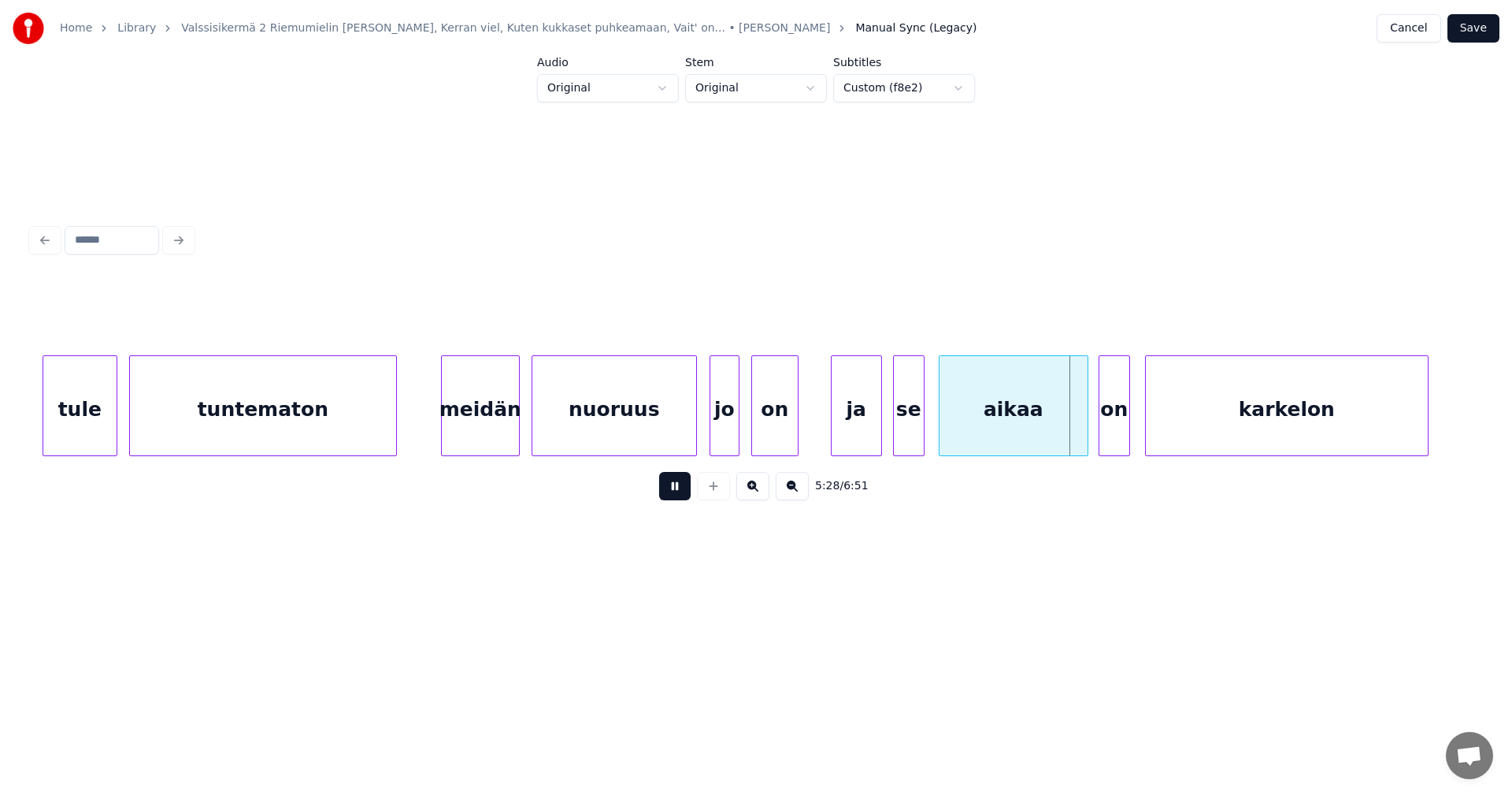
click at [673, 492] on button at bounding box center [675, 486] width 31 height 29
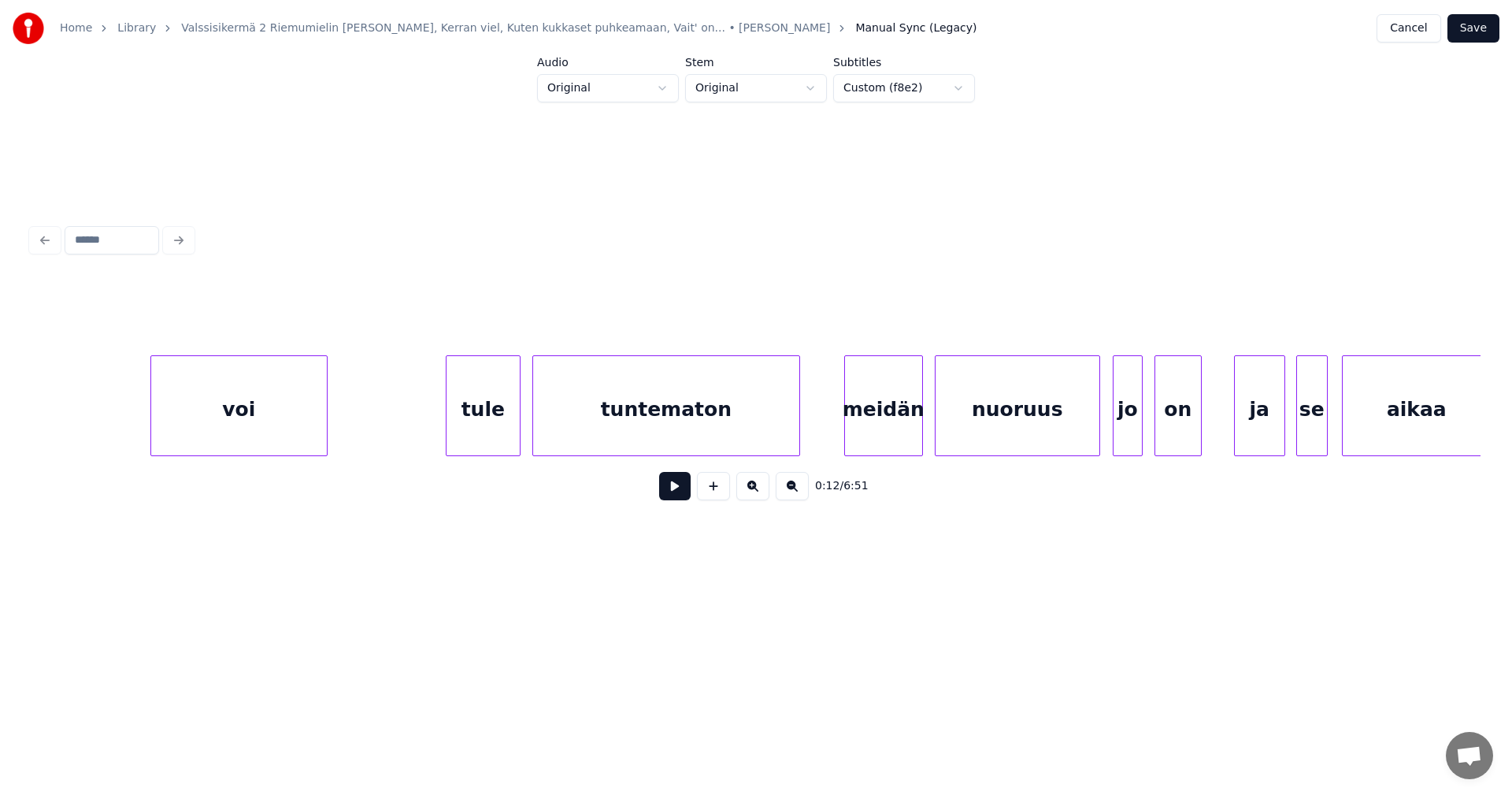
scroll to position [0, 63624]
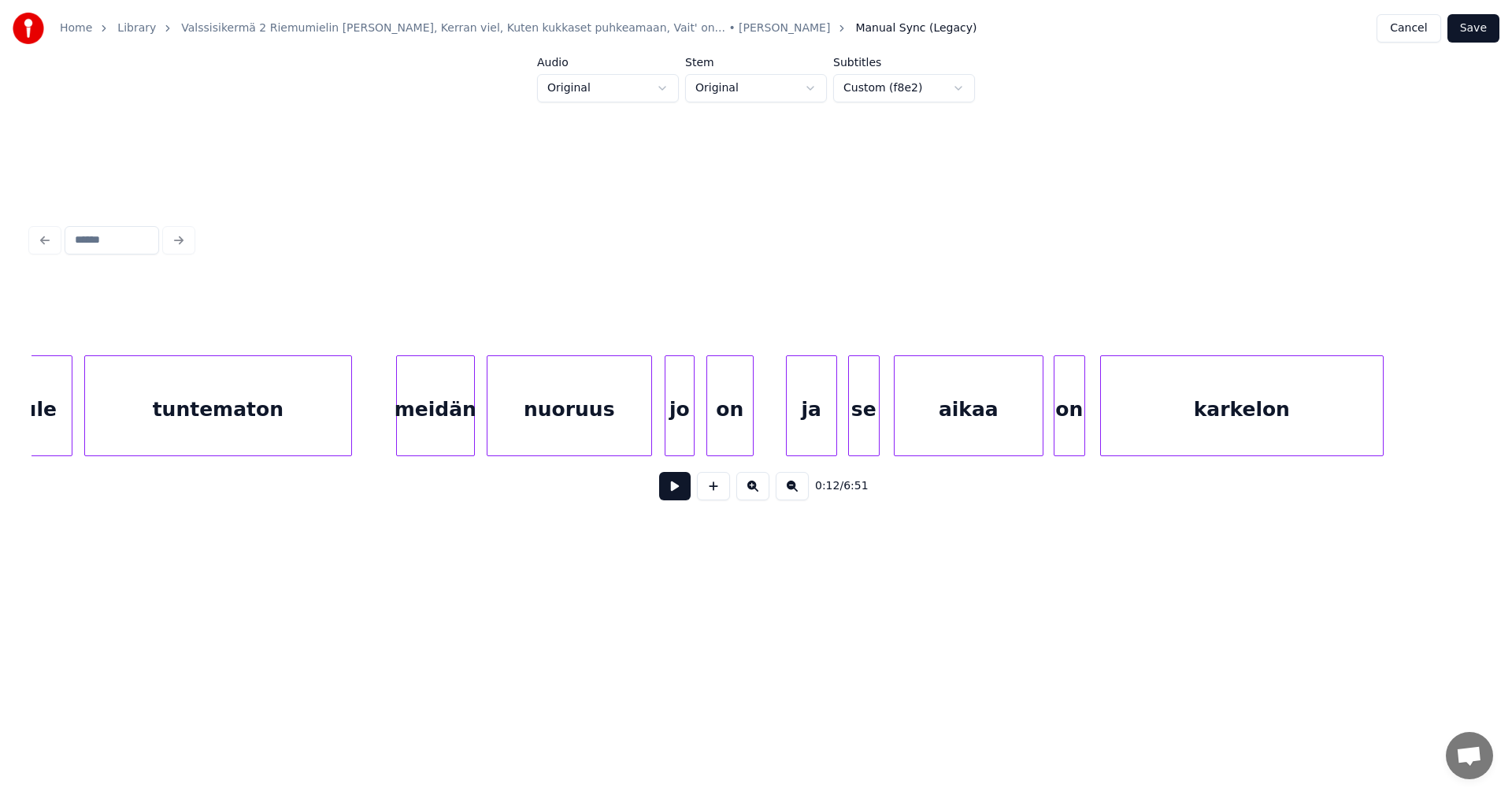
click at [869, 430] on div "se" at bounding box center [864, 410] width 30 height 107
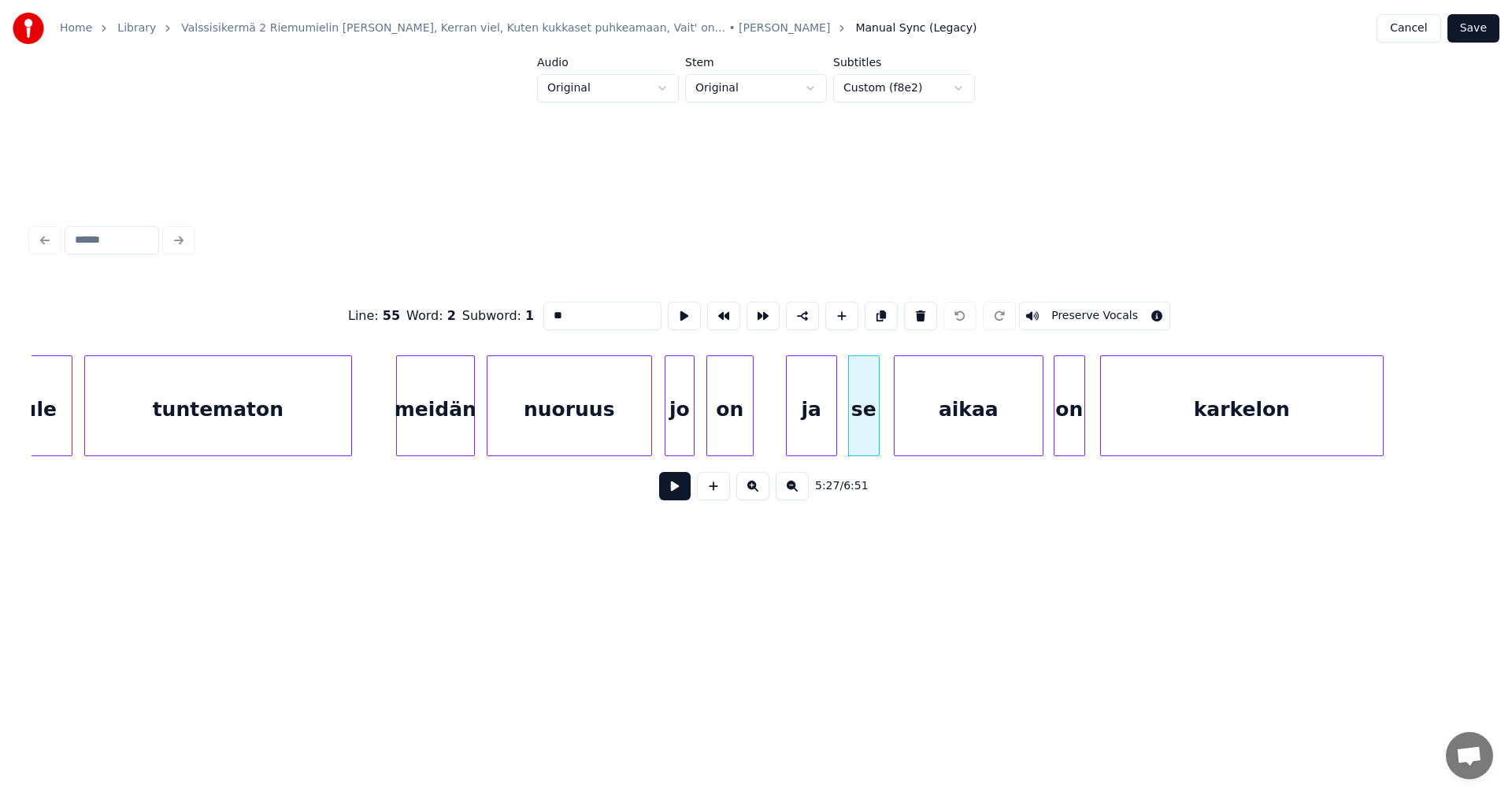
click at [680, 492] on button at bounding box center [675, 486] width 31 height 29
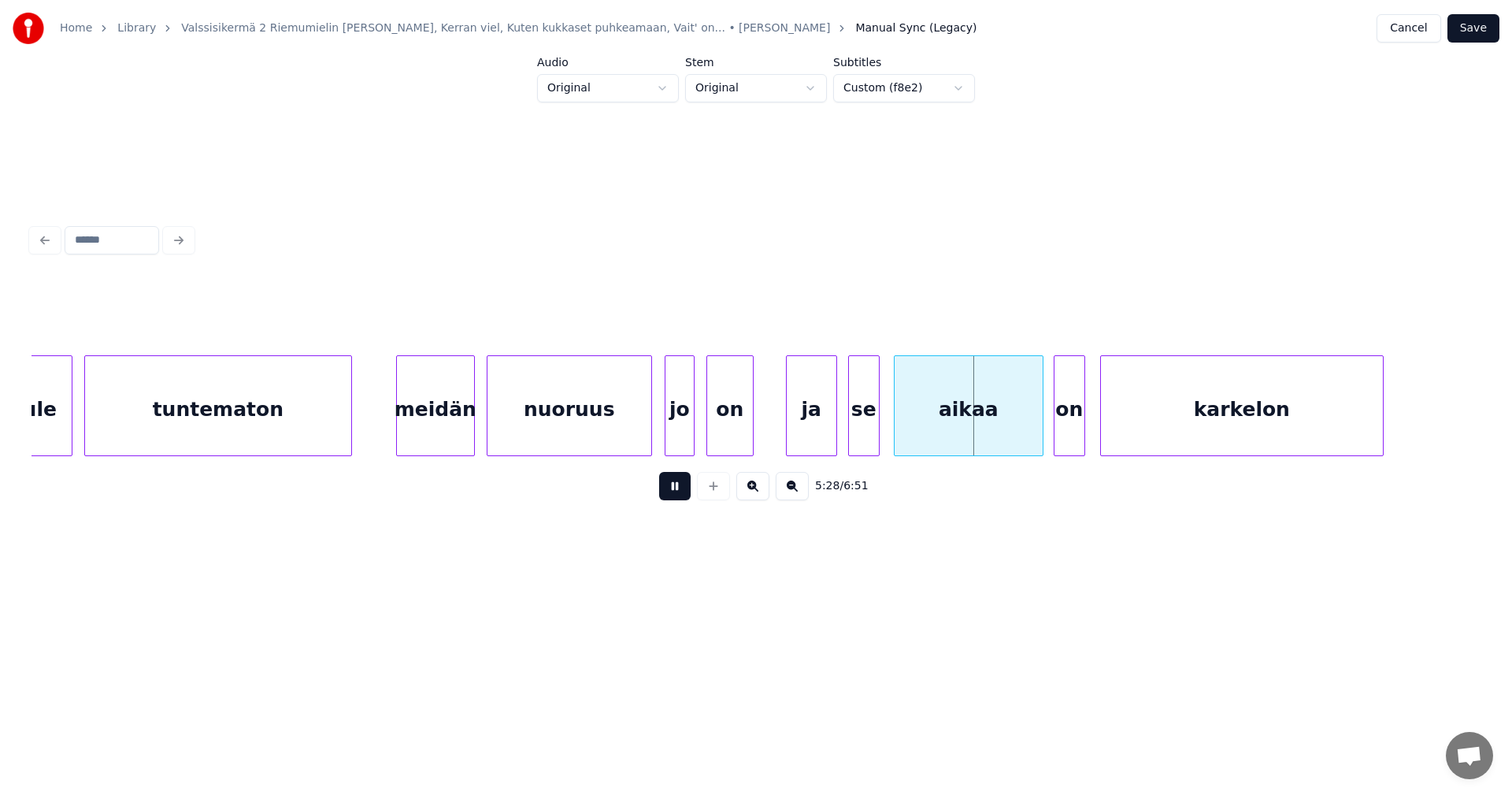
click at [680, 492] on button at bounding box center [675, 486] width 31 height 29
click at [680, 493] on button at bounding box center [675, 486] width 31 height 29
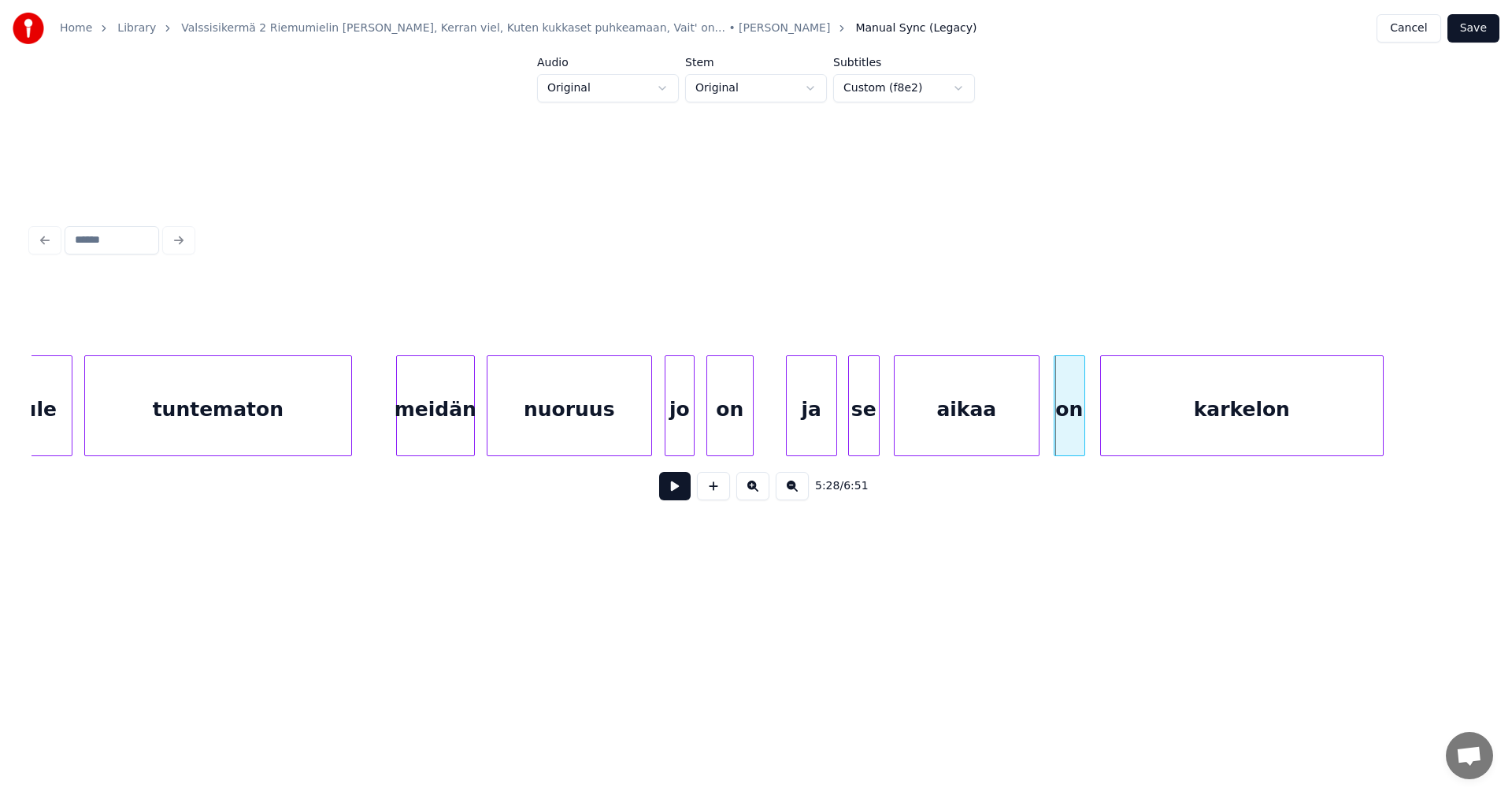
click at [1037, 415] on div at bounding box center [1036, 405] width 5 height 99
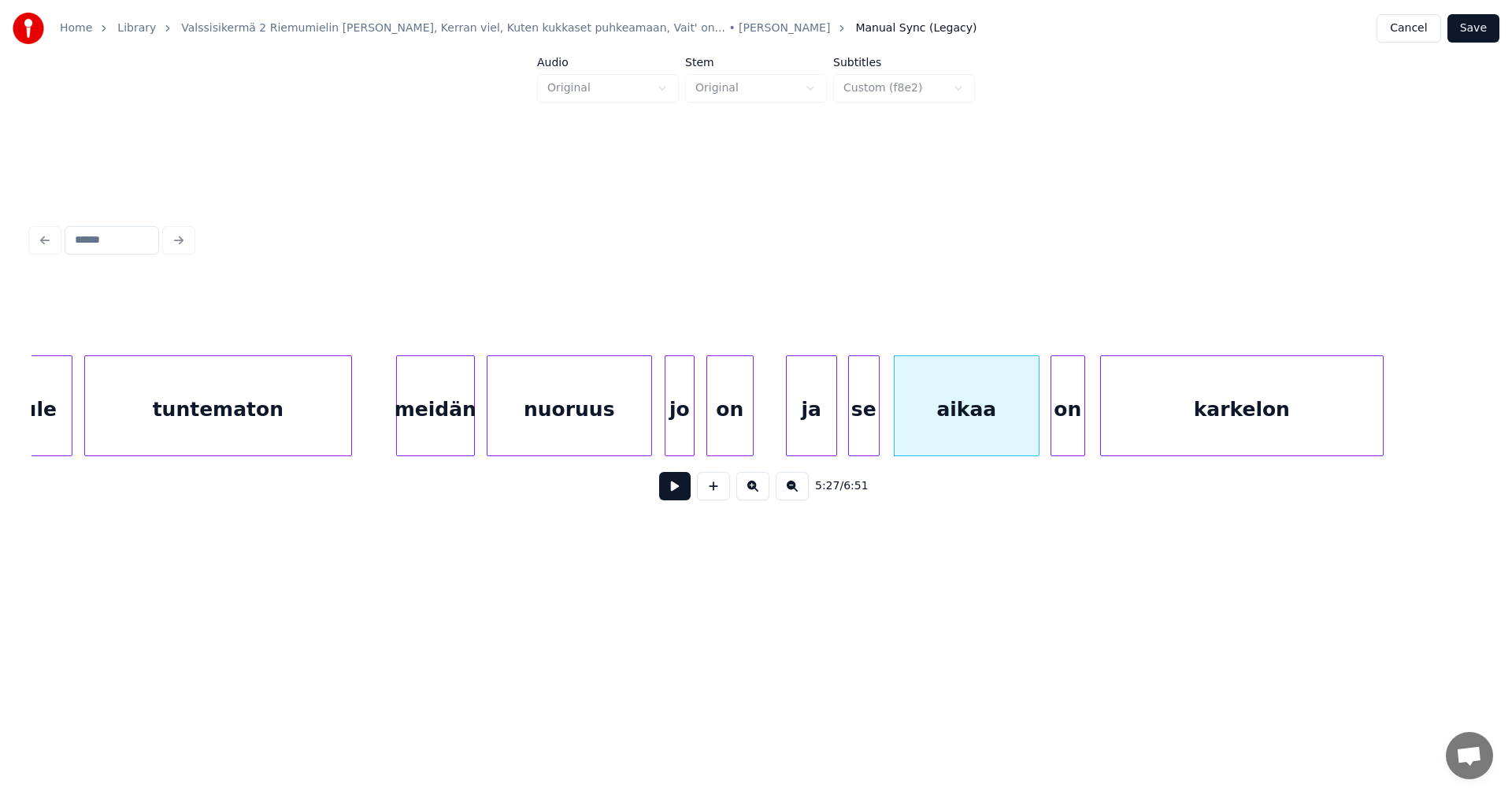
click at [1052, 411] on div at bounding box center [1053, 405] width 5 height 99
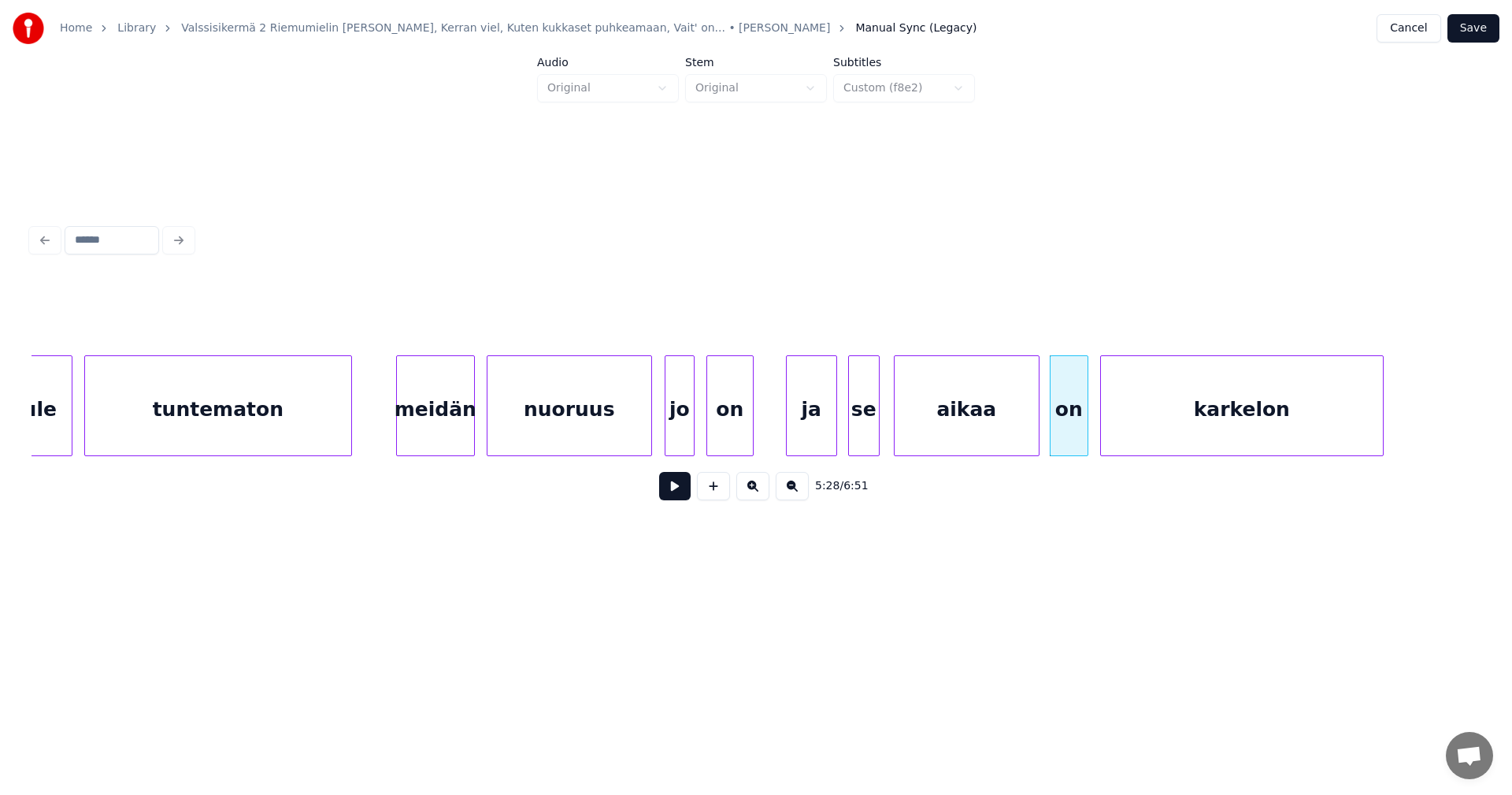
click at [1086, 410] on div at bounding box center [1085, 405] width 5 height 99
click at [678, 492] on button at bounding box center [675, 486] width 31 height 29
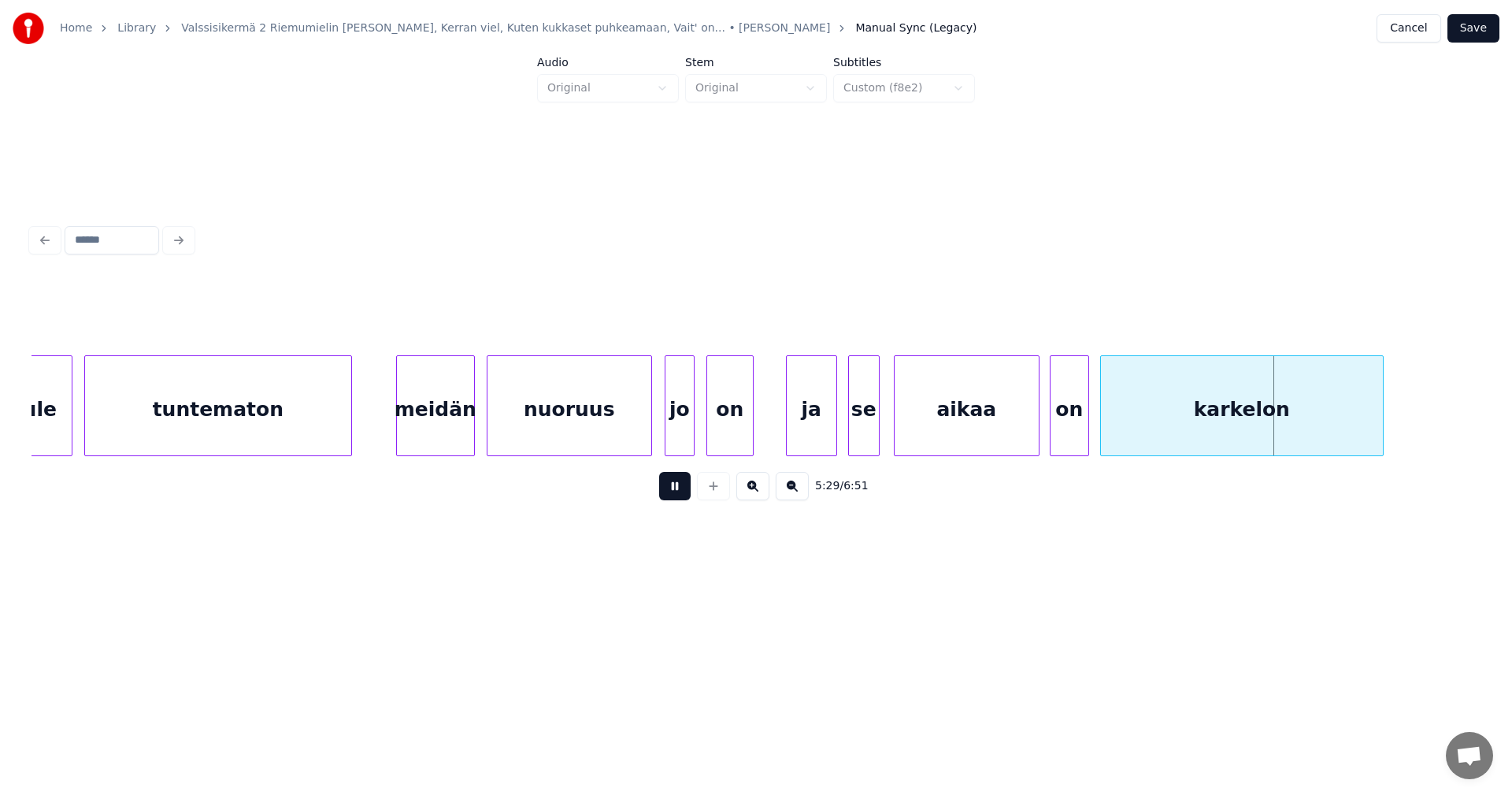
drag, startPoint x: 678, startPoint y: 492, endPoint x: 785, endPoint y: 455, distance: 113.2
click at [679, 492] on button at bounding box center [675, 486] width 31 height 29
click at [1064, 409] on div "on" at bounding box center [1069, 410] width 38 height 107
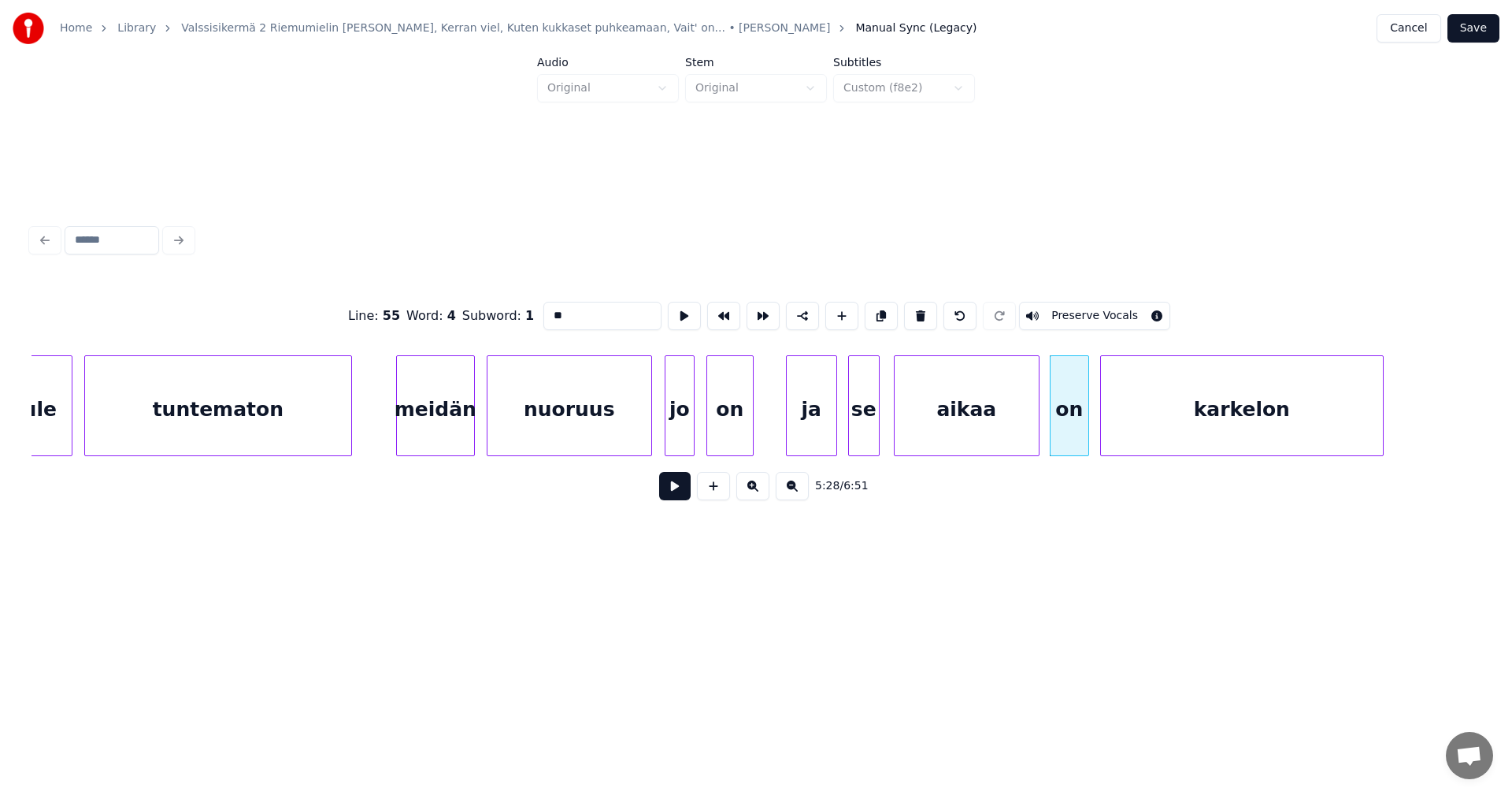
click at [685, 500] on button at bounding box center [675, 486] width 31 height 29
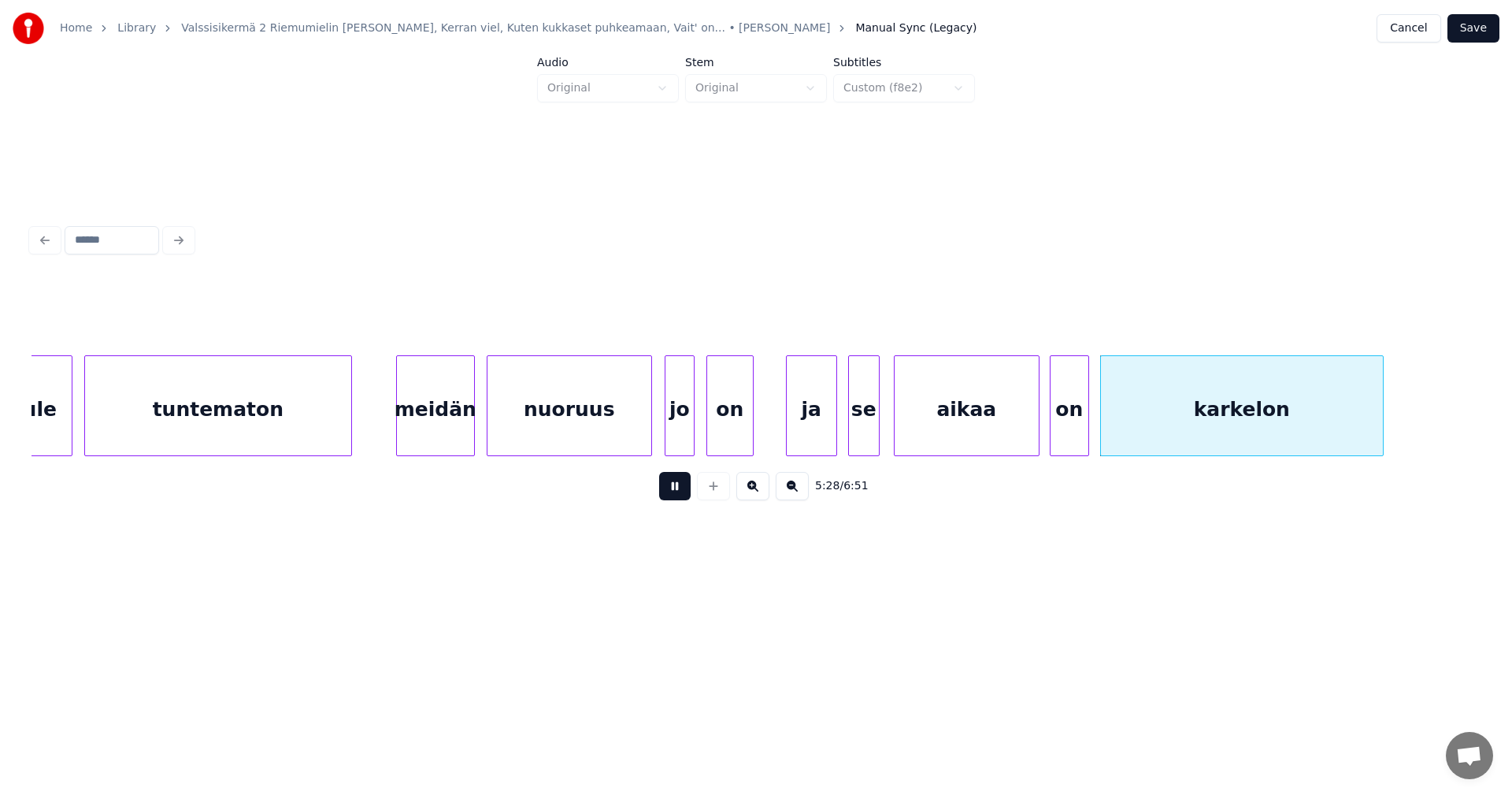
click at [685, 500] on button at bounding box center [675, 486] width 31 height 29
click at [822, 428] on div "ja" at bounding box center [811, 410] width 50 height 107
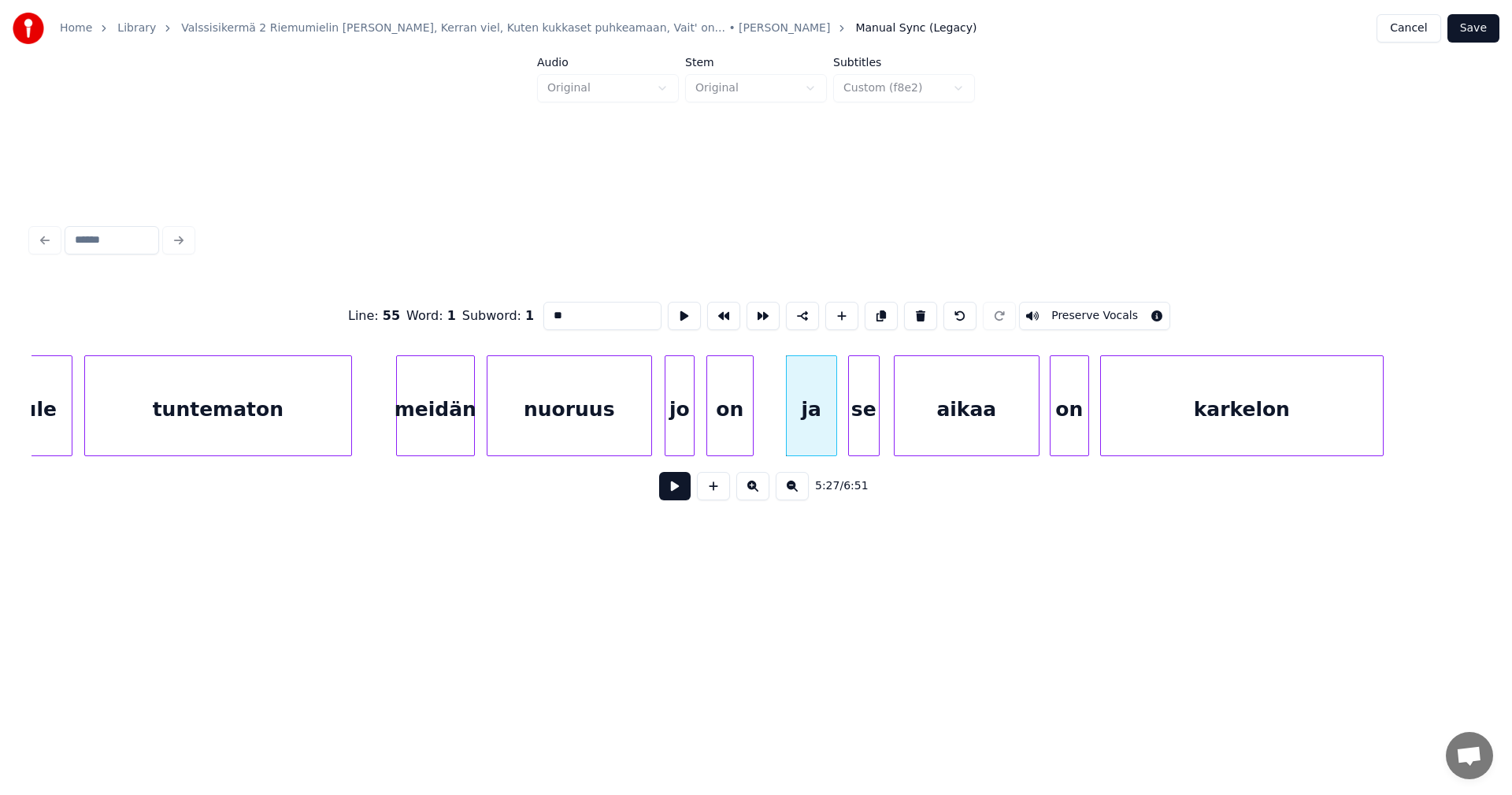
click at [677, 495] on button at bounding box center [675, 486] width 31 height 29
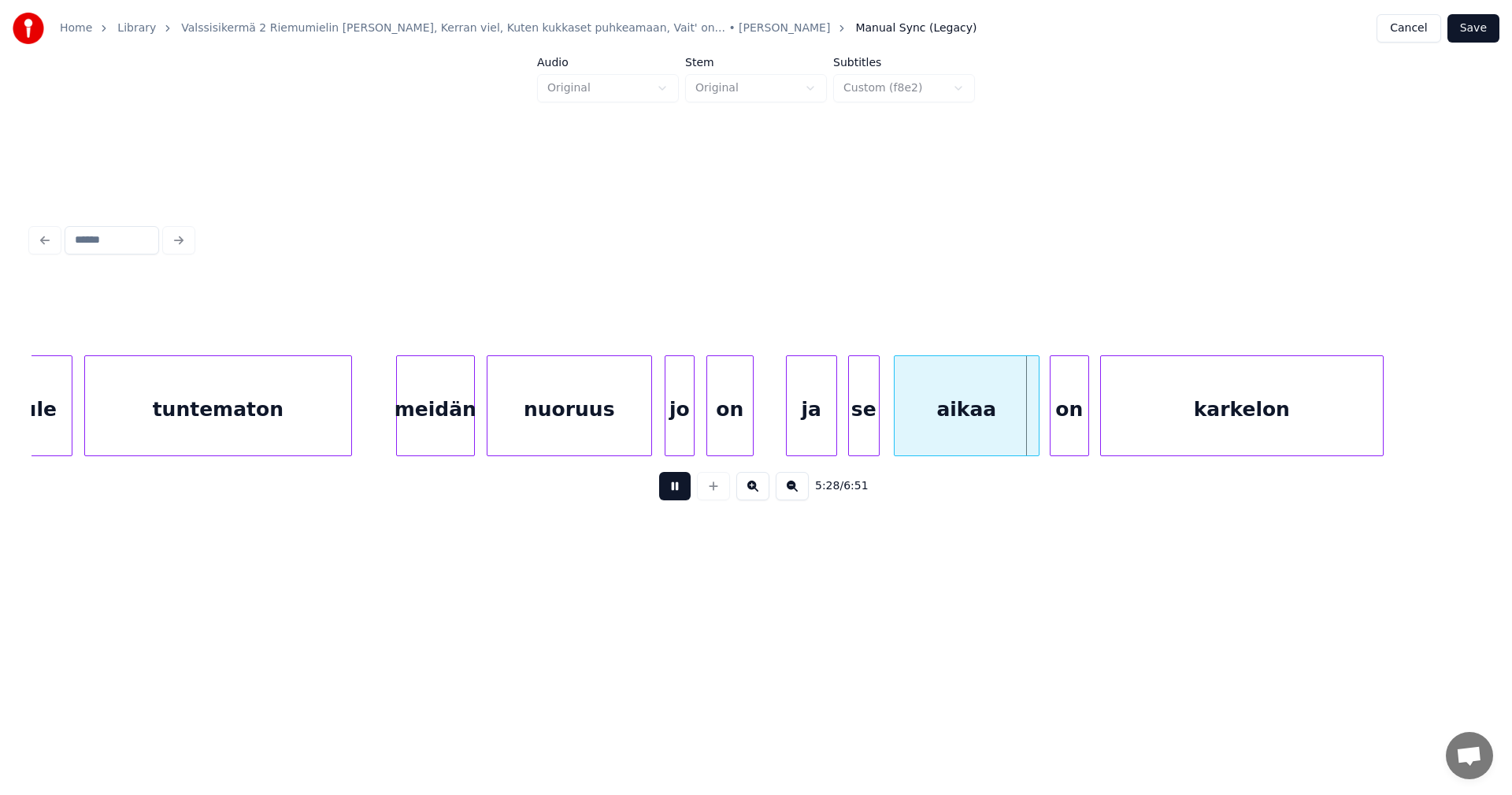
click at [680, 496] on button at bounding box center [675, 486] width 31 height 29
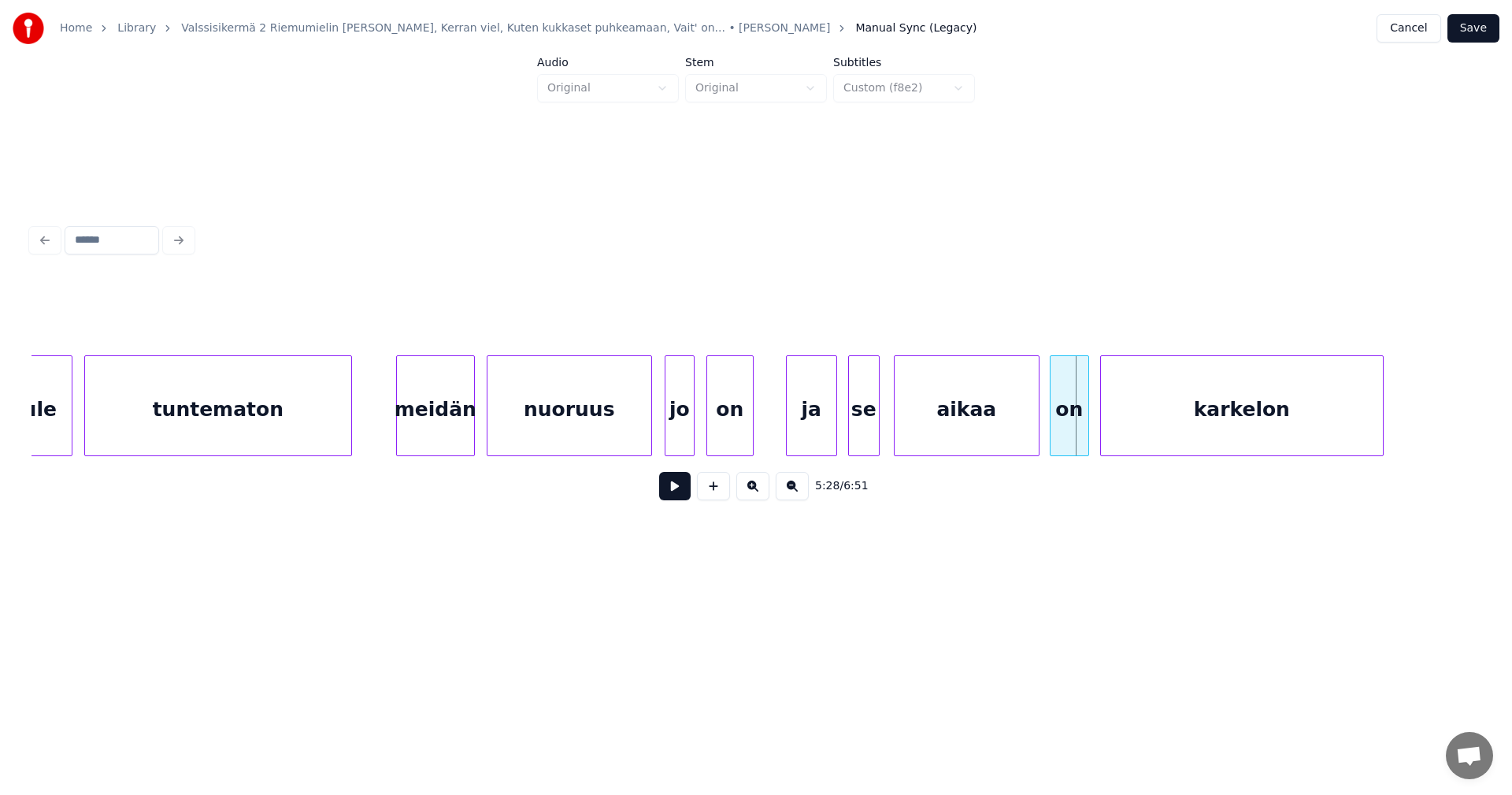
click at [994, 427] on div "aikaa" at bounding box center [966, 410] width 144 height 107
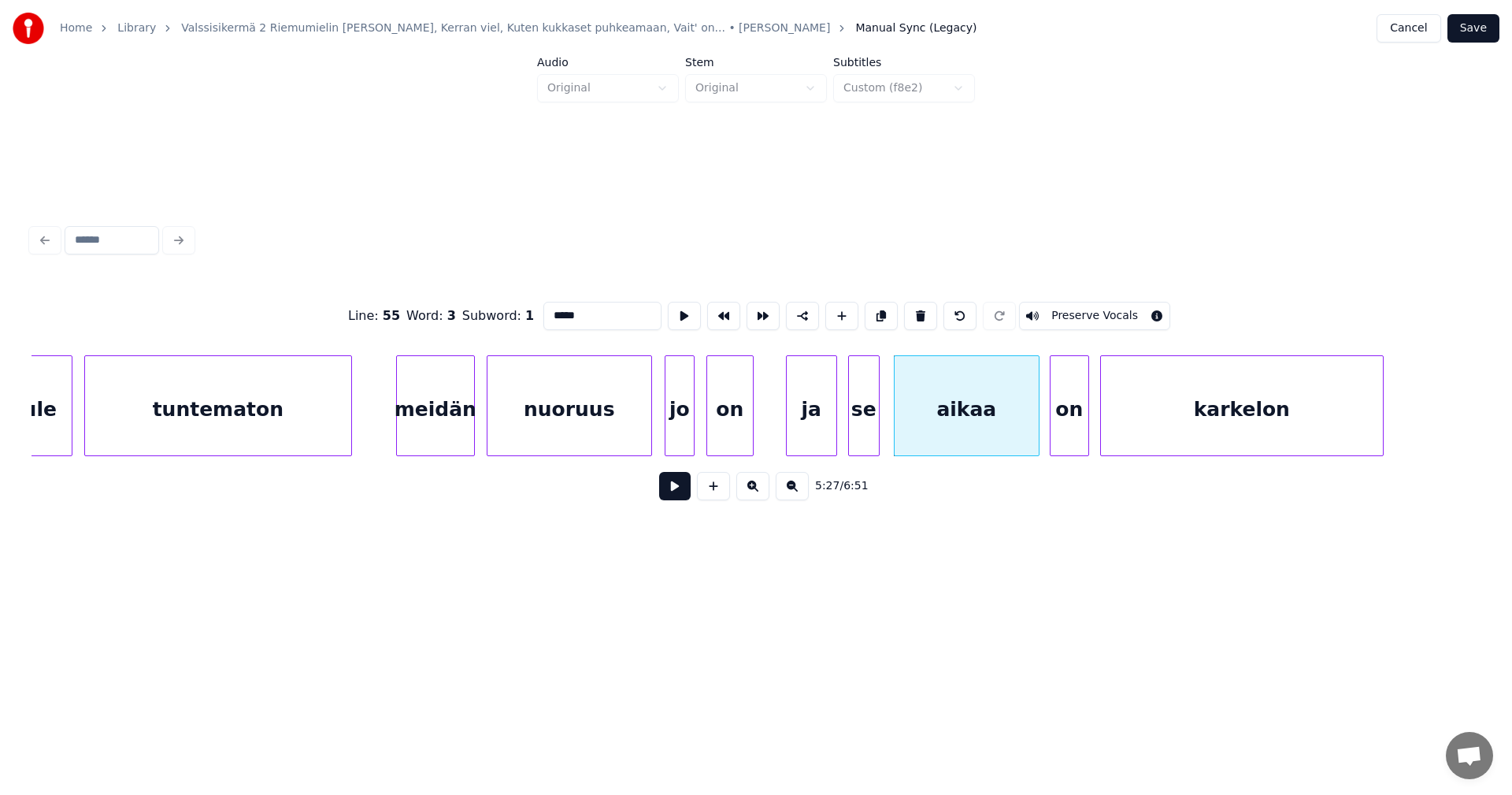
click at [669, 495] on button at bounding box center [675, 486] width 31 height 29
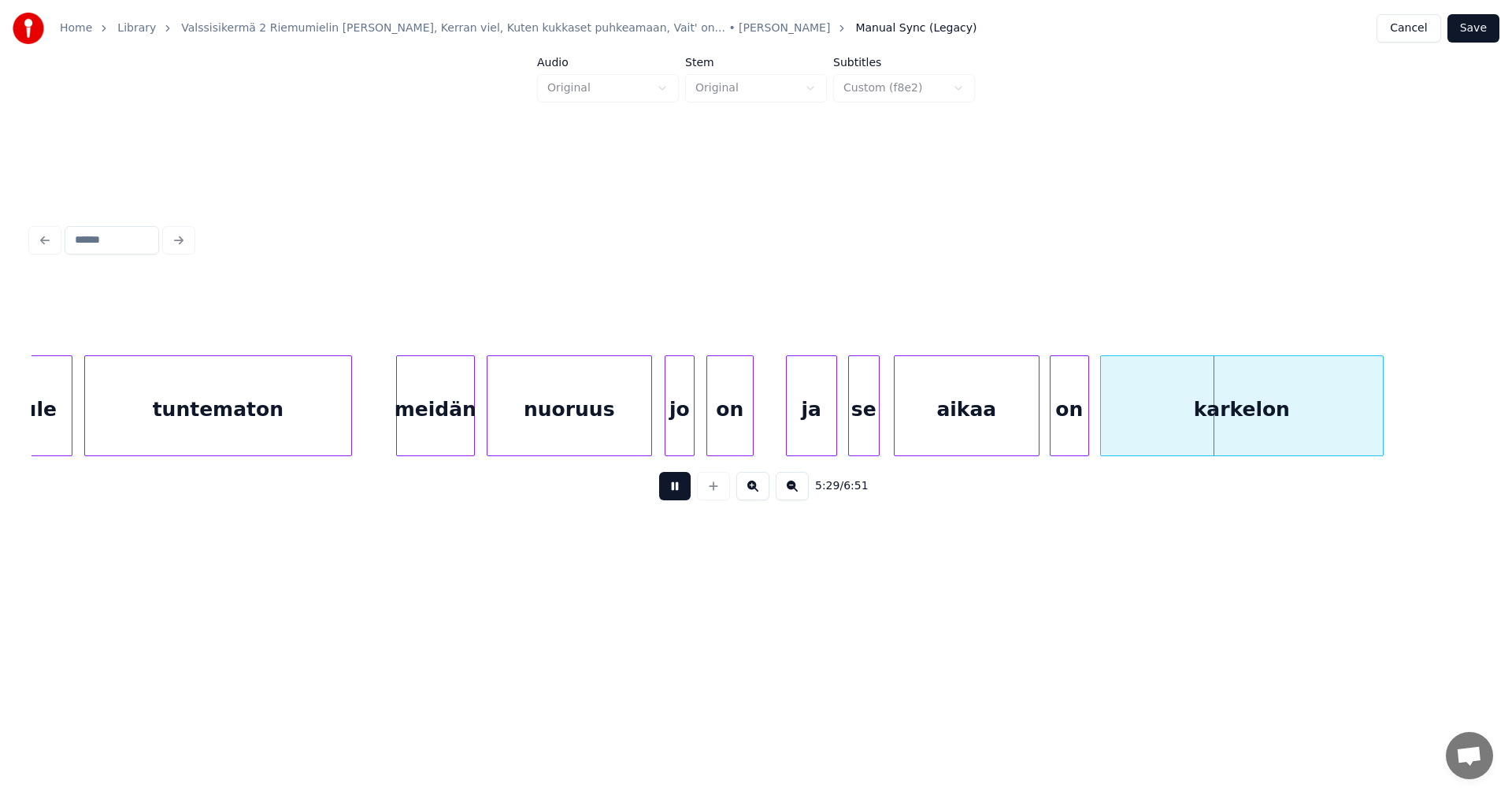
drag, startPoint x: 671, startPoint y: 495, endPoint x: 1230, endPoint y: 121, distance: 672.6
click at [676, 492] on button at bounding box center [675, 486] width 31 height 29
click at [1488, 16] on button "Save" at bounding box center [1473, 28] width 52 height 29
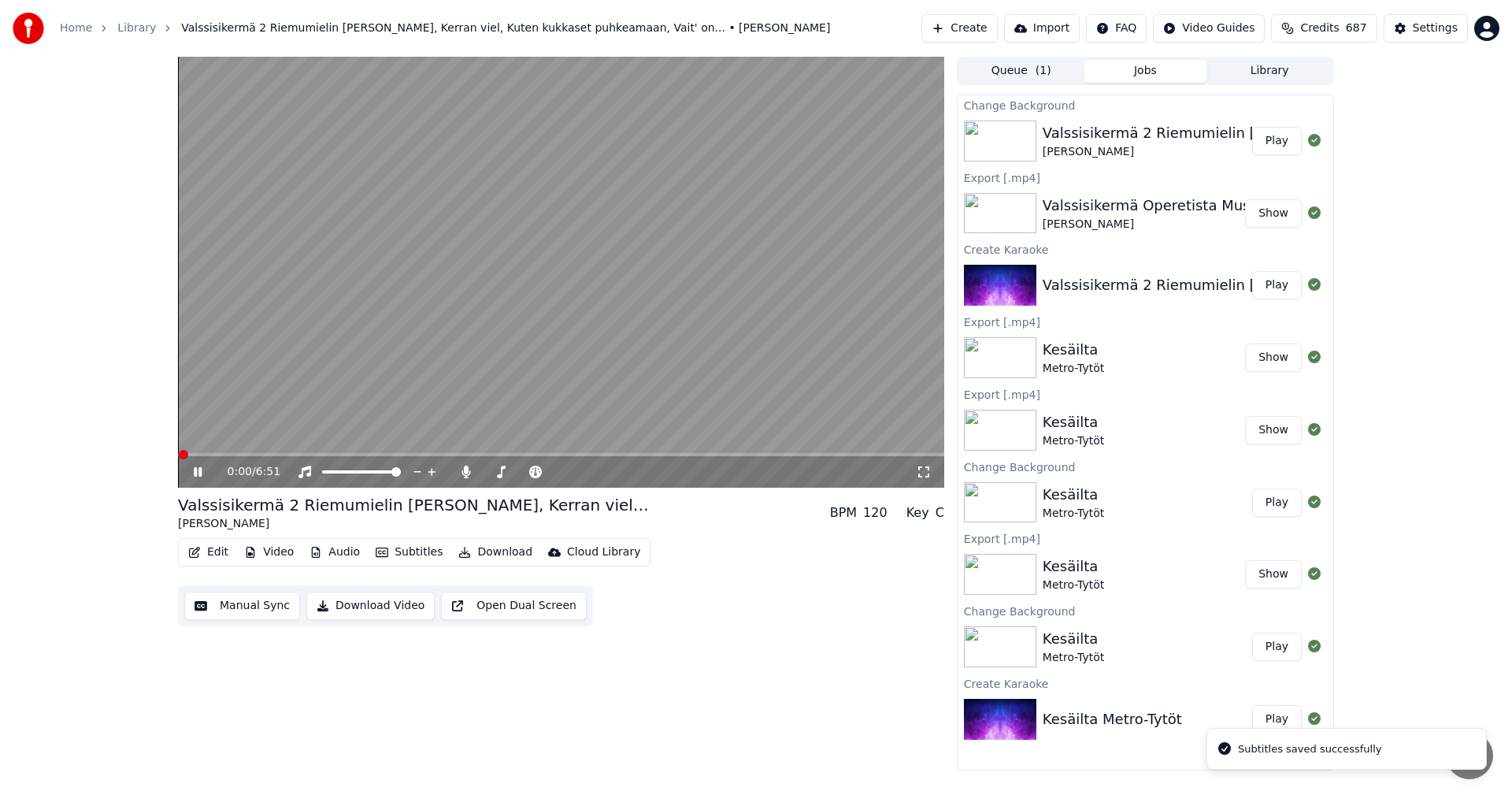
click at [695, 452] on video at bounding box center [561, 271] width 766 height 431
click at [705, 455] on span at bounding box center [561, 453] width 766 height 3
click at [202, 476] on icon at bounding box center [209, 472] width 37 height 13
click at [752, 454] on span at bounding box center [561, 453] width 766 height 3
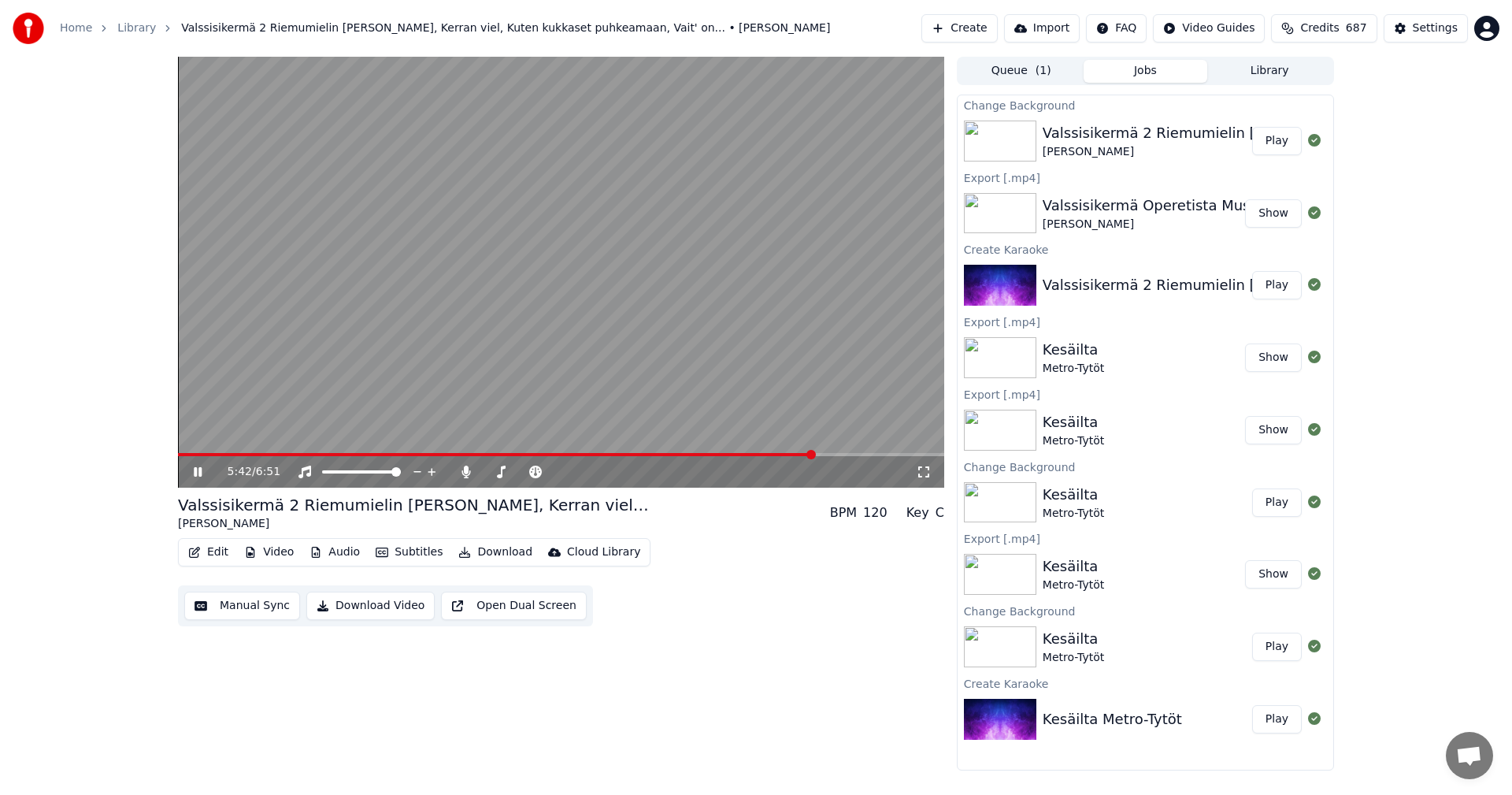
click at [817, 455] on span at bounding box center [561, 453] width 766 height 3
click at [839, 454] on span at bounding box center [561, 453] width 766 height 3
click at [196, 470] on icon at bounding box center [198, 472] width 8 height 9
drag, startPoint x: 465, startPoint y: 475, endPoint x: 488, endPoint y: 512, distance: 43.6
click at [465, 475] on icon at bounding box center [465, 472] width 16 height 13
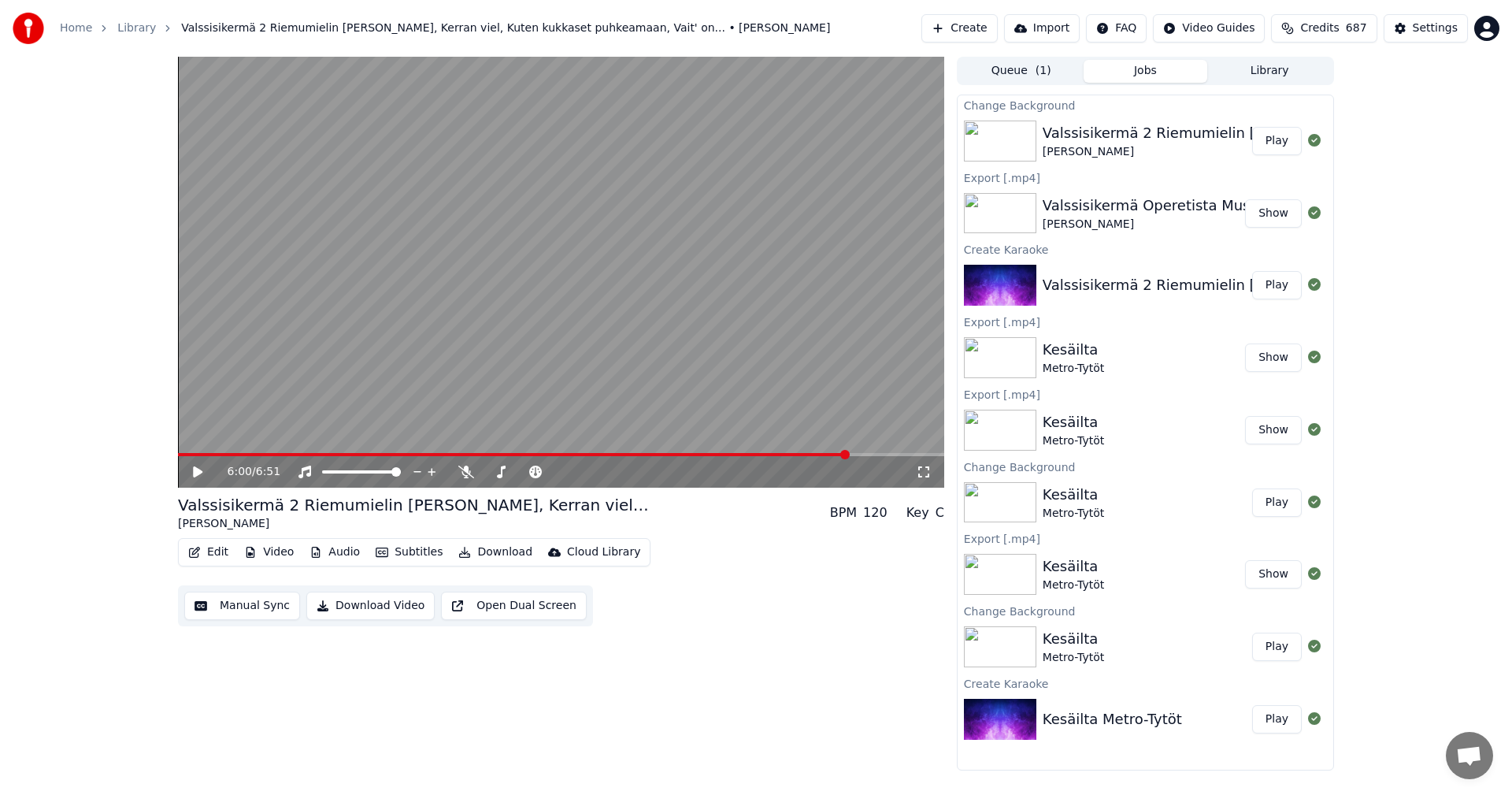
click at [495, 556] on button "Download" at bounding box center [496, 552] width 87 height 22
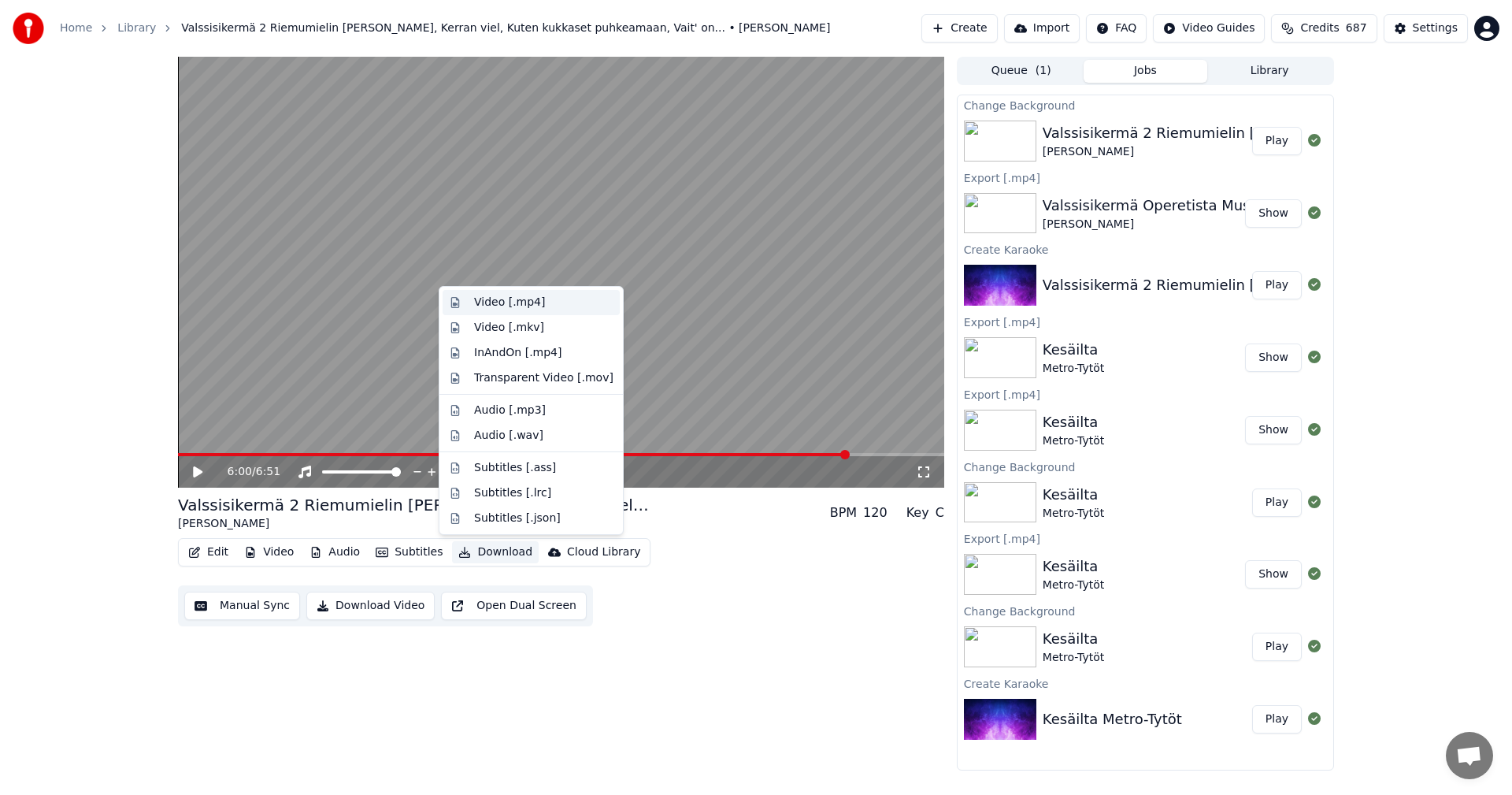
click at [501, 307] on div "Video [.mp4]" at bounding box center [510, 302] width 71 height 16
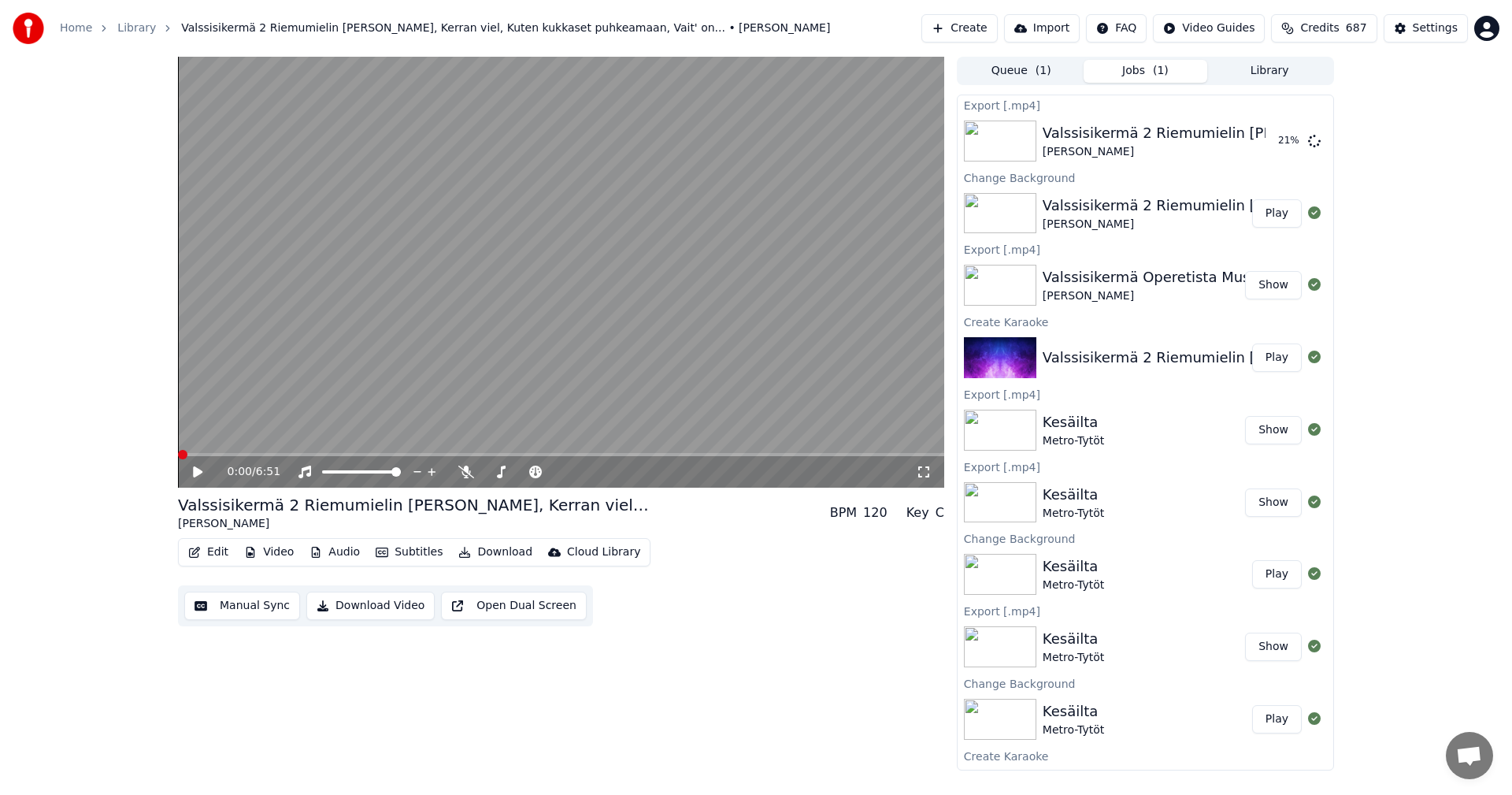
click at [178, 458] on span at bounding box center [183, 454] width 9 height 9
click at [195, 475] on icon at bounding box center [198, 472] width 9 height 11
click at [178, 458] on span at bounding box center [183, 454] width 9 height 9
click at [197, 476] on icon at bounding box center [209, 472] width 37 height 13
click at [1438, 28] on div "Settings" at bounding box center [1434, 28] width 45 height 16
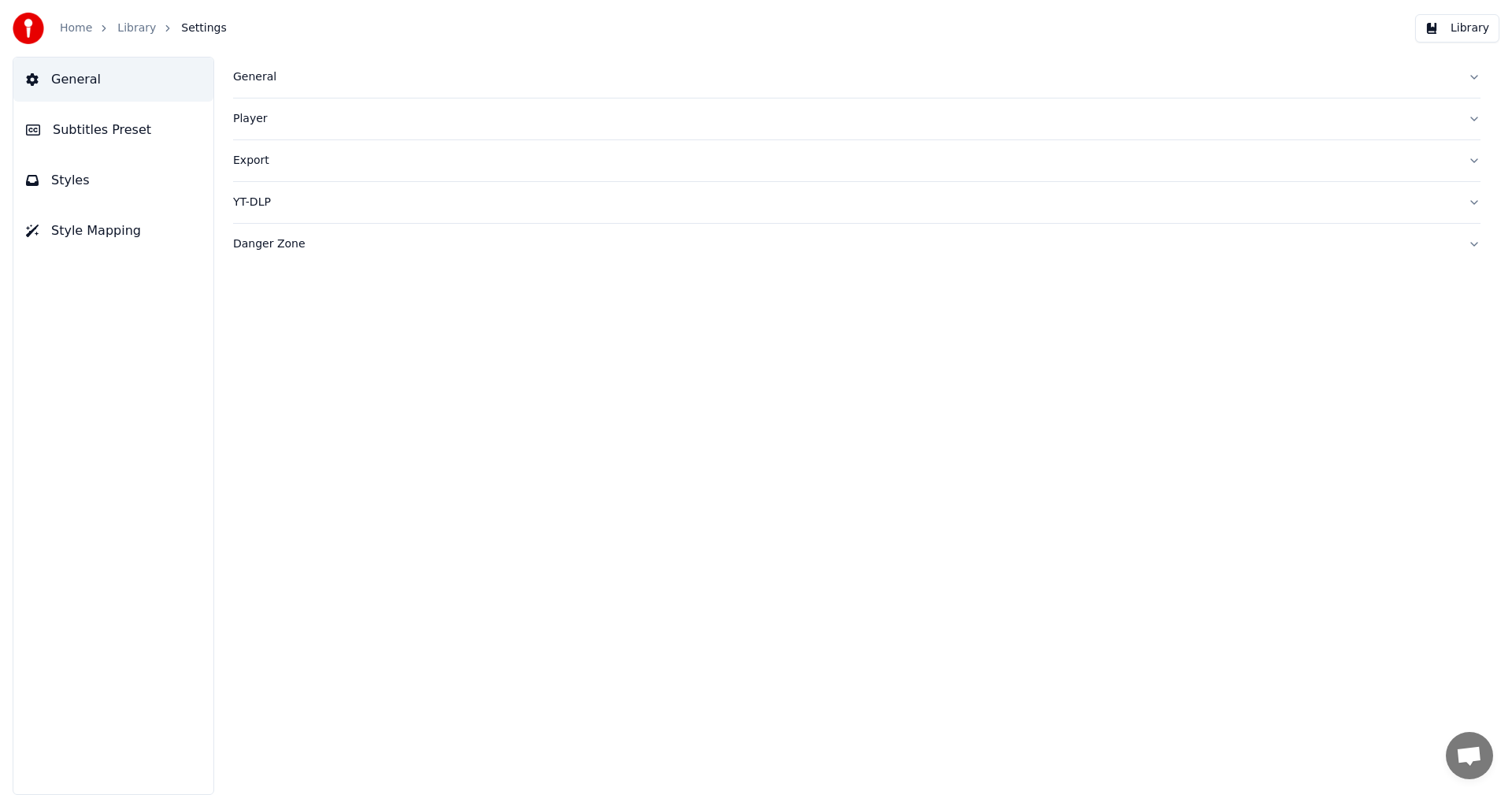
click at [93, 138] on span "Subtitles Preset" at bounding box center [102, 130] width 99 height 18
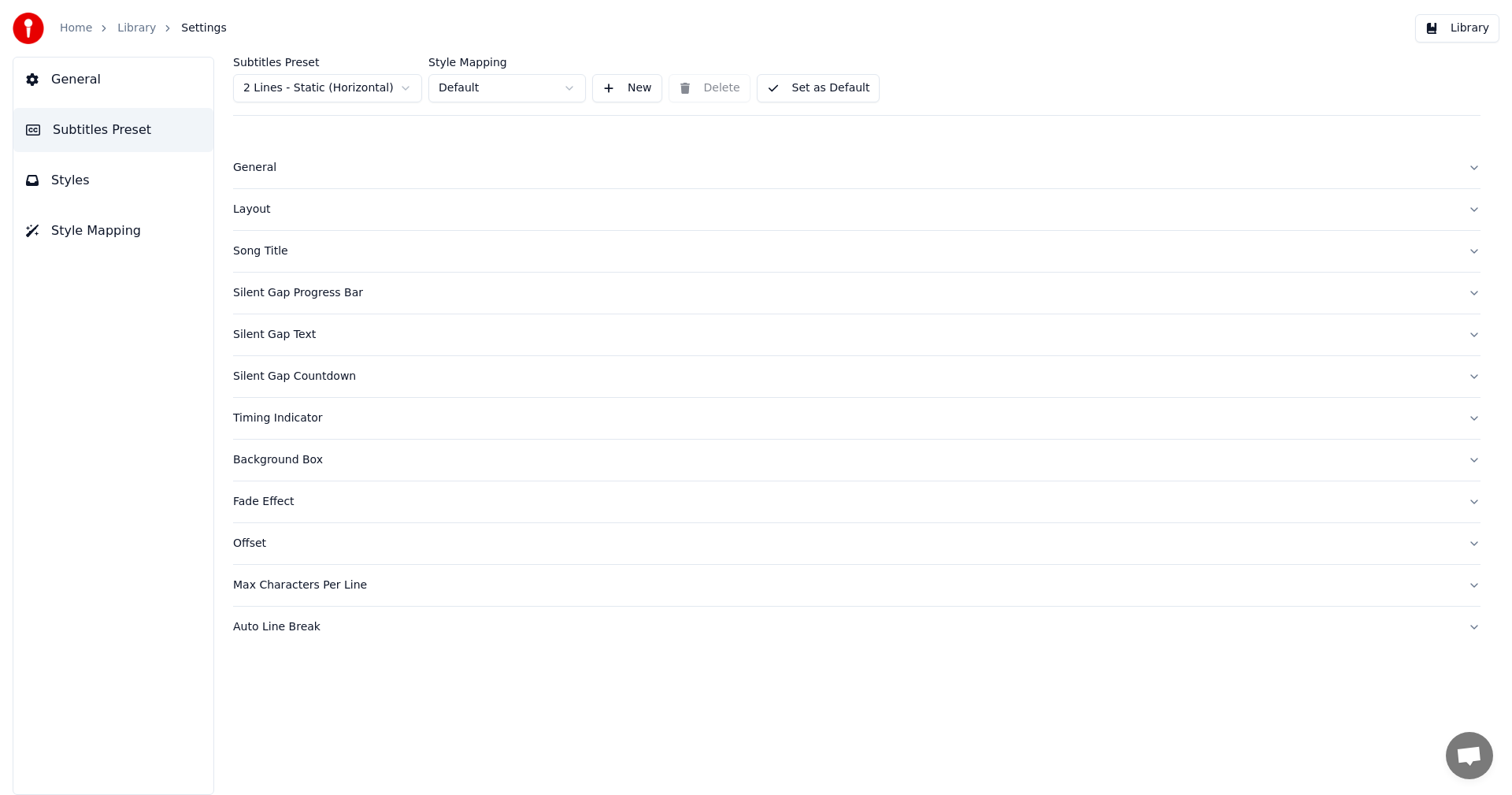
click at [265, 250] on div "Song Title" at bounding box center [844, 251] width 1222 height 16
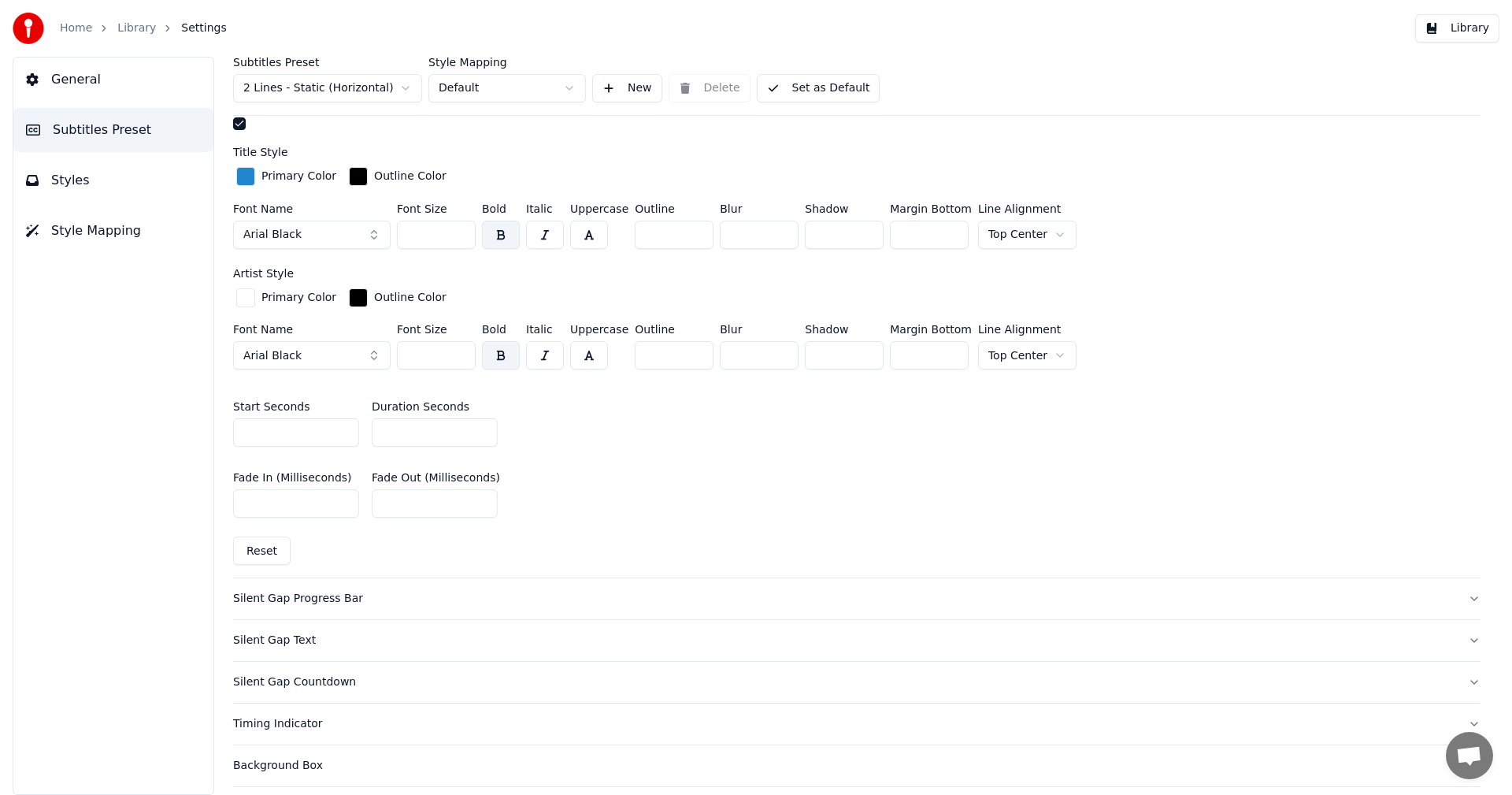
scroll to position [551, 0]
click at [482, 423] on input "*" at bounding box center [435, 430] width 126 height 29
type input "*"
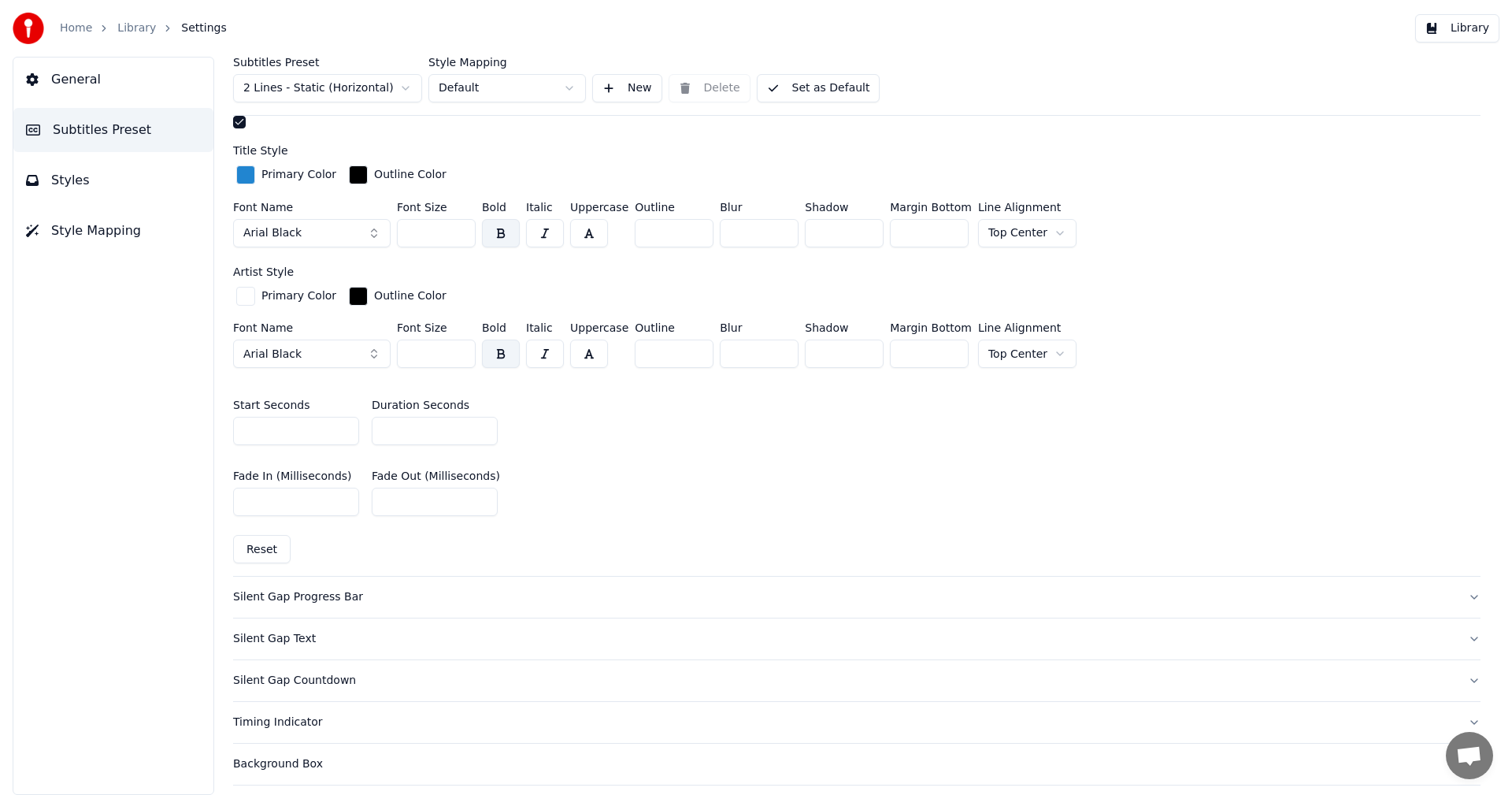
click at [481, 432] on input "*" at bounding box center [435, 430] width 126 height 29
click at [1468, 31] on button "Library" at bounding box center [1457, 28] width 84 height 29
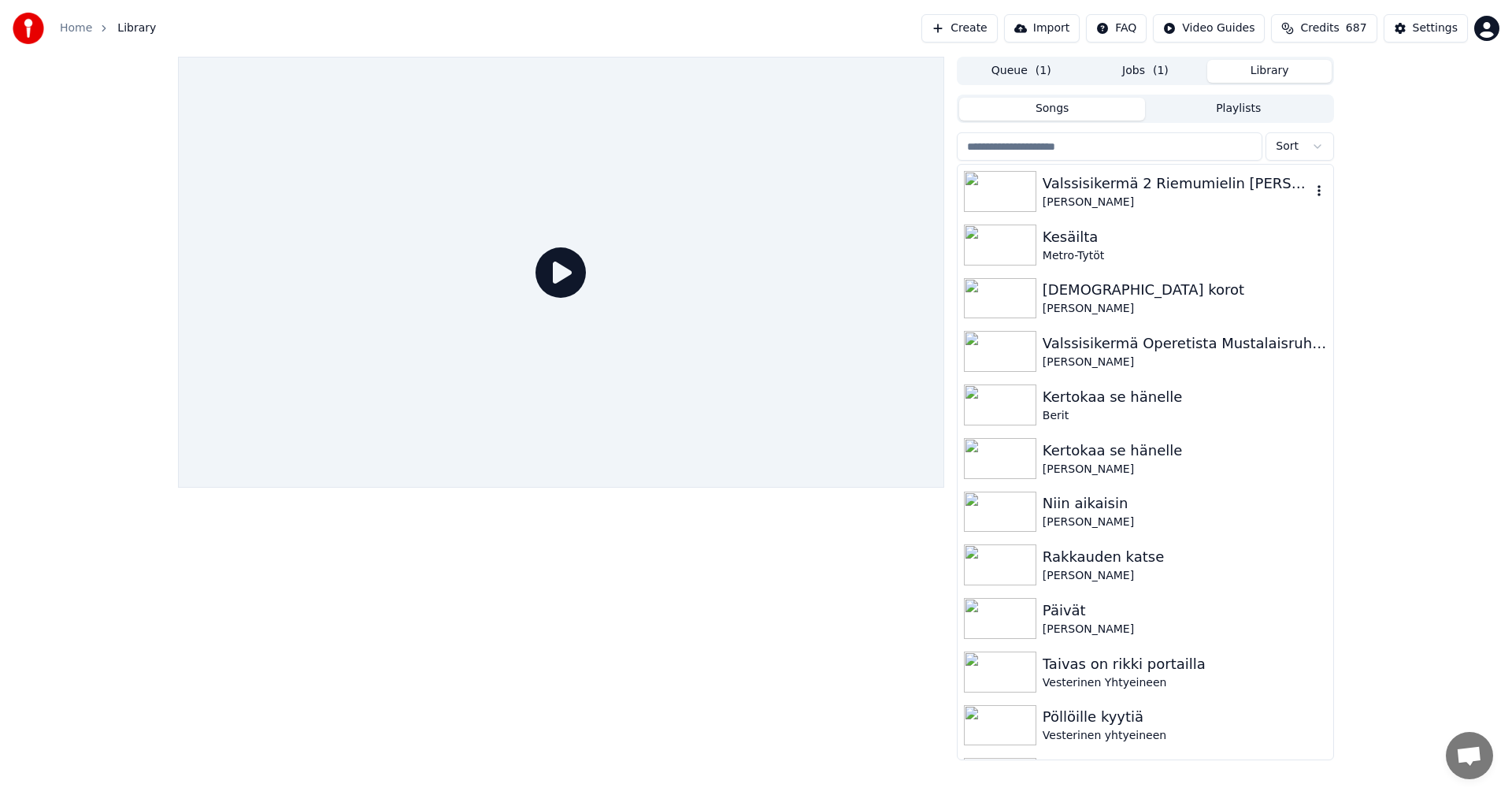
click at [1159, 185] on div "Valssisikermä 2 Riemumielin [PERSON_NAME], Kerran viel, Kuten kukkaset puhkeama…" at bounding box center [1176, 184] width 269 height 22
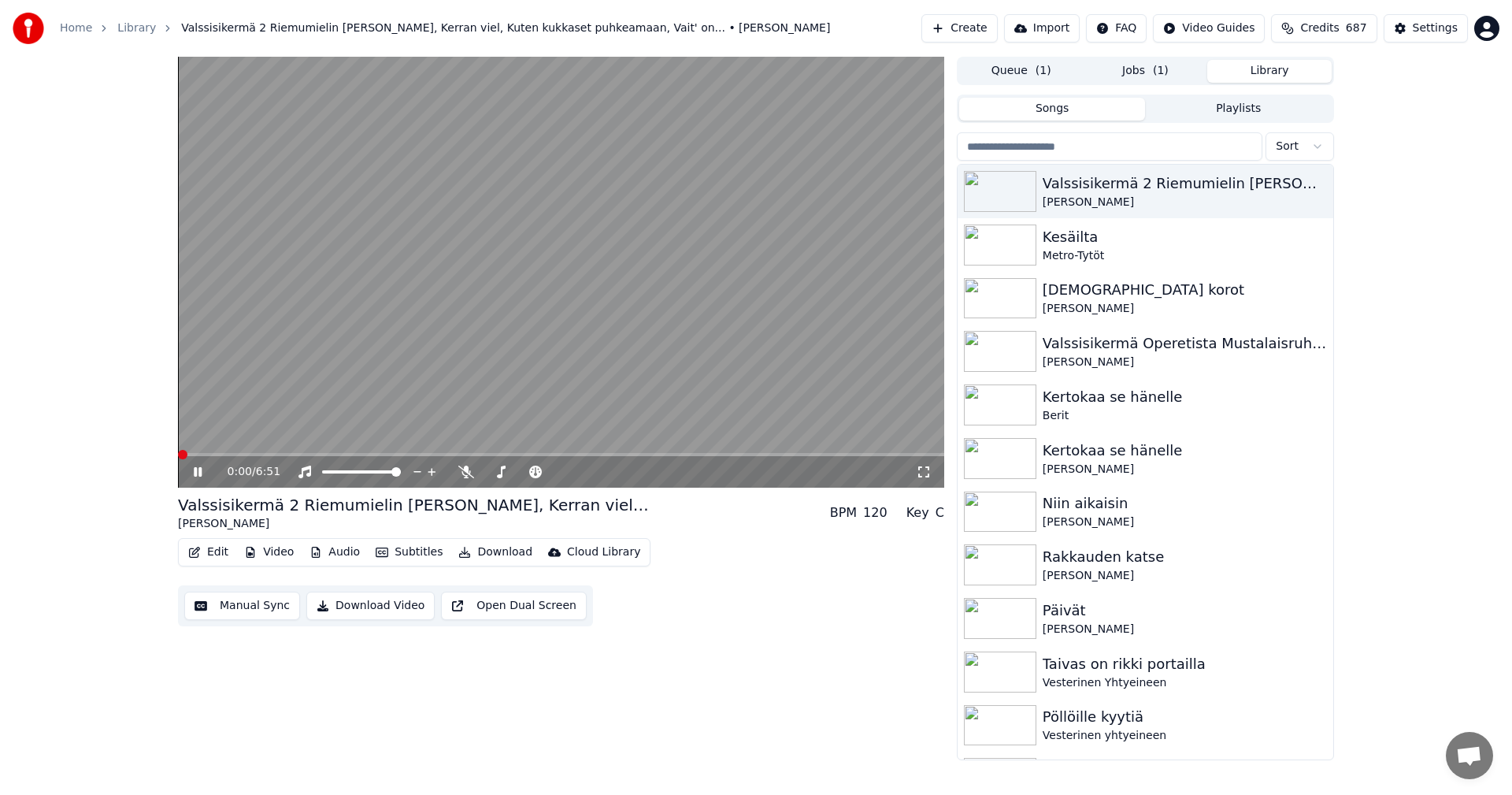
click at [178, 459] on span at bounding box center [183, 454] width 9 height 9
click at [191, 470] on icon at bounding box center [209, 472] width 37 height 13
click at [1154, 76] on button "Jobs ( 1 )" at bounding box center [1146, 71] width 125 height 23
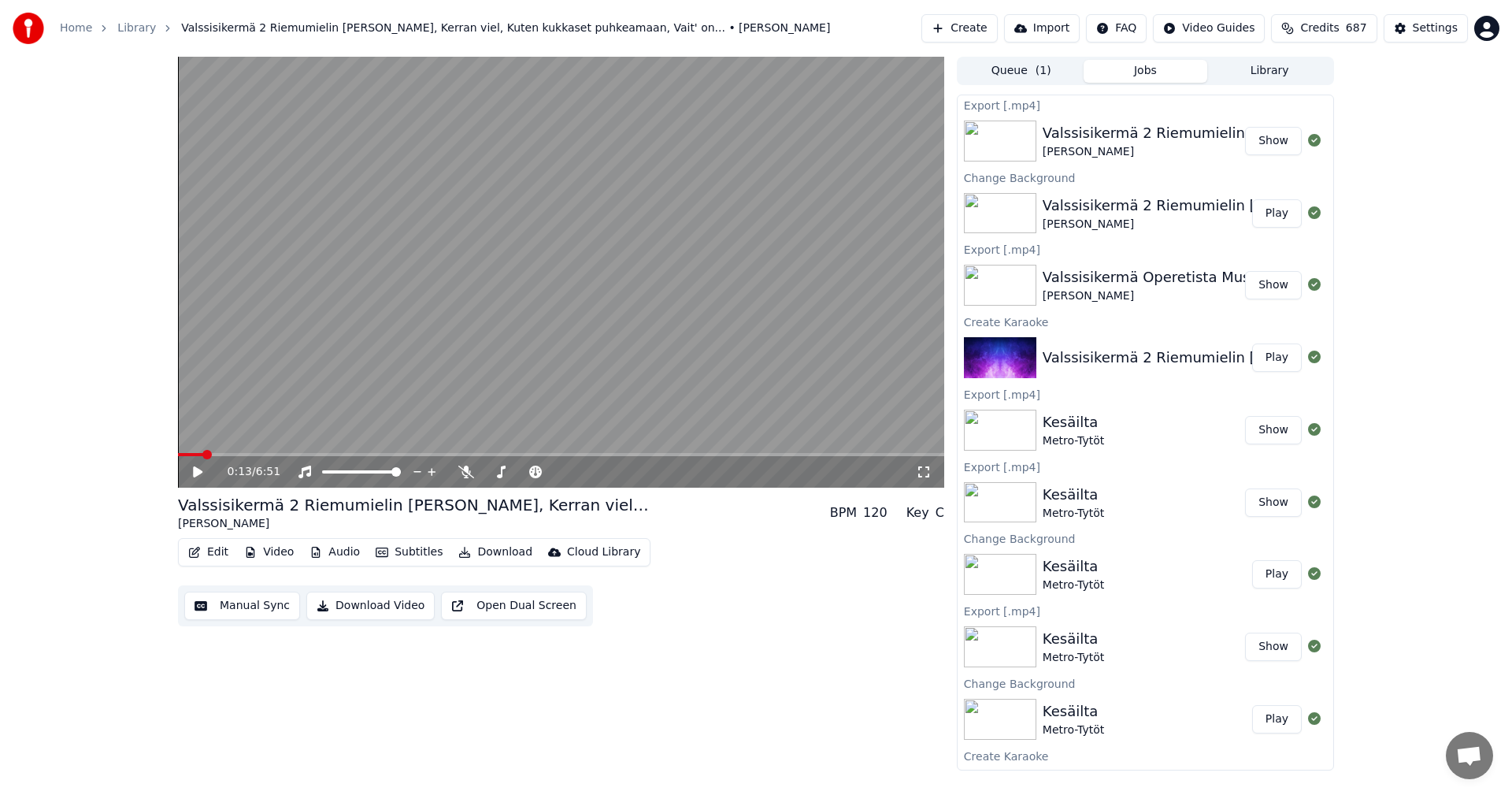
click at [1254, 147] on button "Show" at bounding box center [1273, 140] width 56 height 29
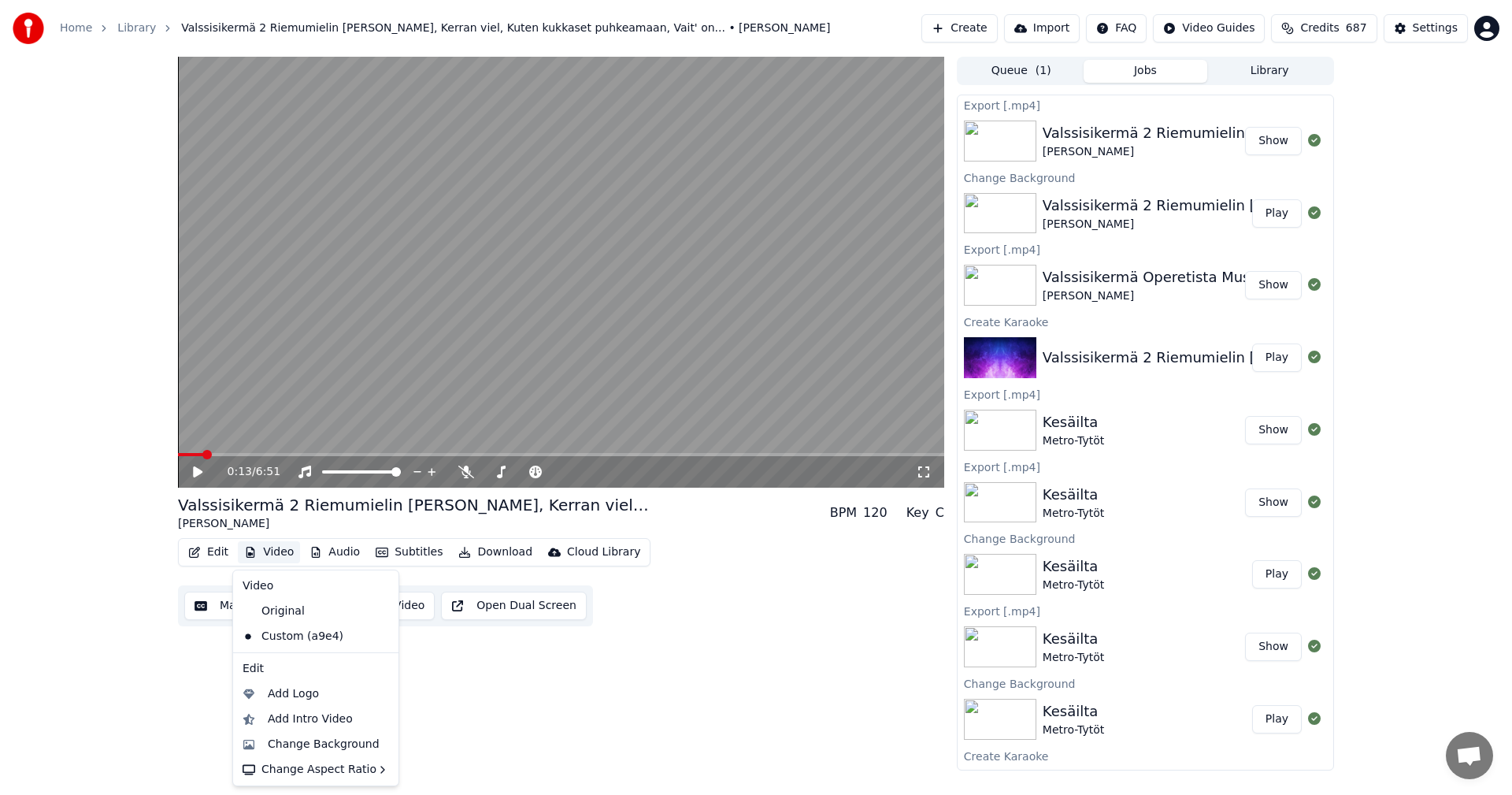
click at [283, 554] on button "Video" at bounding box center [269, 552] width 62 height 22
click at [342, 742] on div "Change Background" at bounding box center [323, 744] width 112 height 16
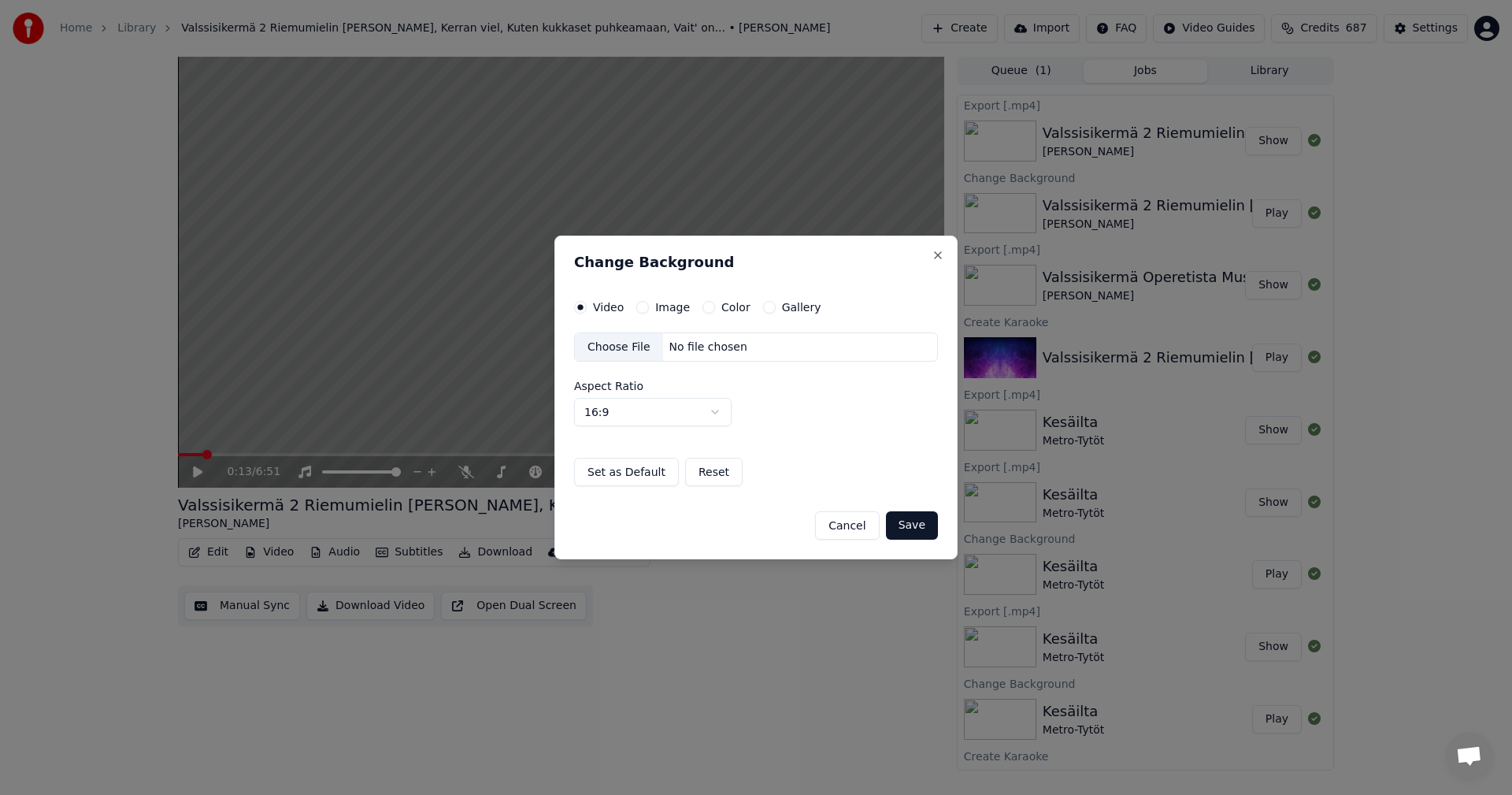
click at [706, 309] on button "Color" at bounding box center [709, 307] width 13 height 13
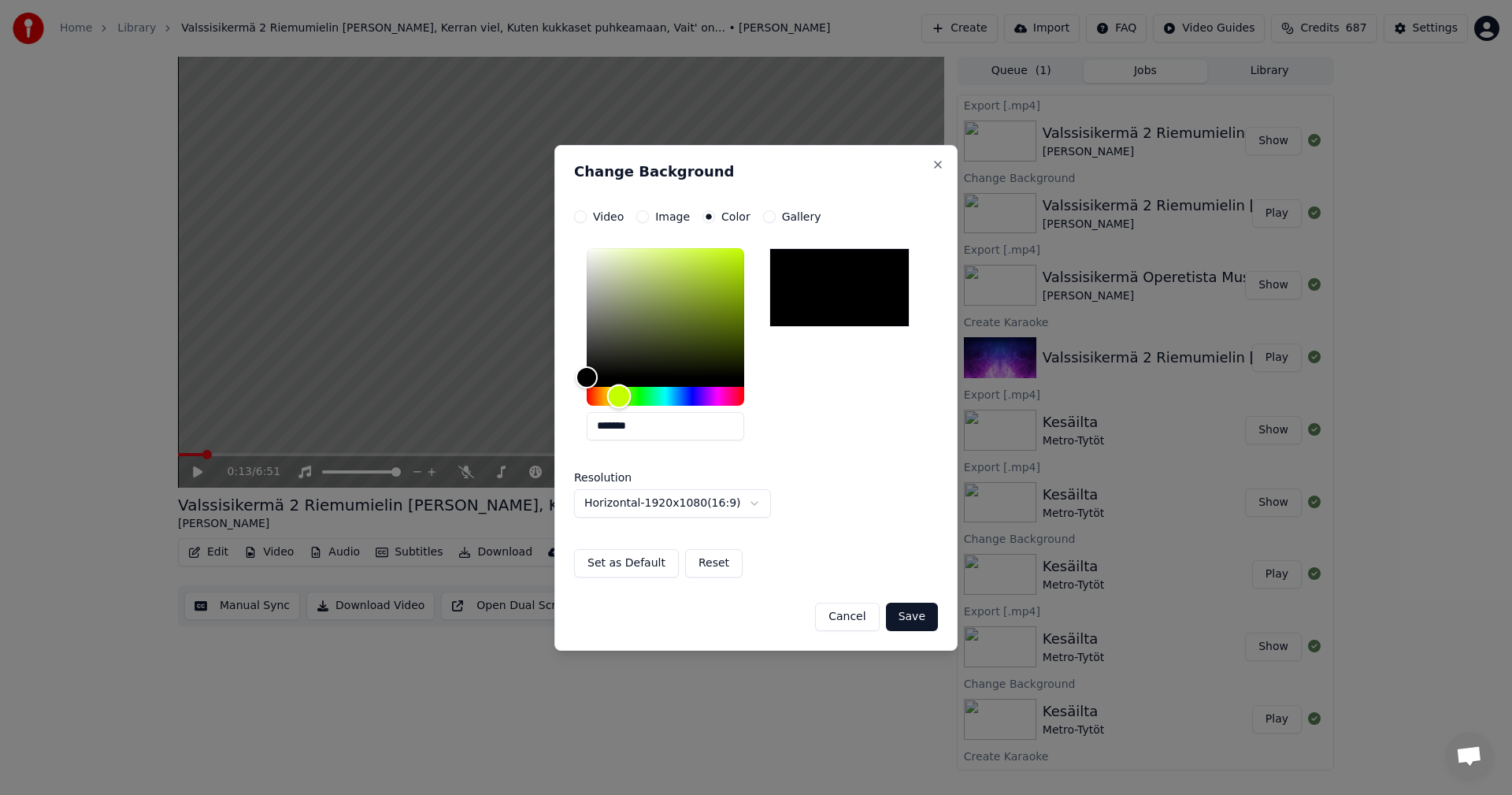
drag, startPoint x: 587, startPoint y: 399, endPoint x: 618, endPoint y: 397, distance: 31.1
click at [618, 397] on div "Hue" at bounding box center [619, 395] width 24 height 24
drag, startPoint x: 592, startPoint y: 378, endPoint x: 711, endPoint y: 298, distance: 143.4
click at [711, 298] on div "Color" at bounding box center [711, 298] width 24 height 24
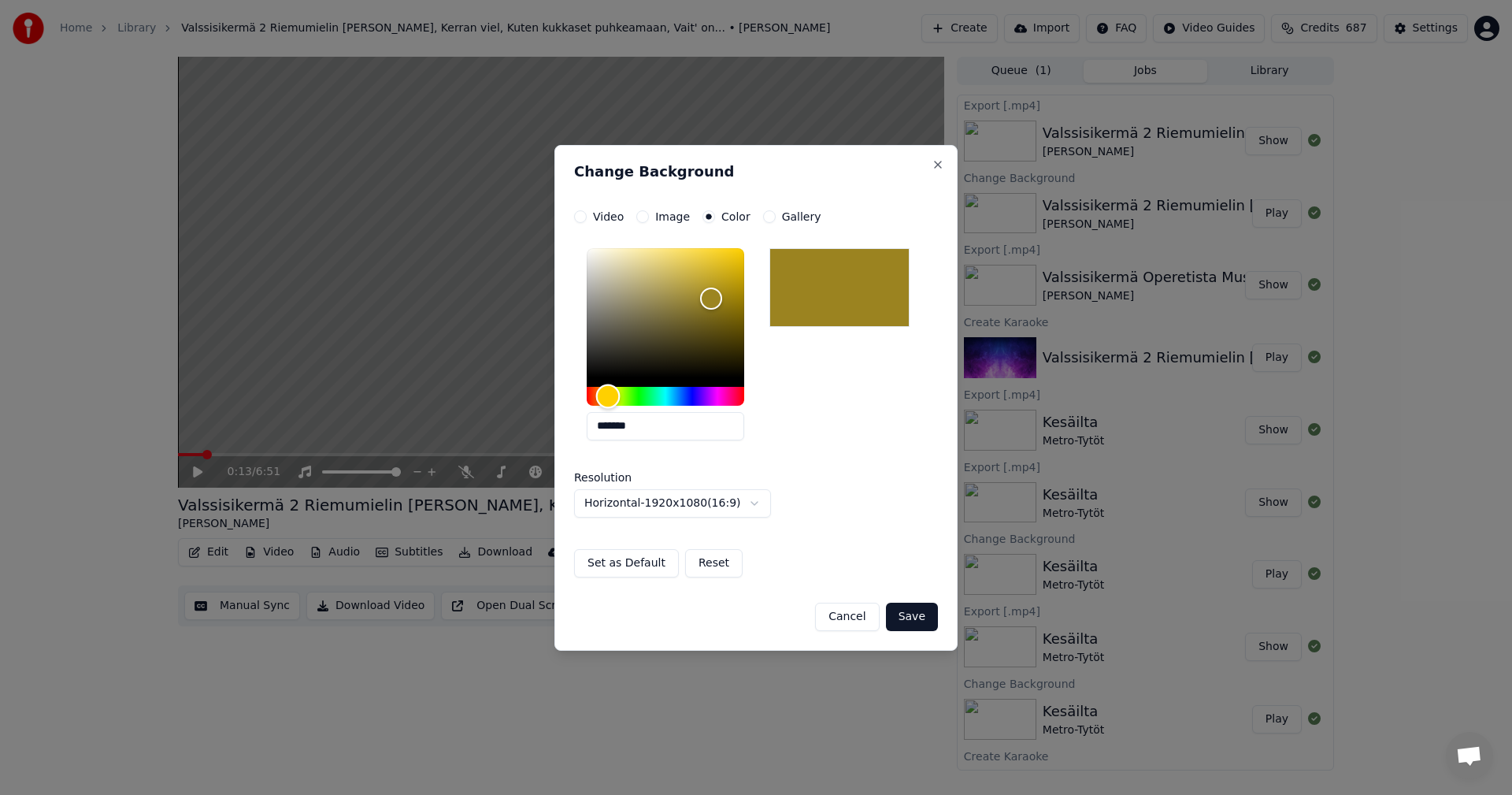
drag, startPoint x: 618, startPoint y: 397, endPoint x: 608, endPoint y: 401, distance: 10.8
click at [608, 401] on div "Hue" at bounding box center [608, 395] width 24 height 24
drag, startPoint x: 714, startPoint y: 295, endPoint x: 666, endPoint y: 265, distance: 56.6
click at [666, 265] on div "Color" at bounding box center [666, 266] width 24 height 24
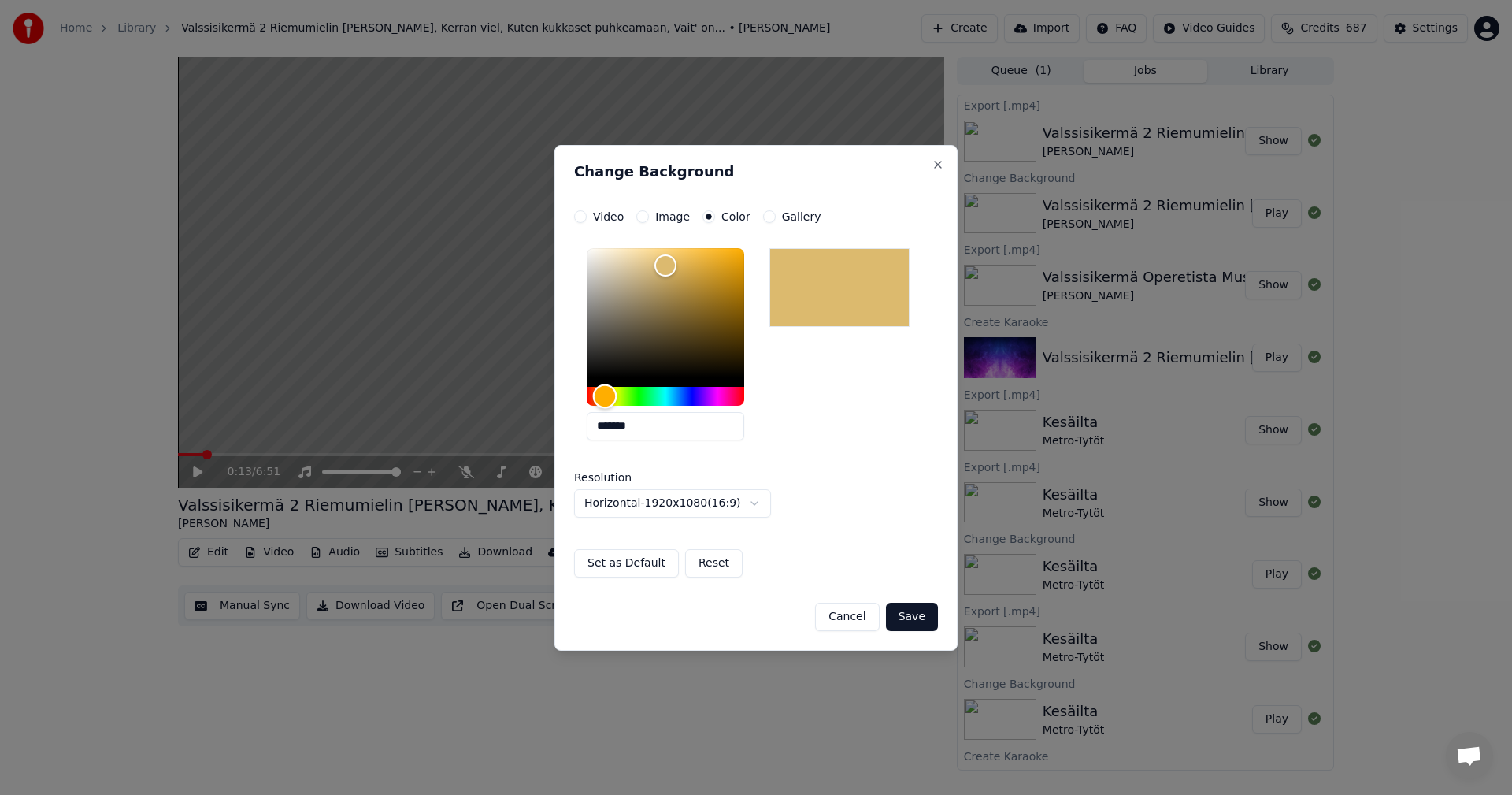
drag, startPoint x: 615, startPoint y: 394, endPoint x: 613, endPoint y: 375, distance: 19.1
click at [604, 395] on div "Hue" at bounding box center [605, 395] width 24 height 24
type input "*******"
drag, startPoint x: 663, startPoint y: 264, endPoint x: 694, endPoint y: 264, distance: 31.0
click at [694, 264] on div "Color" at bounding box center [694, 264] width 24 height 24
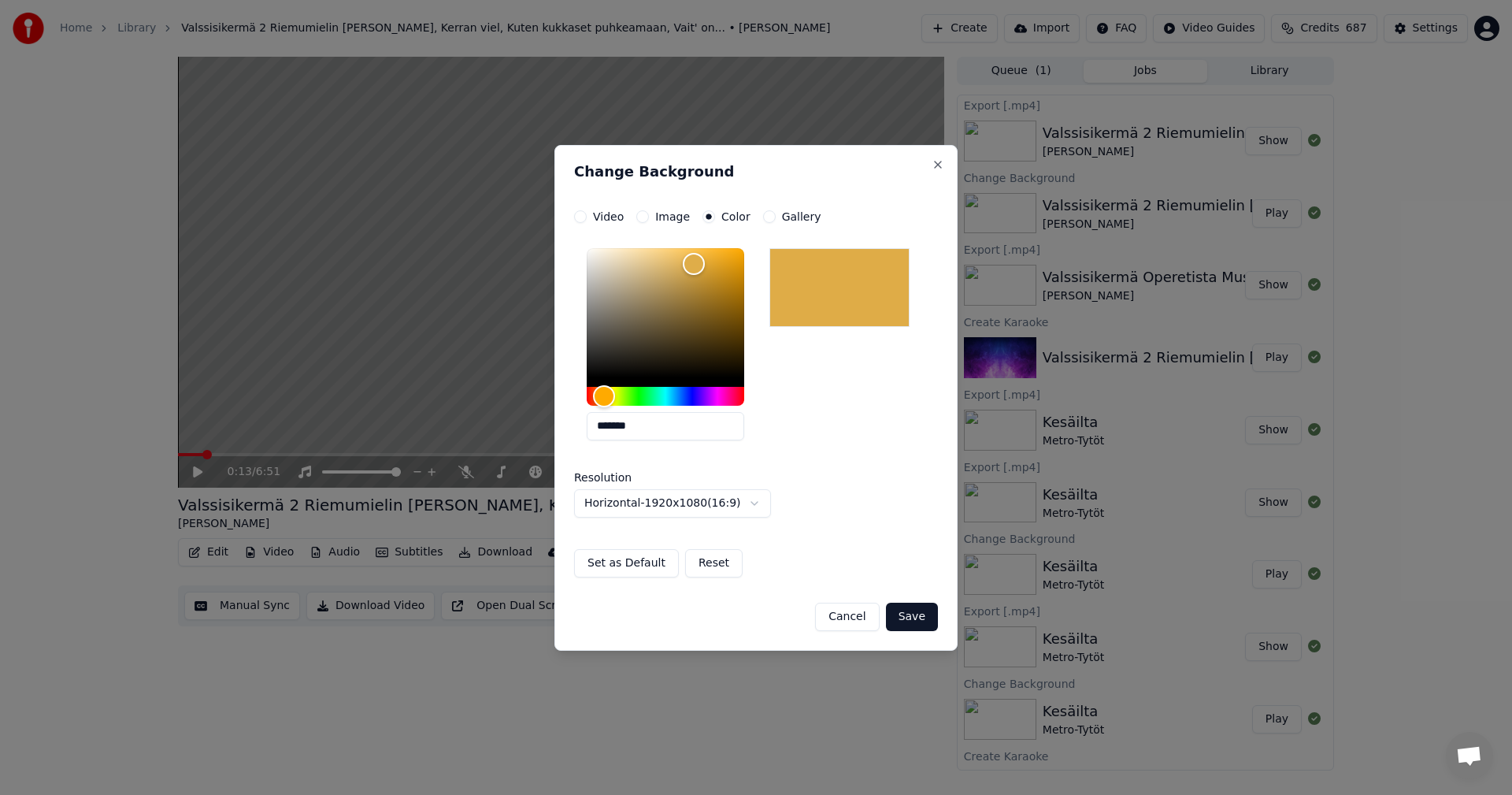
click at [908, 618] on button "Save" at bounding box center [912, 617] width 52 height 29
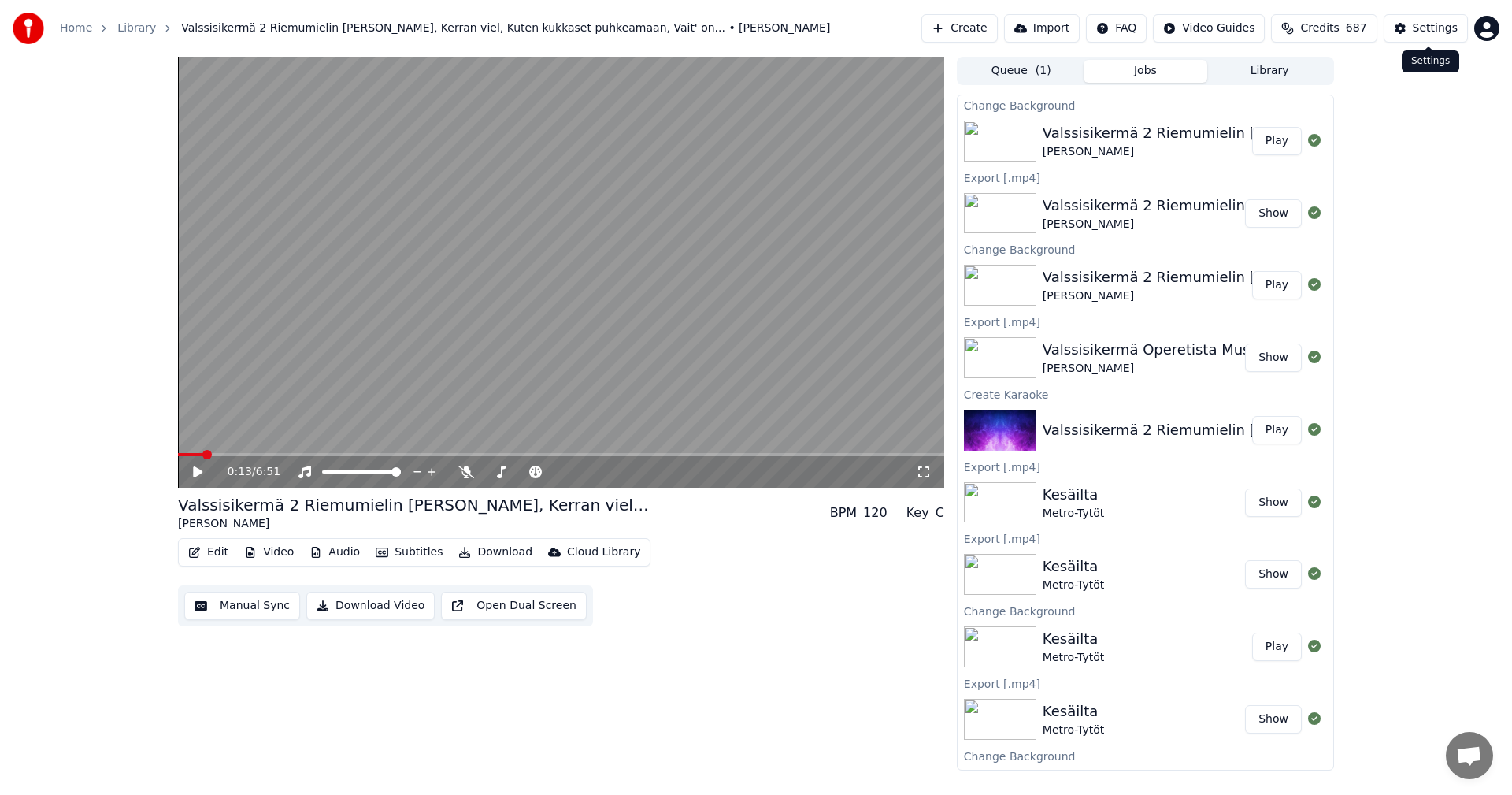
click at [1429, 34] on div "Settings" at bounding box center [1434, 28] width 45 height 16
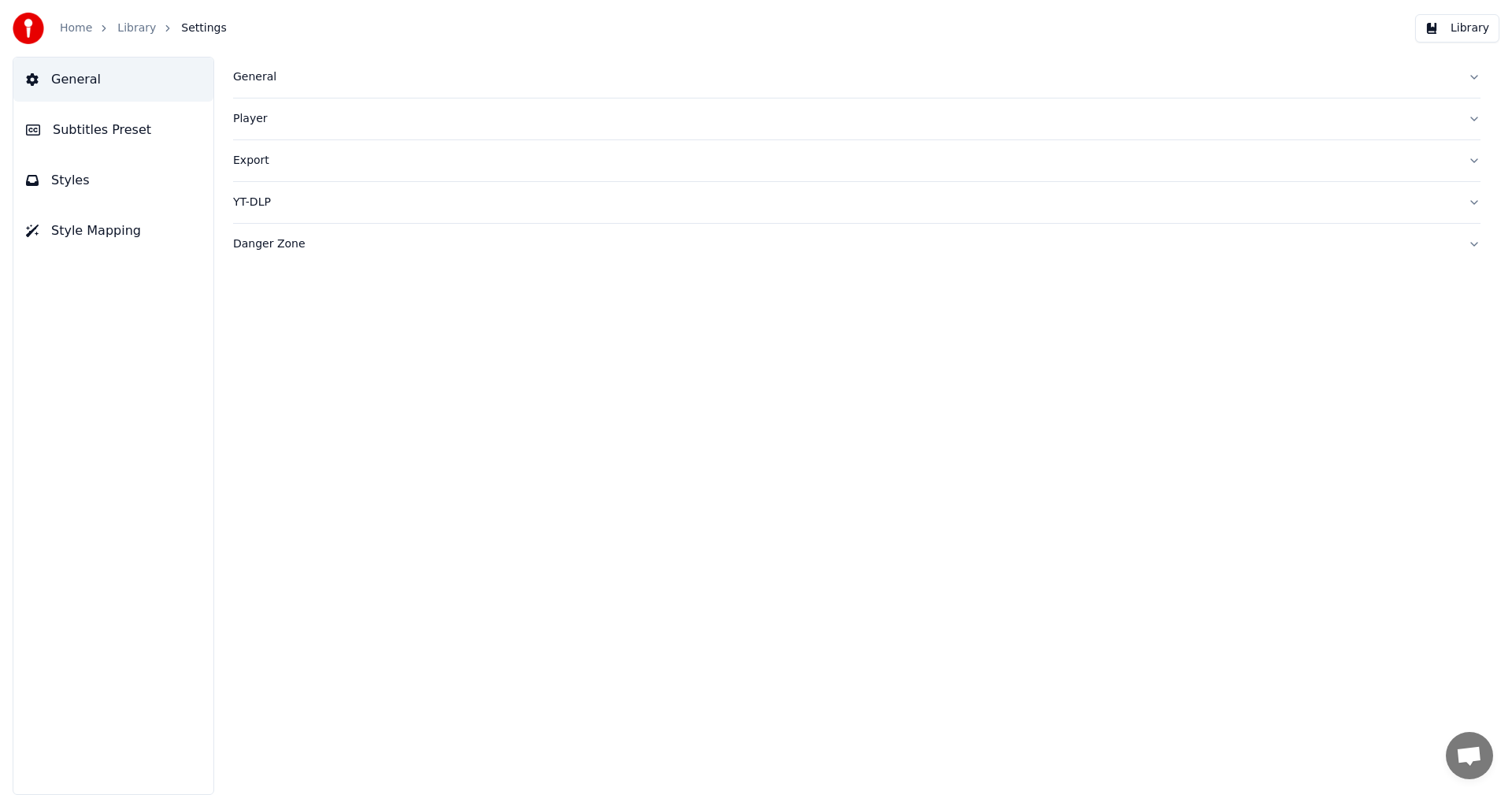
click at [112, 138] on span "Subtitles Preset" at bounding box center [102, 130] width 99 height 18
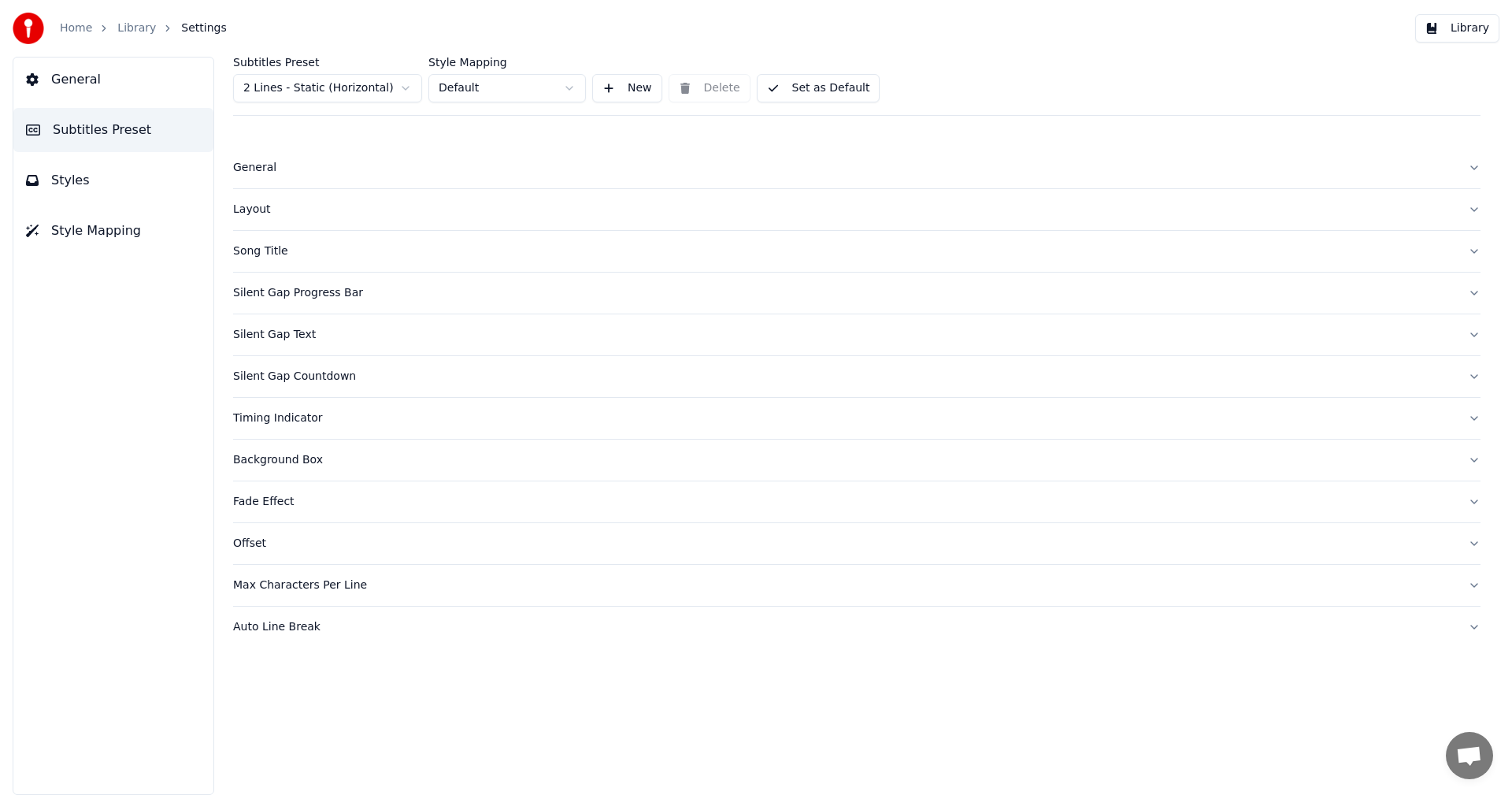
click at [273, 251] on div "Song Title" at bounding box center [844, 251] width 1222 height 16
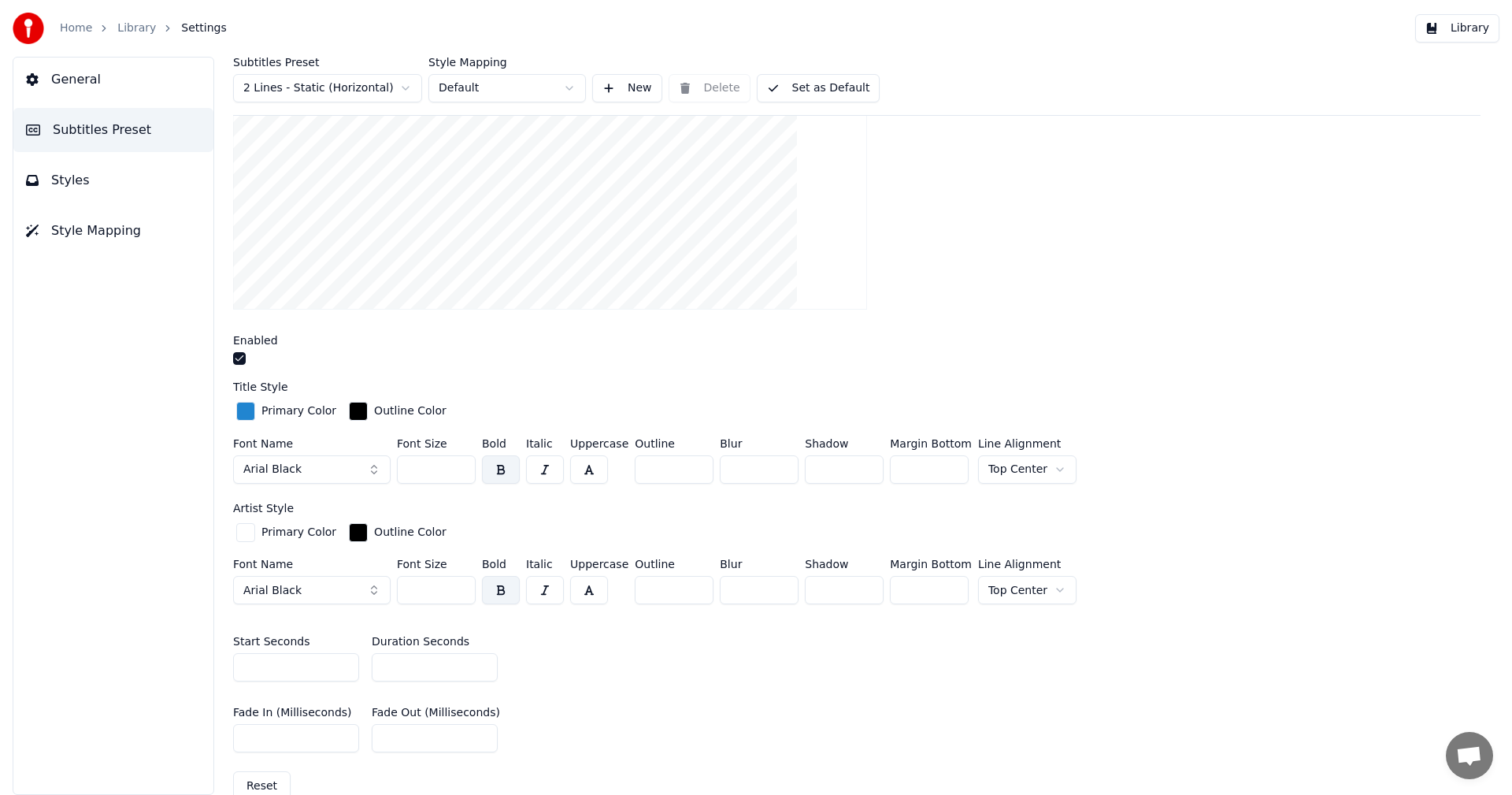
scroll to position [394, 0]
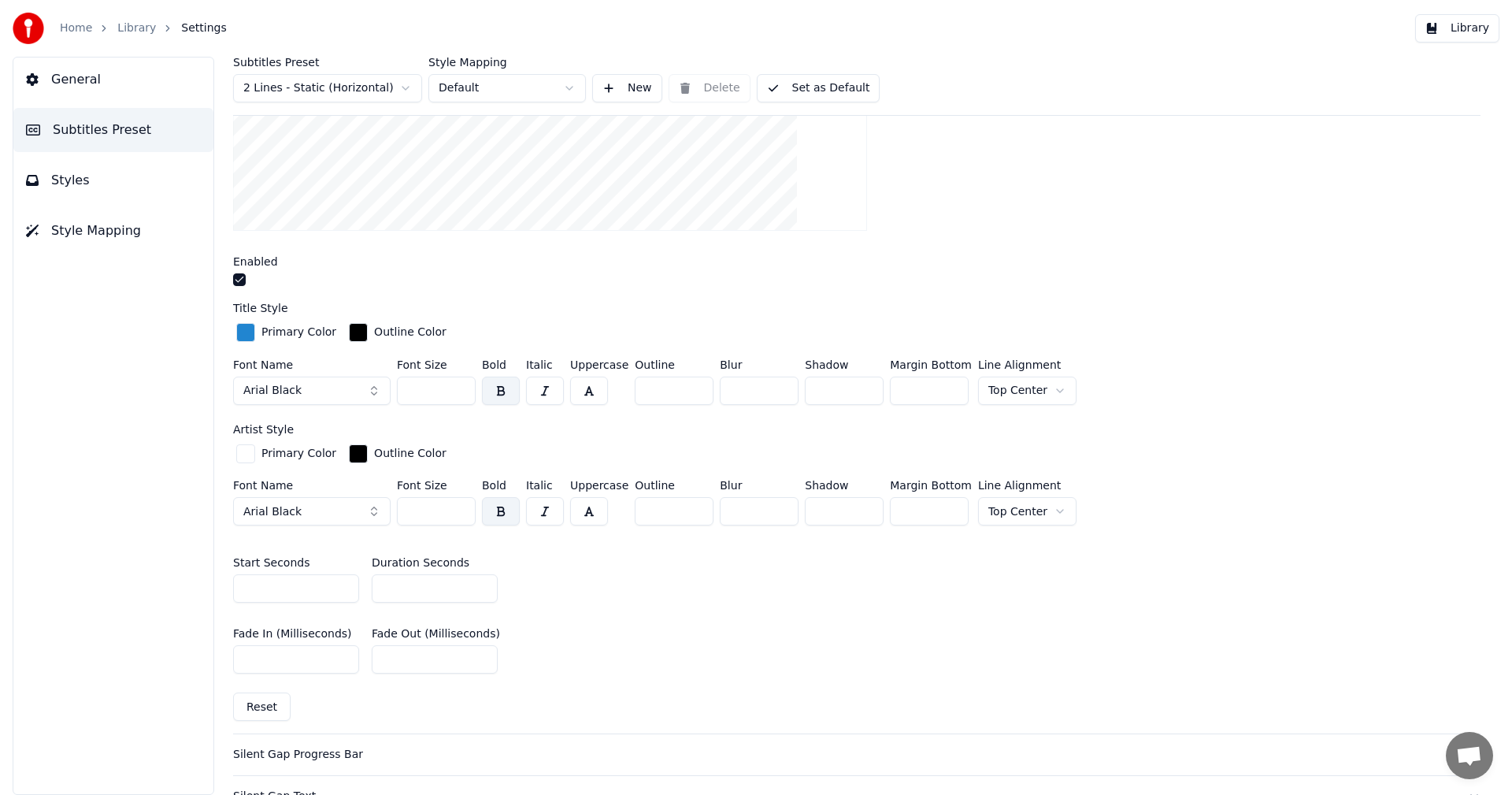
click at [482, 581] on input "*" at bounding box center [435, 588] width 126 height 29
type input "*"
click at [482, 581] on input "*" at bounding box center [435, 588] width 126 height 29
click at [1219, 187] on div at bounding box center [856, 72] width 1247 height 343
click at [1453, 39] on button "Library" at bounding box center [1457, 28] width 84 height 29
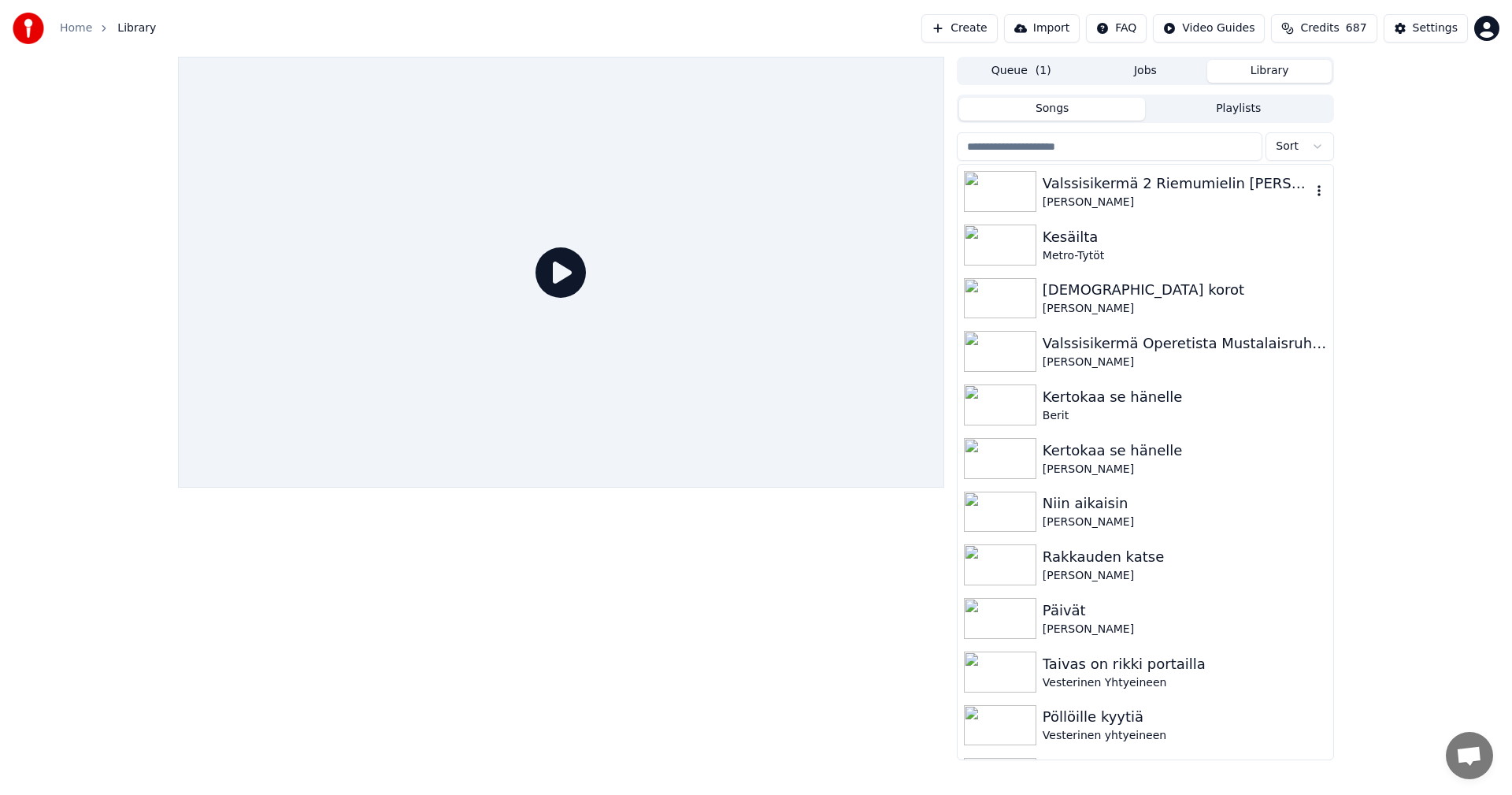
click at [1137, 195] on div "[PERSON_NAME]" at bounding box center [1176, 202] width 269 height 16
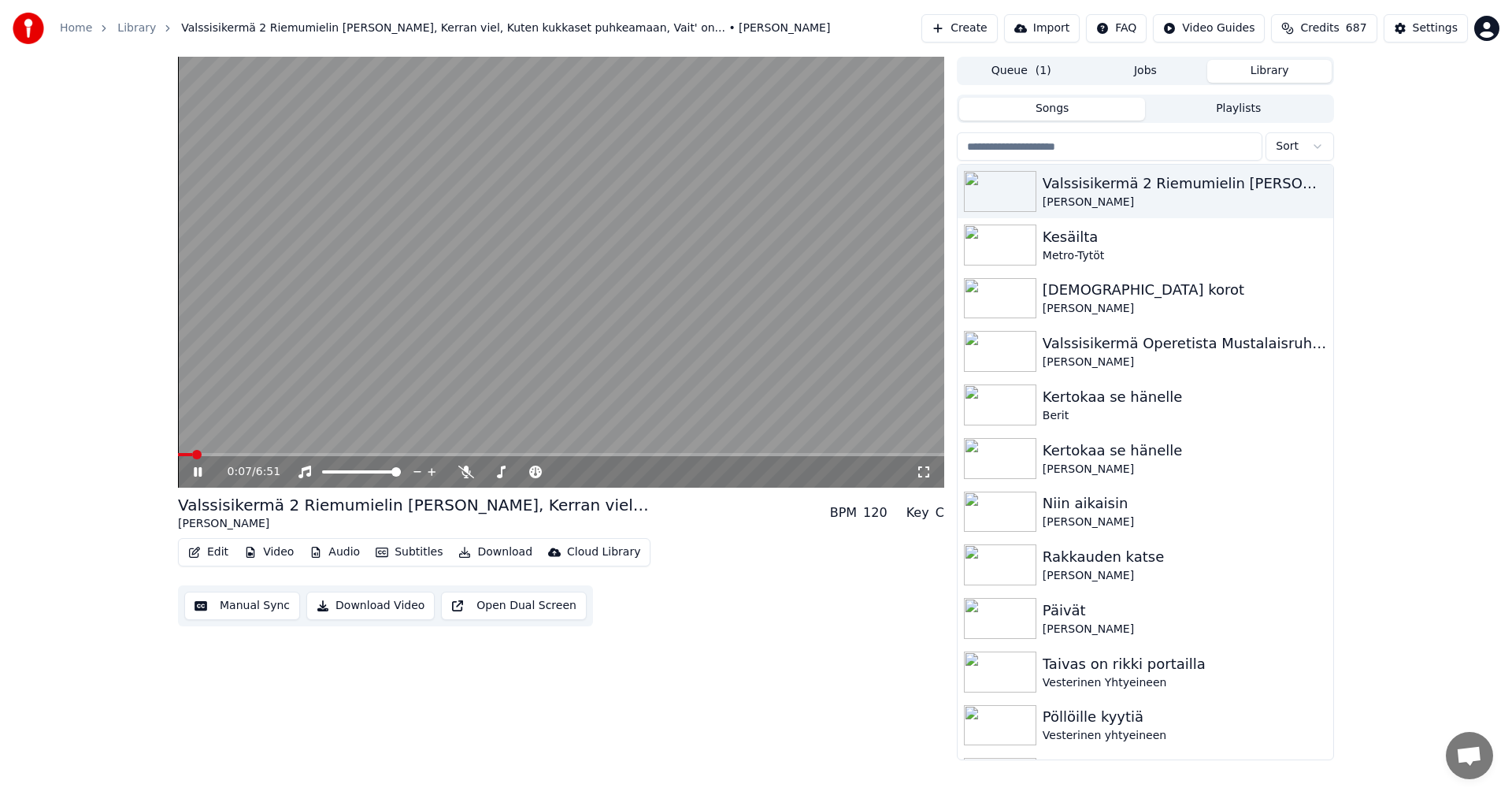
click at [199, 475] on icon at bounding box center [198, 472] width 8 height 9
click at [1444, 29] on div "Settings" at bounding box center [1434, 28] width 45 height 16
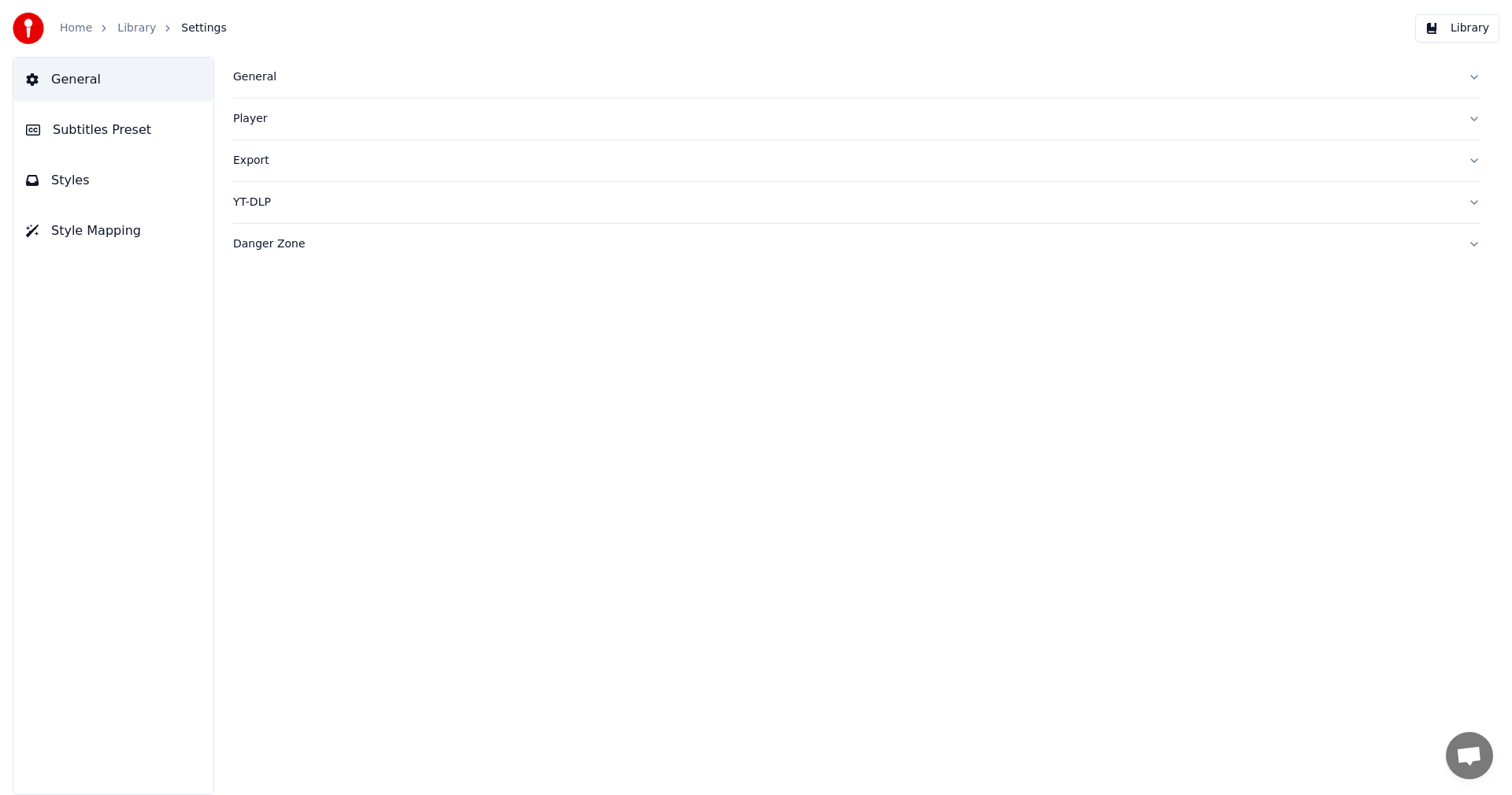
click at [121, 137] on span "Subtitles Preset" at bounding box center [102, 130] width 99 height 18
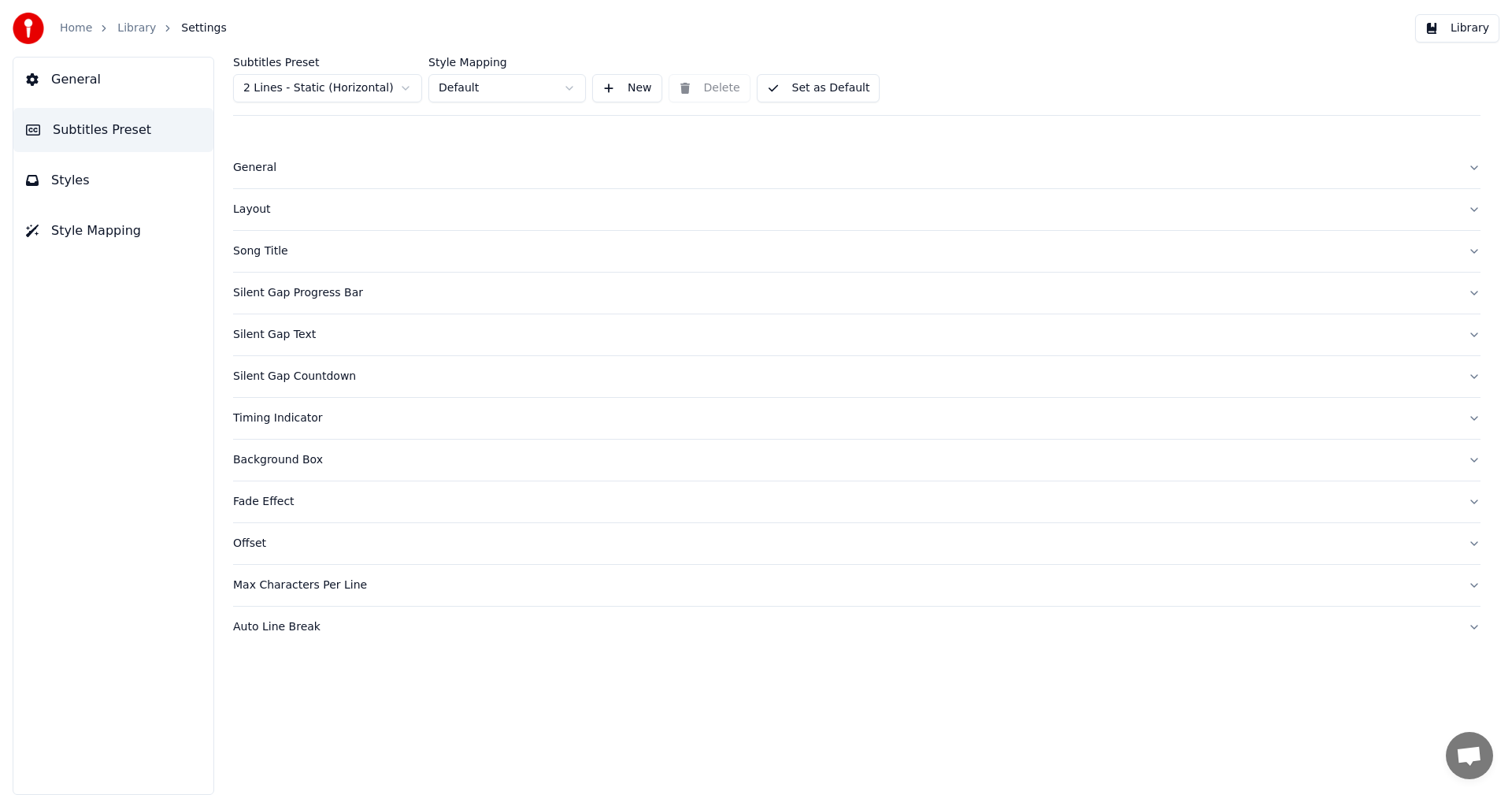
click at [270, 255] on div "Song Title" at bounding box center [844, 251] width 1222 height 16
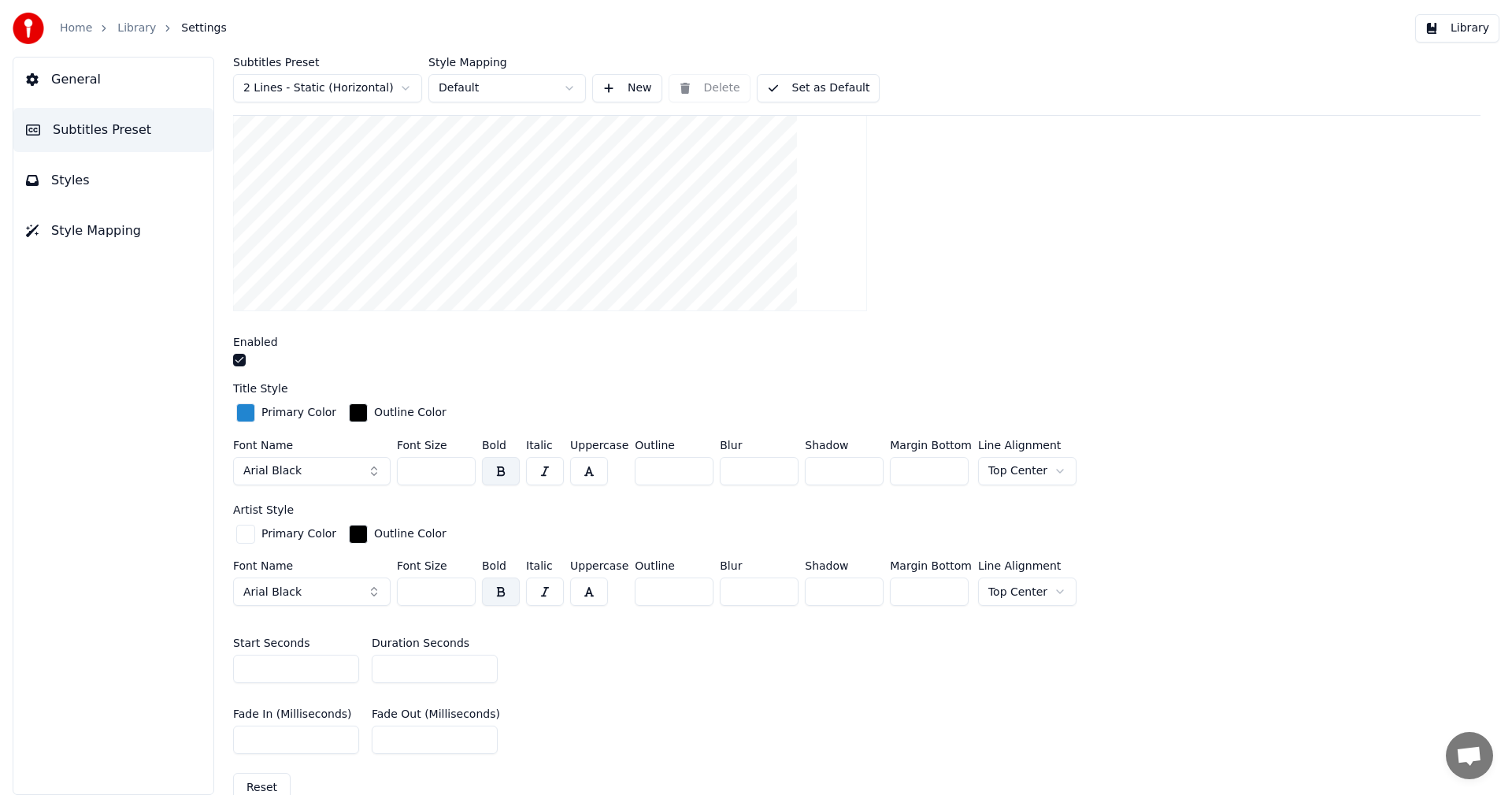
scroll to position [236, 0]
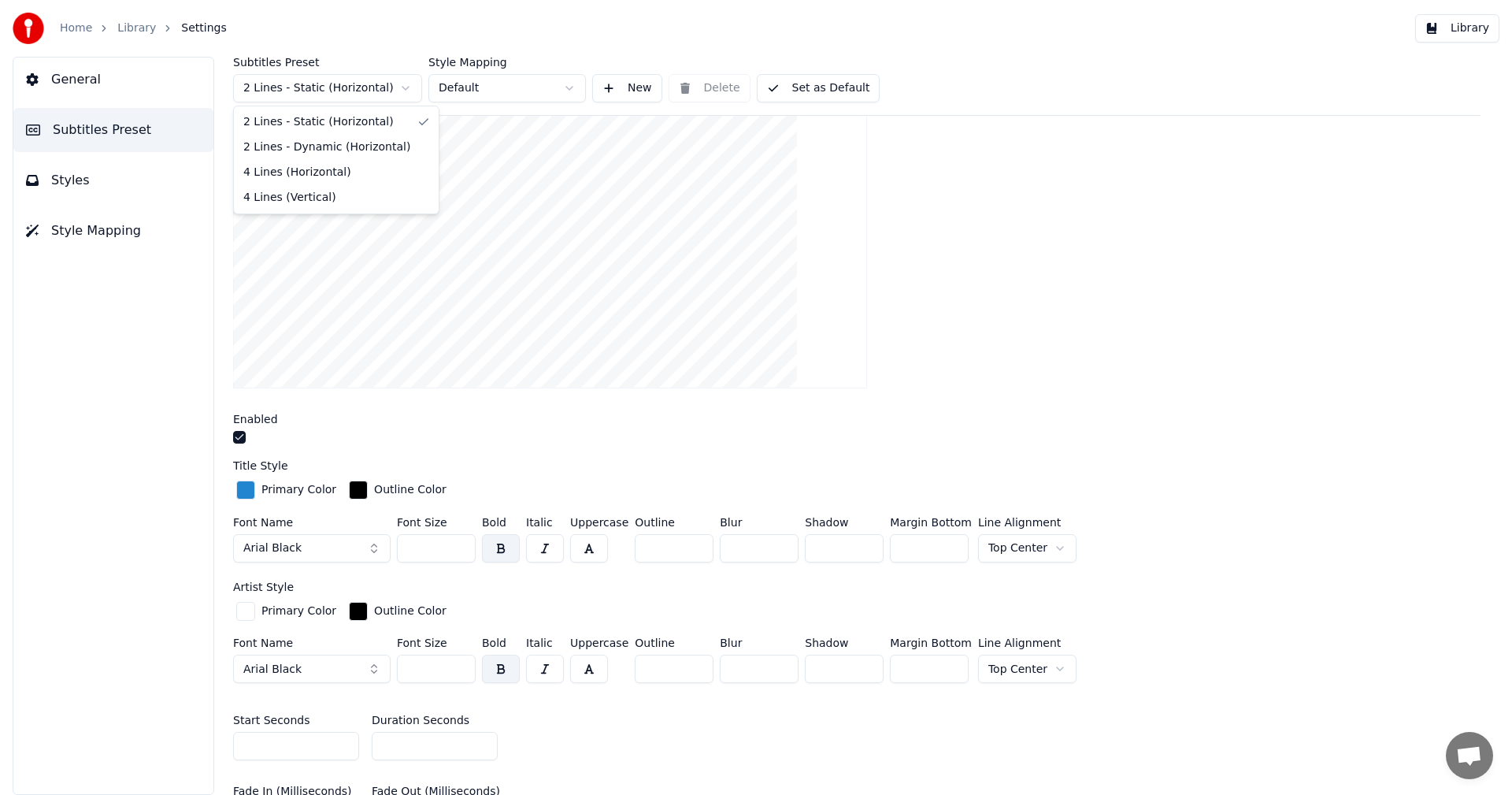
click at [410, 86] on html "Home Library Settings Library General Subtitles Preset Styles Style Mapping Sub…" at bounding box center [756, 397] width 1512 height 795
type input "***"
type input "*"
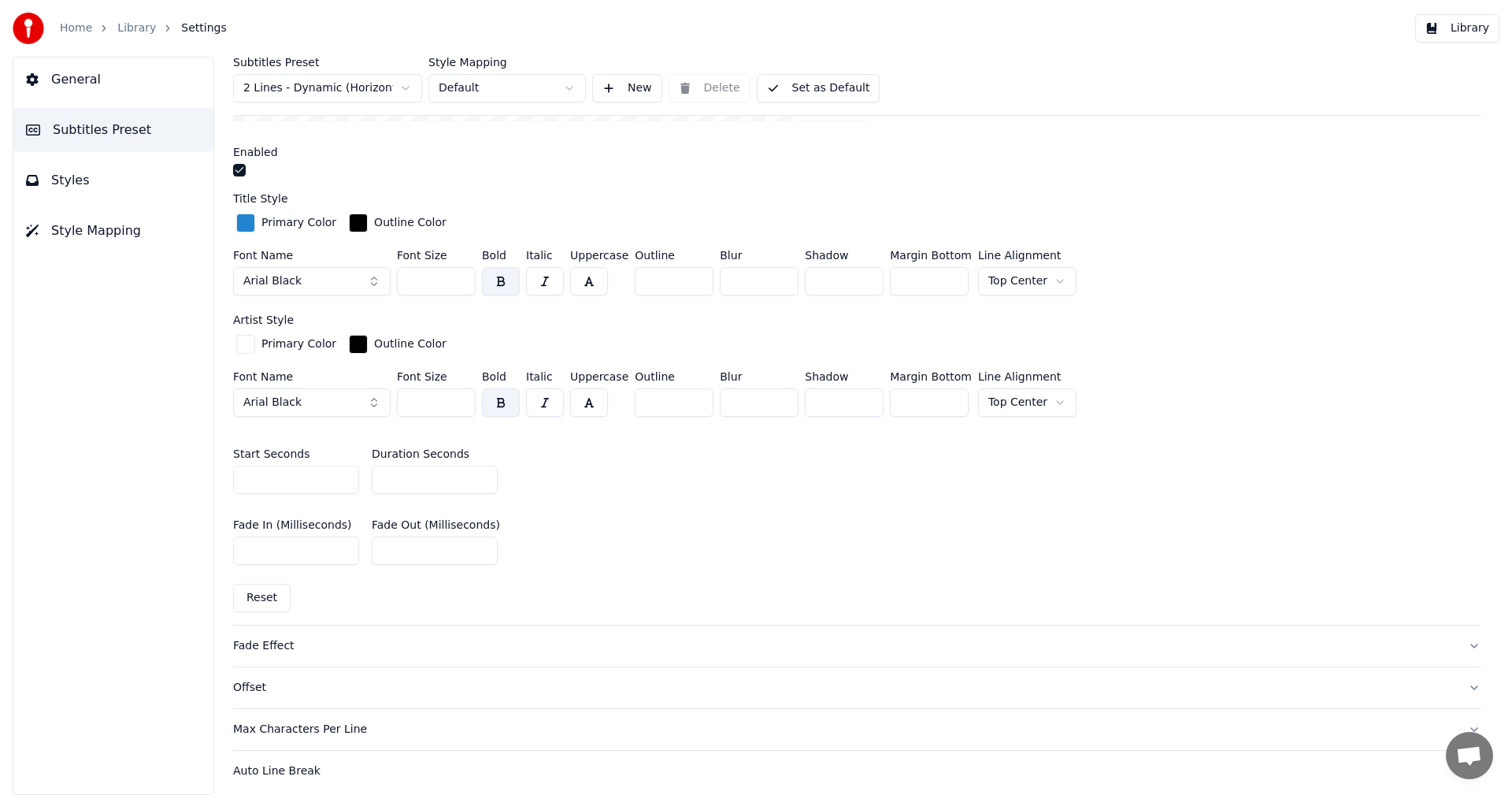
scroll to position [630, 0]
click at [481, 472] on input "*" at bounding box center [435, 477] width 126 height 29
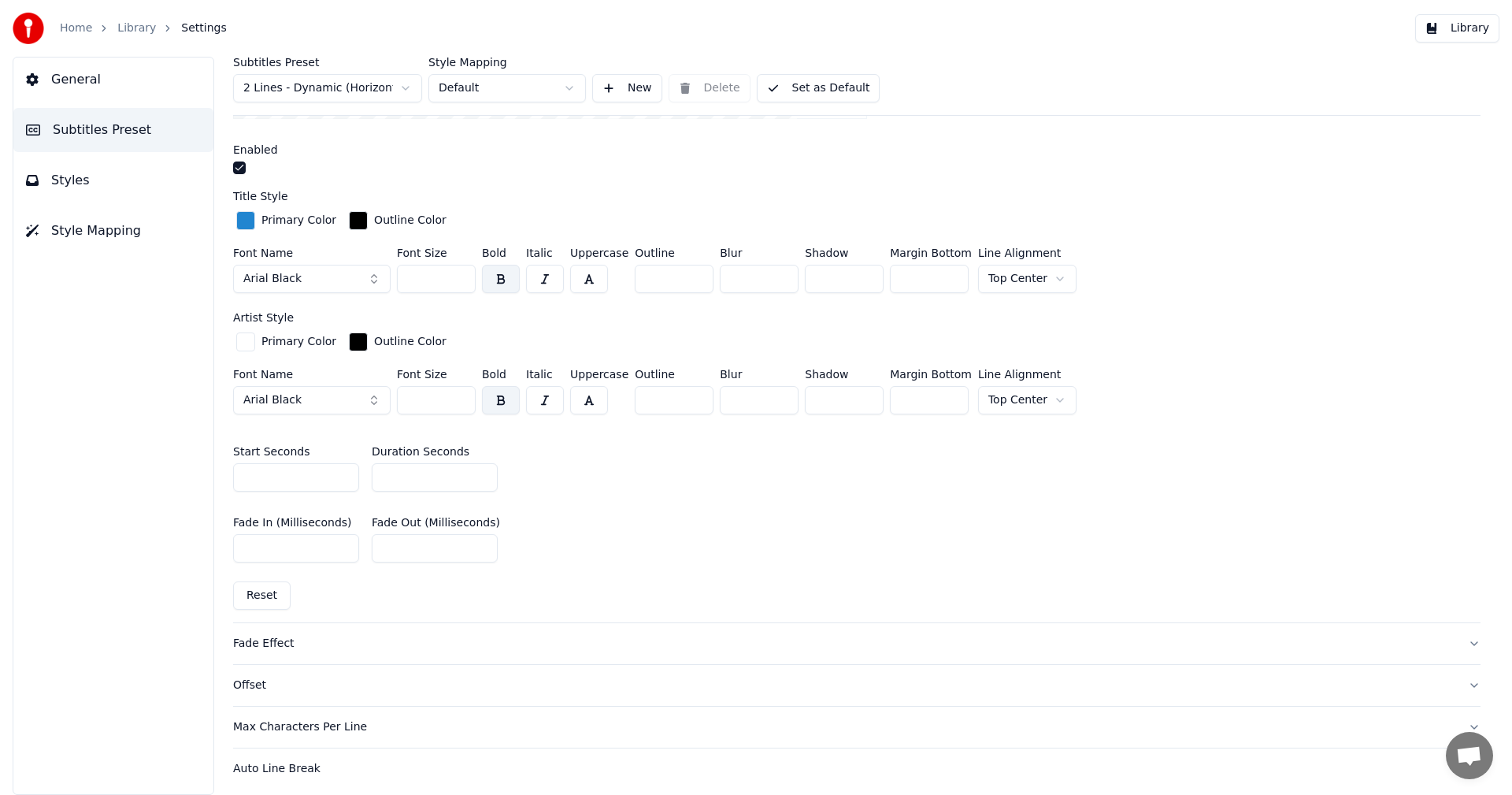
type input "*"
click at [481, 472] on input "*" at bounding box center [435, 477] width 126 height 29
click at [1470, 30] on button "Library" at bounding box center [1457, 28] width 84 height 29
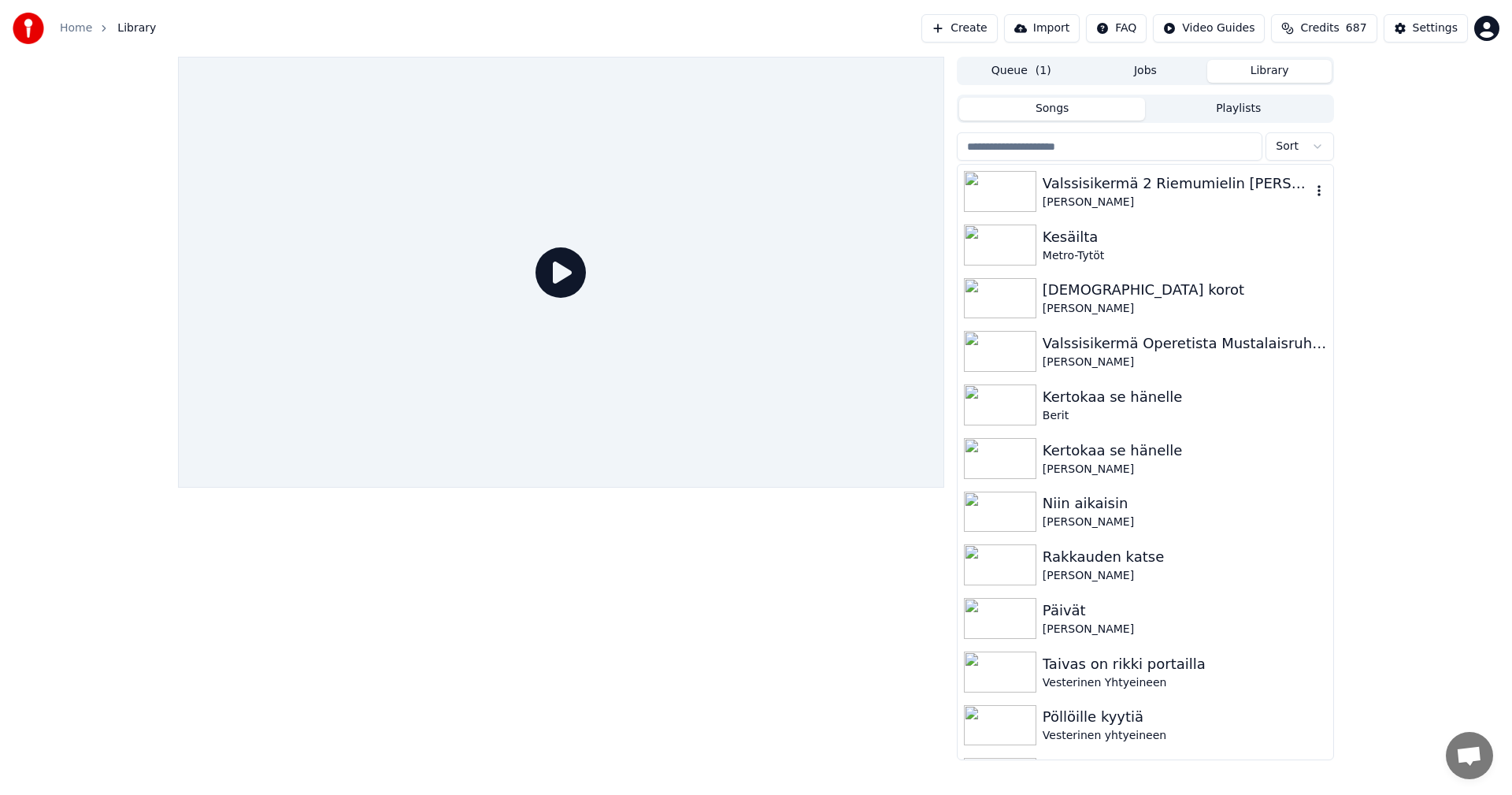
click at [1171, 188] on div "Valssisikermä 2 Riemumielin [PERSON_NAME], Kerran viel, Kuten kukkaset puhkeama…" at bounding box center [1176, 184] width 269 height 22
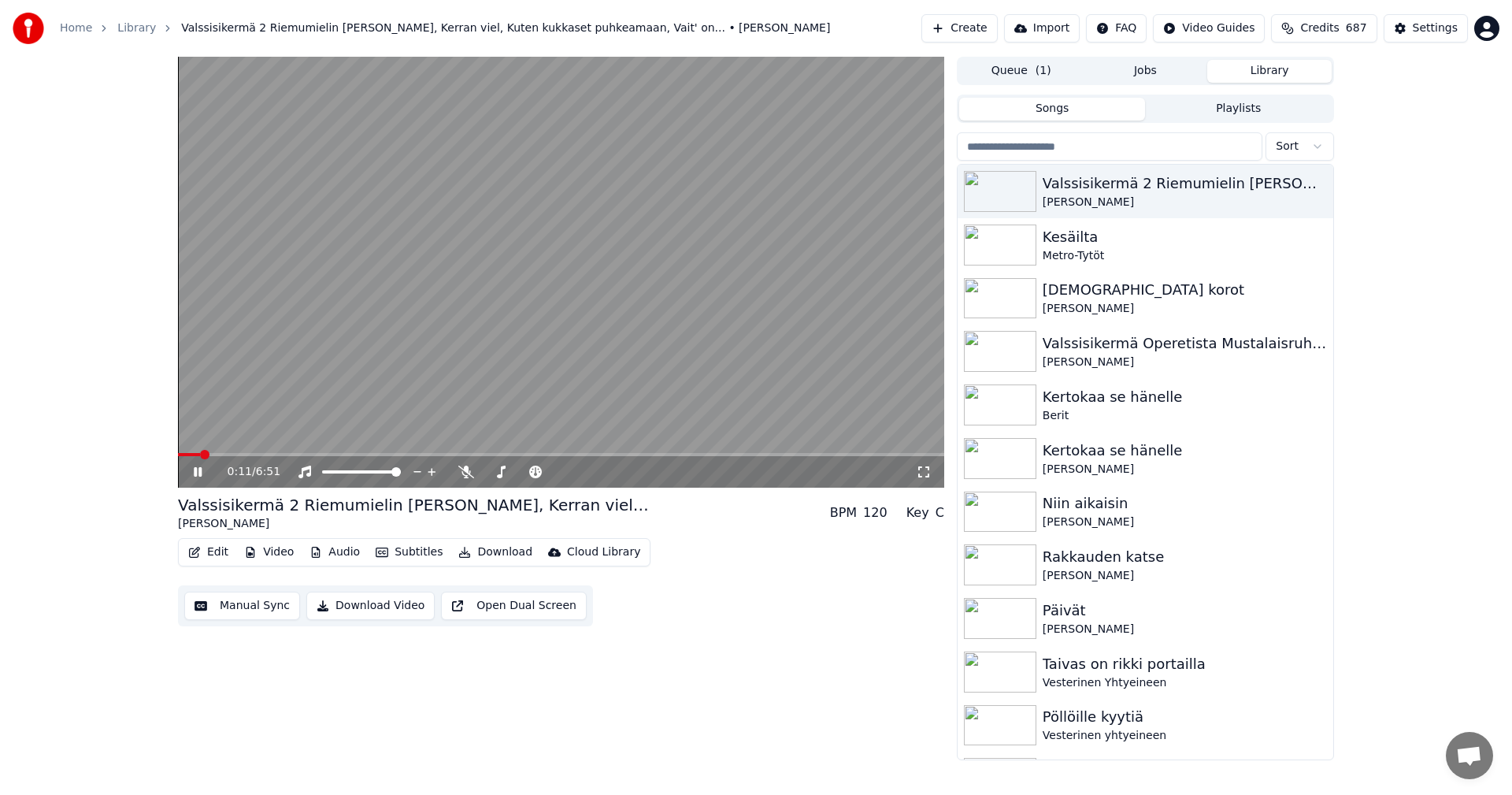
click at [195, 474] on icon at bounding box center [198, 472] width 8 height 9
click at [1436, 25] on div "Settings" at bounding box center [1434, 28] width 45 height 16
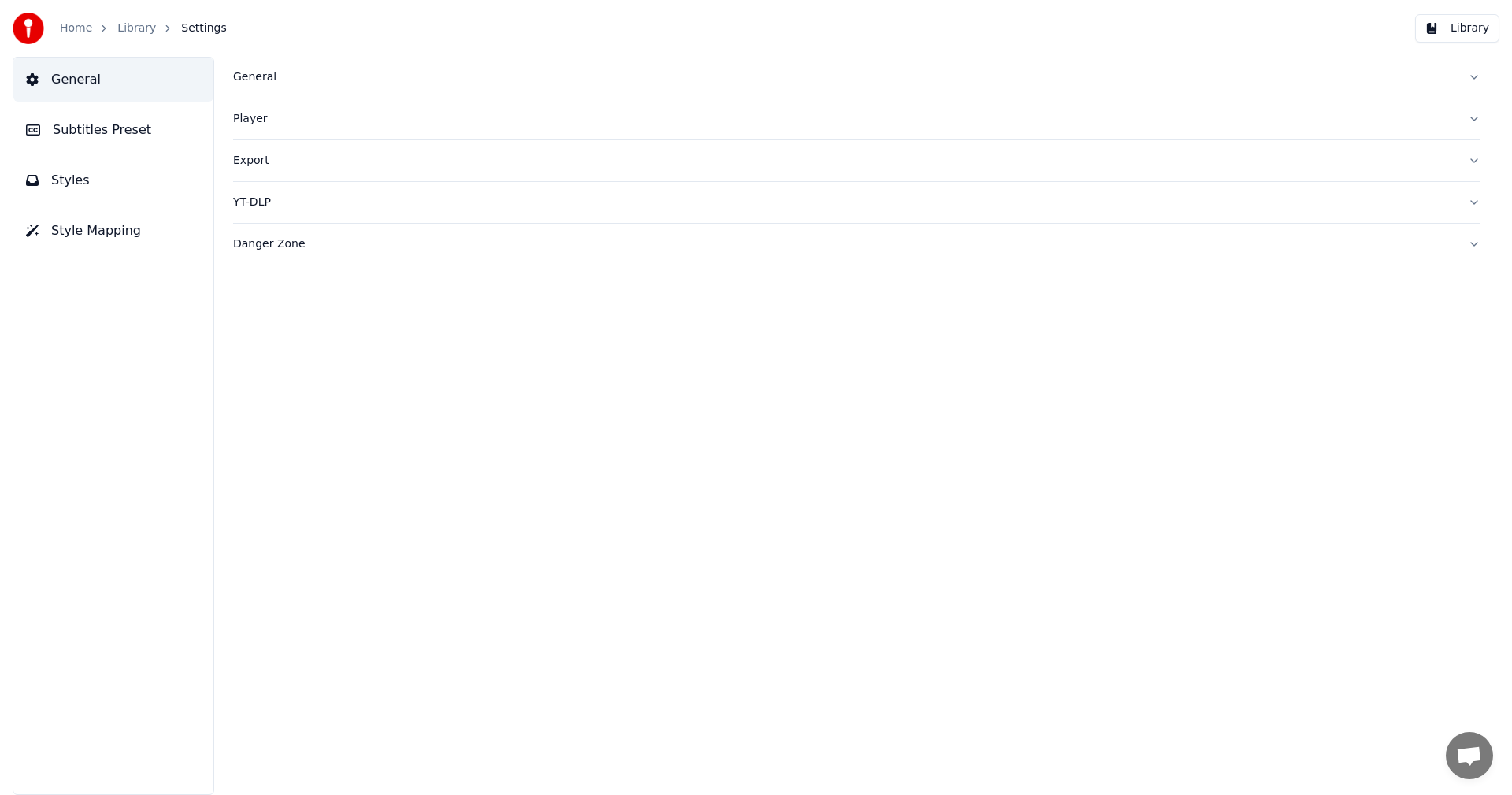
click at [133, 130] on span "Subtitles Preset" at bounding box center [102, 130] width 99 height 18
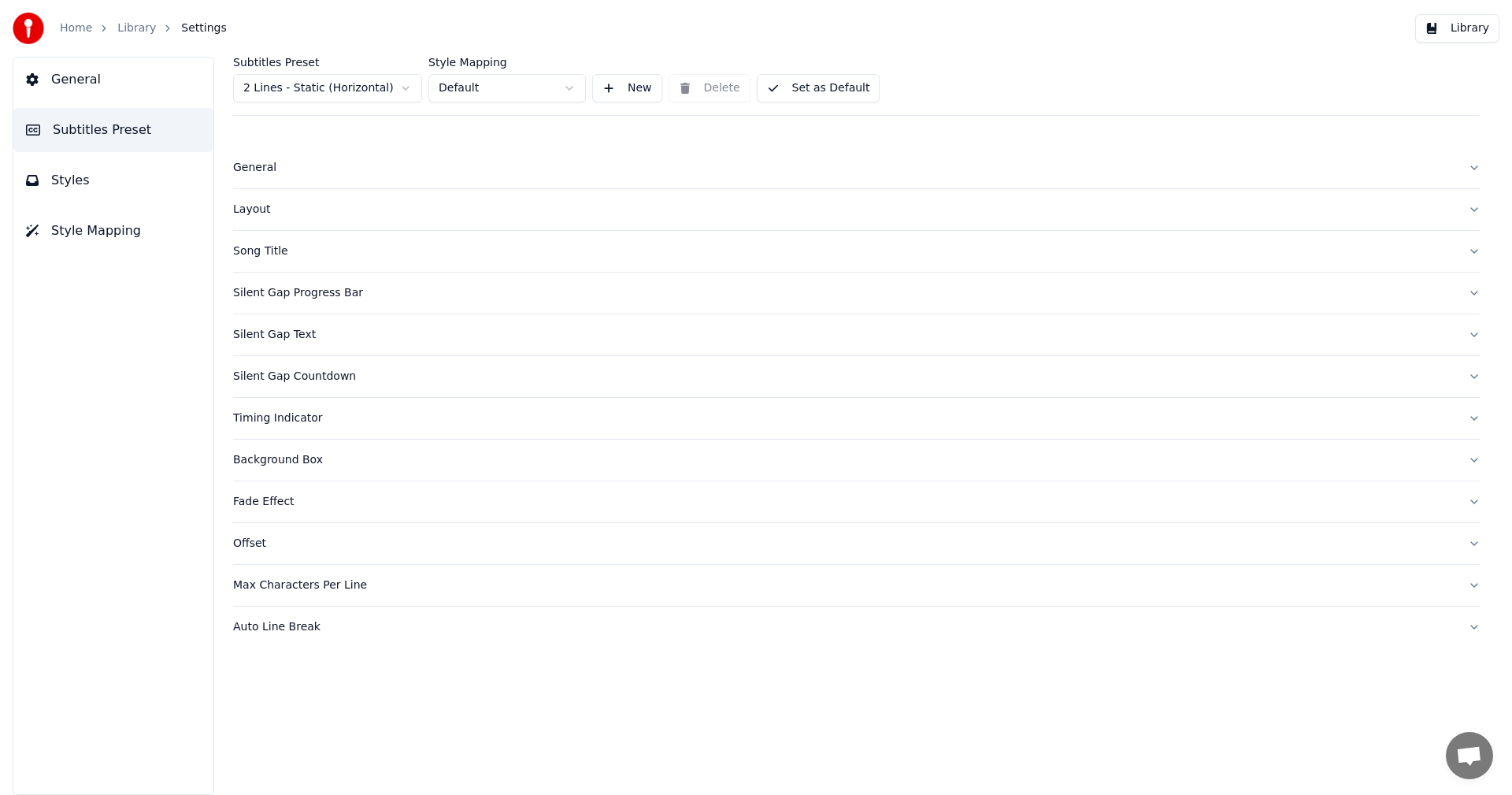
click at [388, 86] on html "Home Library Settings Library General Subtitles Preset Styles Style Mapping Sub…" at bounding box center [756, 397] width 1512 height 795
click at [292, 379] on div "Song Title" at bounding box center [844, 376] width 1222 height 16
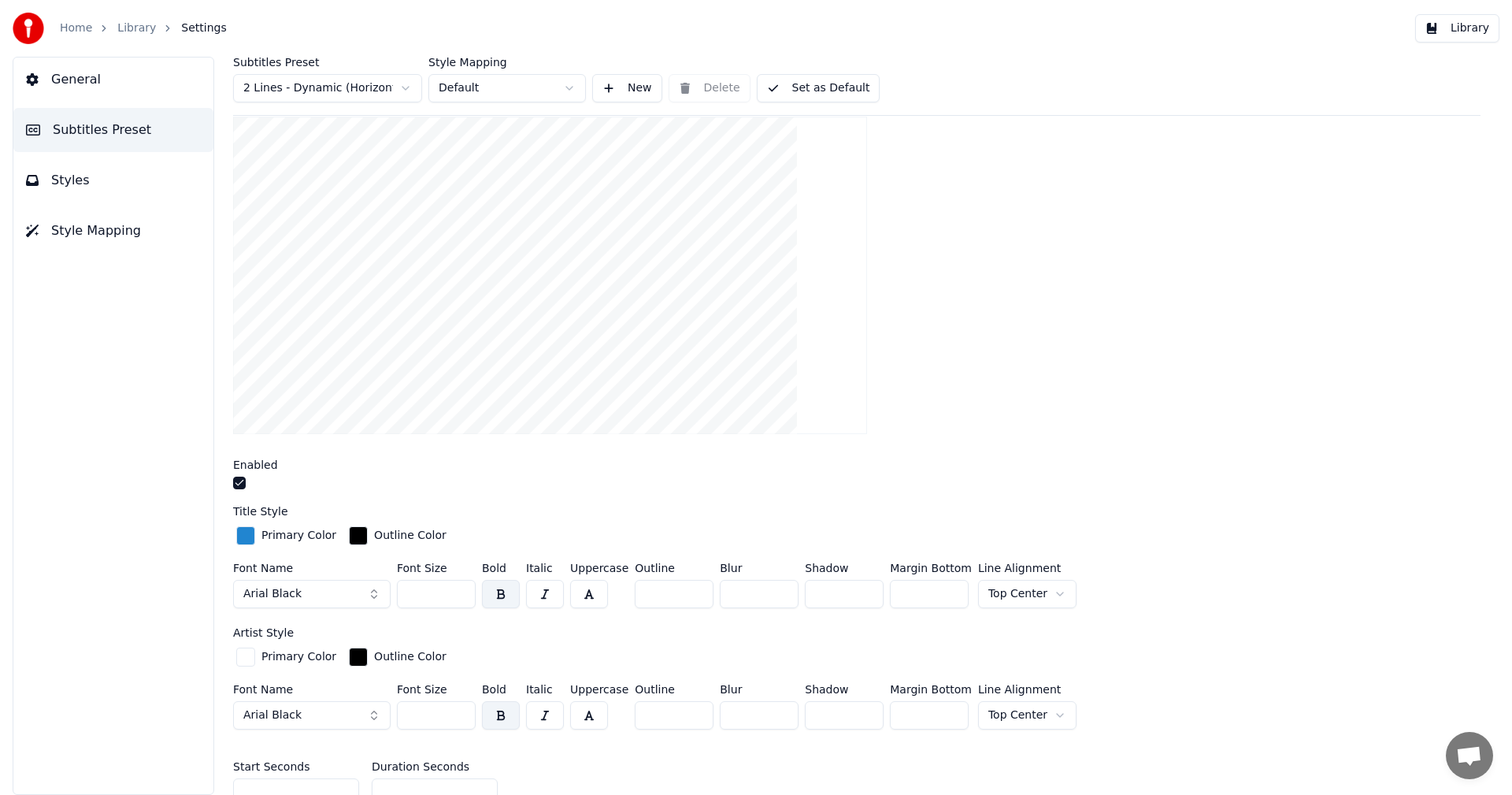
scroll to position [473, 0]
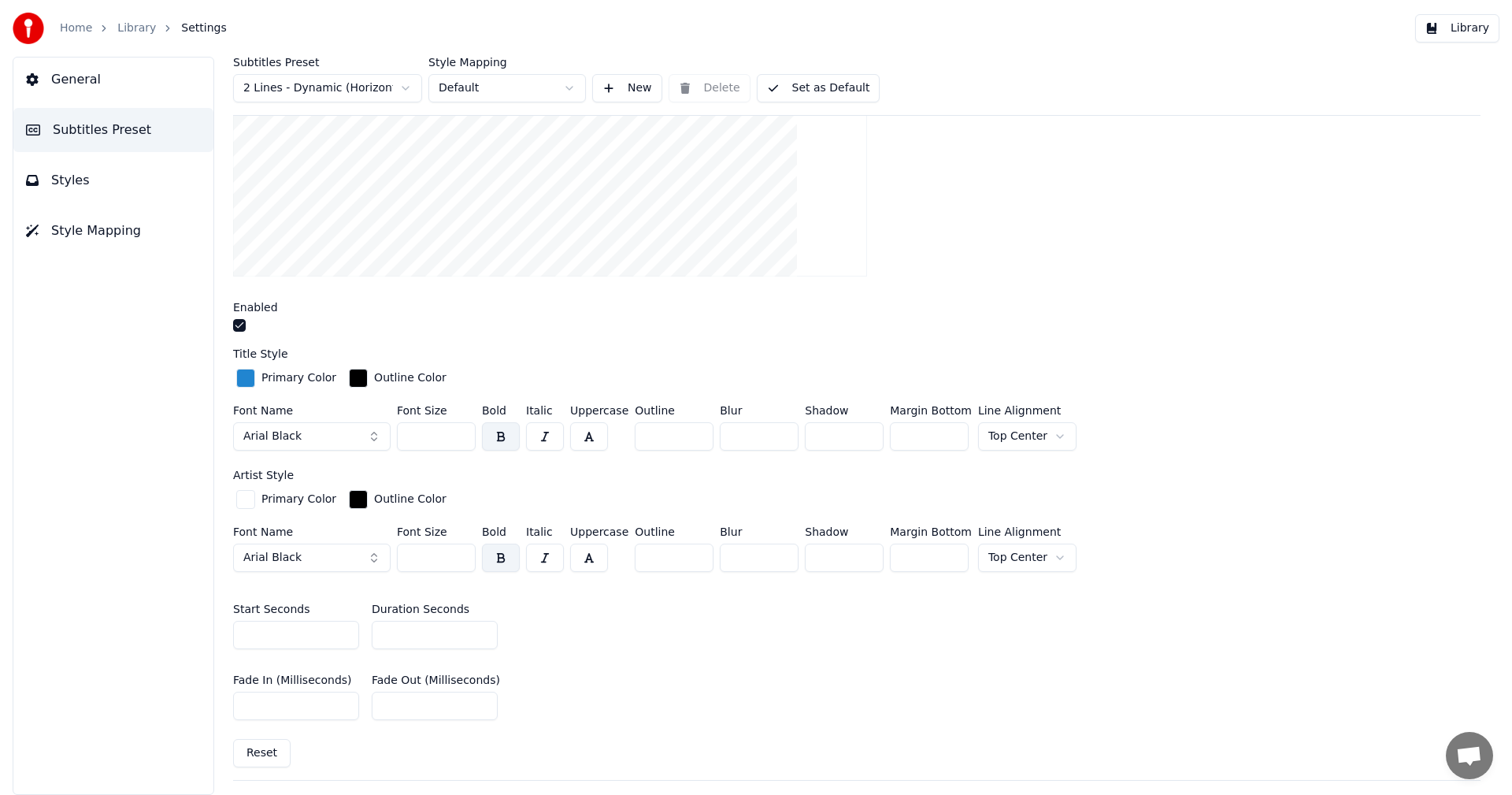
click at [480, 637] on input "*" at bounding box center [435, 634] width 126 height 29
type input "*"
click at [480, 637] on input "*" at bounding box center [435, 634] width 126 height 29
click at [1473, 22] on button "Library" at bounding box center [1457, 28] width 84 height 29
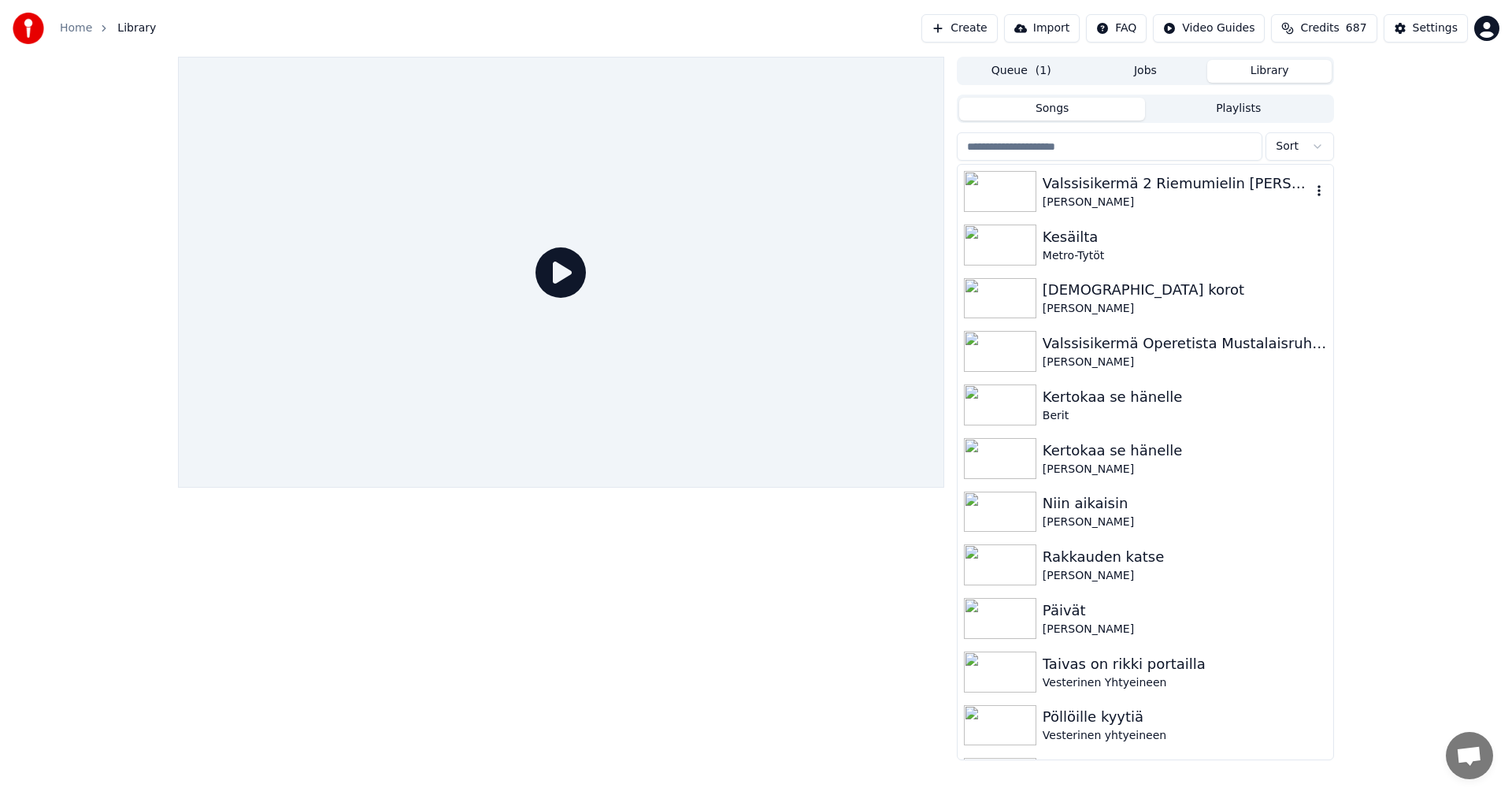
click at [1192, 181] on div "Valssisikermä 2 Riemumielin [PERSON_NAME], Kerran viel, Kuten kukkaset puhkeama…" at bounding box center [1176, 184] width 269 height 22
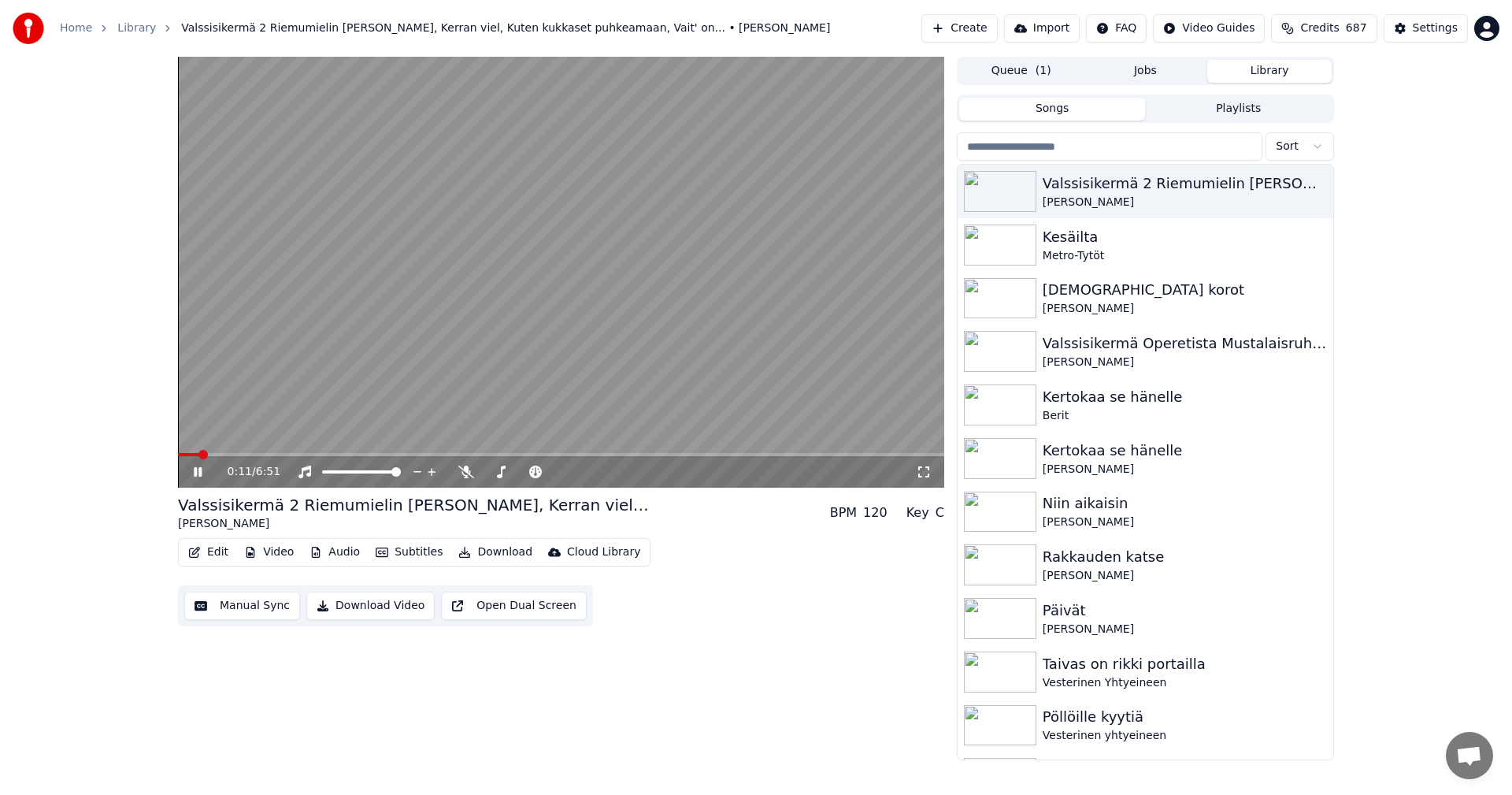
click at [197, 476] on icon at bounding box center [198, 472] width 8 height 9
click at [489, 551] on button "Download" at bounding box center [496, 552] width 87 height 22
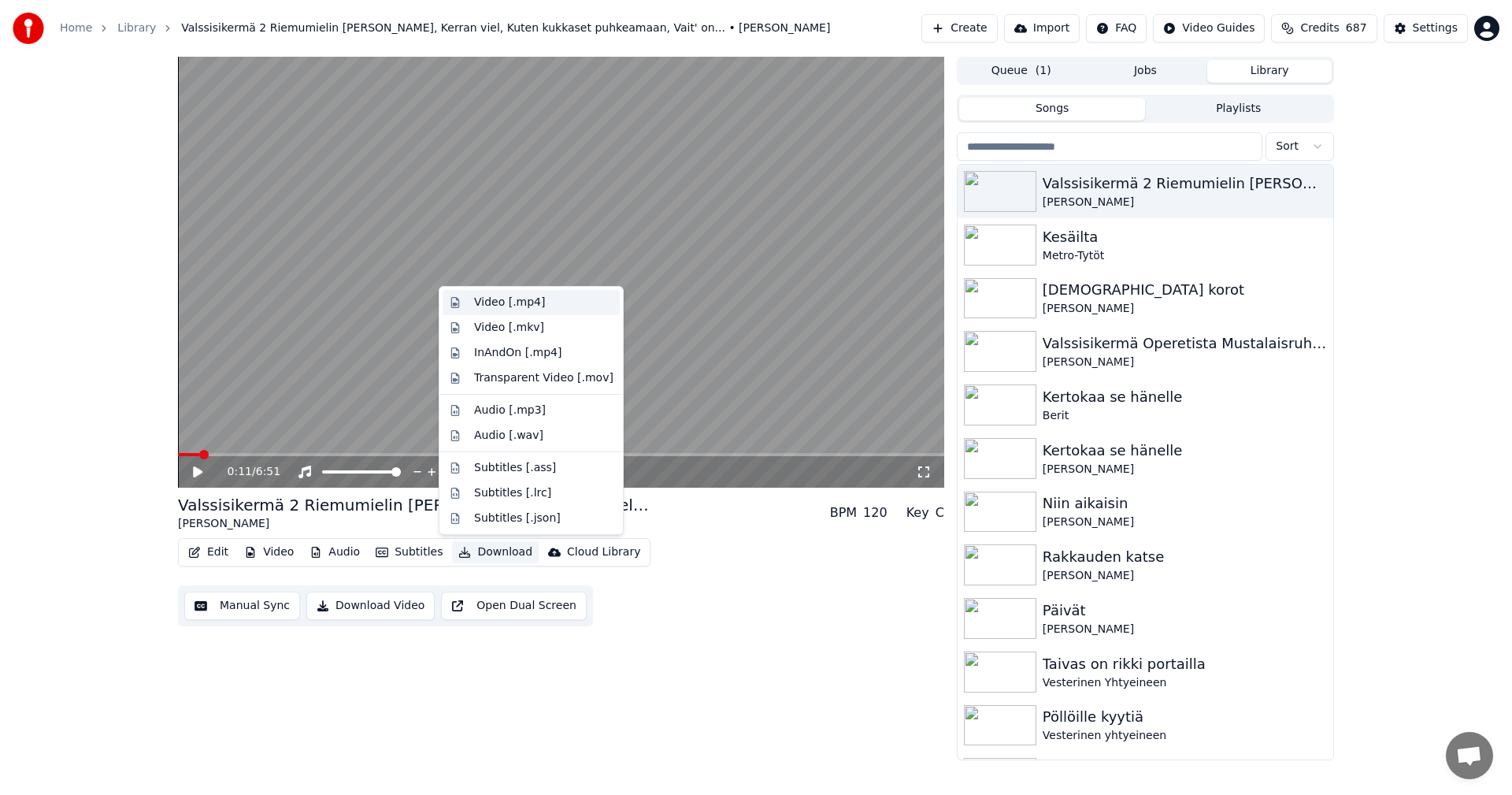
click at [522, 306] on div "Video [.mp4]" at bounding box center [510, 302] width 71 height 16
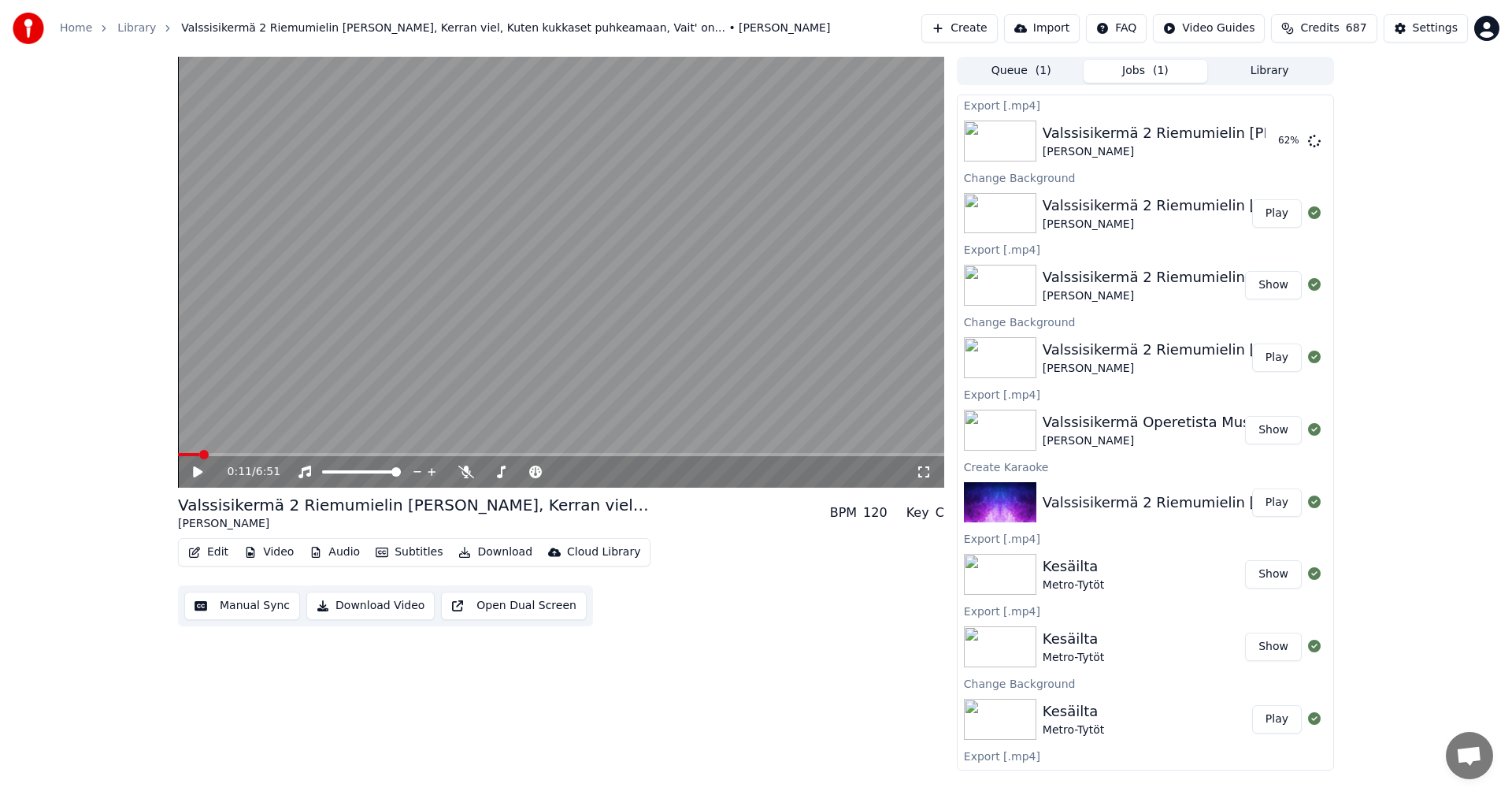
click at [199, 480] on div "0:11 / 6:51" at bounding box center [561, 472] width 766 height 31
click at [198, 472] on icon at bounding box center [198, 472] width 9 height 11
click at [198, 472] on icon at bounding box center [209, 472] width 37 height 13
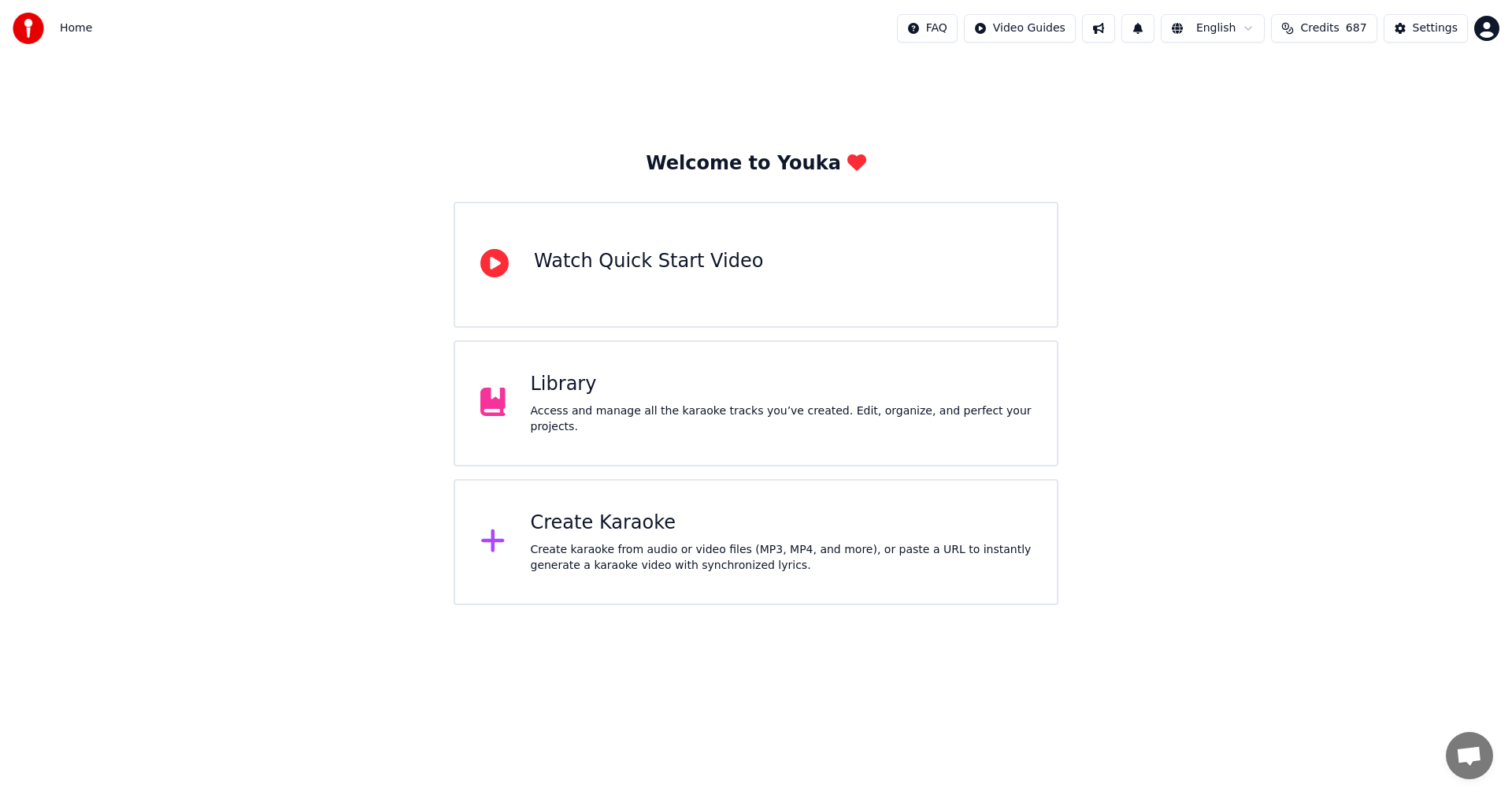
click at [563, 397] on div "Library" at bounding box center [781, 384] width 501 height 25
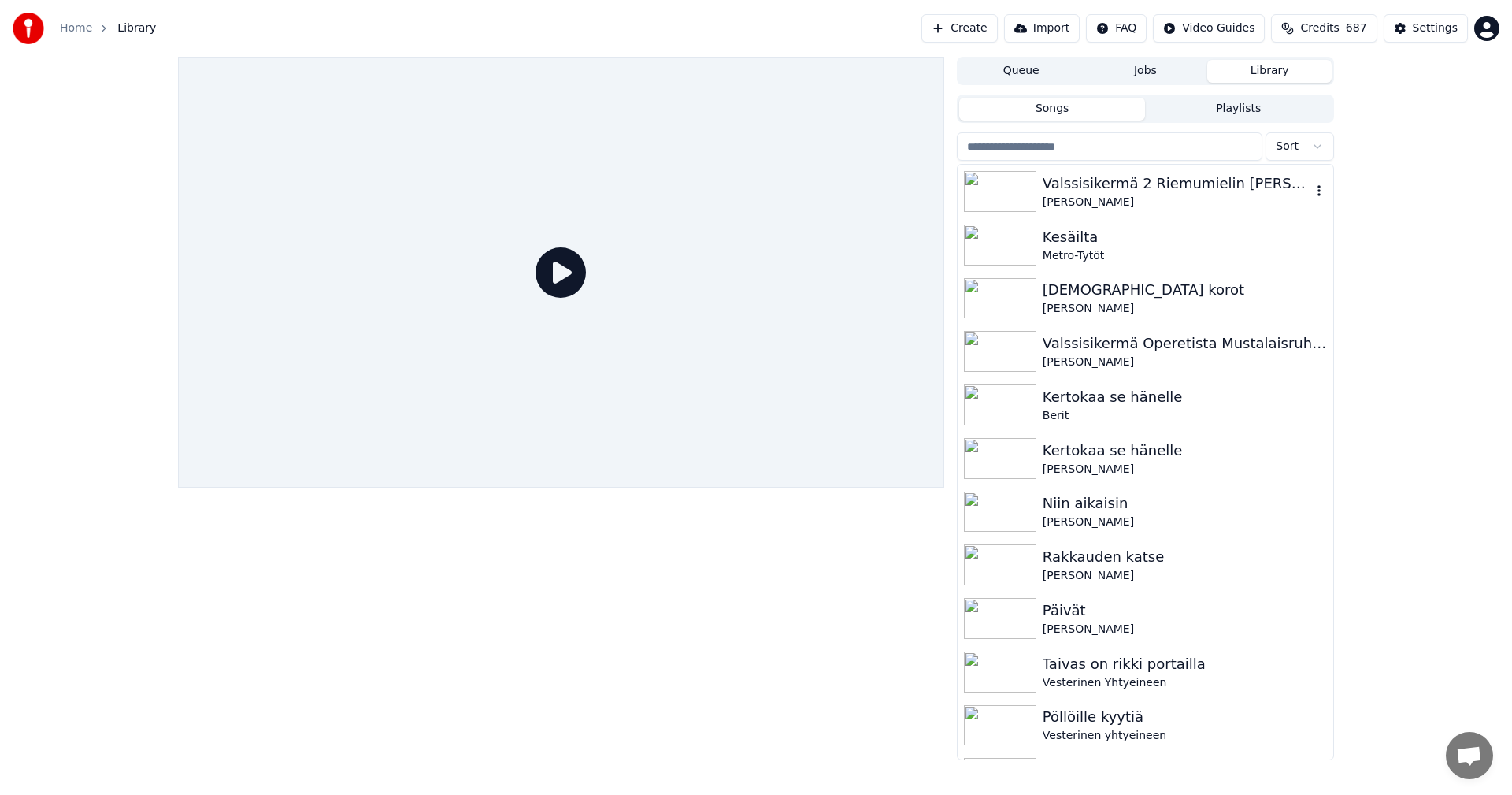
click at [1098, 187] on div "Valssisikermä 2 Riemumielin [PERSON_NAME], Kerran viel, Kuten kukkaset puhkeama…" at bounding box center [1176, 184] width 269 height 22
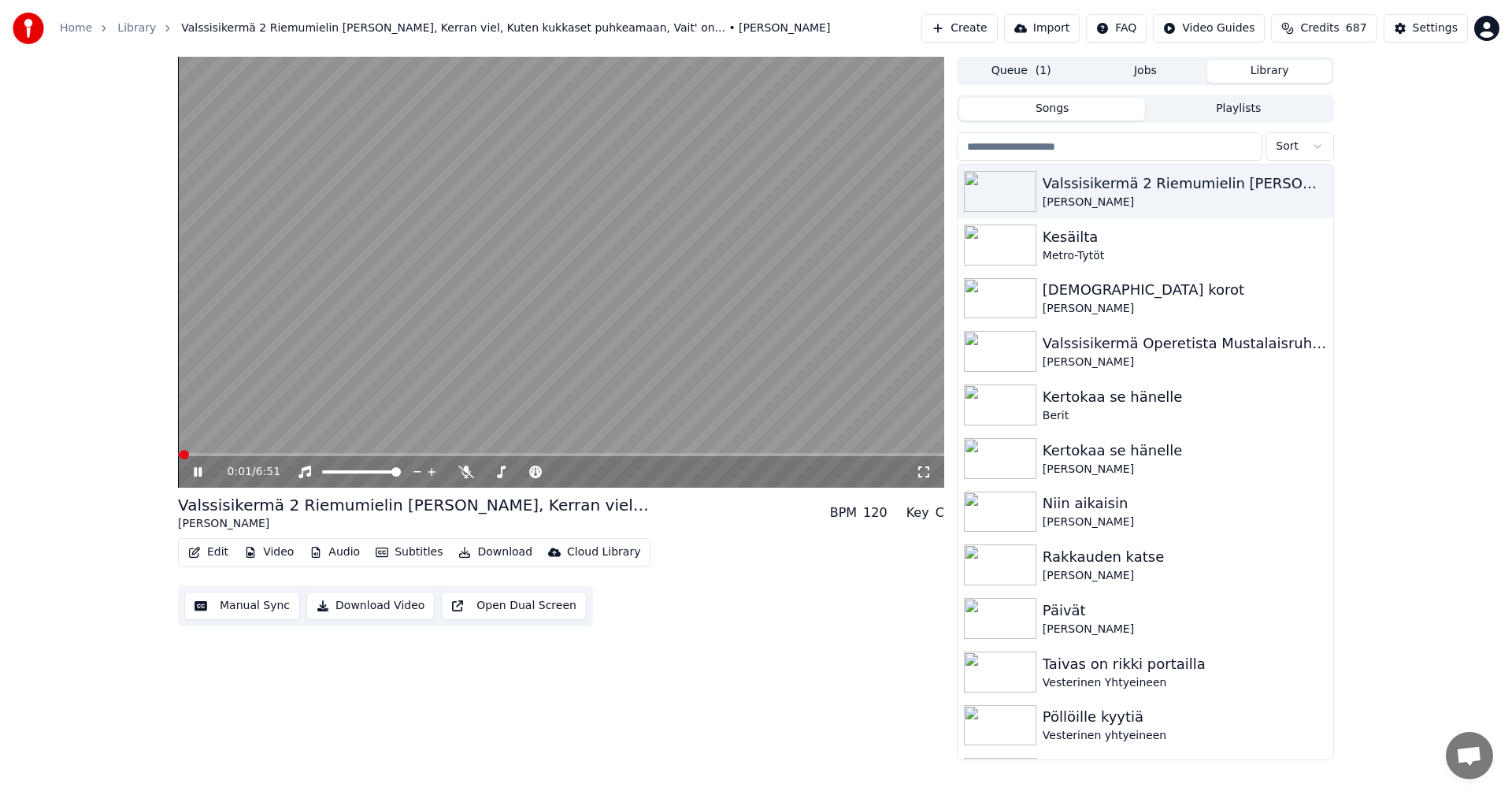
click at [199, 469] on icon at bounding box center [198, 472] width 8 height 9
click at [1413, 24] on button "Settings" at bounding box center [1425, 28] width 84 height 29
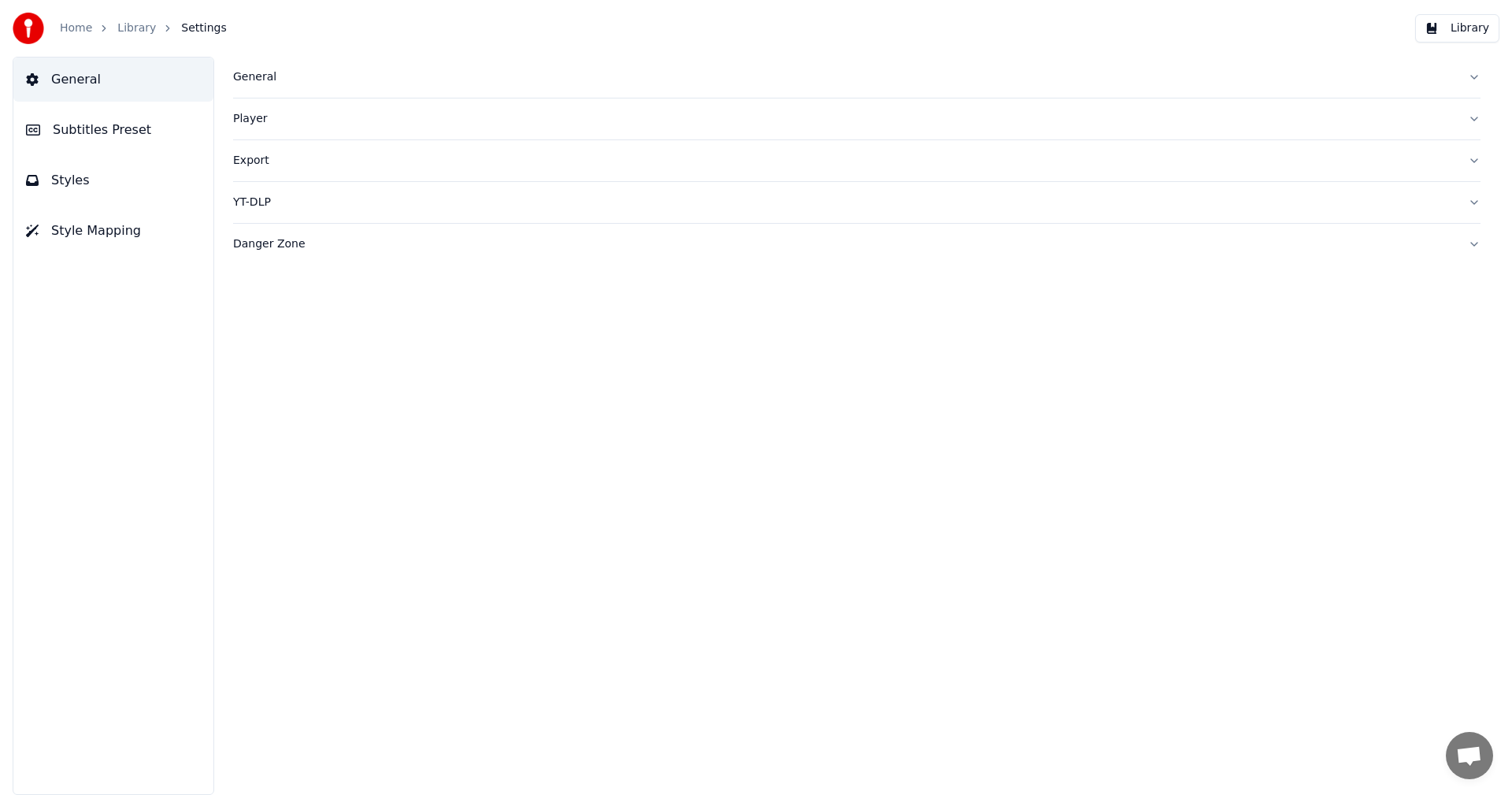
click at [144, 139] on button "Subtitles Preset" at bounding box center [114, 130] width 200 height 44
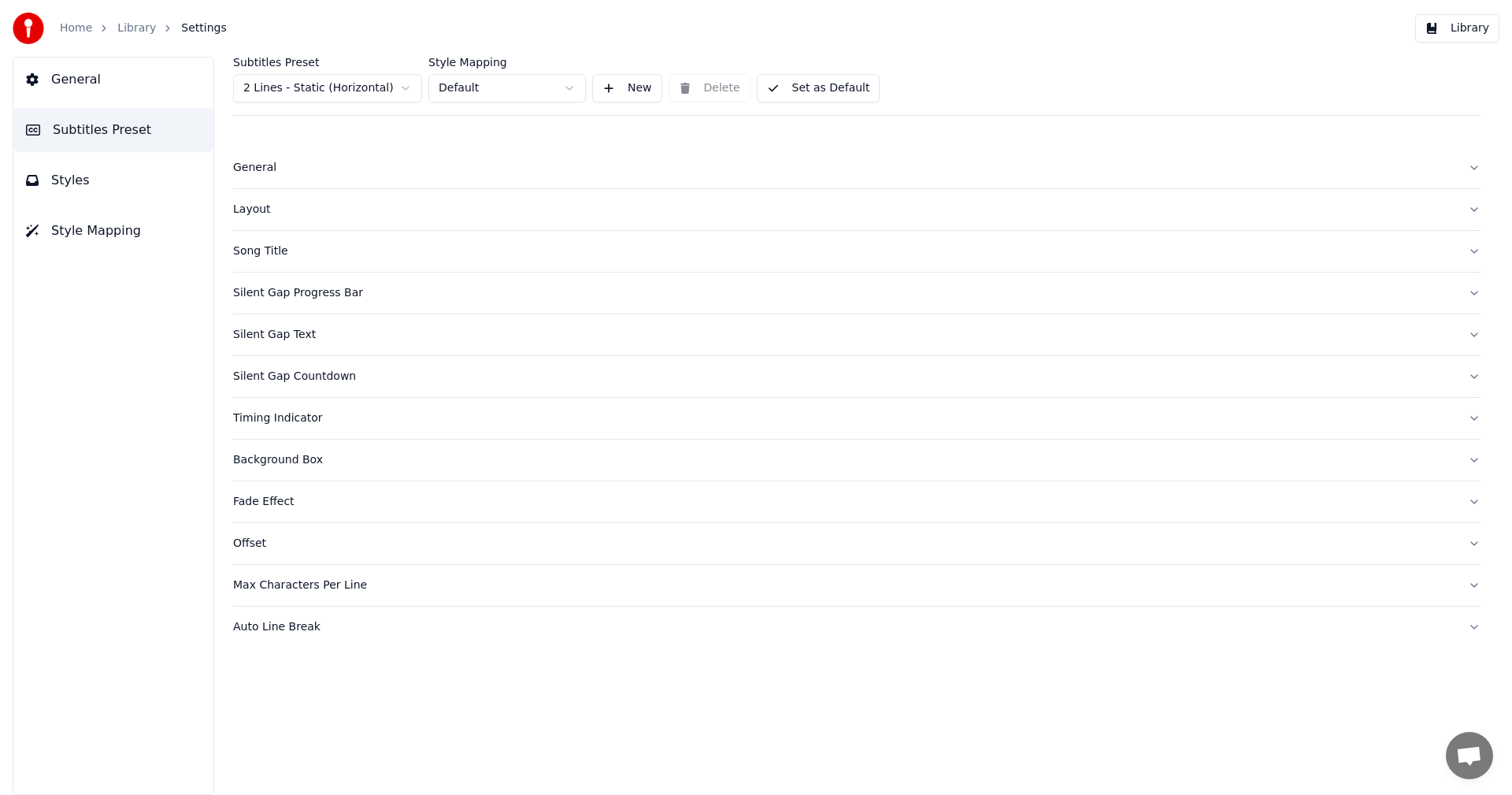
click at [366, 89] on html "Home Library Settings Library General Subtitles Preset Styles Style Mapping Sub…" at bounding box center [756, 397] width 1512 height 795
click at [88, 191] on button "Styles" at bounding box center [114, 180] width 200 height 44
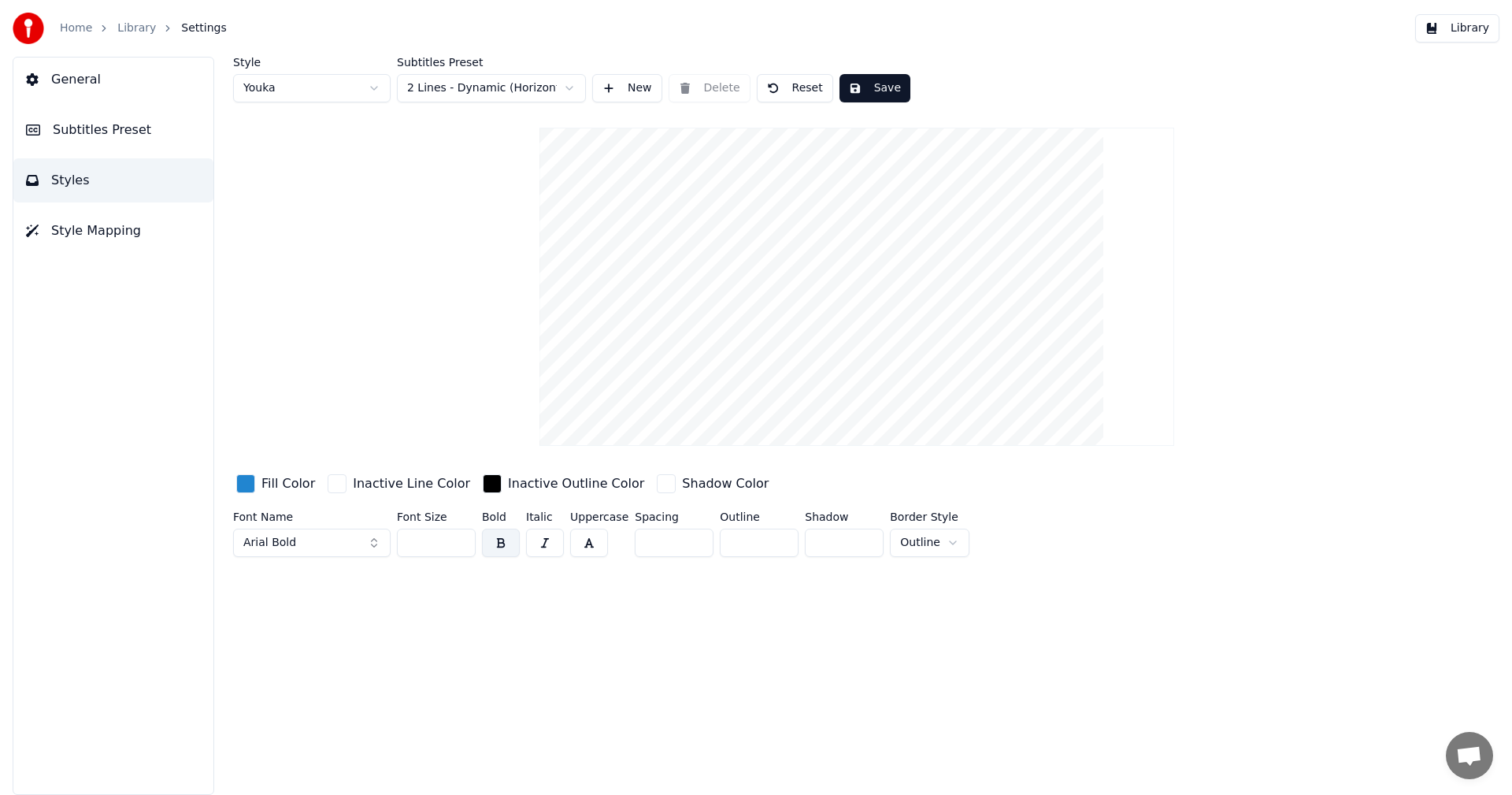
click at [460, 548] on input "**" at bounding box center [436, 542] width 78 height 29
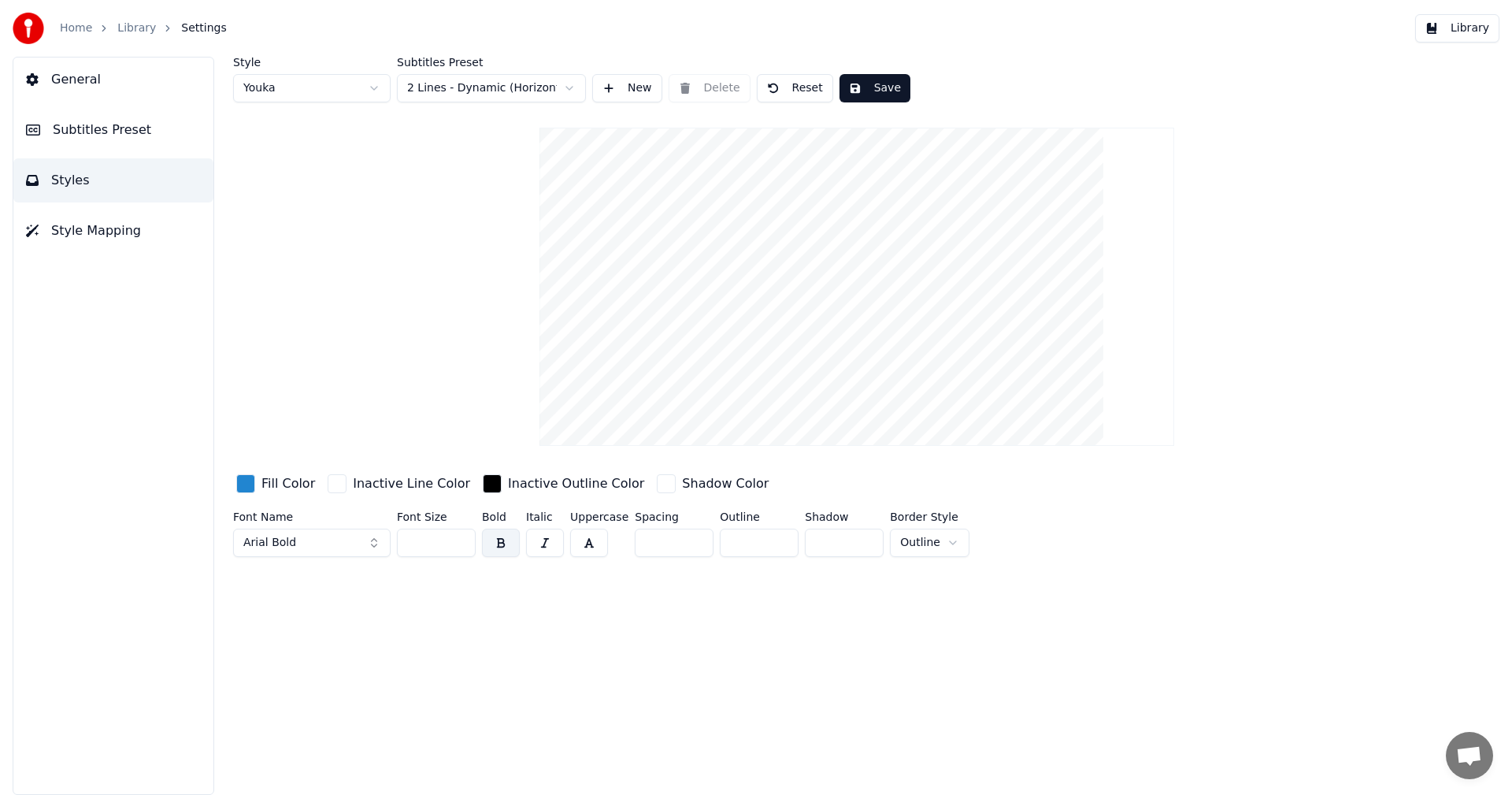
type input "**"
click at [460, 548] on input "**" at bounding box center [436, 542] width 78 height 29
click at [880, 96] on button "Save" at bounding box center [874, 88] width 71 height 29
click at [1461, 30] on button "Library" at bounding box center [1457, 28] width 84 height 29
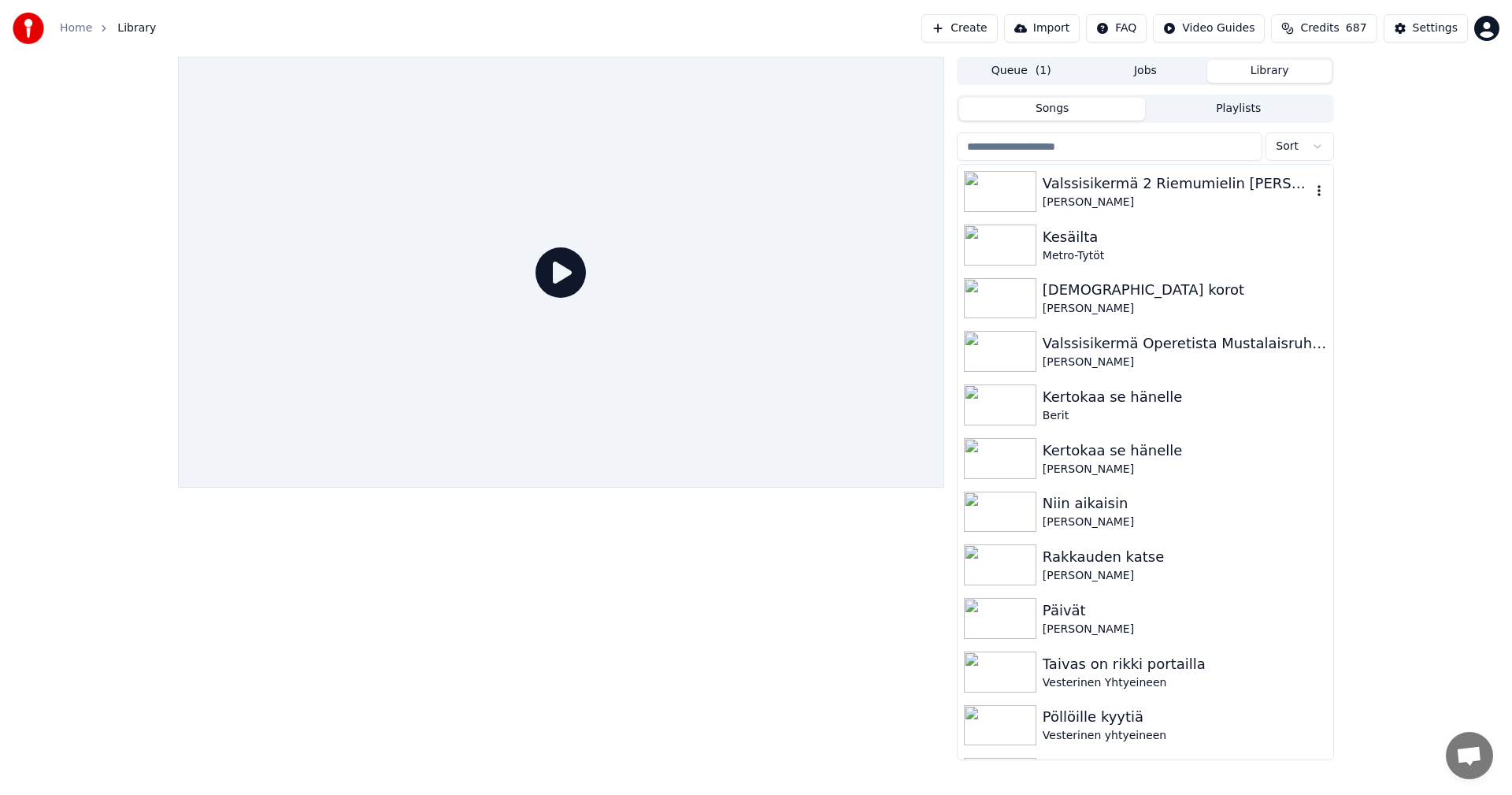
click at [1216, 179] on div "Valssisikermä 2 Riemumielin [PERSON_NAME], Kerran viel, Kuten kukkaset puhkeama…" at bounding box center [1176, 184] width 269 height 22
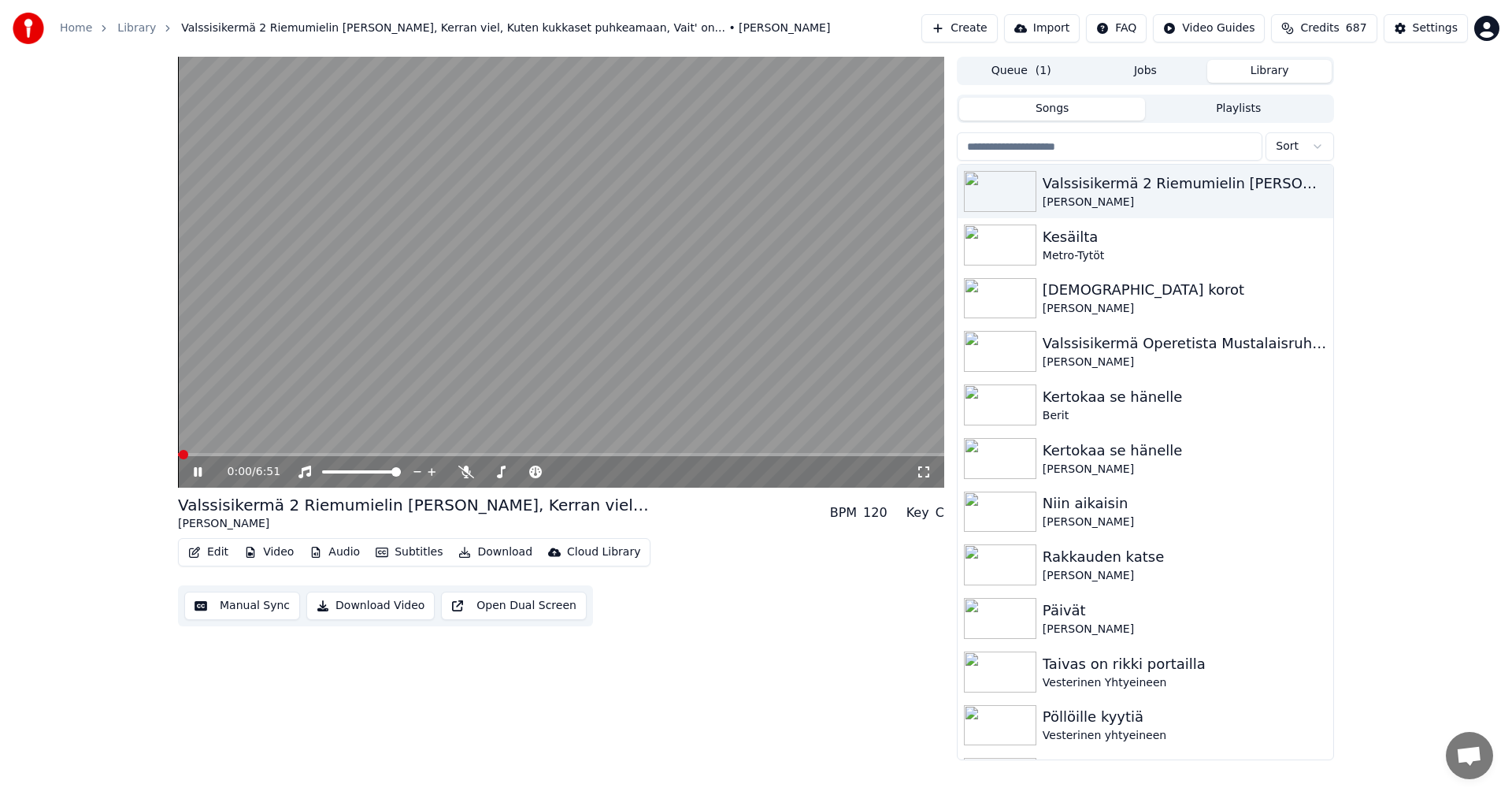
click at [303, 456] on span at bounding box center [561, 453] width 766 height 3
click at [201, 470] on icon at bounding box center [198, 472] width 8 height 9
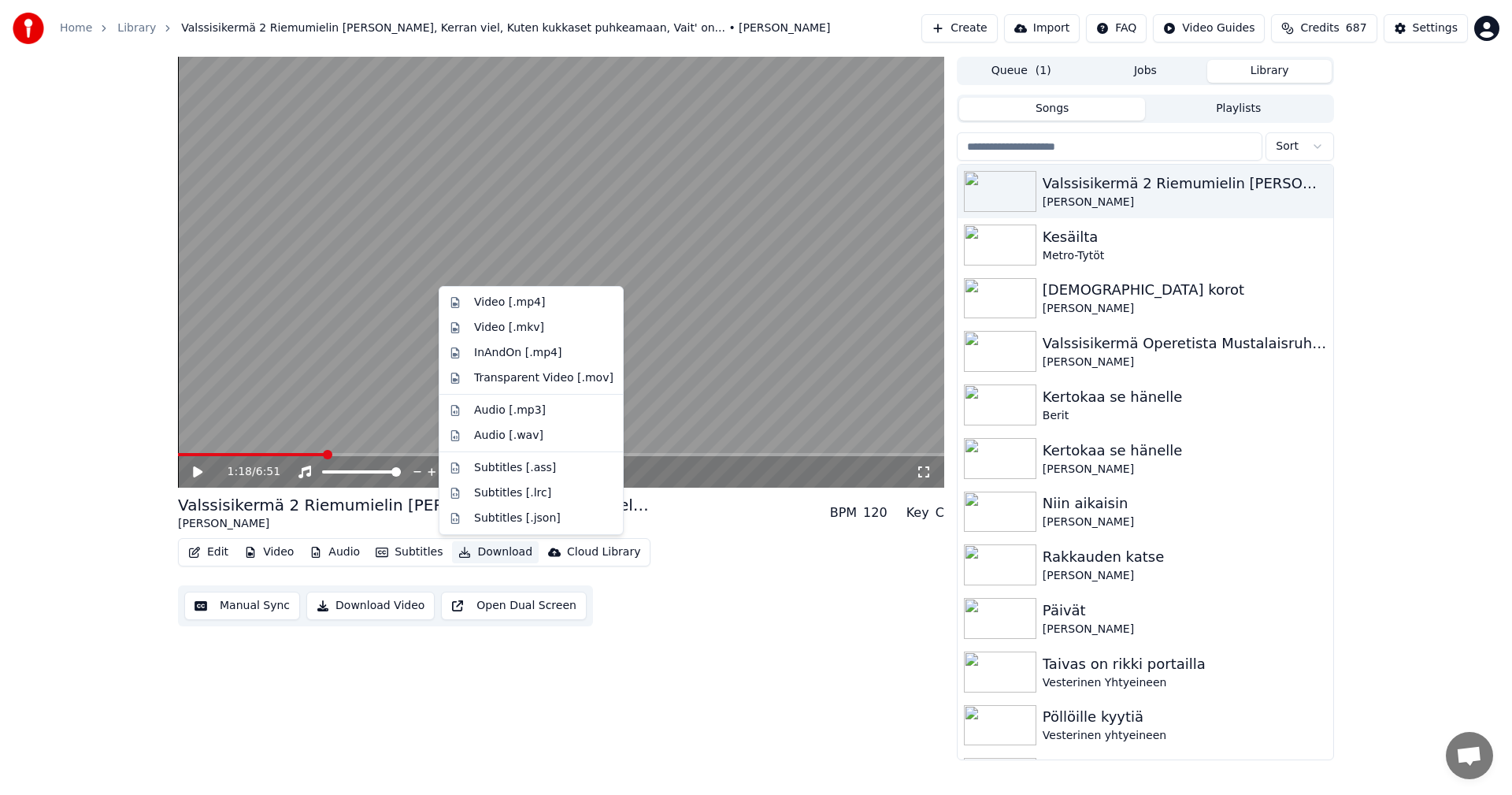
click at [479, 552] on button "Download" at bounding box center [496, 552] width 87 height 22
click at [503, 306] on div "Video [.mp4]" at bounding box center [510, 302] width 71 height 16
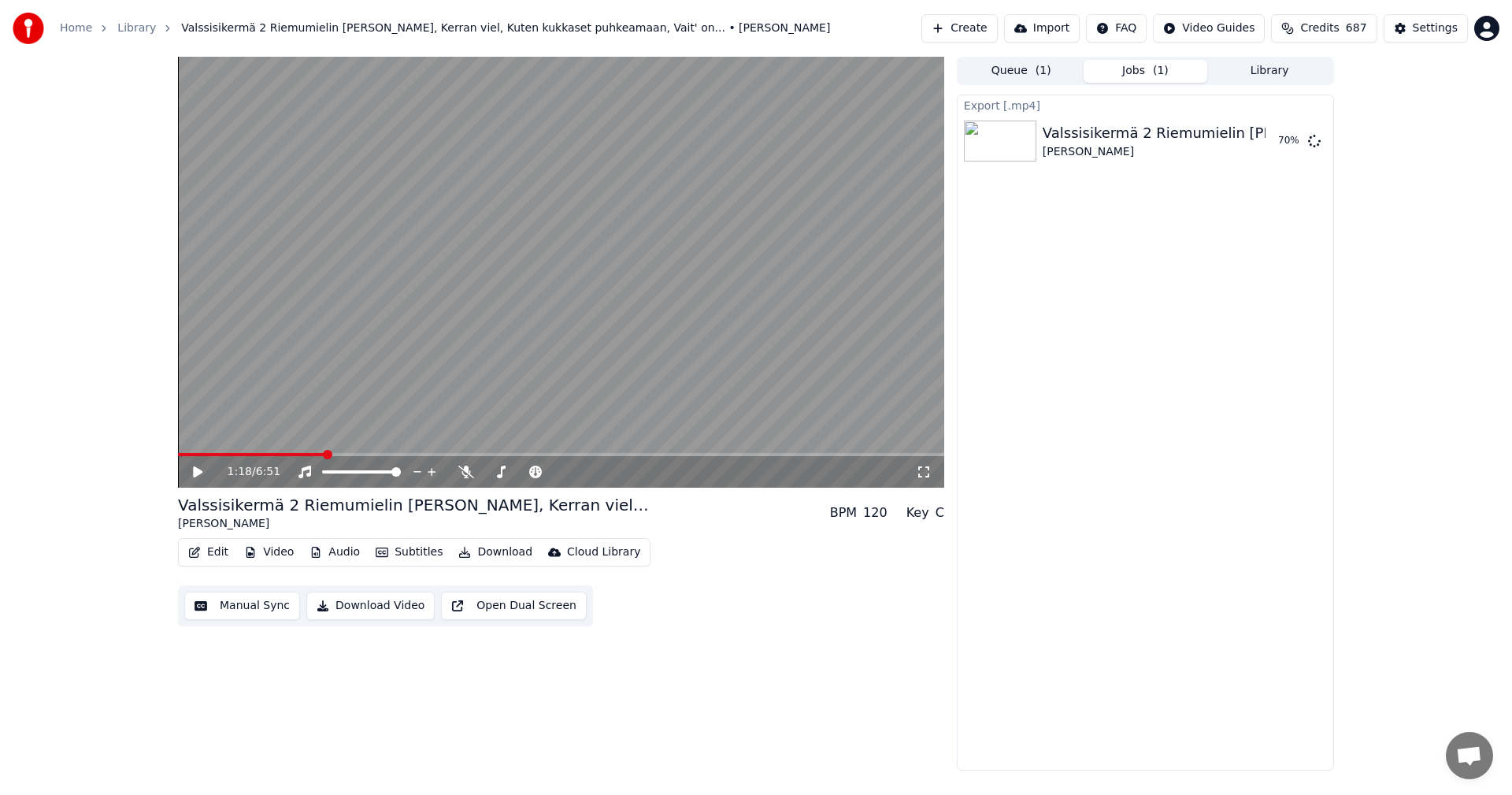
click at [714, 455] on span at bounding box center [561, 453] width 766 height 3
click at [195, 472] on icon at bounding box center [198, 472] width 9 height 11
click at [747, 455] on span at bounding box center [561, 453] width 766 height 3
click at [201, 473] on icon at bounding box center [198, 472] width 8 height 9
